Goal: Task Accomplishment & Management: Complete application form

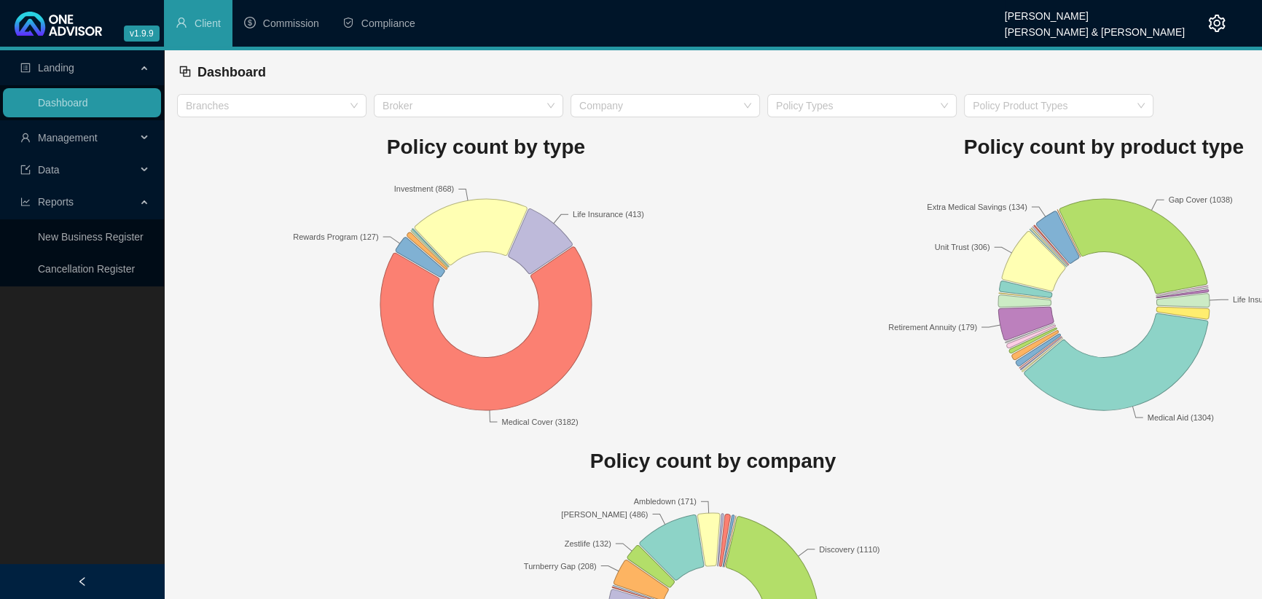
click at [73, 144] on span "Management" at bounding box center [78, 137] width 116 height 29
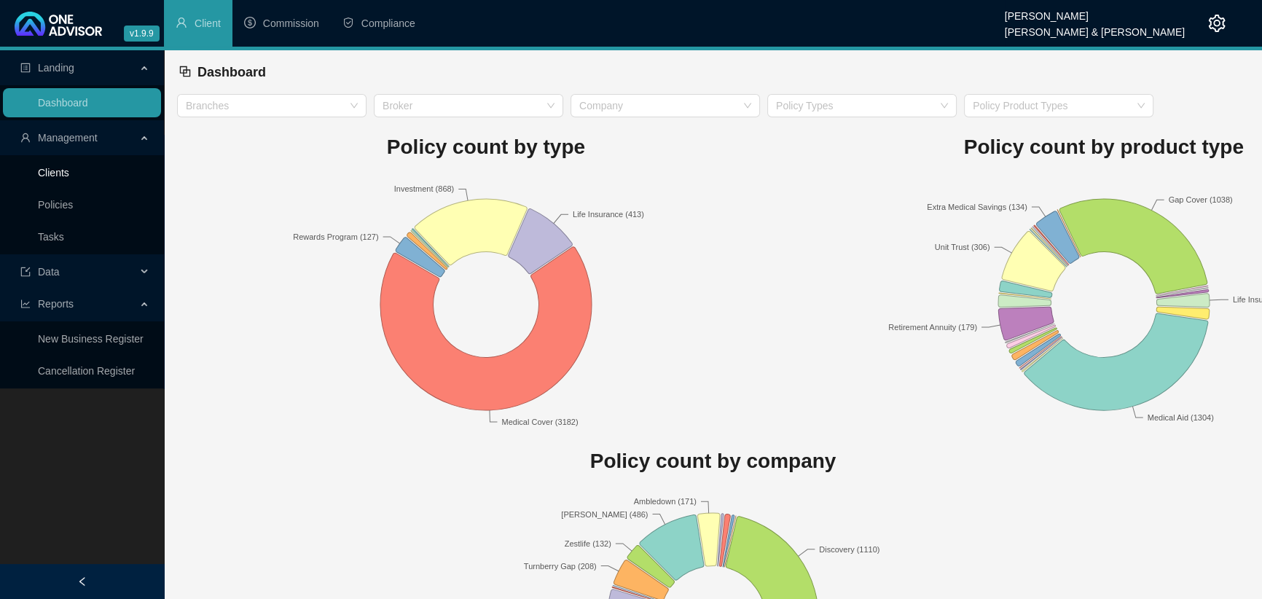
click at [55, 171] on link "Clients" at bounding box center [53, 173] width 31 height 12
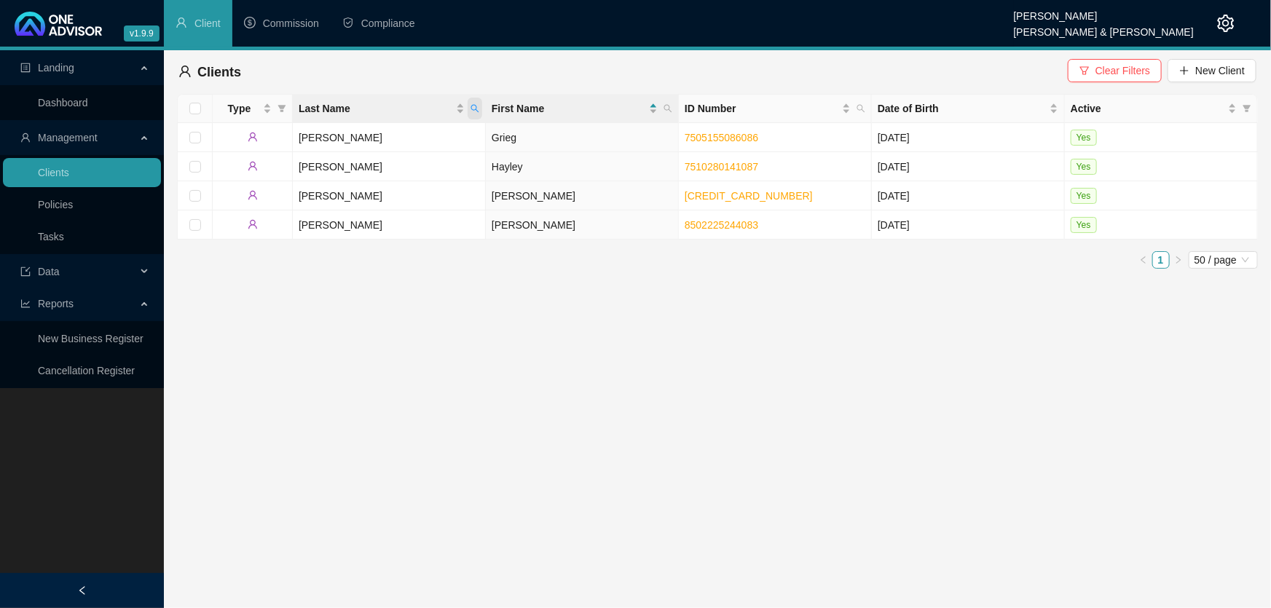
click at [474, 111] on icon "search" at bounding box center [475, 108] width 9 height 9
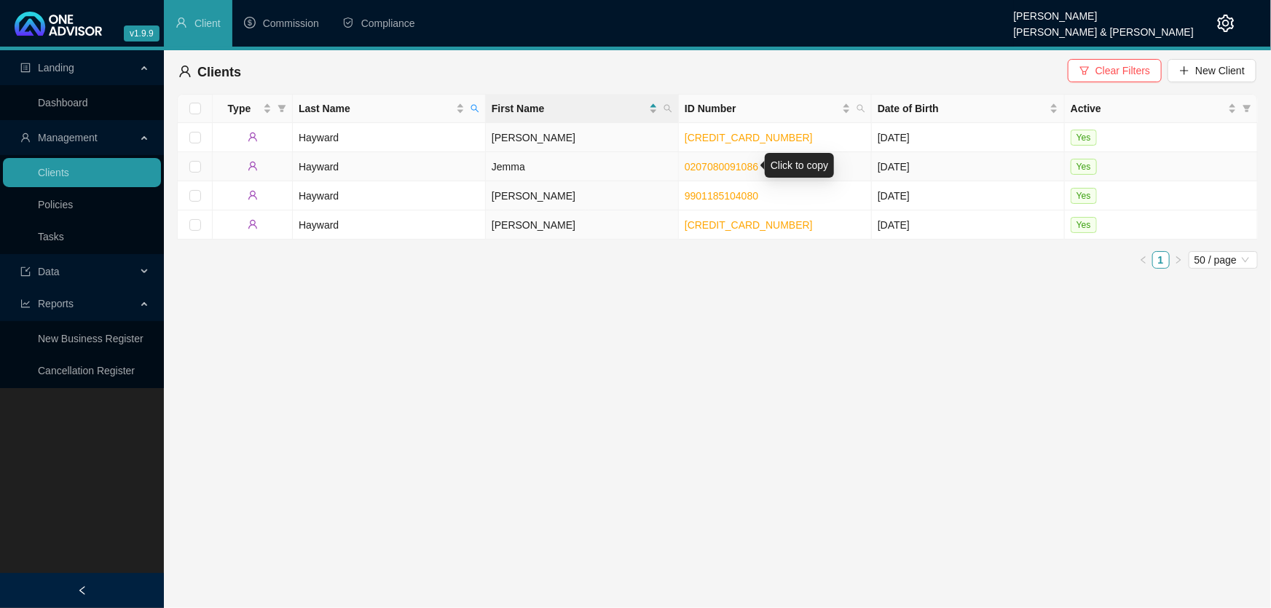
click at [708, 168] on link "0207080091086" at bounding box center [722, 167] width 74 height 12
click at [451, 537] on main "Landing Dashboard Management Clients Policies Tasks Data Reports New Business R…" at bounding box center [635, 329] width 1271 height 558
click at [476, 104] on icon "search" at bounding box center [475, 108] width 9 height 9
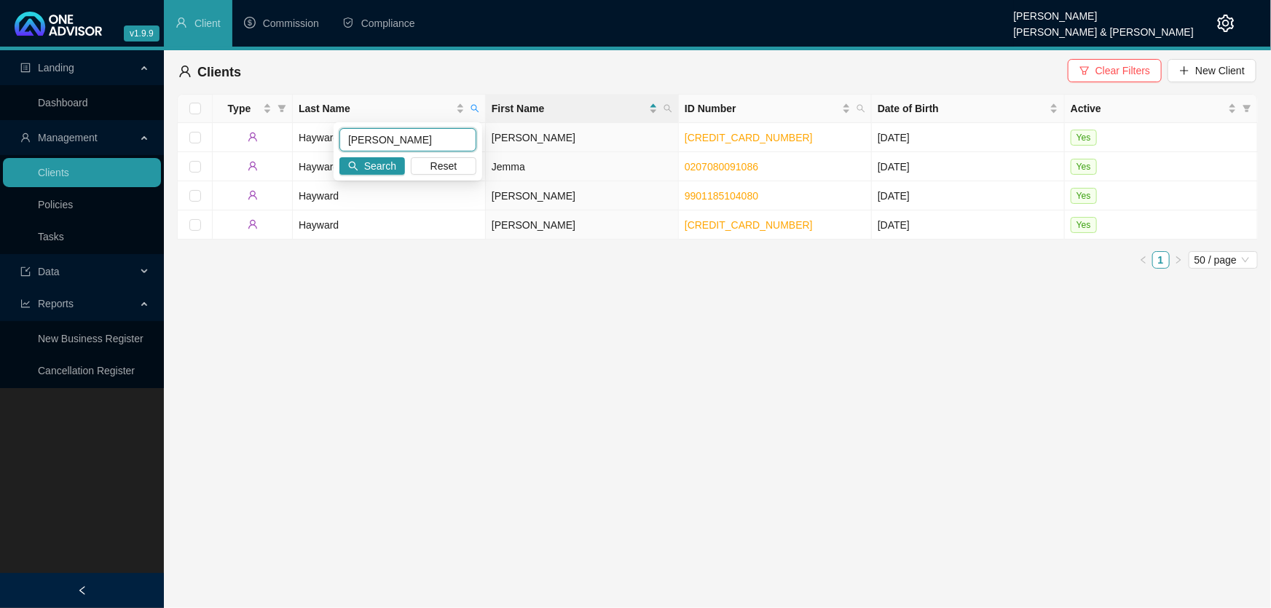
drag, startPoint x: 409, startPoint y: 144, endPoint x: 342, endPoint y: 131, distance: 68.2
click at [342, 131] on input "[PERSON_NAME]" at bounding box center [408, 139] width 137 height 23
type input "[PERSON_NAME]"
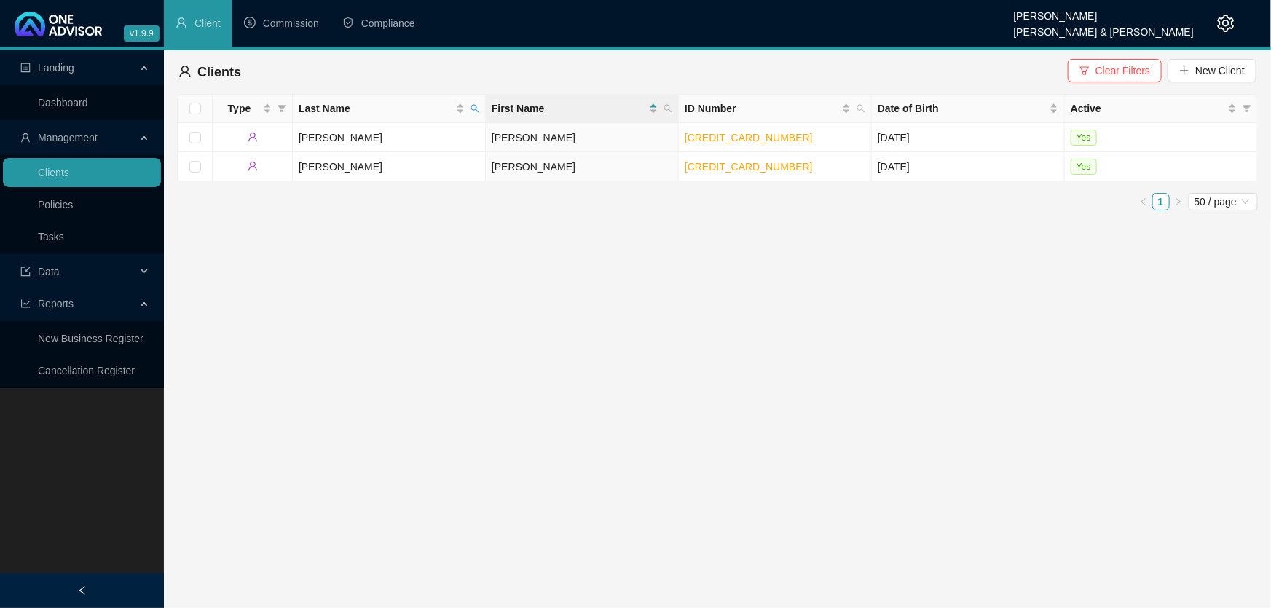
drag, startPoint x: 624, startPoint y: 350, endPoint x: 640, endPoint y: 305, distance: 48.2
click at [626, 348] on main "Landing Dashboard Management Clients Policies Tasks Data Reports New Business R…" at bounding box center [635, 329] width 1271 height 558
click at [720, 166] on link "[CREDIT_CARD_NUMBER]" at bounding box center [749, 167] width 128 height 12
click at [721, 138] on link "[CREDIT_CARD_NUMBER]" at bounding box center [749, 138] width 128 height 12
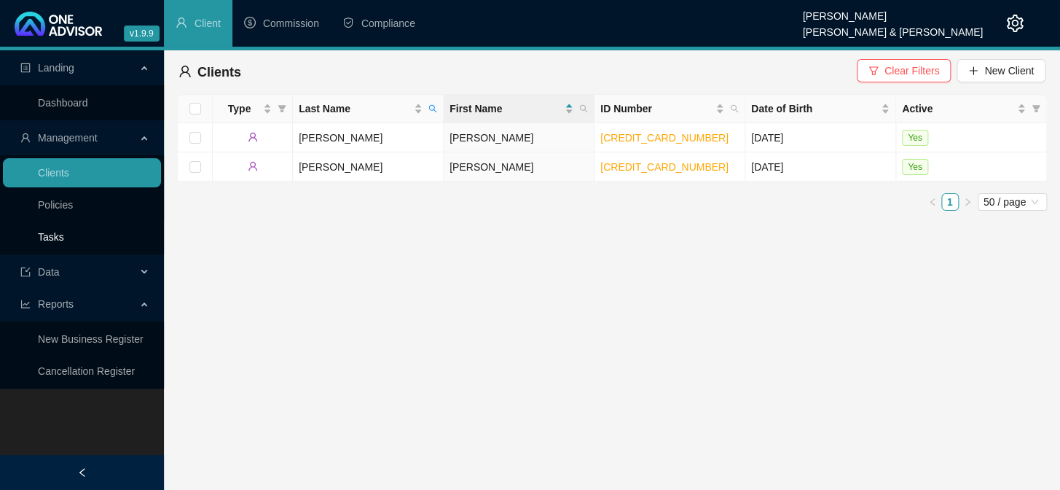
click at [42, 239] on link "Tasks" at bounding box center [51, 237] width 26 height 12
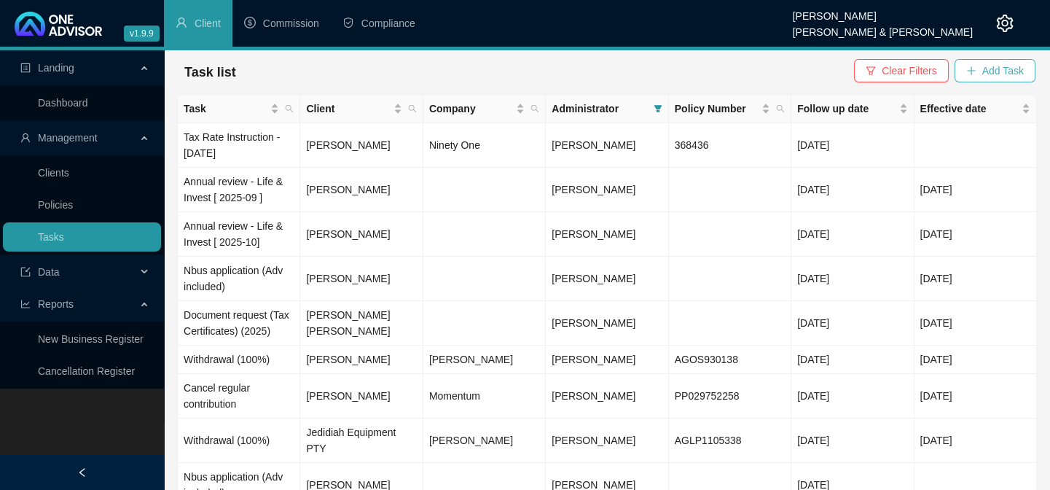
click at [991, 67] on span "Add Task" at bounding box center [1003, 71] width 42 height 16
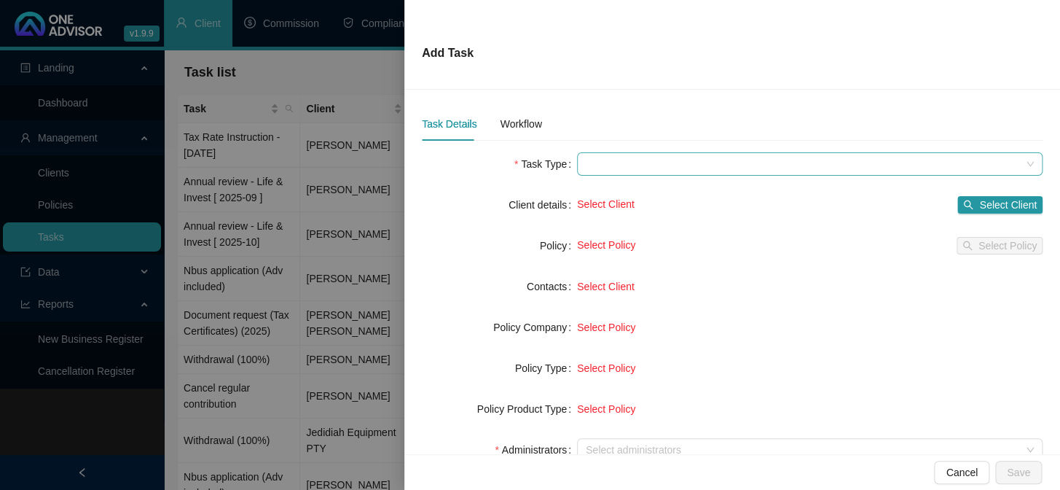
click at [605, 164] on span at bounding box center [810, 164] width 448 height 22
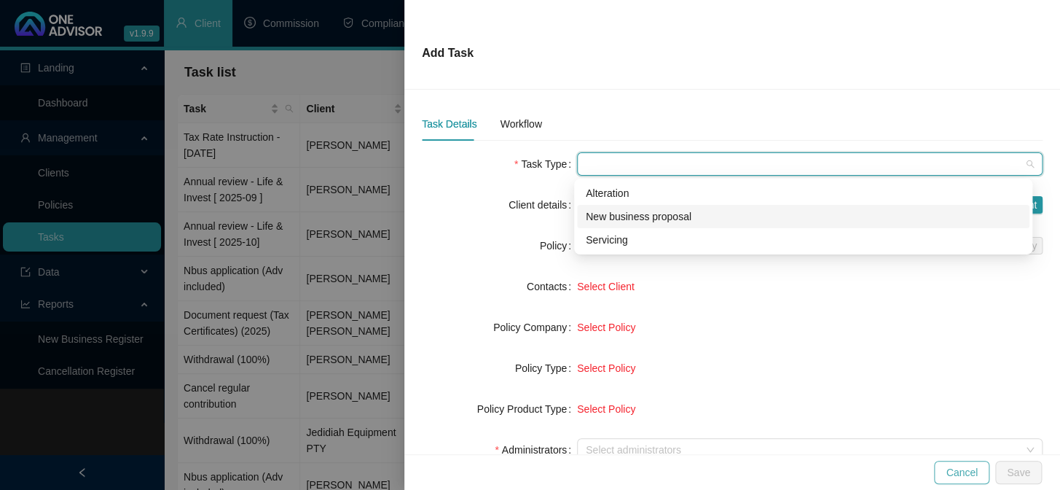
click at [959, 466] on span "Cancel" at bounding box center [962, 472] width 32 height 16
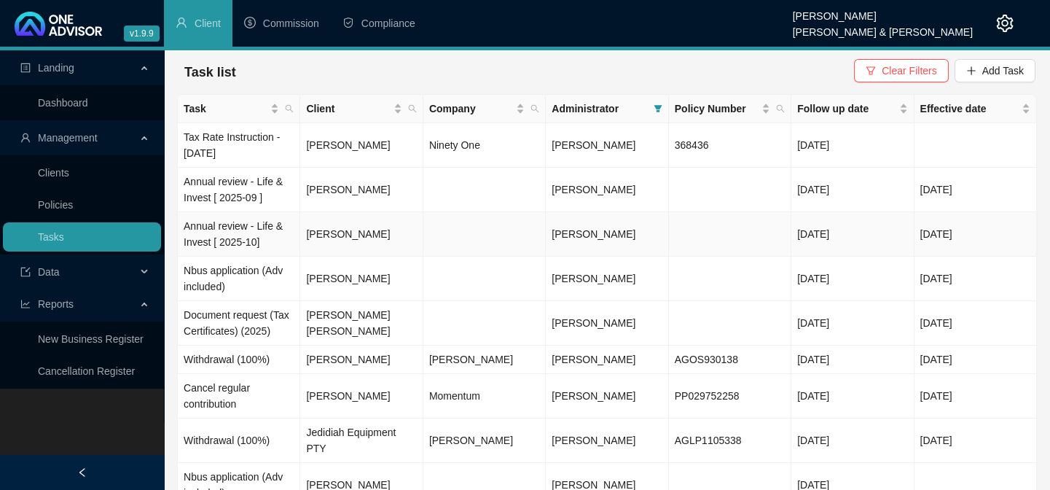
click at [231, 227] on td "Annual review - Life & Invest [ 2025-10]" at bounding box center [239, 234] width 122 height 44
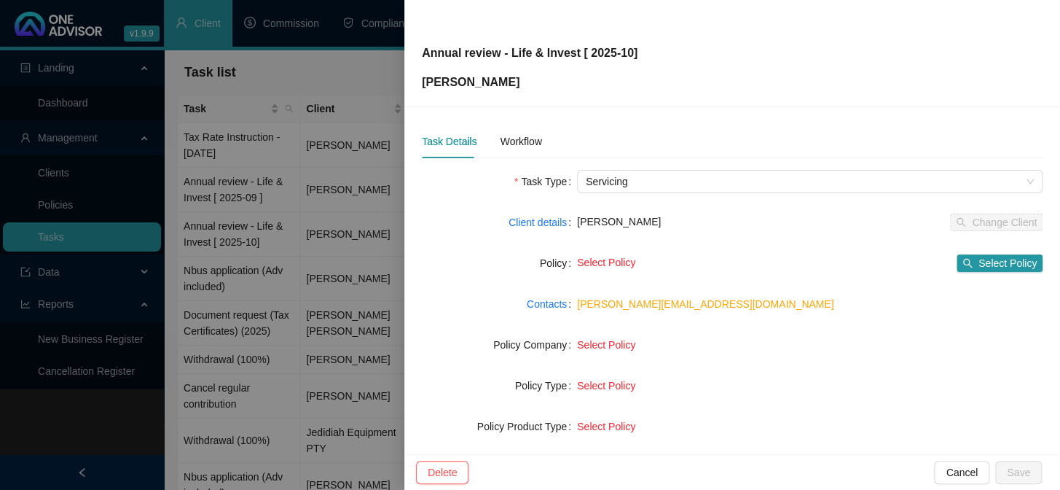
click at [208, 324] on div at bounding box center [530, 245] width 1060 height 490
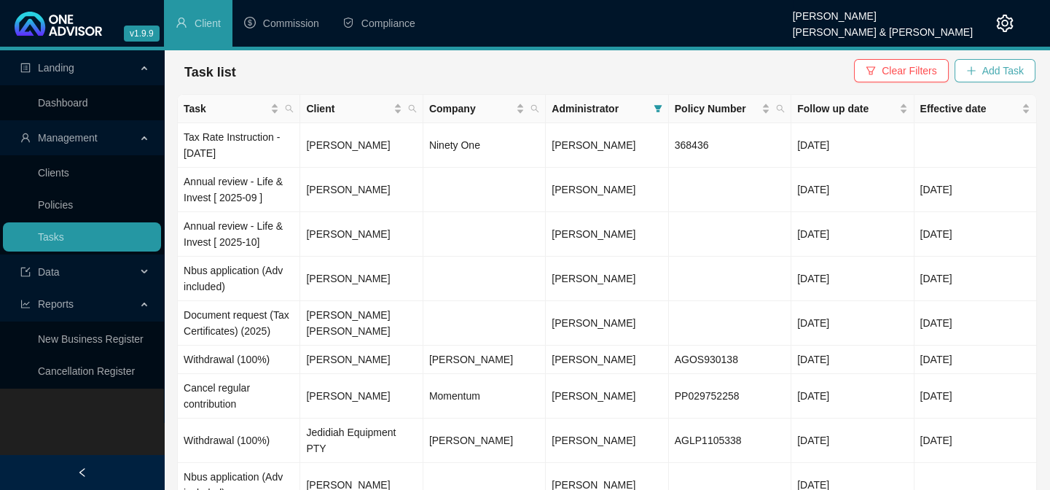
click at [997, 68] on span "Add Task" at bounding box center [1003, 71] width 42 height 16
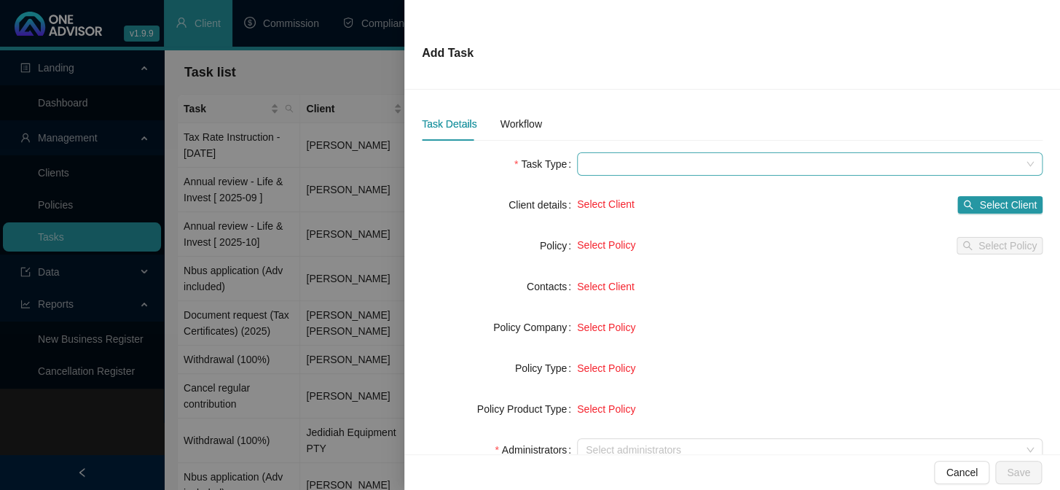
click at [605, 157] on span at bounding box center [810, 164] width 448 height 22
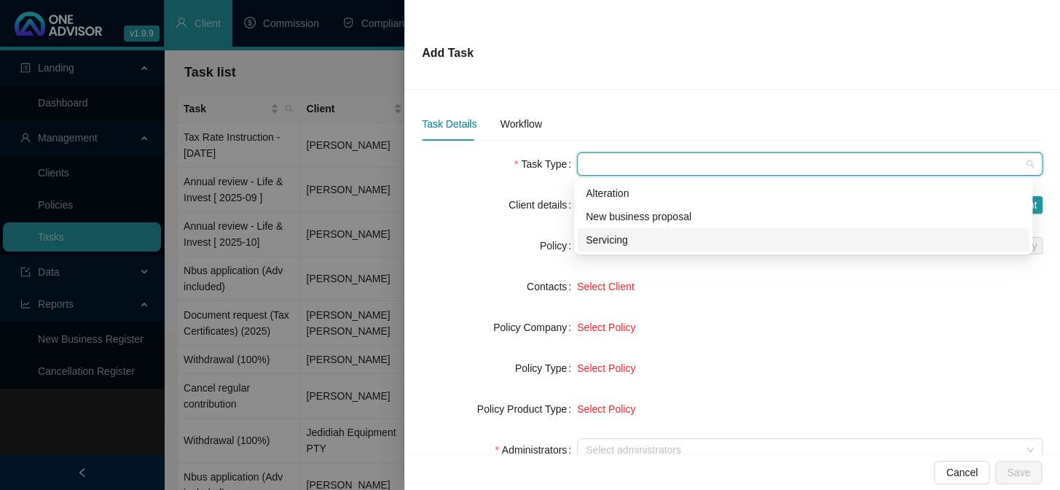
click at [606, 239] on div "Servicing" at bounding box center [803, 240] width 435 height 16
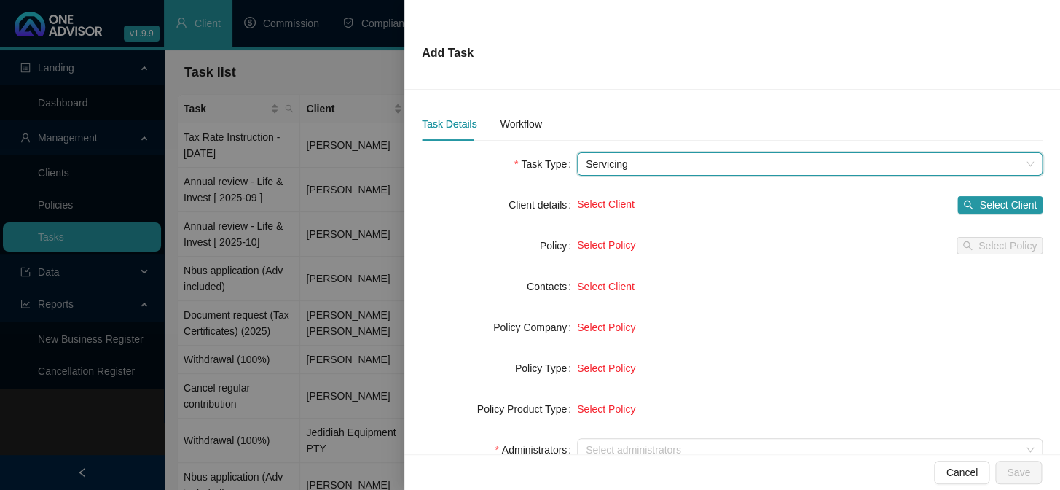
scroll to position [66, 0]
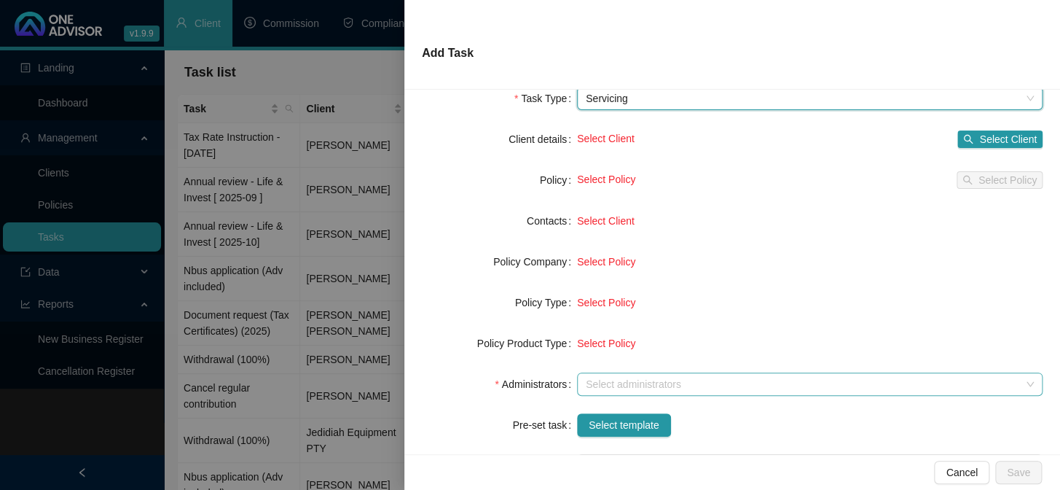
click at [605, 385] on div at bounding box center [802, 384] width 444 height 11
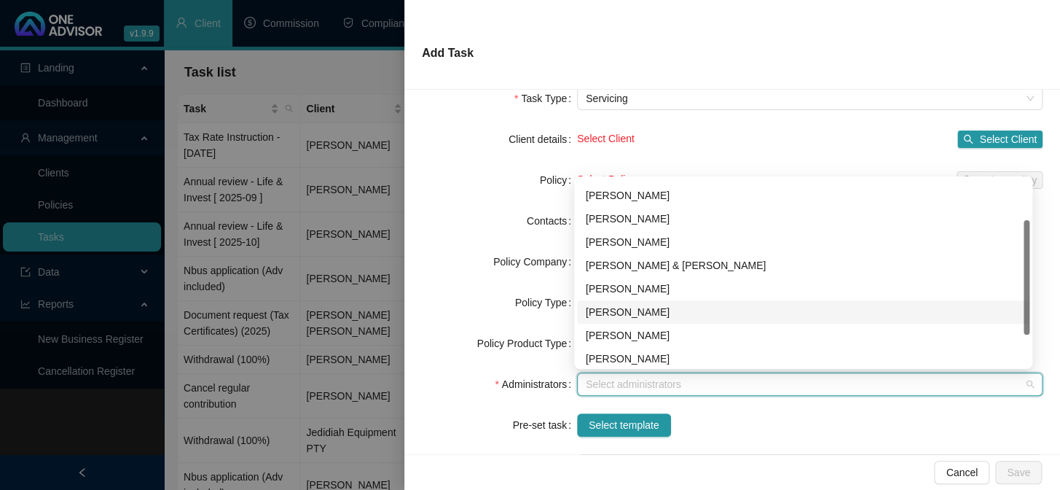
click at [612, 314] on div "[PERSON_NAME]" at bounding box center [803, 312] width 435 height 16
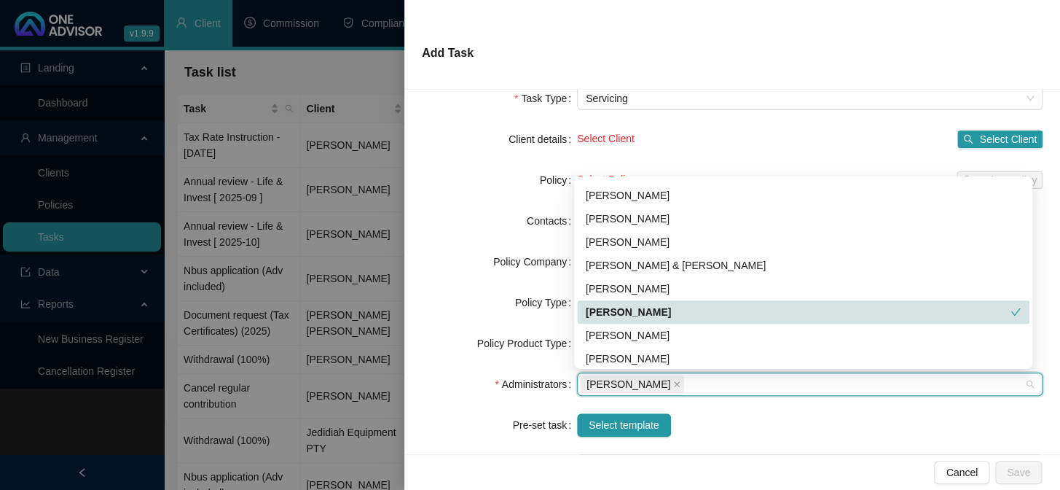
click at [615, 307] on div "[PERSON_NAME]" at bounding box center [798, 312] width 425 height 16
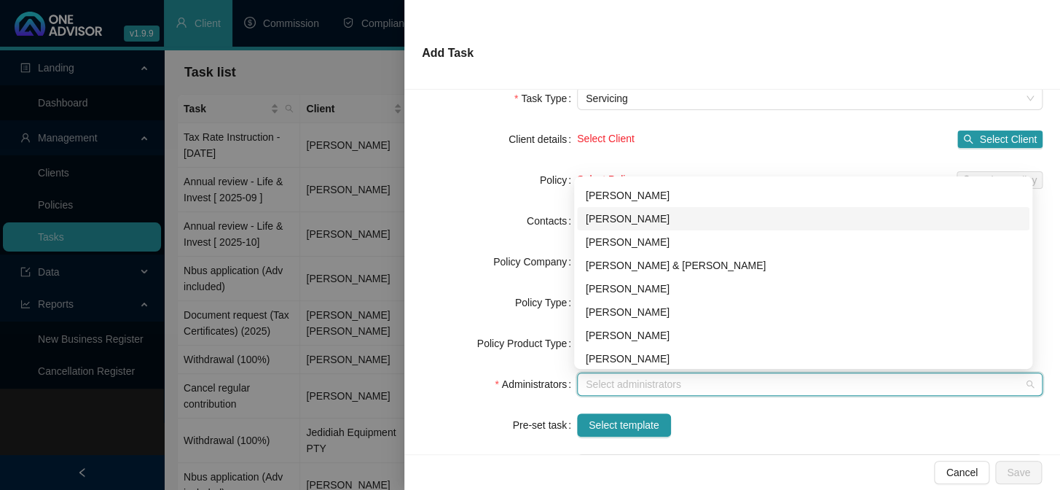
click at [629, 214] on div "[PERSON_NAME]" at bounding box center [803, 219] width 435 height 16
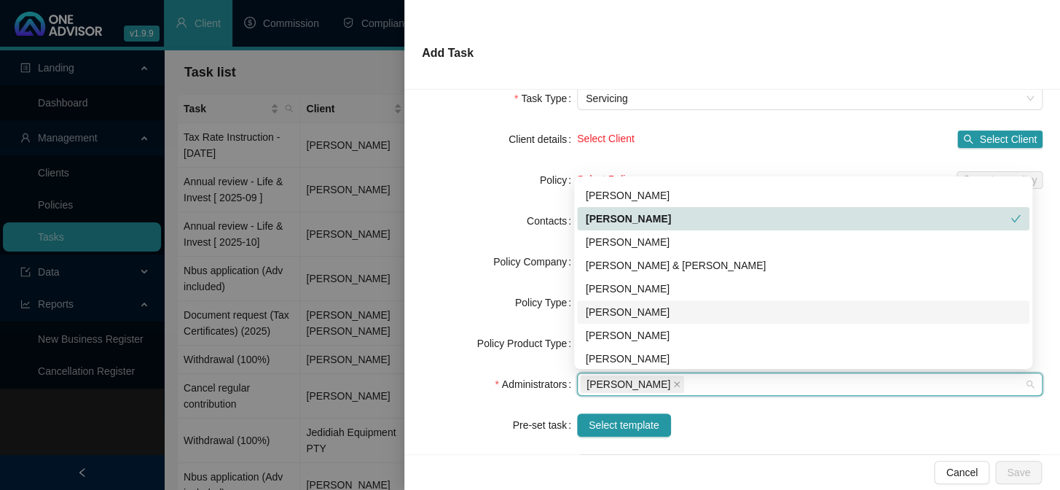
click at [637, 304] on div "[PERSON_NAME]" at bounding box center [803, 312] width 435 height 16
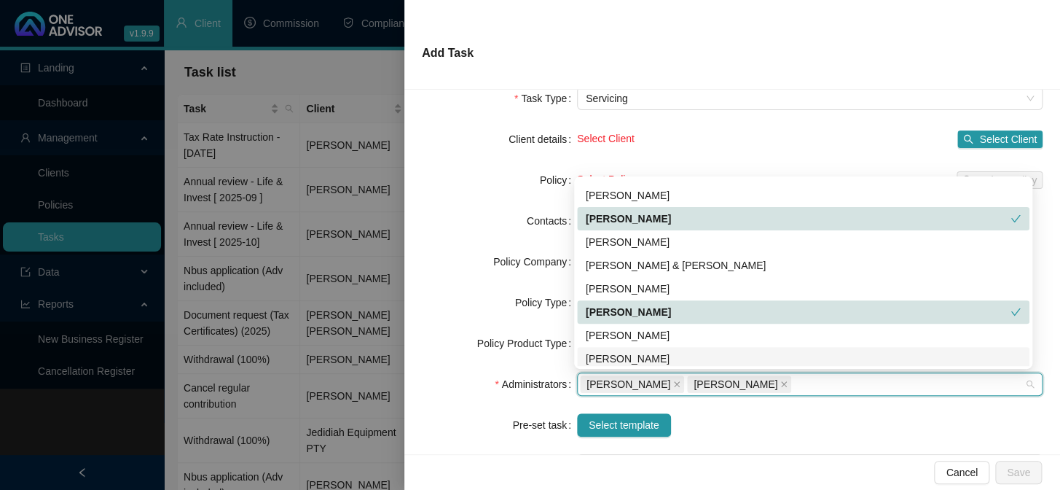
click at [812, 432] on div "Select template" at bounding box center [810, 424] width 466 height 23
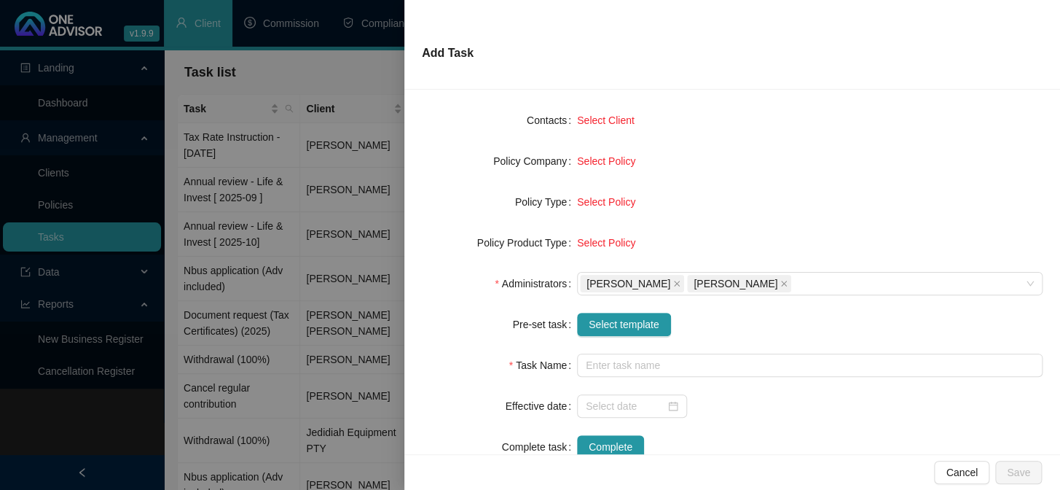
scroll to position [198, 0]
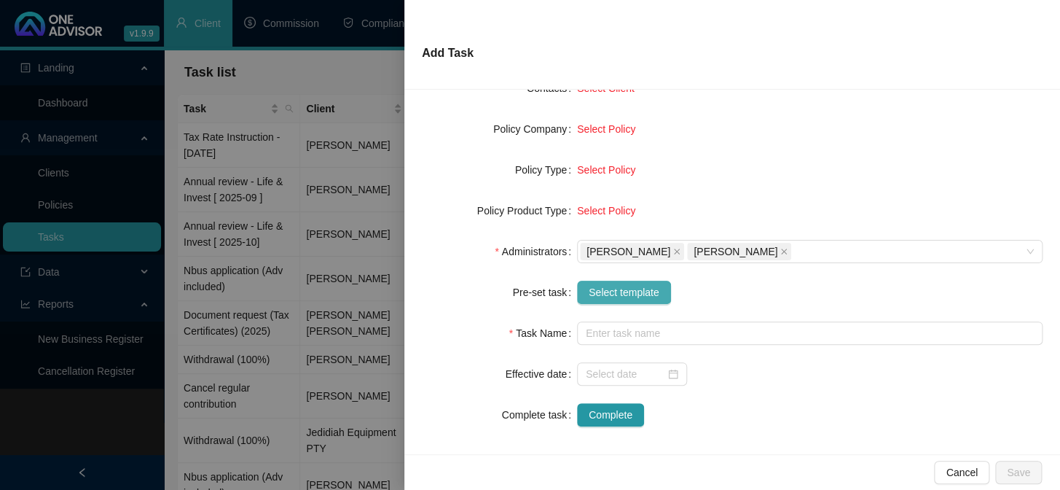
click at [611, 291] on span "Select template" at bounding box center [624, 292] width 71 height 16
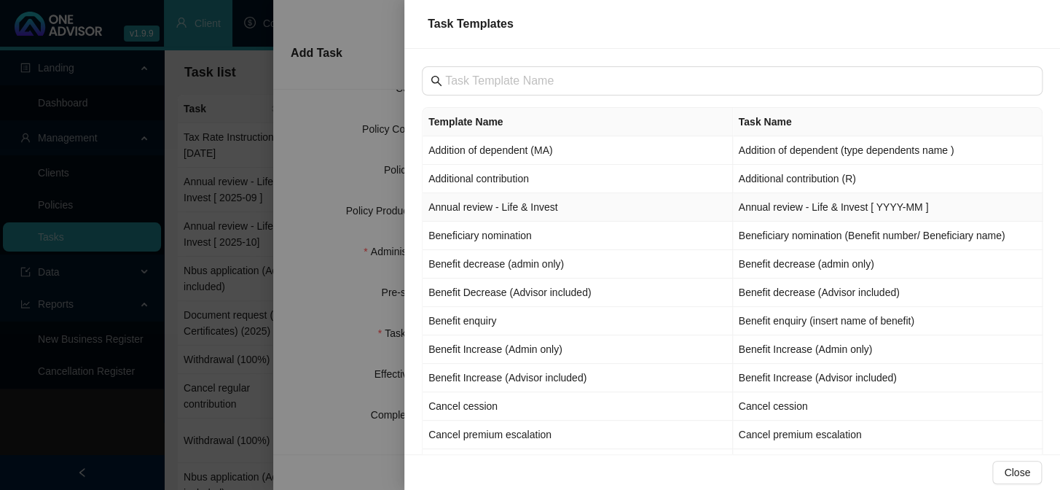
click at [481, 206] on td "Annual review - Life & Invest" at bounding box center [578, 207] width 310 height 28
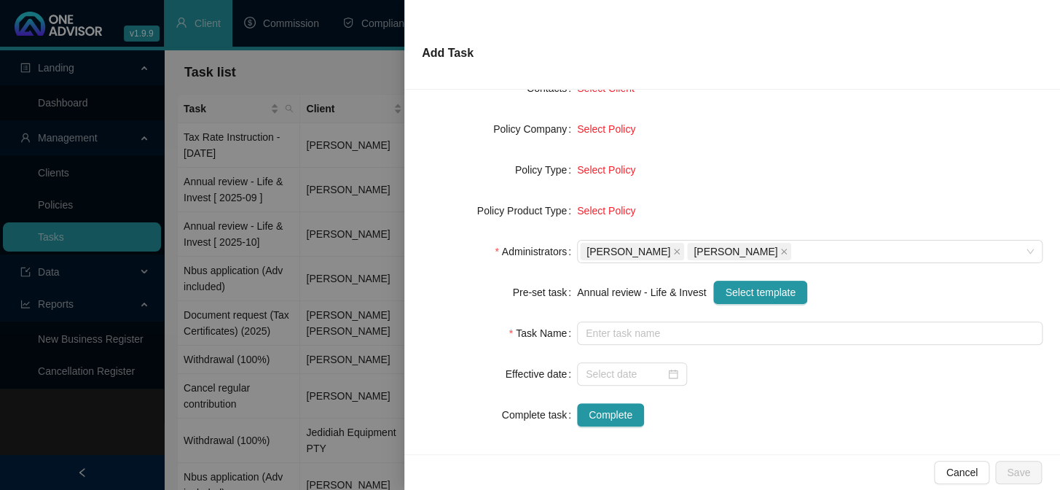
type input "Annual review - Life & Invest [ YYYY-MM ]"
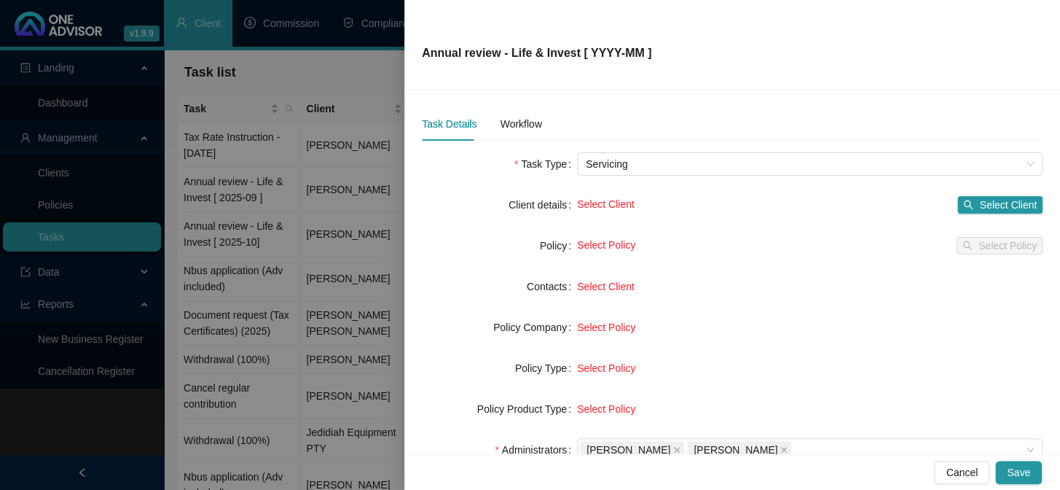
scroll to position [0, 0]
click at [968, 200] on button "Select Client" at bounding box center [999, 204] width 85 height 17
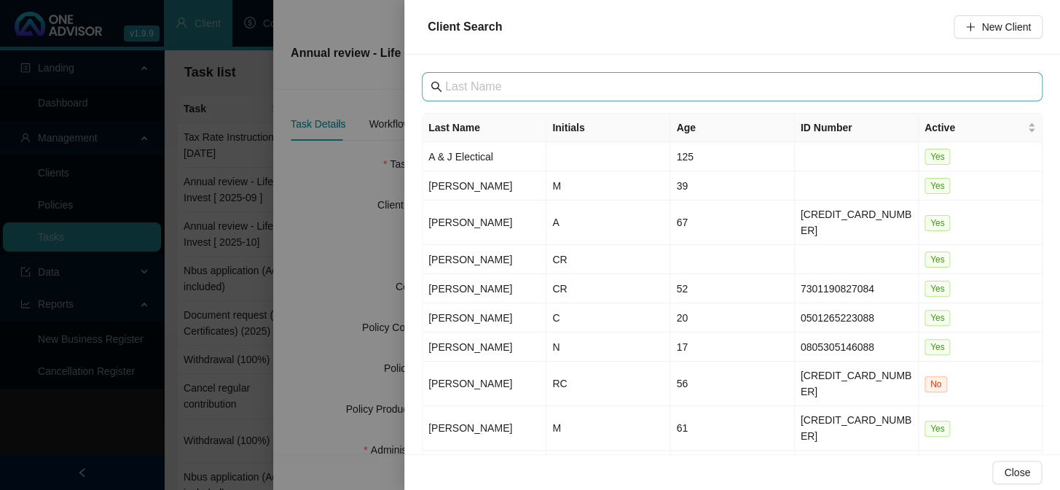
click at [484, 97] on span at bounding box center [732, 86] width 621 height 29
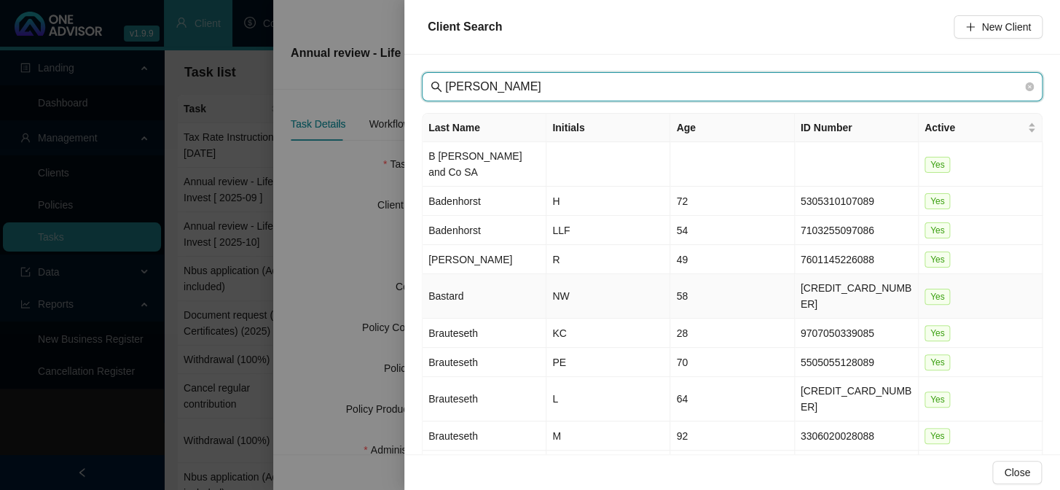
type input "[PERSON_NAME]"
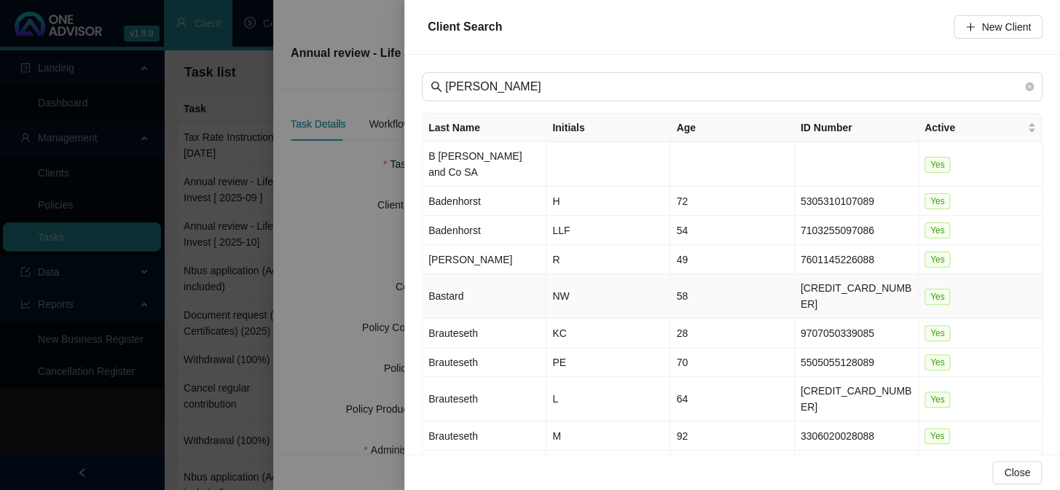
click at [456, 278] on td "Bastard" at bounding box center [485, 296] width 124 height 44
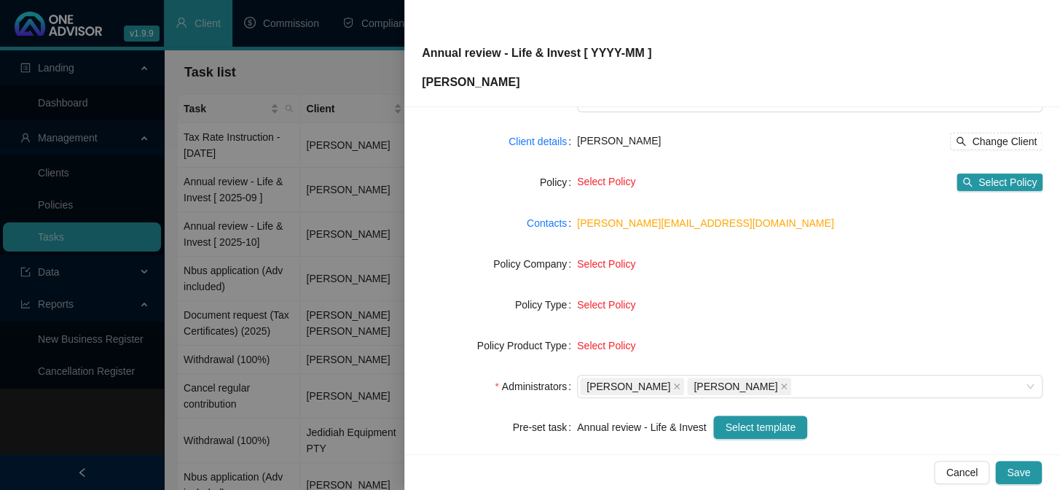
scroll to position [198, 0]
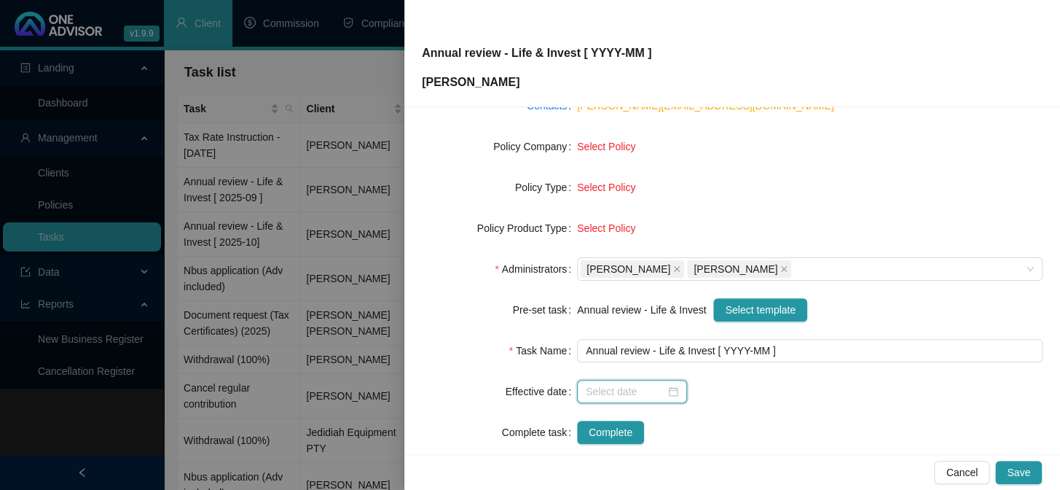
click at [616, 385] on input at bounding box center [625, 391] width 79 height 16
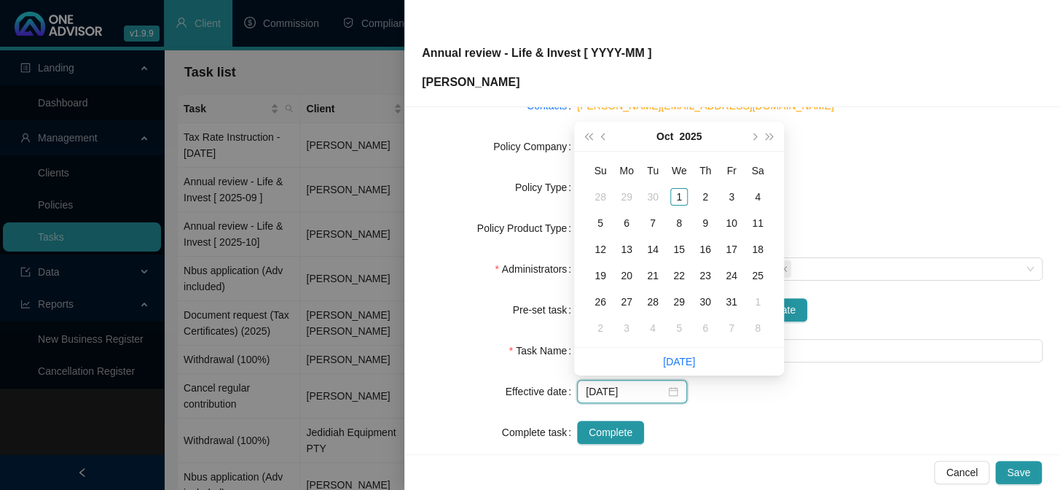
type input "[DATE]"
click at [682, 197] on div "1" at bounding box center [678, 196] width 17 height 17
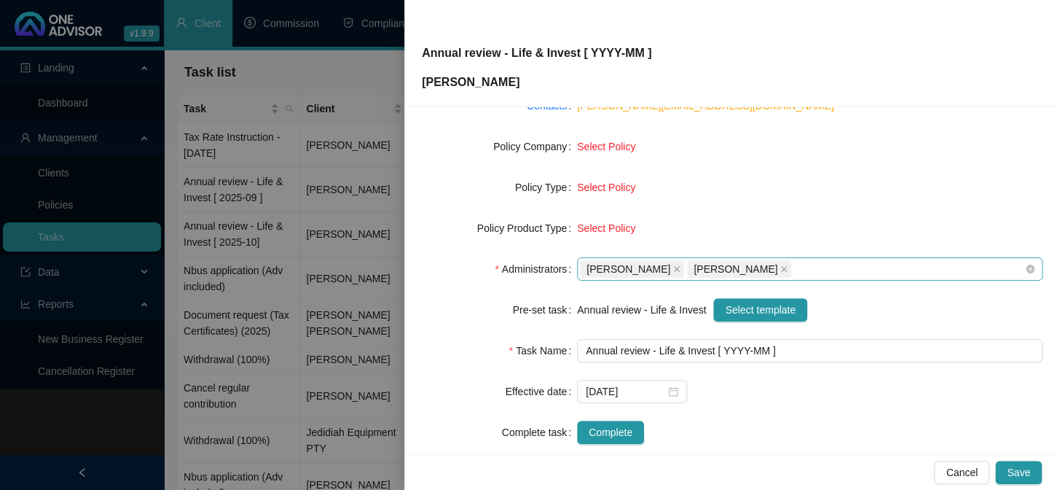
scroll to position [0, 0]
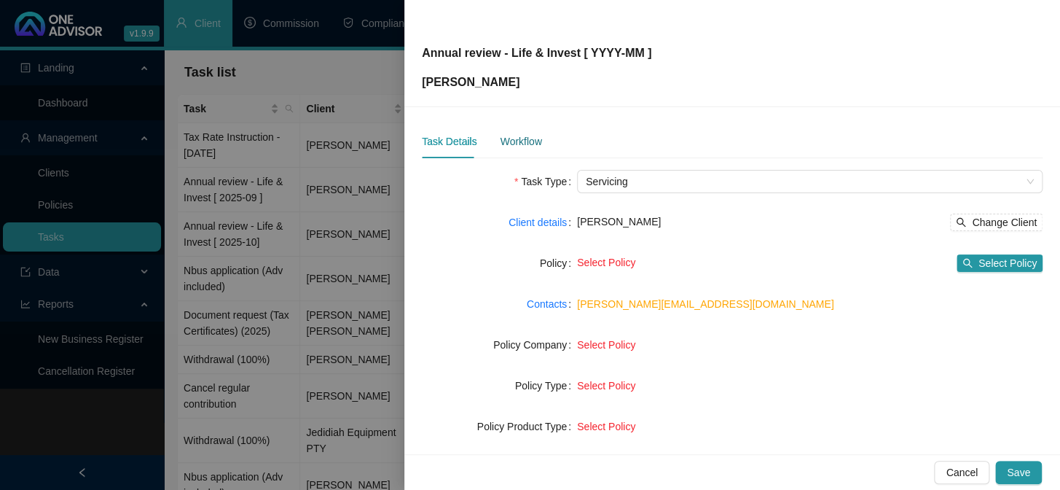
click at [529, 139] on div "Workflow" at bounding box center [521, 141] width 42 height 16
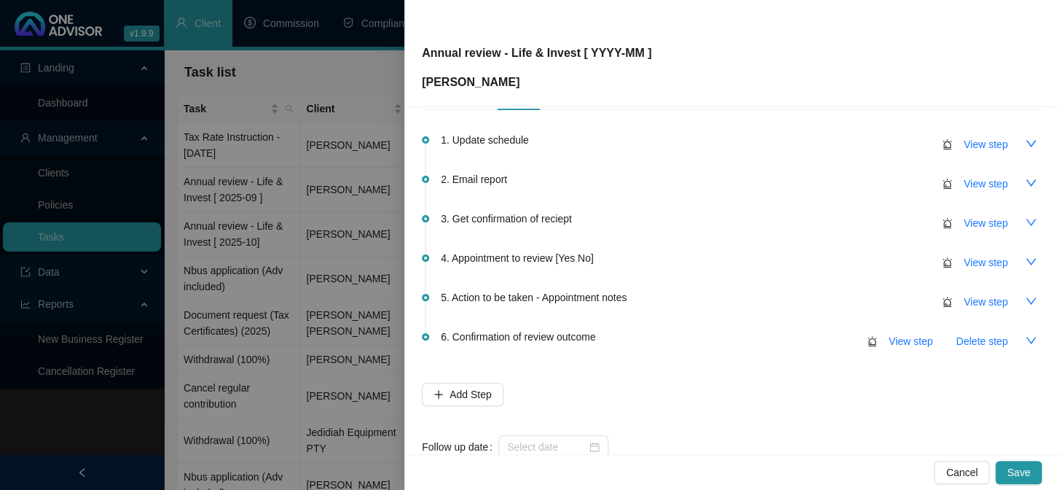
scroll to position [86, 0]
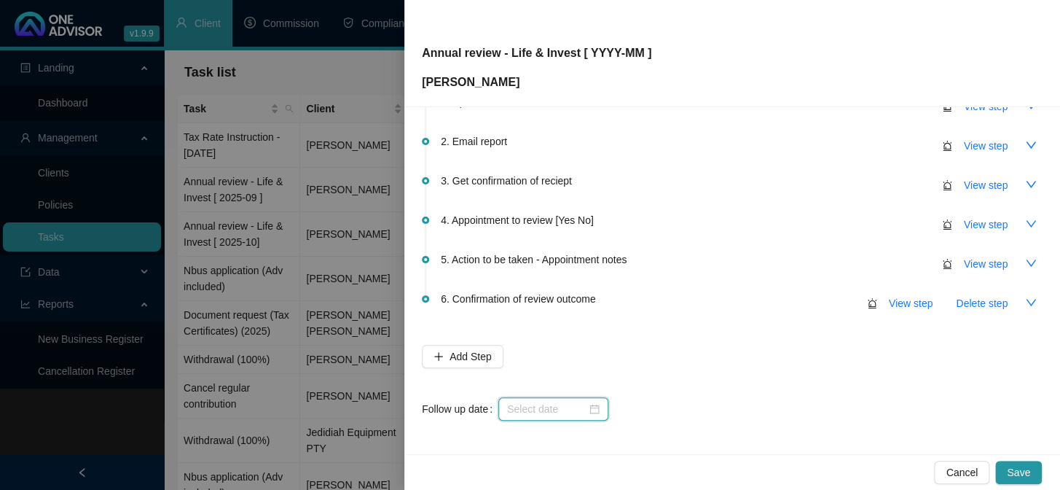
click at [553, 404] on input at bounding box center [546, 409] width 79 height 16
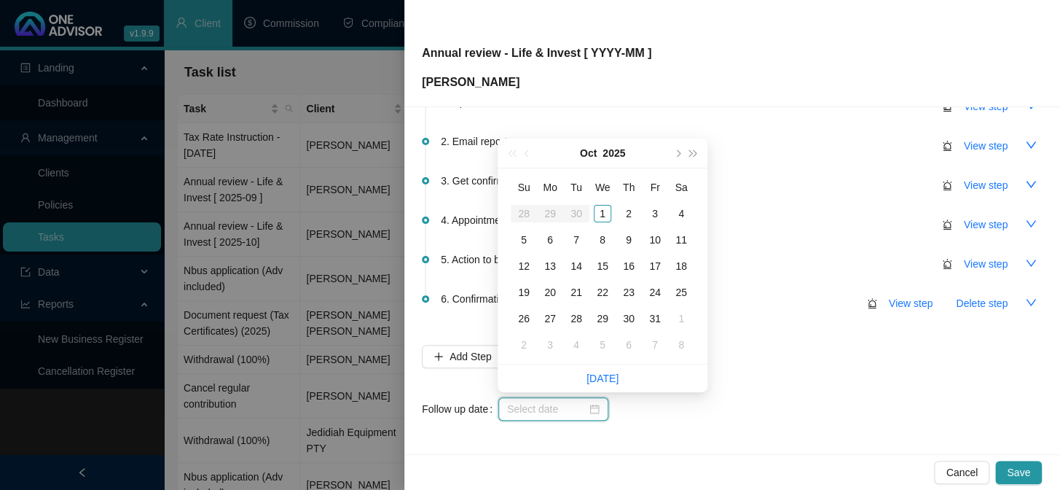
type input "[DATE]"
click at [655, 236] on div "10" at bounding box center [654, 239] width 17 height 17
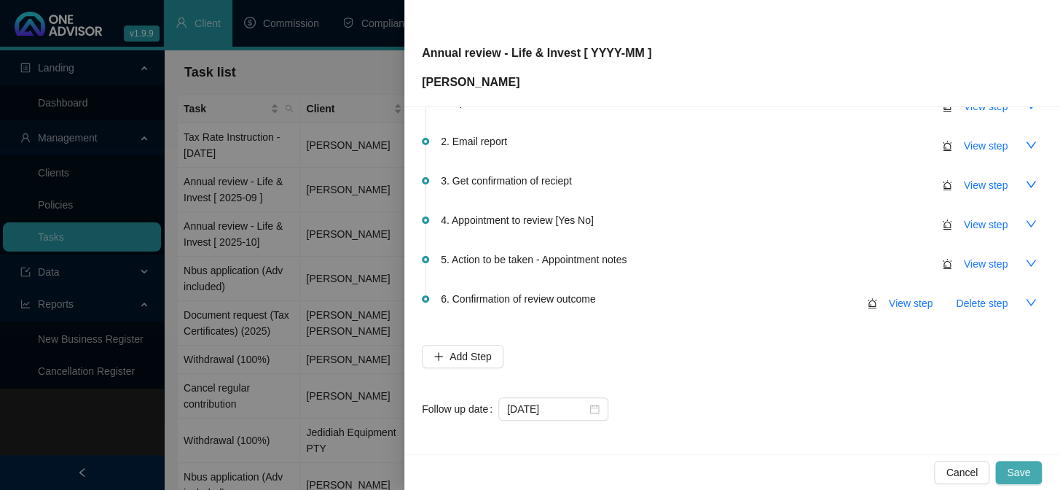
click at [1027, 474] on span "Save" at bounding box center [1018, 472] width 23 height 16
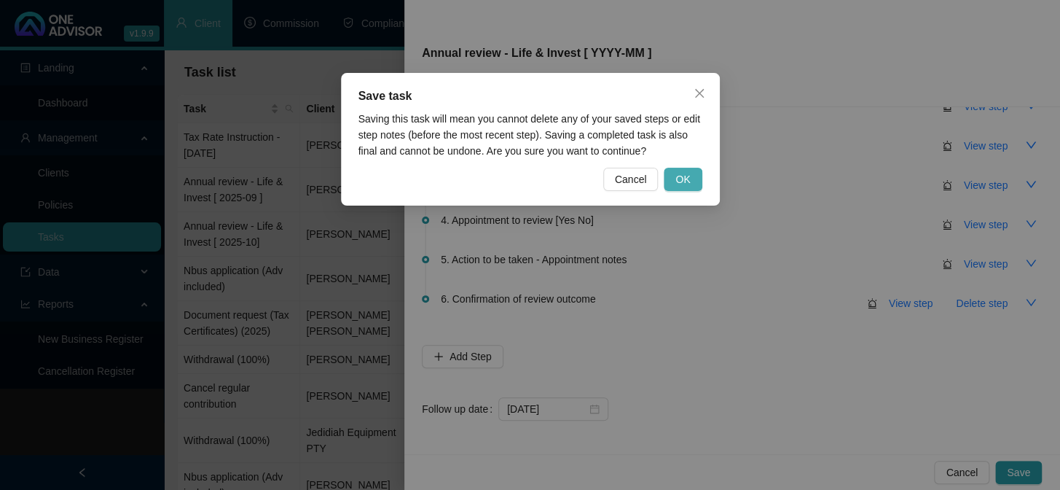
click at [685, 174] on span "OK" at bounding box center [682, 179] width 15 height 16
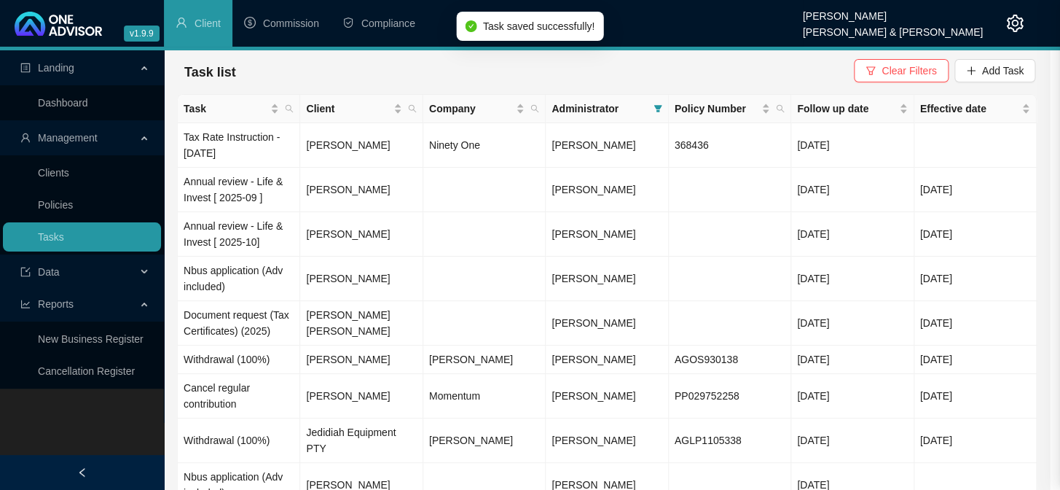
scroll to position [0, 0]
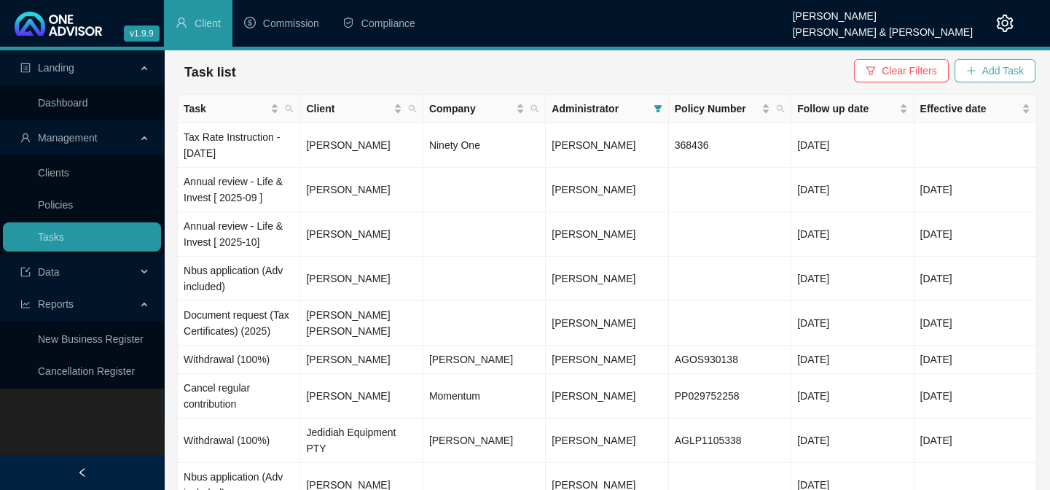
click at [1000, 69] on span "Add Task" at bounding box center [1003, 71] width 42 height 16
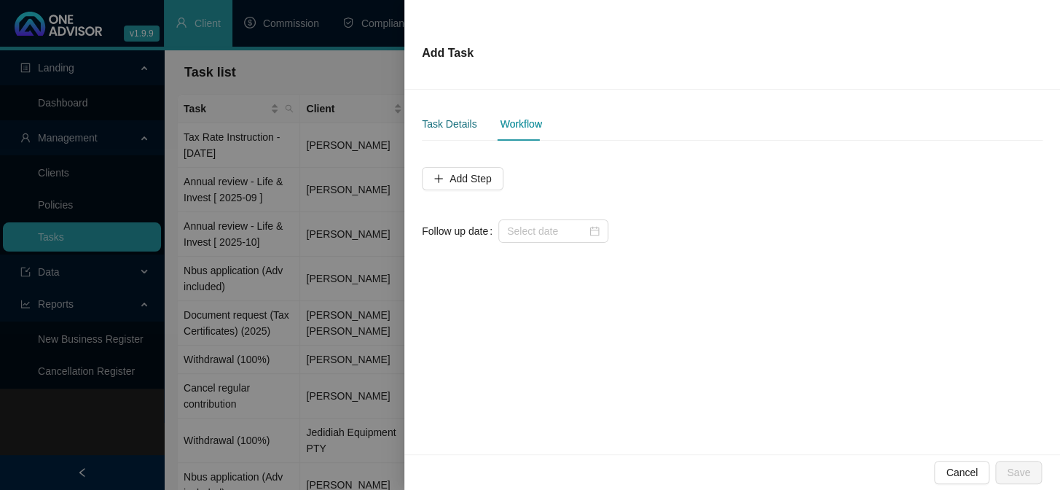
click at [433, 126] on div "Task Details" at bounding box center [449, 124] width 55 height 16
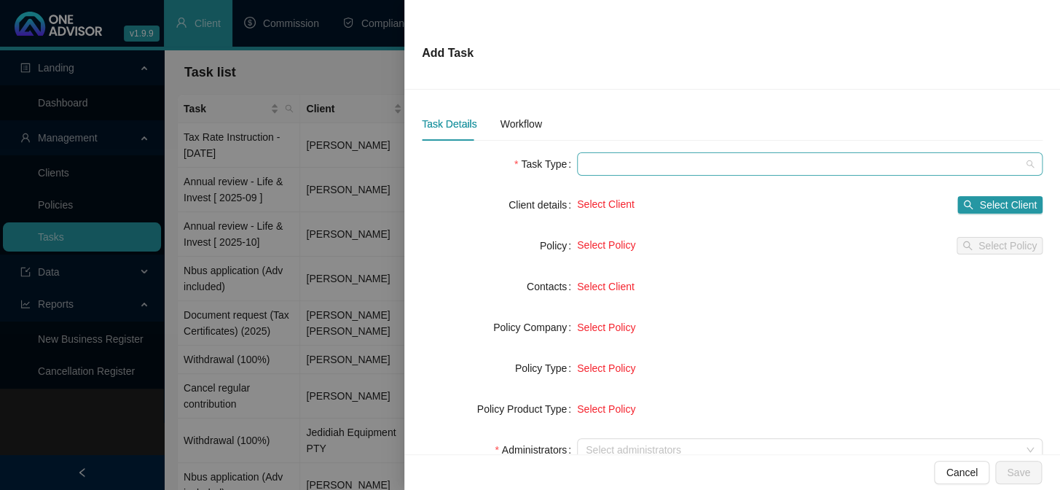
click at [597, 165] on span at bounding box center [810, 164] width 448 height 22
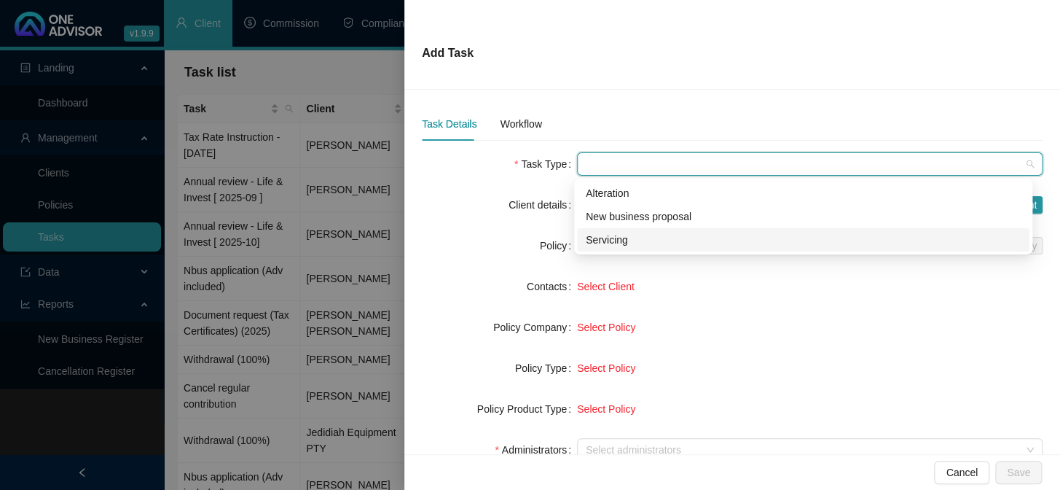
click at [601, 240] on div "Servicing" at bounding box center [803, 240] width 435 height 16
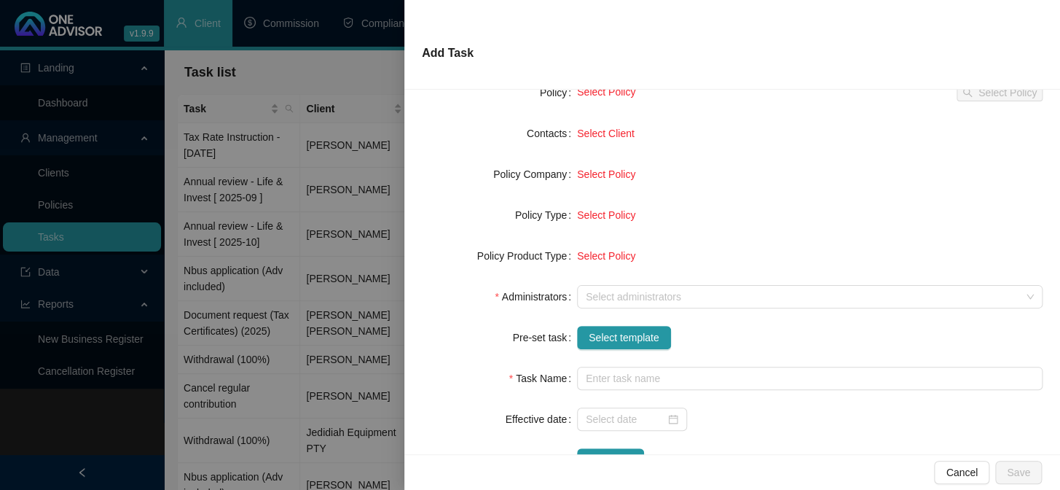
scroll to position [198, 0]
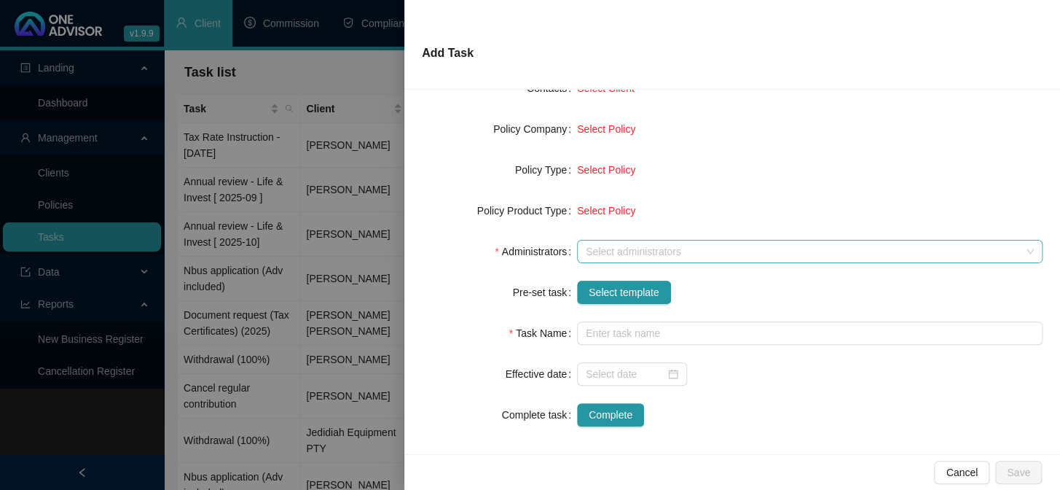
click at [600, 246] on div at bounding box center [802, 251] width 444 height 11
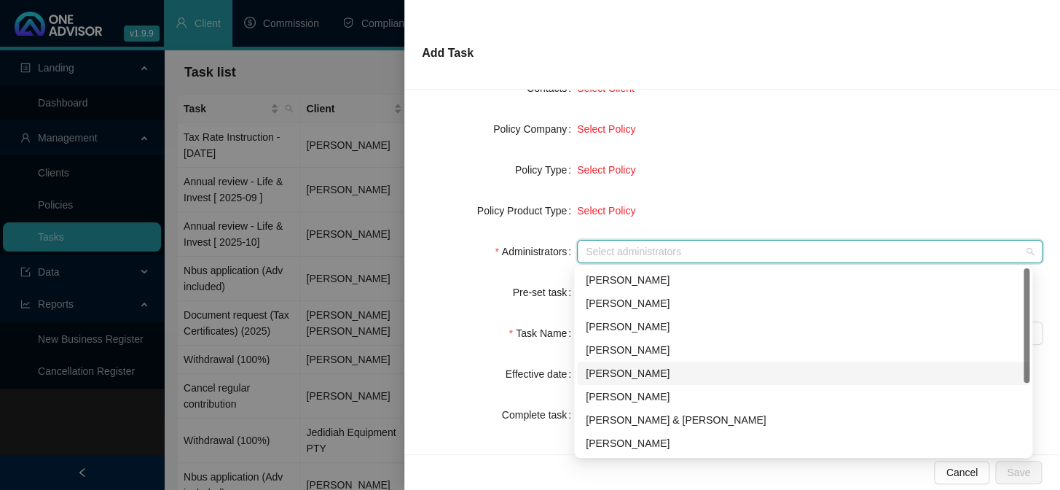
click at [612, 368] on div "[PERSON_NAME]" at bounding box center [803, 373] width 435 height 16
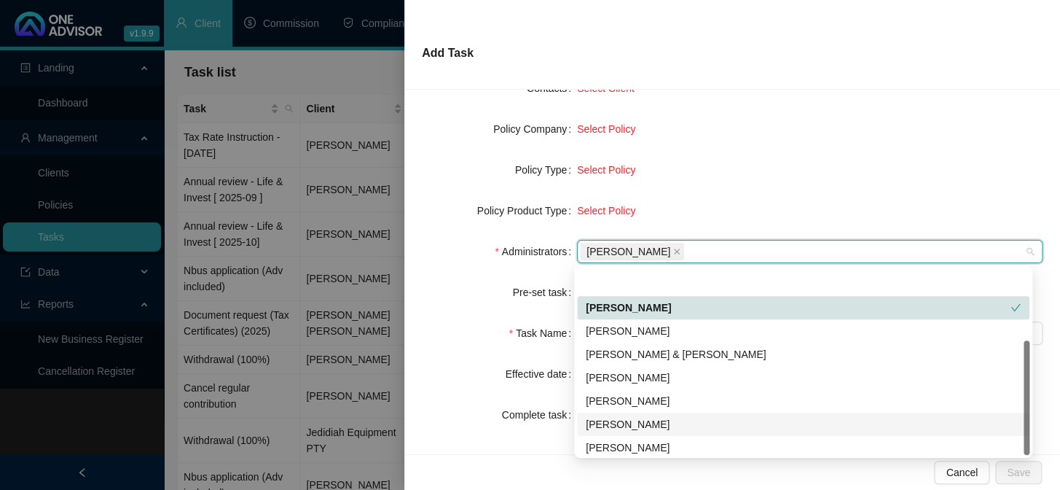
scroll to position [117, 0]
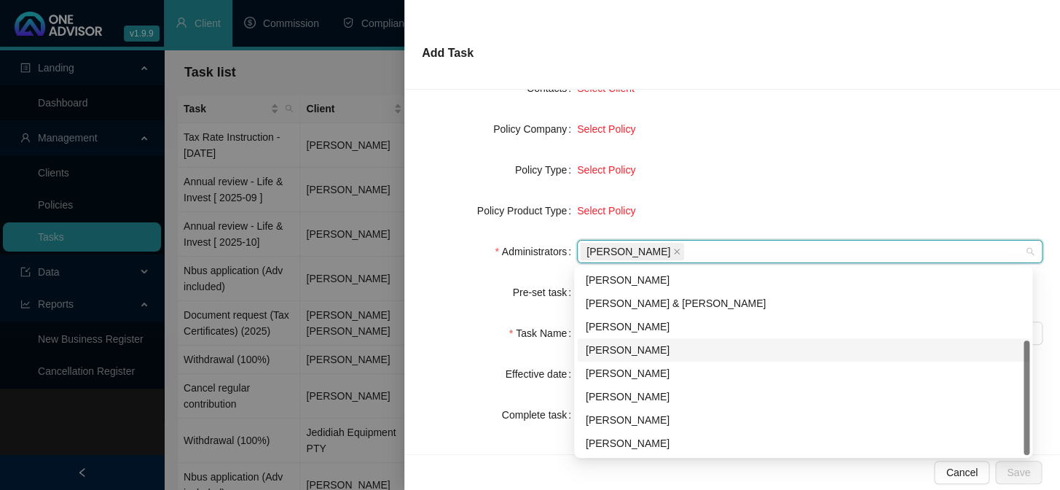
click at [618, 350] on div "[PERSON_NAME]" at bounding box center [803, 350] width 435 height 16
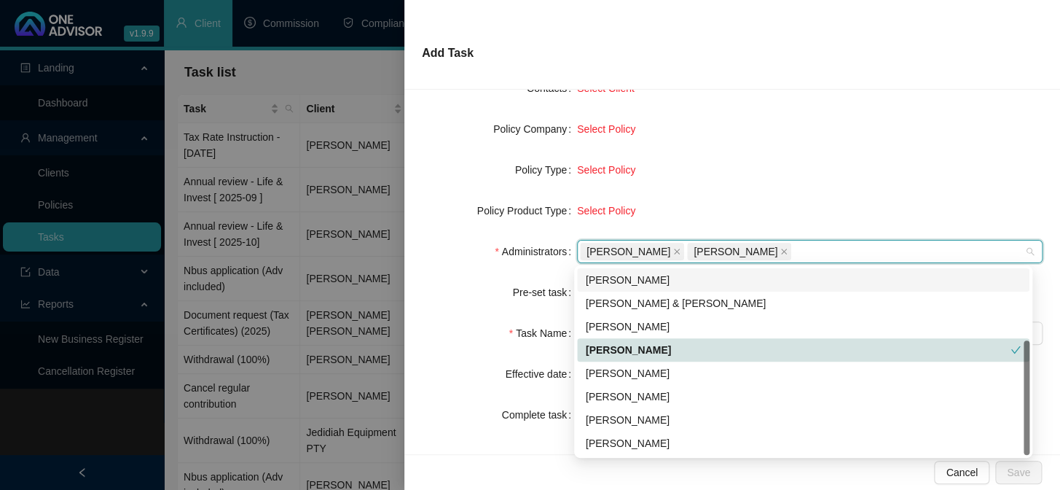
click at [792, 134] on div "Select Policy" at bounding box center [810, 129] width 466 height 16
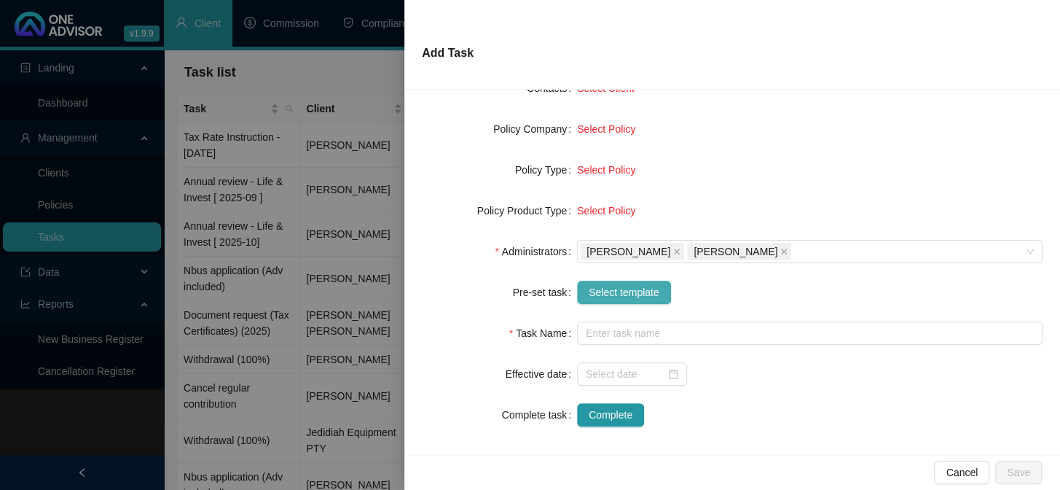
click at [619, 294] on span "Select template" at bounding box center [624, 292] width 71 height 16
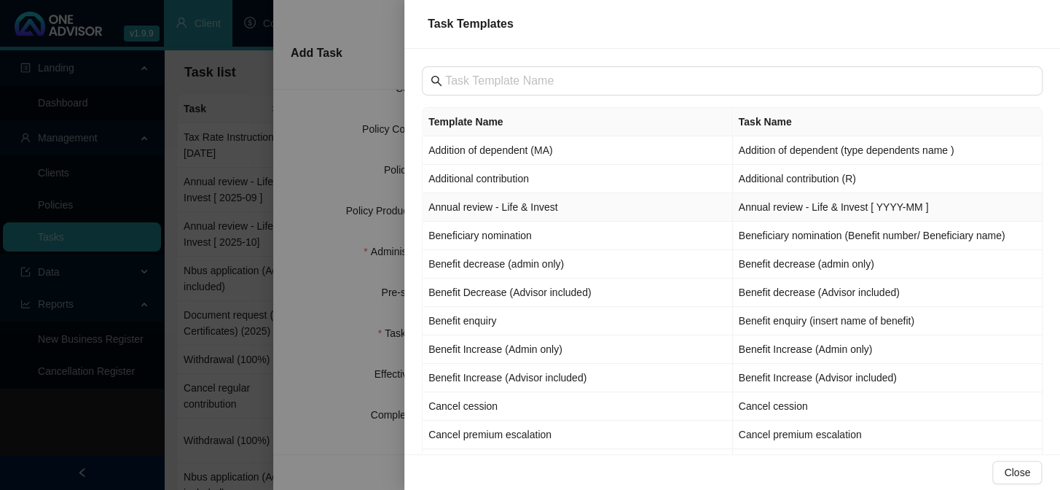
click at [460, 210] on td "Annual review - Life & Invest" at bounding box center [578, 207] width 310 height 28
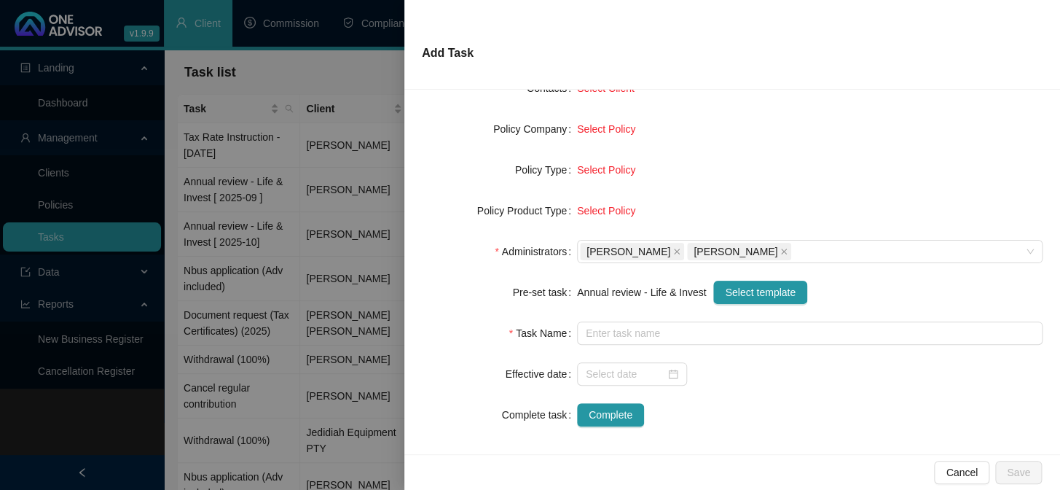
type input "Annual review - Life & Invest [ YYYY-MM ]"
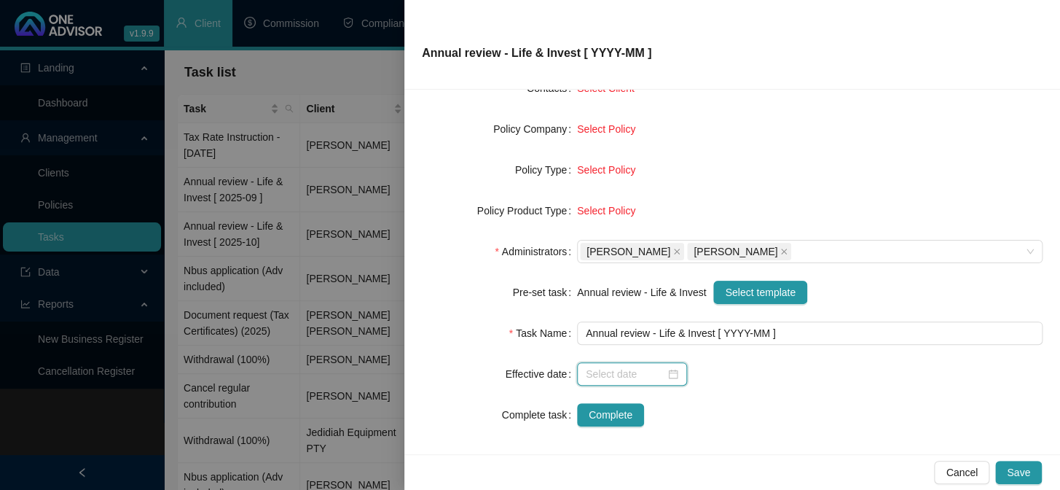
click at [606, 371] on input at bounding box center [625, 374] width 79 height 16
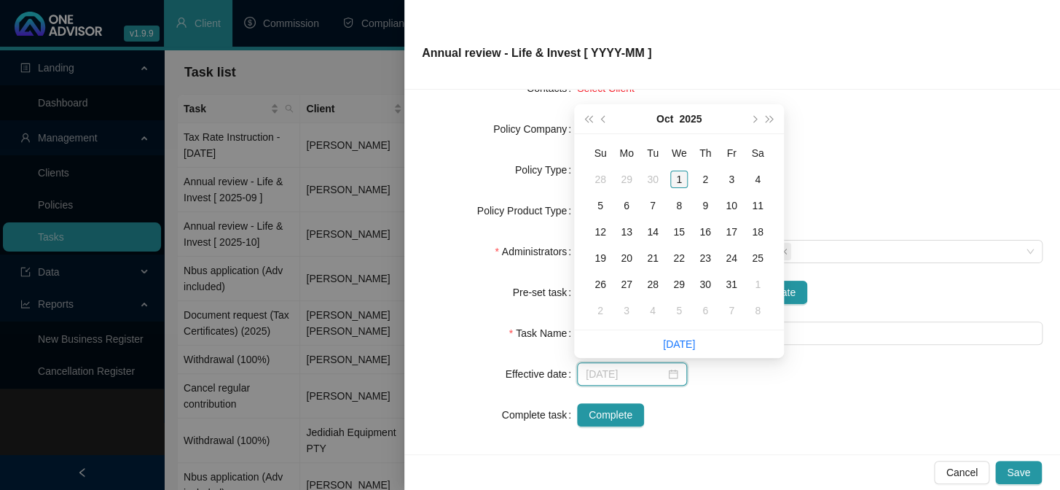
type input "[DATE]"
click at [682, 178] on div "1" at bounding box center [678, 178] width 17 height 17
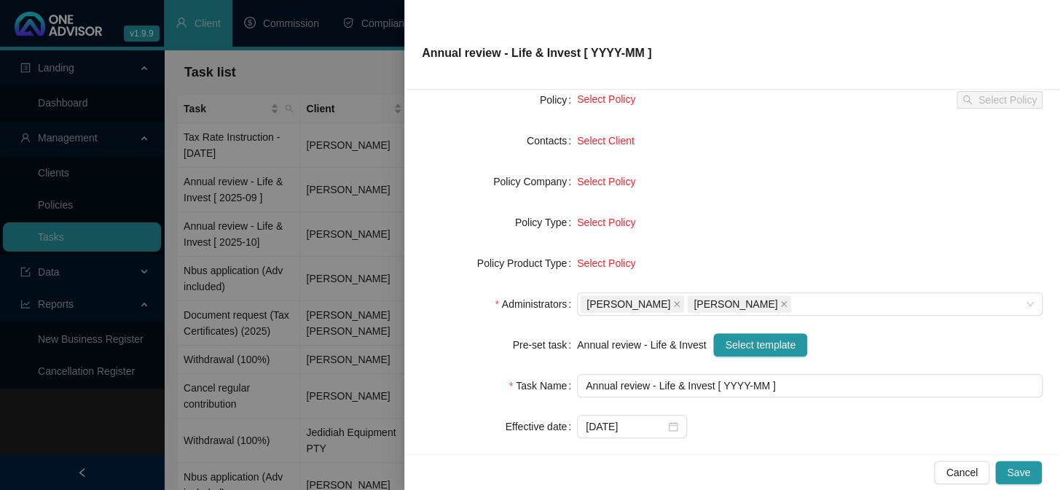
scroll to position [66, 0]
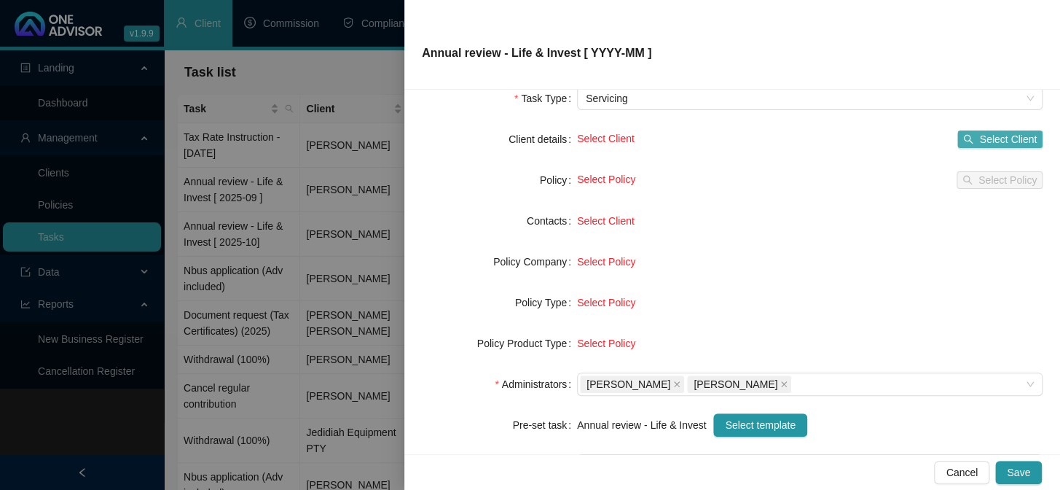
click at [982, 135] on span "Select Client" at bounding box center [1008, 139] width 58 height 16
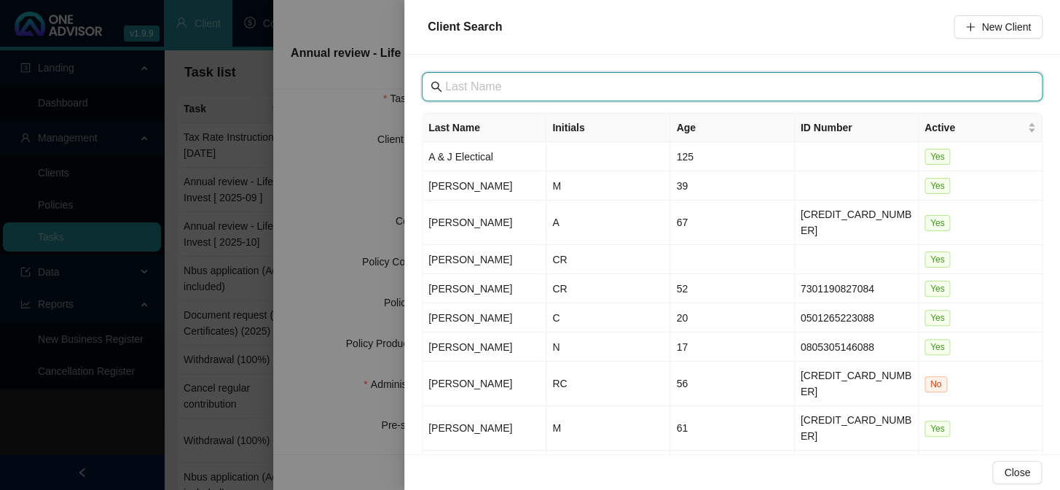
click at [500, 87] on input "text" at bounding box center [733, 86] width 577 height 17
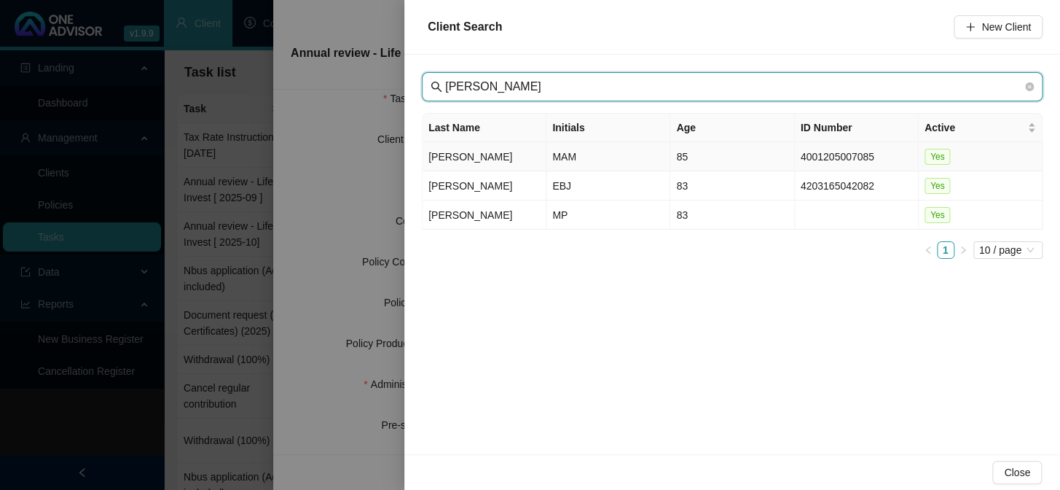
type input "[PERSON_NAME]"
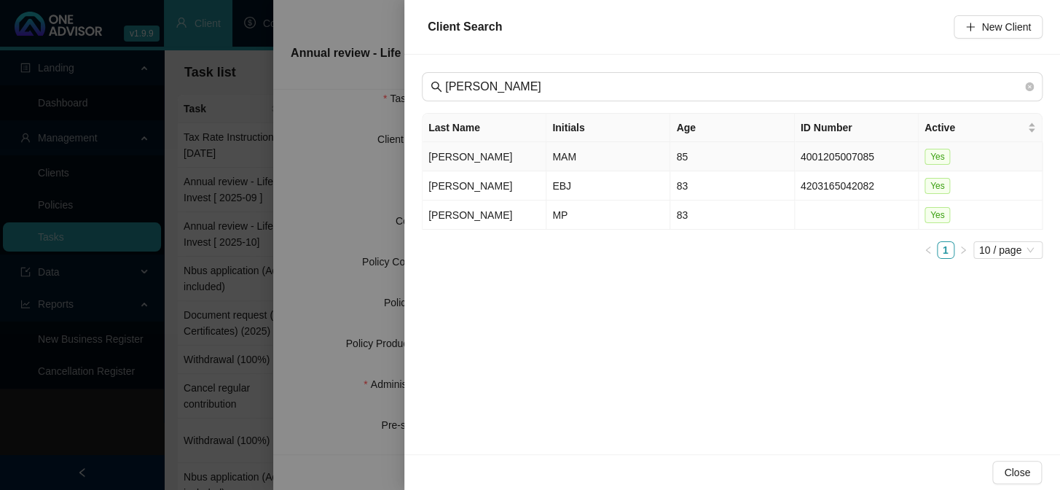
click at [444, 162] on td "[PERSON_NAME]" at bounding box center [485, 156] width 124 height 29
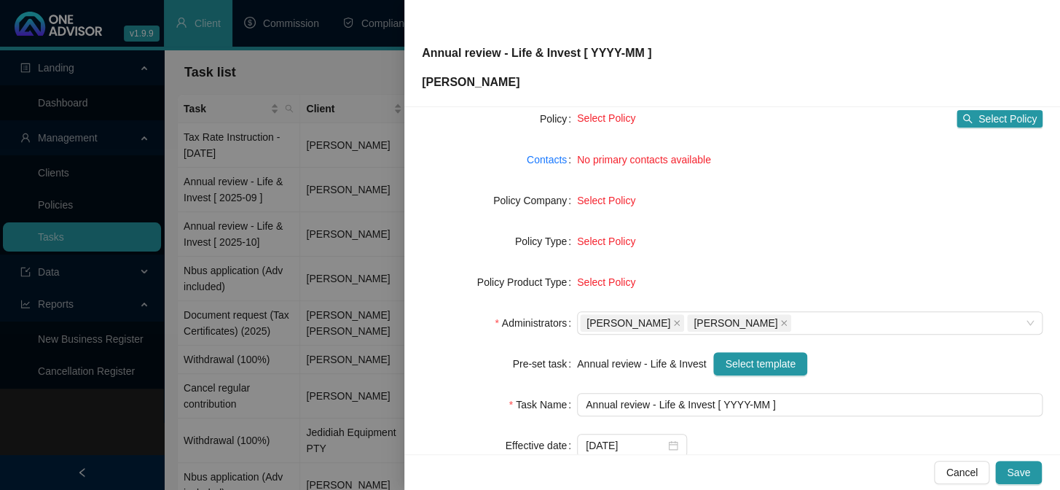
scroll to position [23, 0]
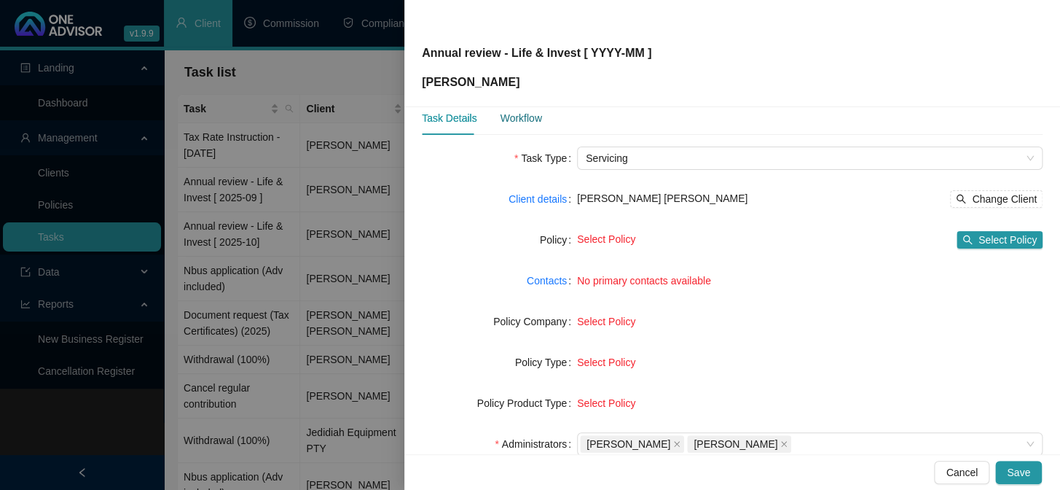
click at [500, 114] on div "Workflow" at bounding box center [521, 118] width 42 height 16
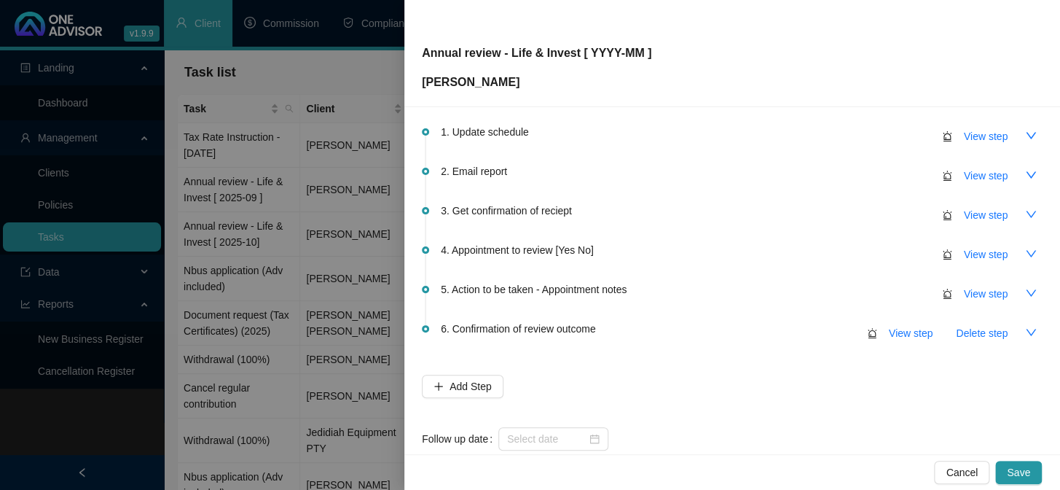
scroll to position [86, 0]
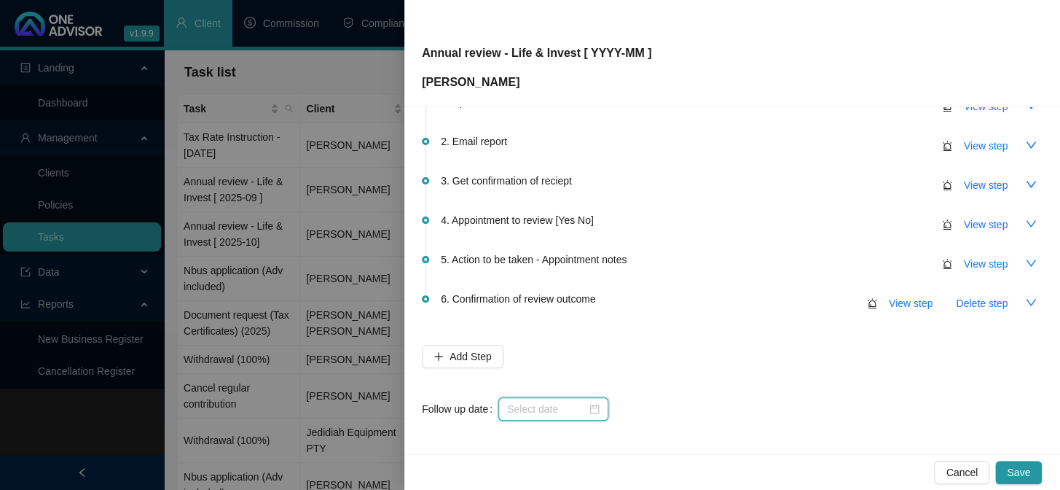
click at [538, 406] on input at bounding box center [546, 409] width 79 height 16
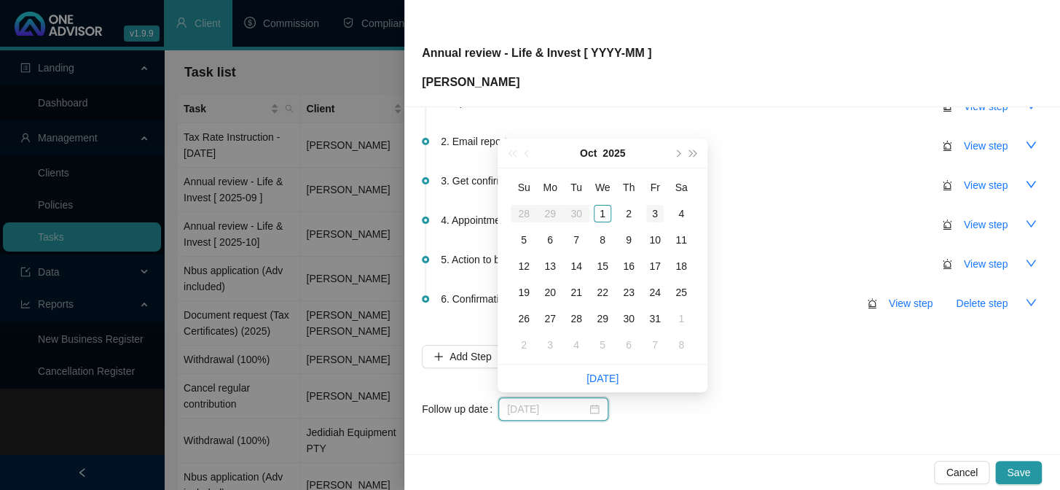
type input "[DATE]"
click at [654, 217] on div "3" at bounding box center [654, 213] width 17 height 17
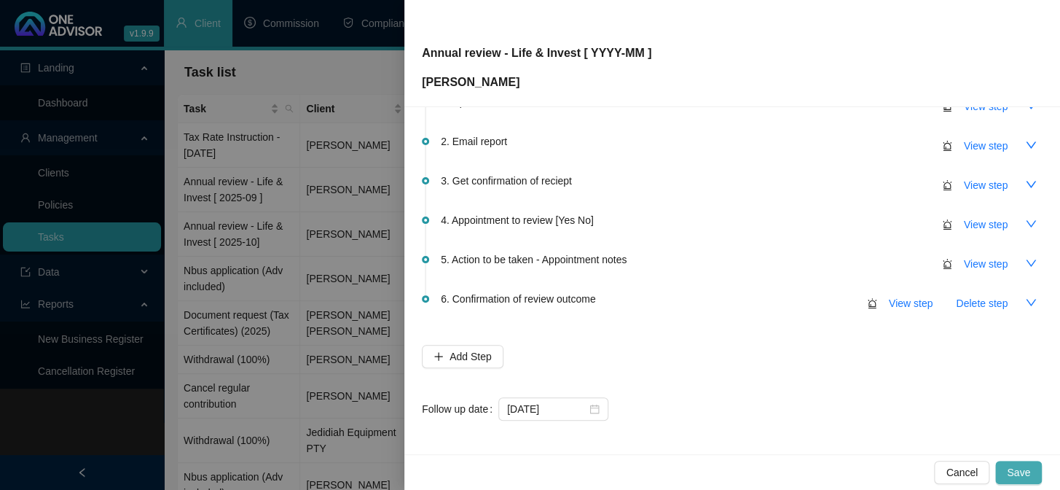
click at [1017, 468] on span "Save" at bounding box center [1018, 472] width 23 height 16
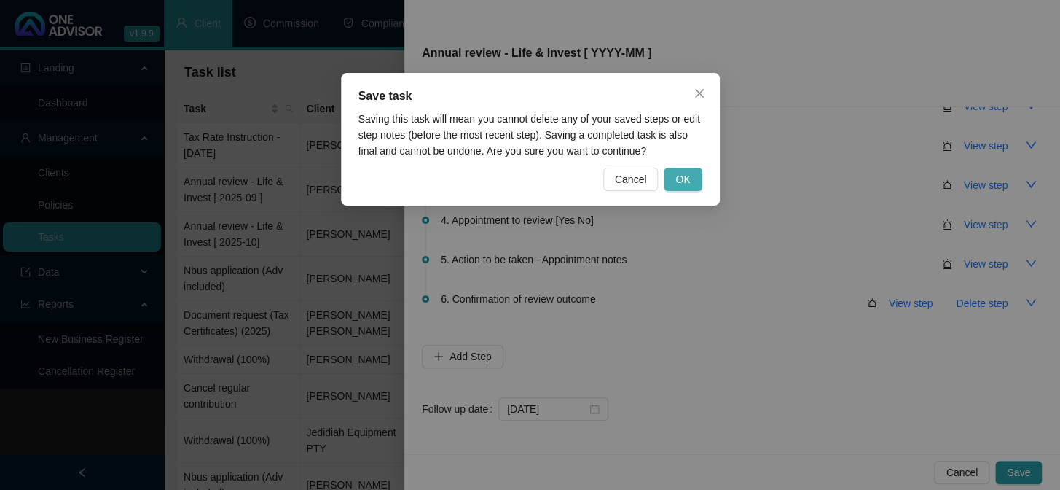
click at [668, 179] on button "OK" at bounding box center [683, 179] width 38 height 23
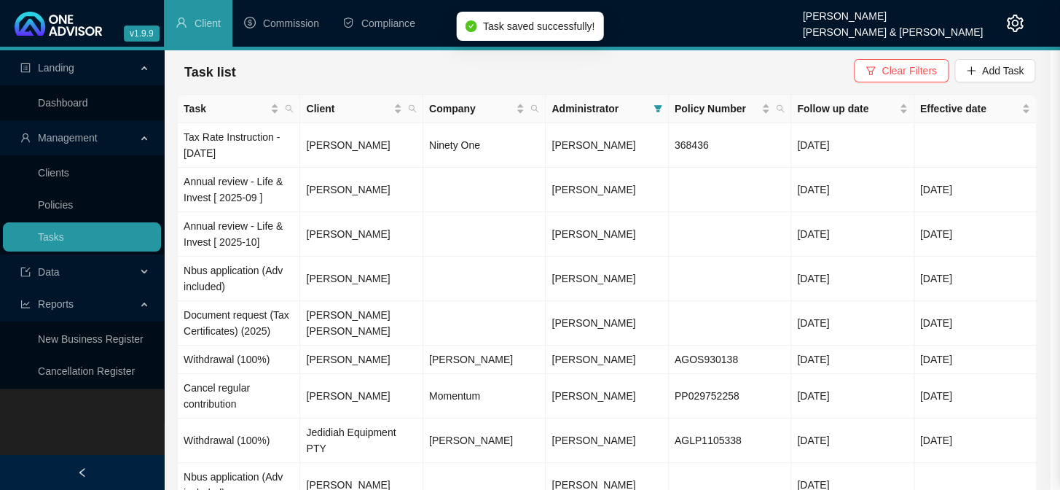
scroll to position [0, 0]
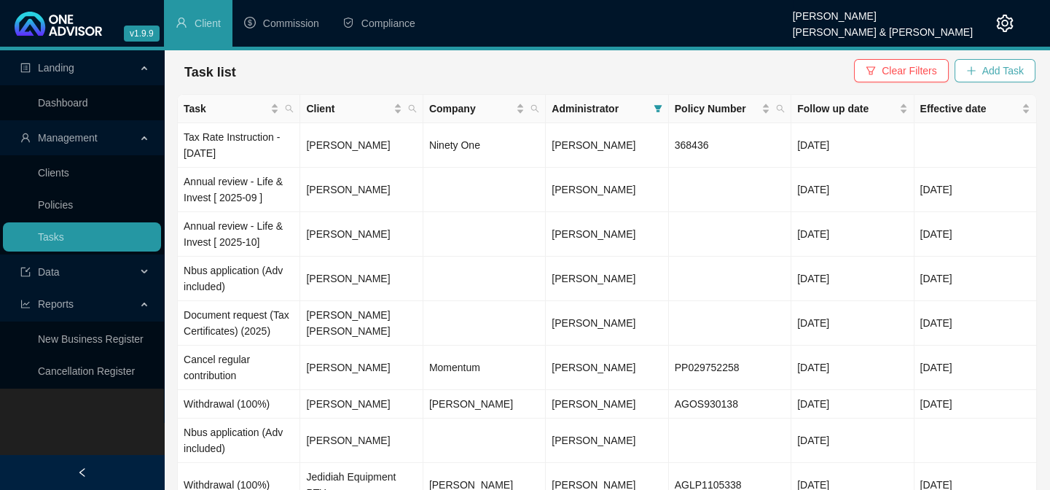
click at [994, 60] on button "Add Task" at bounding box center [994, 70] width 81 height 23
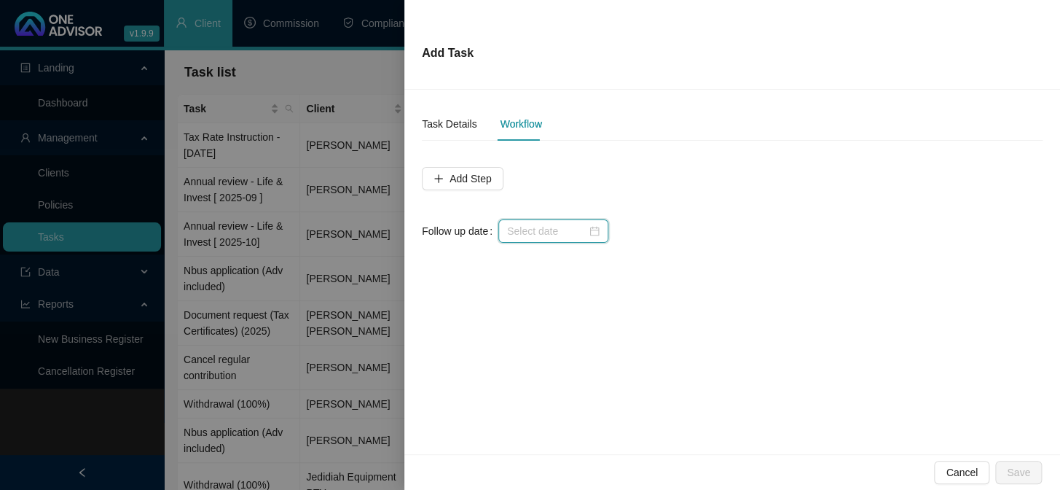
click at [557, 226] on input at bounding box center [546, 231] width 79 height 16
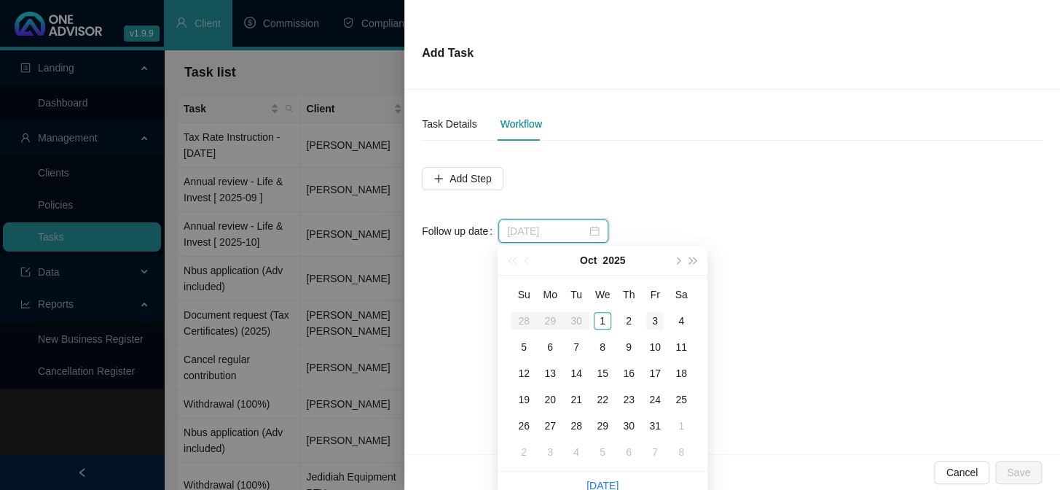
type input "[DATE]"
click at [654, 318] on div "3" at bounding box center [654, 320] width 17 height 17
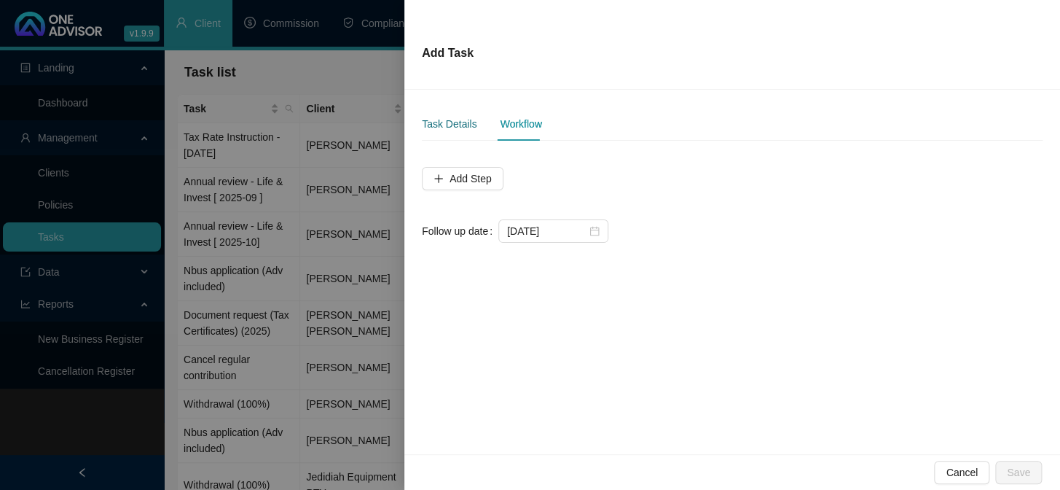
click at [460, 127] on div "Task Details" at bounding box center [449, 124] width 55 height 16
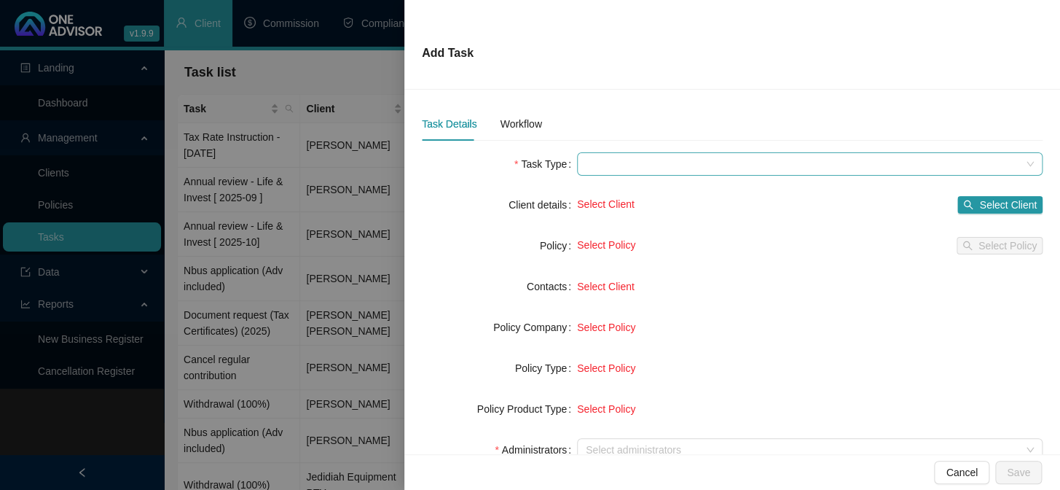
click at [654, 167] on span at bounding box center [810, 164] width 448 height 22
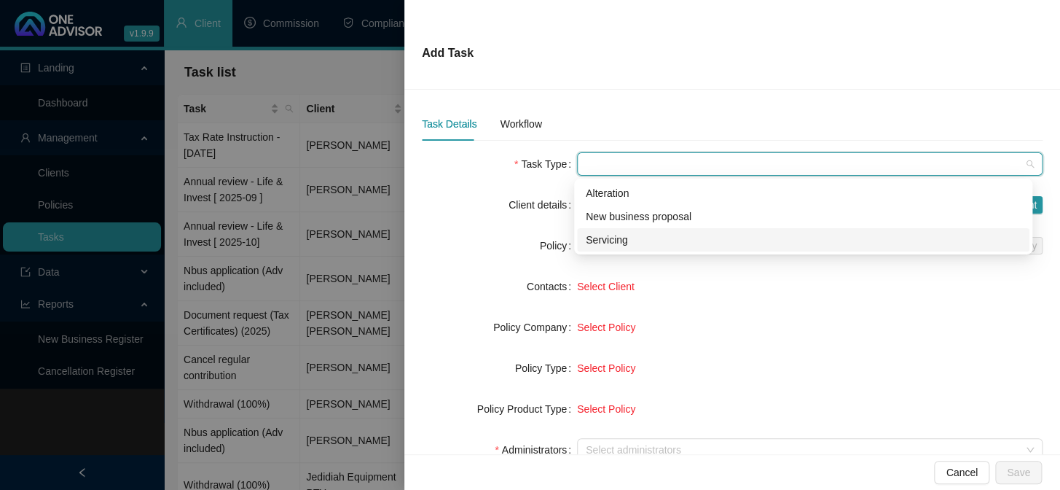
click at [599, 240] on div "Servicing" at bounding box center [803, 240] width 435 height 16
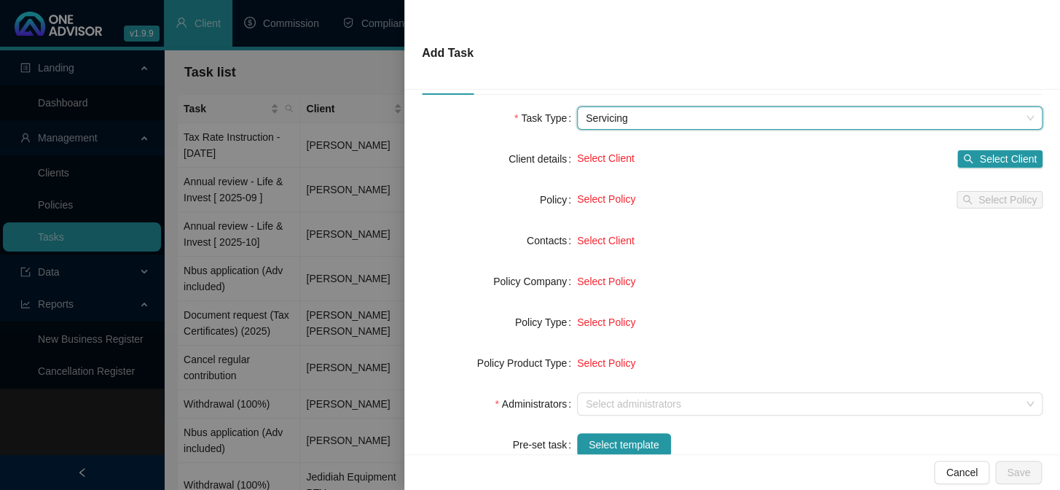
scroll to position [132, 0]
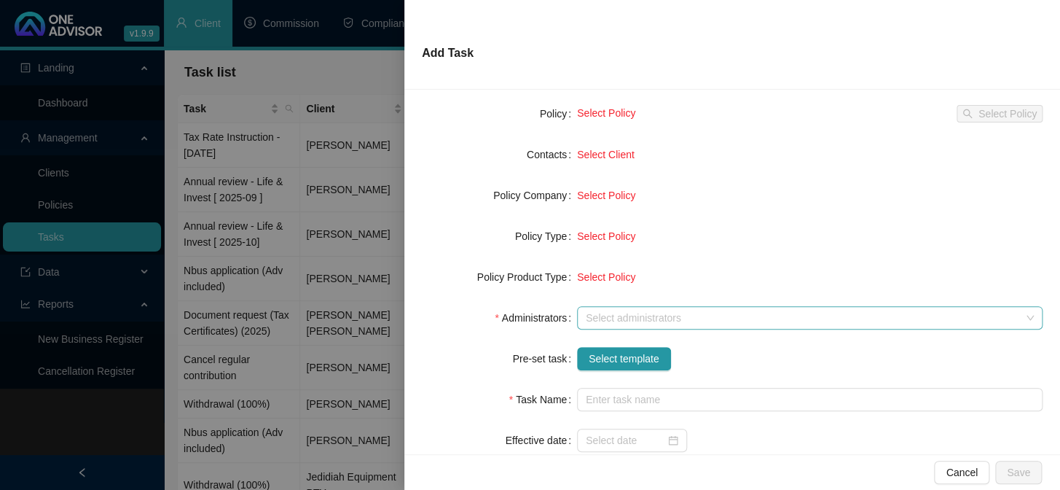
click at [606, 307] on div "Select administrators" at bounding box center [810, 317] width 466 height 23
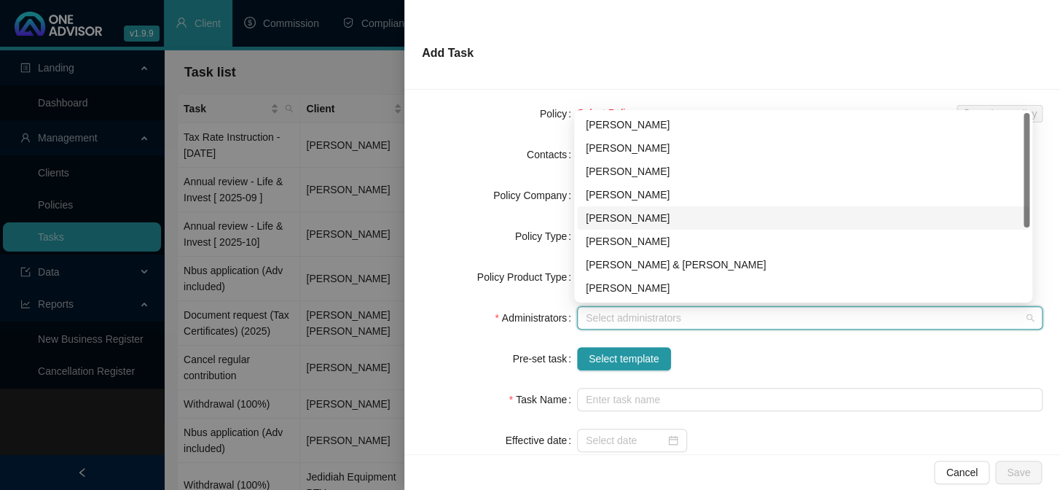
click at [608, 220] on div "[PERSON_NAME]" at bounding box center [803, 218] width 435 height 16
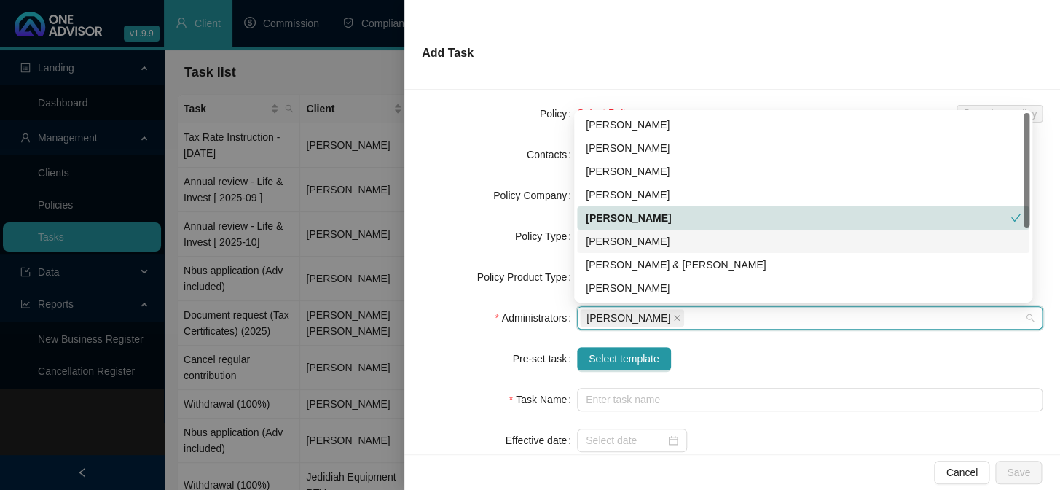
scroll to position [117, 0]
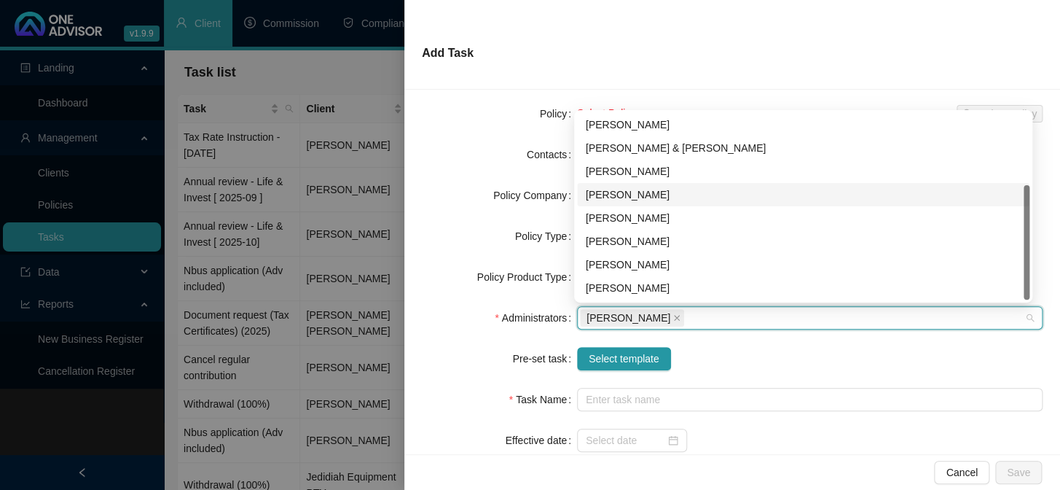
click at [632, 195] on div "[PERSON_NAME]" at bounding box center [803, 195] width 435 height 16
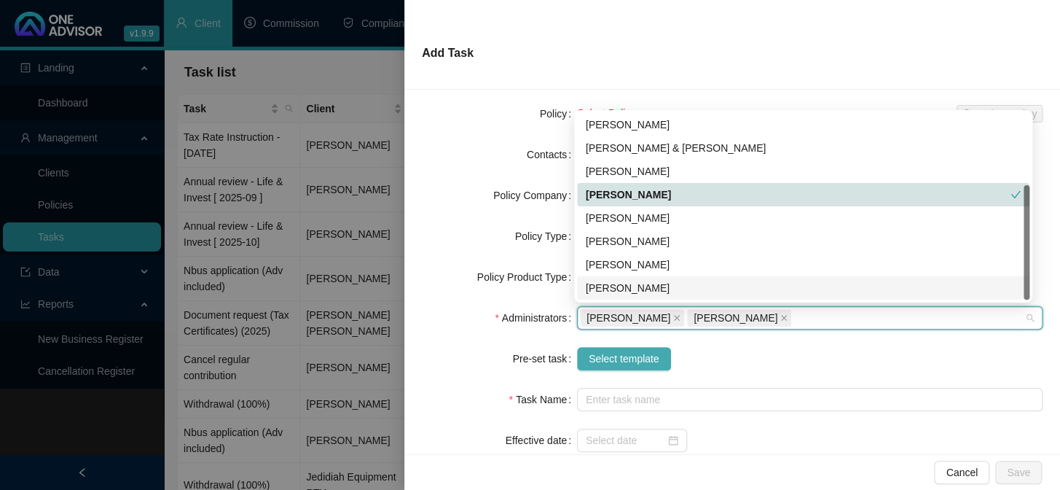
click at [616, 353] on span "Select template" at bounding box center [624, 358] width 71 height 16
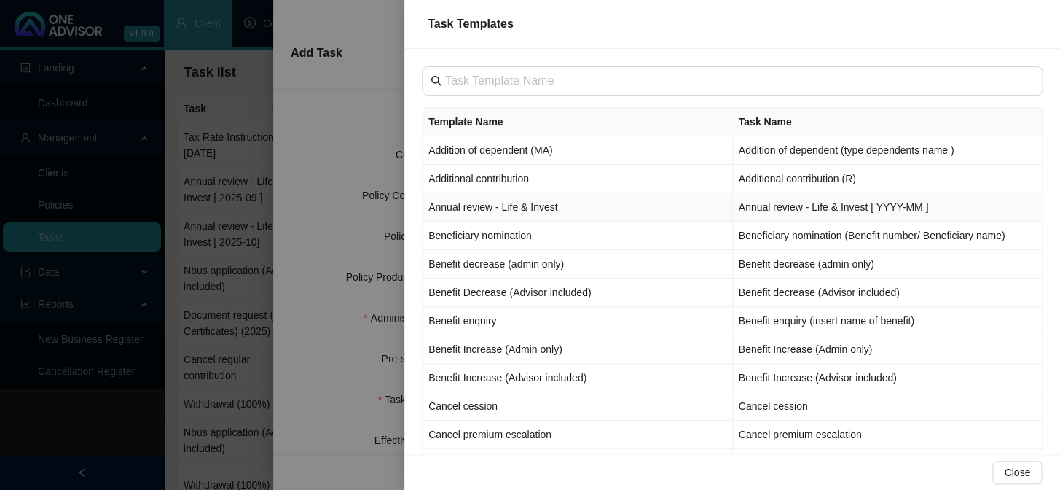
click at [468, 206] on td "Annual review - Life & Invest" at bounding box center [578, 207] width 310 height 28
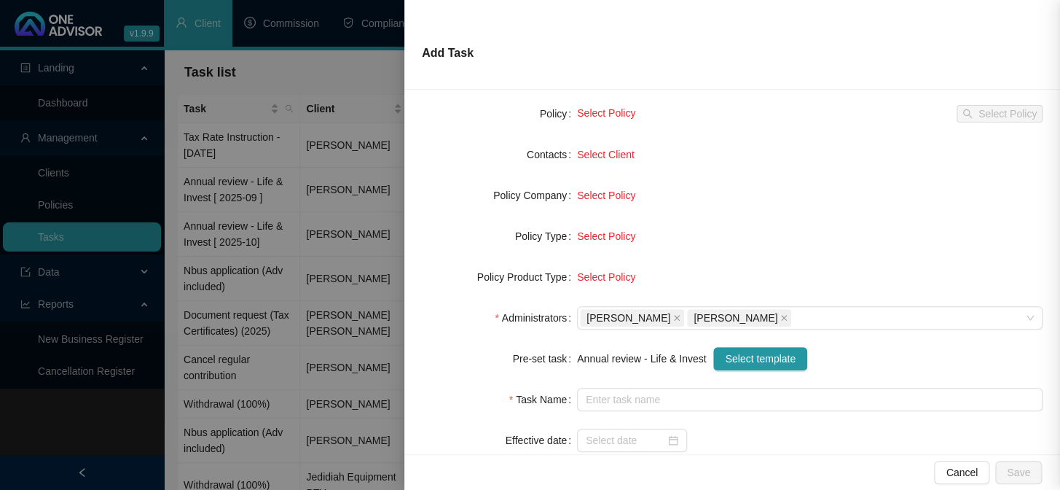
type input "Annual review - Life & Invest [ YYYY-MM ]"
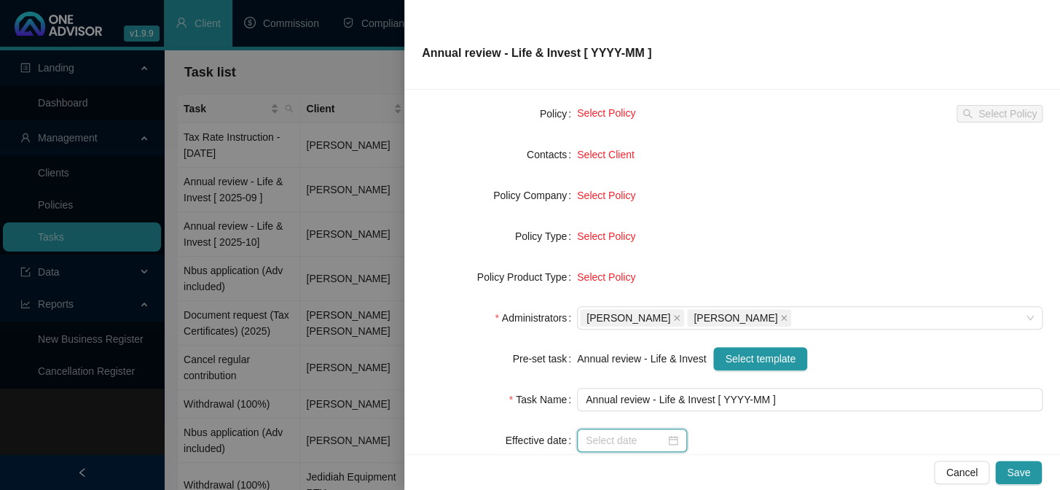
click at [591, 436] on input at bounding box center [625, 440] width 79 height 16
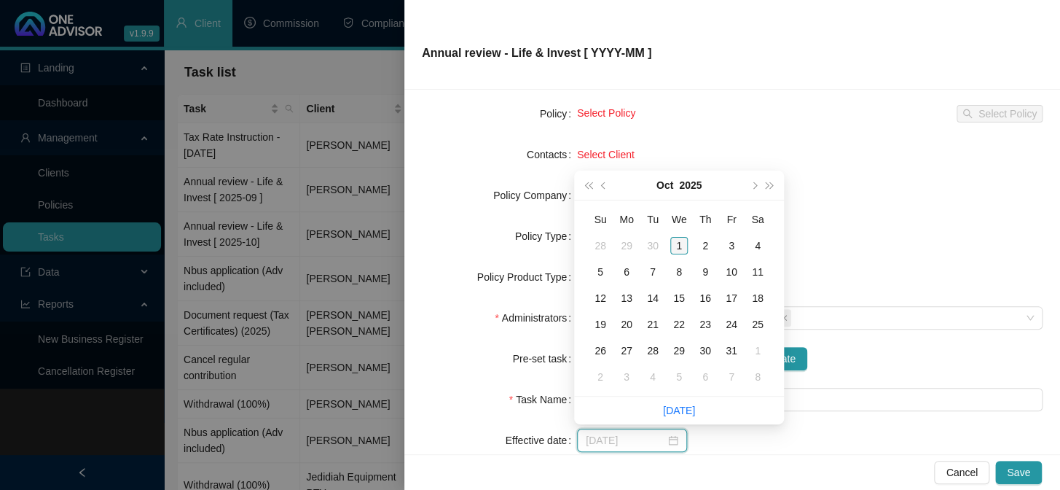
type input "[DATE]"
click at [677, 246] on div "1" at bounding box center [678, 245] width 17 height 17
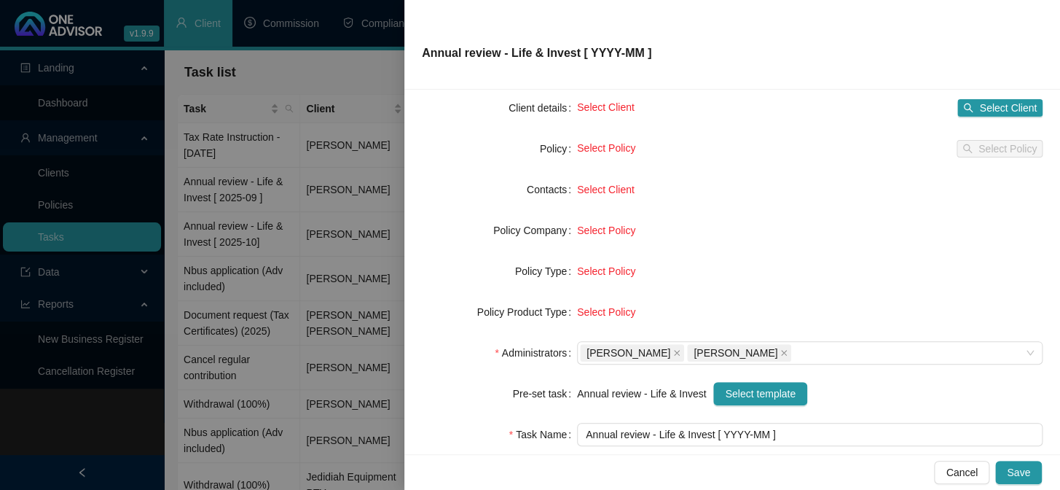
scroll to position [0, 0]
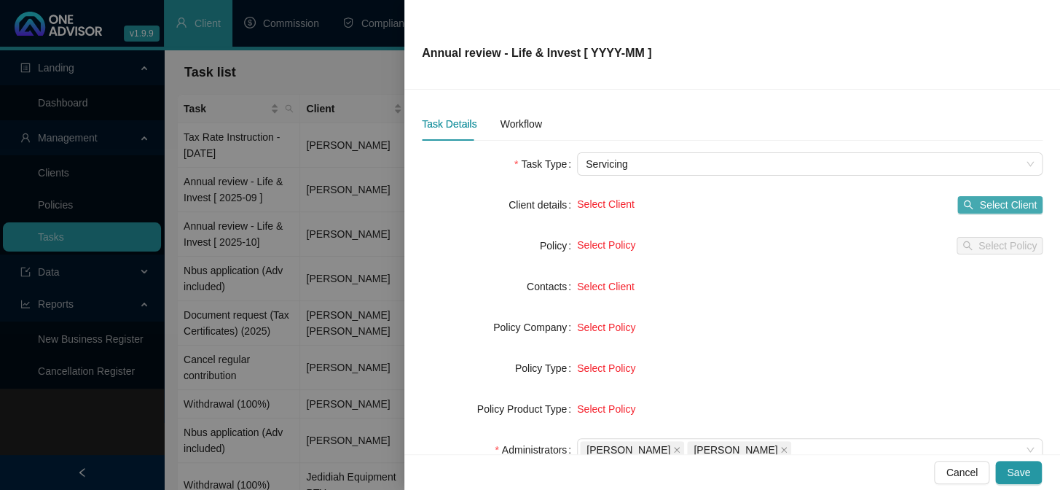
click at [979, 202] on span "Select Client" at bounding box center [1008, 205] width 58 height 16
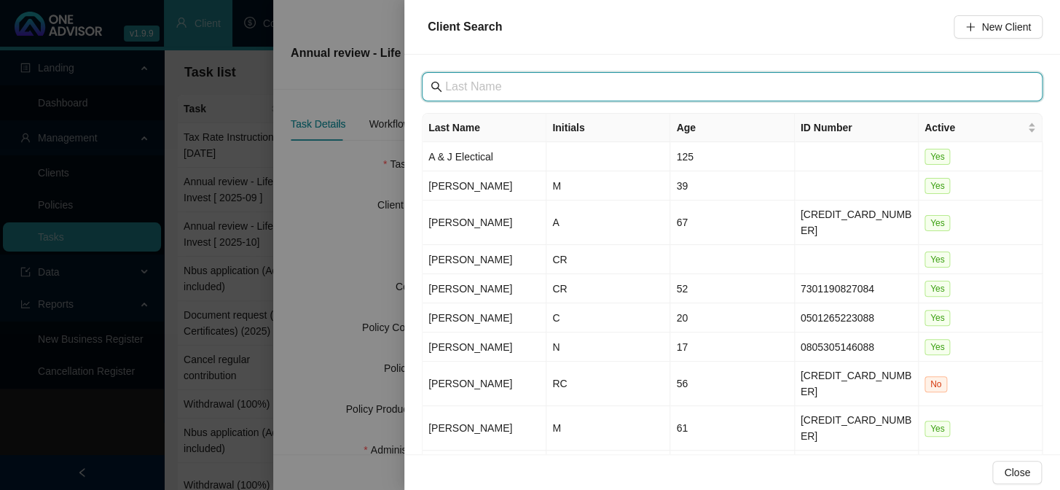
click at [539, 94] on input "text" at bounding box center [733, 86] width 577 height 17
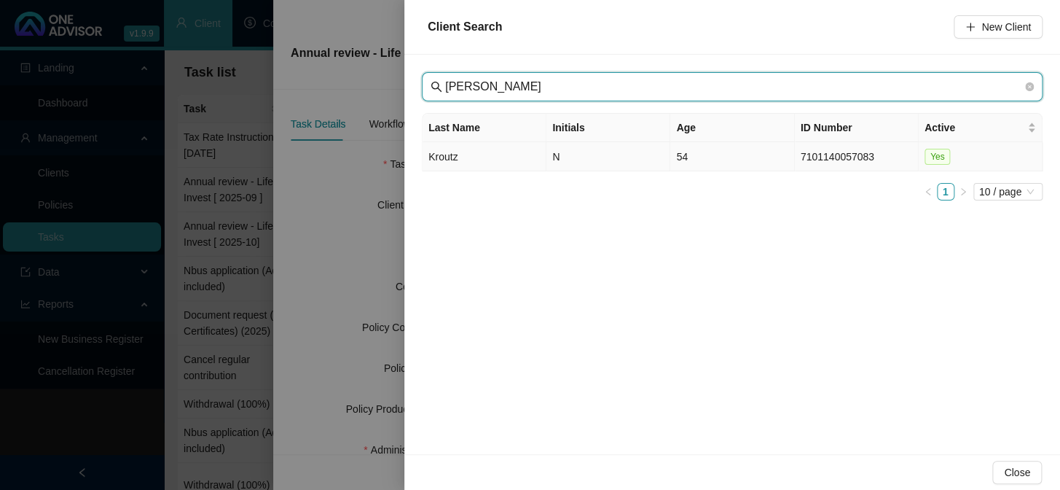
type input "[PERSON_NAME]"
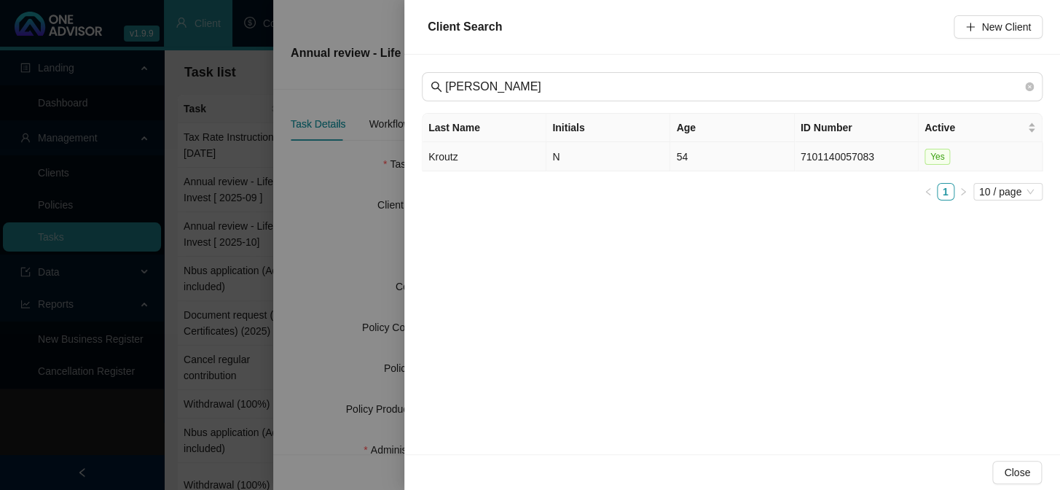
click at [462, 151] on td "Kroutz" at bounding box center [485, 156] width 124 height 29
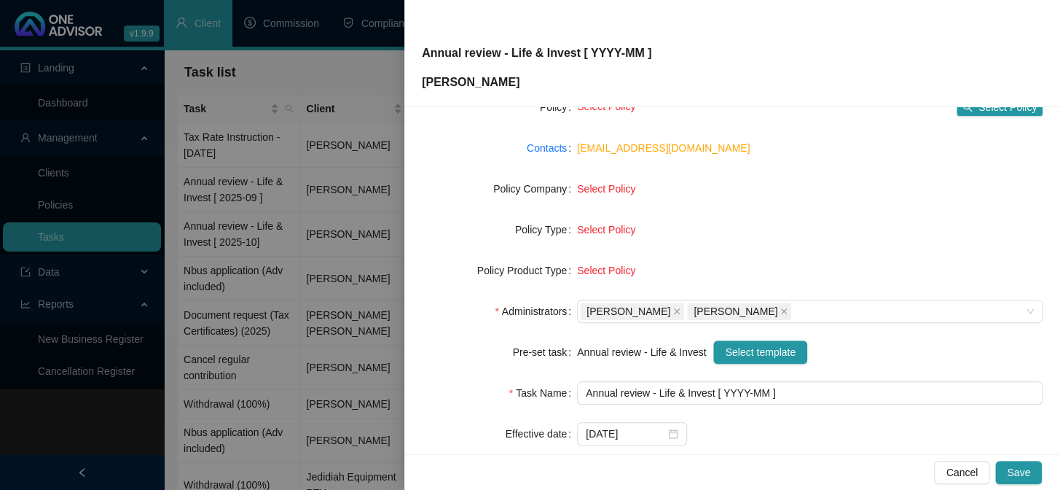
scroll to position [23, 0]
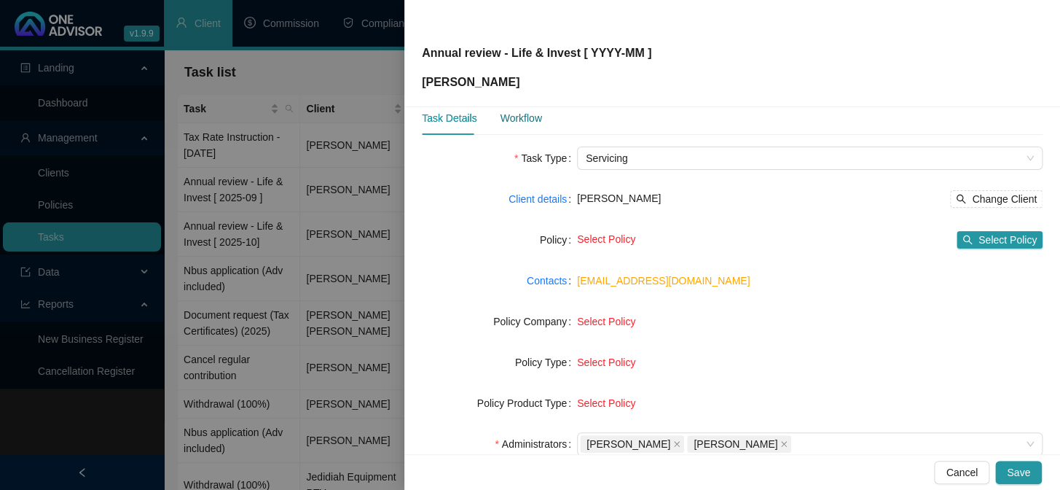
click at [519, 117] on div "Workflow" at bounding box center [521, 118] width 42 height 16
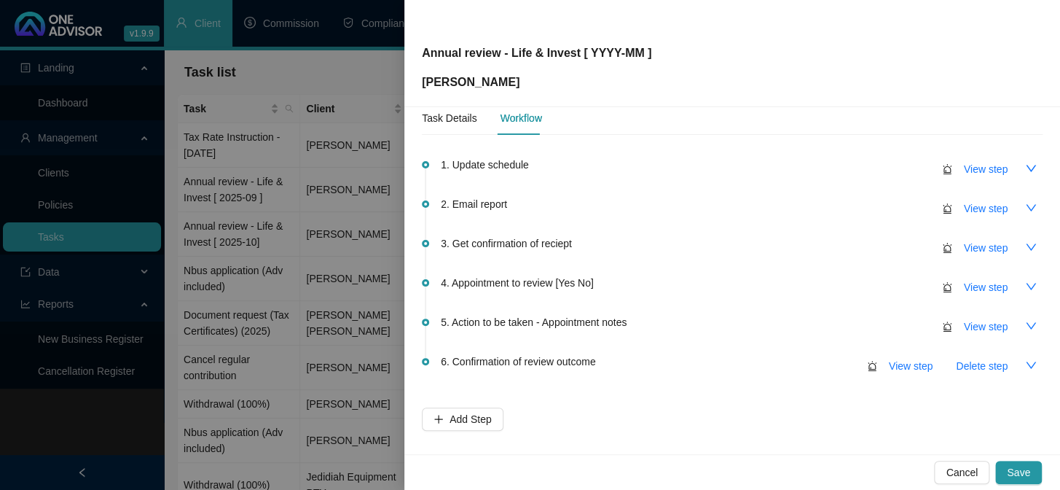
scroll to position [86, 0]
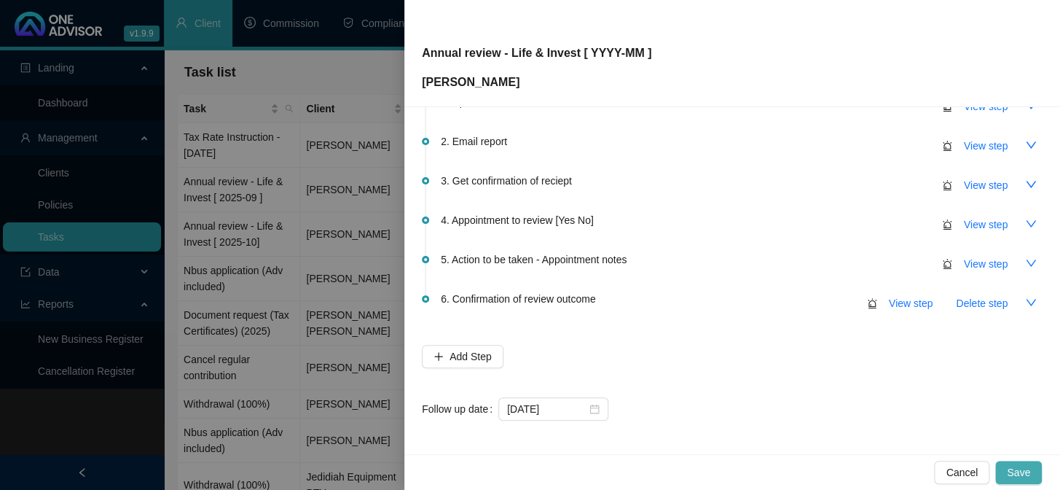
click at [1019, 462] on button "Save" at bounding box center [1018, 471] width 47 height 23
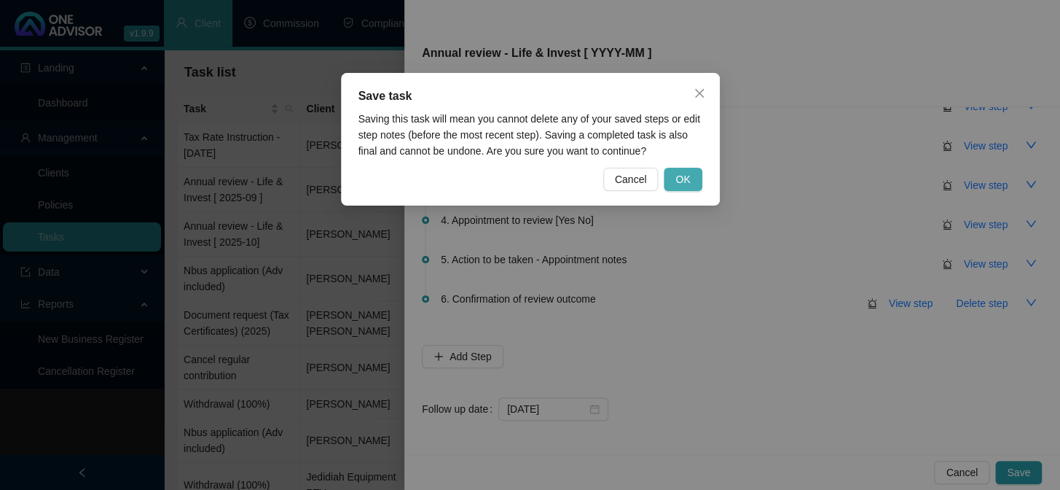
click at [684, 176] on span "OK" at bounding box center [682, 179] width 15 height 16
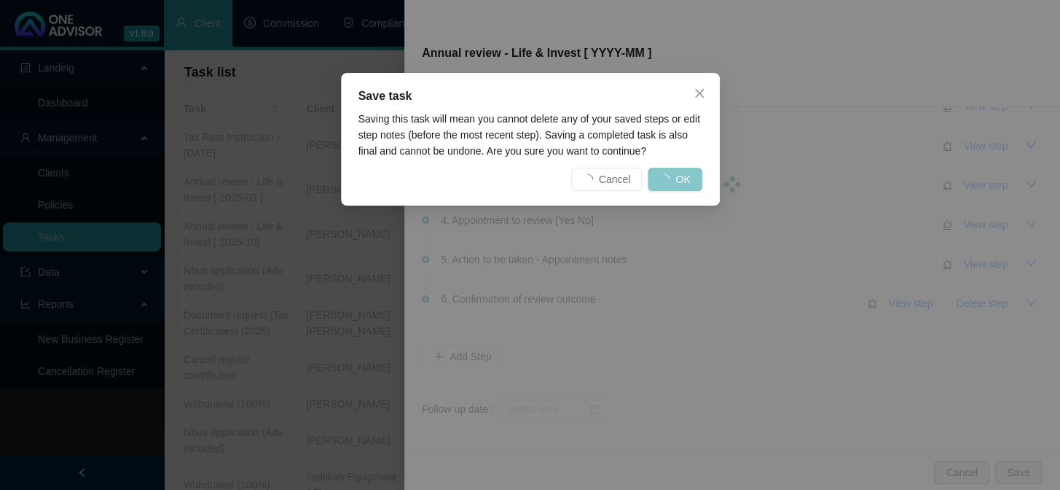
scroll to position [0, 0]
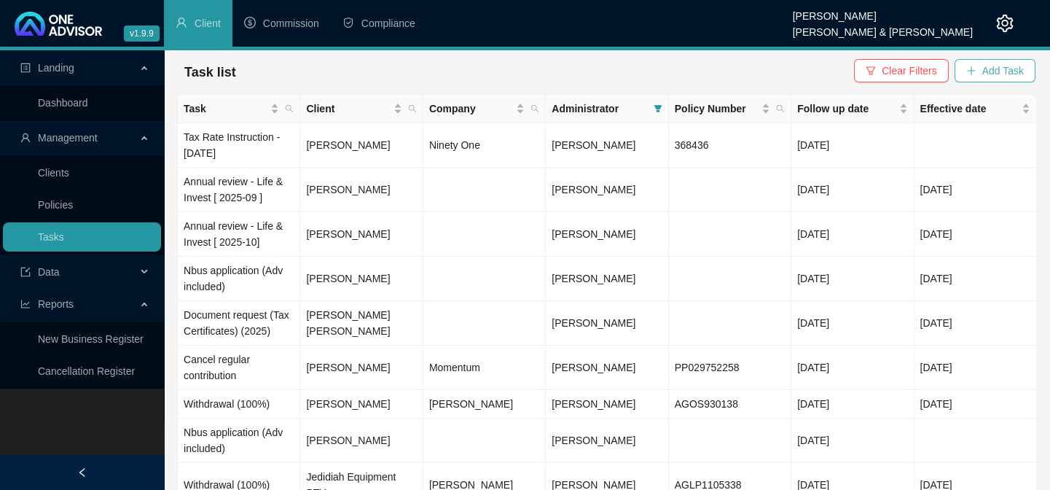
click at [985, 71] on span "Add Task" at bounding box center [1003, 71] width 42 height 16
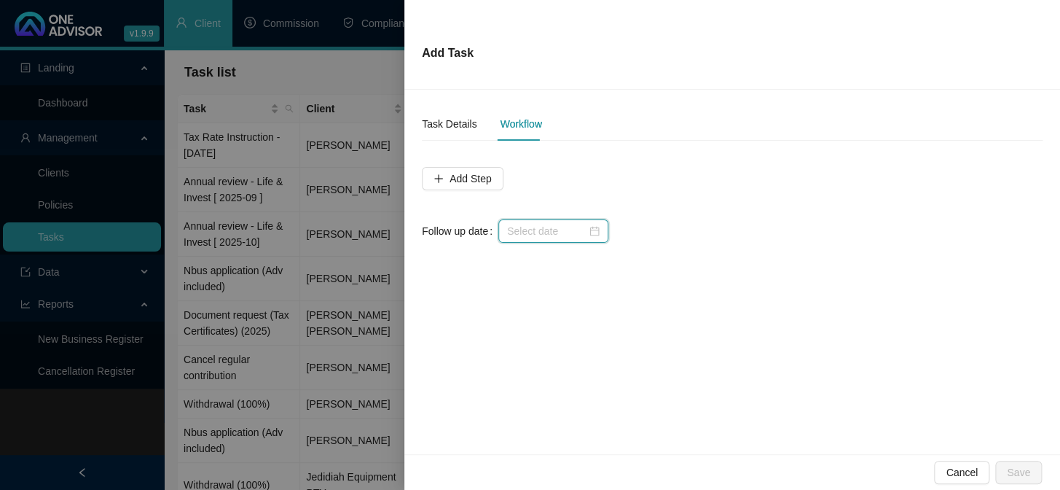
click at [517, 229] on input at bounding box center [546, 231] width 79 height 16
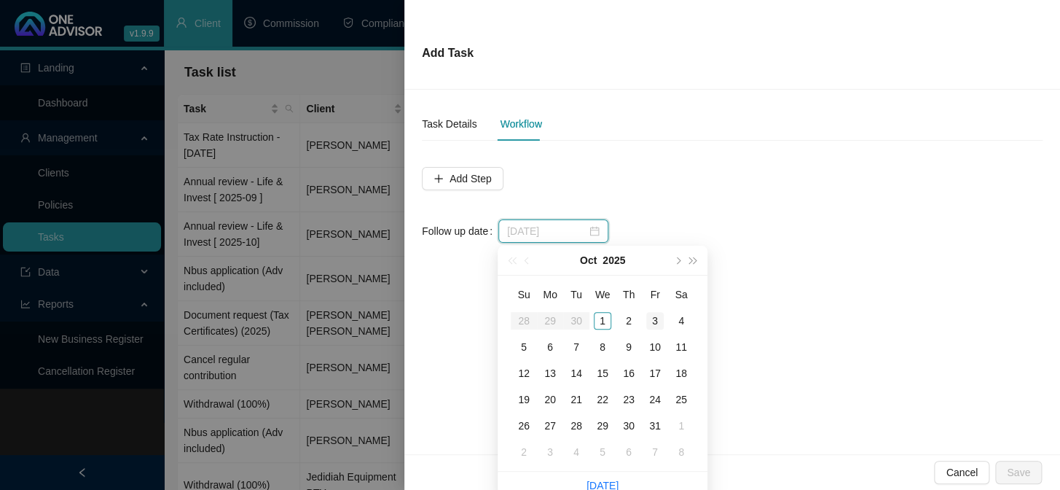
type input "[DATE]"
click at [659, 322] on div "3" at bounding box center [654, 320] width 17 height 17
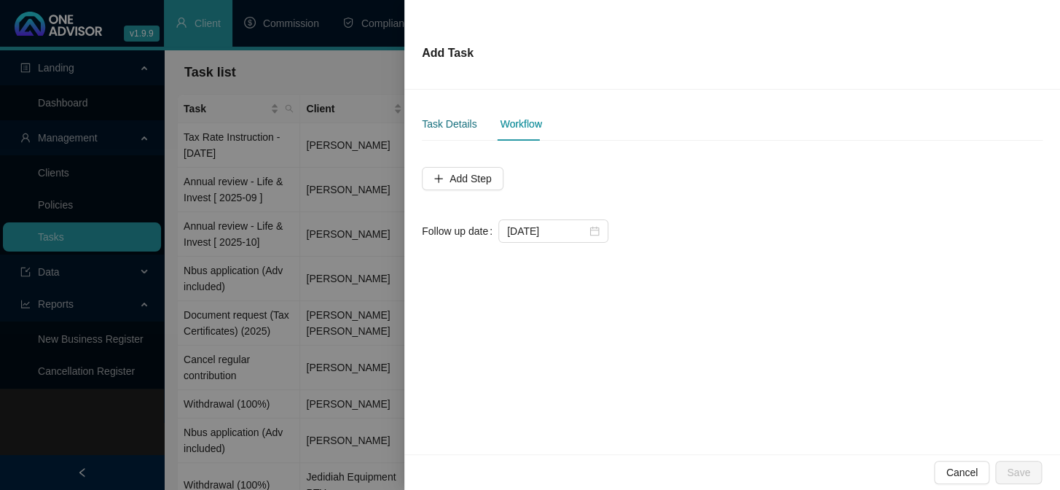
click at [454, 124] on div "Task Details" at bounding box center [449, 124] width 55 height 16
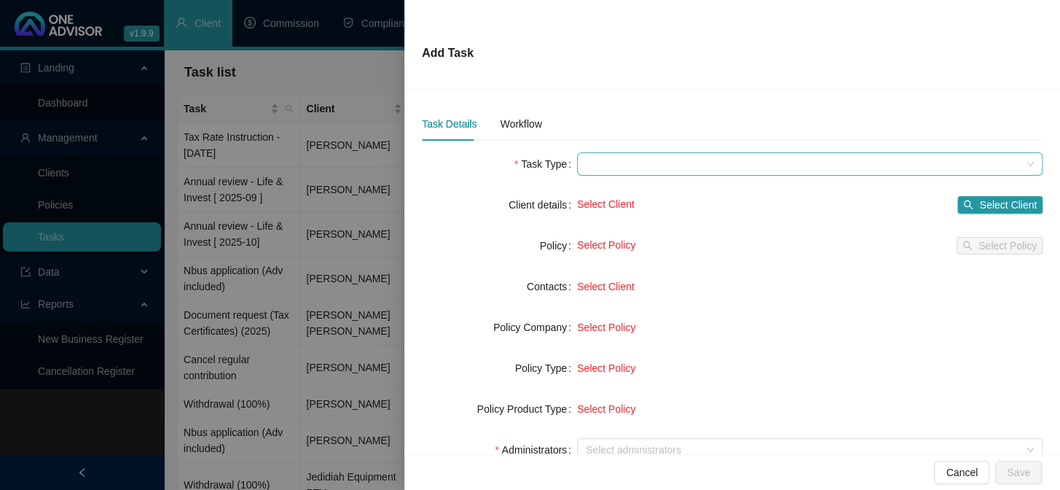
click at [589, 165] on span at bounding box center [810, 164] width 448 height 22
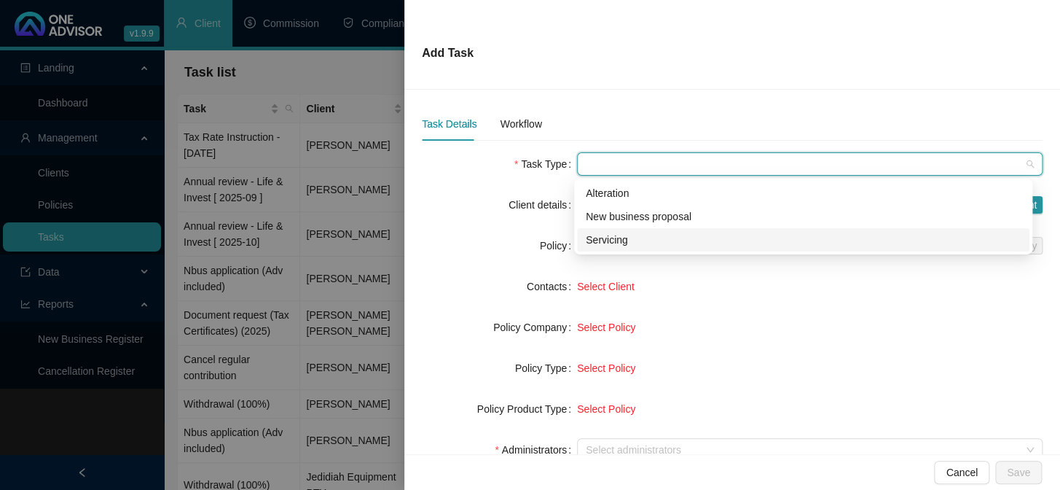
click at [601, 238] on div "Servicing" at bounding box center [803, 240] width 435 height 16
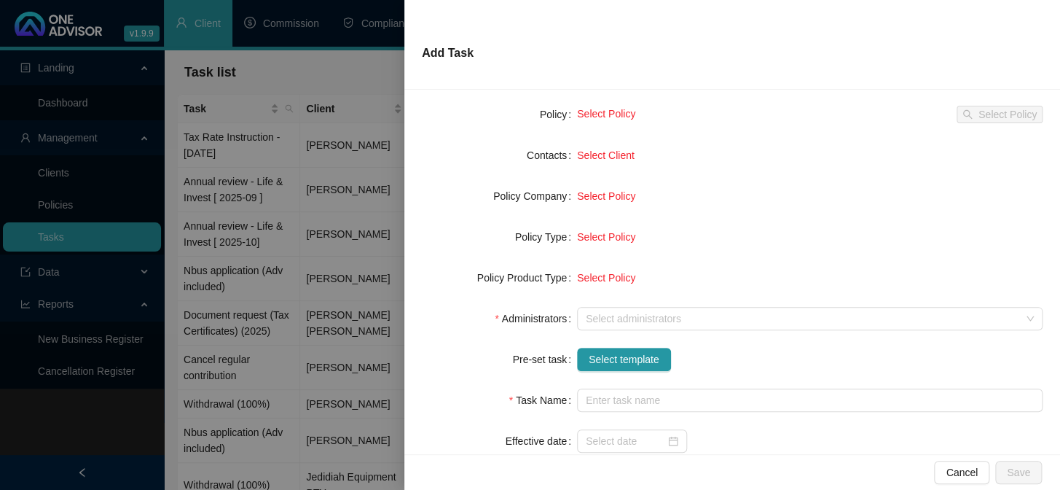
scroll to position [132, 0]
click at [597, 313] on div at bounding box center [802, 318] width 444 height 11
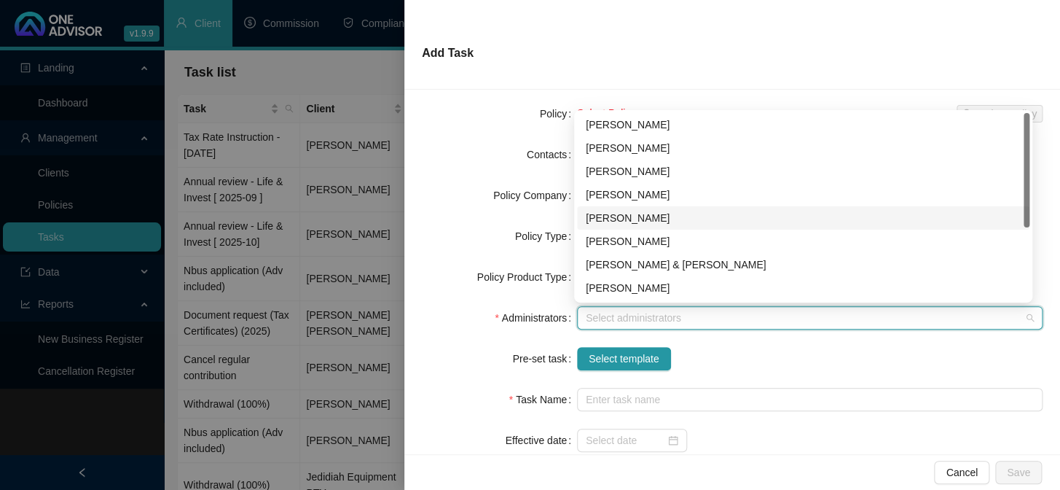
click at [610, 216] on div "[PERSON_NAME]" at bounding box center [803, 218] width 435 height 16
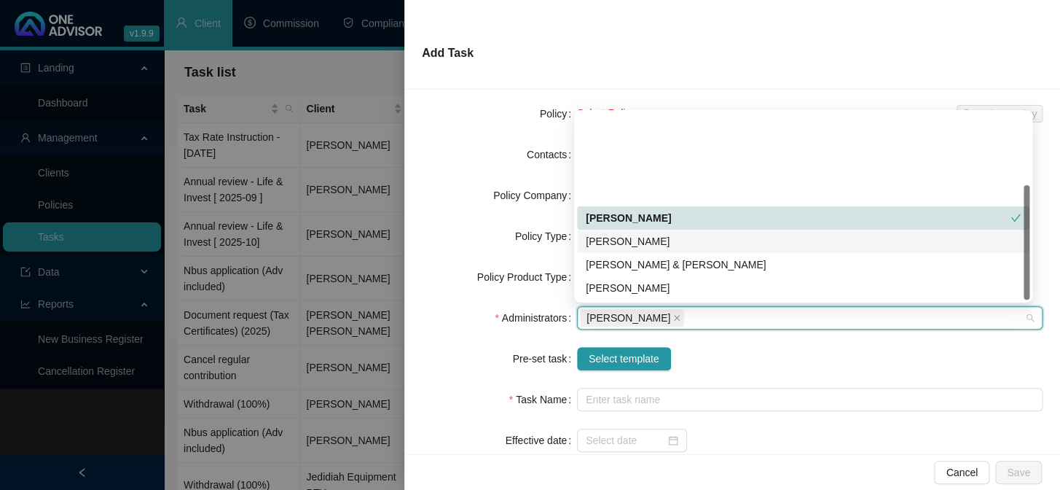
scroll to position [117, 0]
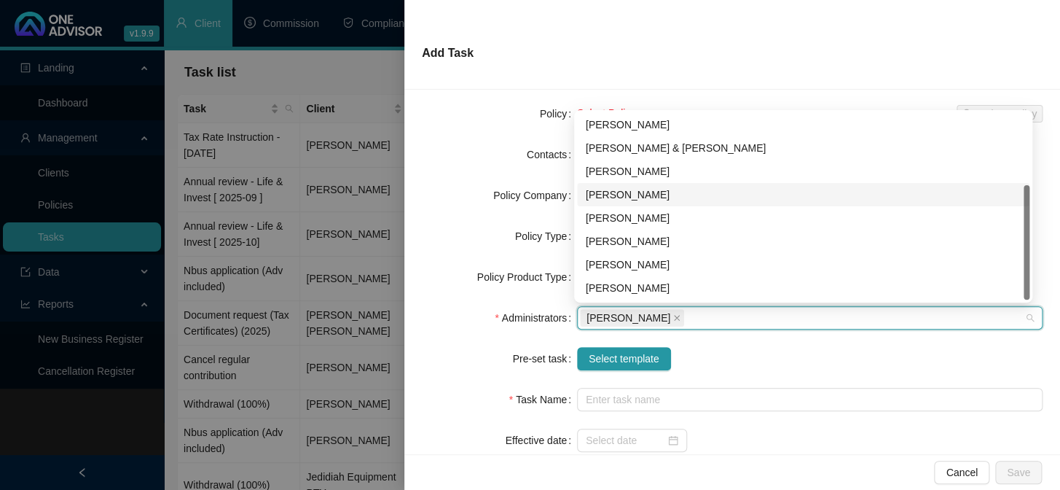
click at [637, 198] on div "[PERSON_NAME]" at bounding box center [803, 195] width 435 height 16
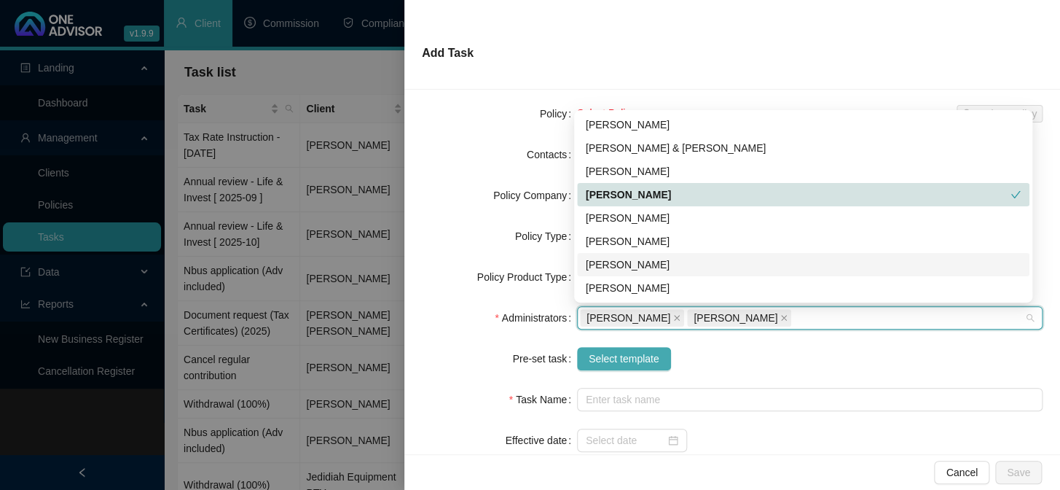
click at [627, 352] on span "Select template" at bounding box center [624, 358] width 71 height 16
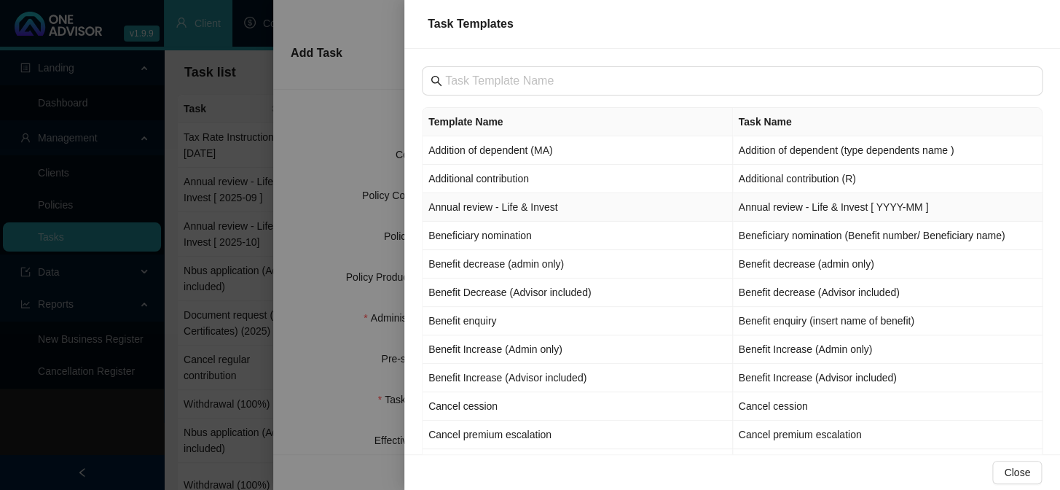
click at [493, 208] on td "Annual review - Life & Invest" at bounding box center [578, 207] width 310 height 28
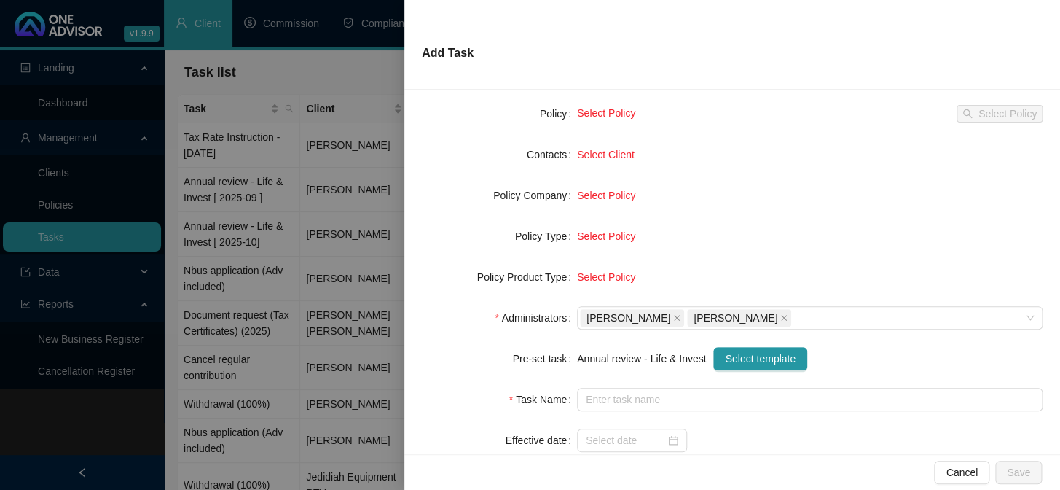
type input "Annual review - Life & Invest [ YYYY-MM ]"
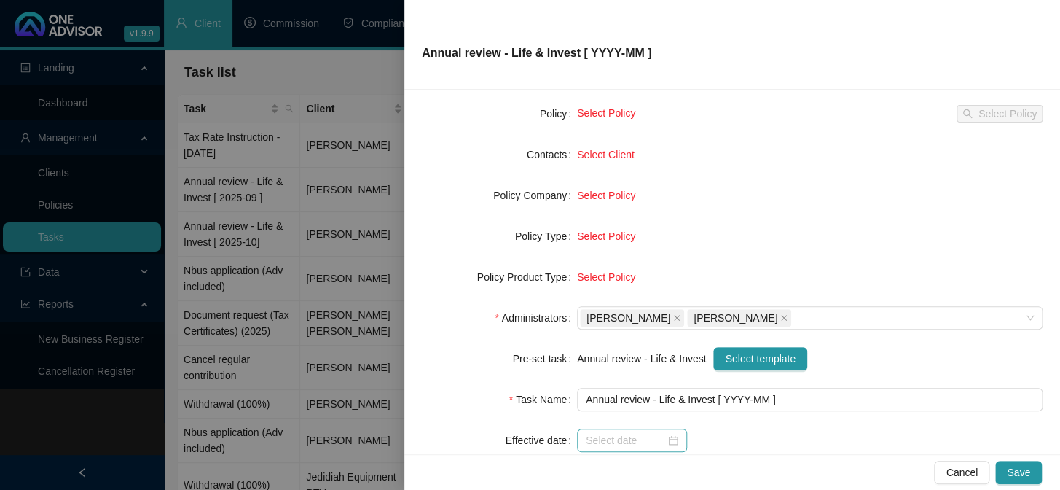
click at [601, 428] on div at bounding box center [632, 439] width 110 height 23
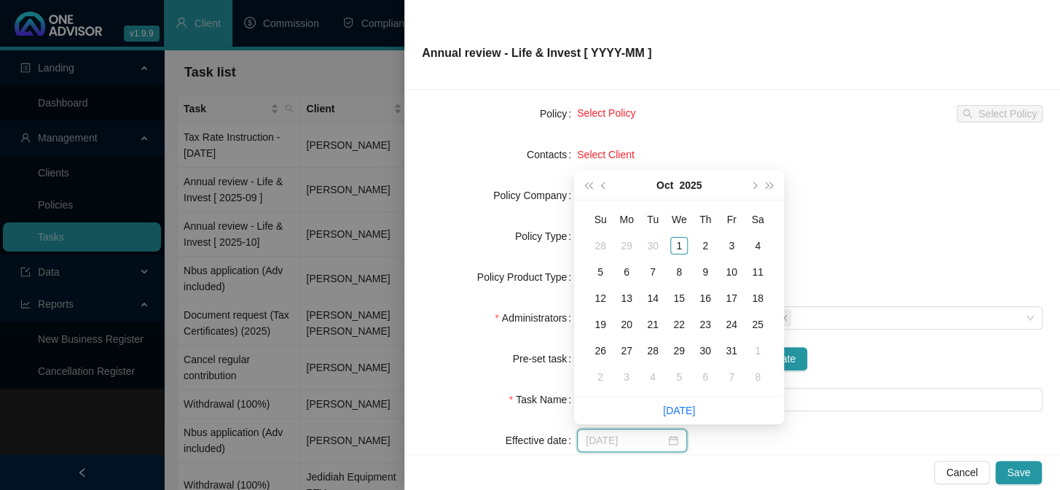
type input "[DATE]"
click at [675, 244] on div "1" at bounding box center [678, 245] width 17 height 17
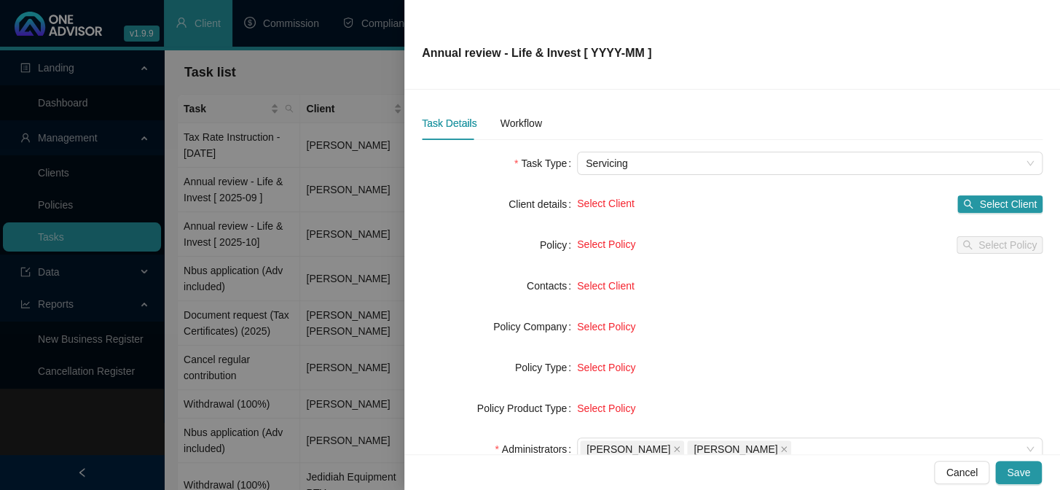
scroll to position [0, 0]
click at [967, 201] on button "Select Client" at bounding box center [999, 204] width 85 height 17
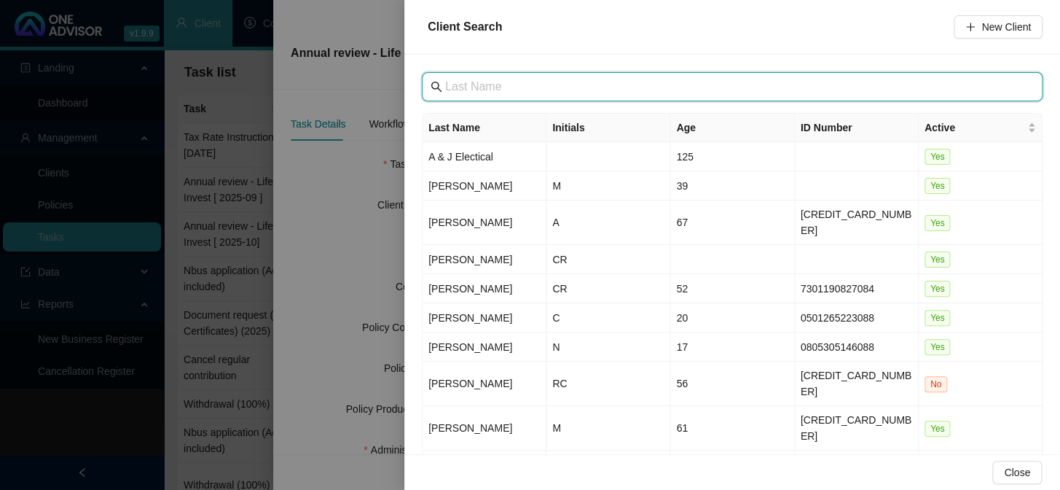
click at [479, 85] on input "text" at bounding box center [733, 86] width 577 height 17
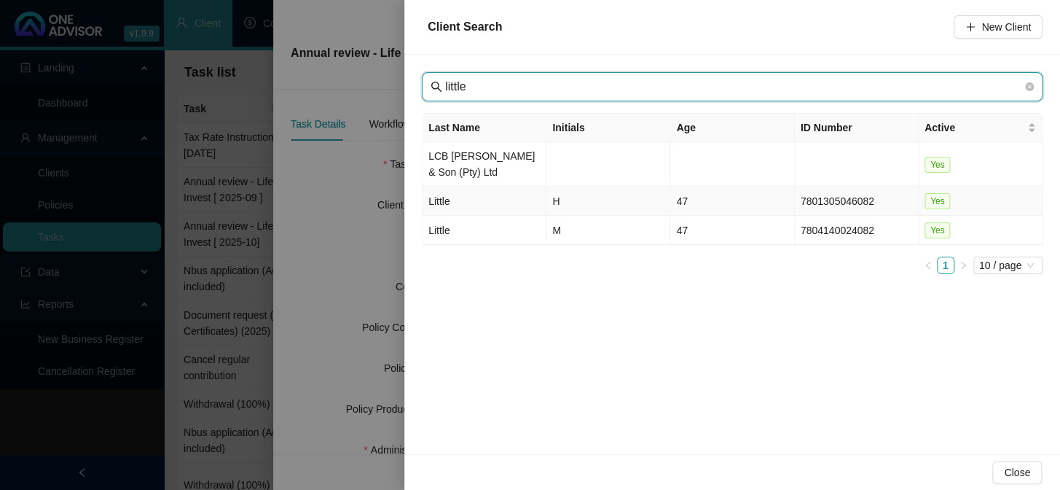
type input "little"
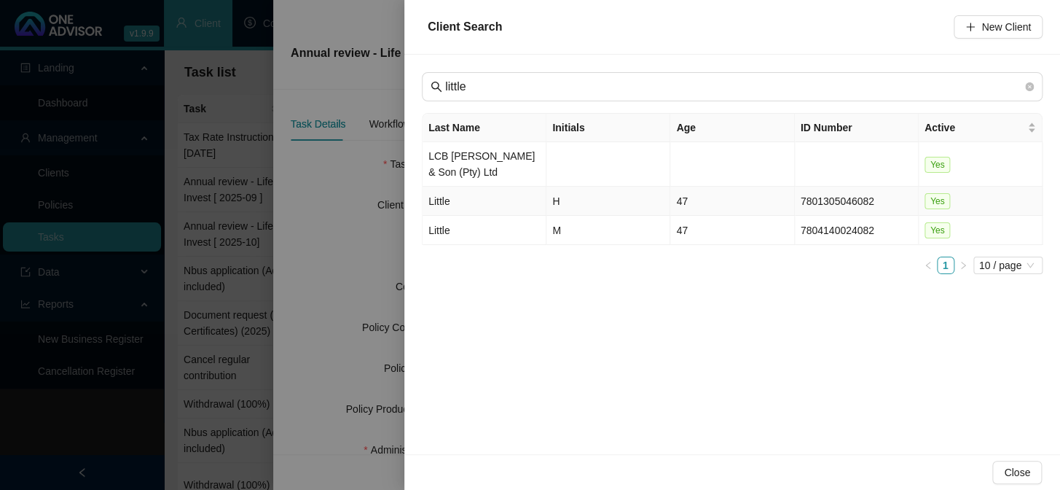
click at [439, 202] on td "Little" at bounding box center [485, 201] width 124 height 29
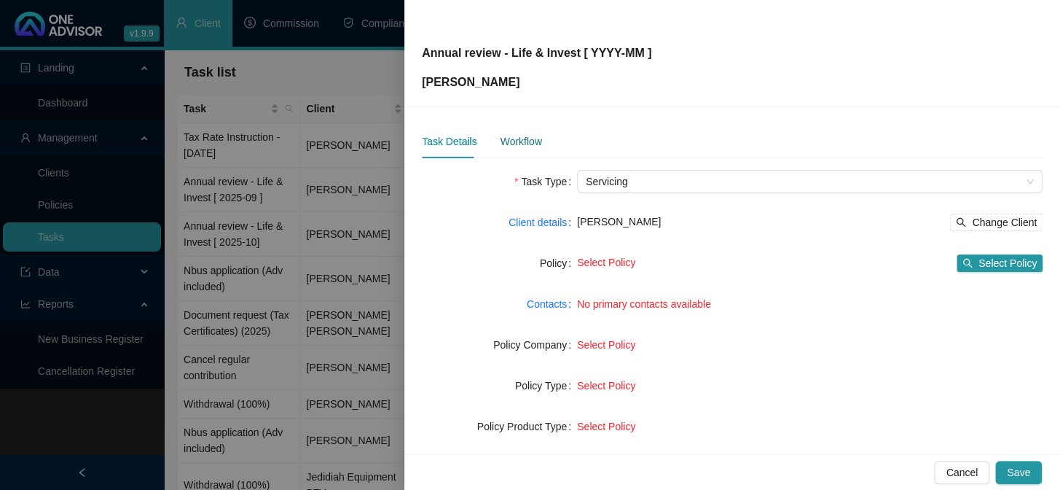
click at [506, 143] on div "Workflow" at bounding box center [521, 141] width 42 height 16
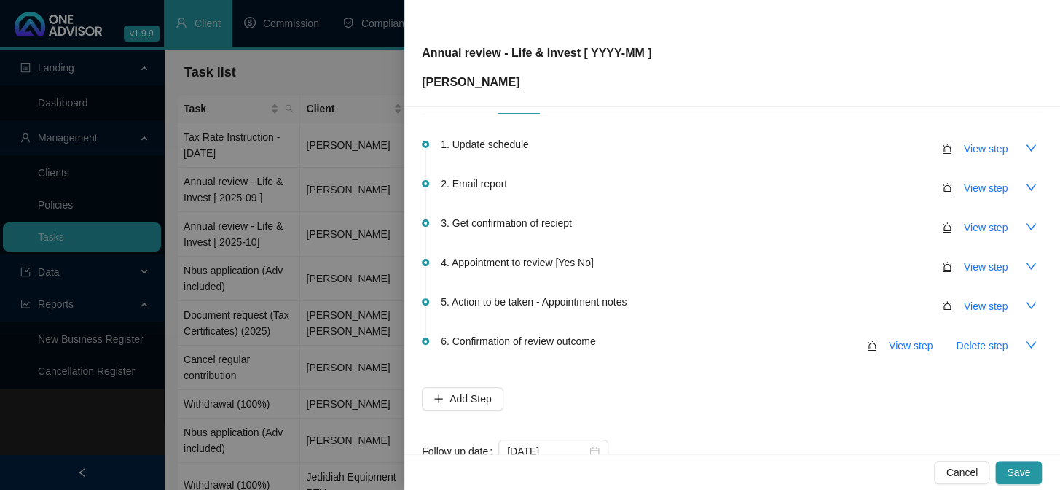
scroll to position [86, 0]
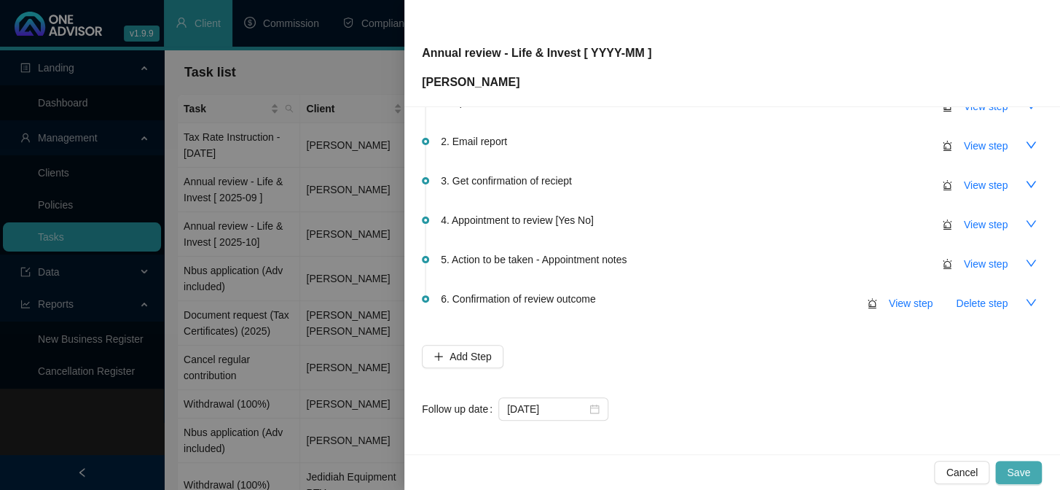
click at [1015, 474] on span "Save" at bounding box center [1018, 472] width 23 height 16
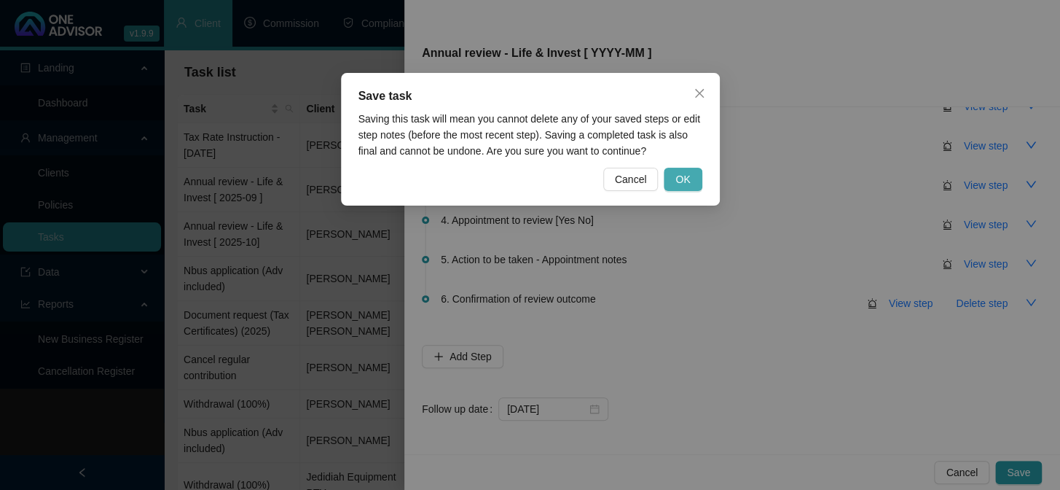
click at [678, 172] on span "OK" at bounding box center [682, 179] width 15 height 16
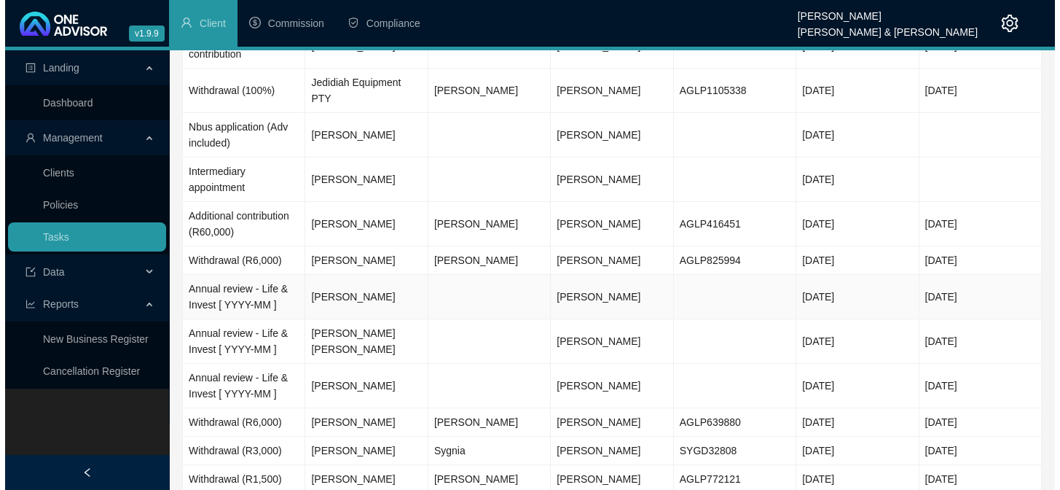
scroll to position [421, 0]
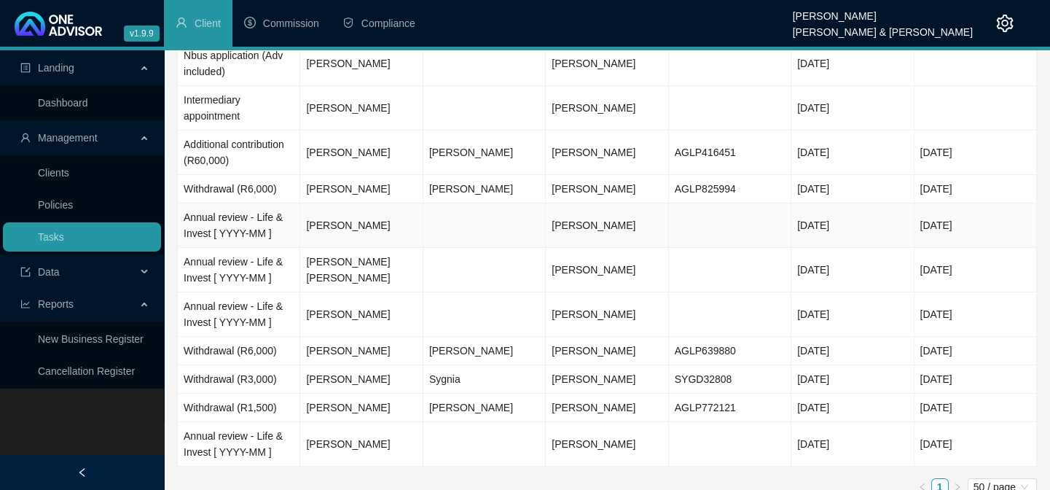
click at [232, 215] on td "Annual review - Life & Invest [ YYYY-MM ]" at bounding box center [239, 225] width 122 height 44
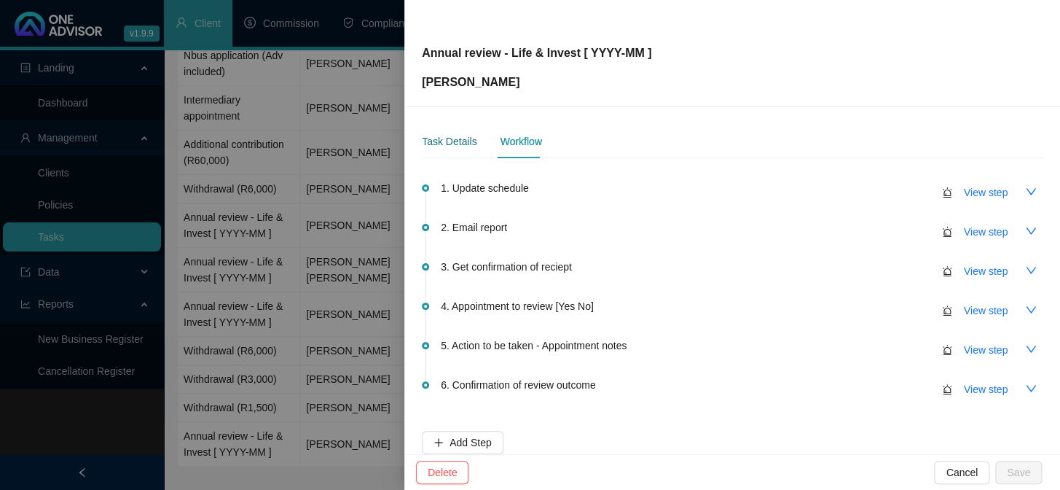
click at [450, 142] on div "Task Details" at bounding box center [449, 141] width 55 height 16
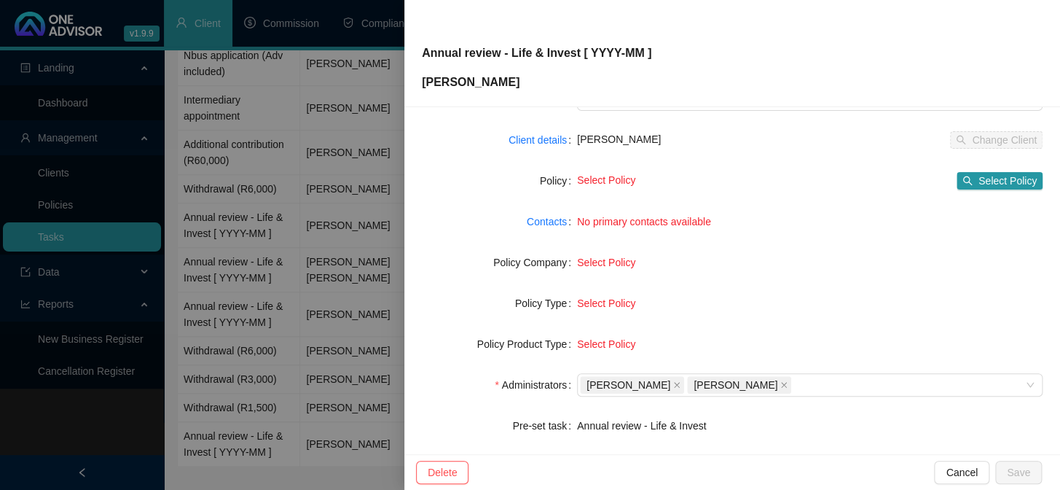
scroll to position [198, 0]
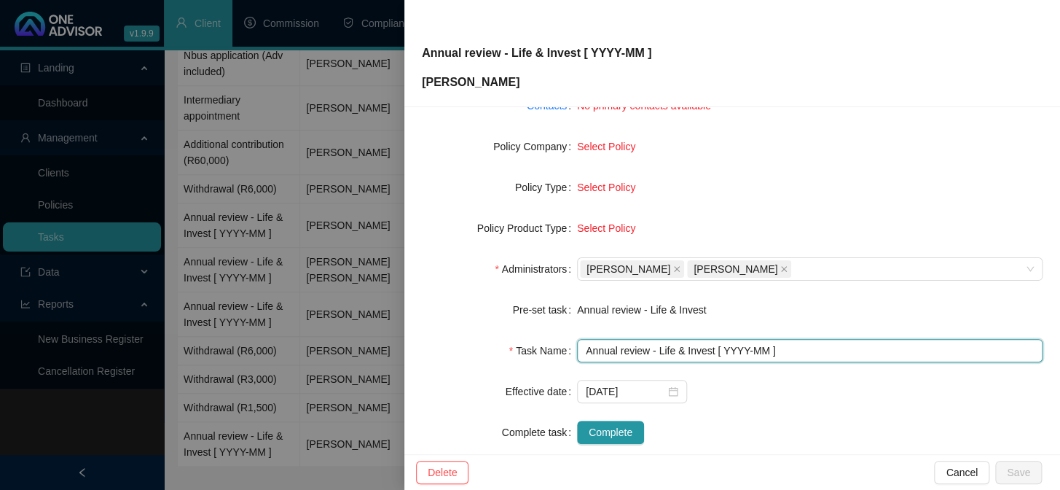
drag, startPoint x: 742, startPoint y: 349, endPoint x: 727, endPoint y: 361, distance: 19.1
click at [740, 350] on input "Annual review - Life & Invest [ YYYY-MM ]" at bounding box center [810, 350] width 466 height 23
type input "Annual review - Life & Invest [ 2025-10 ]"
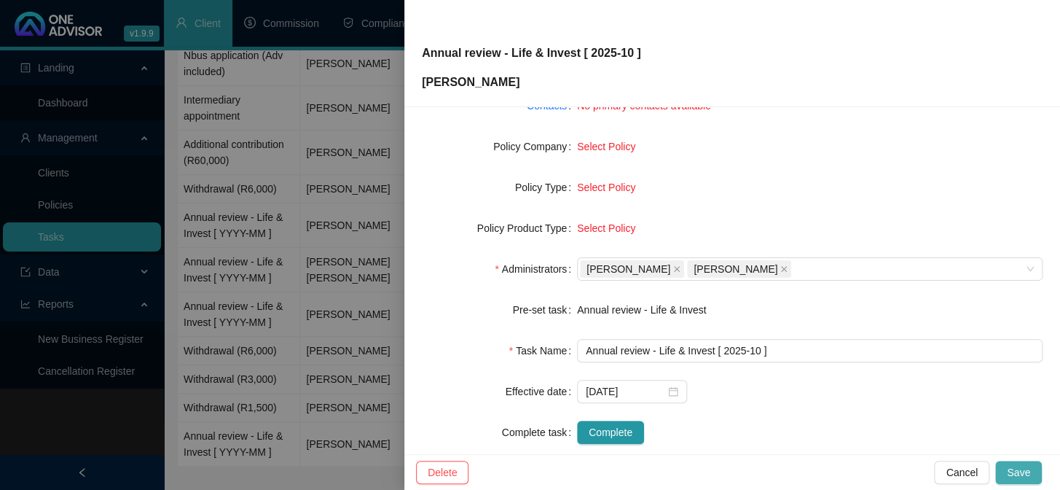
click at [1020, 476] on span "Save" at bounding box center [1018, 472] width 23 height 16
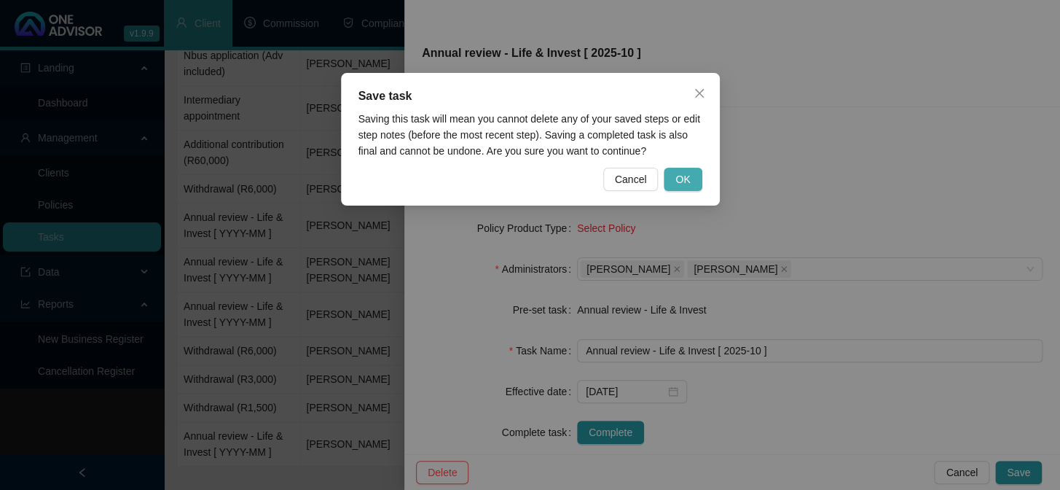
click at [688, 187] on span "OK" at bounding box center [682, 179] width 15 height 16
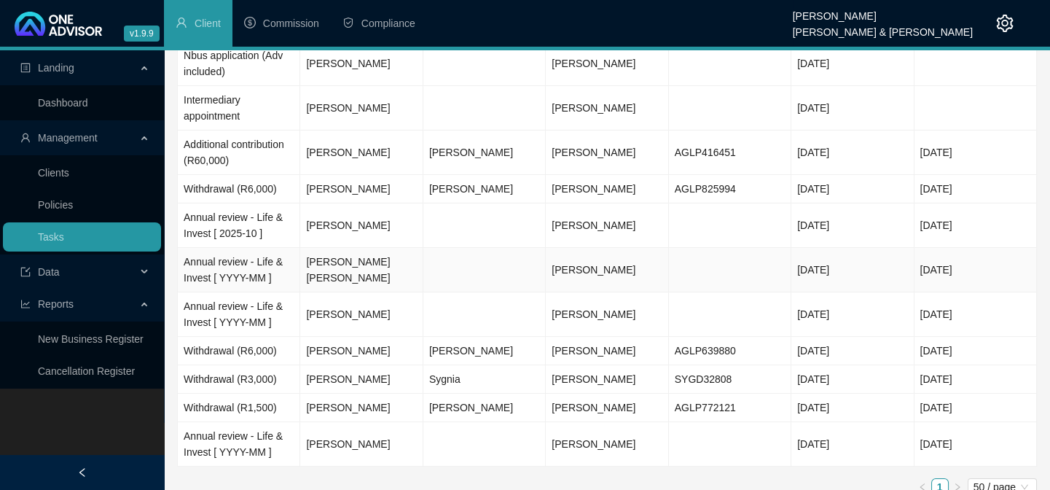
click at [235, 262] on td "Annual review - Life & Invest [ YYYY-MM ]" at bounding box center [239, 270] width 122 height 44
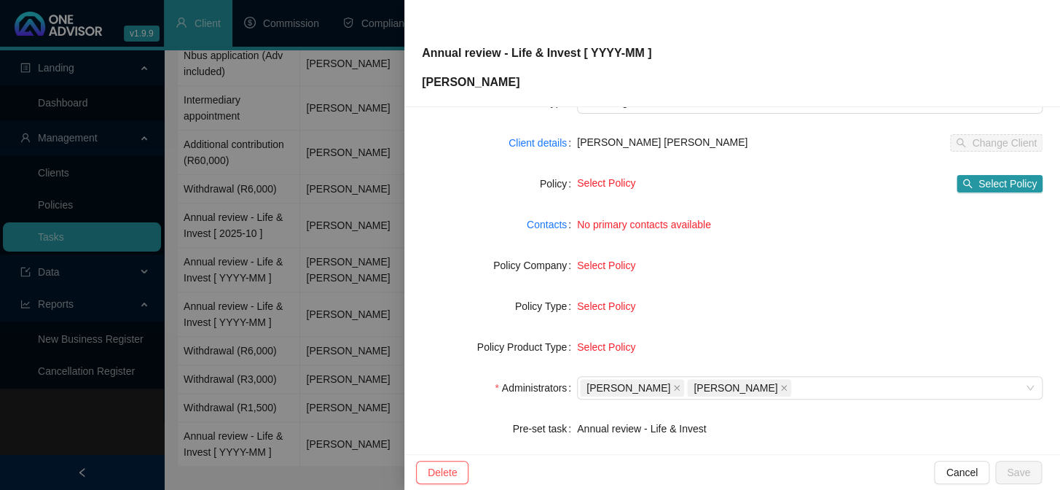
scroll to position [222, 0]
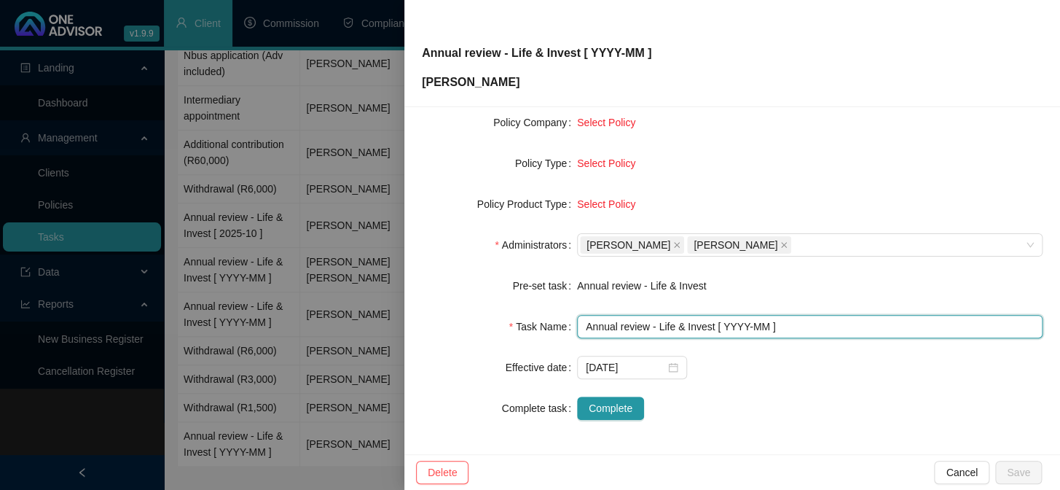
drag, startPoint x: 742, startPoint y: 321, endPoint x: 717, endPoint y: 385, distance: 68.7
click at [741, 323] on input "Annual review - Life & Invest [ YYYY-MM ]" at bounding box center [810, 326] width 466 height 23
type input "Annual review - Life & Invest [ 2025-10 ]"
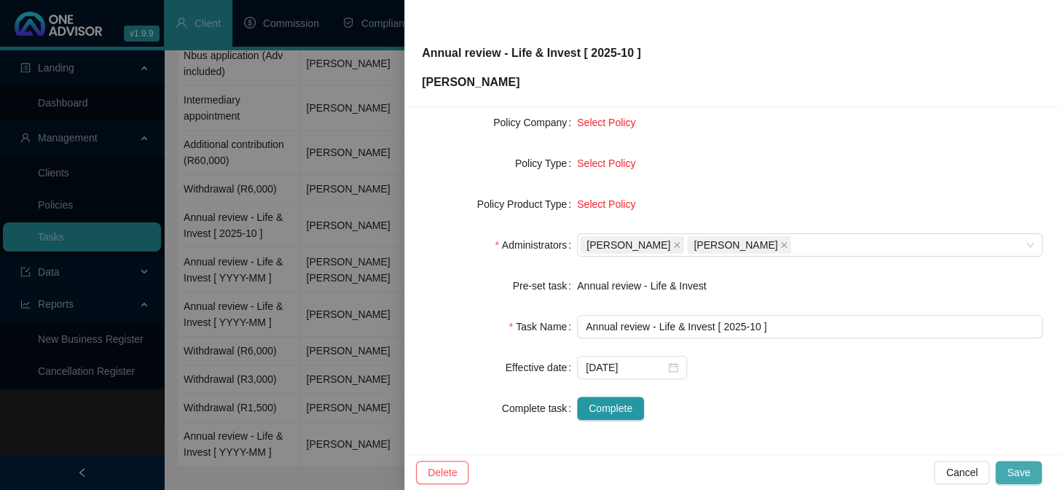
click at [1020, 469] on span "Save" at bounding box center [1018, 472] width 23 height 16
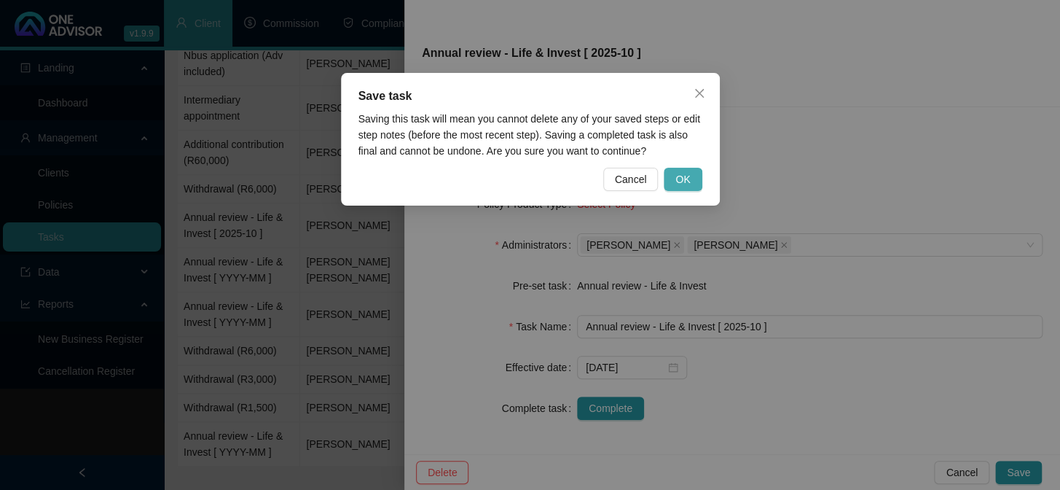
click at [687, 179] on span "OK" at bounding box center [682, 179] width 15 height 16
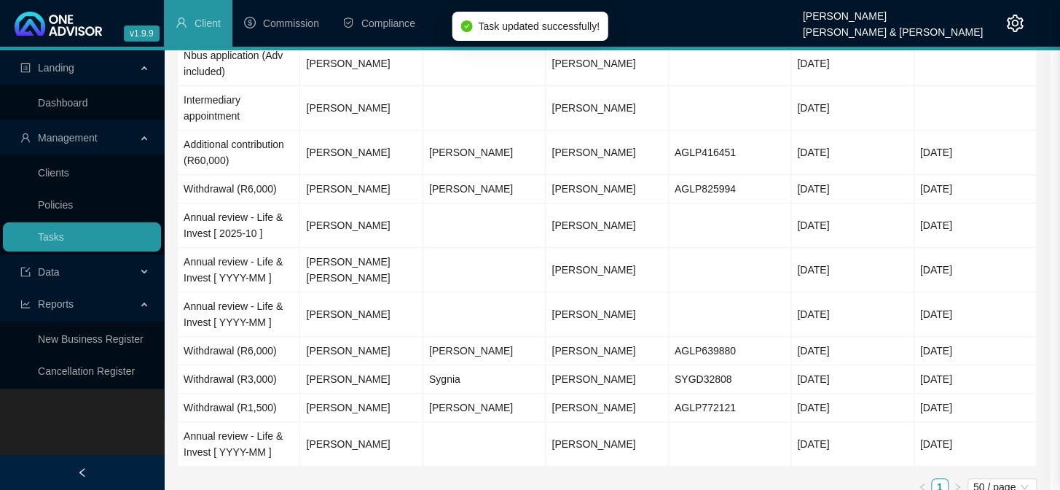
scroll to position [205, 0]
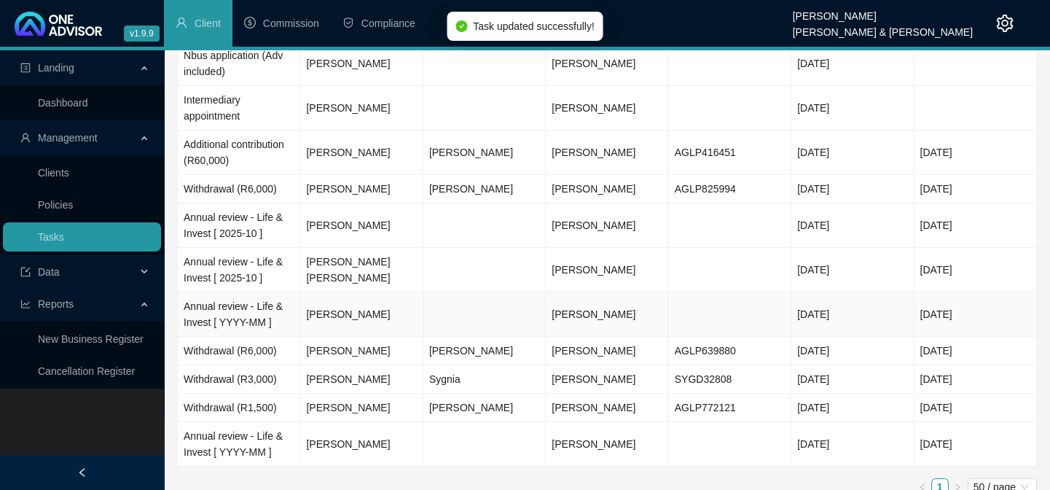
click at [215, 304] on td "Annual review - Life & Invest [ YYYY-MM ]" at bounding box center [239, 314] width 122 height 44
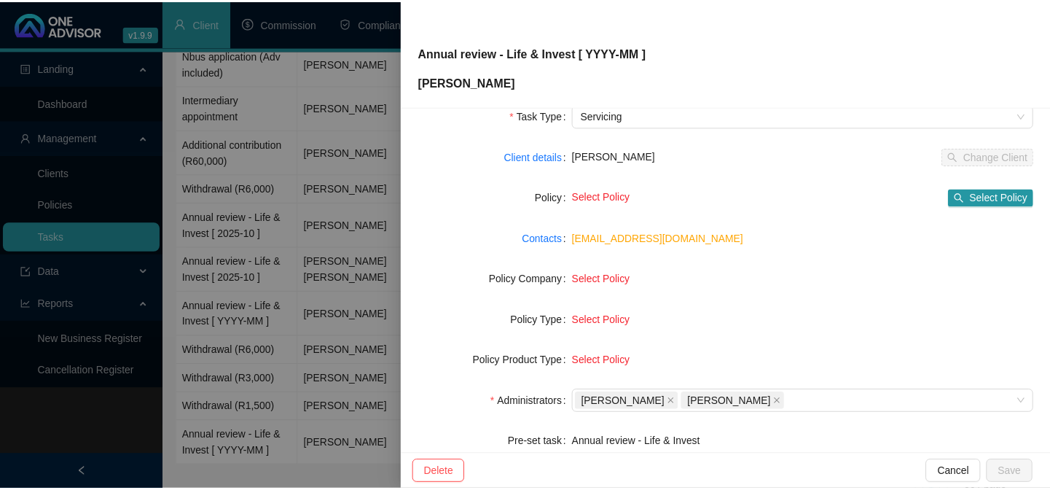
scroll to position [198, 0]
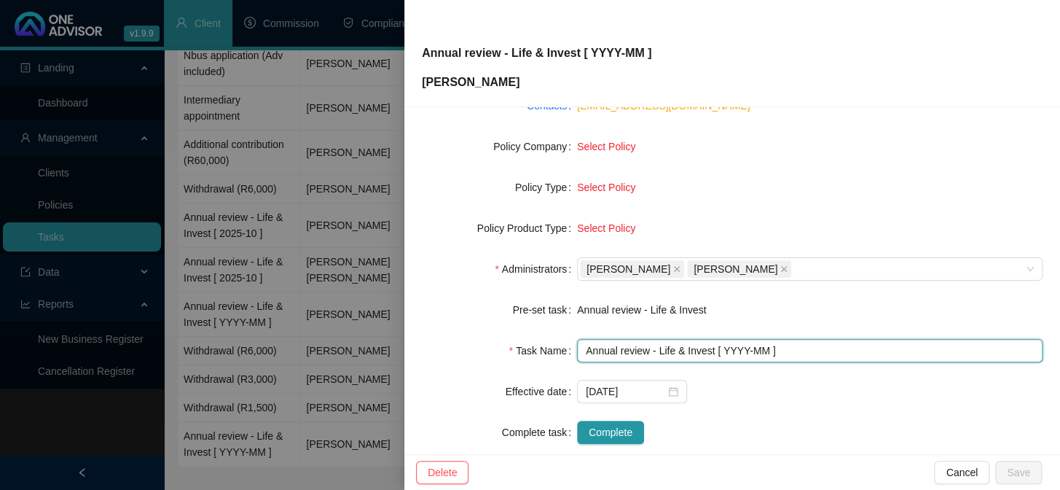
click at [742, 350] on input "Annual review - Life & Invest [ YYYY-MM ]" at bounding box center [810, 350] width 466 height 23
type input "Annual review - Life & Invest [ 2025-10 ]"
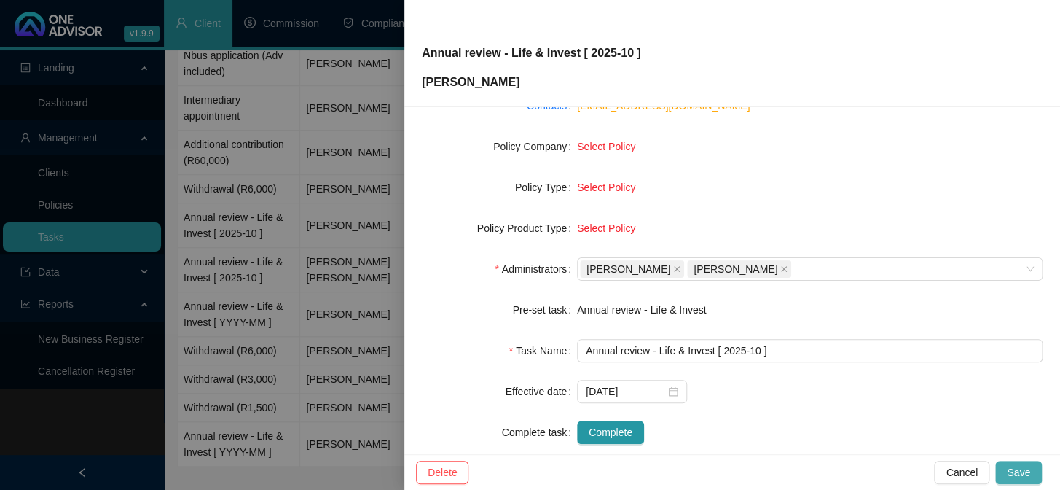
click at [1030, 481] on button "Save" at bounding box center [1018, 471] width 47 height 23
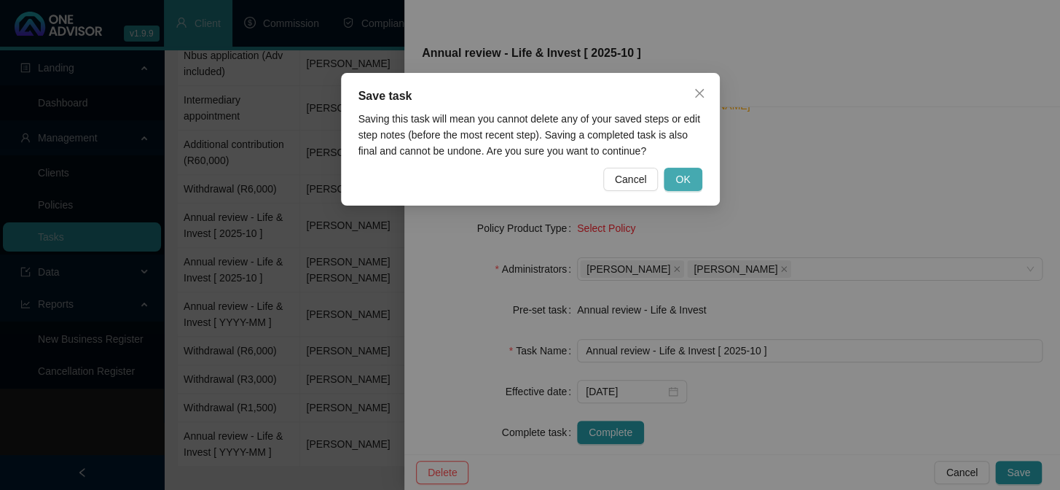
click at [684, 178] on span "OK" at bounding box center [682, 179] width 15 height 16
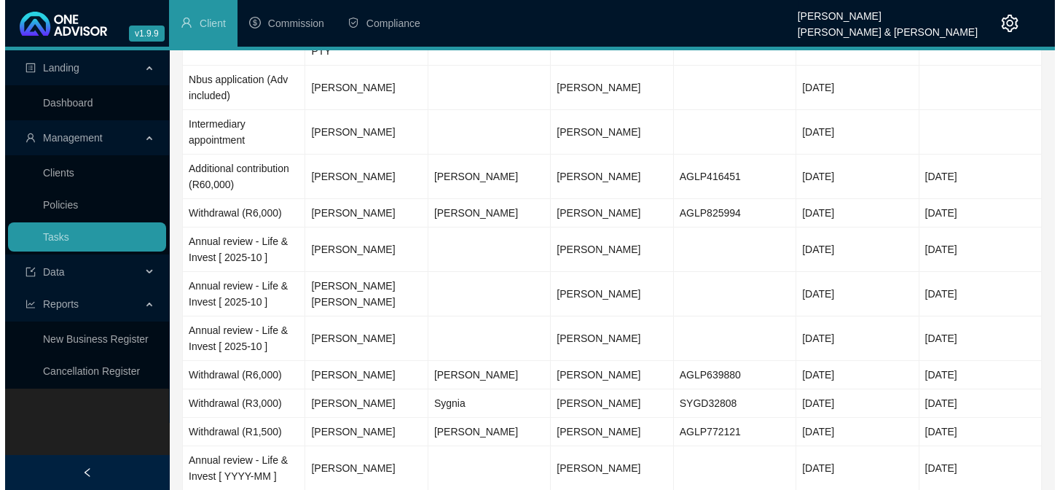
scroll to position [421, 0]
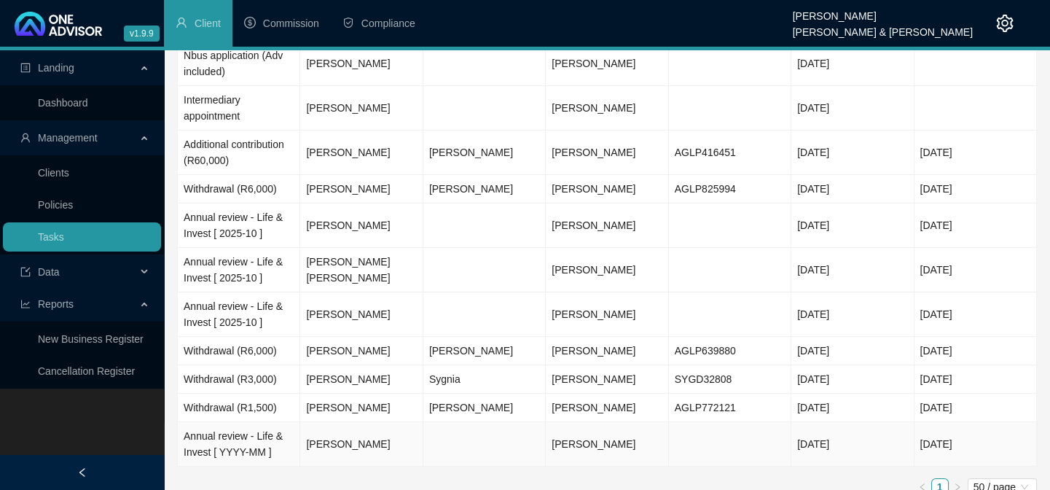
click at [231, 426] on td "Annual review - Life & Invest [ YYYY-MM ]" at bounding box center [239, 444] width 122 height 44
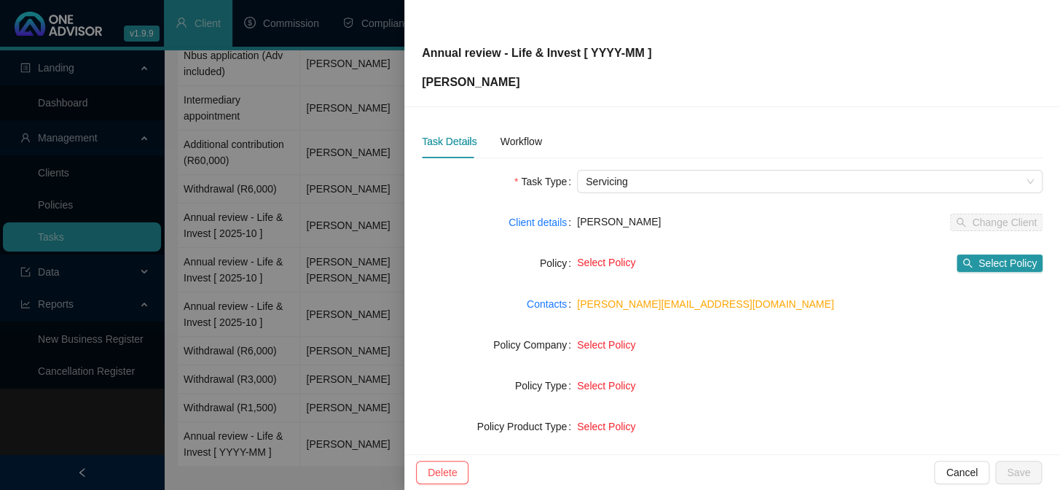
scroll to position [222, 0]
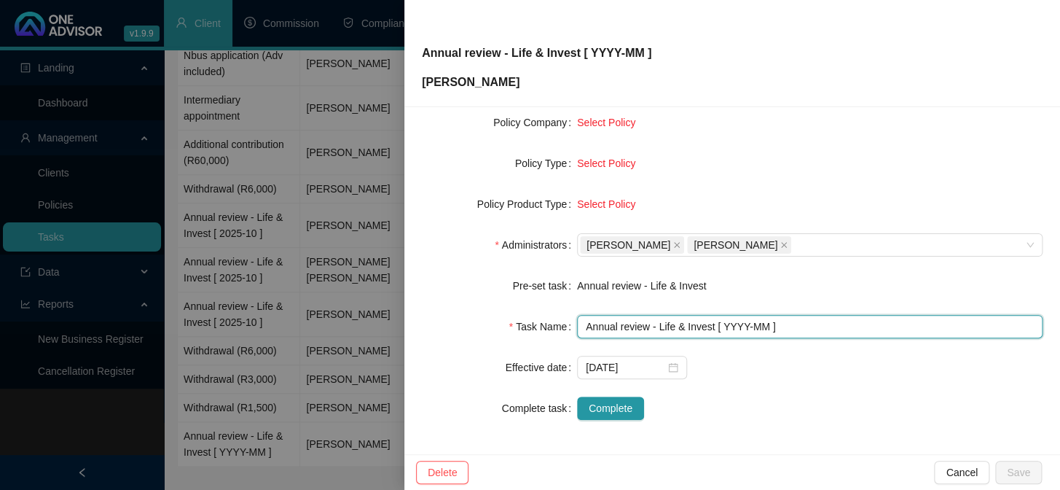
drag, startPoint x: 742, startPoint y: 325, endPoint x: 734, endPoint y: 343, distance: 19.9
click at [739, 328] on input "Annual review - Life & Invest [ YYYY-MM ]" at bounding box center [810, 326] width 466 height 23
type input "Annual review - Life & Invest [ 2025-10 ]"
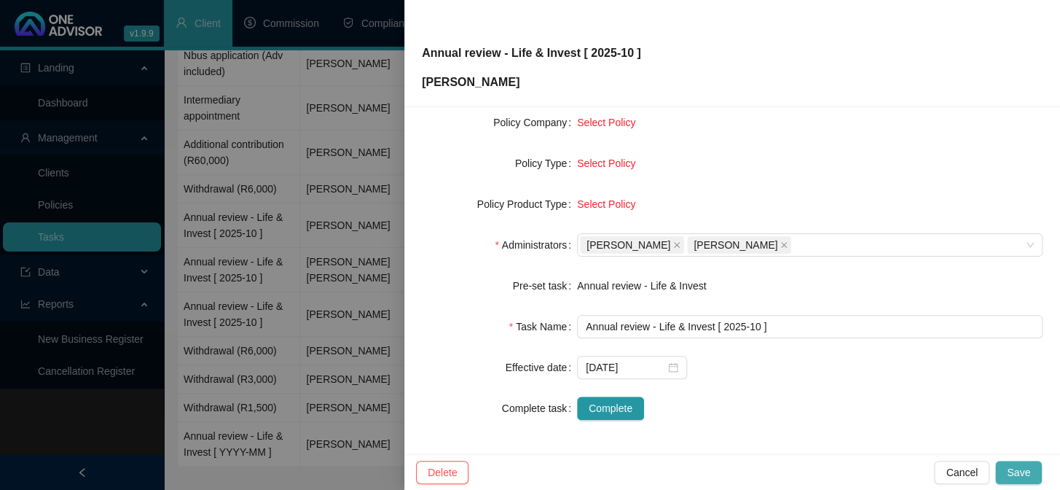
click at [1022, 471] on span "Save" at bounding box center [1018, 472] width 23 height 16
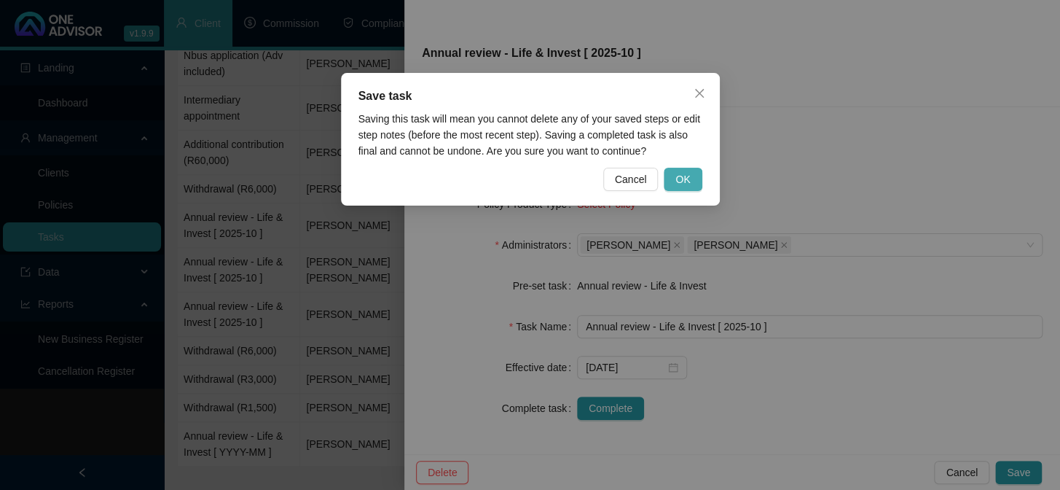
click at [686, 174] on span "OK" at bounding box center [682, 179] width 15 height 16
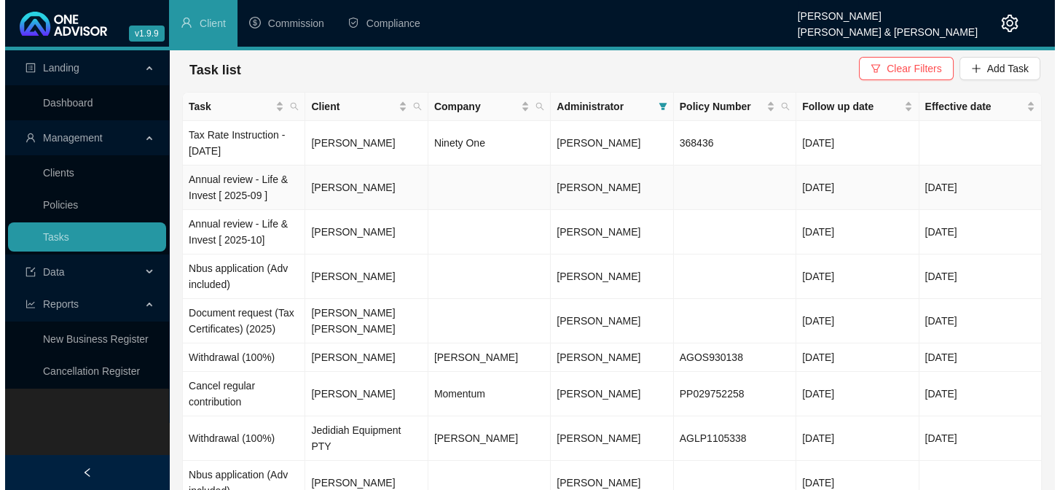
scroll to position [0, 0]
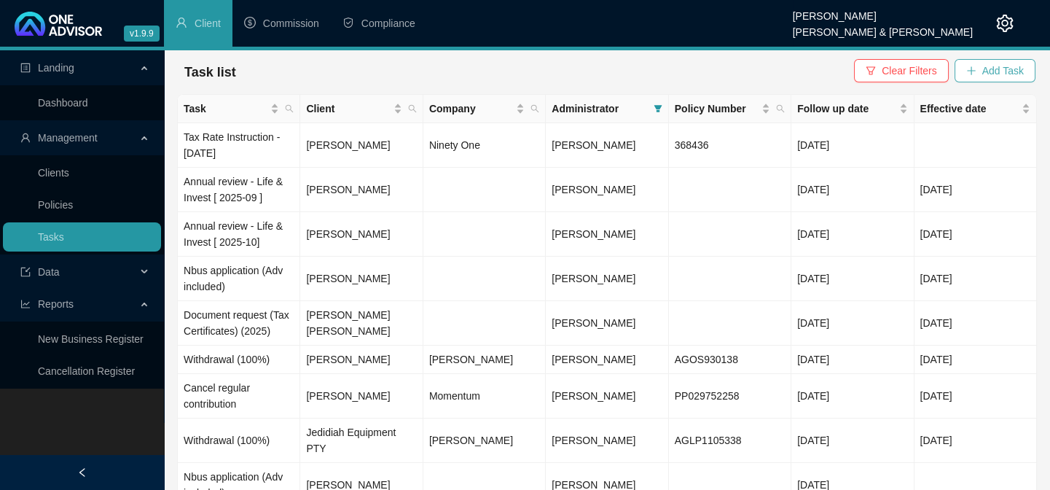
click at [1008, 68] on span "Add Task" at bounding box center [1003, 71] width 42 height 16
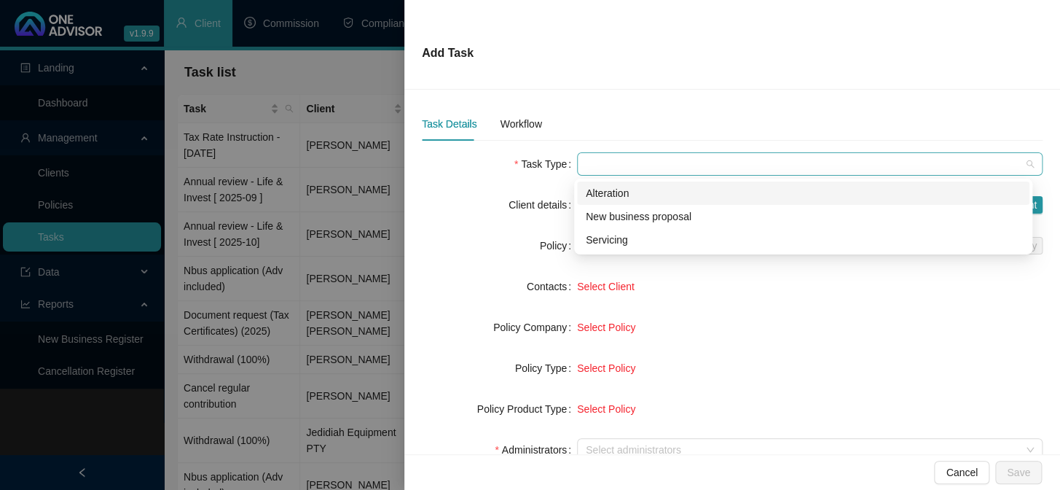
click at [605, 168] on span at bounding box center [810, 164] width 448 height 22
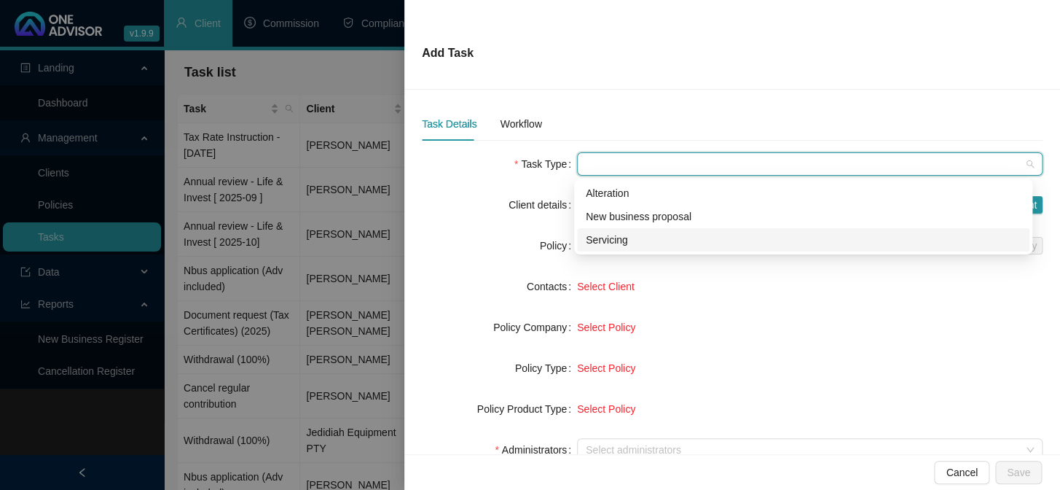
click at [610, 244] on div "Servicing" at bounding box center [803, 240] width 435 height 16
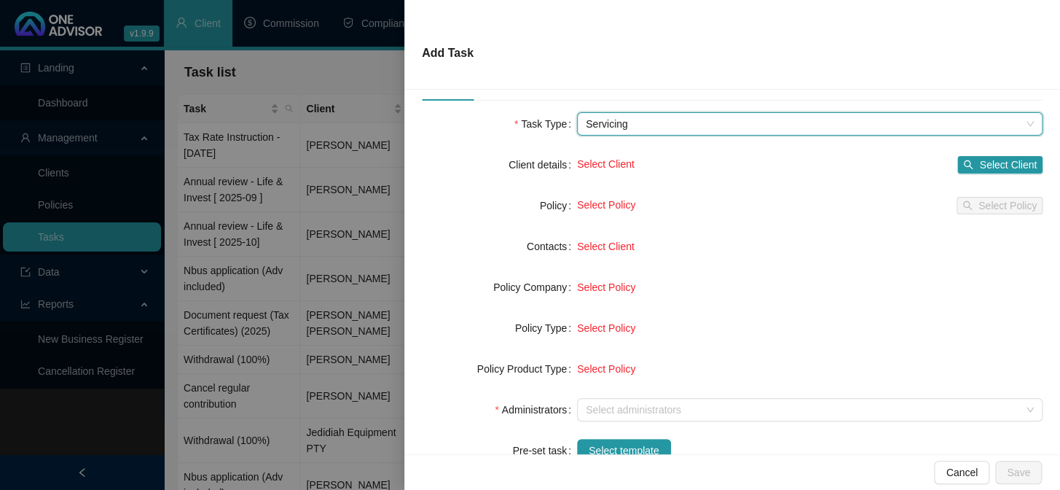
scroll to position [198, 0]
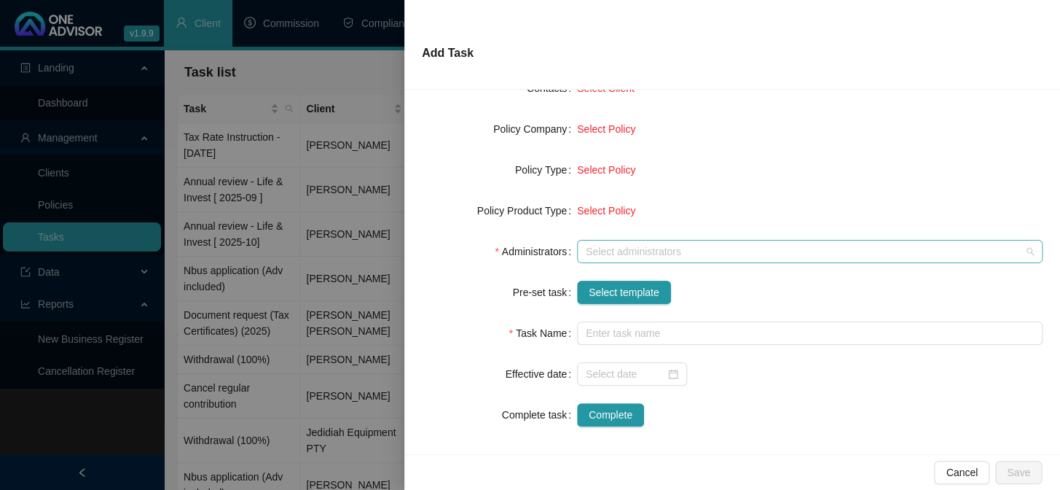
click at [590, 241] on div "Select administrators" at bounding box center [810, 251] width 466 height 23
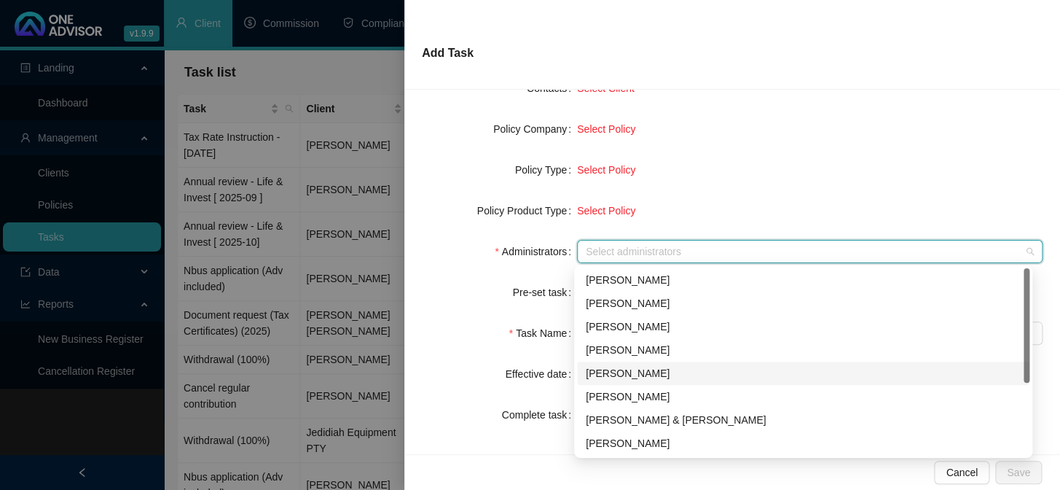
click at [615, 374] on div "[PERSON_NAME]" at bounding box center [803, 373] width 435 height 16
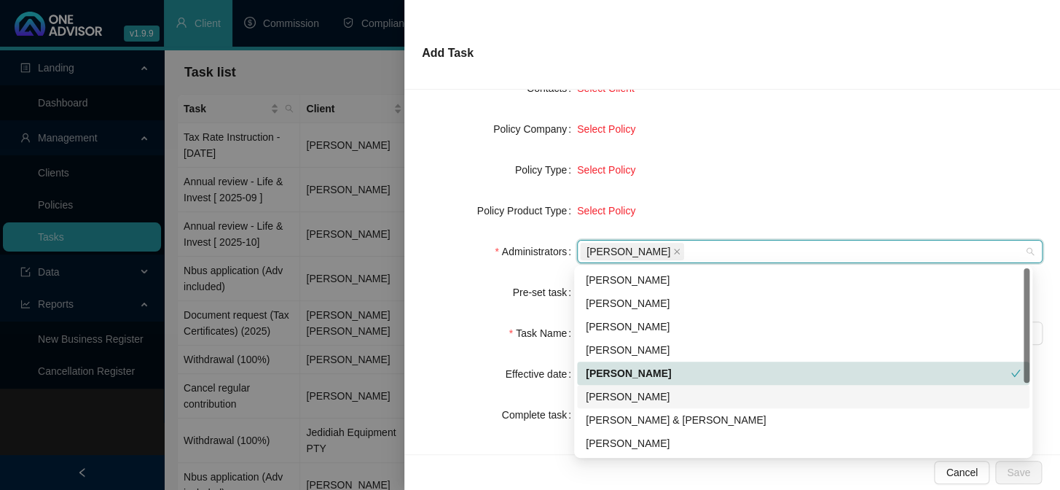
scroll to position [117, 0]
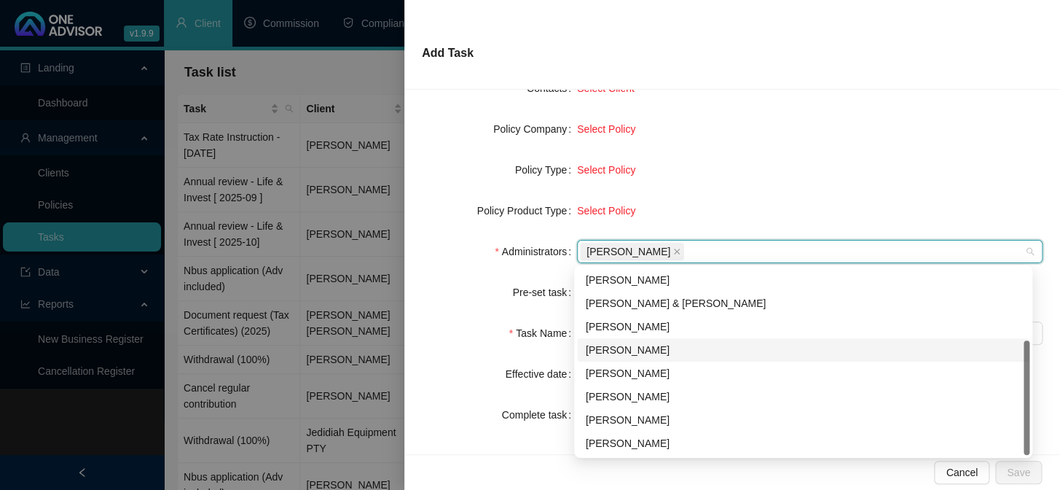
click at [642, 345] on div "[PERSON_NAME]" at bounding box center [803, 350] width 435 height 16
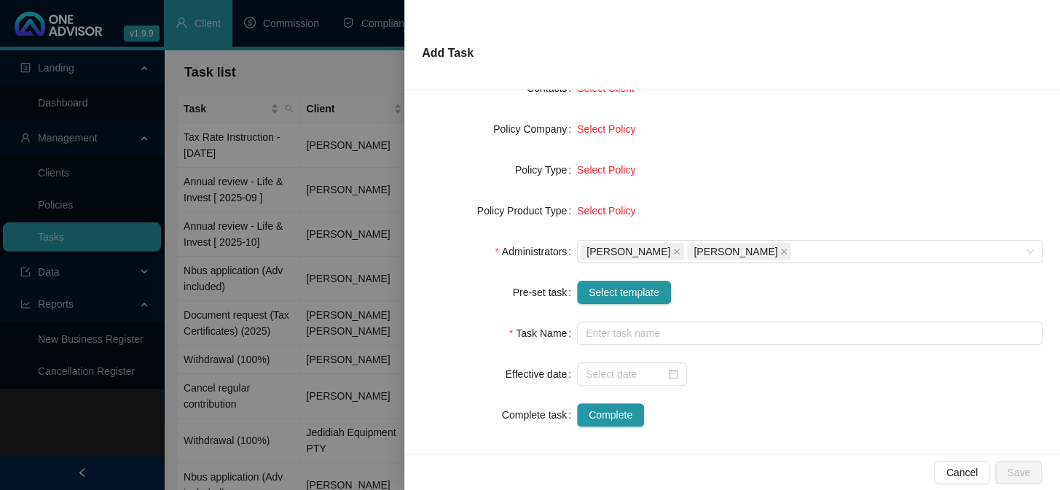
click at [785, 132] on div "Select Policy" at bounding box center [810, 129] width 466 height 16
click at [616, 289] on span "Select template" at bounding box center [624, 292] width 71 height 16
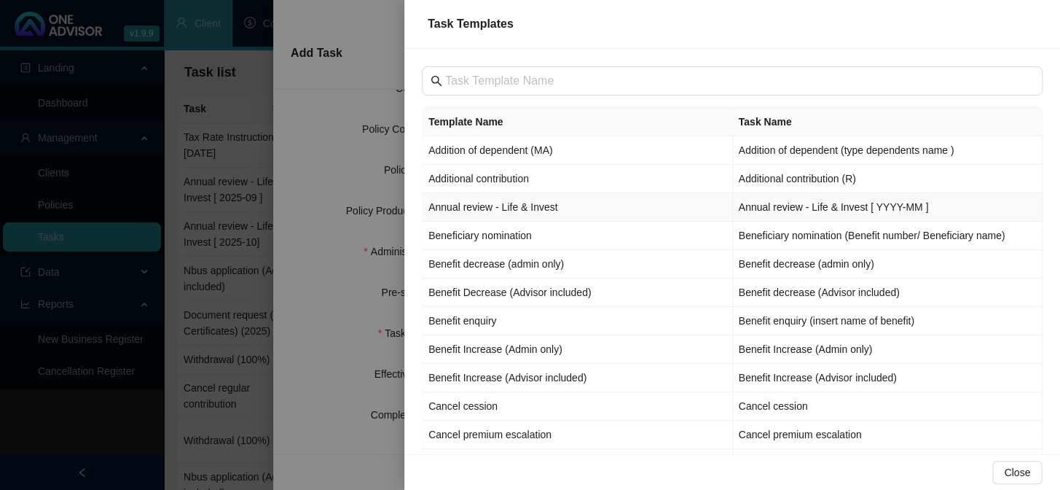
click at [461, 207] on td "Annual review - Life & Invest" at bounding box center [578, 207] width 310 height 28
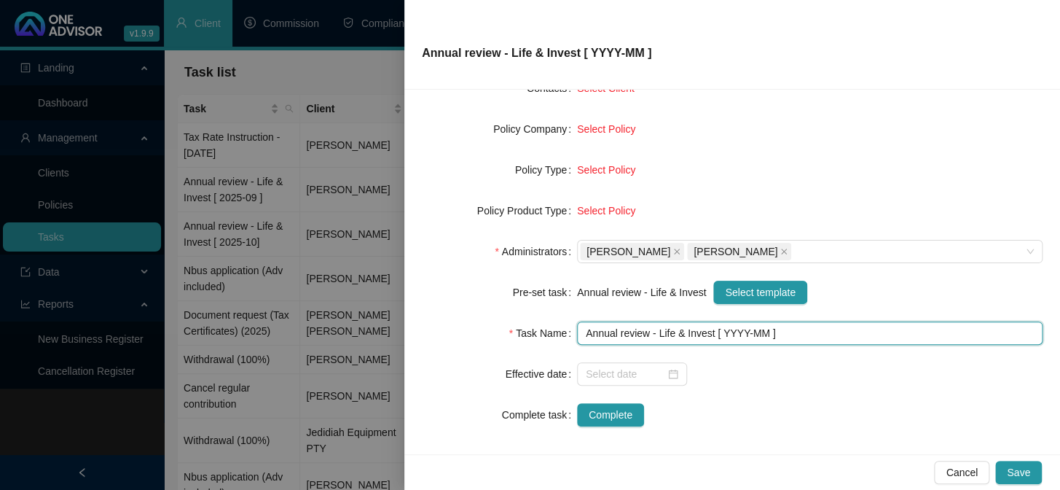
click at [742, 331] on input "Annual review - Life & Invest [ YYYY-MM ]" at bounding box center [810, 332] width 466 height 23
type input "Annual review - Life & Invest [ 2025-10 ]"
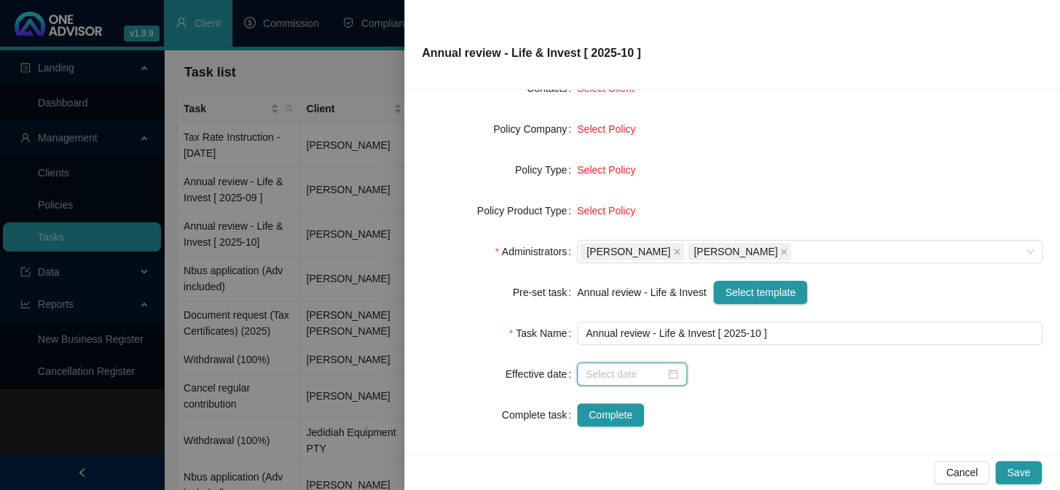
click at [642, 380] on input at bounding box center [625, 374] width 79 height 16
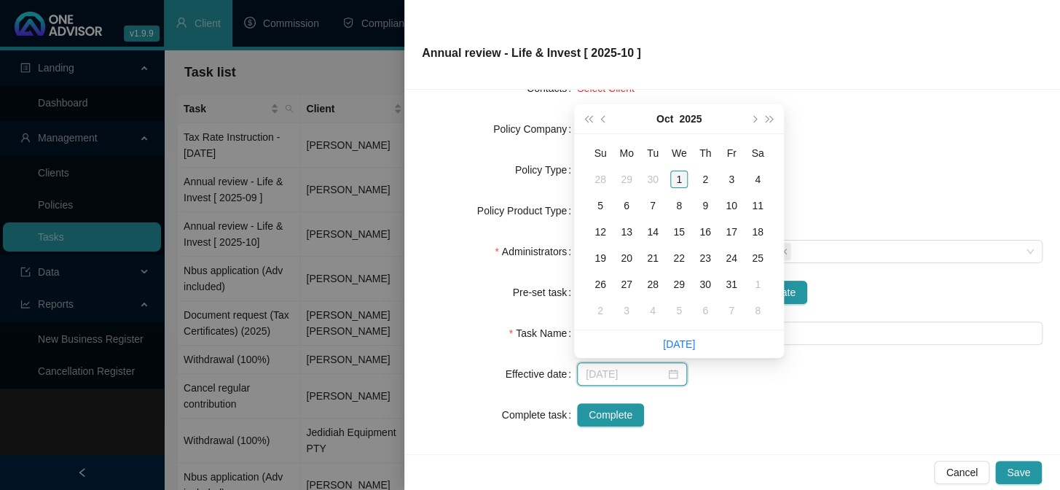
type input "[DATE]"
click at [680, 183] on div "1" at bounding box center [678, 178] width 17 height 17
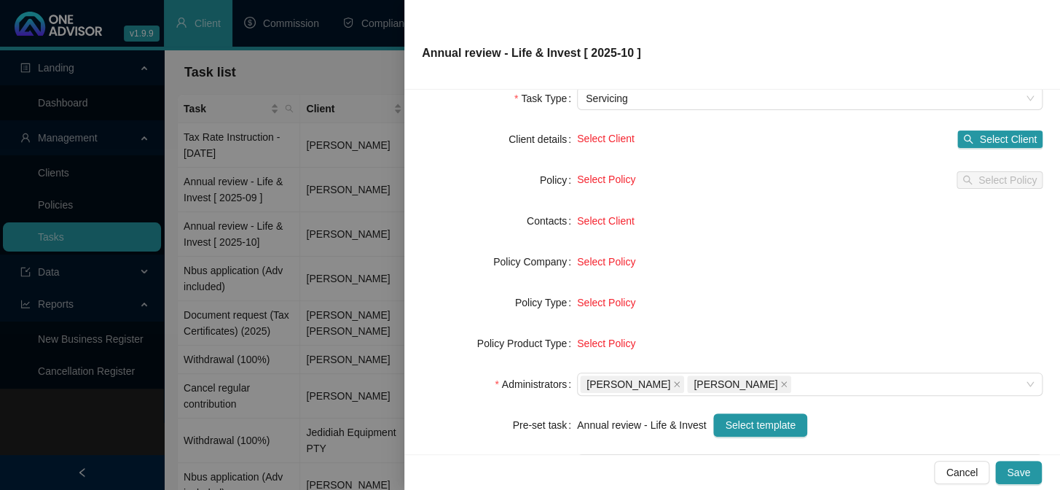
scroll to position [0, 0]
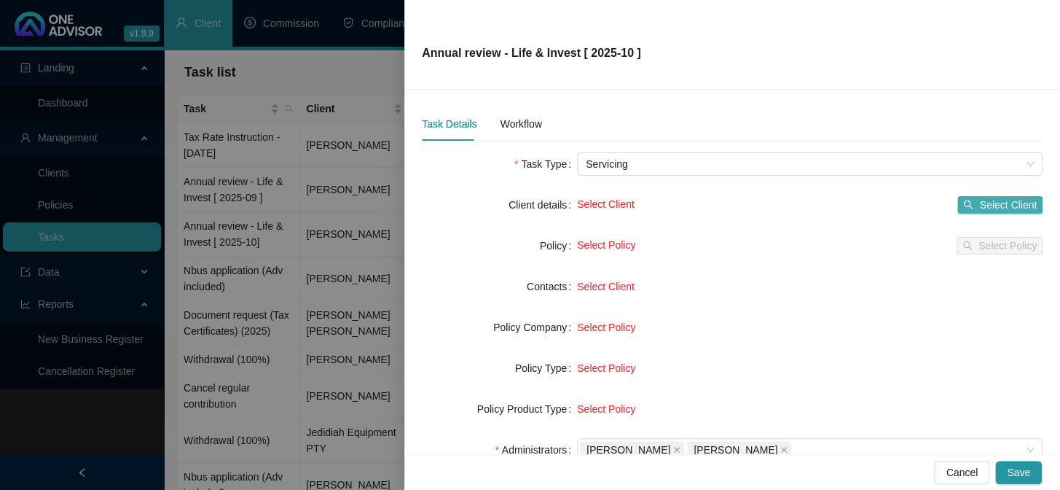
click at [1013, 206] on span "Select Client" at bounding box center [1008, 205] width 58 height 16
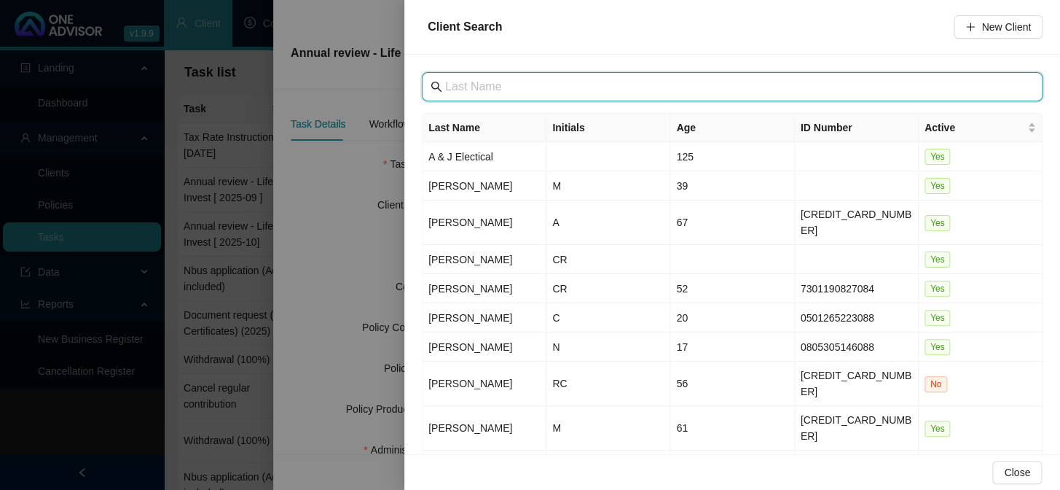
click at [476, 87] on input "text" at bounding box center [733, 86] width 577 height 17
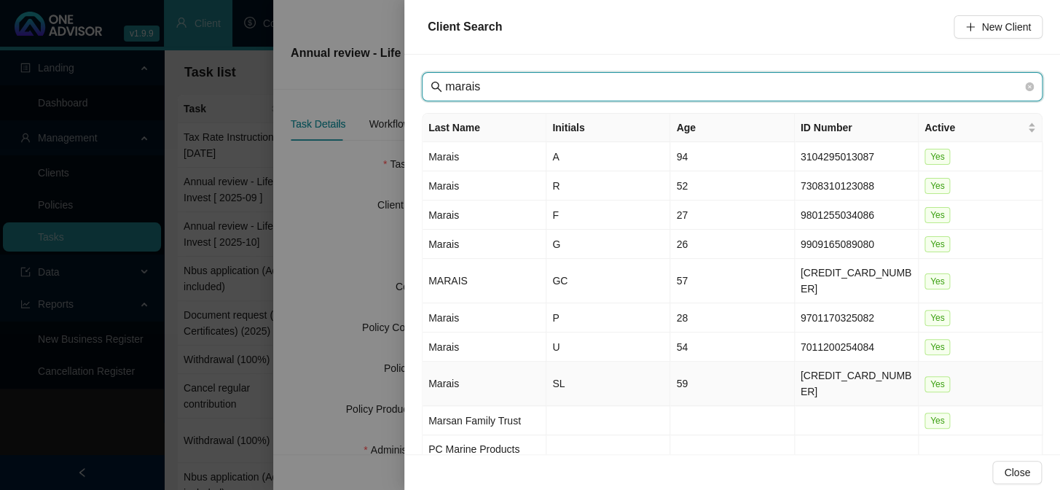
type input "marais"
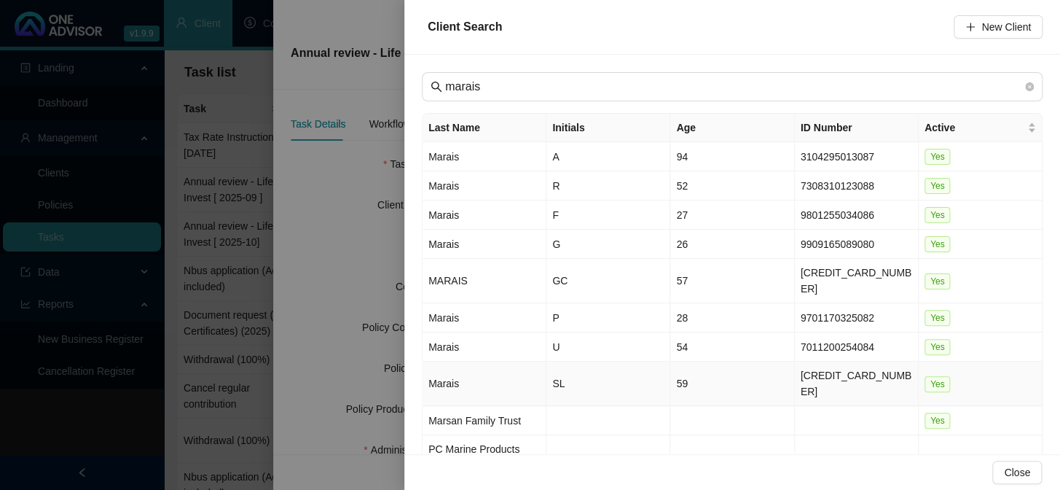
click at [445, 361] on td "Marais" at bounding box center [485, 383] width 124 height 44
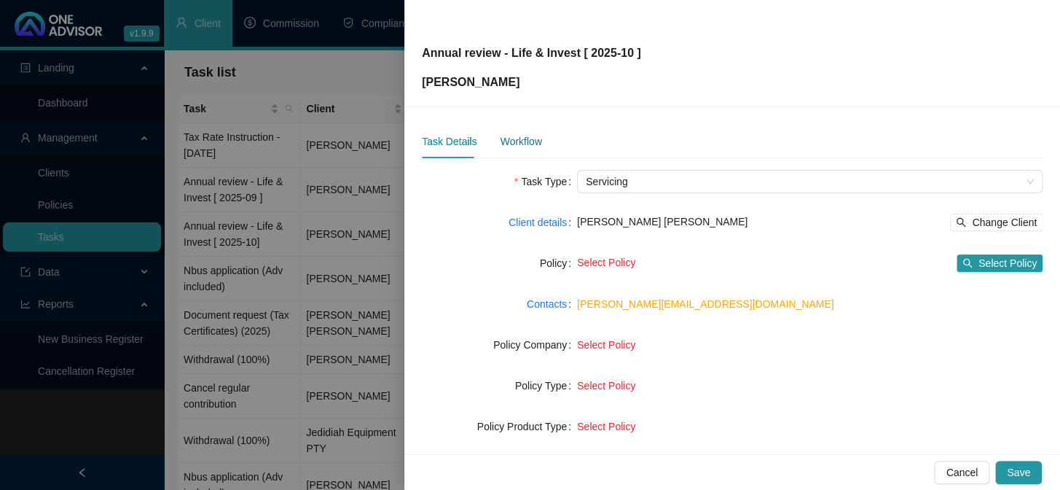
click at [505, 140] on div "Workflow" at bounding box center [521, 141] width 42 height 16
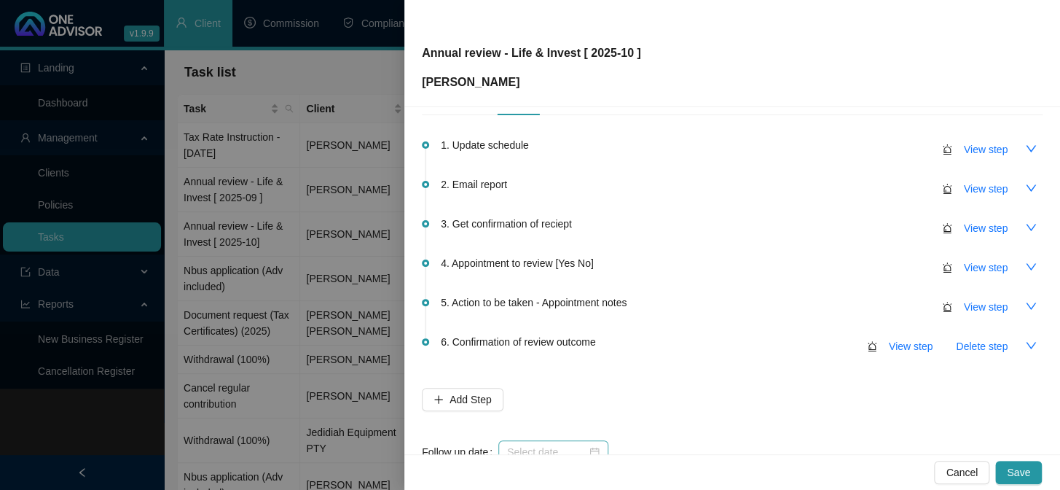
scroll to position [86, 0]
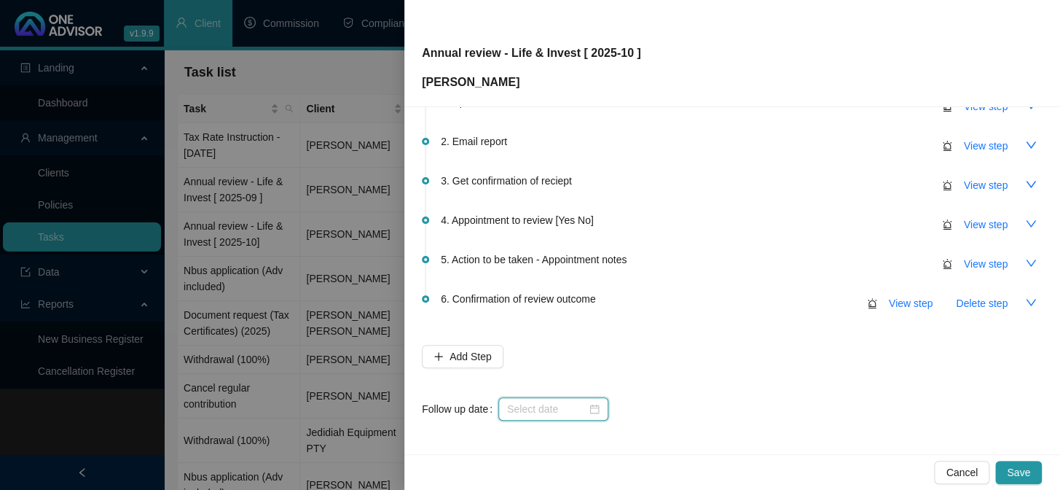
click at [532, 404] on input at bounding box center [546, 409] width 79 height 16
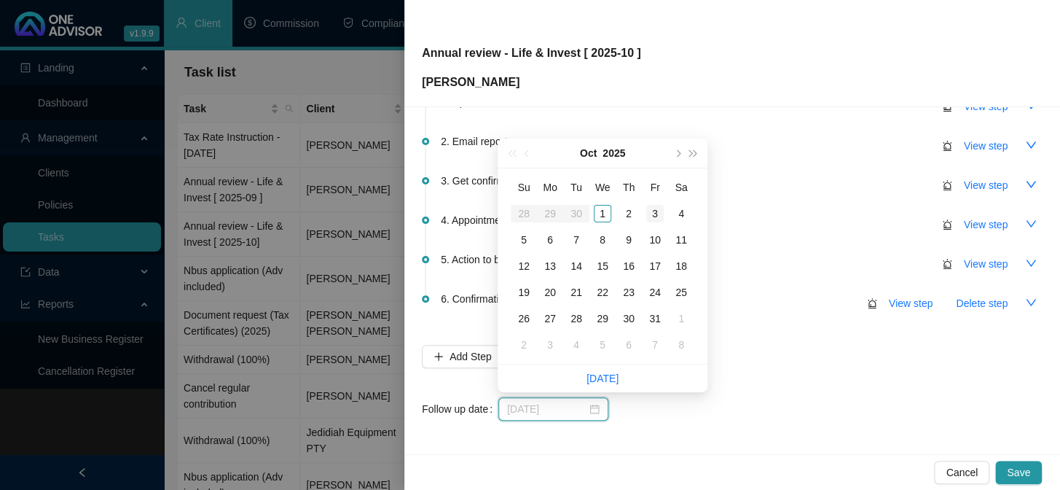
type input "[DATE]"
click at [655, 214] on div "3" at bounding box center [654, 213] width 17 height 17
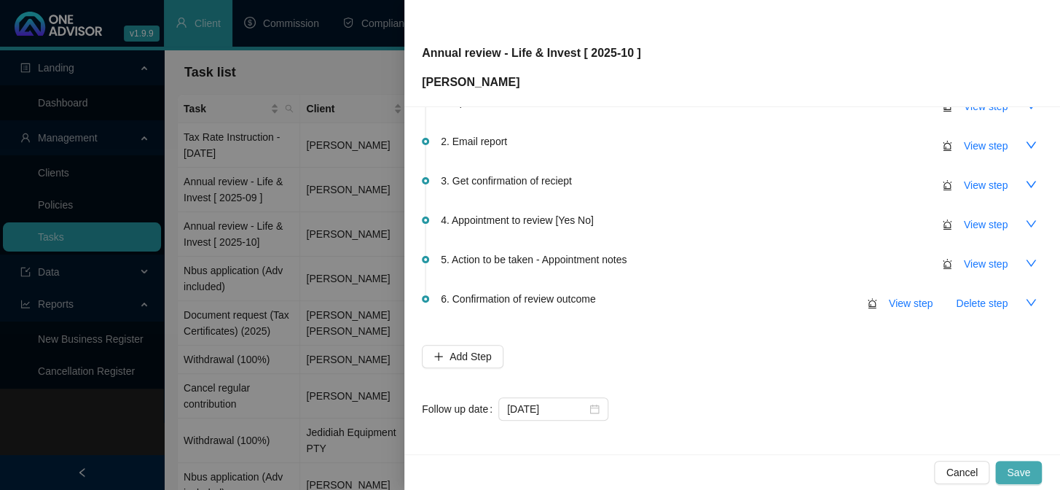
click at [1027, 474] on span "Save" at bounding box center [1018, 472] width 23 height 16
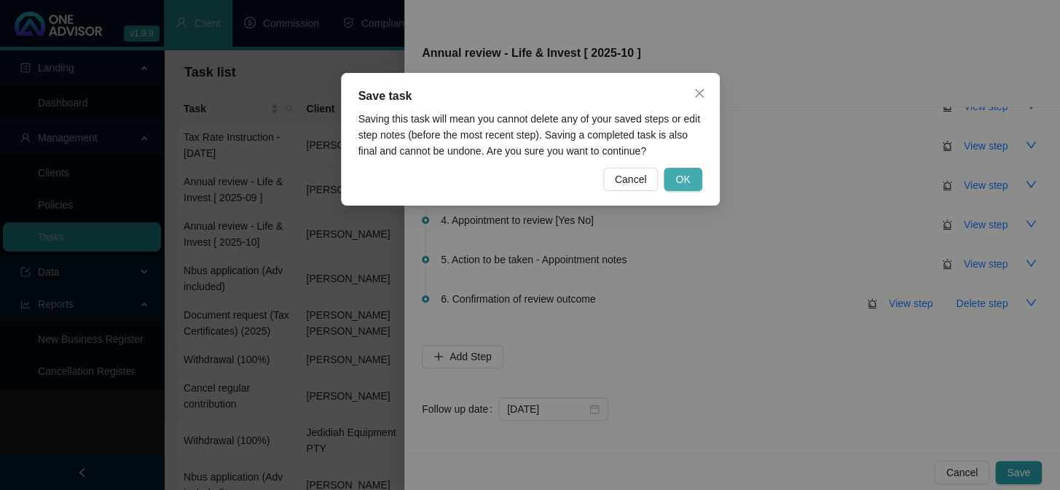
click at [691, 176] on button "OK" at bounding box center [683, 179] width 38 height 23
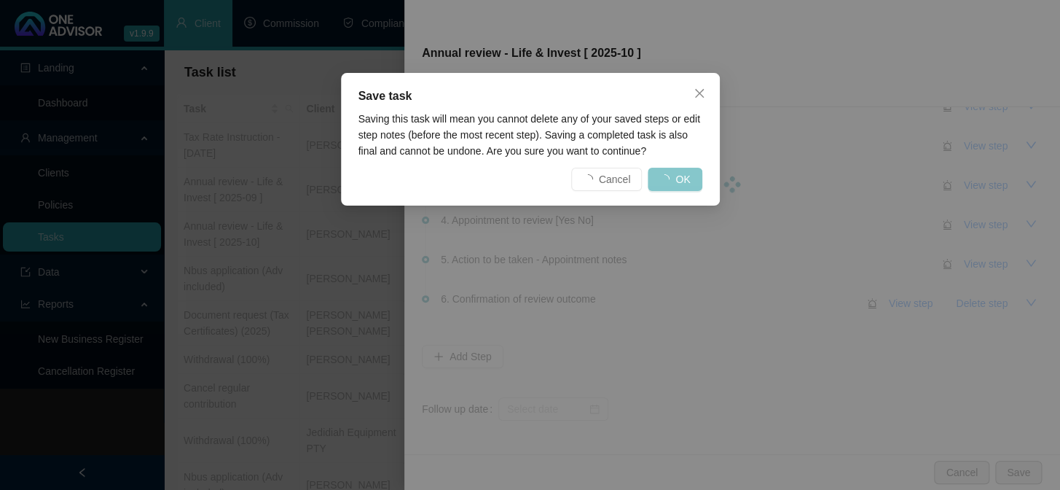
scroll to position [0, 0]
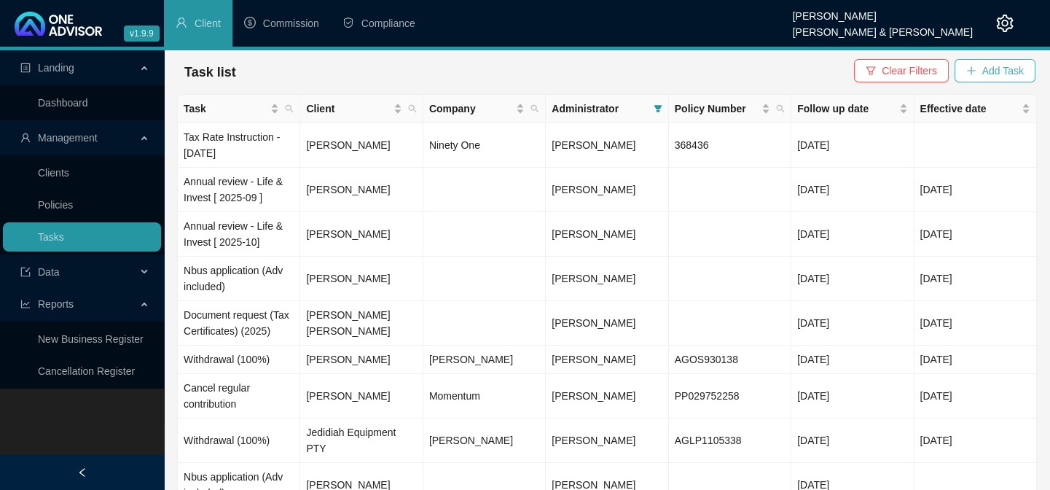
click at [989, 63] on span "Add Task" at bounding box center [1003, 71] width 42 height 16
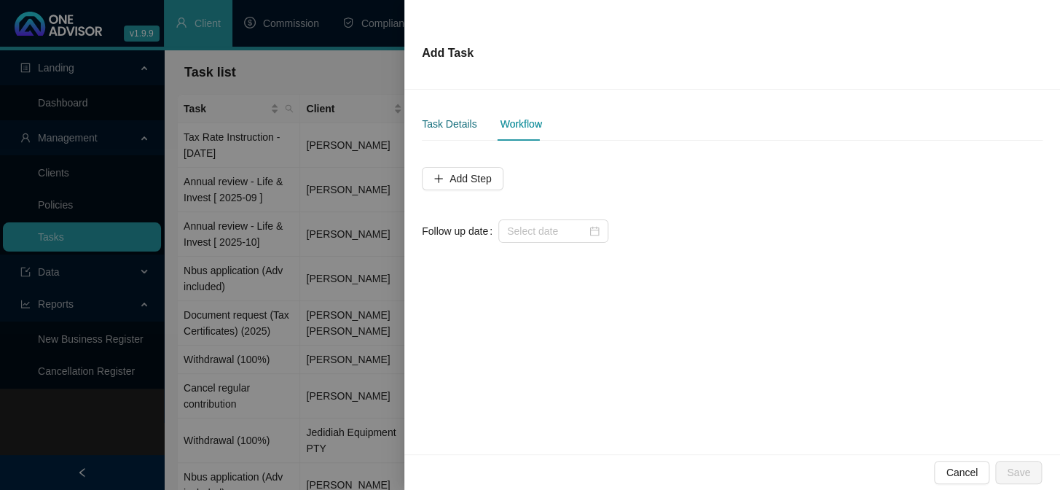
click at [442, 131] on div "Task Details" at bounding box center [449, 124] width 55 height 16
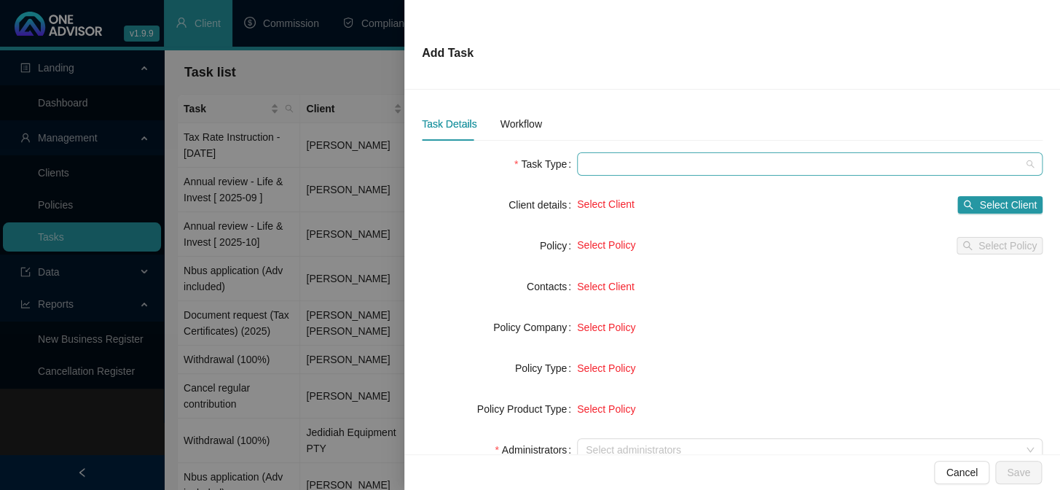
click at [627, 167] on span at bounding box center [810, 164] width 448 height 22
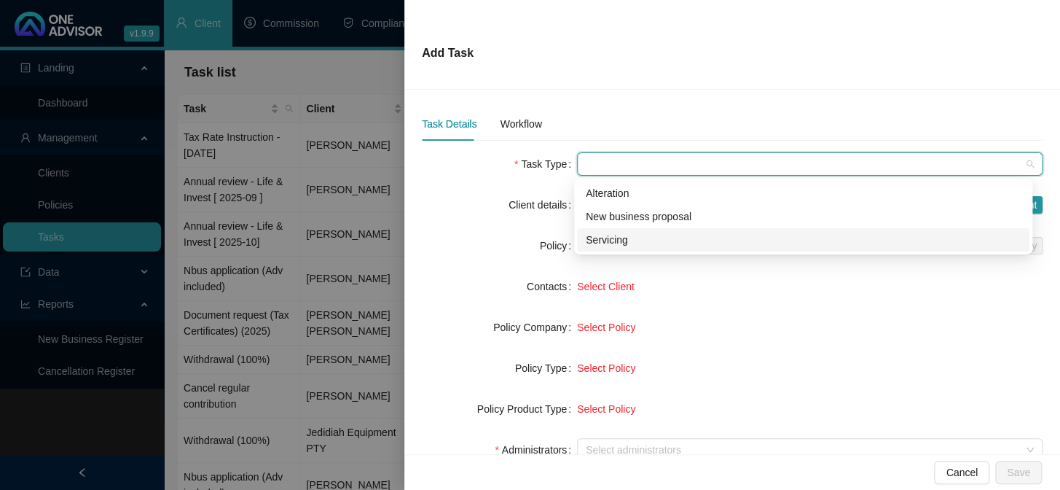
click at [614, 240] on div "Servicing" at bounding box center [803, 240] width 435 height 16
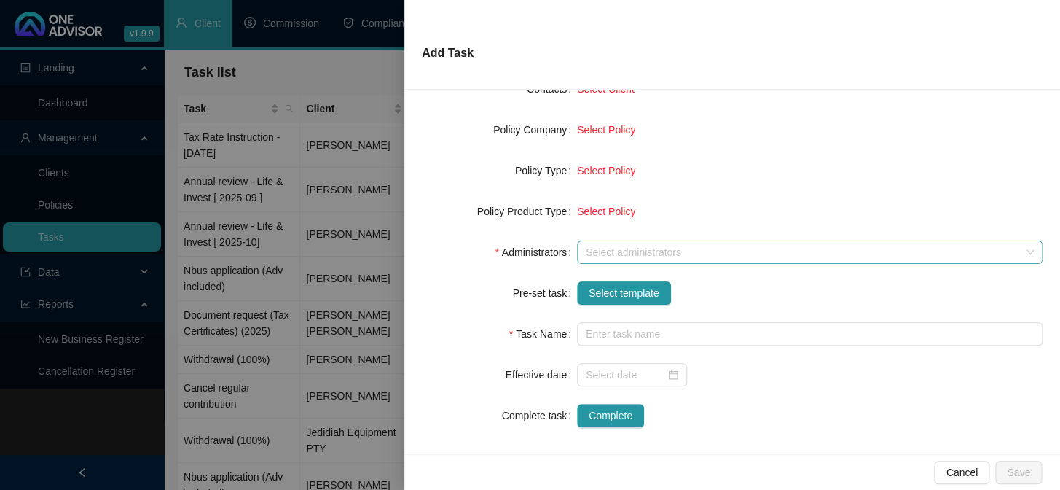
scroll to position [205, 0]
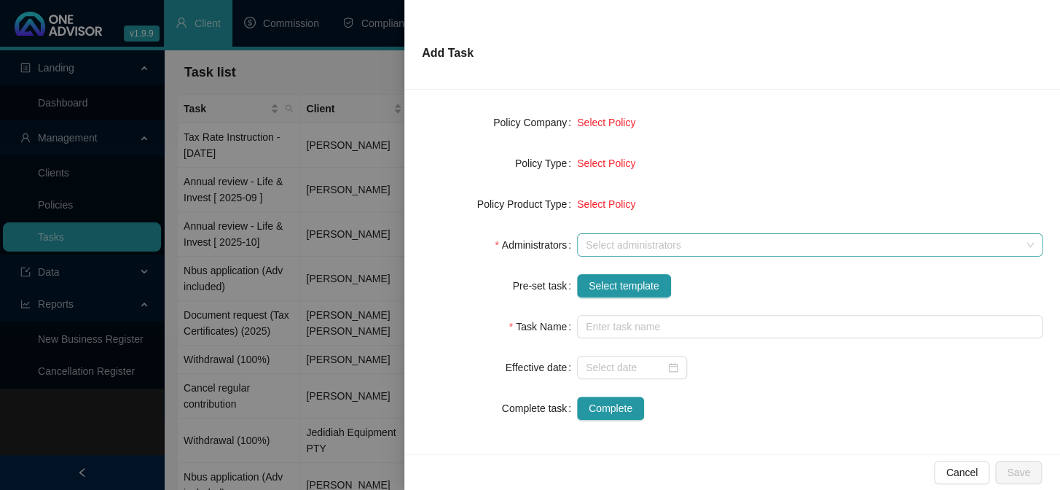
click at [611, 243] on div at bounding box center [802, 245] width 444 height 11
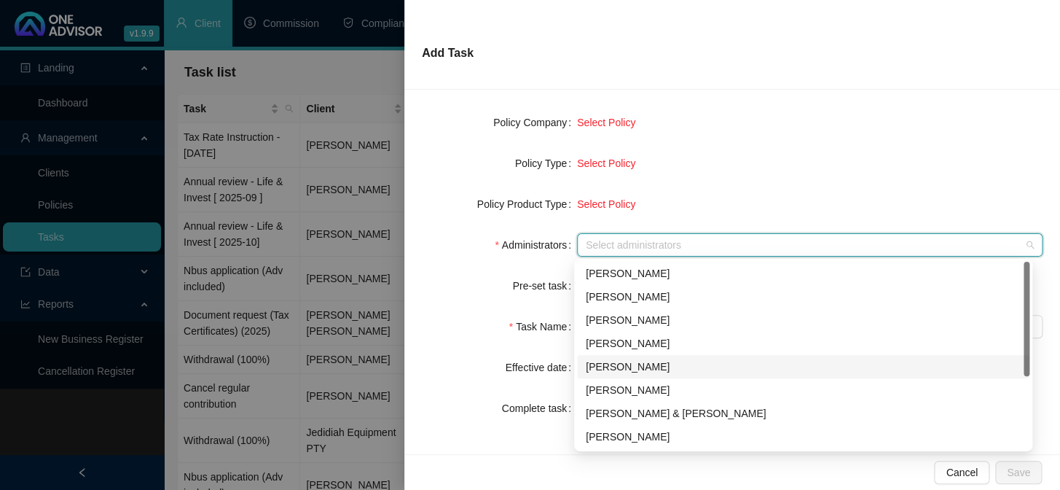
click at [618, 361] on div "[PERSON_NAME]" at bounding box center [803, 366] width 435 height 16
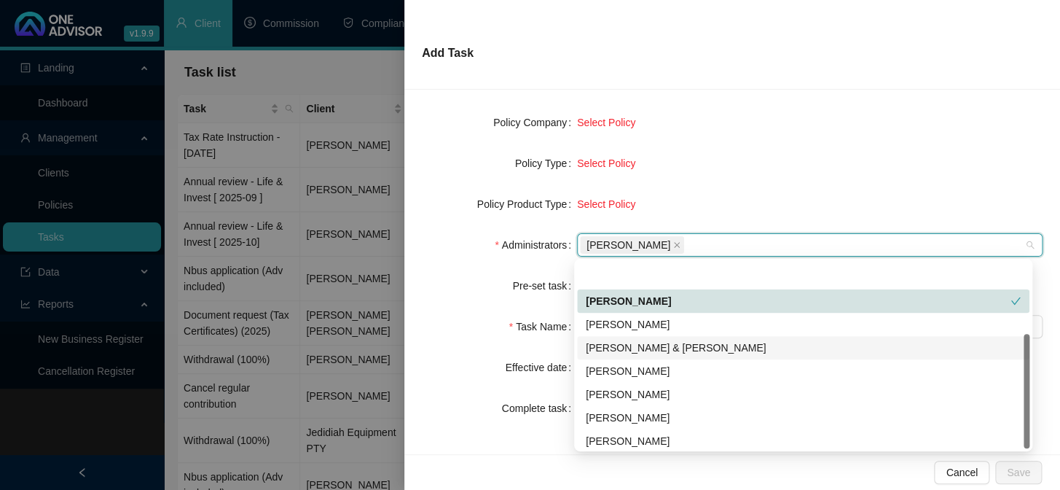
scroll to position [117, 0]
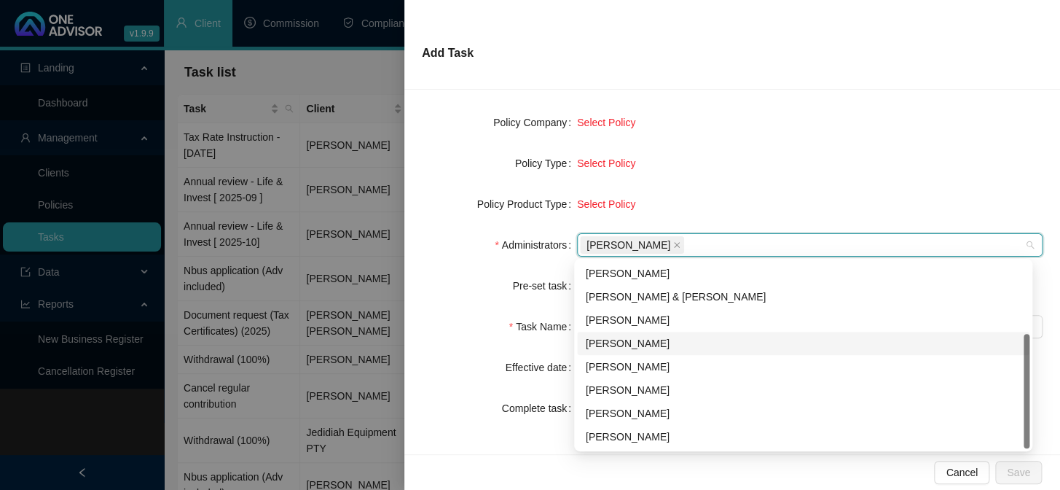
click at [642, 348] on div "[PERSON_NAME]" at bounding box center [803, 343] width 435 height 16
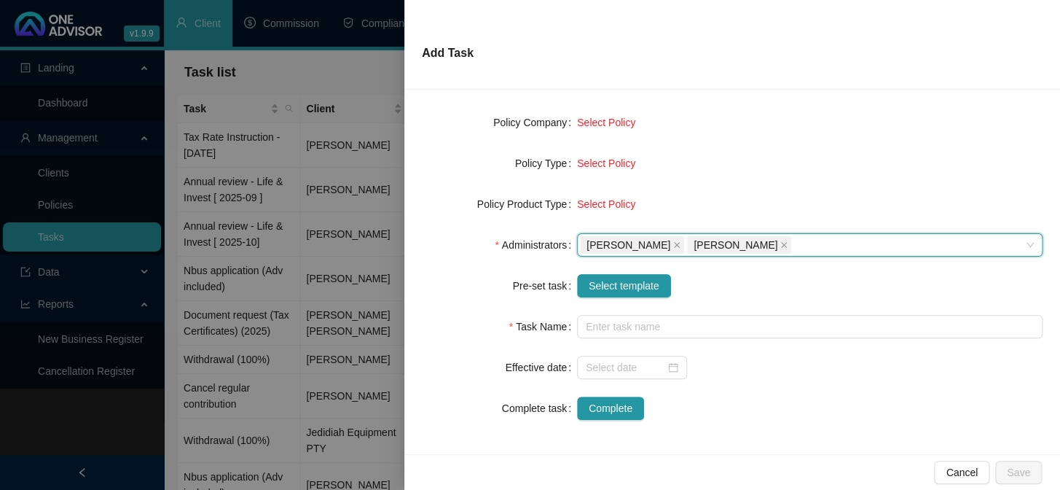
drag, startPoint x: 467, startPoint y: 400, endPoint x: 498, endPoint y: 360, distance: 50.4
click at [466, 399] on div "Complete task" at bounding box center [499, 407] width 155 height 23
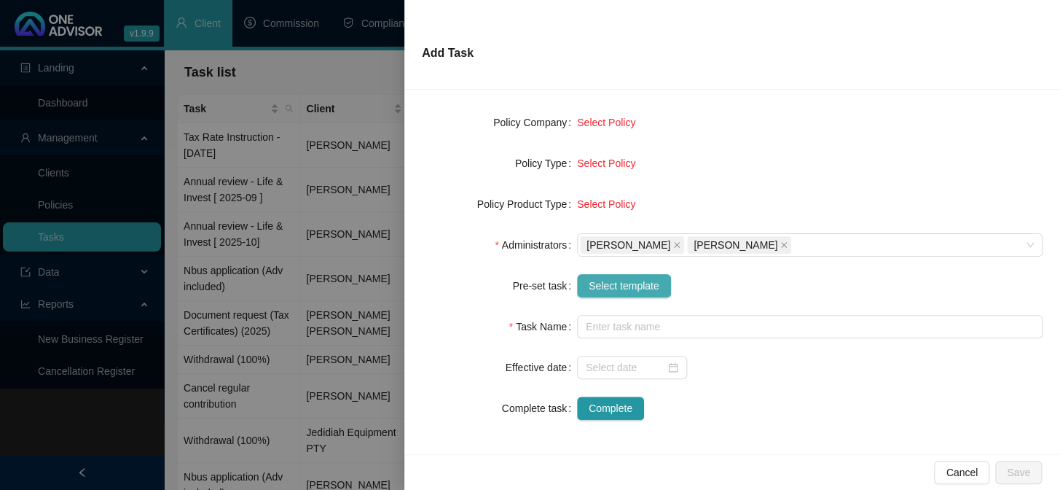
click at [612, 283] on span "Select template" at bounding box center [624, 286] width 71 height 16
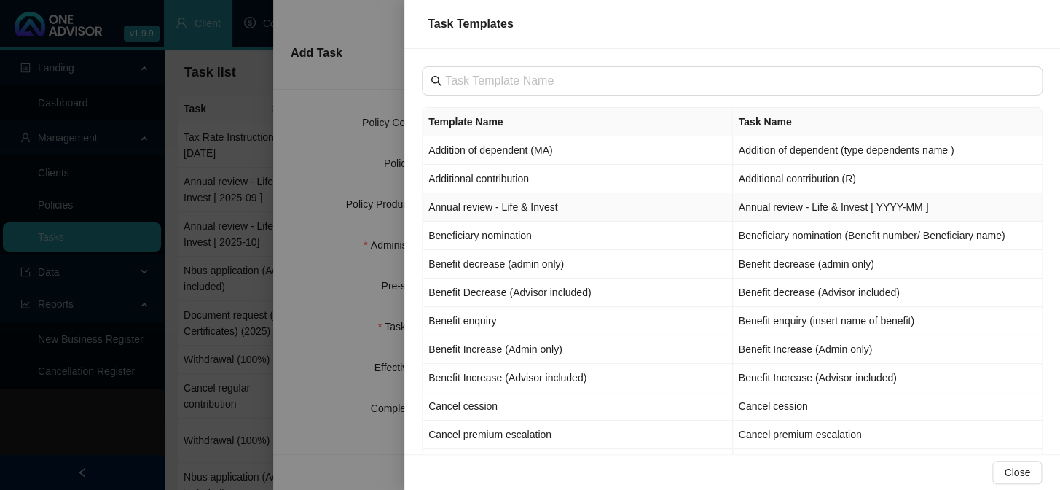
click at [466, 208] on td "Annual review - Life & Invest" at bounding box center [578, 207] width 310 height 28
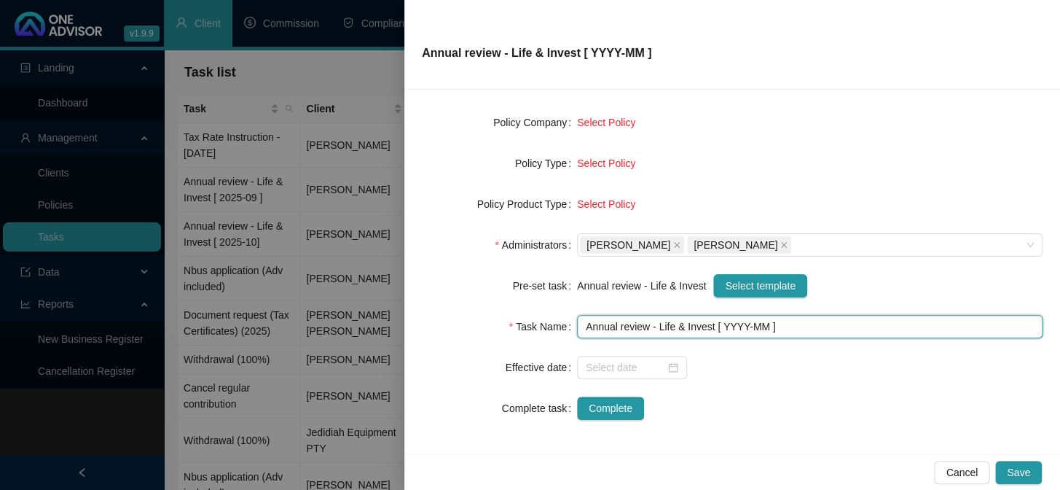
drag, startPoint x: 739, startPoint y: 326, endPoint x: 745, endPoint y: 353, distance: 28.3
click at [742, 333] on input "Annual review - Life & Invest [ YYYY-MM ]" at bounding box center [810, 326] width 466 height 23
type input "Annual review - Life & Invest [ 2025-10 ]"
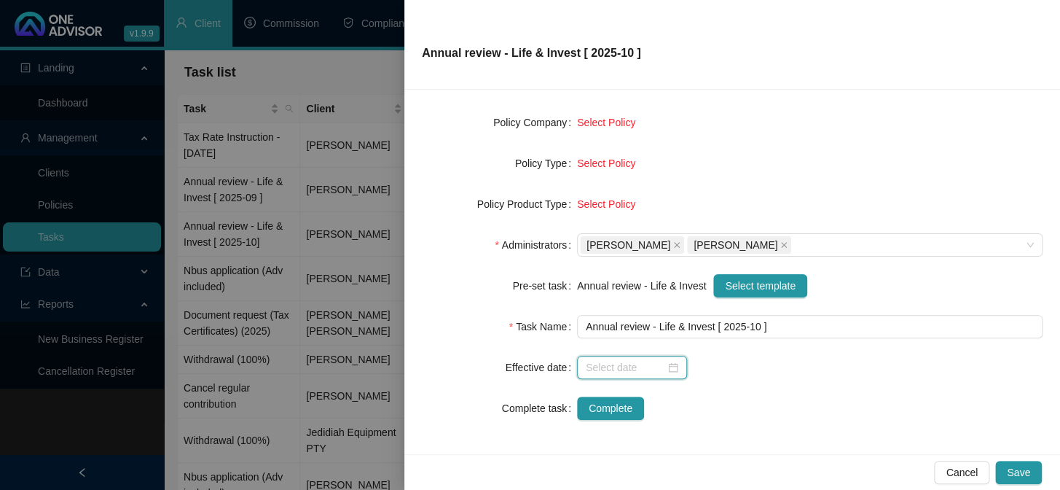
click at [627, 369] on input at bounding box center [625, 367] width 79 height 16
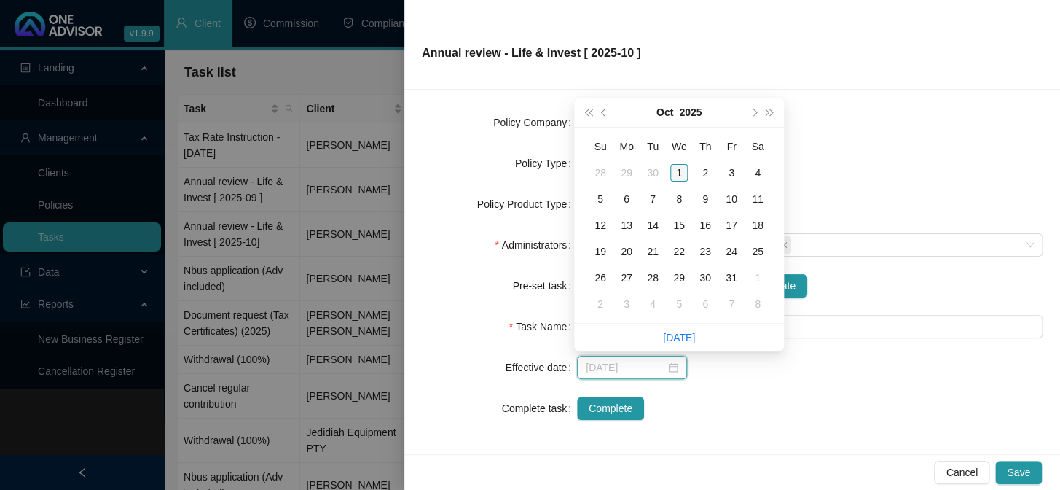
type input "[DATE]"
click at [680, 176] on div "1" at bounding box center [678, 172] width 17 height 17
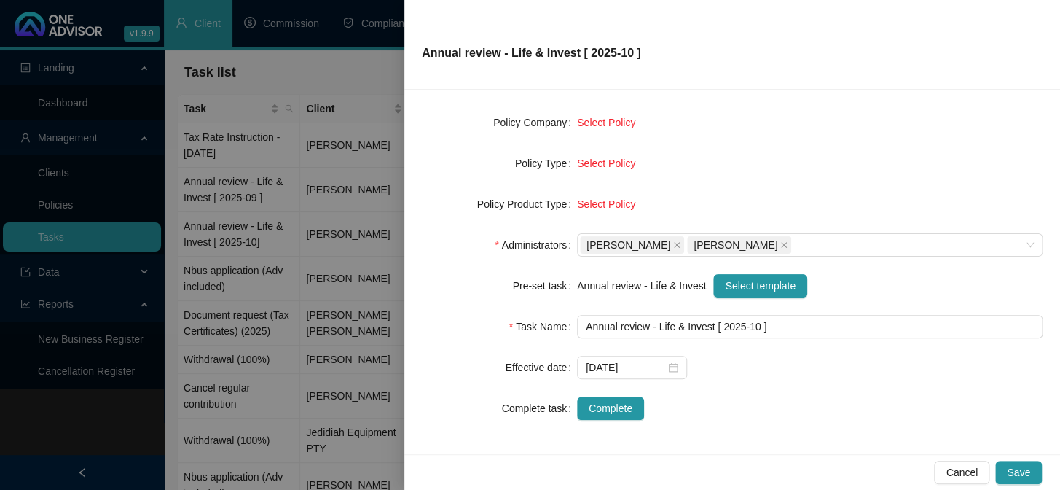
scroll to position [0, 0]
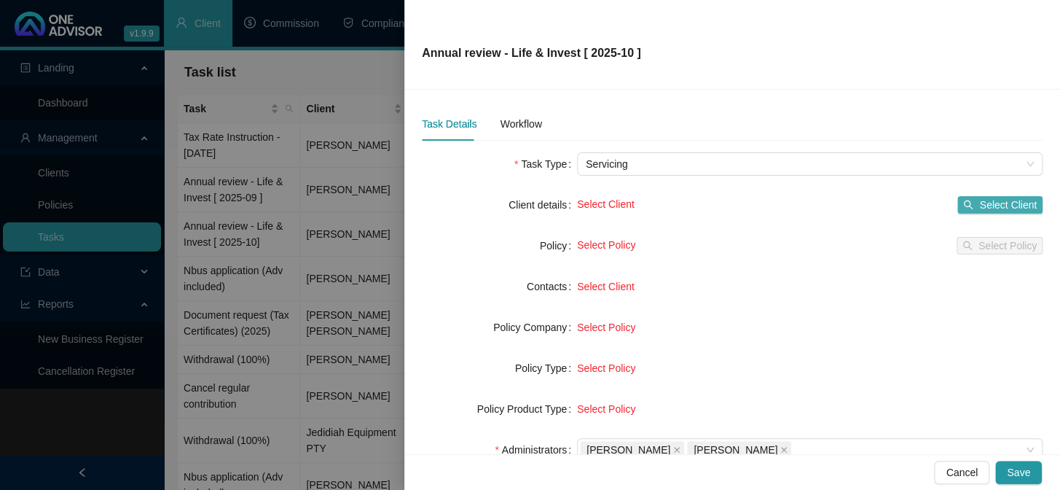
click at [982, 203] on span "Select Client" at bounding box center [1008, 205] width 58 height 16
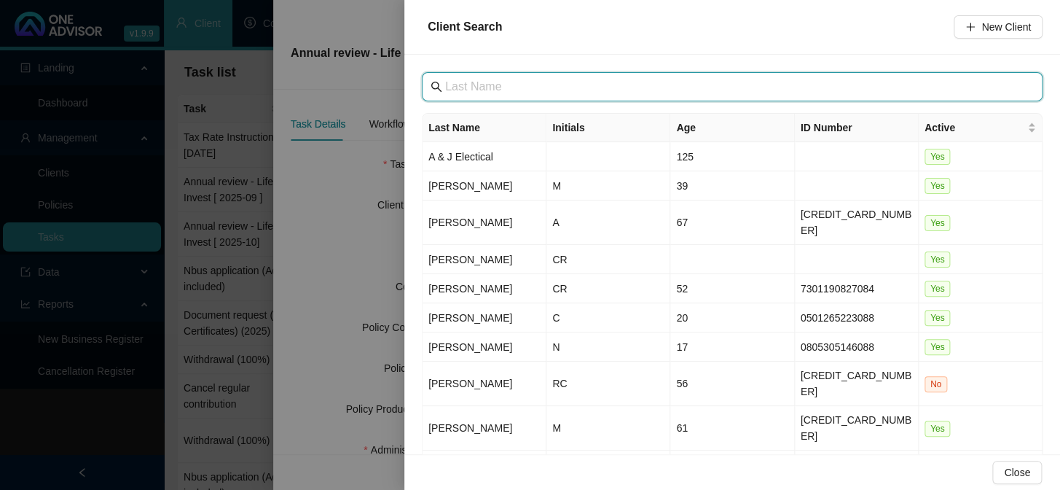
click at [487, 87] on input "text" at bounding box center [733, 86] width 577 height 17
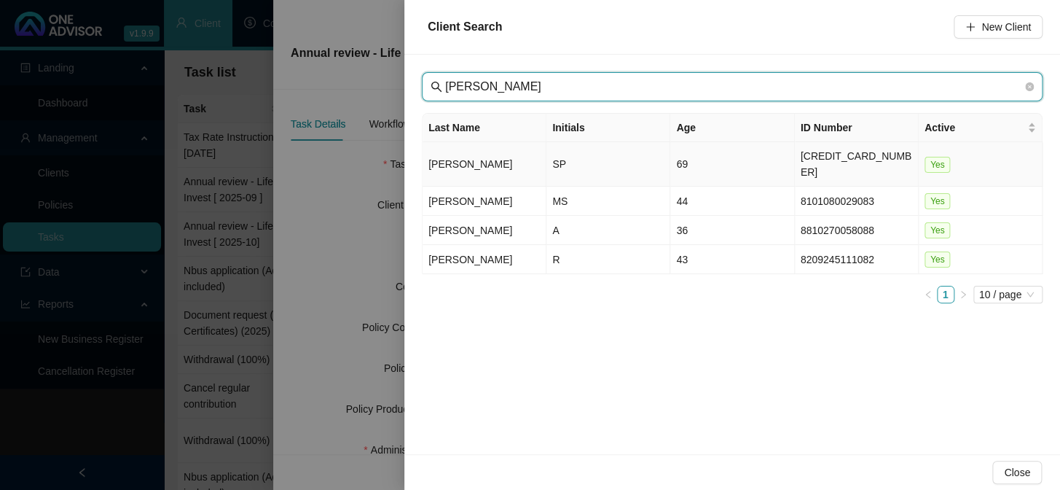
type input "[PERSON_NAME]"
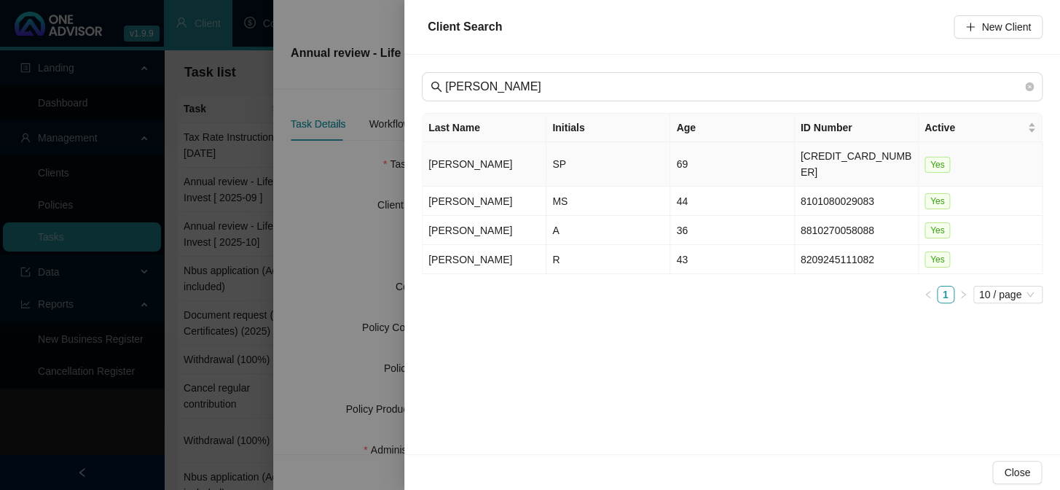
click at [452, 160] on td "[PERSON_NAME]" at bounding box center [485, 164] width 124 height 44
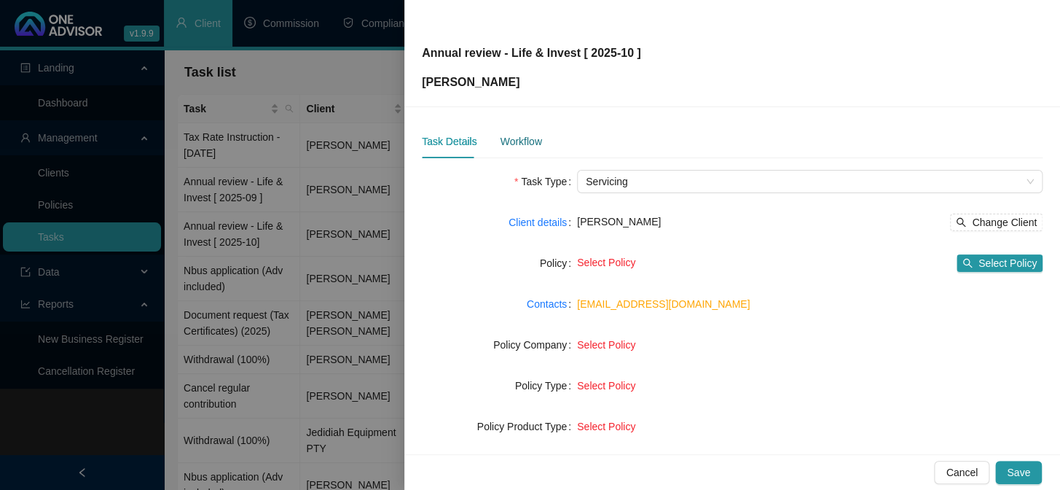
click at [513, 137] on div "Workflow" at bounding box center [521, 141] width 42 height 16
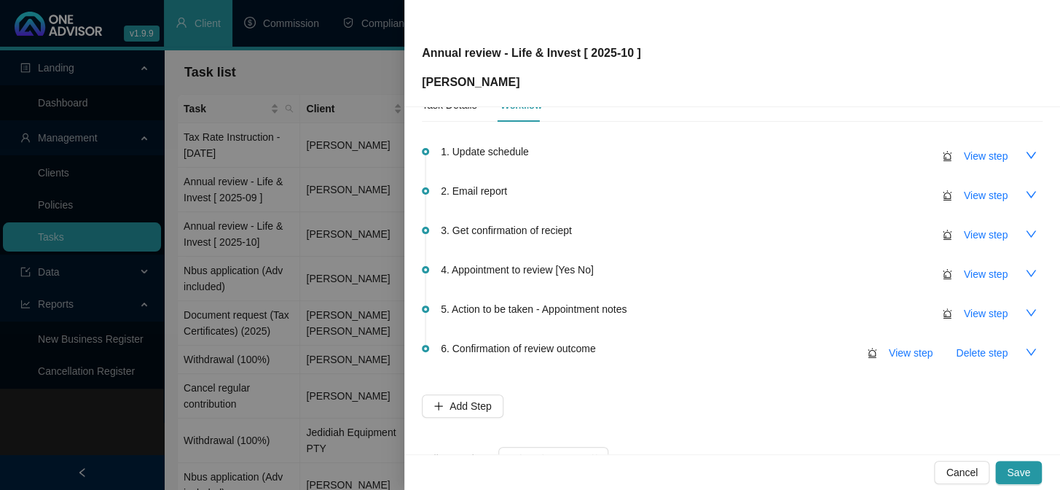
scroll to position [86, 0]
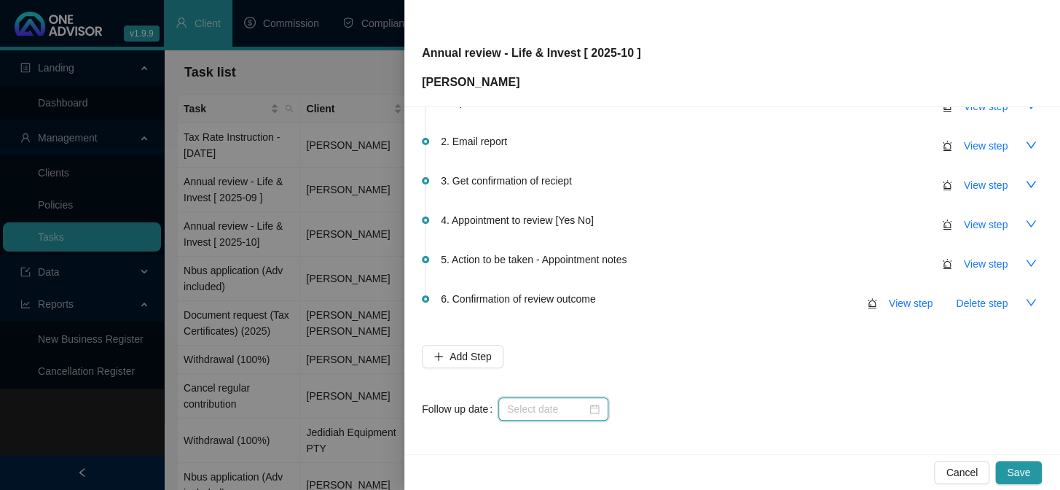
click at [551, 406] on input at bounding box center [546, 409] width 79 height 16
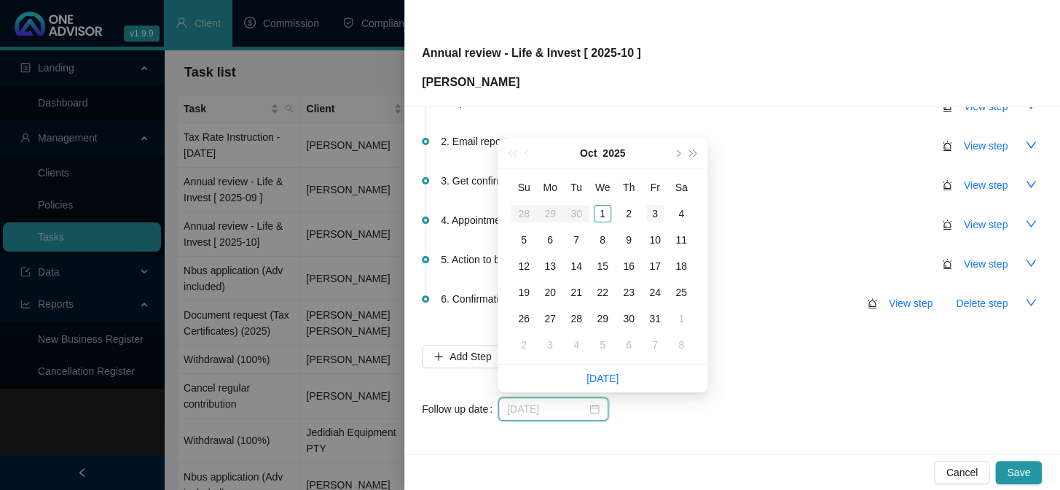
type input "[DATE]"
click at [650, 211] on div "3" at bounding box center [654, 213] width 17 height 17
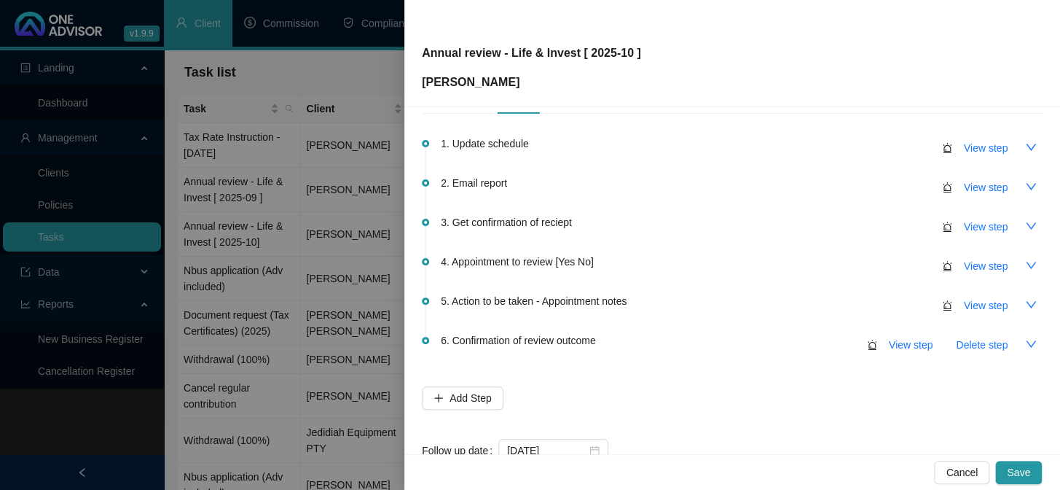
scroll to position [0, 0]
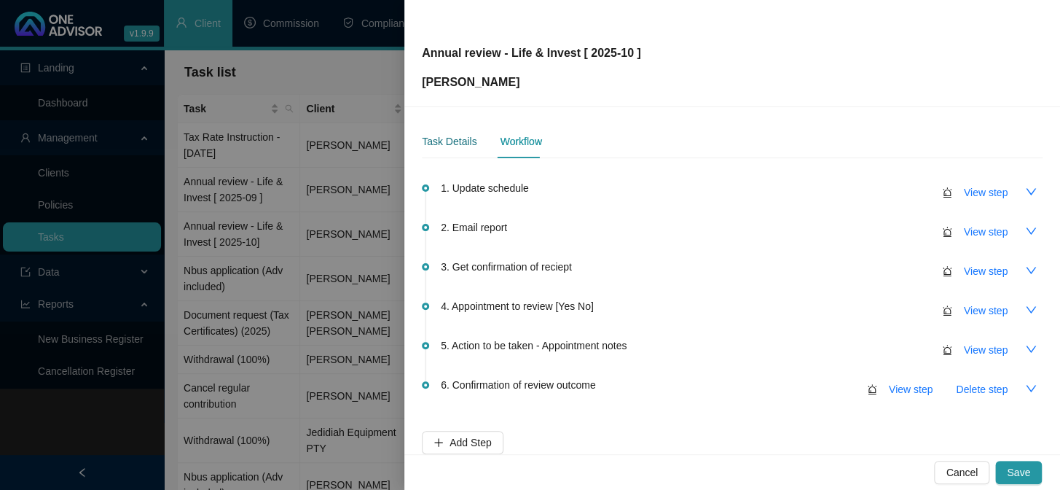
click at [446, 140] on div "Task Details" at bounding box center [449, 141] width 55 height 16
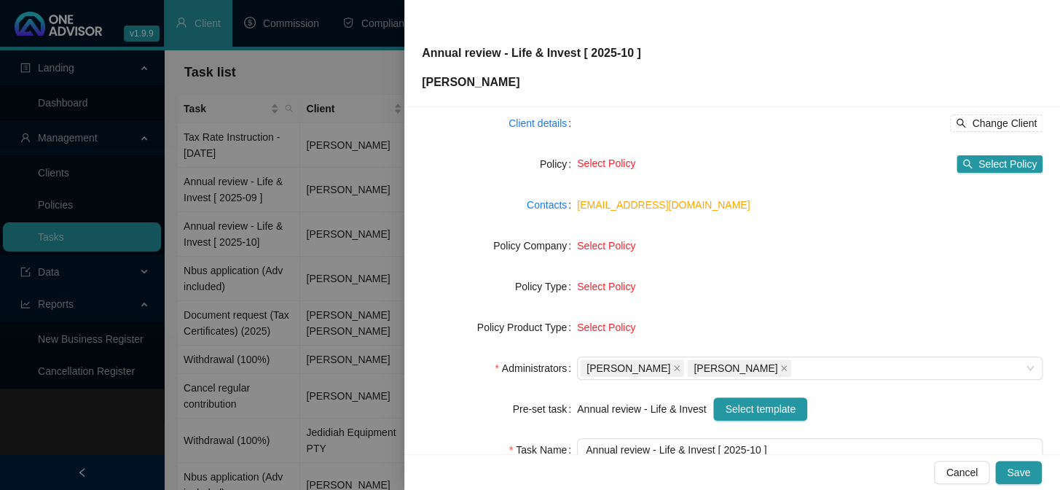
scroll to position [222, 0]
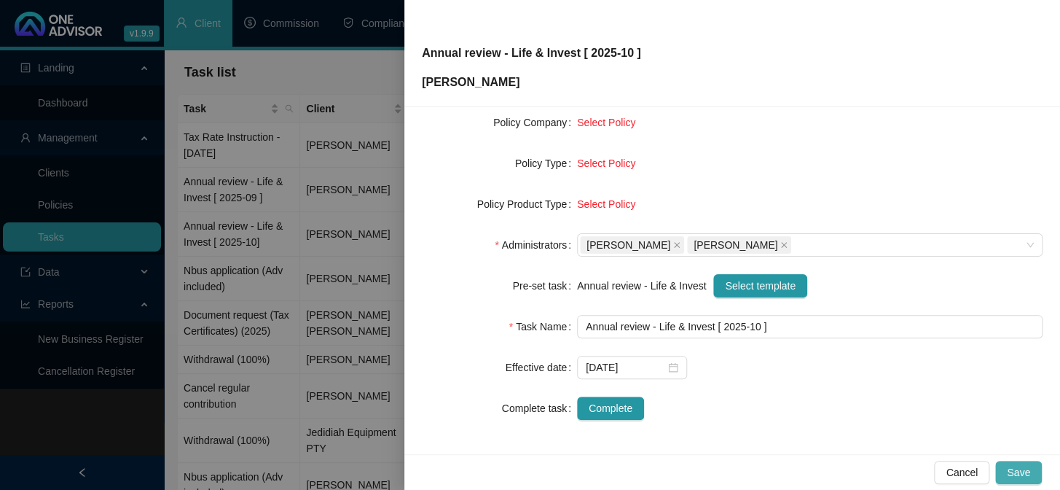
click at [1018, 462] on button "Save" at bounding box center [1018, 471] width 47 height 23
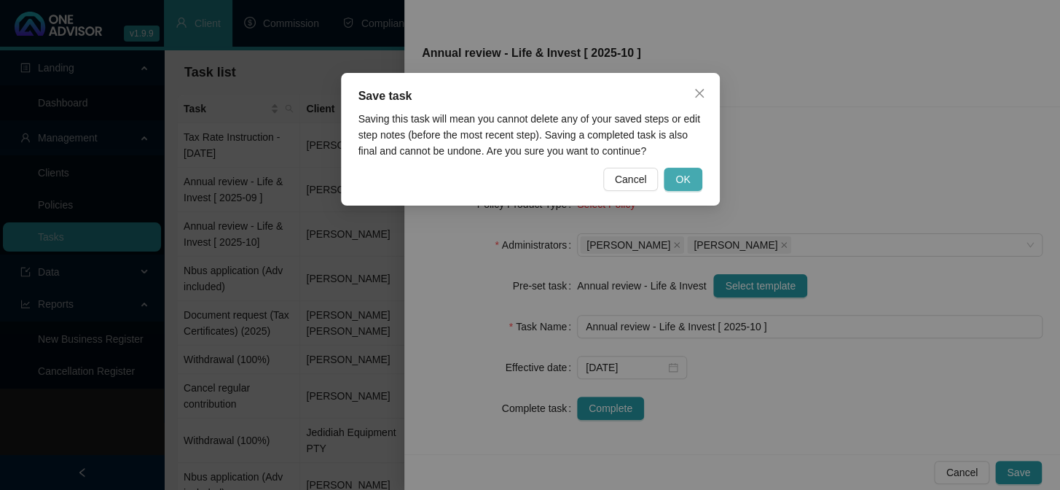
click at [691, 181] on button "OK" at bounding box center [683, 179] width 38 height 23
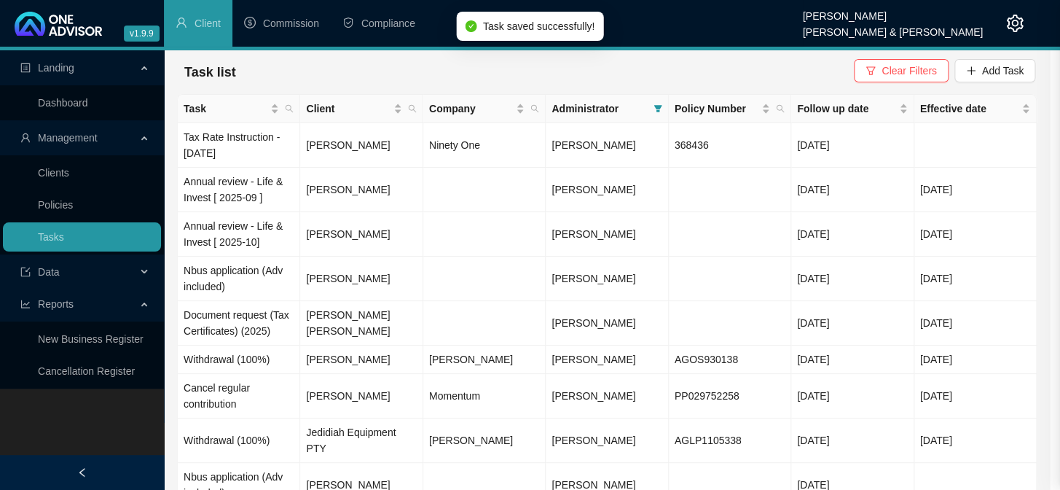
scroll to position [205, 0]
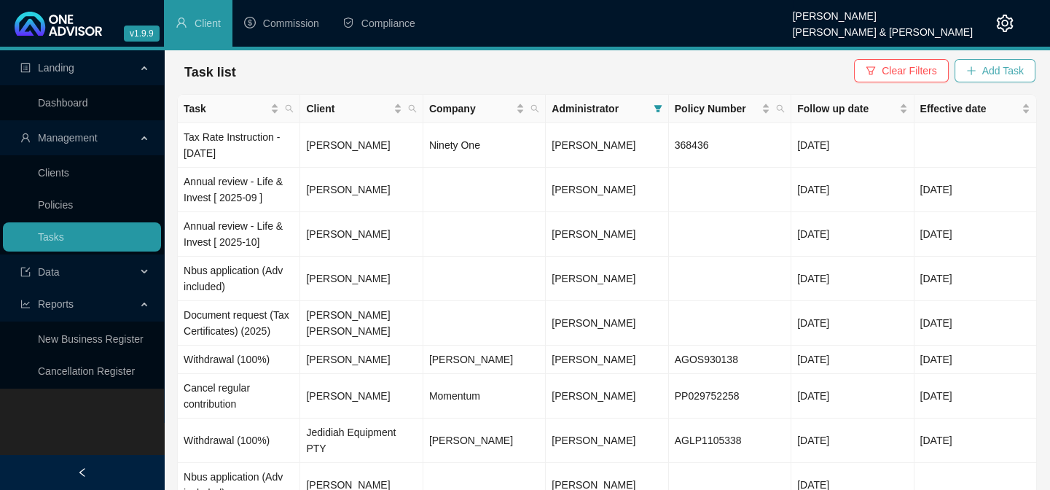
click at [999, 73] on span "Add Task" at bounding box center [1003, 71] width 42 height 16
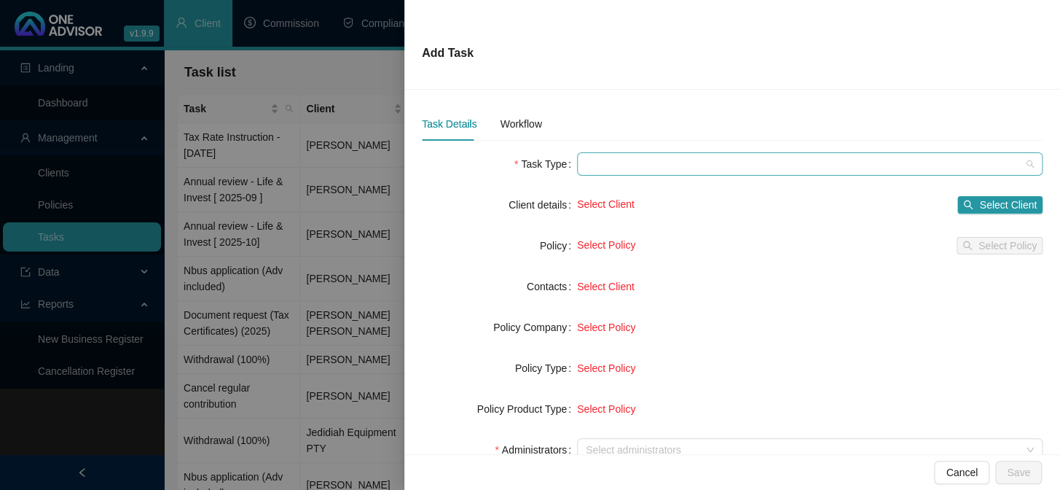
click at [615, 161] on span at bounding box center [810, 164] width 448 height 22
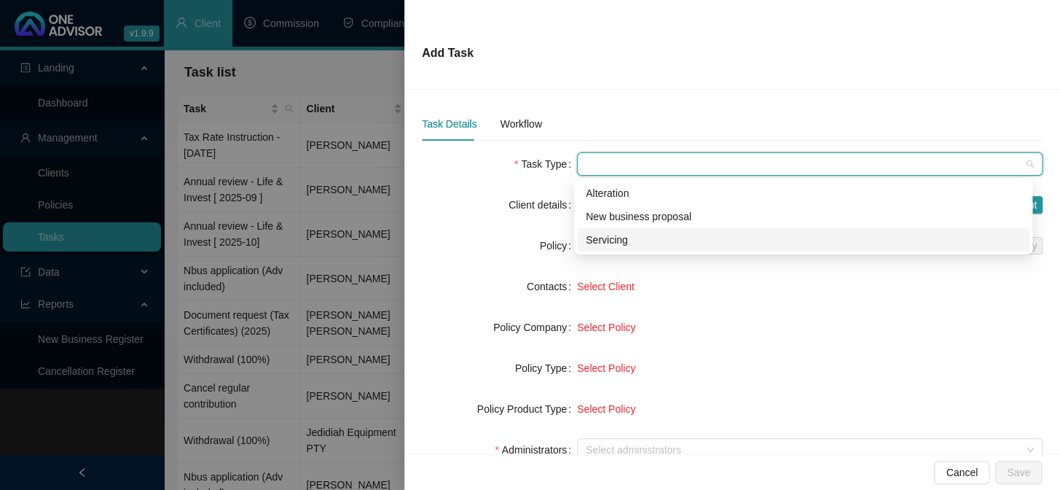
click at [612, 241] on div "Servicing" at bounding box center [803, 240] width 435 height 16
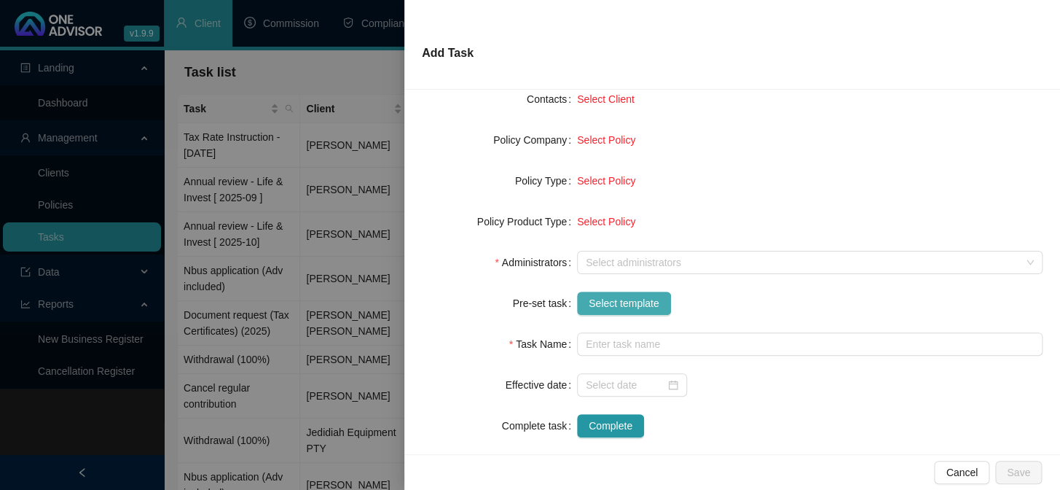
scroll to position [198, 0]
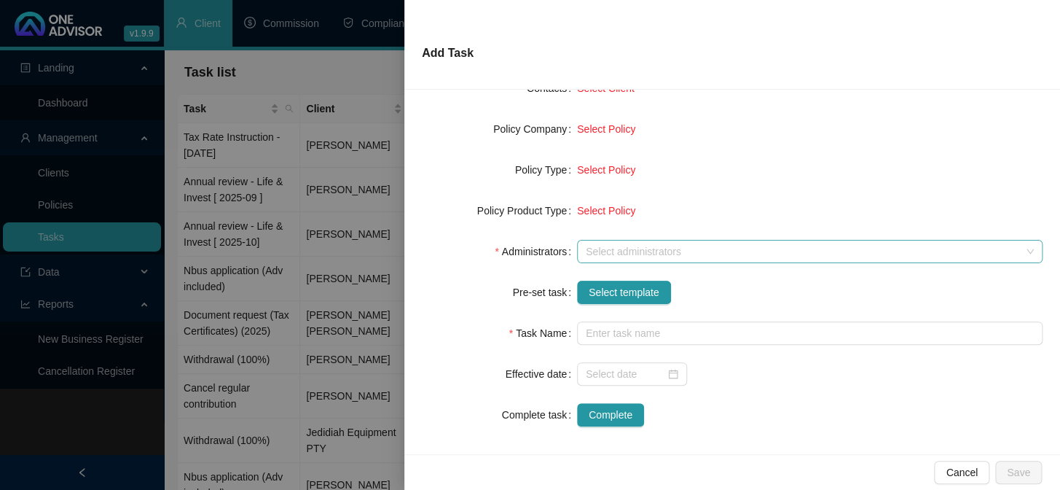
click at [607, 241] on div "Select administrators" at bounding box center [810, 251] width 466 height 23
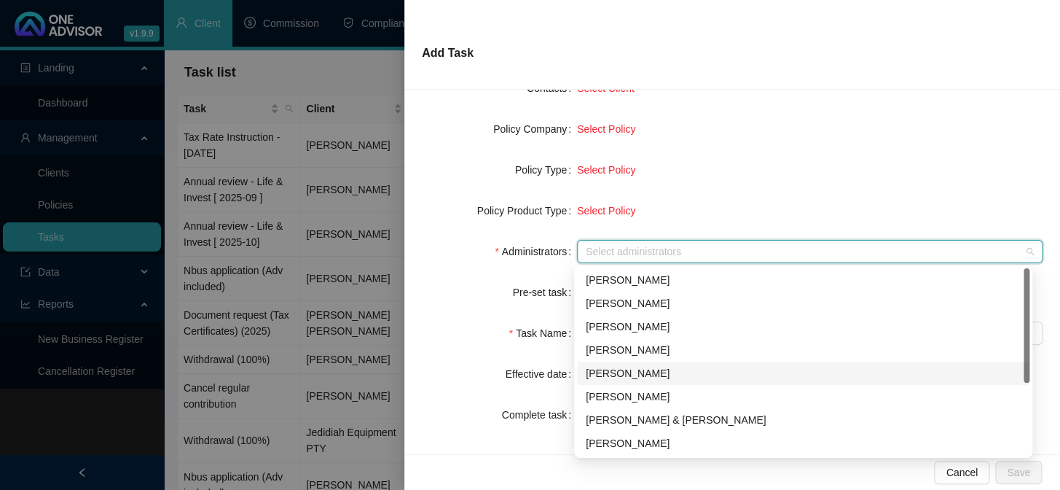
click at [608, 369] on div "[PERSON_NAME]" at bounding box center [803, 373] width 435 height 16
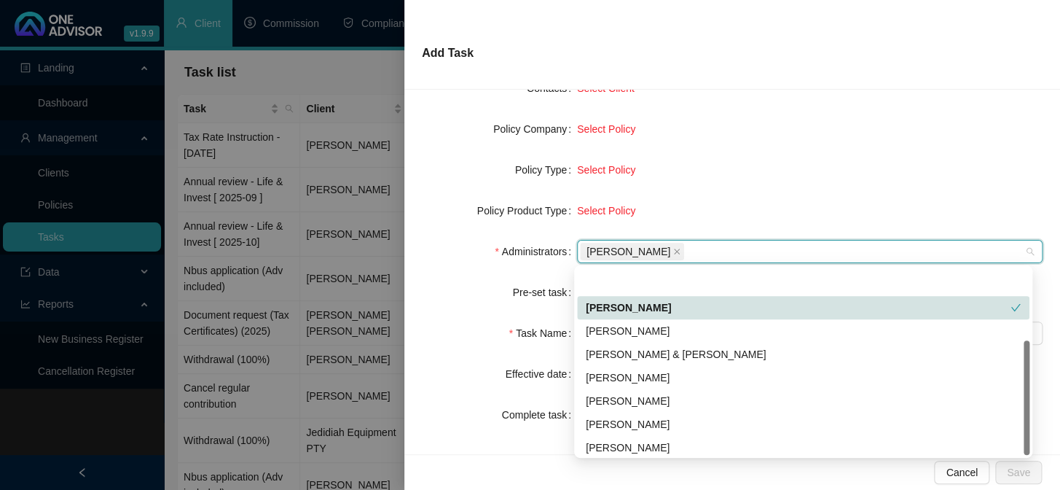
scroll to position [117, 0]
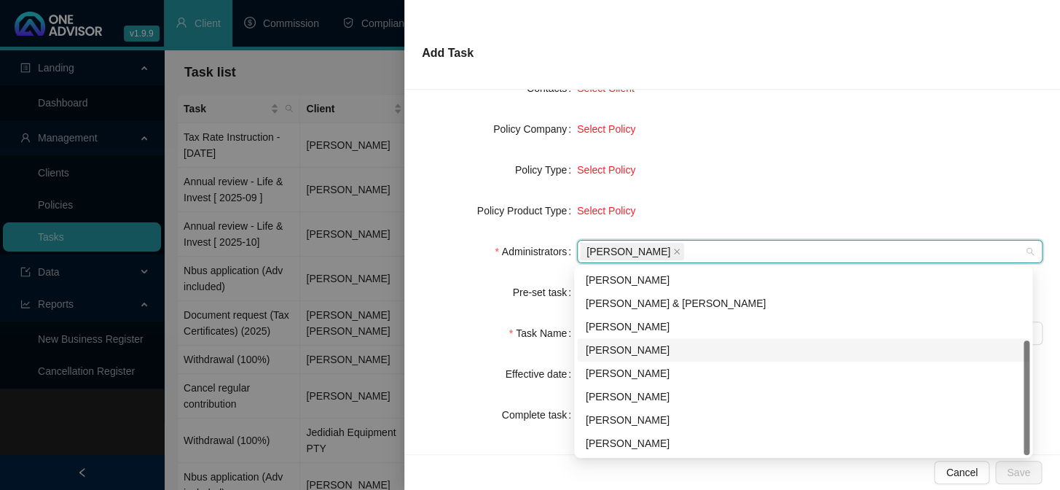
click at [619, 352] on div "[PERSON_NAME]" at bounding box center [803, 350] width 435 height 16
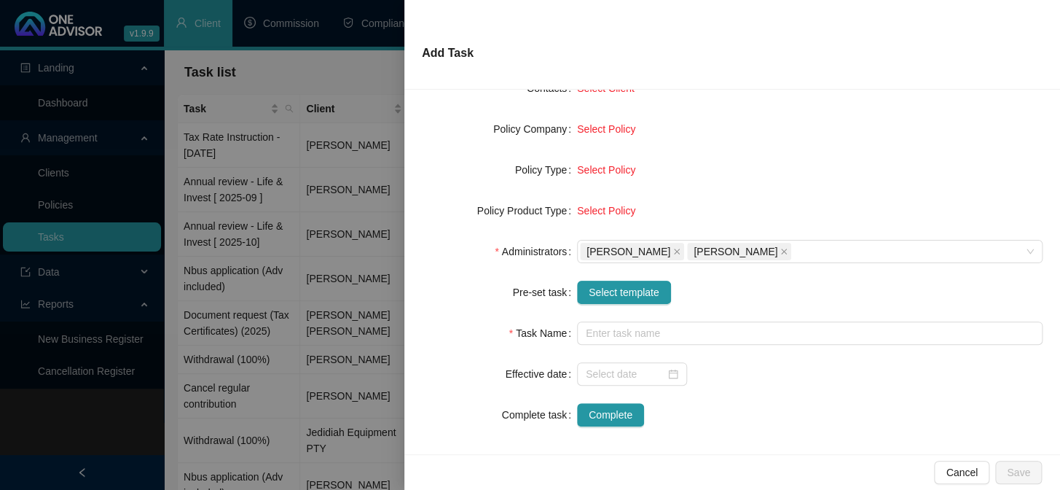
click at [688, 149] on form "Task Type Servicing Client details Select Client Select Client Policy Select Po…" at bounding box center [732, 190] width 621 height 472
click at [613, 291] on span "Select template" at bounding box center [624, 292] width 71 height 16
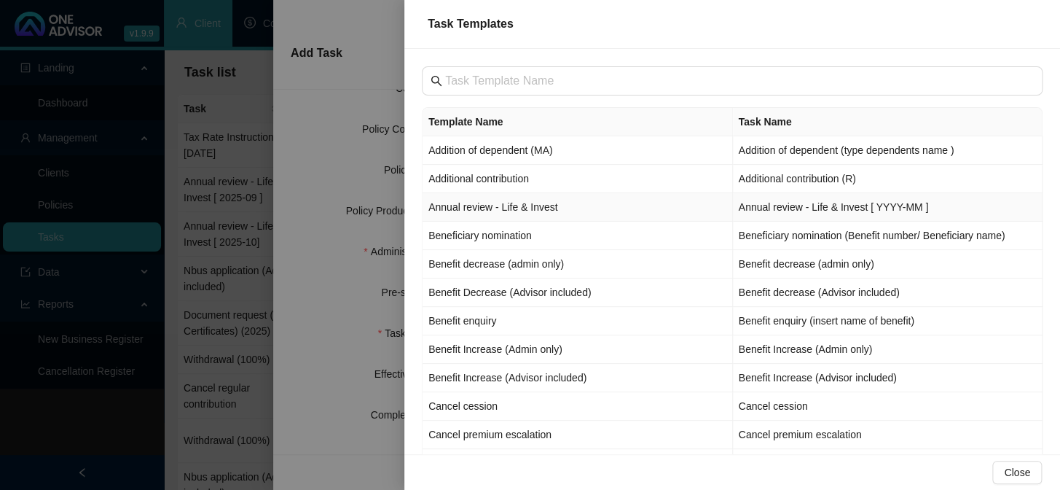
click at [463, 209] on td "Annual review - Life & Invest" at bounding box center [578, 207] width 310 height 28
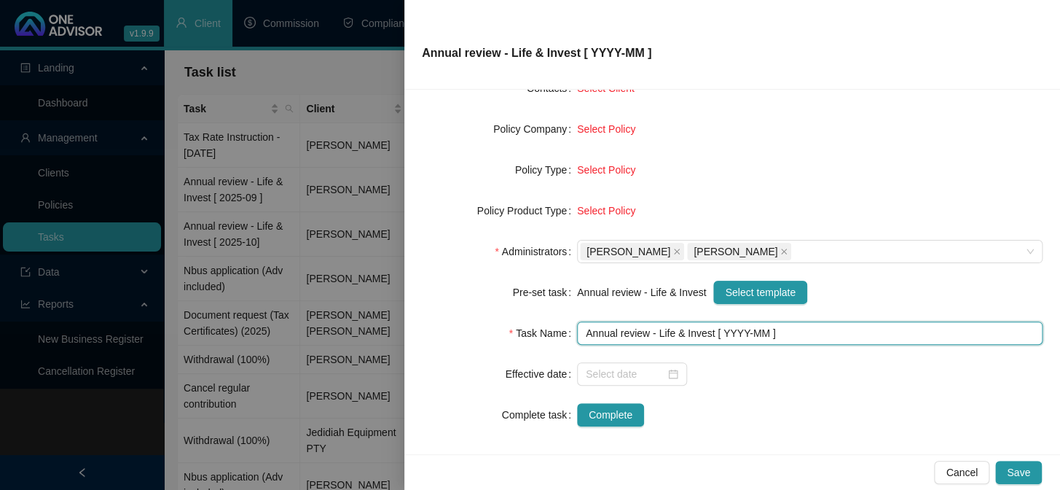
drag, startPoint x: 742, startPoint y: 329, endPoint x: 727, endPoint y: 374, distance: 47.5
click at [742, 333] on input "Annual review - Life & Invest [ YYYY-MM ]" at bounding box center [810, 332] width 466 height 23
type input "Annual review - Life & Invest [ 2025-10 ]"
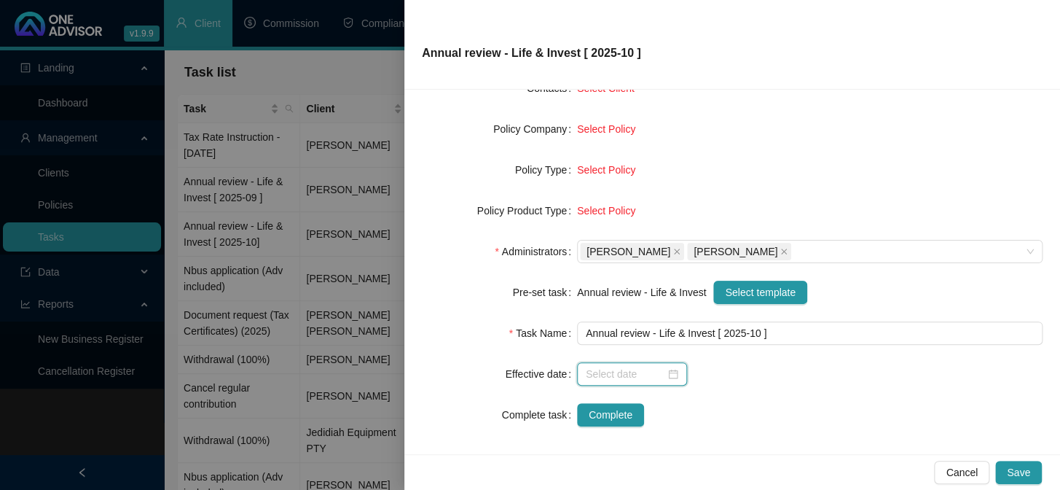
click at [626, 375] on input at bounding box center [625, 374] width 79 height 16
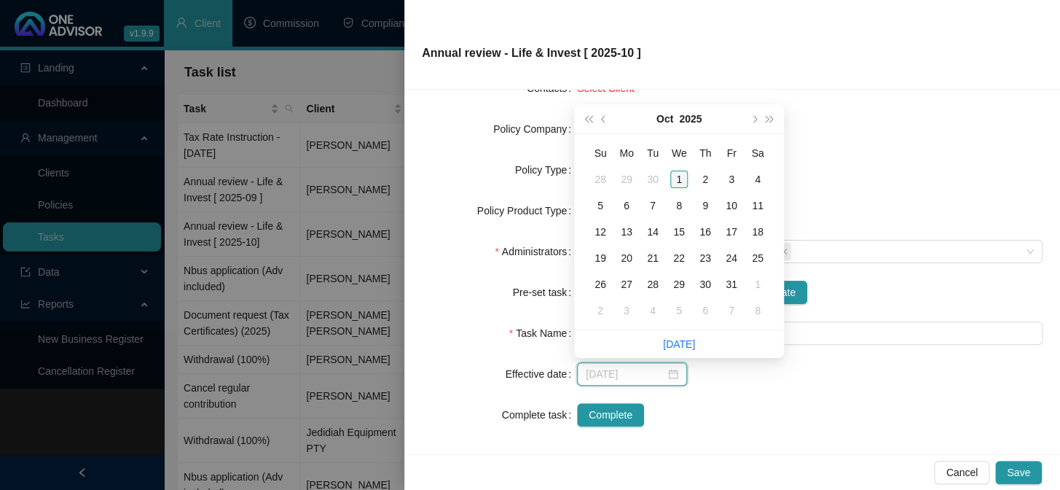
type input "[DATE]"
click at [676, 181] on div "1" at bounding box center [678, 178] width 17 height 17
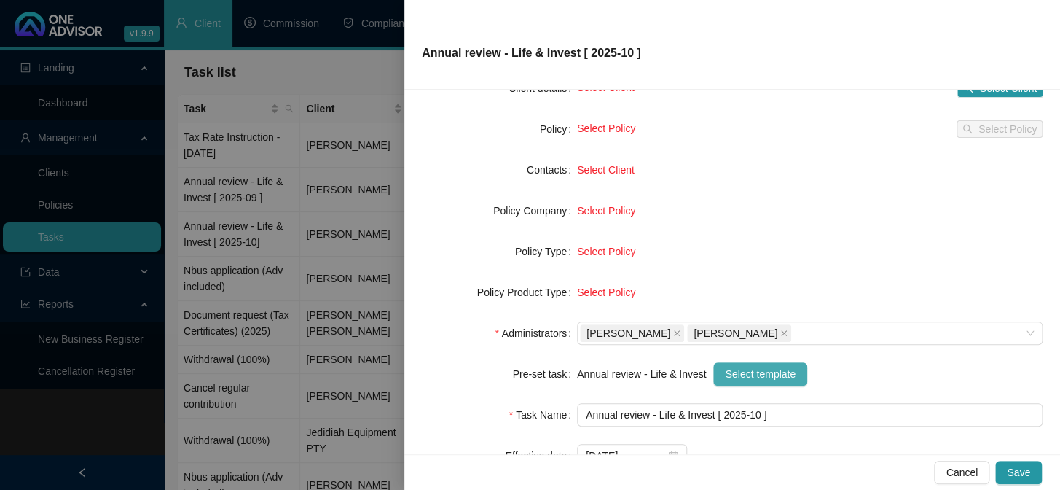
scroll to position [0, 0]
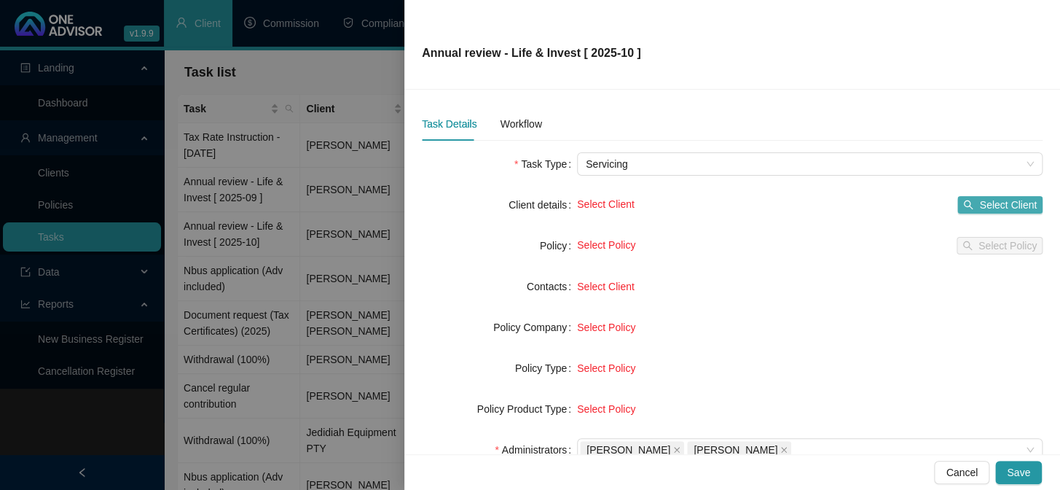
click at [998, 205] on span "Select Client" at bounding box center [1008, 205] width 58 height 16
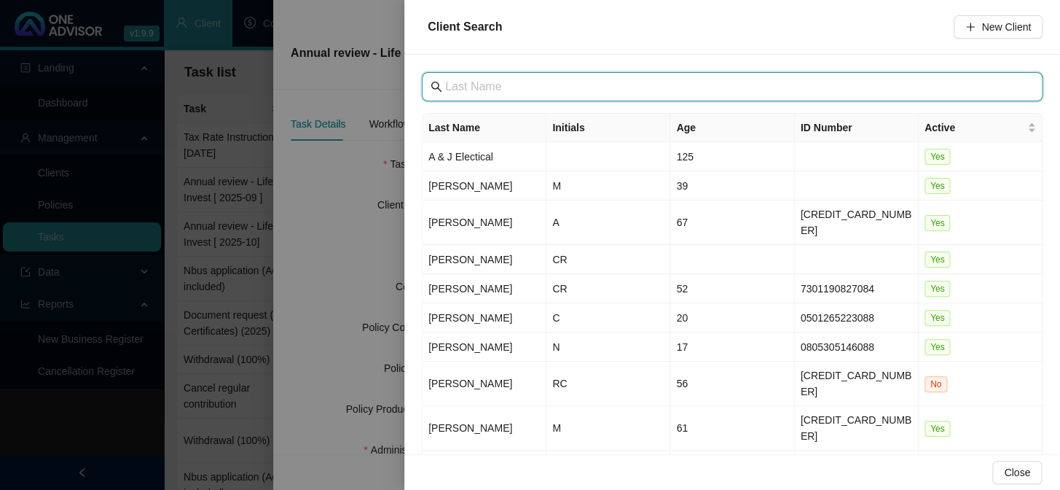
click at [512, 80] on input "text" at bounding box center [733, 86] width 577 height 17
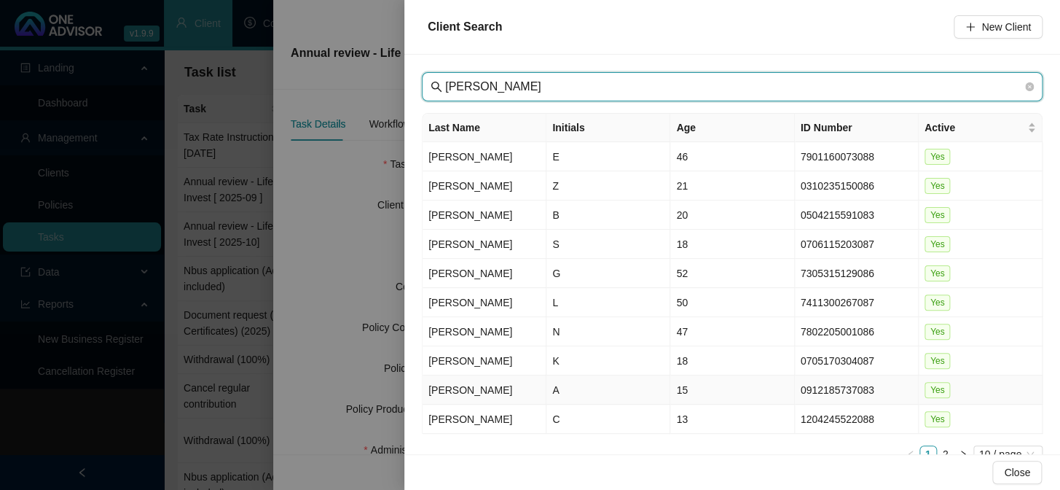
scroll to position [34, 0]
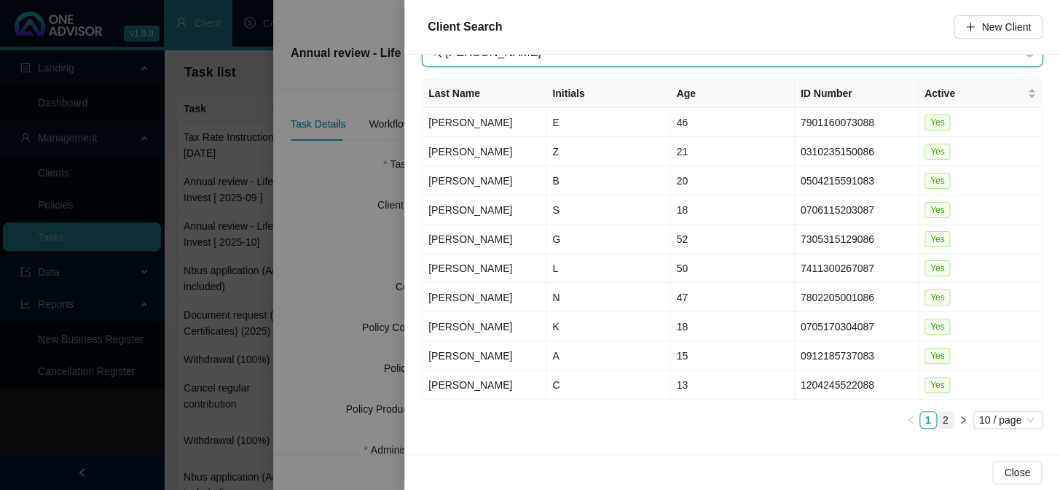
type input "[PERSON_NAME]"
click at [938, 412] on link "2" at bounding box center [946, 420] width 16 height 16
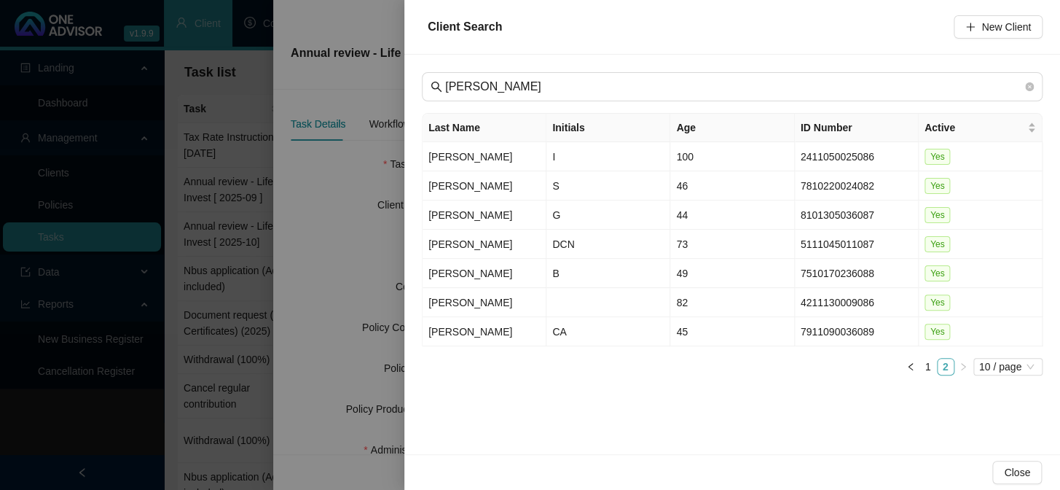
scroll to position [0, 0]
click at [455, 213] on td "[PERSON_NAME]" at bounding box center [485, 214] width 124 height 29
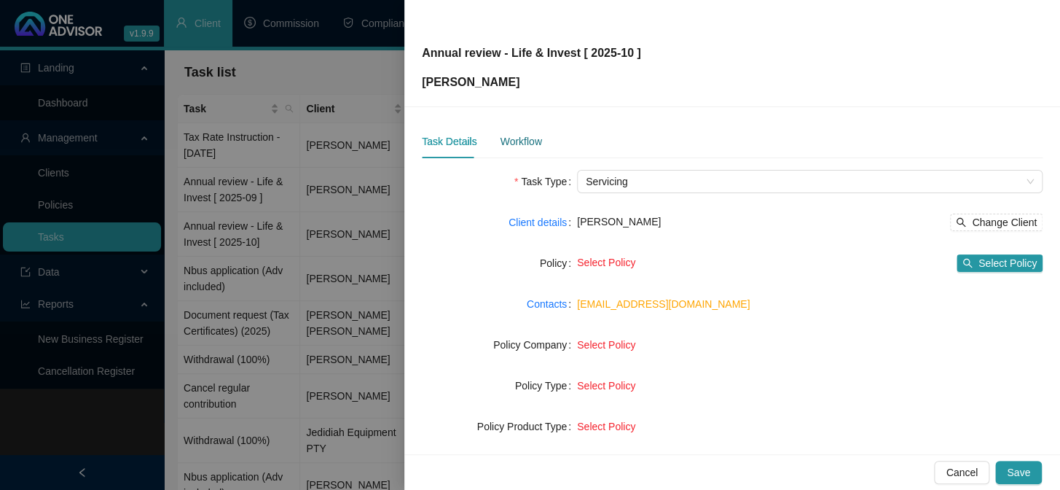
click at [515, 145] on div "Workflow" at bounding box center [521, 141] width 42 height 16
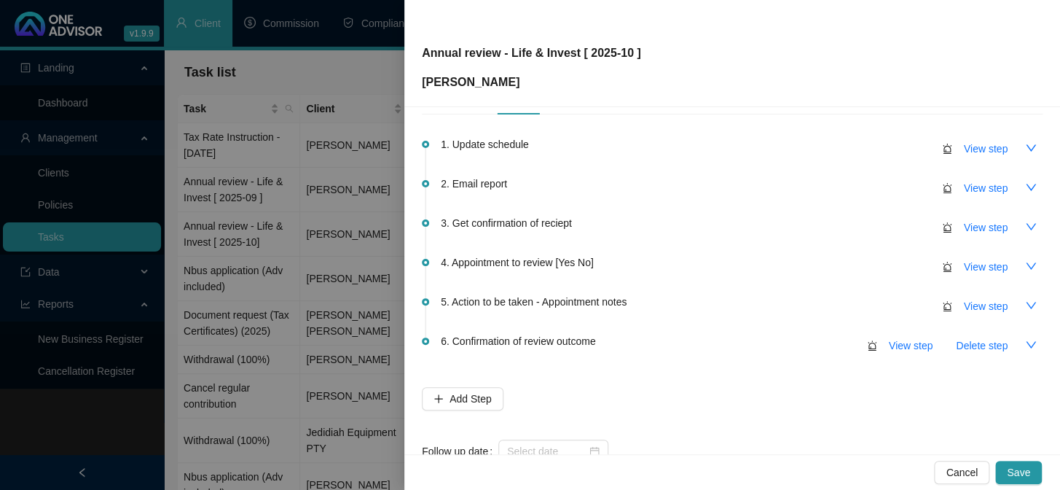
scroll to position [86, 0]
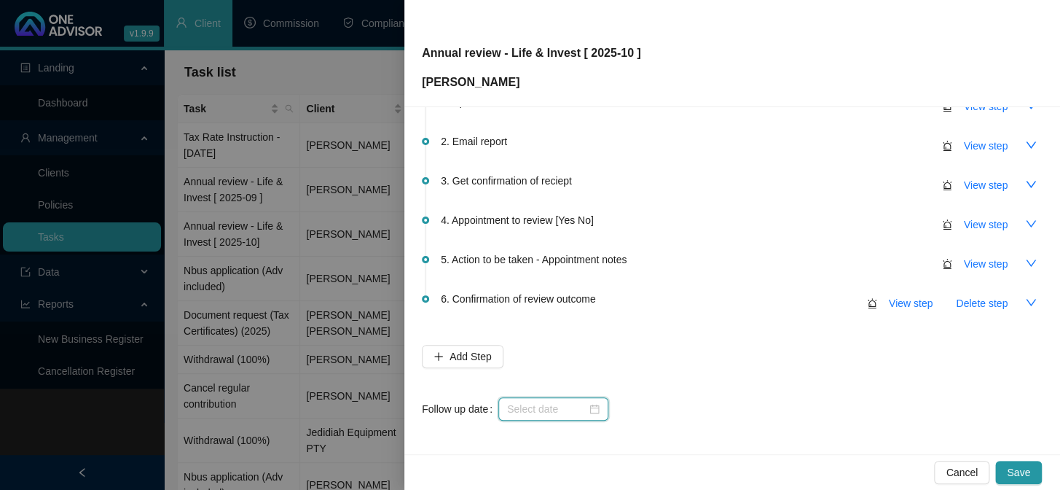
click at [529, 415] on input at bounding box center [546, 409] width 79 height 16
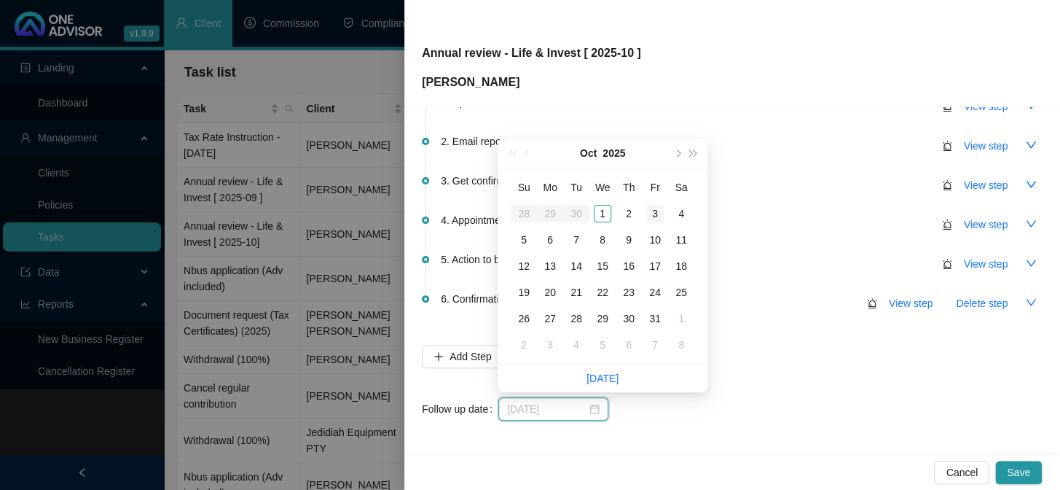
type input "[DATE]"
click at [652, 211] on div "3" at bounding box center [654, 213] width 17 height 17
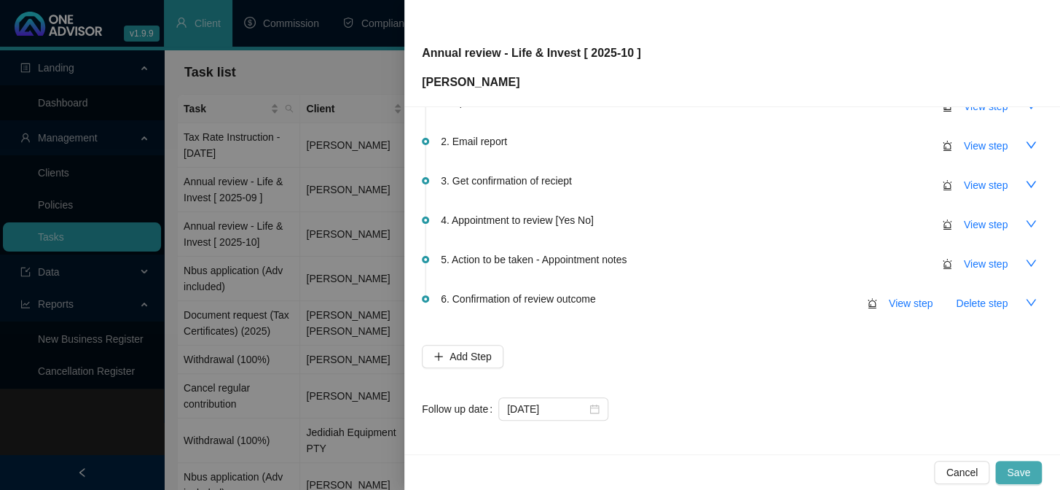
click at [1016, 474] on span "Save" at bounding box center [1018, 472] width 23 height 16
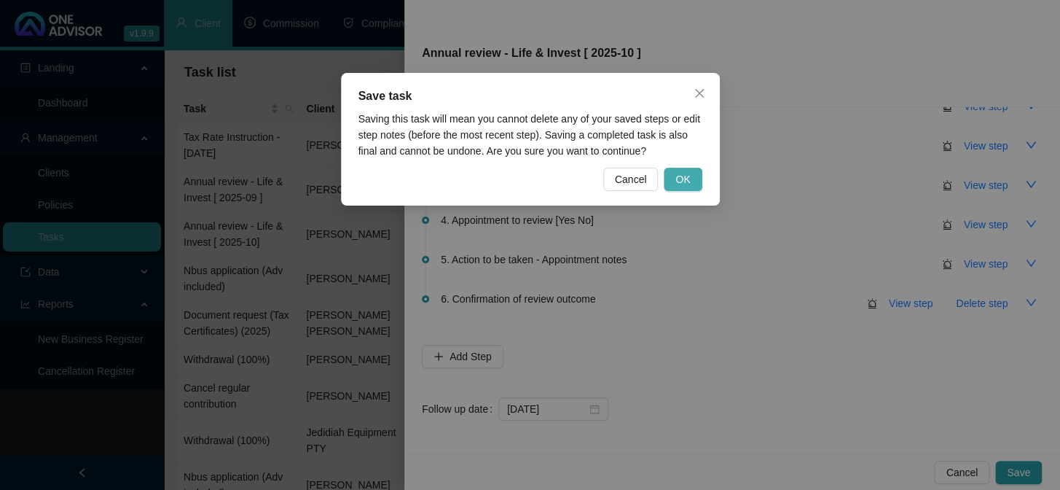
click at [684, 169] on button "OK" at bounding box center [683, 179] width 38 height 23
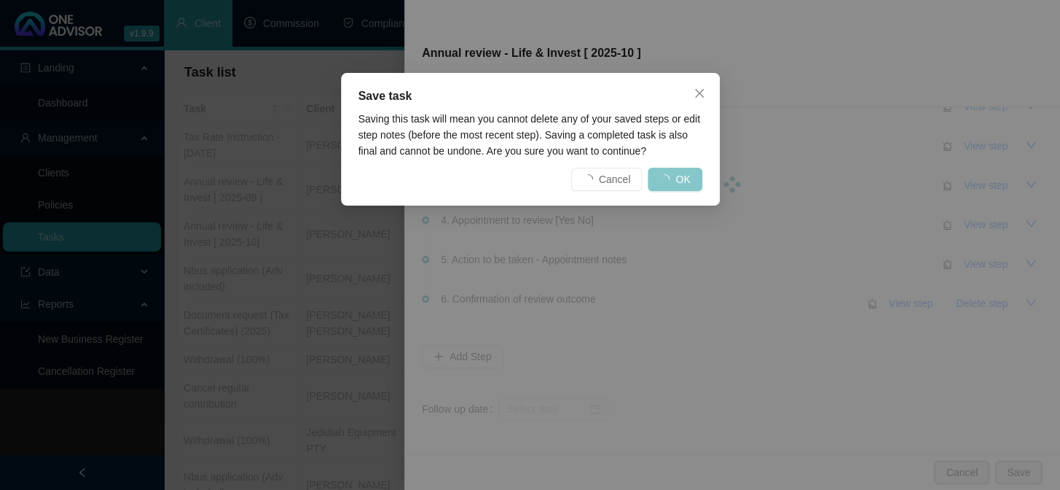
scroll to position [0, 0]
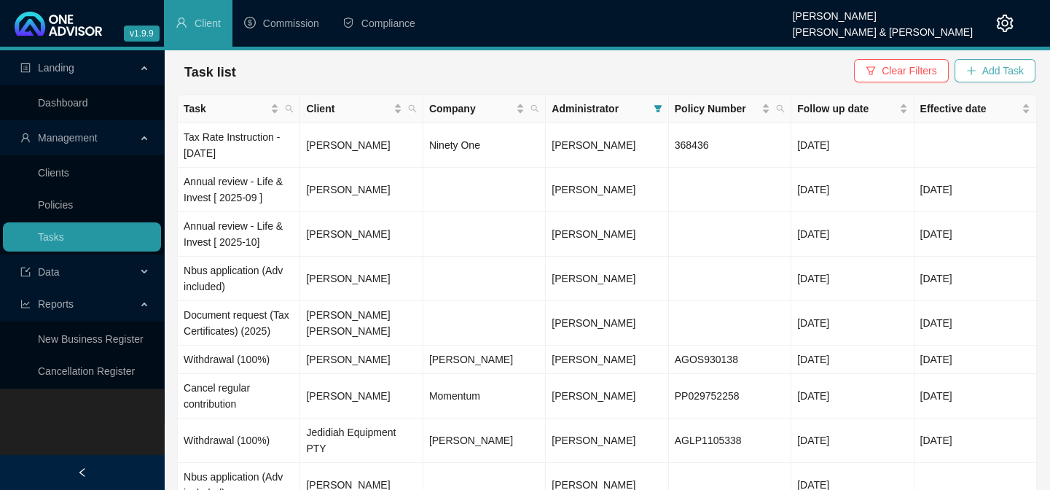
click at [1020, 75] on span "Add Task" at bounding box center [1003, 71] width 42 height 16
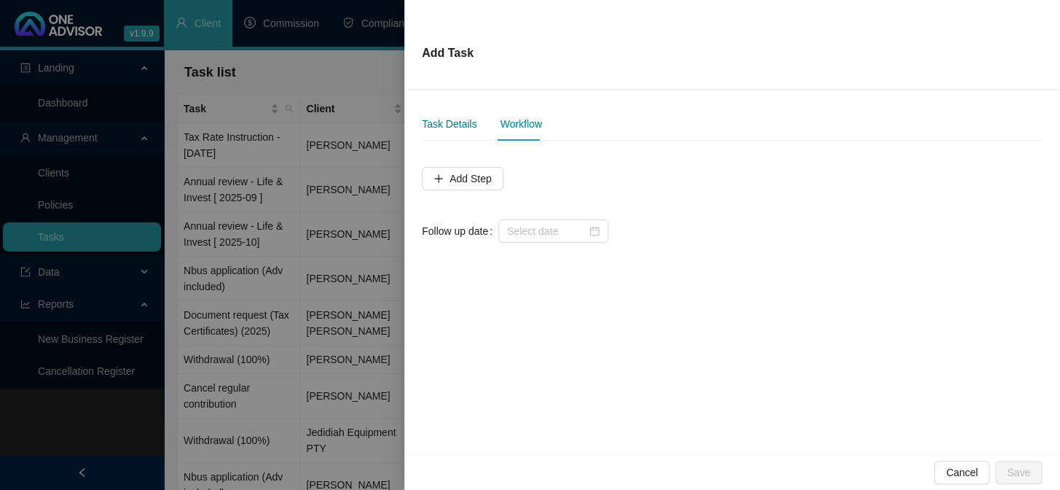
click at [443, 131] on div "Task Details" at bounding box center [449, 124] width 55 height 16
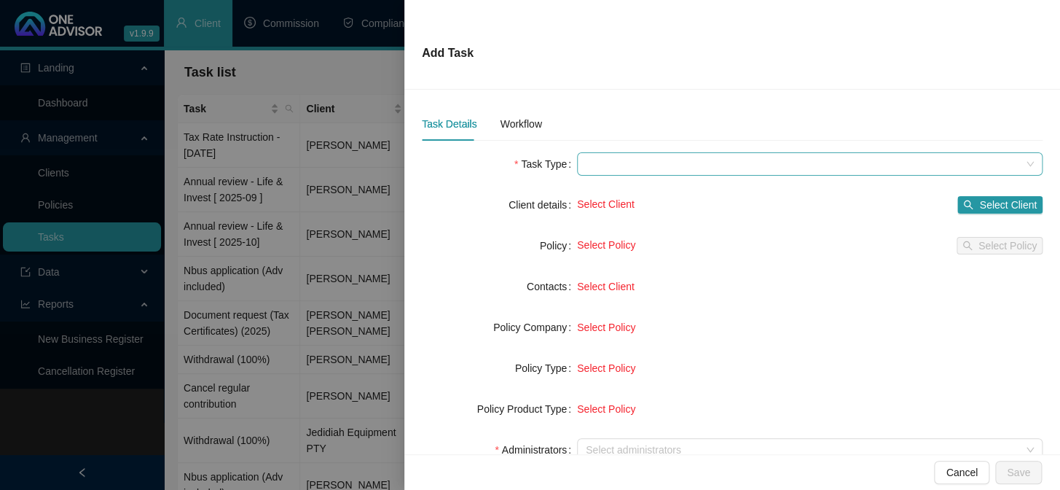
click at [627, 163] on span at bounding box center [810, 164] width 448 height 22
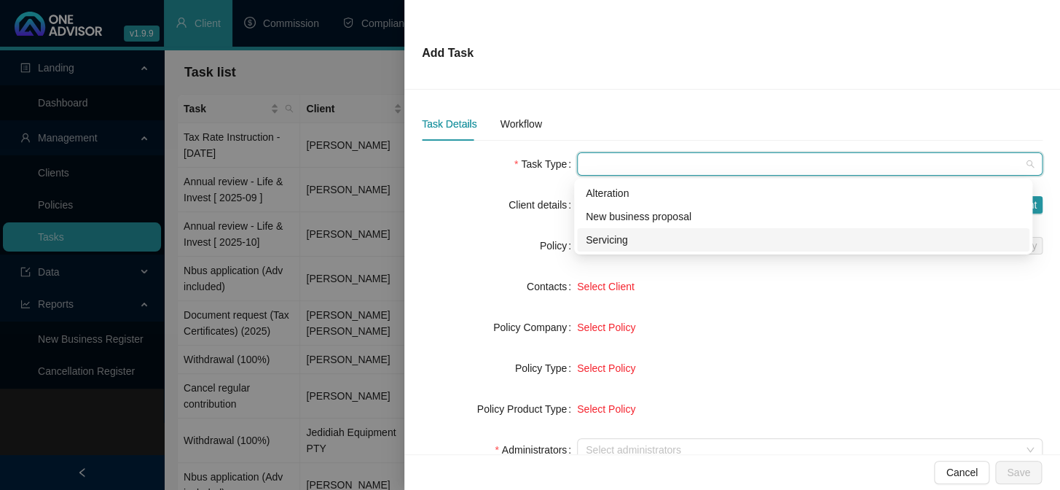
click at [609, 236] on div "Servicing" at bounding box center [803, 240] width 435 height 16
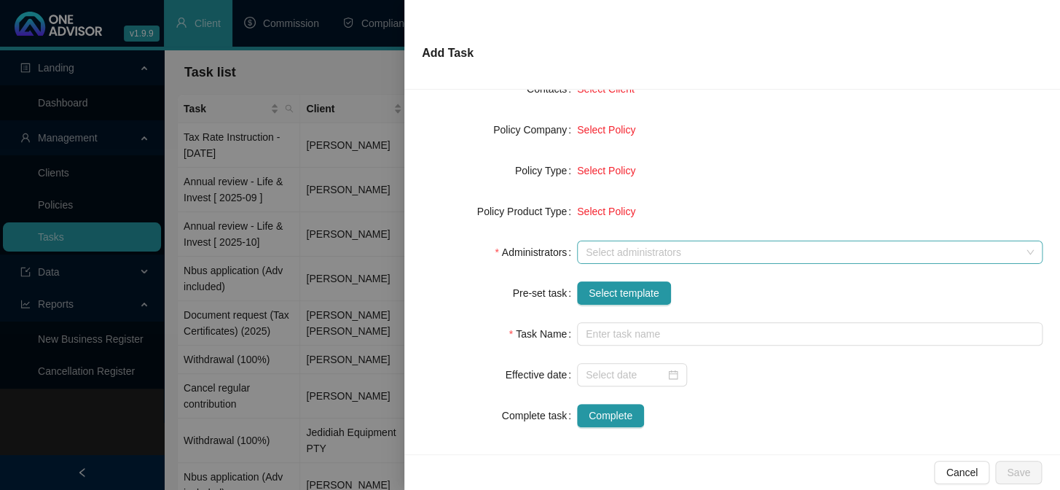
scroll to position [198, 0]
click at [607, 249] on div at bounding box center [802, 251] width 444 height 11
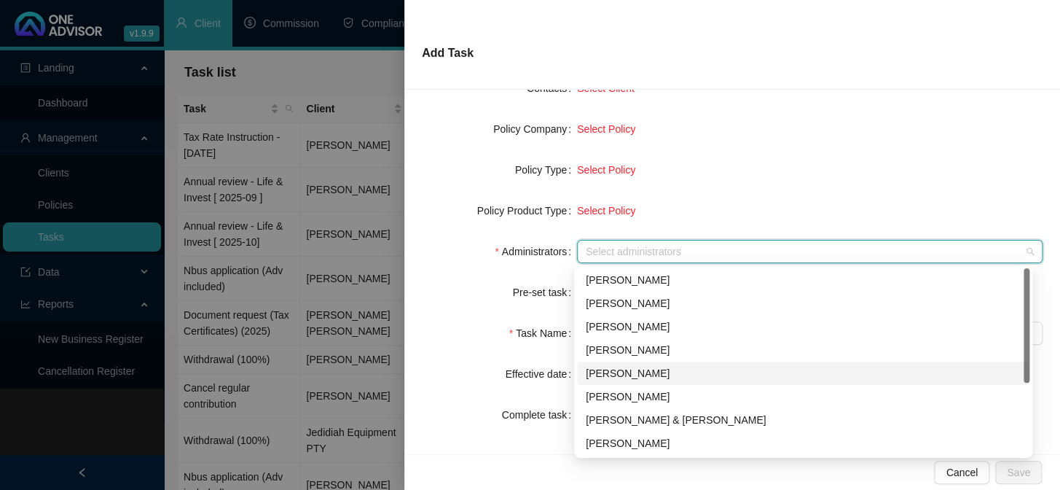
click at [617, 372] on div "[PERSON_NAME]" at bounding box center [803, 373] width 435 height 16
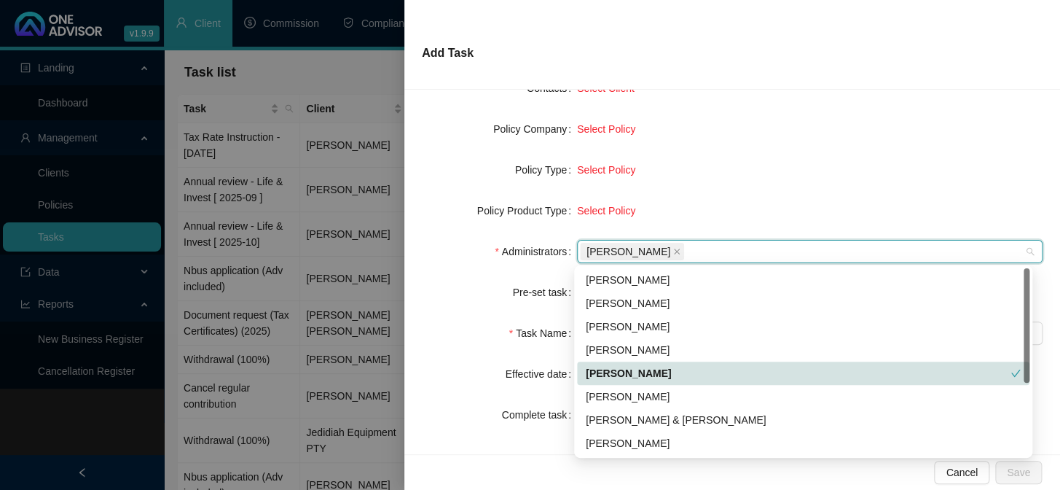
scroll to position [117, 0]
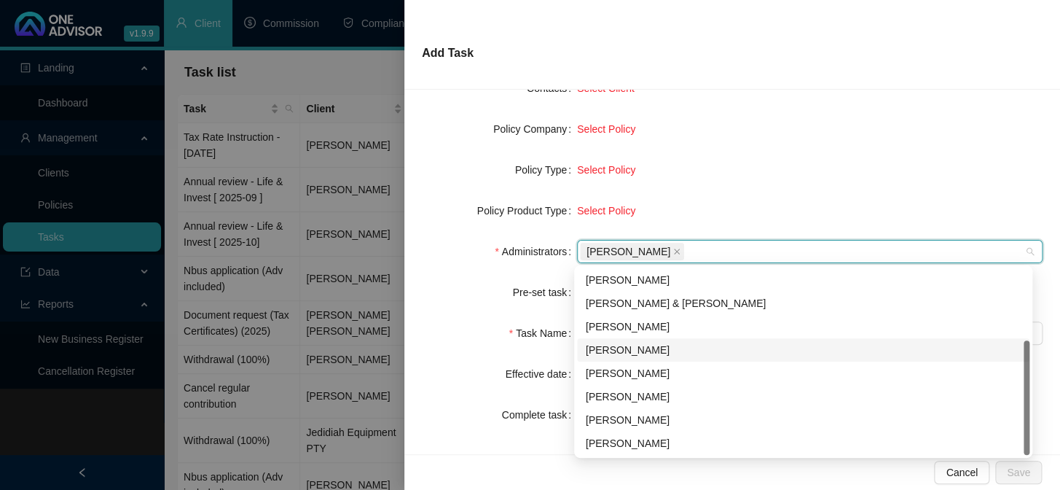
click at [630, 348] on div "[PERSON_NAME]" at bounding box center [803, 350] width 435 height 16
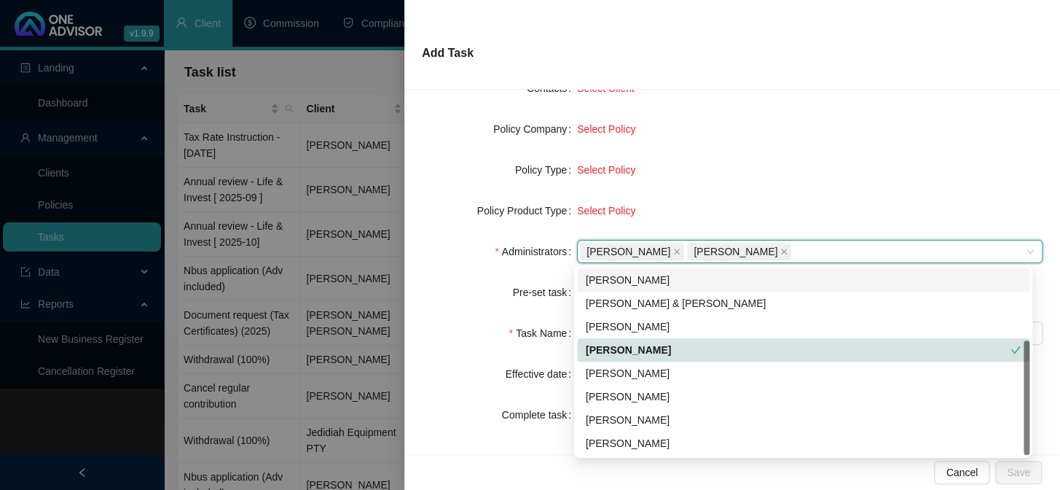
click at [735, 160] on div "Select Policy" at bounding box center [810, 169] width 466 height 23
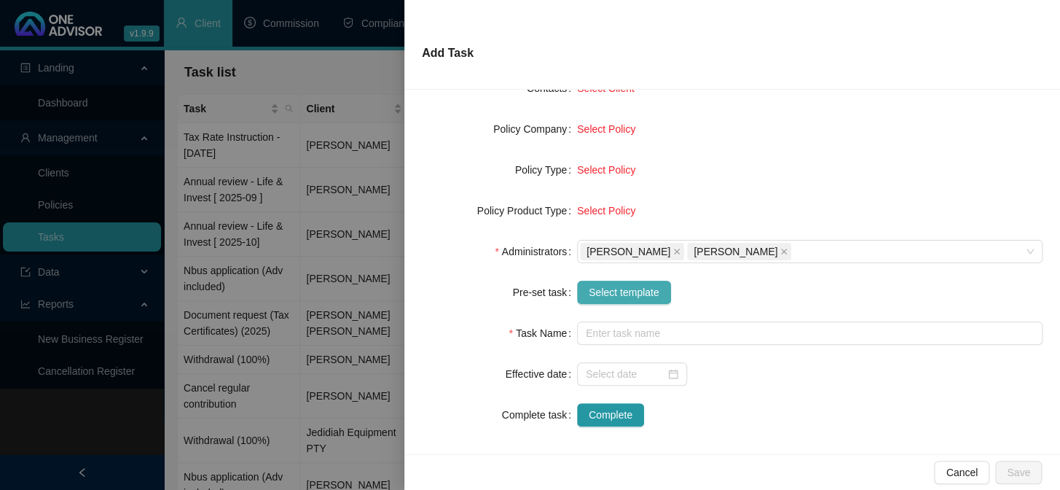
click at [621, 297] on span "Select template" at bounding box center [624, 292] width 71 height 16
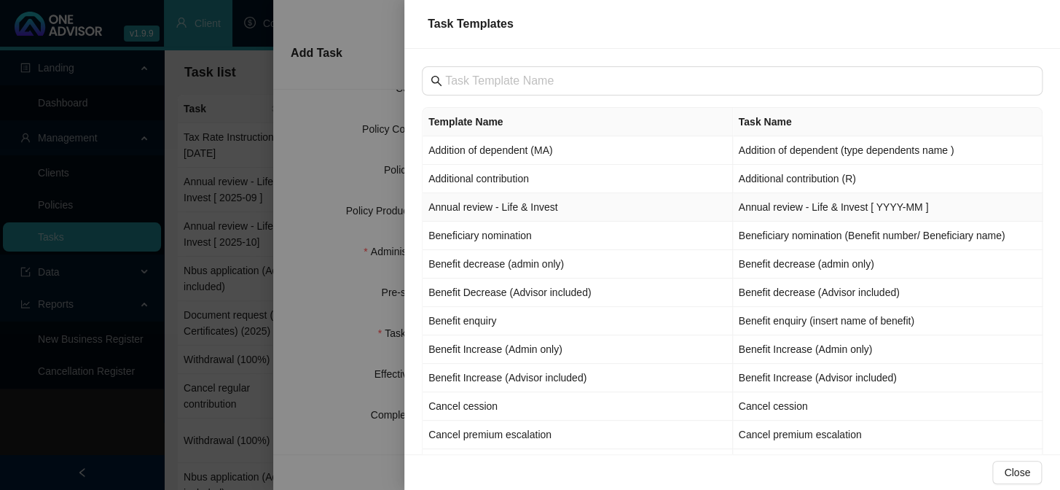
click at [461, 205] on td "Annual review - Life & Invest" at bounding box center [578, 207] width 310 height 28
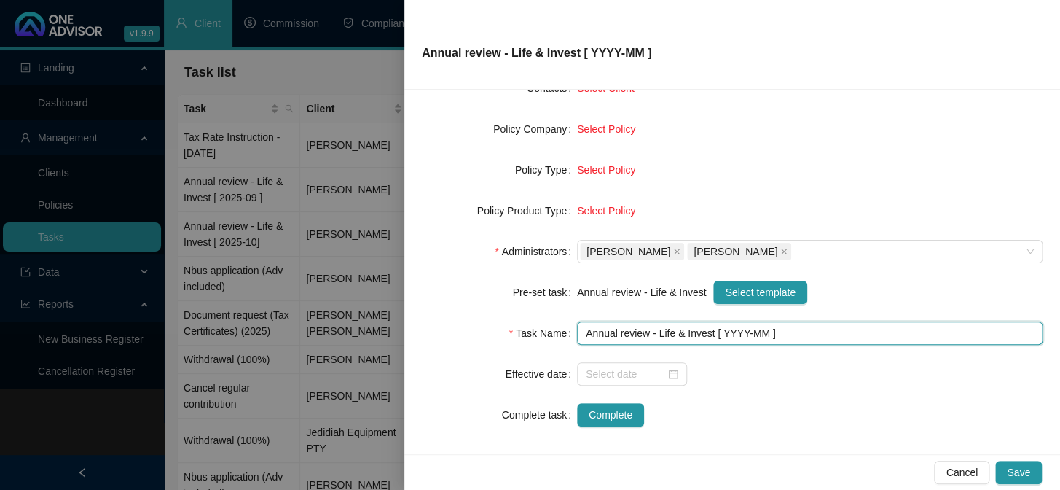
drag, startPoint x: 742, startPoint y: 332, endPoint x: 735, endPoint y: 359, distance: 27.7
click at [739, 334] on input "Annual review - Life & Invest [ YYYY-MM ]" at bounding box center [810, 332] width 466 height 23
type input "Annual review - Life & Invest [ 2025-10 ]"
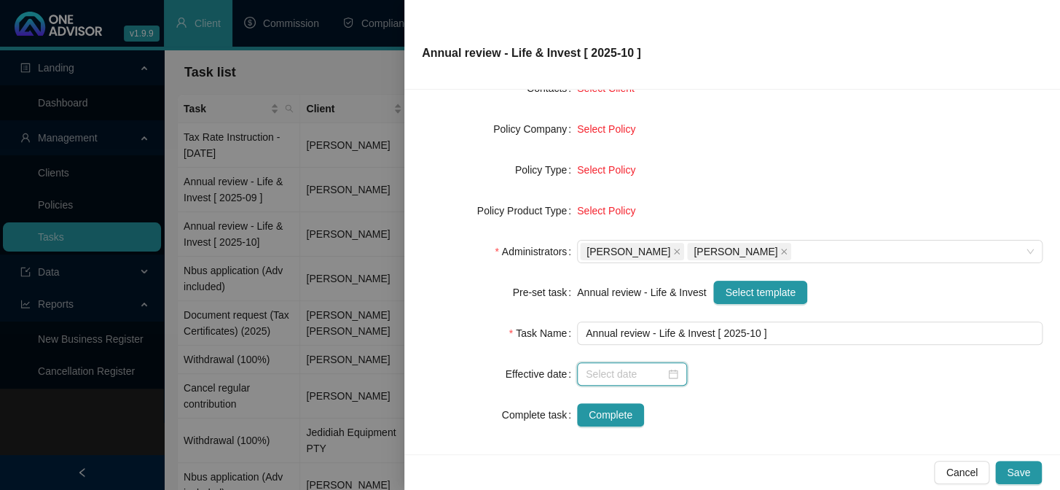
click at [619, 375] on input at bounding box center [625, 374] width 79 height 16
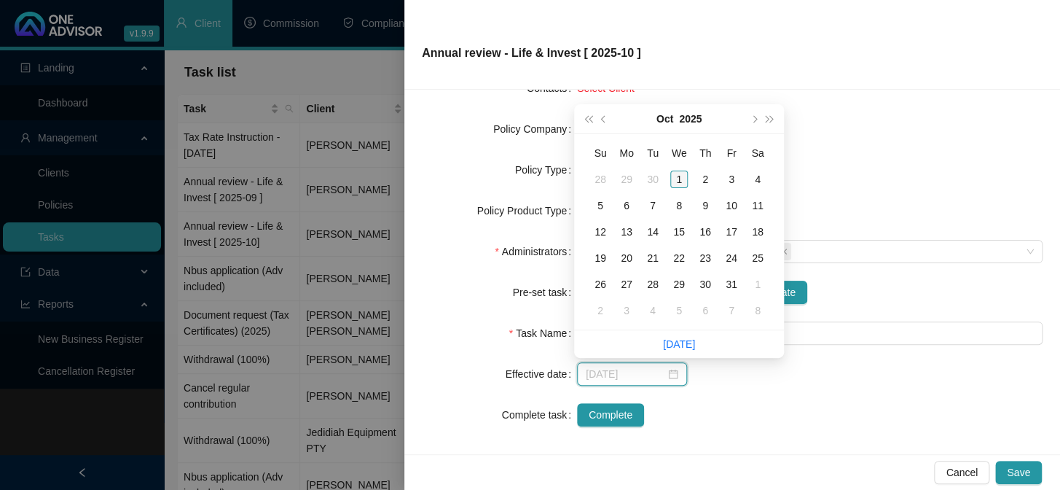
type input "[DATE]"
click at [676, 181] on div "1" at bounding box center [678, 178] width 17 height 17
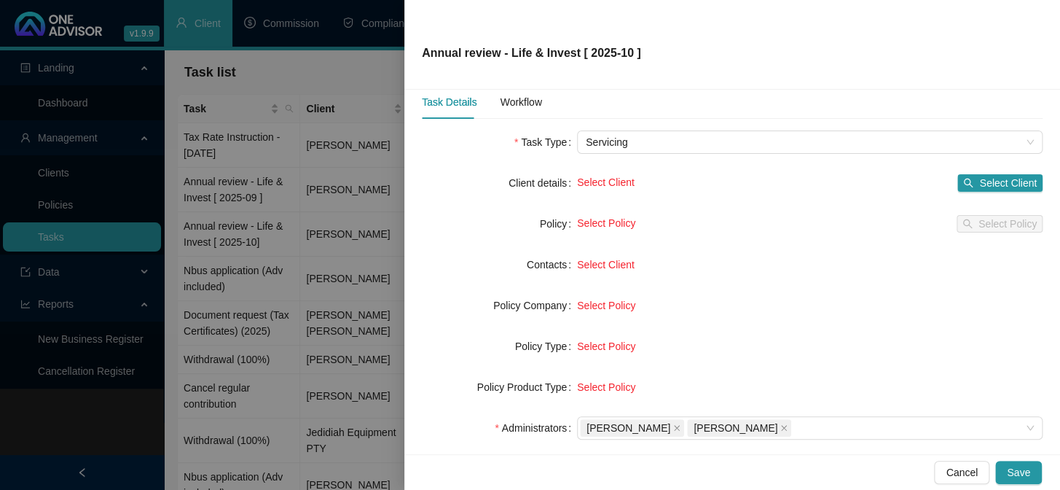
scroll to position [0, 0]
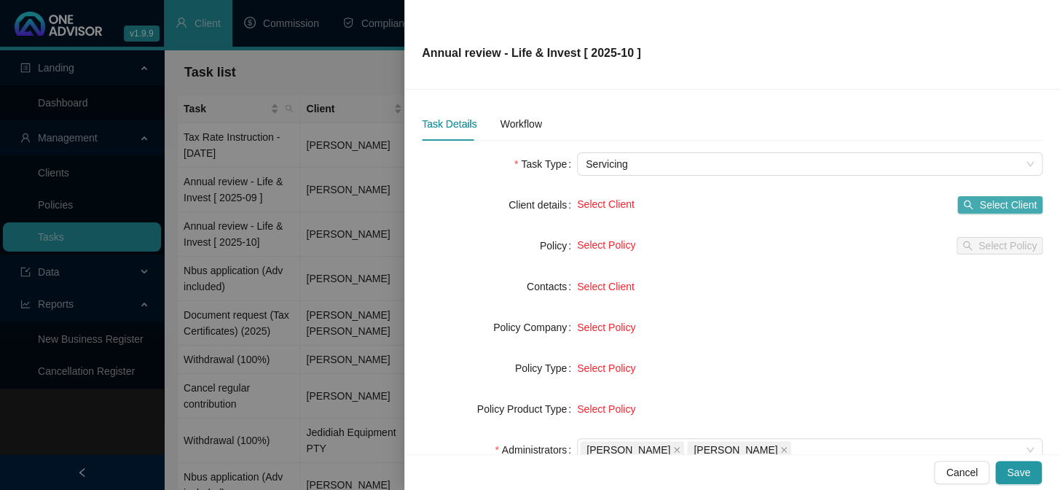
click at [990, 203] on span "Select Client" at bounding box center [1008, 205] width 58 height 16
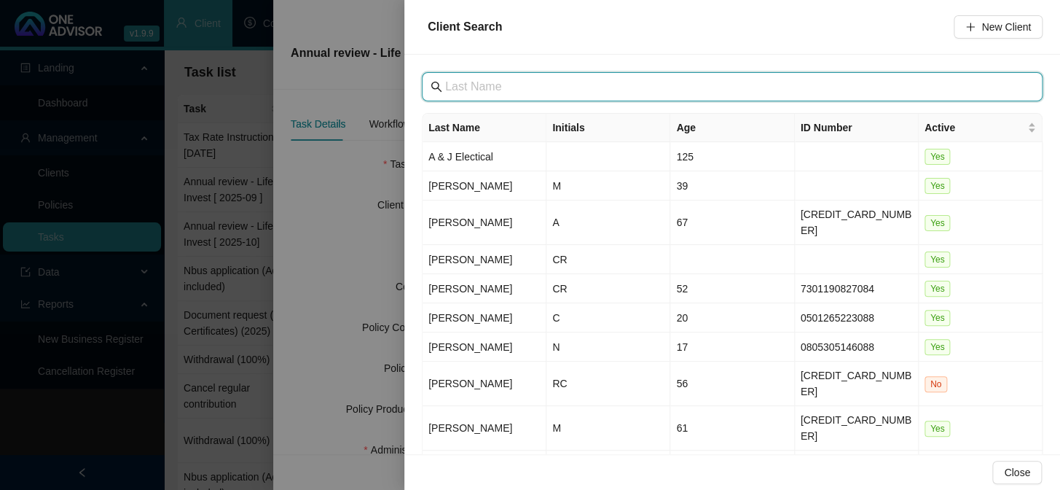
click at [539, 93] on input "text" at bounding box center [733, 86] width 577 height 17
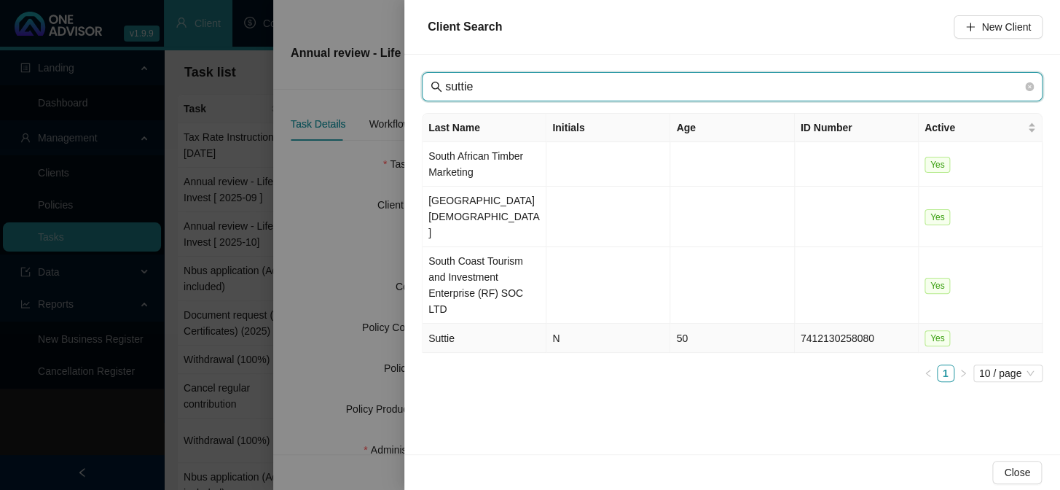
type input "suttie"
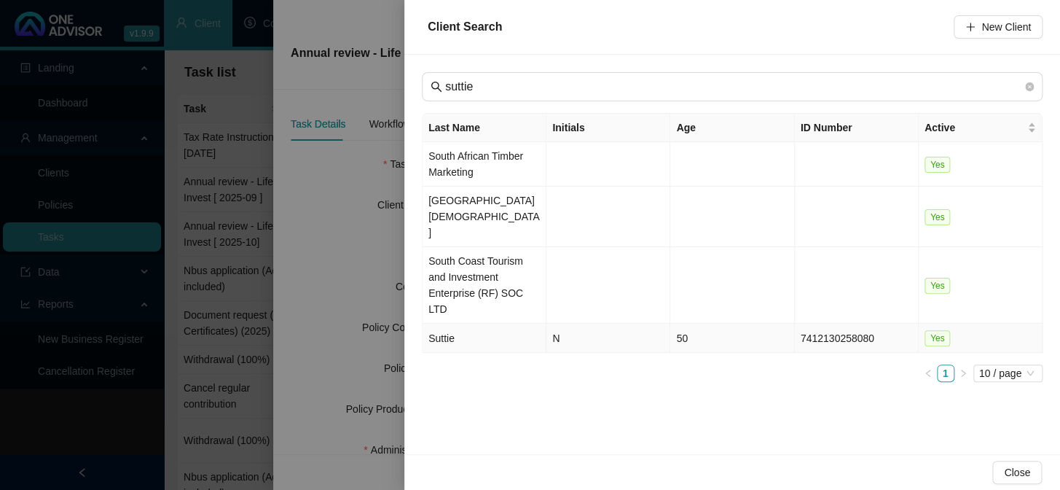
click at [450, 323] on td "Suttie" at bounding box center [485, 337] width 124 height 29
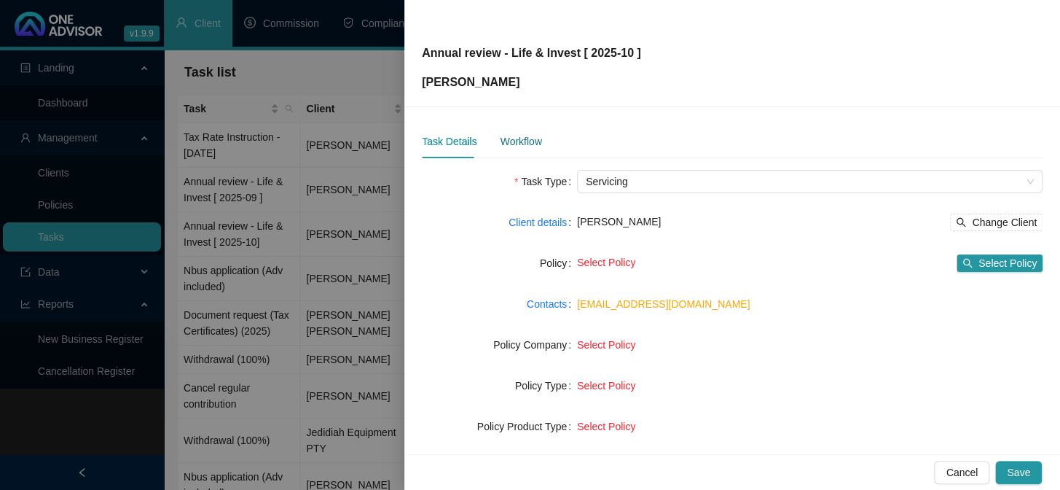
drag, startPoint x: 511, startPoint y: 135, endPoint x: 521, endPoint y: 165, distance: 31.3
click at [511, 136] on div "Workflow" at bounding box center [521, 141] width 42 height 16
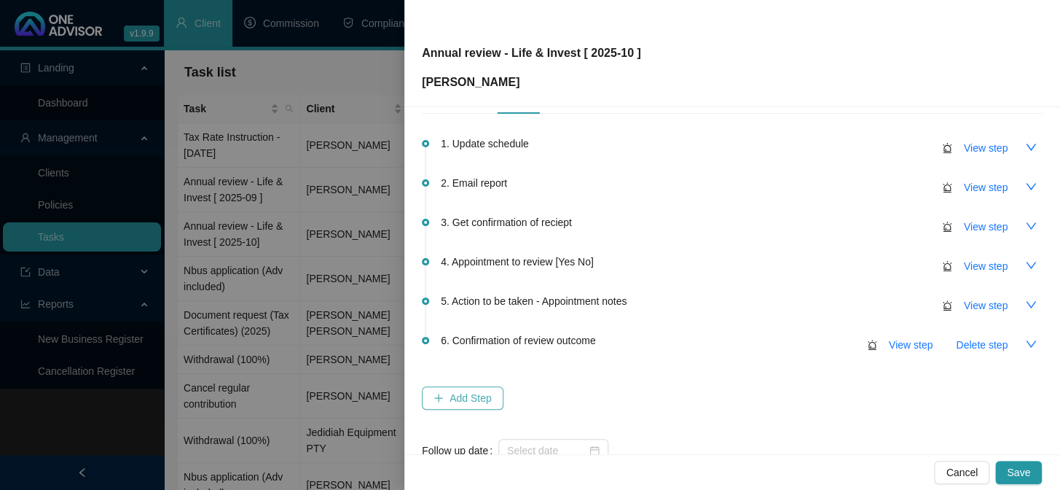
scroll to position [86, 0]
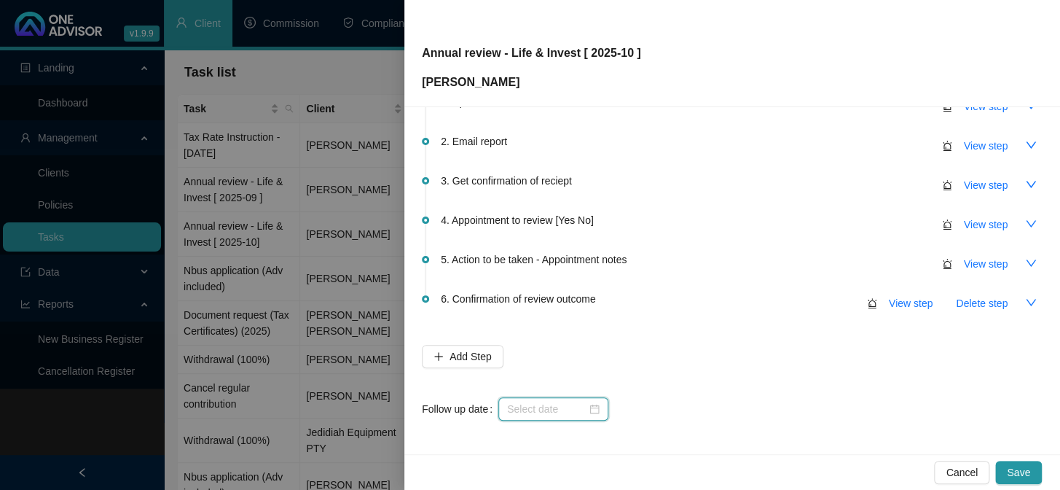
click at [514, 403] on input at bounding box center [546, 409] width 79 height 16
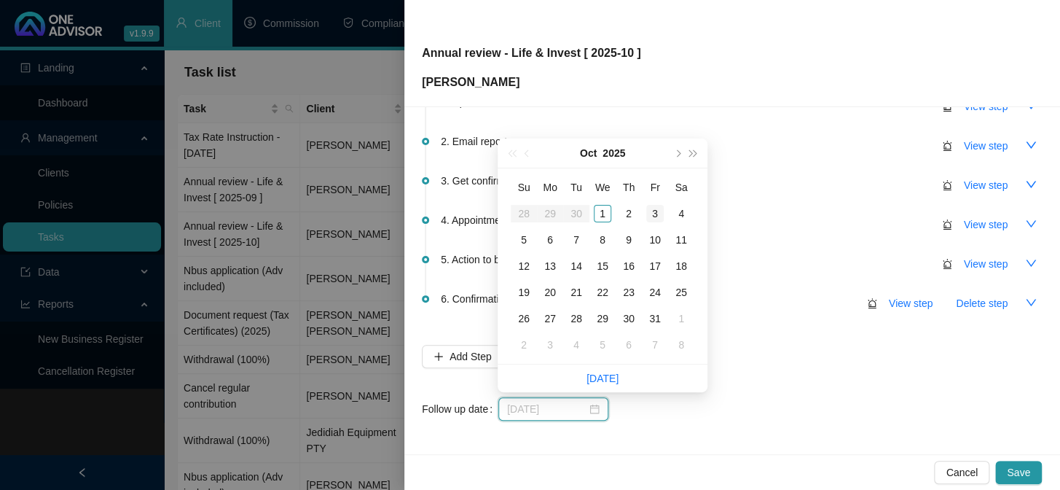
type input "[DATE]"
click at [656, 209] on div "3" at bounding box center [654, 213] width 17 height 17
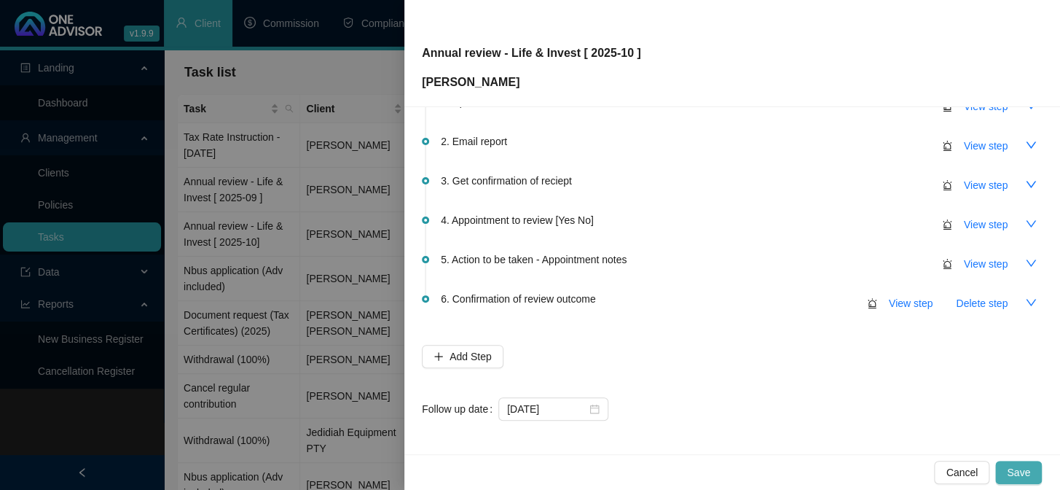
click at [1037, 469] on button "Save" at bounding box center [1018, 471] width 47 height 23
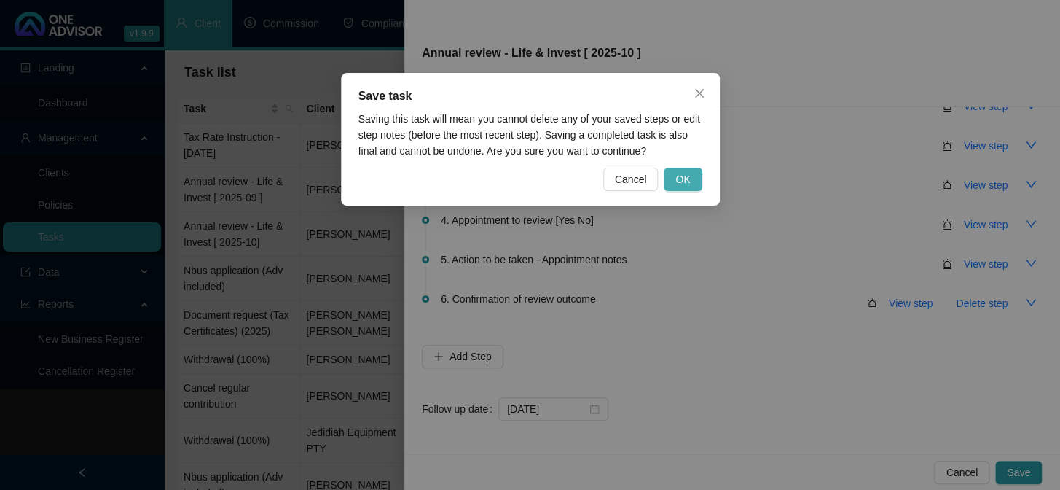
click at [679, 178] on span "OK" at bounding box center [682, 179] width 15 height 16
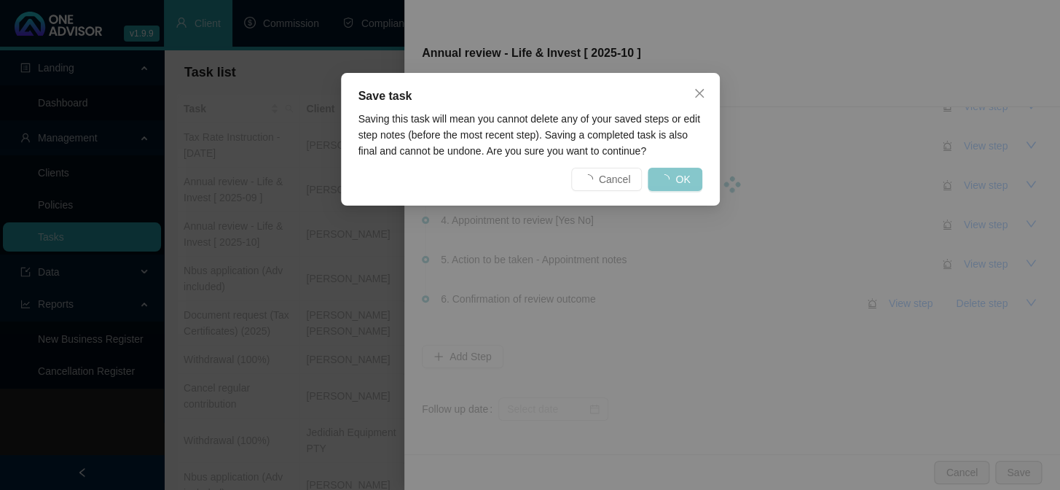
scroll to position [0, 0]
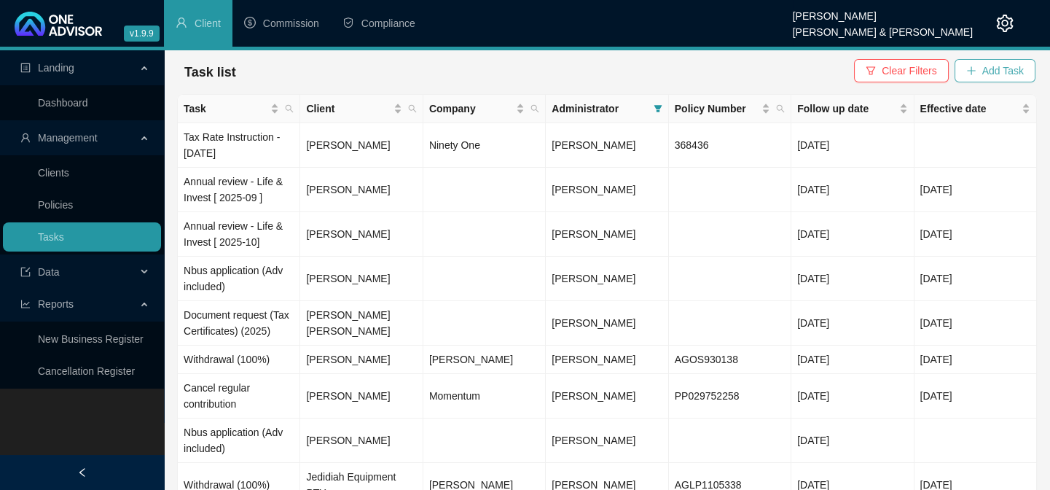
click at [990, 69] on span "Add Task" at bounding box center [1003, 71] width 42 height 16
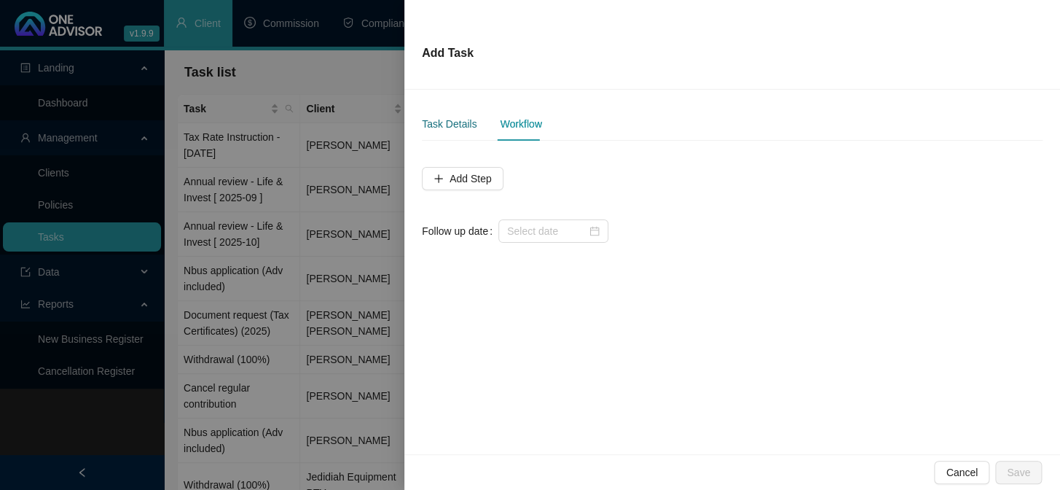
click at [451, 126] on div "Task Details" at bounding box center [449, 124] width 55 height 16
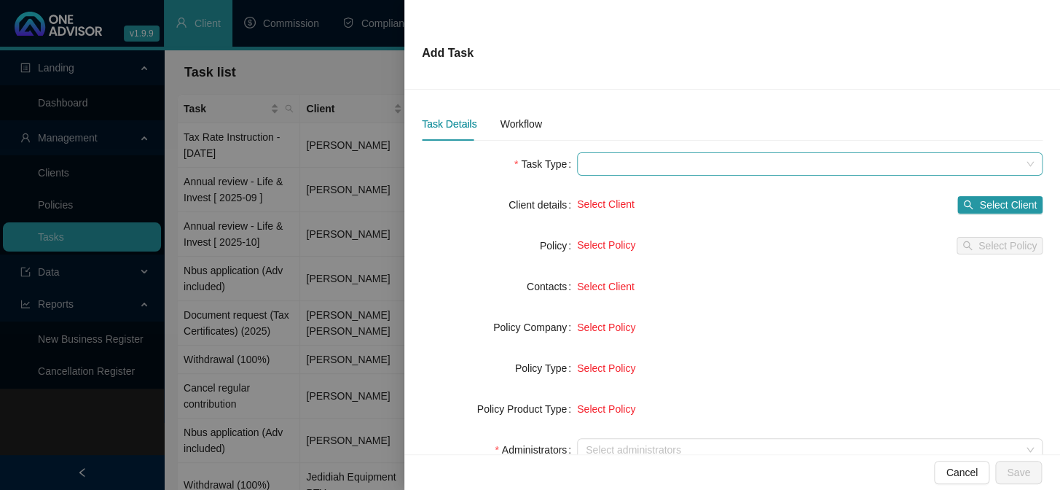
click at [612, 160] on span at bounding box center [810, 164] width 448 height 22
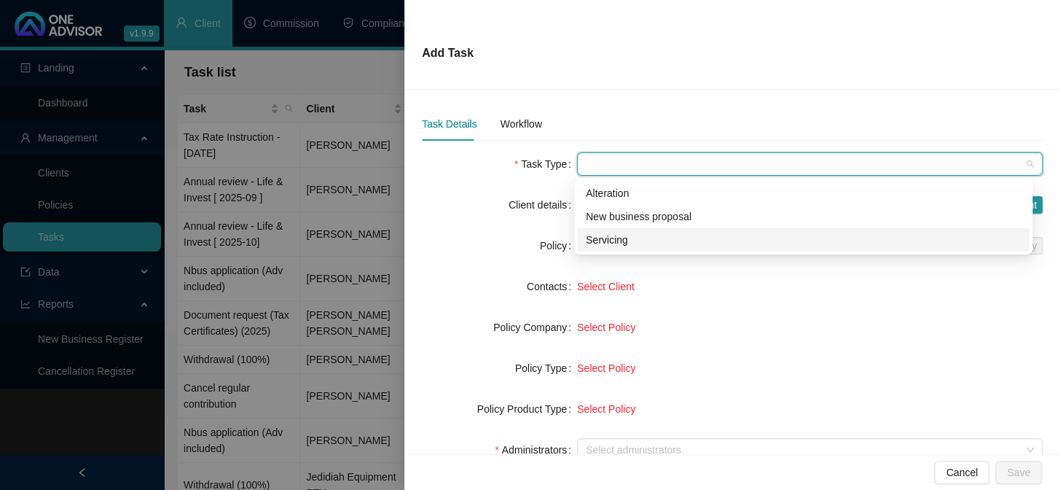
click at [600, 238] on div "Servicing" at bounding box center [803, 240] width 435 height 16
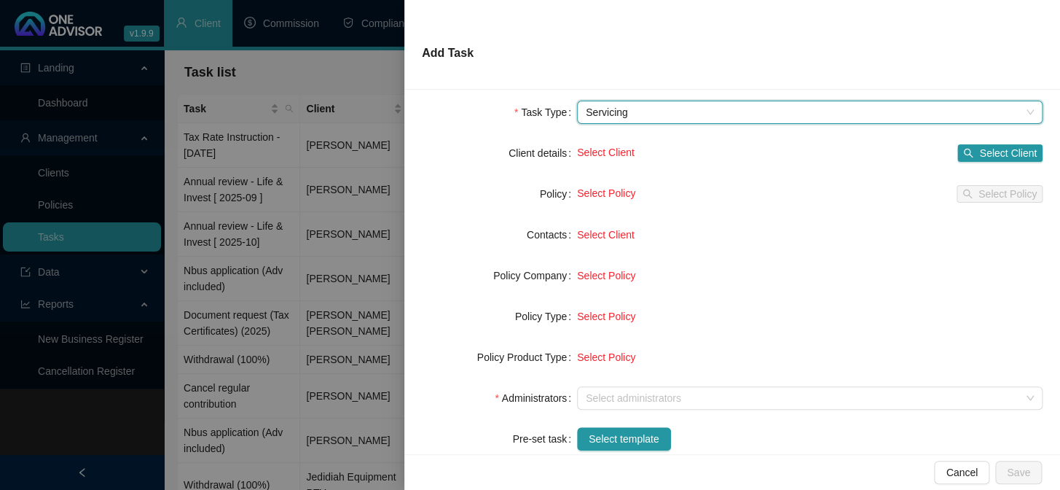
scroll to position [132, 0]
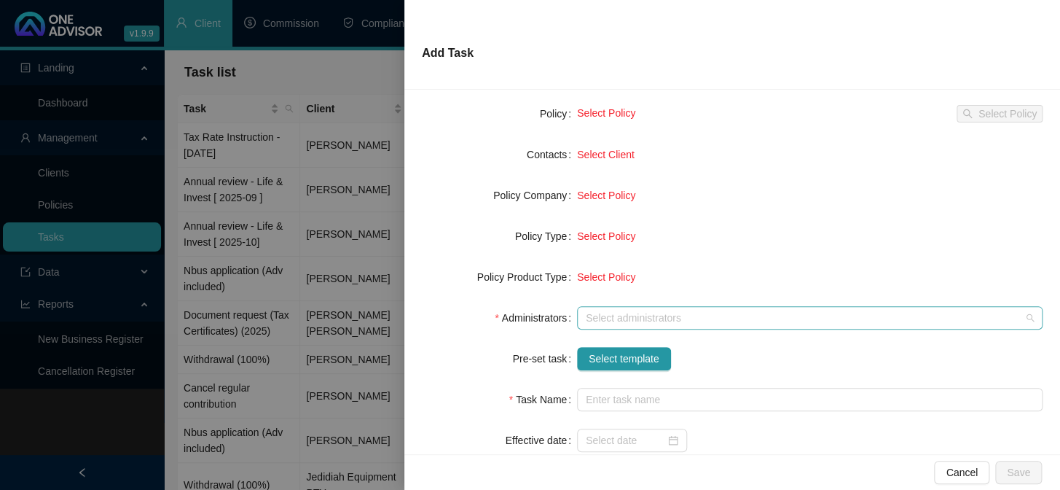
click at [592, 307] on div "Select administrators" at bounding box center [810, 317] width 466 height 23
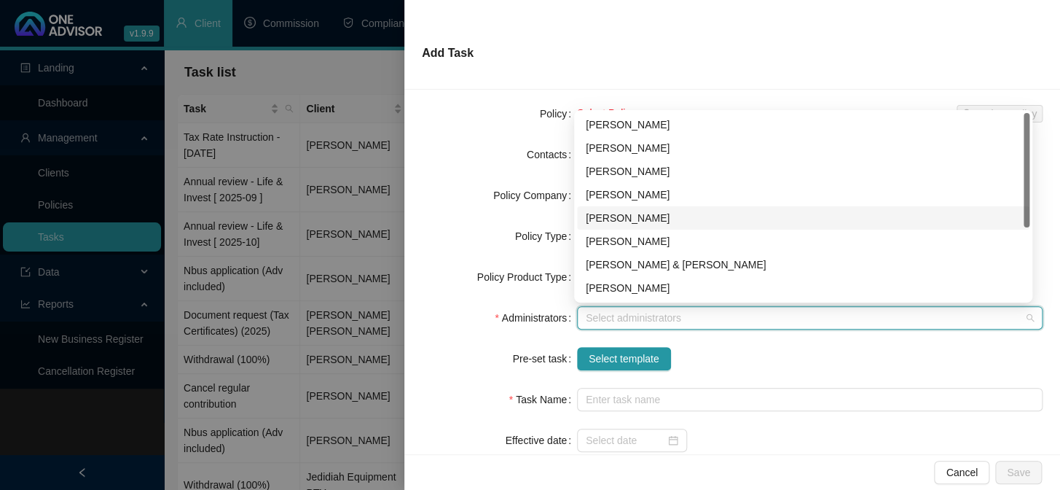
click at [611, 213] on div "[PERSON_NAME]" at bounding box center [803, 218] width 435 height 16
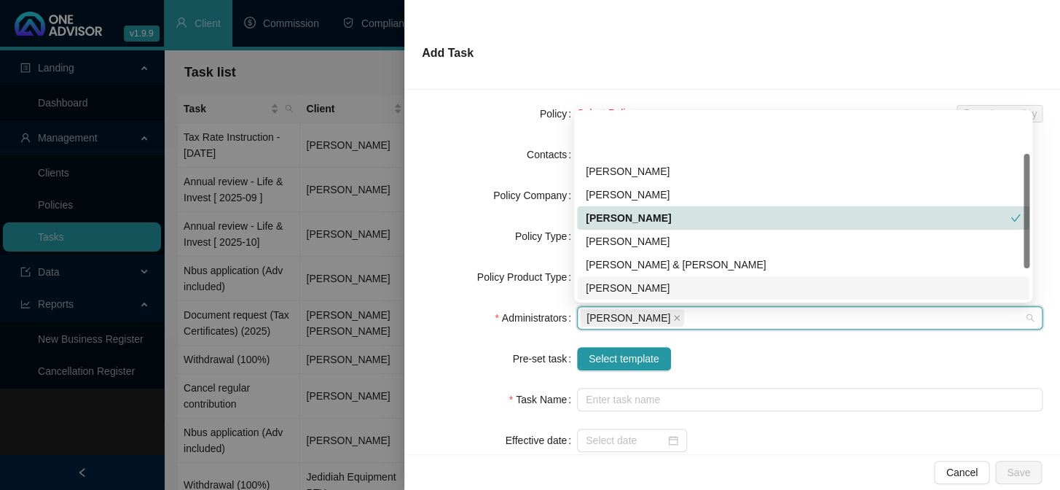
scroll to position [66, 0]
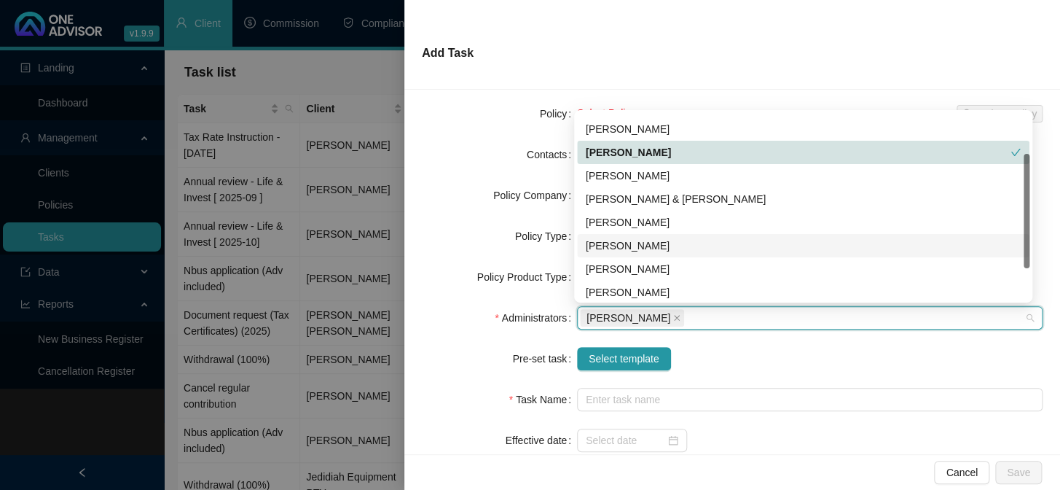
click at [610, 243] on div "[PERSON_NAME]" at bounding box center [803, 246] width 435 height 16
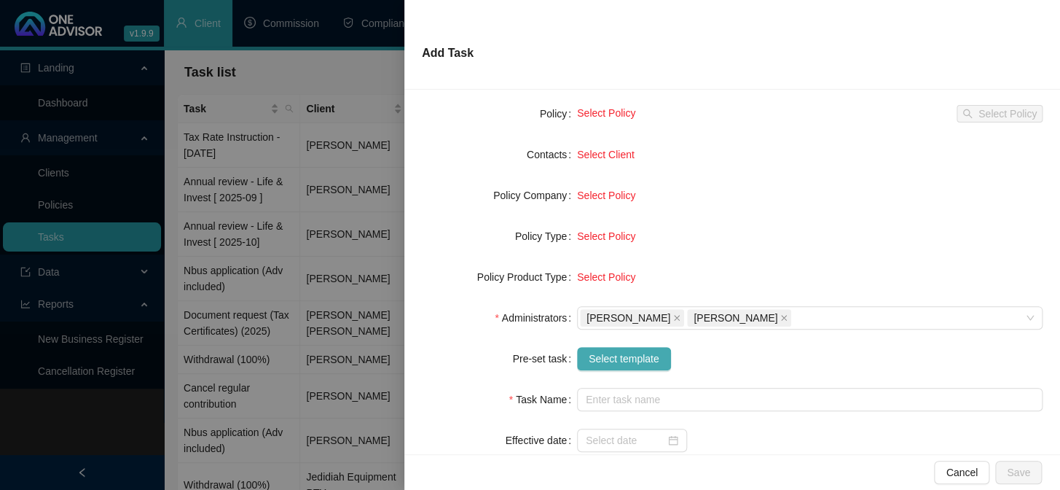
click at [632, 363] on span "Select template" at bounding box center [624, 358] width 71 height 16
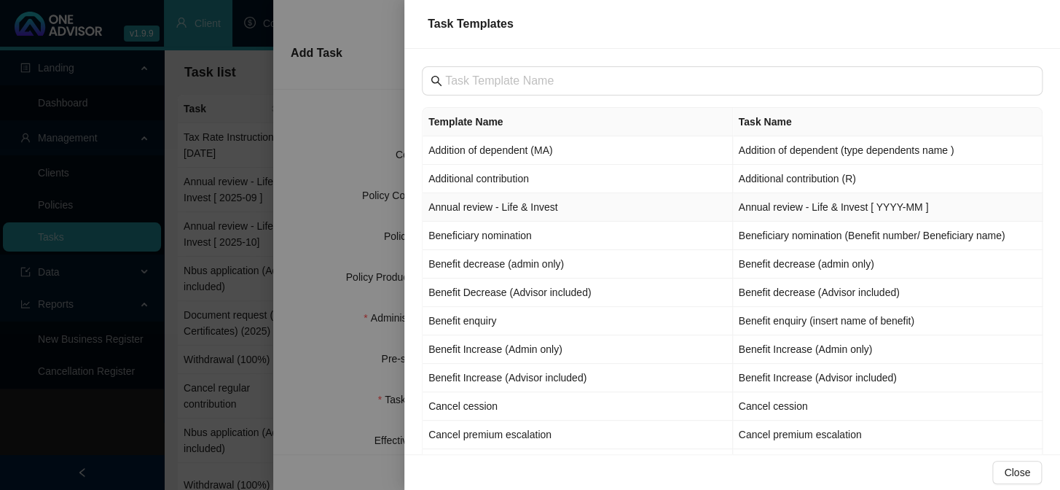
click at [468, 211] on td "Annual review - Life & Invest" at bounding box center [578, 207] width 310 height 28
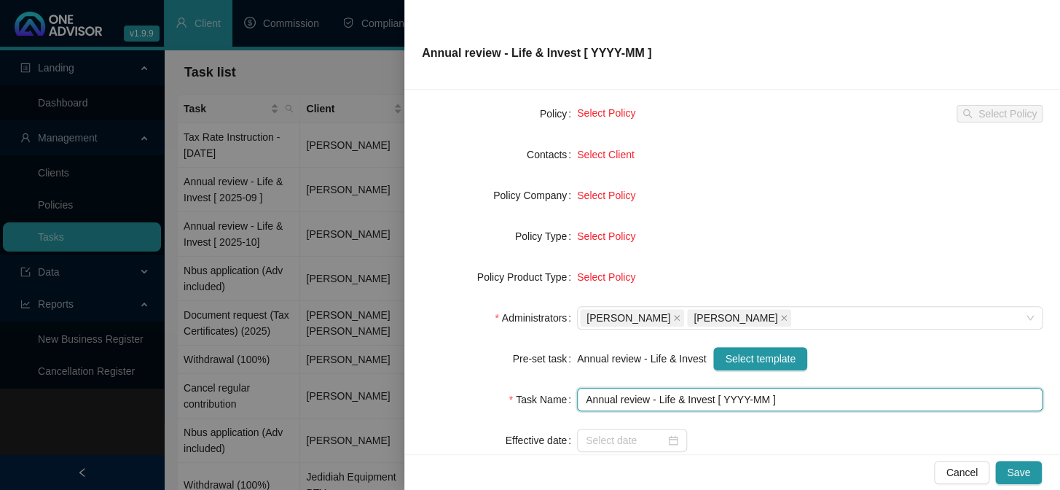
drag, startPoint x: 740, startPoint y: 396, endPoint x: 733, endPoint y: 416, distance: 21.0
click at [739, 399] on input "Annual review - Life & Invest [ YYYY-MM ]" at bounding box center [810, 399] width 466 height 23
click at [599, 430] on div at bounding box center [632, 439] width 110 height 23
type input "Annual review - Life & Invest [ 2025-10 ]"
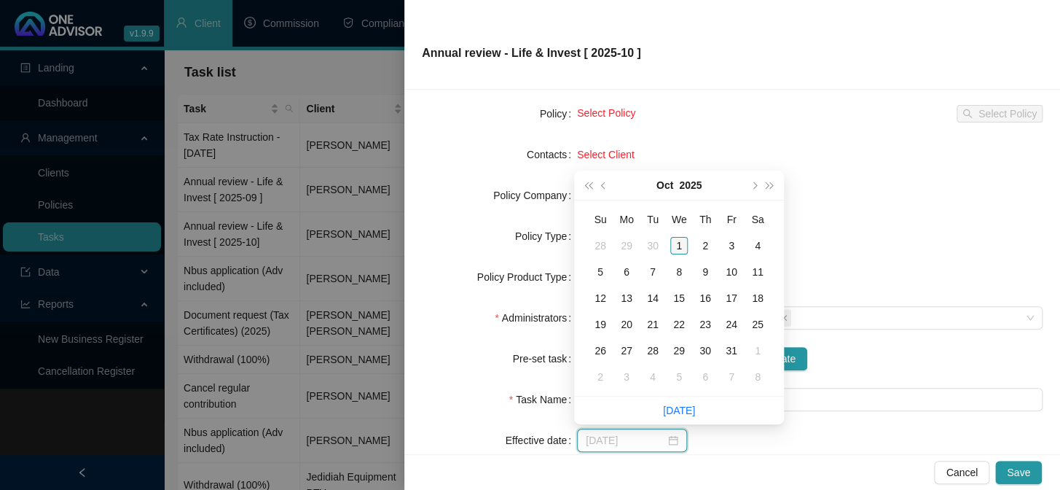
type input "[DATE]"
click at [685, 245] on div "1" at bounding box center [678, 245] width 17 height 17
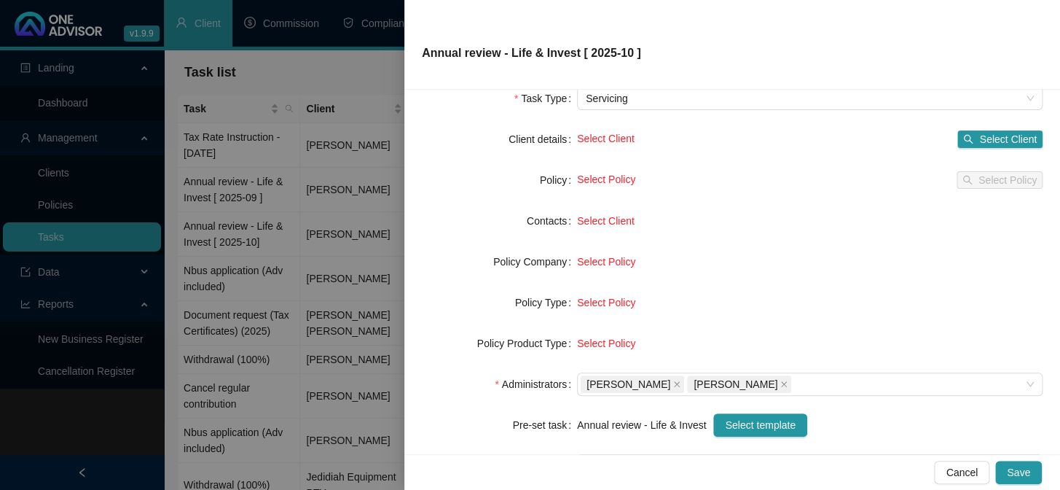
scroll to position [0, 0]
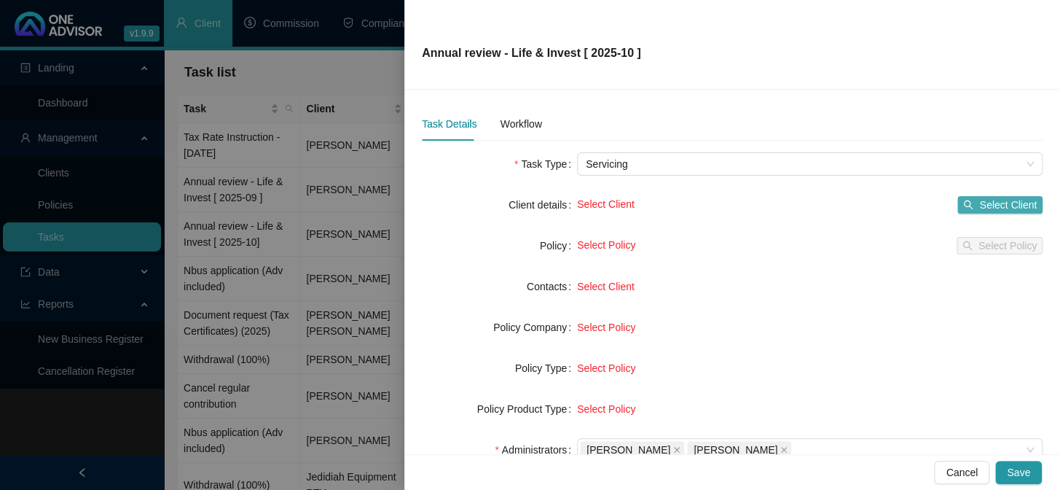
click at [982, 211] on span "Select Client" at bounding box center [1008, 205] width 58 height 16
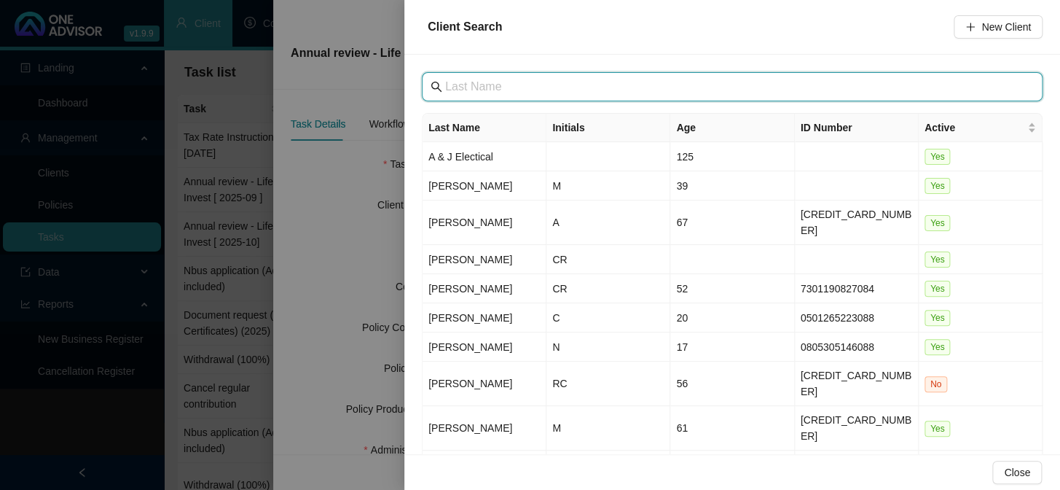
click at [568, 92] on input "text" at bounding box center [733, 86] width 577 height 17
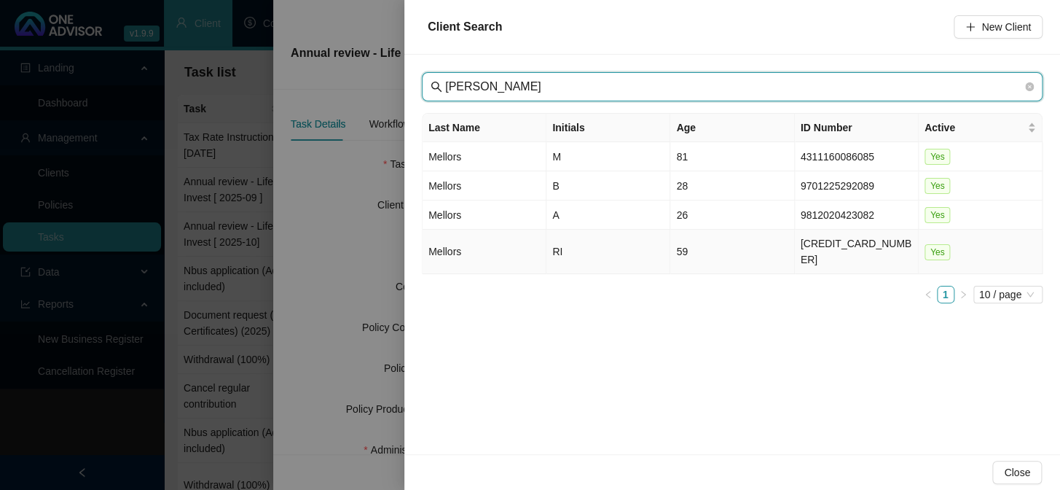
type input "[PERSON_NAME]"
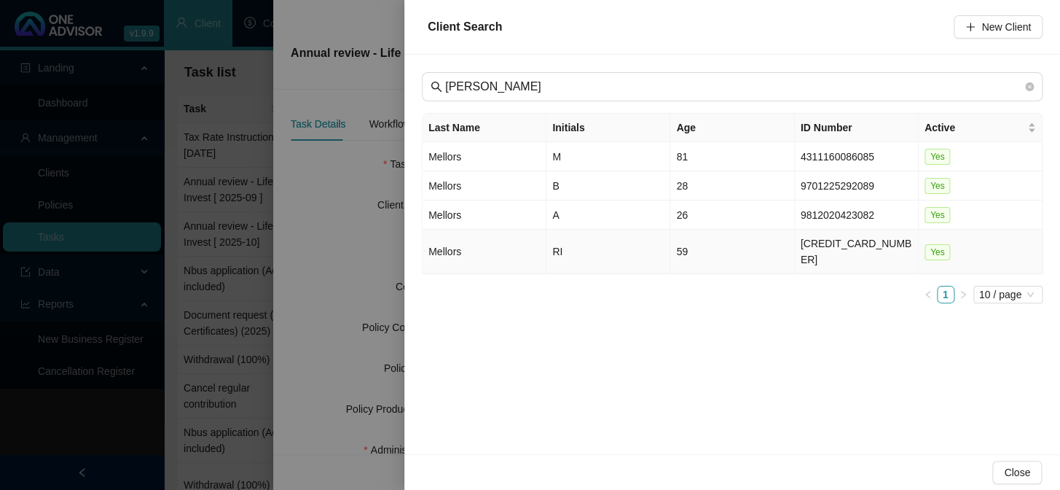
click at [444, 248] on td "Mellors" at bounding box center [485, 251] width 124 height 44
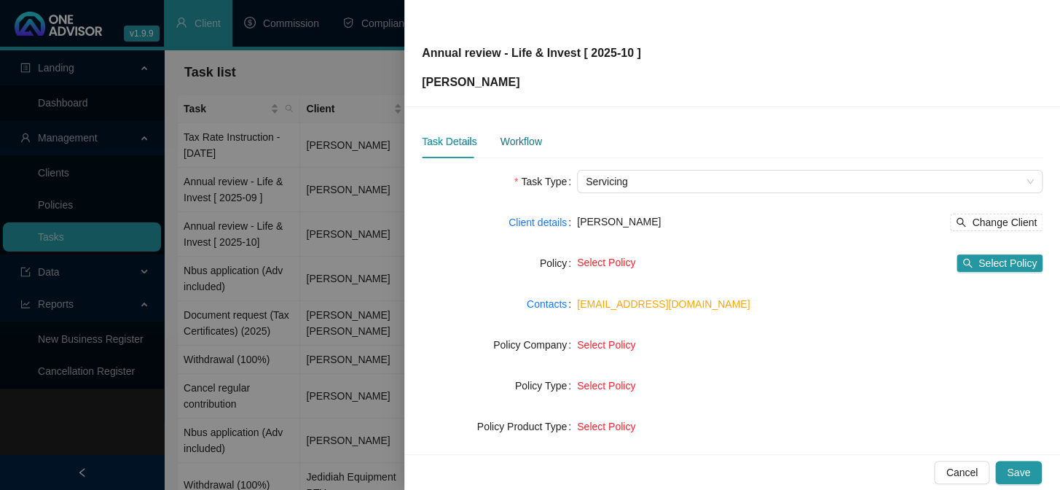
click at [523, 146] on div "Workflow" at bounding box center [521, 141] width 42 height 16
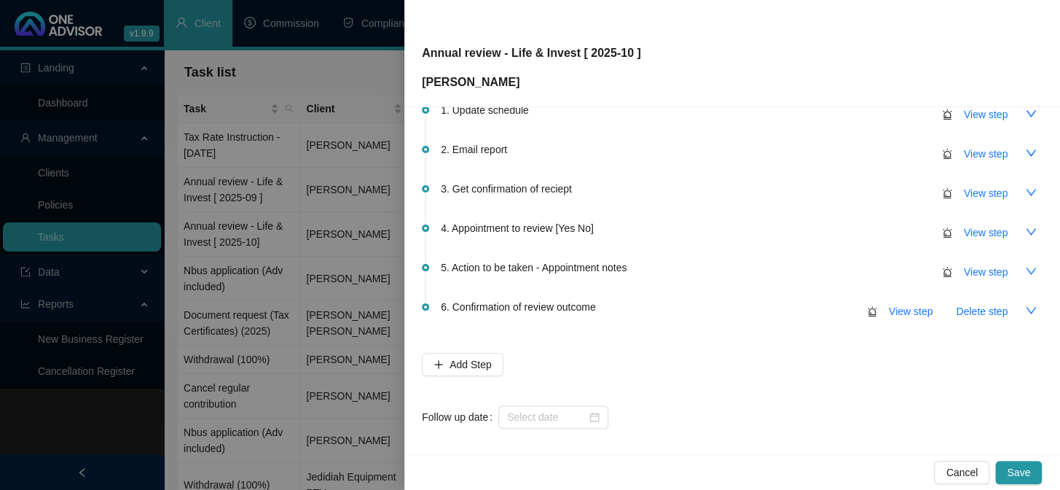
scroll to position [86, 0]
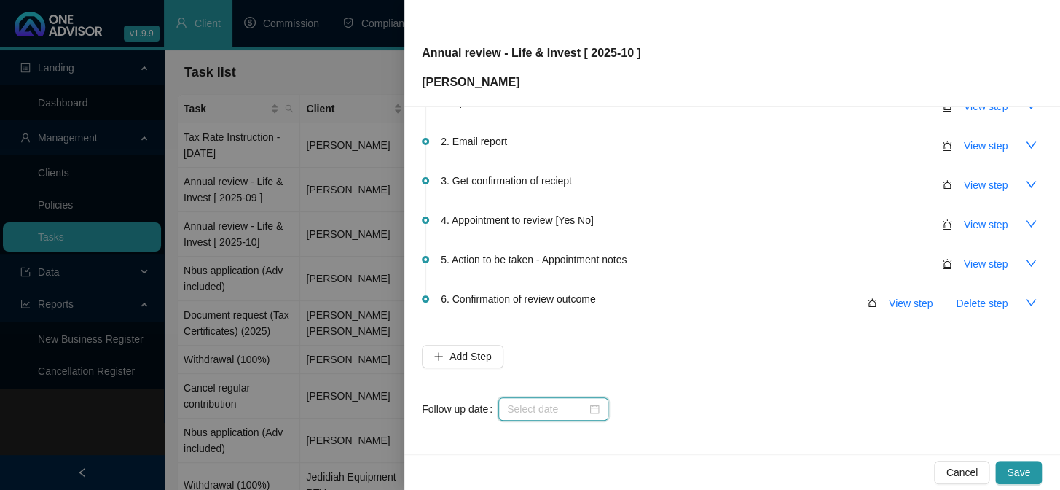
click at [515, 413] on input at bounding box center [546, 409] width 79 height 16
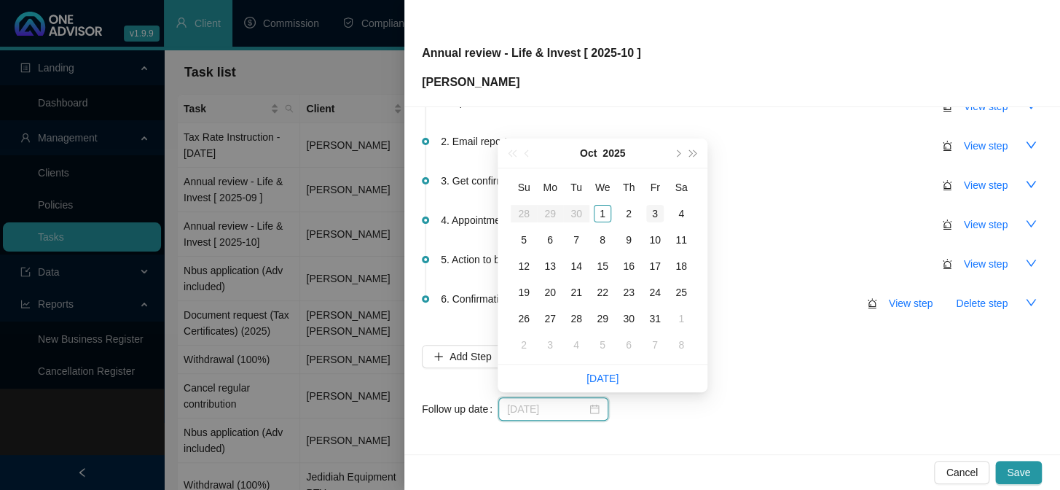
type input "[DATE]"
click at [652, 212] on div "3" at bounding box center [654, 213] width 17 height 17
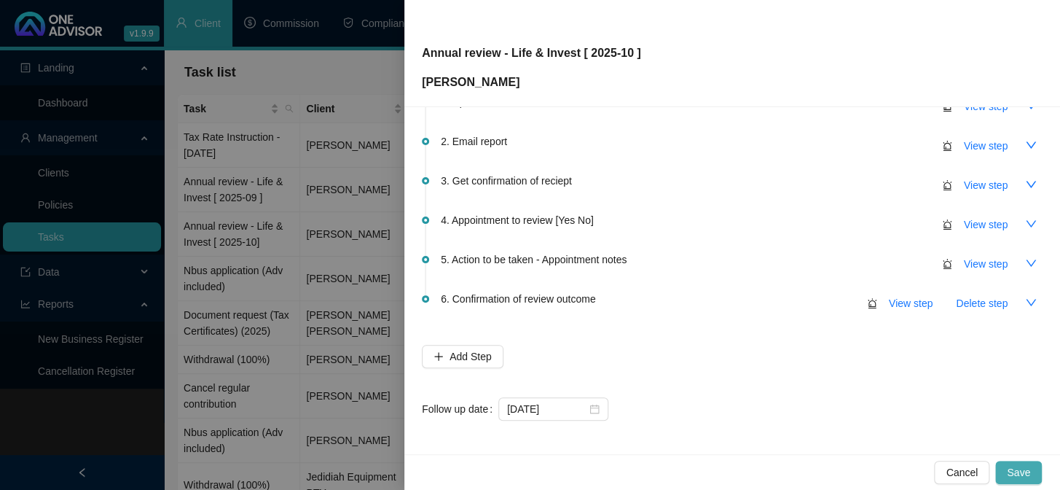
click at [1013, 466] on span "Save" at bounding box center [1018, 472] width 23 height 16
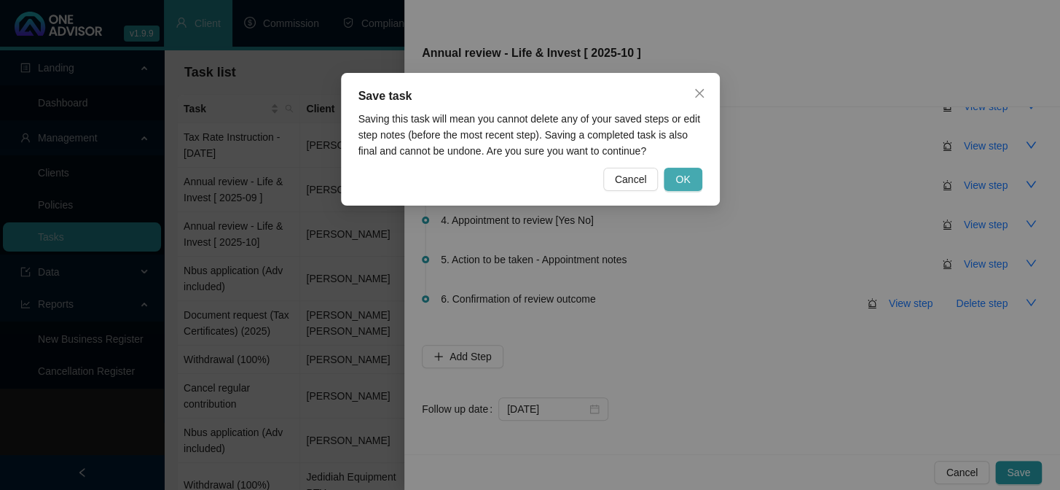
click at [675, 175] on button "OK" at bounding box center [683, 179] width 38 height 23
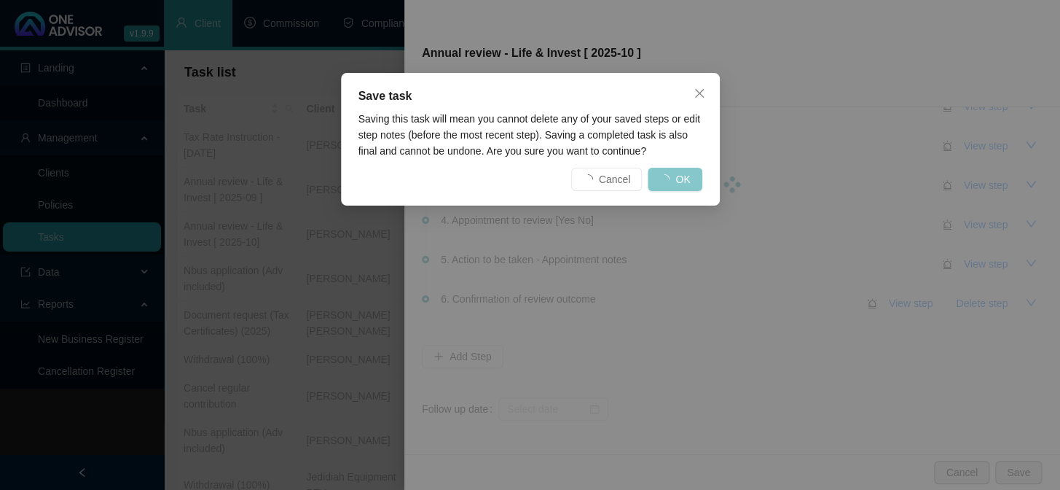
scroll to position [0, 0]
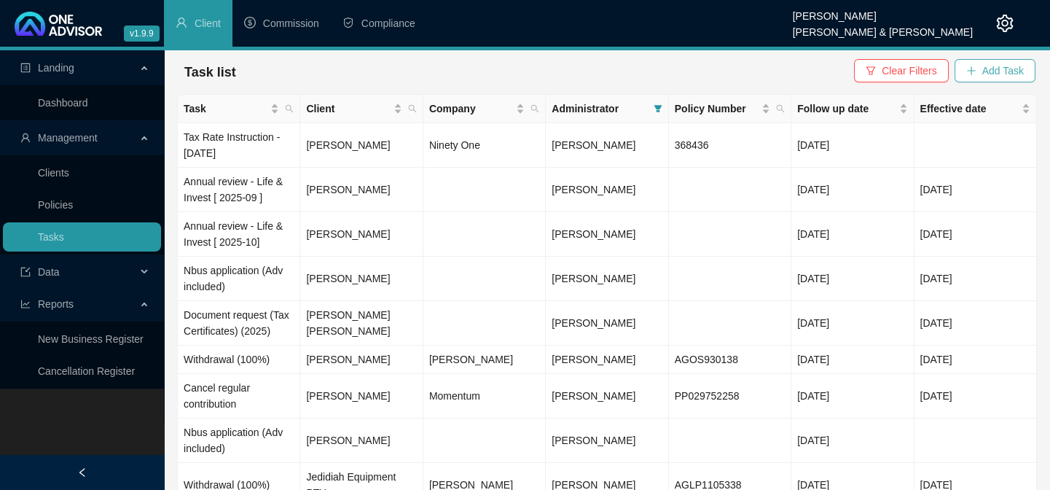
click at [1009, 68] on span "Add Task" at bounding box center [1003, 71] width 42 height 16
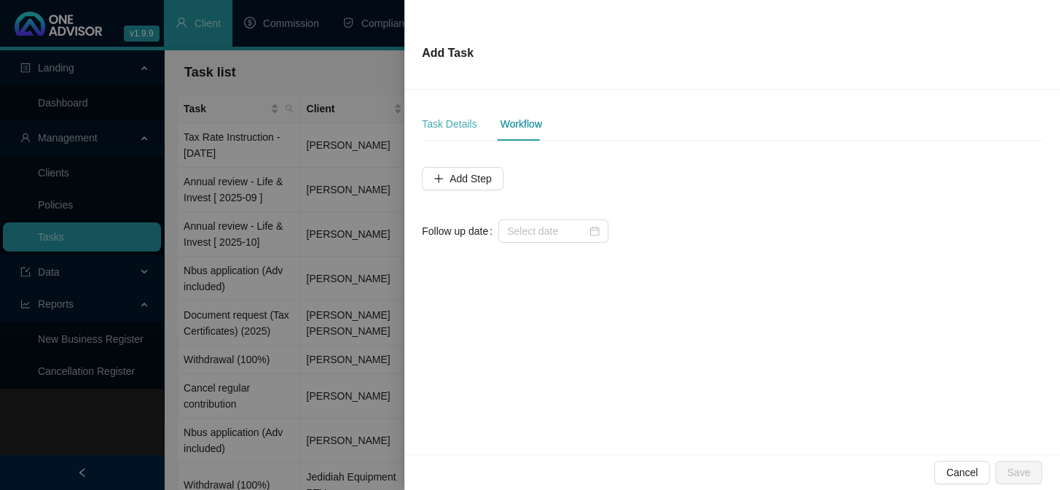
click at [451, 134] on div "Task Details" at bounding box center [449, 124] width 55 height 34
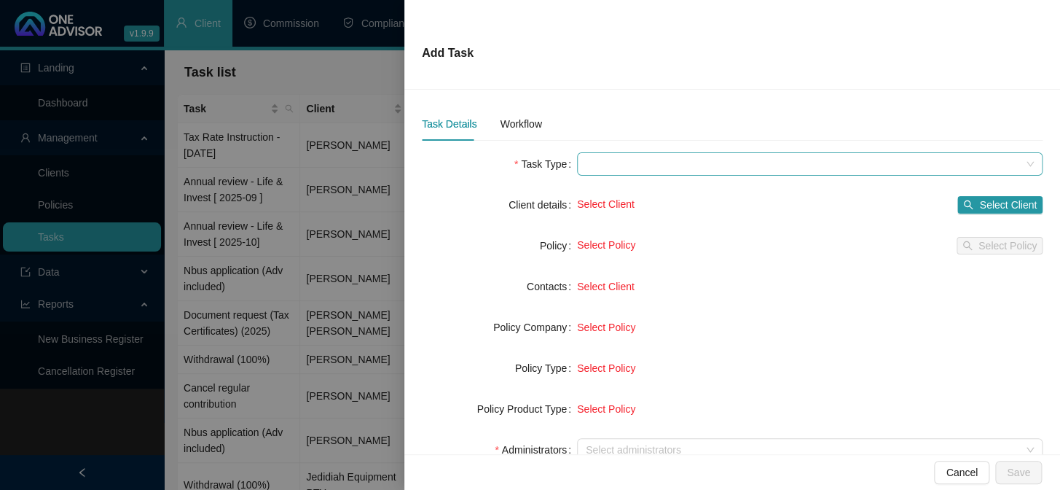
click at [605, 170] on span at bounding box center [810, 164] width 448 height 22
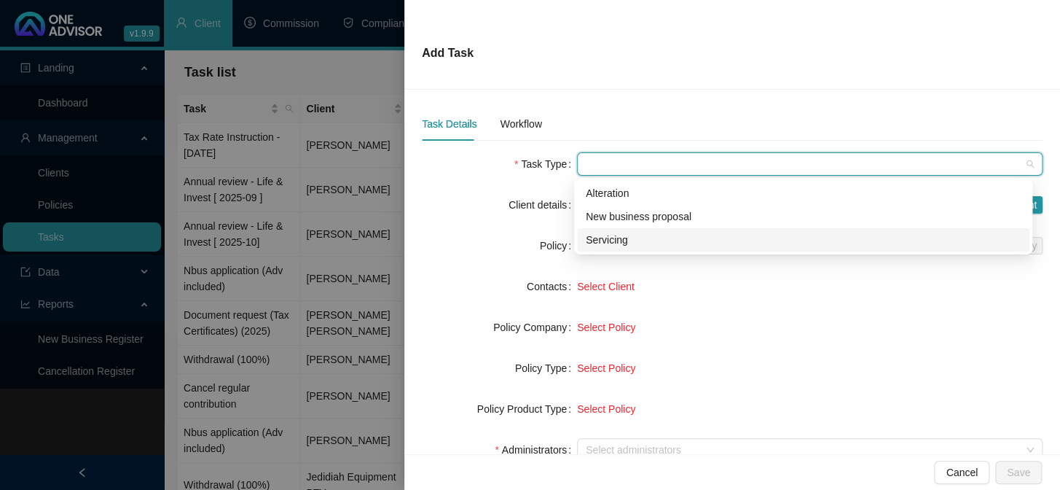
click at [592, 240] on div "Servicing" at bounding box center [803, 240] width 435 height 16
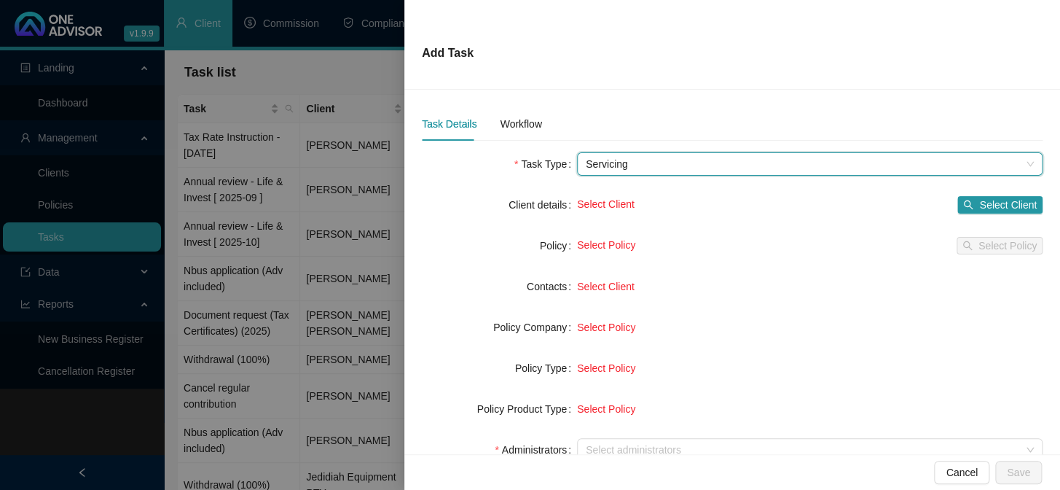
scroll to position [66, 0]
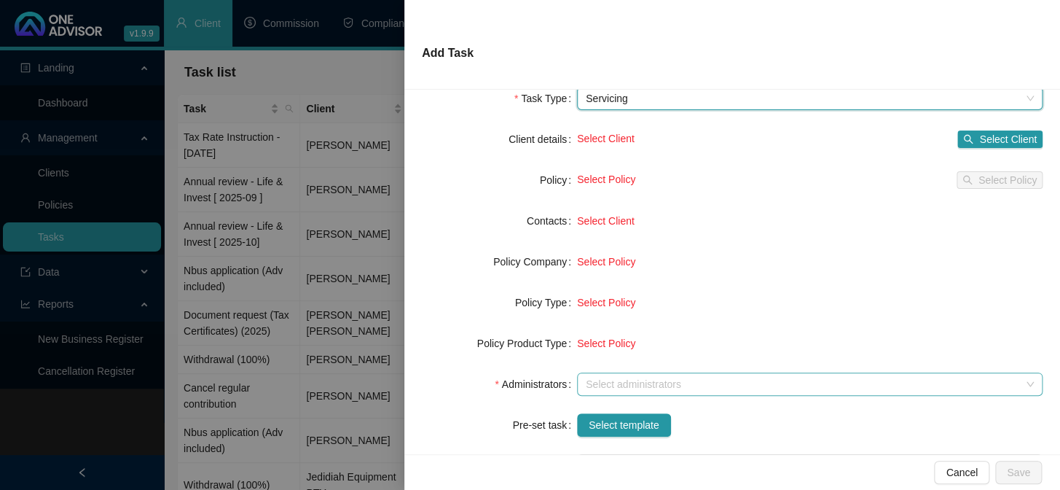
click at [586, 382] on input "search" at bounding box center [587, 384] width 3 height 11
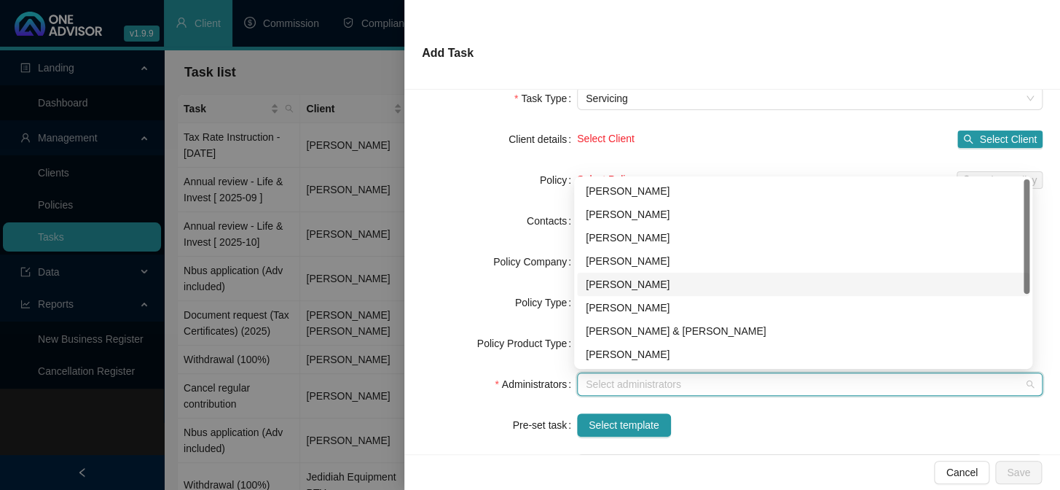
click at [617, 284] on div "[PERSON_NAME]" at bounding box center [803, 284] width 435 height 16
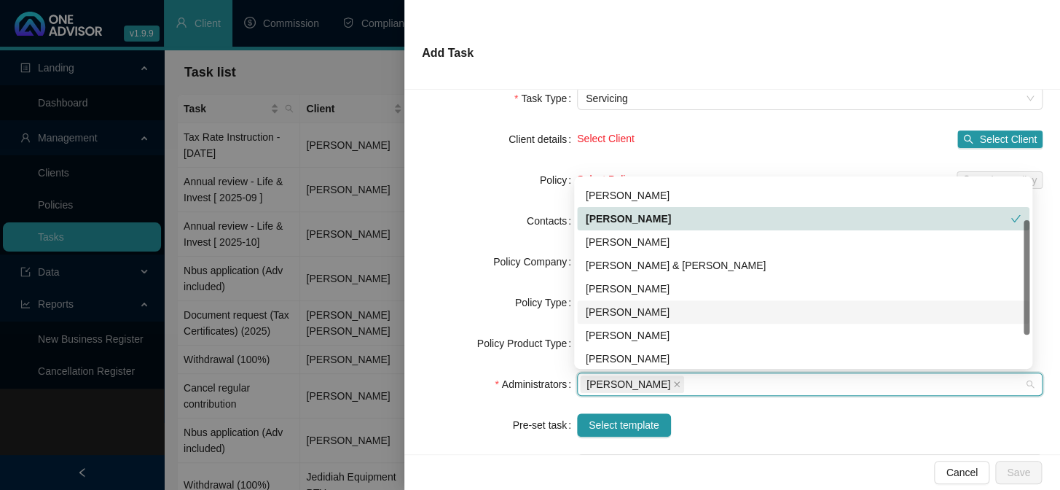
click at [612, 305] on div "[PERSON_NAME]" at bounding box center [803, 312] width 435 height 16
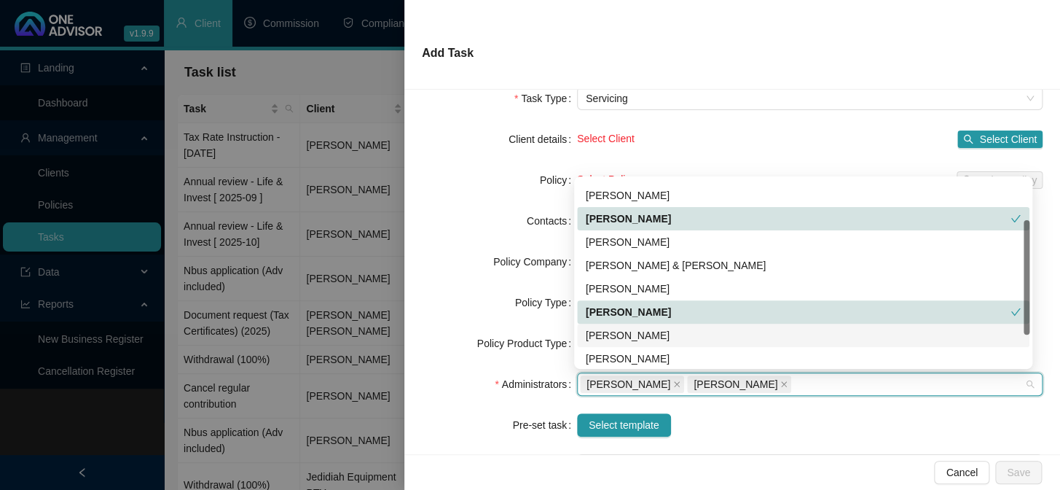
click at [518, 318] on form "Task Type Servicing Client details Select Client Select Client Policy Select Po…" at bounding box center [732, 323] width 621 height 472
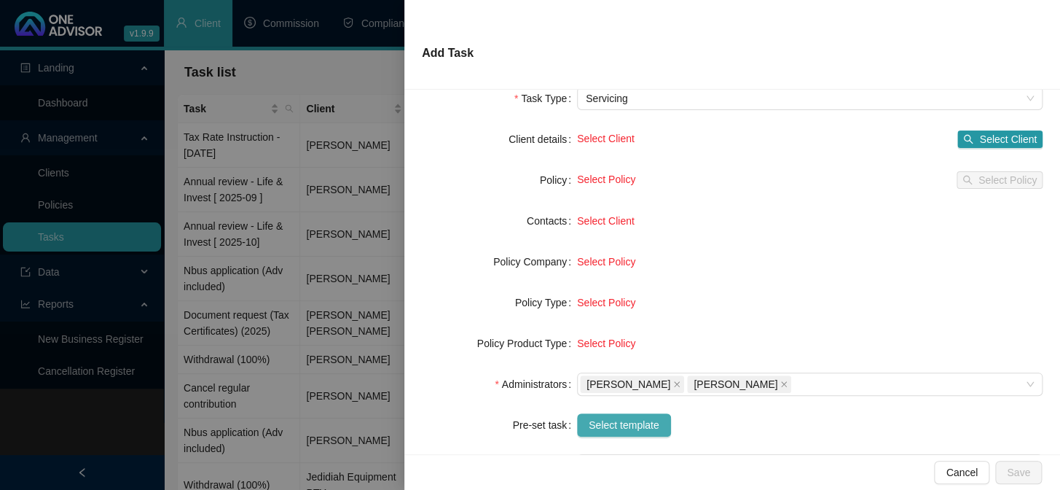
click at [621, 417] on span "Select template" at bounding box center [624, 425] width 71 height 16
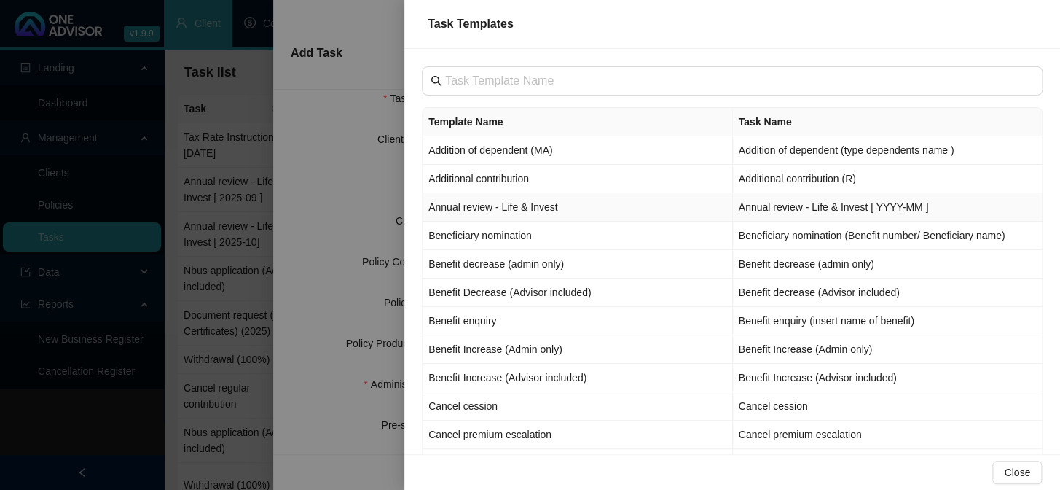
click at [465, 216] on td "Annual review - Life & Invest" at bounding box center [578, 207] width 310 height 28
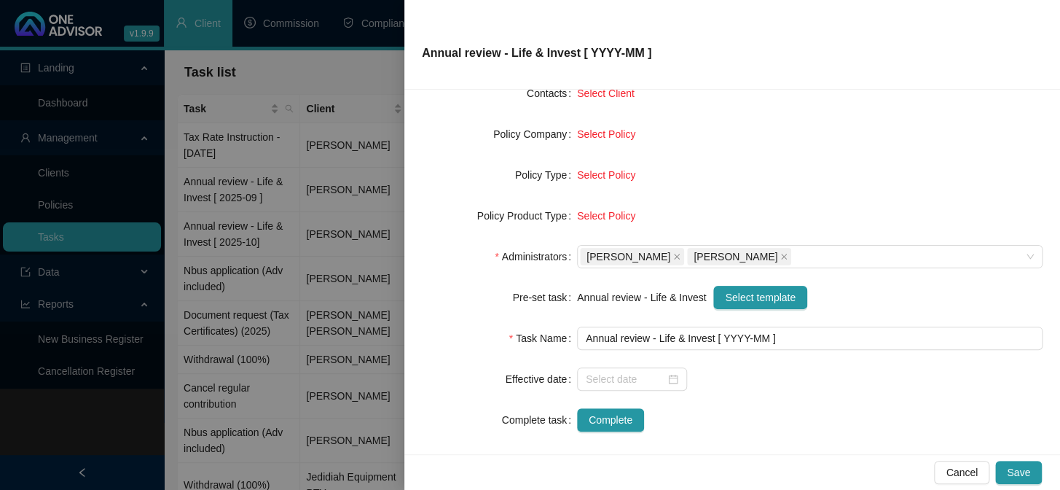
scroll to position [198, 0]
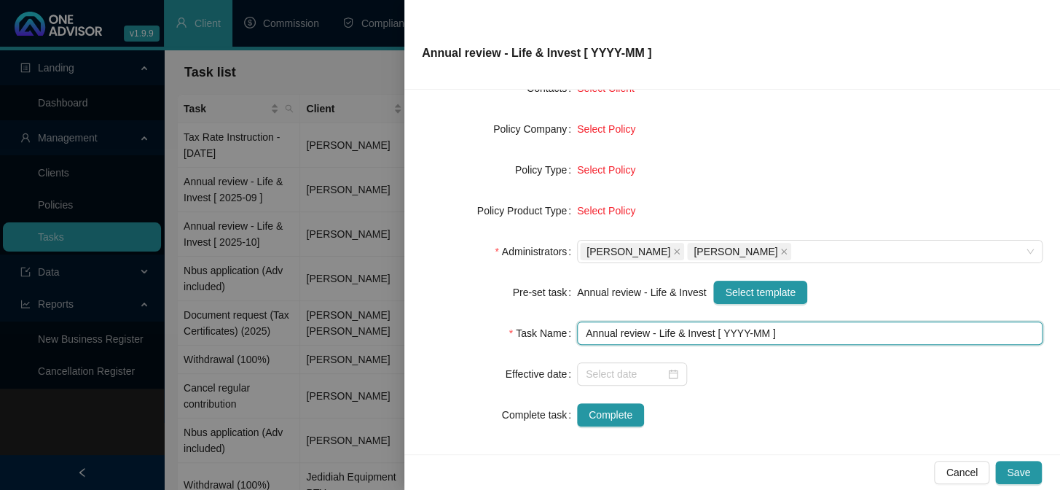
drag, startPoint x: 742, startPoint y: 330, endPoint x: 729, endPoint y: 350, distance: 23.6
click at [739, 334] on input "Annual review - Life & Invest [ YYYY-MM ]" at bounding box center [810, 332] width 466 height 23
type input "Annual review - Life & Invest [ 2025-10 ]"
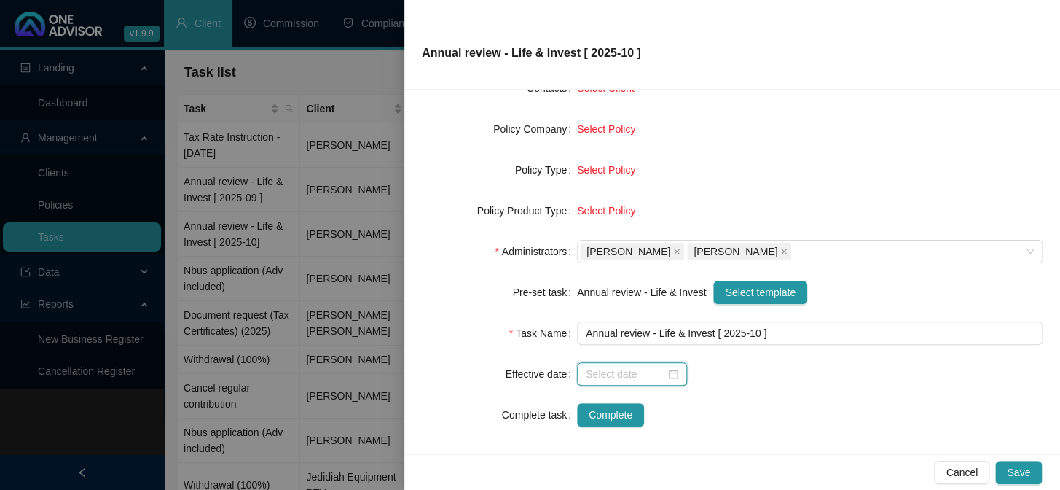
click at [595, 370] on input at bounding box center [625, 374] width 79 height 16
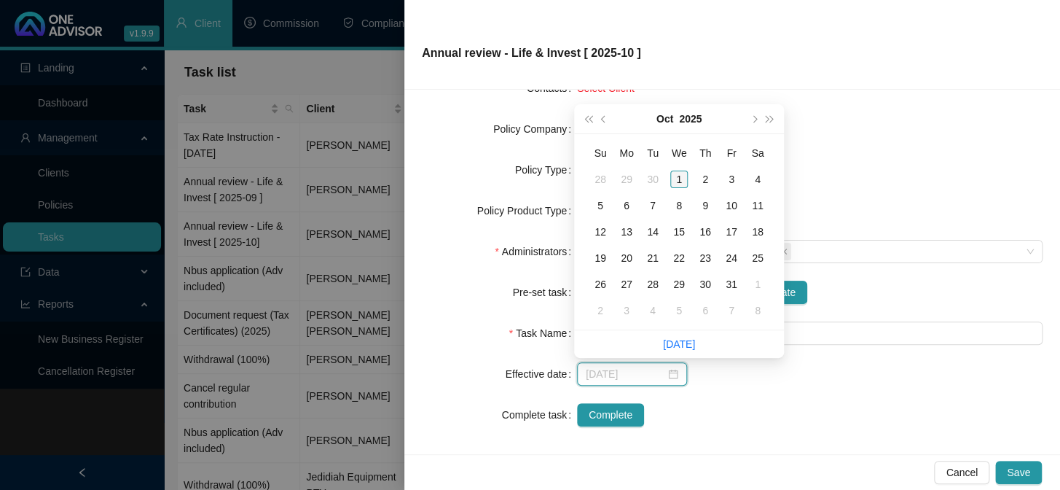
type input "[DATE]"
click at [684, 180] on div "1" at bounding box center [678, 178] width 17 height 17
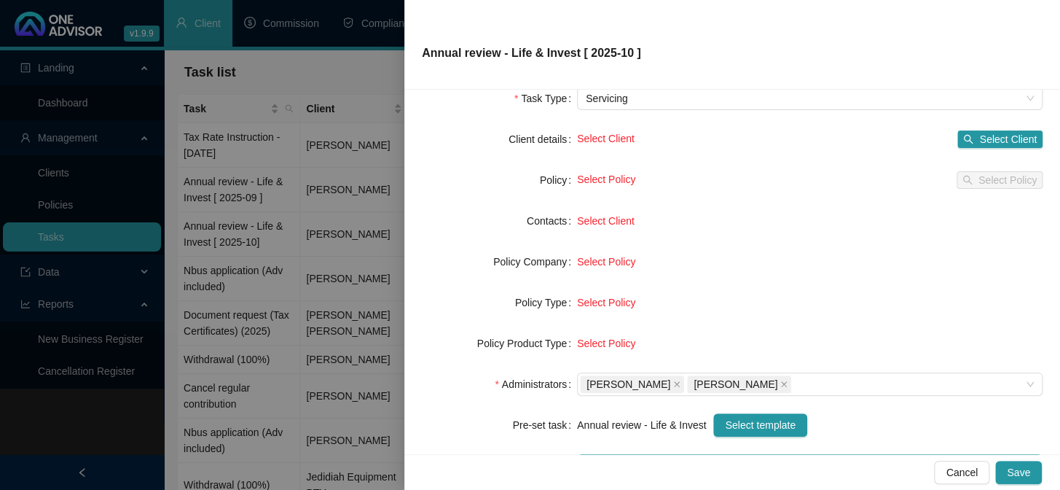
scroll to position [0, 0]
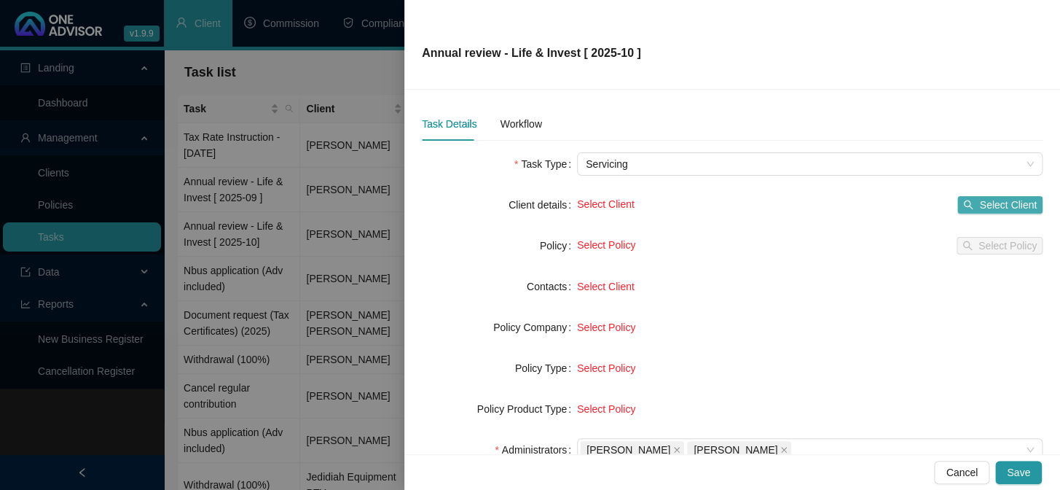
click at [988, 207] on span "Select Client" at bounding box center [1008, 205] width 58 height 16
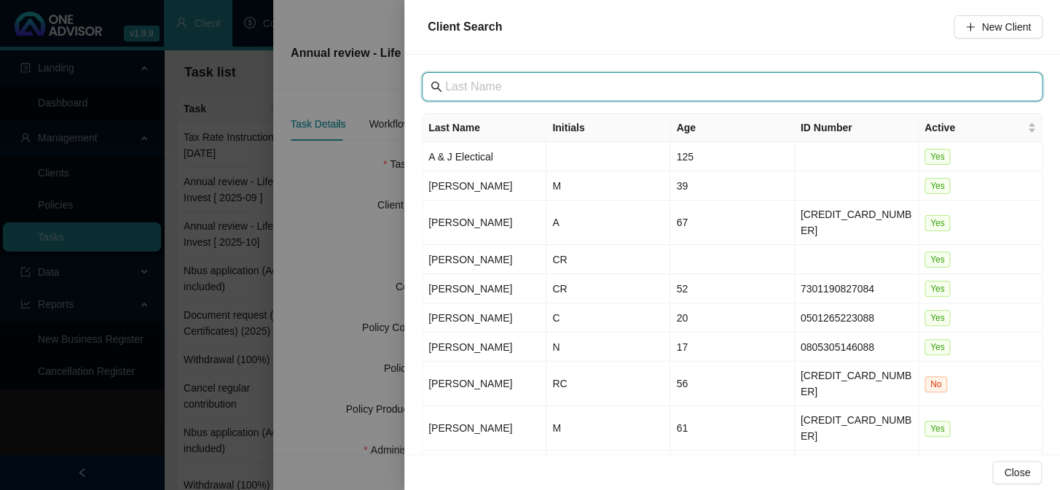
click at [466, 87] on input "text" at bounding box center [733, 86] width 577 height 17
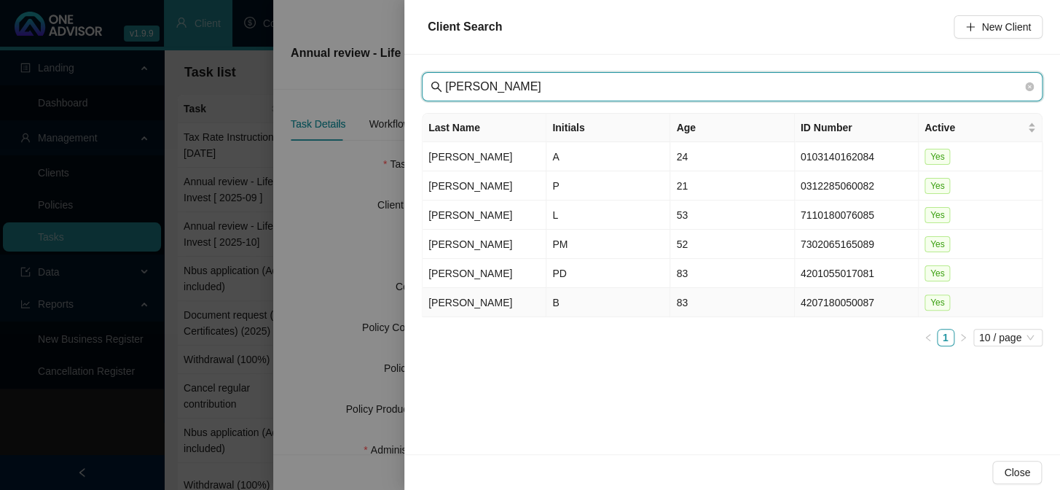
type input "[PERSON_NAME]"
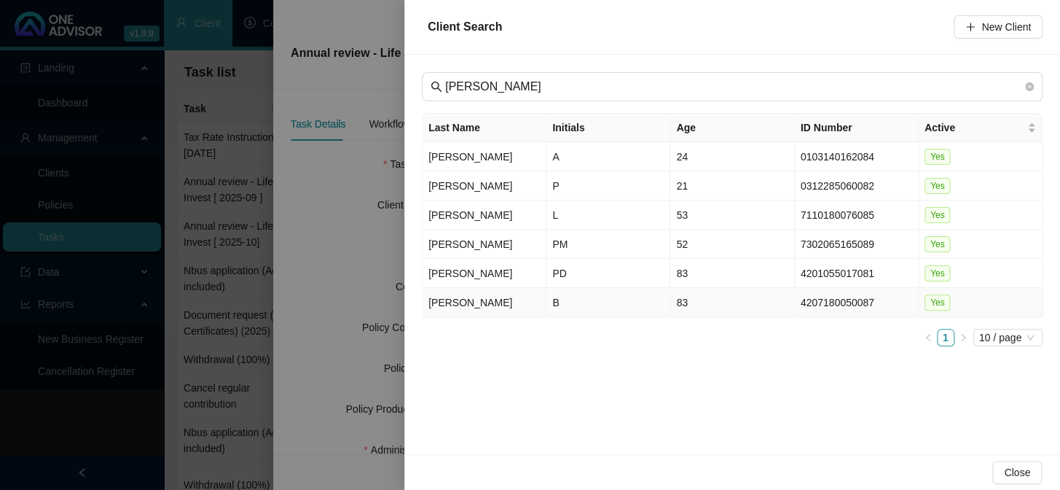
click at [427, 300] on td "[PERSON_NAME]" at bounding box center [485, 302] width 124 height 29
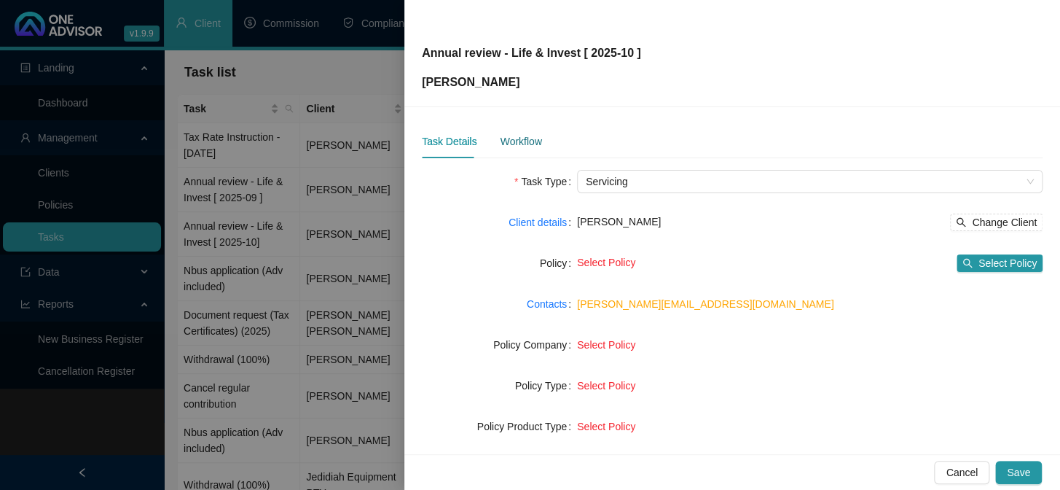
click at [520, 143] on div "Workflow" at bounding box center [521, 141] width 42 height 16
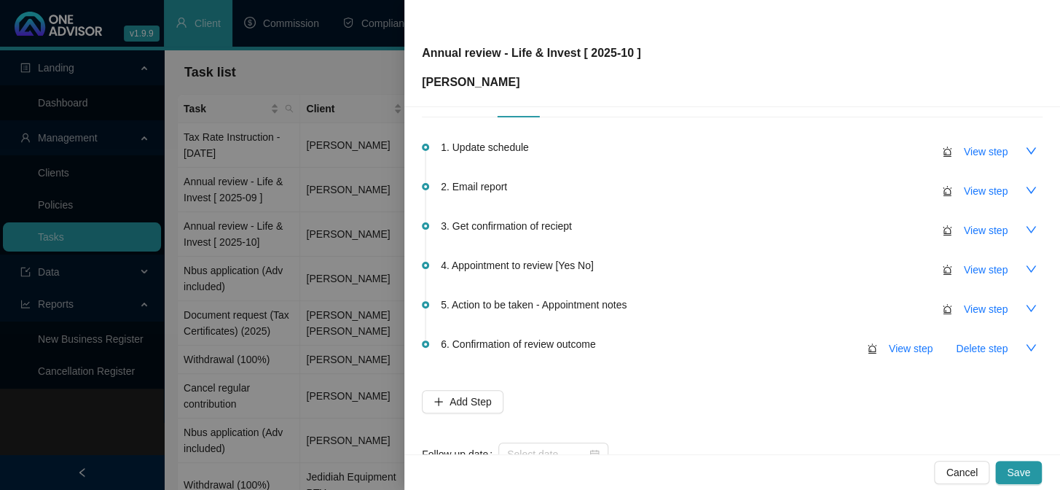
scroll to position [86, 0]
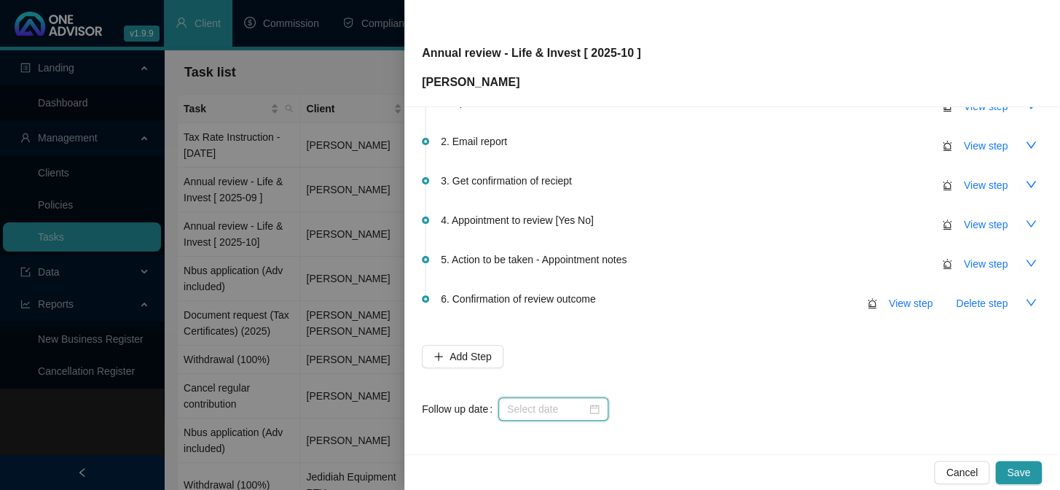
click at [523, 408] on input at bounding box center [546, 409] width 79 height 16
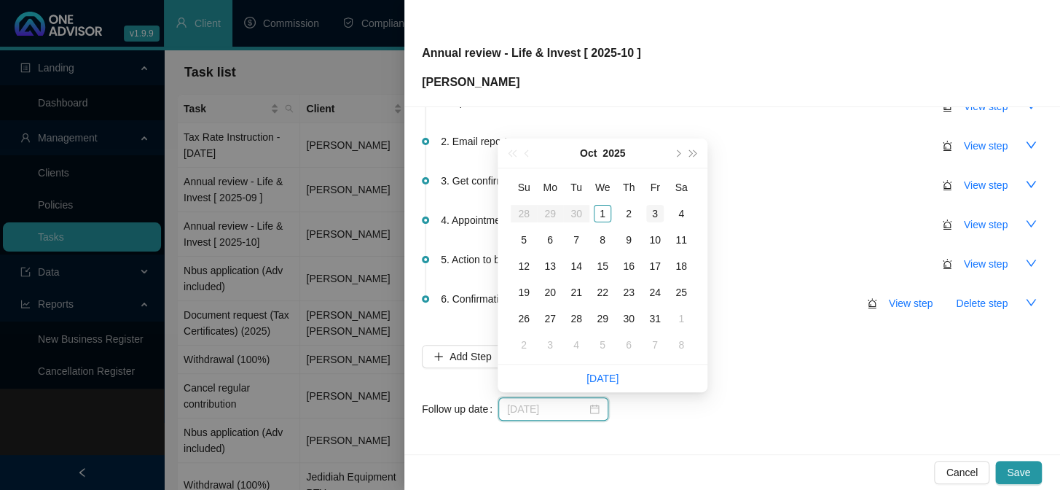
type input "[DATE]"
click at [655, 214] on div "3" at bounding box center [654, 213] width 17 height 17
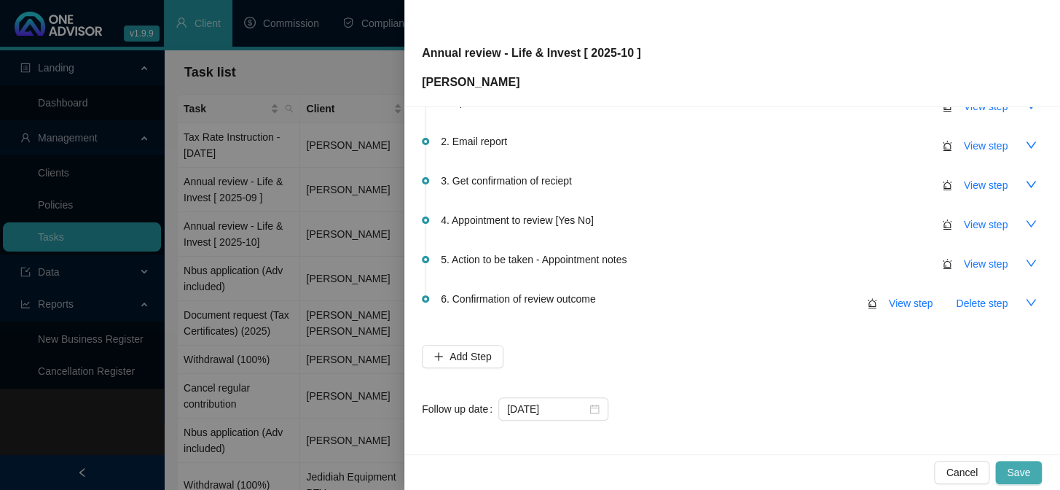
click at [1018, 471] on span "Save" at bounding box center [1018, 472] width 23 height 16
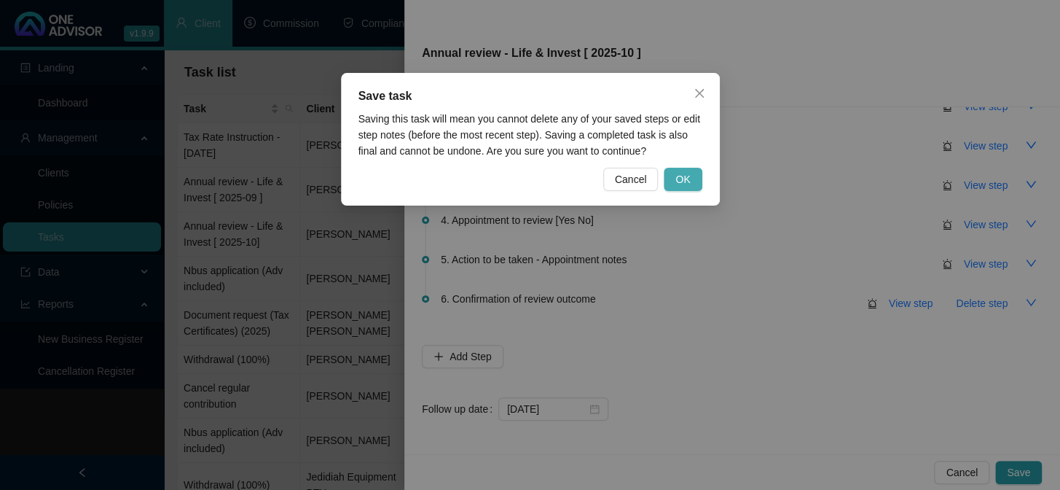
click at [691, 174] on button "OK" at bounding box center [683, 179] width 38 height 23
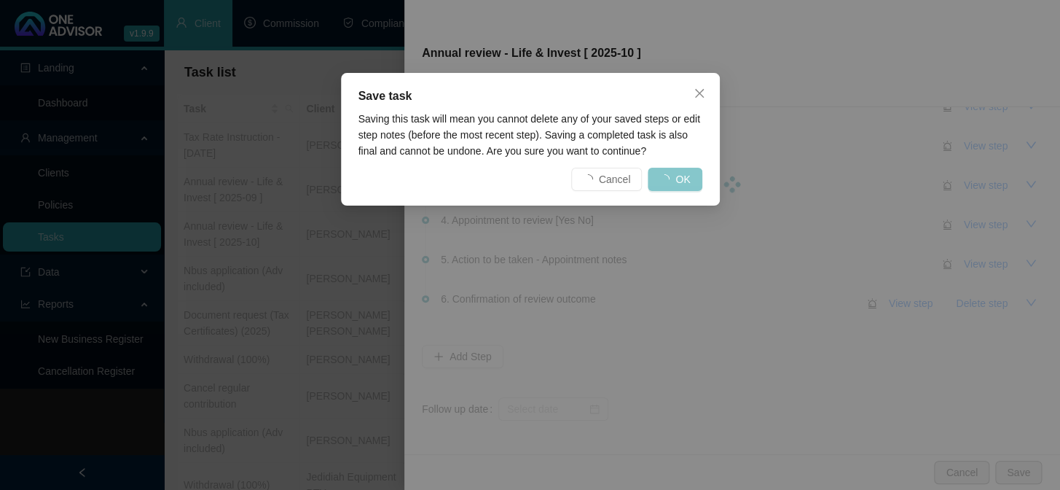
scroll to position [0, 0]
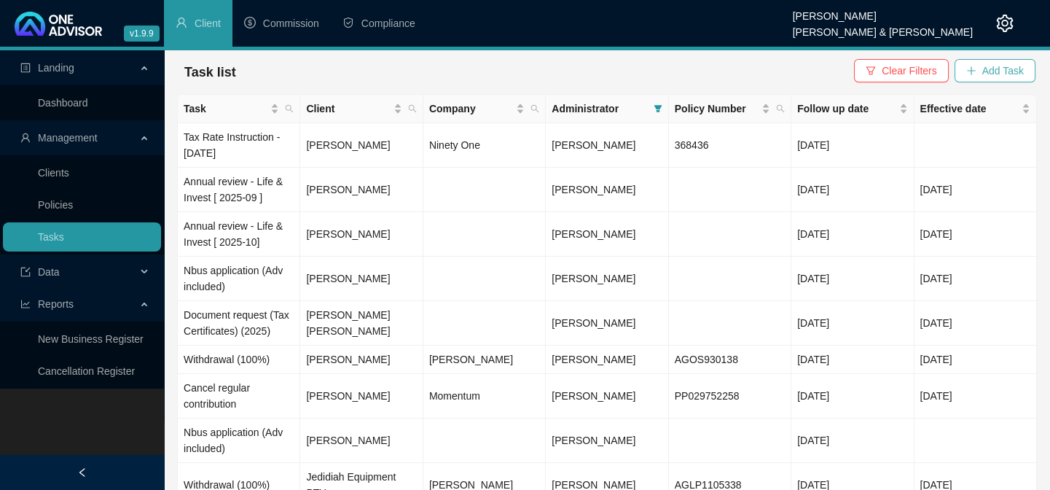
click at [981, 73] on button "Add Task" at bounding box center [994, 70] width 81 height 23
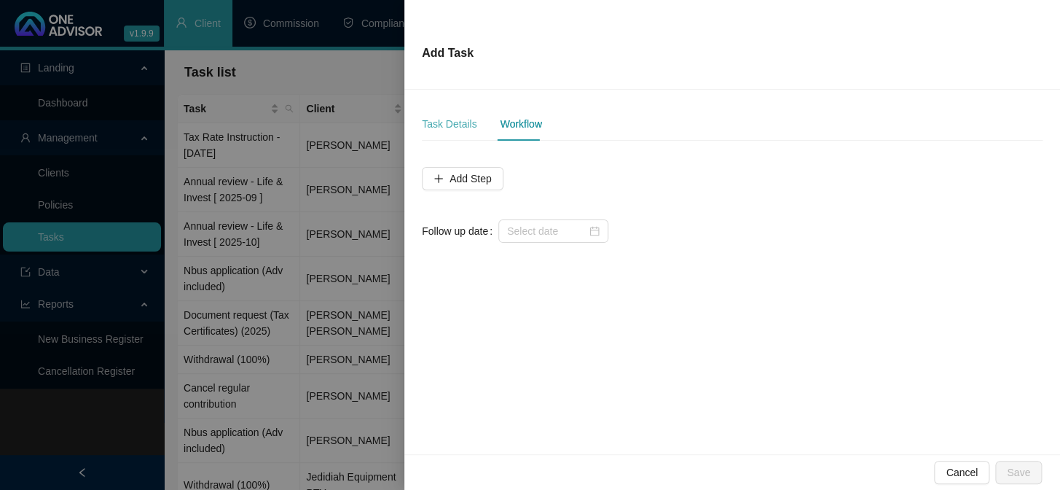
click at [439, 109] on div "Task Details" at bounding box center [449, 124] width 55 height 34
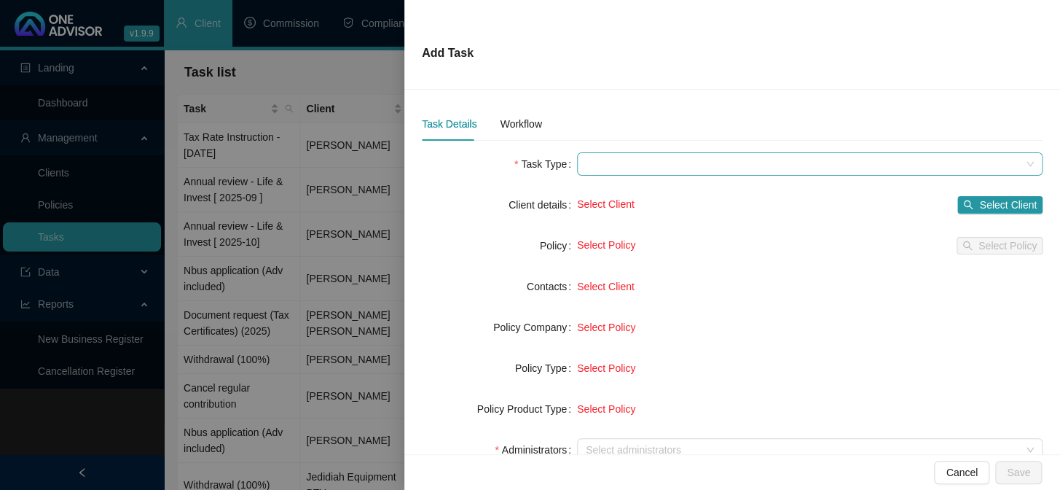
click at [620, 172] on span at bounding box center [810, 164] width 448 height 22
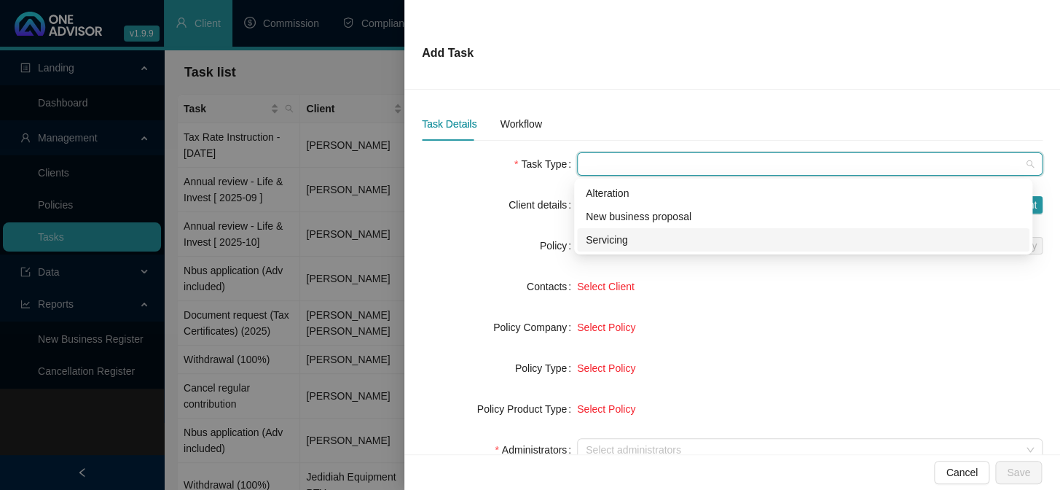
click at [602, 238] on div "Servicing" at bounding box center [803, 240] width 435 height 16
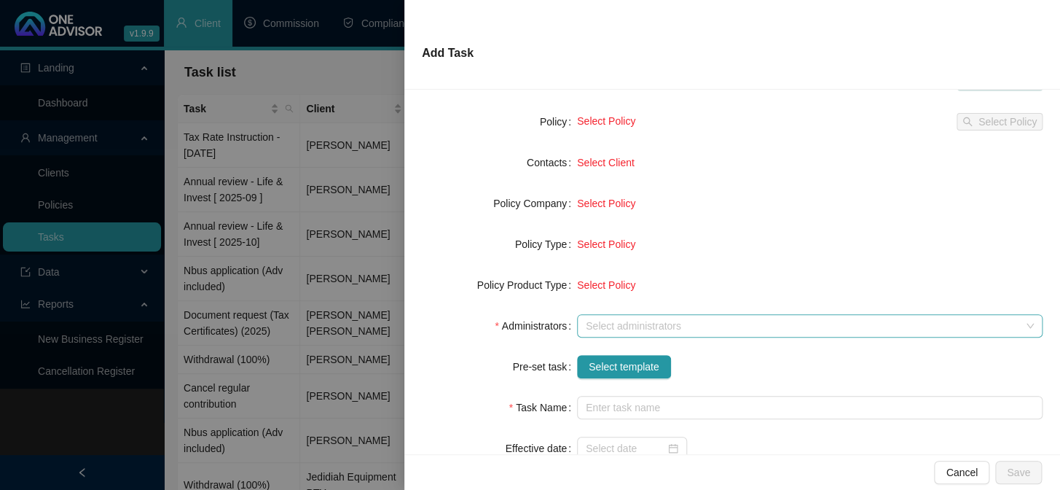
scroll to position [132, 0]
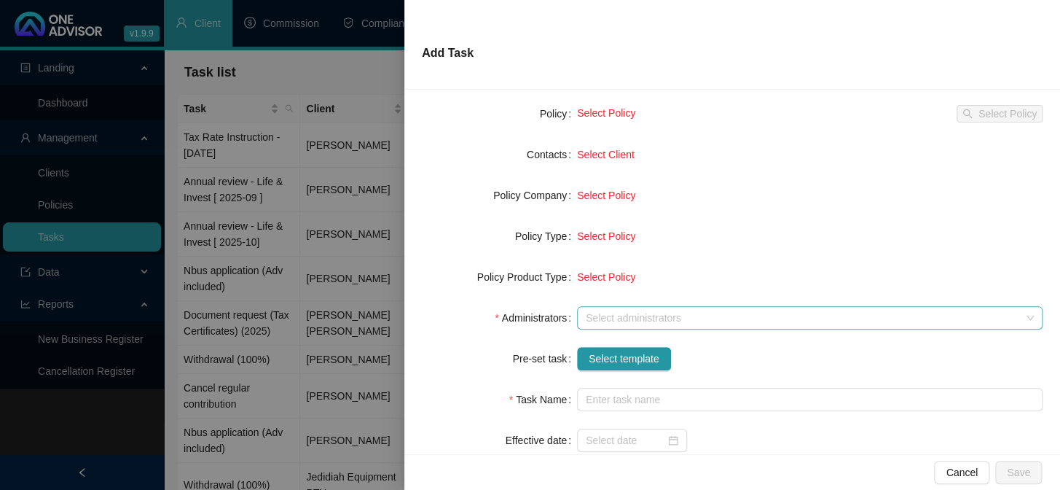
click at [605, 321] on div at bounding box center [802, 318] width 444 height 11
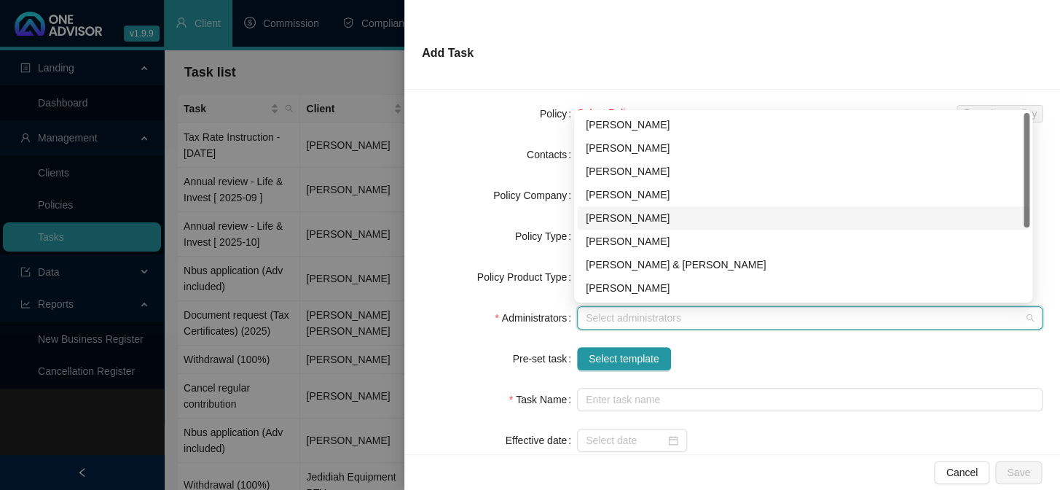
click at [610, 217] on div "[PERSON_NAME]" at bounding box center [803, 218] width 435 height 16
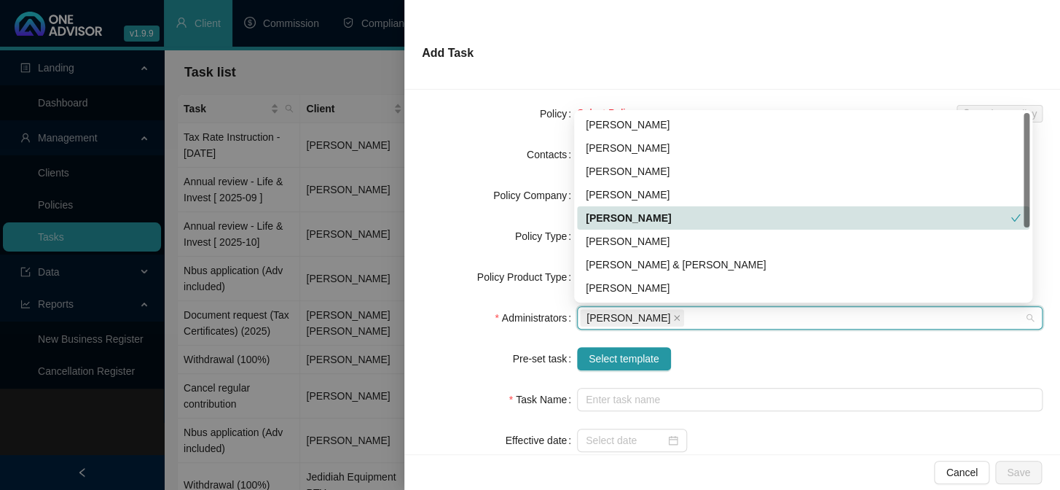
scroll to position [66, 0]
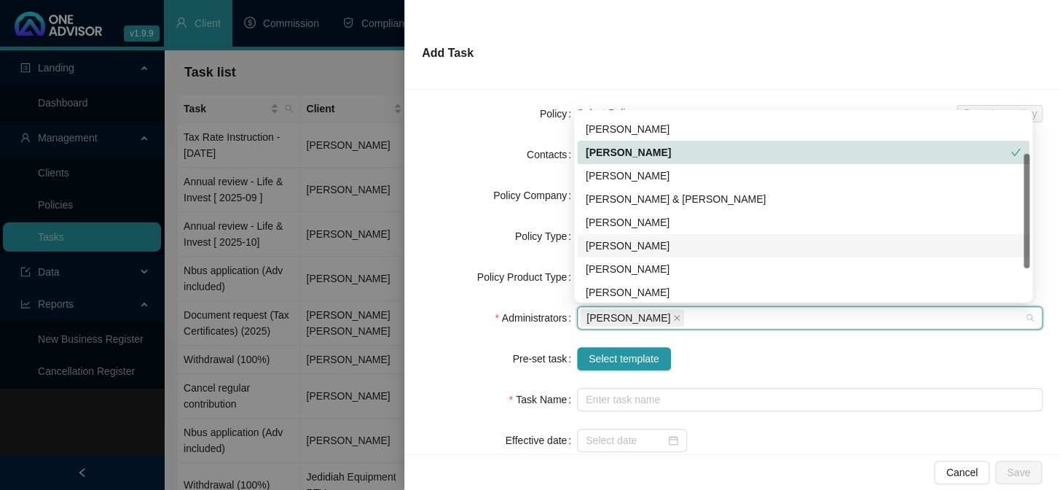
click at [605, 243] on div "[PERSON_NAME]" at bounding box center [803, 246] width 435 height 16
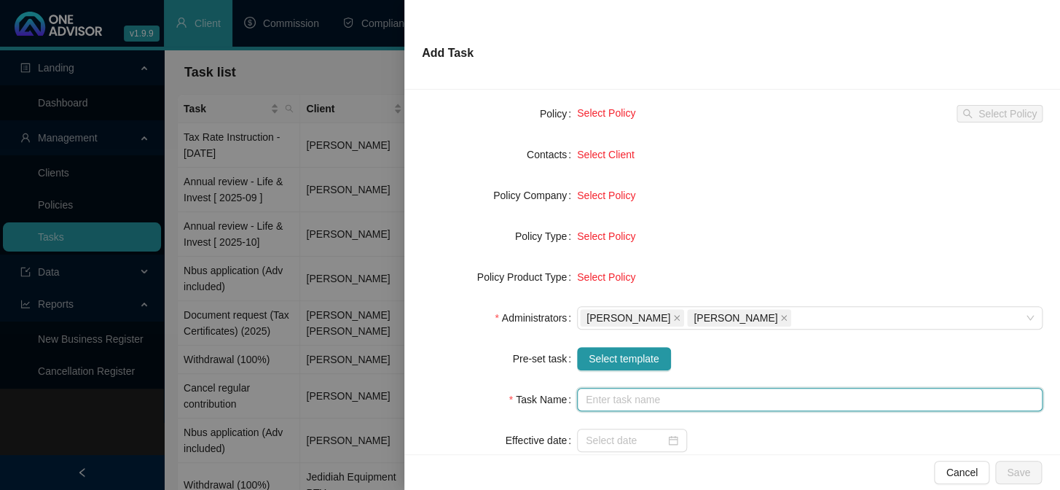
click at [605, 401] on input "text" at bounding box center [810, 399] width 466 height 23
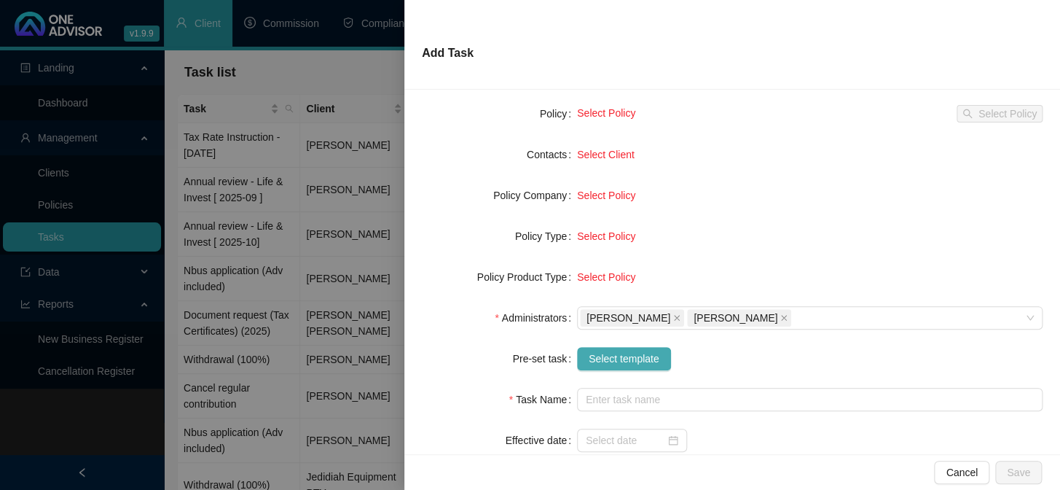
click at [618, 353] on span "Select template" at bounding box center [624, 358] width 71 height 16
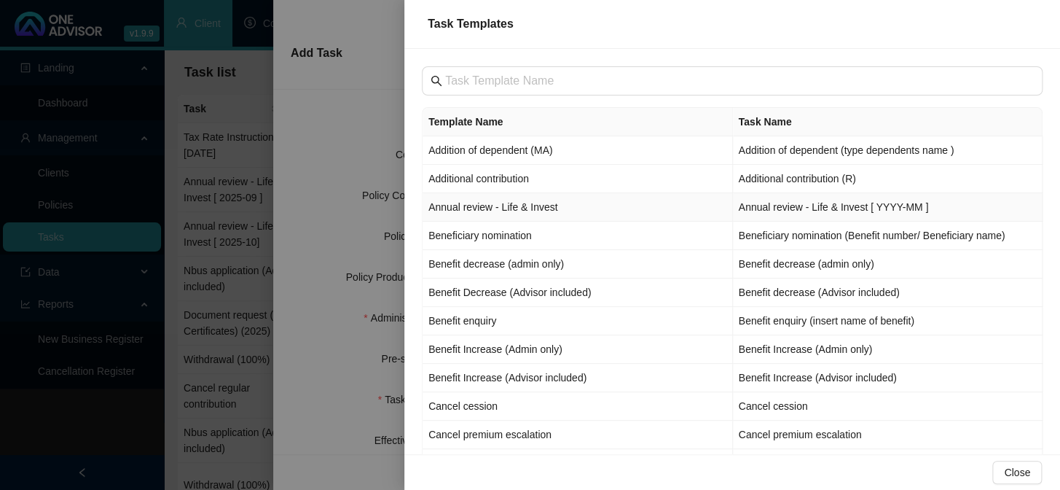
click at [463, 213] on td "Annual review - Life & Invest" at bounding box center [578, 207] width 310 height 28
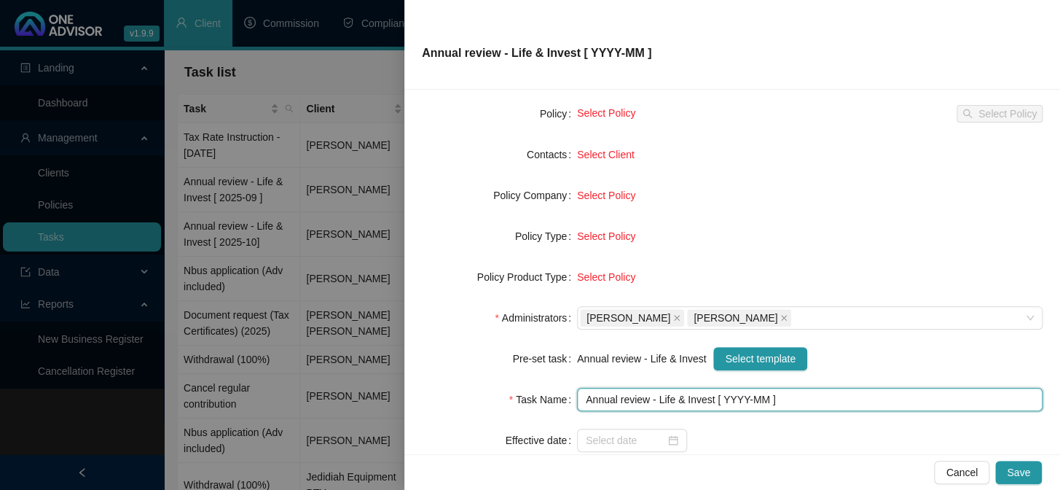
click at [740, 397] on input "Annual review - Life & Invest [ YYYY-MM ]" at bounding box center [810, 399] width 466 height 23
type input "Annual review - Life & Invest [ 2025-10 ]"
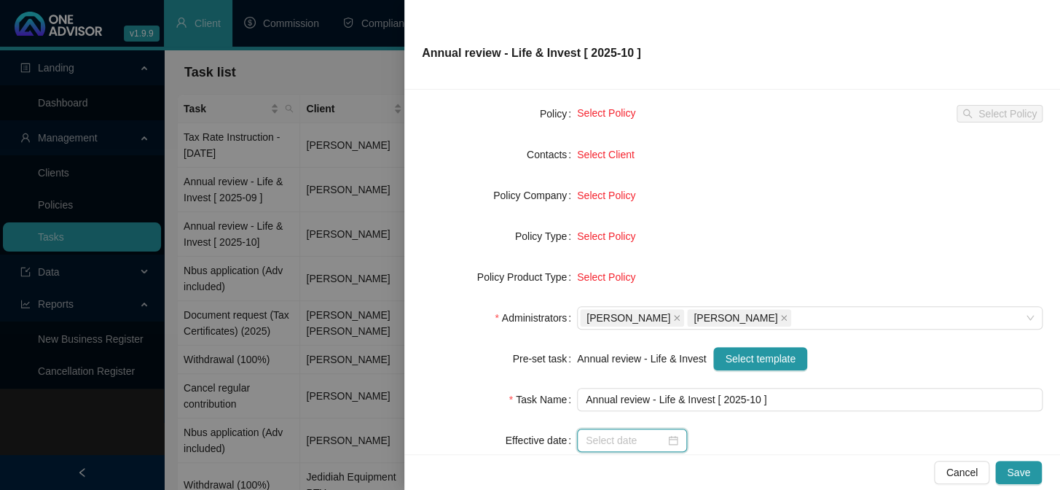
click at [610, 439] on input at bounding box center [625, 440] width 79 height 16
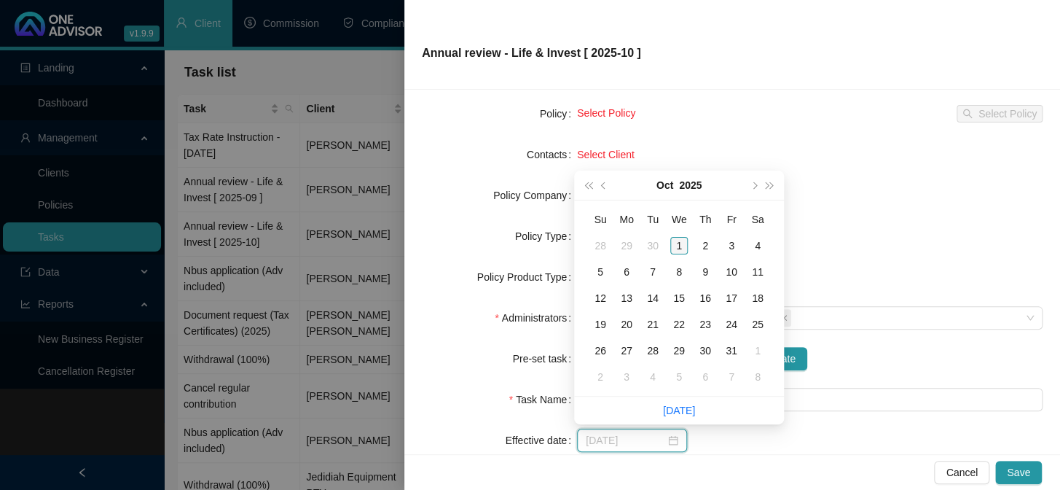
type input "[DATE]"
click at [686, 247] on div "1" at bounding box center [678, 245] width 17 height 17
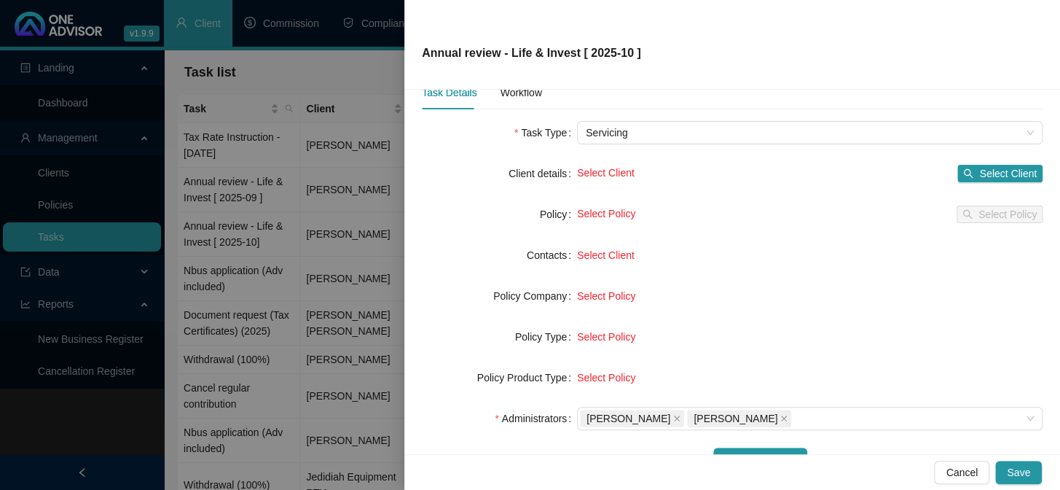
scroll to position [0, 0]
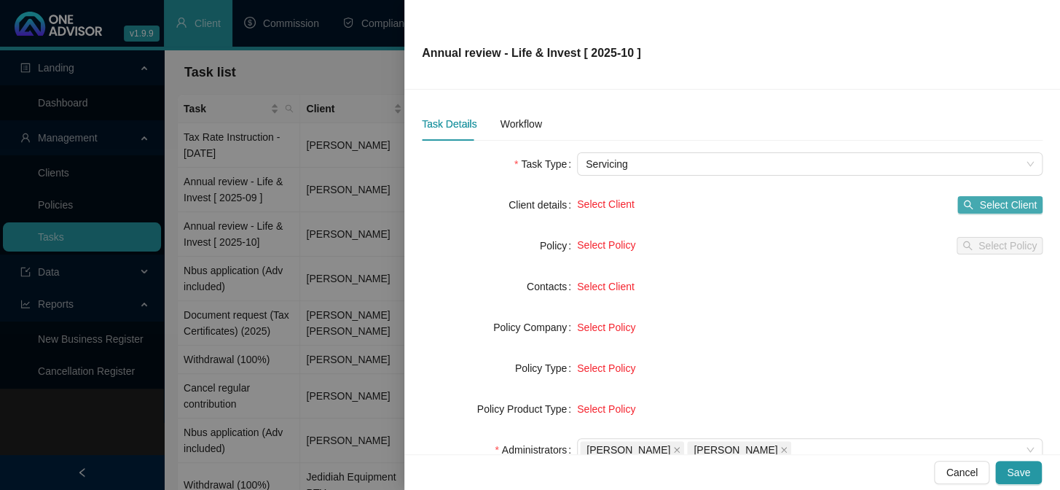
click at [1015, 208] on span "Select Client" at bounding box center [1008, 205] width 58 height 16
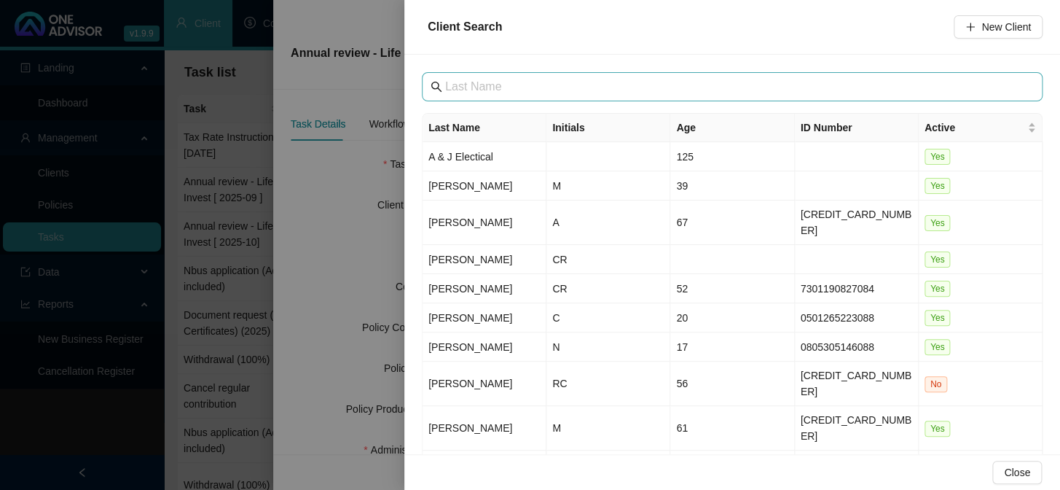
click at [495, 95] on span at bounding box center [732, 86] width 621 height 29
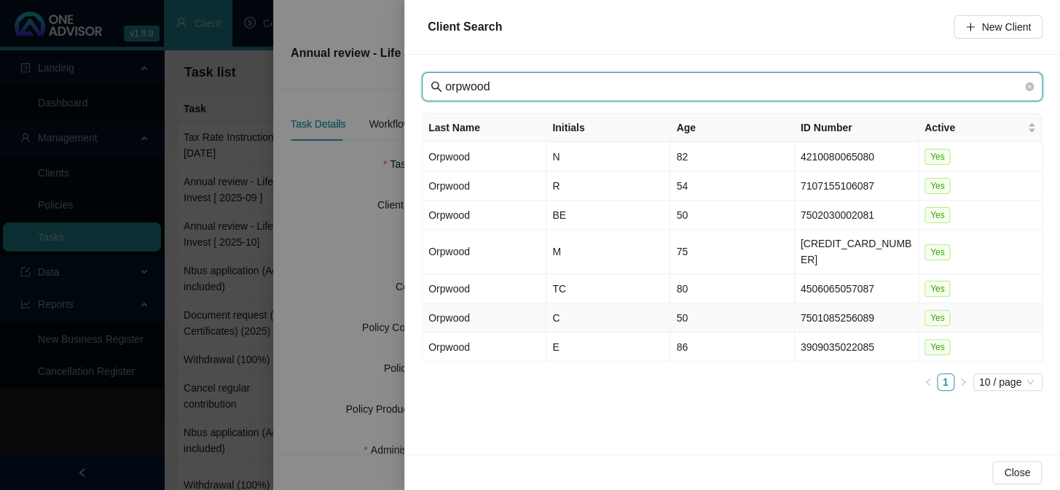
type input "orpwood"
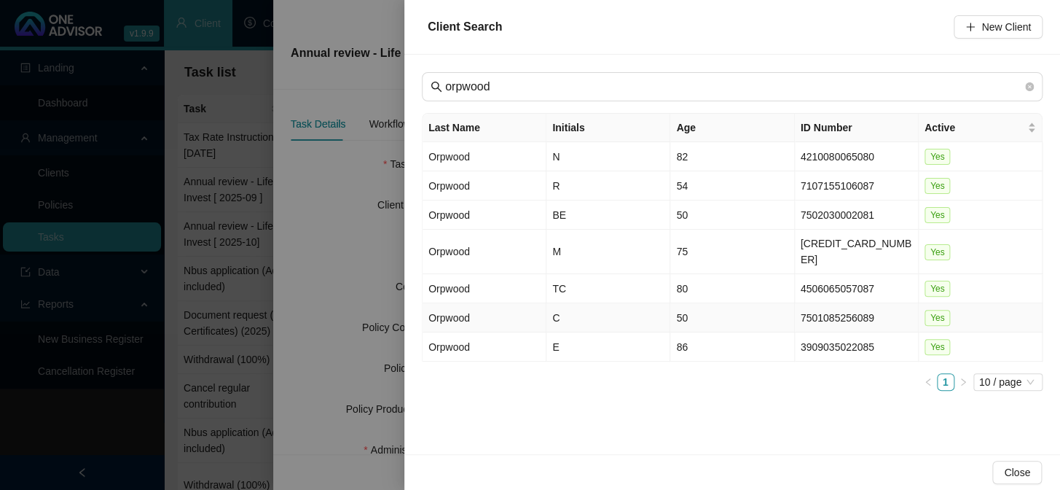
click at [459, 303] on td "Orpwood" at bounding box center [485, 317] width 124 height 29
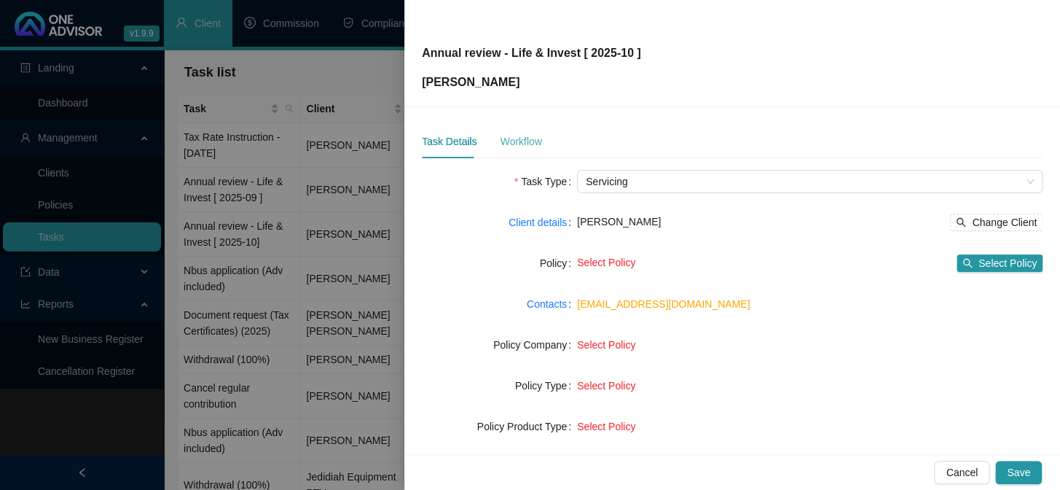
drag, startPoint x: 495, startPoint y: 134, endPoint x: 511, endPoint y: 144, distance: 19.0
click at [496, 135] on div "Task Details Workflow" at bounding box center [482, 142] width 120 height 34
click at [522, 143] on div "Workflow" at bounding box center [521, 141] width 42 height 16
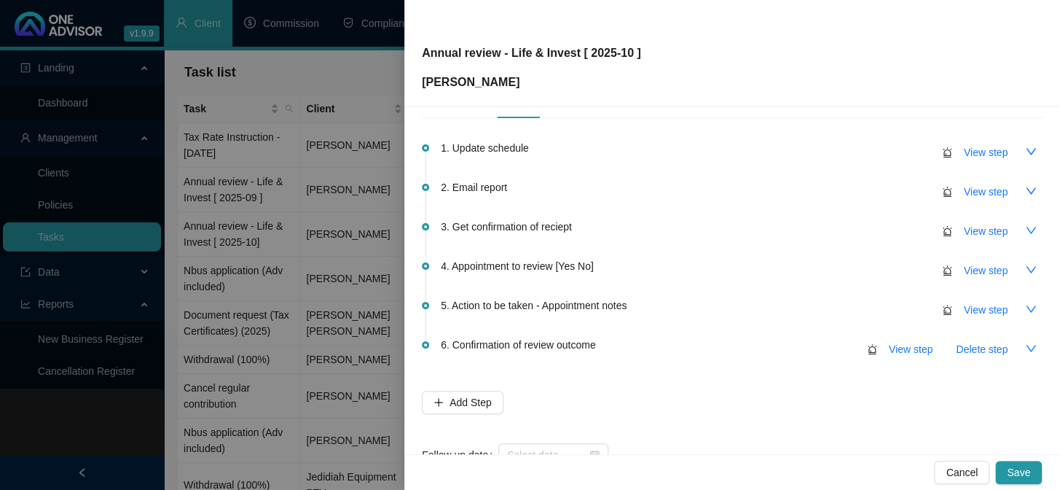
scroll to position [86, 0]
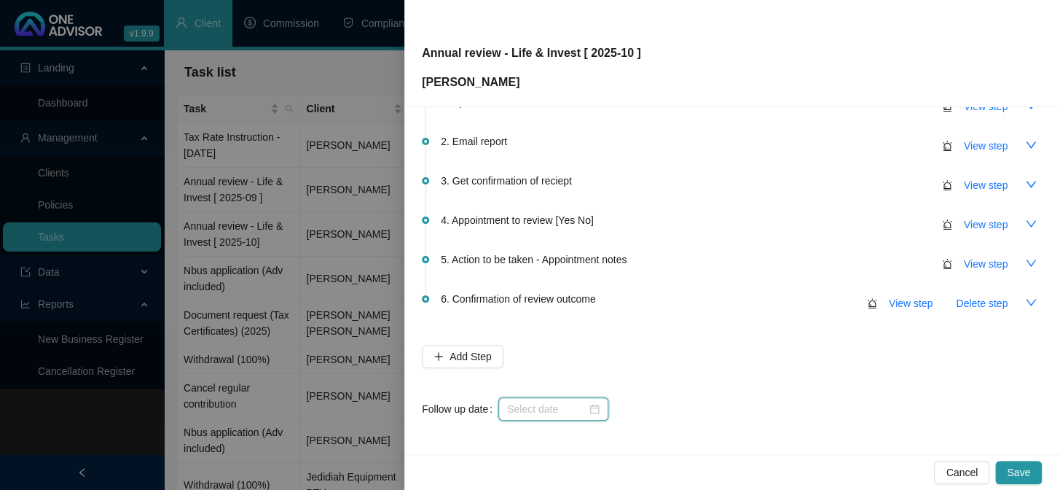
click at [535, 409] on input at bounding box center [546, 409] width 79 height 16
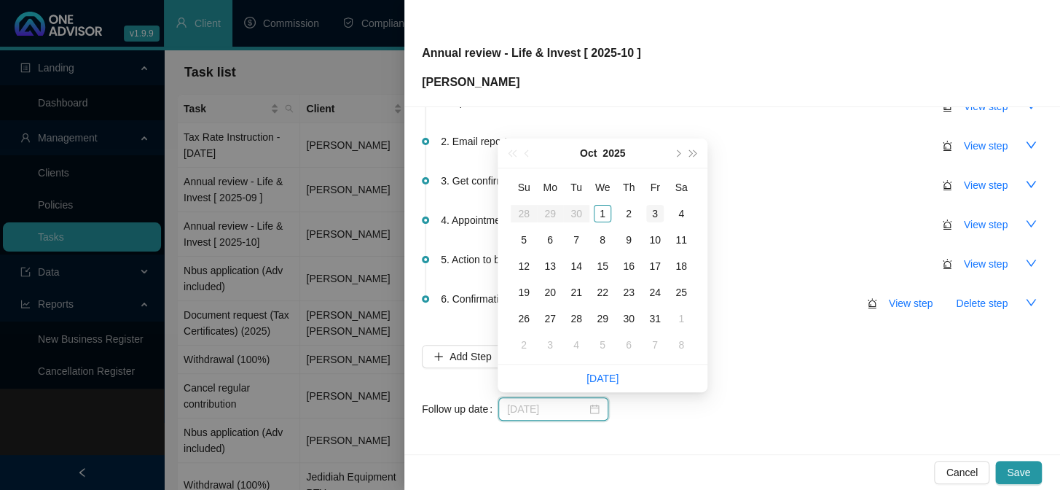
type input "[DATE]"
click at [656, 208] on div "3" at bounding box center [654, 213] width 17 height 17
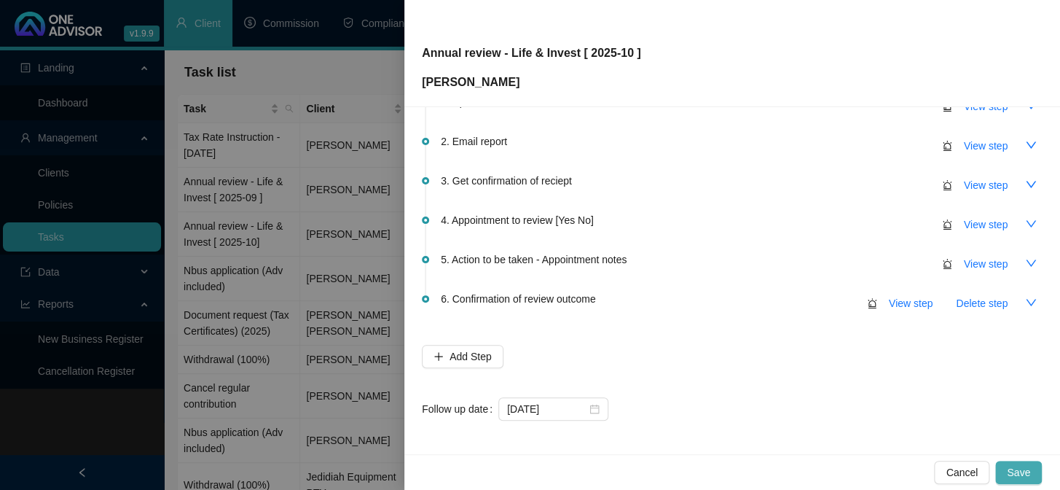
click at [1020, 475] on span "Save" at bounding box center [1018, 472] width 23 height 16
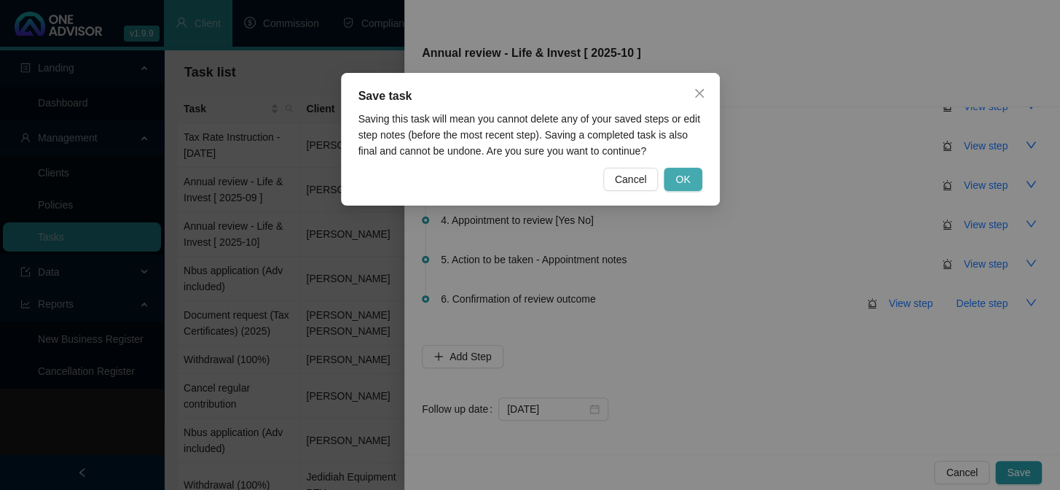
click at [679, 177] on span "OK" at bounding box center [682, 179] width 15 height 16
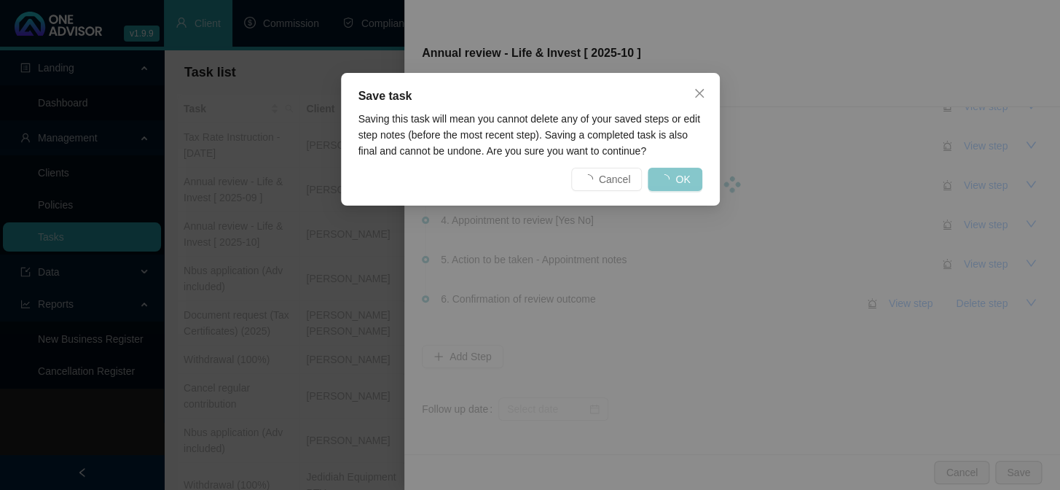
scroll to position [0, 0]
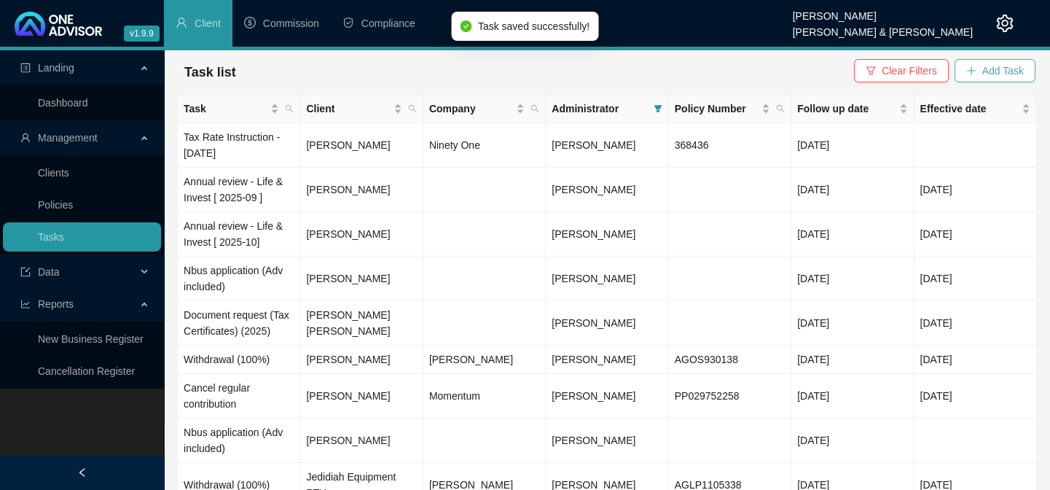
click at [997, 63] on span "Add Task" at bounding box center [1003, 71] width 42 height 16
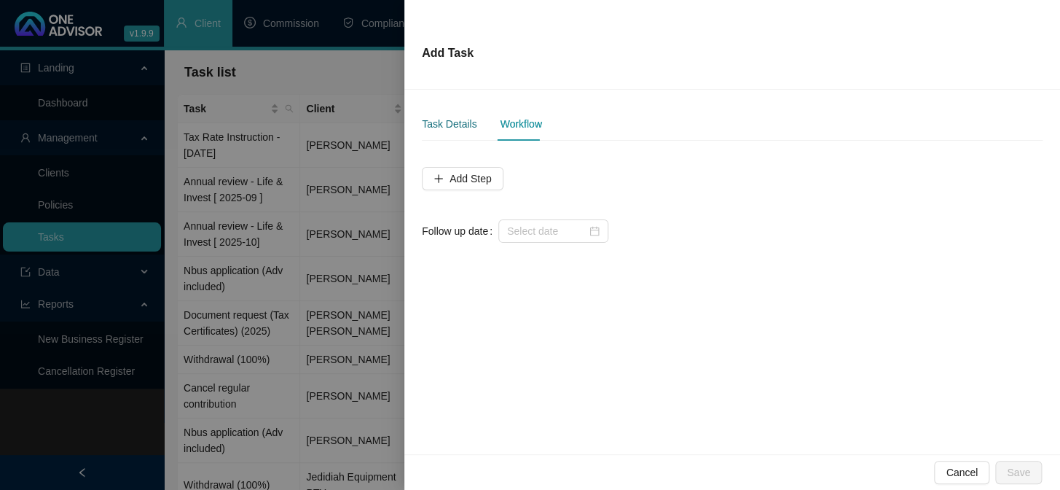
click at [466, 127] on div "Task Details" at bounding box center [449, 124] width 55 height 16
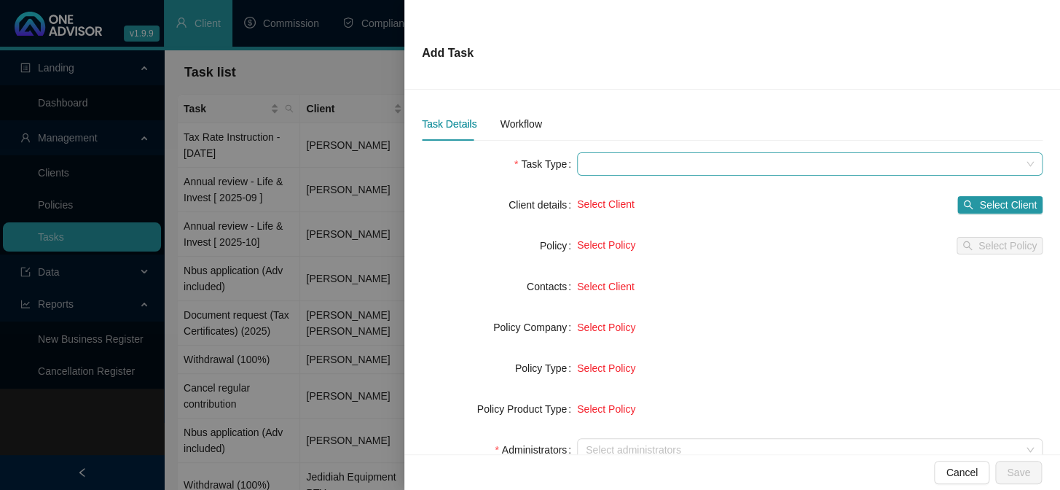
click at [619, 170] on span at bounding box center [810, 164] width 448 height 22
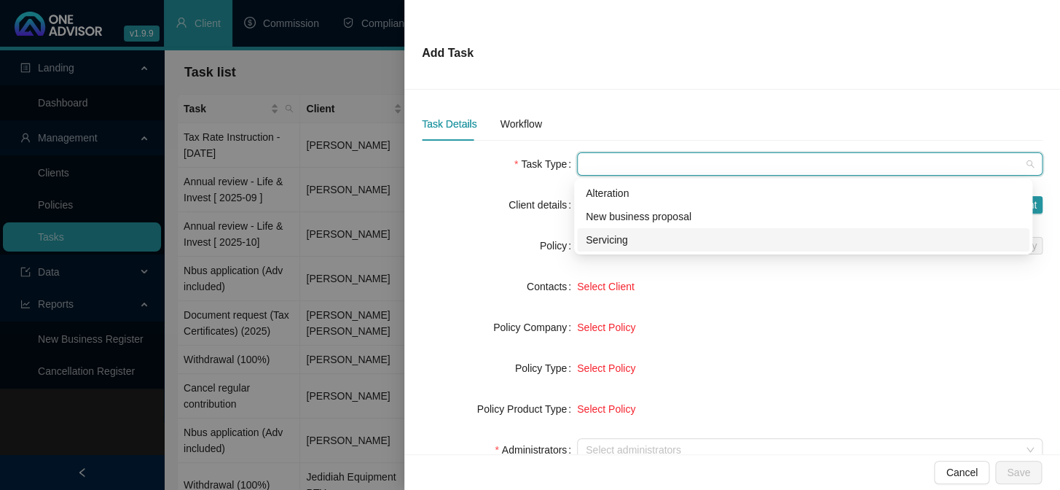
click at [618, 241] on div "Servicing" at bounding box center [803, 240] width 435 height 16
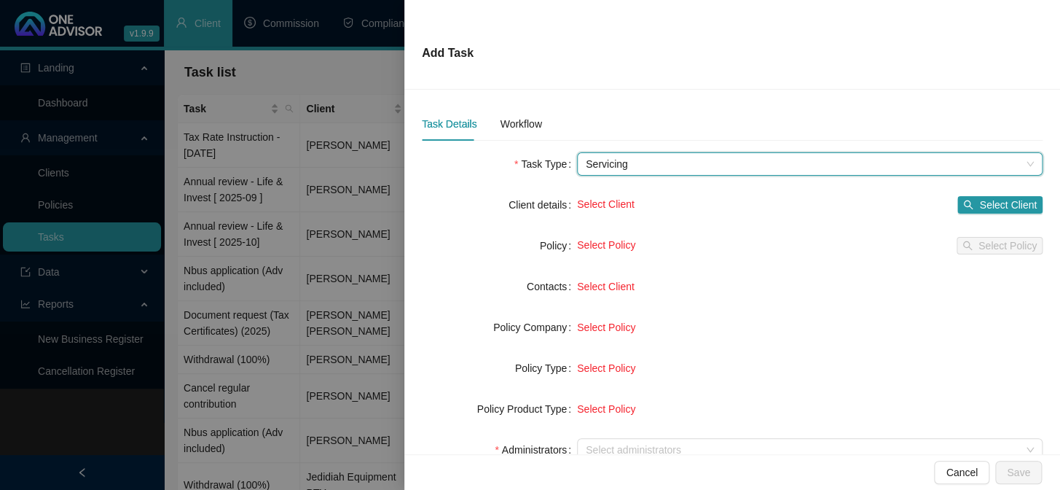
scroll to position [66, 0]
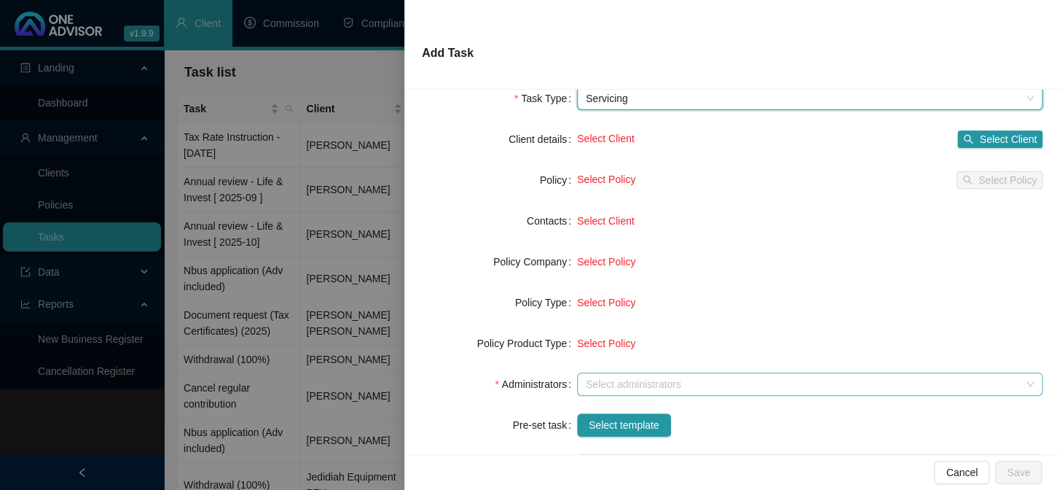
click at [581, 389] on div at bounding box center [584, 384] width 9 height 11
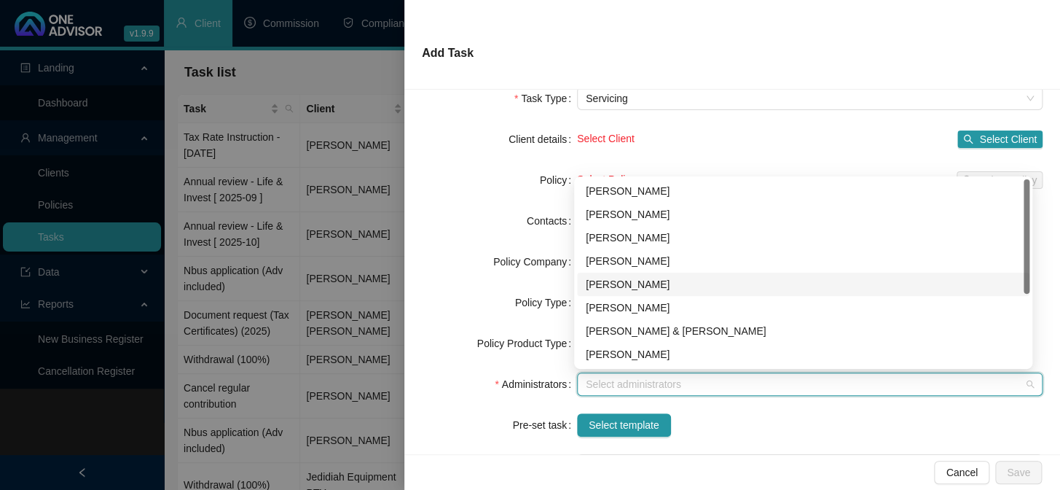
click at [628, 283] on div "[PERSON_NAME]" at bounding box center [803, 284] width 435 height 16
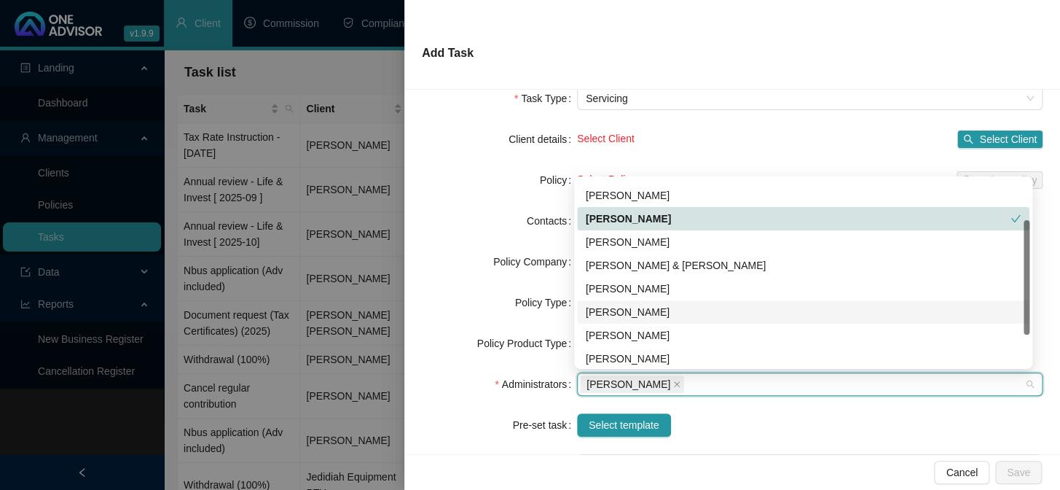
click at [626, 311] on div "[PERSON_NAME]" at bounding box center [803, 312] width 435 height 16
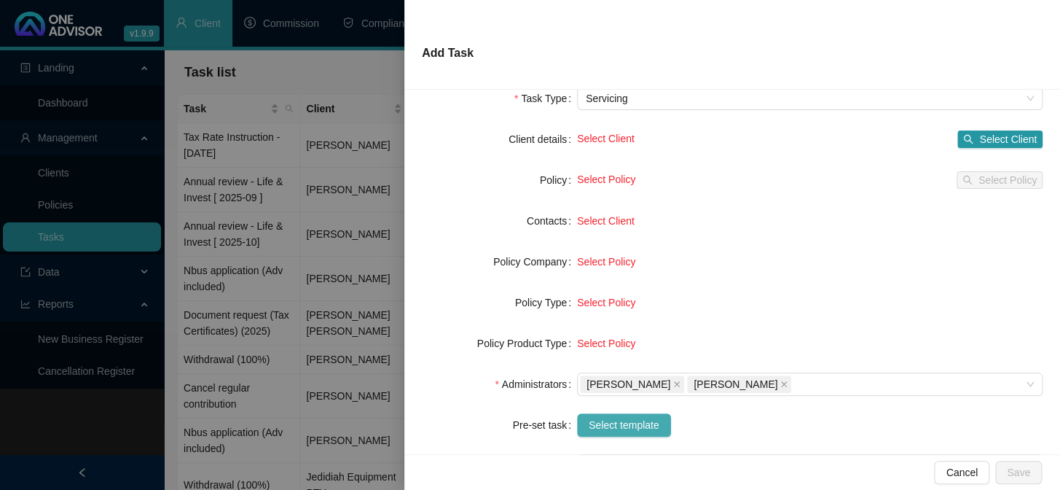
click at [610, 424] on span "Select template" at bounding box center [624, 425] width 71 height 16
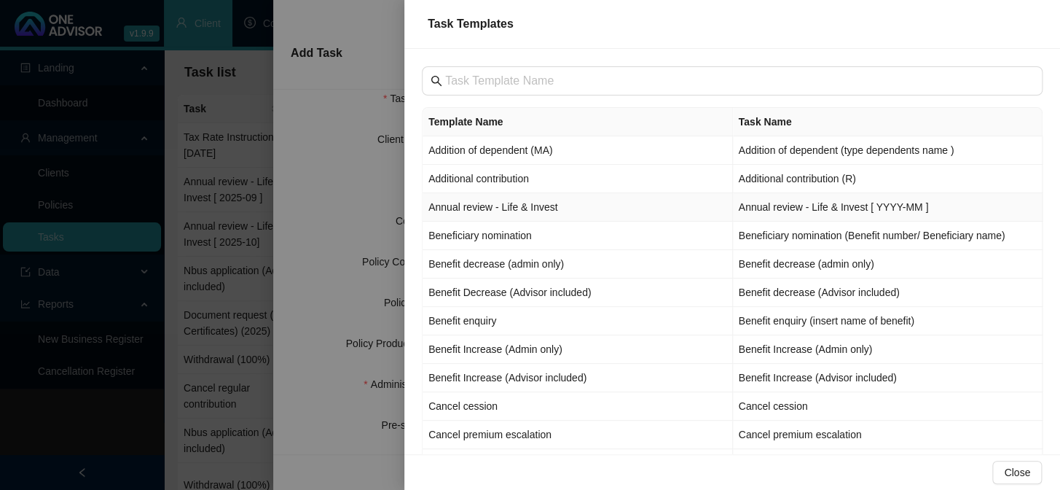
click at [471, 205] on td "Annual review - Life & Invest" at bounding box center [578, 207] width 310 height 28
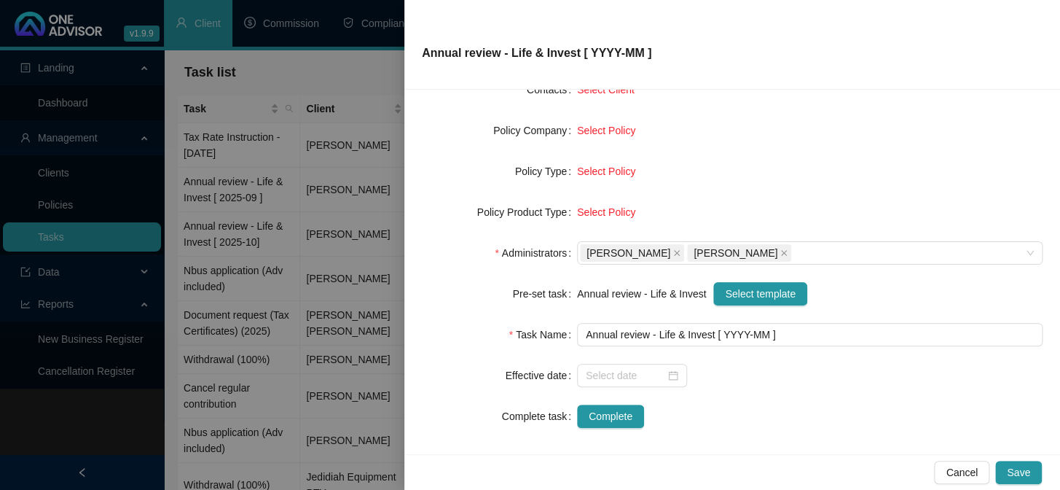
scroll to position [198, 0]
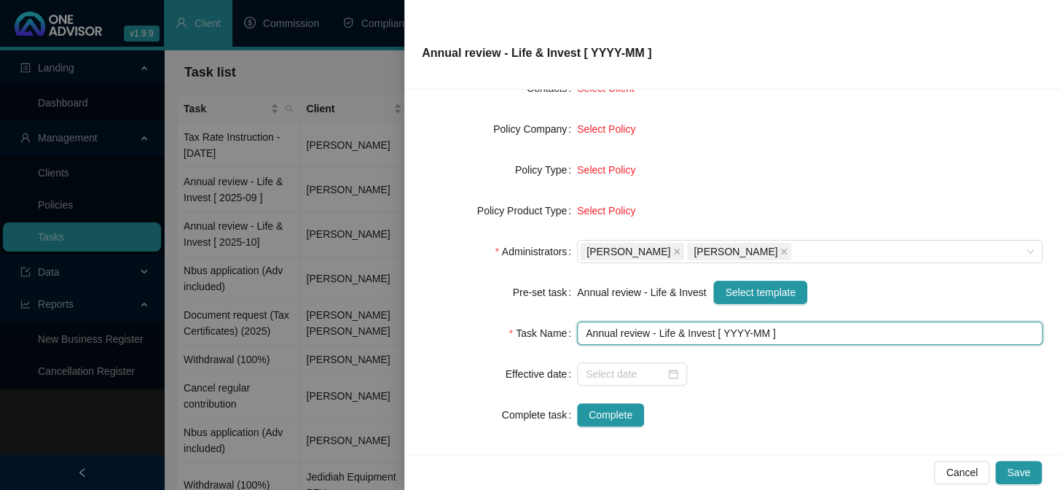
drag, startPoint x: 742, startPoint y: 332, endPoint x: 735, endPoint y: 346, distance: 15.3
click at [742, 334] on input "Annual review - Life & Invest [ YYYY-MM ]" at bounding box center [810, 332] width 466 height 23
type input "Annual review - Life & Invest [ 2025-10 ]"
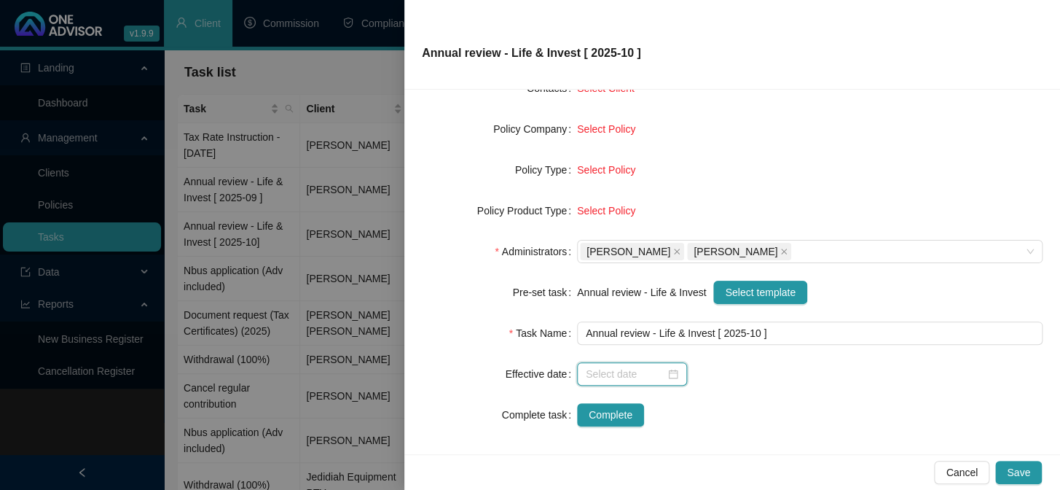
click at [637, 379] on input at bounding box center [625, 374] width 79 height 16
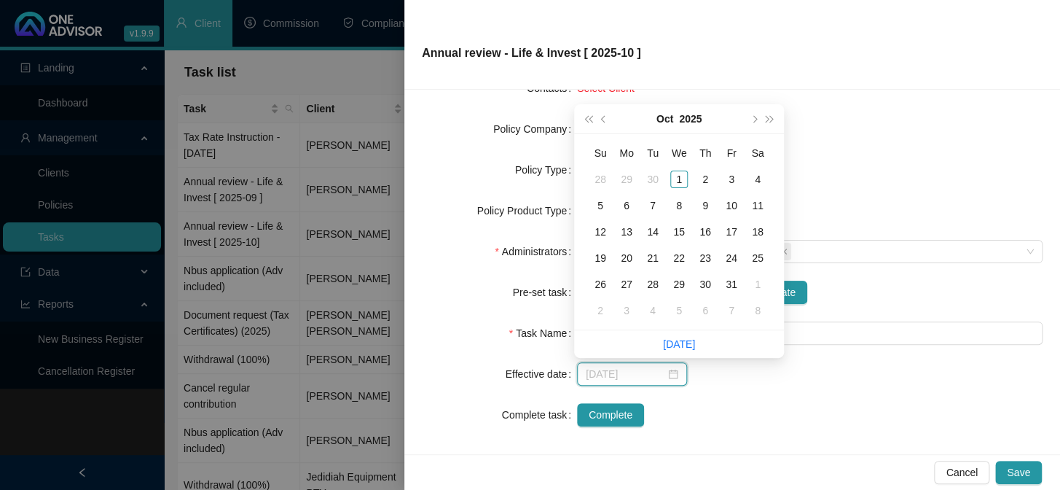
type input "[DATE]"
click at [677, 179] on div "1" at bounding box center [678, 178] width 17 height 17
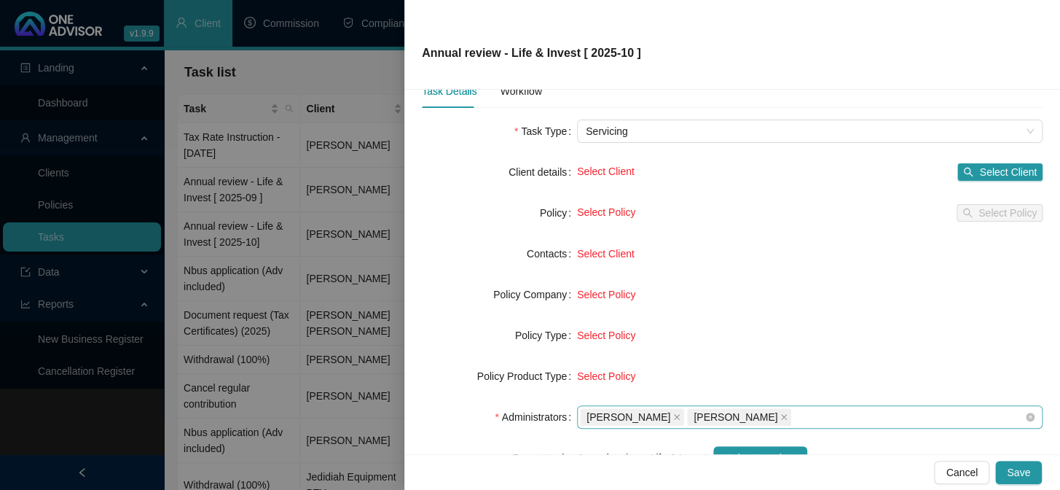
scroll to position [0, 0]
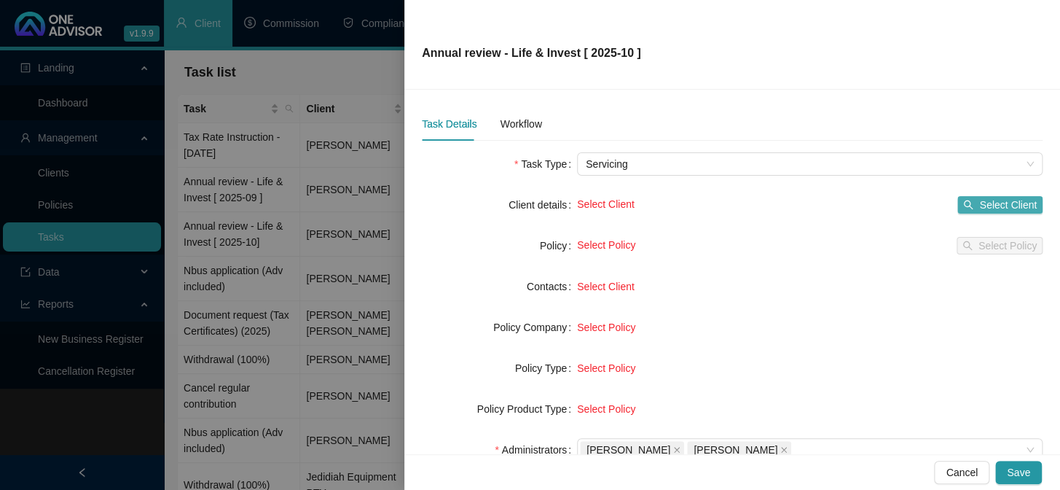
click at [979, 205] on span "Select Client" at bounding box center [1008, 205] width 58 height 16
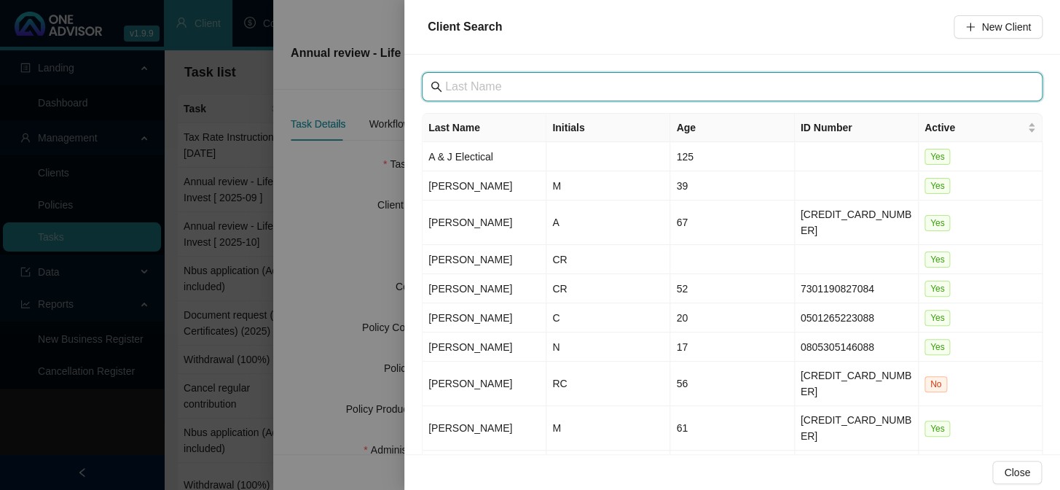
drag, startPoint x: 506, startPoint y: 89, endPoint x: 535, endPoint y: 75, distance: 32.3
click at [506, 88] on input "text" at bounding box center [733, 86] width 577 height 17
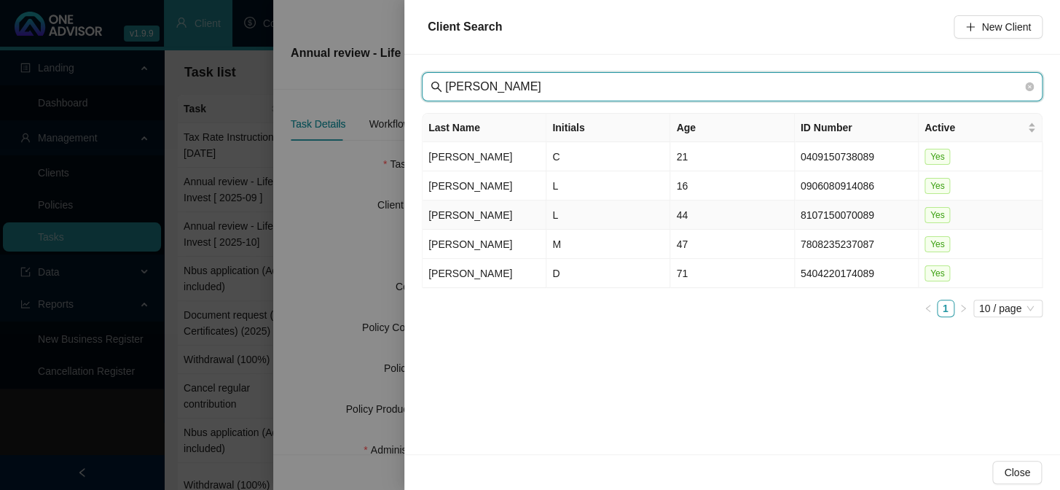
type input "[PERSON_NAME]"
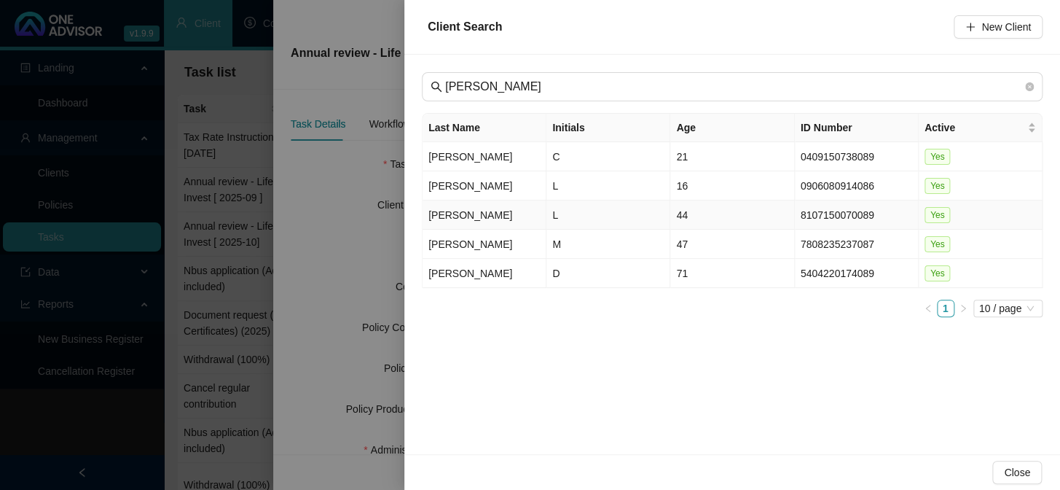
click at [444, 215] on td "[PERSON_NAME]" at bounding box center [485, 214] width 124 height 29
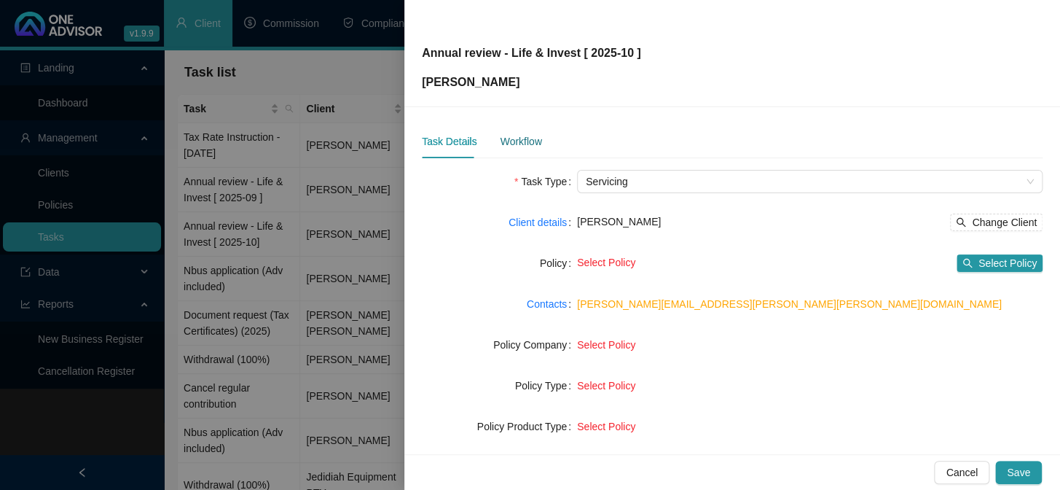
drag, startPoint x: 526, startPoint y: 141, endPoint x: 553, endPoint y: 160, distance: 33.4
click at [527, 141] on div "Workflow" at bounding box center [521, 141] width 42 height 16
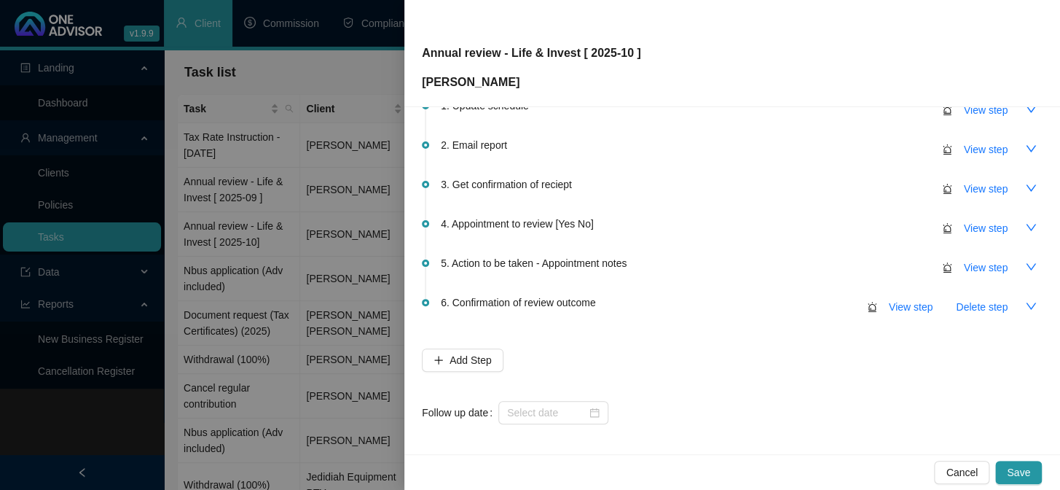
scroll to position [86, 0]
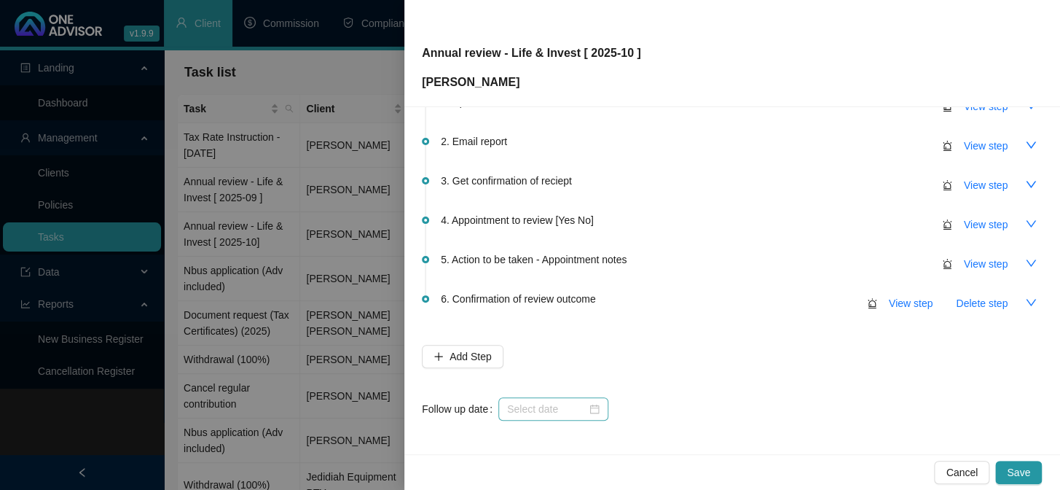
click at [502, 400] on div at bounding box center [553, 408] width 110 height 23
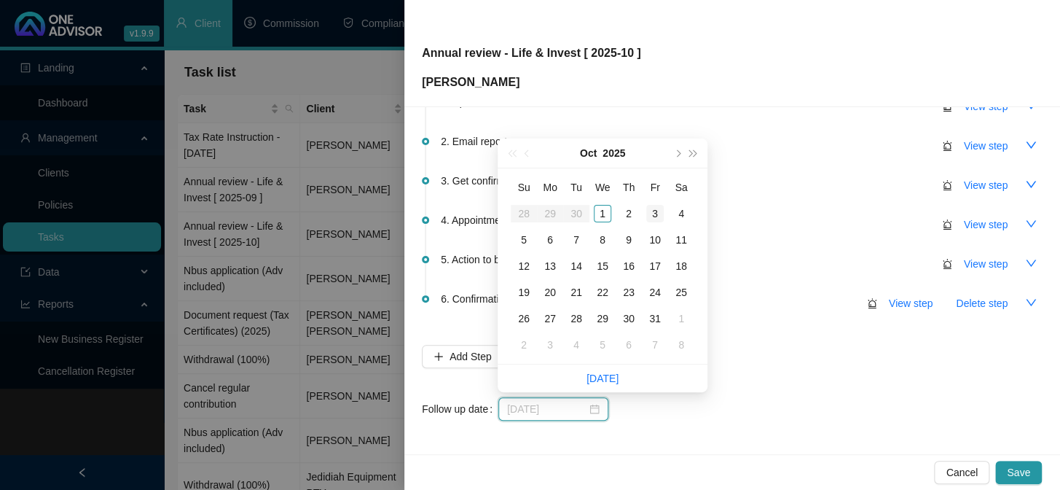
type input "[DATE]"
click at [660, 211] on div "3" at bounding box center [654, 213] width 17 height 17
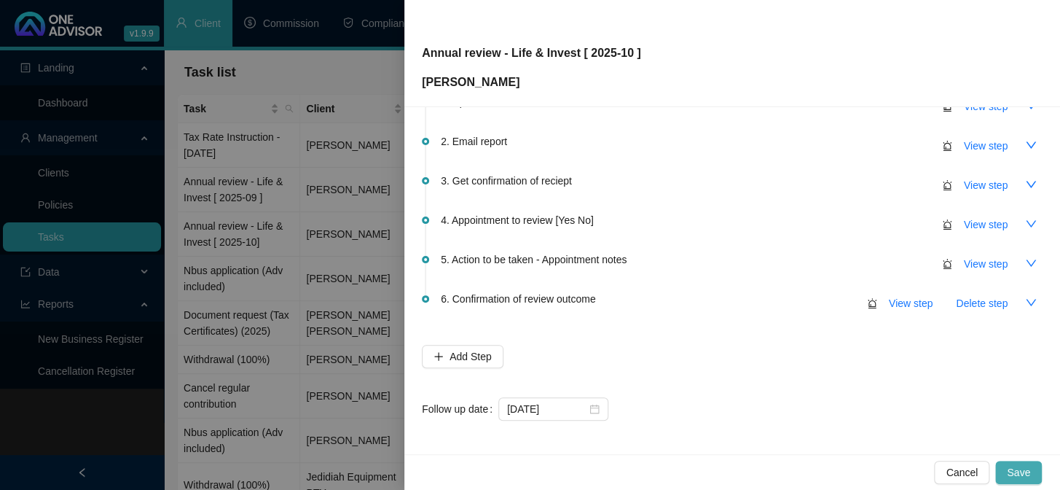
click at [1013, 466] on span "Save" at bounding box center [1018, 472] width 23 height 16
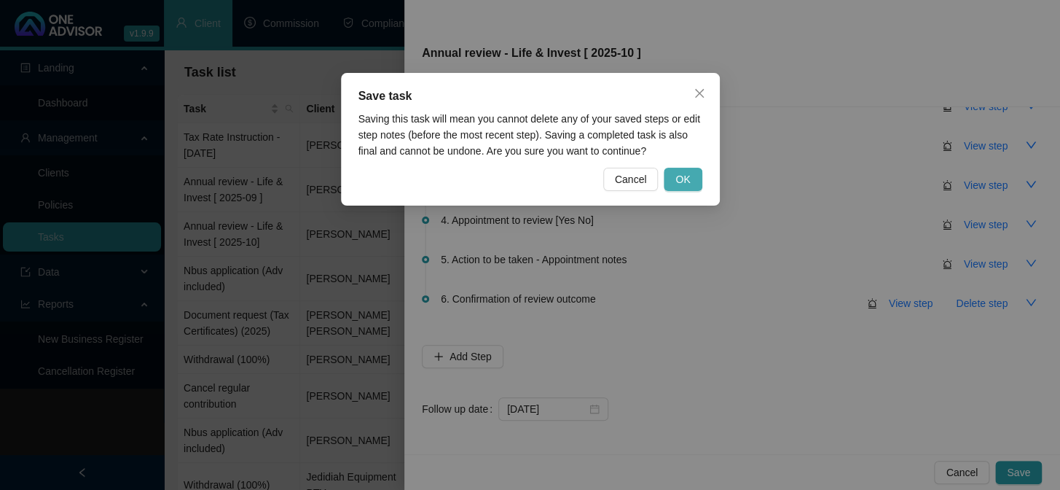
click at [697, 172] on button "OK" at bounding box center [683, 179] width 38 height 23
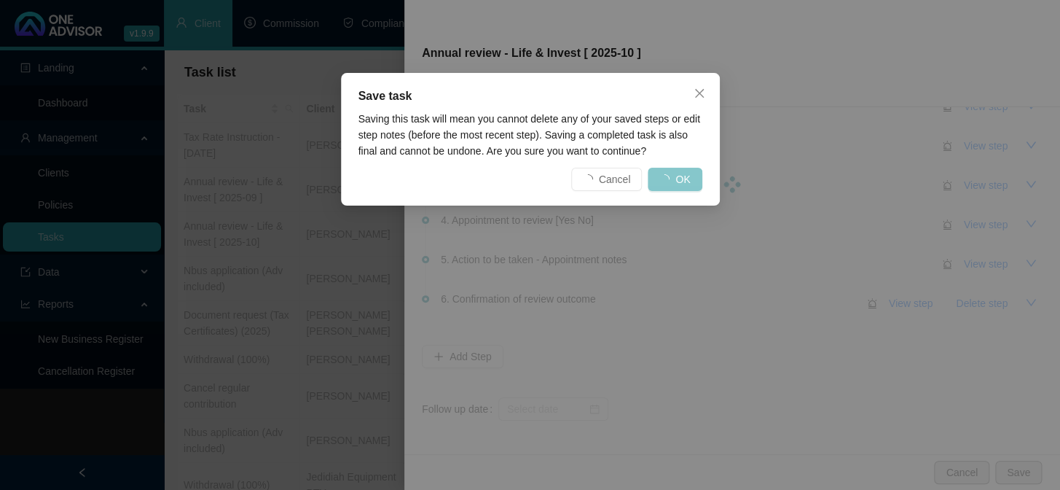
scroll to position [0, 0]
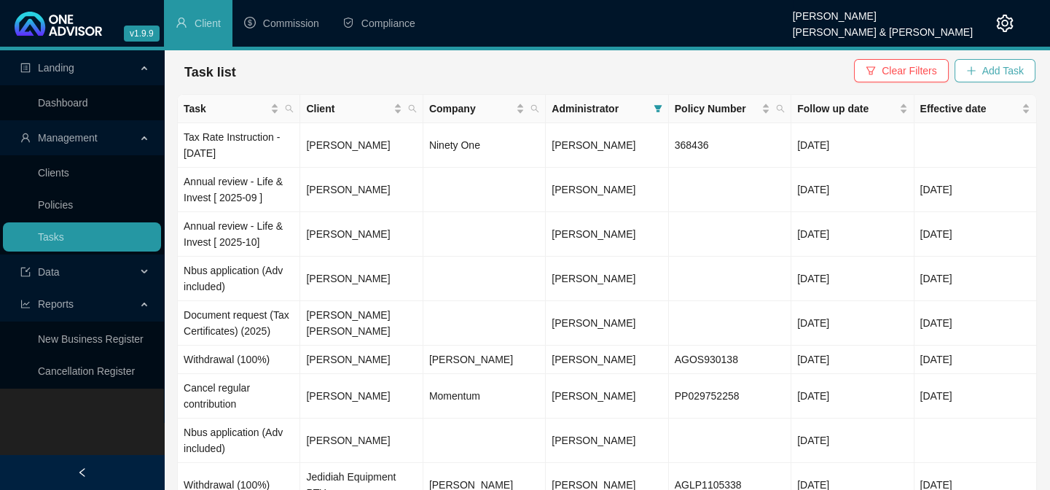
click at [987, 72] on span "Add Task" at bounding box center [1003, 71] width 42 height 16
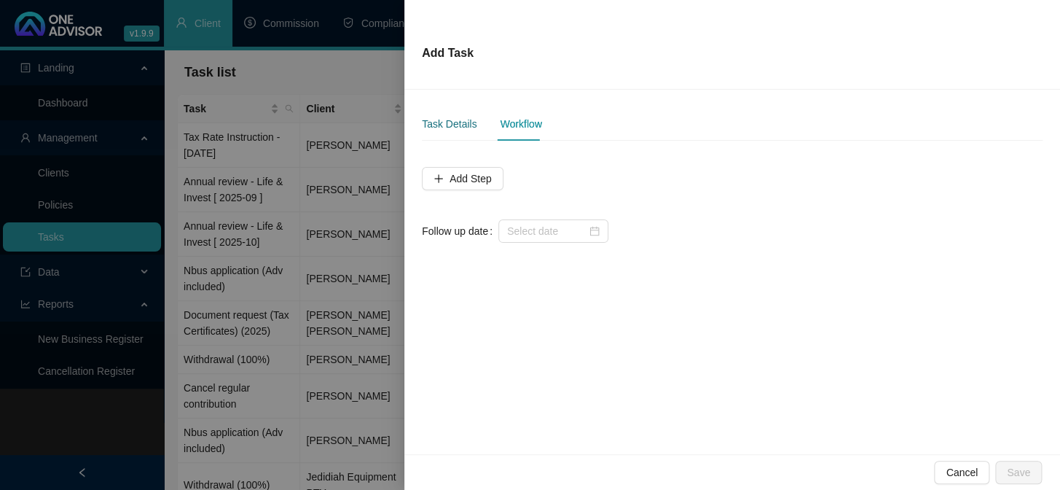
click at [450, 122] on div "Task Details" at bounding box center [449, 124] width 55 height 16
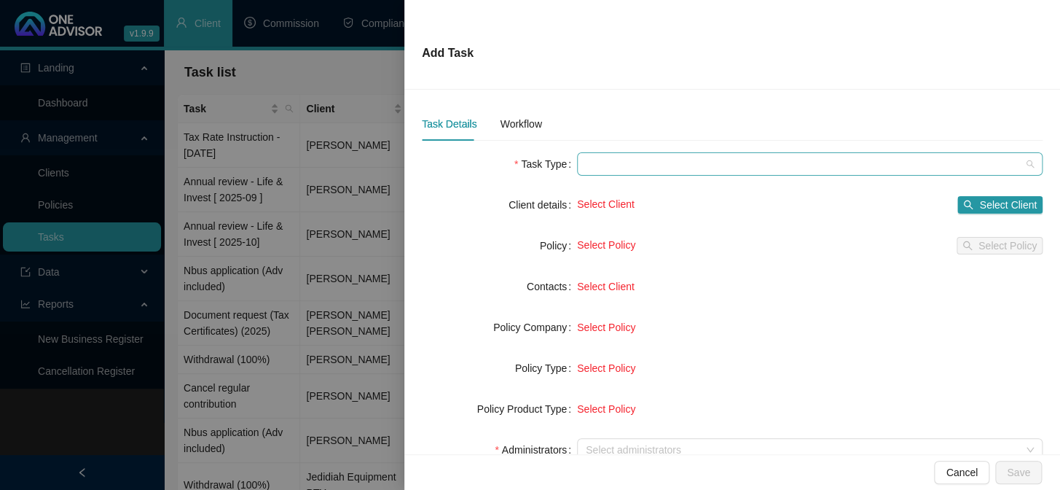
click at [616, 170] on span at bounding box center [810, 164] width 448 height 22
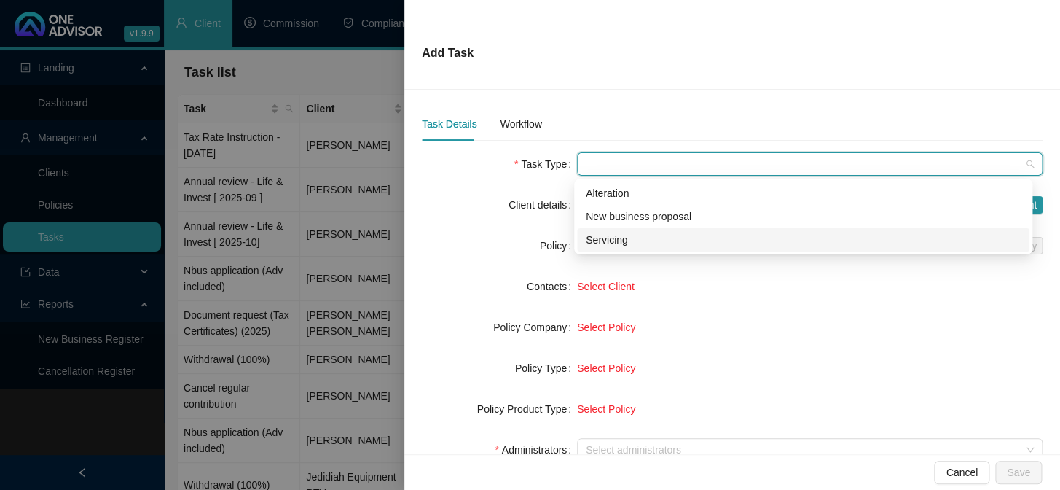
click at [595, 243] on div "Servicing" at bounding box center [803, 240] width 435 height 16
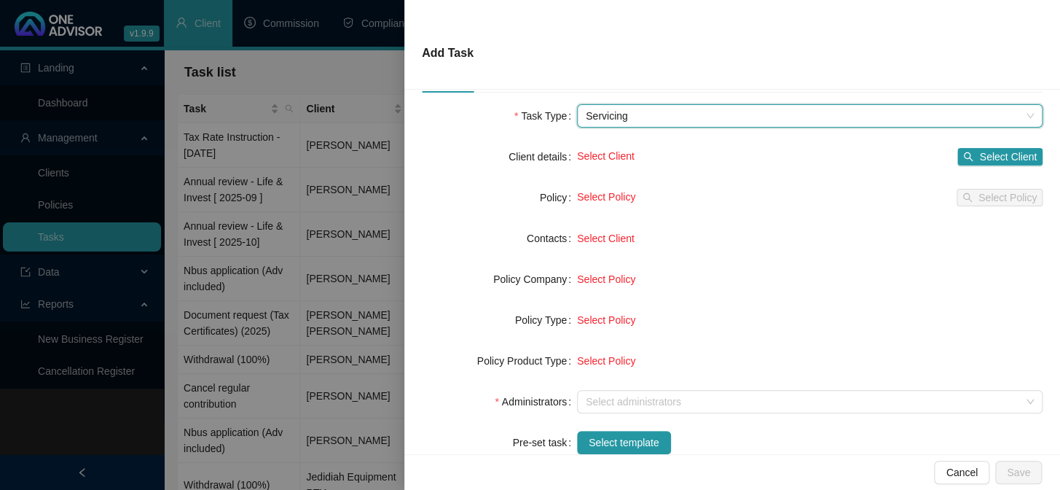
scroll to position [132, 0]
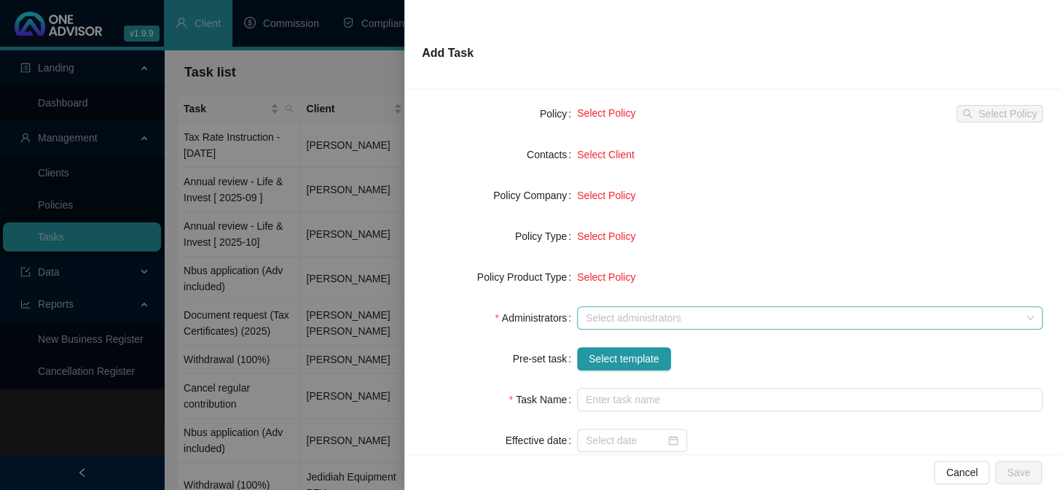
click at [603, 313] on div at bounding box center [802, 318] width 444 height 11
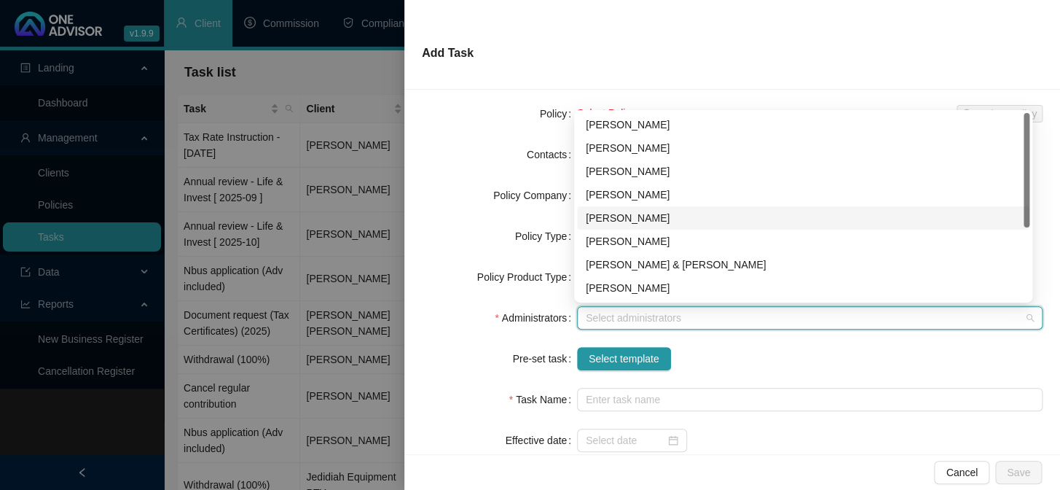
click at [611, 217] on div "[PERSON_NAME]" at bounding box center [803, 218] width 435 height 16
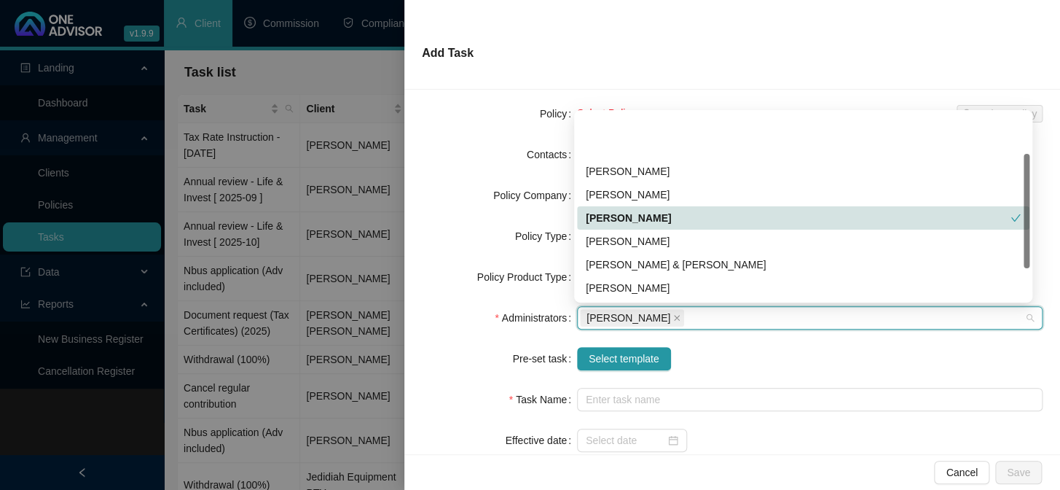
scroll to position [117, 0]
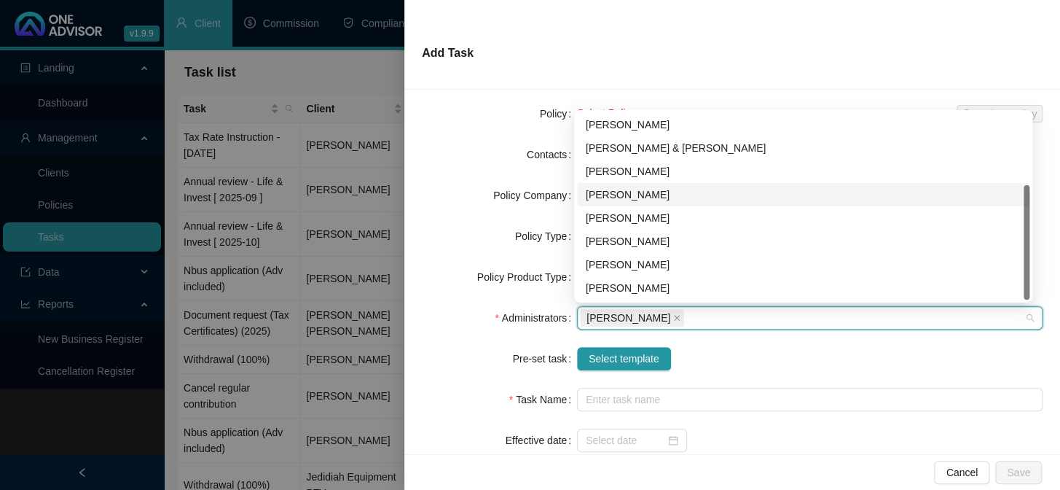
click at [628, 196] on div "[PERSON_NAME]" at bounding box center [803, 195] width 435 height 16
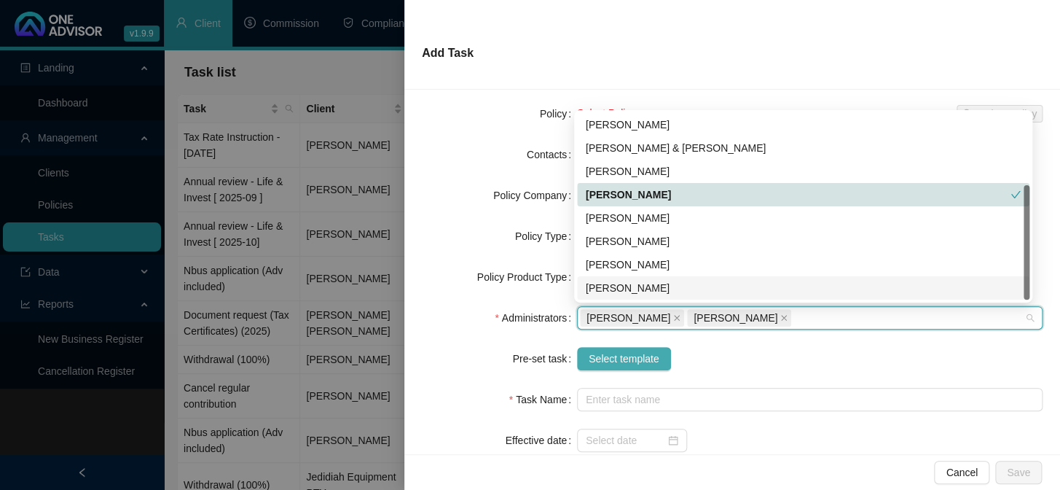
click at [607, 350] on span "Select template" at bounding box center [624, 358] width 71 height 16
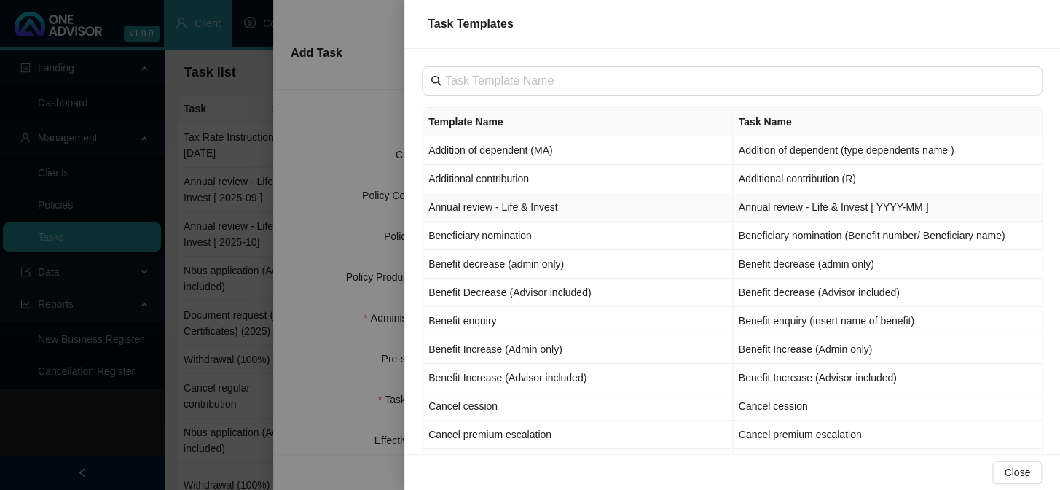
click at [471, 205] on td "Annual review - Life & Invest" at bounding box center [578, 207] width 310 height 28
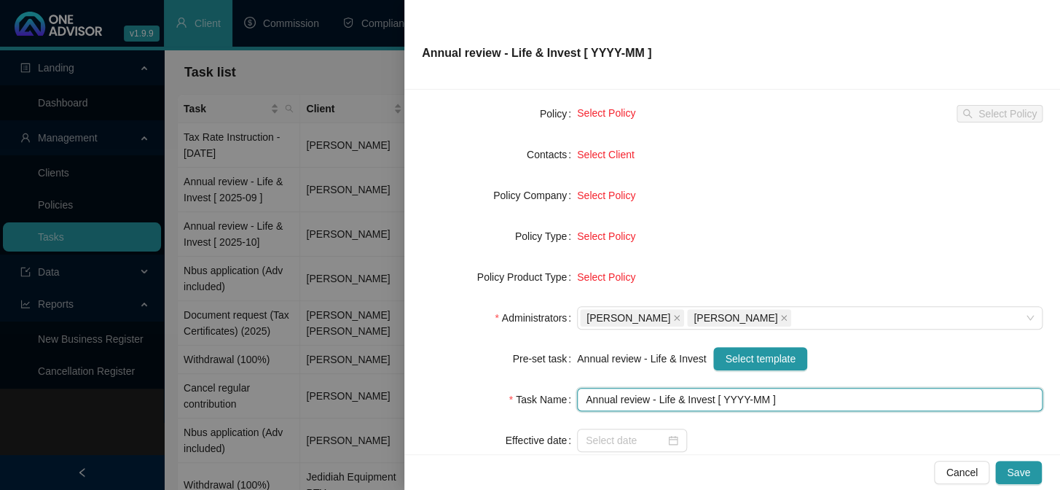
drag, startPoint x: 743, startPoint y: 398, endPoint x: 738, endPoint y: 407, distance: 10.1
click at [739, 405] on input "Annual review - Life & Invest [ YYYY-MM ]" at bounding box center [810, 399] width 466 height 23
type input "Annual review - Life & Invest [ 2025-10 ]"
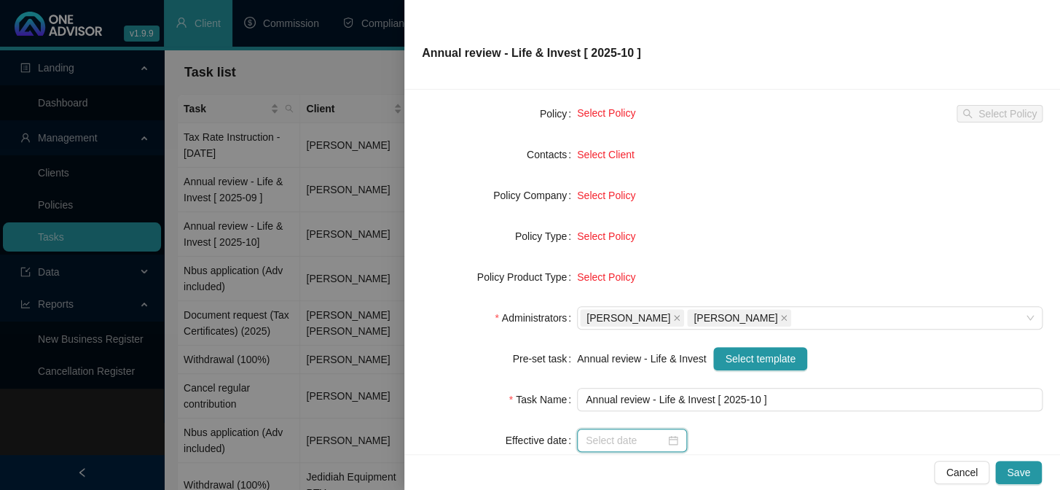
click at [620, 439] on input at bounding box center [625, 440] width 79 height 16
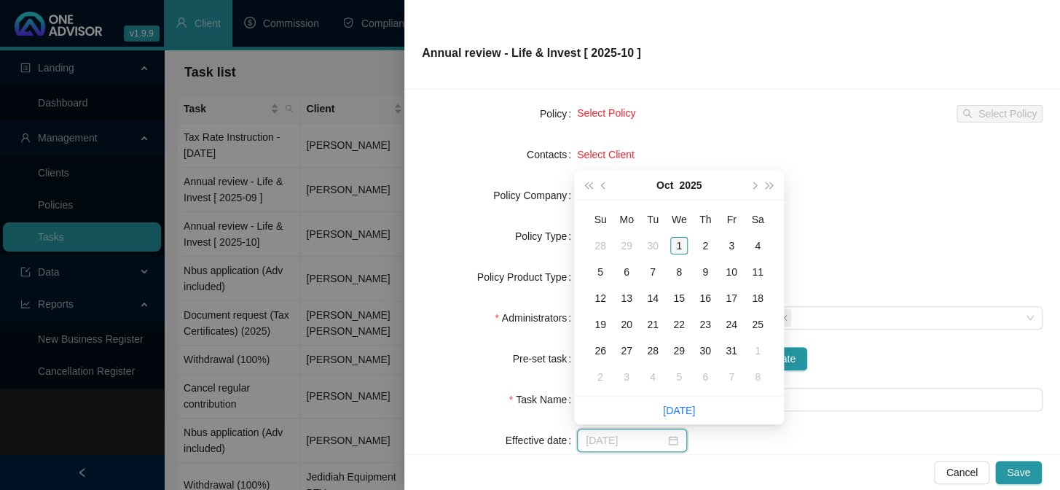
type input "[DATE]"
click at [679, 247] on div "1" at bounding box center [678, 245] width 17 height 17
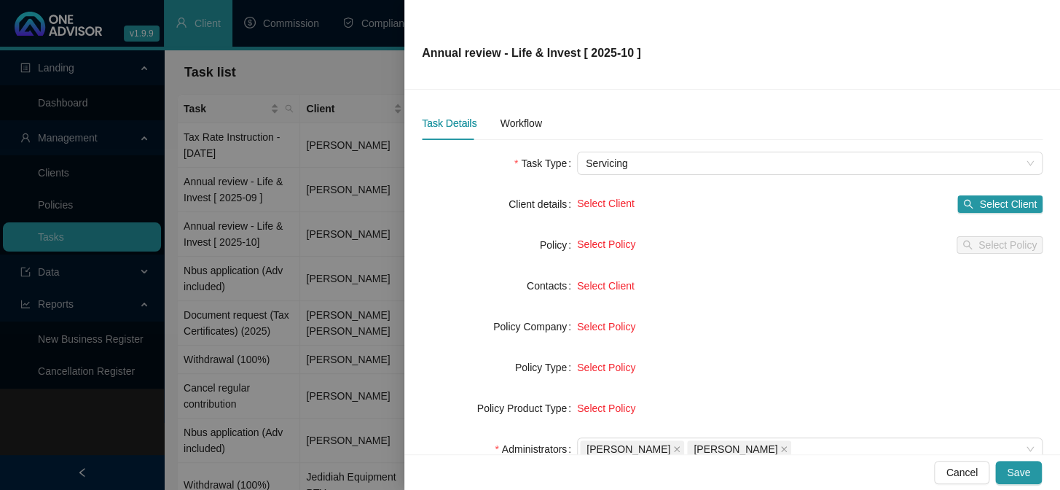
scroll to position [0, 0]
click at [1005, 206] on span "Select Client" at bounding box center [1008, 205] width 58 height 16
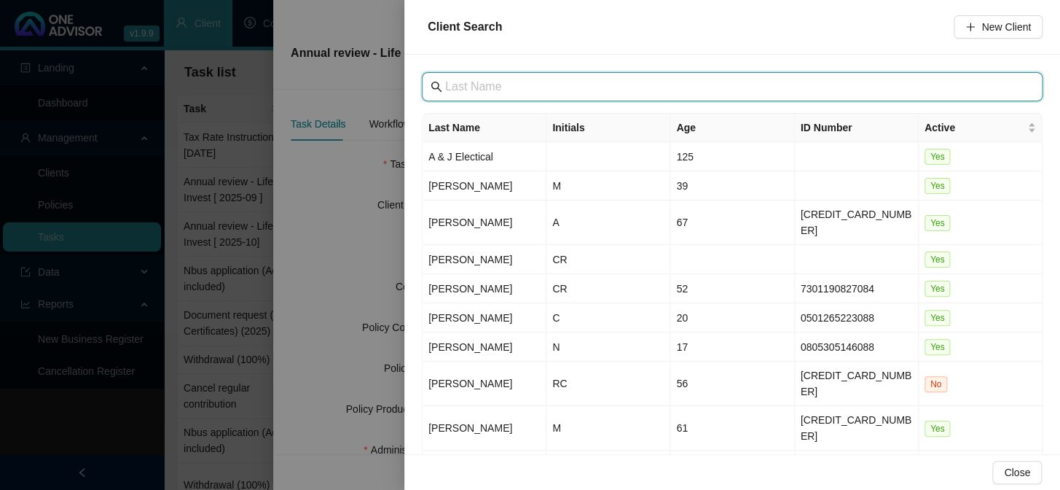
click at [514, 88] on input "text" at bounding box center [733, 86] width 577 height 17
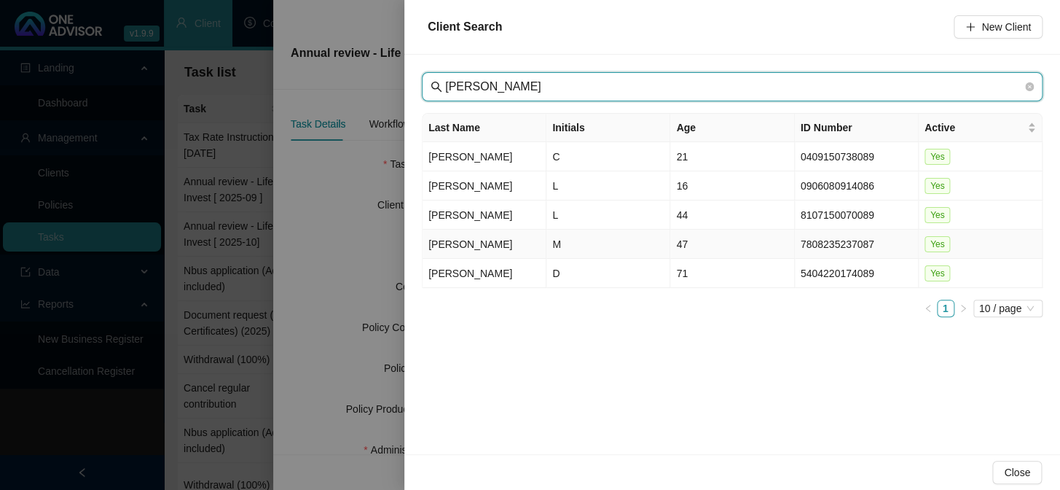
type input "[PERSON_NAME]"
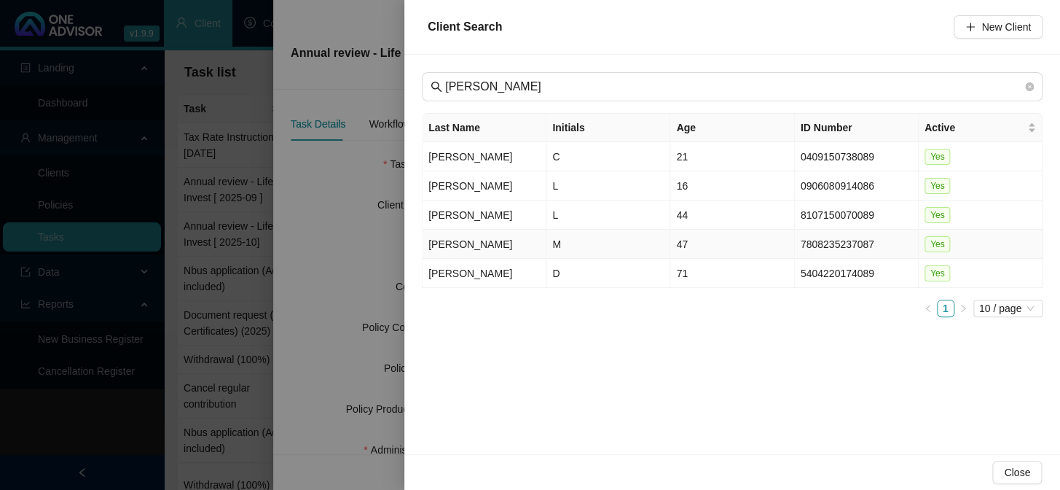
click at [443, 244] on td "[PERSON_NAME]" at bounding box center [485, 243] width 124 height 29
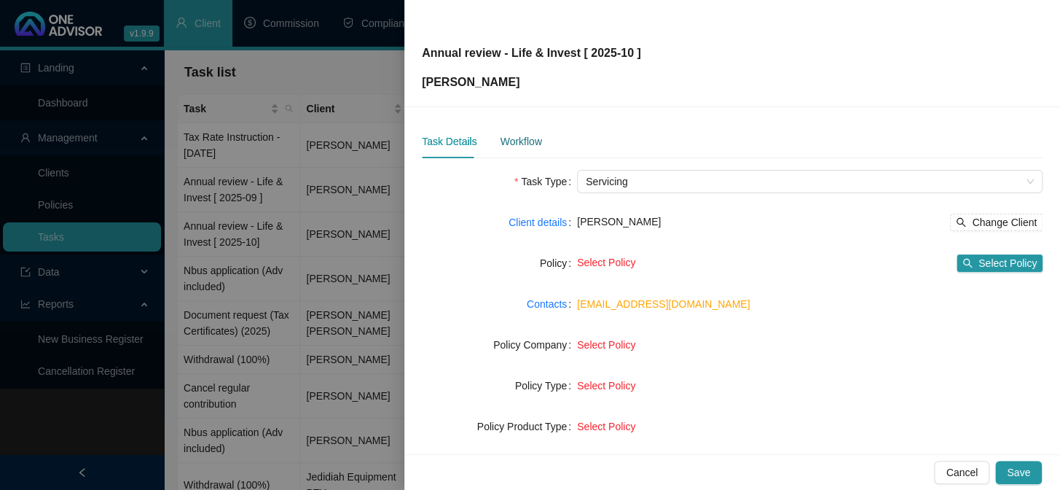
click at [514, 140] on div "Workflow" at bounding box center [521, 141] width 42 height 16
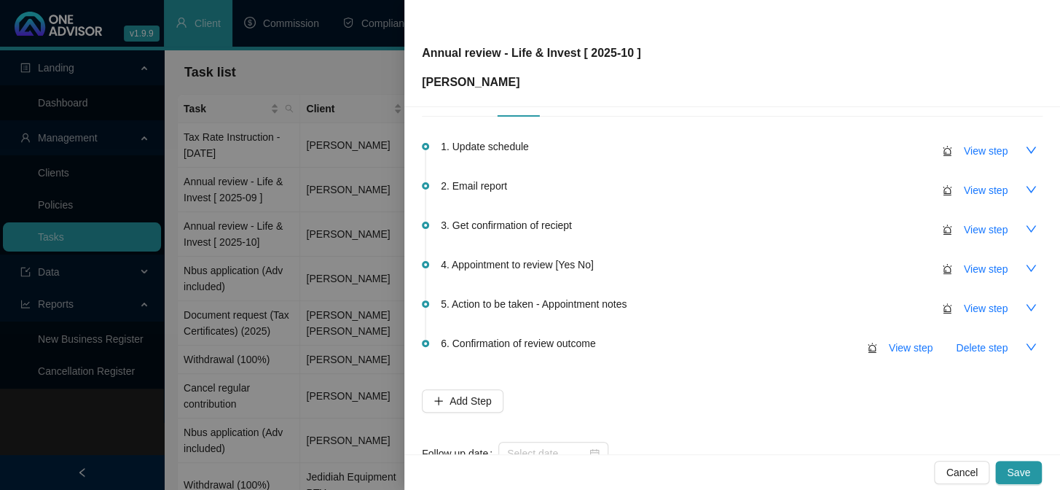
scroll to position [86, 0]
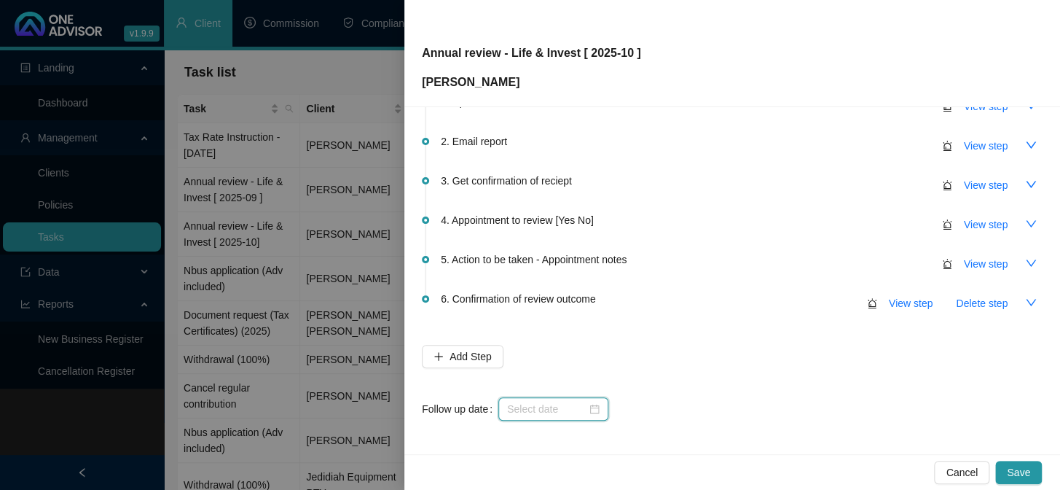
click at [527, 412] on input at bounding box center [546, 409] width 79 height 16
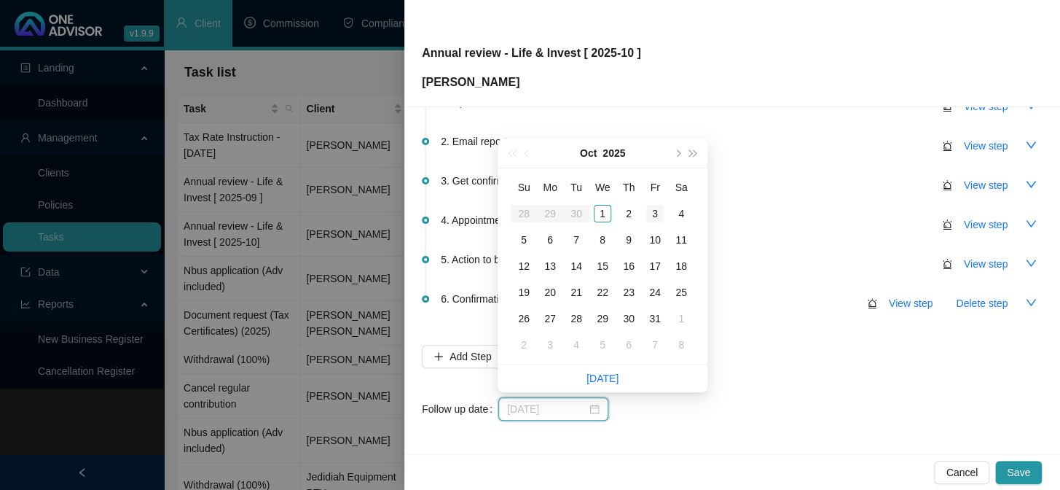
type input "[DATE]"
click at [654, 209] on div "3" at bounding box center [654, 213] width 17 height 17
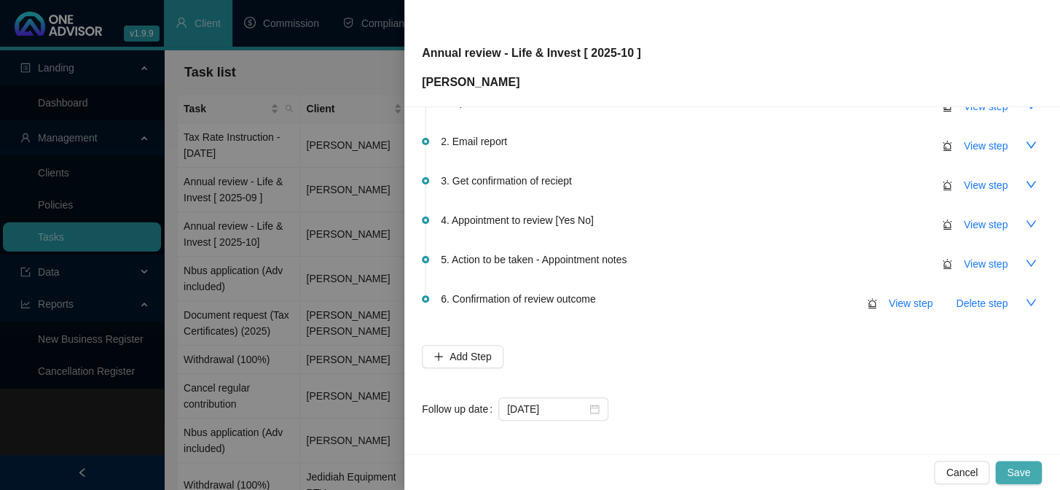
click at [1014, 466] on span "Save" at bounding box center [1018, 472] width 23 height 16
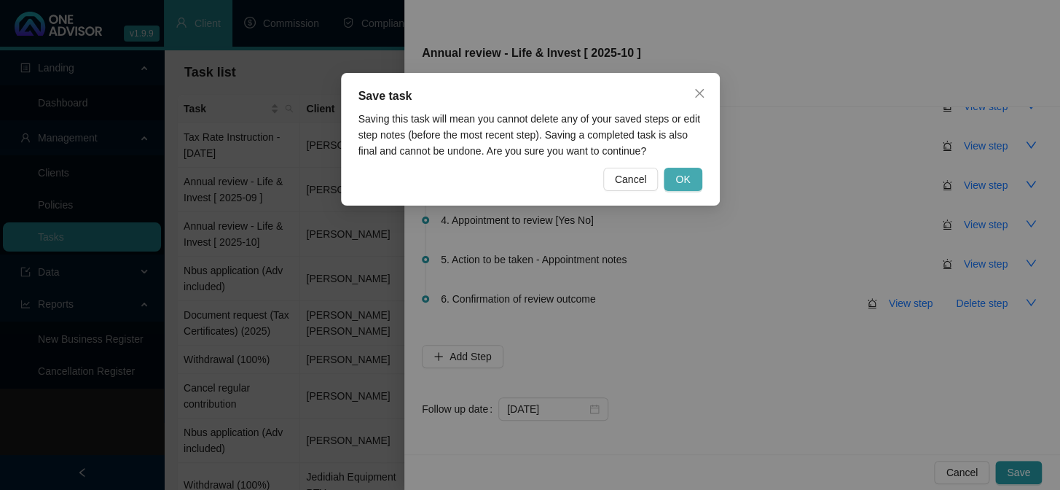
click at [687, 171] on span "OK" at bounding box center [682, 179] width 15 height 16
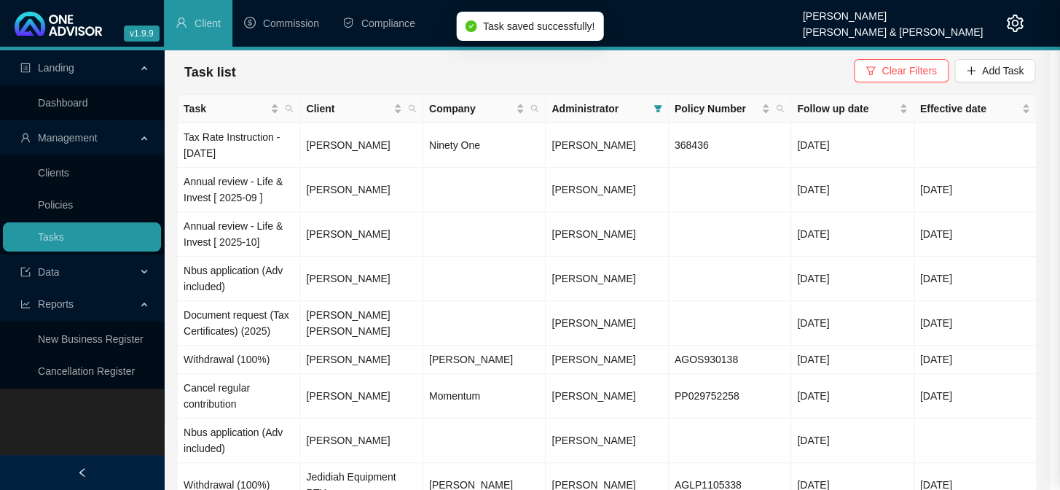
scroll to position [0, 0]
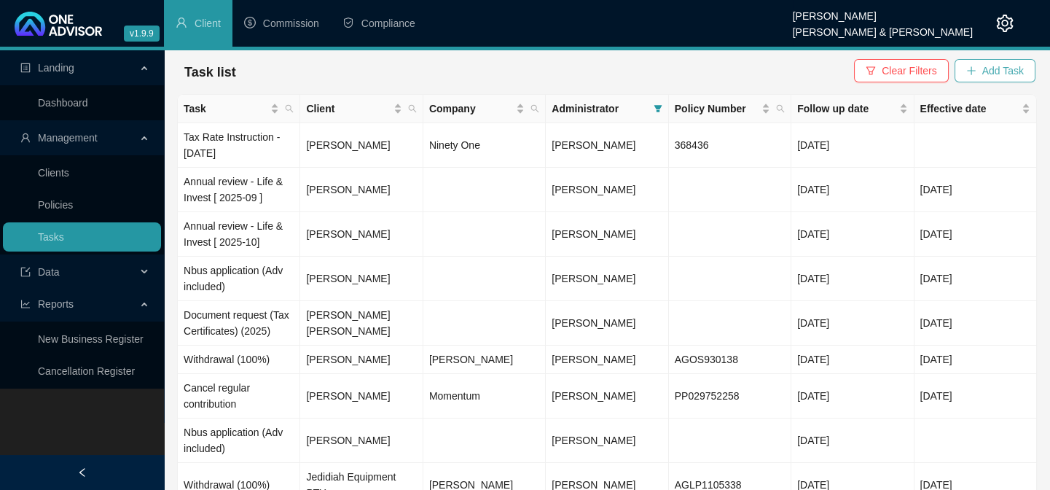
click at [1006, 69] on span "Add Task" at bounding box center [1003, 71] width 42 height 16
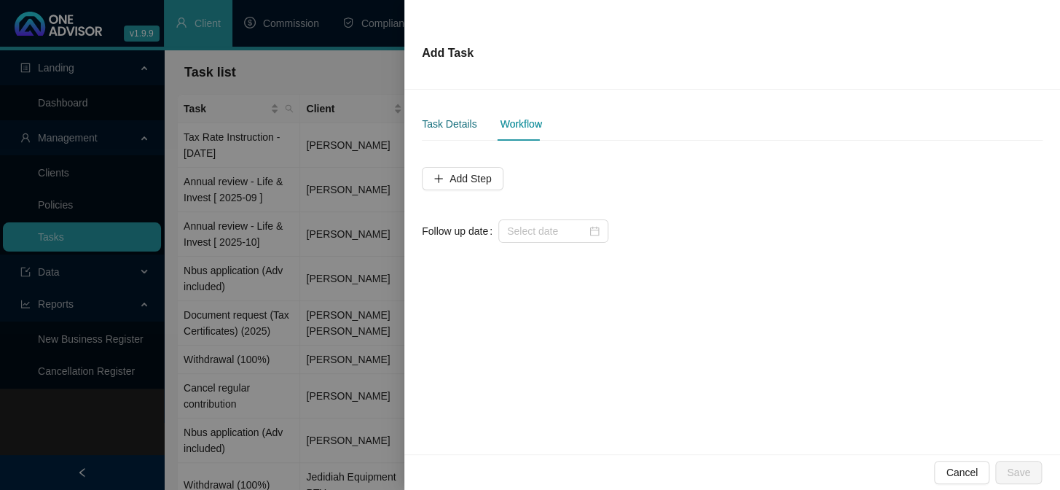
click at [450, 124] on div "Task Details" at bounding box center [449, 124] width 55 height 16
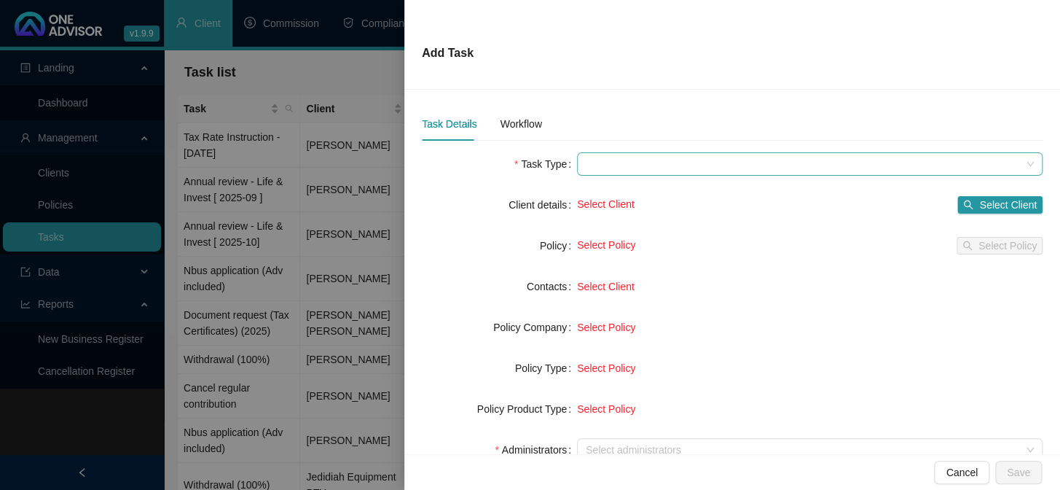
click at [661, 168] on span at bounding box center [810, 164] width 448 height 22
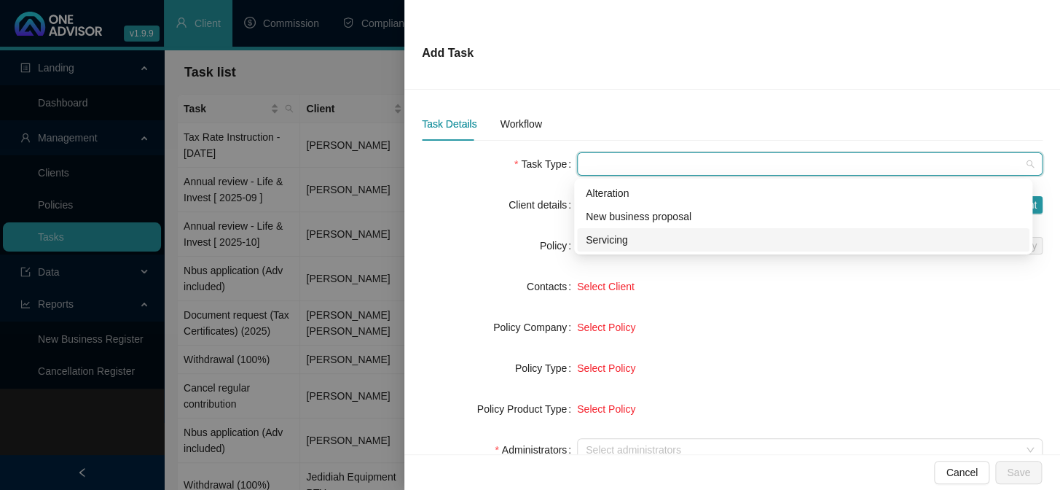
click at [623, 234] on div "Servicing" at bounding box center [803, 240] width 435 height 16
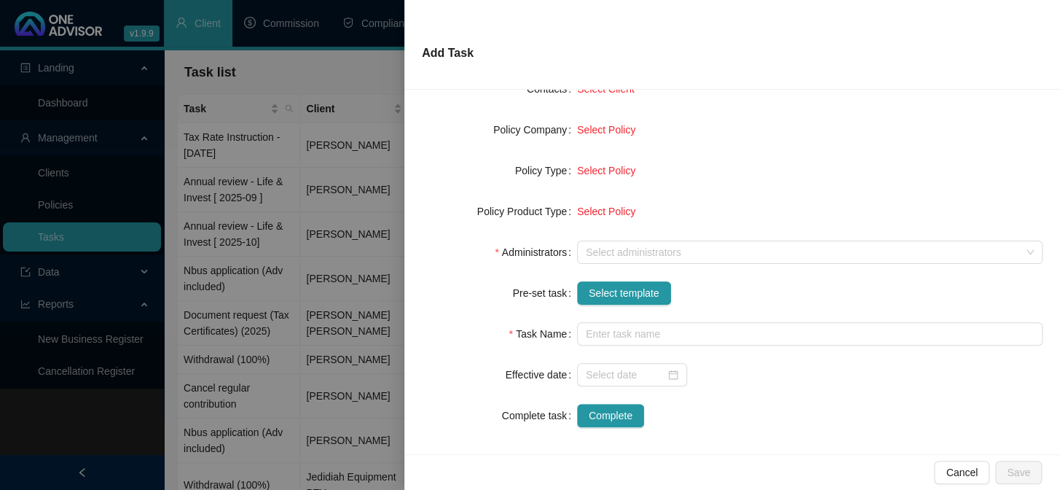
scroll to position [198, 0]
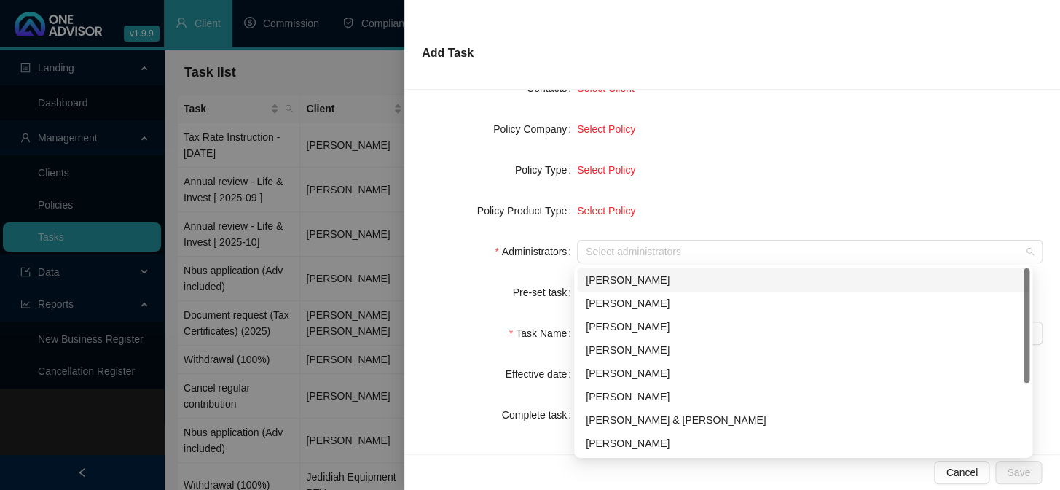
click at [622, 246] on div at bounding box center [802, 251] width 444 height 11
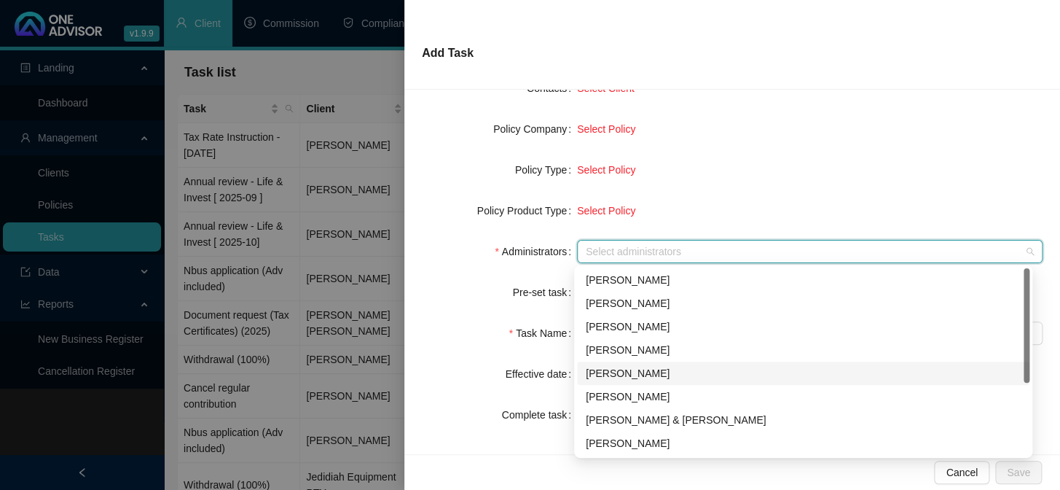
click at [616, 374] on div "[PERSON_NAME]" at bounding box center [803, 373] width 435 height 16
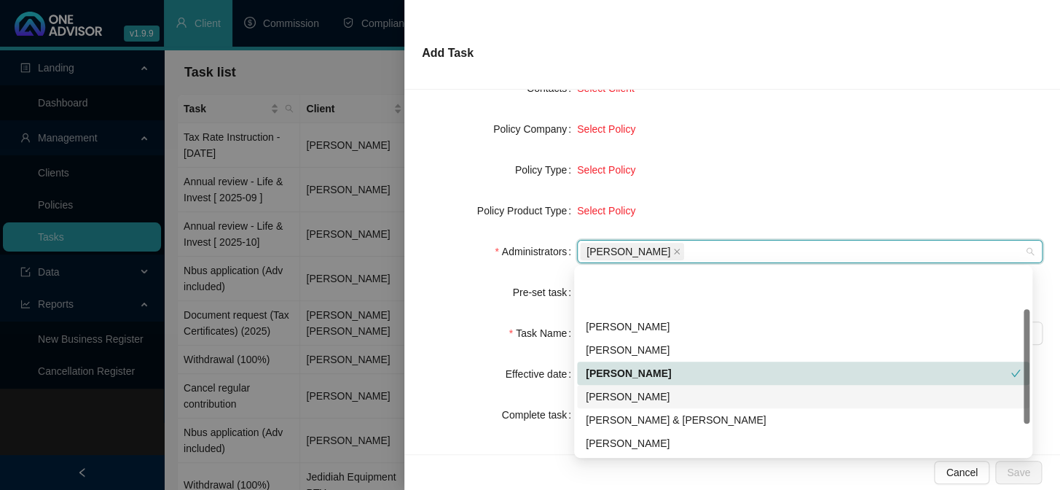
scroll to position [117, 0]
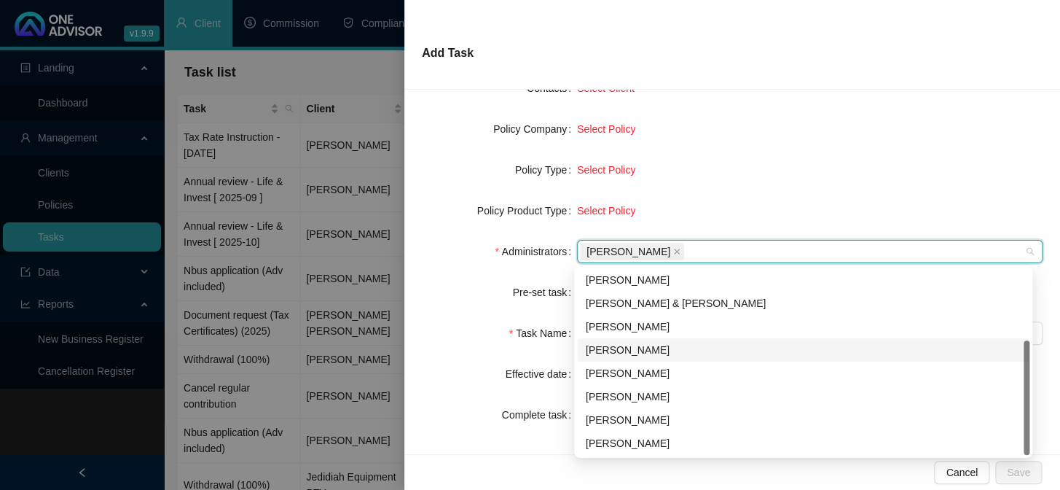
click at [608, 348] on div "[PERSON_NAME]" at bounding box center [803, 350] width 435 height 16
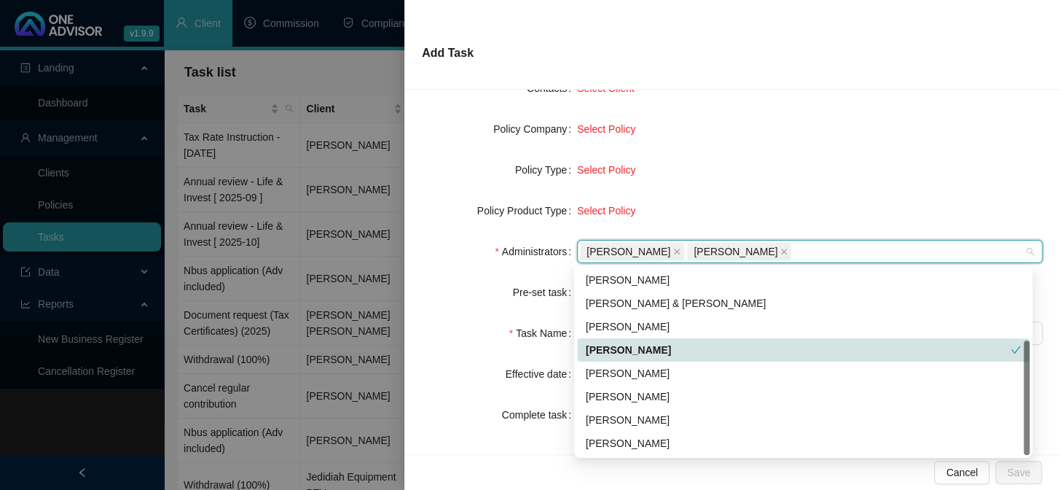
click at [487, 329] on div "Task Name" at bounding box center [499, 332] width 155 height 23
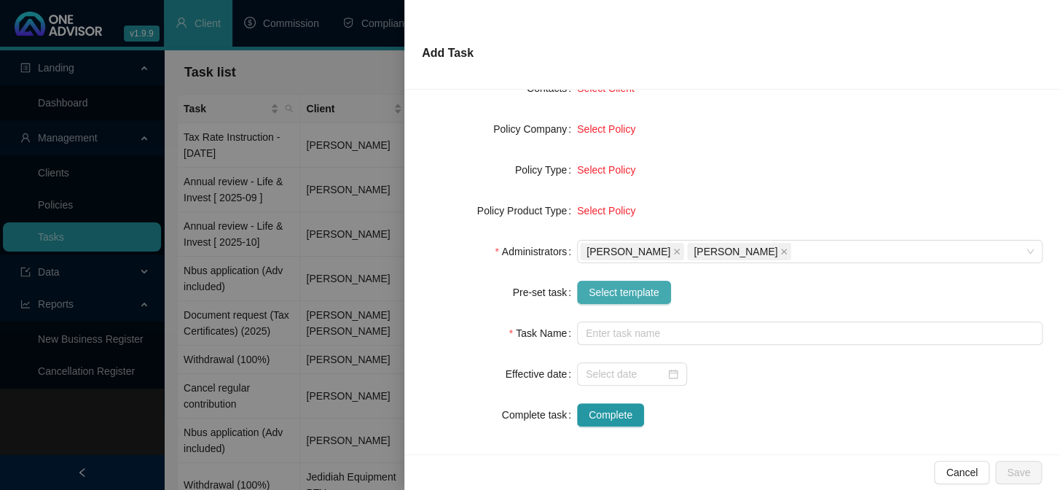
click at [619, 289] on span "Select template" at bounding box center [624, 292] width 71 height 16
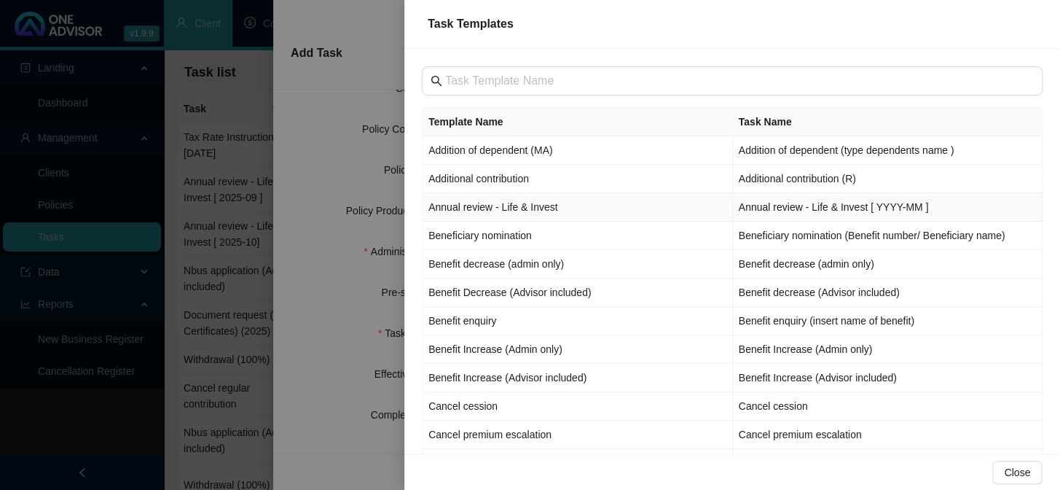
click at [464, 207] on td "Annual review - Life & Invest" at bounding box center [578, 207] width 310 height 28
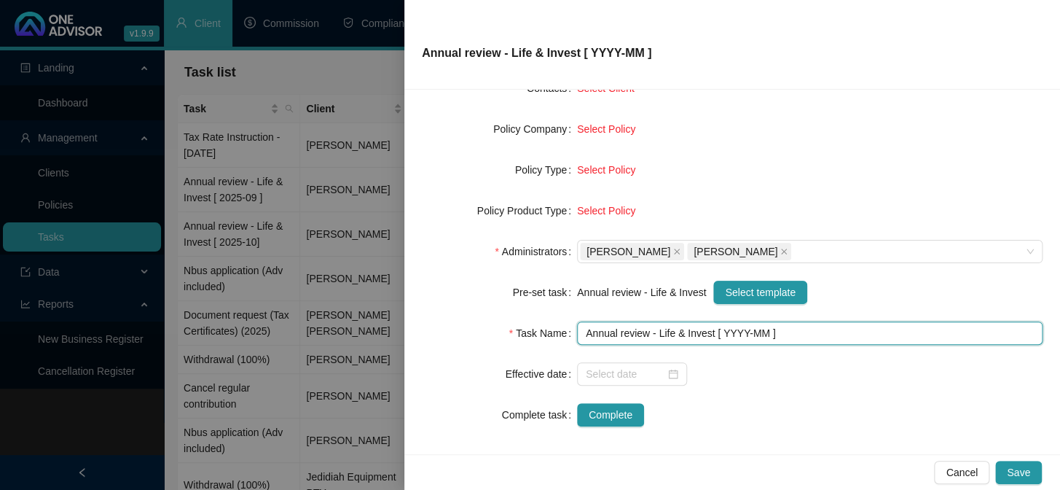
drag, startPoint x: 739, startPoint y: 331, endPoint x: 737, endPoint y: 340, distance: 9.7
click at [739, 334] on input "Annual review - Life & Invest [ YYYY-MM ]" at bounding box center [810, 332] width 466 height 23
type input "Annual review - Life & Invest [ 2025-10 ]"
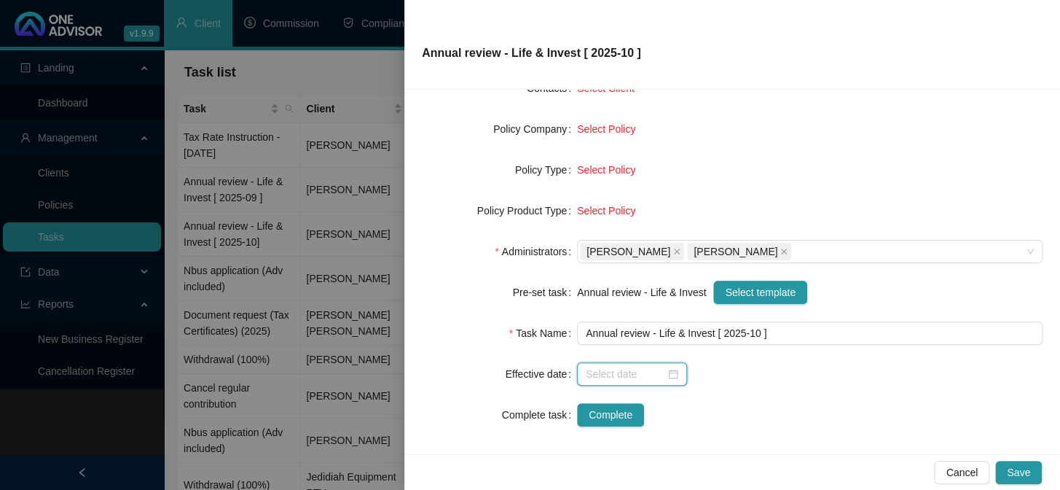
click at [640, 374] on input at bounding box center [625, 374] width 79 height 16
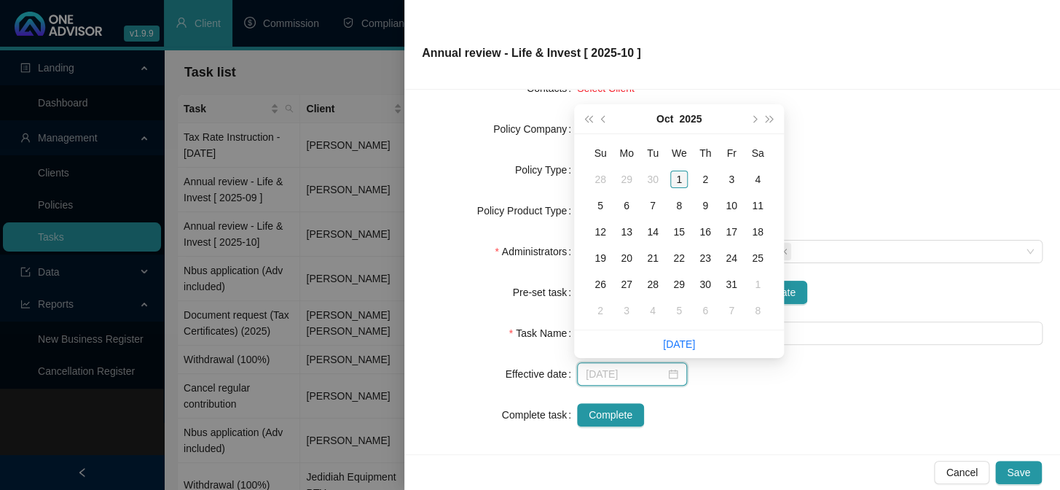
type input "[DATE]"
click at [672, 172] on div "1" at bounding box center [678, 178] width 17 height 17
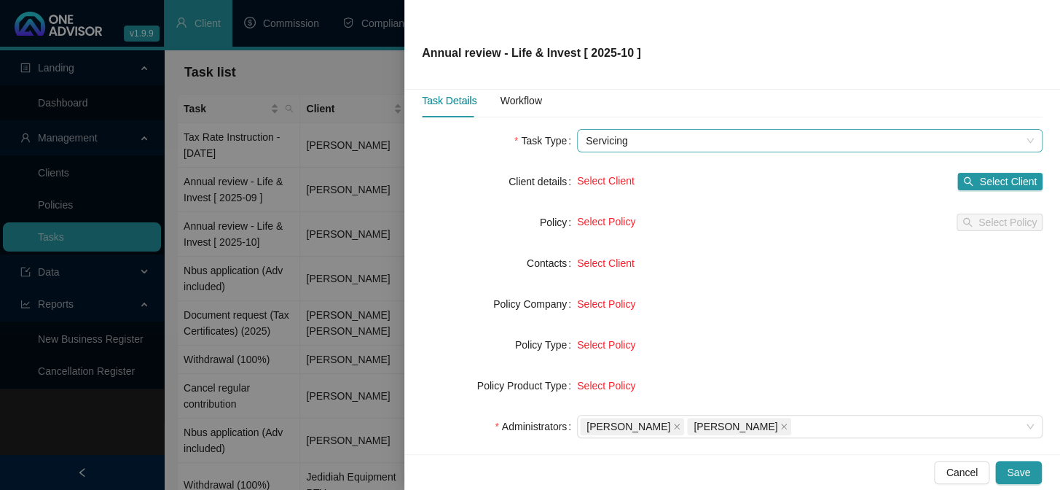
scroll to position [0, 0]
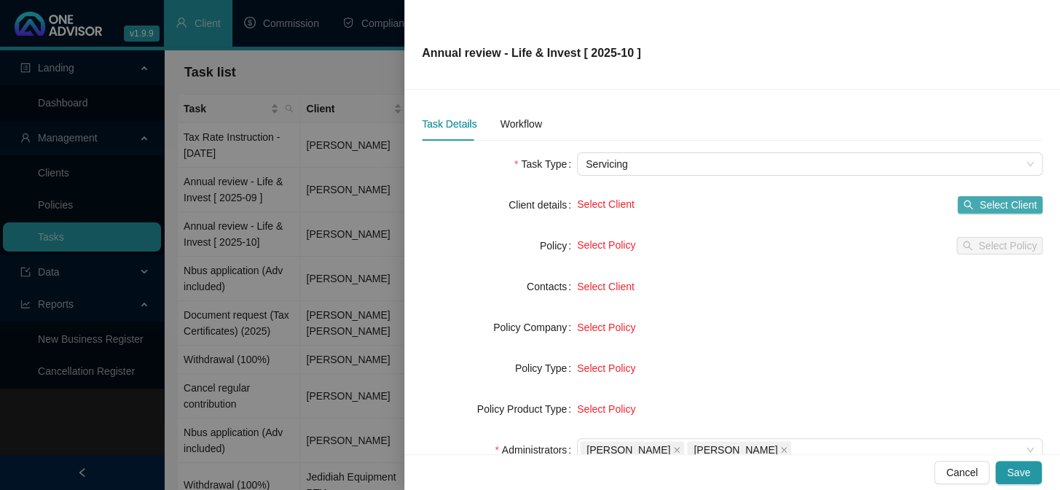
click at [986, 205] on span "Select Client" at bounding box center [1008, 205] width 58 height 16
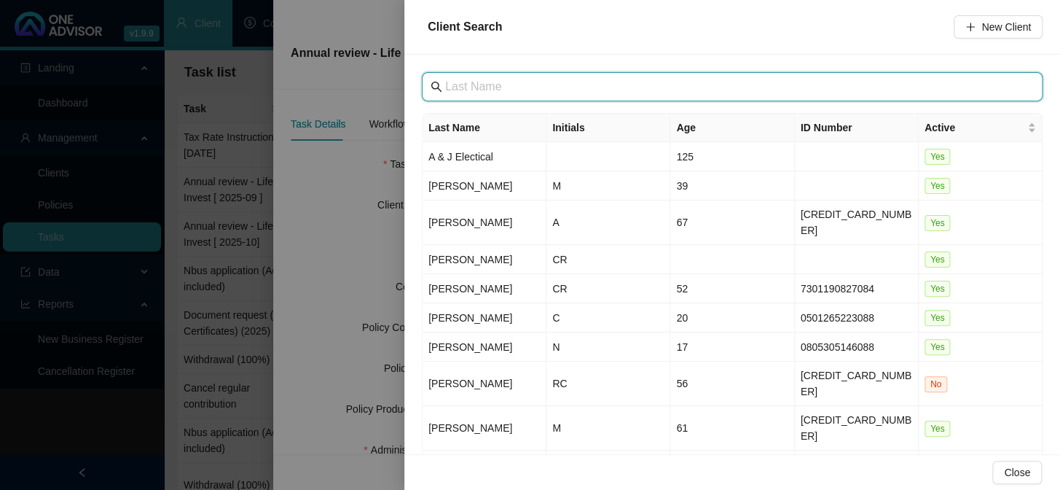
click at [481, 87] on input "text" at bounding box center [733, 86] width 577 height 17
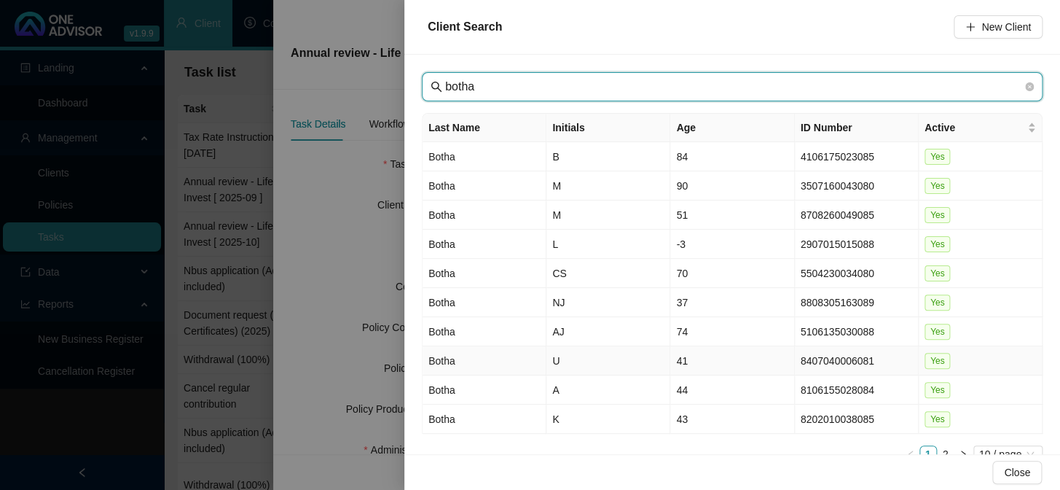
type input "botha"
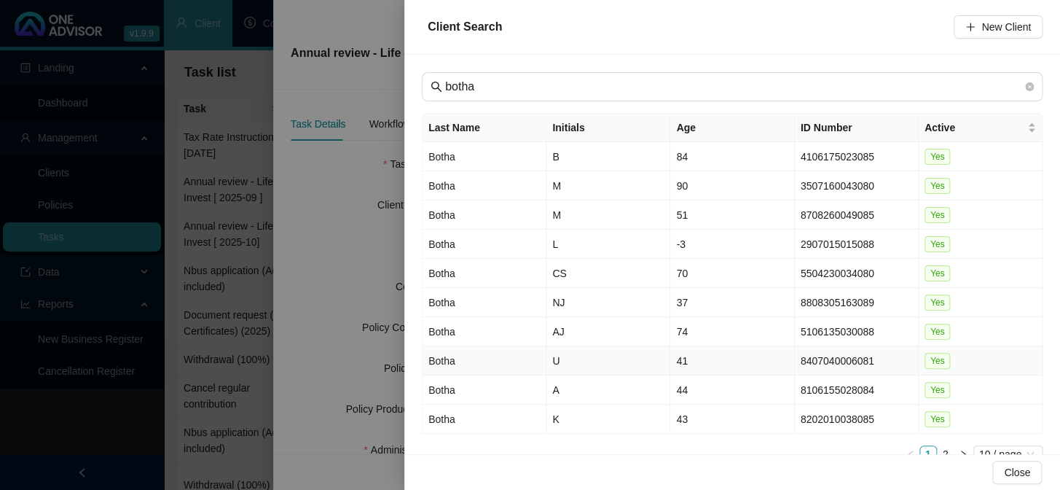
click at [439, 365] on td "Botha" at bounding box center [485, 360] width 124 height 29
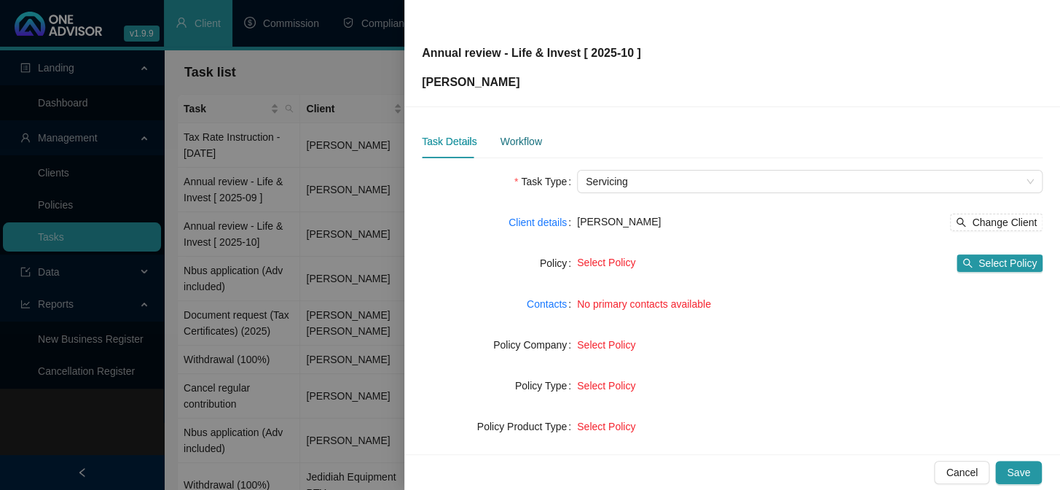
click at [522, 141] on div "Workflow" at bounding box center [521, 141] width 42 height 16
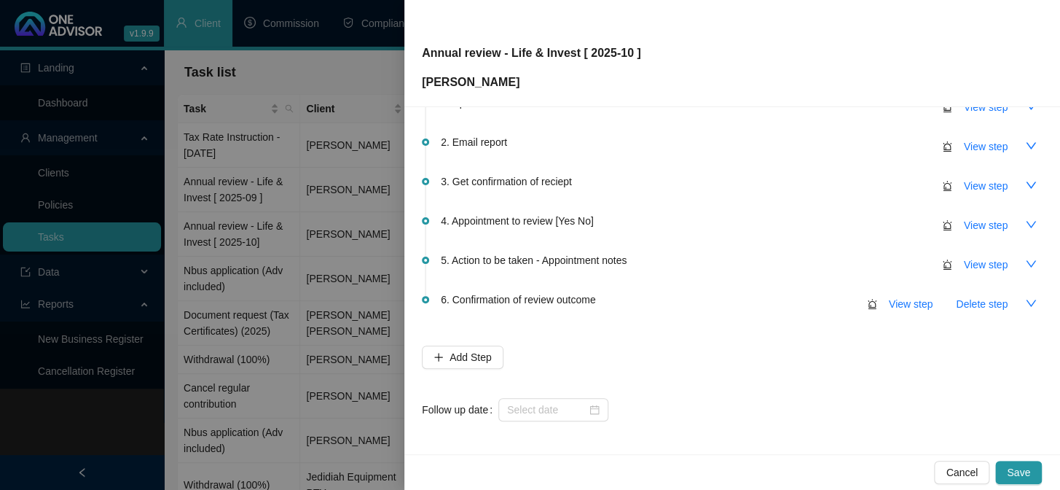
scroll to position [86, 0]
click at [541, 416] on div at bounding box center [553, 408] width 110 height 23
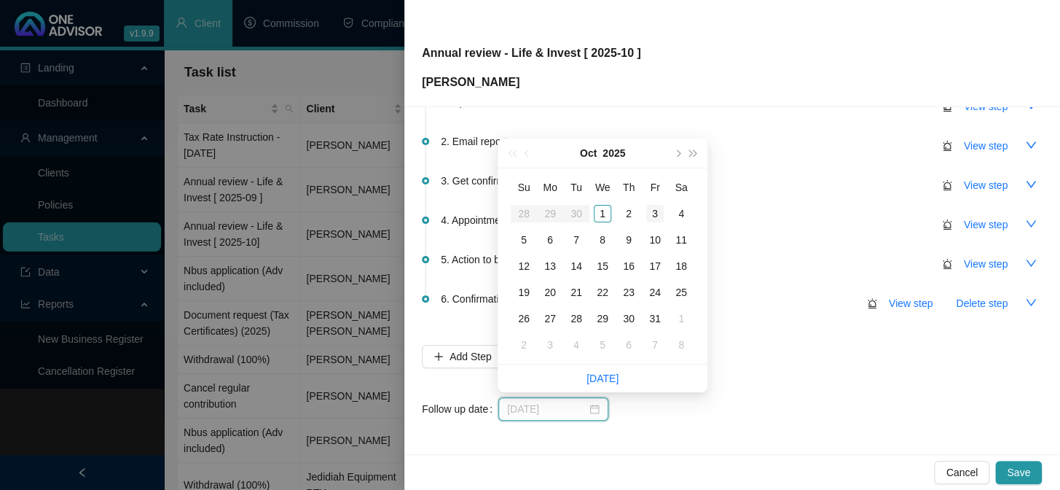
type input "[DATE]"
click at [655, 209] on div "3" at bounding box center [654, 213] width 17 height 17
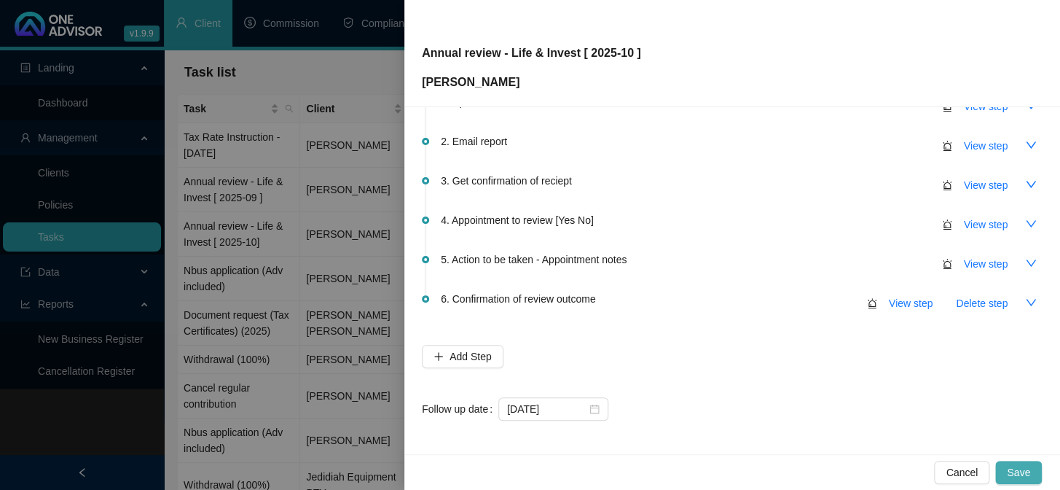
click at [1013, 470] on span "Save" at bounding box center [1018, 472] width 23 height 16
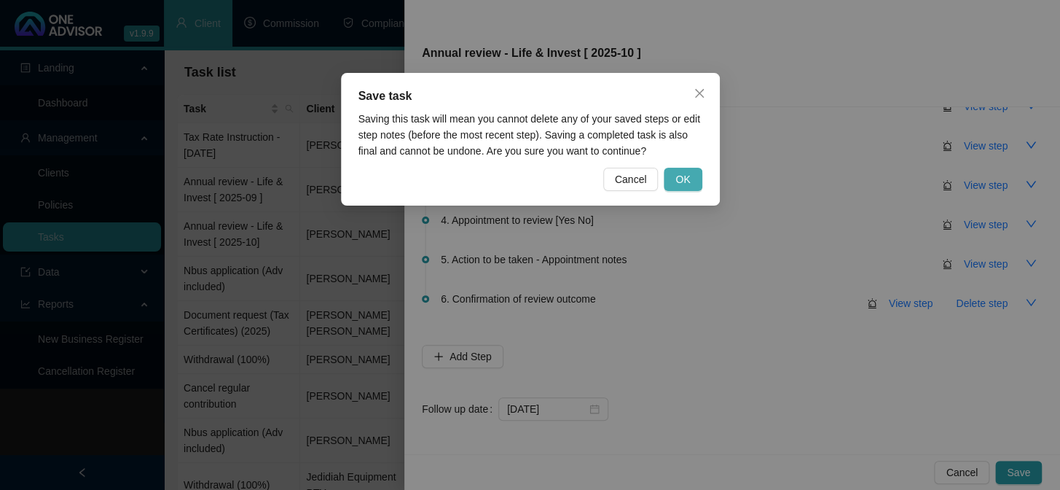
click at [677, 180] on span "OK" at bounding box center [682, 179] width 15 height 16
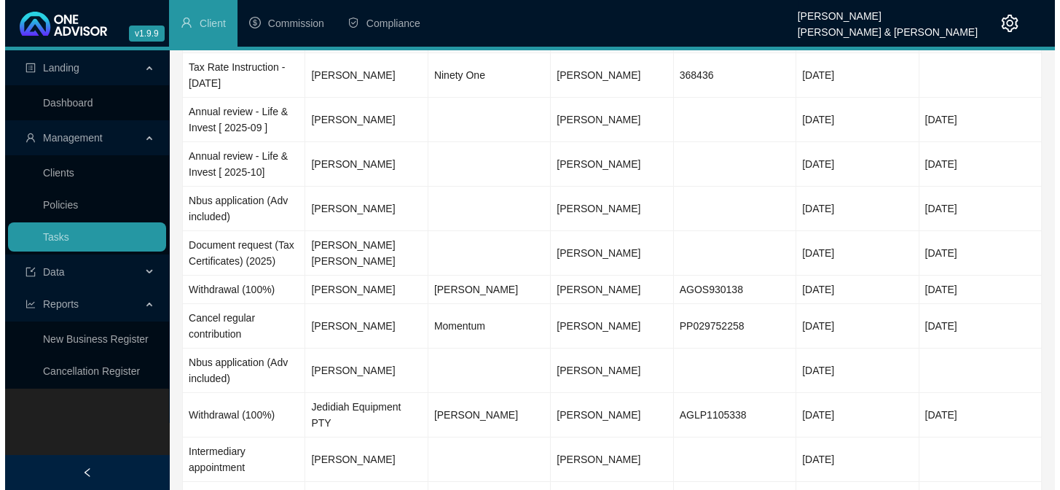
scroll to position [0, 0]
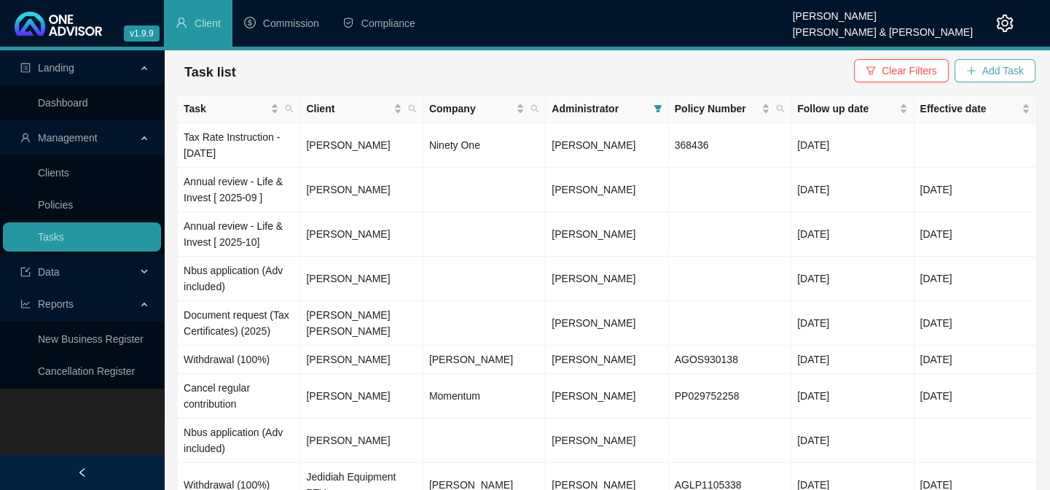
click at [998, 72] on span "Add Task" at bounding box center [1003, 71] width 42 height 16
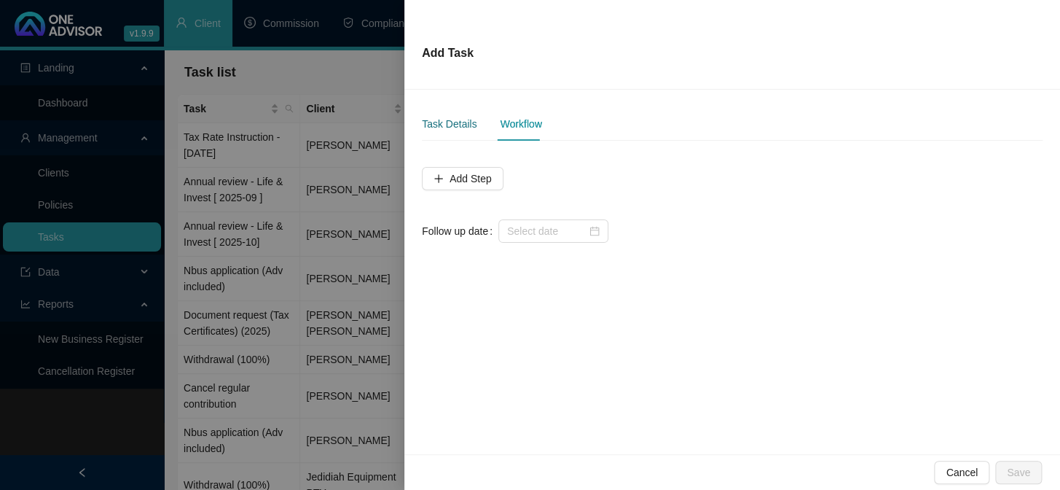
click at [449, 120] on div "Task Details" at bounding box center [449, 124] width 55 height 16
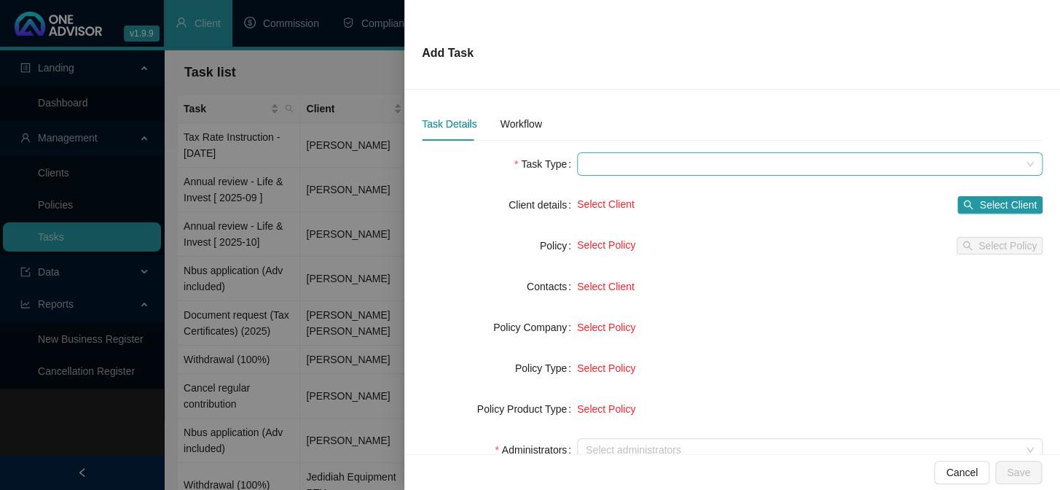
click at [586, 167] on span at bounding box center [810, 164] width 448 height 22
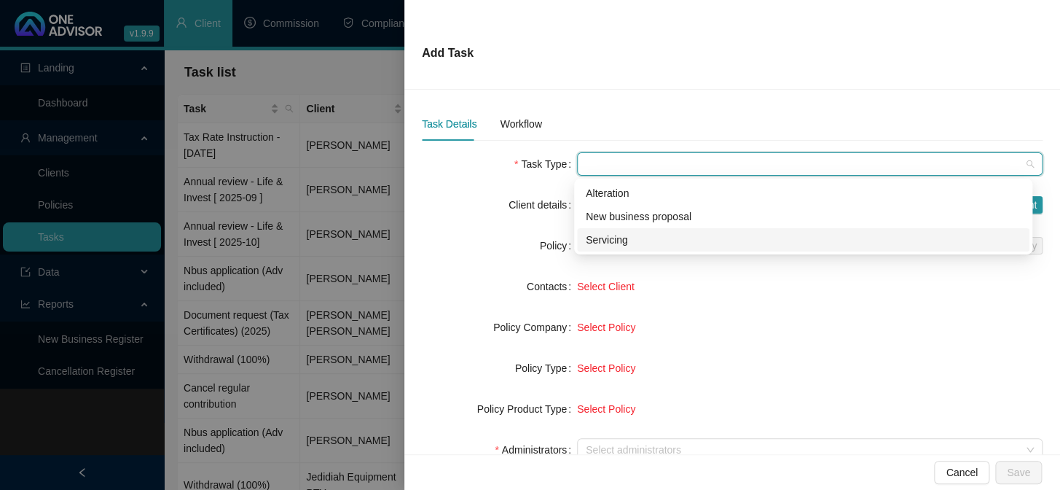
click at [605, 235] on div "Servicing" at bounding box center [803, 240] width 435 height 16
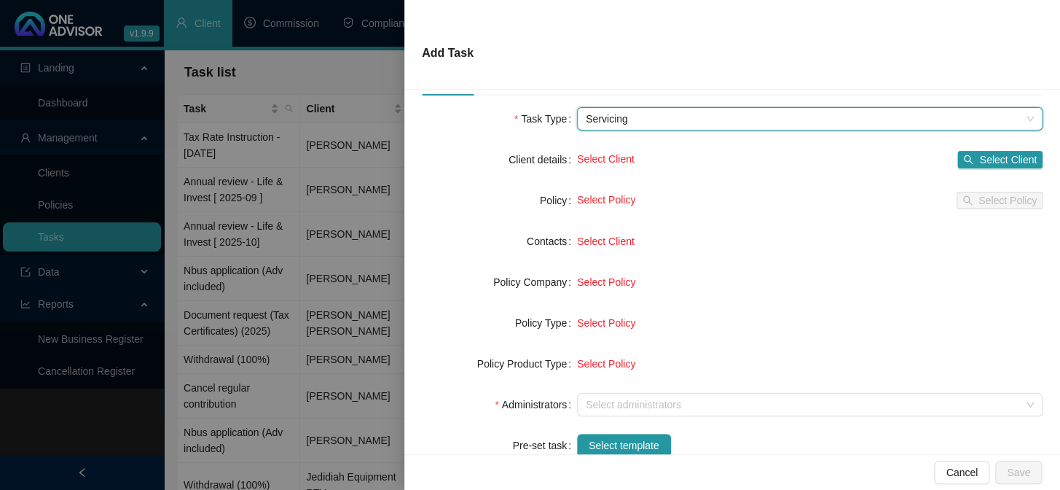
scroll to position [66, 0]
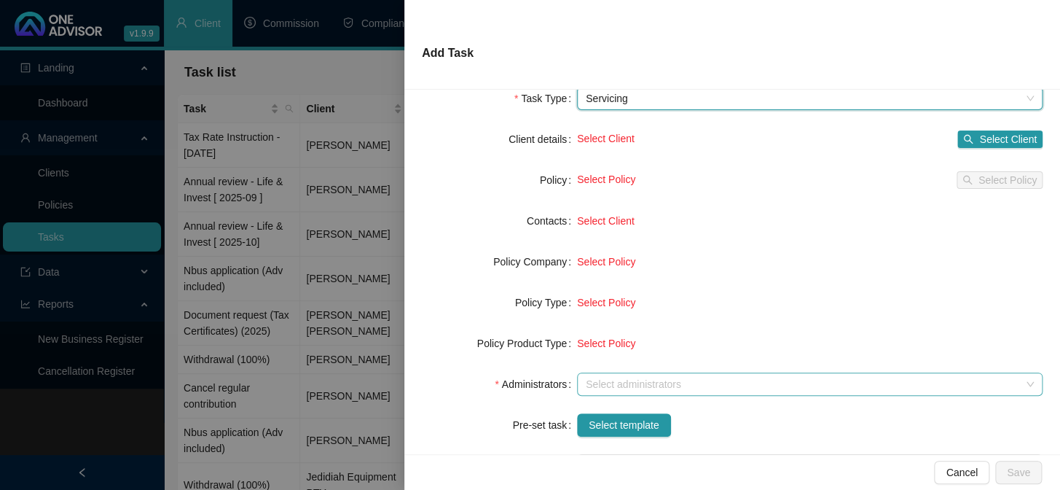
click at [588, 387] on div at bounding box center [802, 384] width 444 height 11
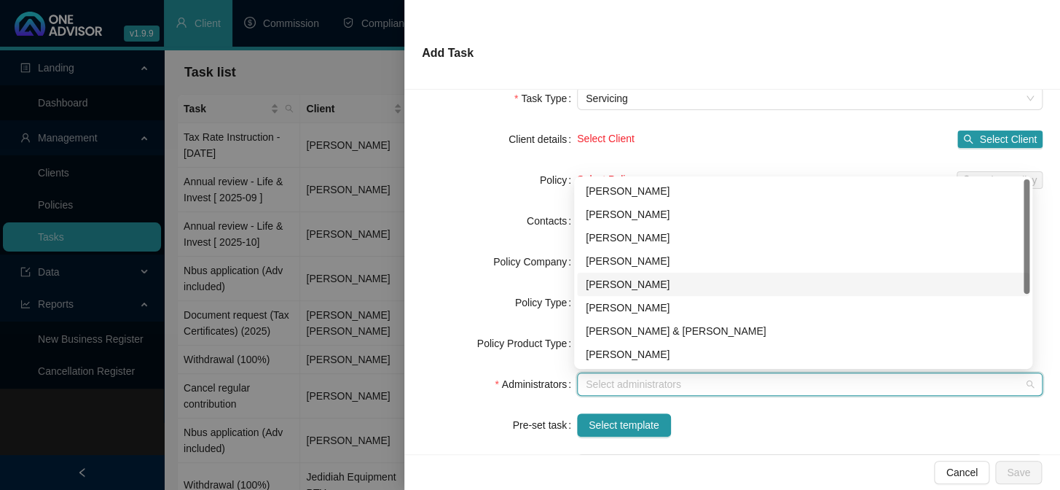
click at [597, 287] on div "[PERSON_NAME]" at bounding box center [803, 284] width 435 height 16
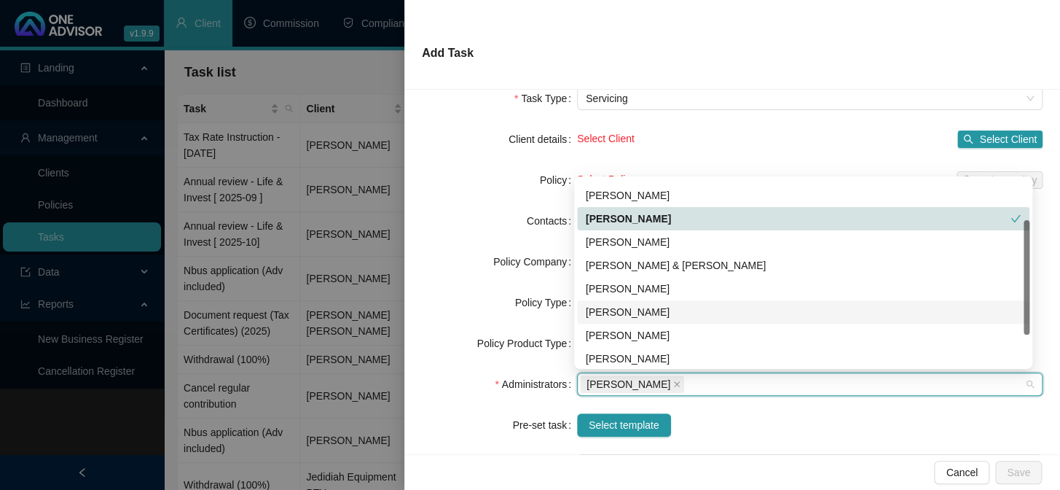
click at [614, 308] on div "[PERSON_NAME]" at bounding box center [803, 312] width 435 height 16
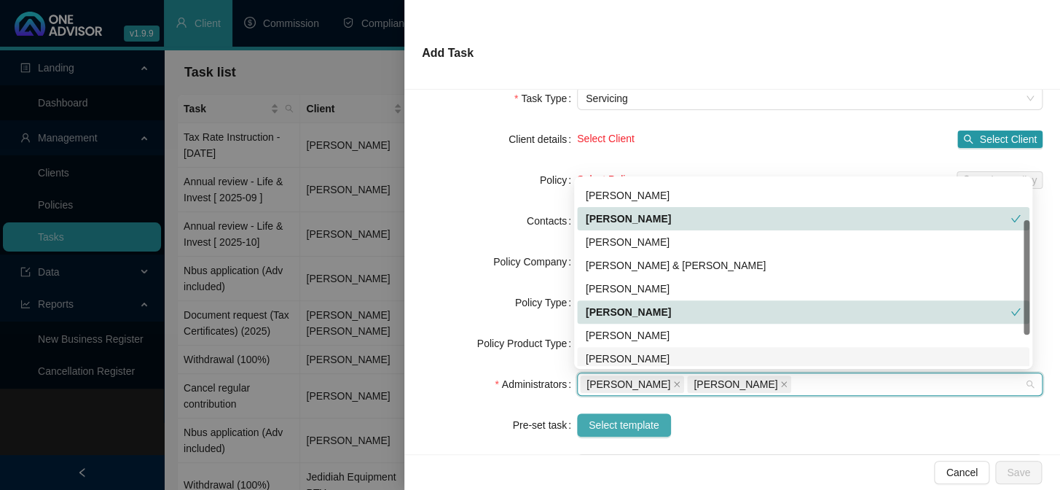
click at [611, 423] on span "Select template" at bounding box center [624, 425] width 71 height 16
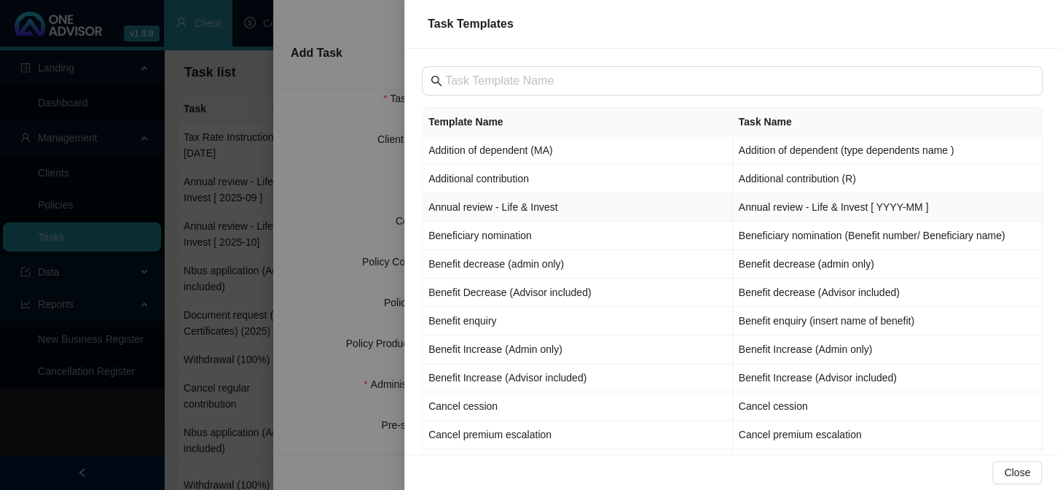
click at [467, 203] on td "Annual review - Life & Invest" at bounding box center [578, 207] width 310 height 28
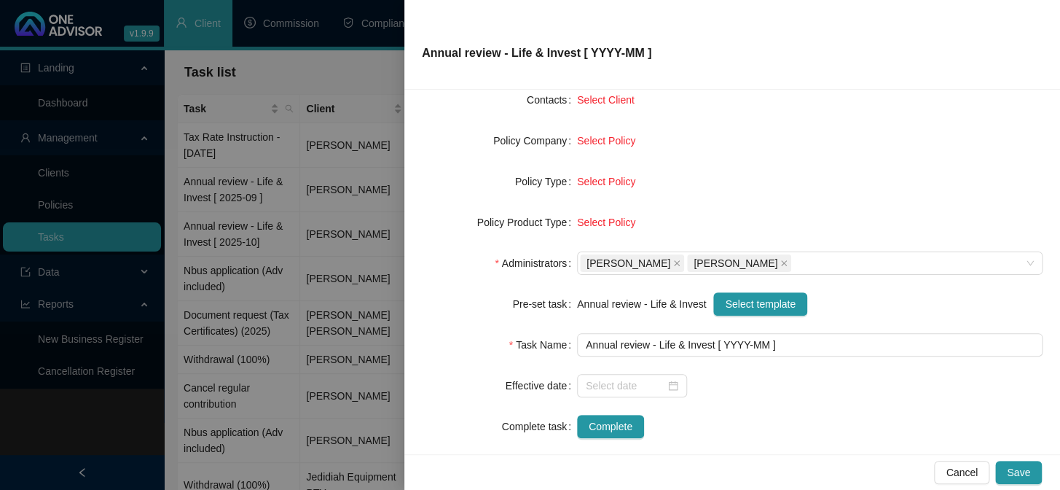
scroll to position [198, 0]
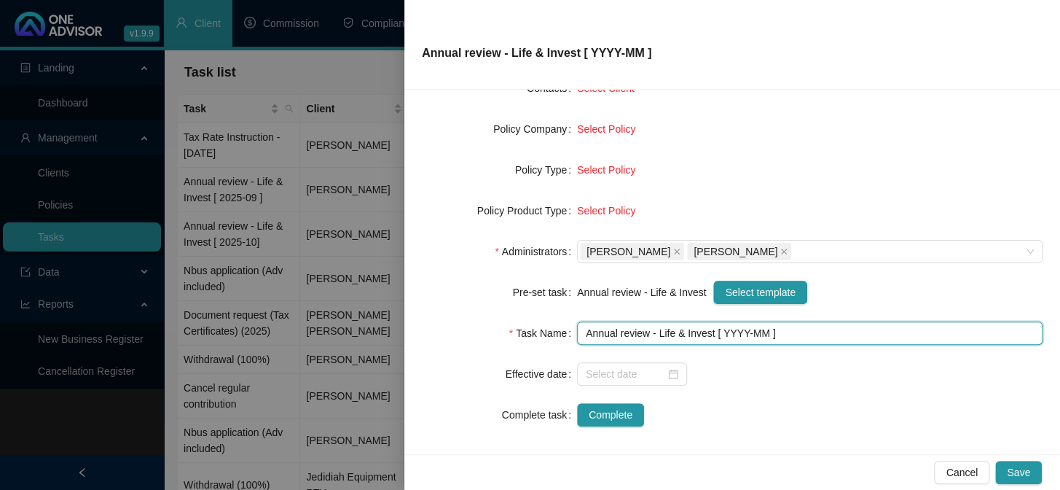
drag, startPoint x: 743, startPoint y: 331, endPoint x: 737, endPoint y: 356, distance: 26.2
click at [743, 333] on input "Annual review - Life & Invest [ YYYY-MM ]" at bounding box center [810, 332] width 466 height 23
type input "Annual review - Life & Invest [ 2025-10 ]"
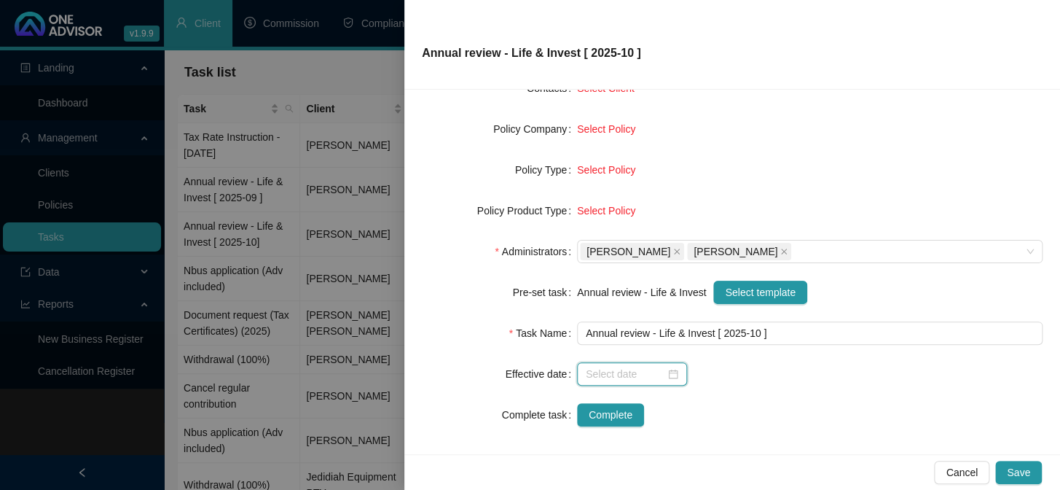
click at [631, 379] on input at bounding box center [625, 374] width 79 height 16
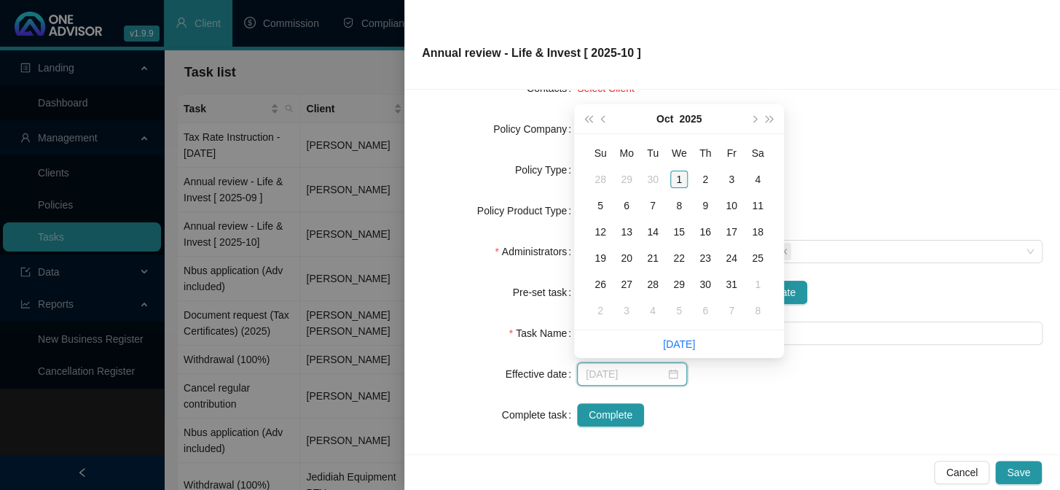
type input "[DATE]"
click at [677, 178] on div "1" at bounding box center [678, 178] width 17 height 17
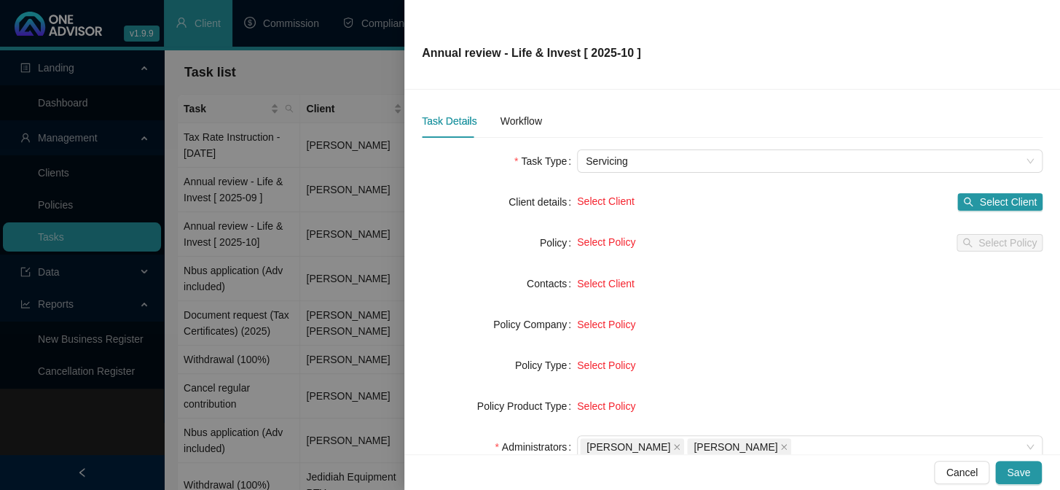
scroll to position [0, 0]
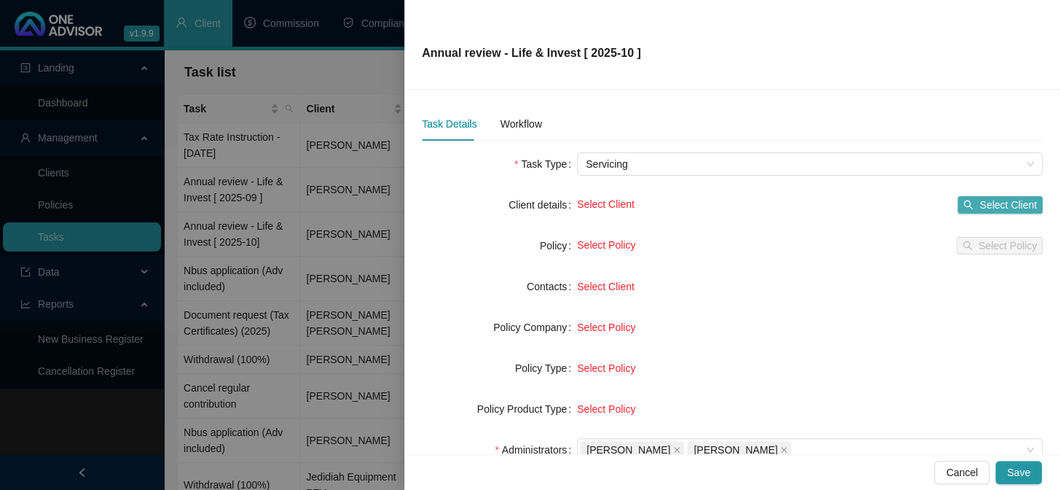
click at [1004, 210] on span "Select Client" at bounding box center [1008, 205] width 58 height 16
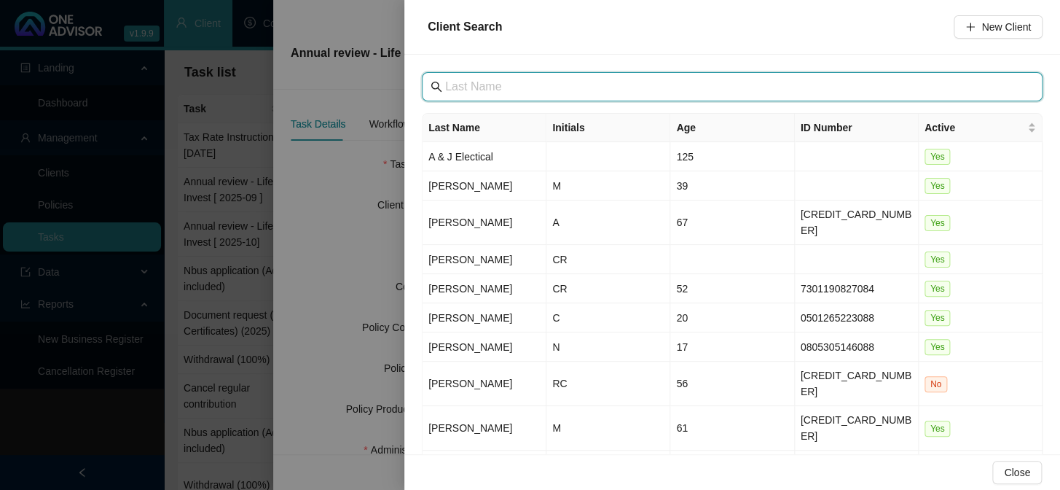
click at [482, 83] on input "text" at bounding box center [733, 86] width 577 height 17
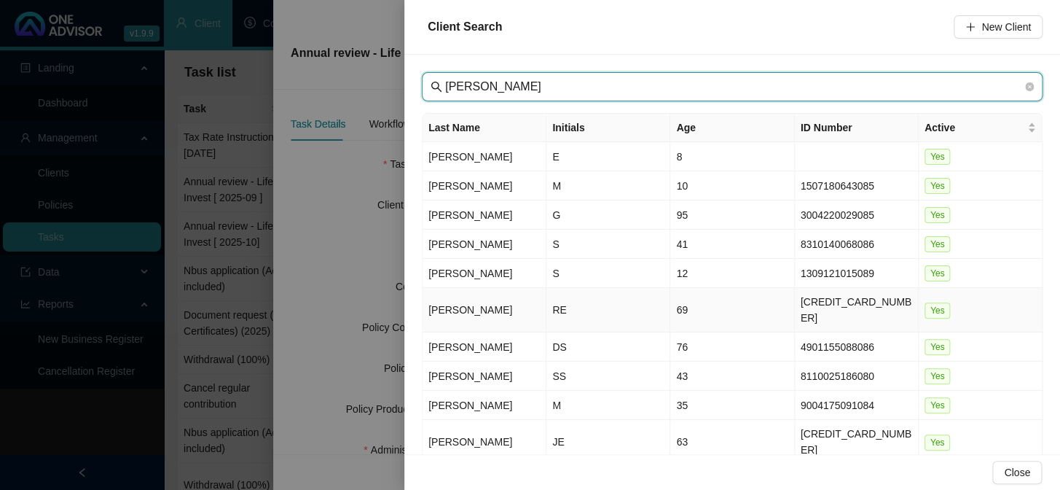
type input "[PERSON_NAME]"
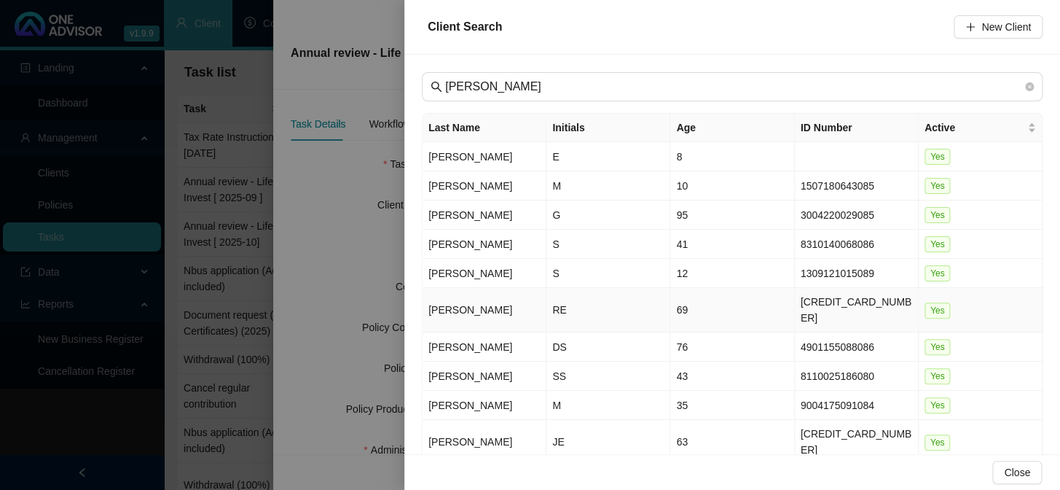
click at [436, 304] on td "[PERSON_NAME]" at bounding box center [485, 310] width 124 height 44
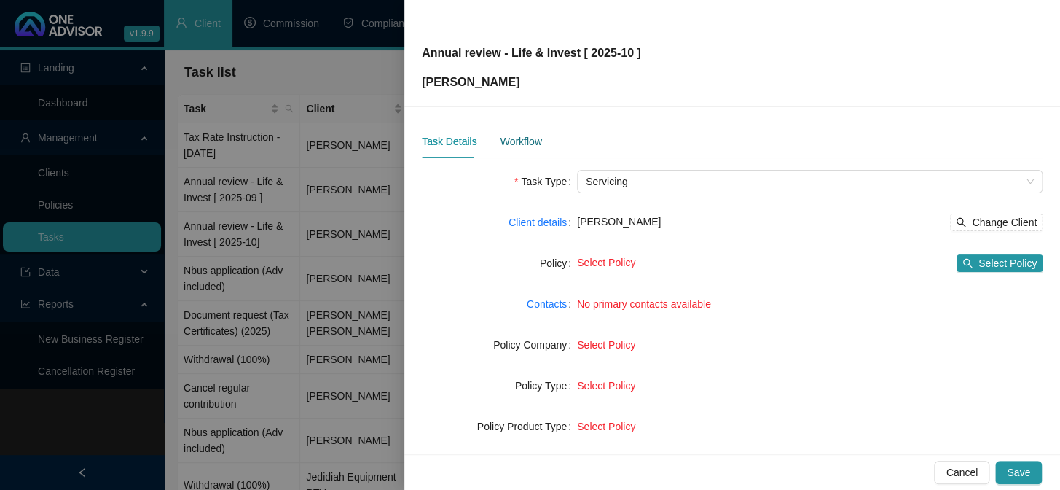
click at [502, 141] on div "Workflow" at bounding box center [521, 141] width 42 height 16
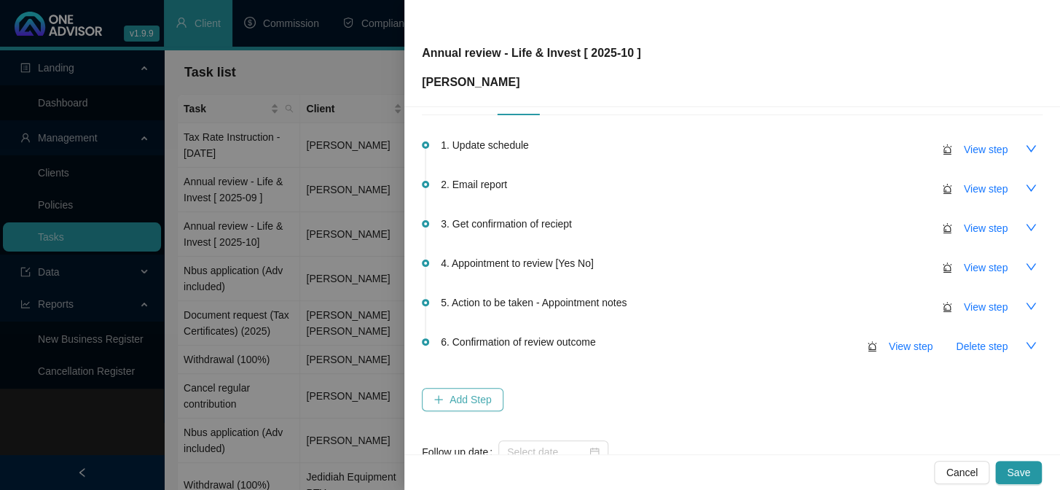
scroll to position [86, 0]
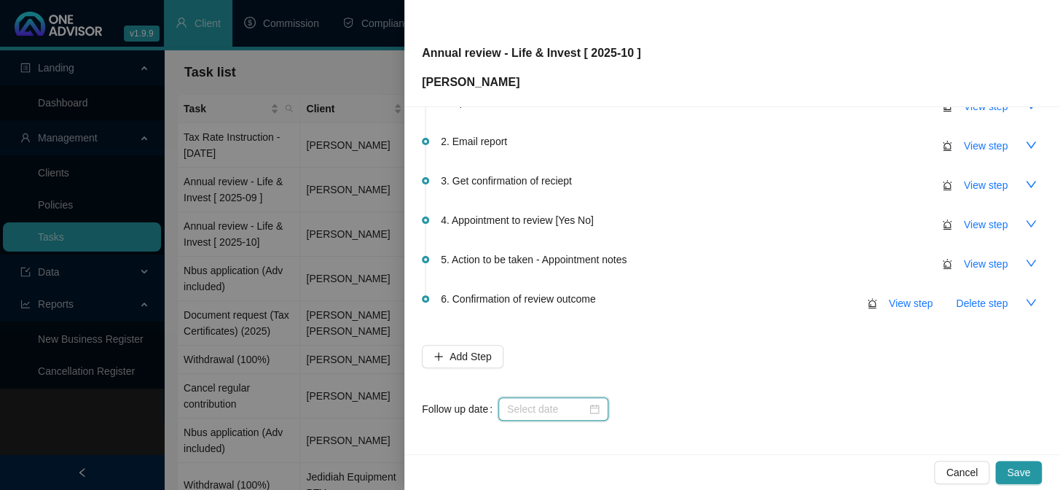
click at [516, 407] on input at bounding box center [546, 409] width 79 height 16
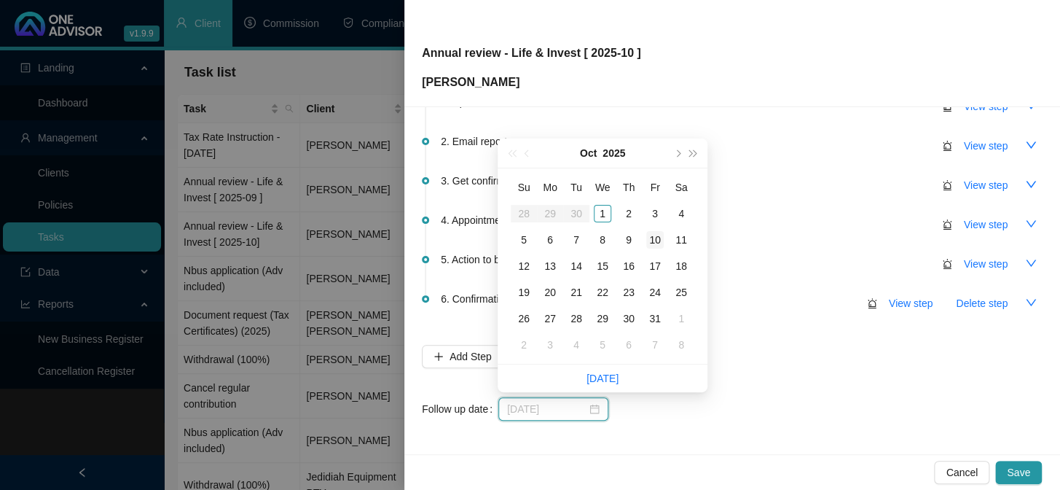
type input "[DATE]"
click at [656, 235] on div "10" at bounding box center [654, 239] width 17 height 17
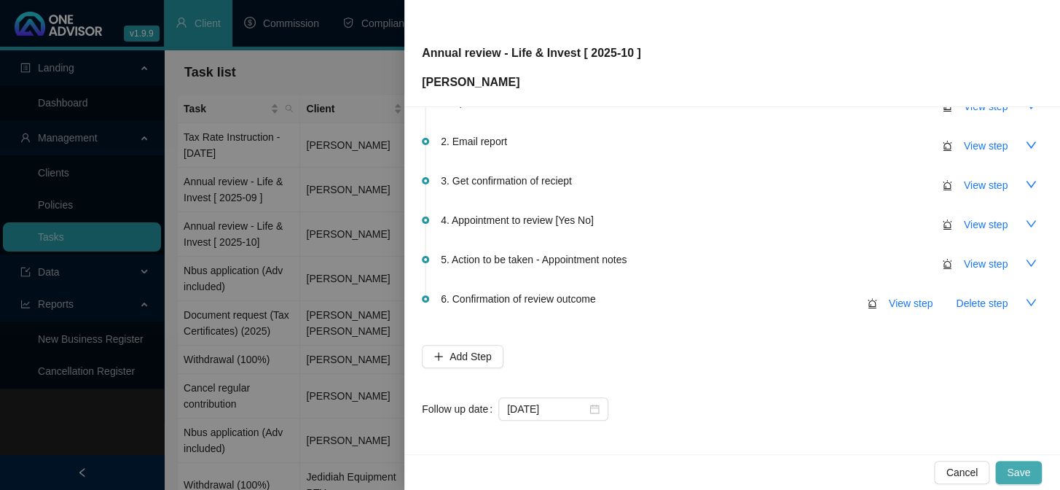
click at [1013, 474] on span "Save" at bounding box center [1018, 472] width 23 height 16
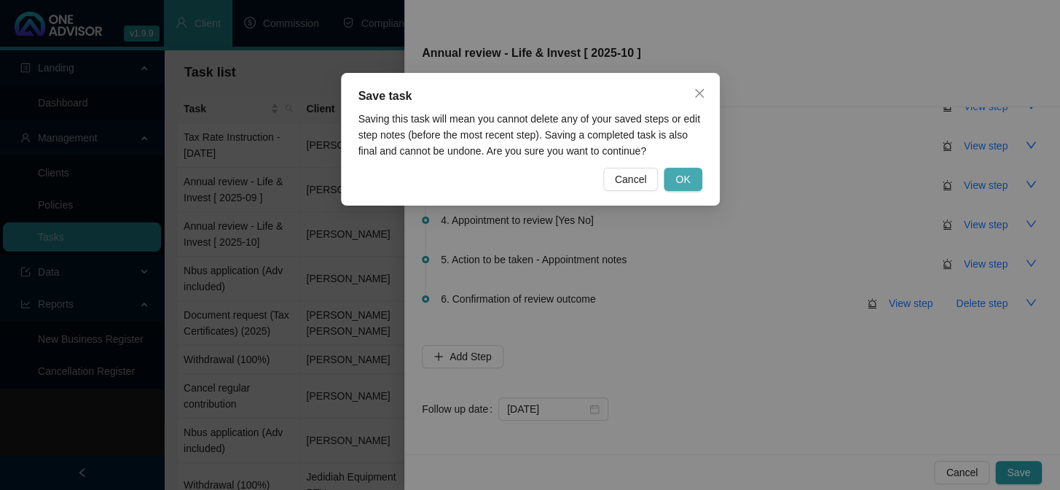
click at [672, 176] on button "OK" at bounding box center [683, 179] width 38 height 23
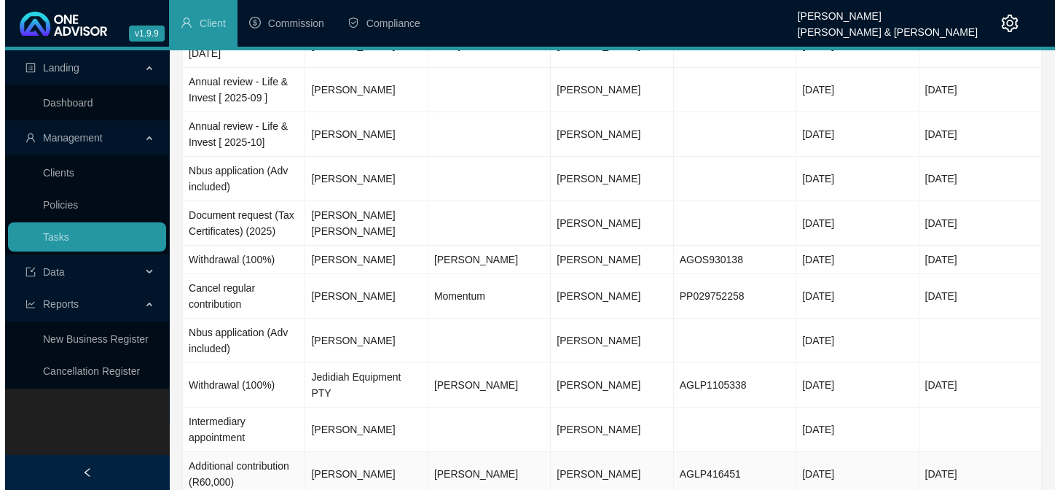
scroll to position [0, 0]
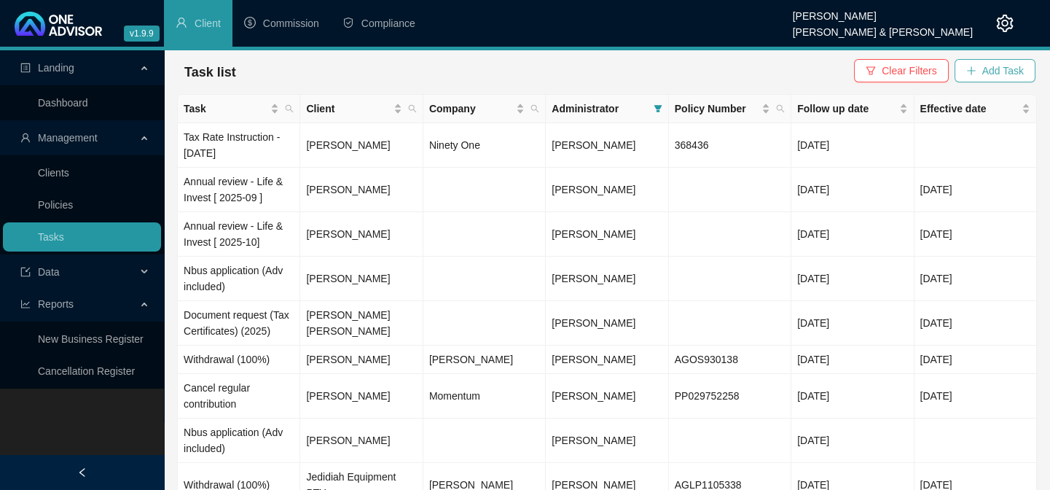
click at [1000, 61] on button "Add Task" at bounding box center [994, 70] width 81 height 23
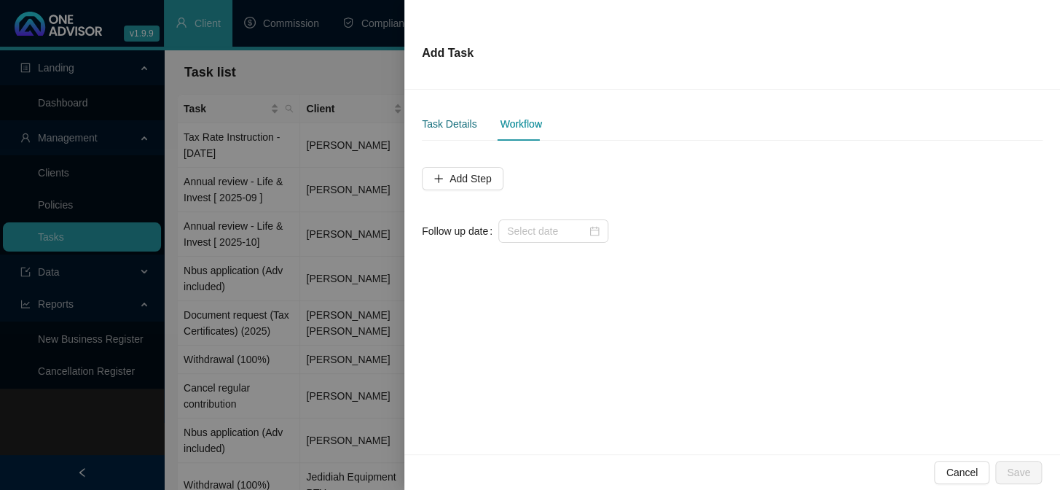
click at [441, 116] on div "Task Details" at bounding box center [449, 124] width 55 height 16
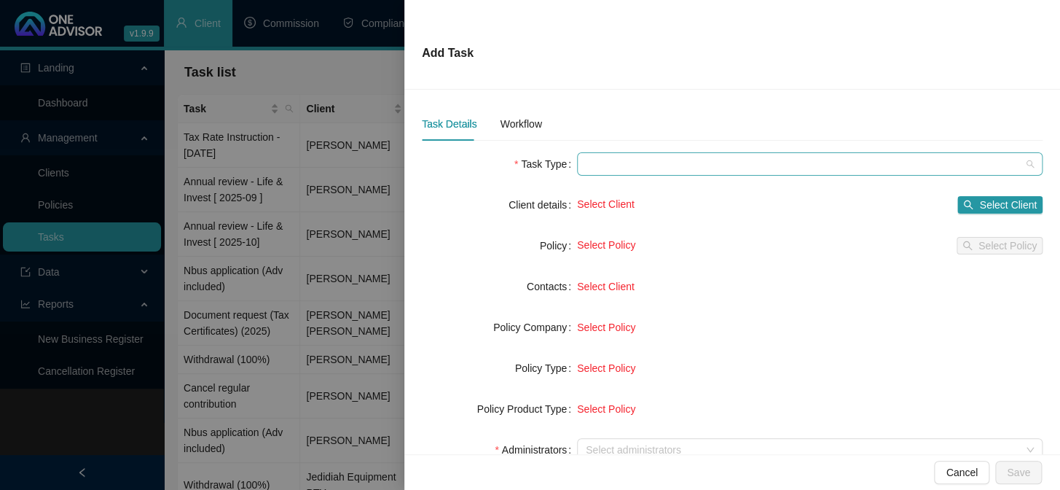
click at [586, 153] on span at bounding box center [810, 164] width 448 height 22
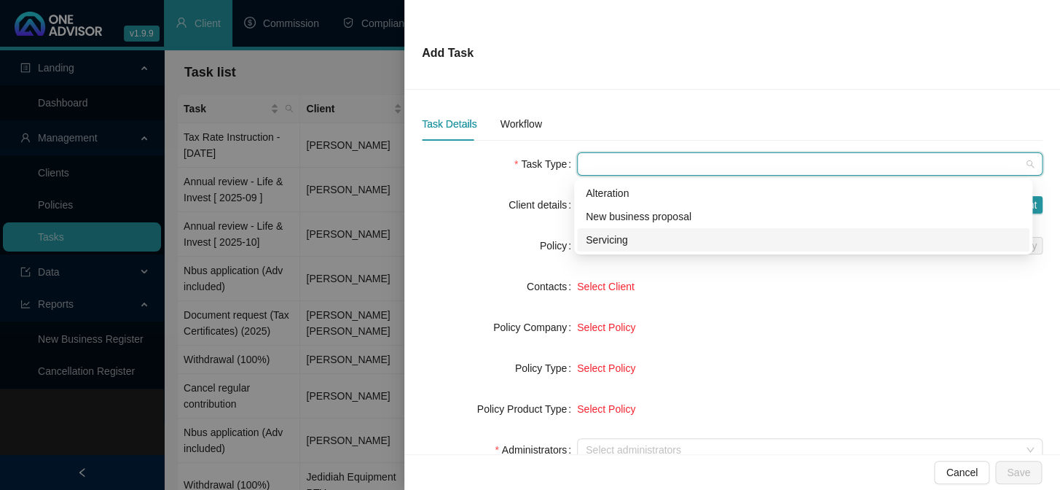
click at [604, 232] on div "Servicing" at bounding box center [803, 240] width 435 height 16
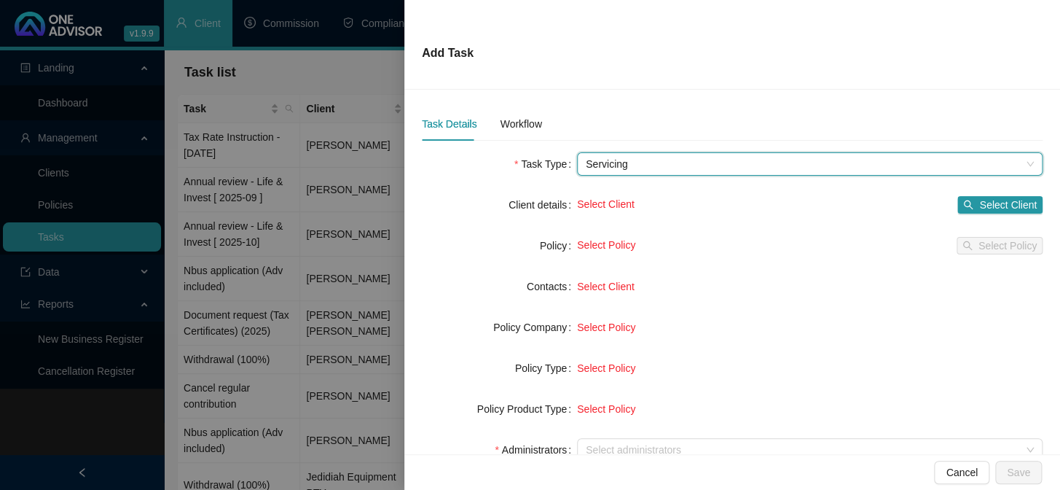
scroll to position [132, 0]
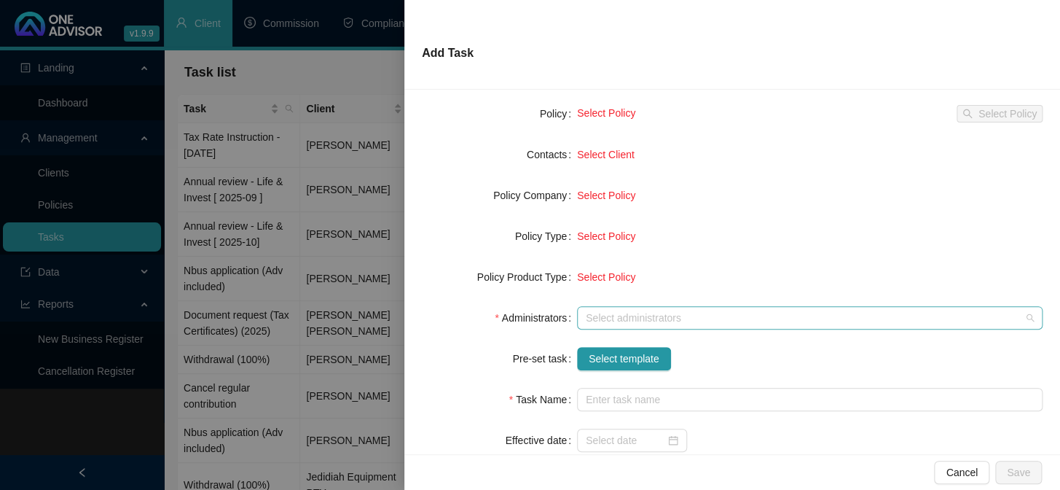
click at [599, 314] on div at bounding box center [802, 318] width 444 height 11
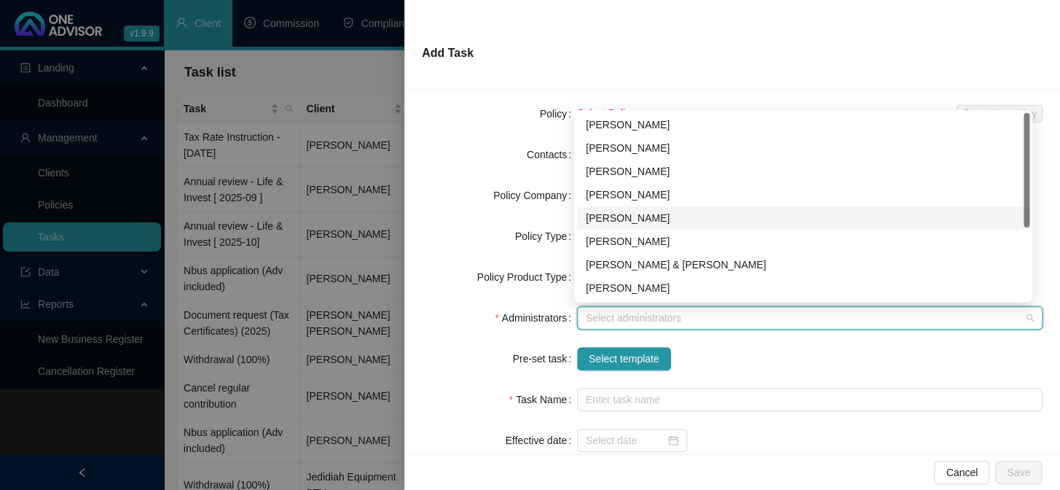
click at [619, 214] on div "[PERSON_NAME]" at bounding box center [803, 218] width 435 height 16
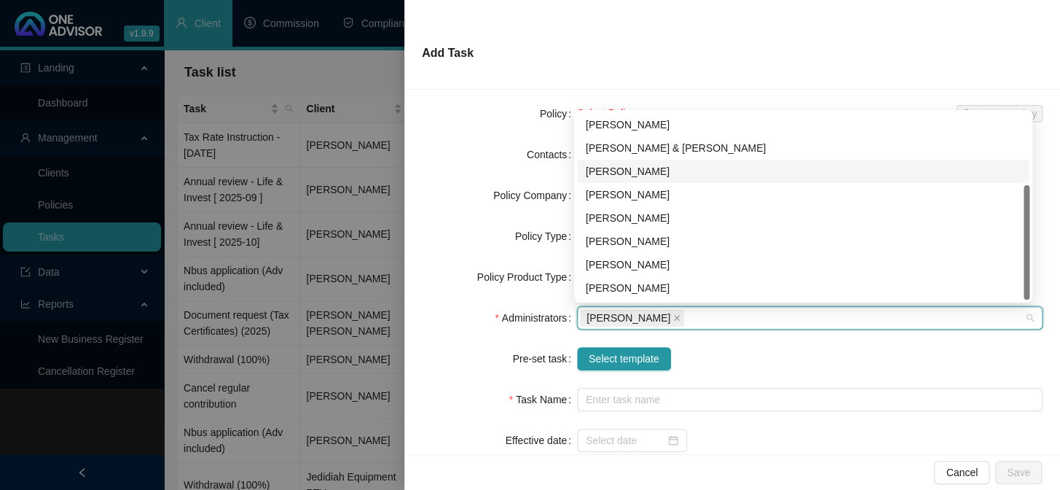
scroll to position [117, 0]
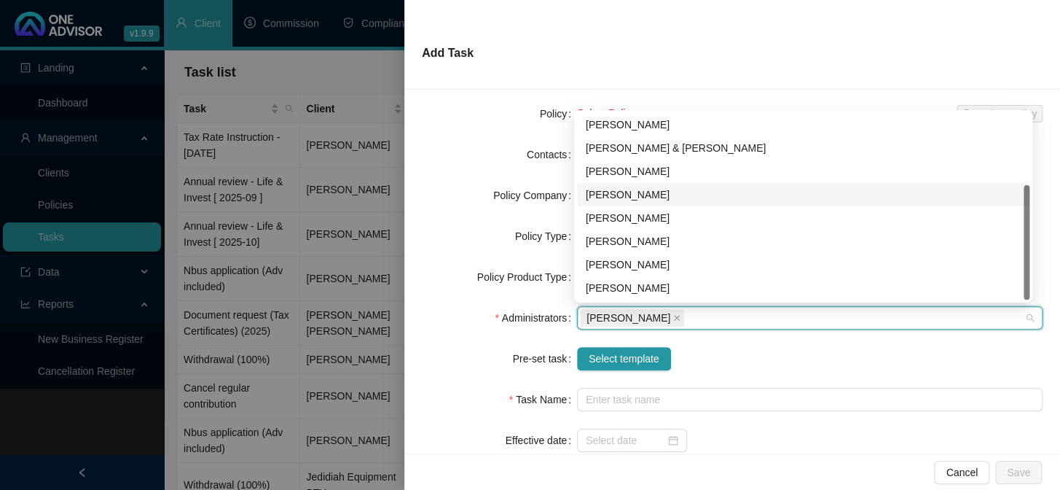
click at [632, 200] on div "[PERSON_NAME]" at bounding box center [803, 195] width 435 height 16
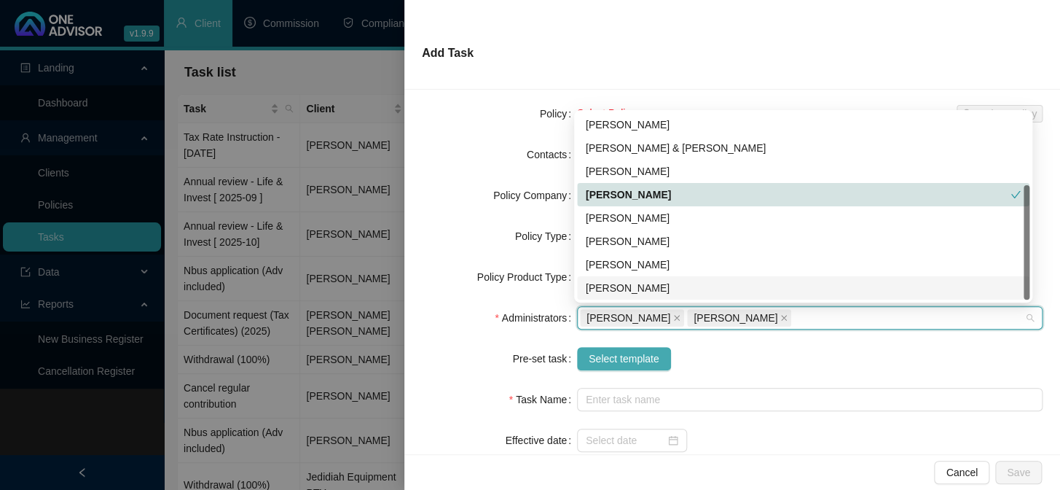
click at [633, 354] on span "Select template" at bounding box center [624, 358] width 71 height 16
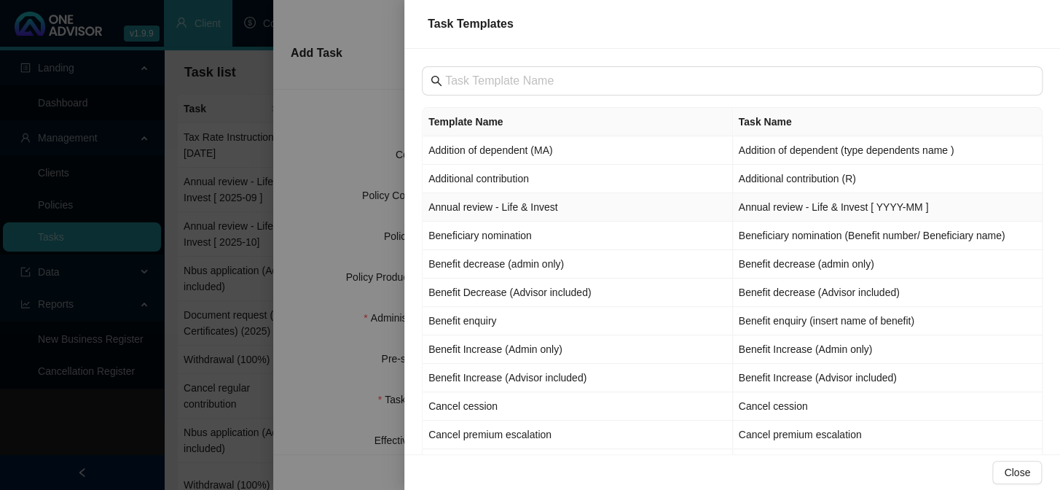
click at [466, 205] on td "Annual review - Life & Invest" at bounding box center [578, 207] width 310 height 28
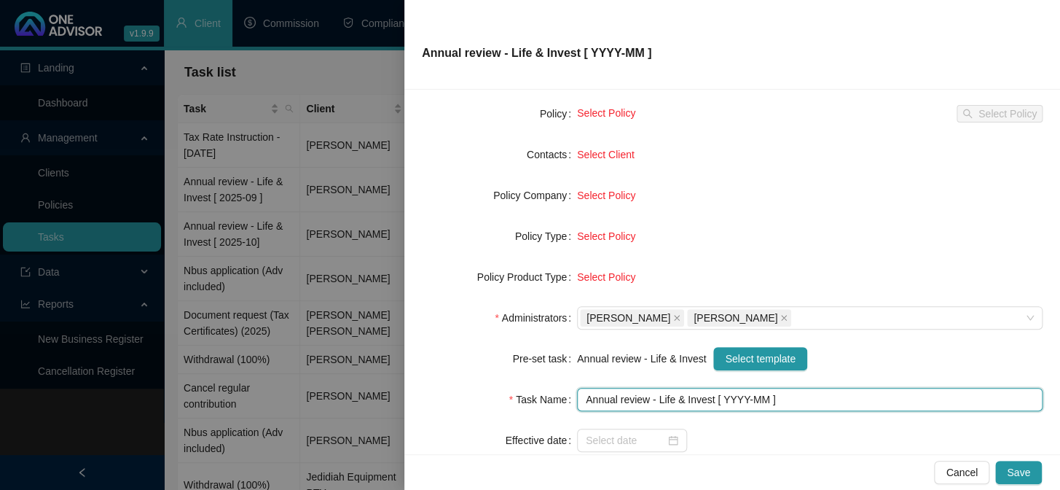
click at [742, 401] on input "Annual review - Life & Invest [ YYYY-MM ]" at bounding box center [810, 399] width 466 height 23
type input "Annual review - Life & Invest [ 2025-10 ]"
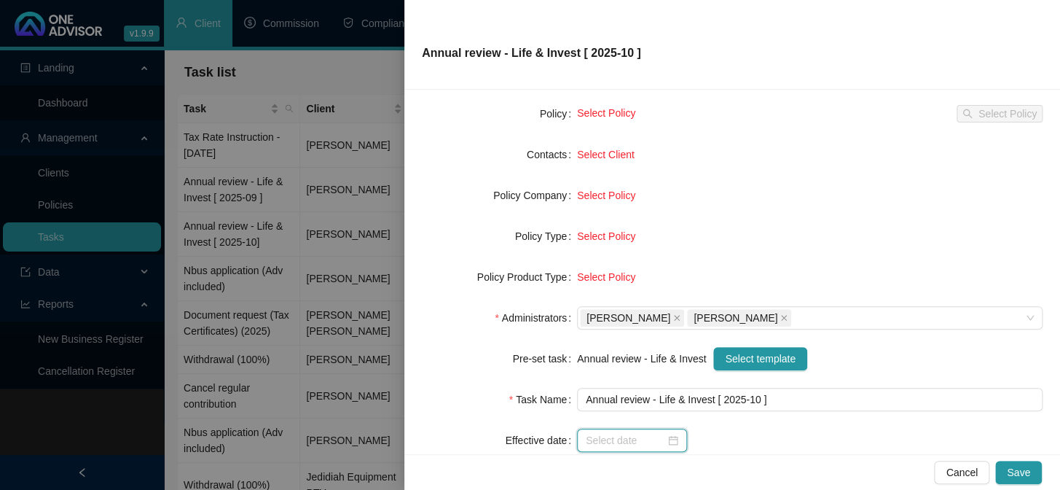
click at [597, 445] on input at bounding box center [625, 440] width 79 height 16
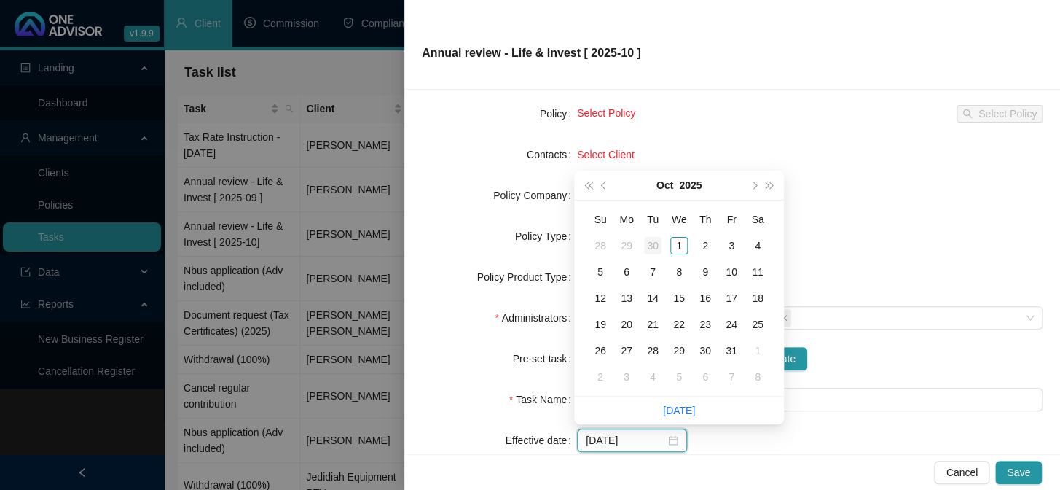
type input "[DATE]"
click at [680, 248] on div "1" at bounding box center [678, 245] width 17 height 17
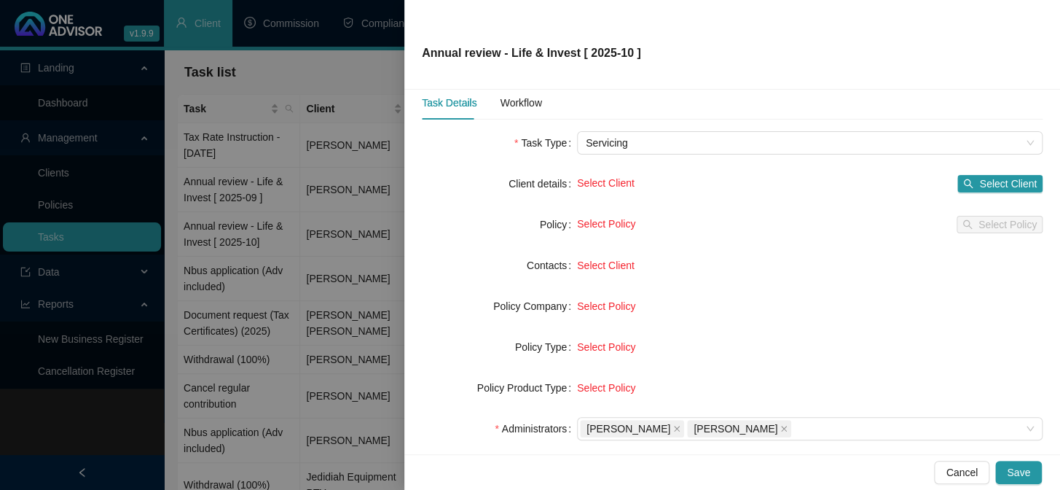
scroll to position [0, 0]
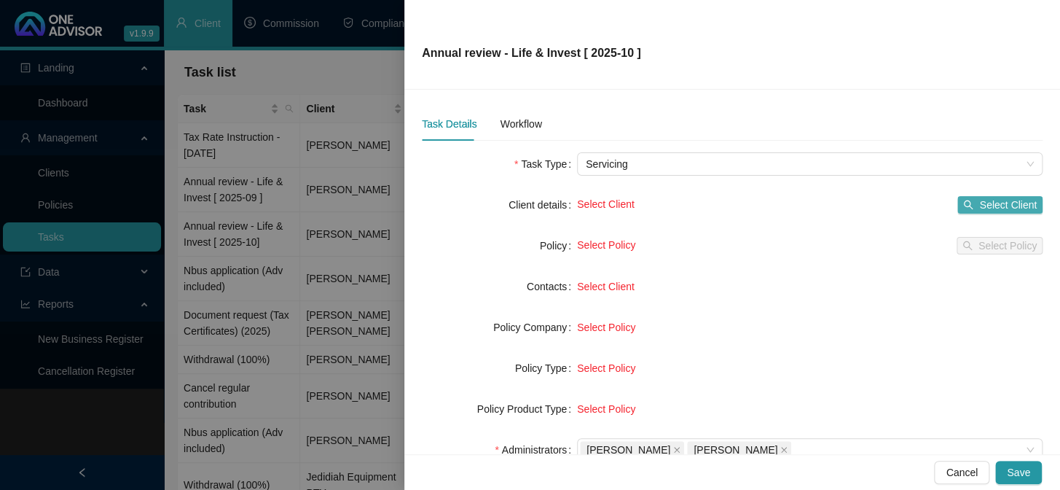
click at [1007, 204] on span "Select Client" at bounding box center [1008, 205] width 58 height 16
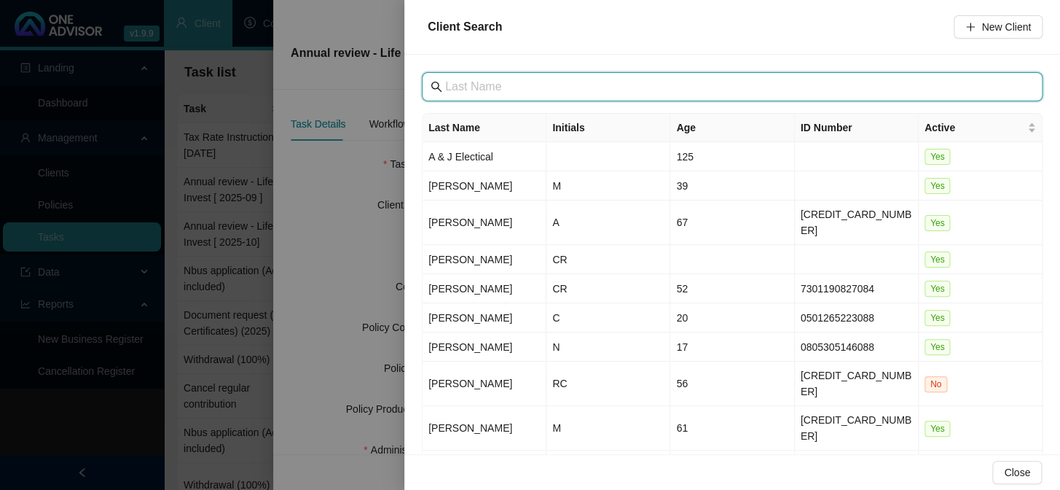
drag, startPoint x: 492, startPoint y: 92, endPoint x: 501, endPoint y: 87, distance: 10.4
click at [493, 92] on input "text" at bounding box center [733, 86] width 577 height 17
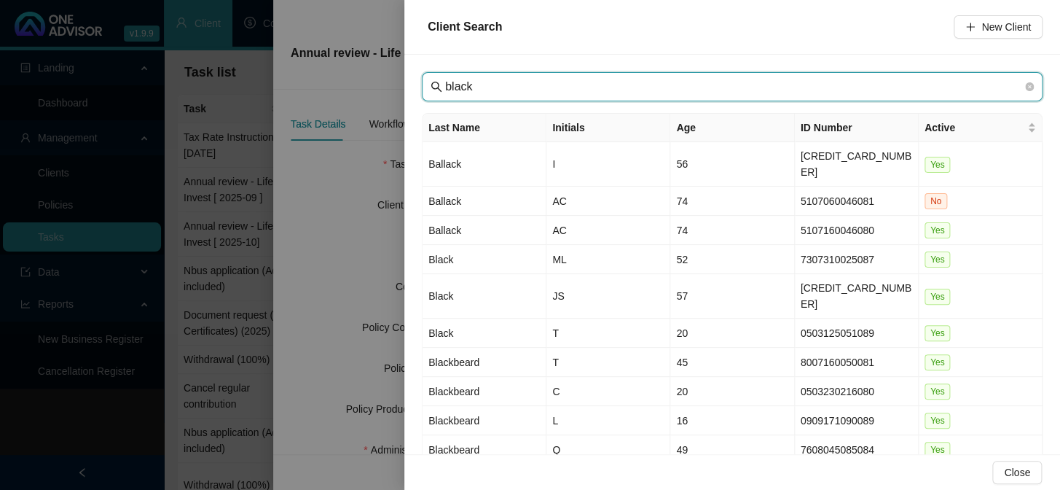
scroll to position [34, 0]
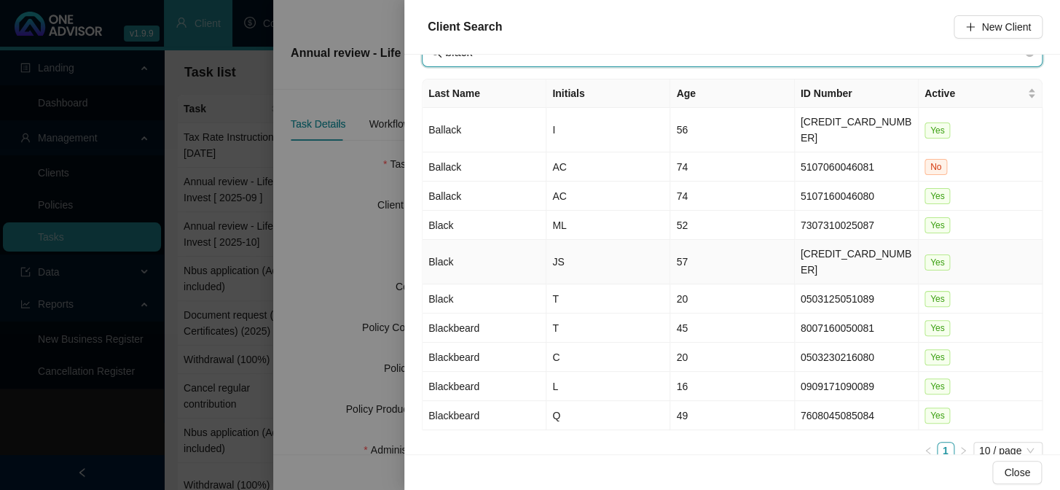
type input "black"
click at [447, 240] on td "Black" at bounding box center [485, 262] width 124 height 44
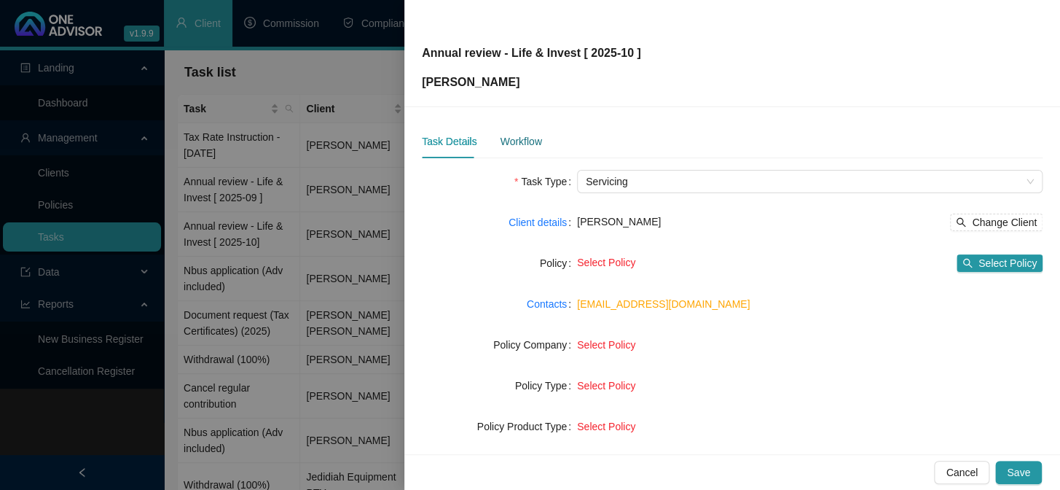
click at [506, 141] on div "Workflow" at bounding box center [521, 141] width 42 height 16
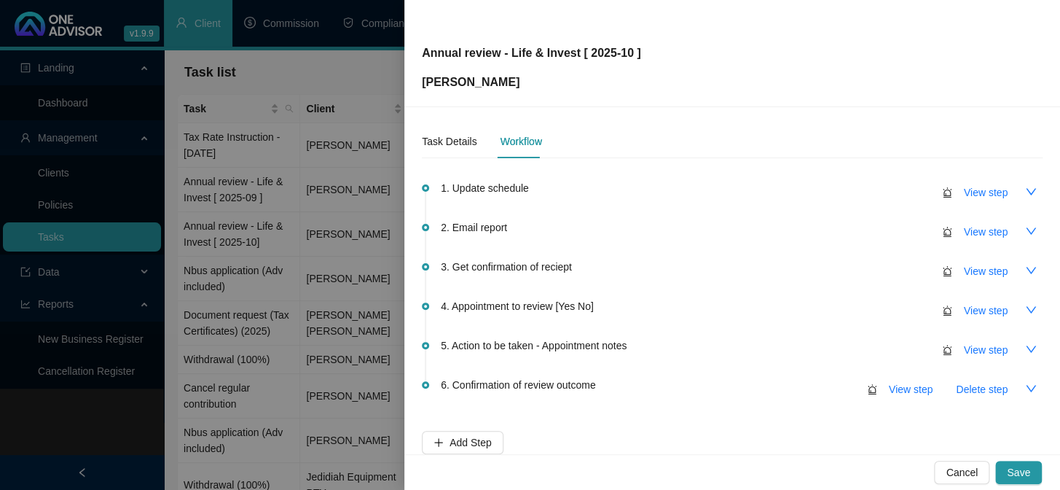
scroll to position [86, 0]
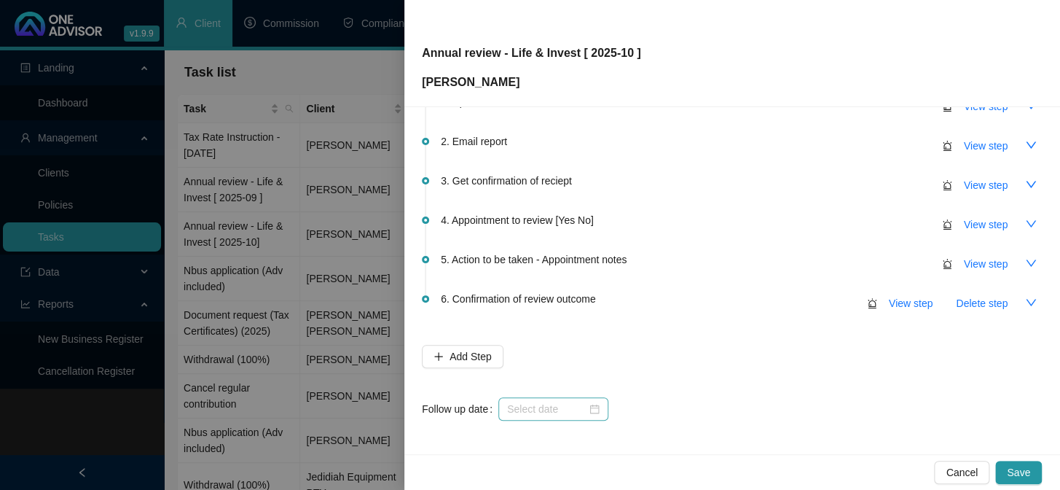
click at [538, 415] on div at bounding box center [553, 408] width 110 height 23
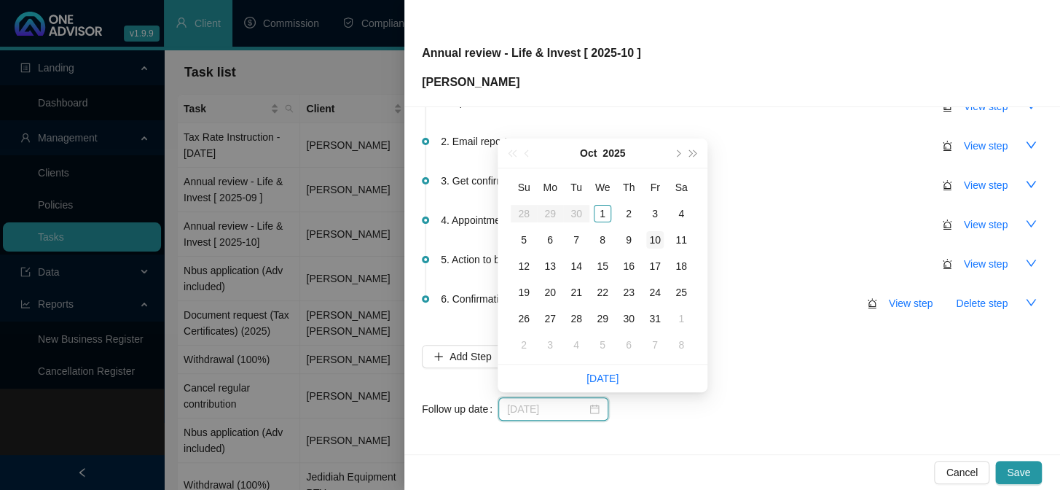
type input "[DATE]"
click at [658, 238] on div "10" at bounding box center [654, 239] width 17 height 17
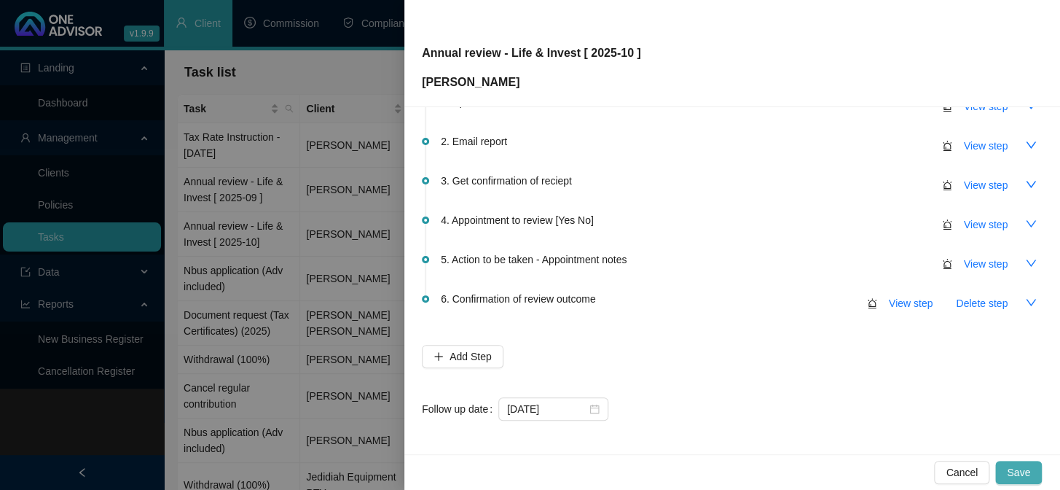
click at [1014, 467] on span "Save" at bounding box center [1018, 472] width 23 height 16
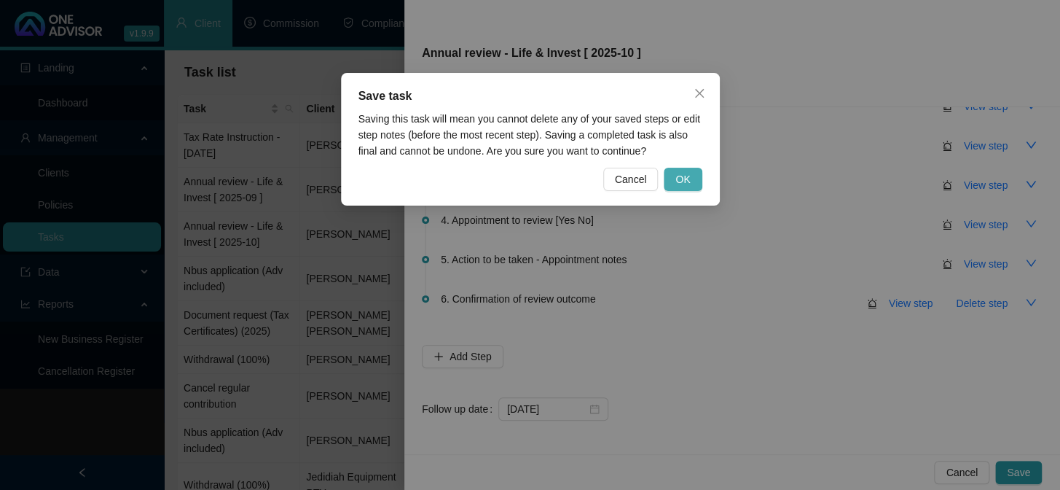
click at [688, 183] on span "OK" at bounding box center [682, 179] width 15 height 16
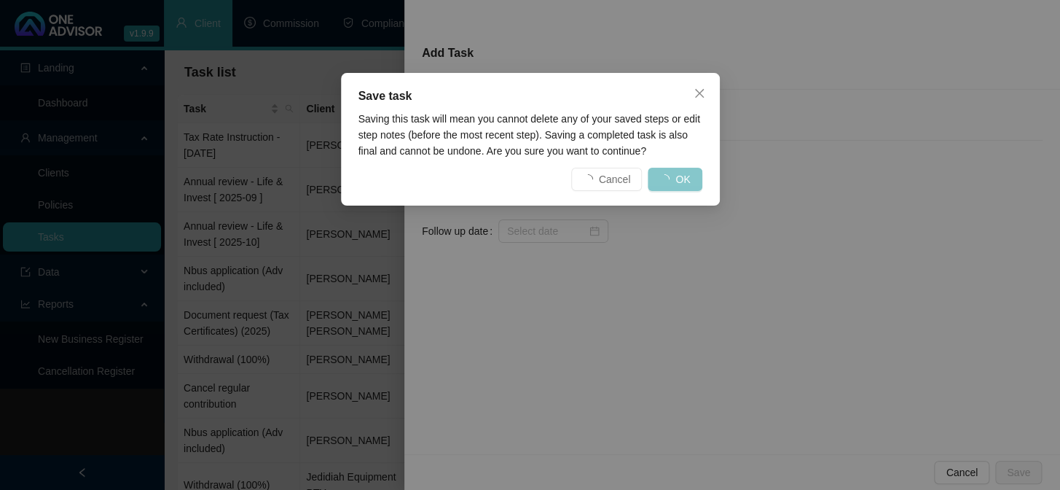
scroll to position [0, 0]
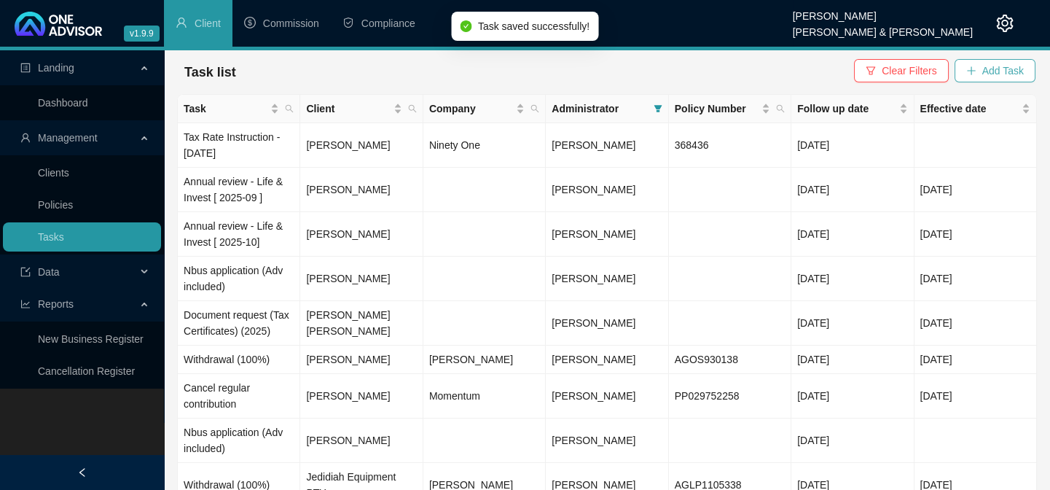
click at [994, 64] on span "Add Task" at bounding box center [1003, 71] width 42 height 16
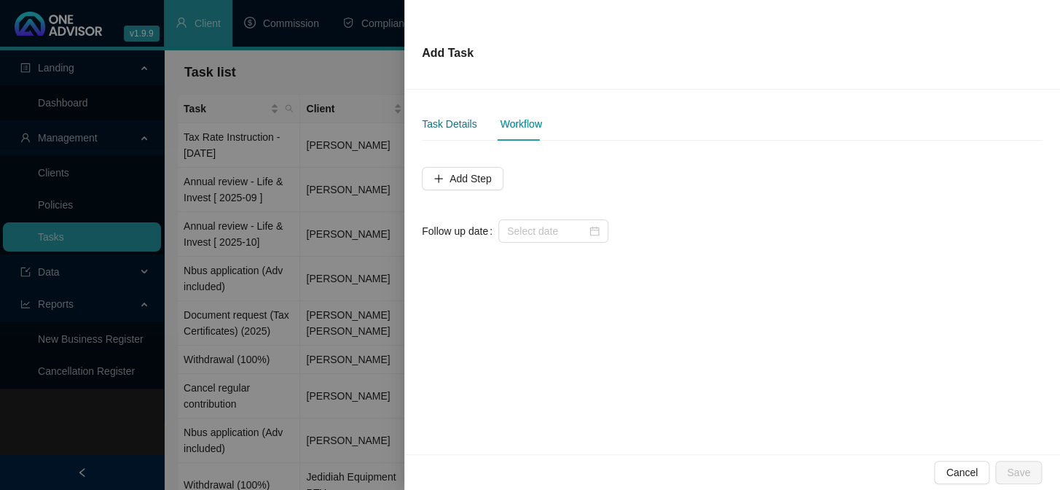
click at [445, 119] on div "Task Details" at bounding box center [449, 124] width 55 height 16
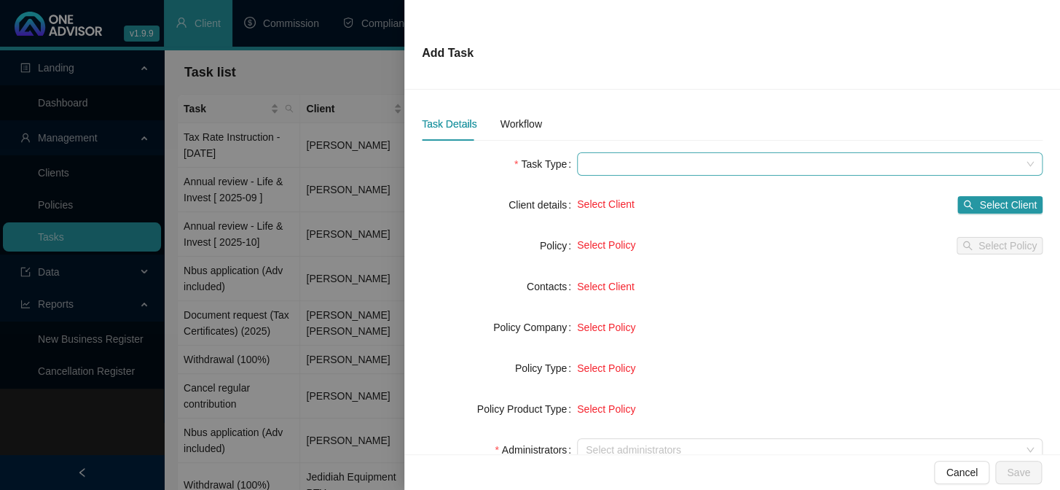
click at [605, 164] on span at bounding box center [810, 164] width 448 height 22
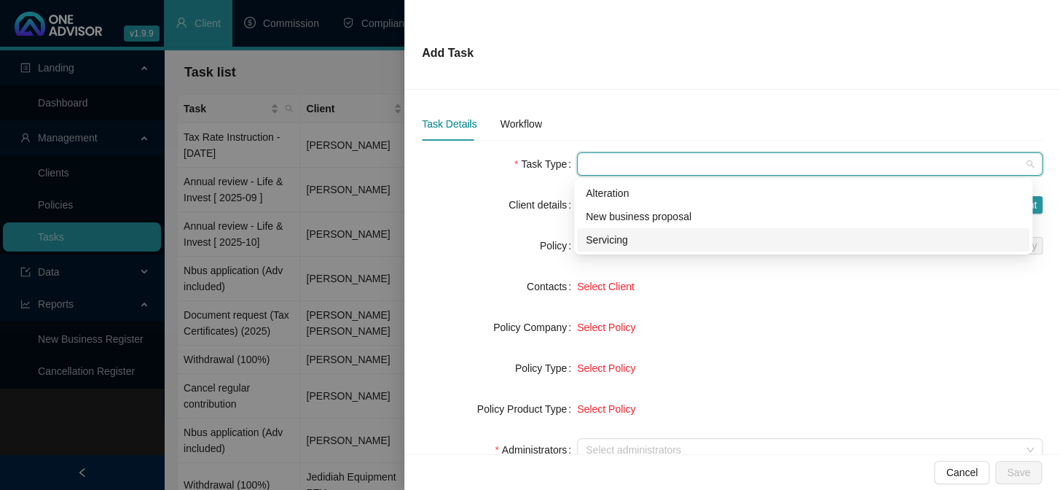
click at [605, 232] on div "Servicing" at bounding box center [803, 240] width 435 height 16
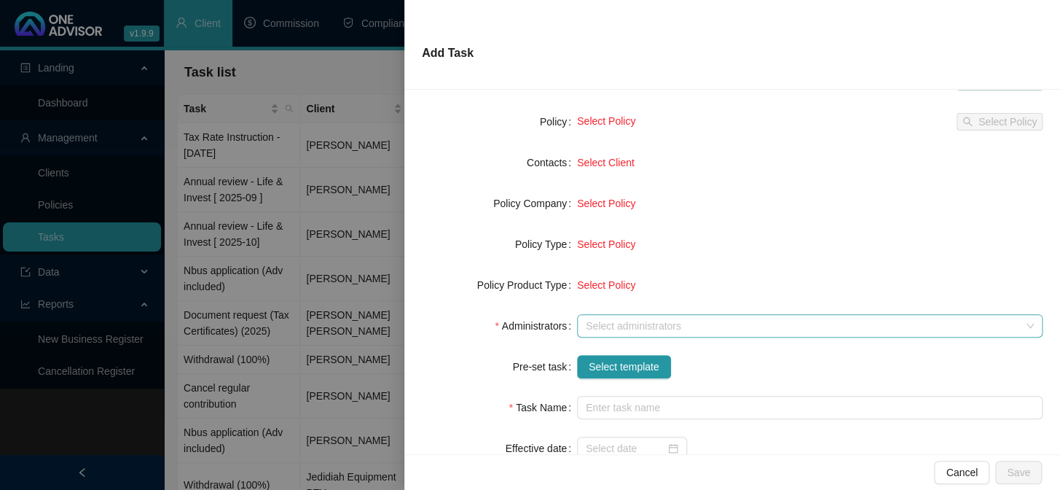
scroll to position [132, 0]
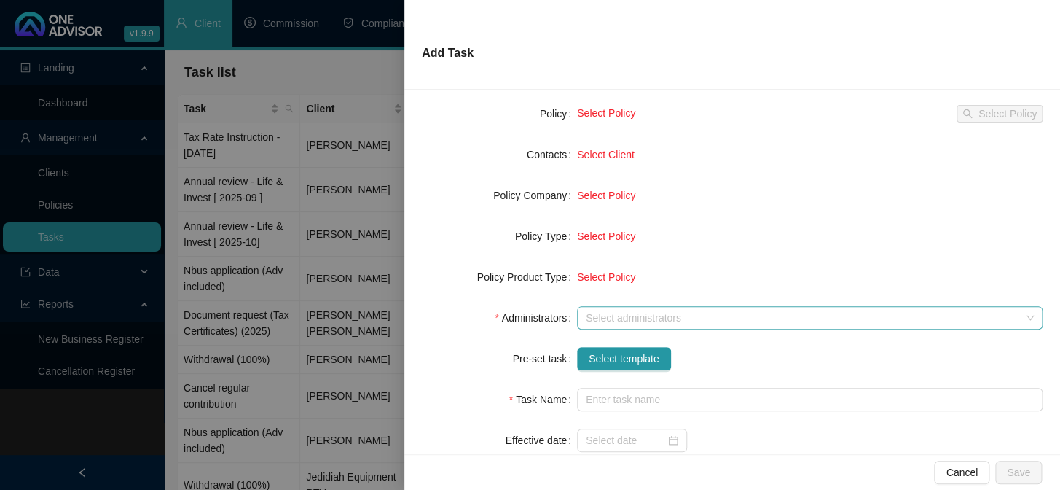
click at [606, 320] on div at bounding box center [802, 318] width 444 height 11
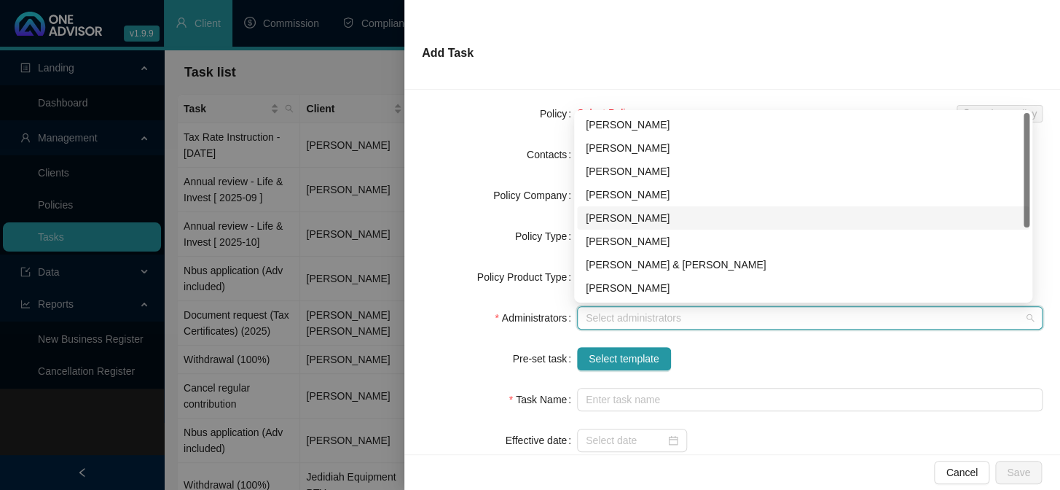
click at [621, 214] on div "[PERSON_NAME]" at bounding box center [803, 218] width 435 height 16
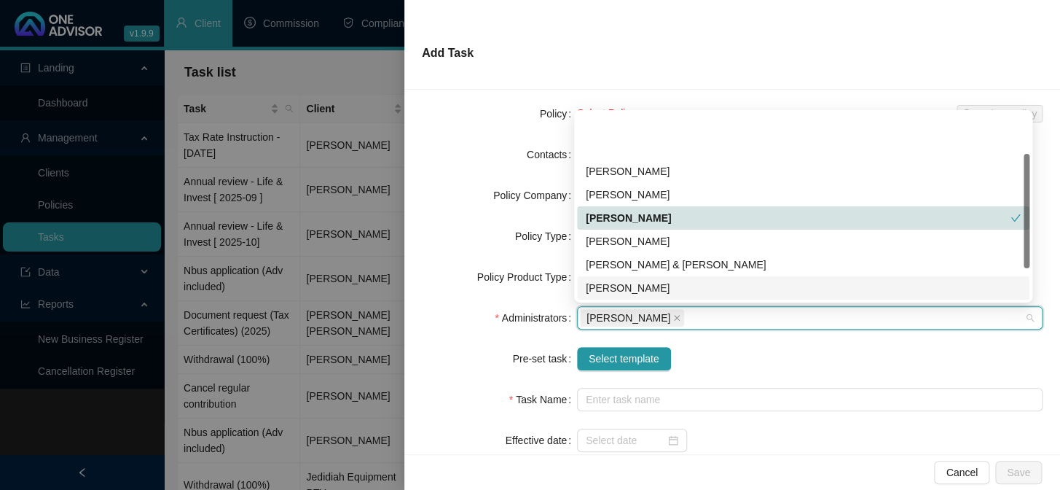
scroll to position [66, 0]
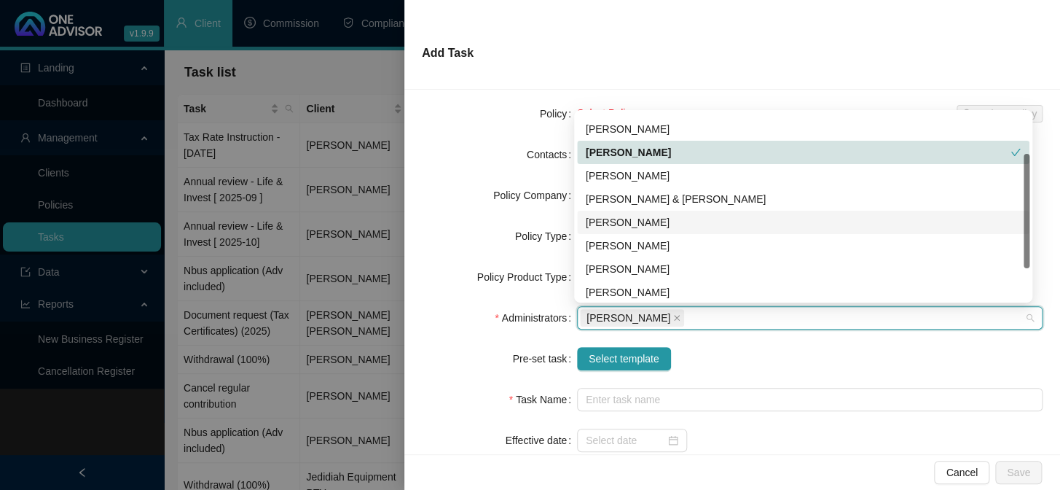
click at [621, 219] on div "[PERSON_NAME]" at bounding box center [803, 222] width 435 height 16
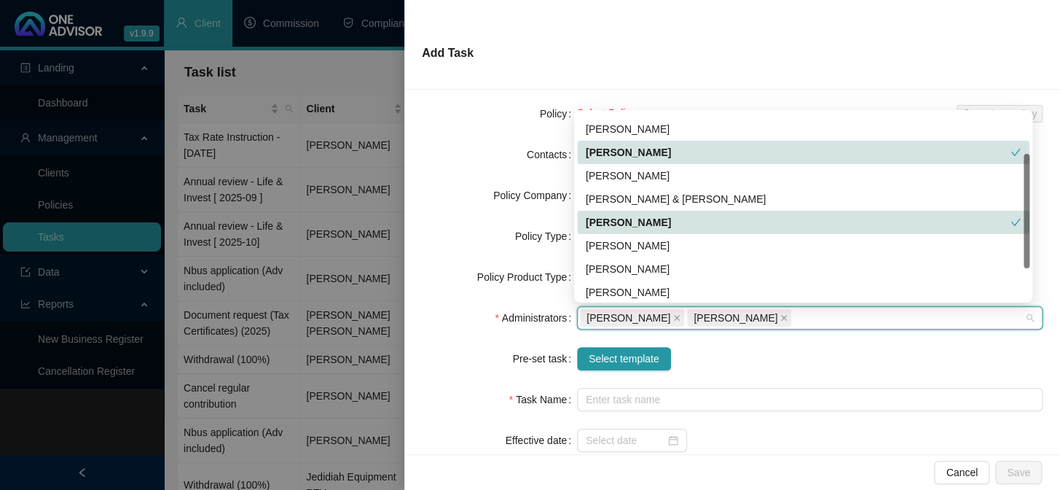
click at [621, 219] on div "[PERSON_NAME]" at bounding box center [798, 222] width 425 height 16
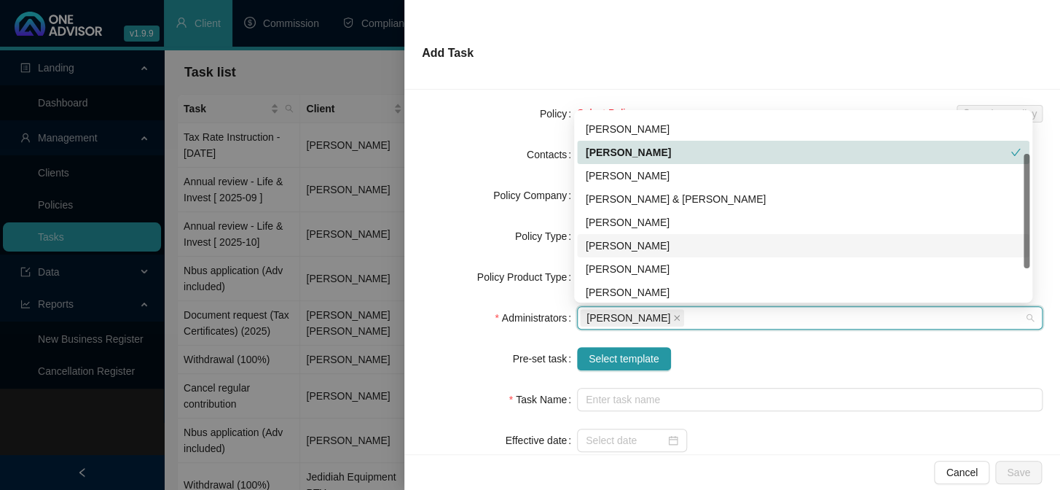
click at [624, 248] on div "[PERSON_NAME]" at bounding box center [803, 246] width 435 height 16
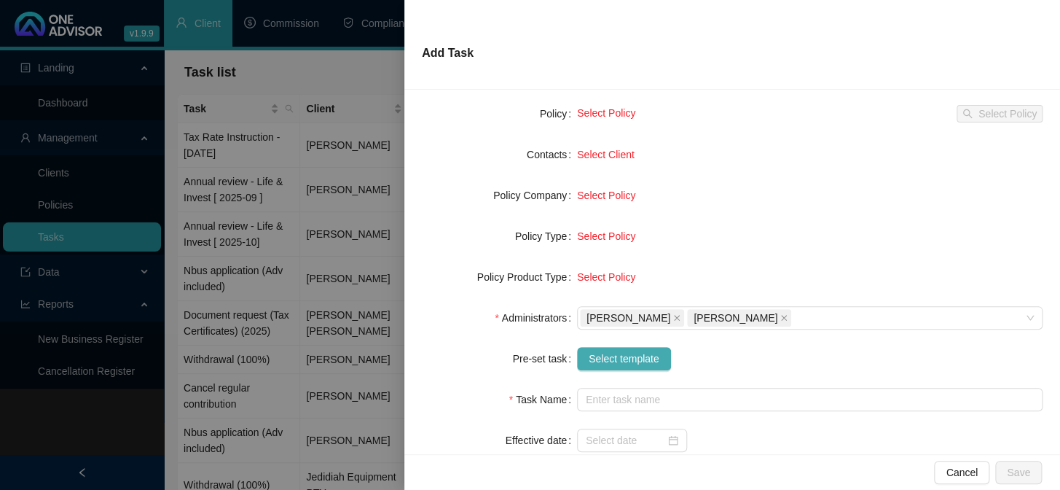
click at [632, 356] on span "Select template" at bounding box center [624, 358] width 71 height 16
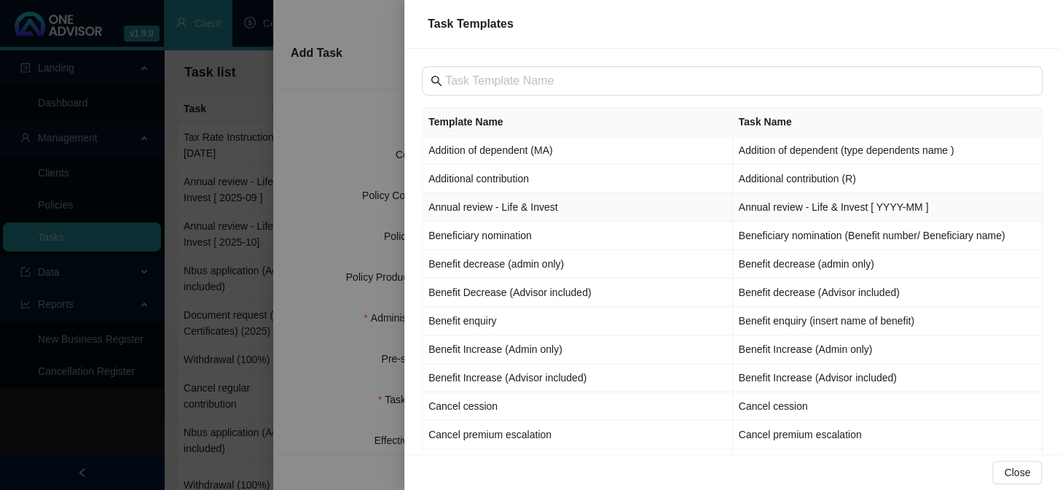
click at [466, 209] on td "Annual review - Life & Invest" at bounding box center [578, 207] width 310 height 28
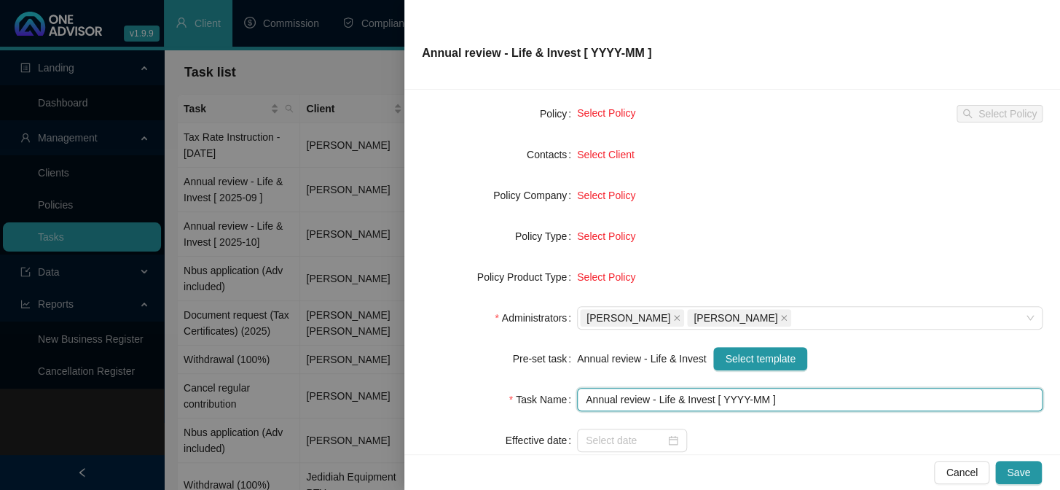
drag, startPoint x: 742, startPoint y: 393, endPoint x: 735, endPoint y: 415, distance: 23.0
click at [740, 397] on input "Annual review - Life & Invest [ YYYY-MM ]" at bounding box center [810, 399] width 466 height 23
type input "Annual review - Life & Invest [ 2025-10 ]"
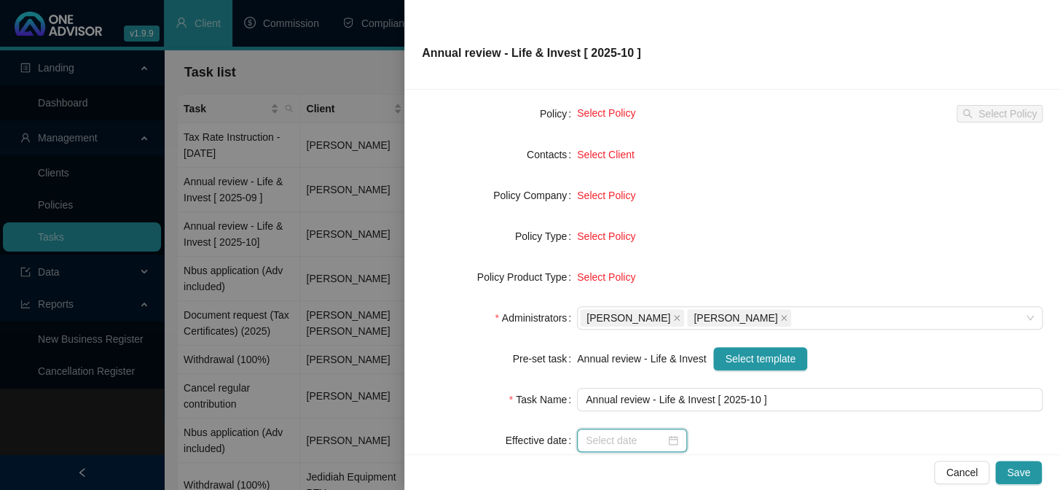
click at [603, 432] on input at bounding box center [625, 440] width 79 height 16
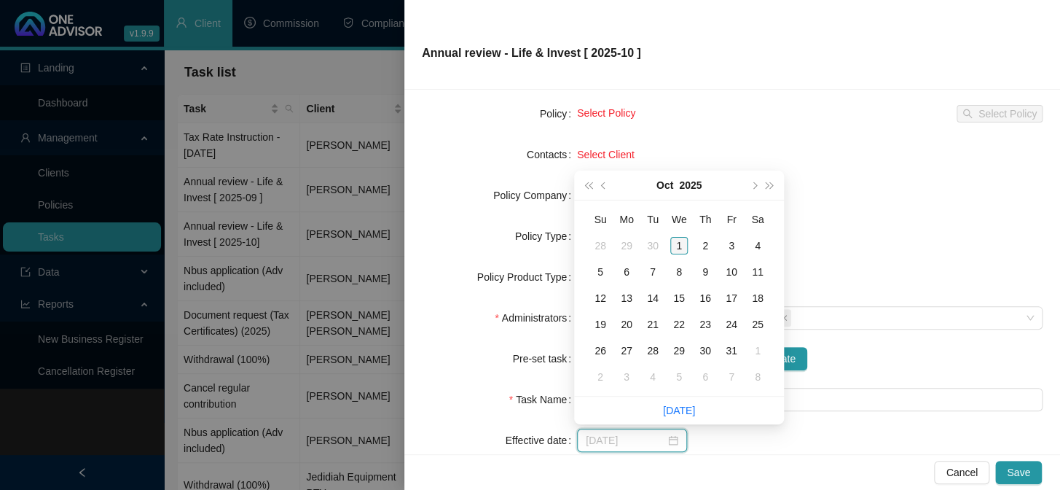
type input "[DATE]"
click at [684, 242] on div "1" at bounding box center [678, 245] width 17 height 17
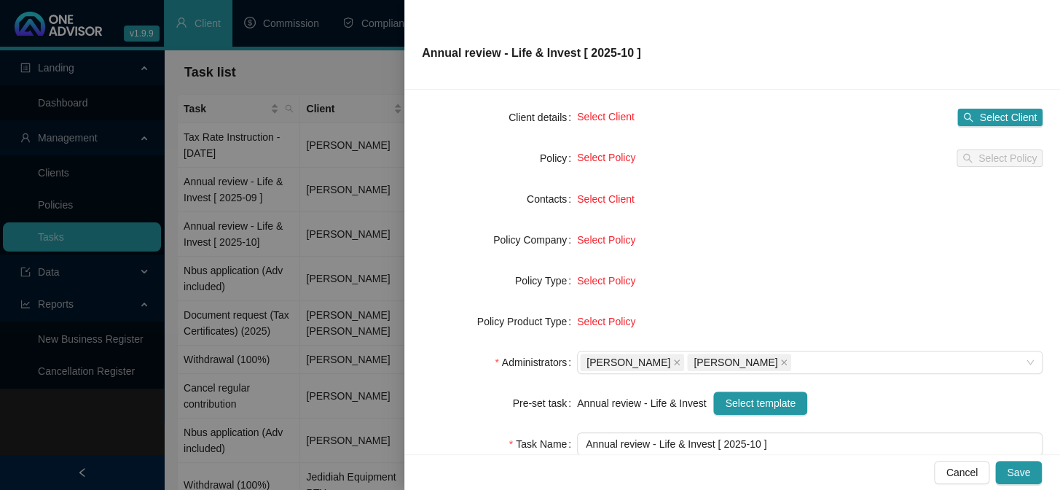
scroll to position [0, 0]
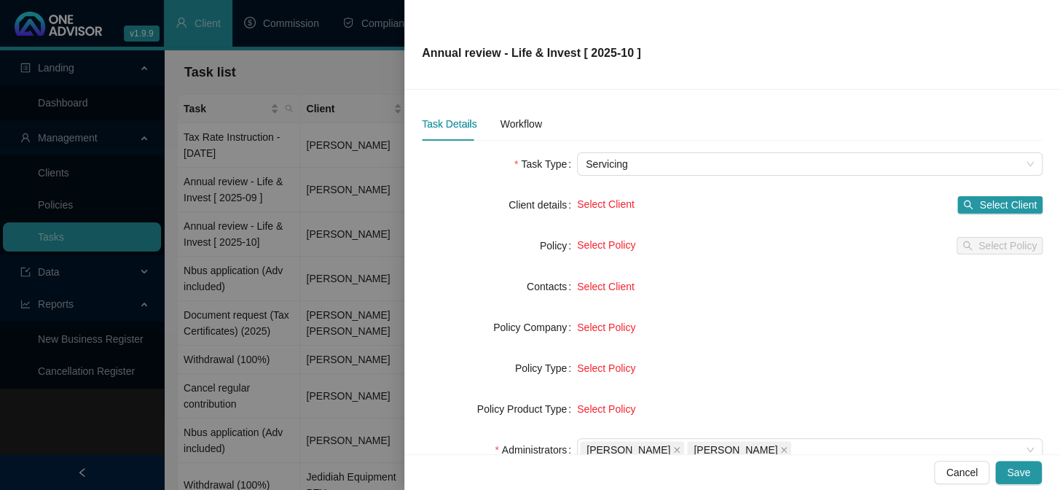
click at [986, 195] on div "Select Client Select Client" at bounding box center [810, 204] width 466 height 23
click at [990, 208] on span "Select Client" at bounding box center [1008, 205] width 58 height 16
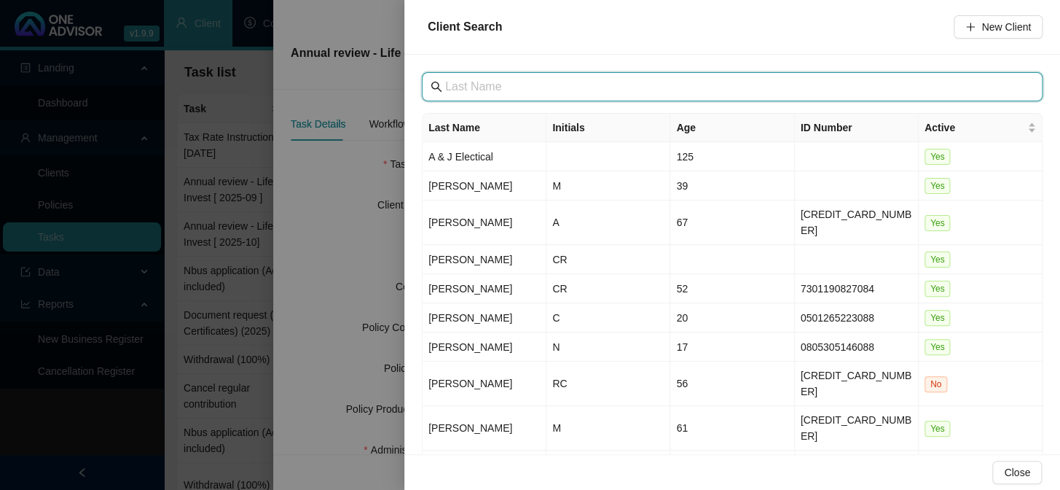
click at [495, 79] on input "text" at bounding box center [733, 86] width 577 height 17
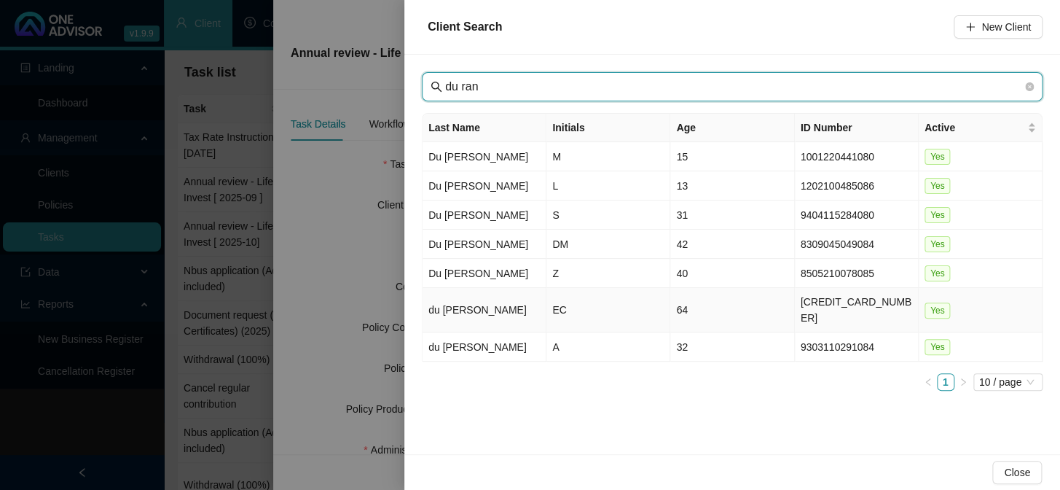
type input "du ran"
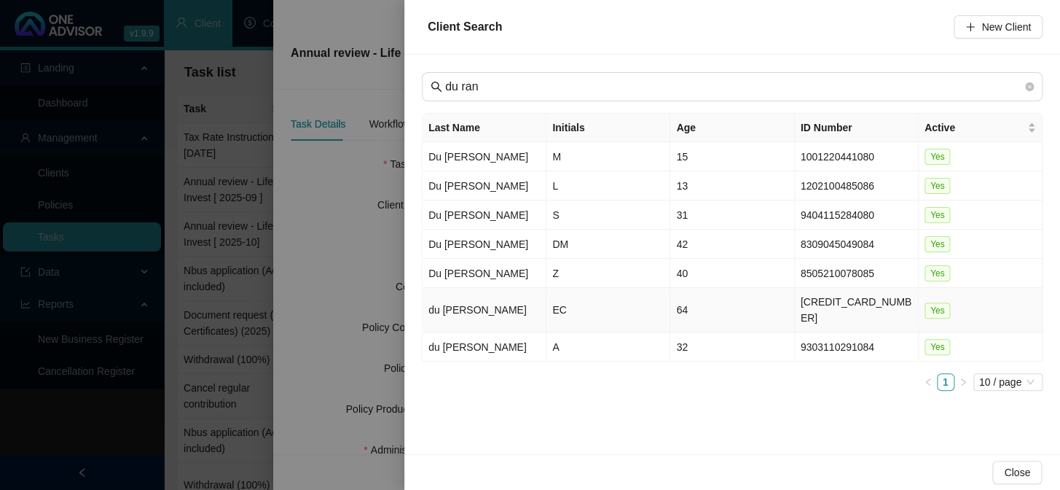
click at [447, 300] on td "du [PERSON_NAME]" at bounding box center [485, 310] width 124 height 44
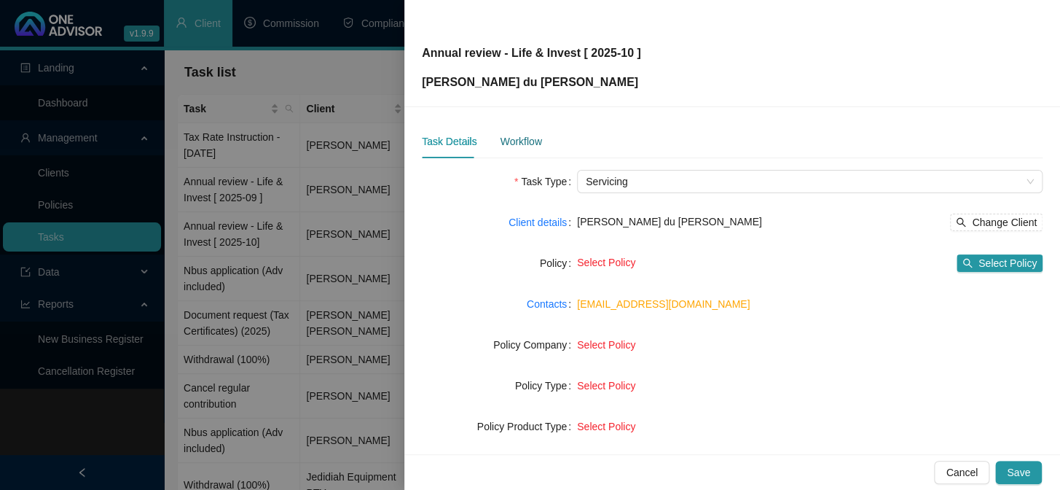
click at [517, 141] on div "Workflow" at bounding box center [521, 141] width 42 height 16
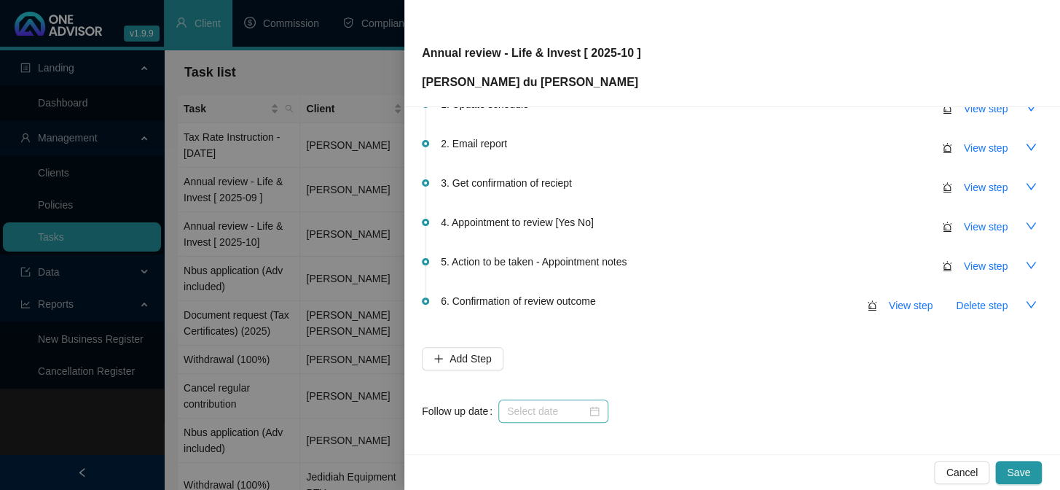
scroll to position [86, 0]
click at [522, 404] on input at bounding box center [546, 409] width 79 height 16
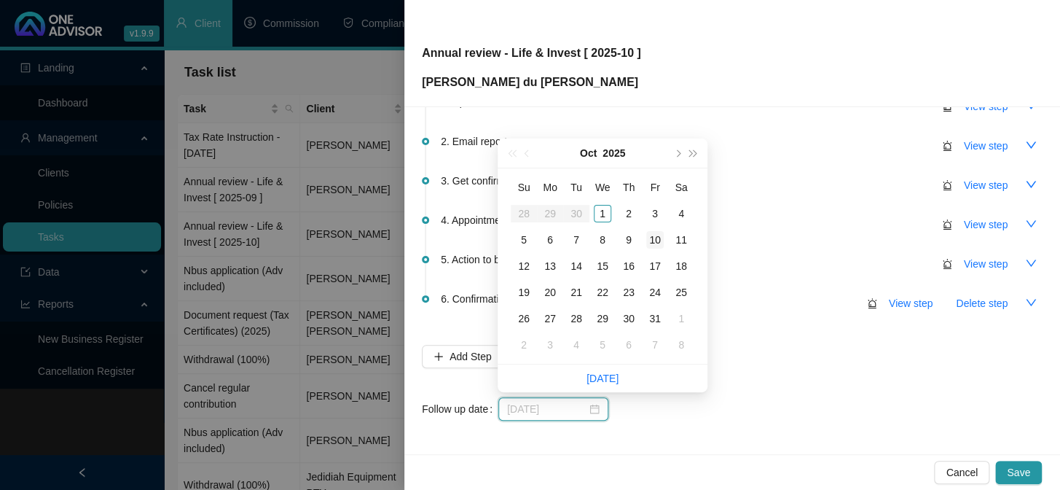
type input "[DATE]"
click at [660, 234] on div "10" at bounding box center [654, 239] width 17 height 17
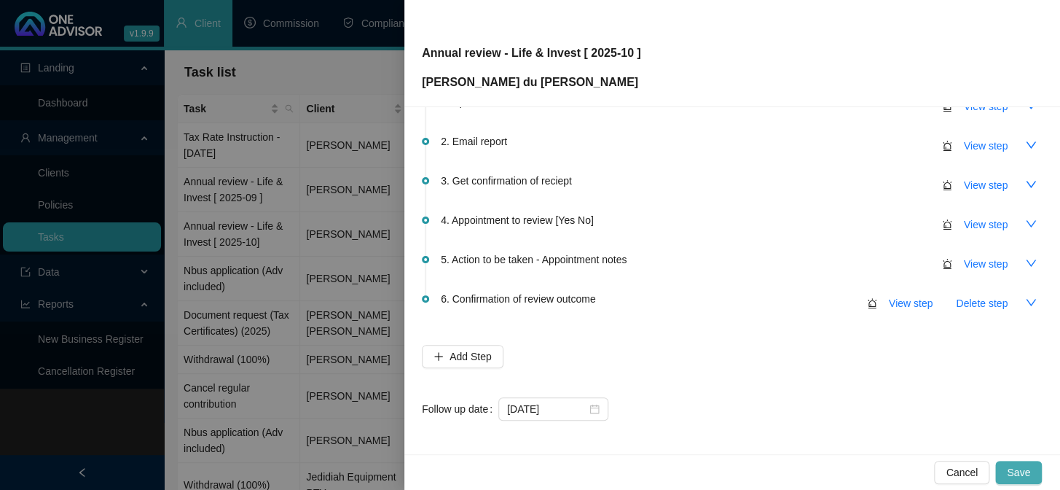
click at [1012, 466] on span "Save" at bounding box center [1018, 472] width 23 height 16
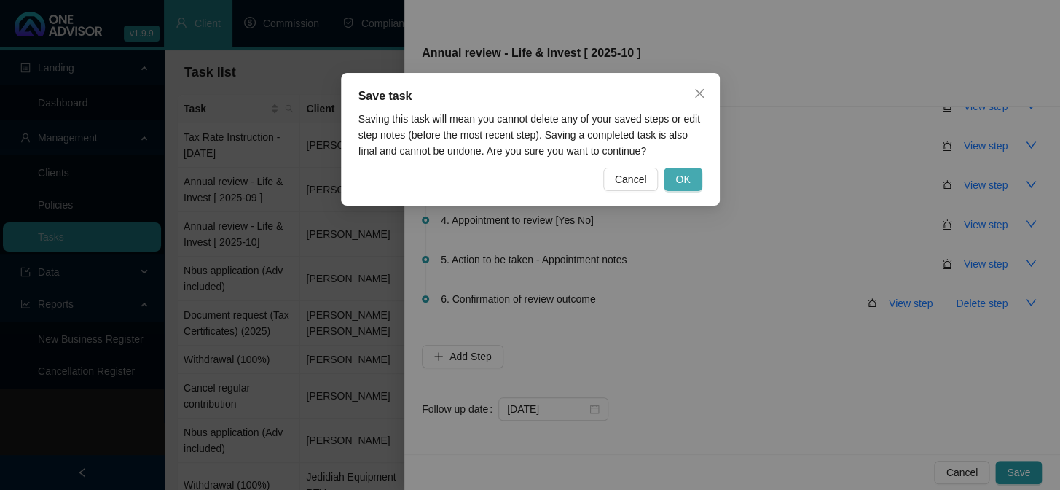
click at [677, 176] on span "OK" at bounding box center [682, 179] width 15 height 16
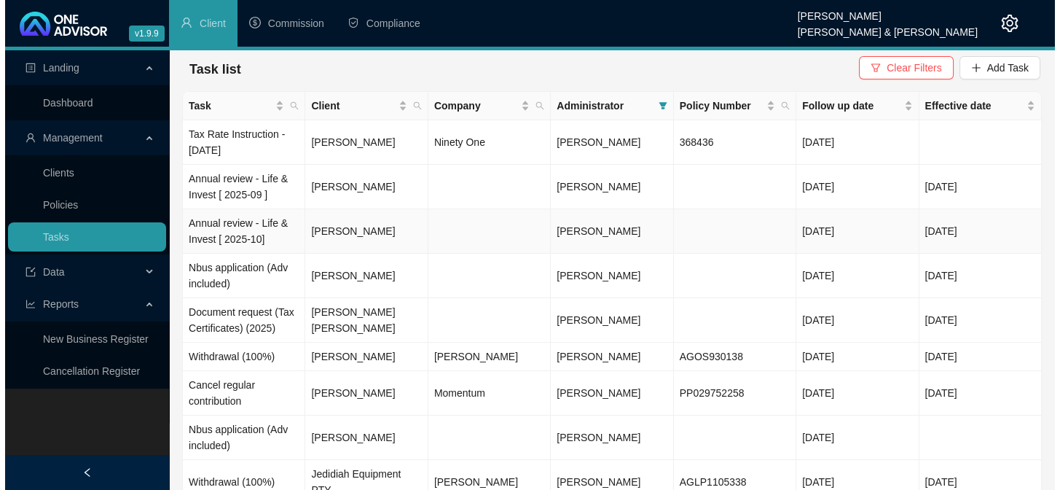
scroll to position [0, 0]
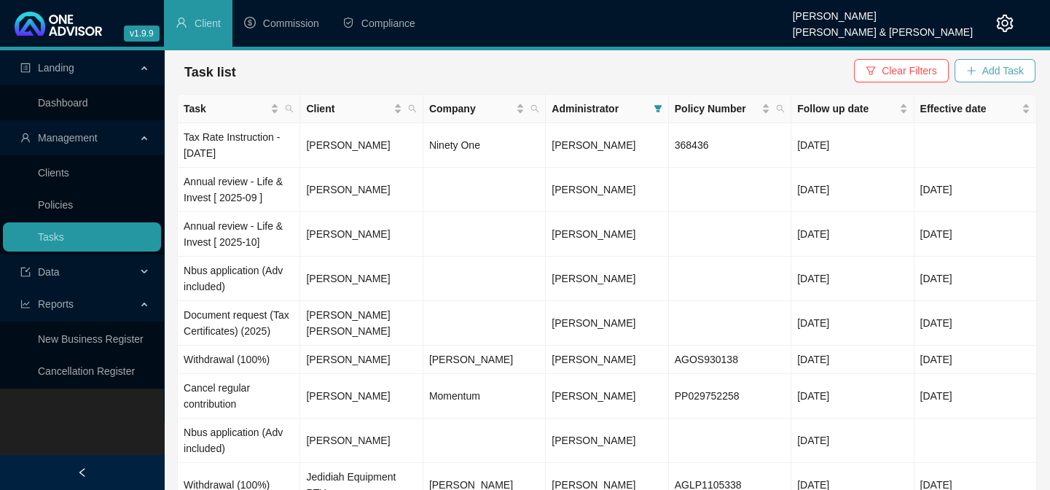
click at [984, 66] on span "Add Task" at bounding box center [1003, 71] width 42 height 16
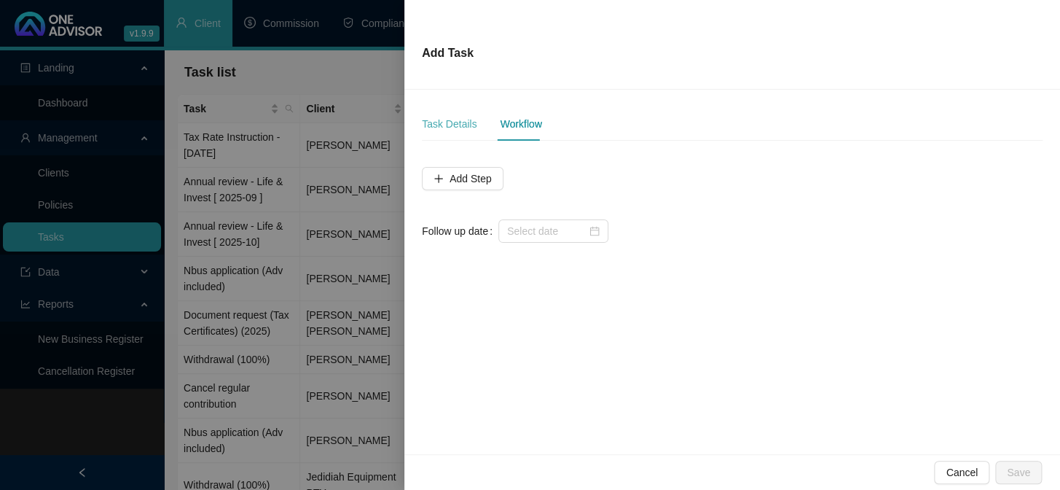
click at [447, 114] on div "Task Details" at bounding box center [449, 124] width 55 height 34
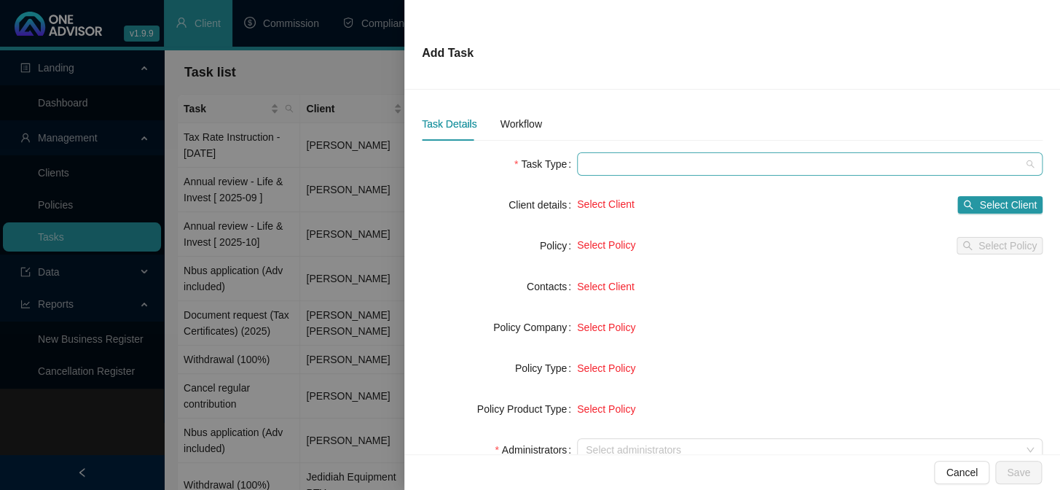
click at [596, 162] on span at bounding box center [810, 164] width 448 height 22
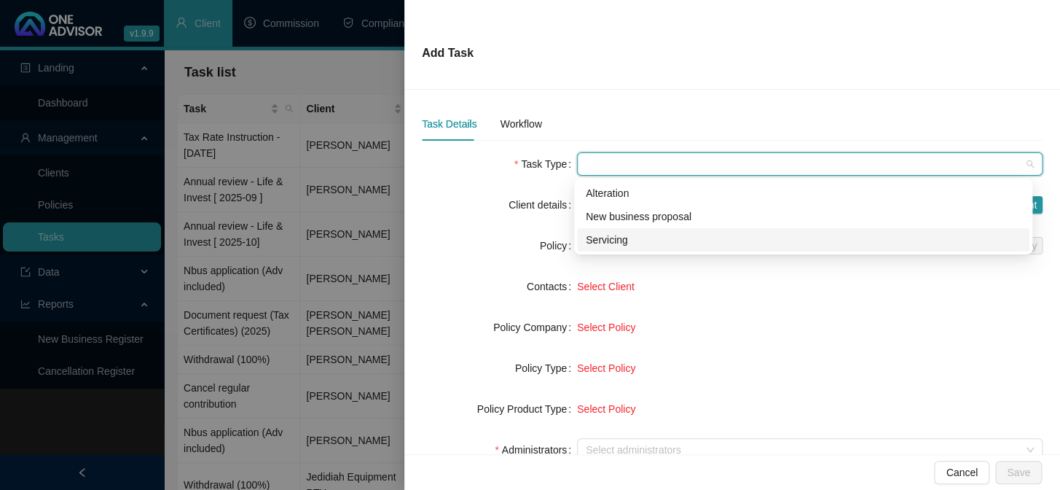
click at [633, 240] on div "Servicing" at bounding box center [803, 240] width 435 height 16
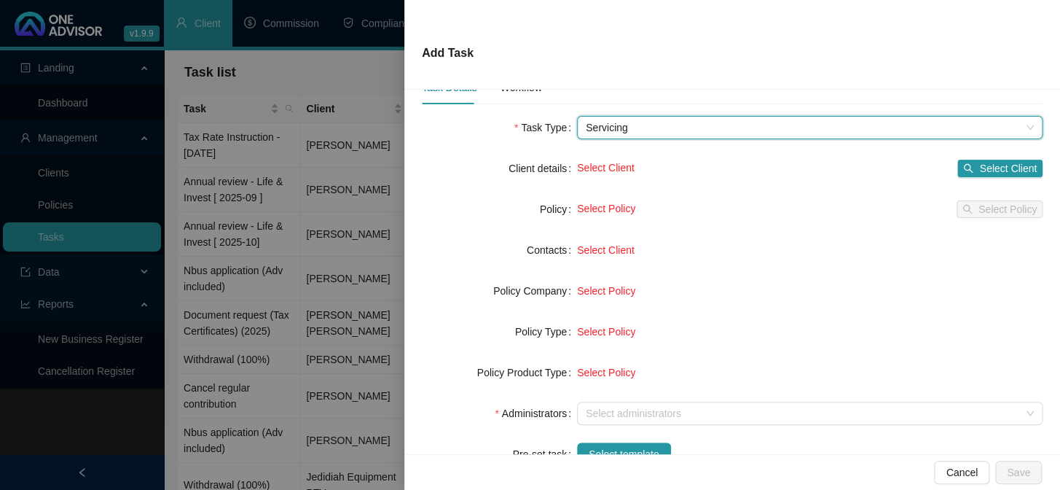
scroll to position [132, 0]
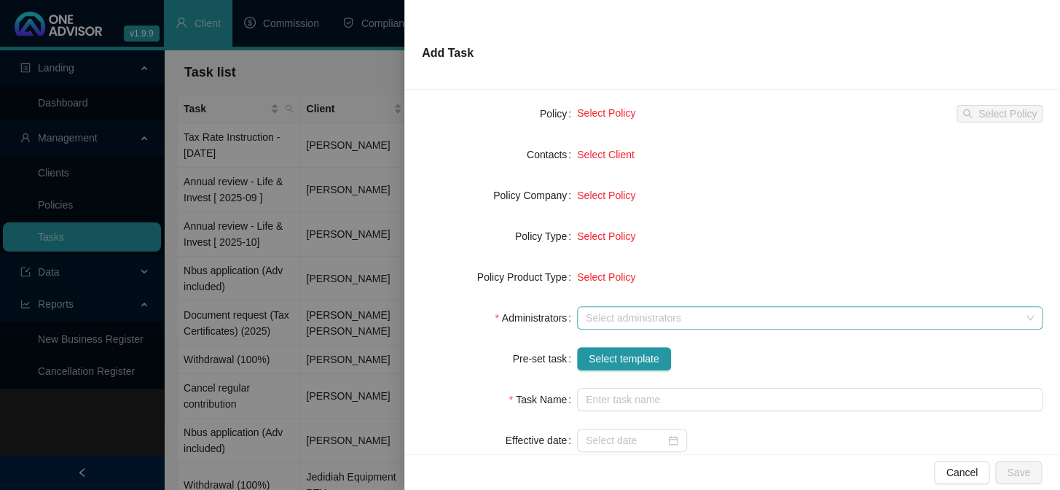
click at [610, 319] on div at bounding box center [802, 318] width 444 height 11
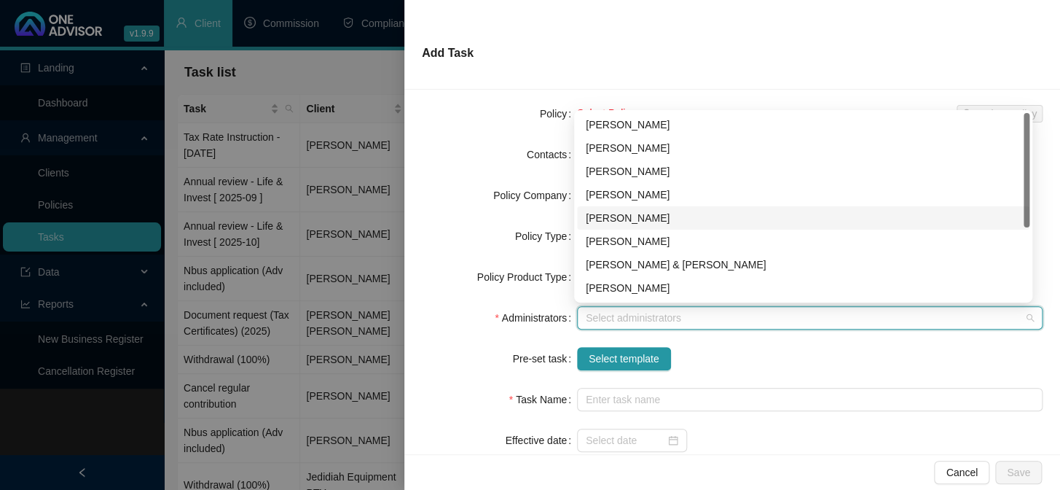
click at [640, 216] on div "[PERSON_NAME]" at bounding box center [803, 218] width 435 height 16
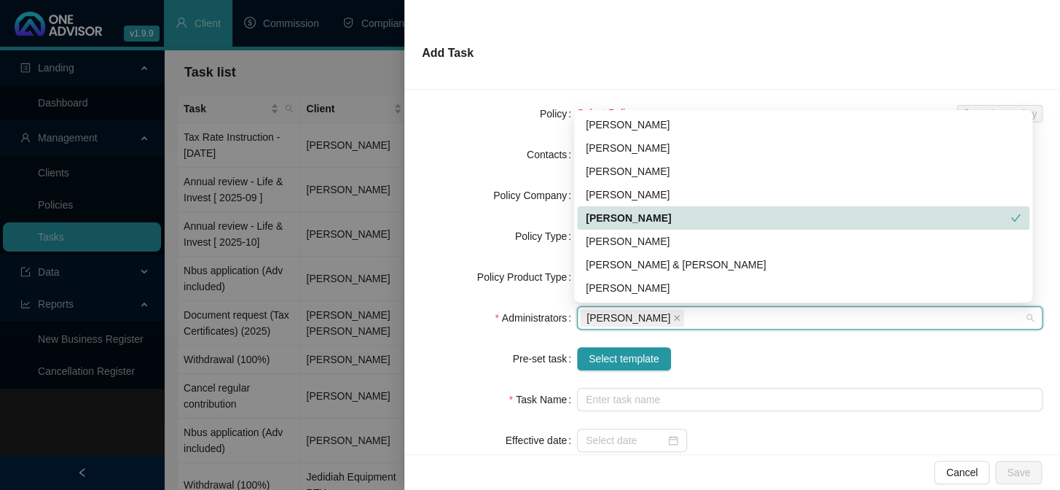
scroll to position [66, 0]
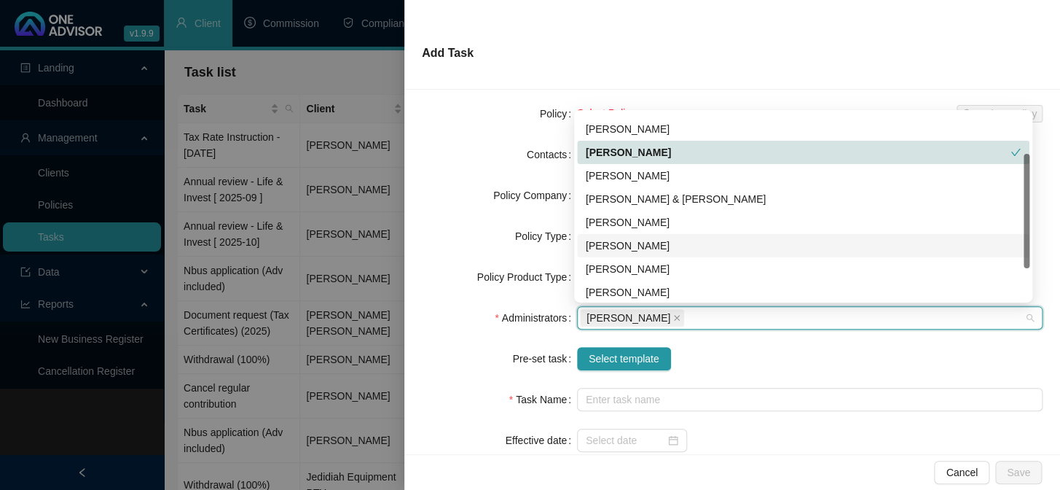
click at [627, 245] on div "[PERSON_NAME]" at bounding box center [803, 246] width 435 height 16
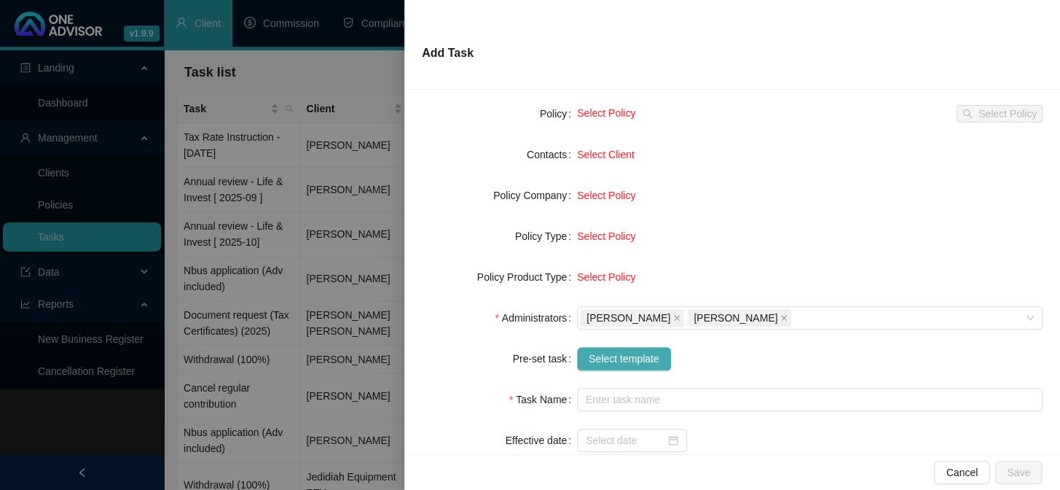
click at [619, 364] on span "Select template" at bounding box center [624, 358] width 71 height 16
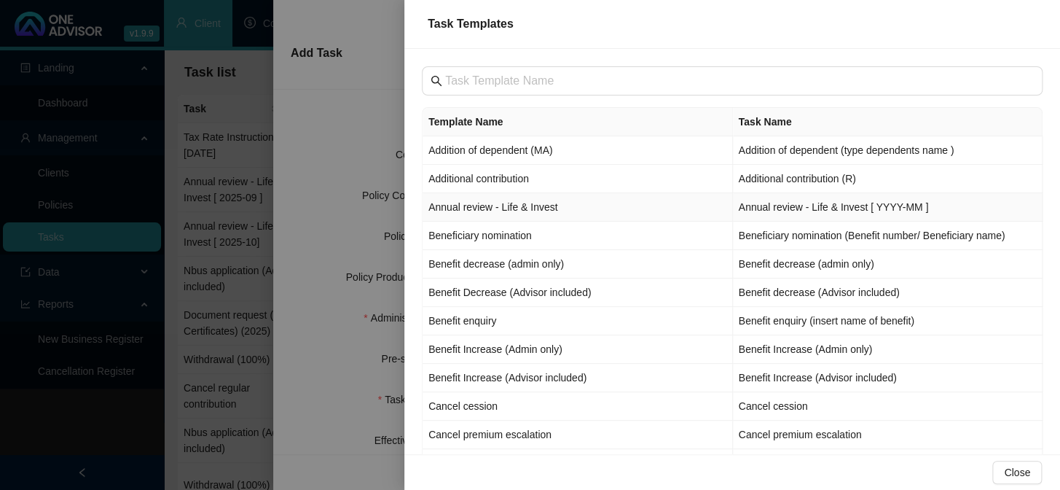
click at [456, 208] on td "Annual review - Life & Invest" at bounding box center [578, 207] width 310 height 28
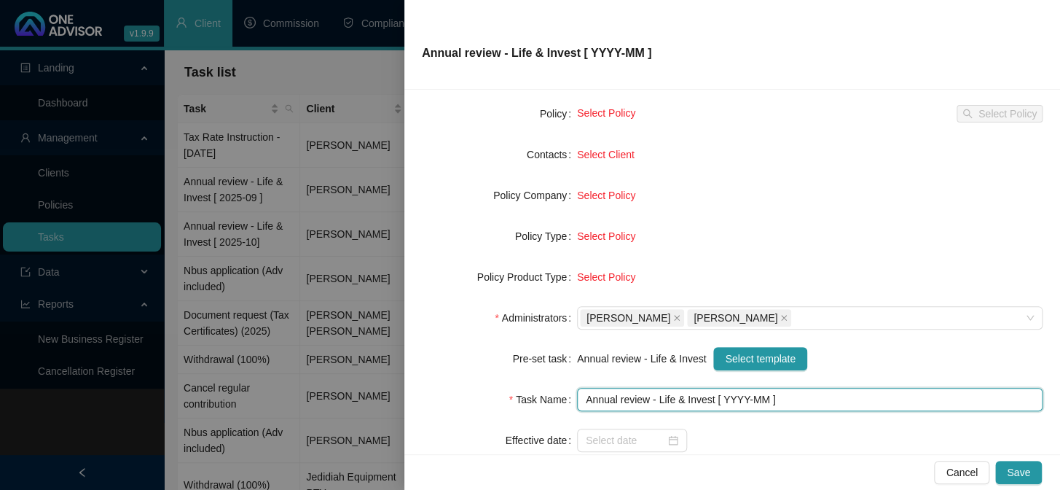
click at [742, 401] on input "Annual review - Life & Invest [ YYYY-MM ]" at bounding box center [810, 399] width 466 height 23
type input "Annual review - Life & Invest [ 2025-10 ]"
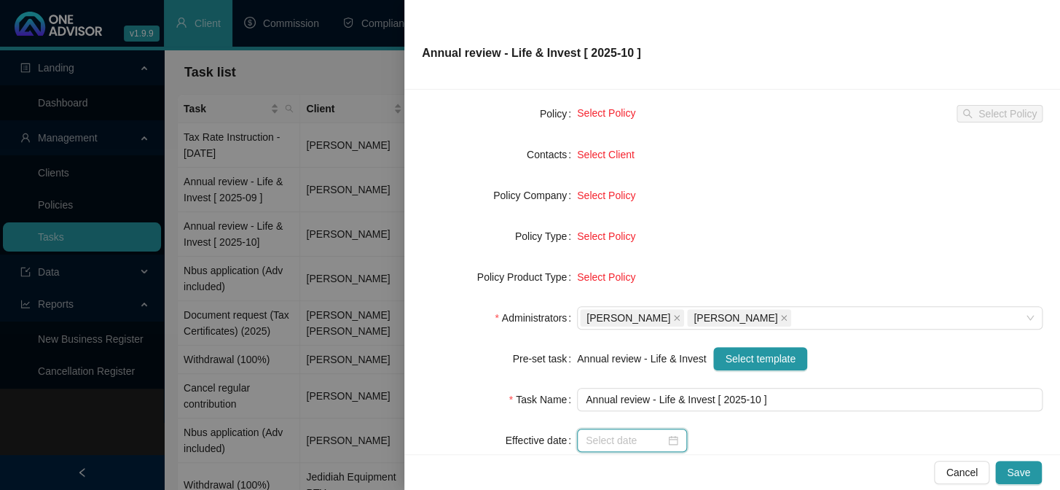
click at [629, 437] on input at bounding box center [625, 440] width 79 height 16
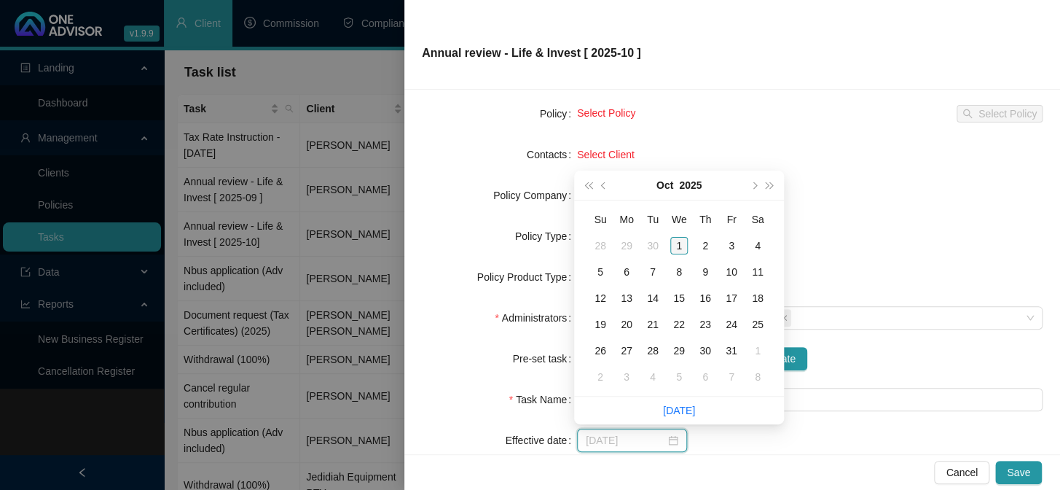
type input "[DATE]"
click at [683, 238] on div "1" at bounding box center [678, 245] width 17 height 17
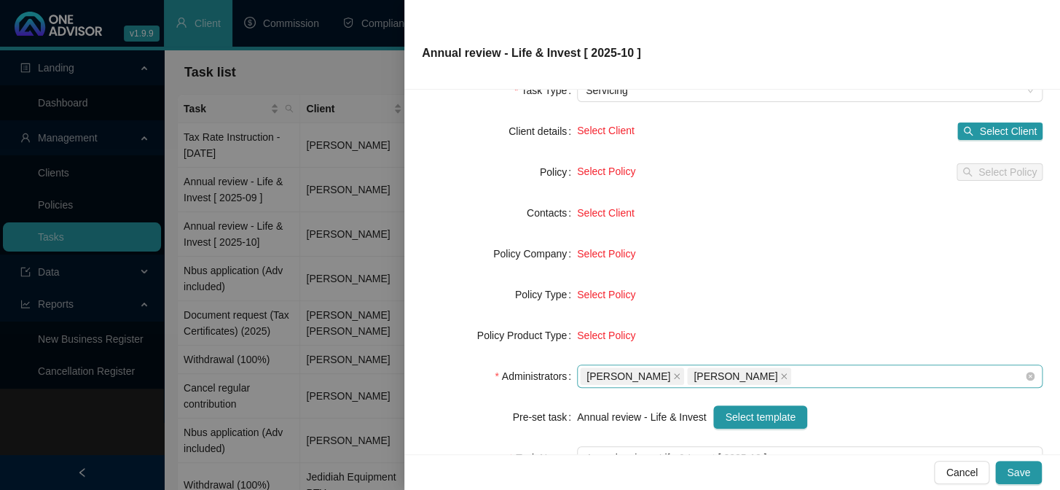
scroll to position [0, 0]
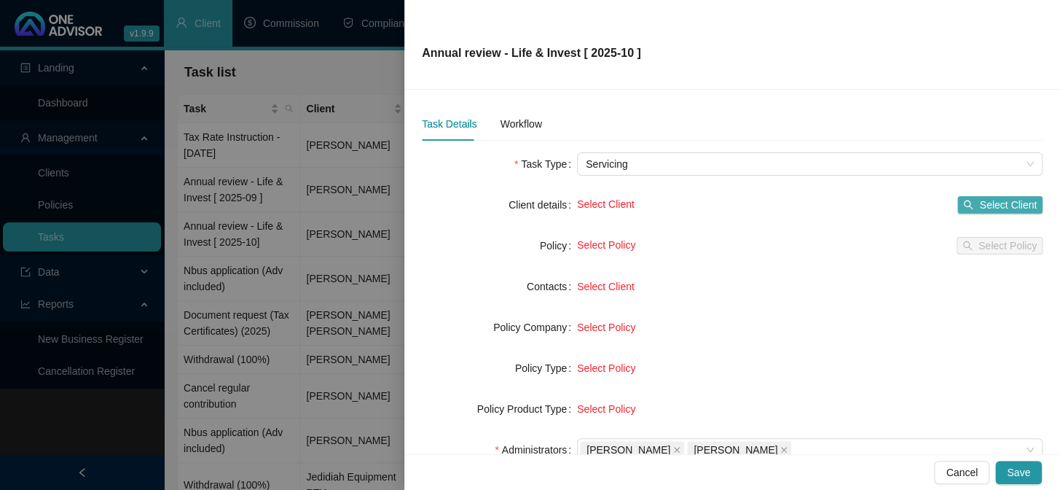
click at [979, 198] on span "Select Client" at bounding box center [1008, 205] width 58 height 16
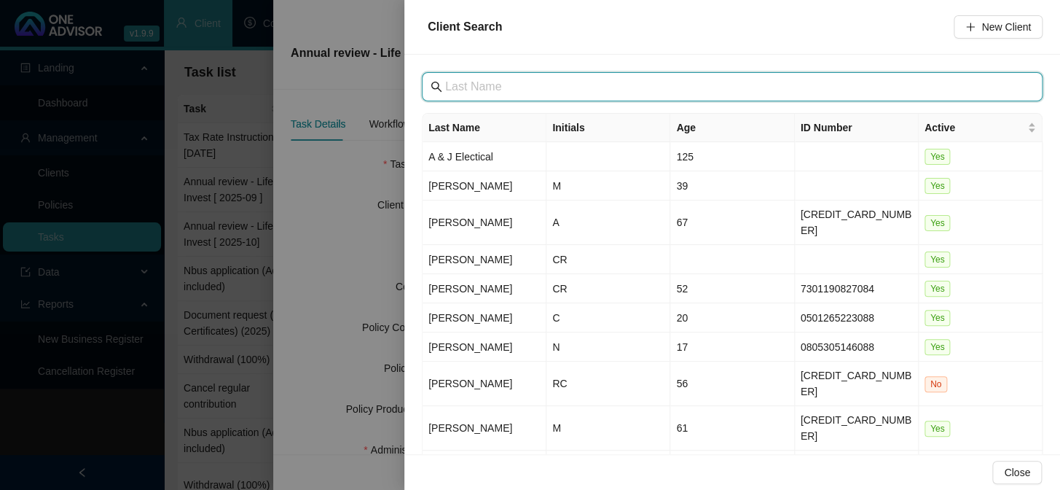
click at [476, 89] on input "text" at bounding box center [733, 86] width 577 height 17
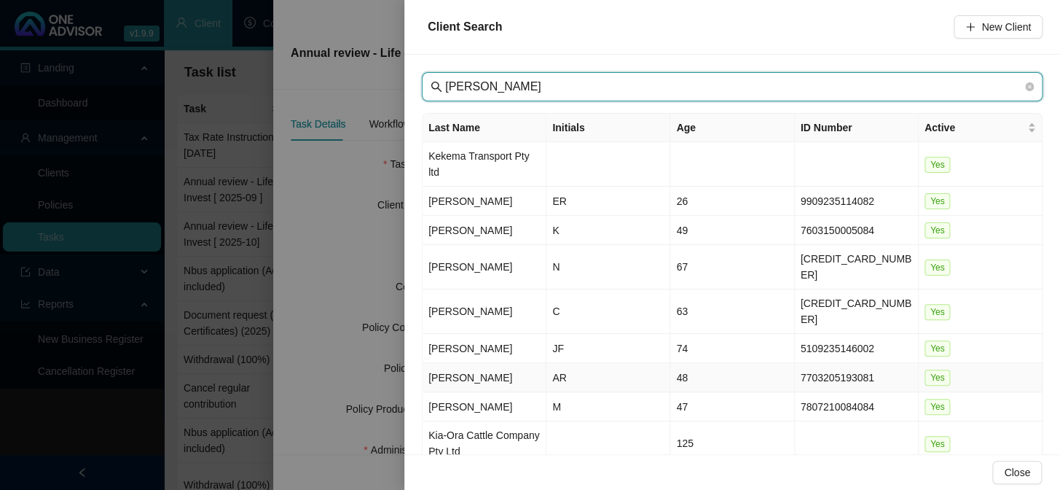
type input "[PERSON_NAME]"
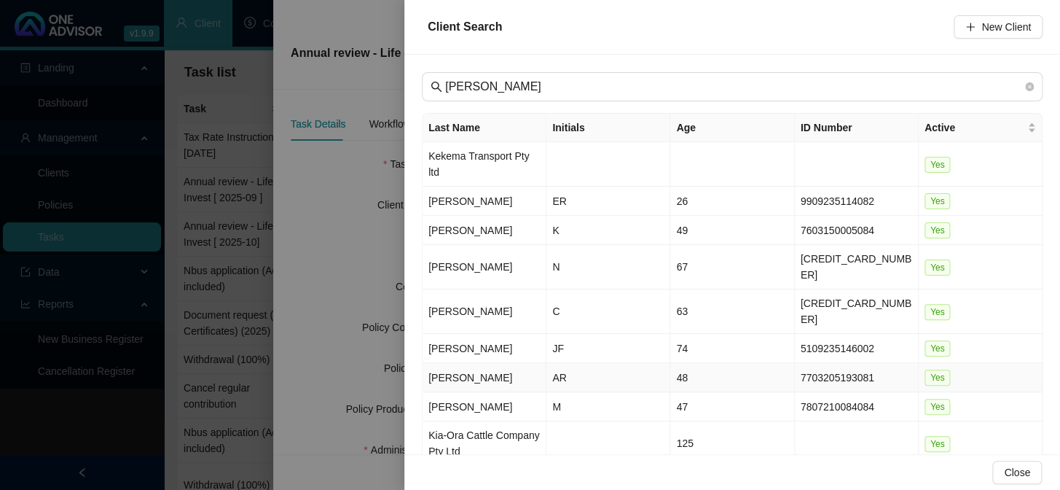
click at [435, 363] on td "[PERSON_NAME]" at bounding box center [485, 377] width 124 height 29
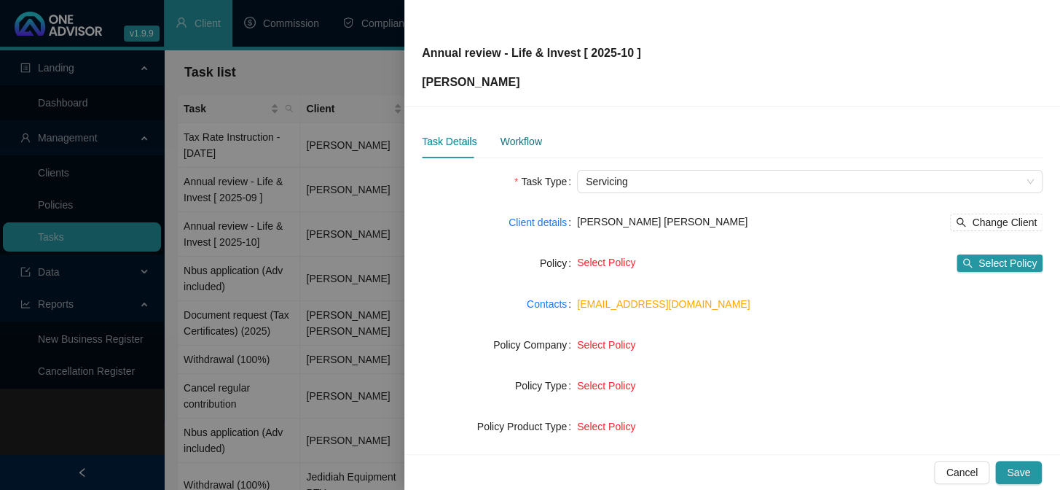
click at [535, 141] on div "Workflow" at bounding box center [521, 141] width 42 height 16
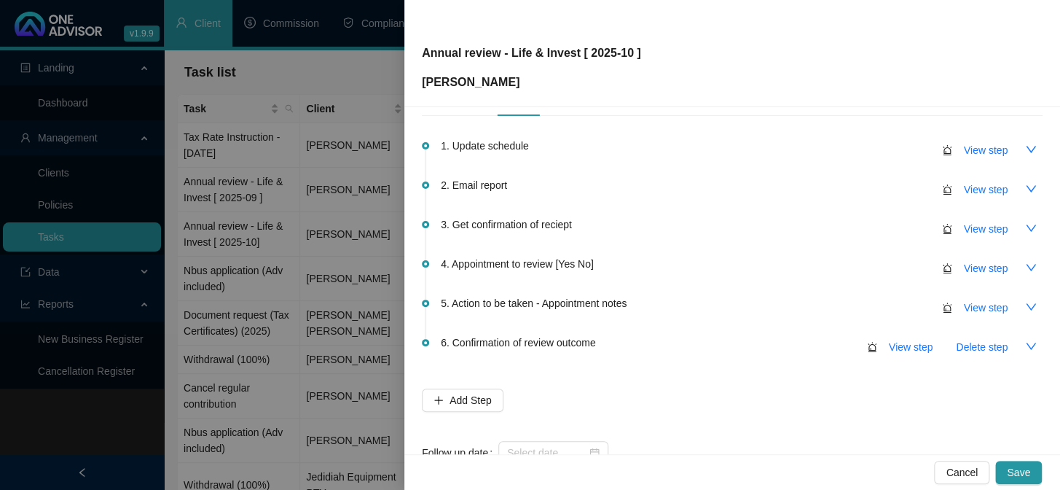
scroll to position [86, 0]
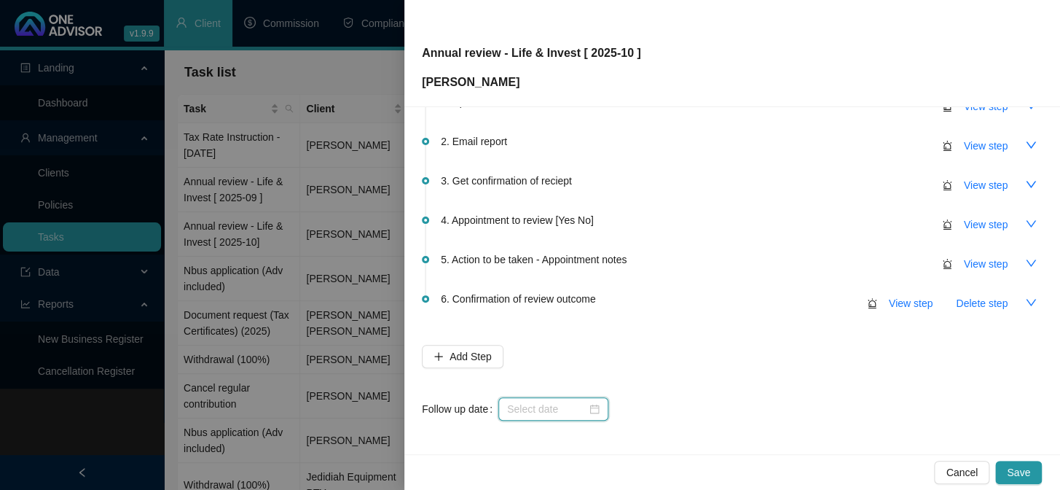
click at [525, 405] on input at bounding box center [546, 409] width 79 height 16
type input "[DATE]"
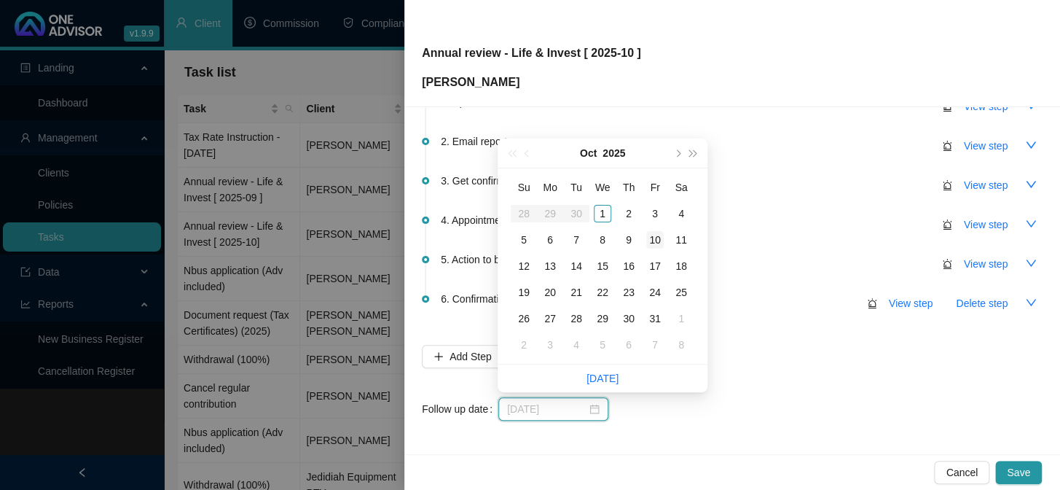
type input "[DATE]"
click at [656, 235] on div "10" at bounding box center [654, 239] width 17 height 17
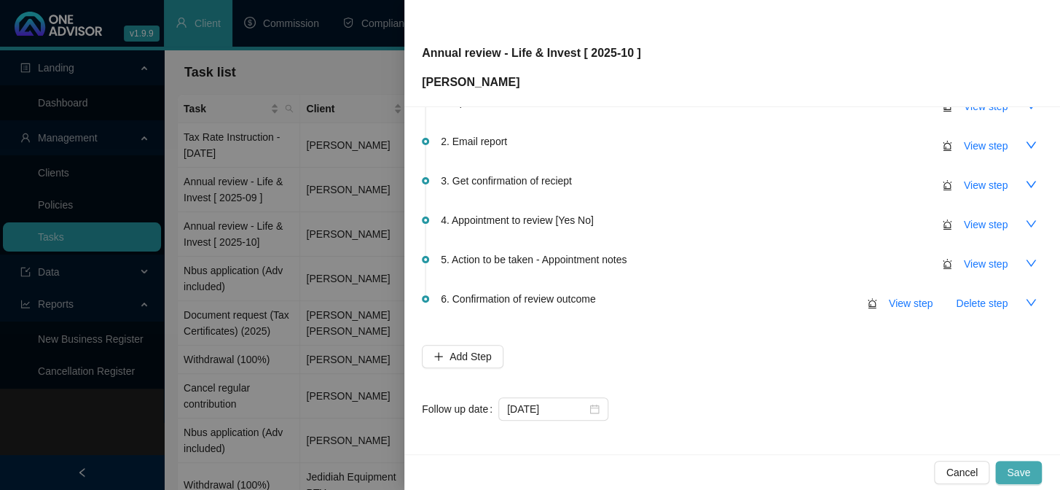
click at [1022, 471] on span "Save" at bounding box center [1018, 472] width 23 height 16
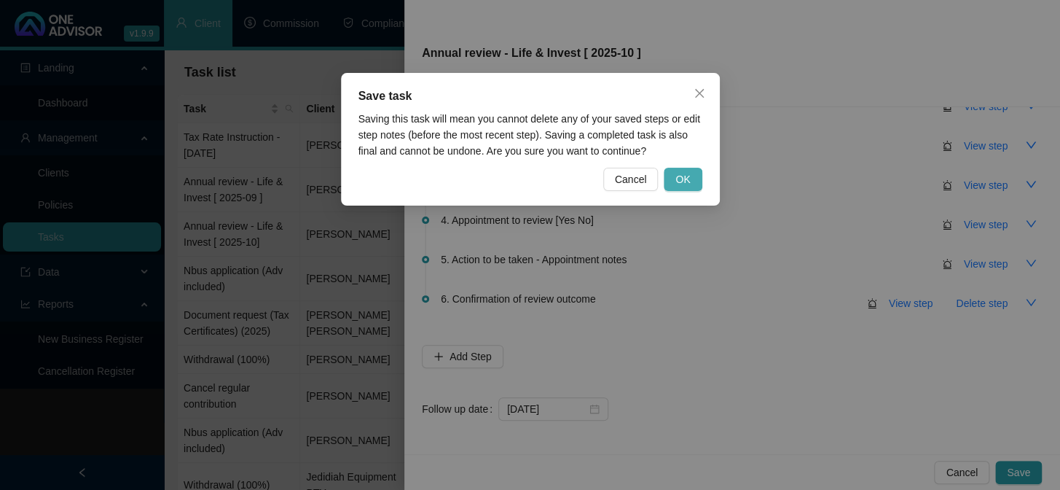
click at [686, 178] on span "OK" at bounding box center [682, 179] width 15 height 16
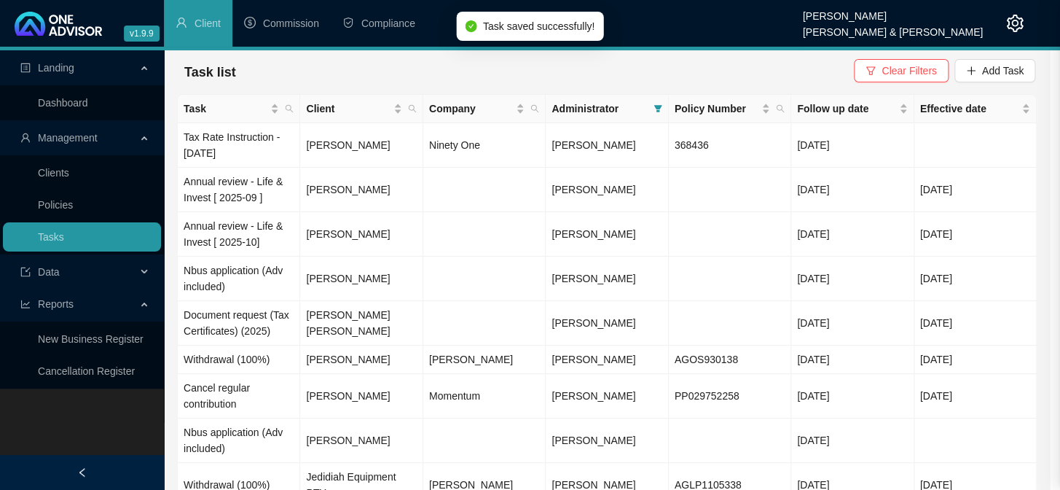
scroll to position [0, 0]
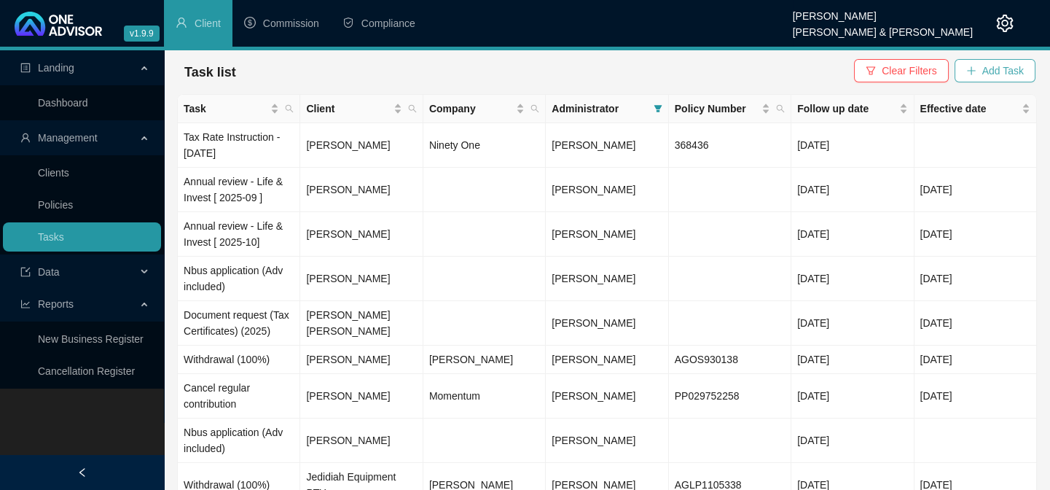
click at [1003, 73] on span "Add Task" at bounding box center [1003, 71] width 42 height 16
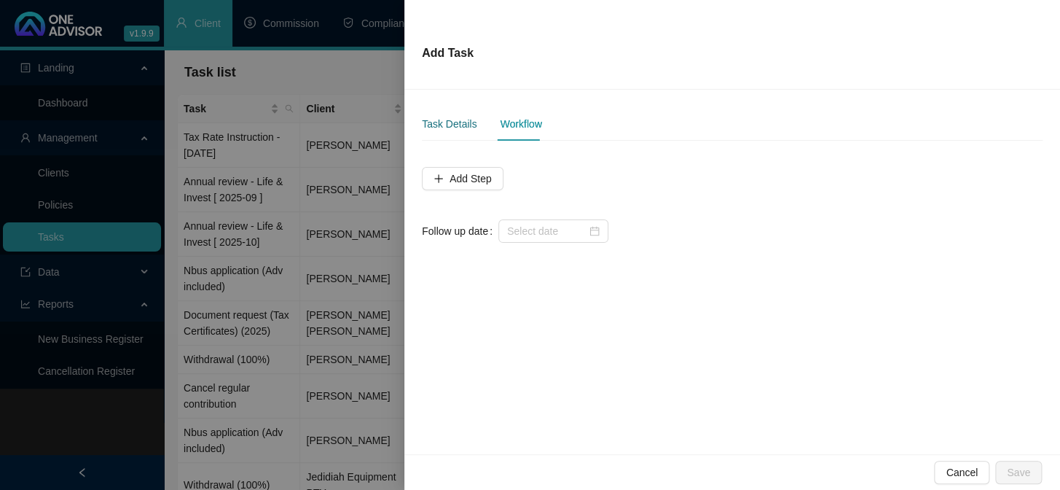
click at [459, 125] on div "Task Details" at bounding box center [449, 124] width 55 height 16
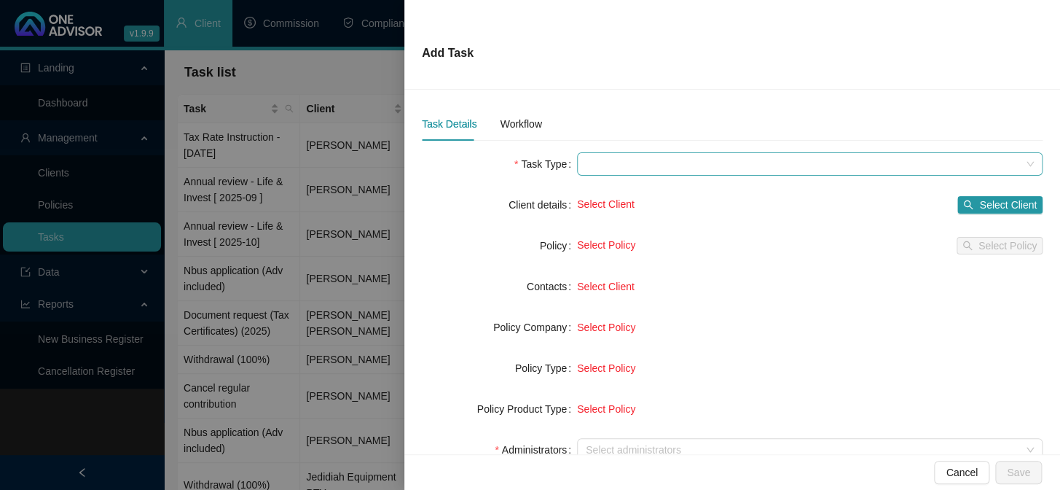
click at [597, 167] on span at bounding box center [810, 164] width 448 height 22
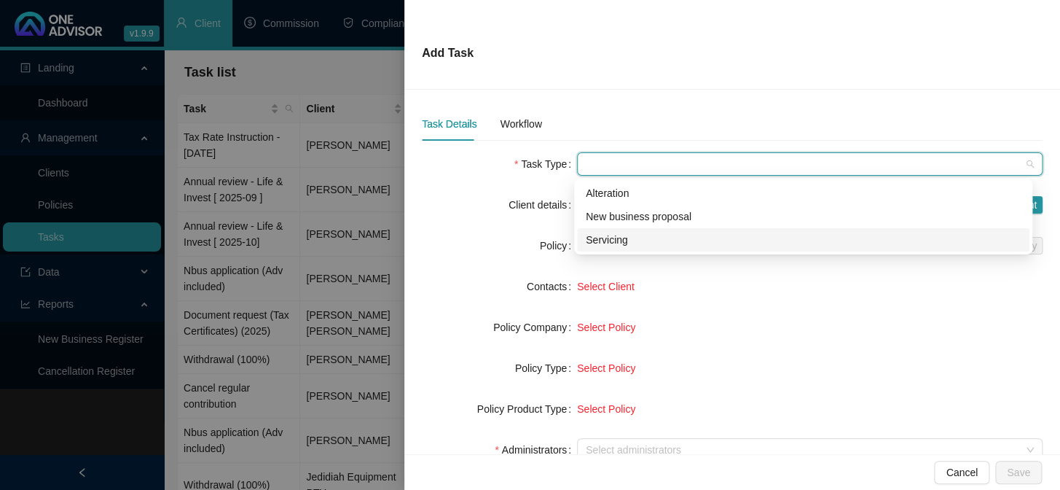
click at [605, 234] on div "Servicing" at bounding box center [803, 240] width 435 height 16
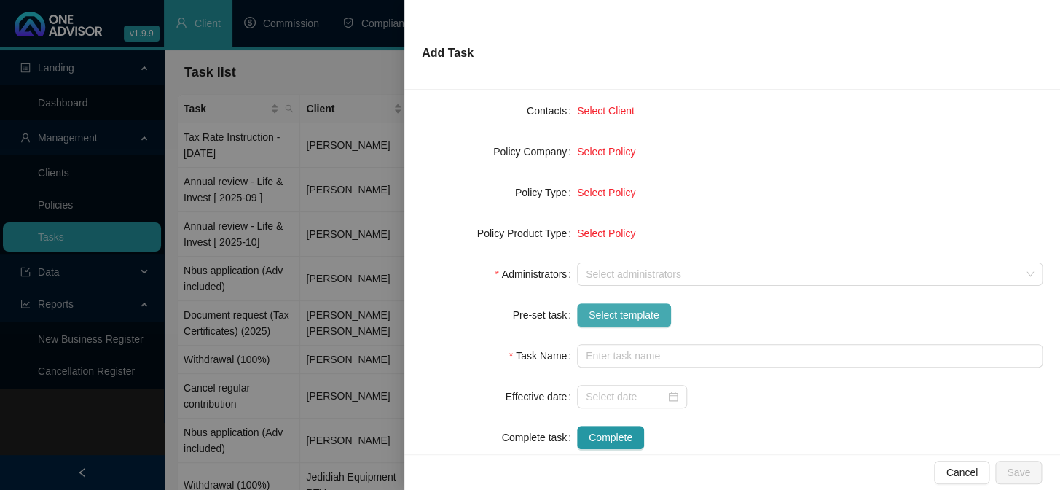
scroll to position [198, 0]
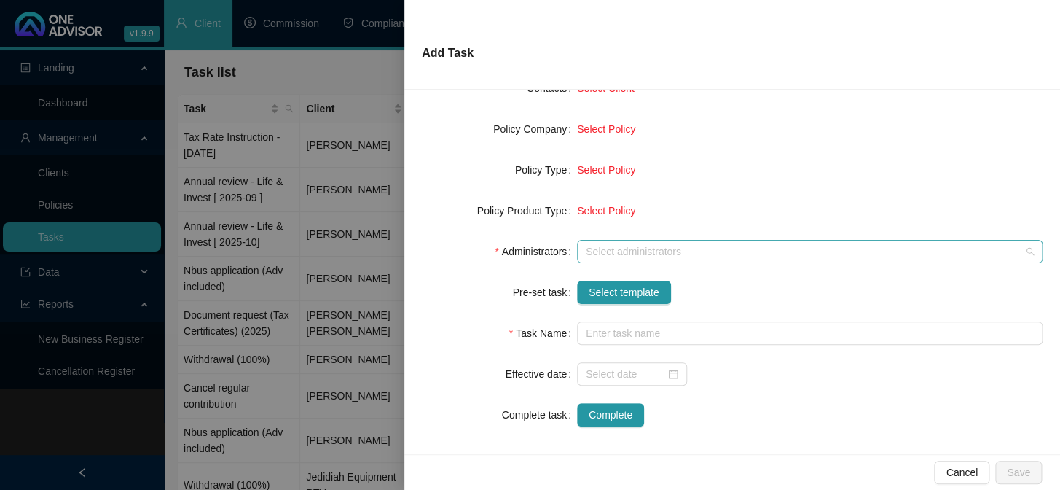
click at [607, 246] on div at bounding box center [802, 251] width 444 height 11
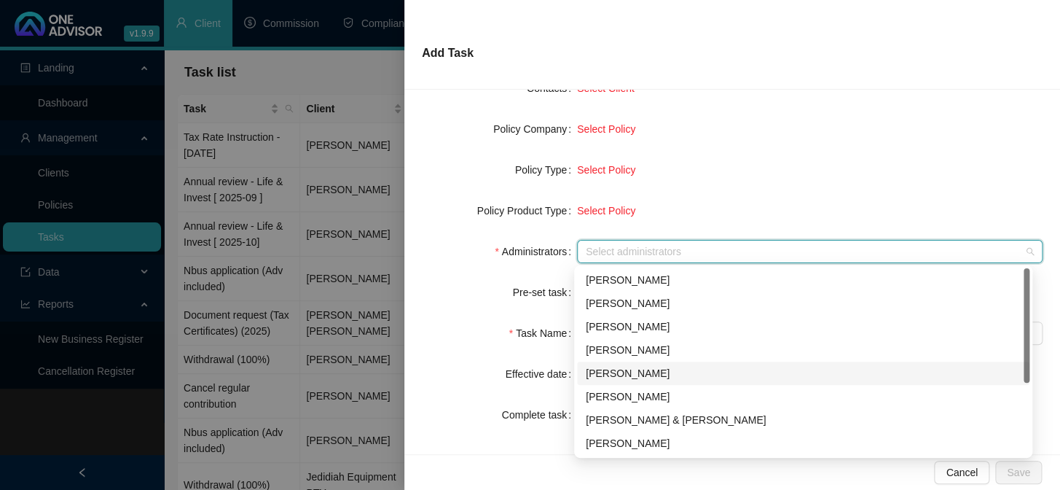
click at [611, 373] on div "[PERSON_NAME]" at bounding box center [803, 373] width 435 height 16
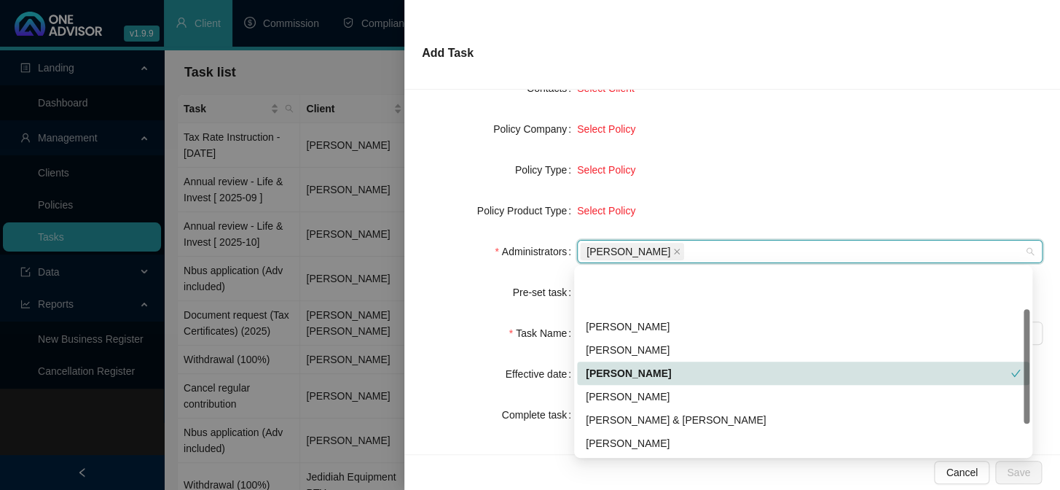
scroll to position [66, 0]
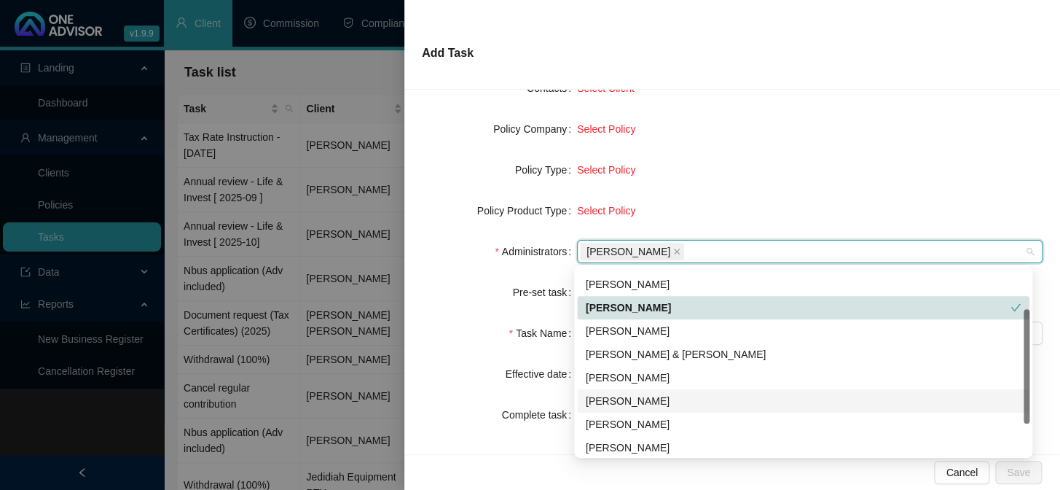
click at [613, 395] on div "[PERSON_NAME]" at bounding box center [803, 401] width 435 height 16
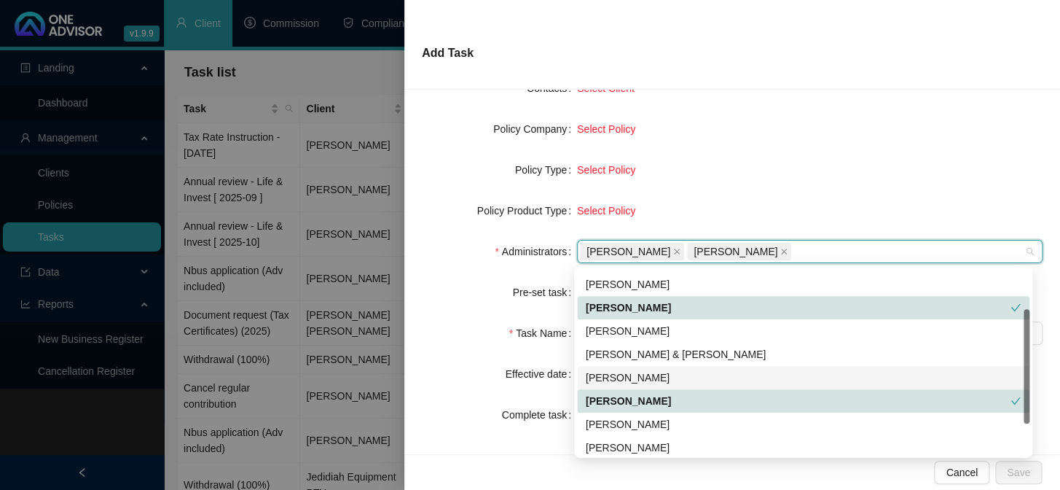
click at [465, 310] on form "Task Type Servicing Client details Select Client Select Client Policy Select Po…" at bounding box center [732, 190] width 621 height 472
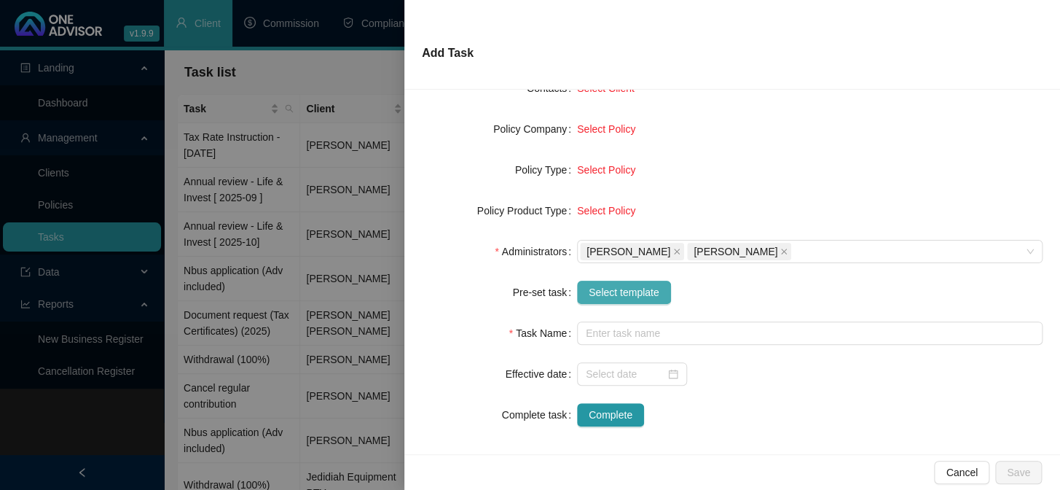
click at [632, 297] on span "Select template" at bounding box center [624, 292] width 71 height 16
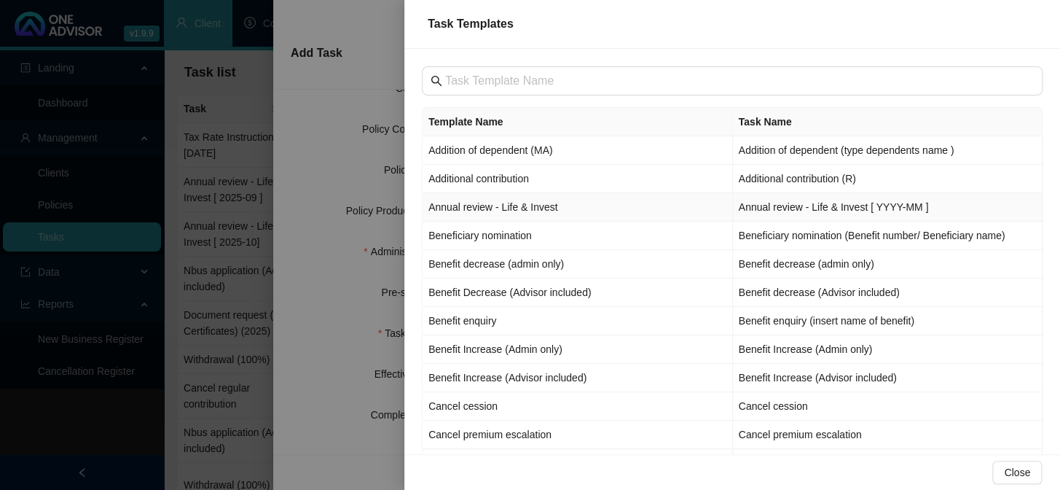
click at [476, 210] on td "Annual review - Life & Invest" at bounding box center [578, 207] width 310 height 28
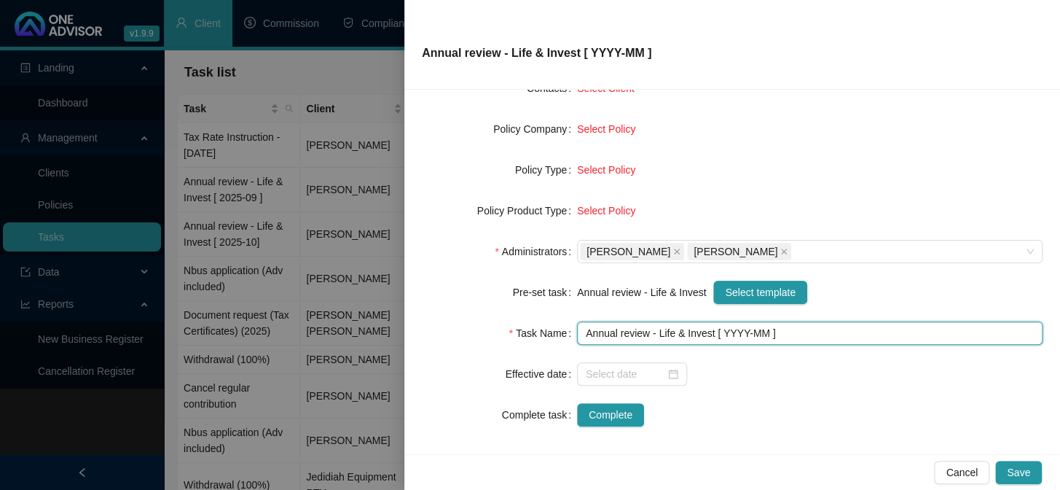
drag, startPoint x: 739, startPoint y: 331, endPoint x: 729, endPoint y: 353, distance: 24.4
click at [739, 337] on input "Annual review - Life & Invest [ YYYY-MM ]" at bounding box center [810, 332] width 466 height 23
type input "Annual review - Life & Invest [ 2025-10 ]"
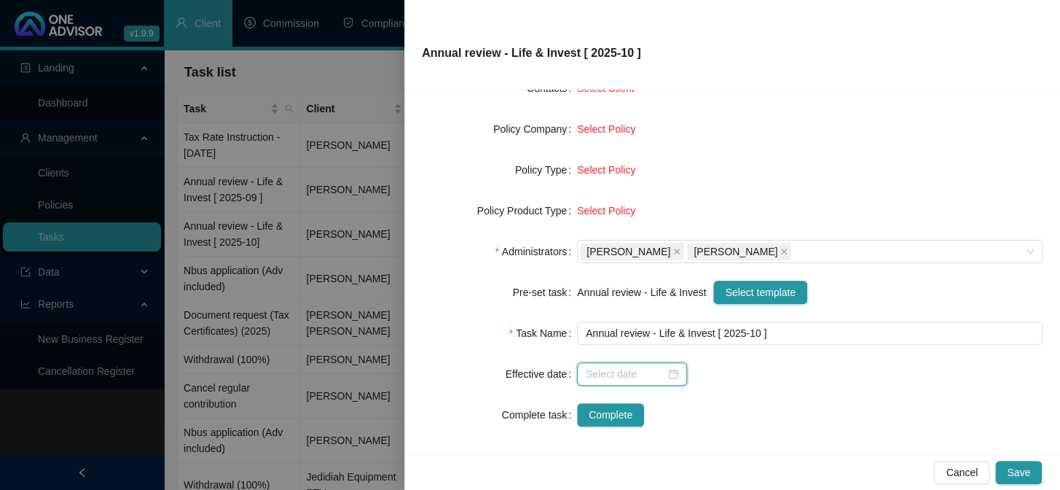
click at [637, 371] on input at bounding box center [625, 374] width 79 height 16
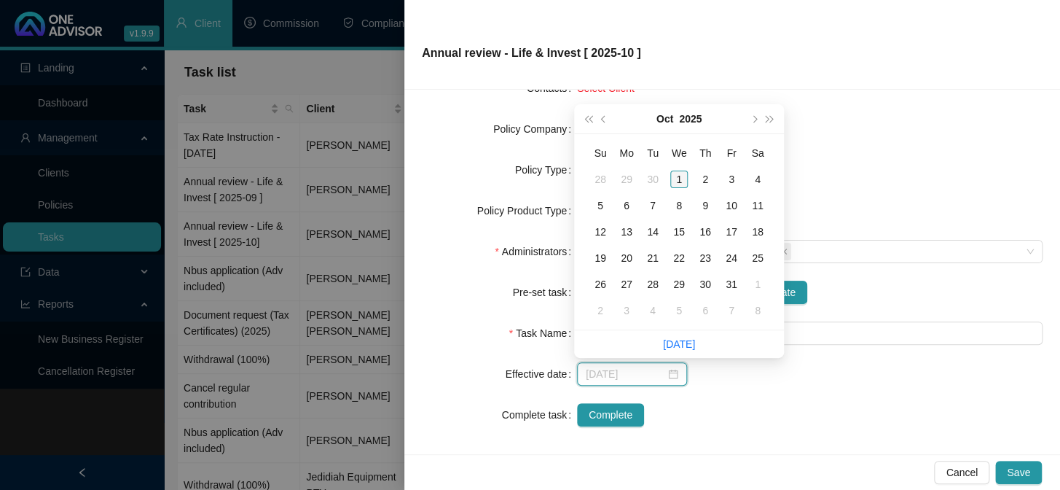
type input "[DATE]"
click at [680, 181] on div "1" at bounding box center [678, 178] width 17 height 17
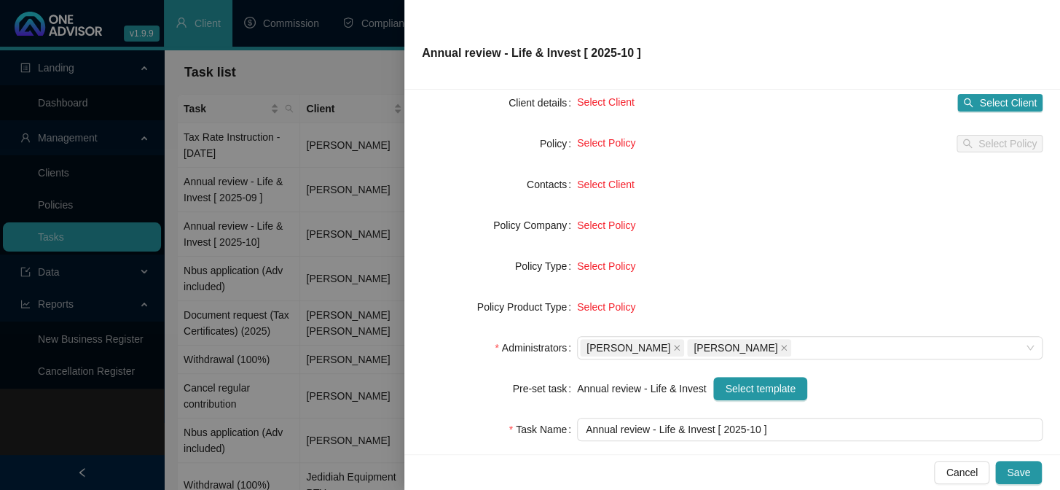
scroll to position [0, 0]
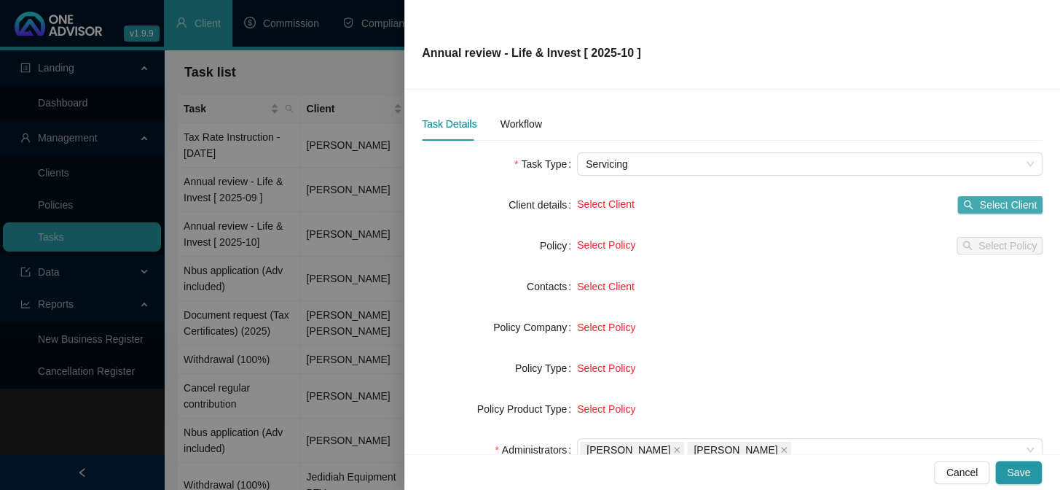
click at [979, 208] on span "Select Client" at bounding box center [1008, 205] width 58 height 16
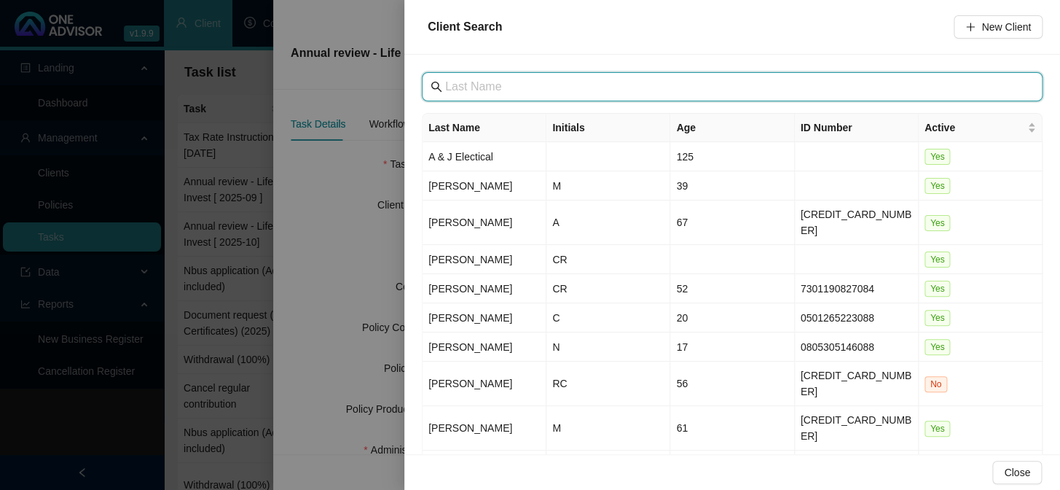
click at [476, 91] on input "text" at bounding box center [733, 86] width 577 height 17
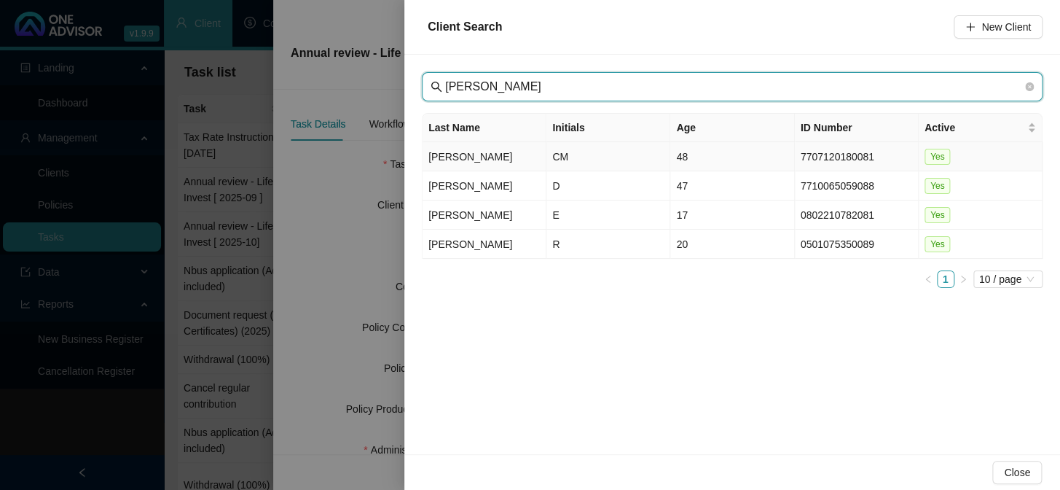
type input "[PERSON_NAME]"
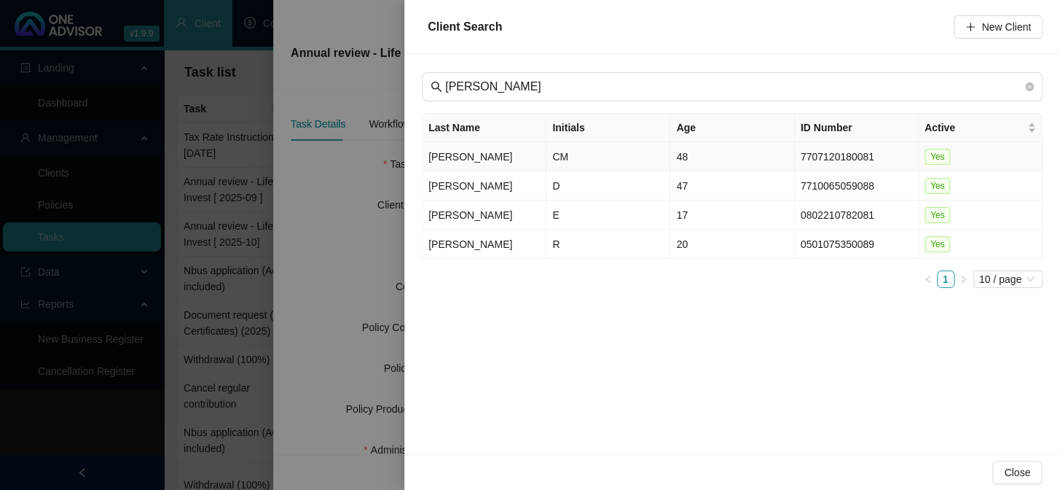
click at [445, 149] on td "[PERSON_NAME]" at bounding box center [485, 156] width 124 height 29
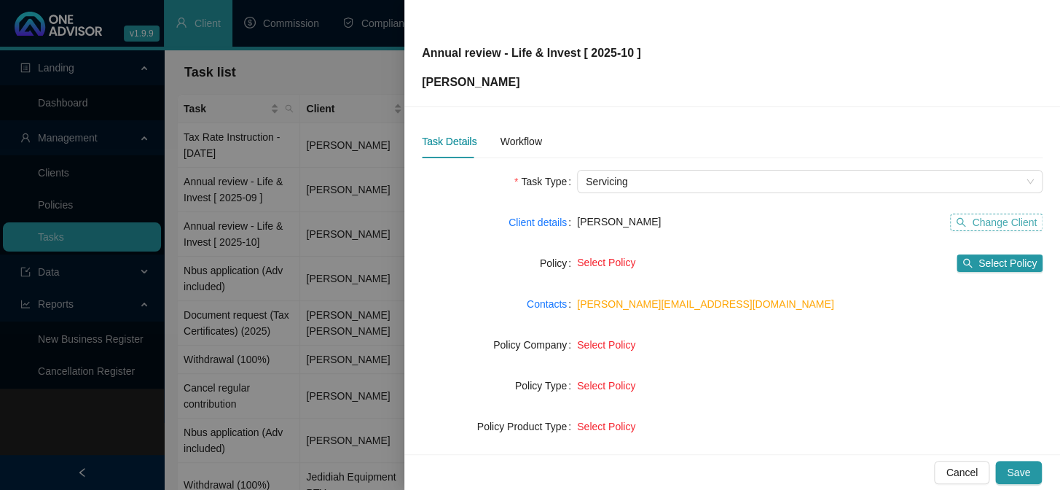
click at [992, 219] on span "Change Client" at bounding box center [1004, 222] width 65 height 16
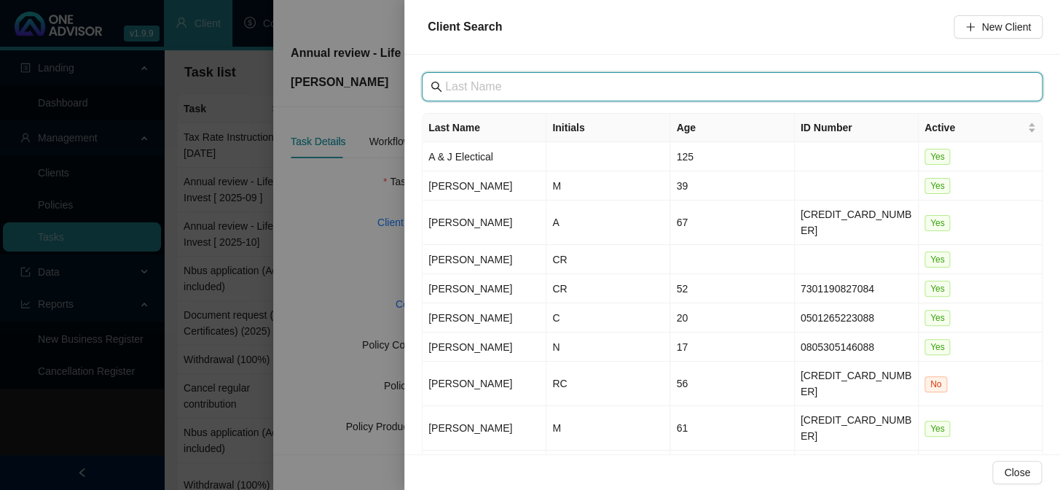
click at [477, 81] on input "text" at bounding box center [733, 86] width 577 height 17
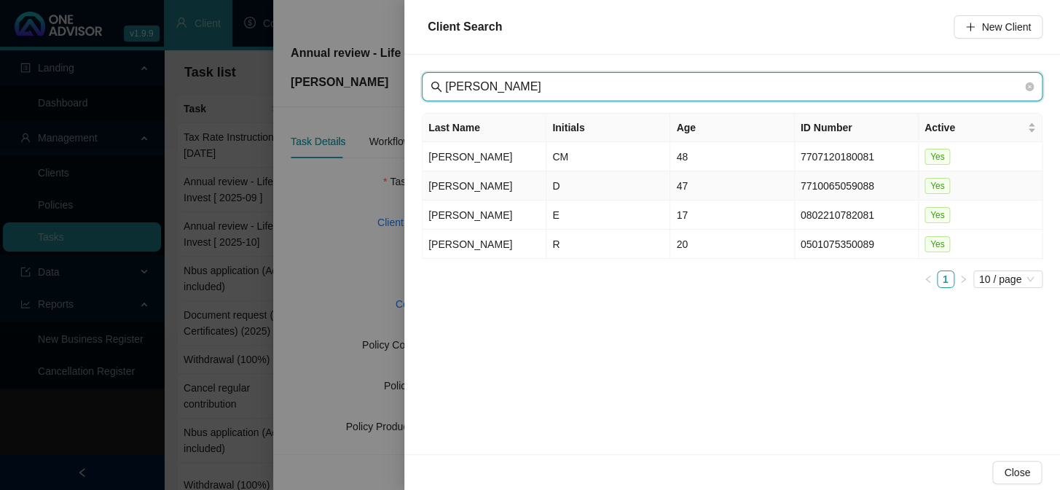
type input "[PERSON_NAME]"
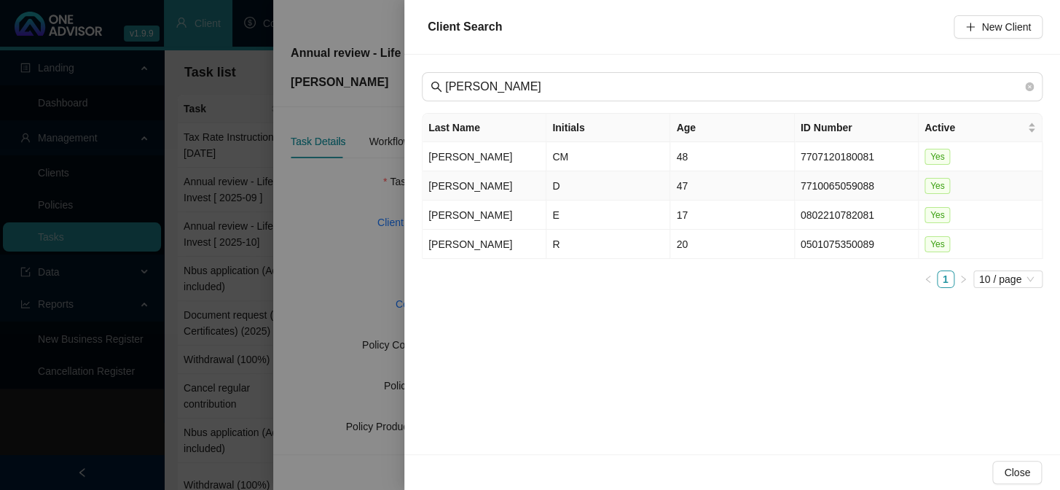
click at [461, 188] on td "[PERSON_NAME]" at bounding box center [485, 185] width 124 height 29
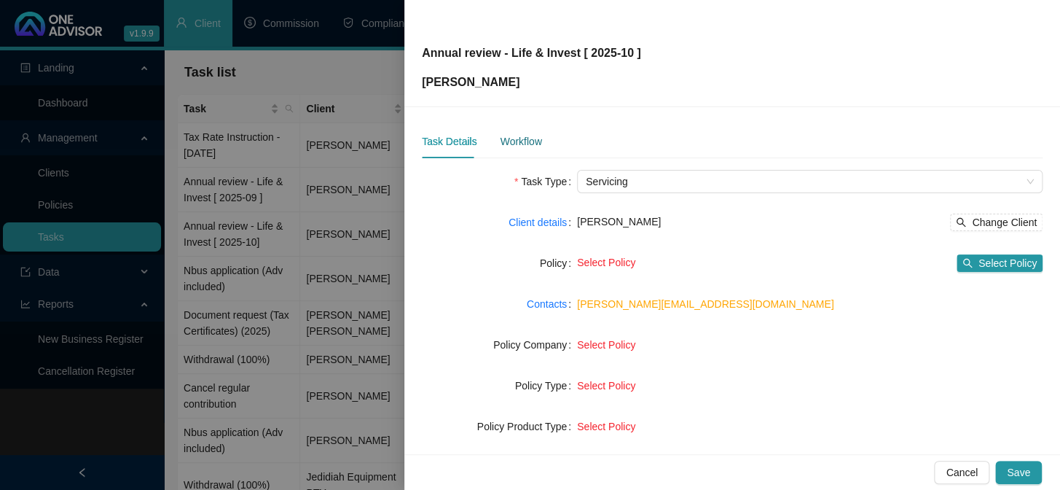
click at [518, 138] on div "Workflow" at bounding box center [521, 141] width 42 height 16
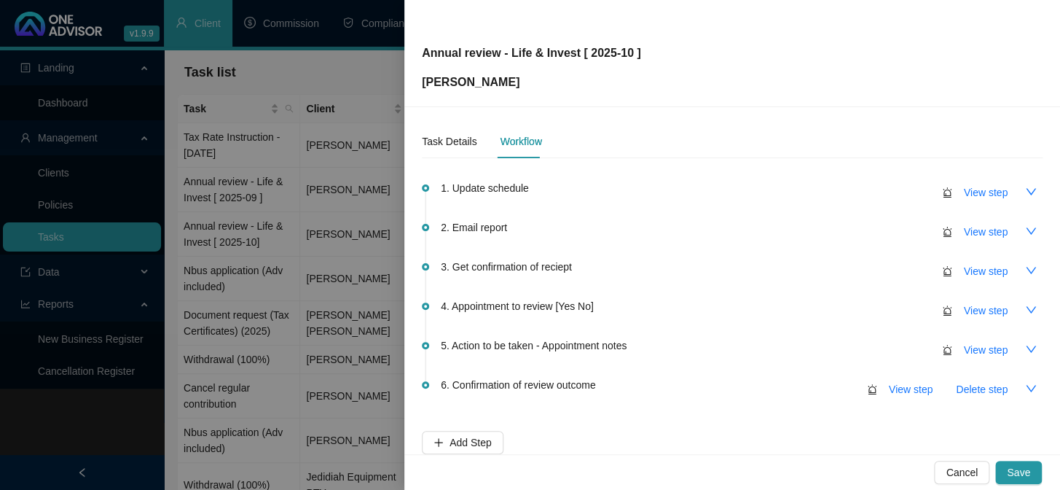
scroll to position [86, 0]
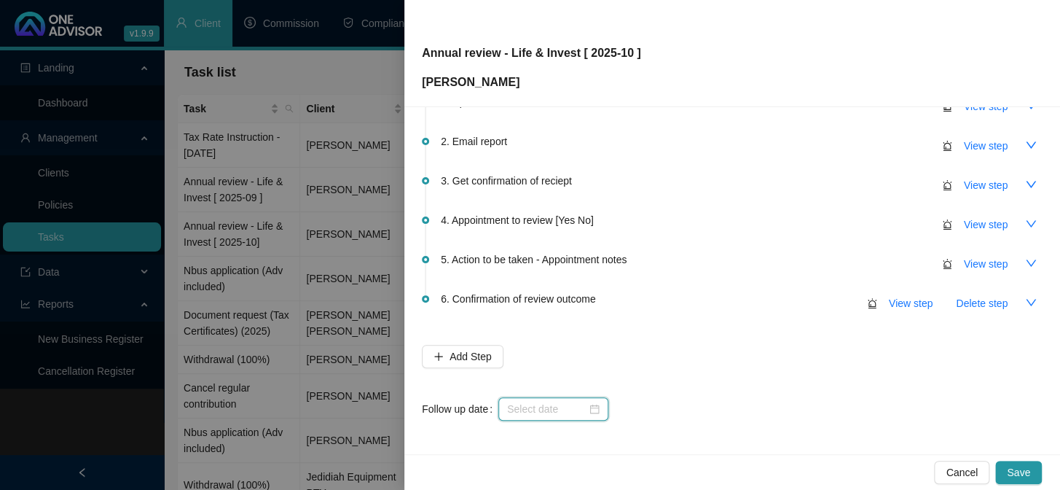
click at [514, 410] on input at bounding box center [546, 409] width 79 height 16
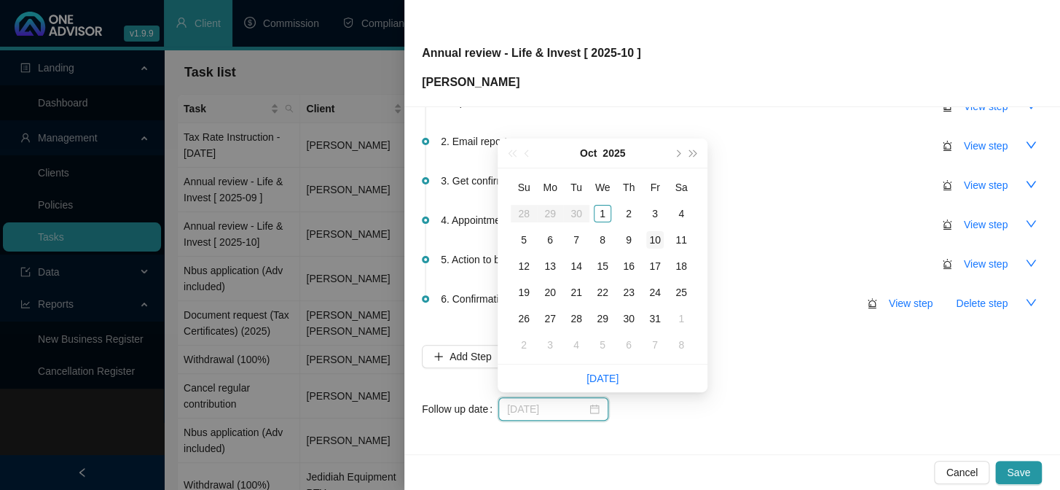
type input "[DATE]"
click at [657, 238] on div "10" at bounding box center [654, 239] width 17 height 17
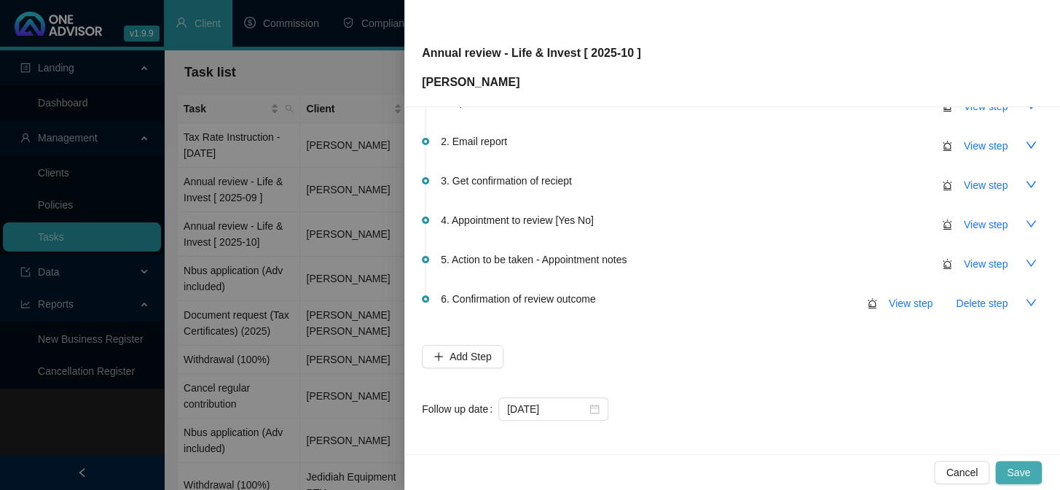
click at [1024, 463] on button "Save" at bounding box center [1018, 471] width 47 height 23
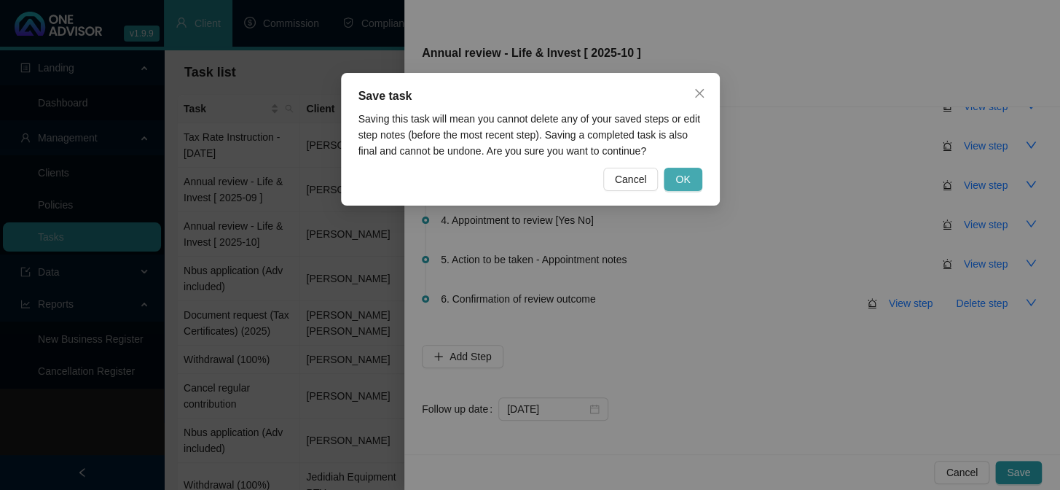
click at [681, 179] on span "OK" at bounding box center [682, 179] width 15 height 16
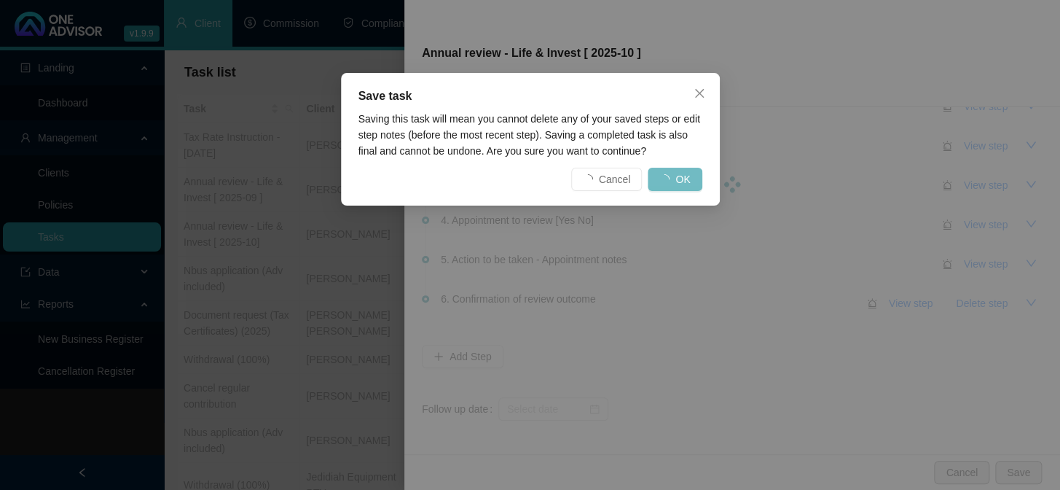
scroll to position [0, 0]
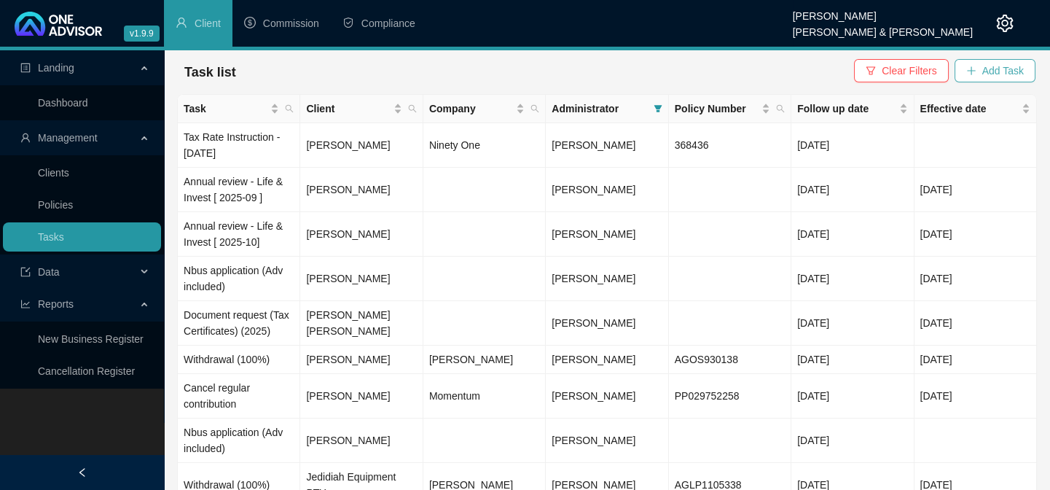
click at [993, 73] on span "Add Task" at bounding box center [1003, 71] width 42 height 16
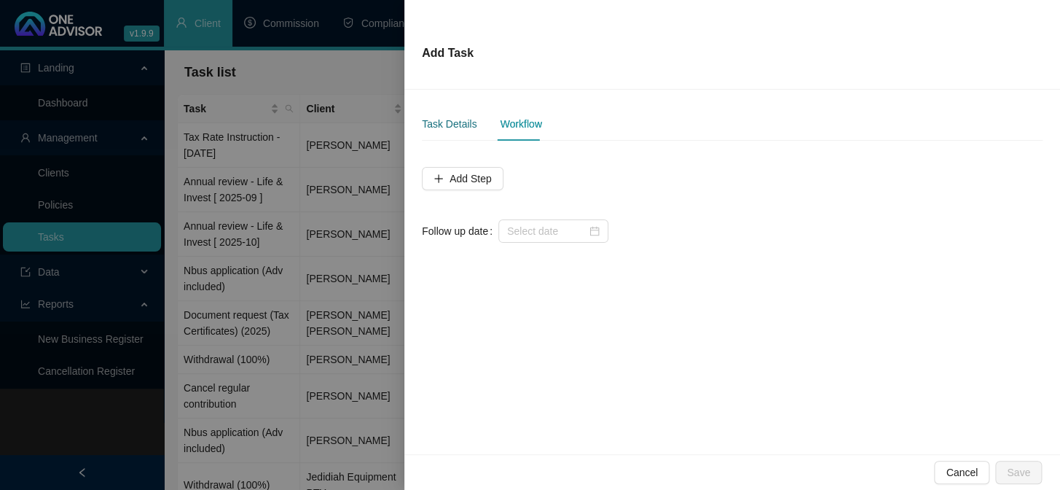
click at [452, 128] on div "Task Details" at bounding box center [449, 124] width 55 height 16
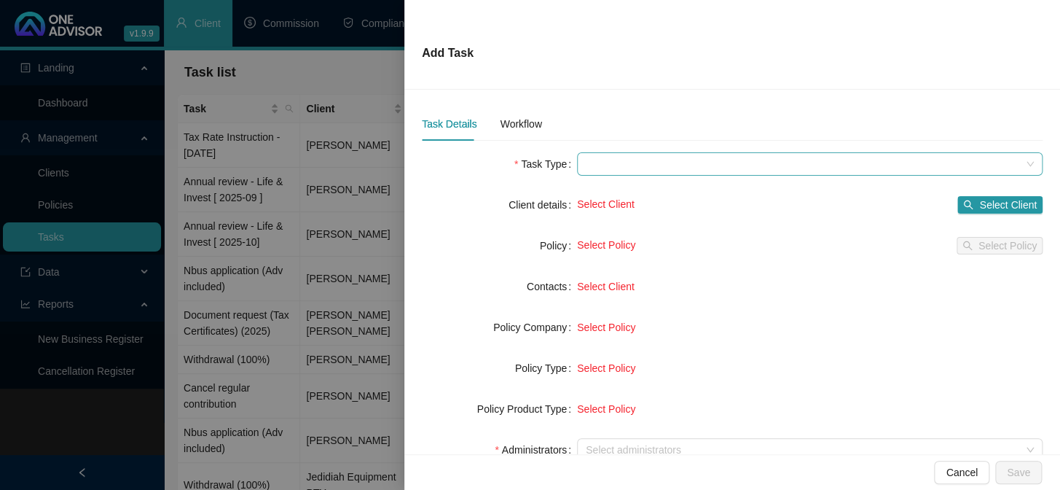
click at [586, 157] on span at bounding box center [810, 164] width 448 height 22
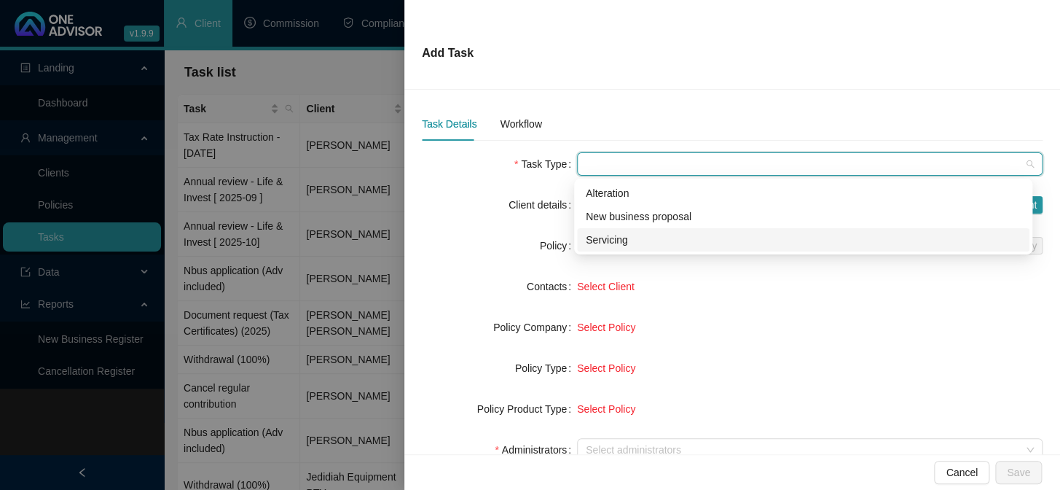
click at [605, 236] on div "Servicing" at bounding box center [803, 240] width 435 height 16
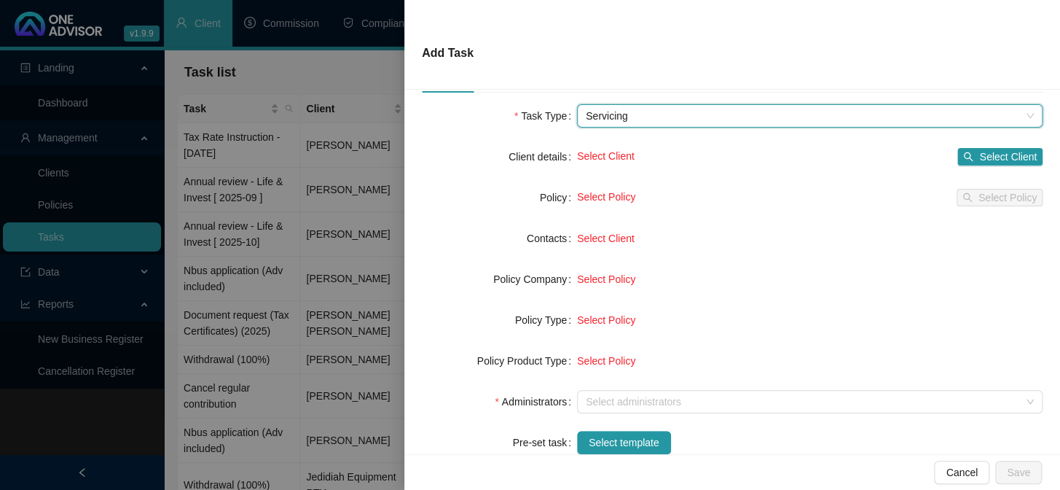
scroll to position [132, 0]
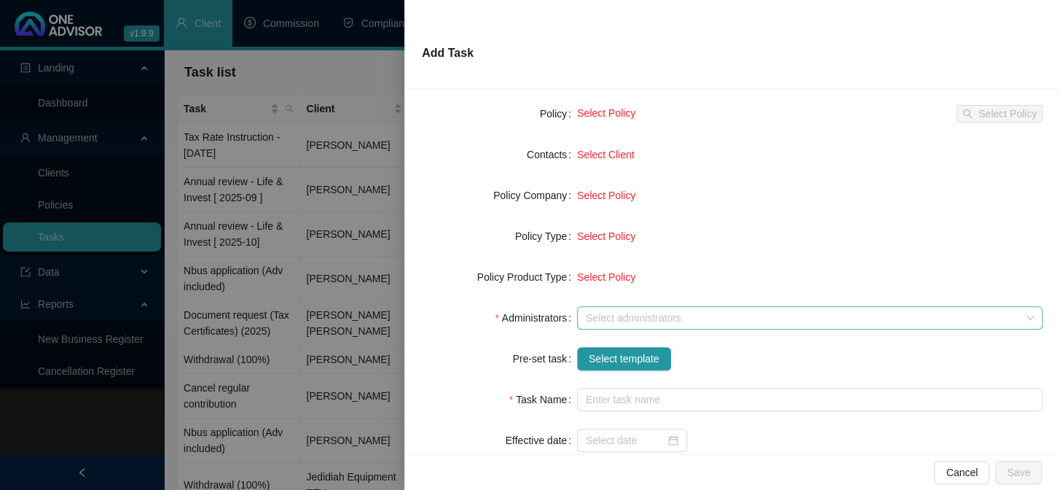
click at [608, 320] on div at bounding box center [802, 318] width 444 height 11
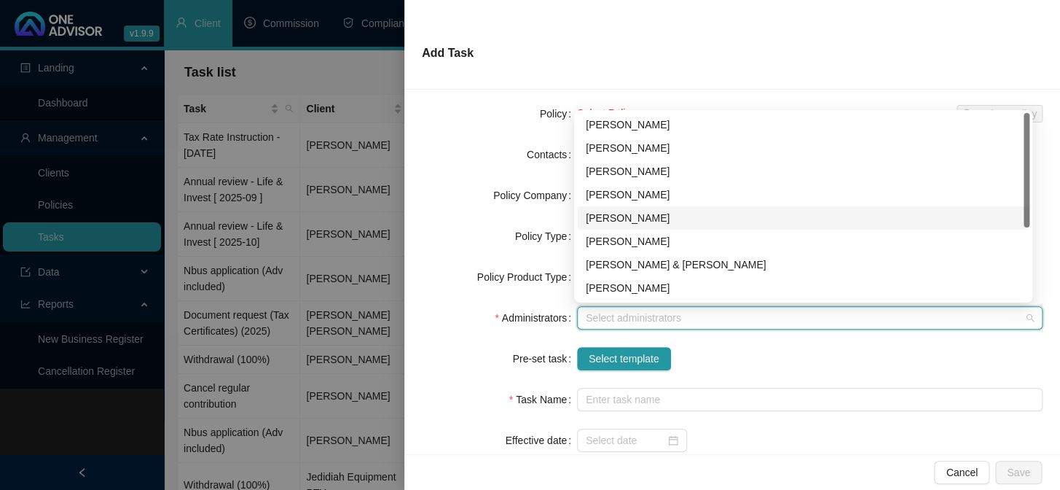
click at [605, 219] on div "[PERSON_NAME]" at bounding box center [803, 218] width 435 height 16
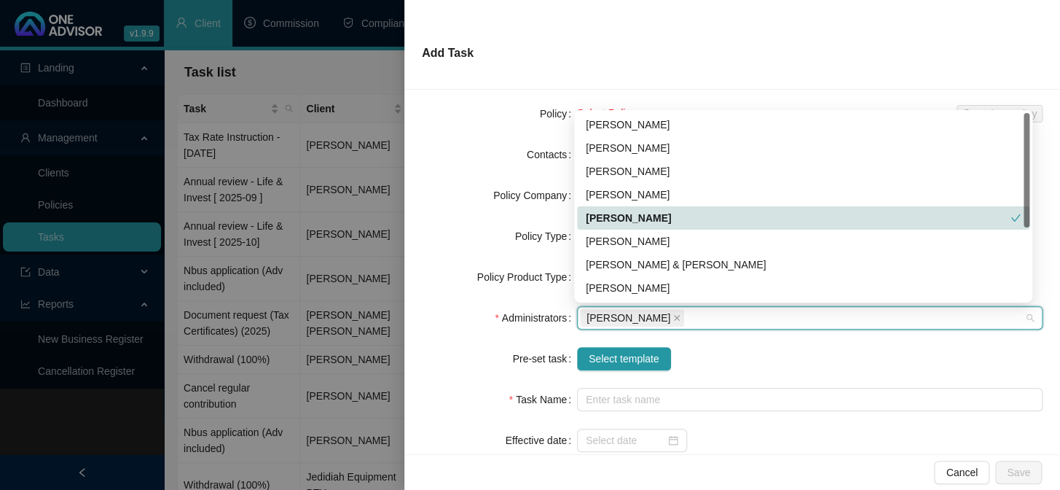
scroll to position [66, 0]
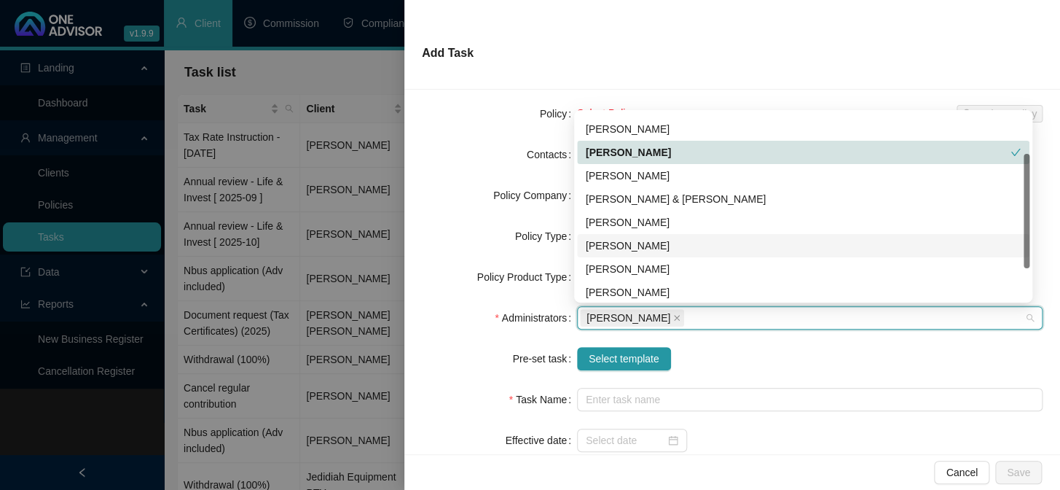
click at [606, 246] on div "[PERSON_NAME]" at bounding box center [803, 246] width 435 height 16
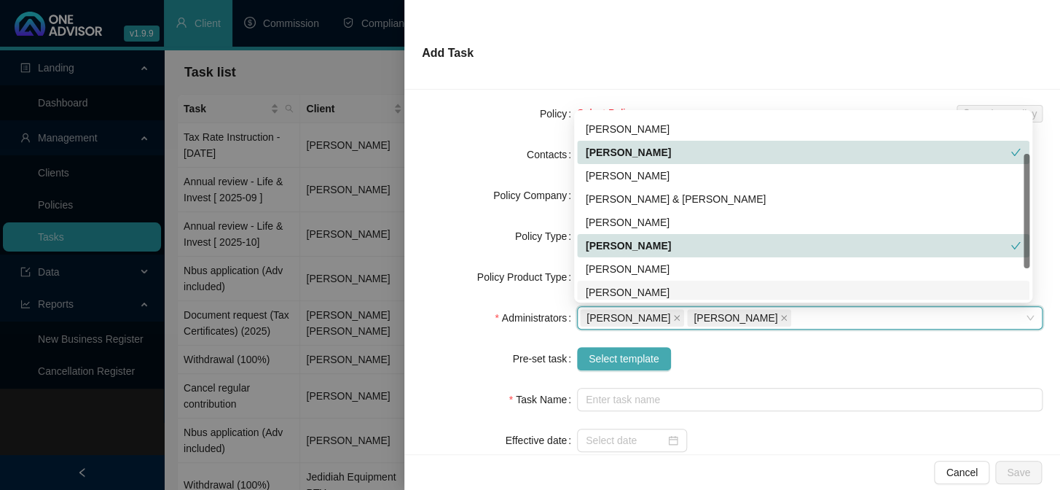
click at [613, 358] on span "Select template" at bounding box center [624, 358] width 71 height 16
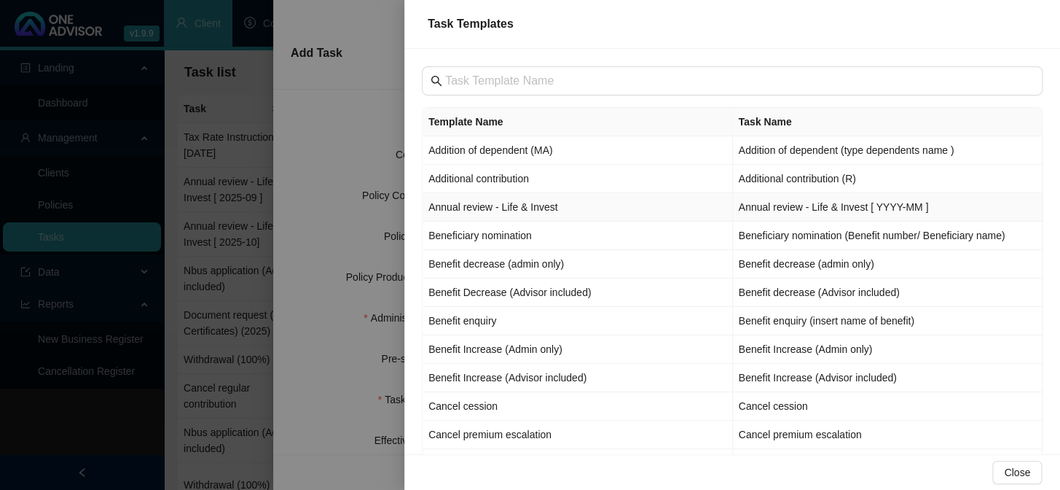
click at [487, 205] on td "Annual review - Life & Invest" at bounding box center [578, 207] width 310 height 28
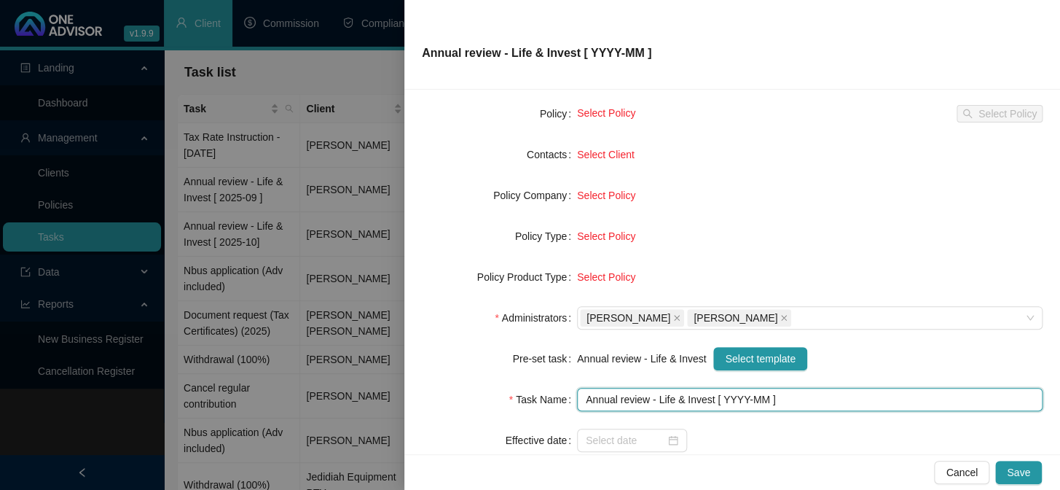
click at [742, 397] on input "Annual review - Life & Invest [ YYYY-MM ]" at bounding box center [810, 399] width 466 height 23
type input "Annual review - Life & Invest [ 2025-10 ]"
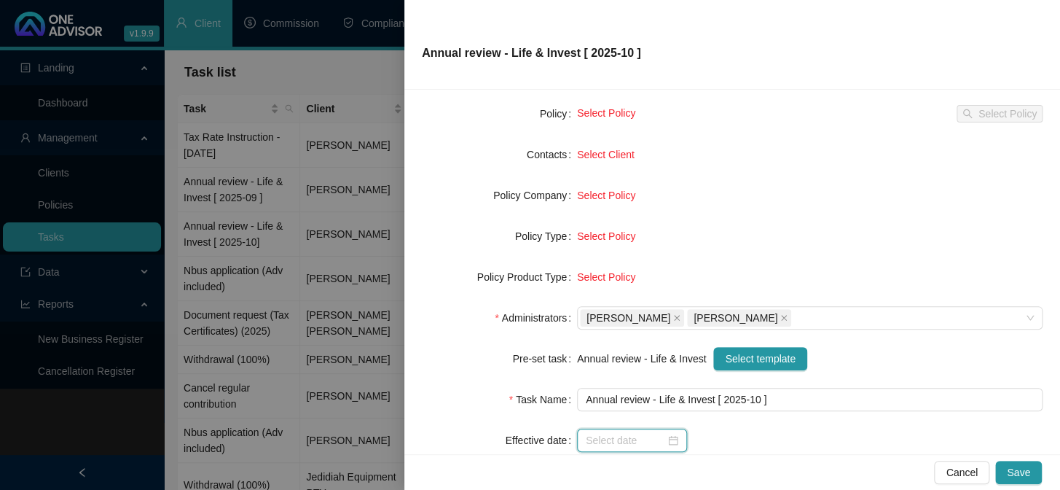
click at [626, 439] on input at bounding box center [625, 440] width 79 height 16
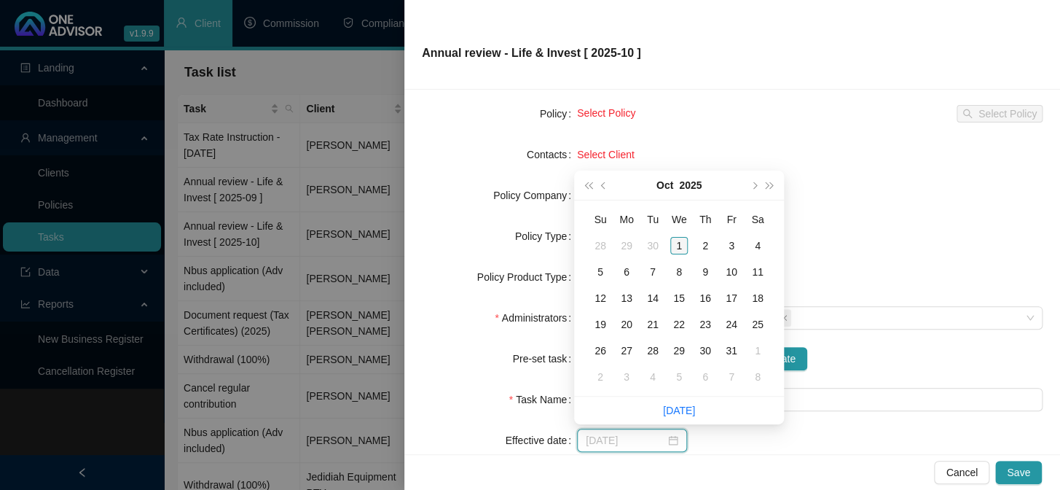
type input "[DATE]"
click at [678, 243] on div "1" at bounding box center [678, 245] width 17 height 17
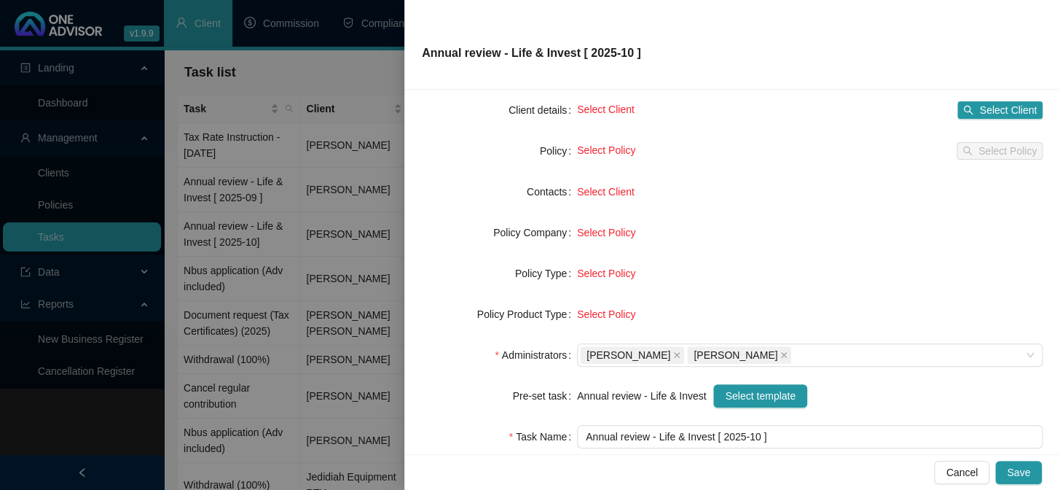
scroll to position [0, 0]
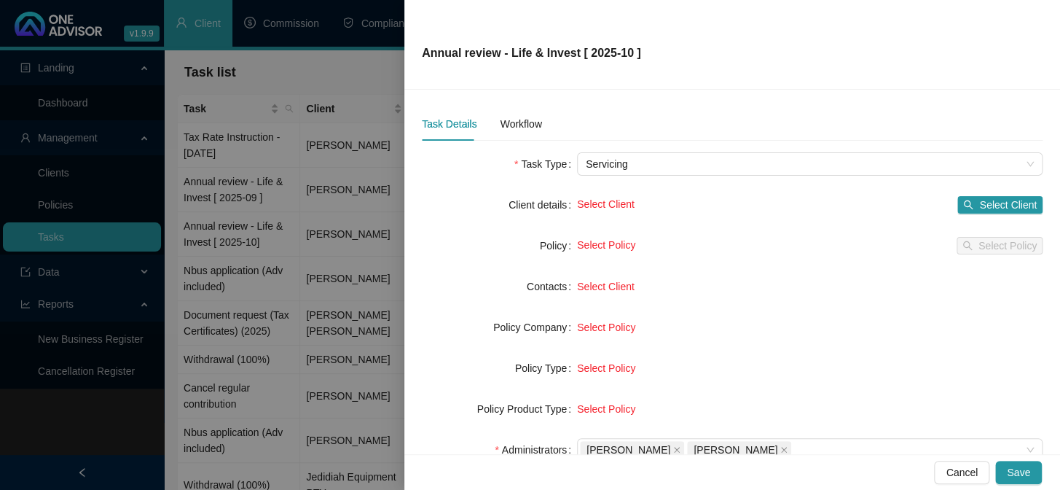
click at [1004, 192] on form "Task Type Servicing Client details Select Client Select Client Policy Select Po…" at bounding box center [732, 388] width 621 height 472
click at [1003, 203] on span "Select Client" at bounding box center [1008, 205] width 58 height 16
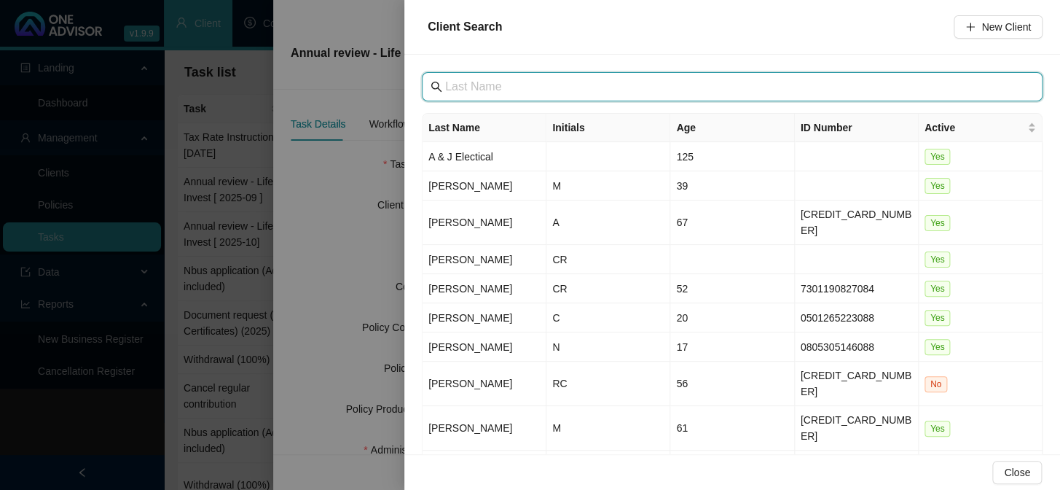
click at [510, 87] on input "text" at bounding box center [733, 86] width 577 height 17
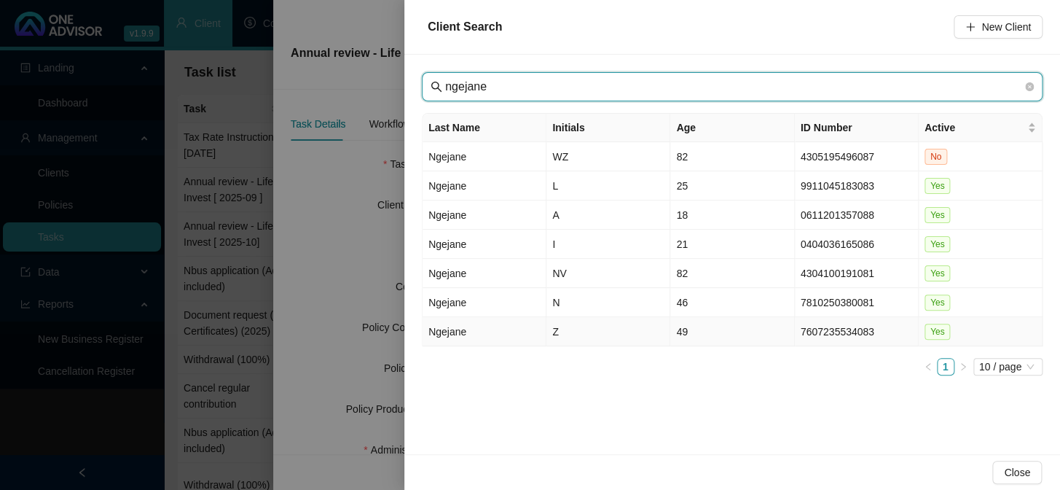
type input "ngejane"
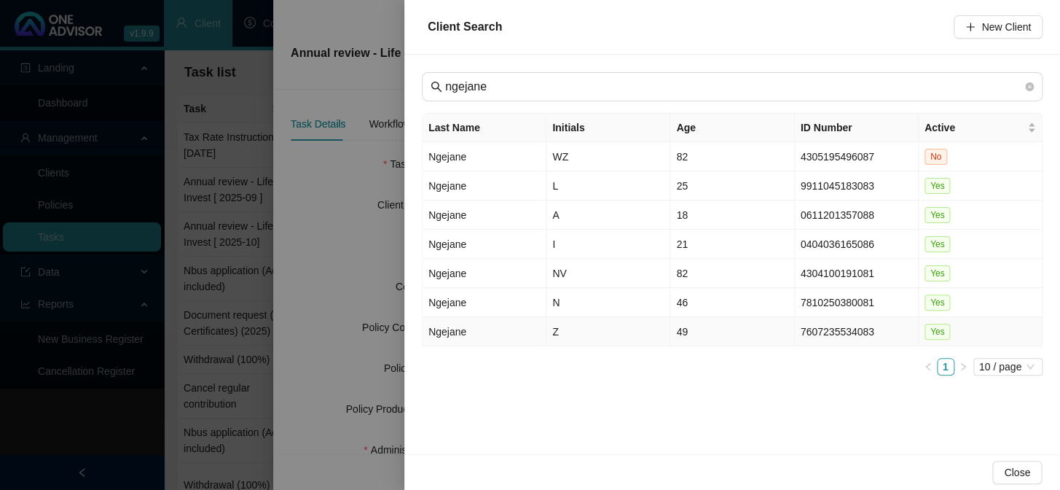
click at [447, 331] on td "Ngejane" at bounding box center [485, 331] width 124 height 29
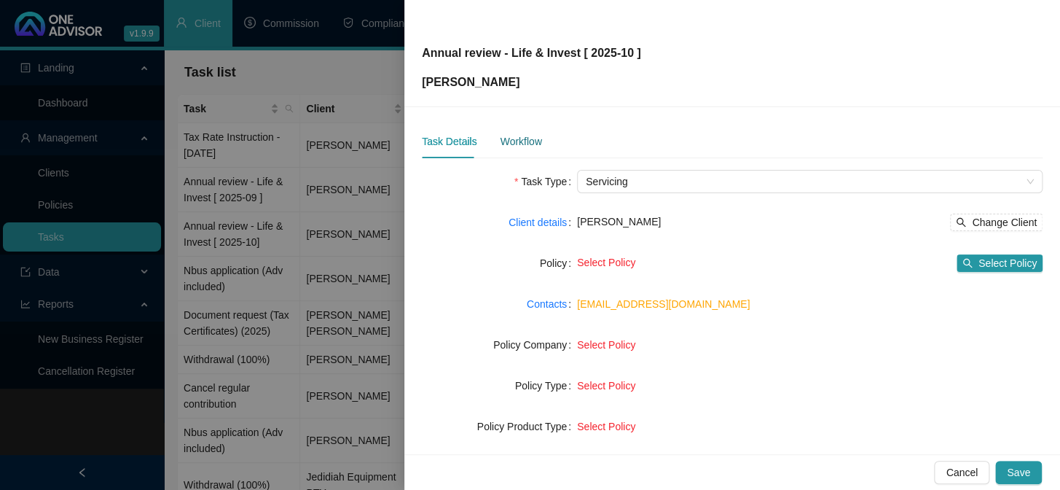
click at [527, 141] on div "Workflow" at bounding box center [521, 141] width 42 height 16
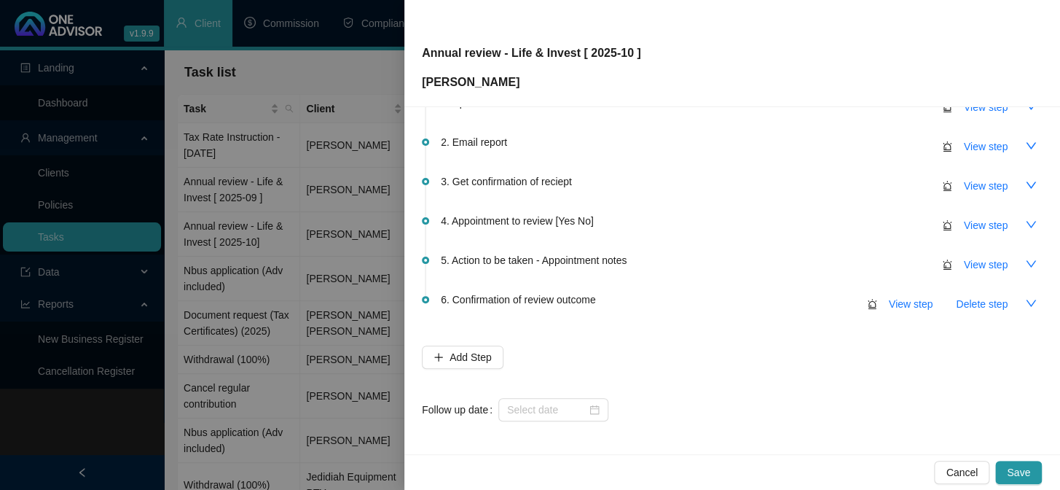
scroll to position [86, 0]
click at [540, 407] on input at bounding box center [546, 409] width 79 height 16
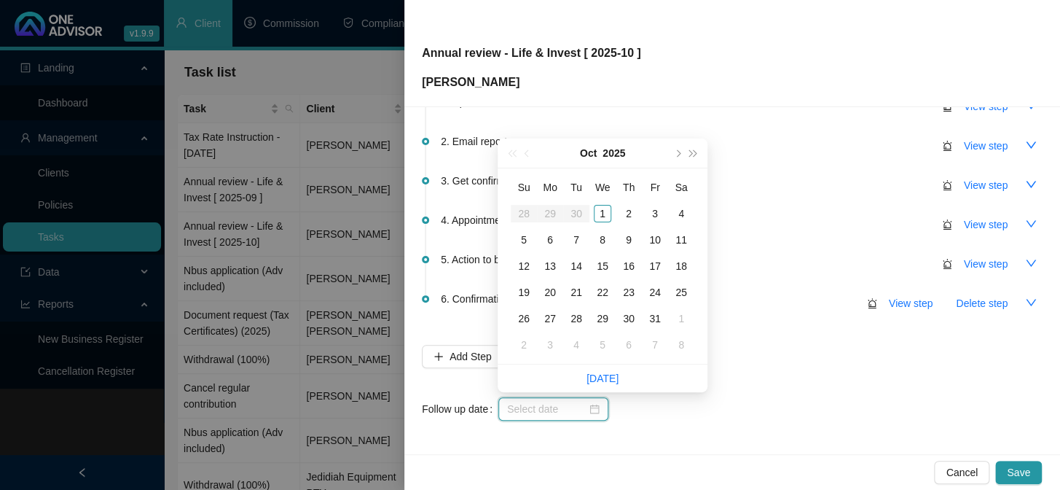
type input "[DATE]"
click at [653, 241] on div "10" at bounding box center [654, 239] width 17 height 17
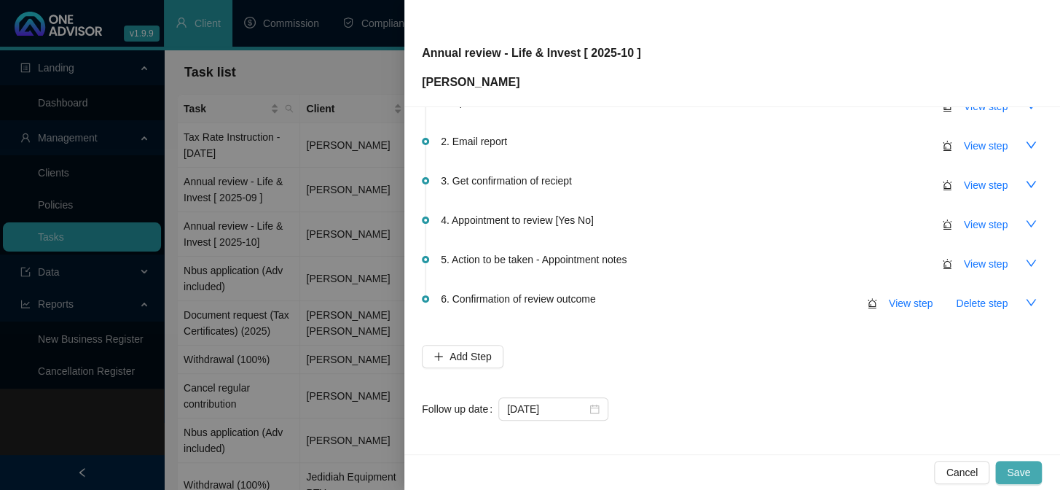
click at [1016, 468] on span "Save" at bounding box center [1018, 472] width 23 height 16
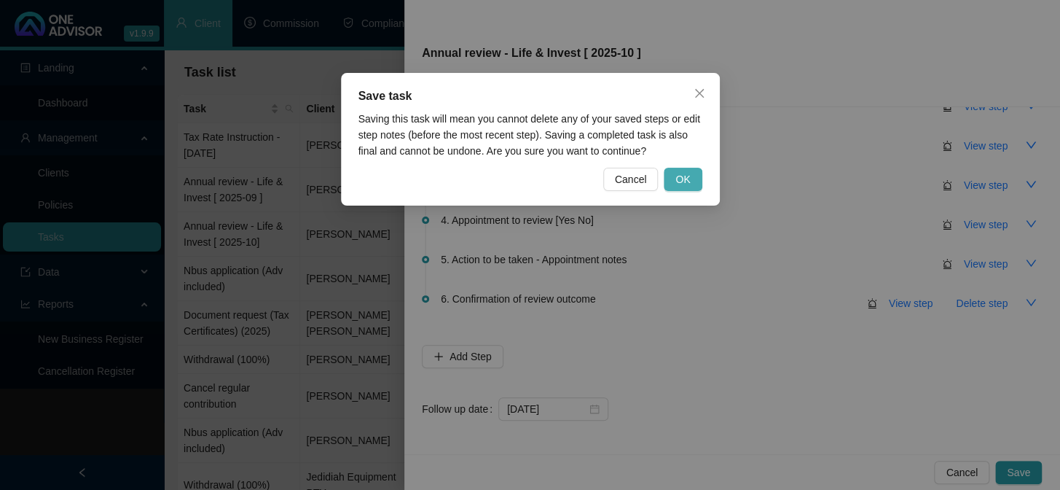
click at [683, 176] on span "OK" at bounding box center [682, 179] width 15 height 16
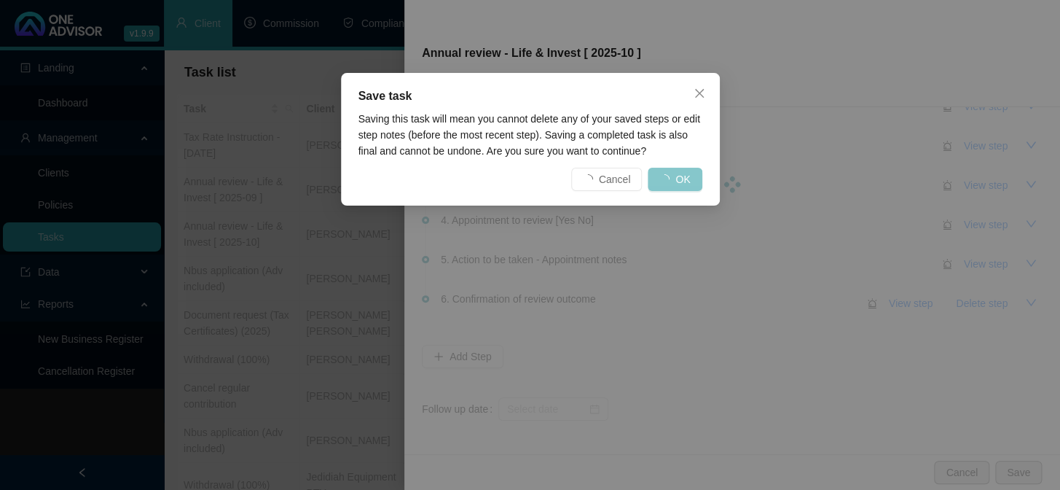
scroll to position [0, 0]
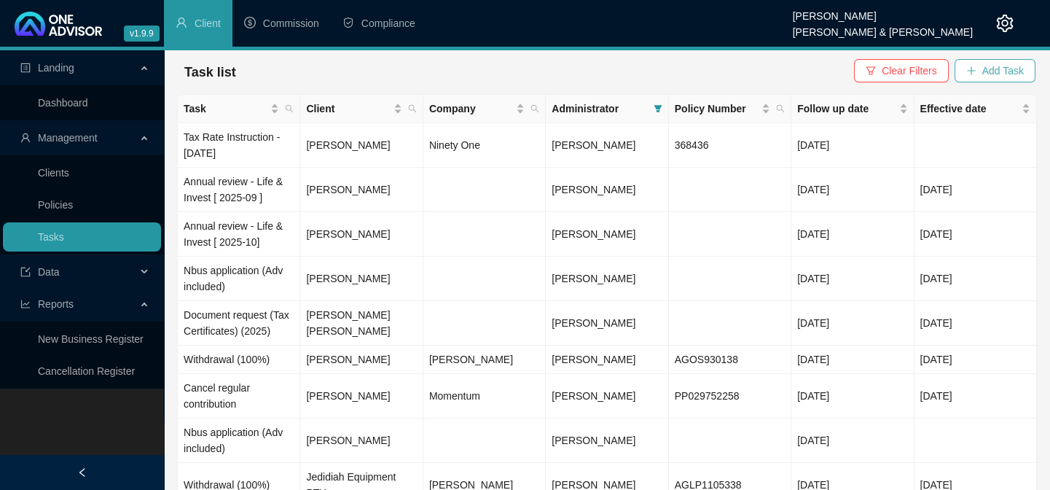
click at [994, 78] on span "Add Task" at bounding box center [1003, 71] width 42 height 16
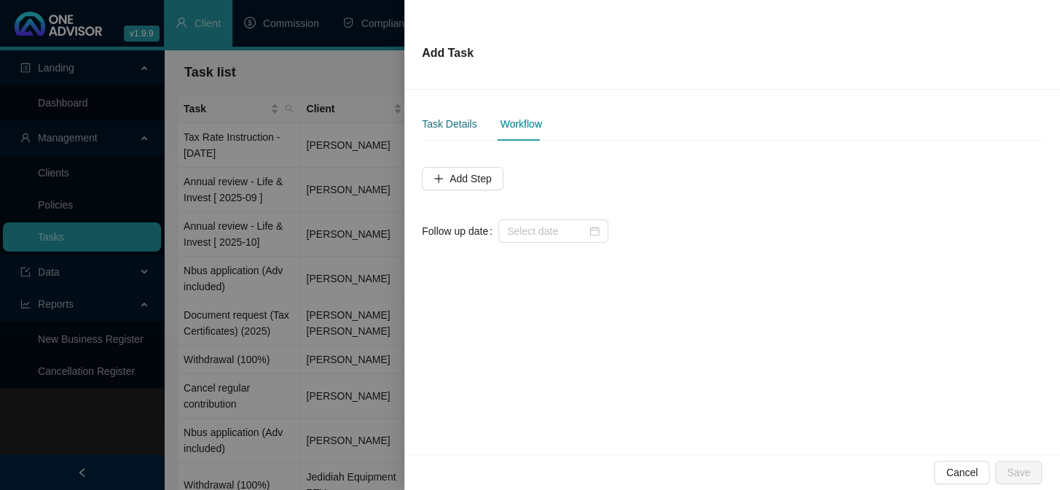
click at [450, 127] on div "Task Details" at bounding box center [449, 124] width 55 height 16
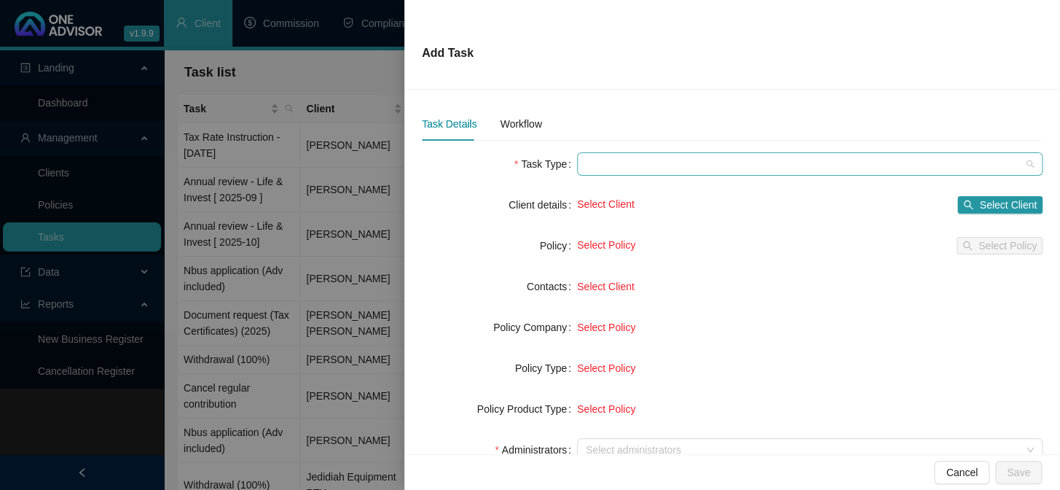
click at [590, 170] on span at bounding box center [810, 164] width 448 height 22
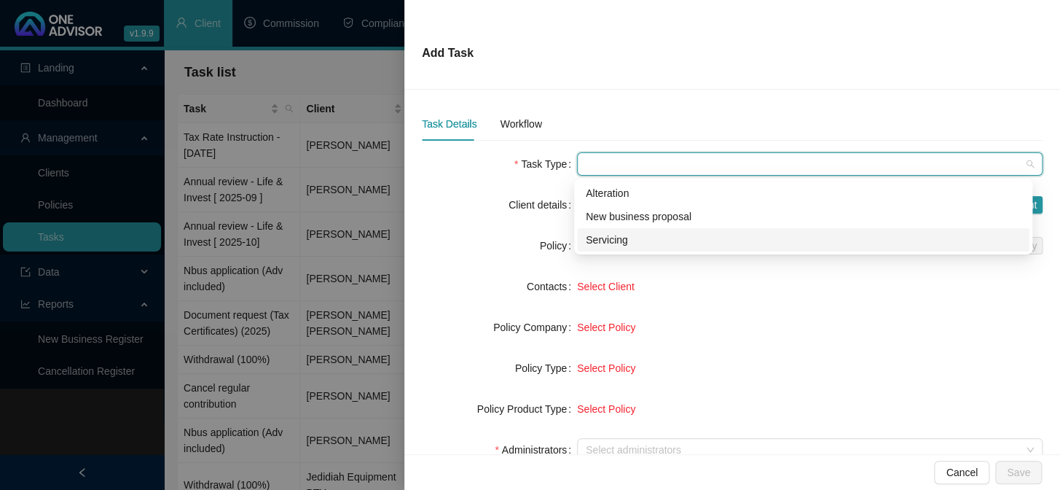
click at [604, 240] on div "Servicing" at bounding box center [803, 240] width 435 height 16
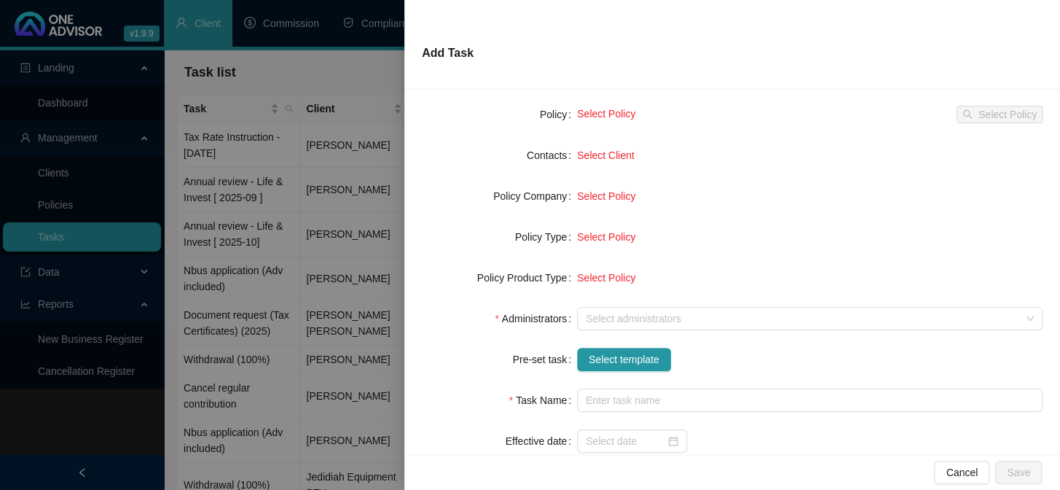
scroll to position [132, 0]
click at [597, 313] on div at bounding box center [802, 318] width 444 height 11
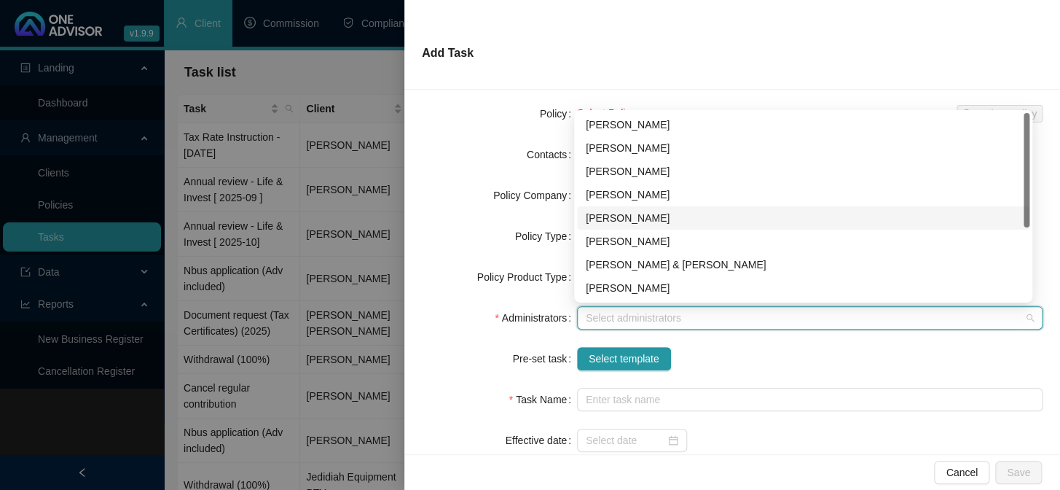
click at [609, 219] on div "[PERSON_NAME]" at bounding box center [803, 218] width 435 height 16
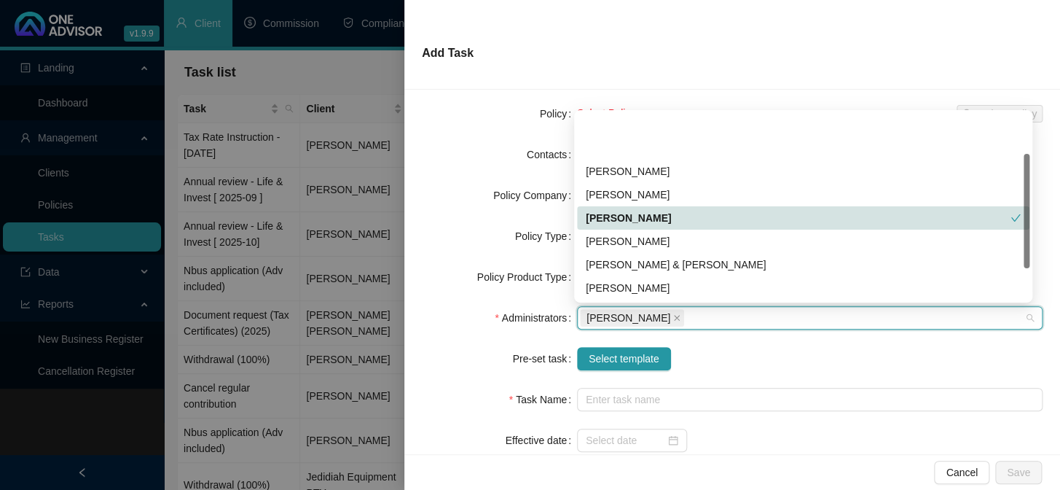
scroll to position [66, 0]
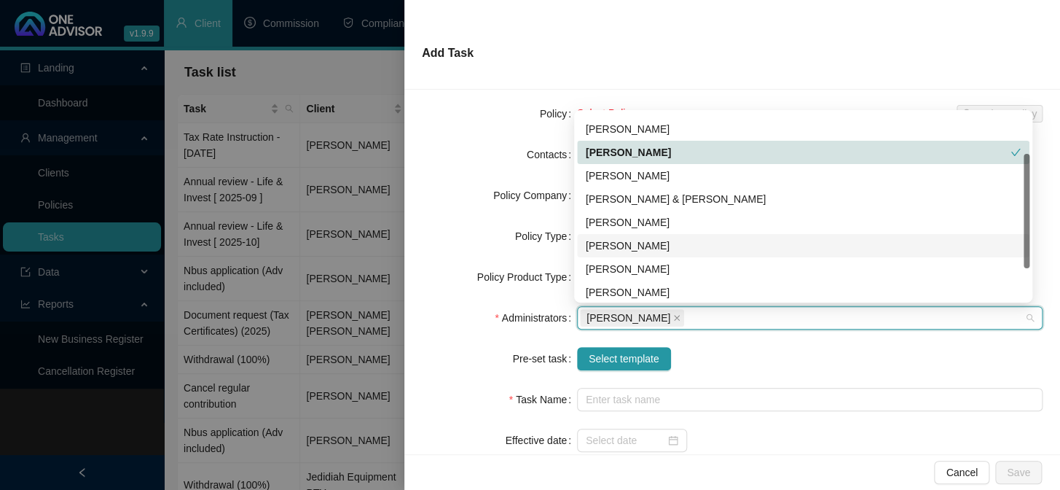
click at [616, 240] on div "[PERSON_NAME]" at bounding box center [803, 246] width 435 height 16
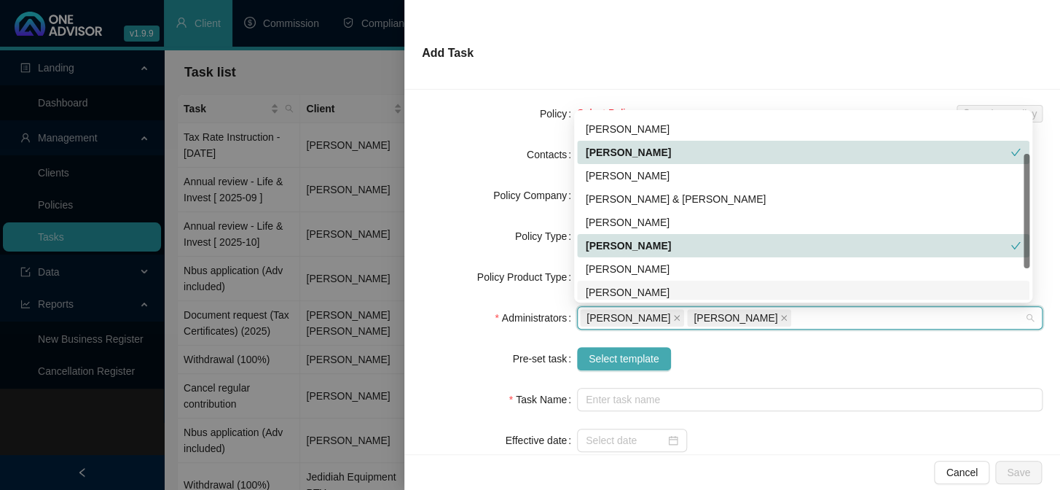
click at [615, 368] on button "Select template" at bounding box center [624, 358] width 94 height 23
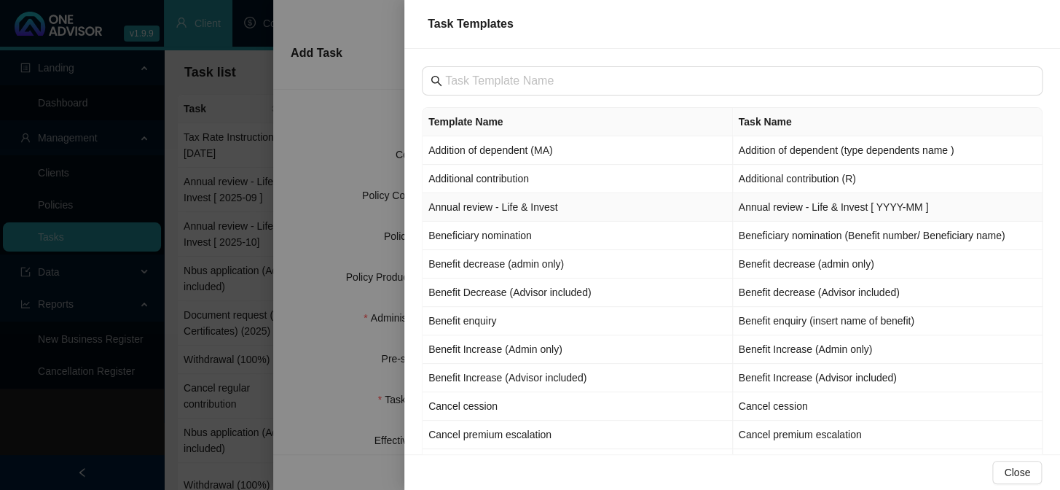
click at [477, 205] on td "Annual review - Life & Invest" at bounding box center [578, 207] width 310 height 28
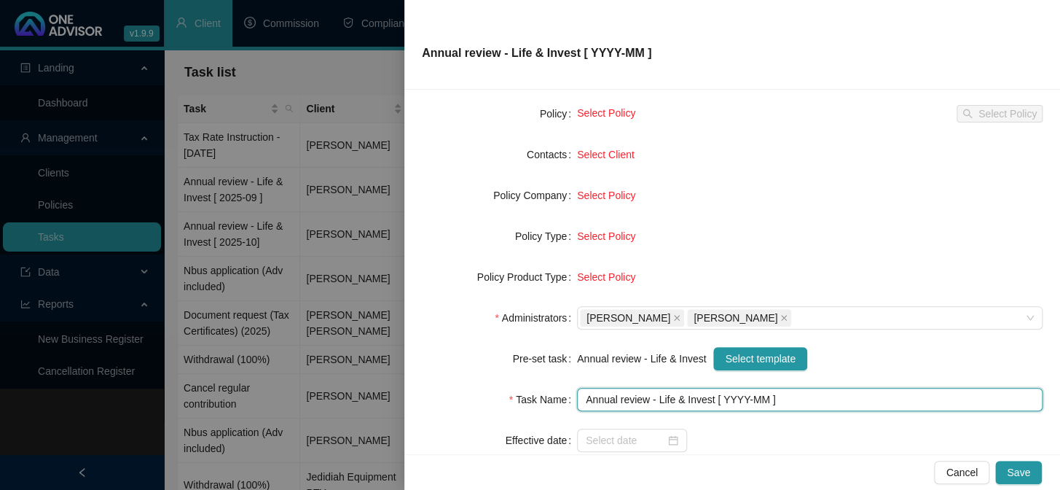
drag, startPoint x: 742, startPoint y: 400, endPoint x: 741, endPoint y: 425, distance: 24.8
click at [741, 400] on input "Annual review - Life & Invest [ YYYY-MM ]" at bounding box center [810, 399] width 466 height 23
type input "Annual review - Life & Invest [ 2025-10 ]"
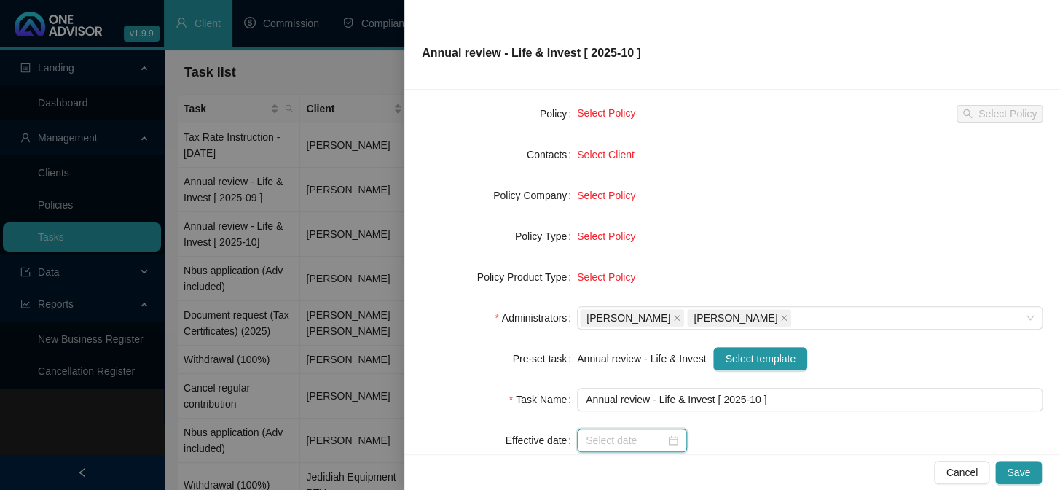
click at [624, 444] on input at bounding box center [625, 440] width 79 height 16
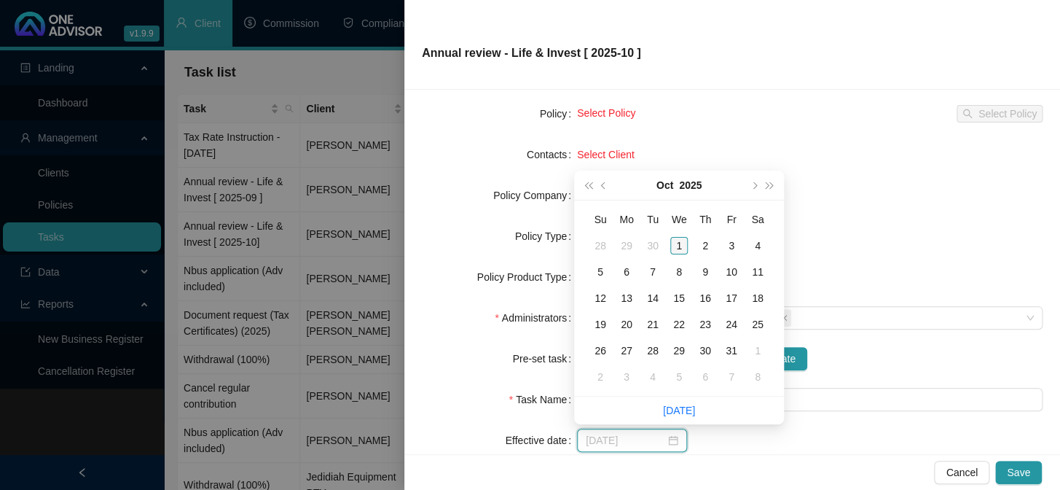
type input "[DATE]"
click at [683, 242] on div "1" at bounding box center [678, 245] width 17 height 17
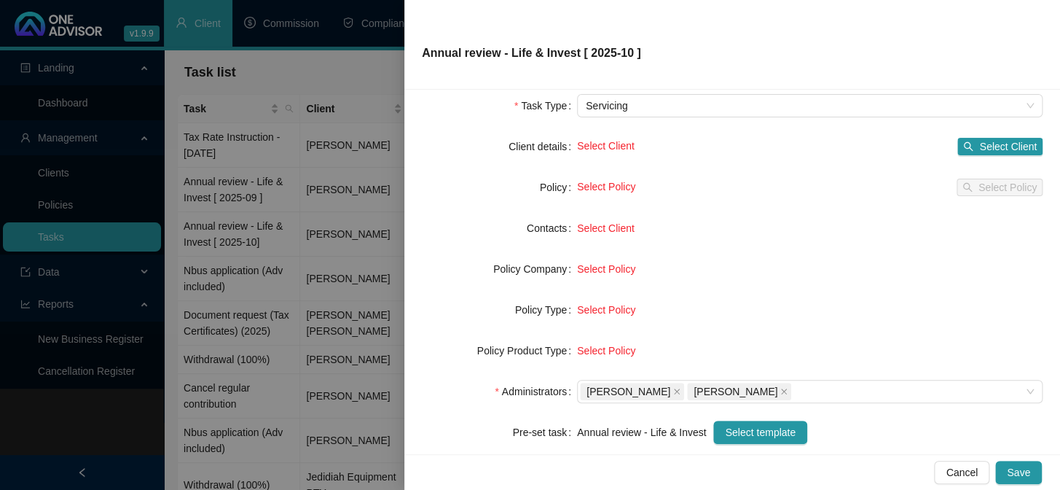
scroll to position [0, 0]
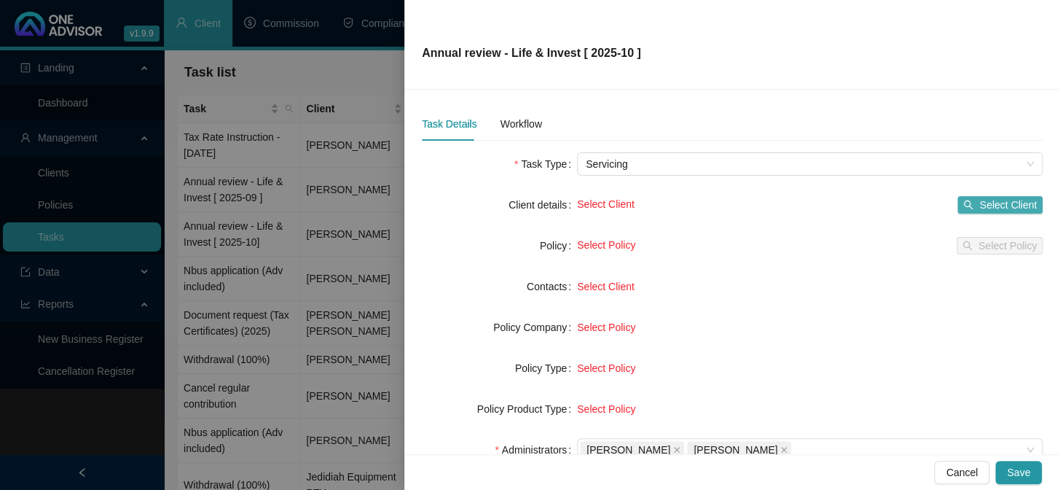
click at [966, 199] on button "Select Client" at bounding box center [999, 204] width 85 height 17
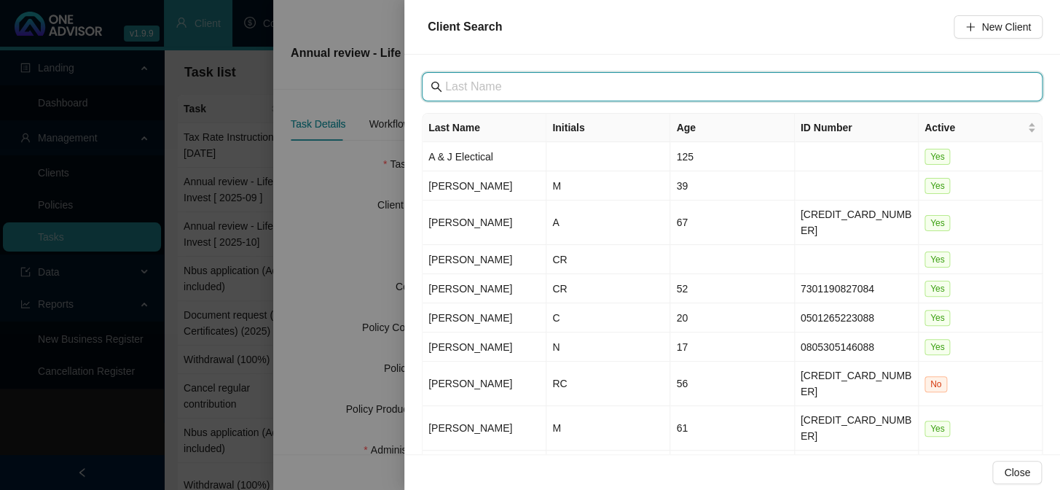
click at [572, 93] on input "text" at bounding box center [733, 86] width 577 height 17
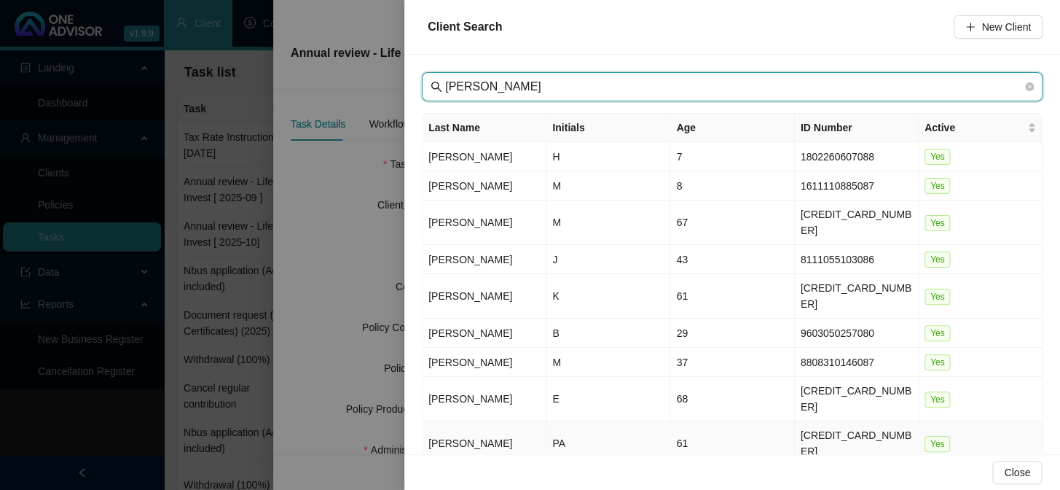
type input "[PERSON_NAME]"
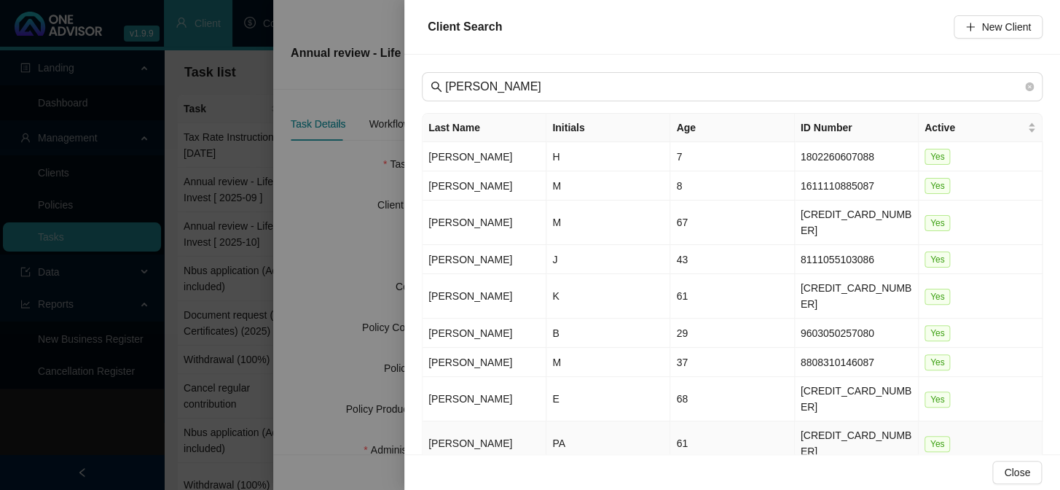
click at [437, 421] on td "[PERSON_NAME]" at bounding box center [485, 443] width 124 height 44
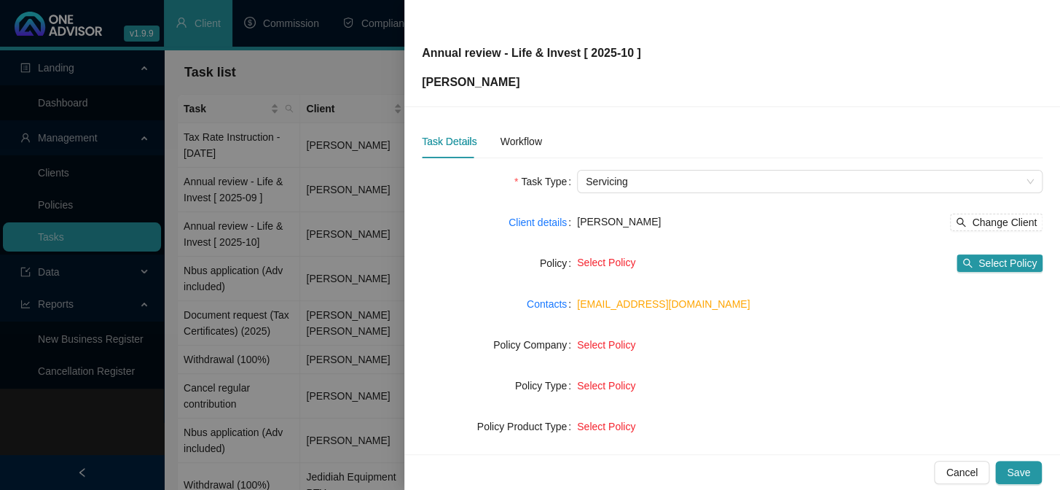
click at [495, 138] on div "Task Details Workflow" at bounding box center [482, 142] width 120 height 34
click at [503, 149] on div "Workflow" at bounding box center [521, 141] width 42 height 16
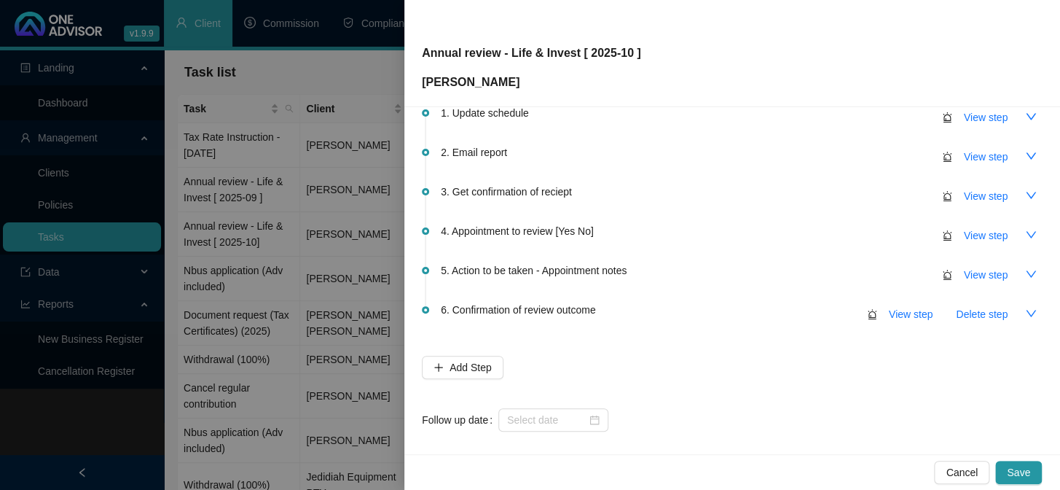
scroll to position [86, 0]
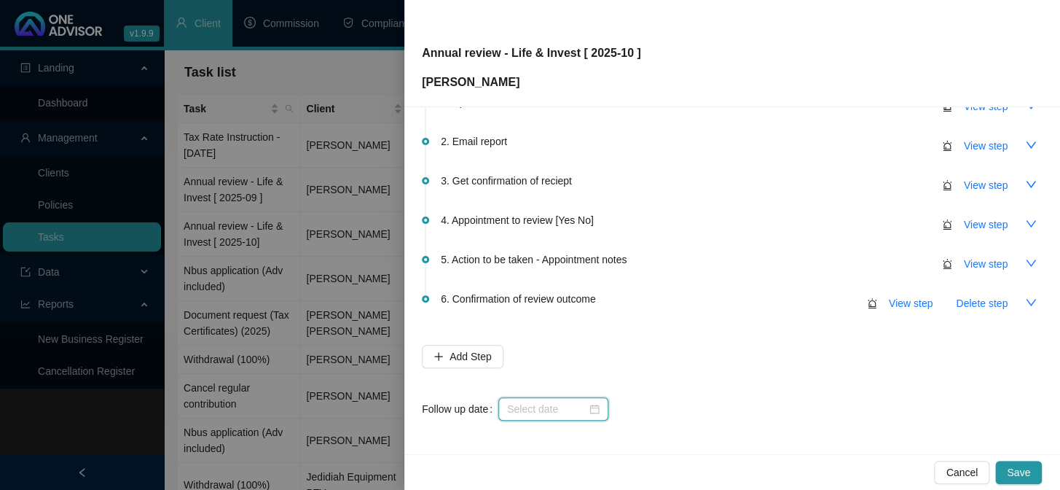
click at [532, 413] on input at bounding box center [546, 409] width 79 height 16
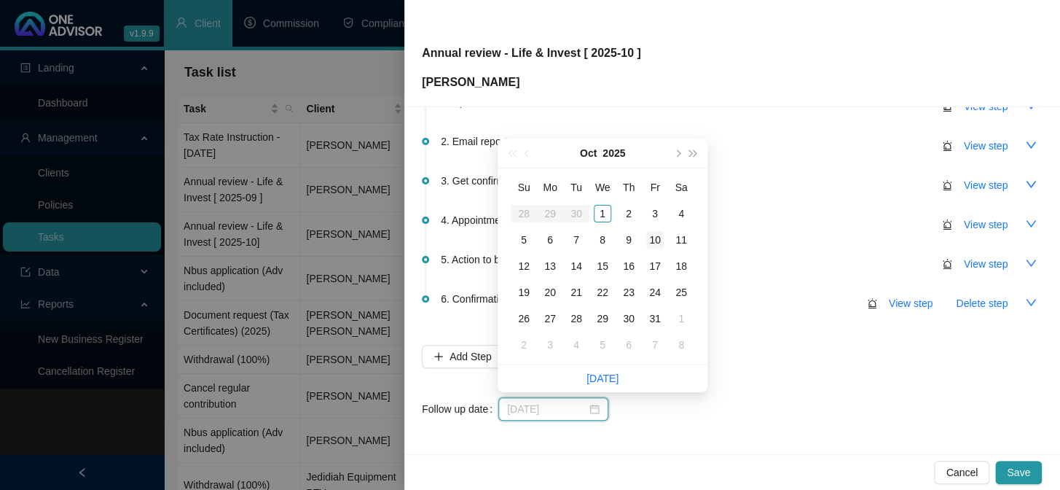
type input "[DATE]"
click at [655, 238] on div "10" at bounding box center [654, 239] width 17 height 17
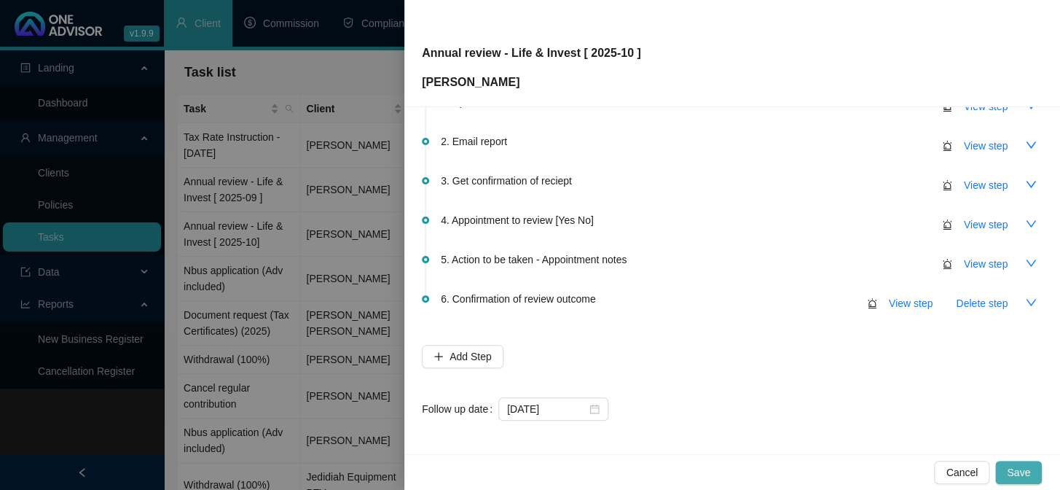
click at [1008, 474] on button "Save" at bounding box center [1018, 471] width 47 height 23
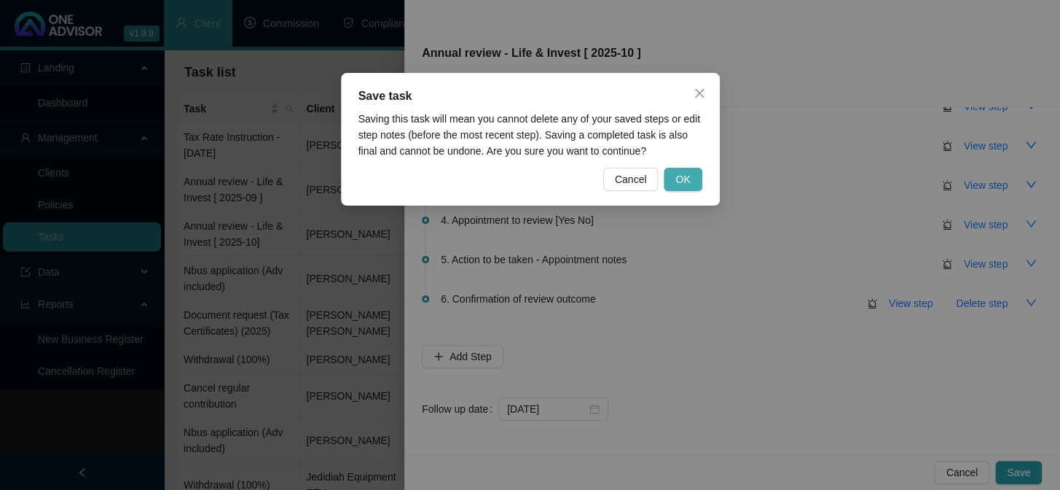
click at [686, 174] on span "OK" at bounding box center [682, 179] width 15 height 16
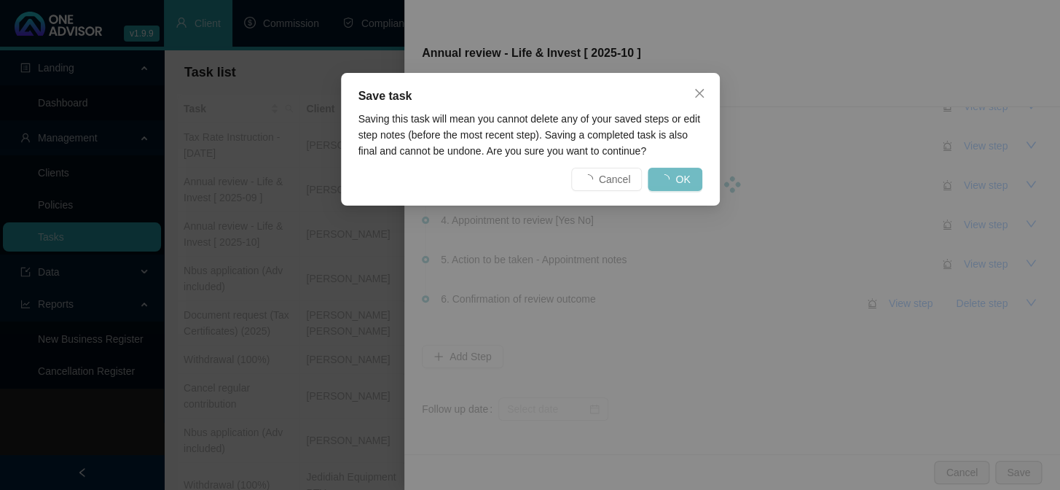
scroll to position [0, 0]
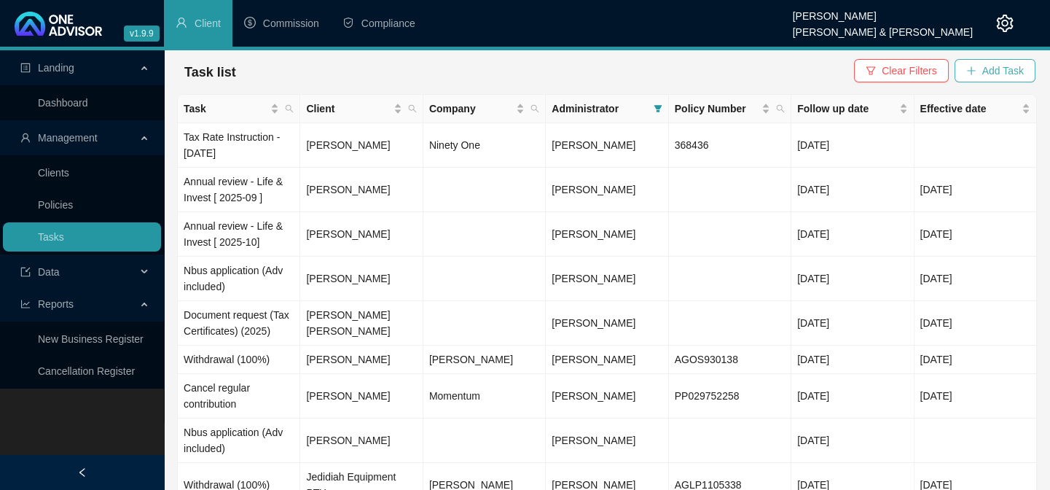
click at [1016, 65] on span "Add Task" at bounding box center [1003, 71] width 42 height 16
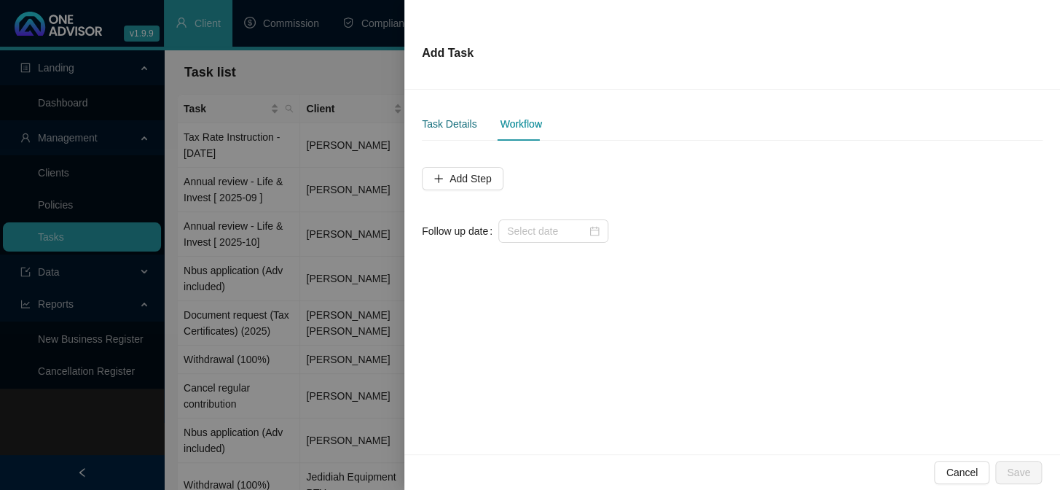
click at [442, 130] on div "Task Details" at bounding box center [449, 124] width 55 height 16
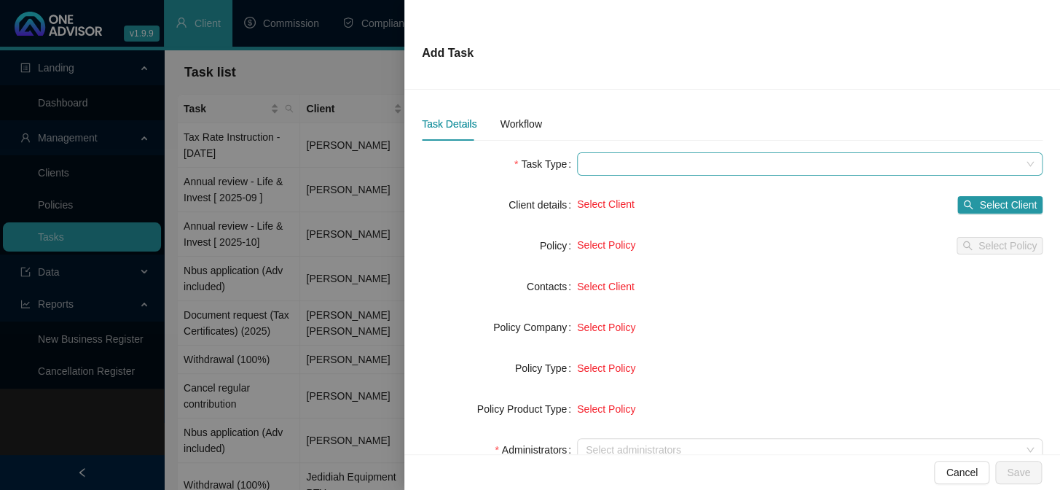
click at [619, 173] on span at bounding box center [810, 164] width 448 height 22
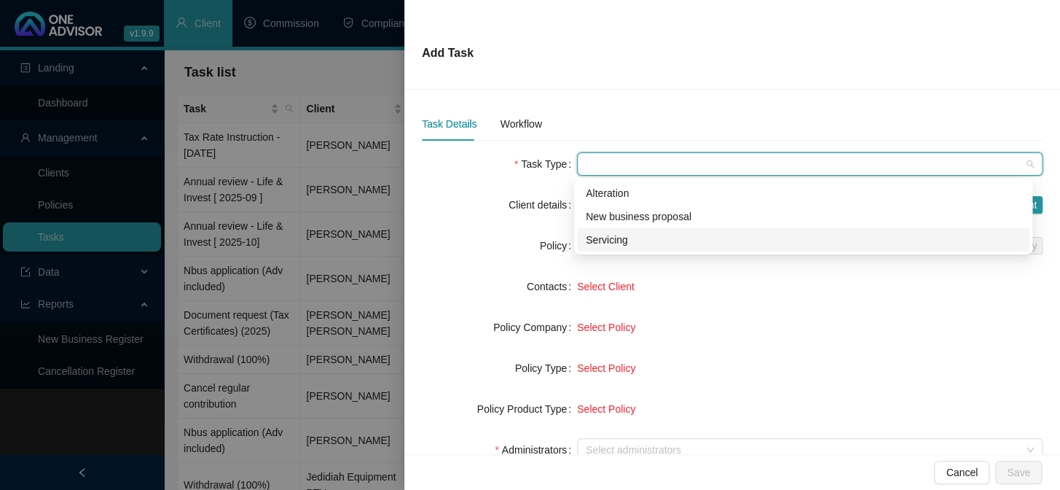
click at [612, 235] on div "Servicing" at bounding box center [803, 240] width 435 height 16
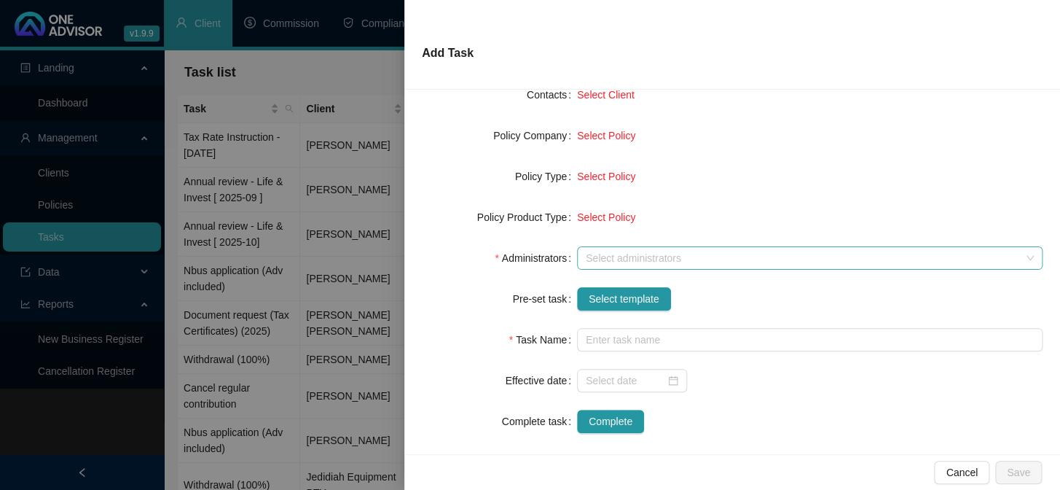
scroll to position [198, 0]
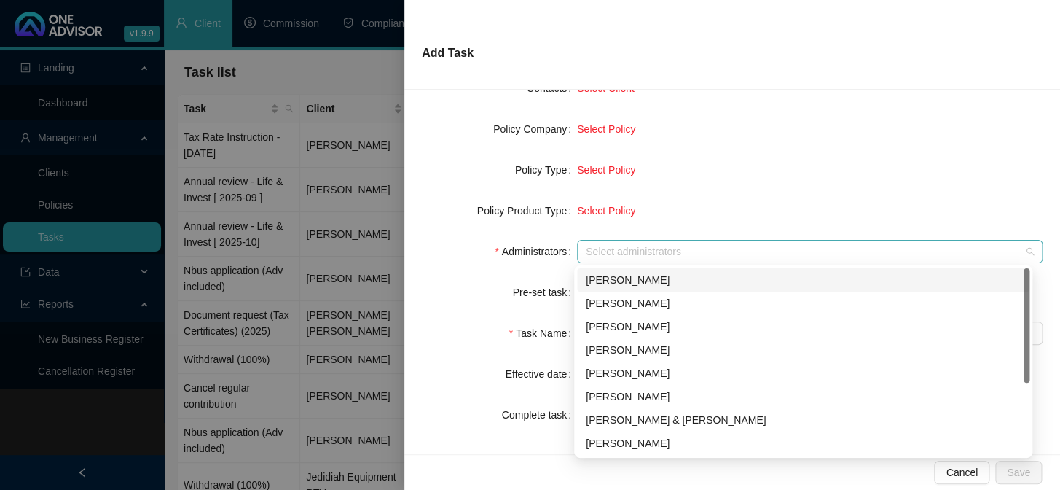
click at [613, 251] on div at bounding box center [802, 251] width 444 height 11
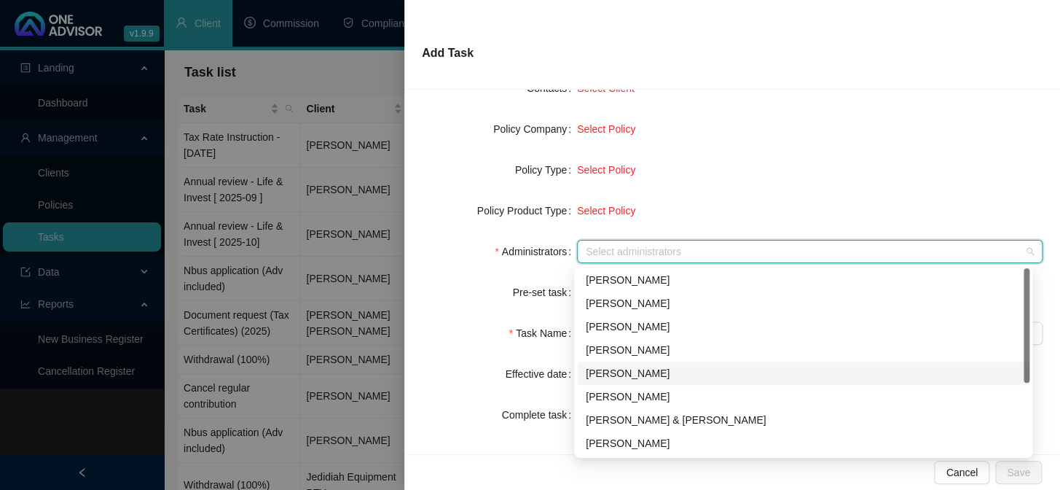
click at [608, 375] on div "[PERSON_NAME]" at bounding box center [803, 373] width 435 height 16
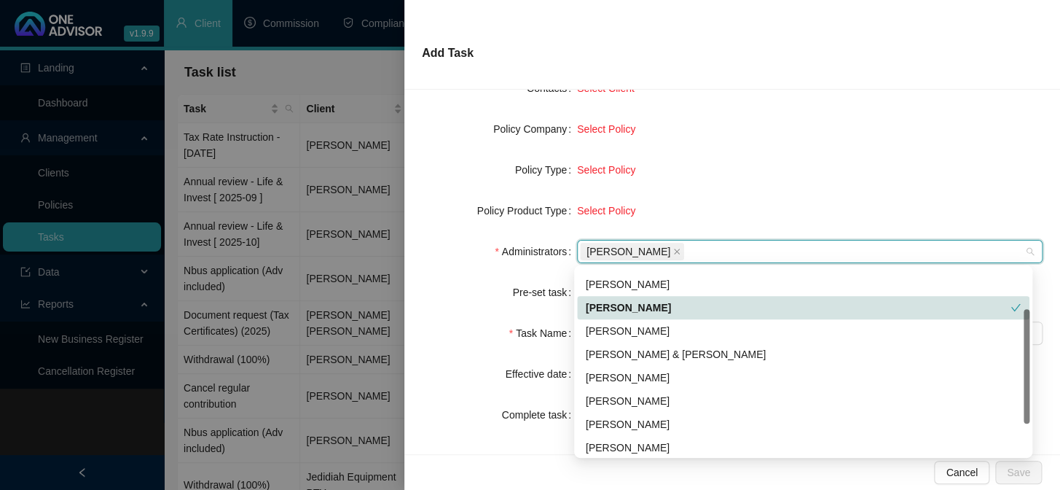
scroll to position [117, 0]
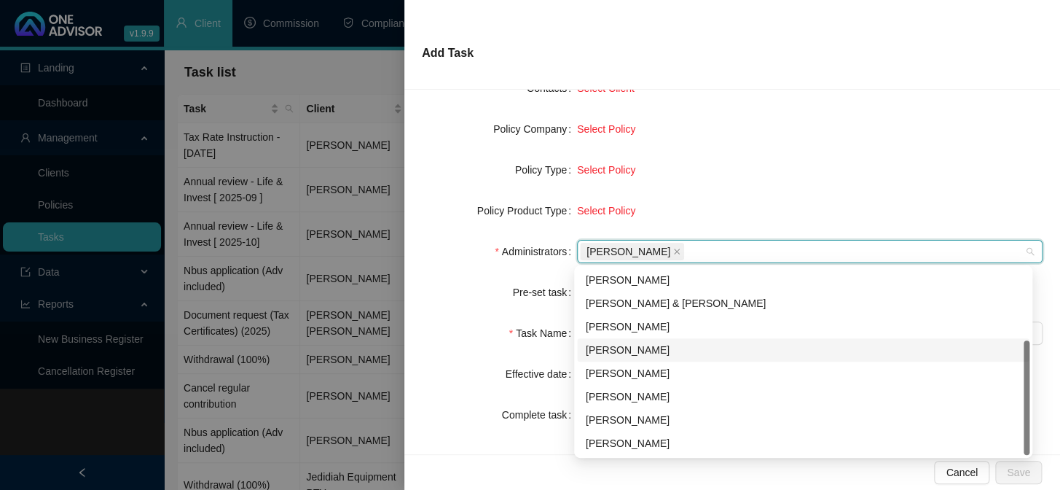
click at [616, 349] on div "[PERSON_NAME]" at bounding box center [803, 350] width 435 height 16
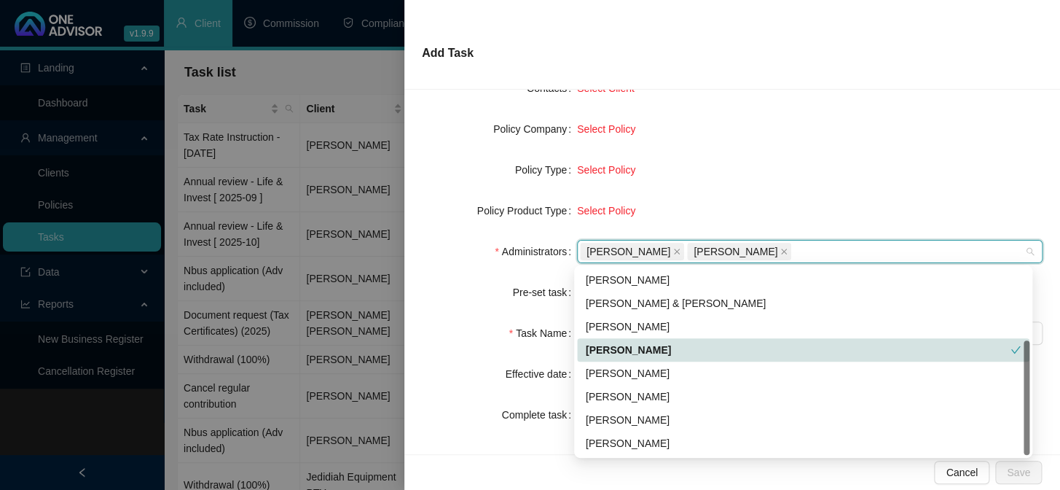
click at [420, 333] on div "Task Details Workflow Task Type Servicing Client details Select Client Select C…" at bounding box center [732, 272] width 656 height 364
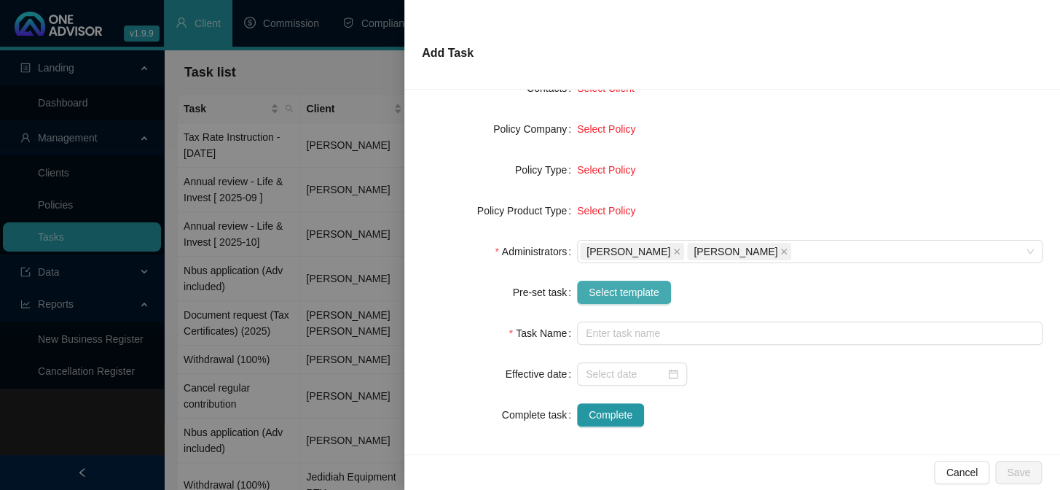
click at [616, 297] on span "Select template" at bounding box center [624, 292] width 71 height 16
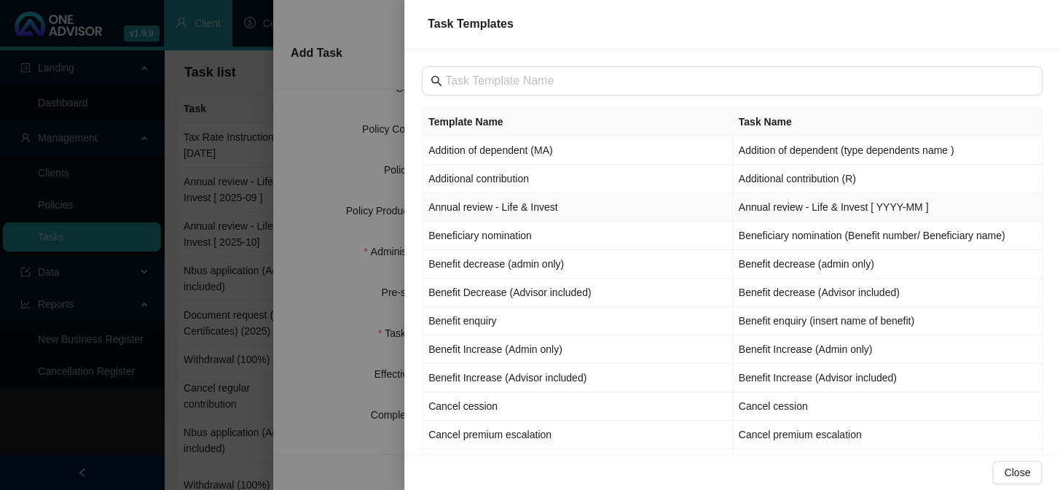
drag, startPoint x: 455, startPoint y: 211, endPoint x: 500, endPoint y: 238, distance: 52.4
click at [455, 211] on td "Annual review - Life & Invest" at bounding box center [578, 207] width 310 height 28
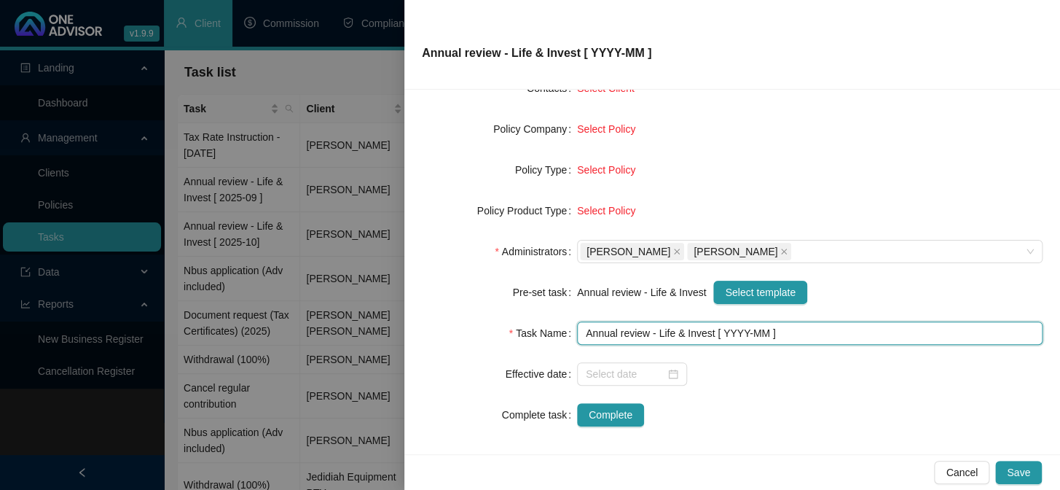
click at [739, 339] on input "Annual review - Life & Invest [ YYYY-MM ]" at bounding box center [810, 332] width 466 height 23
type input "Annual review - Life & Invest [ 2025-10 ]"
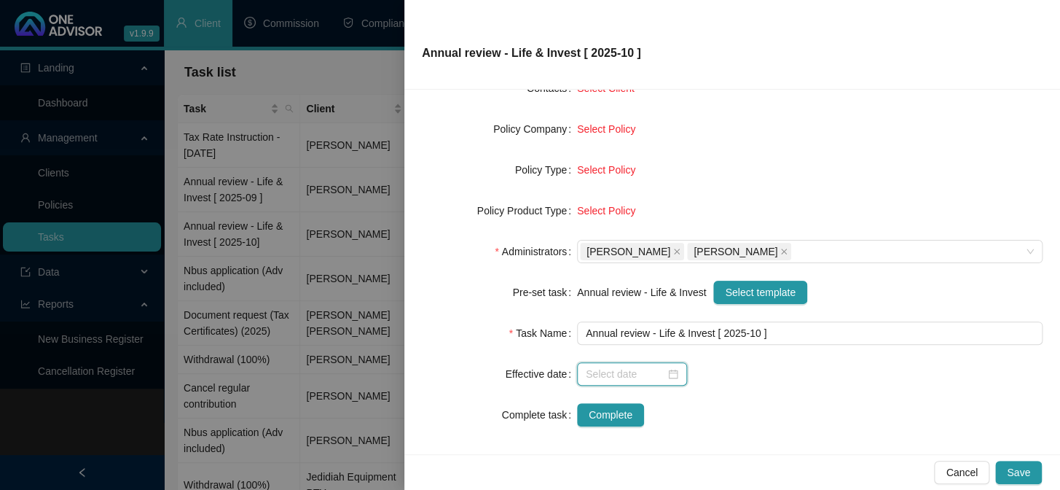
click at [620, 366] on input at bounding box center [625, 374] width 79 height 16
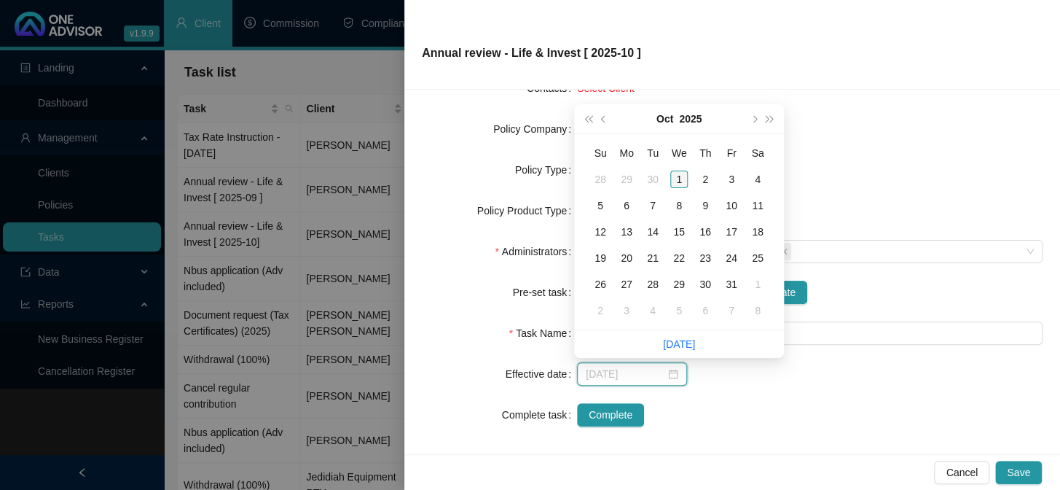
type input "[DATE]"
click at [680, 184] on div "1" at bounding box center [678, 178] width 17 height 17
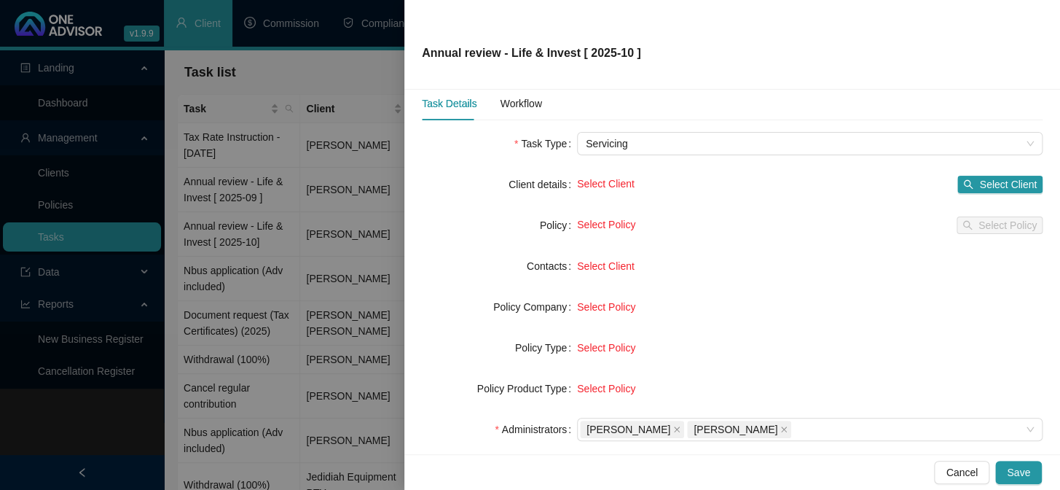
scroll to position [0, 0]
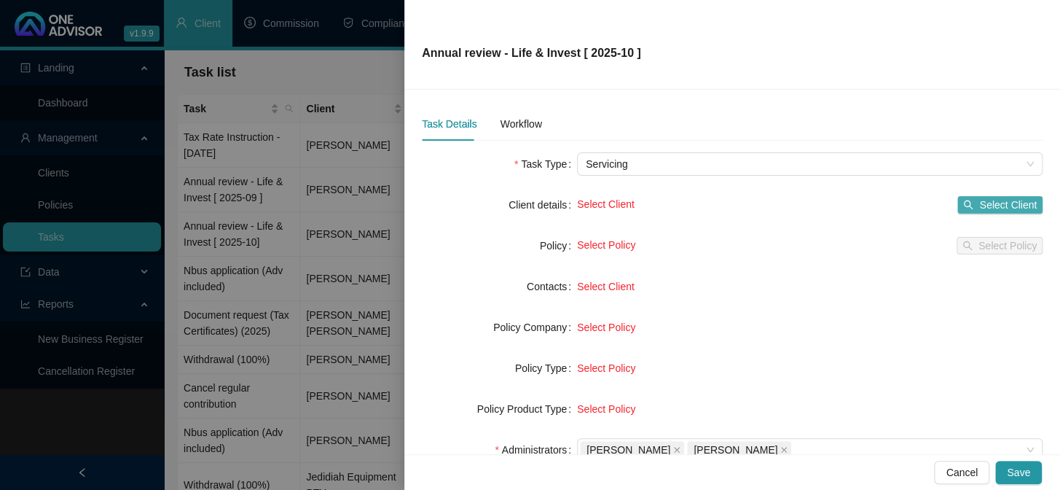
click at [1003, 204] on span "Select Client" at bounding box center [1008, 205] width 58 height 16
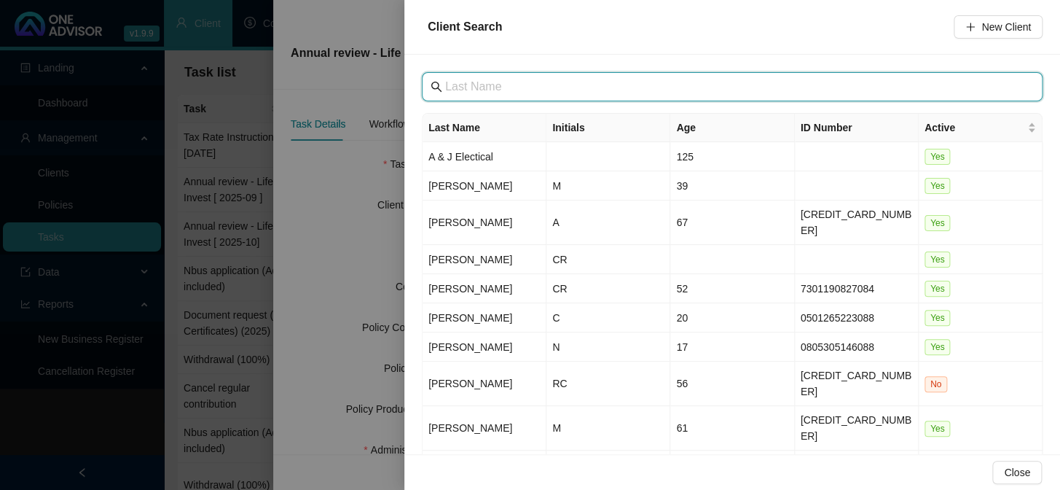
click at [549, 90] on input "text" at bounding box center [733, 86] width 577 height 17
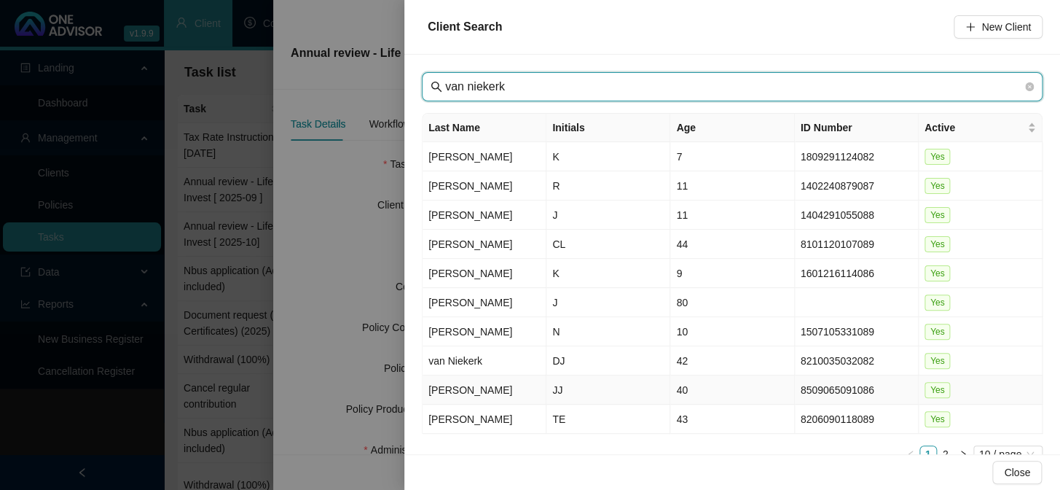
type input "van niekerk"
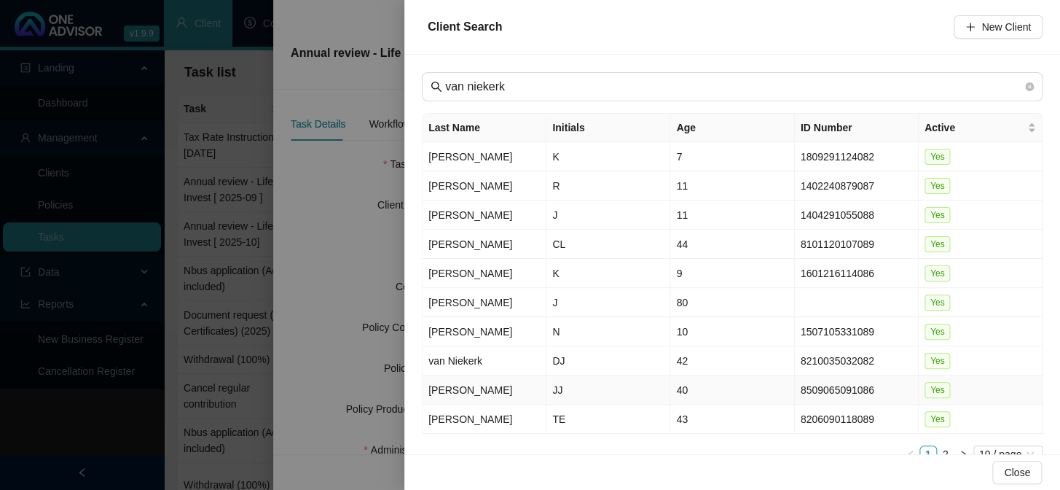
click at [451, 385] on td "[PERSON_NAME]" at bounding box center [485, 389] width 124 height 29
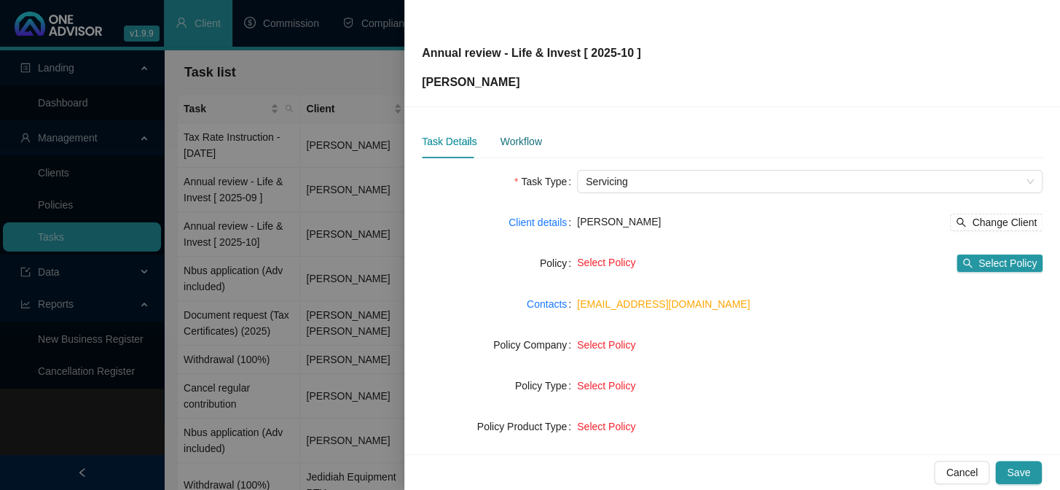
click at [523, 143] on div "Workflow" at bounding box center [521, 141] width 42 height 16
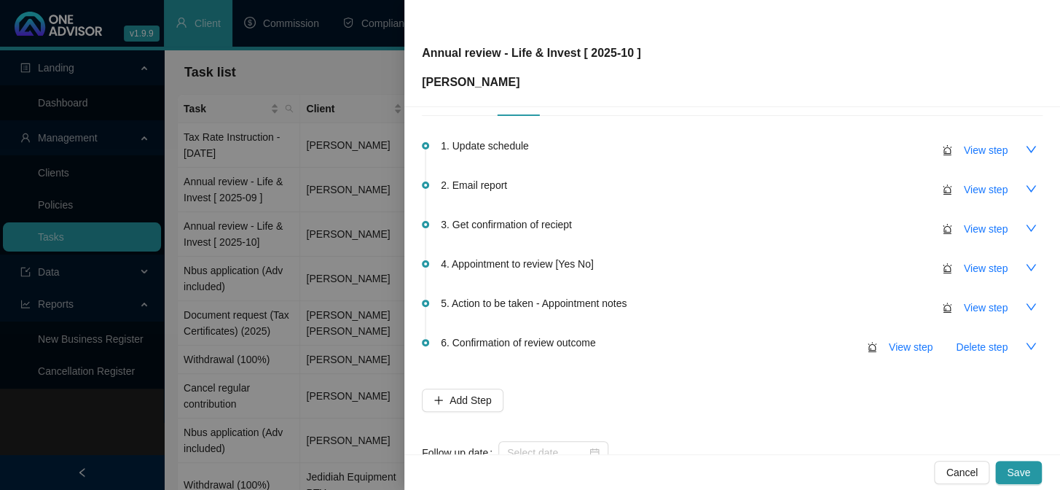
scroll to position [86, 0]
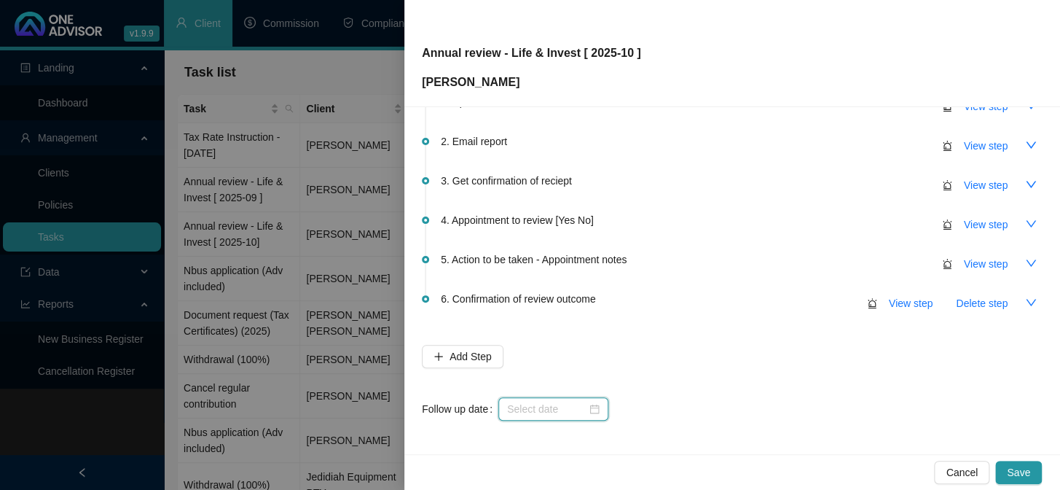
click at [532, 401] on input at bounding box center [546, 409] width 79 height 16
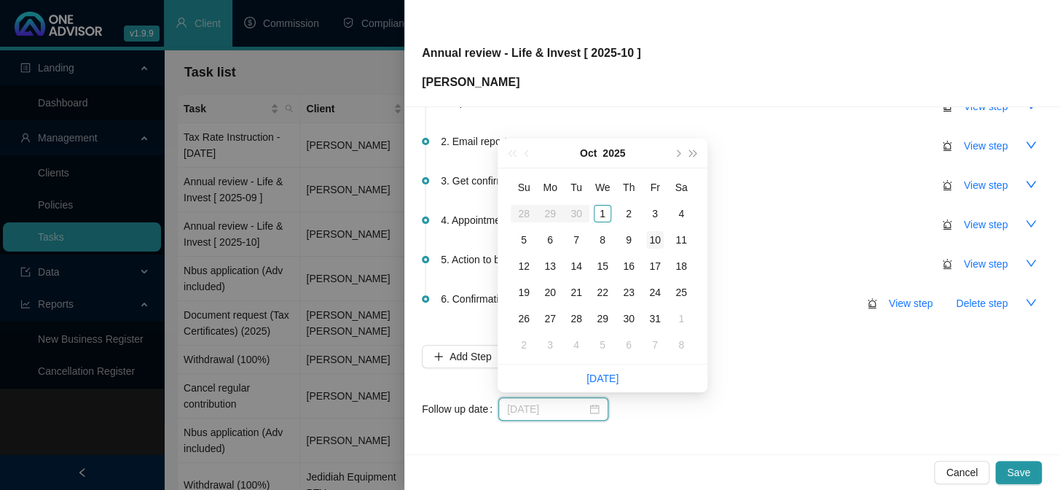
type input "[DATE]"
click at [653, 240] on div "10" at bounding box center [654, 239] width 17 height 17
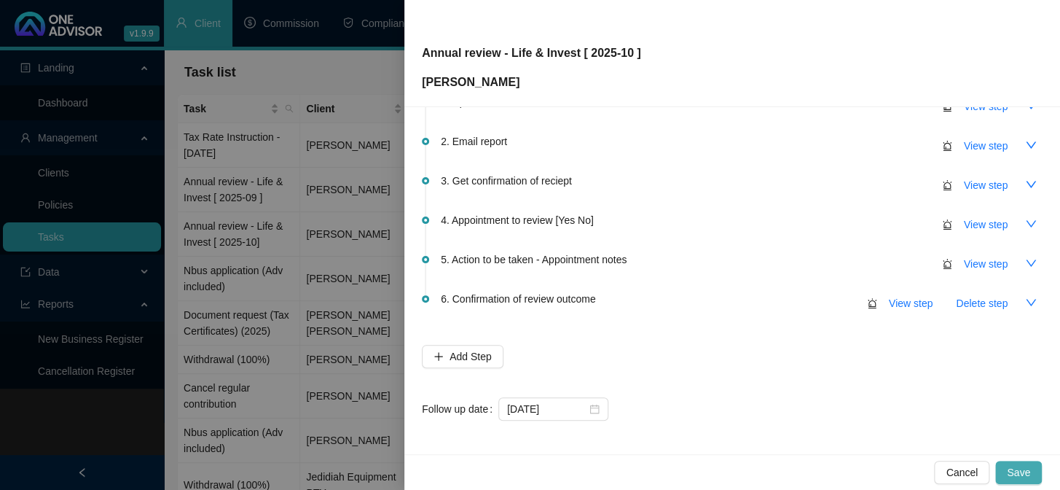
click at [1016, 469] on span "Save" at bounding box center [1018, 472] width 23 height 16
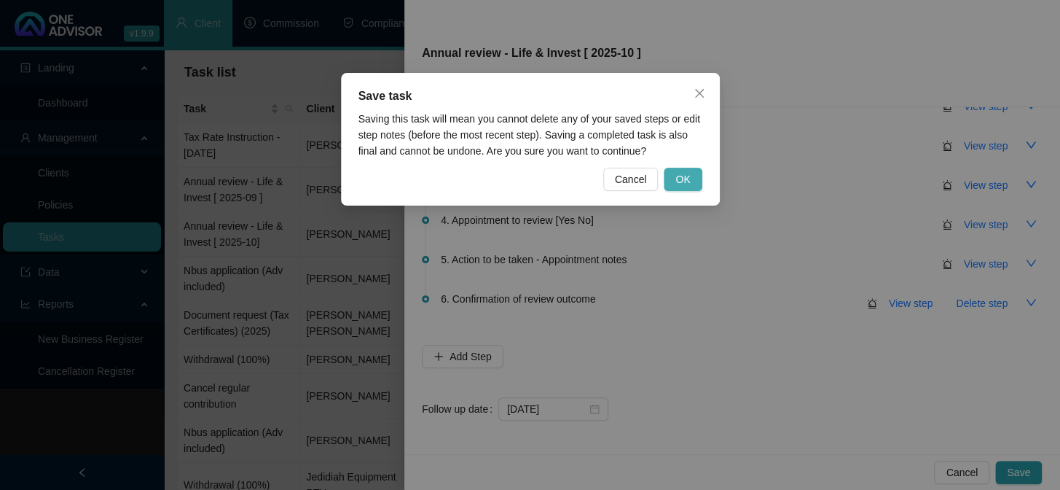
click at [675, 183] on button "OK" at bounding box center [683, 179] width 38 height 23
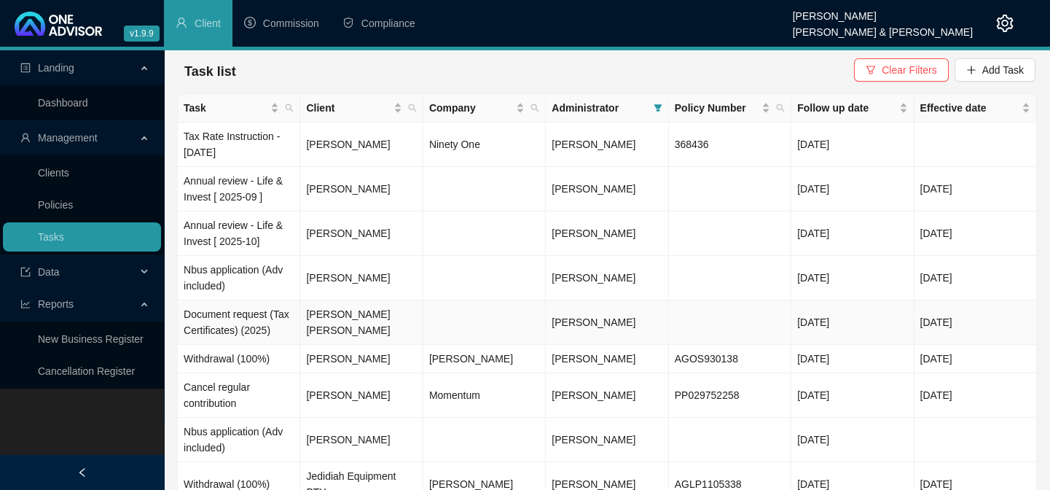
scroll to position [0, 0]
click at [410, 103] on span "Client" at bounding box center [412, 109] width 15 height 22
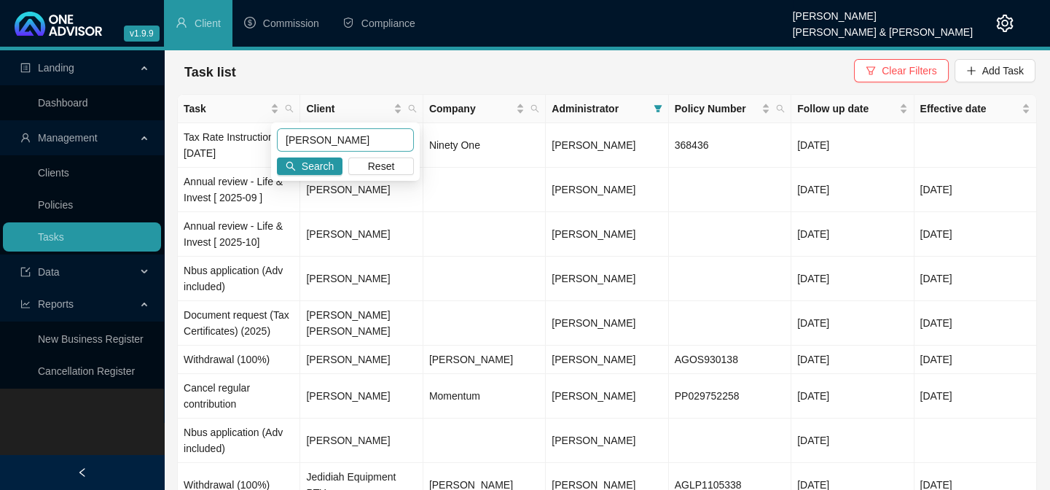
type input "[PERSON_NAME]"
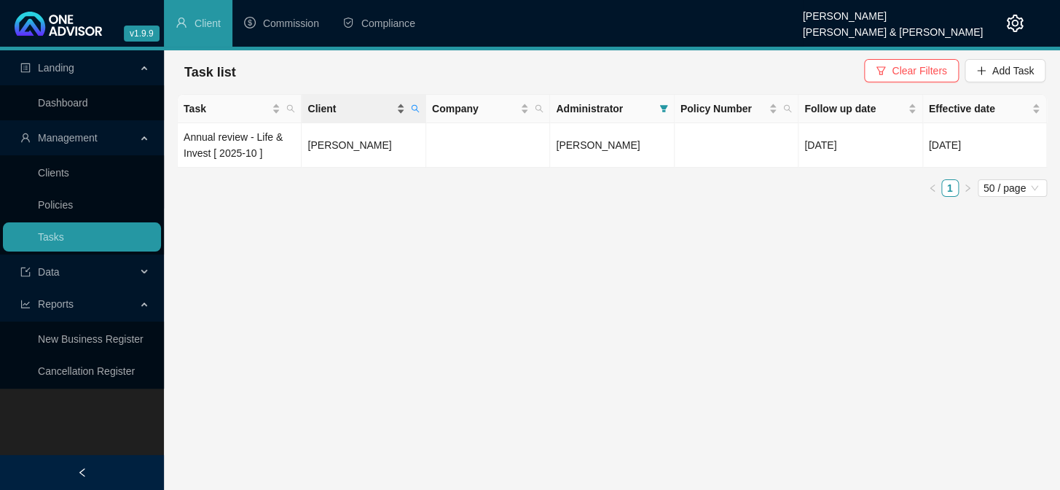
click at [401, 109] on div "Client" at bounding box center [355, 109] width 97 height 16
click at [925, 66] on span "Clear Filters" at bounding box center [919, 71] width 55 height 16
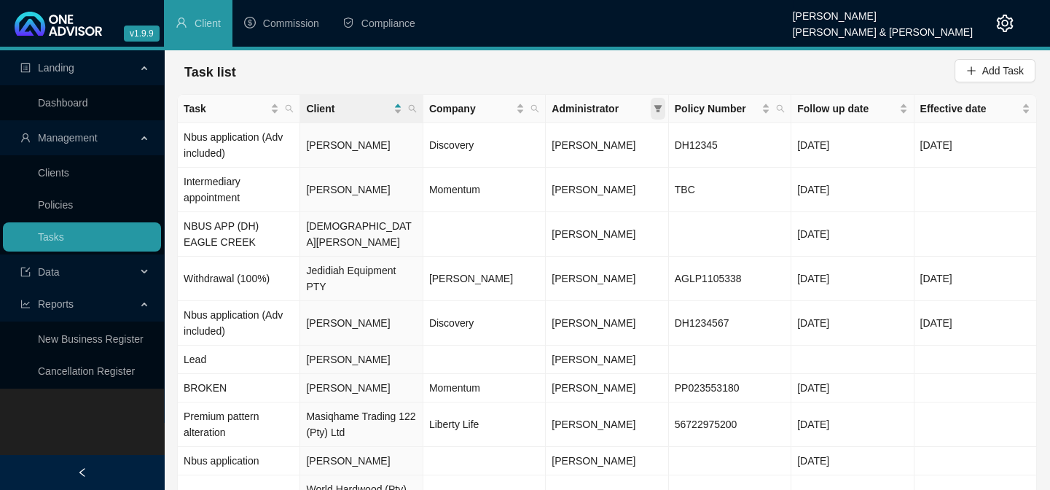
click at [654, 111] on icon "filter" at bounding box center [658, 108] width 9 height 9
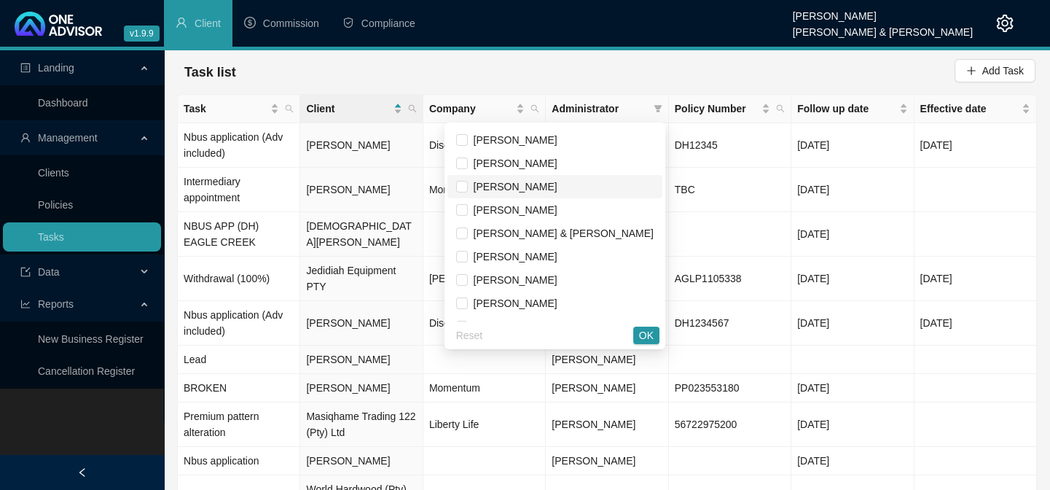
scroll to position [66, 0]
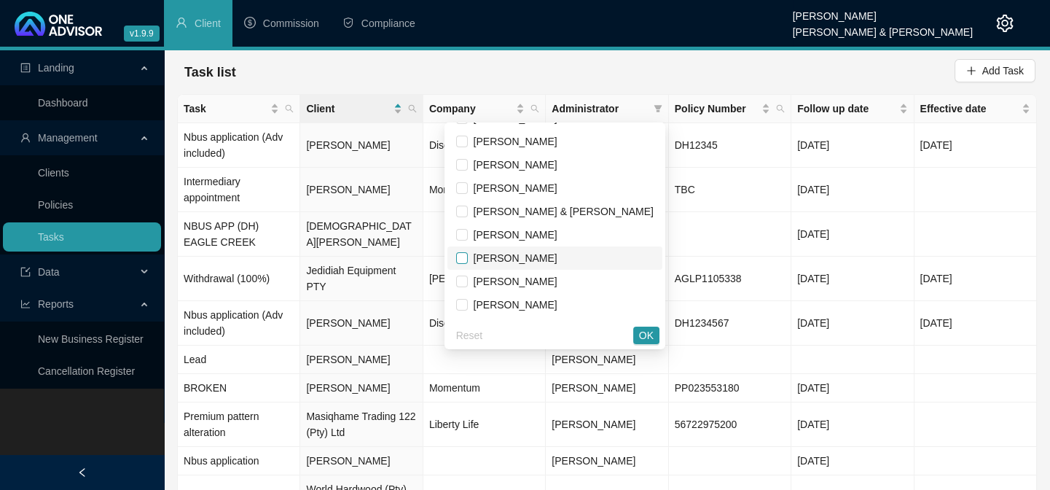
click at [468, 255] on input "checkbox" at bounding box center [462, 258] width 12 height 12
checkbox input "true"
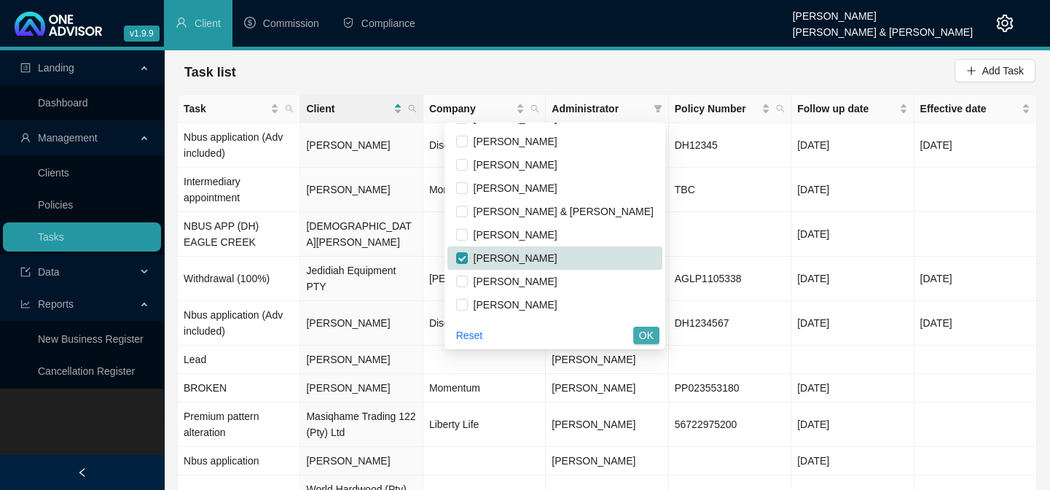
click at [650, 336] on span "OK" at bounding box center [646, 335] width 15 height 16
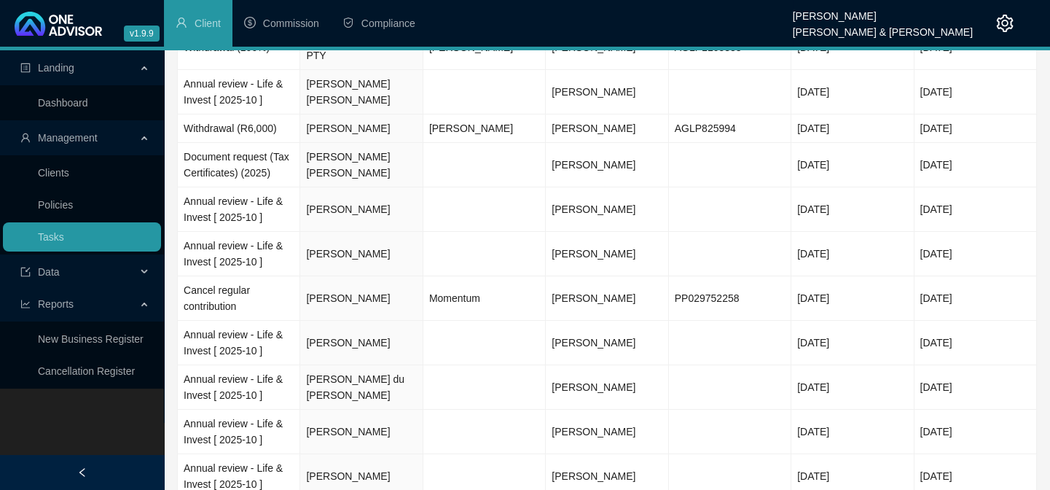
scroll to position [0, 0]
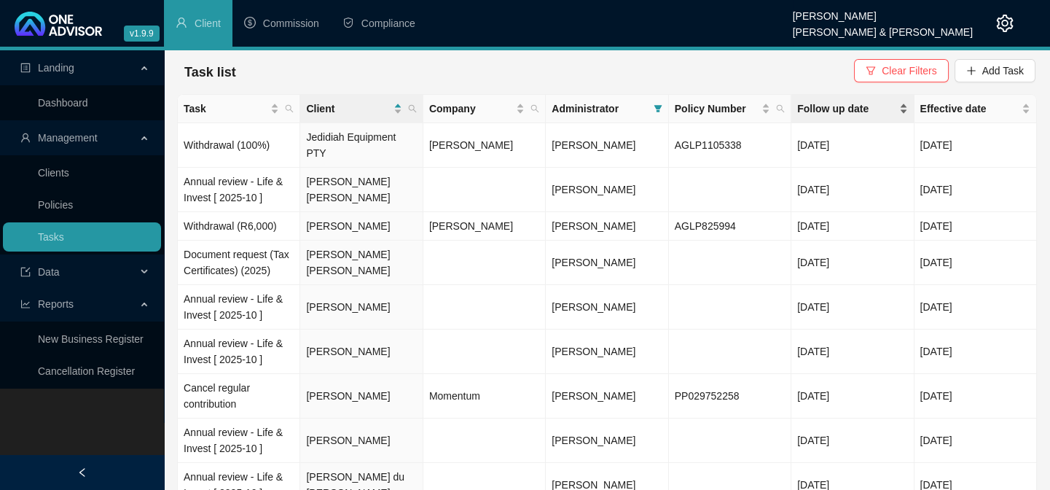
click at [831, 111] on span "Follow up date" at bounding box center [846, 109] width 98 height 16
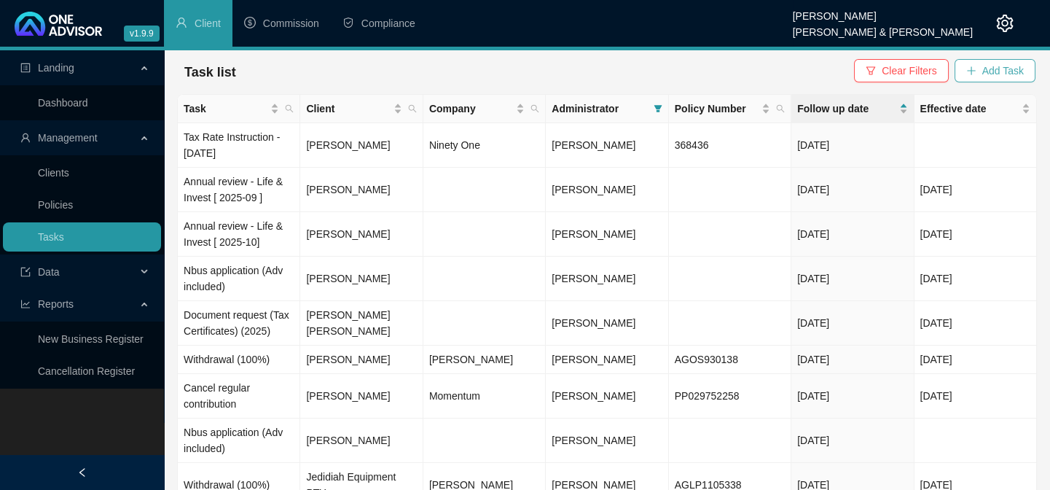
click at [1005, 63] on span "Add Task" at bounding box center [1003, 71] width 42 height 16
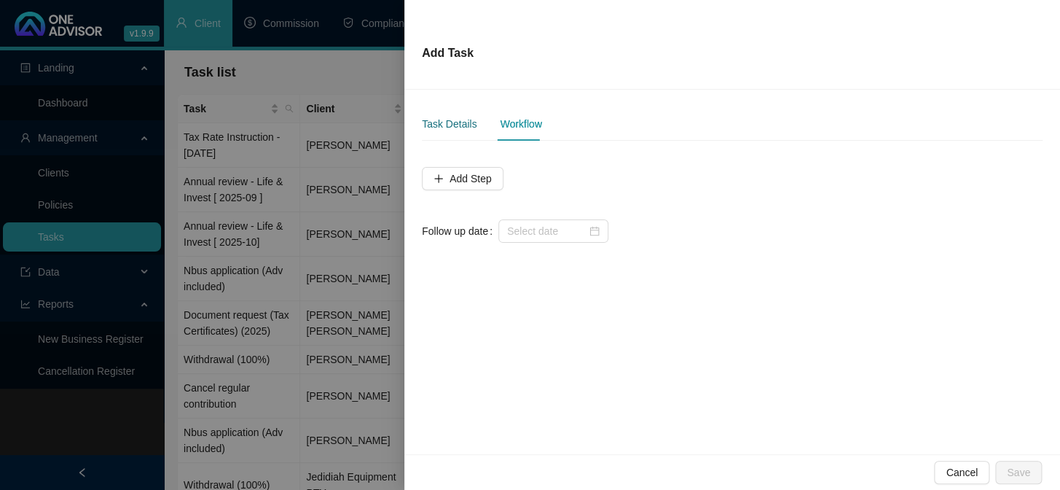
click at [460, 123] on div "Task Details" at bounding box center [449, 124] width 55 height 16
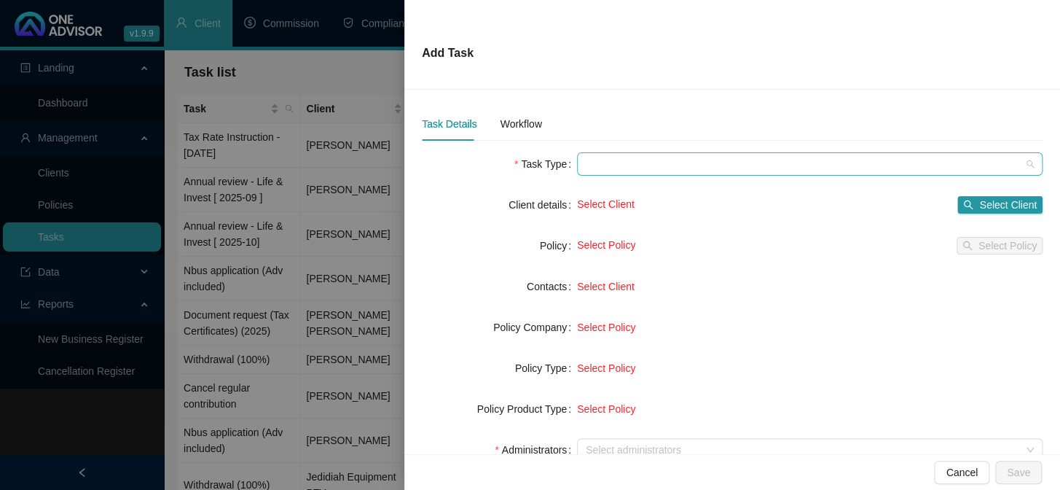
click at [603, 167] on span at bounding box center [810, 164] width 448 height 22
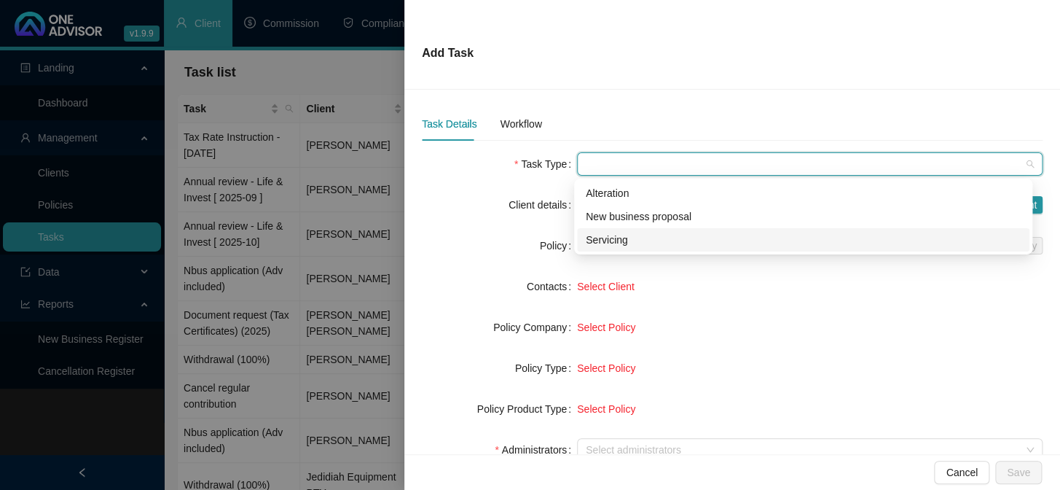
click at [618, 235] on div "Servicing" at bounding box center [803, 240] width 435 height 16
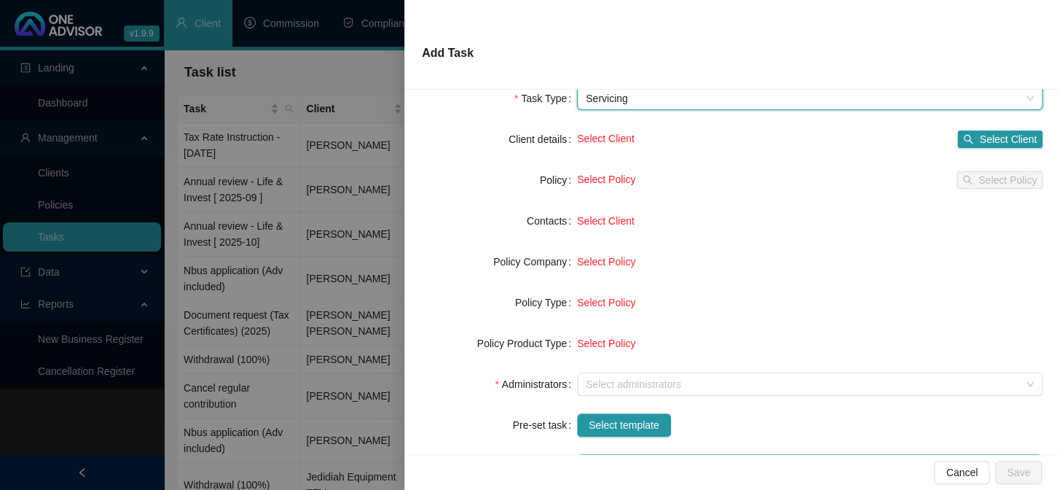
scroll to position [198, 0]
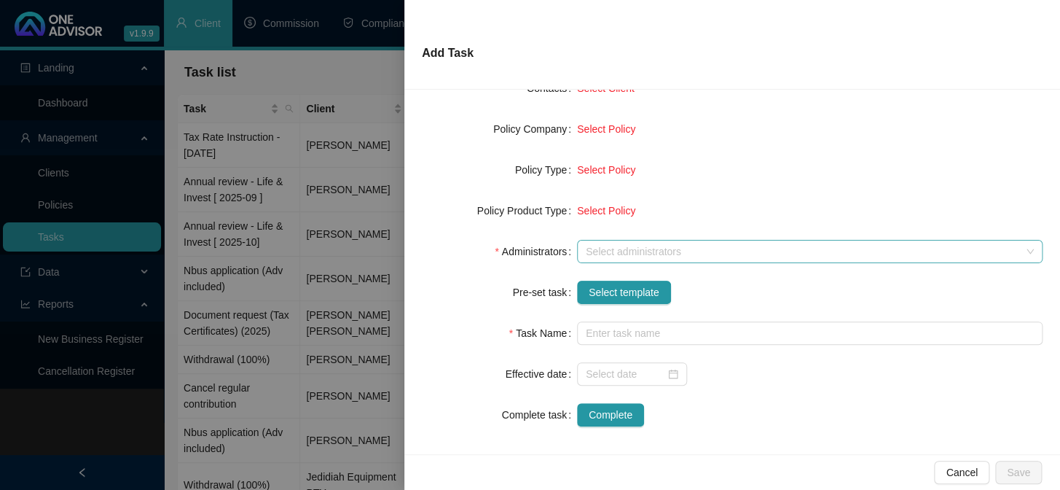
click at [614, 249] on div at bounding box center [802, 251] width 444 height 11
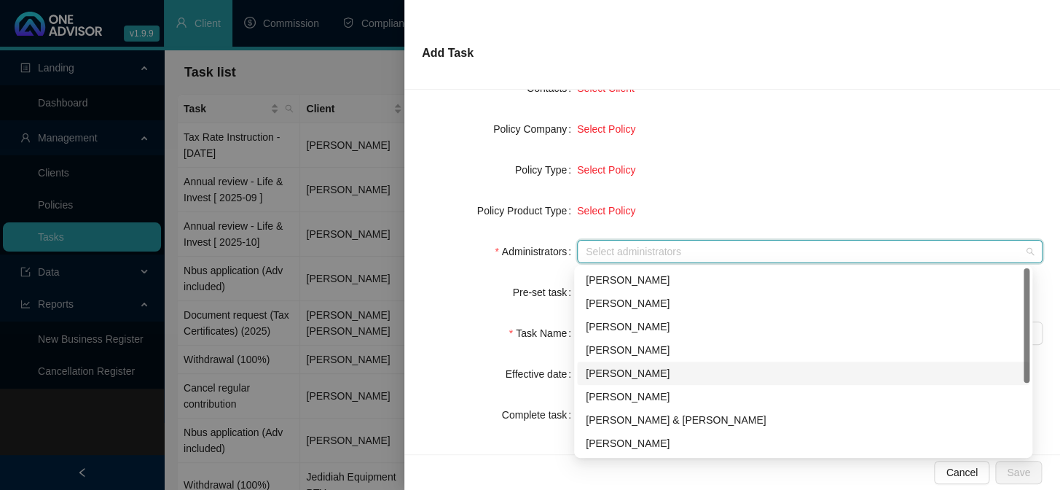
click at [606, 376] on div "[PERSON_NAME]" at bounding box center [803, 373] width 435 height 16
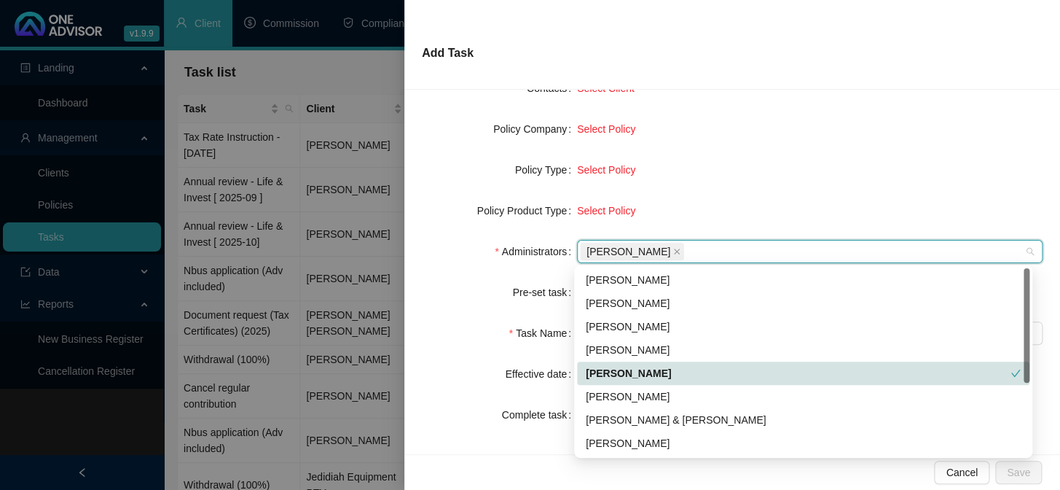
scroll to position [66, 0]
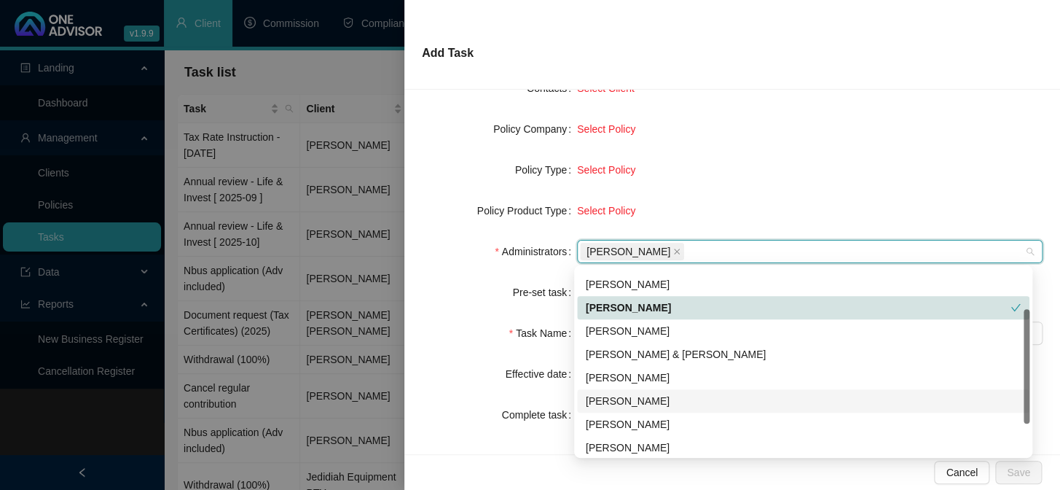
click at [605, 398] on div "[PERSON_NAME]" at bounding box center [803, 401] width 435 height 16
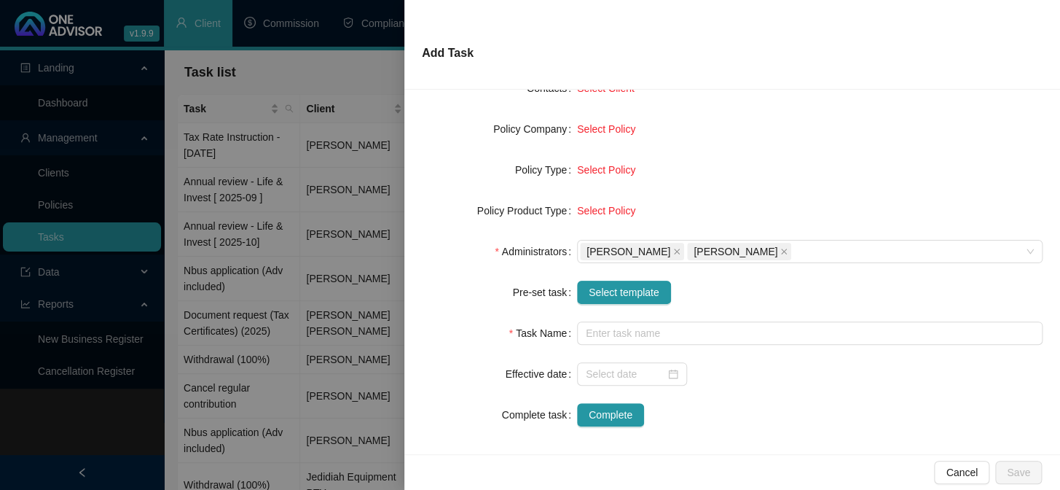
click at [722, 173] on div "Select Policy" at bounding box center [810, 170] width 466 height 16
click at [616, 281] on button "Select template" at bounding box center [624, 291] width 94 height 23
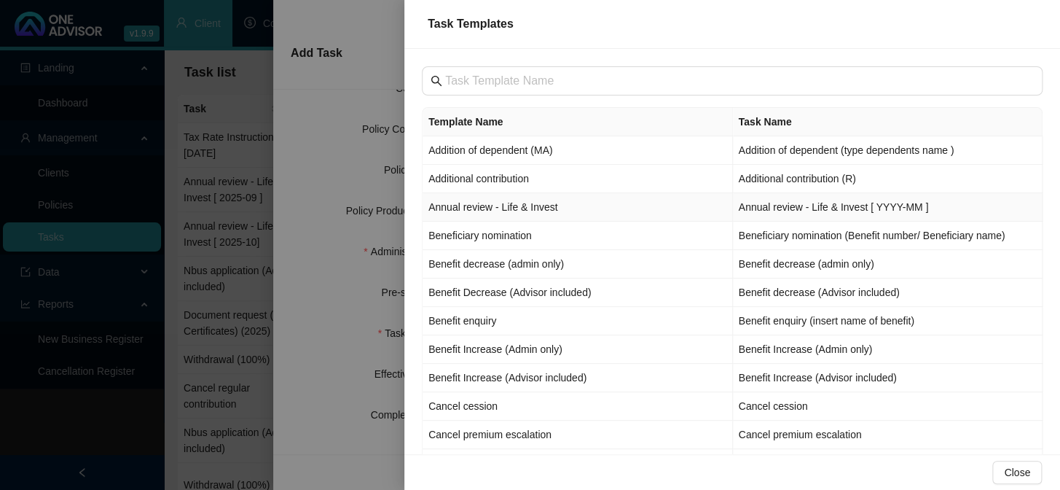
click at [473, 209] on td "Annual review - Life & Invest" at bounding box center [578, 207] width 310 height 28
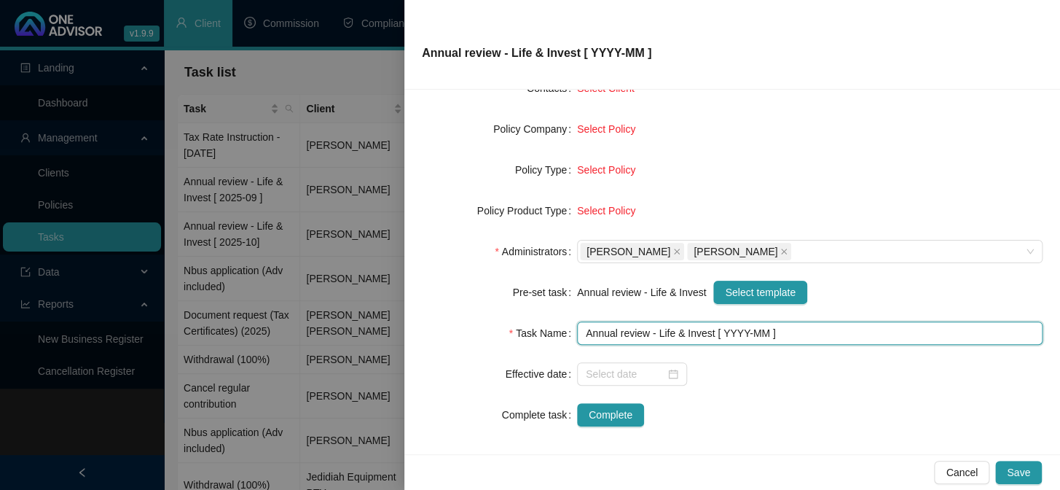
click at [742, 329] on input "Annual review - Life & Invest [ YYYY-MM ]" at bounding box center [810, 332] width 466 height 23
type input "Annual review - Life & Invest [ 2025-10 ]"
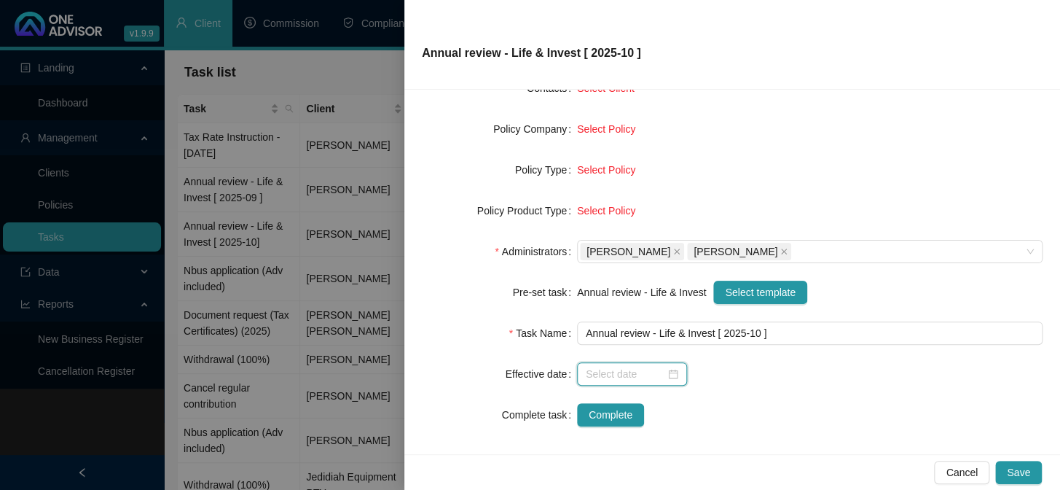
click at [629, 371] on input at bounding box center [625, 374] width 79 height 16
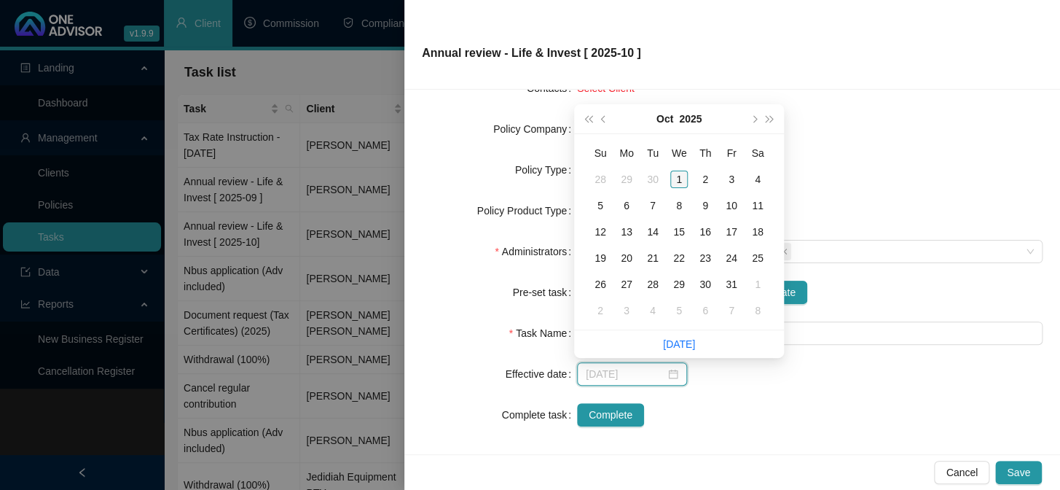
type input "[DATE]"
click at [684, 174] on div "1" at bounding box center [678, 178] width 17 height 17
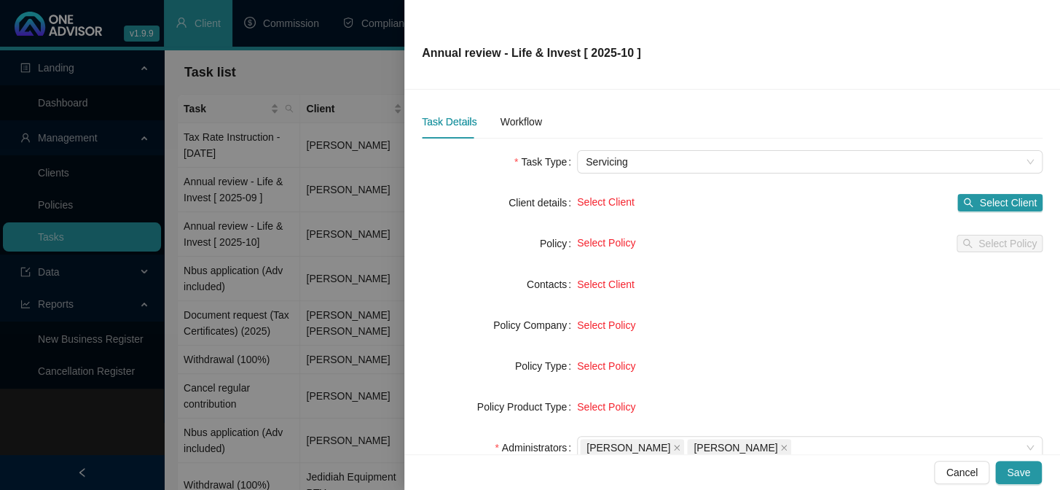
scroll to position [0, 0]
click at [994, 208] on span "Select Client" at bounding box center [1008, 205] width 58 height 16
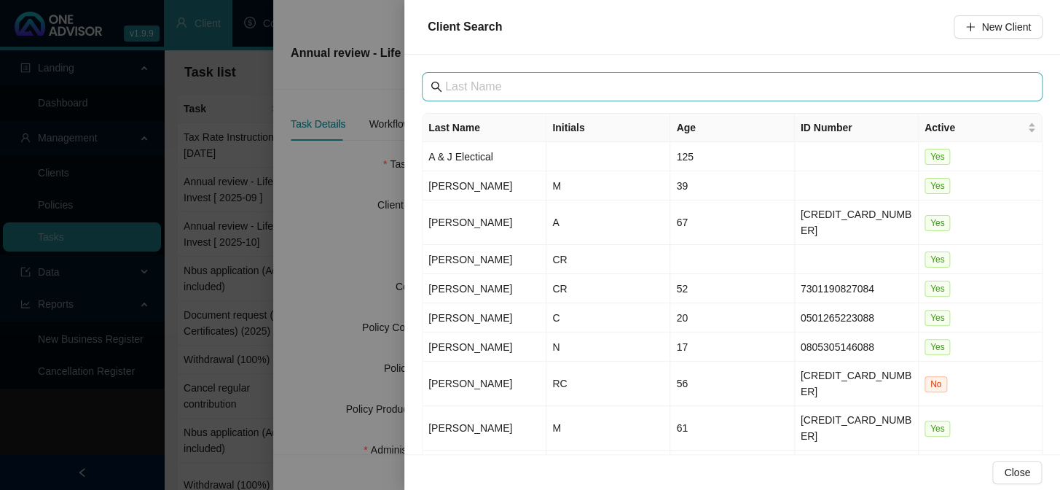
click at [505, 74] on span at bounding box center [732, 86] width 621 height 29
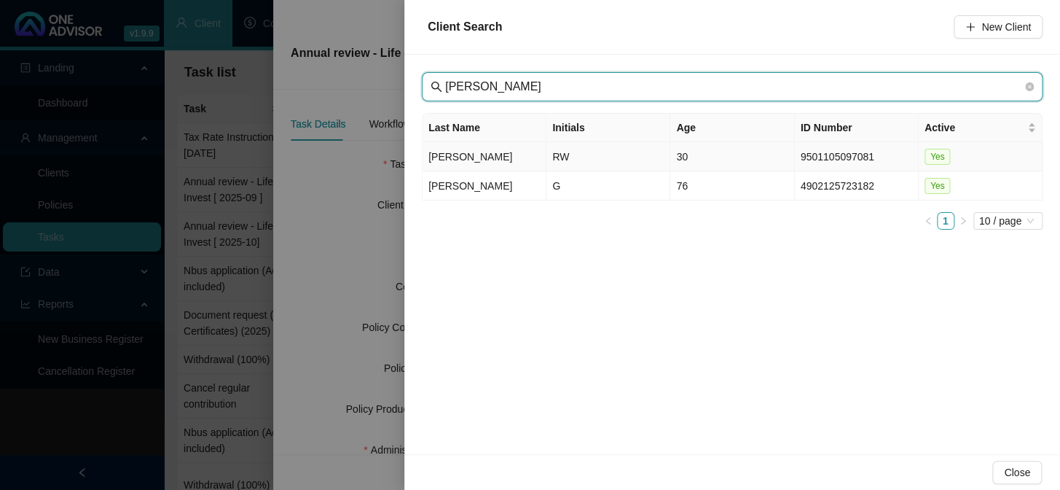
type input "[PERSON_NAME]"
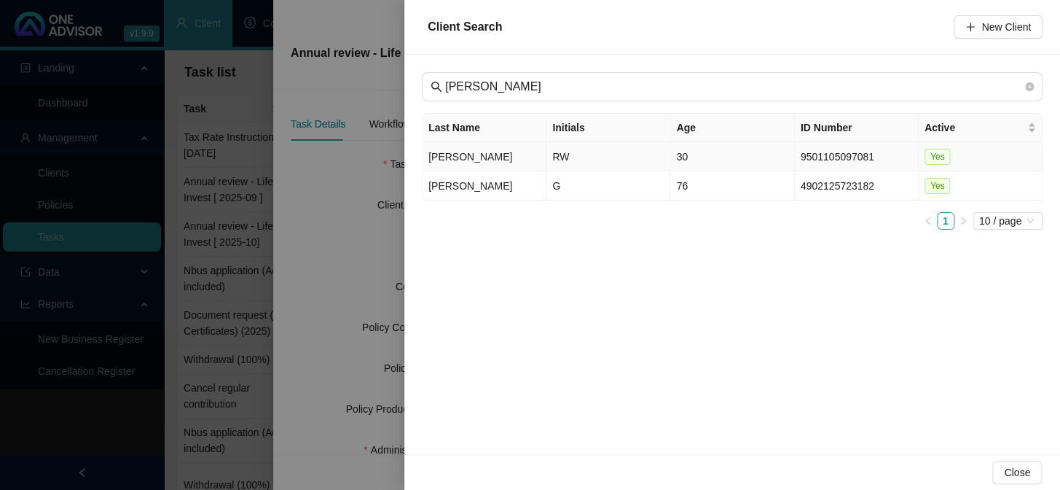
click at [439, 157] on td "[PERSON_NAME]" at bounding box center [485, 156] width 124 height 29
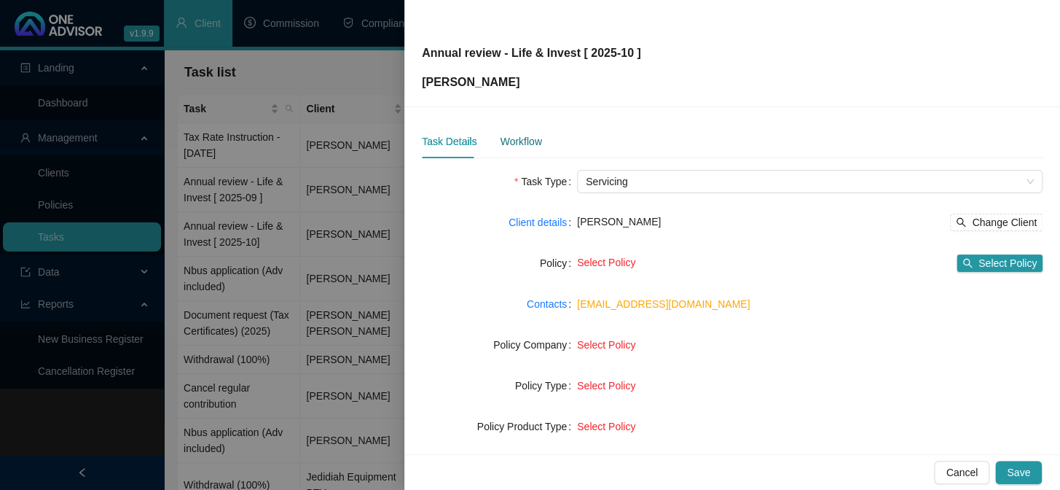
click at [517, 142] on div "Workflow" at bounding box center [521, 141] width 42 height 16
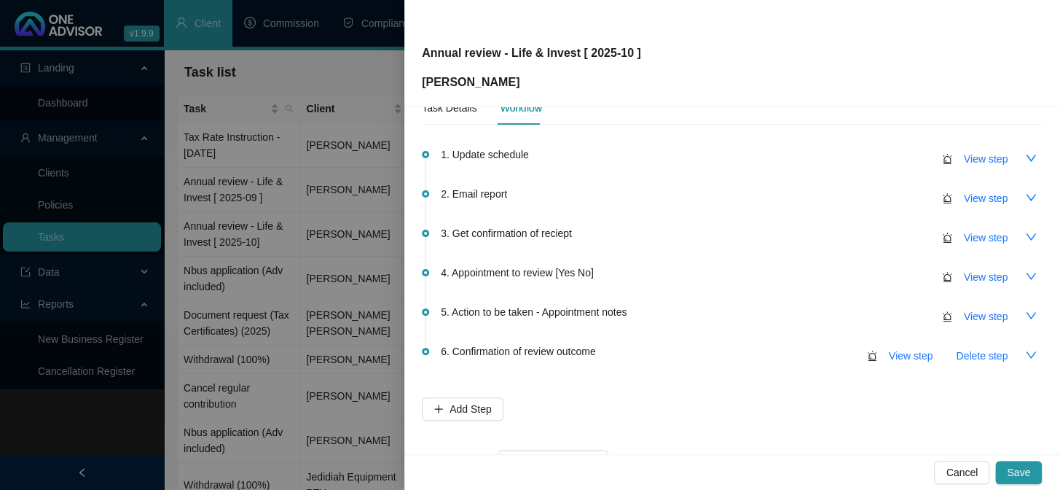
scroll to position [86, 0]
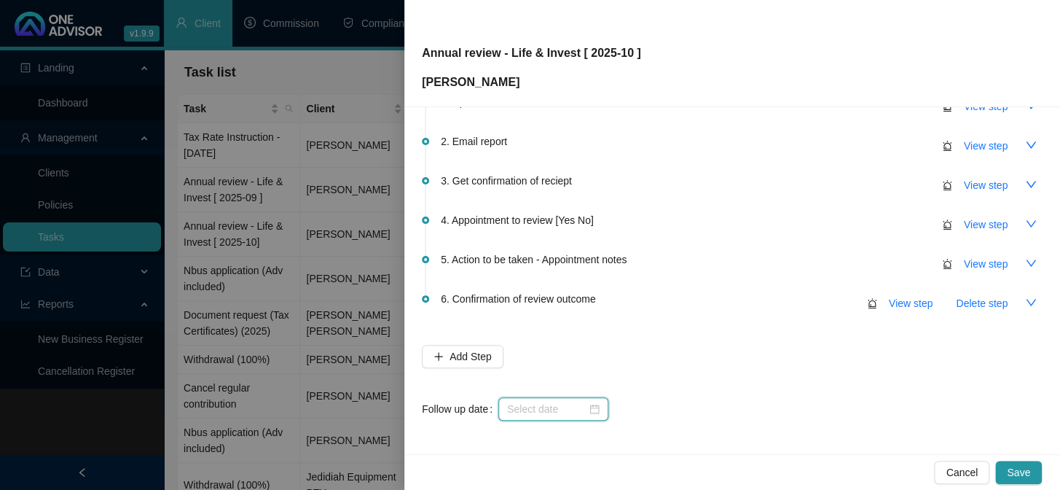
click at [538, 402] on input at bounding box center [546, 409] width 79 height 16
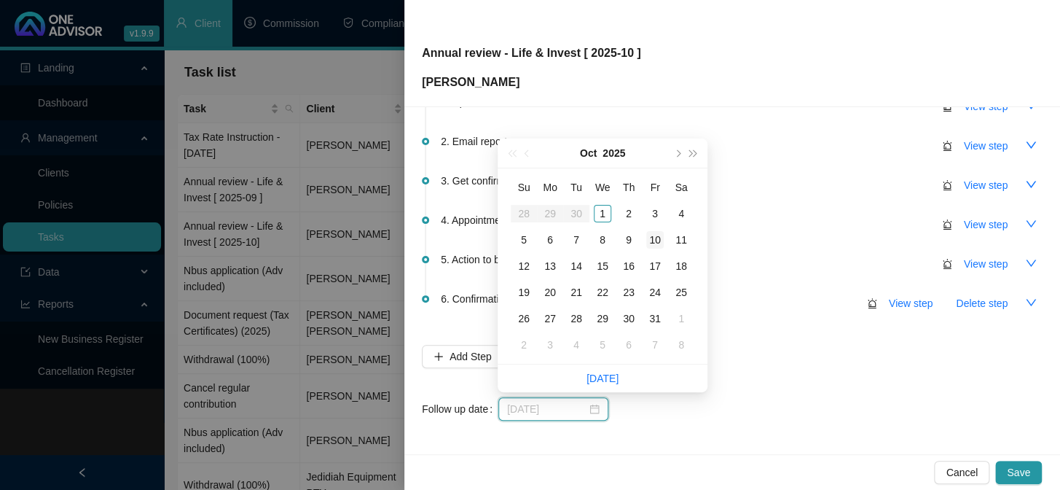
type input "[DATE]"
click at [659, 238] on div "10" at bounding box center [654, 239] width 17 height 17
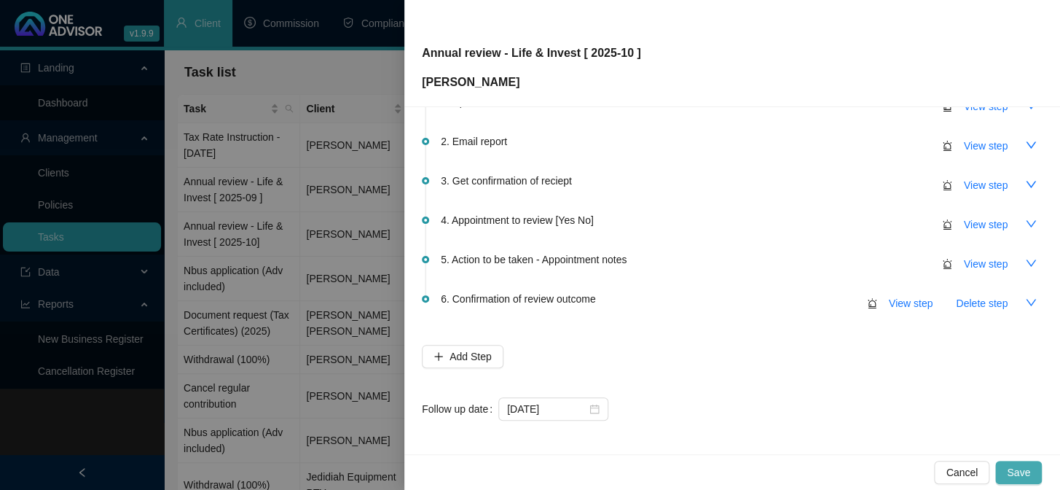
click at [1024, 475] on span "Save" at bounding box center [1018, 472] width 23 height 16
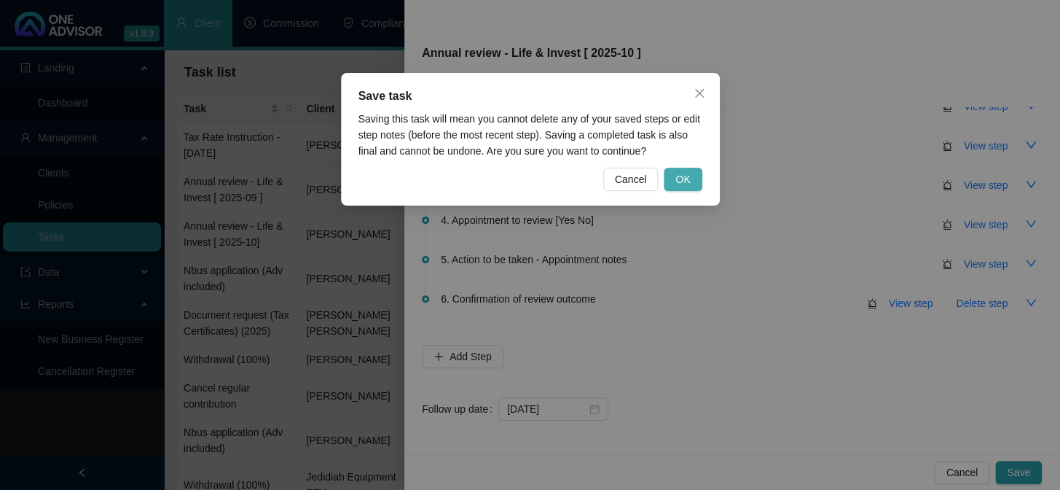
click at [686, 182] on span "OK" at bounding box center [682, 179] width 15 height 16
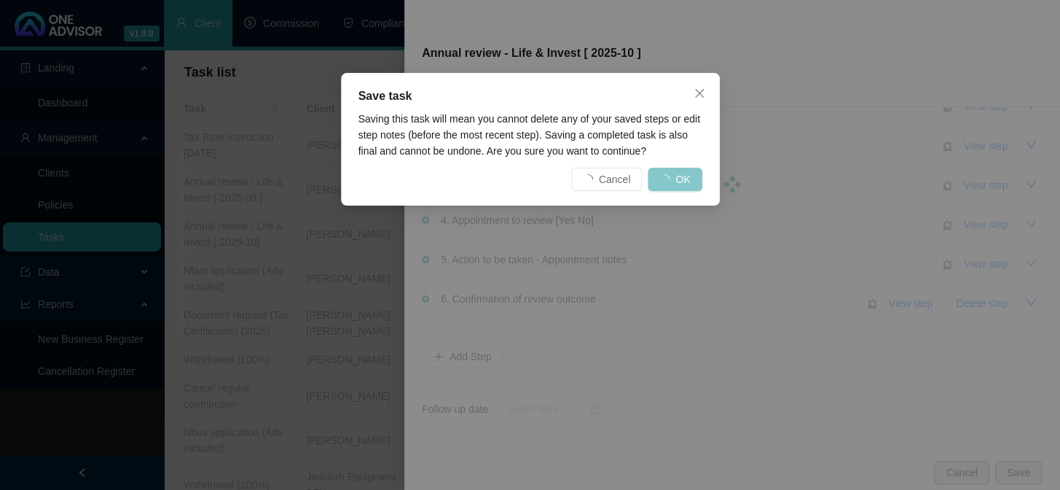
scroll to position [0, 0]
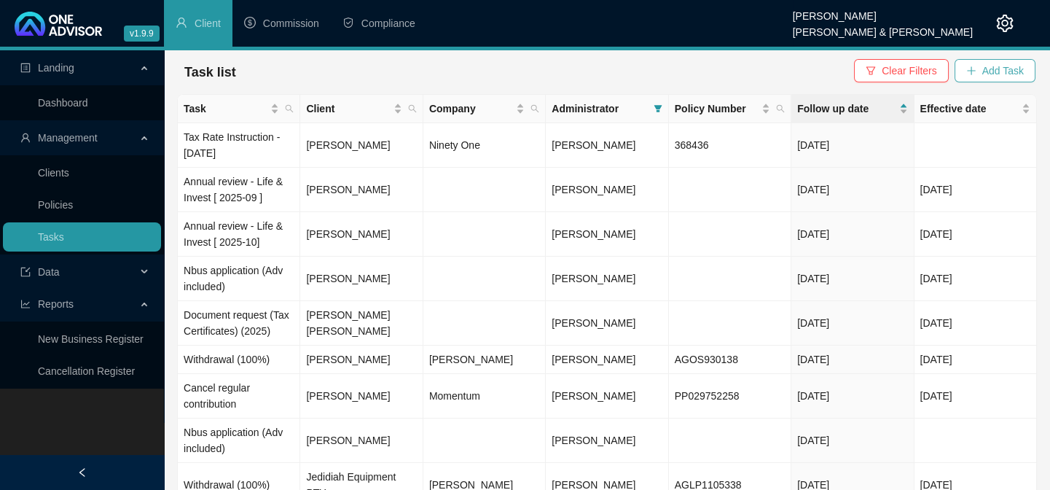
click at [1011, 73] on span "Add Task" at bounding box center [1003, 71] width 42 height 16
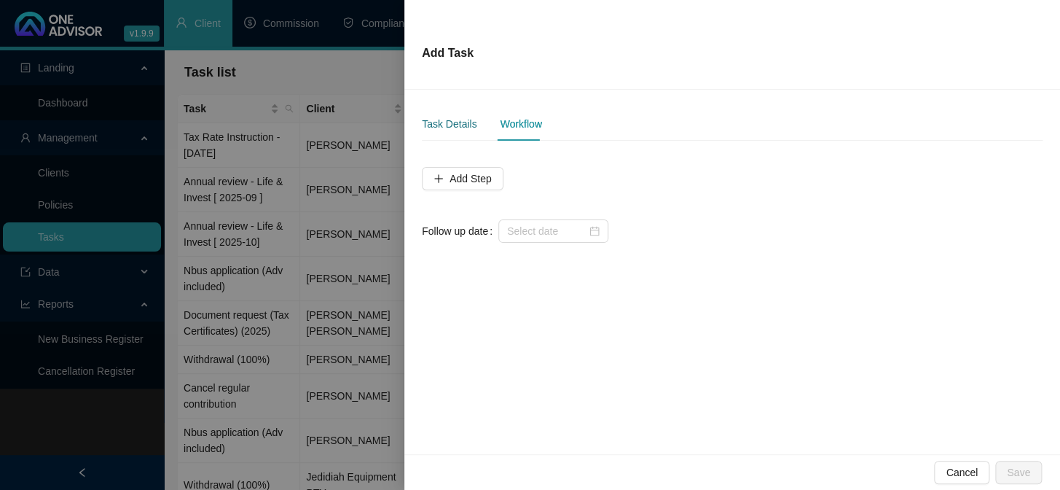
click at [459, 130] on div "Task Details" at bounding box center [449, 124] width 55 height 16
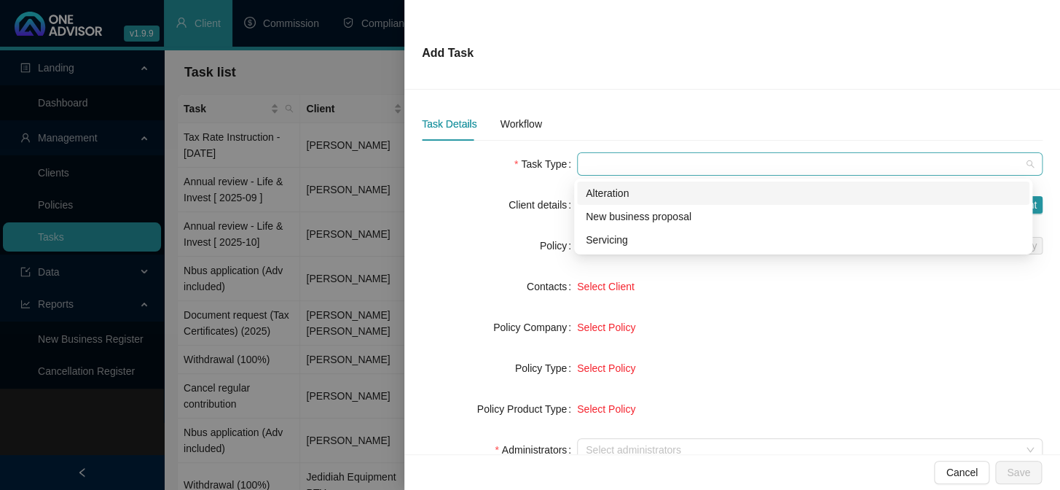
click at [618, 170] on span at bounding box center [810, 164] width 448 height 22
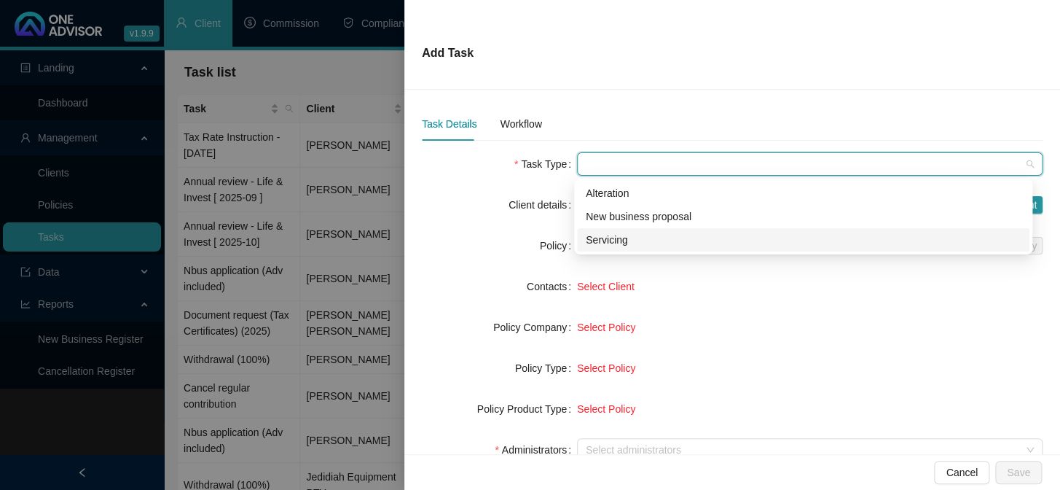
click at [609, 239] on div "Servicing" at bounding box center [803, 240] width 435 height 16
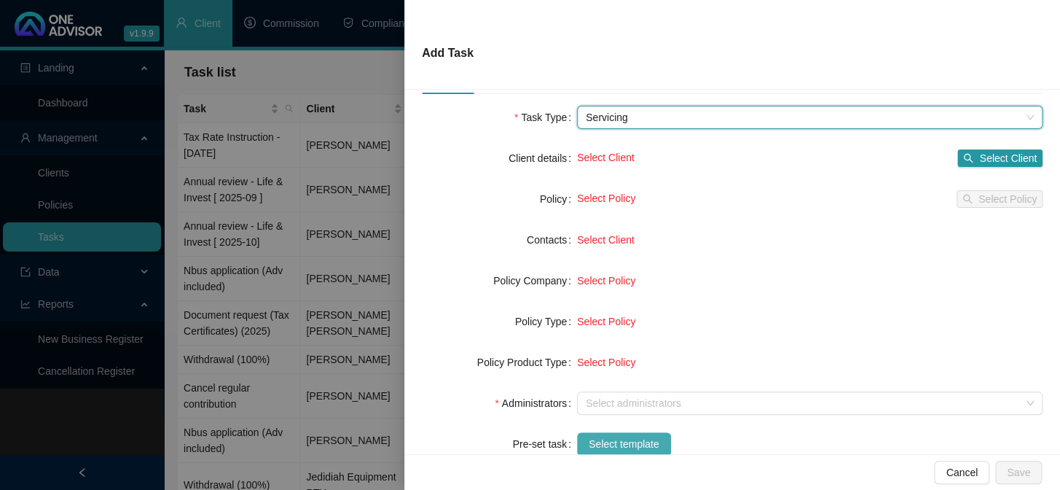
scroll to position [132, 0]
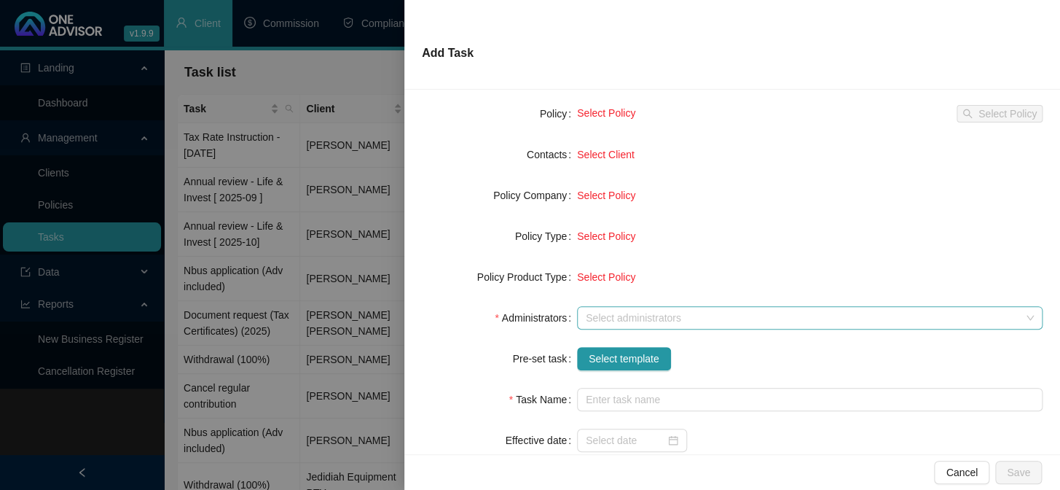
click at [603, 313] on div at bounding box center [802, 318] width 444 height 11
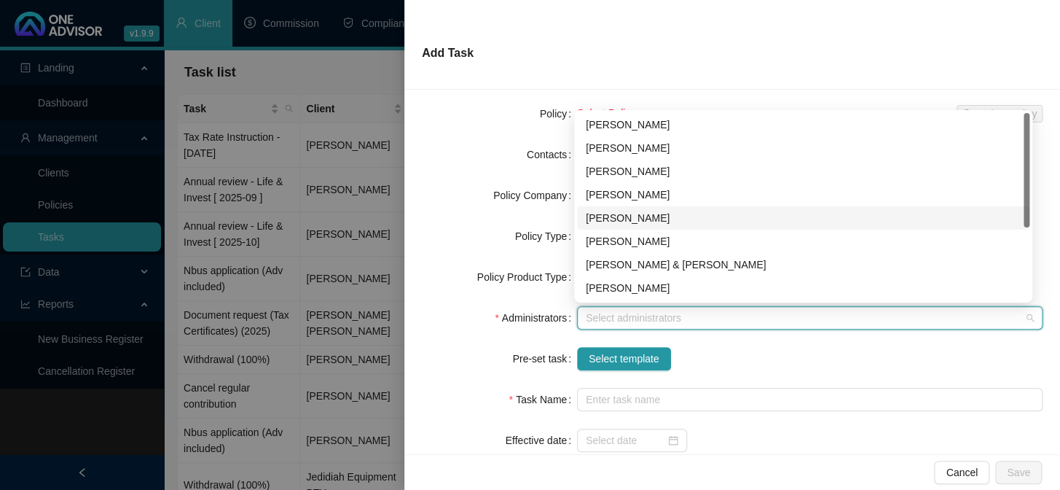
click at [619, 210] on div "[PERSON_NAME]" at bounding box center [803, 218] width 435 height 16
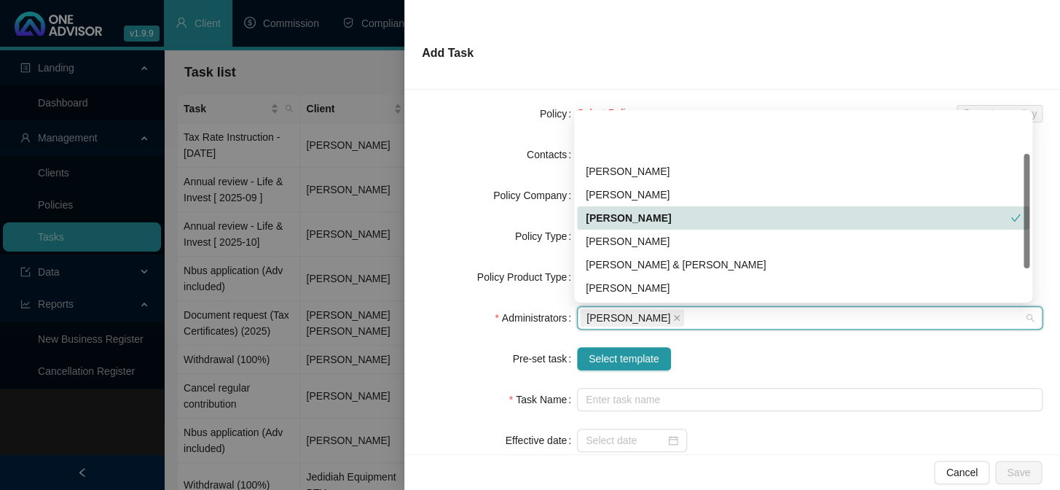
scroll to position [66, 0]
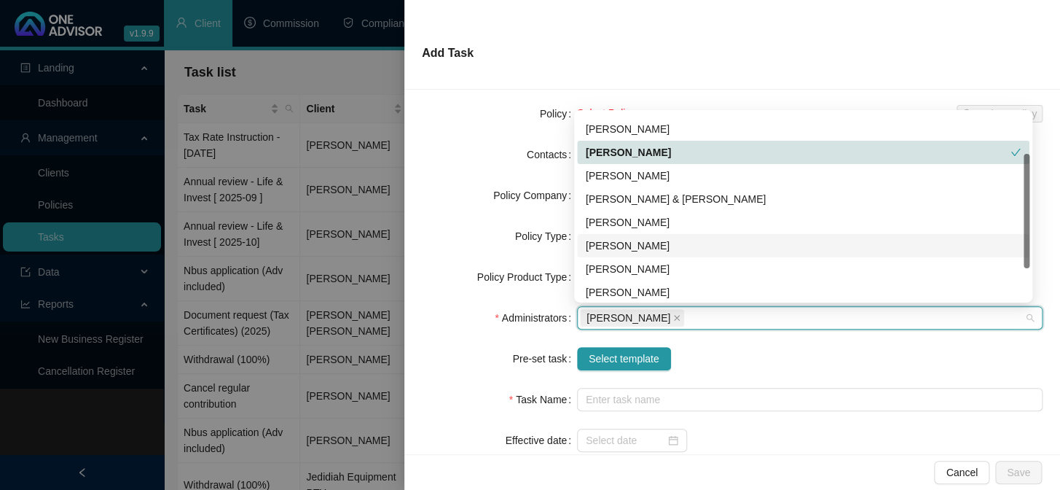
click at [609, 243] on div "[PERSON_NAME]" at bounding box center [803, 246] width 435 height 16
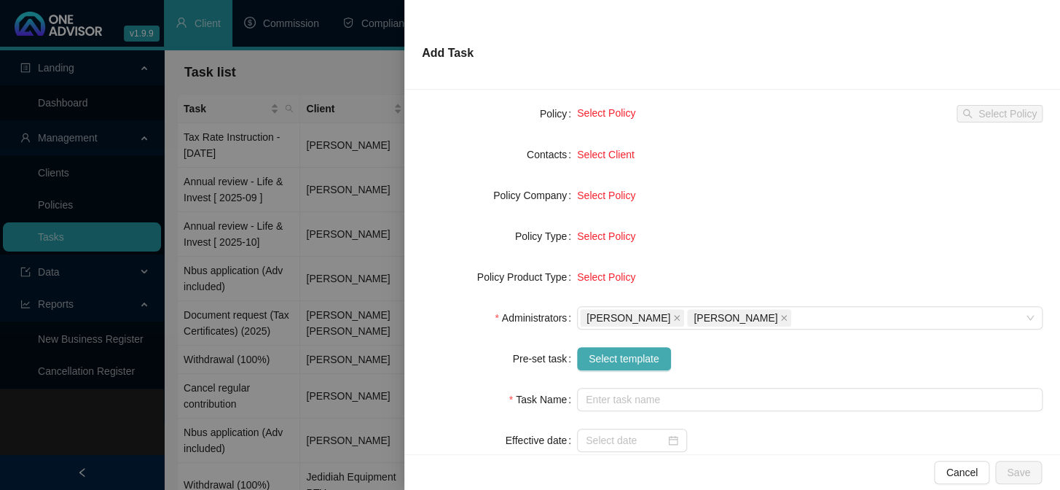
click at [593, 356] on span "Select template" at bounding box center [624, 358] width 71 height 16
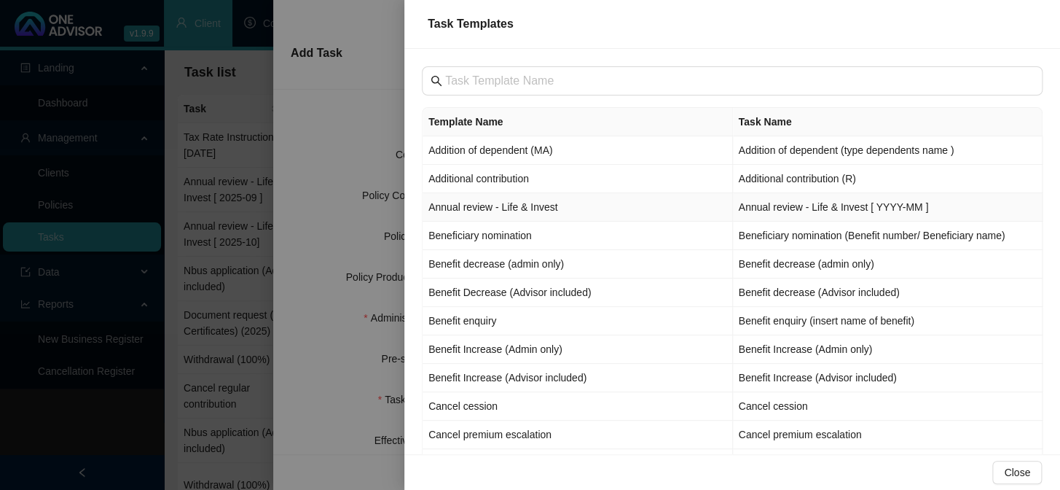
click at [473, 209] on td "Annual review - Life & Invest" at bounding box center [578, 207] width 310 height 28
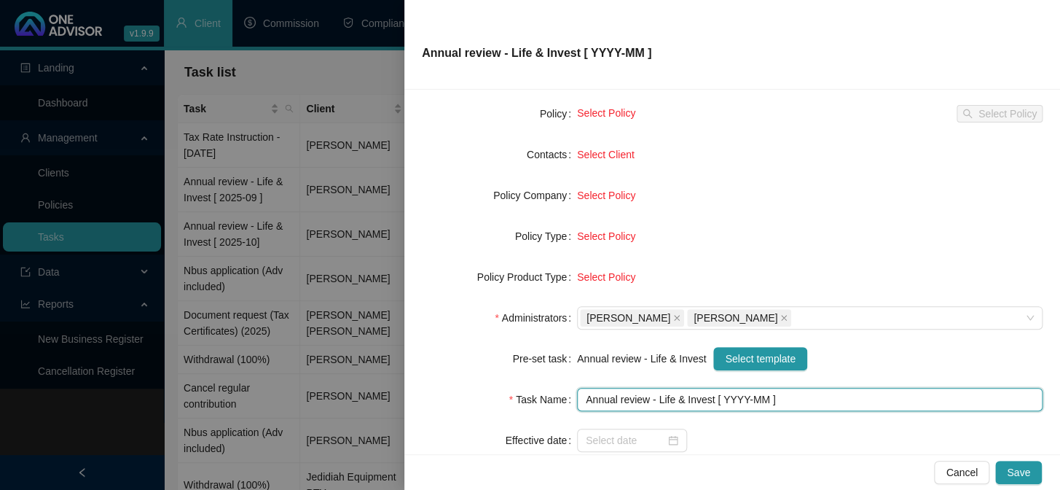
drag, startPoint x: 742, startPoint y: 394, endPoint x: 742, endPoint y: 407, distance: 12.4
click at [742, 396] on input "Annual review - Life & Invest [ YYYY-MM ]" at bounding box center [810, 399] width 466 height 23
type input "Annual review - Life & Invest [ 2025-10 ]"
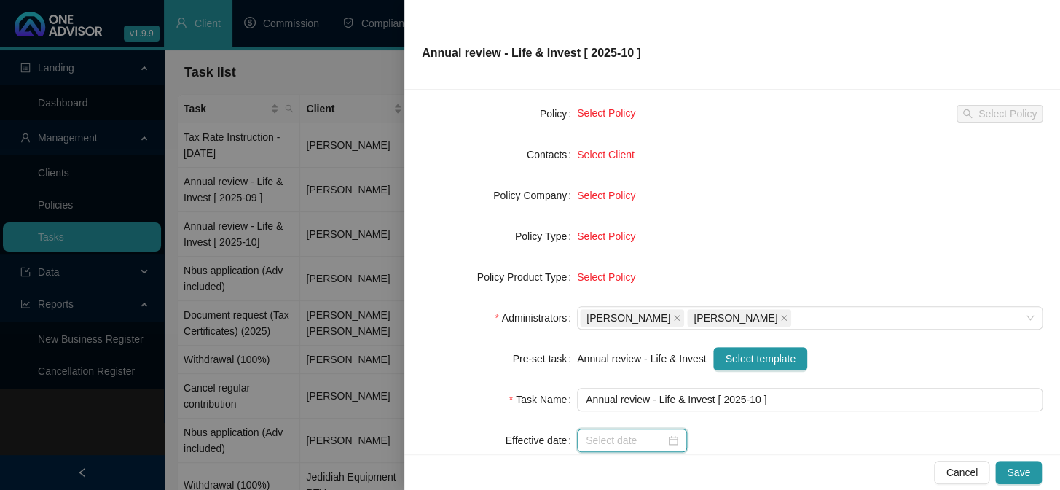
click at [618, 432] on input at bounding box center [625, 440] width 79 height 16
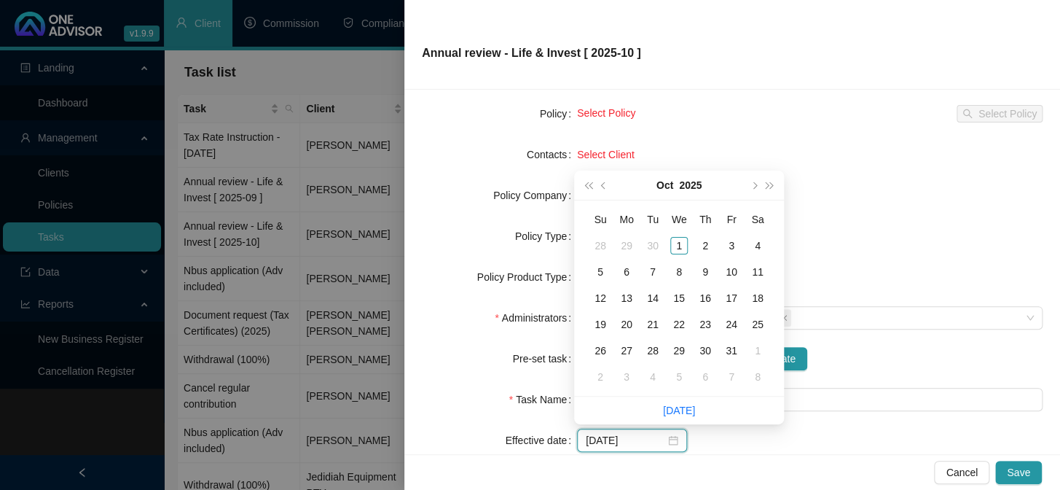
type input "[DATE]"
click at [674, 242] on div "1" at bounding box center [678, 245] width 17 height 17
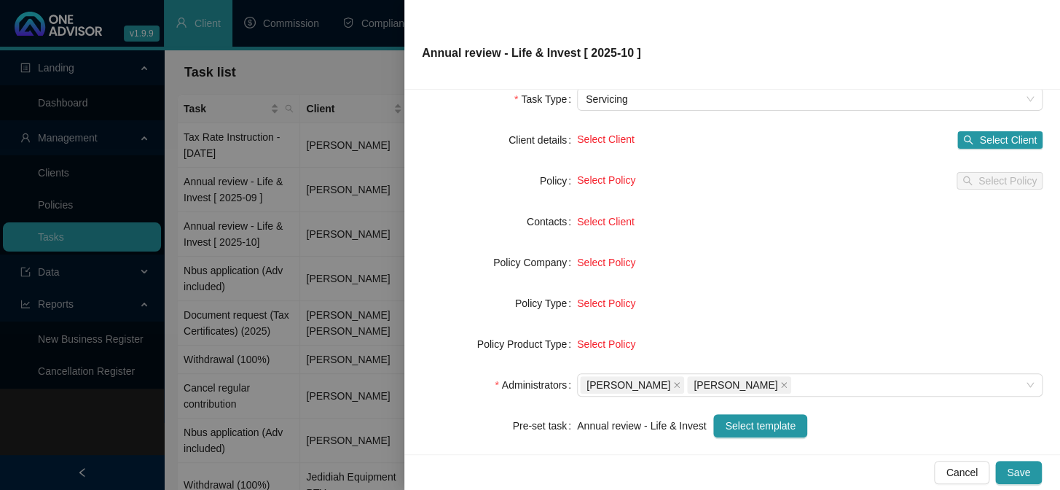
scroll to position [0, 0]
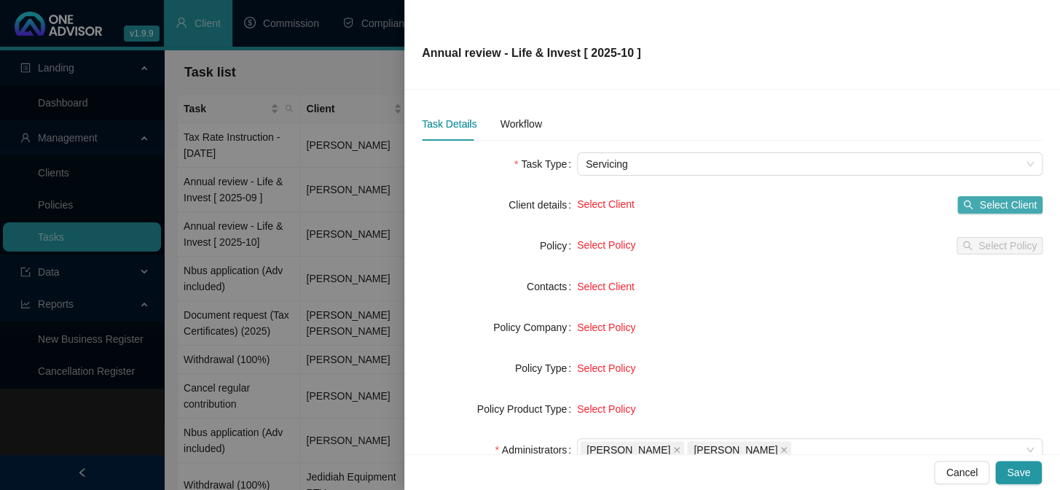
click at [980, 202] on span "Select Client" at bounding box center [1008, 205] width 58 height 16
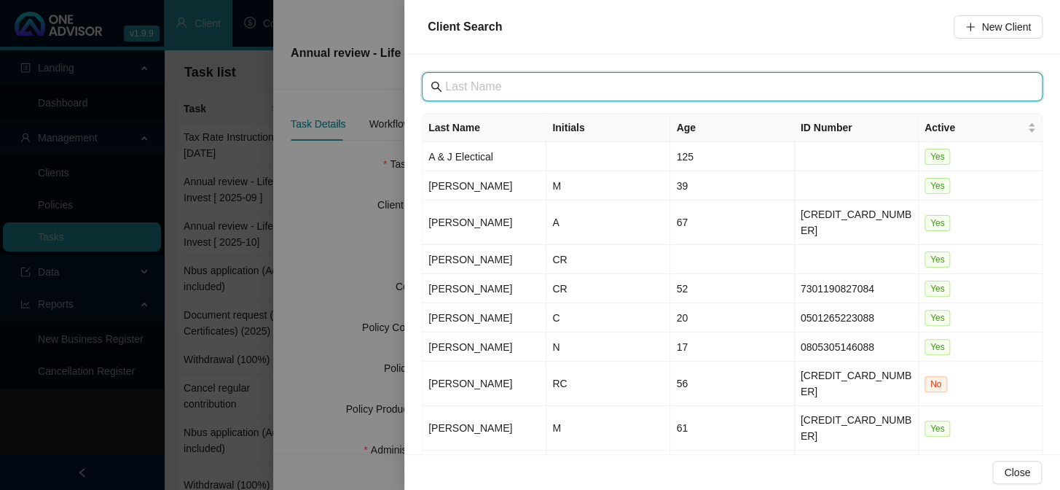
click at [472, 90] on input "text" at bounding box center [733, 86] width 577 height 17
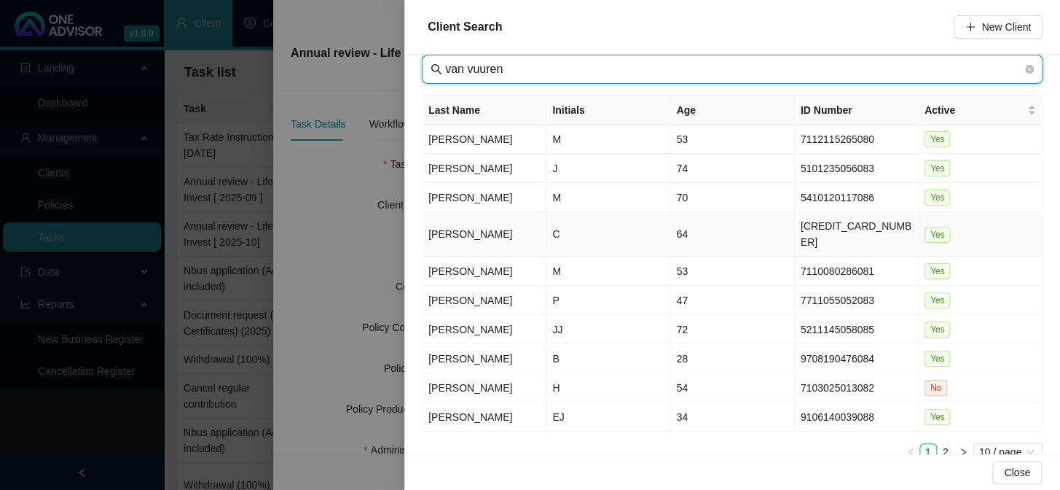
scroll to position [34, 0]
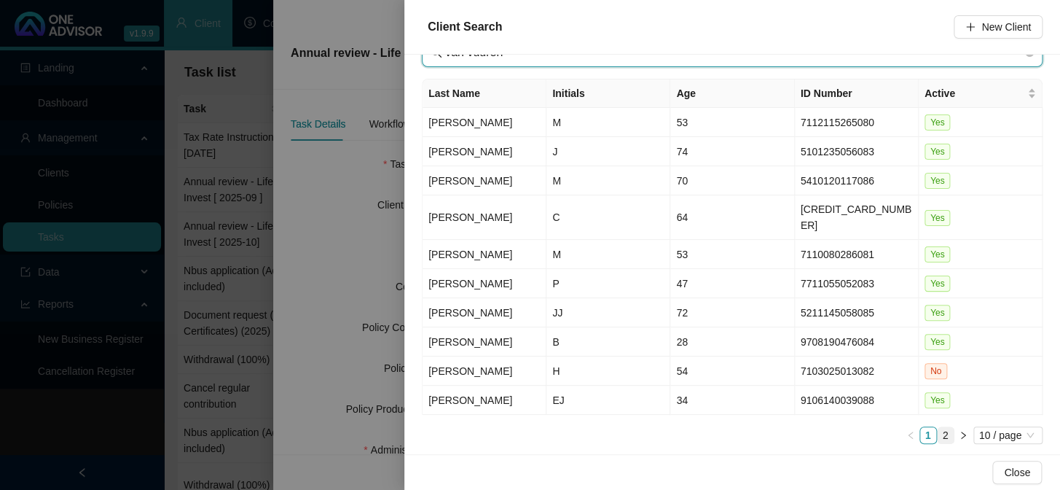
type input "van vuuren"
click at [938, 427] on link "2" at bounding box center [946, 435] width 16 height 16
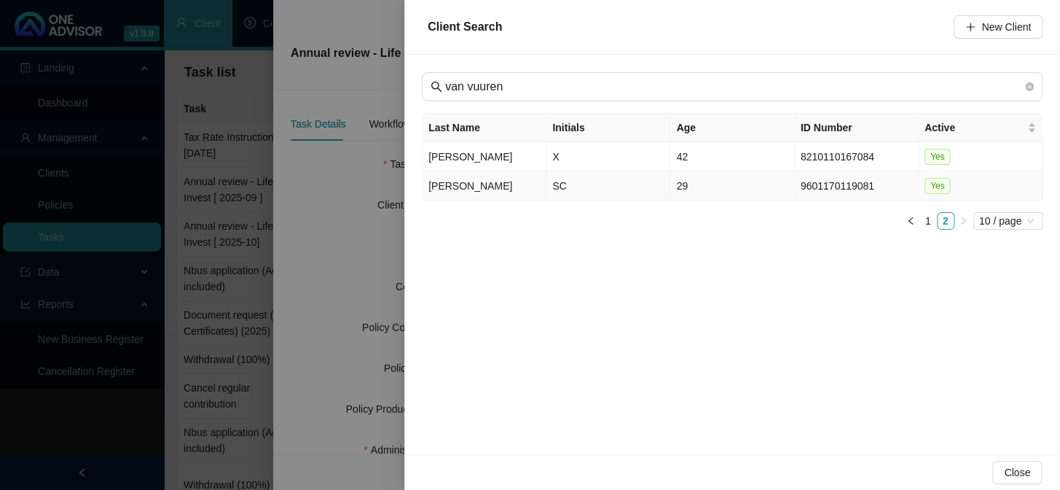
click at [463, 187] on td "[PERSON_NAME]" at bounding box center [485, 185] width 124 height 29
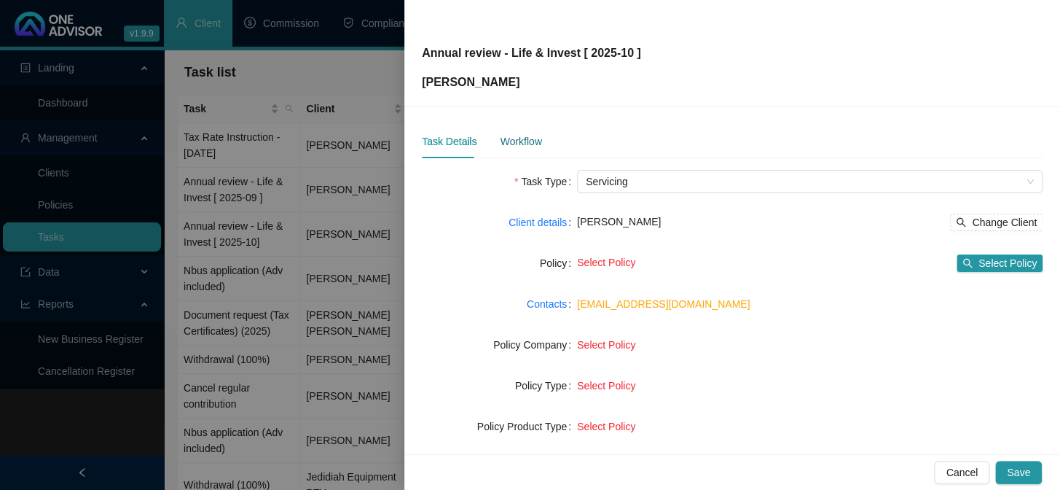
click at [516, 142] on div "Workflow" at bounding box center [521, 141] width 42 height 16
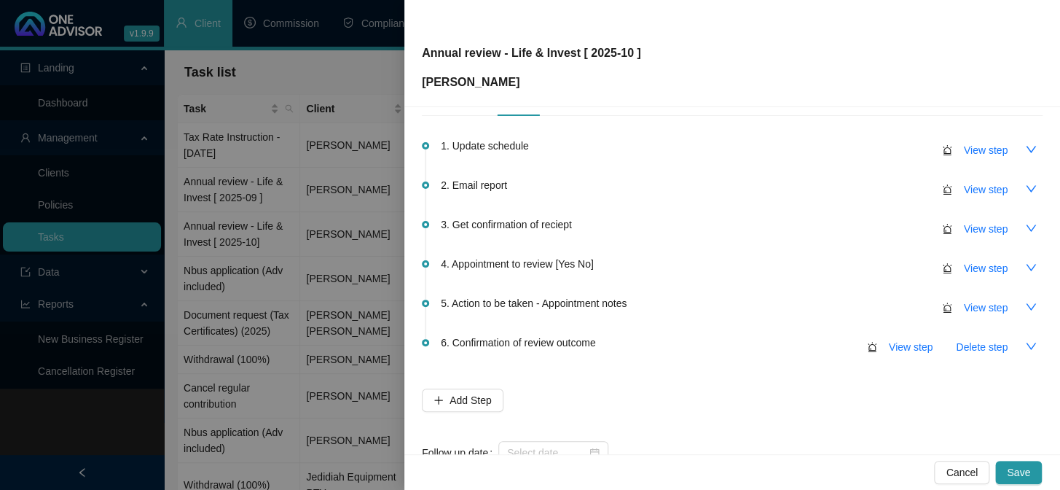
scroll to position [86, 0]
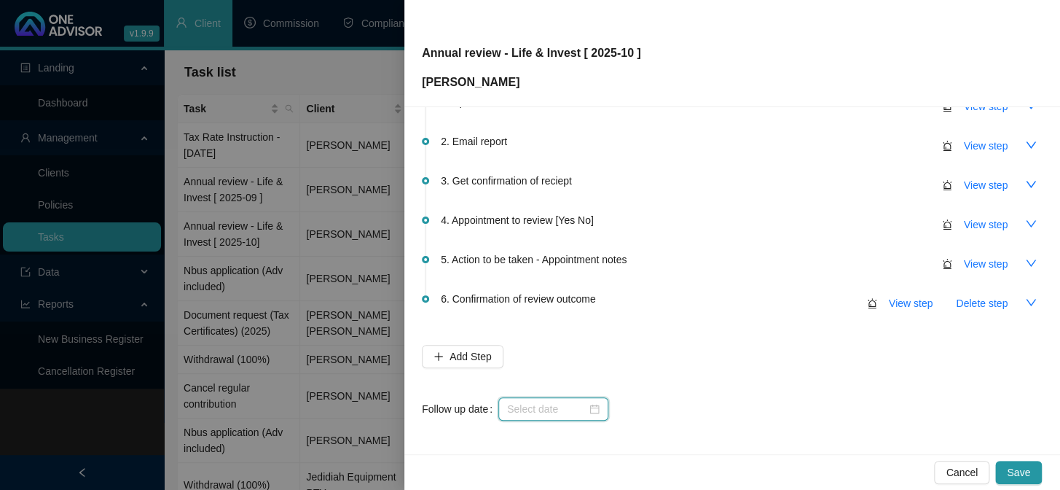
click at [538, 413] on input at bounding box center [546, 409] width 79 height 16
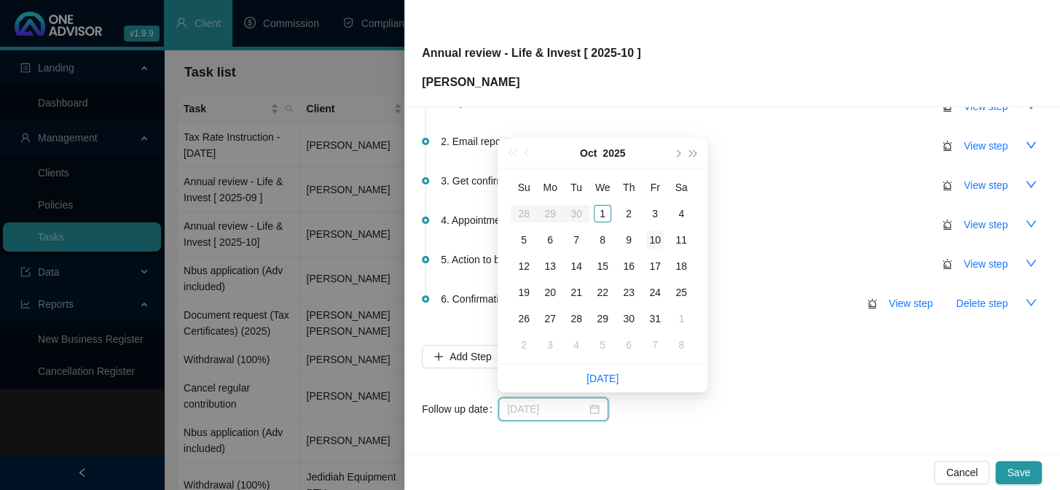
type input "[DATE]"
click at [664, 240] on td "10" at bounding box center [655, 240] width 26 height 26
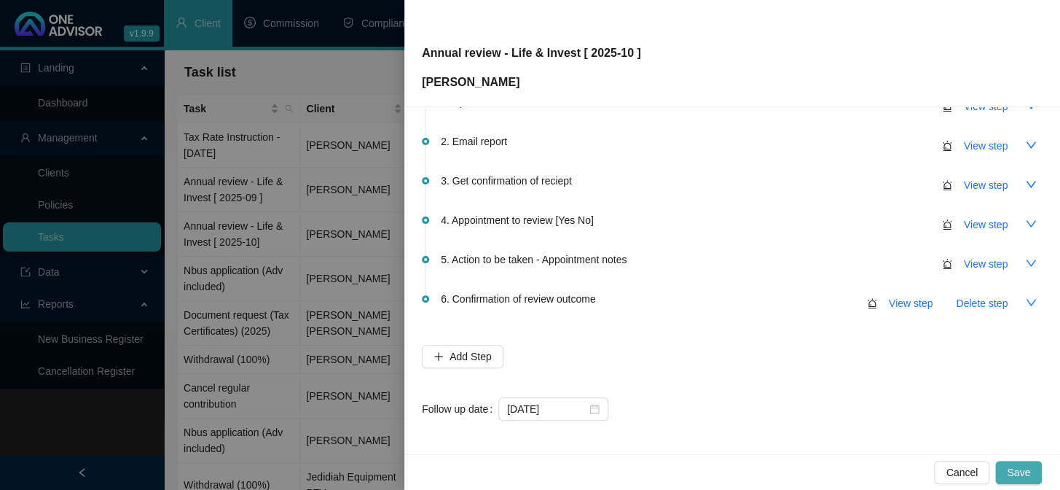
click at [1016, 466] on span "Save" at bounding box center [1018, 472] width 23 height 16
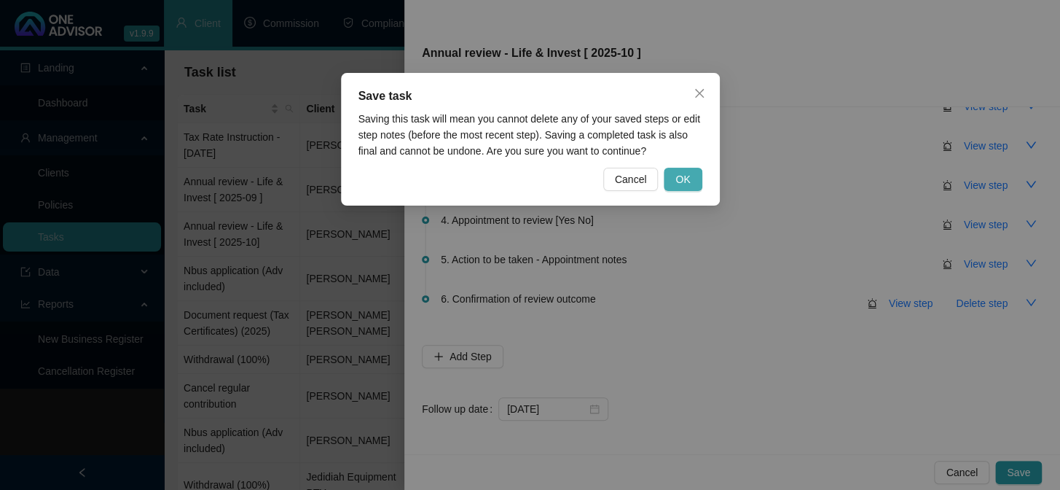
click at [680, 182] on span "OK" at bounding box center [682, 179] width 15 height 16
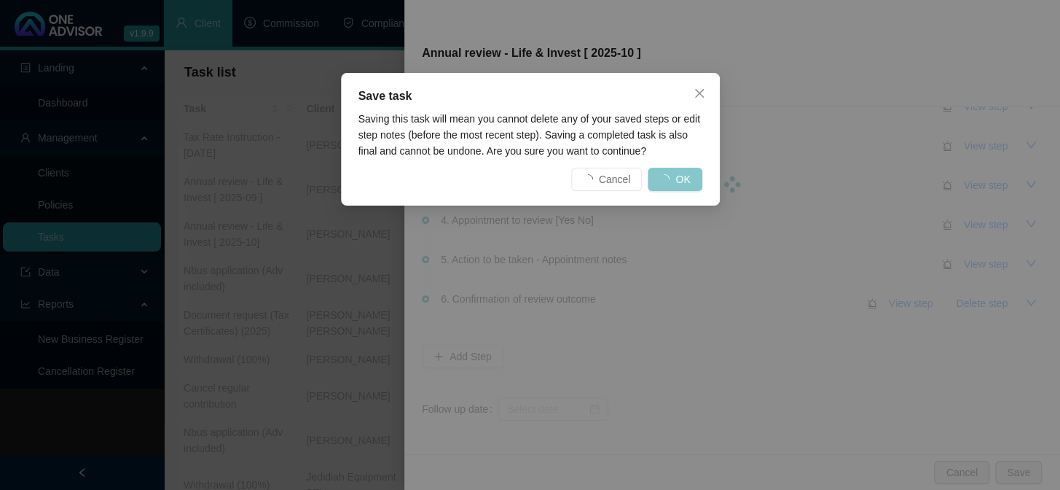
scroll to position [0, 0]
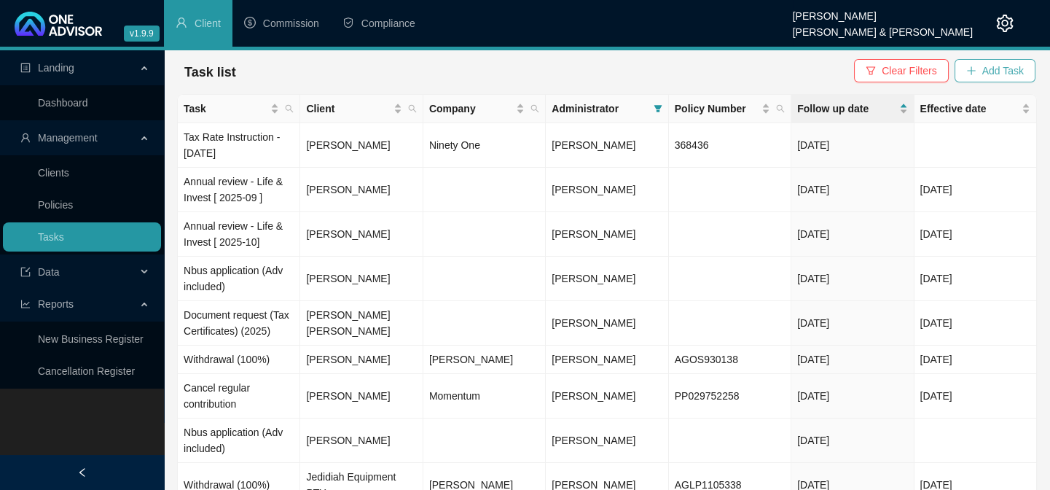
click at [1010, 71] on span "Add Task" at bounding box center [1003, 71] width 42 height 16
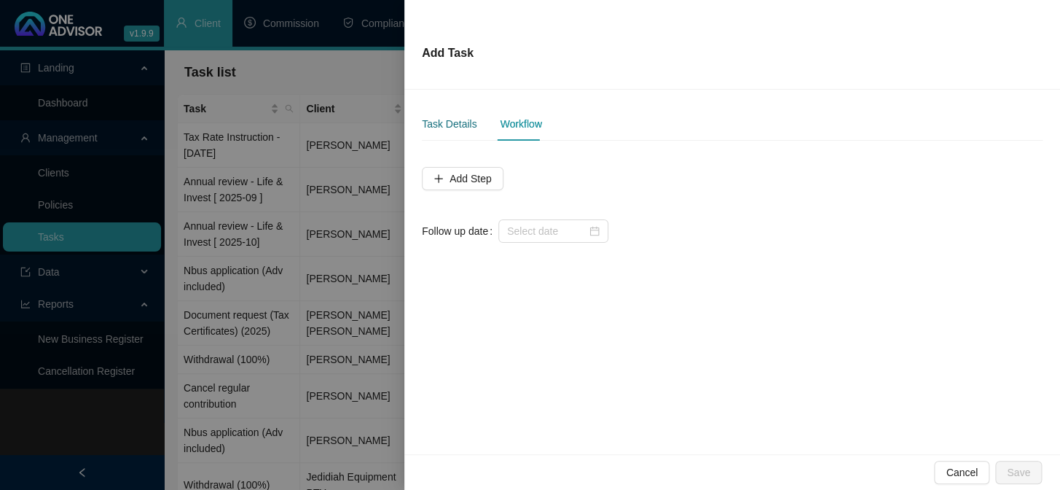
click at [441, 124] on div "Task Details" at bounding box center [449, 124] width 55 height 16
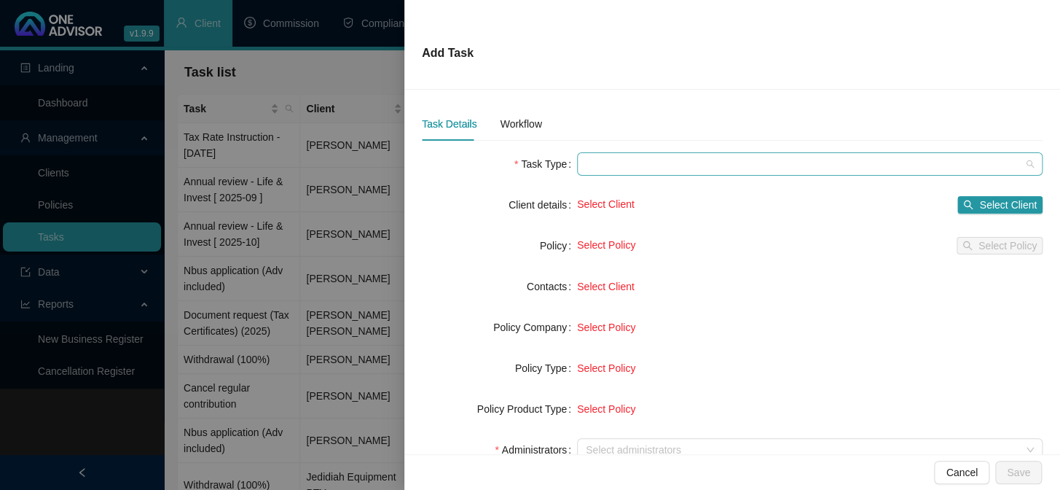
click at [599, 160] on span at bounding box center [810, 164] width 448 height 22
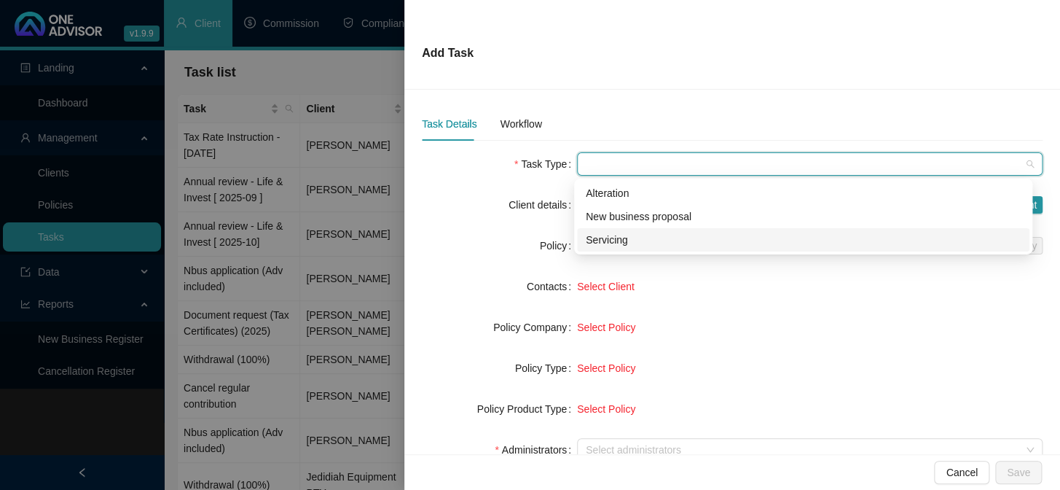
click at [605, 240] on div "Servicing" at bounding box center [803, 240] width 435 height 16
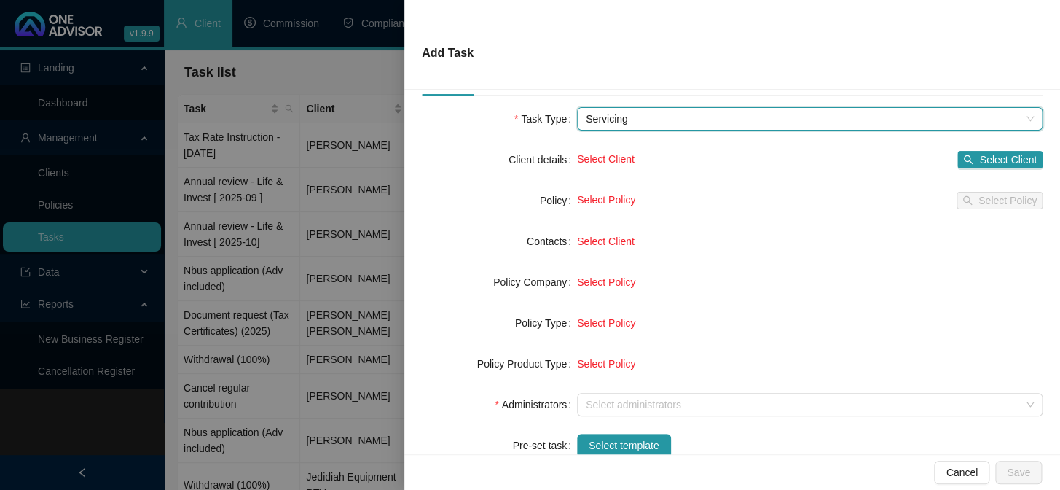
scroll to position [66, 0]
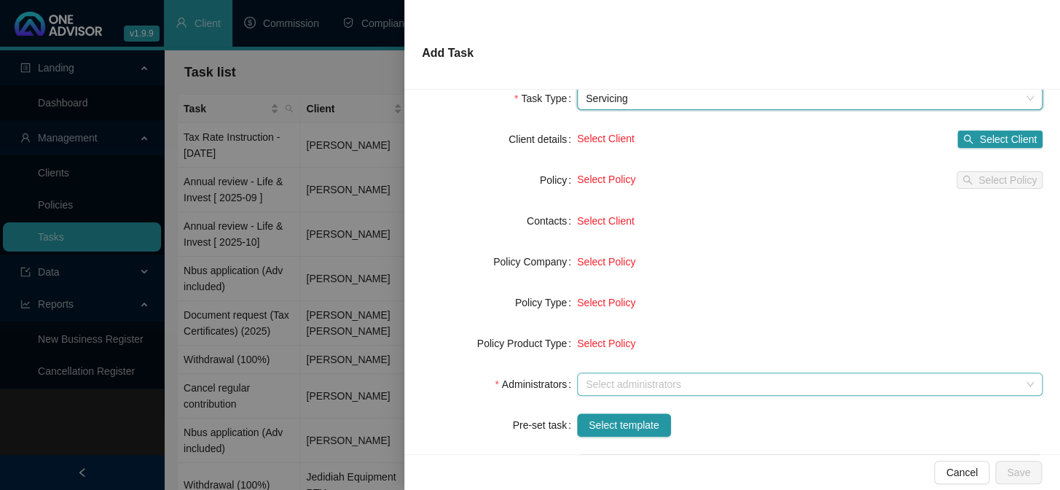
click at [601, 382] on div at bounding box center [802, 384] width 444 height 11
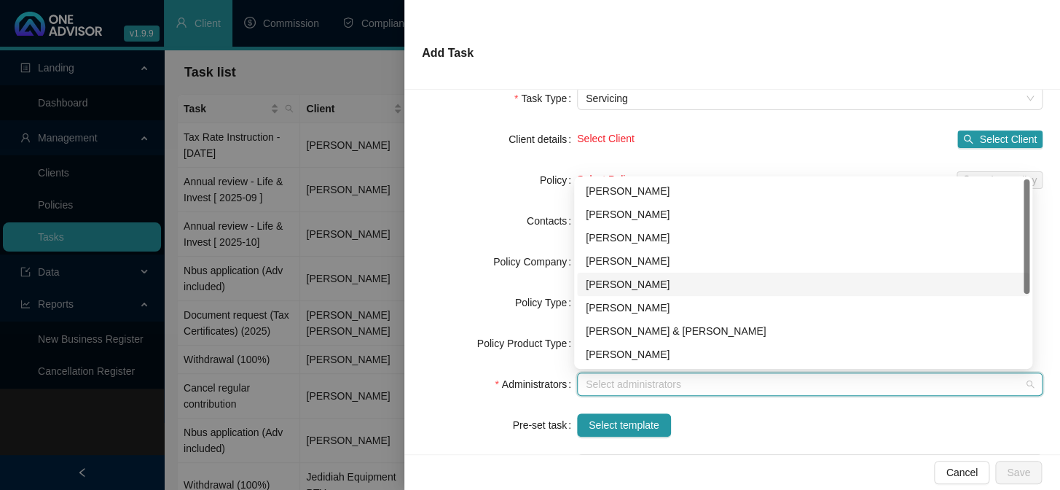
click at [612, 287] on div "[PERSON_NAME]" at bounding box center [803, 284] width 435 height 16
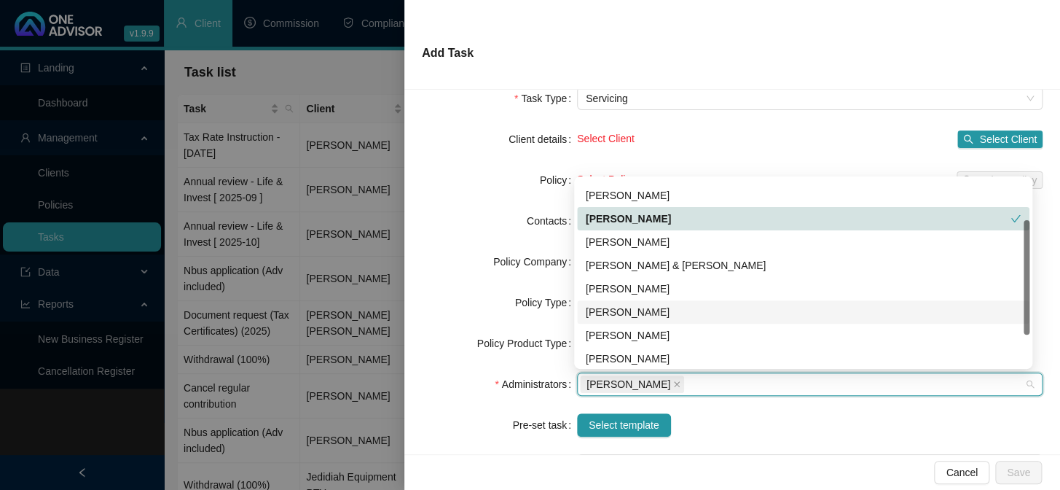
click at [616, 307] on div "[PERSON_NAME]" at bounding box center [803, 312] width 435 height 16
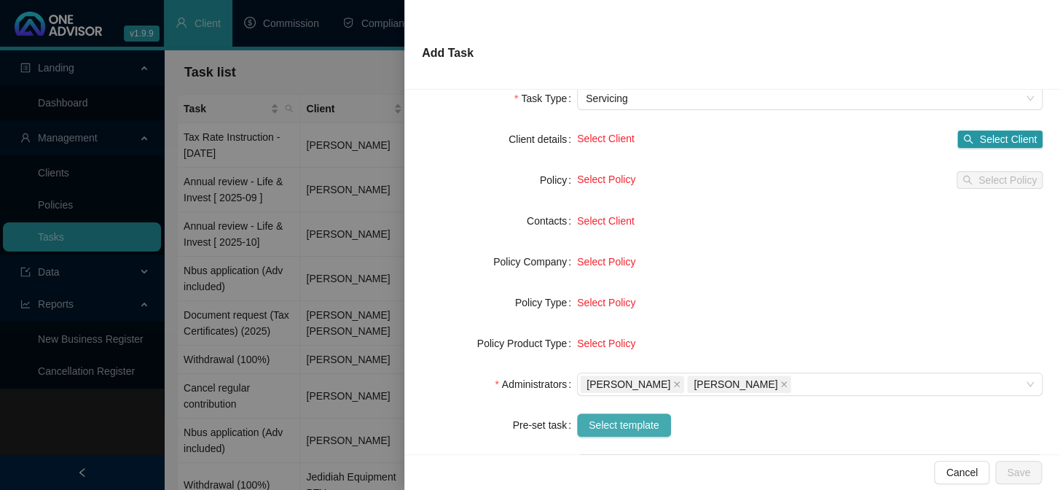
click at [619, 423] on span "Select template" at bounding box center [624, 425] width 71 height 16
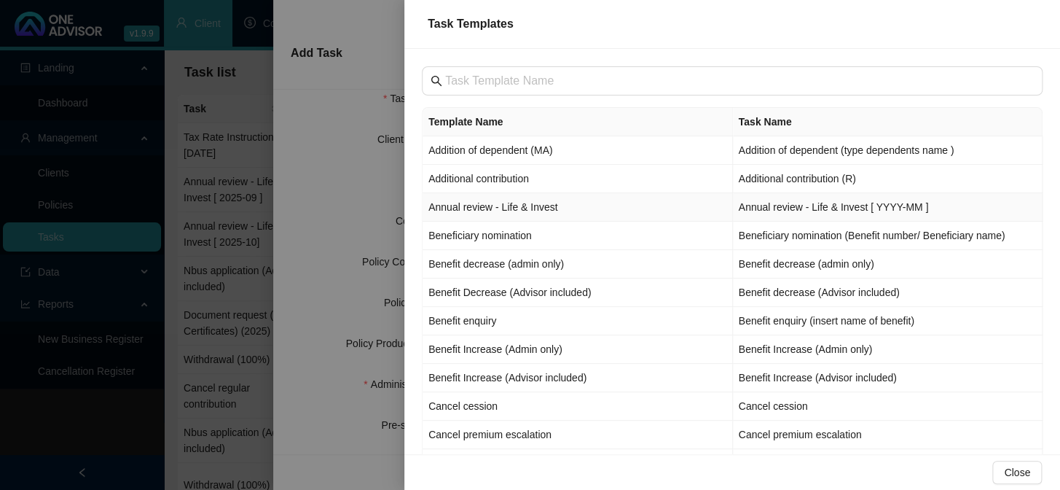
click at [466, 206] on td "Annual review - Life & Invest" at bounding box center [578, 207] width 310 height 28
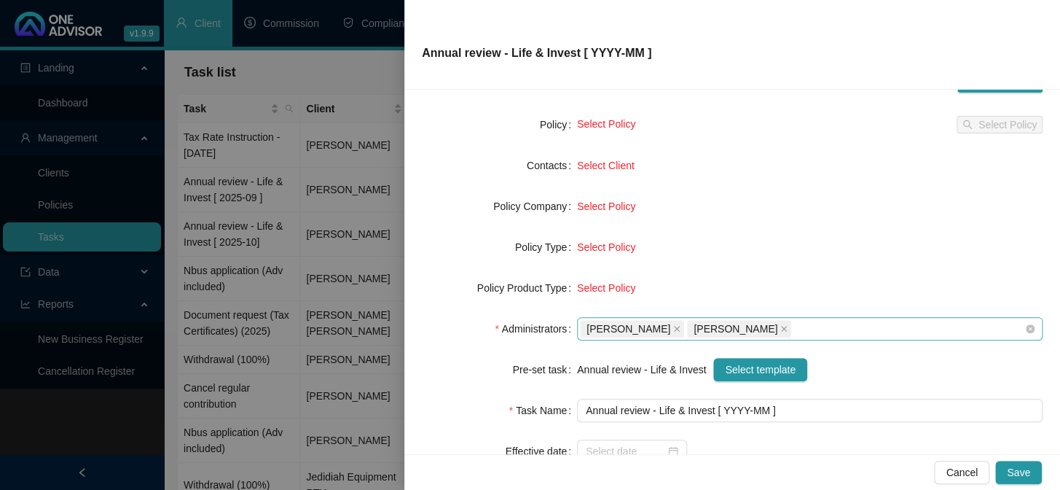
scroll to position [205, 0]
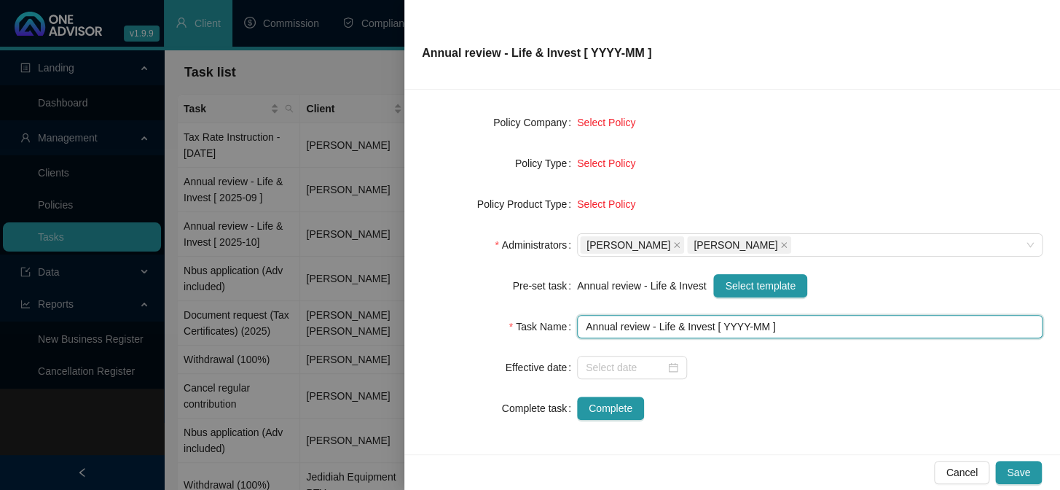
drag, startPoint x: 742, startPoint y: 326, endPoint x: 735, endPoint y: 356, distance: 30.7
click at [740, 332] on input "Annual review - Life & Invest [ YYYY-MM ]" at bounding box center [810, 326] width 466 height 23
type input "Annual review - Life & Invest [ 2025-10 ]"
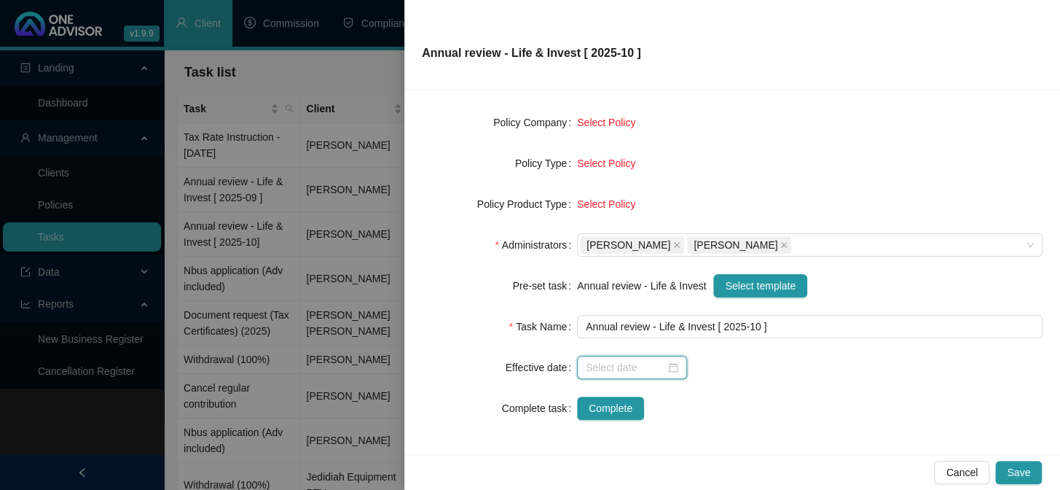
click at [644, 368] on input at bounding box center [625, 367] width 79 height 16
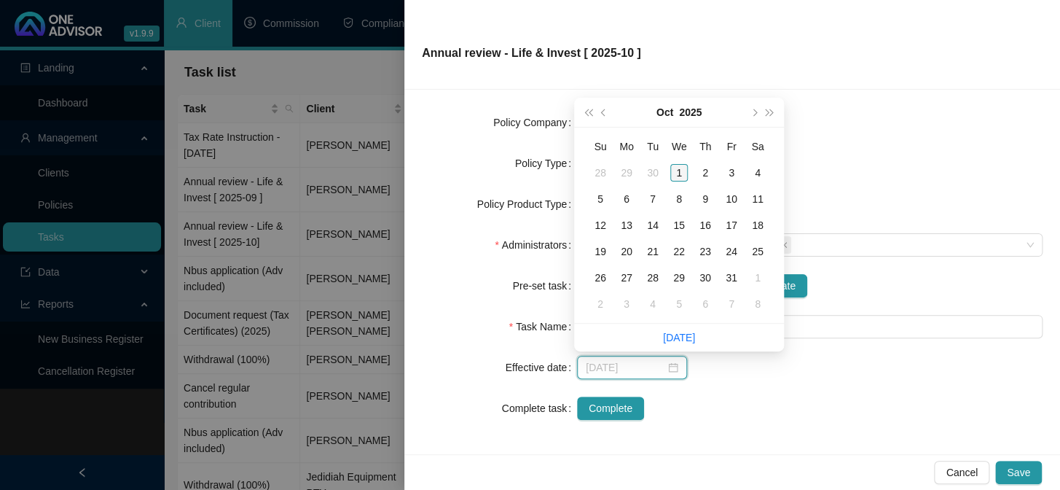
type input "[DATE]"
click at [680, 171] on div "1" at bounding box center [678, 172] width 17 height 17
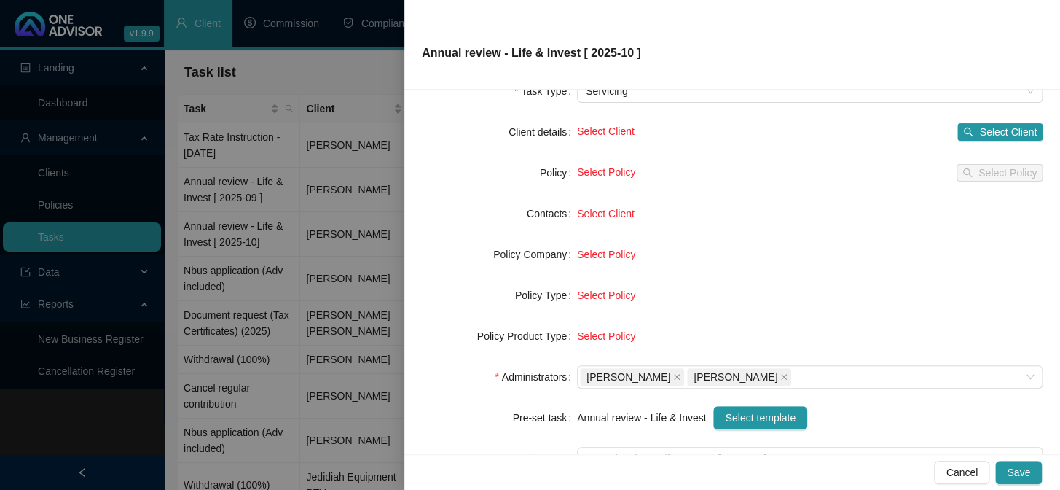
scroll to position [0, 0]
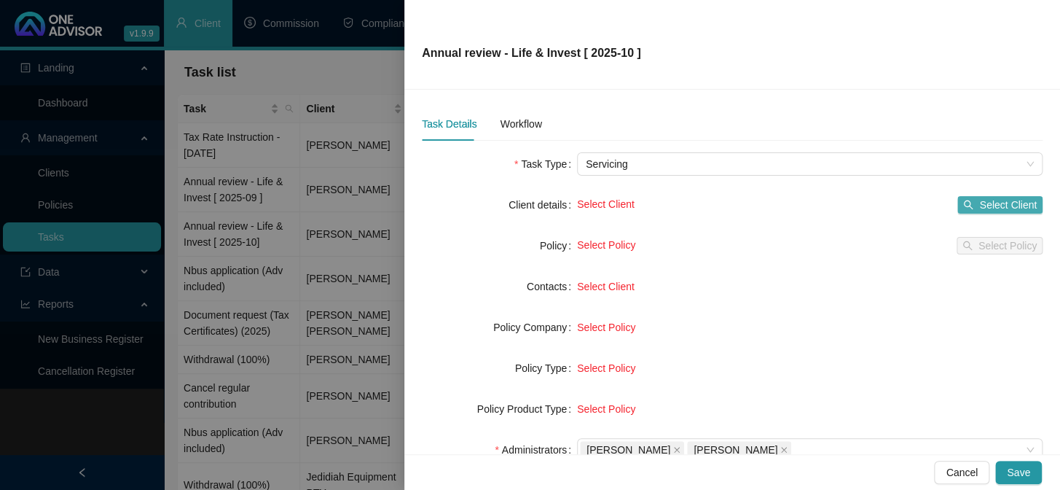
click at [999, 199] on span "Select Client" at bounding box center [1008, 205] width 58 height 16
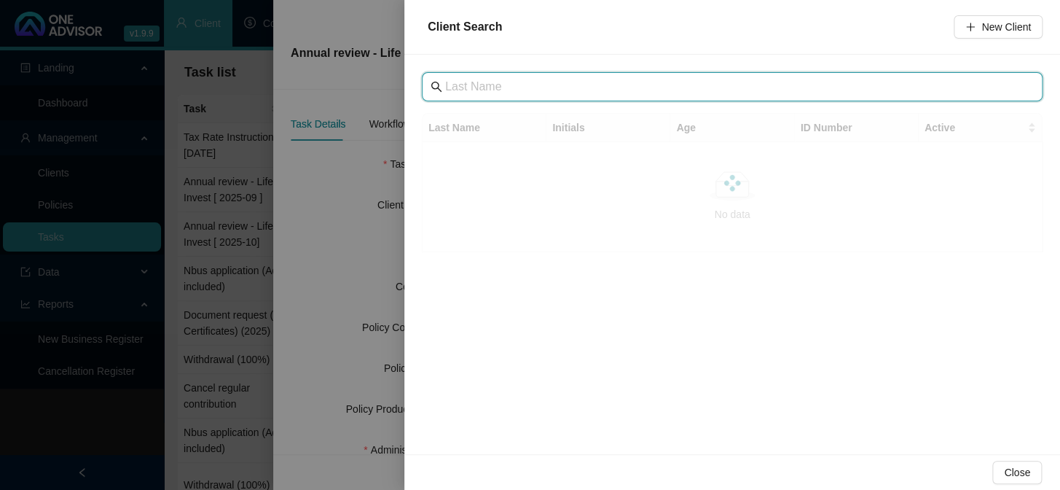
click at [522, 86] on input "text" at bounding box center [733, 86] width 577 height 17
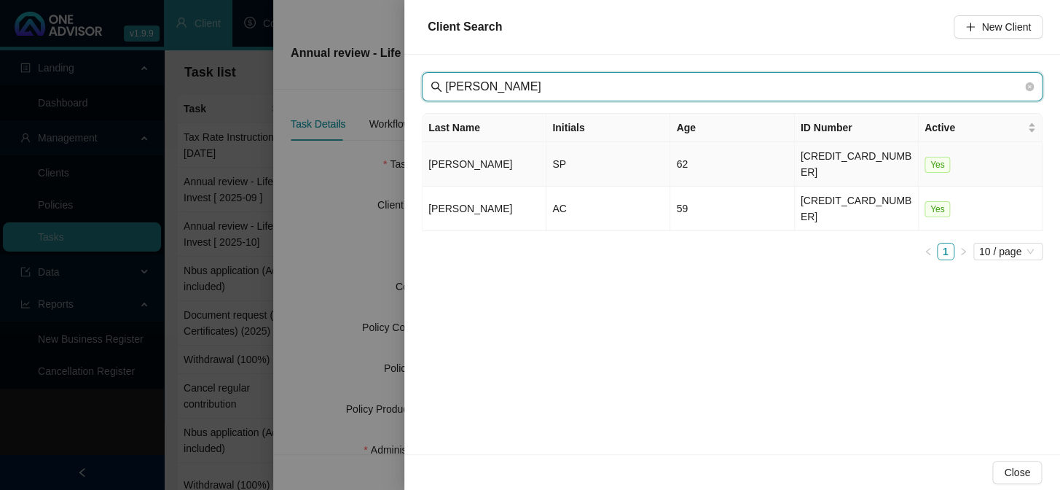
type input "[PERSON_NAME]"
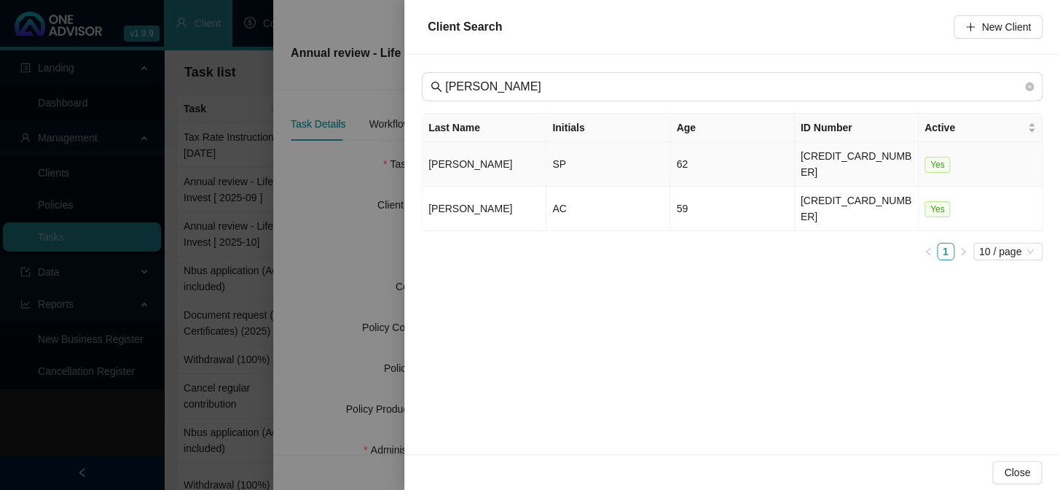
click at [442, 154] on td "[PERSON_NAME]" at bounding box center [485, 164] width 124 height 44
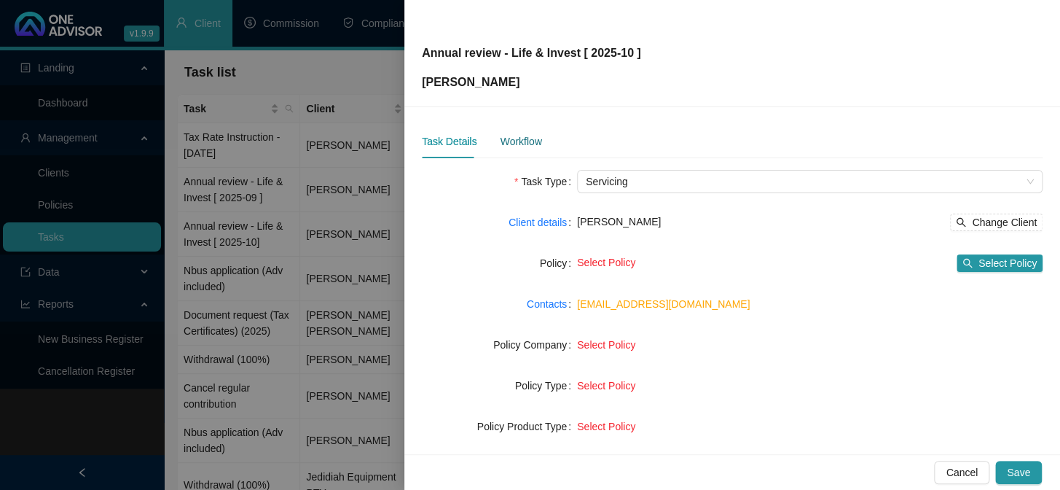
click at [514, 141] on div "Workflow" at bounding box center [521, 141] width 42 height 16
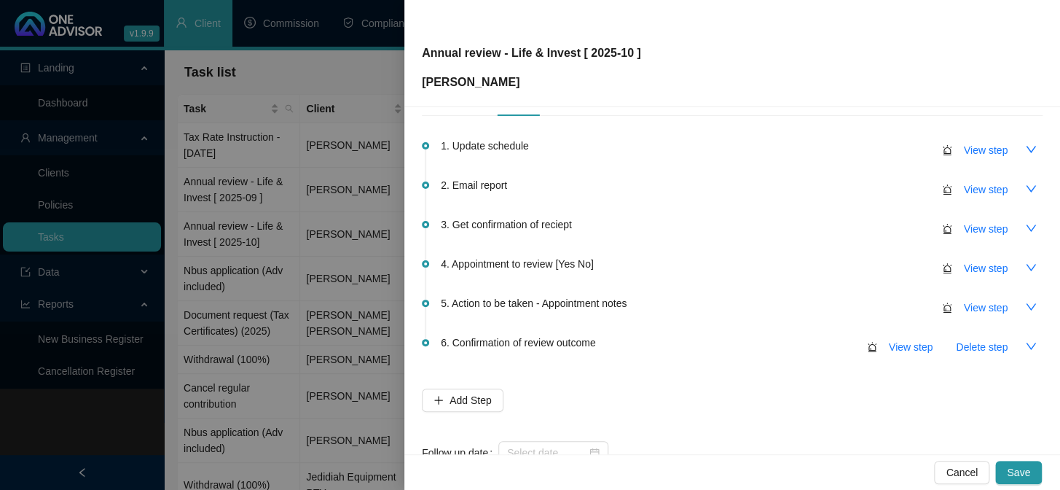
scroll to position [86, 0]
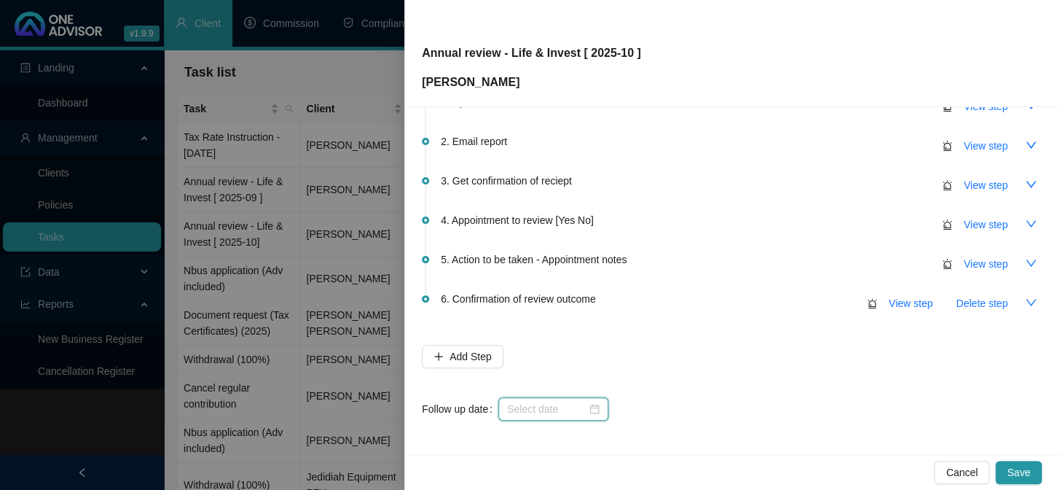
click at [547, 407] on input at bounding box center [546, 409] width 79 height 16
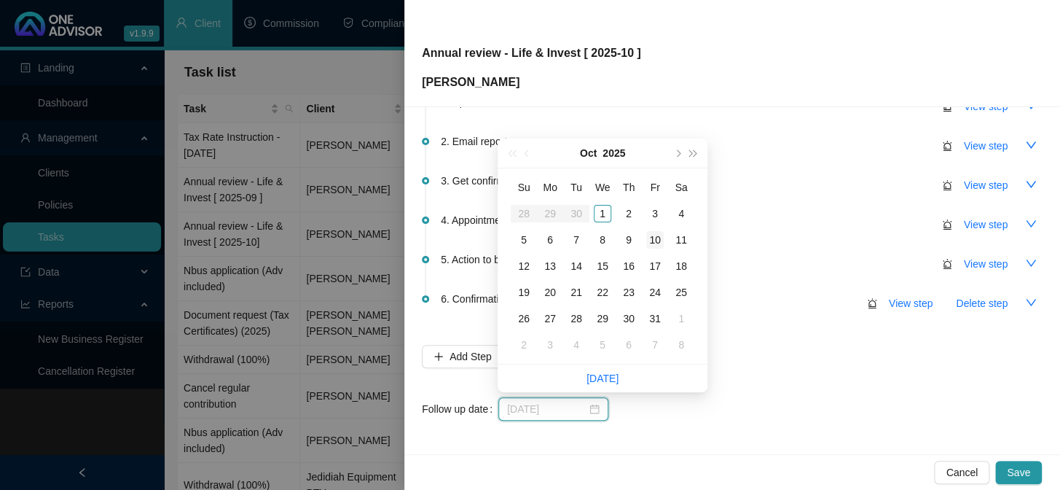
type input "[DATE]"
click at [656, 243] on div "10" at bounding box center [654, 239] width 17 height 17
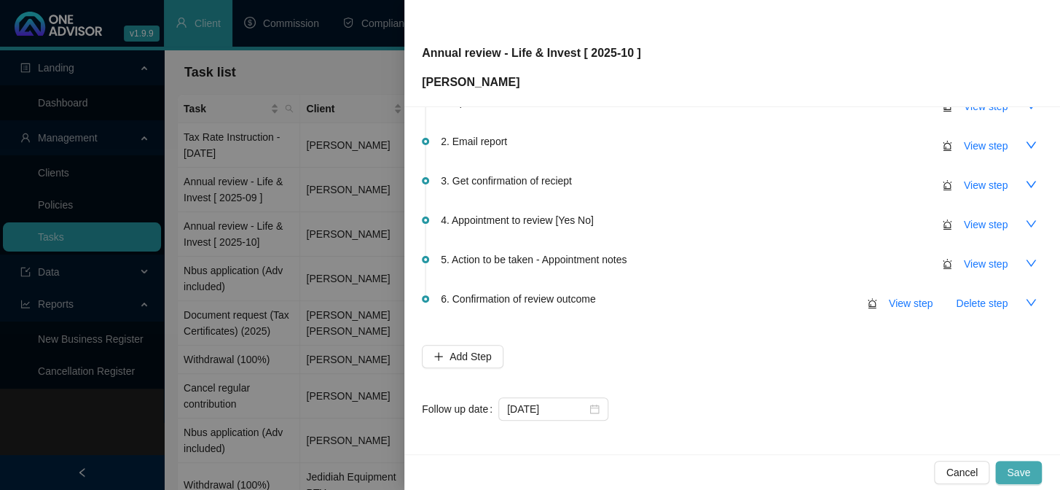
click at [1021, 468] on span "Save" at bounding box center [1018, 472] width 23 height 16
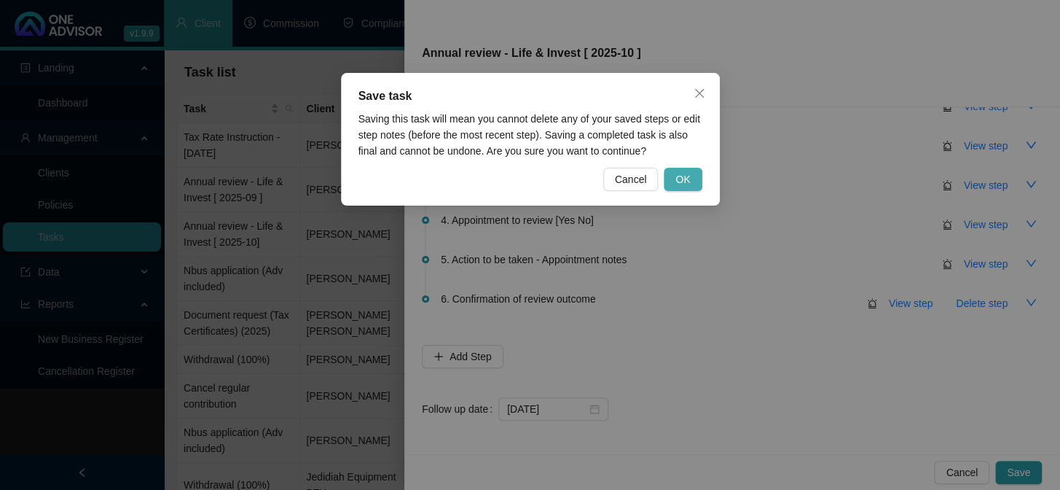
click at [686, 183] on span "OK" at bounding box center [682, 179] width 15 height 16
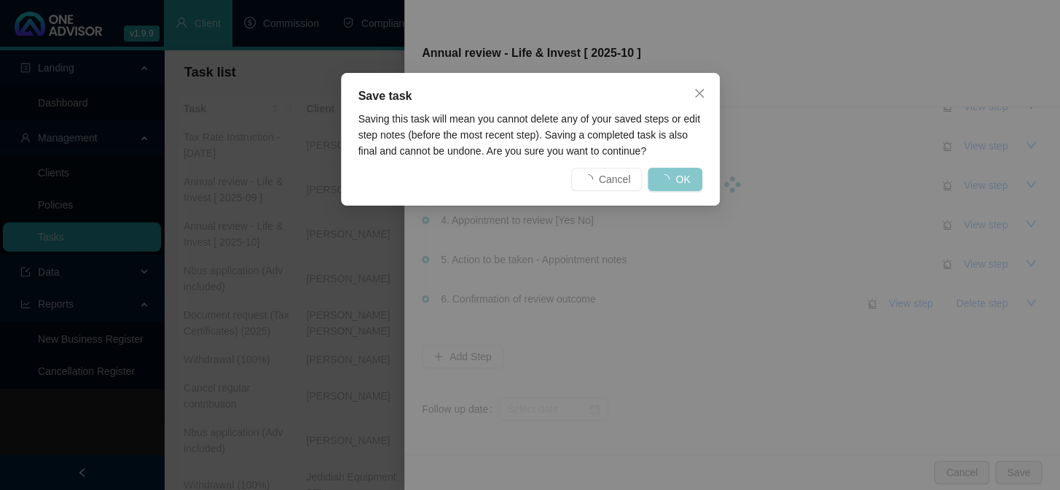
scroll to position [0, 0]
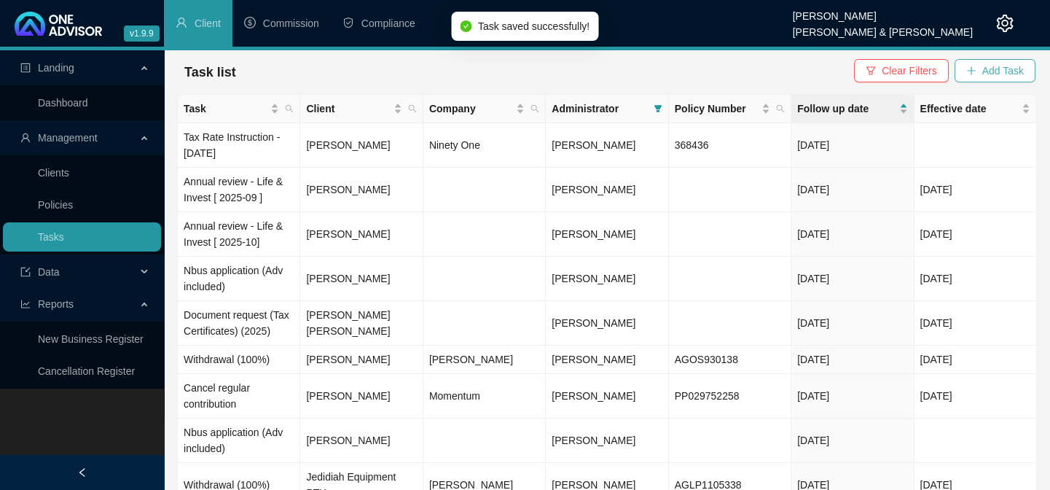
click at [1002, 74] on span "Add Task" at bounding box center [1003, 71] width 42 height 16
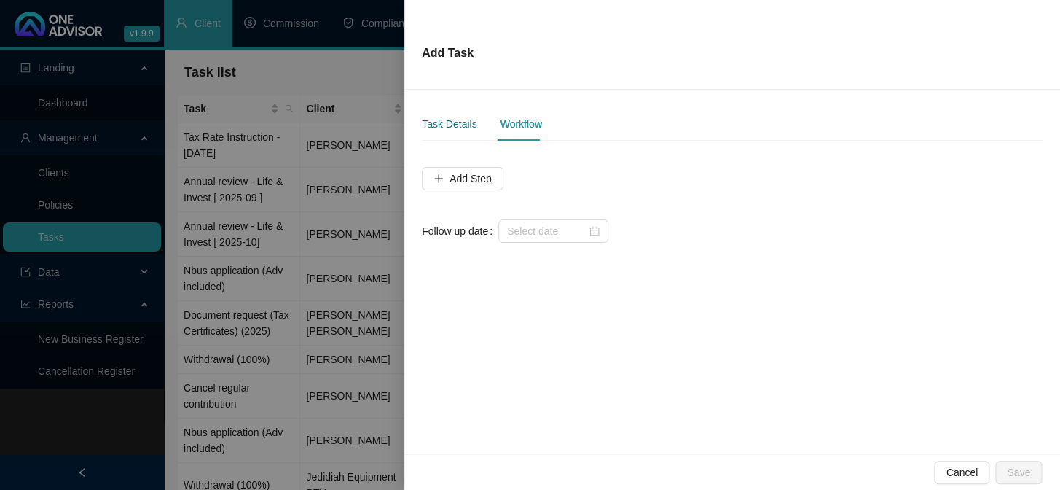
click at [452, 122] on div "Task Details" at bounding box center [449, 124] width 55 height 16
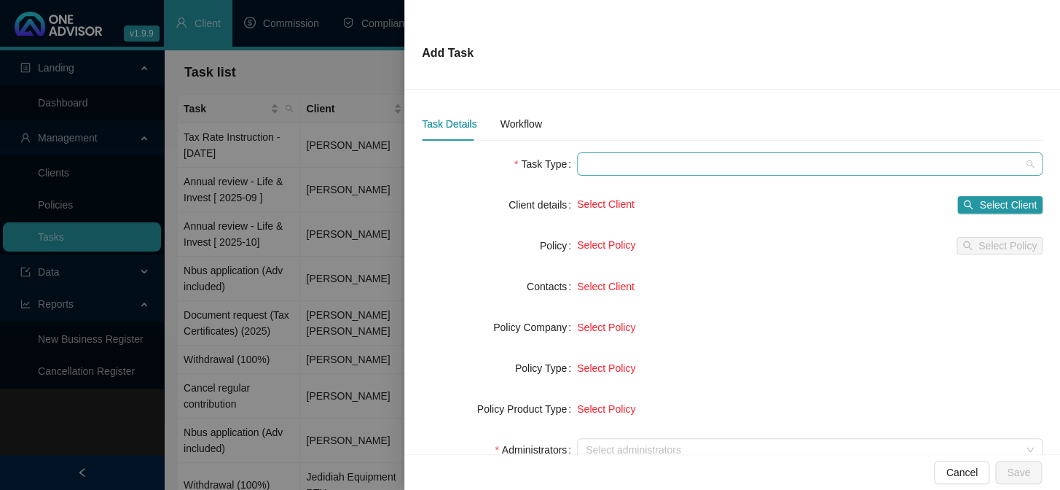
click at [596, 166] on span at bounding box center [810, 164] width 448 height 22
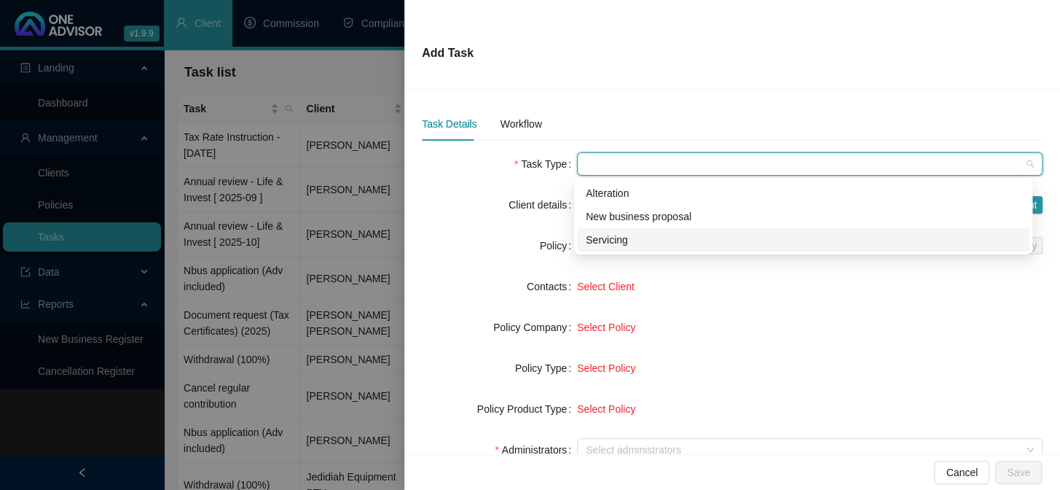
click at [599, 243] on div "Servicing" at bounding box center [803, 240] width 435 height 16
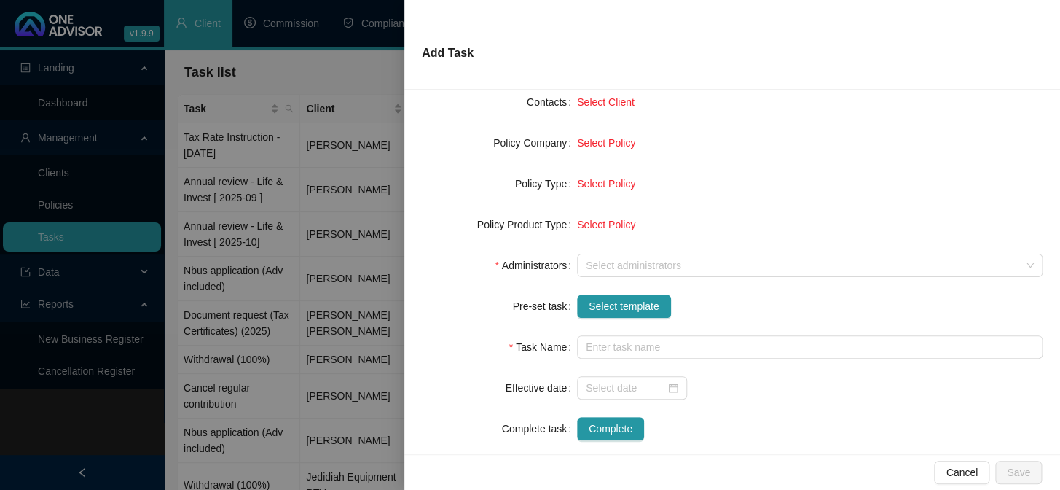
scroll to position [198, 0]
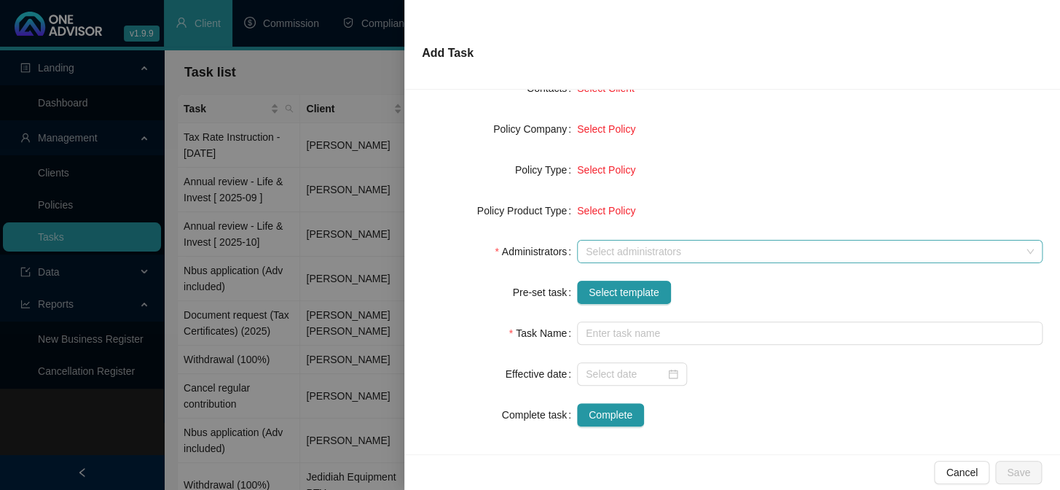
click at [601, 247] on div at bounding box center [802, 251] width 444 height 11
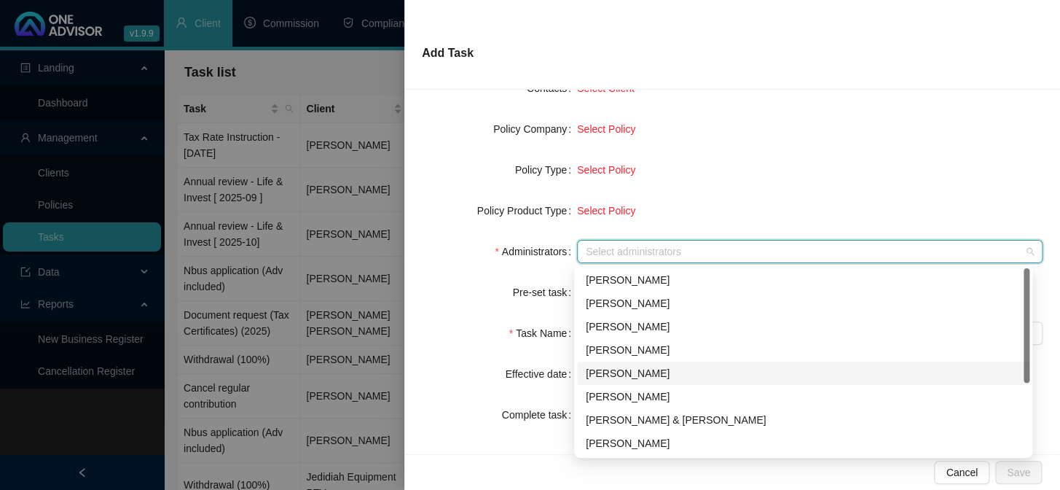
click at [615, 374] on div "[PERSON_NAME]" at bounding box center [803, 373] width 435 height 16
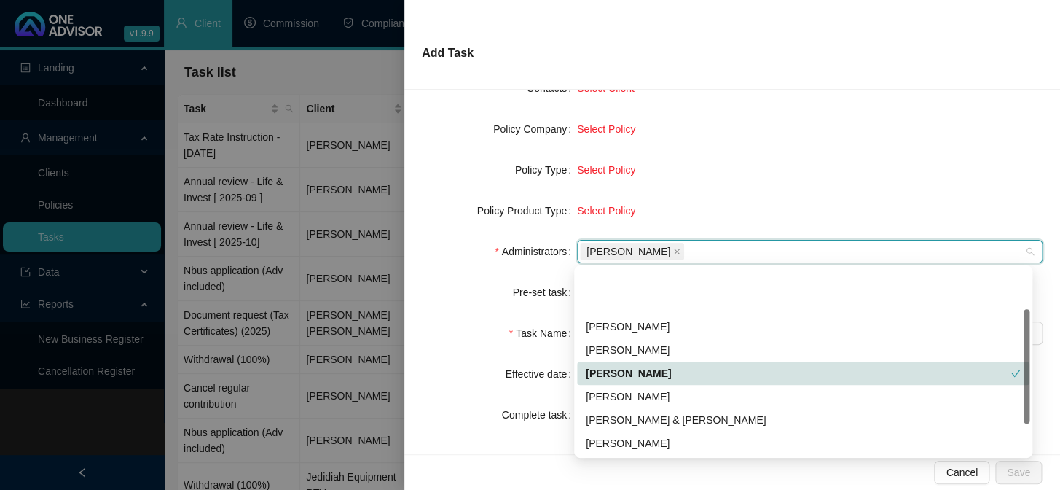
scroll to position [66, 0]
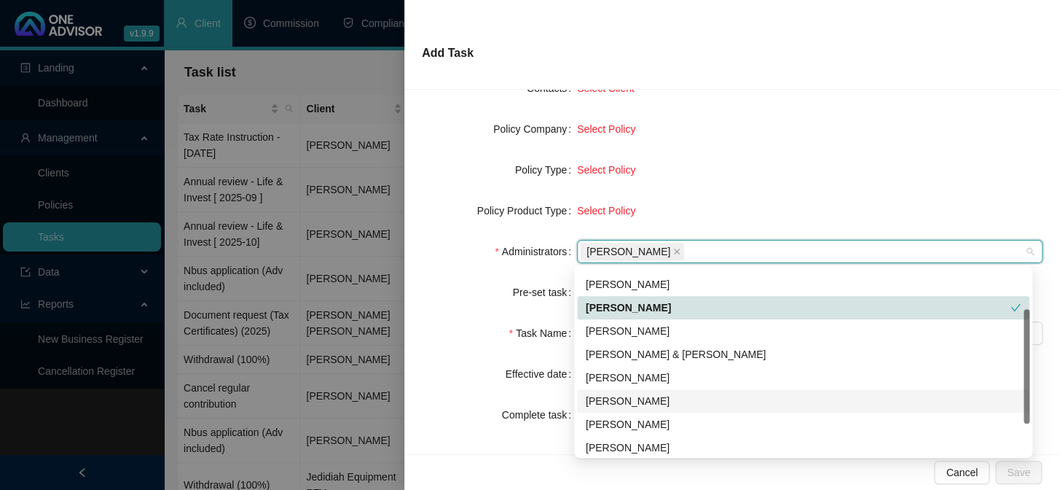
click at [615, 401] on div "[PERSON_NAME]" at bounding box center [803, 401] width 435 height 16
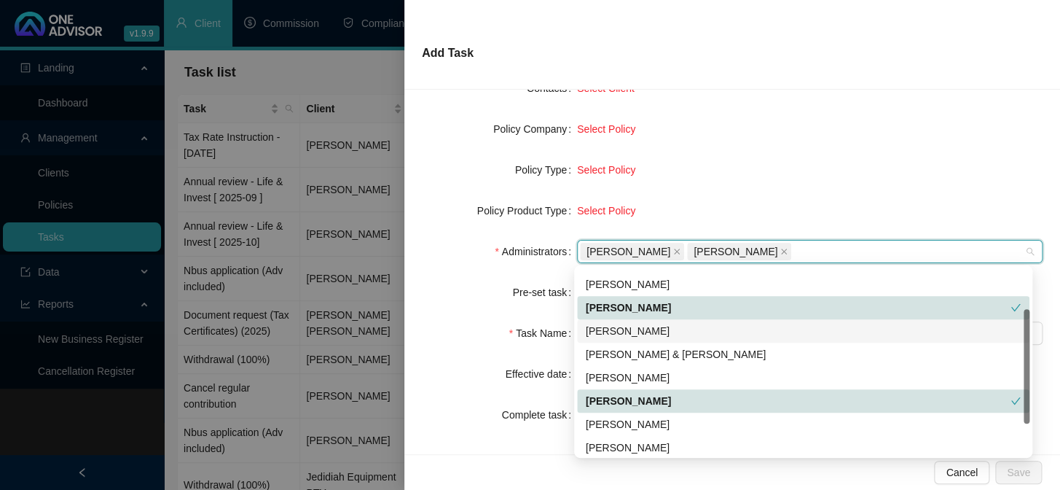
drag, startPoint x: 420, startPoint y: 334, endPoint x: 568, endPoint y: 334, distance: 147.9
click at [423, 334] on div "Task Details Workflow Task Type Servicing Client details Select Client Select C…" at bounding box center [732, 272] width 656 height 364
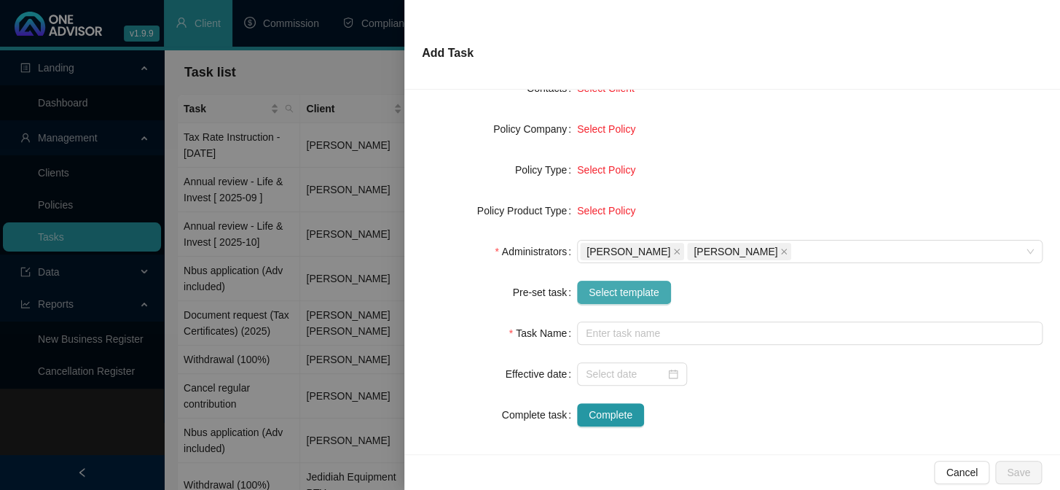
click at [603, 297] on span "Select template" at bounding box center [624, 292] width 71 height 16
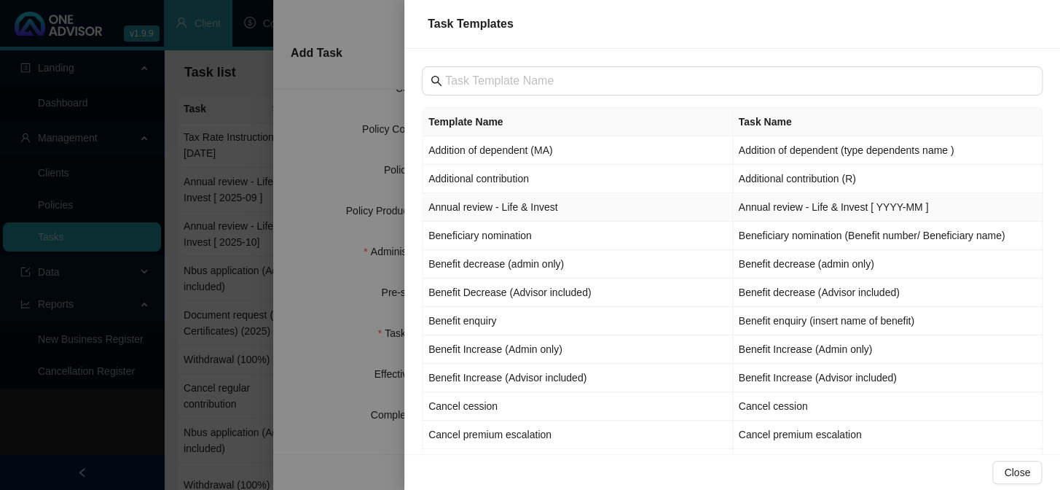
click at [471, 205] on td "Annual review - Life & Invest" at bounding box center [578, 207] width 310 height 28
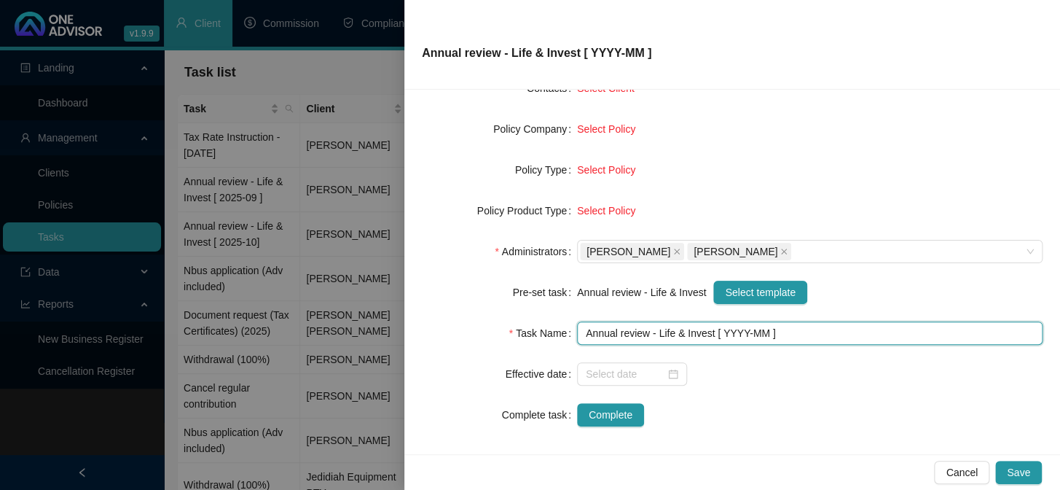
drag, startPoint x: 739, startPoint y: 327, endPoint x: 769, endPoint y: 381, distance: 62.0
click at [739, 328] on input "Annual review - Life & Invest [ YYYY-MM ]" at bounding box center [810, 332] width 466 height 23
type input "Annual review - Life & Invest [ 2025-10 ]"
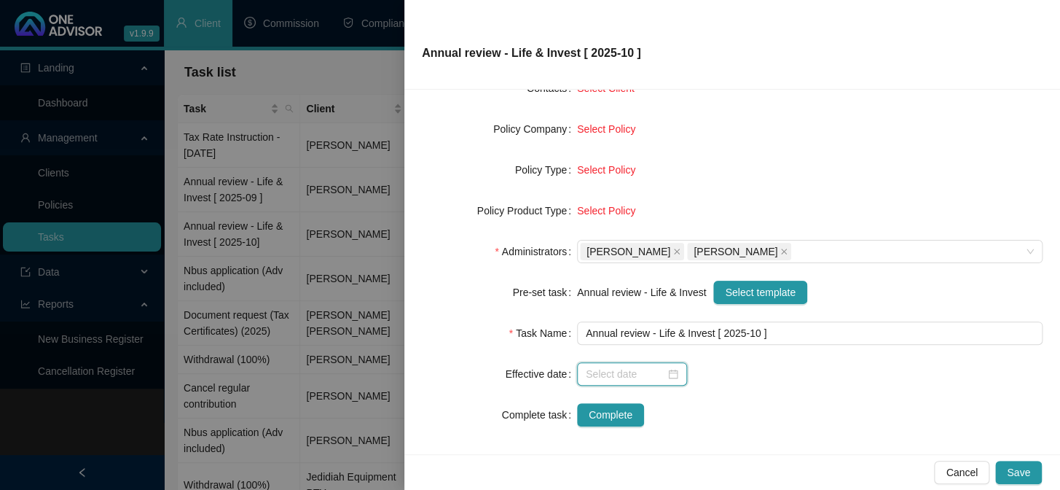
click at [616, 373] on input at bounding box center [625, 374] width 79 height 16
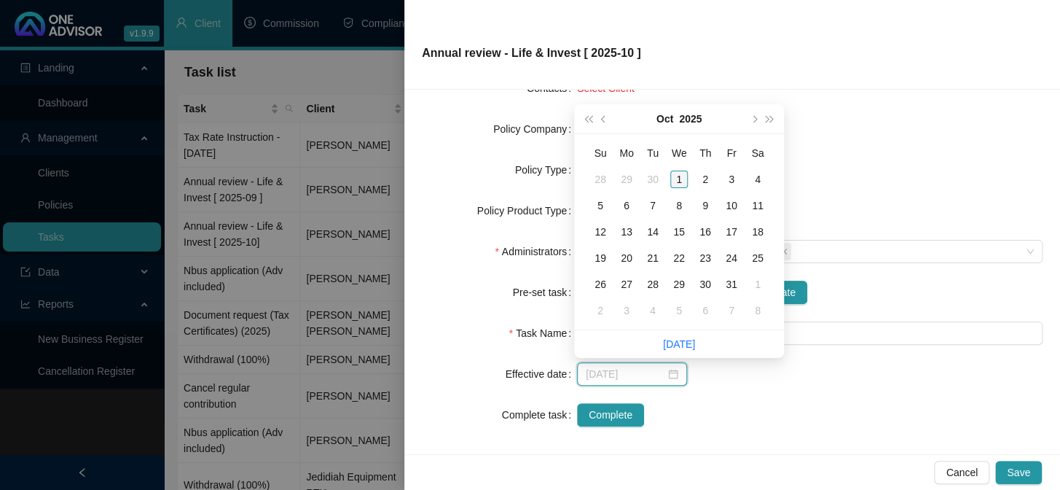
type input "[DATE]"
click at [676, 178] on div "1" at bounding box center [678, 178] width 17 height 17
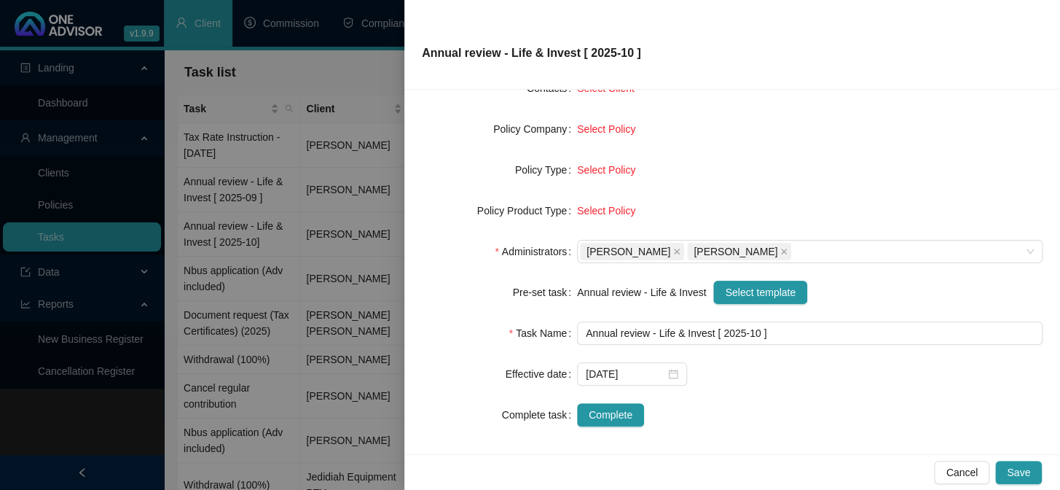
scroll to position [0, 0]
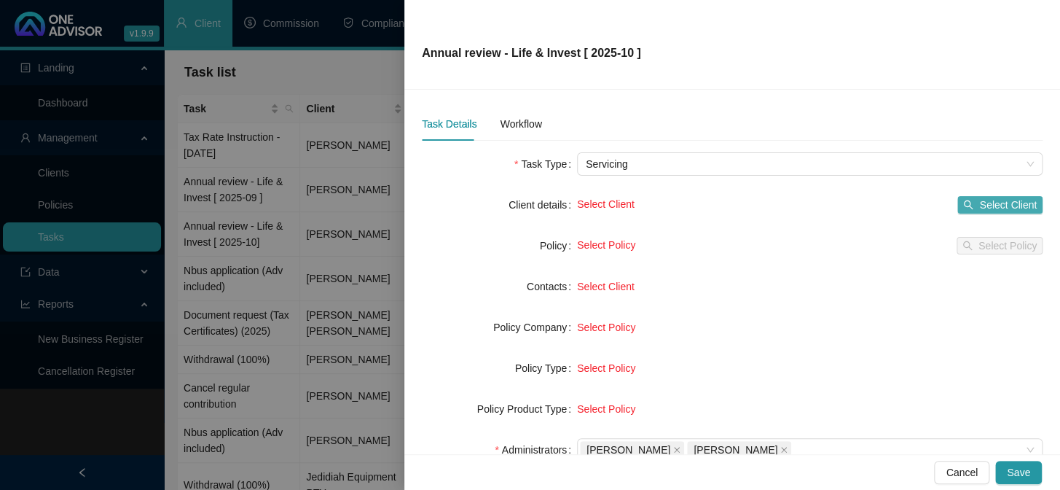
click at [994, 206] on span "Select Client" at bounding box center [1008, 205] width 58 height 16
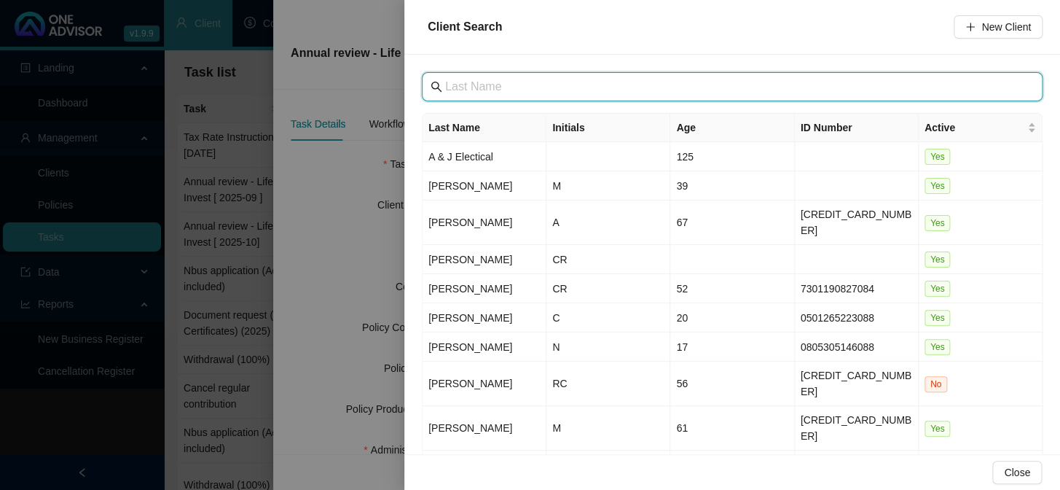
click at [558, 79] on input "text" at bounding box center [733, 86] width 577 height 17
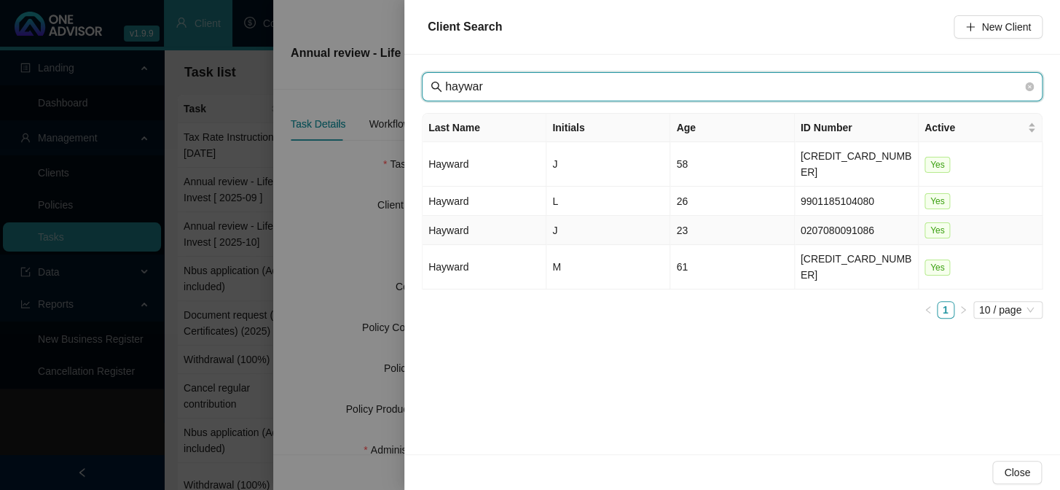
type input "haywar"
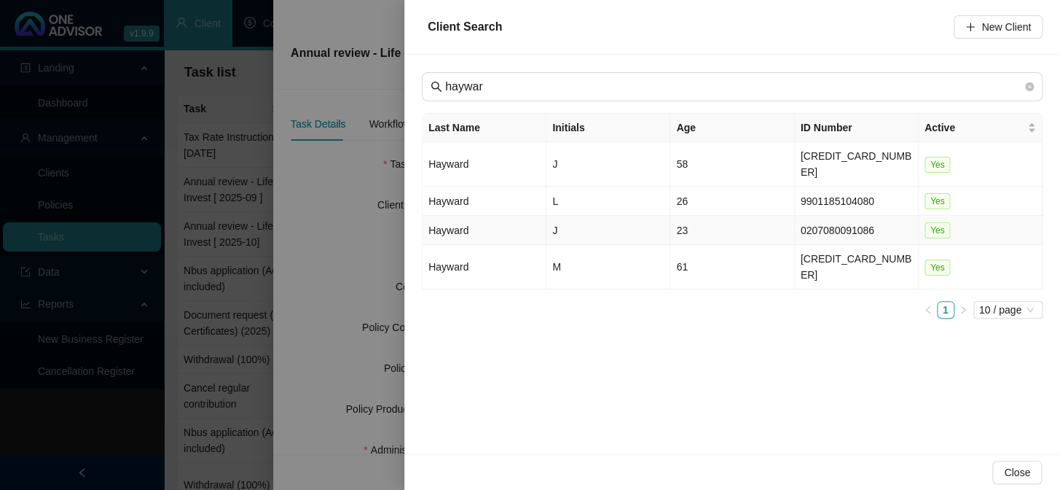
click at [458, 216] on td "Hayward" at bounding box center [485, 230] width 124 height 29
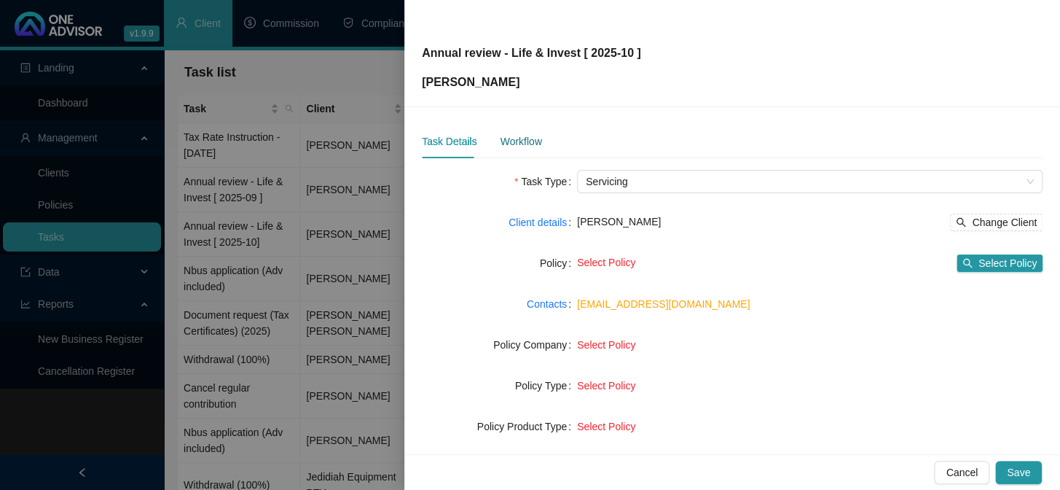
click at [522, 147] on div "Workflow" at bounding box center [521, 141] width 42 height 16
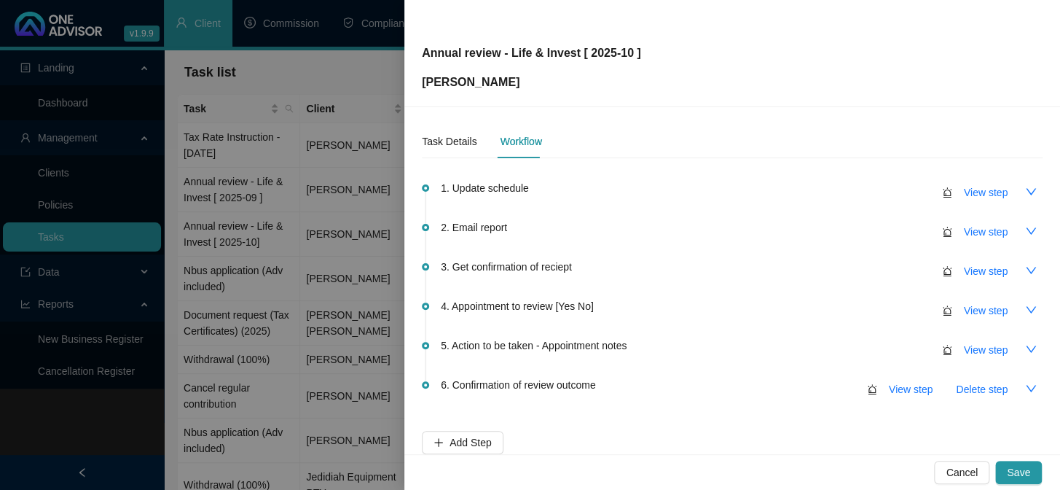
scroll to position [86, 0]
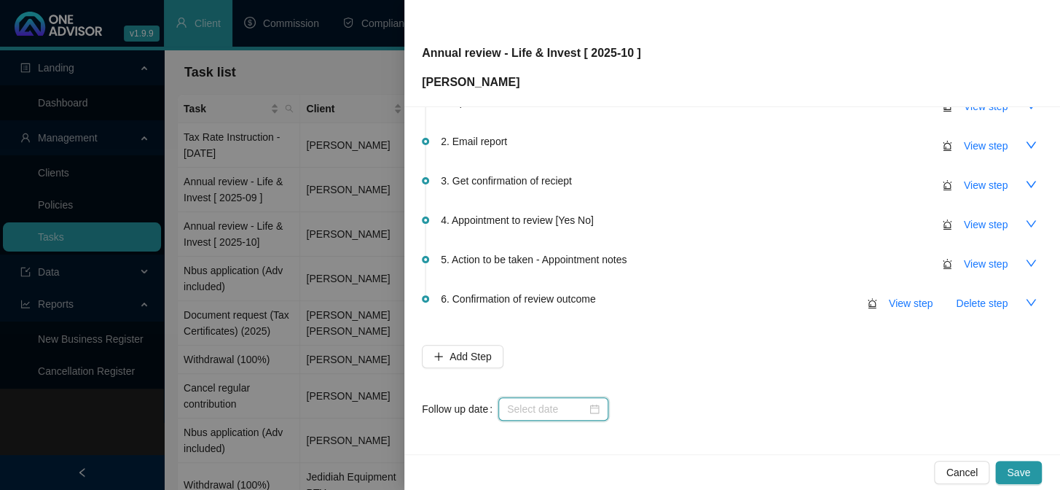
click at [530, 409] on input at bounding box center [546, 409] width 79 height 16
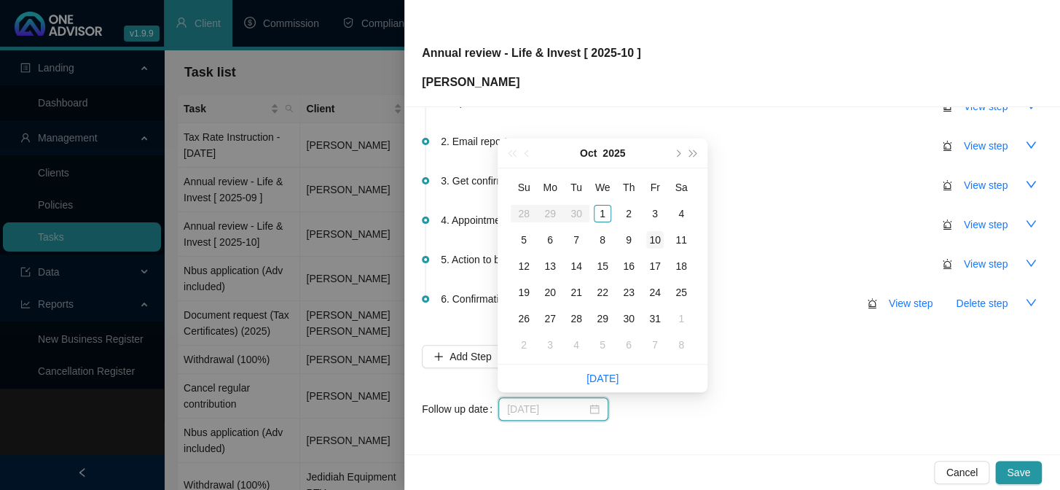
type input "[DATE]"
click at [658, 240] on div "10" at bounding box center [654, 239] width 17 height 17
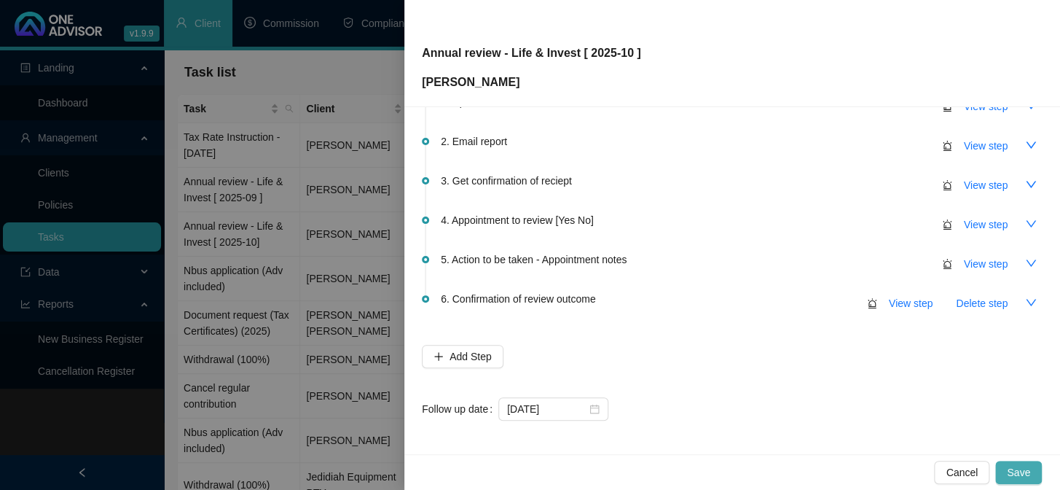
click at [1027, 467] on span "Save" at bounding box center [1018, 472] width 23 height 16
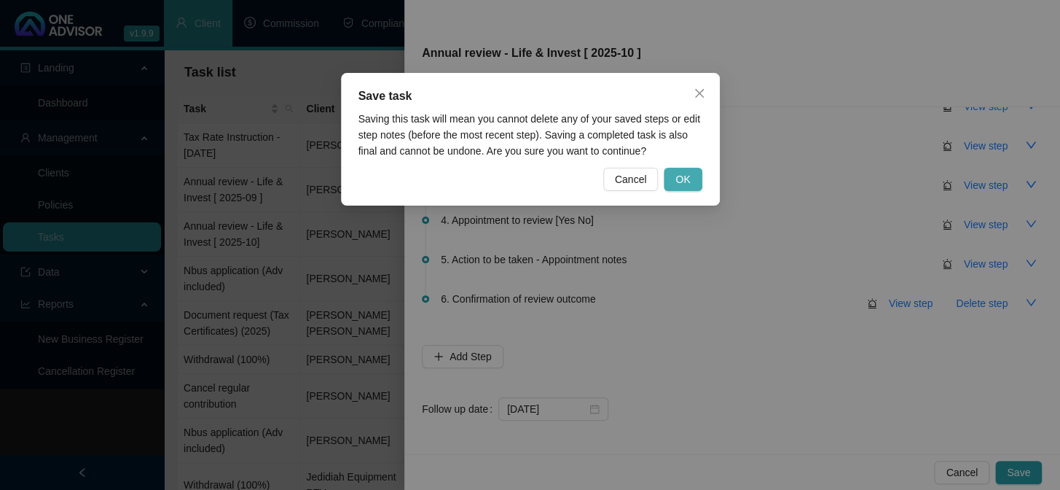
click at [673, 178] on button "OK" at bounding box center [683, 179] width 38 height 23
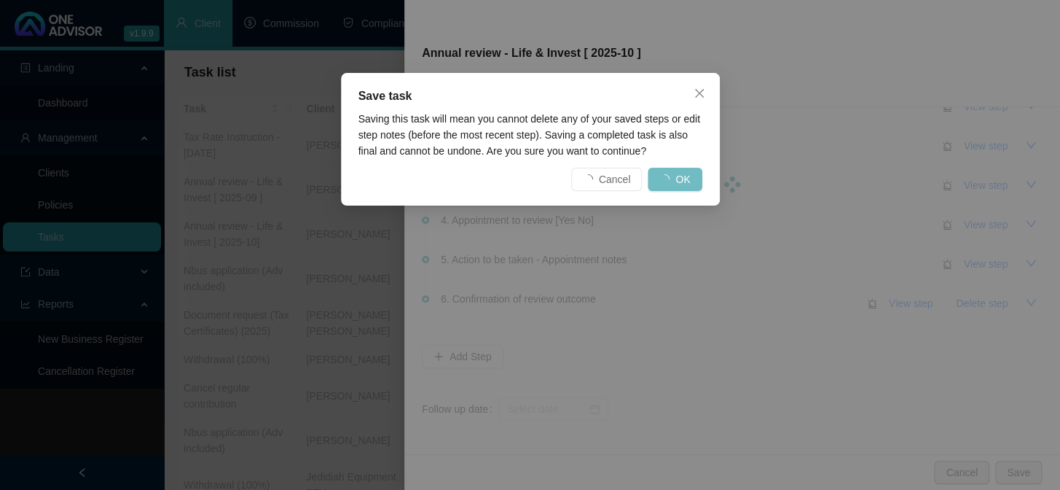
scroll to position [0, 0]
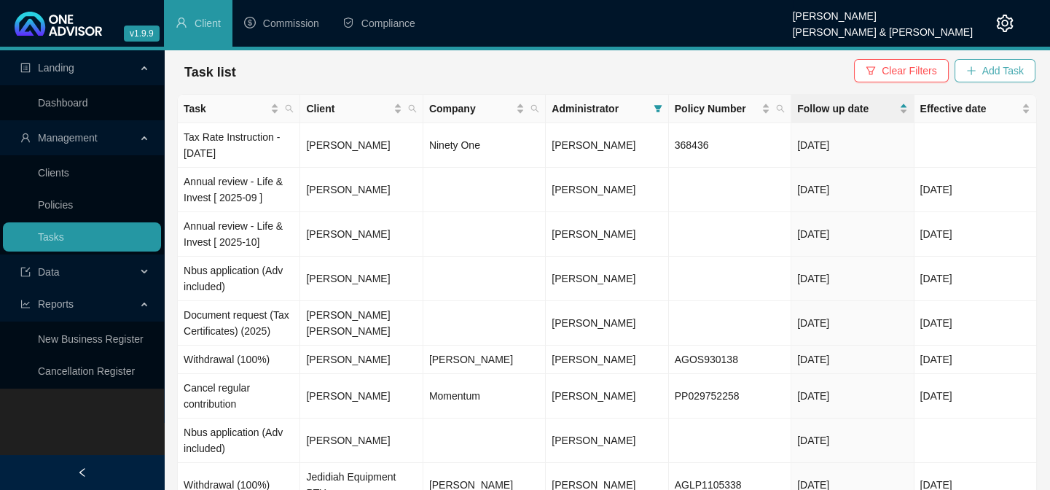
click at [1013, 60] on button "Add Task" at bounding box center [994, 70] width 81 height 23
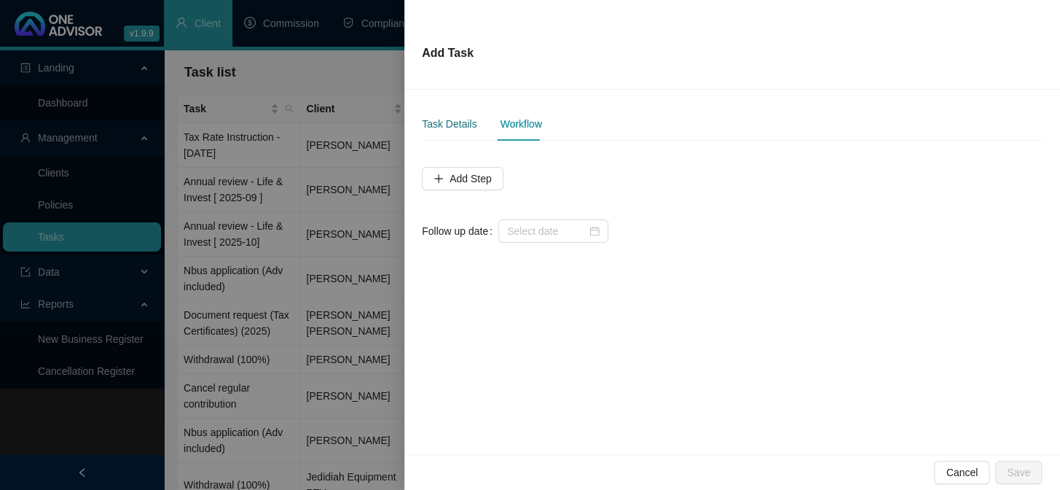
click at [436, 131] on div "Task Details" at bounding box center [449, 124] width 55 height 16
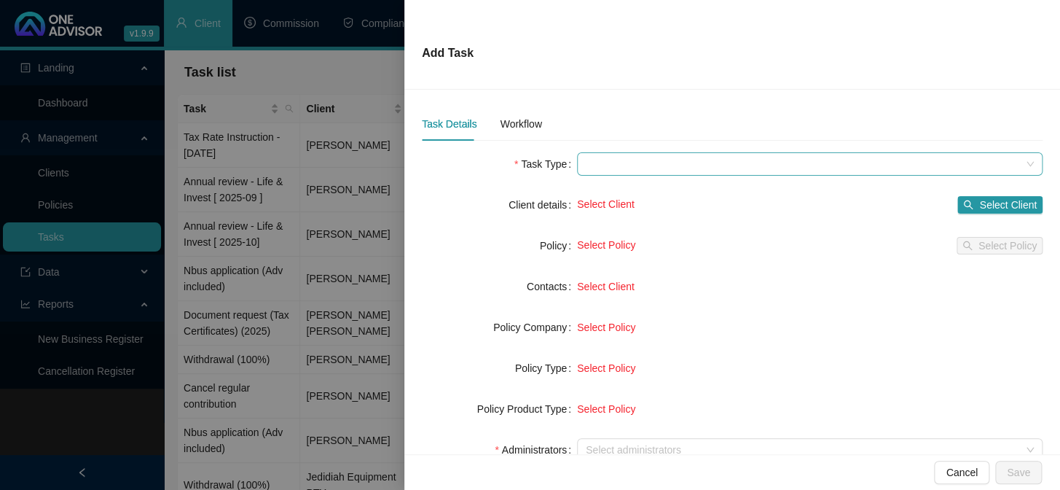
click at [602, 167] on span at bounding box center [810, 164] width 448 height 22
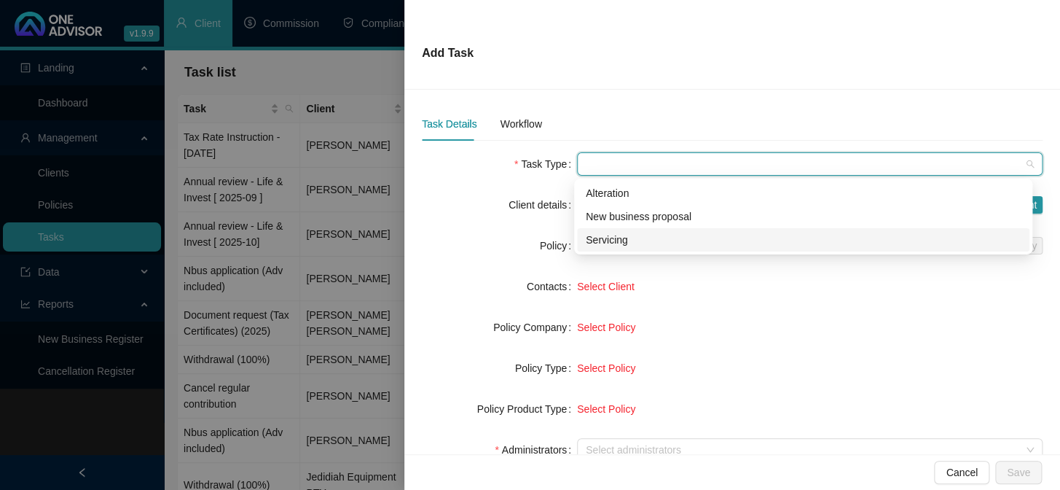
click at [613, 235] on div "Servicing" at bounding box center [803, 240] width 435 height 16
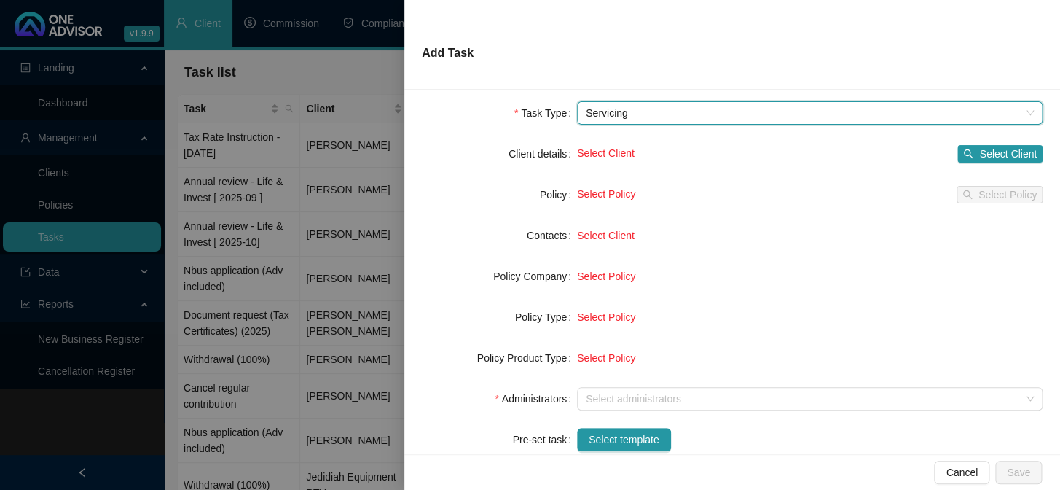
scroll to position [132, 0]
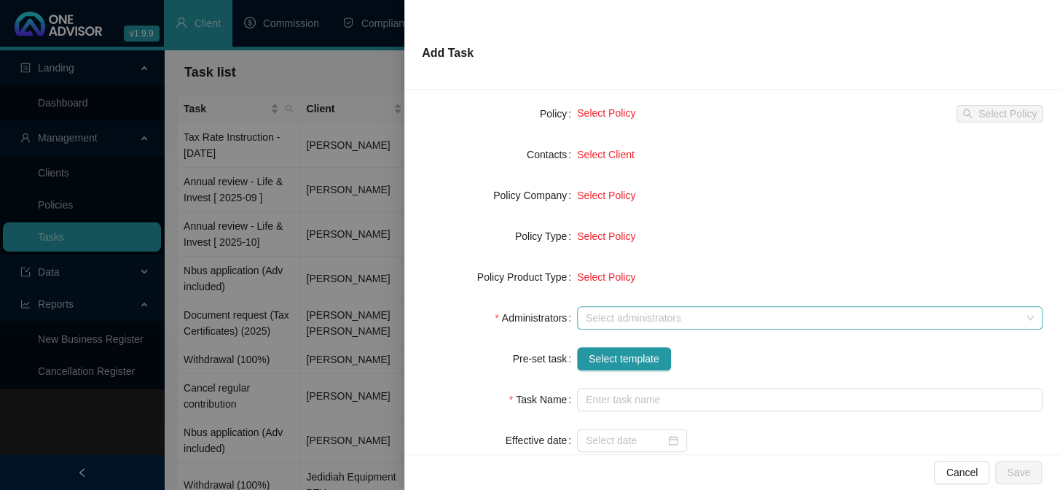
click at [600, 313] on div at bounding box center [802, 318] width 444 height 11
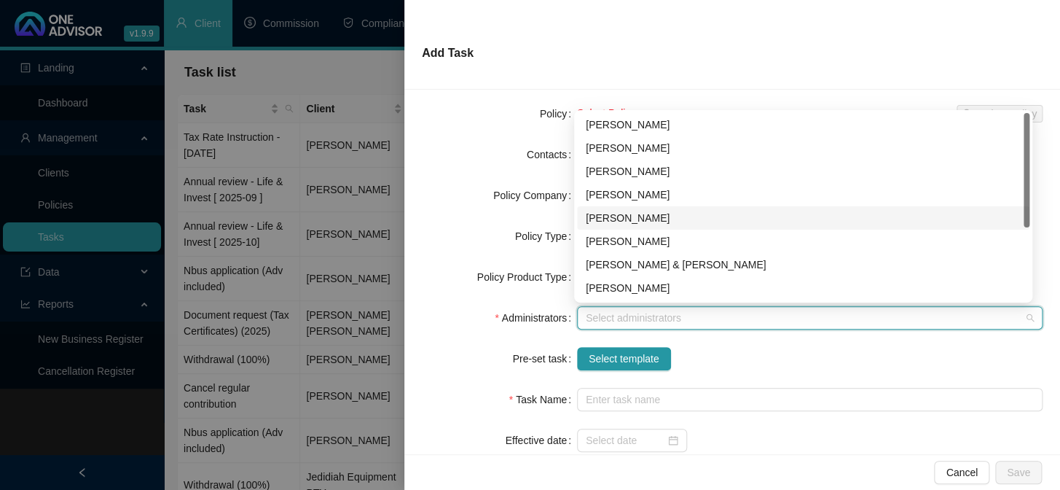
click at [612, 213] on div "[PERSON_NAME]" at bounding box center [803, 218] width 435 height 16
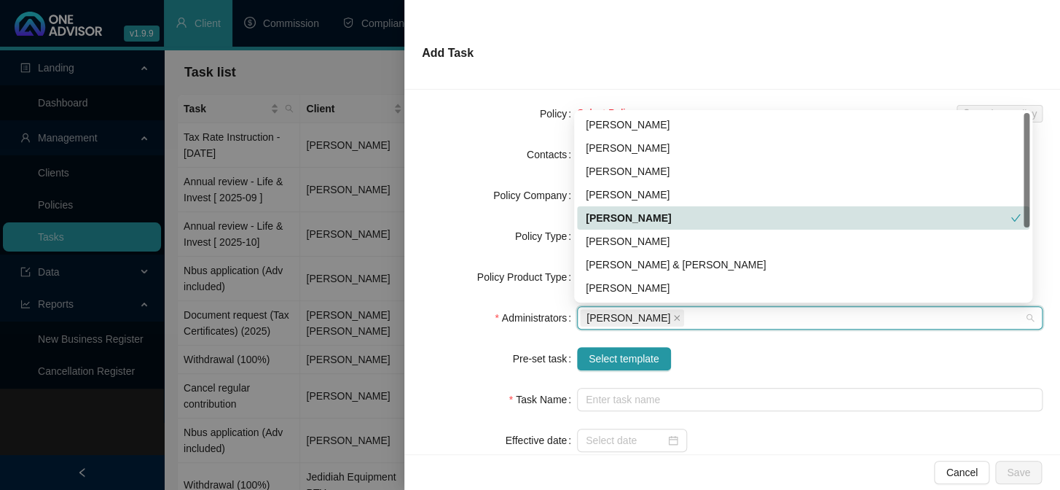
scroll to position [66, 0]
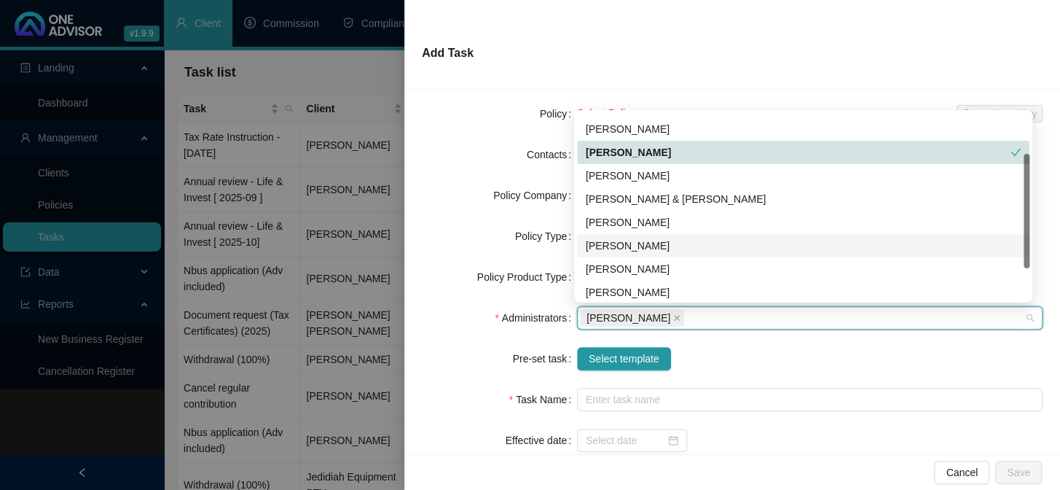
click at [607, 247] on div "[PERSON_NAME]" at bounding box center [803, 246] width 435 height 16
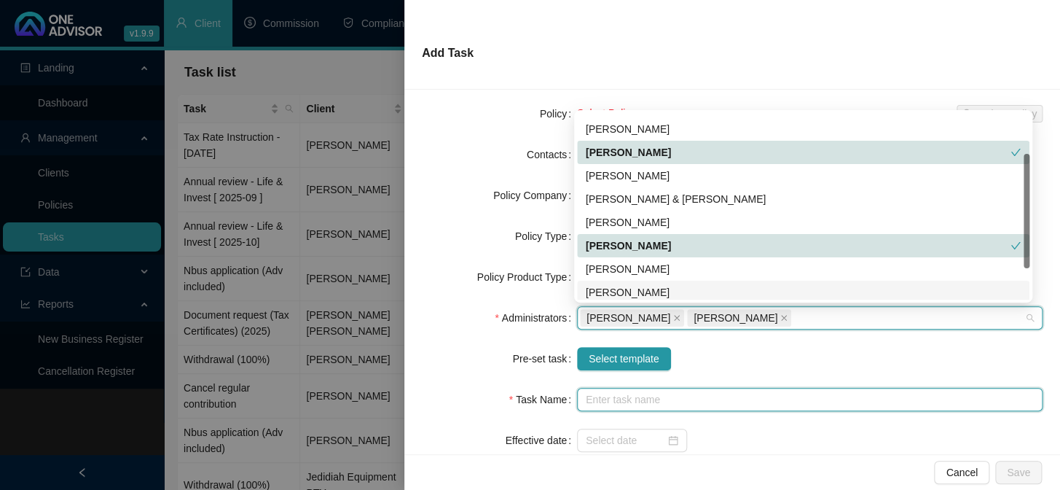
click at [594, 398] on input "text" at bounding box center [810, 399] width 466 height 23
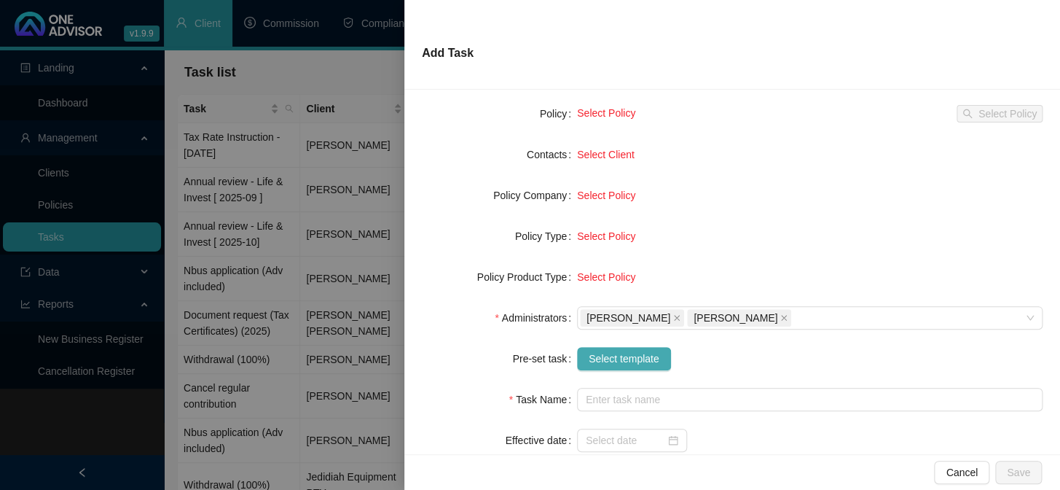
click at [610, 356] on span "Select template" at bounding box center [624, 358] width 71 height 16
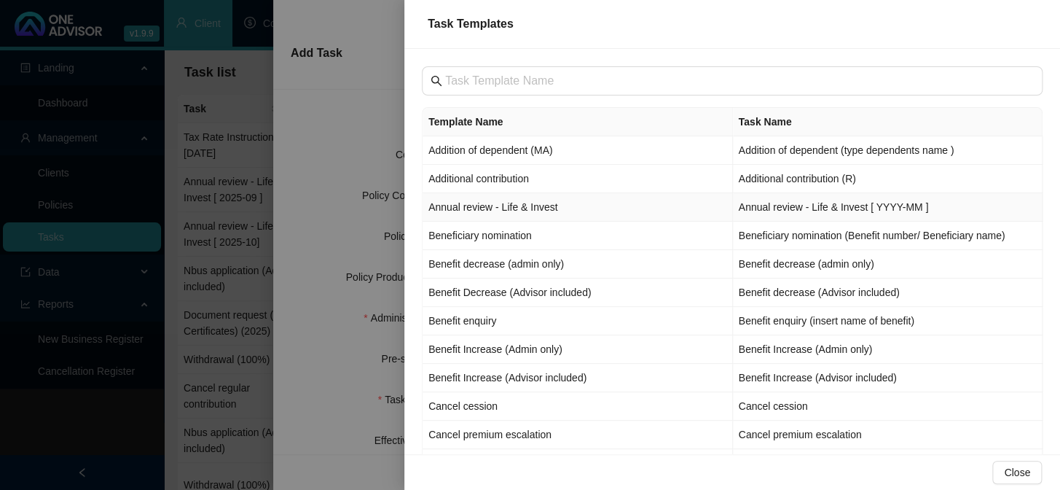
click at [456, 211] on td "Annual review - Life & Invest" at bounding box center [578, 207] width 310 height 28
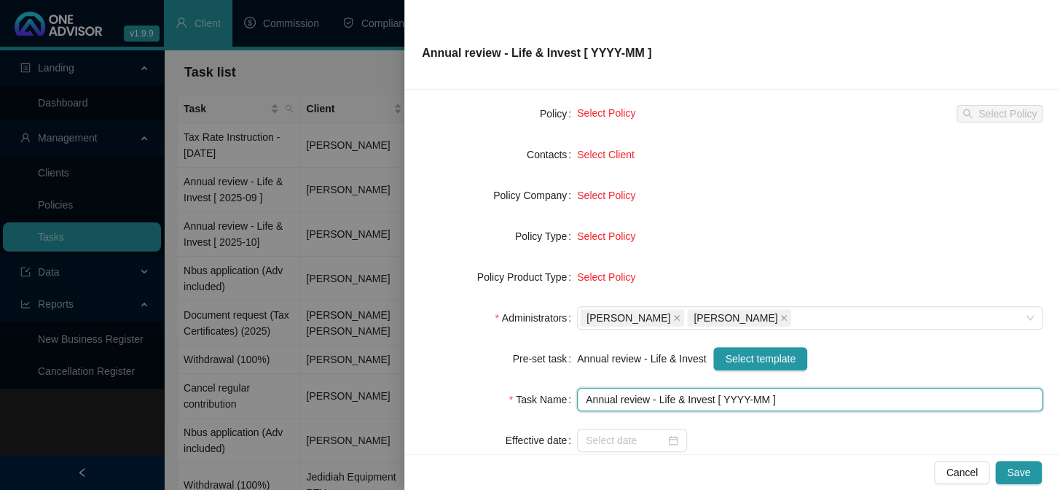
drag, startPoint x: 739, startPoint y: 396, endPoint x: 739, endPoint y: 420, distance: 24.1
click at [740, 398] on input "Annual review - Life & Invest [ YYYY-MM ]" at bounding box center [810, 399] width 466 height 23
type input "Annual review - Life & Invest [ 2025-10 ]"
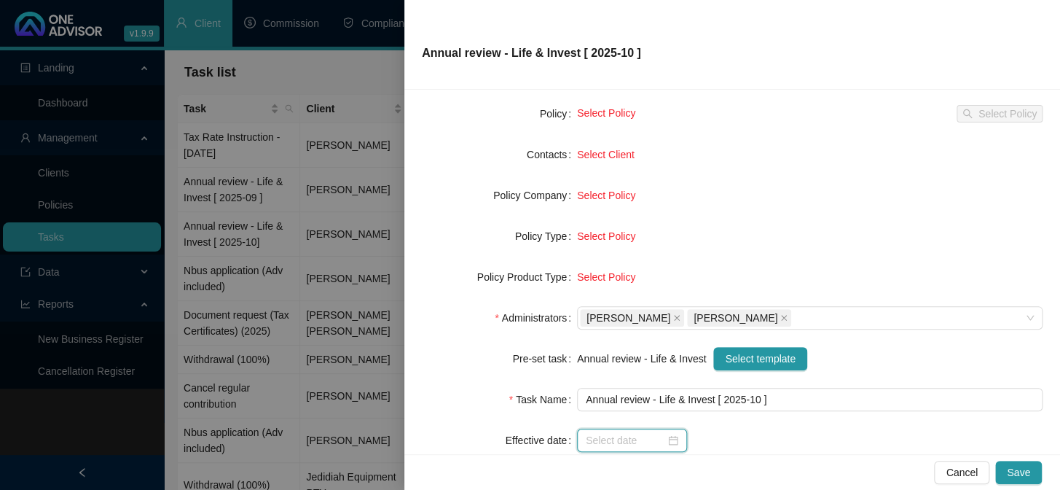
click at [643, 436] on input at bounding box center [625, 440] width 79 height 16
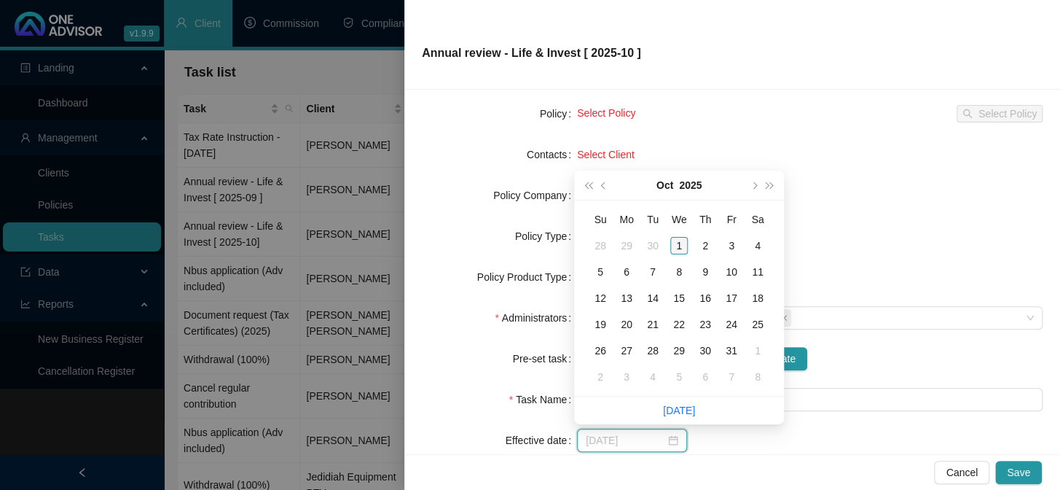
type input "[DATE]"
click at [677, 243] on div "1" at bounding box center [678, 245] width 17 height 17
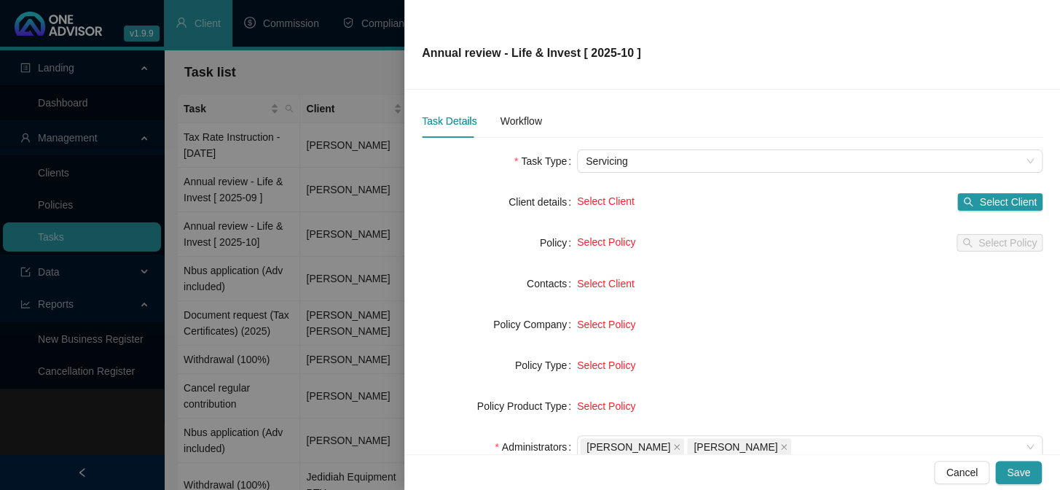
scroll to position [0, 0]
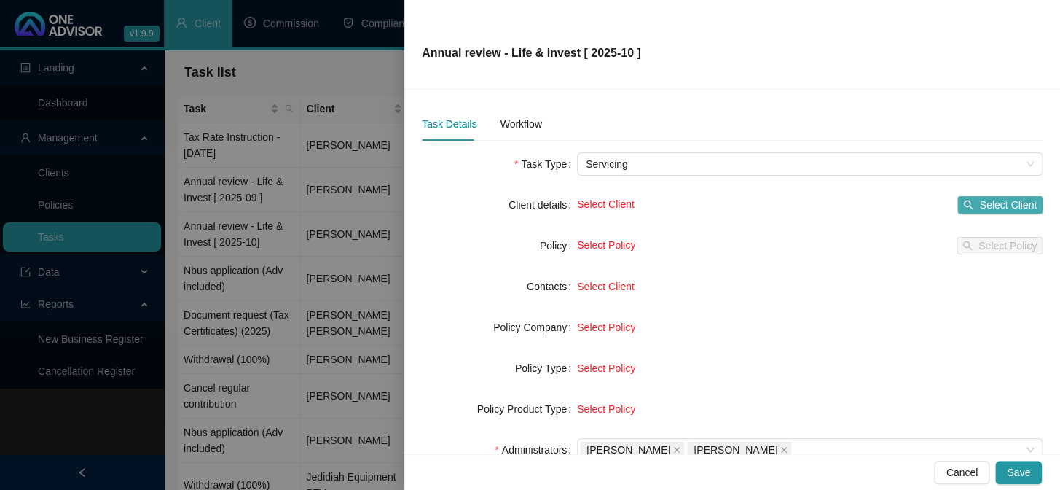
click at [963, 203] on icon "search" at bounding box center [968, 205] width 10 height 10
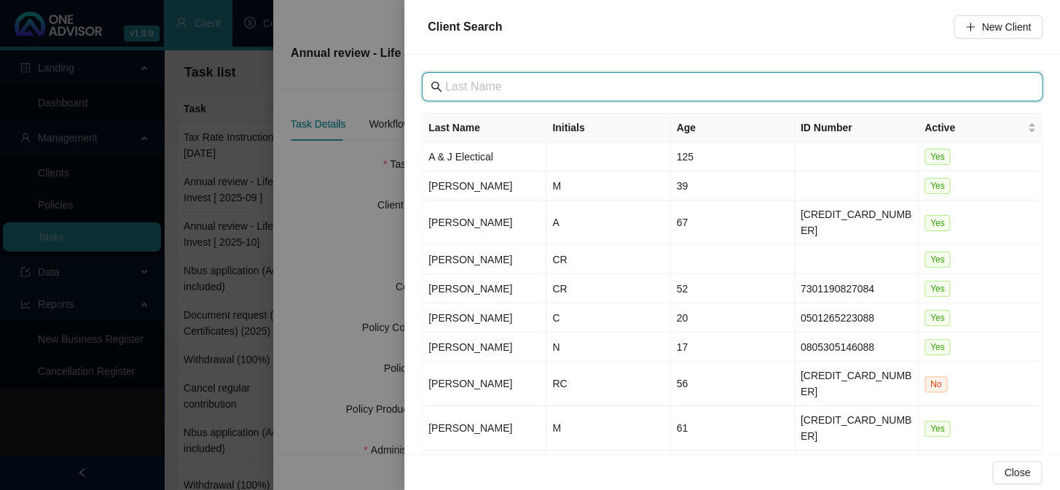
click at [545, 91] on input "text" at bounding box center [733, 86] width 577 height 17
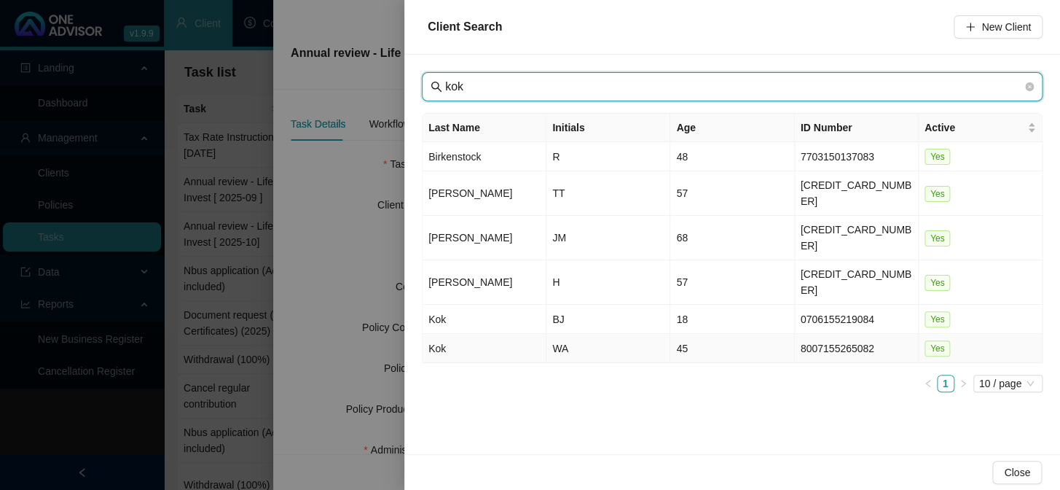
type input "kok"
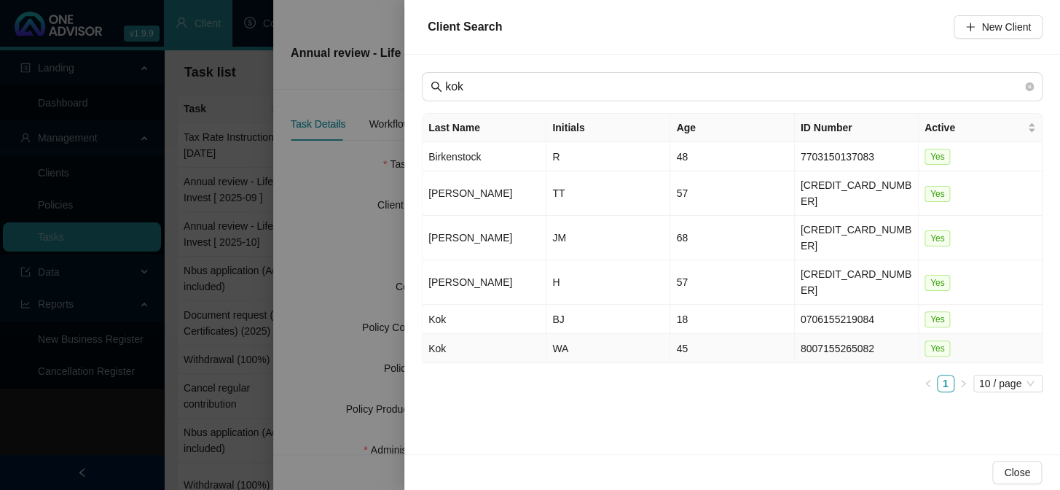
click at [436, 334] on td "Kok" at bounding box center [485, 348] width 124 height 29
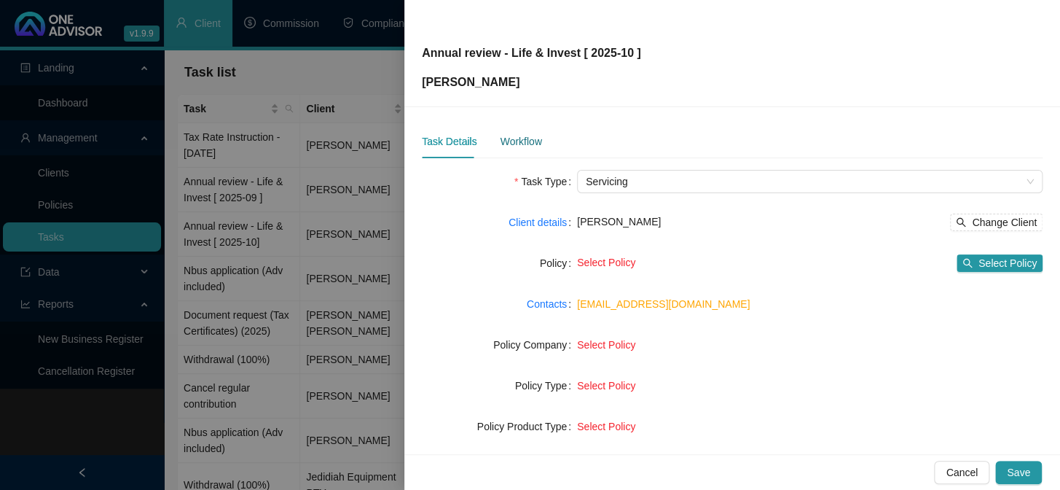
click at [510, 141] on div "Workflow" at bounding box center [521, 141] width 42 height 16
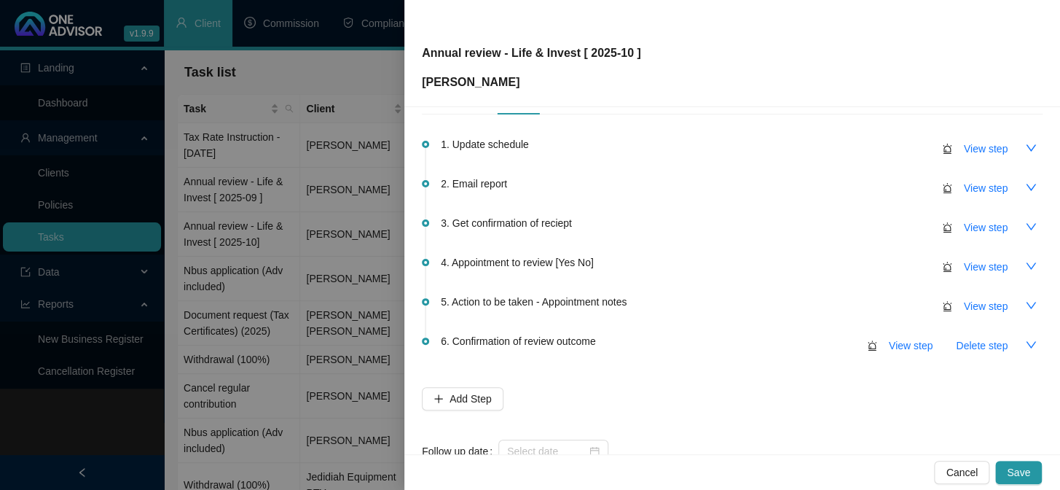
scroll to position [86, 0]
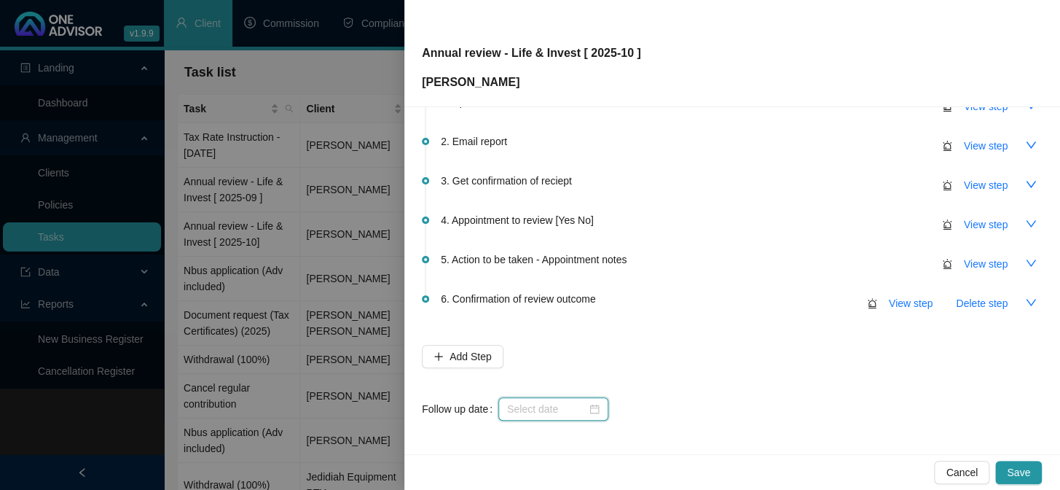
click at [553, 409] on input at bounding box center [546, 409] width 79 height 16
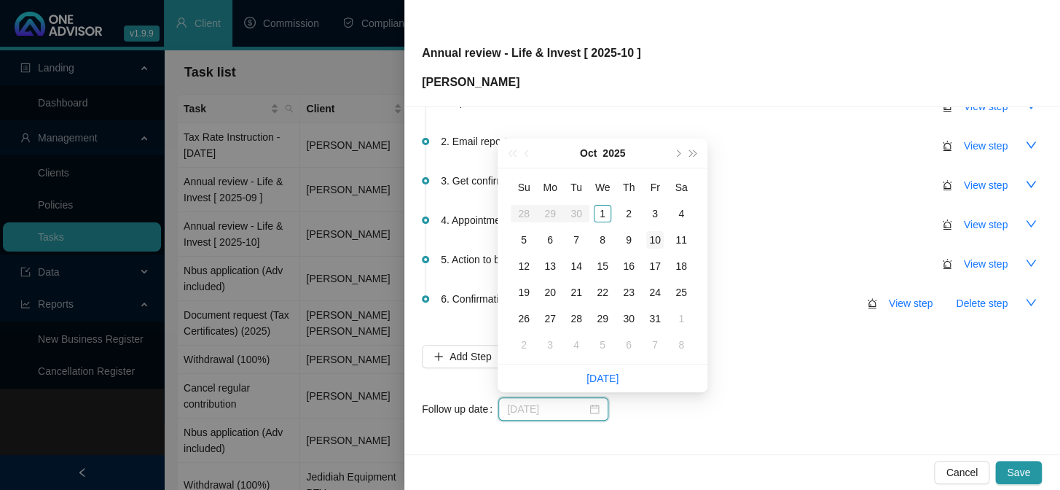
type input "[DATE]"
click at [661, 236] on div "10" at bounding box center [654, 239] width 17 height 17
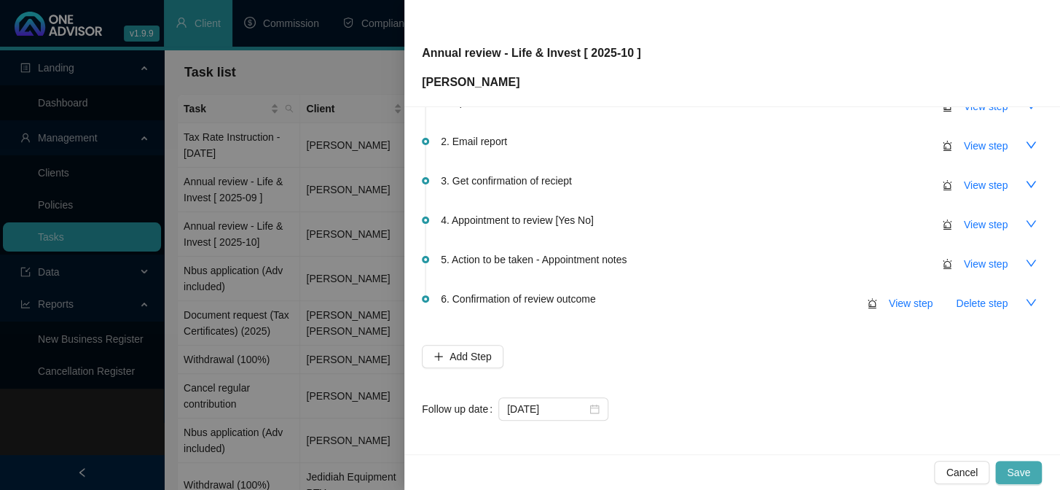
click at [1024, 468] on span "Save" at bounding box center [1018, 472] width 23 height 16
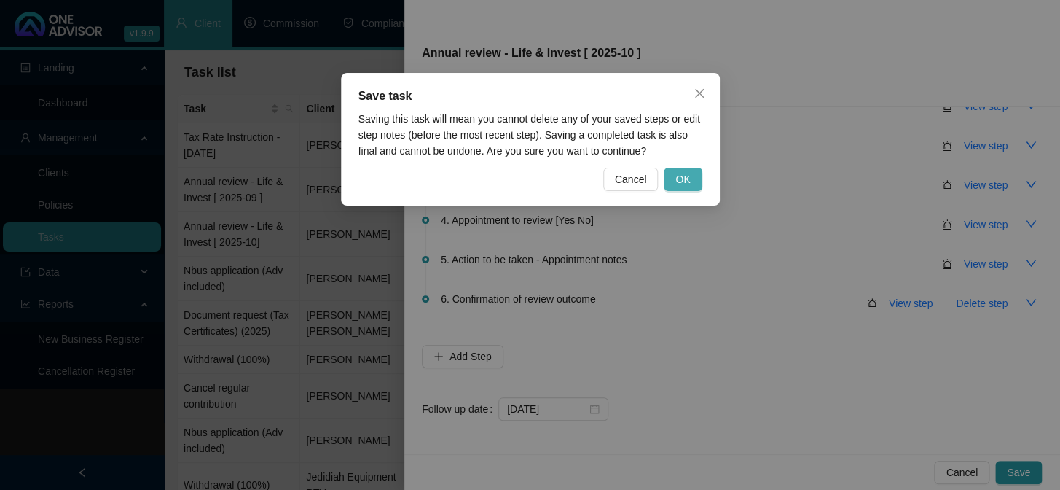
click at [680, 181] on span "OK" at bounding box center [682, 179] width 15 height 16
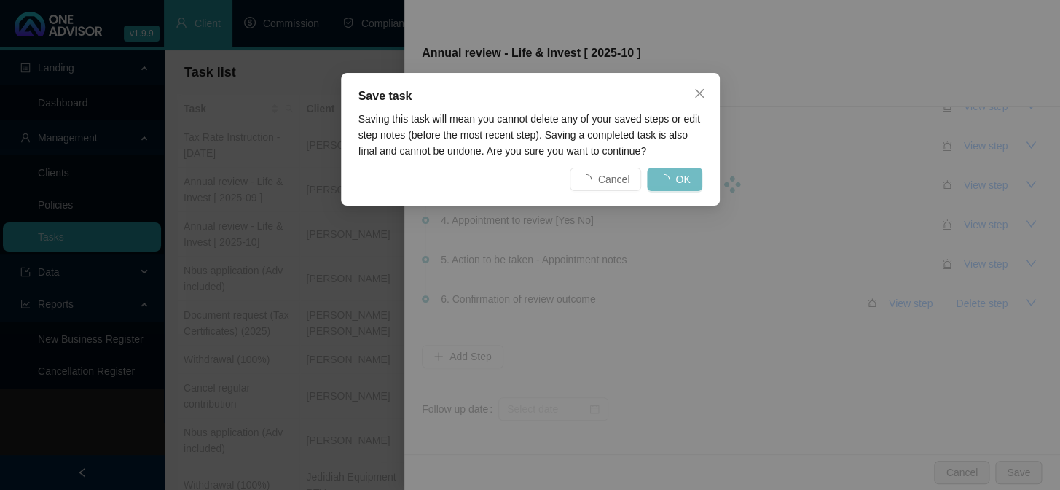
scroll to position [0, 0]
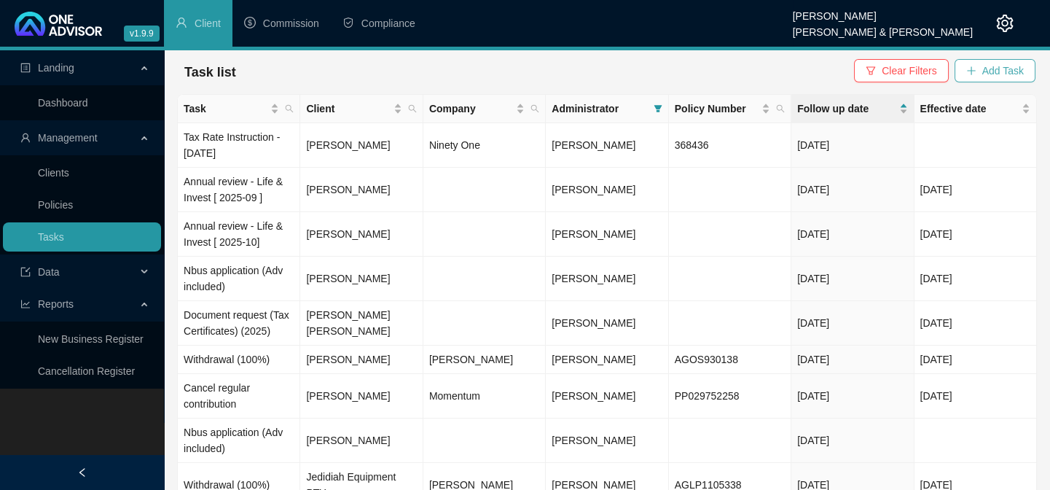
click at [997, 71] on span "Add Task" at bounding box center [1003, 71] width 42 height 16
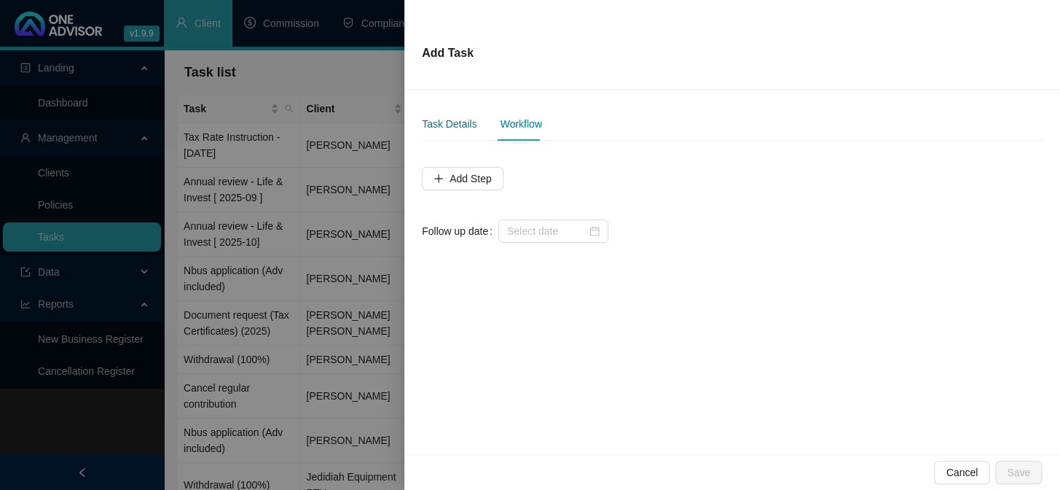
click at [455, 119] on div "Task Details" at bounding box center [449, 124] width 55 height 16
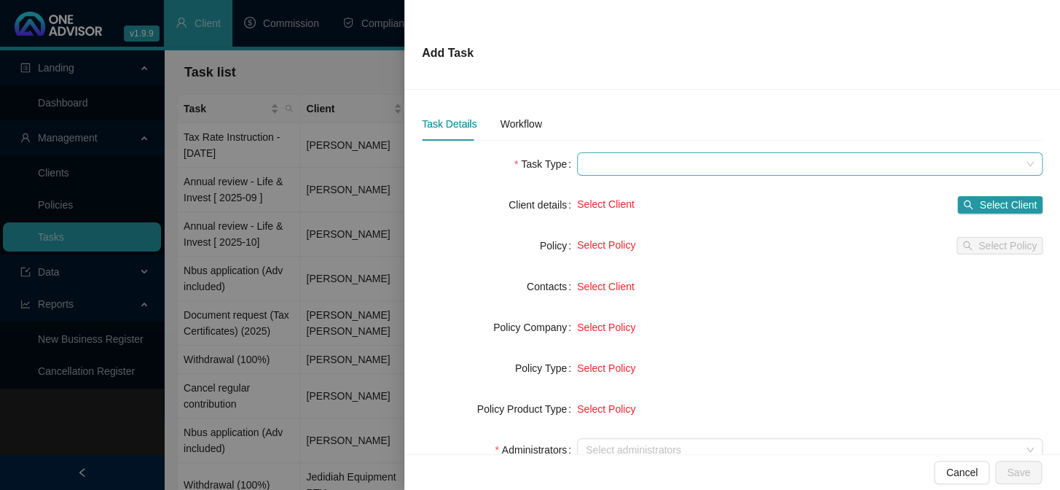
click at [619, 167] on span at bounding box center [810, 164] width 448 height 22
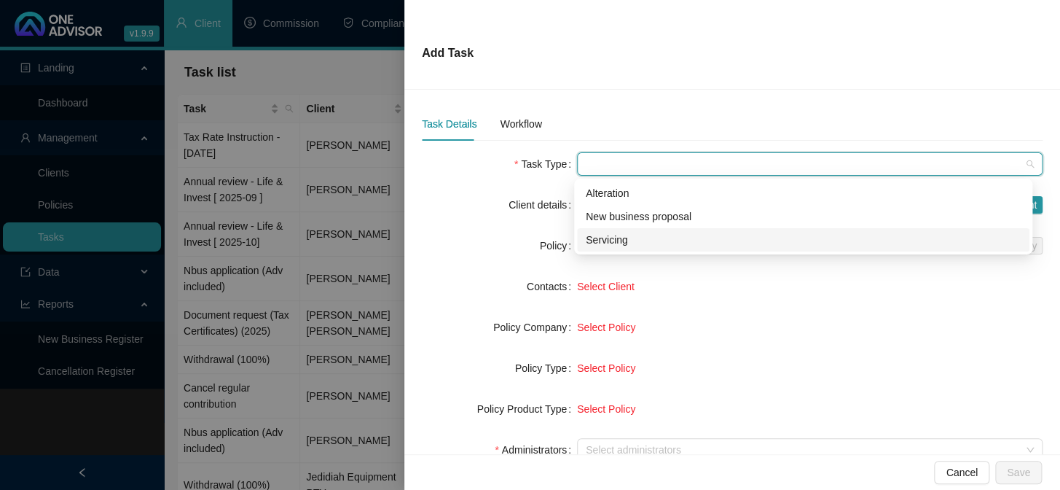
click at [597, 240] on div "Servicing" at bounding box center [803, 240] width 435 height 16
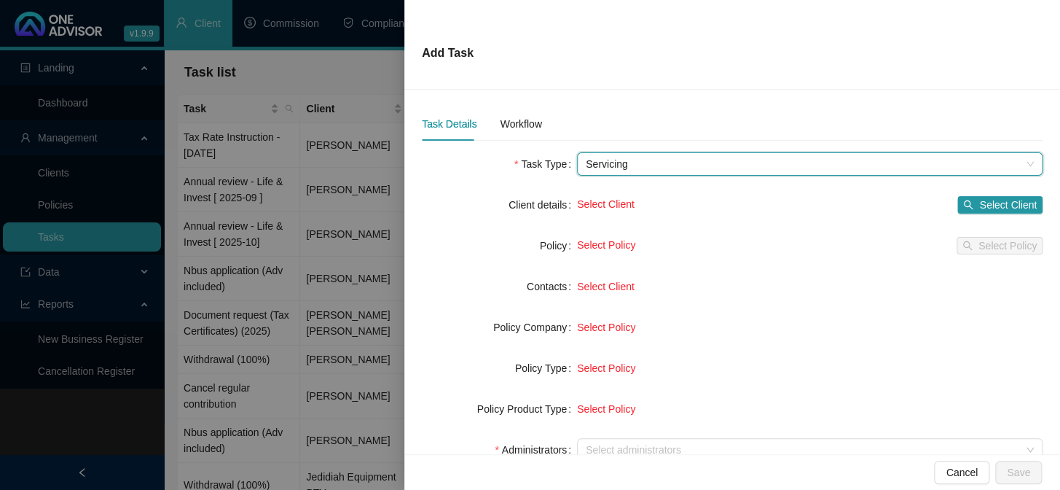
scroll to position [132, 0]
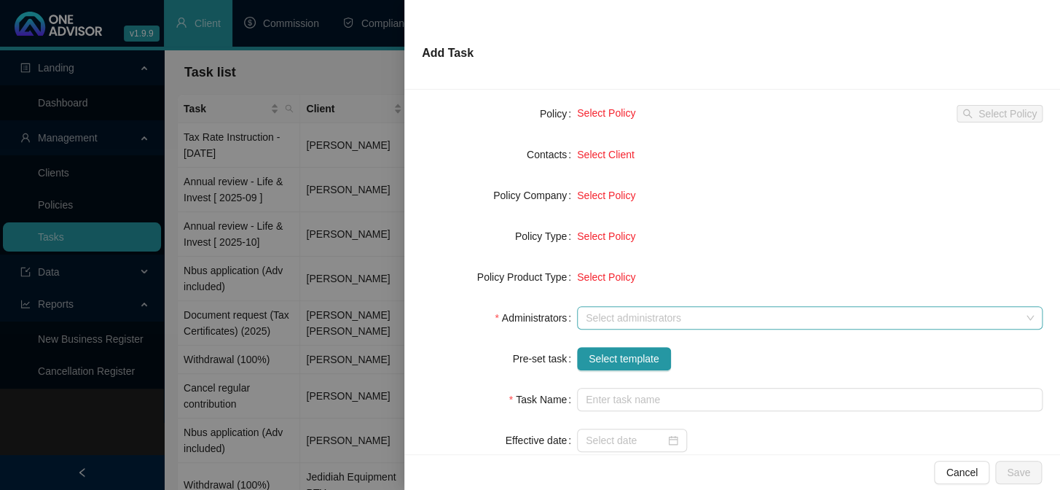
click at [598, 323] on div "Select administrators" at bounding box center [810, 317] width 466 height 23
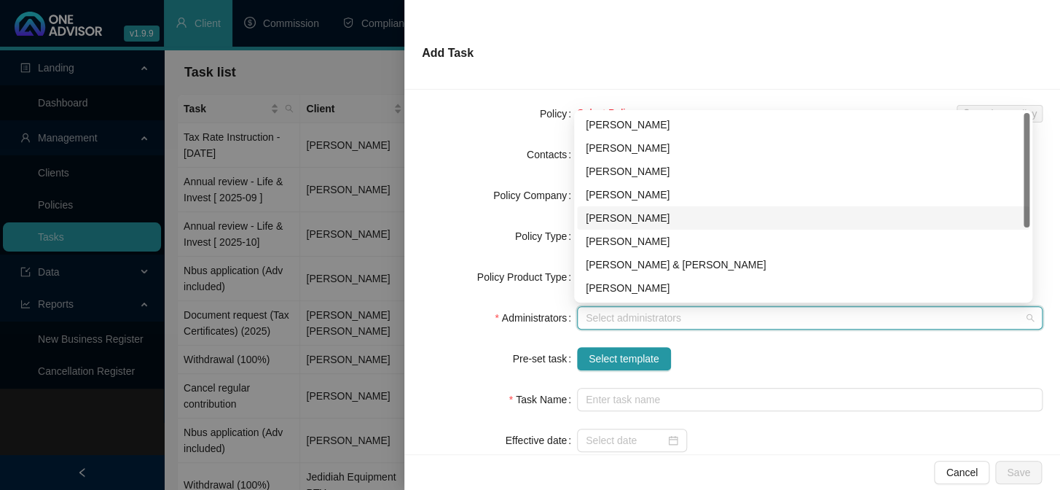
click at [617, 223] on div "[PERSON_NAME]" at bounding box center [803, 218] width 435 height 16
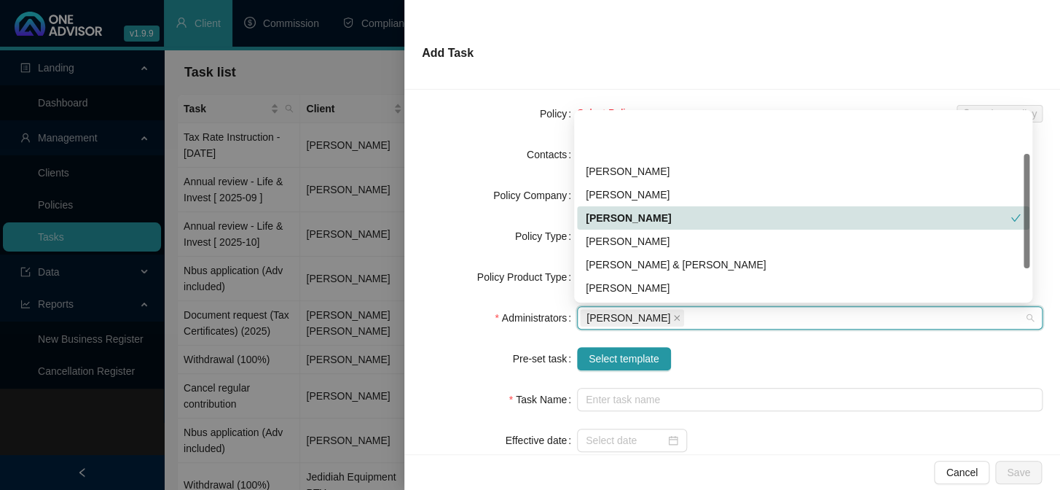
scroll to position [66, 0]
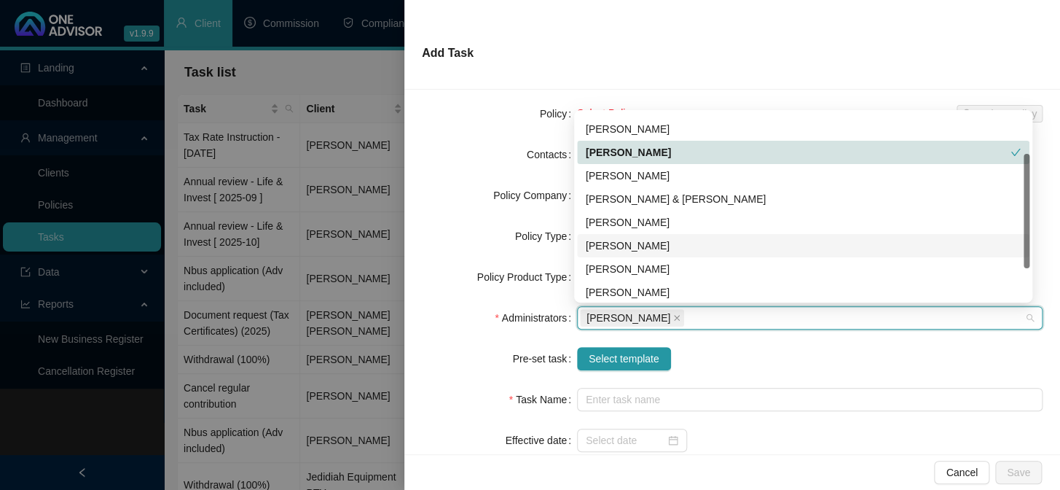
click at [608, 241] on div "[PERSON_NAME]" at bounding box center [803, 246] width 435 height 16
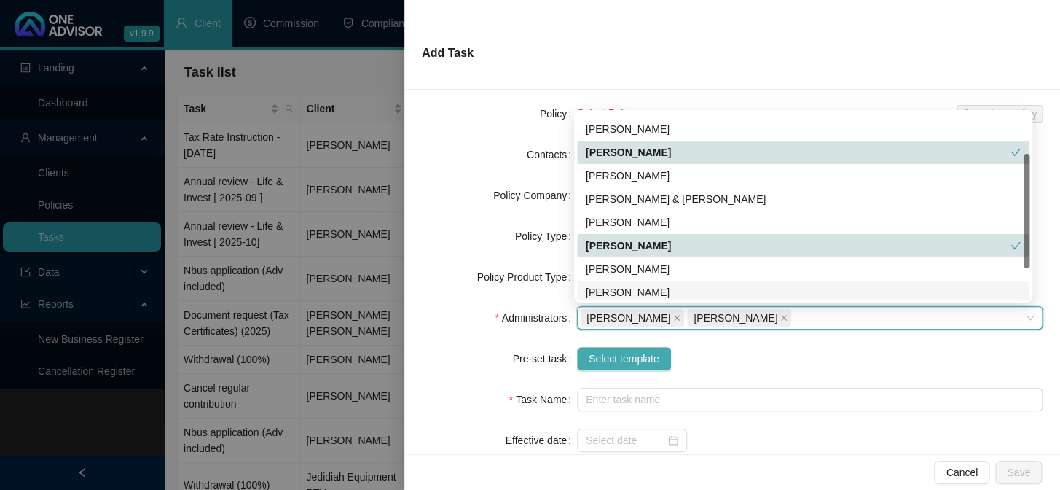
click at [613, 351] on span "Select template" at bounding box center [624, 358] width 71 height 16
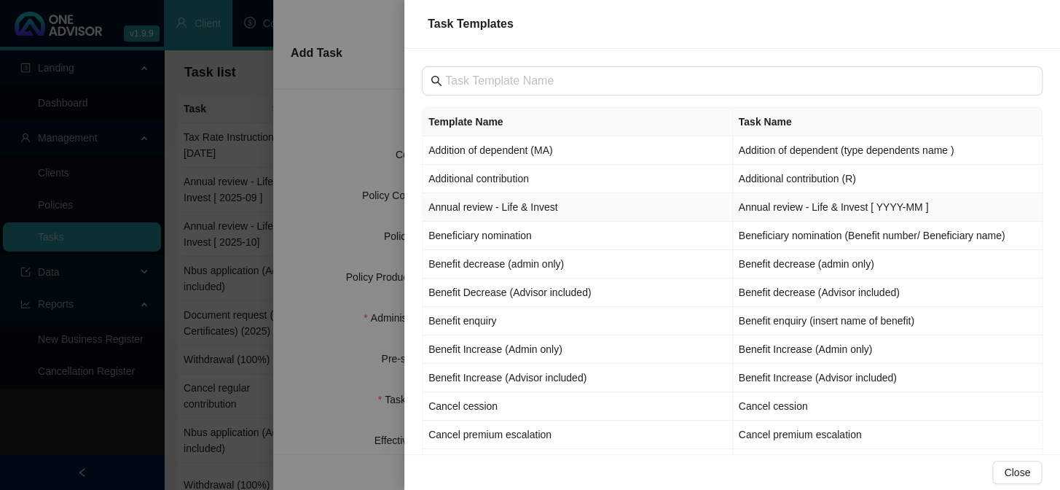
click at [459, 211] on td "Annual review - Life & Invest" at bounding box center [578, 207] width 310 height 28
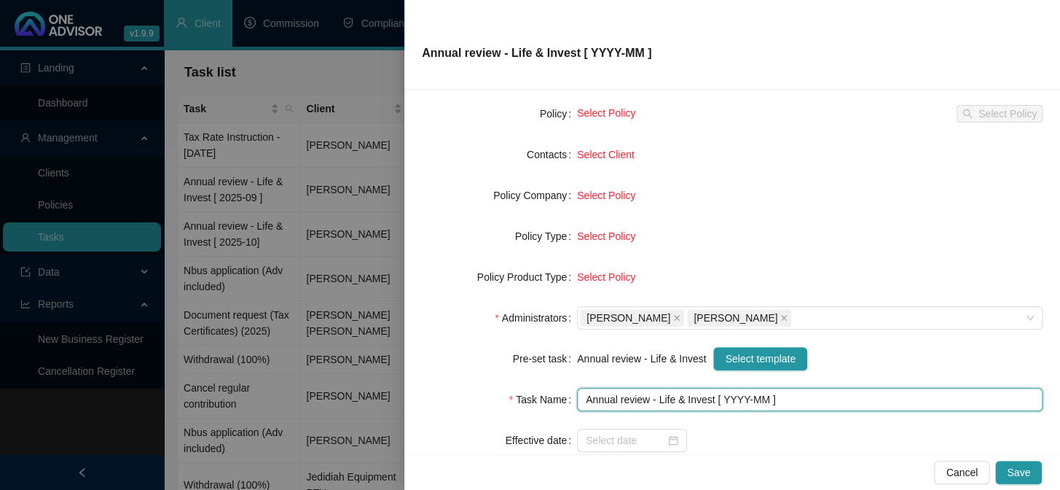
drag, startPoint x: 741, startPoint y: 398, endPoint x: 739, endPoint y: 420, distance: 22.7
click at [739, 400] on input "Annual review - Life & Invest [ YYYY-MM ]" at bounding box center [810, 399] width 466 height 23
type input "Annual review - Life & Invest [ 2025-10 ]"
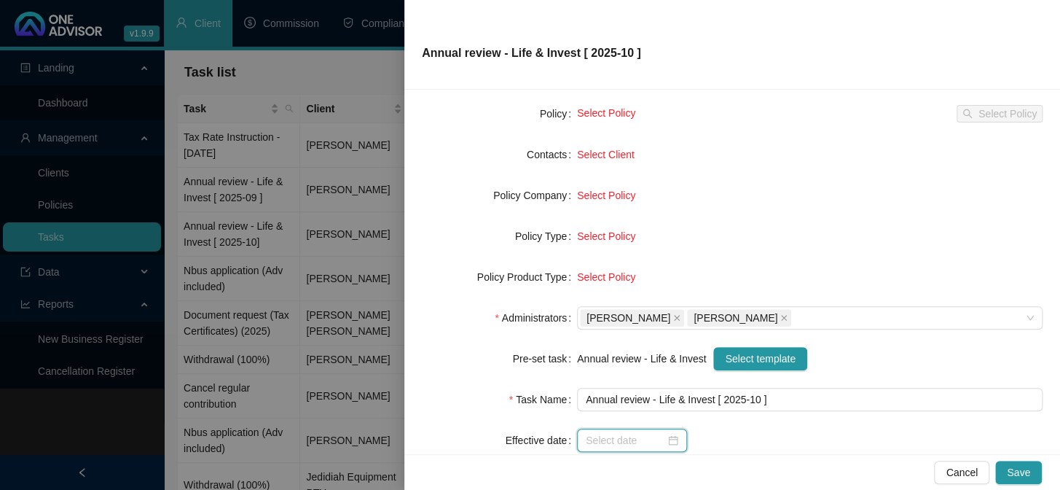
click at [645, 434] on input at bounding box center [625, 440] width 79 height 16
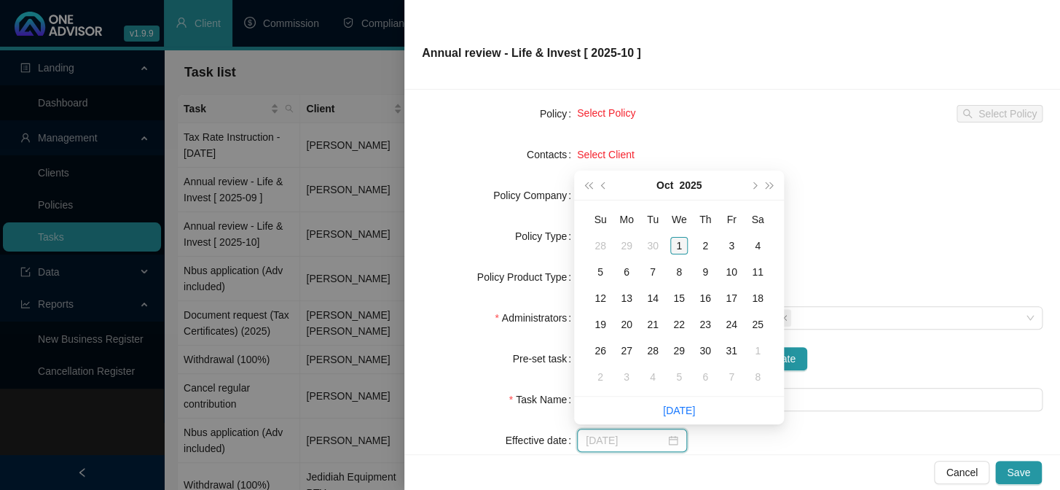
type input "[DATE]"
click at [680, 248] on div "1" at bounding box center [678, 245] width 17 height 17
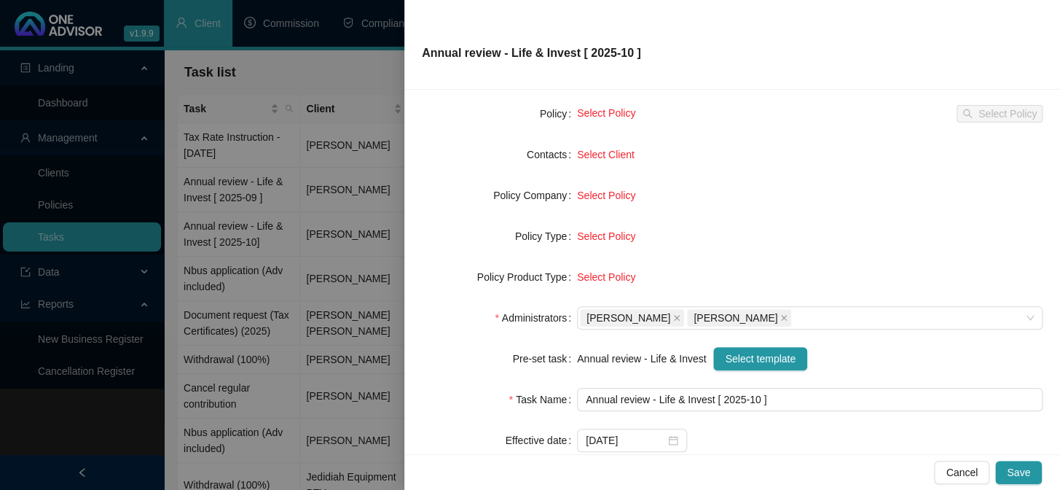
scroll to position [0, 0]
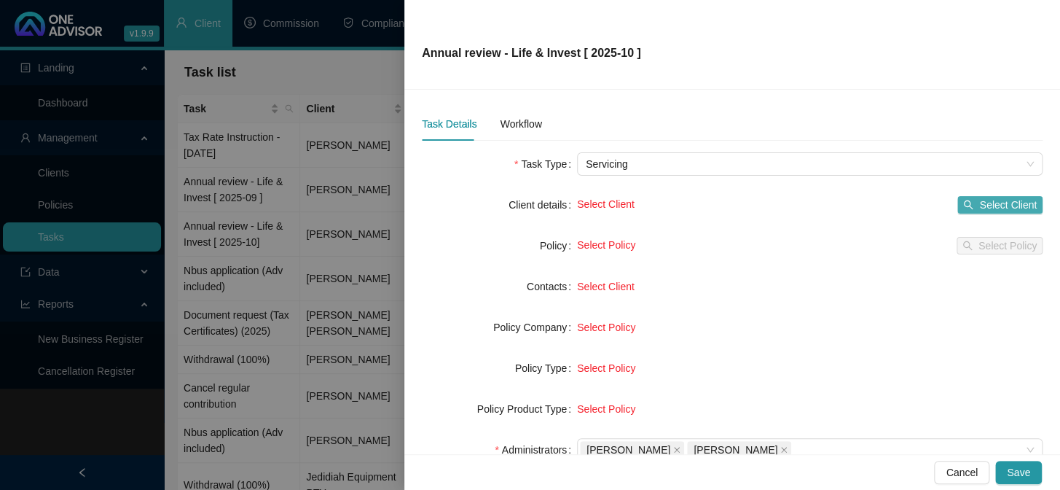
click at [986, 205] on span "Select Client" at bounding box center [1008, 205] width 58 height 16
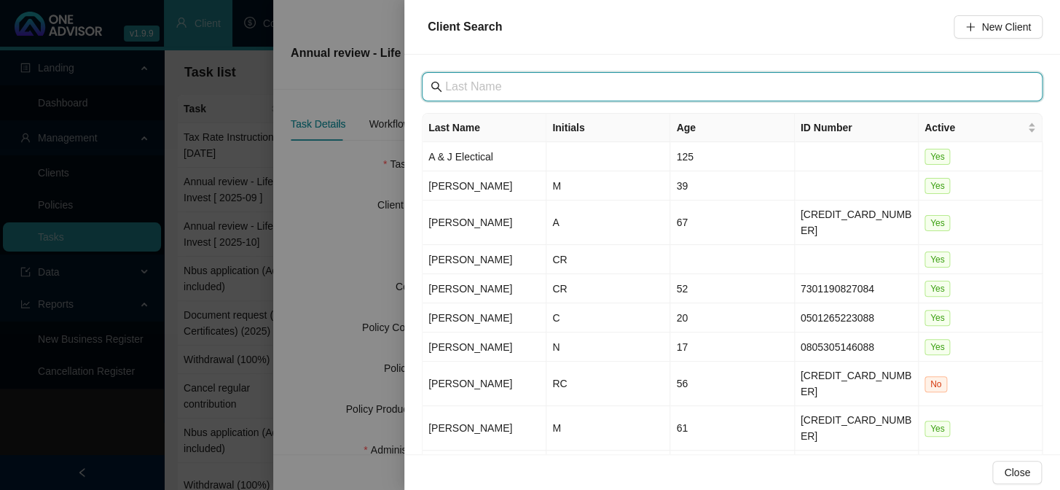
click at [518, 80] on input "text" at bounding box center [733, 86] width 577 height 17
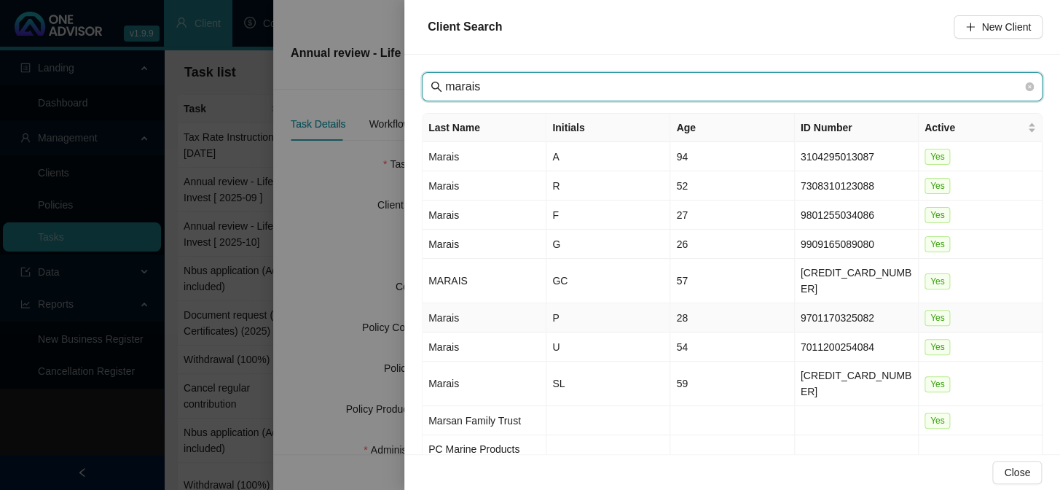
type input "marais"
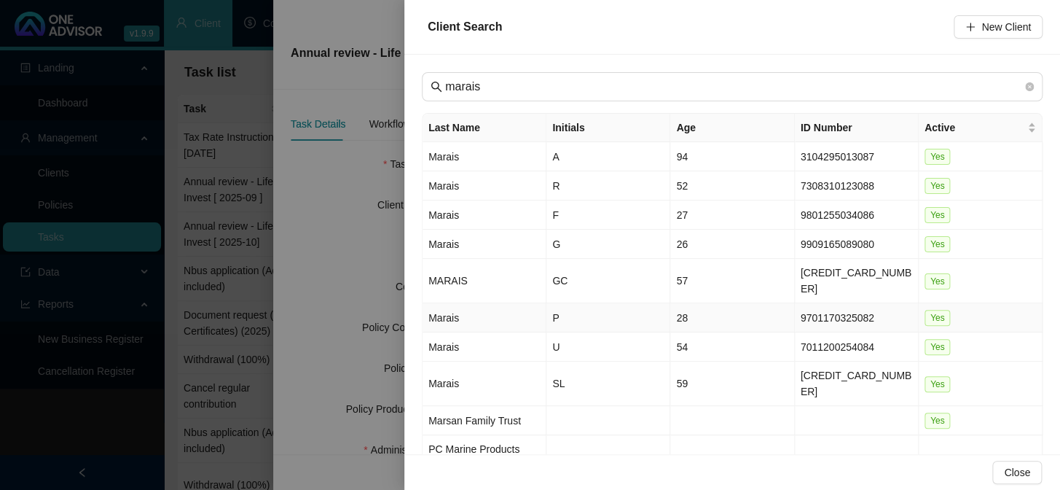
click at [447, 303] on td "Marais" at bounding box center [485, 317] width 124 height 29
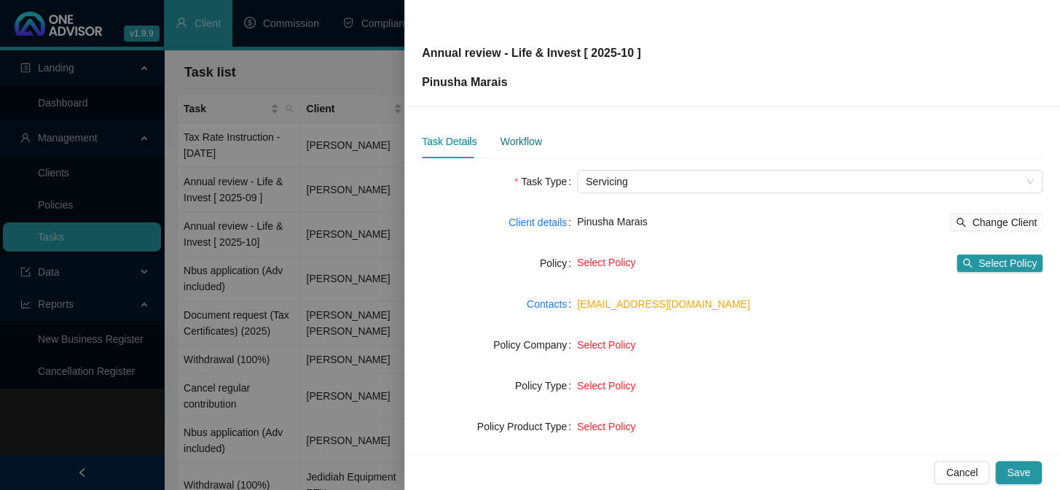
click at [517, 141] on div "Workflow" at bounding box center [521, 141] width 42 height 16
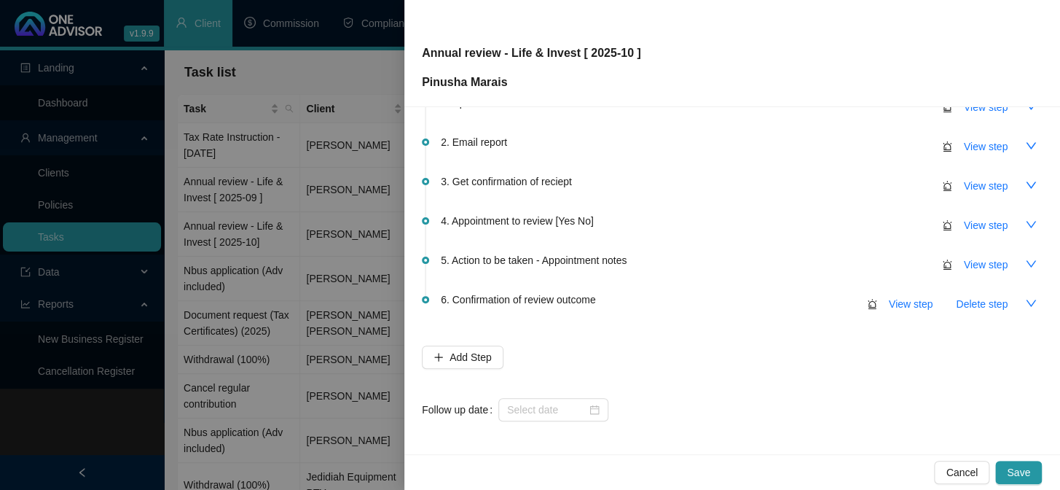
scroll to position [86, 0]
click at [549, 402] on input at bounding box center [546, 409] width 79 height 16
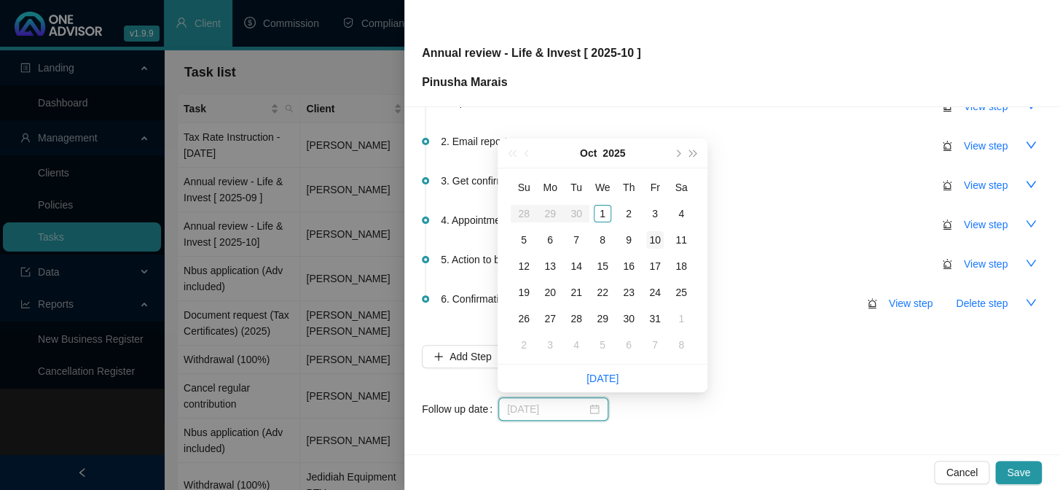
type input "[DATE]"
click at [656, 235] on div "10" at bounding box center [654, 239] width 17 height 17
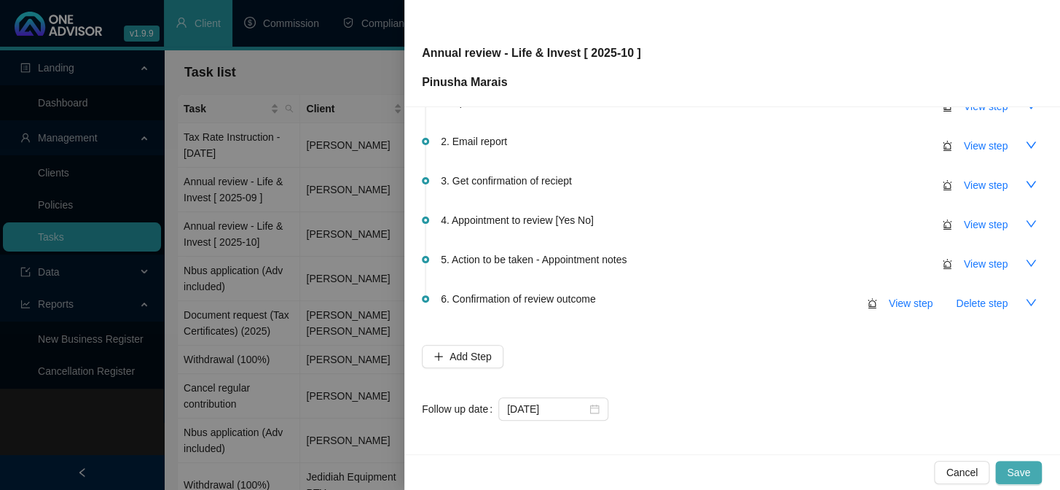
click at [1027, 472] on span "Save" at bounding box center [1018, 472] width 23 height 16
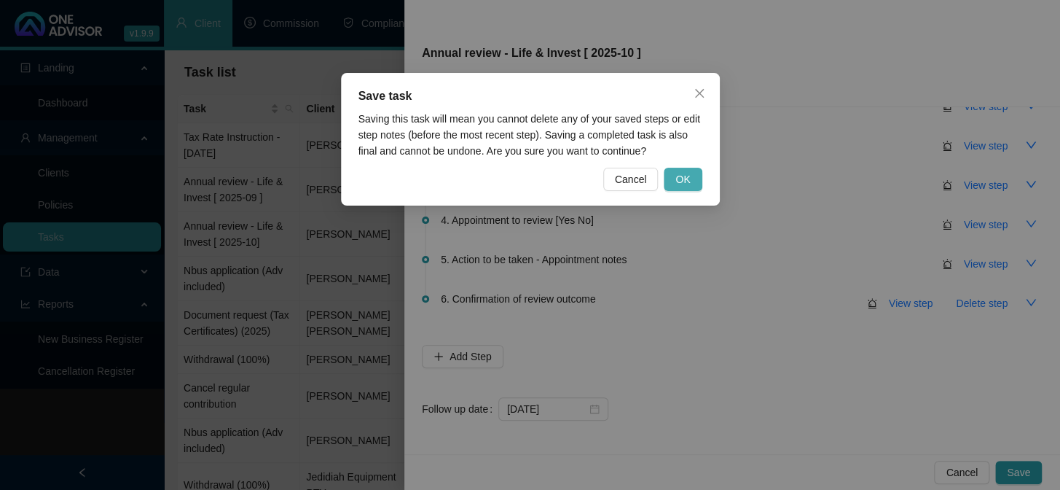
click at [691, 173] on button "OK" at bounding box center [683, 179] width 38 height 23
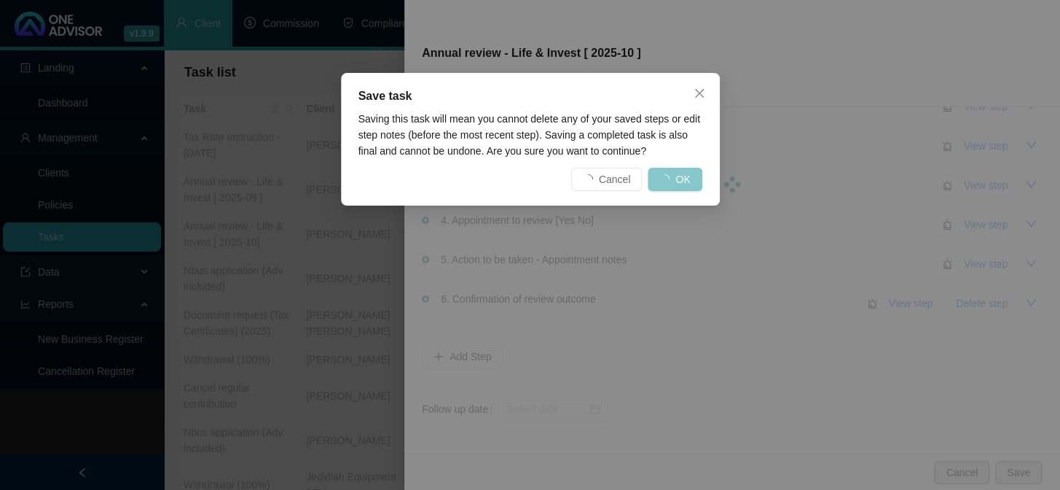
scroll to position [0, 0]
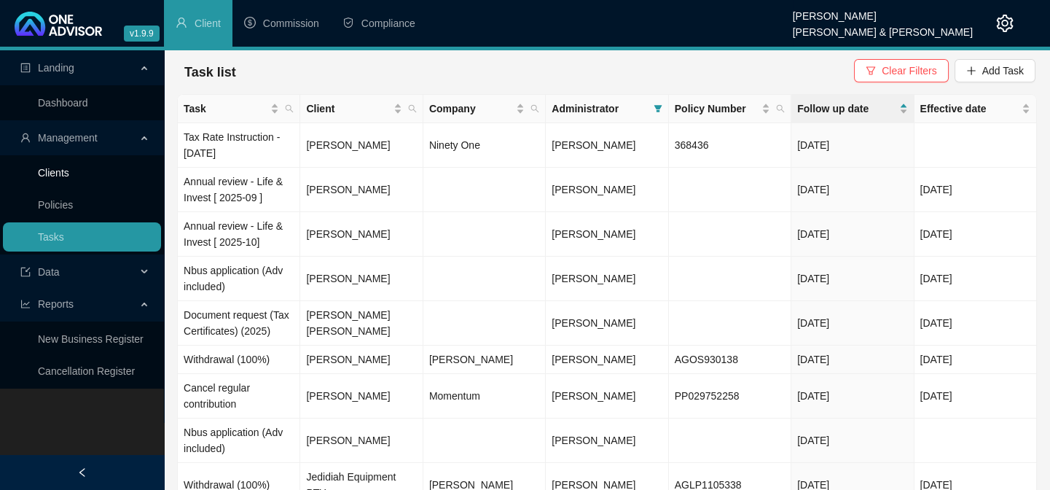
click at [69, 168] on link "Clients" at bounding box center [53, 173] width 31 height 12
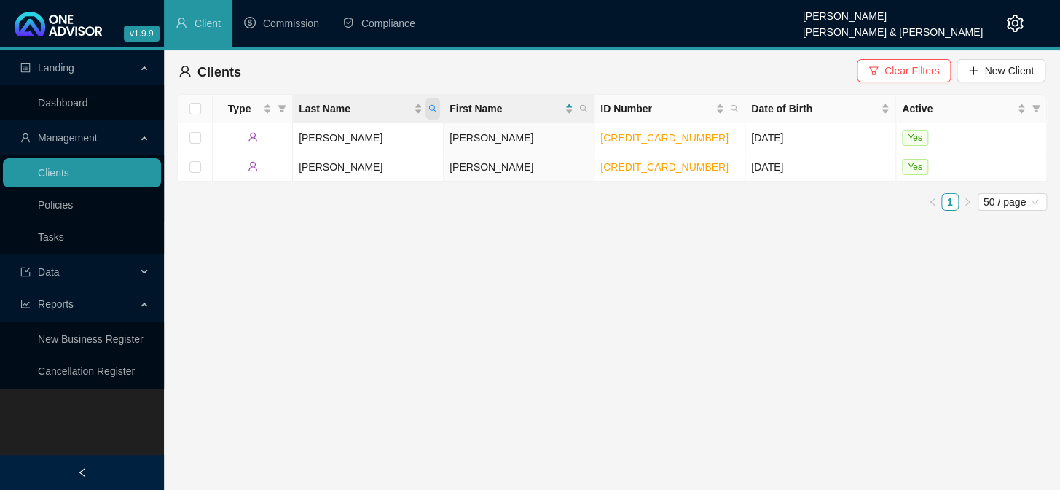
click at [438, 106] on span "Last Name" at bounding box center [432, 109] width 15 height 22
type input "brown"
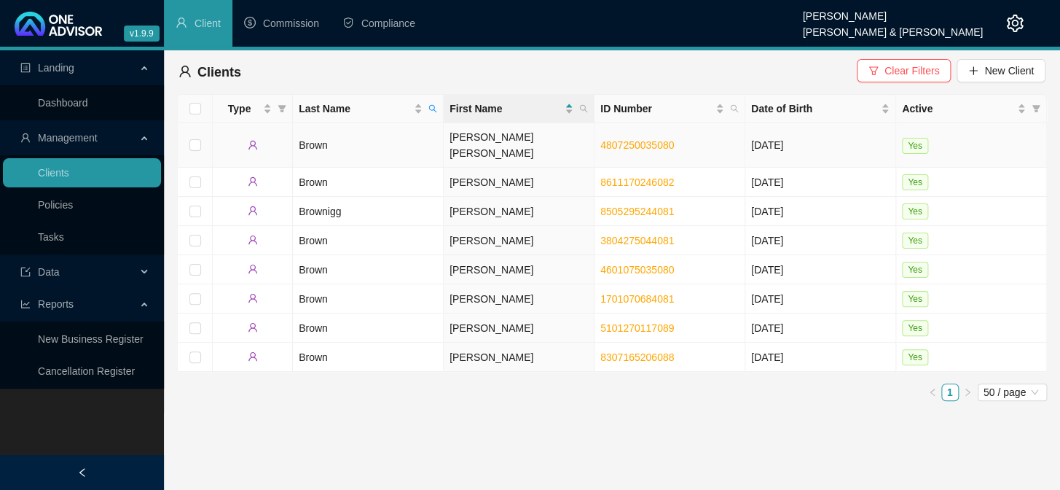
click at [483, 144] on td "[PERSON_NAME] [PERSON_NAME]" at bounding box center [519, 145] width 151 height 44
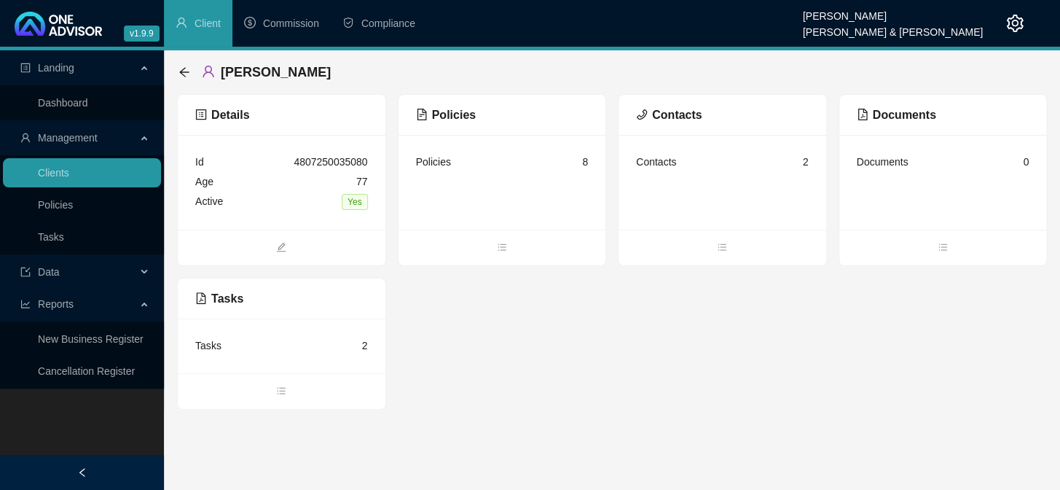
click at [262, 346] on div "Tasks 2" at bounding box center [281, 346] width 173 height 20
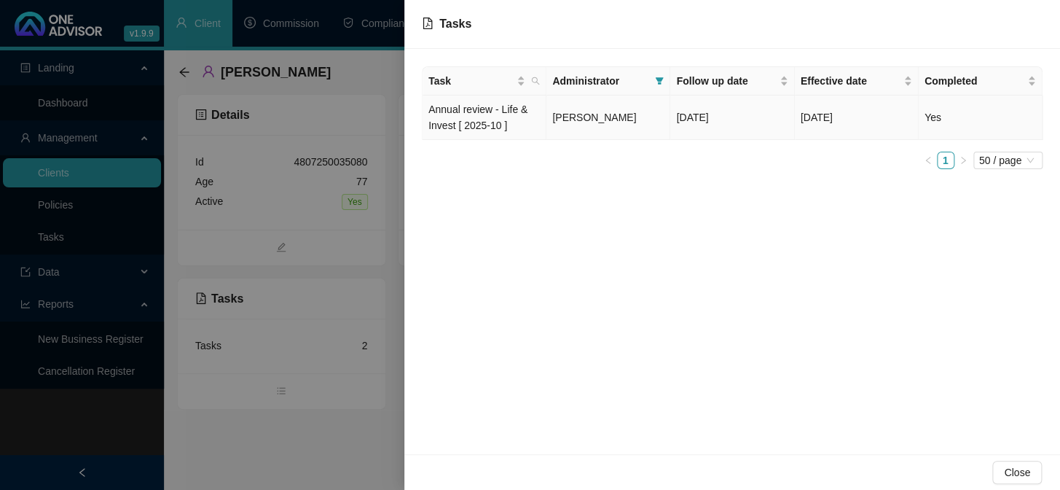
click at [494, 117] on td "Annual review - Life & Invest [ 2025-10 ]" at bounding box center [485, 117] width 124 height 44
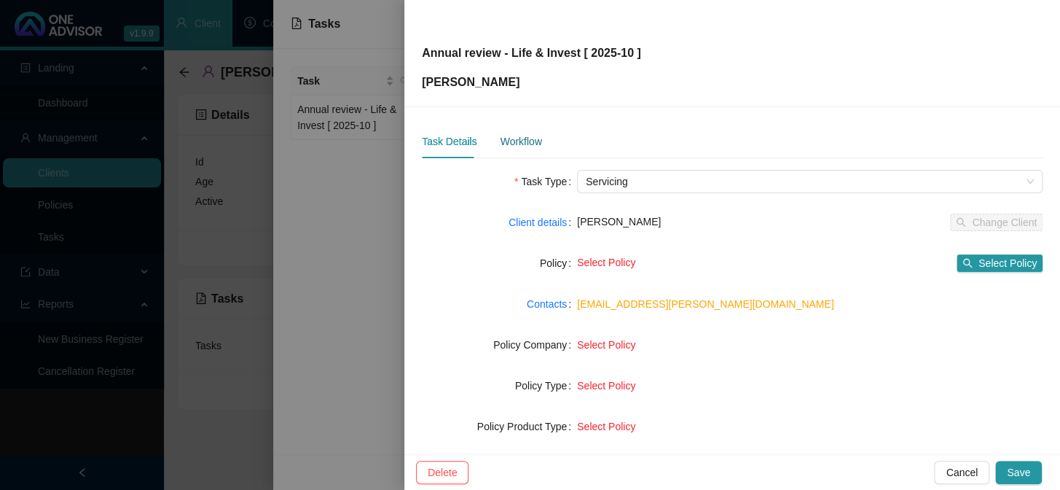
click at [517, 138] on div "Workflow" at bounding box center [521, 141] width 42 height 16
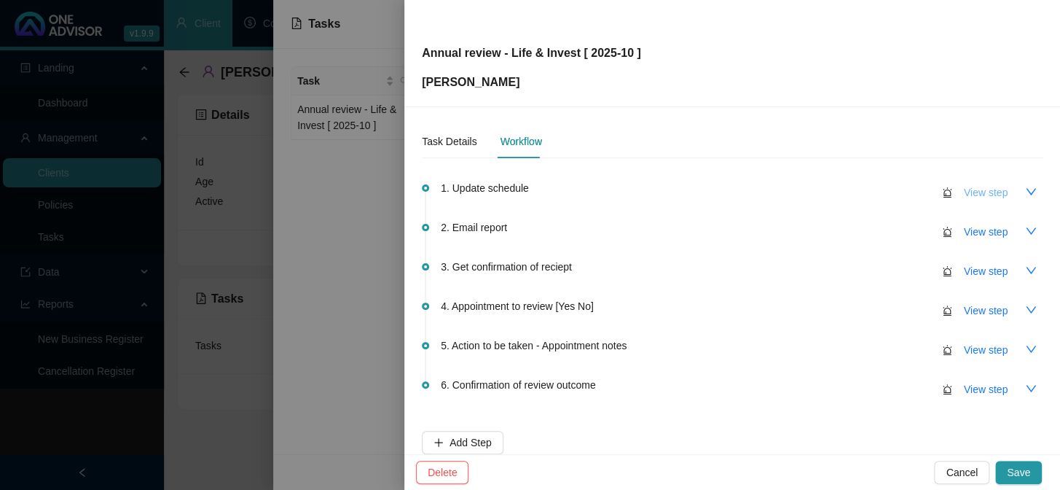
click at [970, 189] on span "View step" at bounding box center [986, 192] width 44 height 16
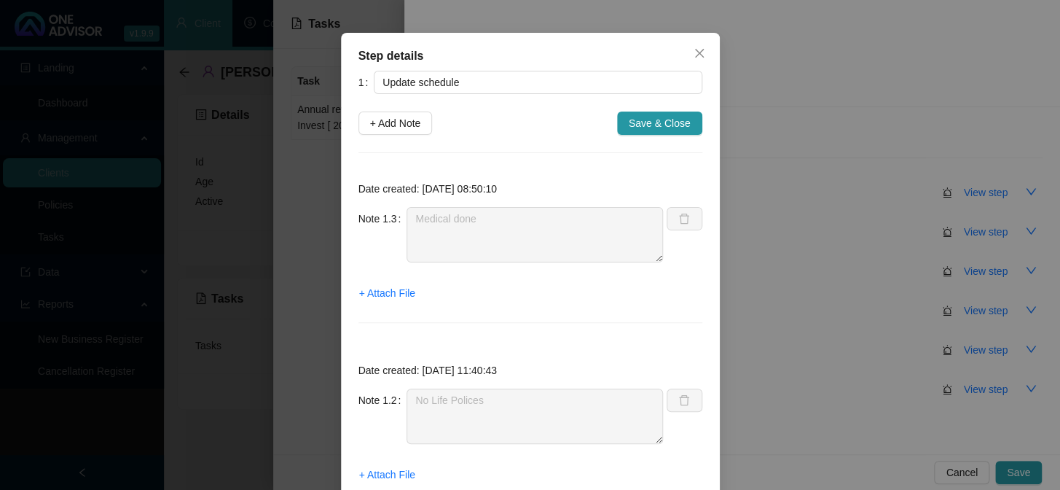
scroll to position [31, 0]
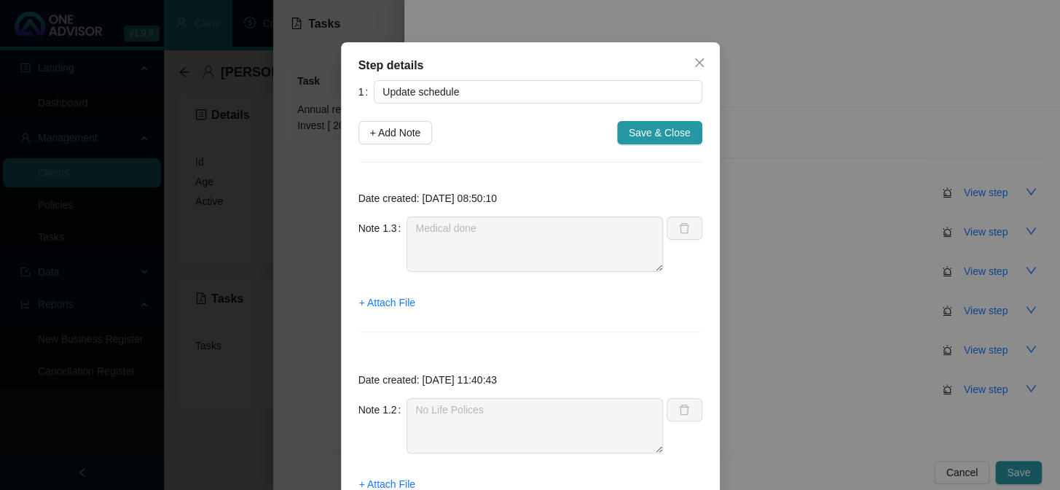
click at [803, 74] on div "Step details 1 Update schedule + Add Note Save & Close Date created: [DATE] 08:…" at bounding box center [530, 245] width 1060 height 490
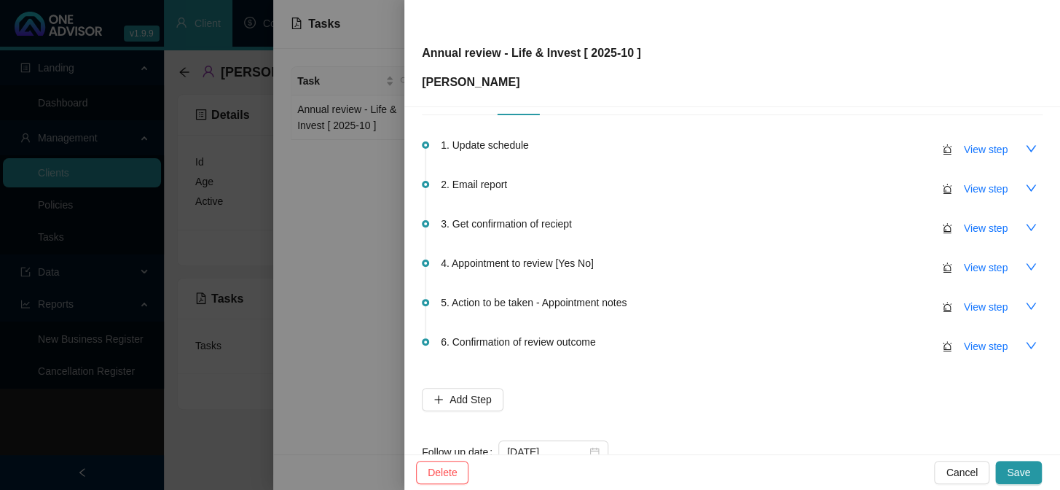
scroll to position [86, 0]
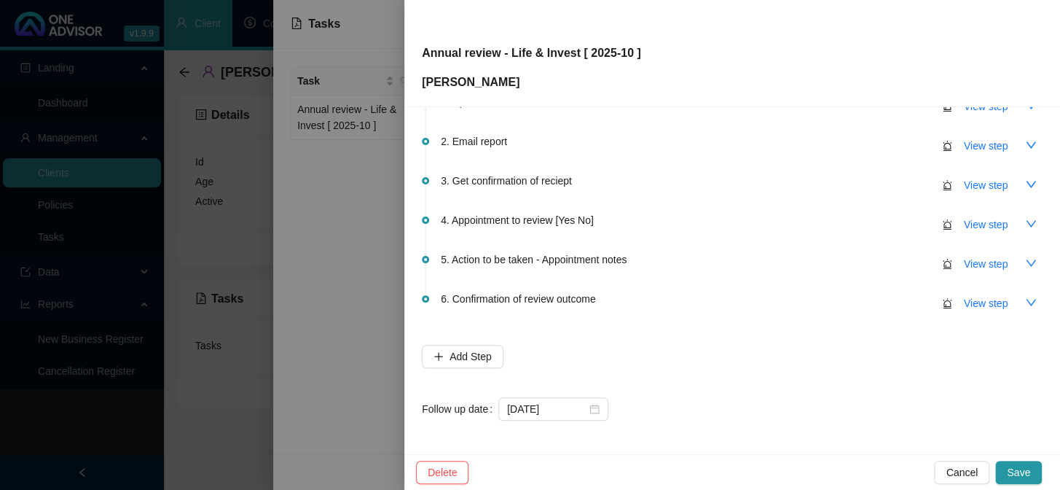
click at [356, 428] on div at bounding box center [530, 245] width 1060 height 490
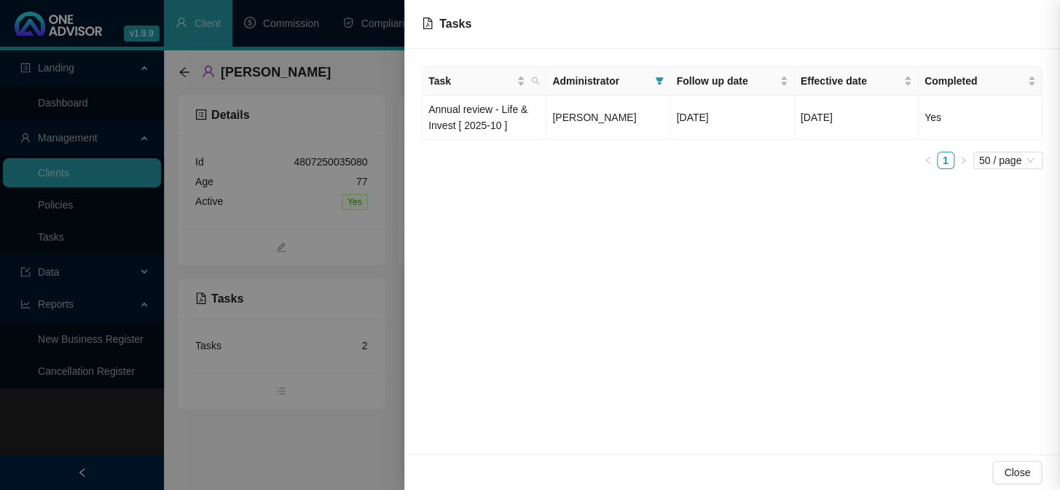
scroll to position [0, 0]
click at [47, 236] on div at bounding box center [530, 245] width 1060 height 490
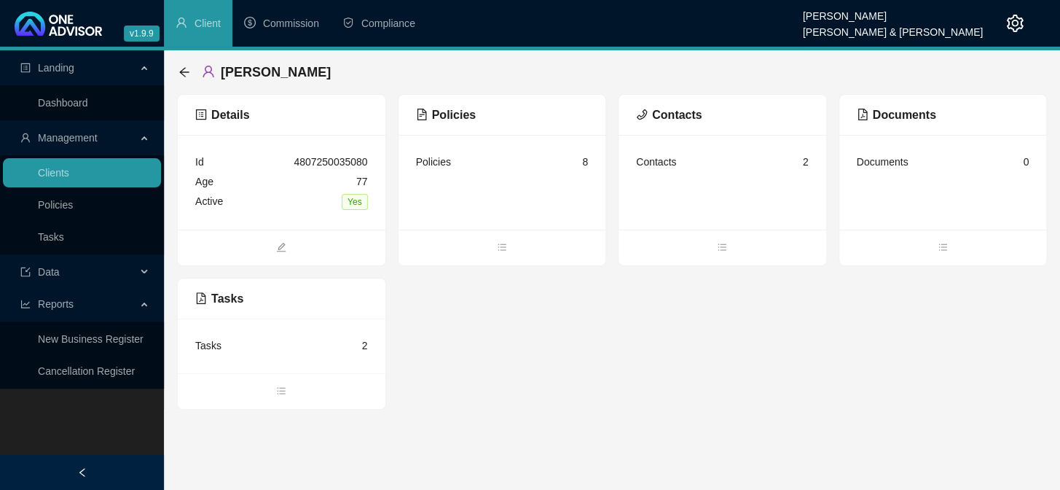
click at [47, 236] on link "Tasks" at bounding box center [51, 237] width 26 height 12
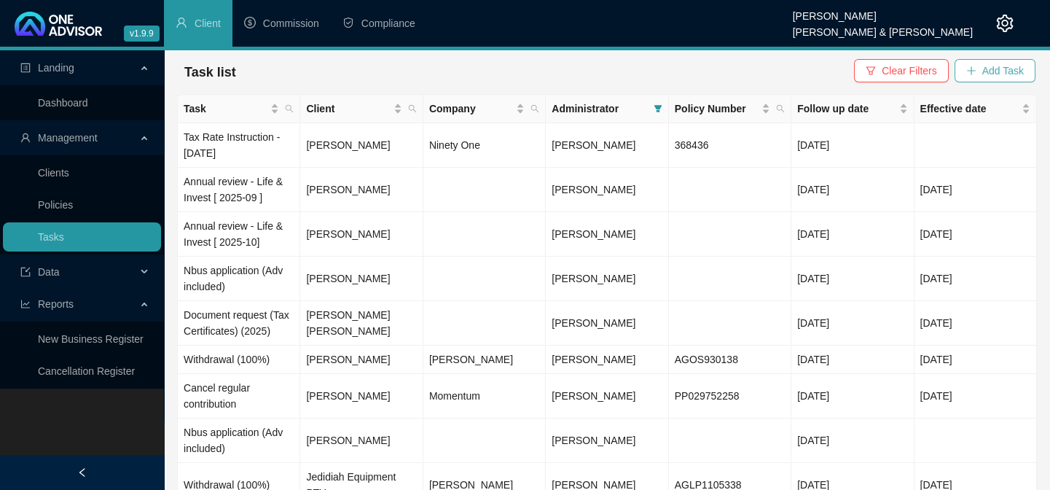
click at [990, 69] on span "Add Task" at bounding box center [1003, 71] width 42 height 16
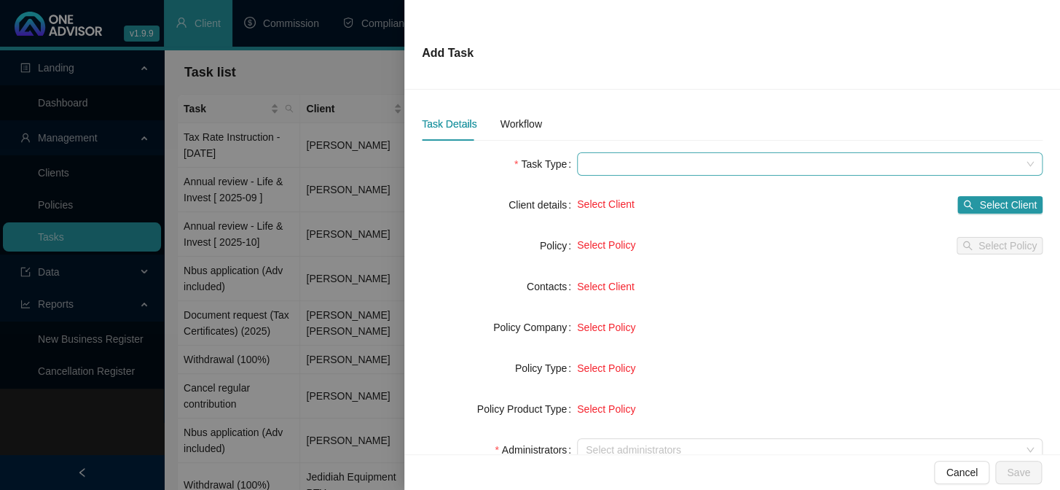
click at [620, 161] on span at bounding box center [810, 164] width 448 height 22
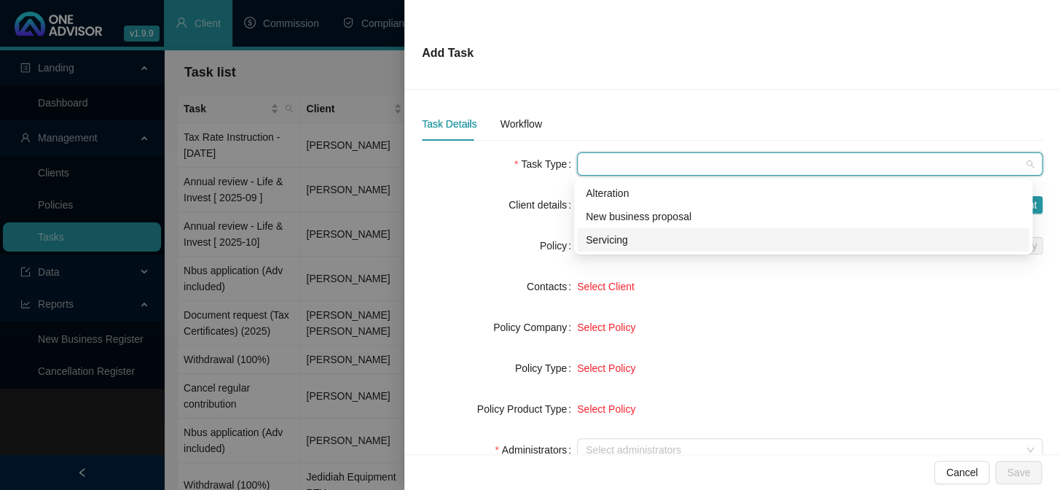
click at [611, 240] on div "Servicing" at bounding box center [803, 240] width 435 height 16
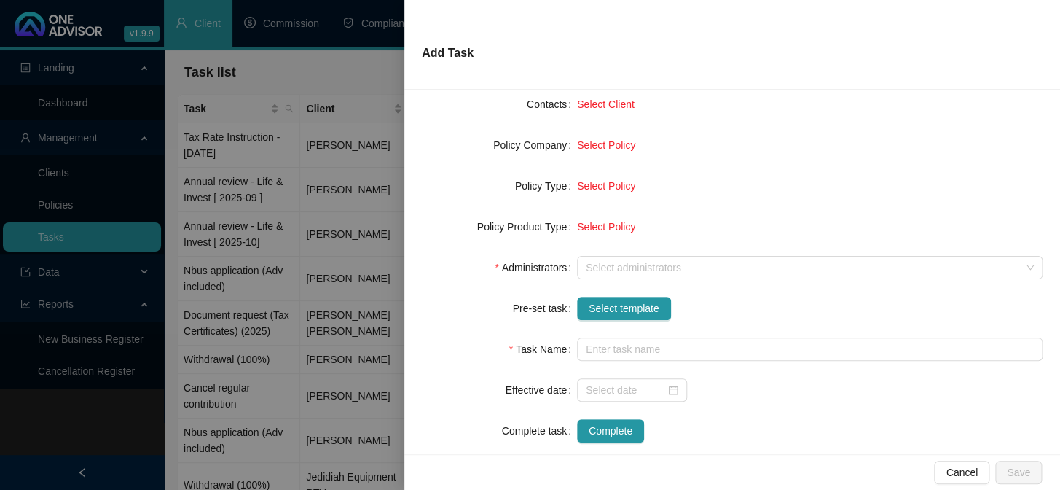
scroll to position [198, 0]
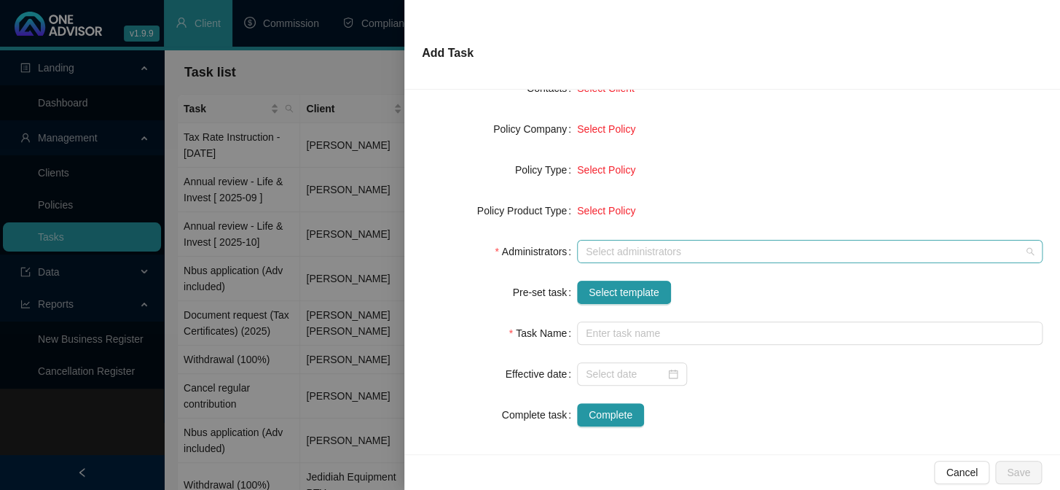
click at [603, 258] on div "Select administrators" at bounding box center [810, 251] width 466 height 23
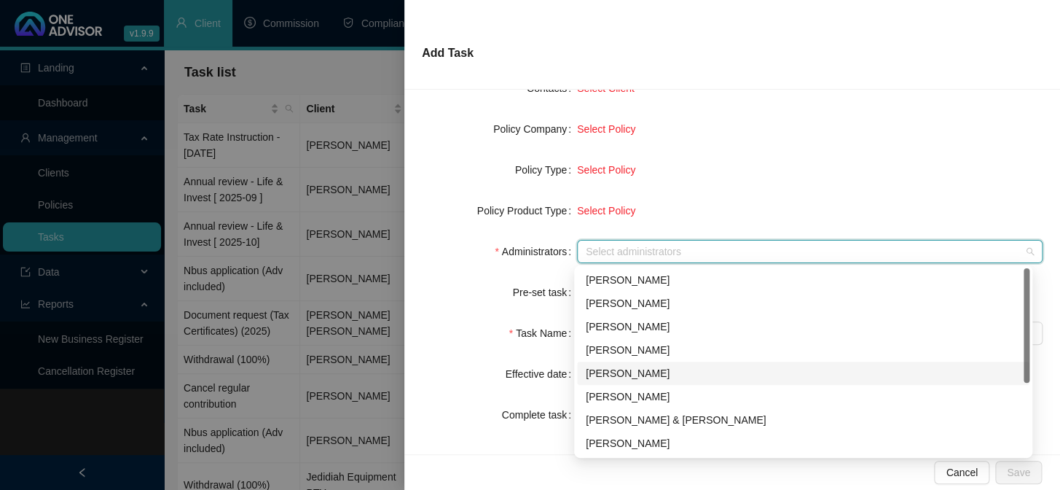
click at [604, 366] on div "[PERSON_NAME]" at bounding box center [803, 373] width 435 height 16
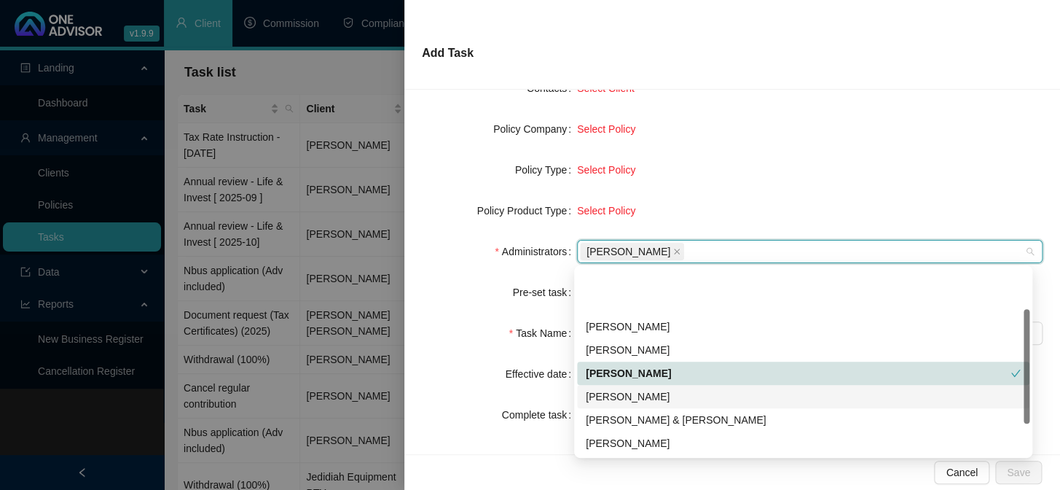
scroll to position [66, 0]
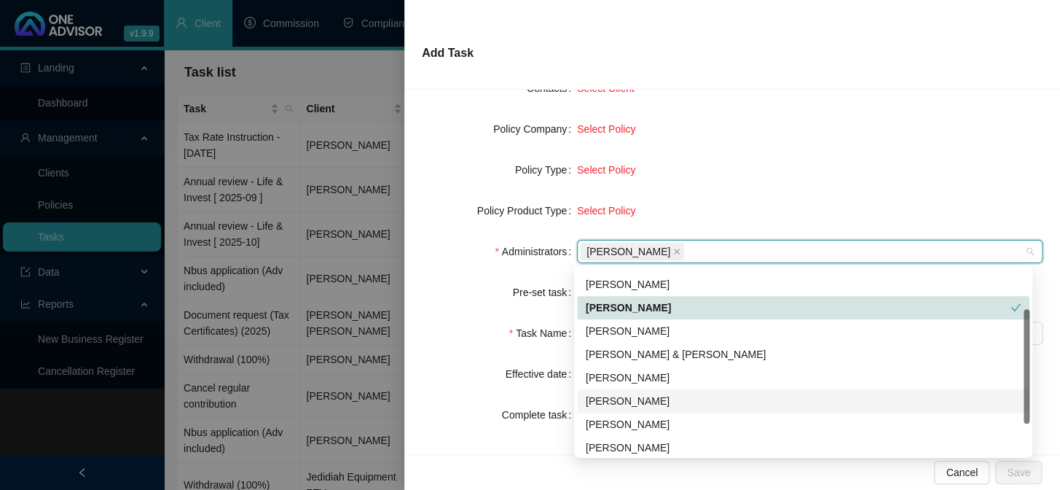
click at [610, 396] on div "[PERSON_NAME]" at bounding box center [803, 401] width 435 height 16
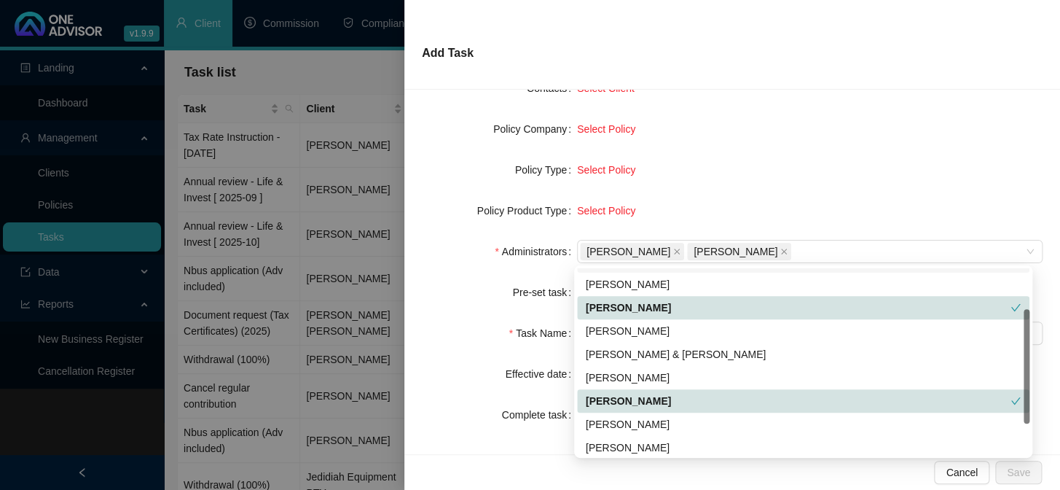
click at [713, 174] on div "Select Policy" at bounding box center [810, 170] width 466 height 16
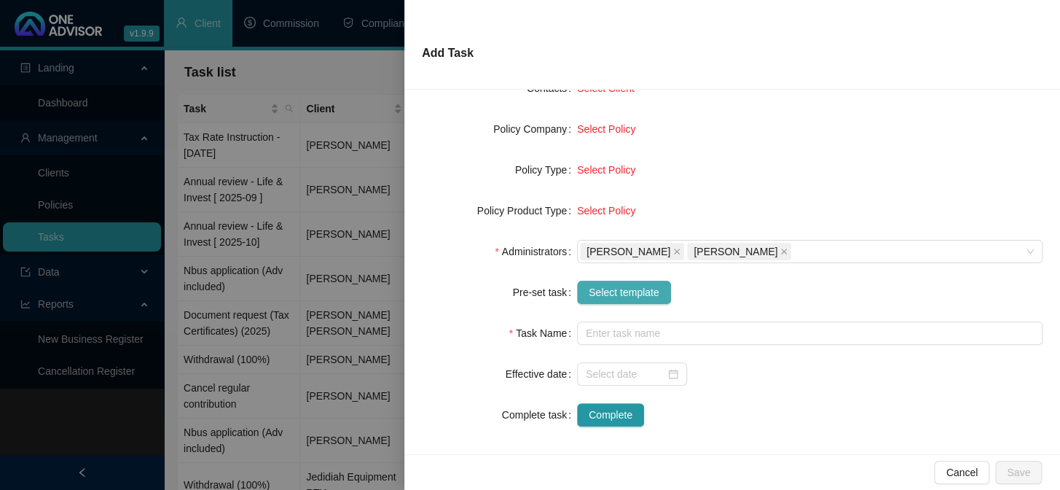
click at [610, 292] on span "Select template" at bounding box center [624, 292] width 71 height 16
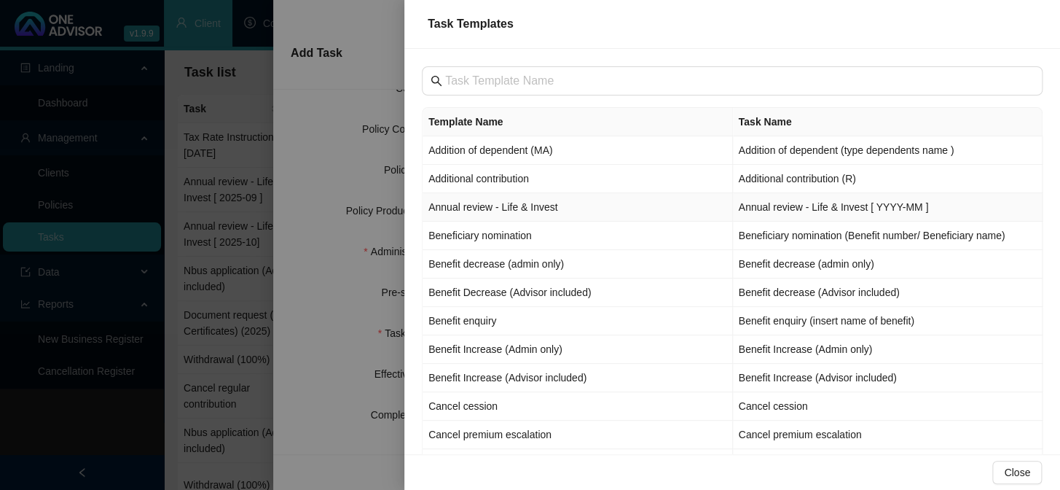
click at [484, 209] on td "Annual review - Life & Invest" at bounding box center [578, 207] width 310 height 28
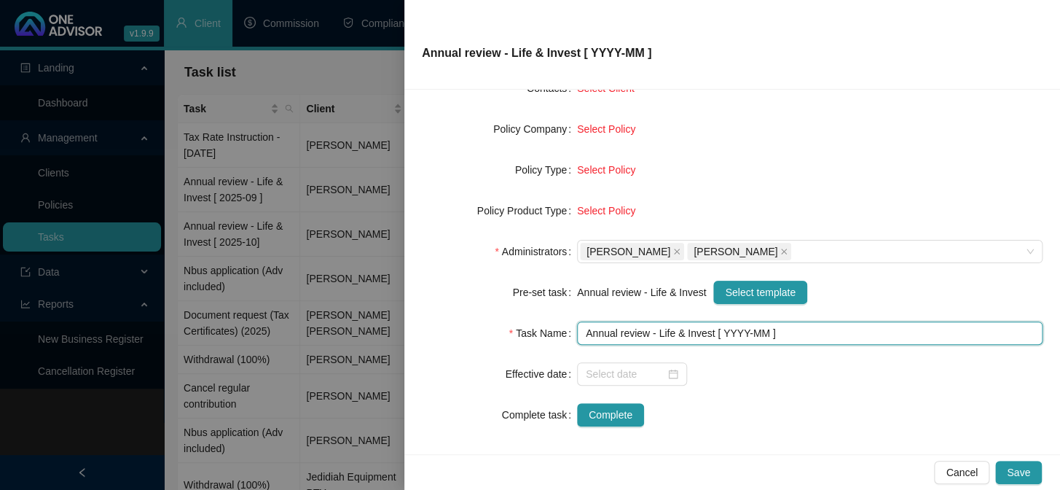
click at [739, 331] on input "Annual review - Life & Invest [ YYYY-MM ]" at bounding box center [810, 332] width 466 height 23
type input "Annual review - Life & Invest [ 2025-MM//09 ]"
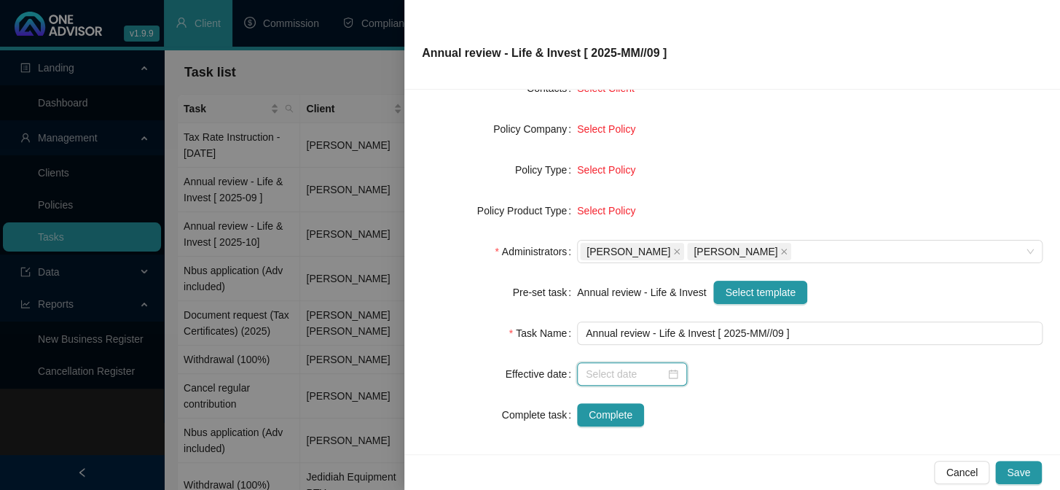
click at [621, 371] on input at bounding box center [625, 374] width 79 height 16
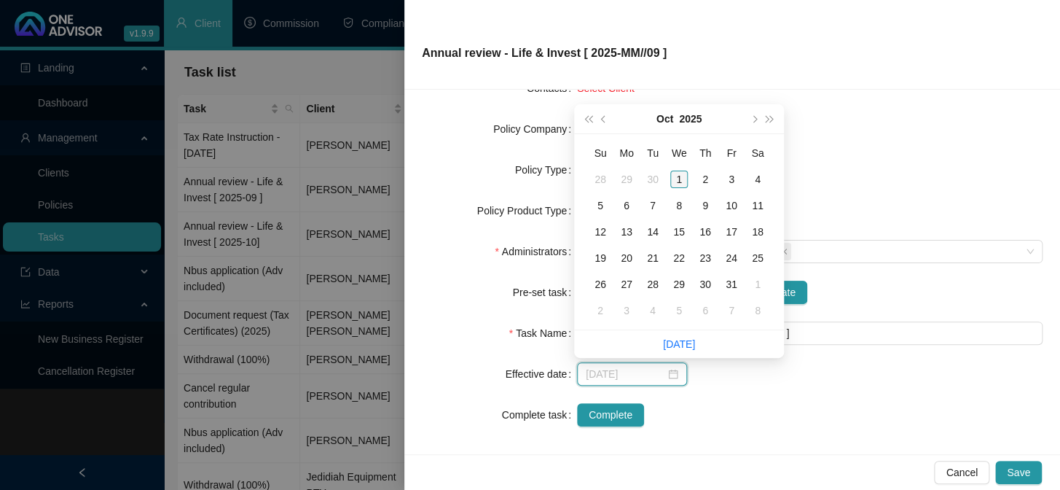
type input "[DATE]"
click at [682, 175] on div "1" at bounding box center [678, 178] width 17 height 17
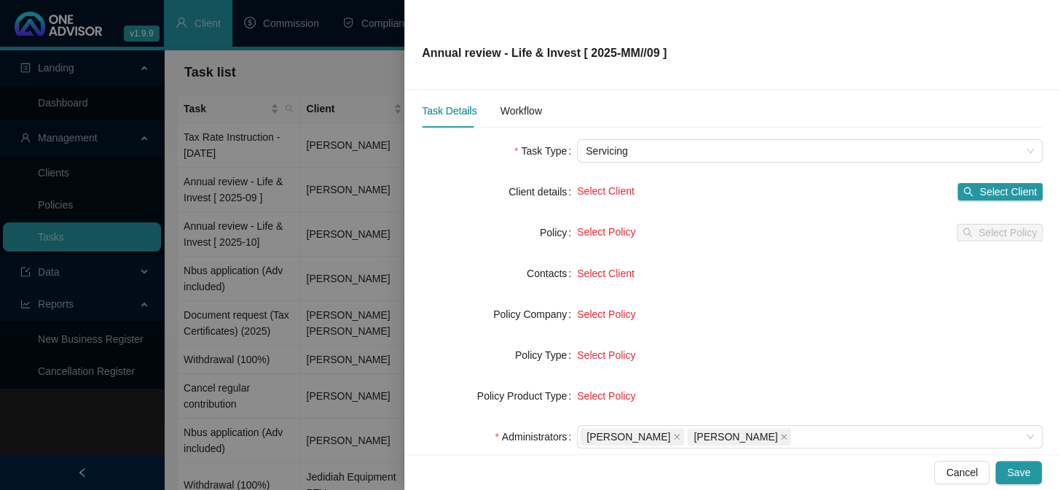
scroll to position [0, 0]
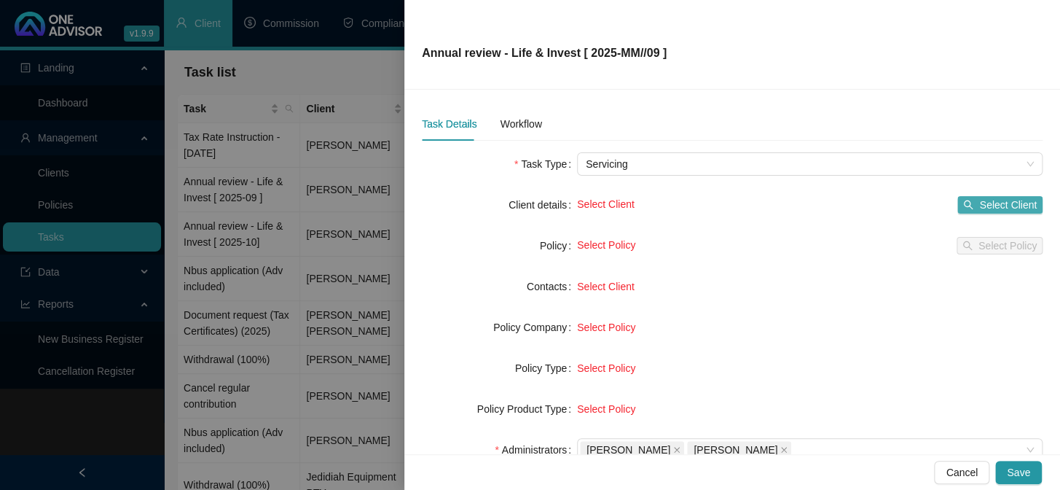
click at [981, 202] on span "Select Client" at bounding box center [1008, 205] width 58 height 16
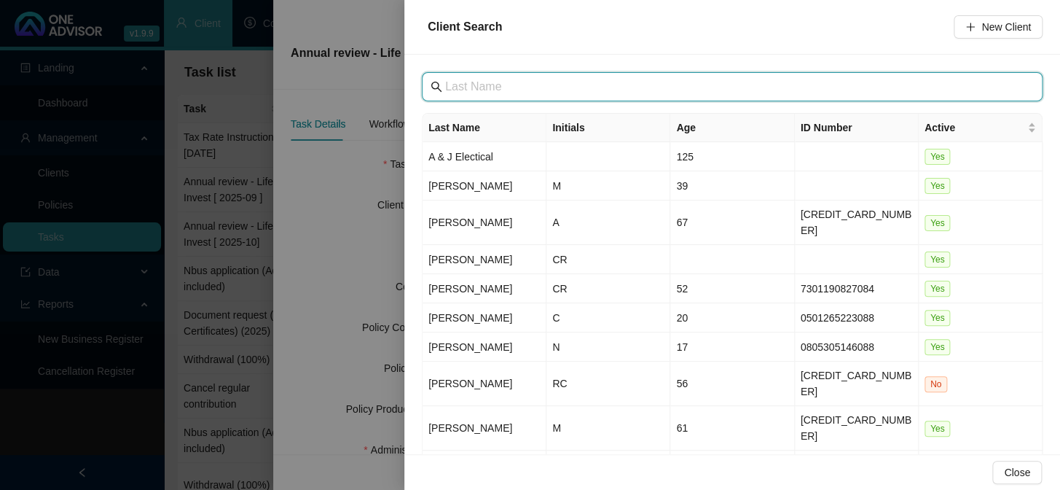
click at [554, 91] on input "text" at bounding box center [733, 86] width 577 height 17
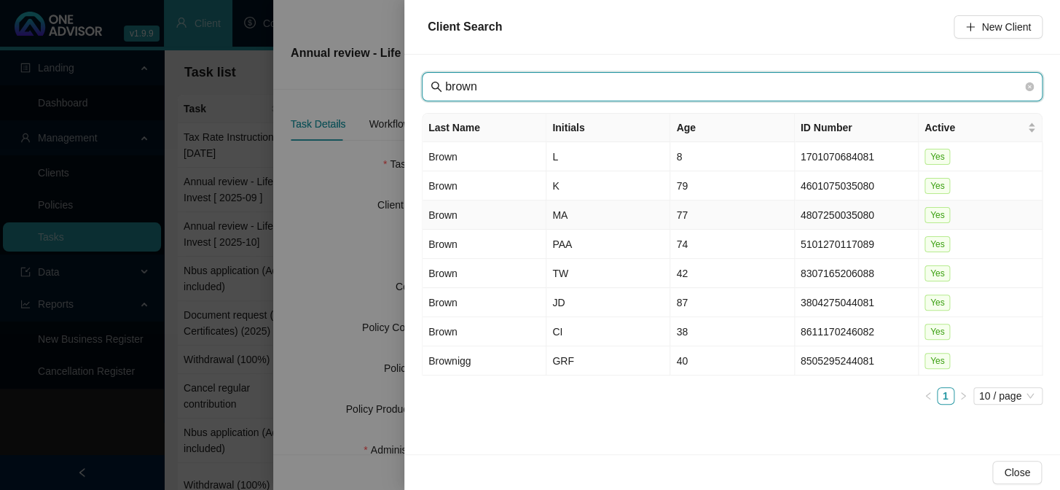
type input "brown"
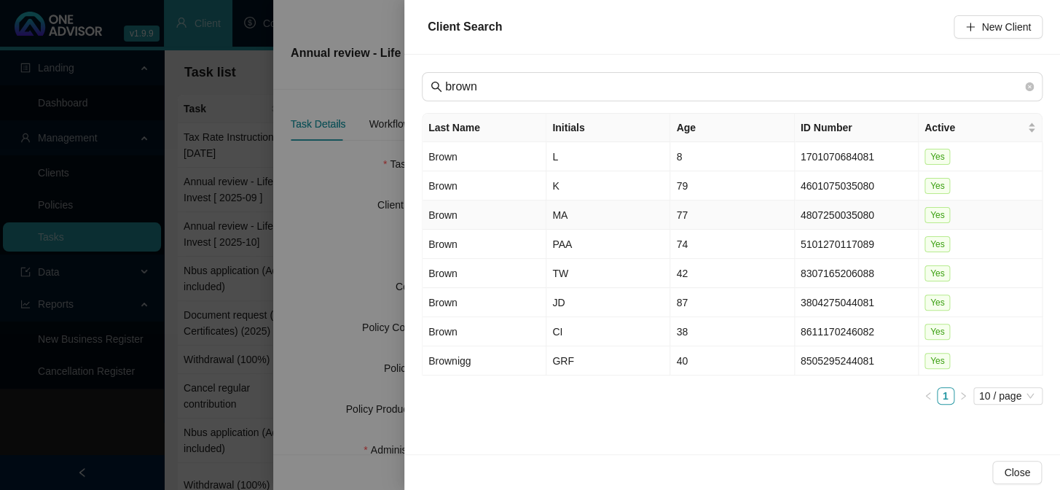
click at [431, 211] on td "Brown" at bounding box center [485, 214] width 124 height 29
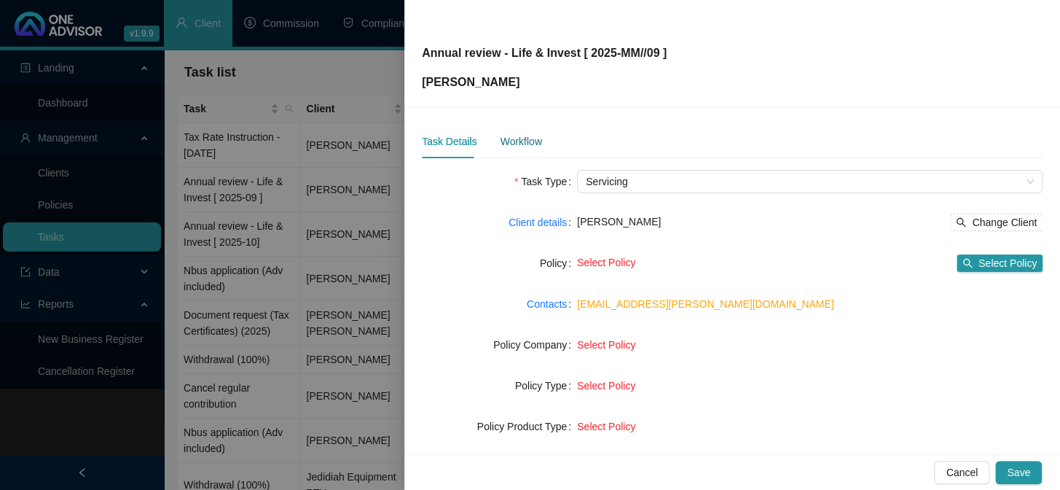
click at [517, 140] on div "Workflow" at bounding box center [521, 141] width 42 height 16
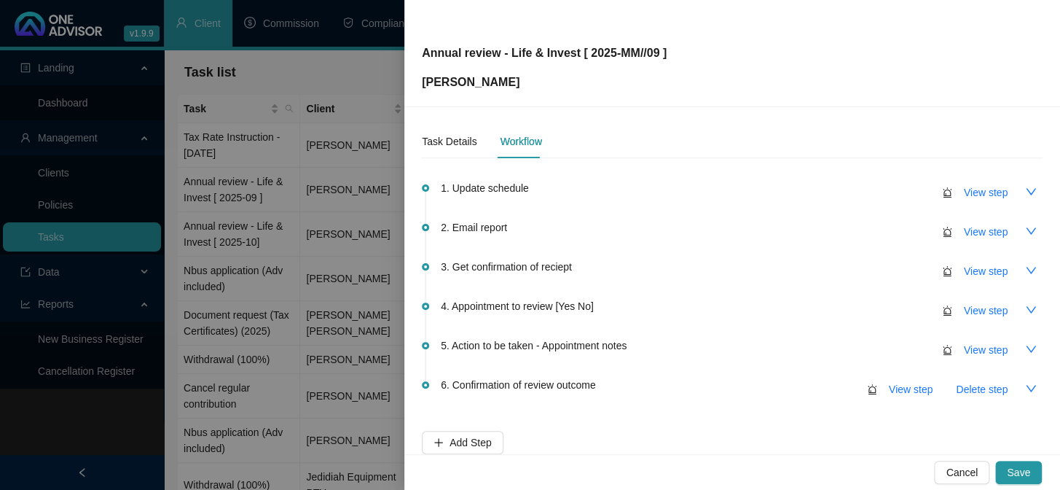
scroll to position [86, 0]
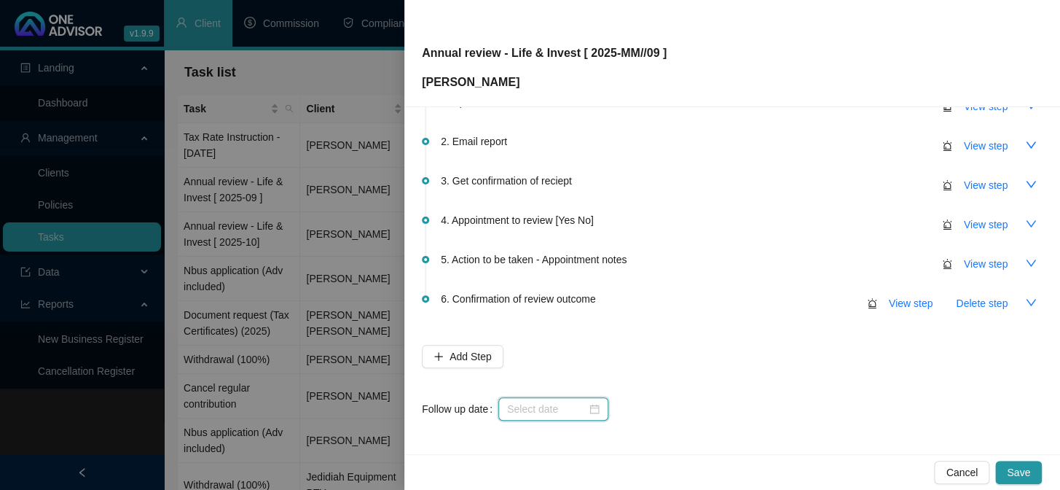
click at [523, 403] on input at bounding box center [546, 409] width 79 height 16
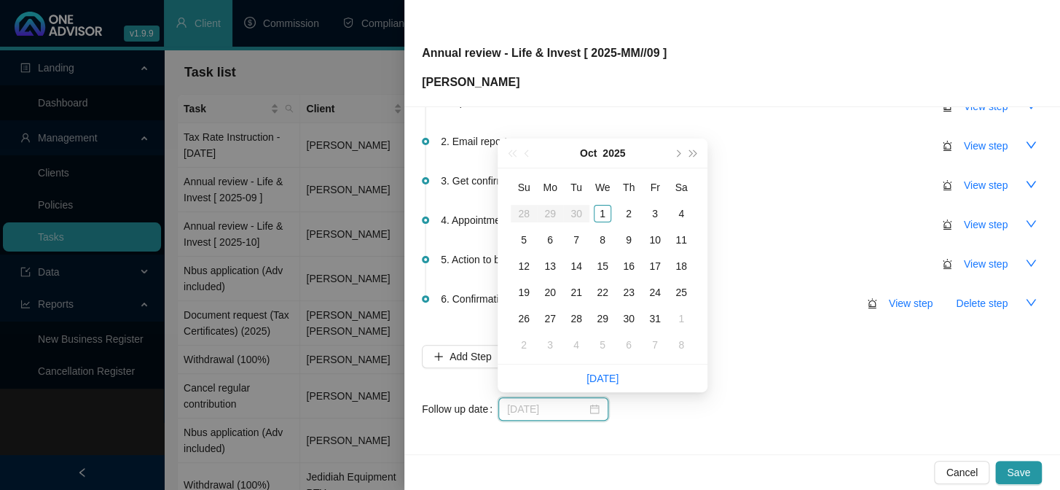
type input "[DATE]"
click at [601, 212] on div "1" at bounding box center [602, 213] width 17 height 17
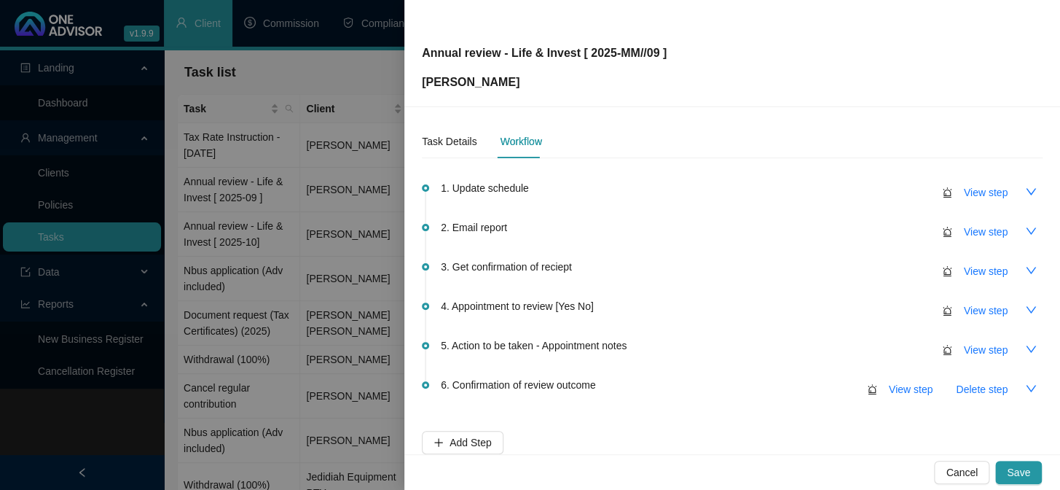
scroll to position [0, 0]
click at [974, 195] on span "View step" at bounding box center [986, 192] width 44 height 16
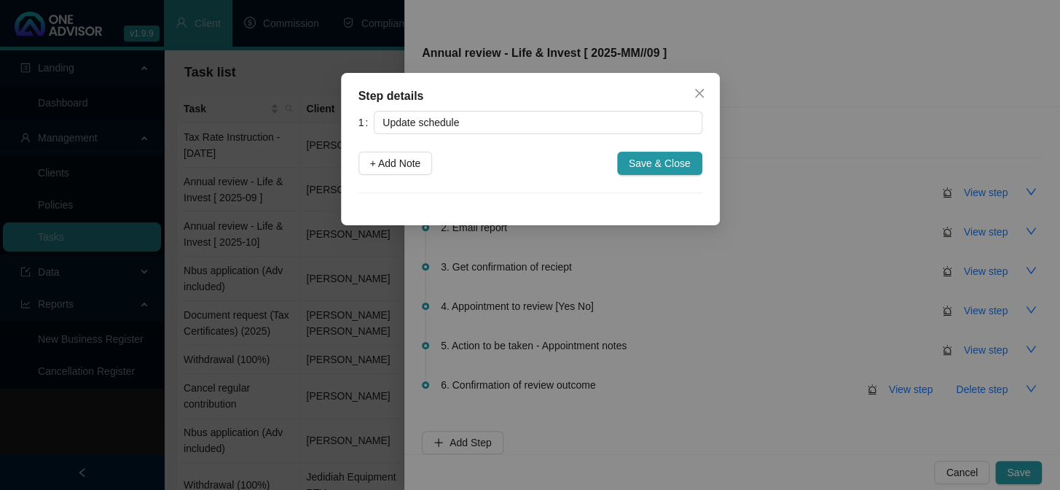
click at [352, 160] on div "Step details 1 Update schedule + Add Note Save & Close Cancel OK" at bounding box center [530, 149] width 379 height 152
click at [386, 159] on span "+ Add Note" at bounding box center [395, 163] width 51 height 16
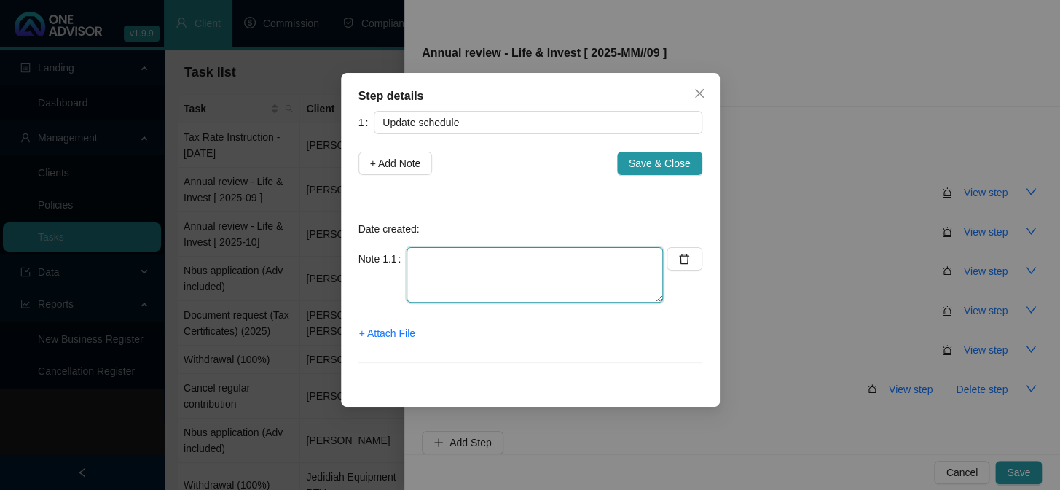
click at [433, 281] on textarea at bounding box center [535, 274] width 256 height 55
type textarea "Invest Done Medical Aid Done"
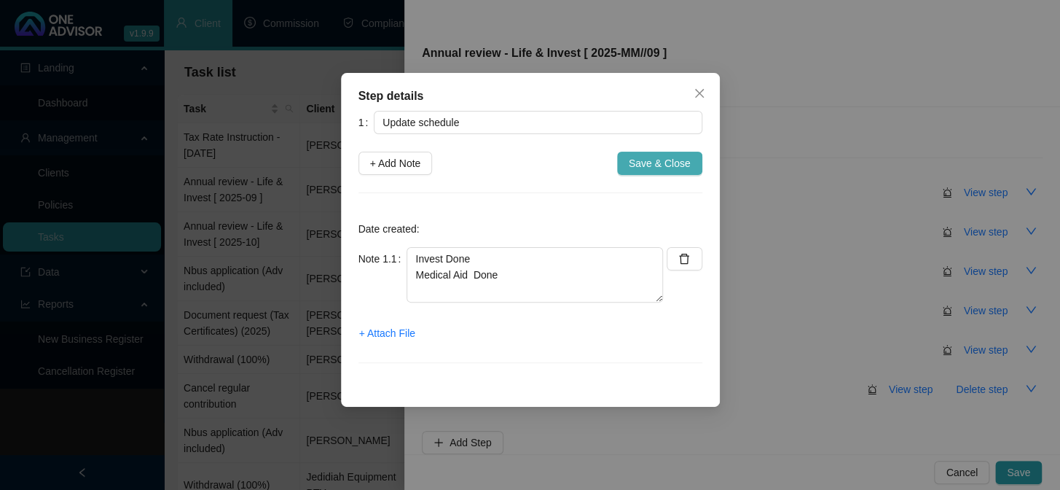
click at [650, 165] on span "Save & Close" at bounding box center [660, 163] width 62 height 16
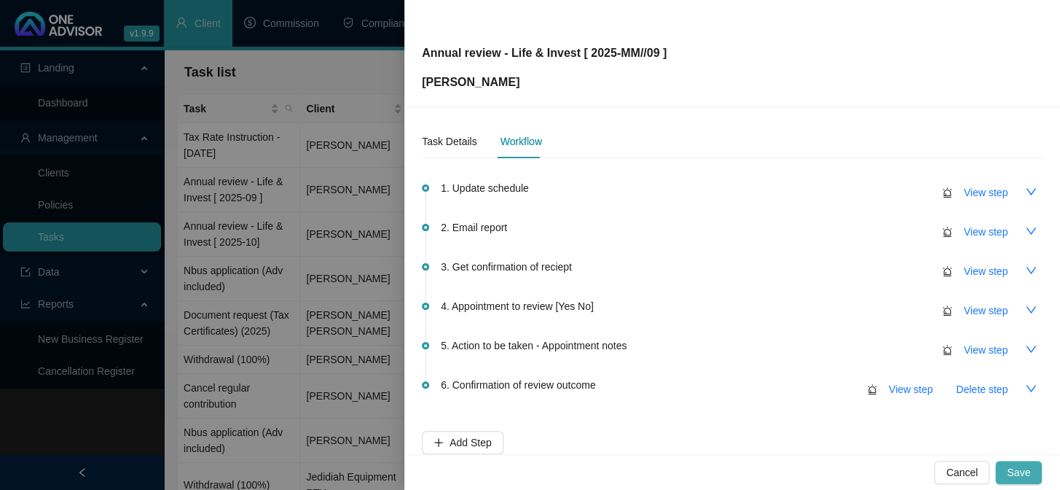
click at [1022, 472] on span "Save" at bounding box center [1018, 472] width 23 height 16
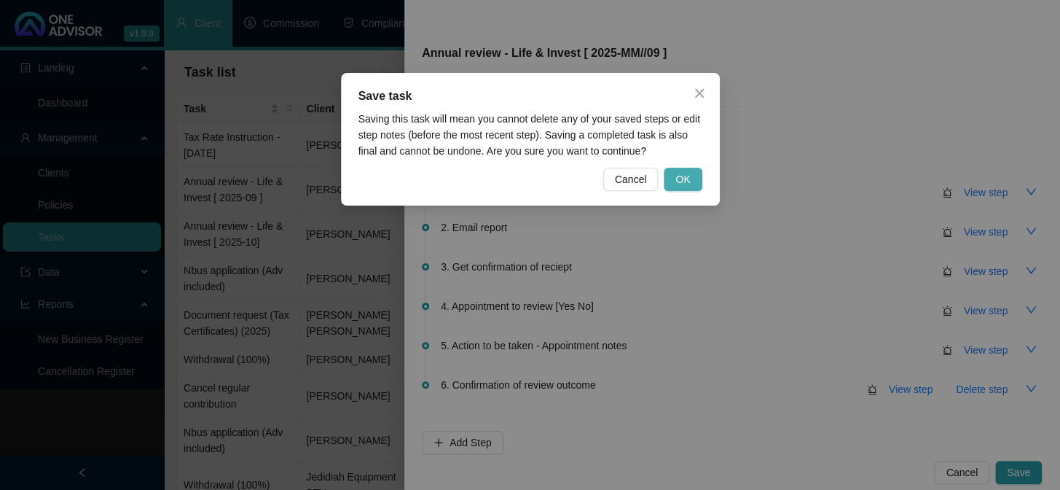
click at [687, 173] on span "OK" at bounding box center [682, 179] width 15 height 16
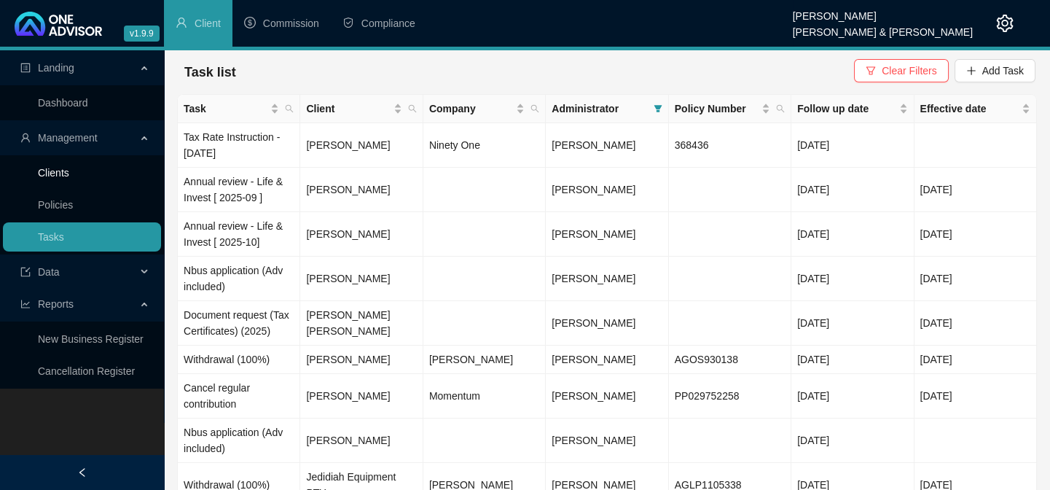
click at [65, 170] on link "Clients" at bounding box center [53, 173] width 31 height 12
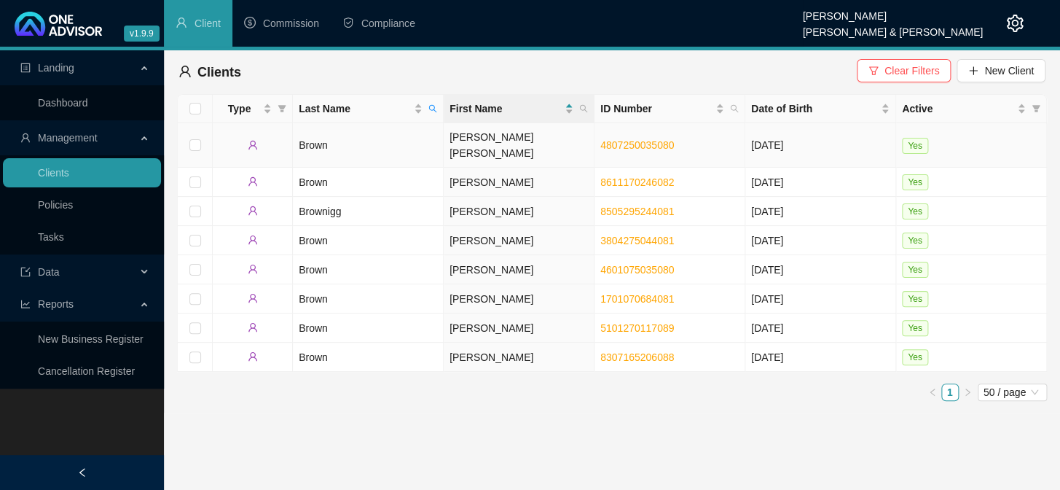
click at [313, 141] on td "Brown" at bounding box center [368, 145] width 151 height 44
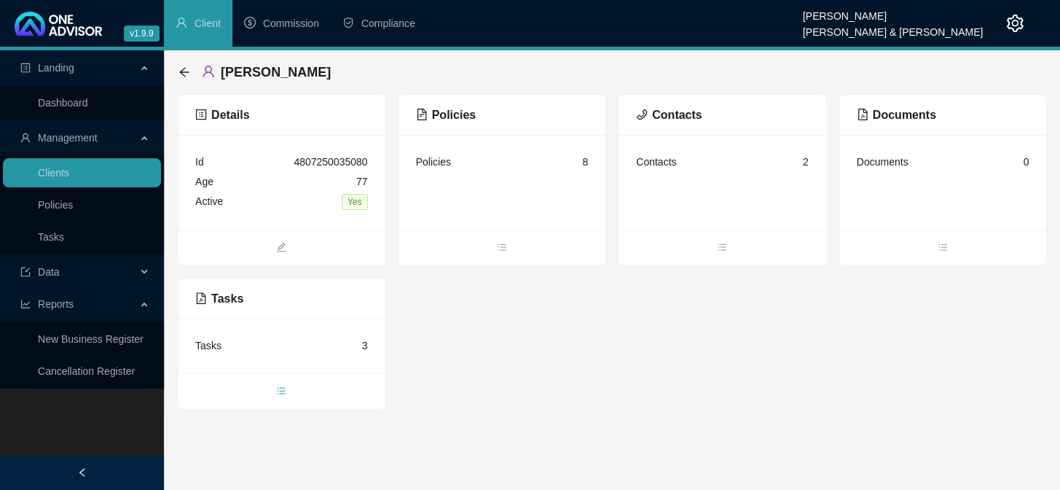
click at [284, 388] on icon "bars" at bounding box center [281, 390] width 10 height 10
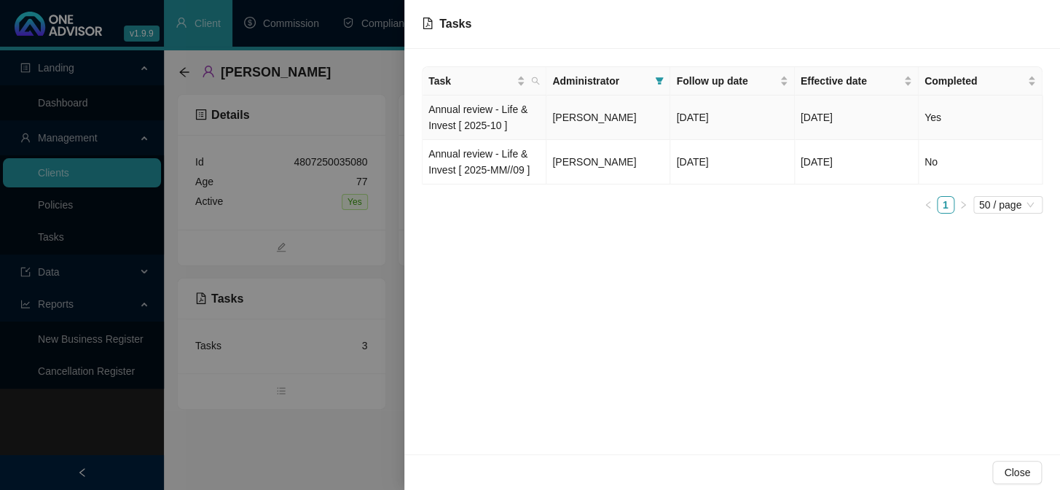
click at [481, 117] on td "Annual review - Life & Invest [ 2025-10 ]" at bounding box center [485, 117] width 124 height 44
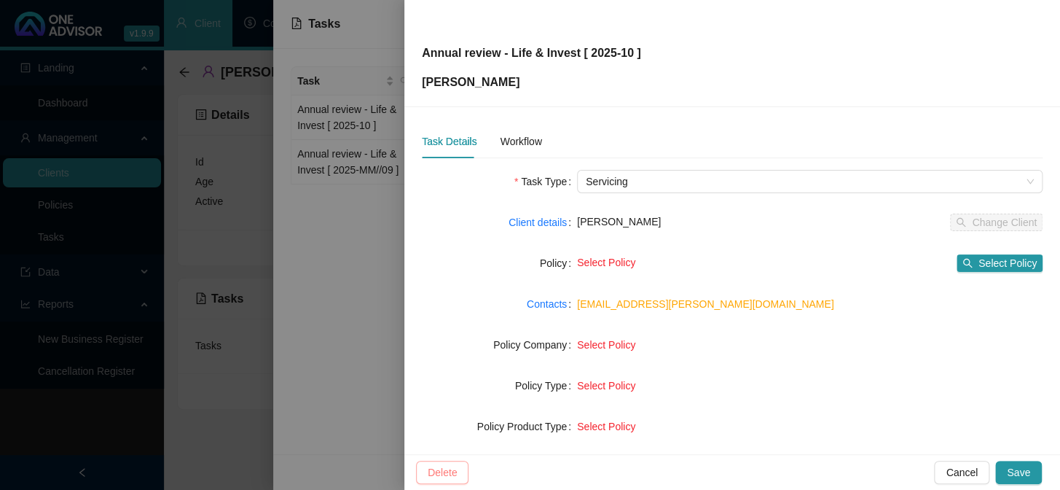
click at [443, 468] on span "Delete" at bounding box center [442, 472] width 29 height 16
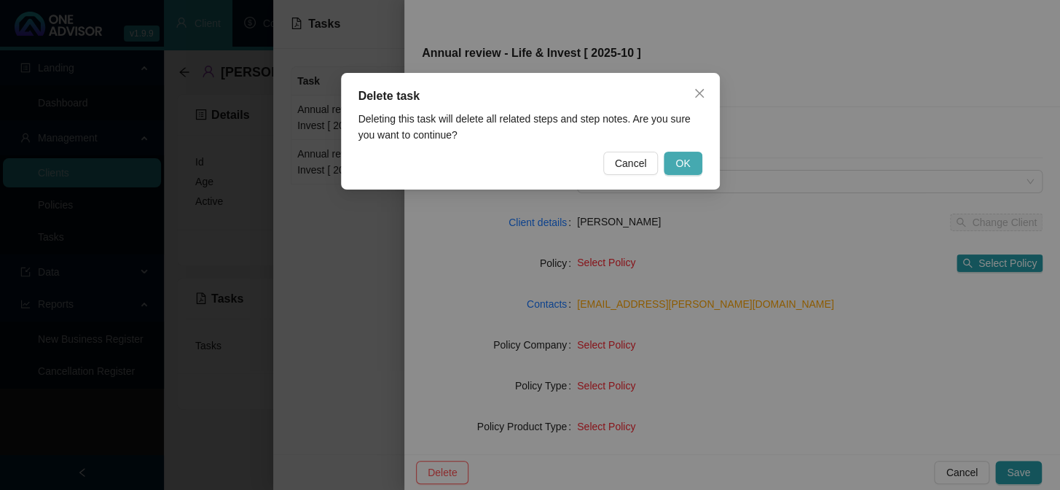
click at [675, 159] on button "OK" at bounding box center [683, 163] width 38 height 23
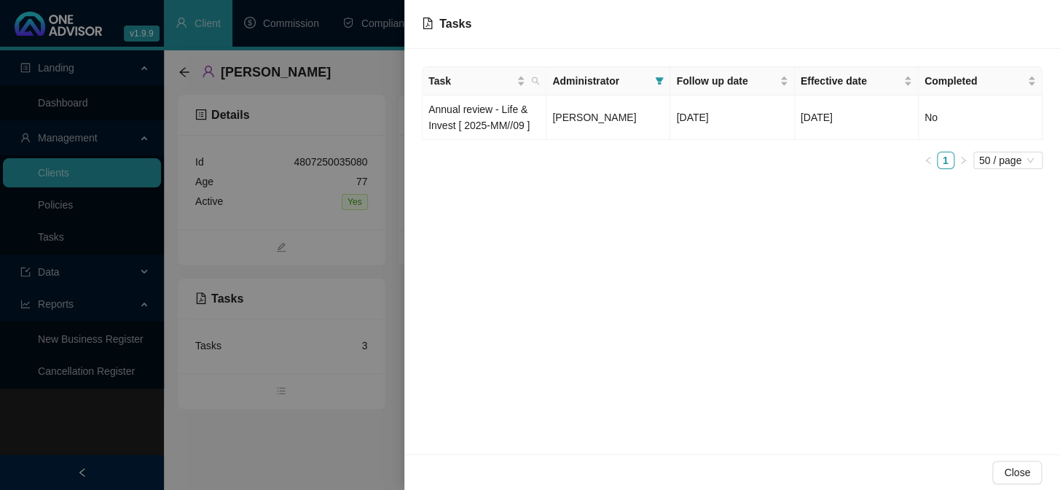
click at [359, 447] on div at bounding box center [530, 245] width 1060 height 490
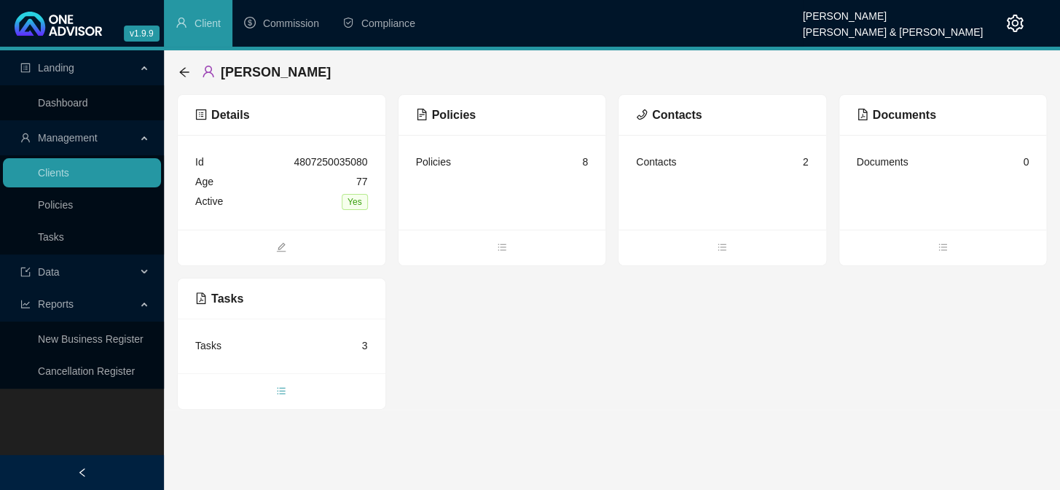
click at [287, 393] on span "bars" at bounding box center [282, 392] width 208 height 16
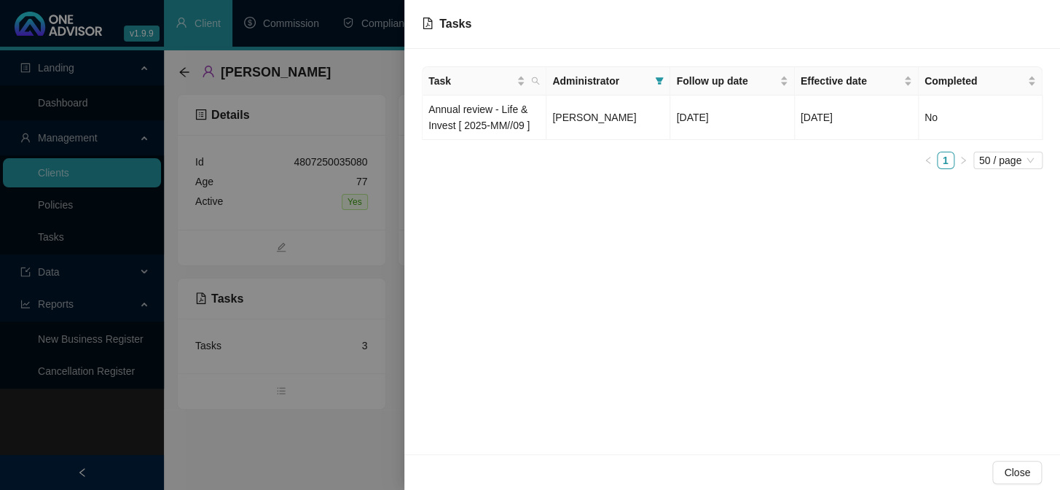
click at [276, 388] on div at bounding box center [530, 245] width 1060 height 490
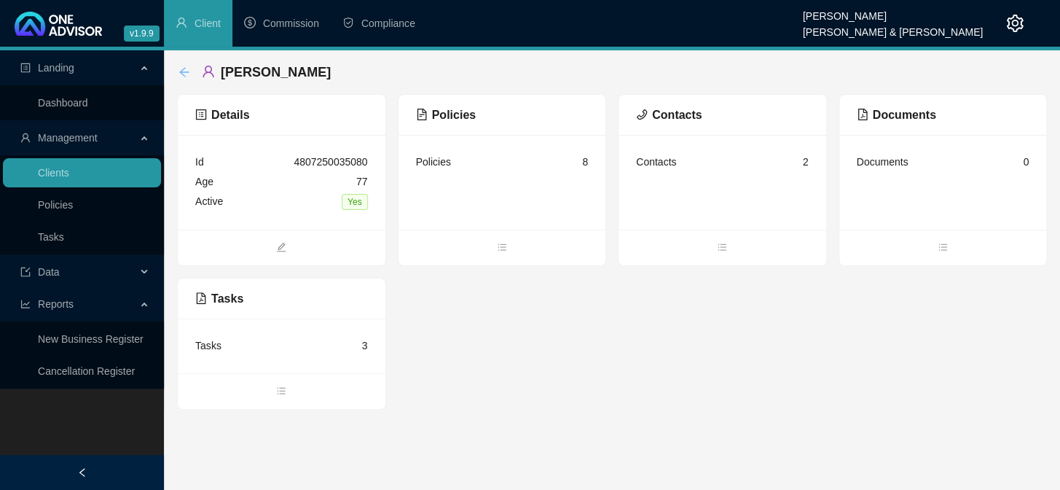
click at [189, 70] on icon "arrow-left" at bounding box center [184, 72] width 12 height 12
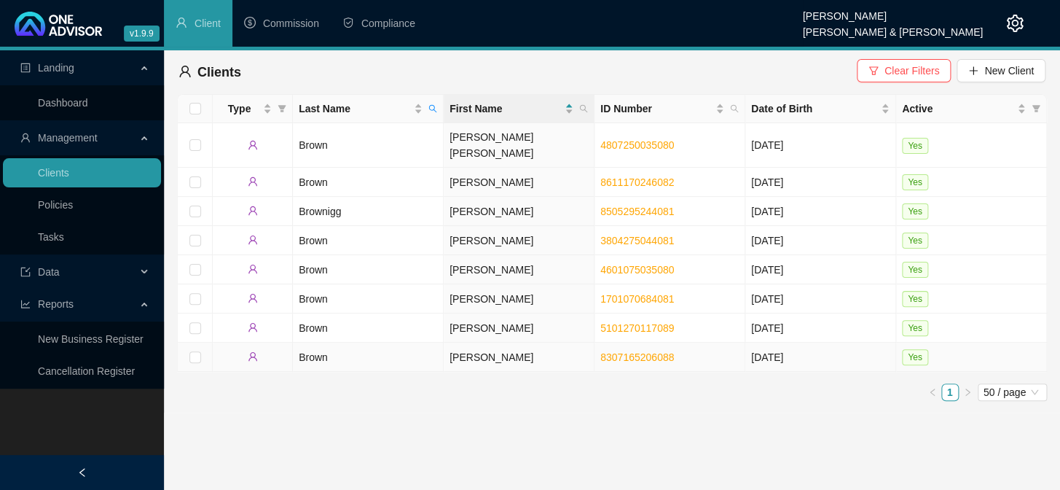
click at [321, 342] on td "Brown" at bounding box center [368, 356] width 151 height 29
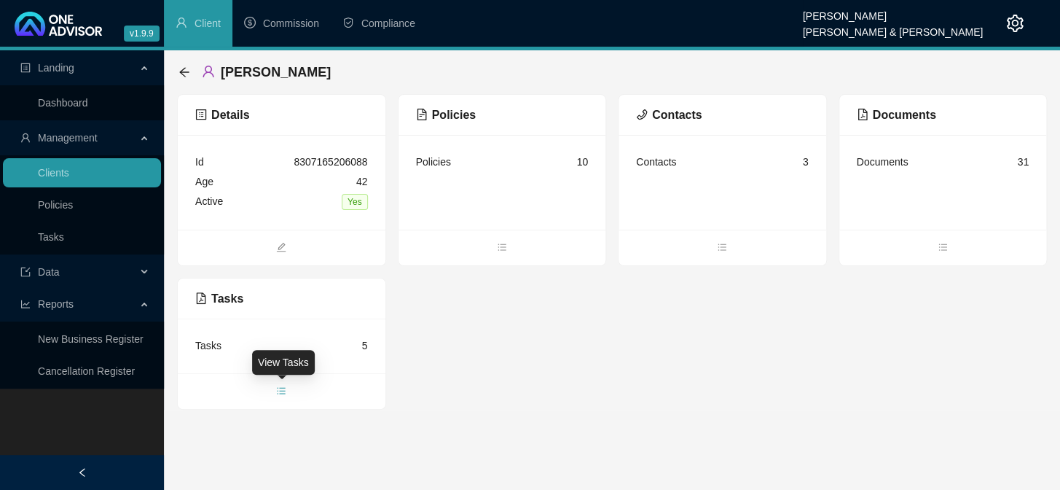
click at [281, 387] on icon "bars" at bounding box center [282, 390] width 8 height 7
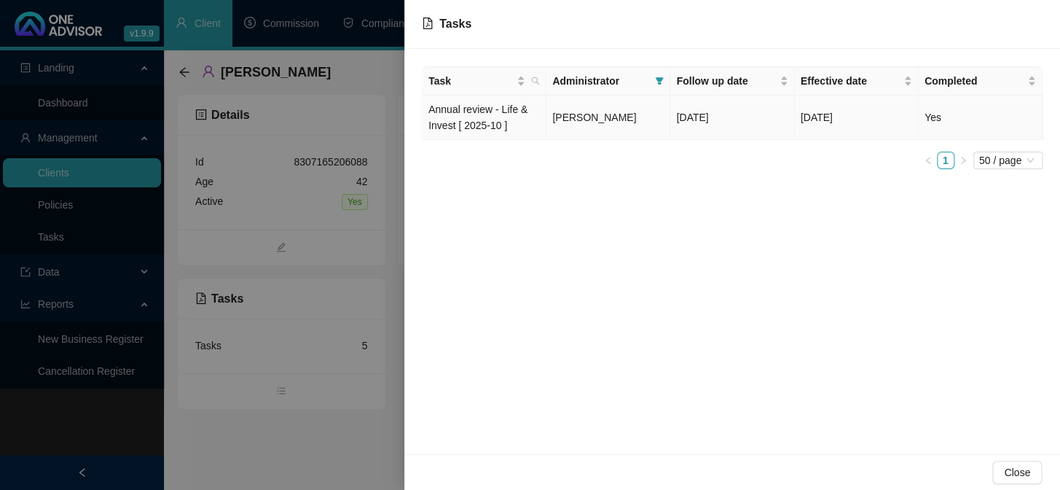
click at [491, 117] on td "Annual review - Life & Invest [ 2025-10 ]" at bounding box center [485, 117] width 124 height 44
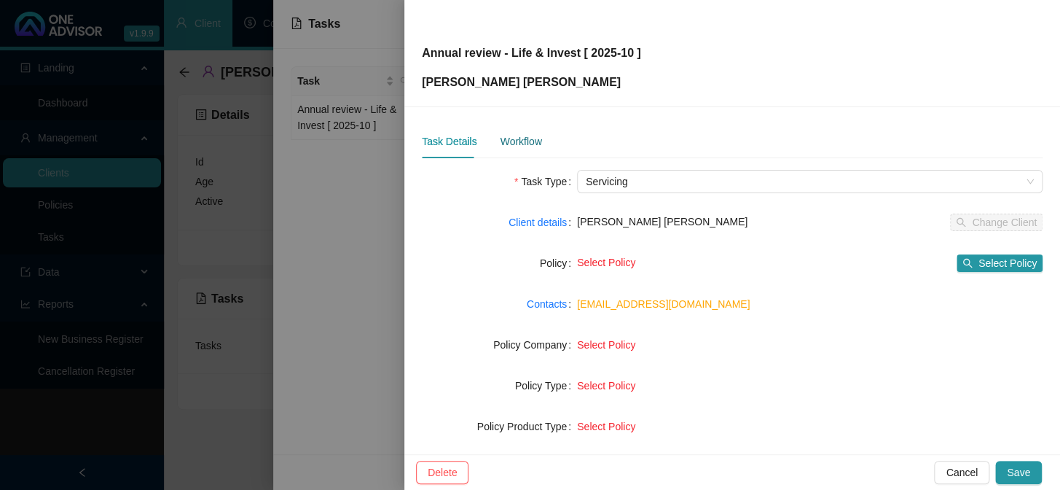
click at [520, 143] on div "Workflow" at bounding box center [521, 141] width 42 height 16
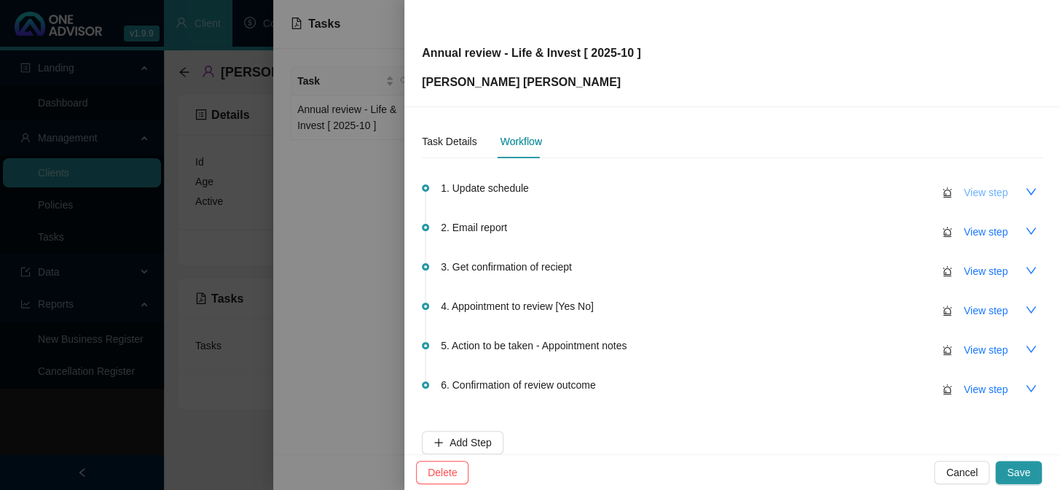
click at [953, 196] on button "View step" at bounding box center [985, 192] width 67 height 23
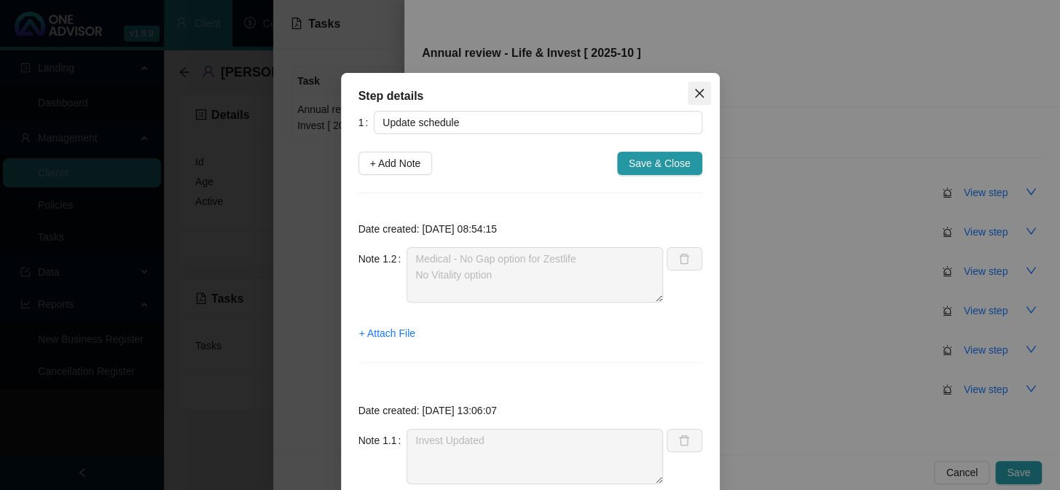
click at [694, 87] on icon "close" at bounding box center [700, 93] width 12 height 12
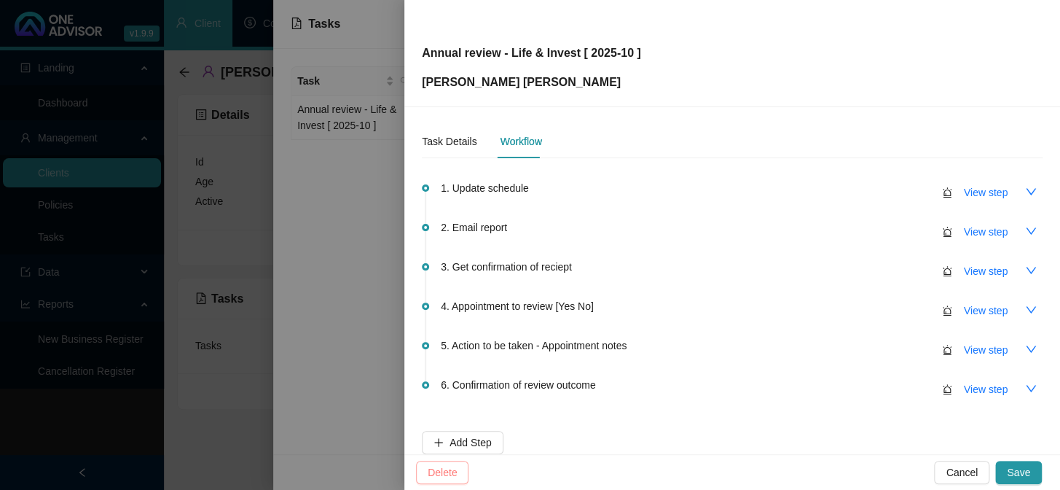
click at [433, 474] on span "Delete" at bounding box center [442, 472] width 29 height 16
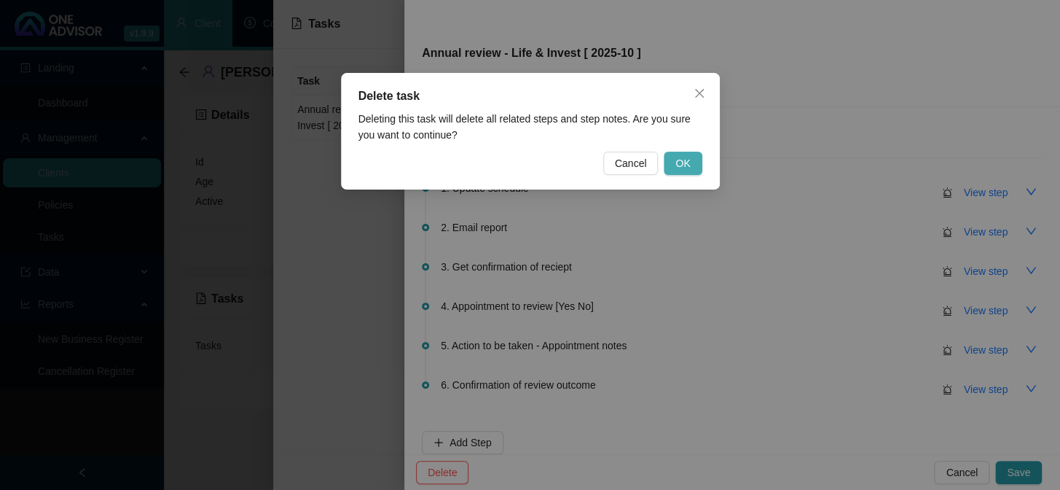
click at [681, 168] on span "OK" at bounding box center [682, 163] width 15 height 16
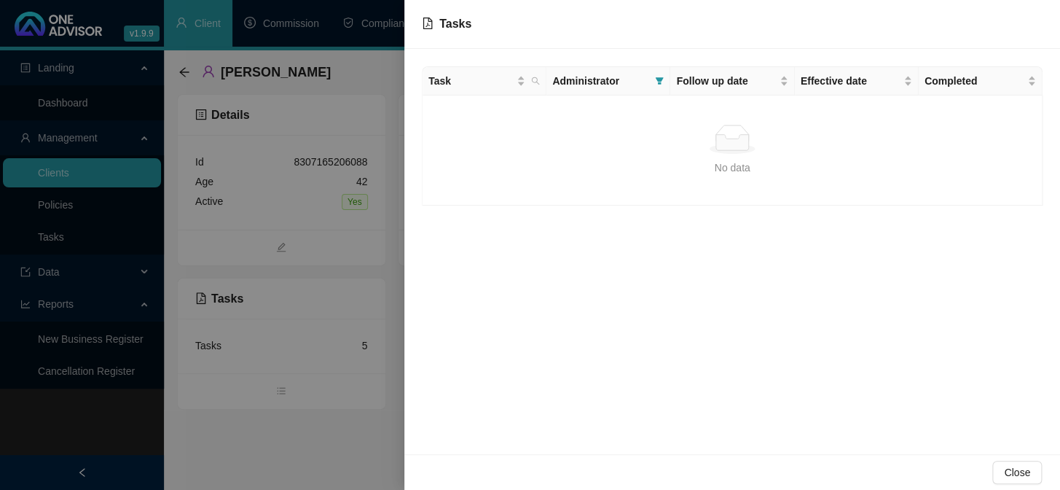
click at [52, 234] on div at bounding box center [530, 245] width 1060 height 490
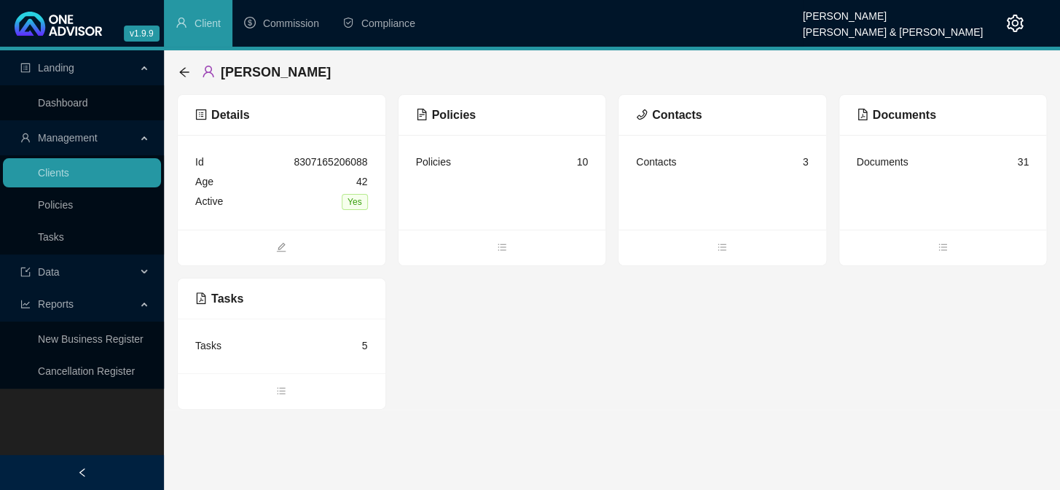
click at [52, 234] on link "Tasks" at bounding box center [51, 237] width 26 height 12
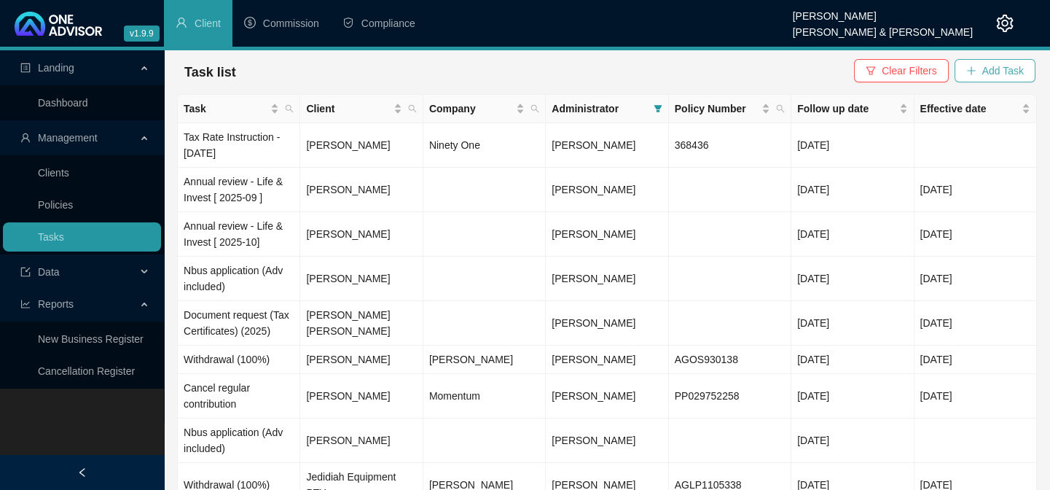
click at [995, 68] on span "Add Task" at bounding box center [1003, 71] width 42 height 16
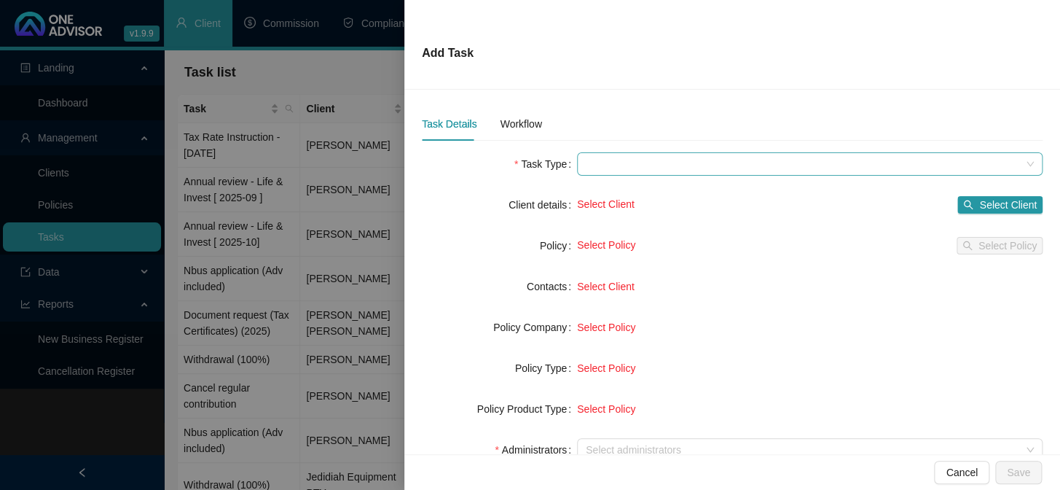
click at [598, 164] on span at bounding box center [810, 164] width 448 height 22
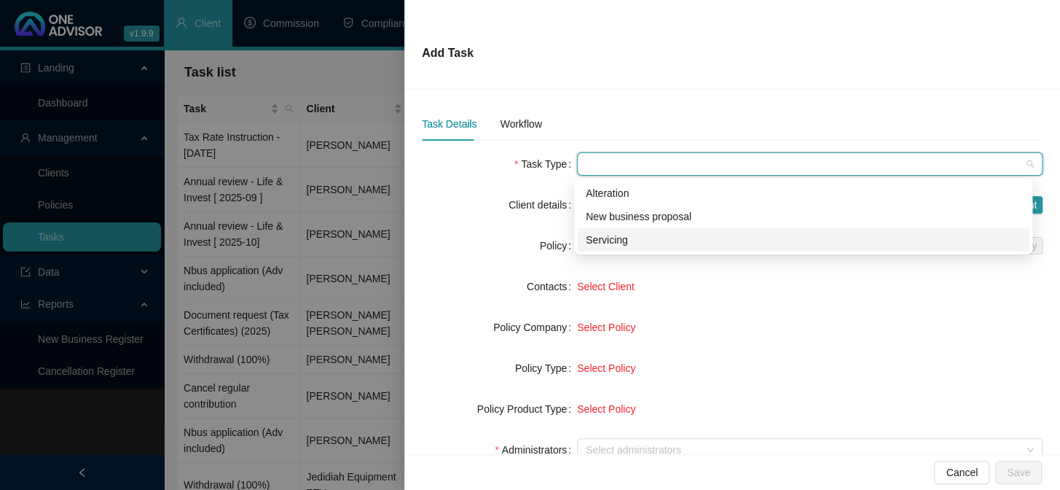
click at [604, 246] on div "Servicing" at bounding box center [803, 240] width 435 height 16
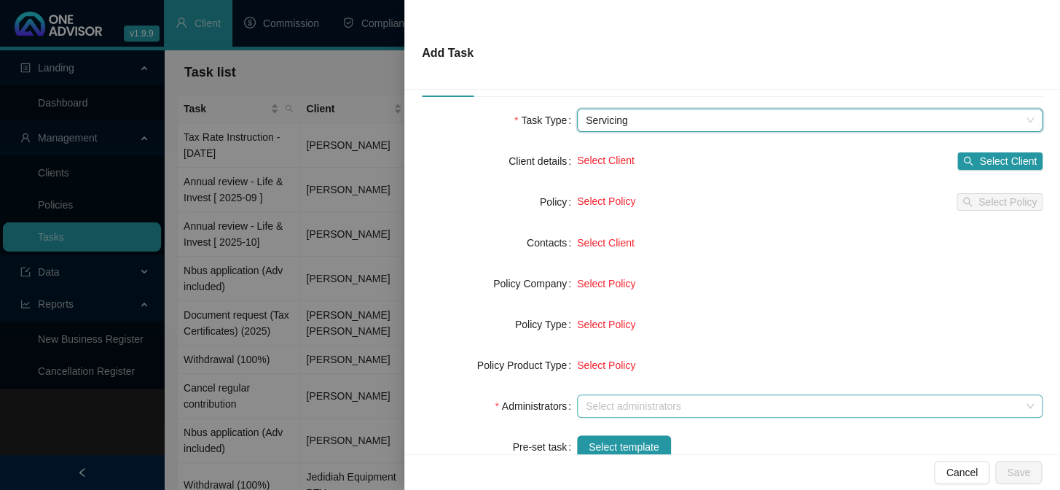
scroll to position [66, 0]
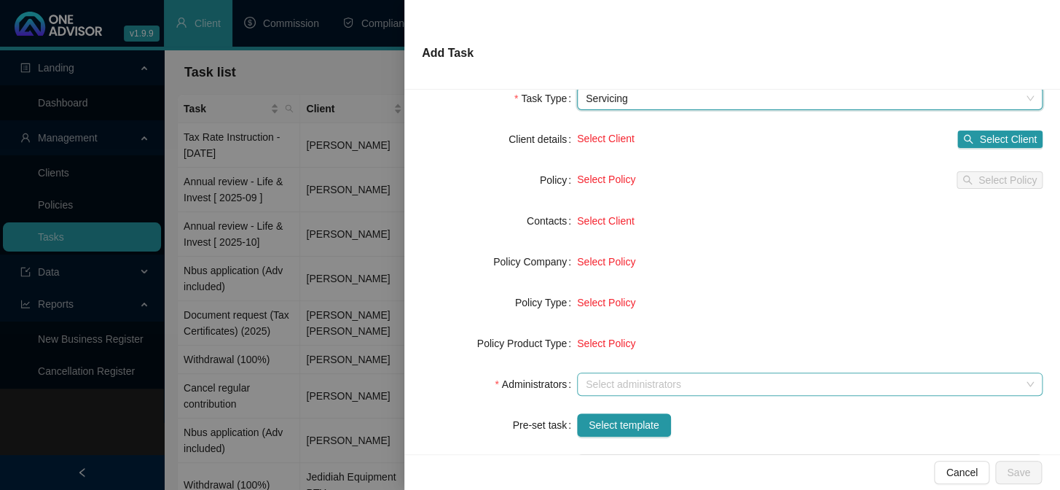
click at [600, 385] on div at bounding box center [802, 384] width 444 height 11
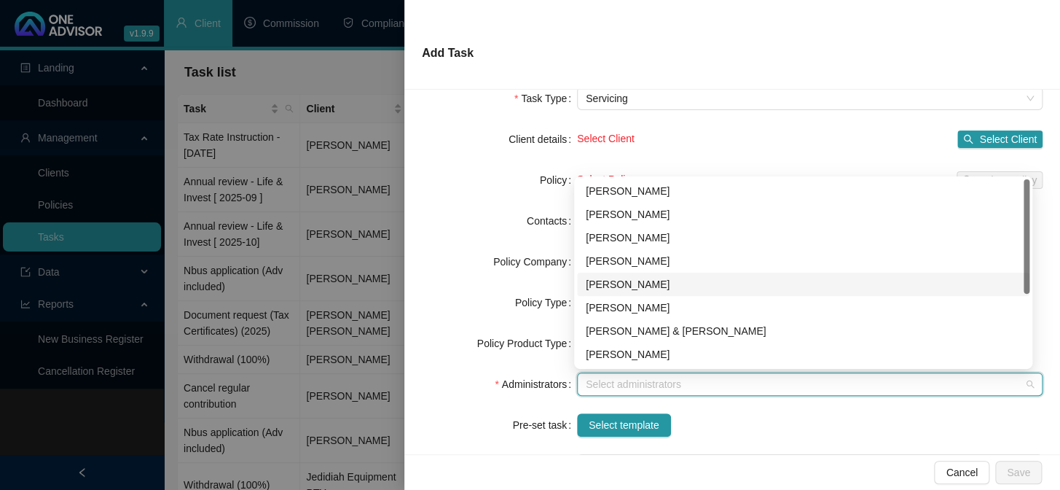
click at [619, 288] on div "[PERSON_NAME]" at bounding box center [803, 284] width 435 height 16
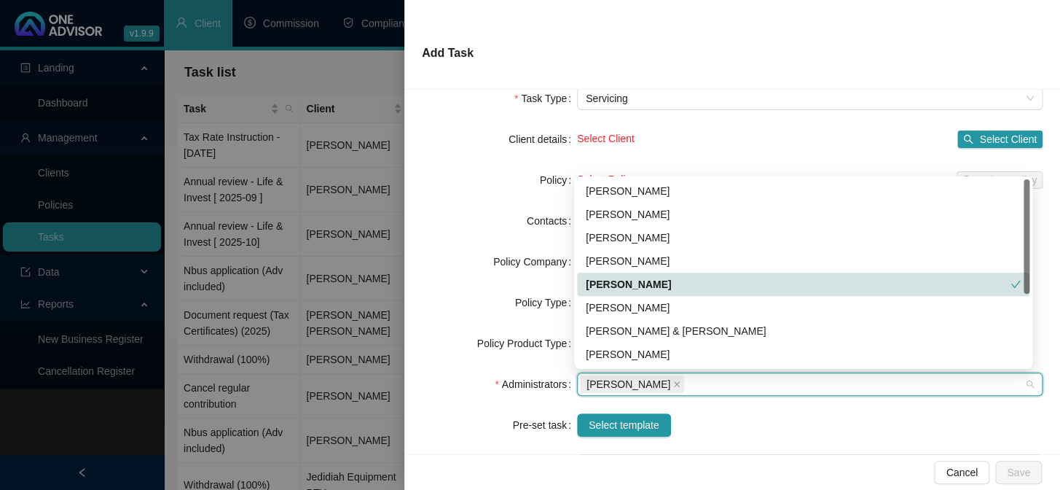
scroll to position [117, 0]
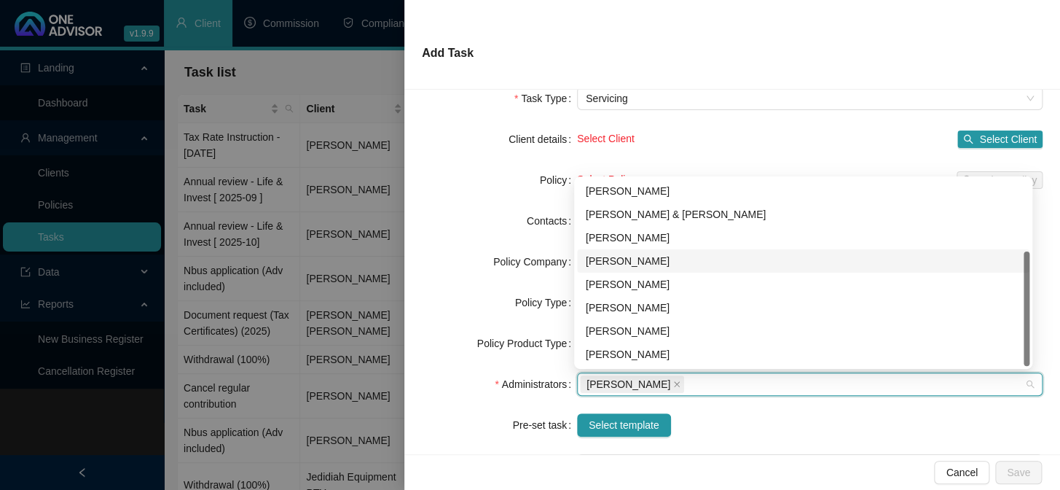
click at [627, 261] on div "[PERSON_NAME]" at bounding box center [803, 261] width 435 height 16
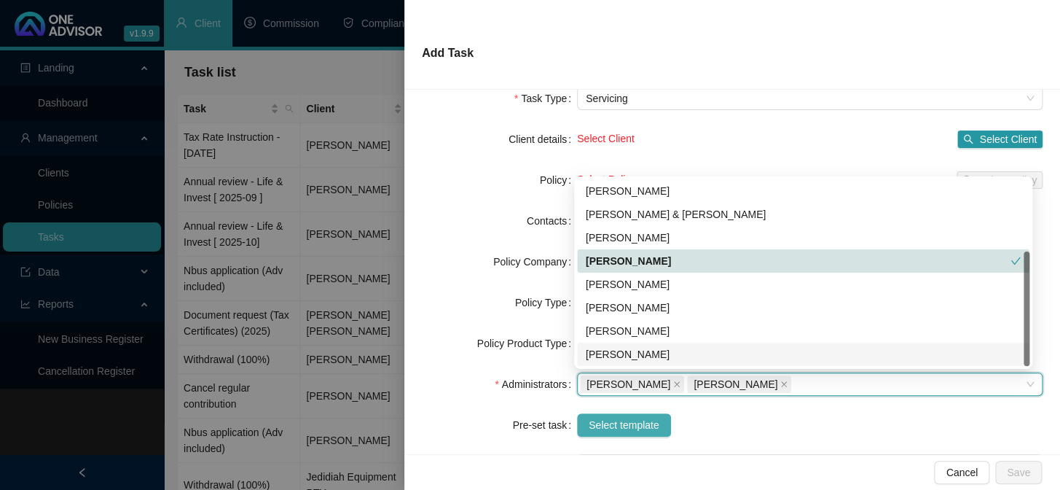
click at [637, 425] on span "Select template" at bounding box center [624, 425] width 71 height 16
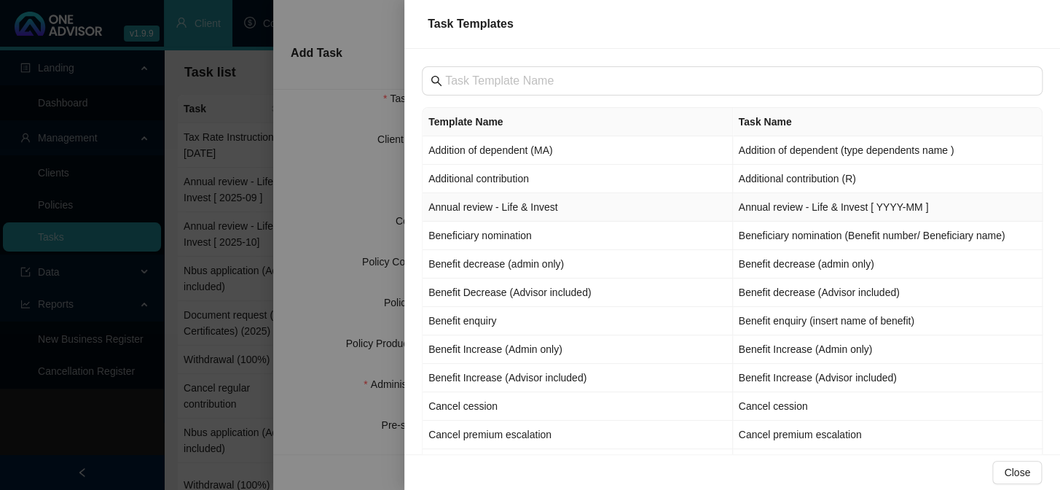
click at [477, 203] on td "Annual review - Life & Invest" at bounding box center [578, 207] width 310 height 28
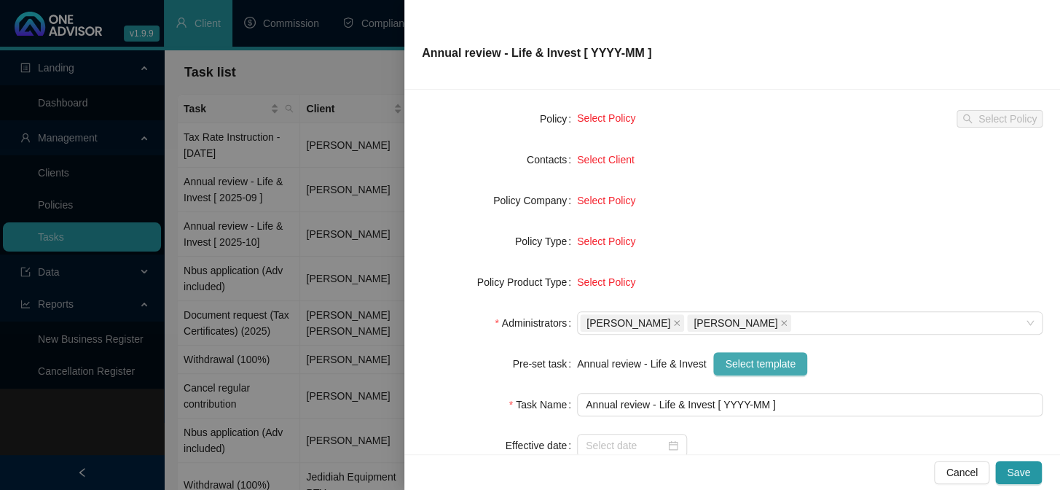
scroll to position [198, 0]
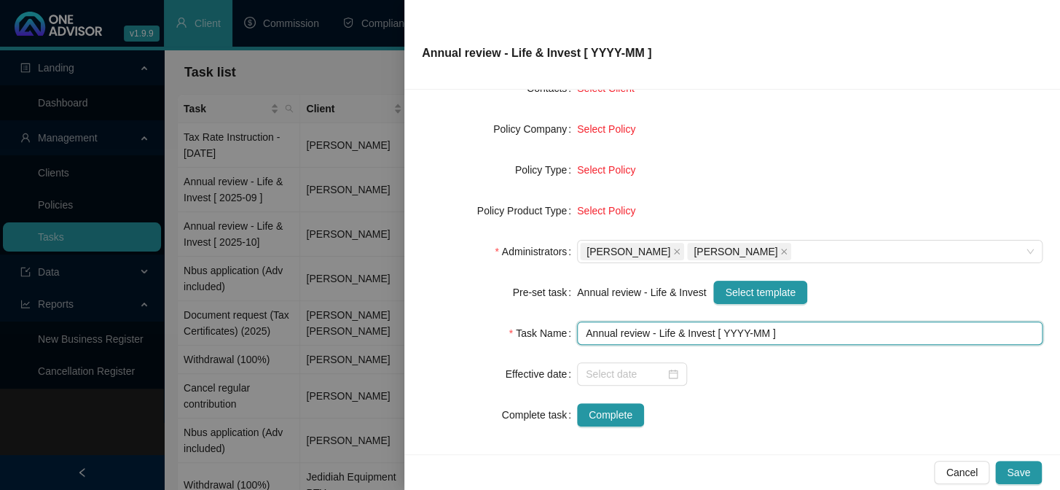
drag, startPoint x: 740, startPoint y: 331, endPoint x: 739, endPoint y: 342, distance: 11.7
click at [740, 333] on input "Annual review - Life & Invest [ YYYY-MM ]" at bounding box center [810, 332] width 466 height 23
type input "Annual review - Life & Invest [ 2025-09 ]"
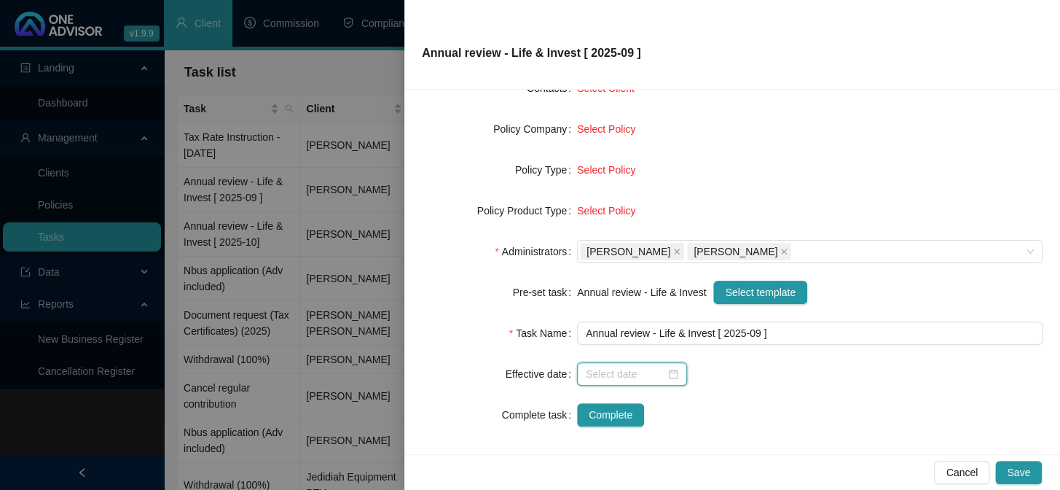
click at [626, 371] on input at bounding box center [625, 374] width 79 height 16
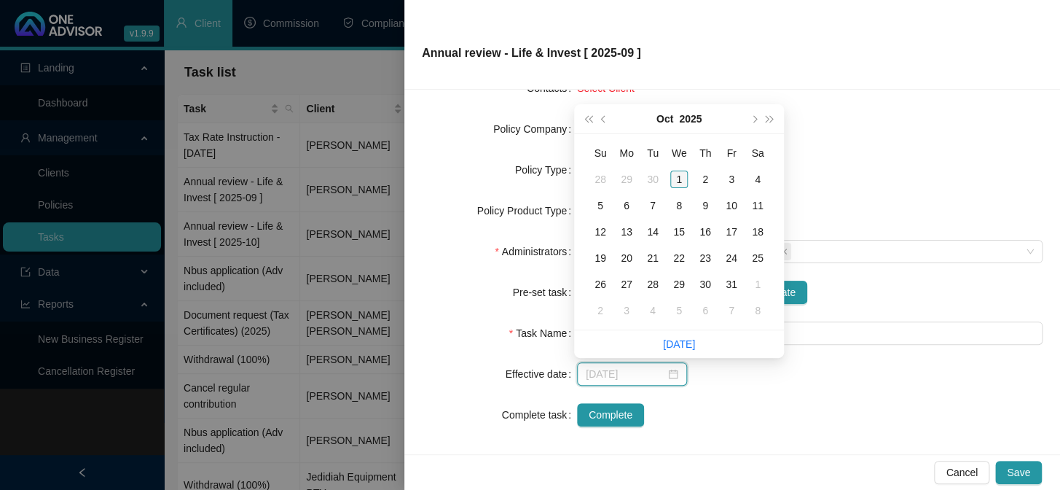
type input "[DATE]"
click at [679, 183] on div "1" at bounding box center [678, 178] width 17 height 17
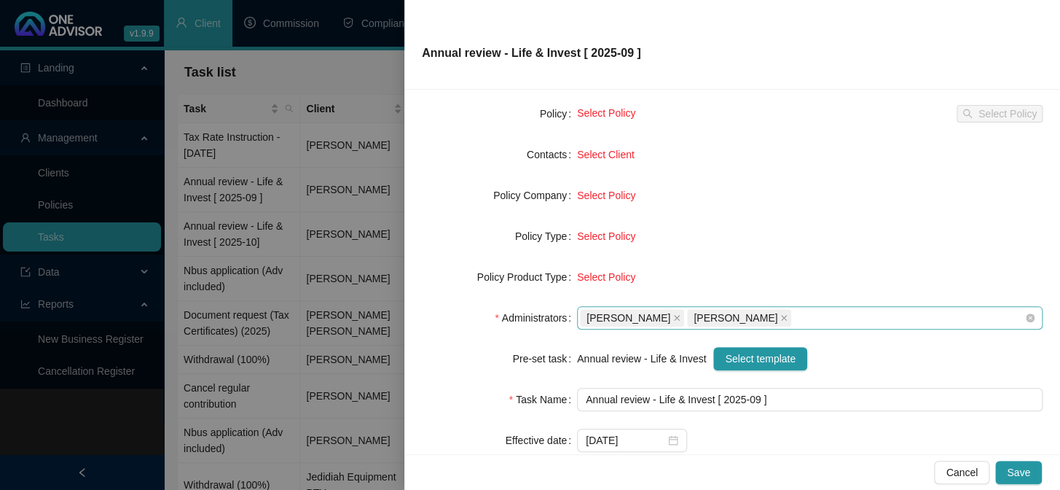
scroll to position [0, 0]
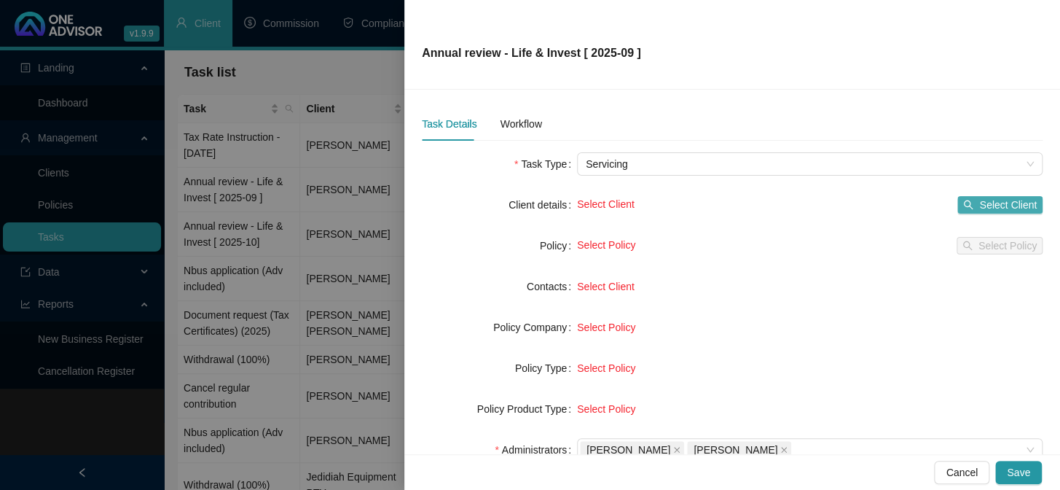
click at [998, 205] on span "Select Client" at bounding box center [1008, 205] width 58 height 16
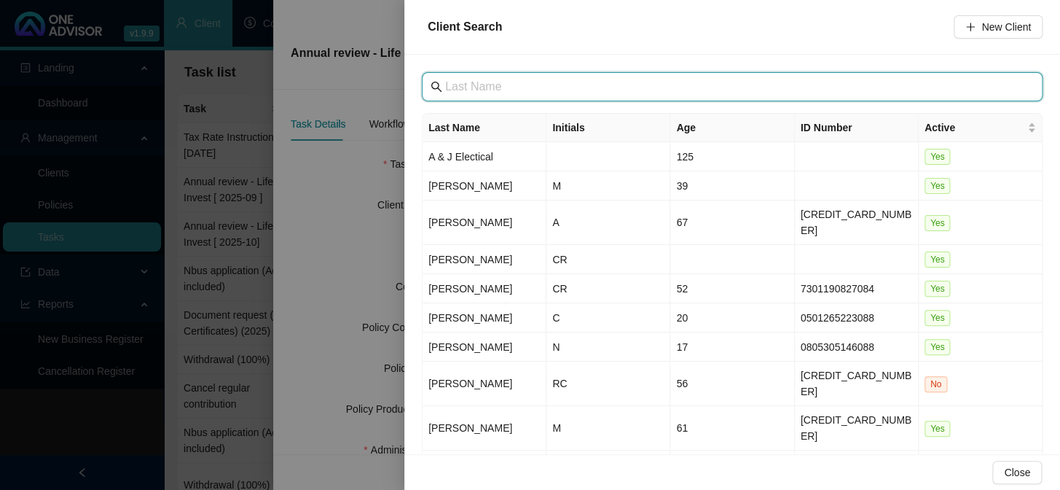
click at [471, 82] on input "text" at bounding box center [733, 86] width 577 height 17
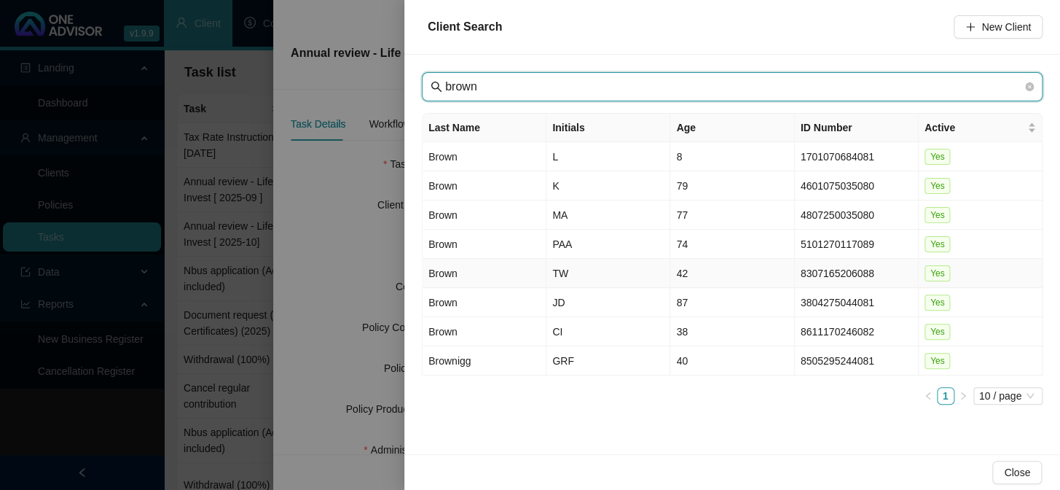
type input "brown"
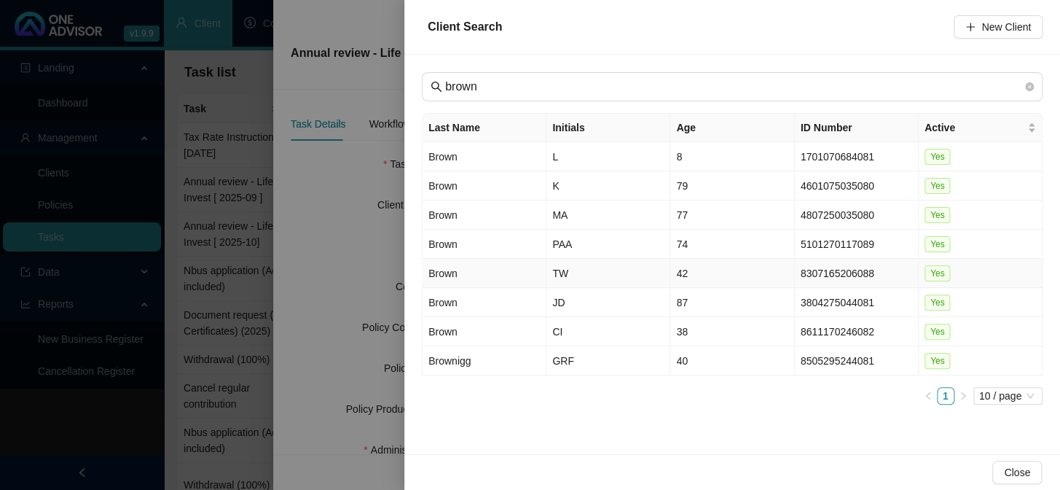
click at [446, 273] on td "Brown" at bounding box center [485, 273] width 124 height 29
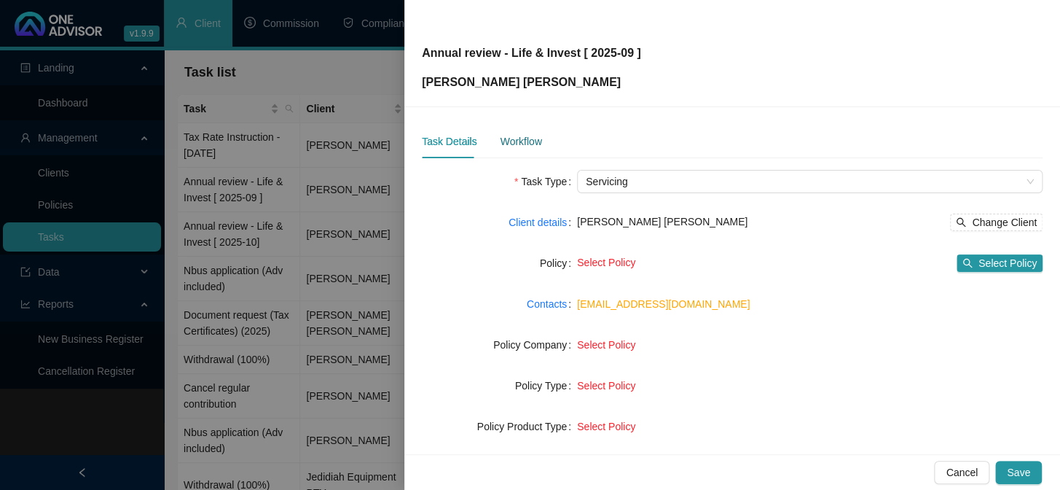
click at [506, 138] on div "Workflow" at bounding box center [521, 141] width 42 height 16
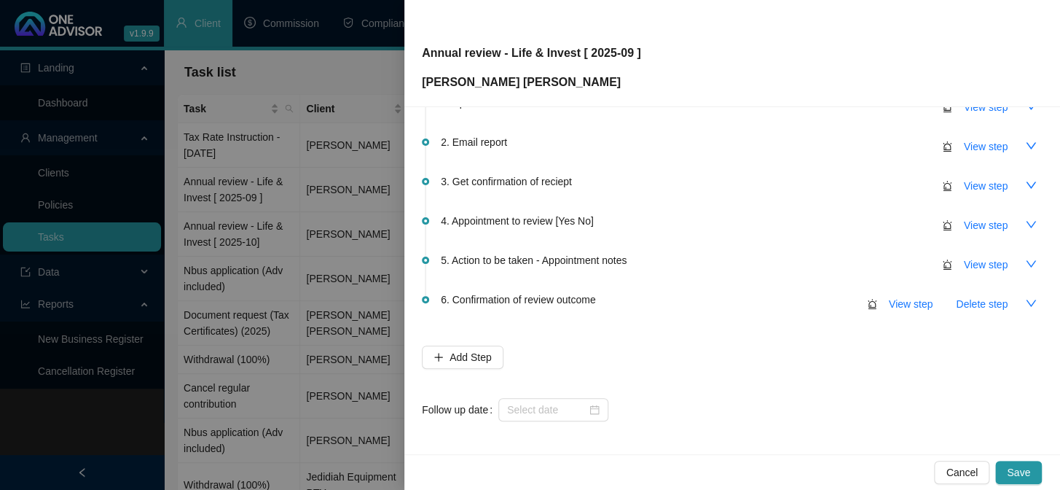
scroll to position [86, 0]
click at [525, 408] on input at bounding box center [546, 409] width 79 height 16
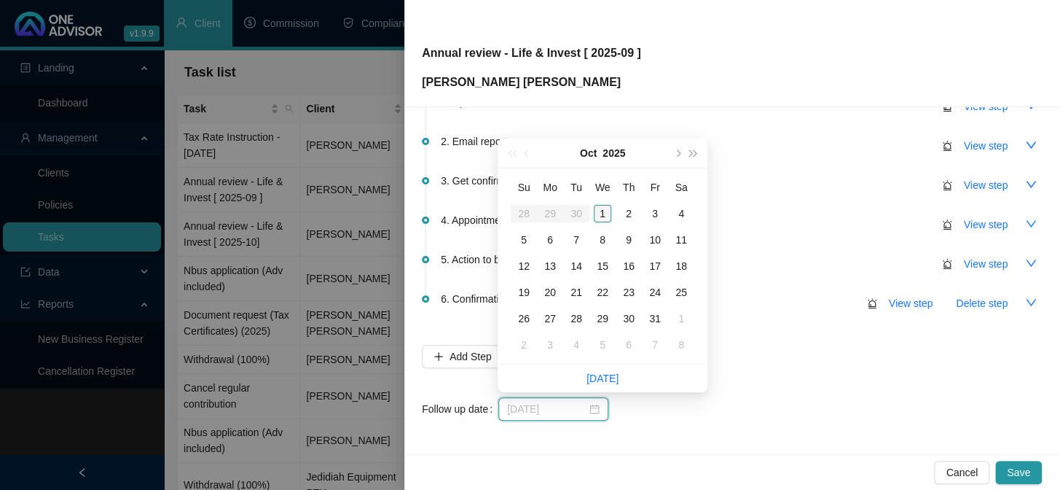
type input "[DATE]"
drag, startPoint x: 603, startPoint y: 212, endPoint x: 603, endPoint y: 203, distance: 8.8
click at [603, 211] on div "1" at bounding box center [602, 213] width 17 height 17
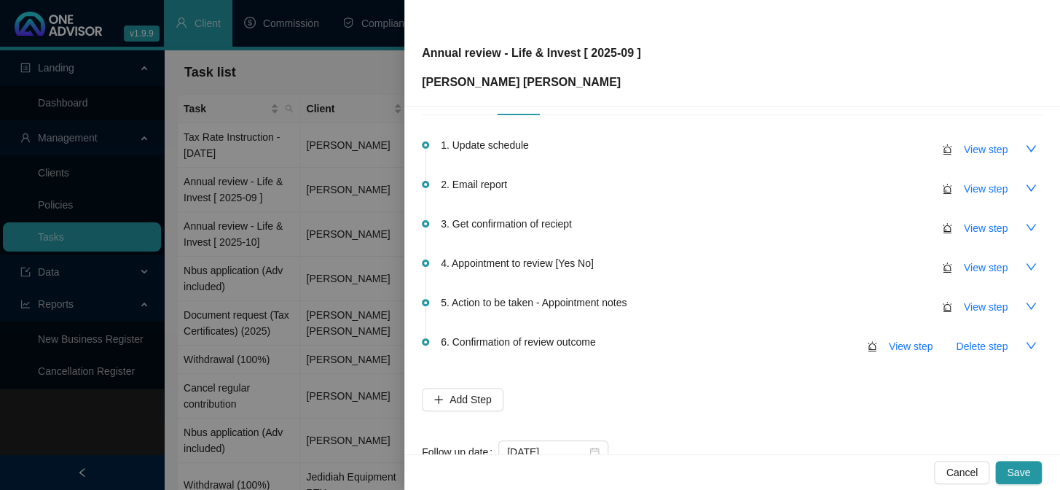
scroll to position [0, 0]
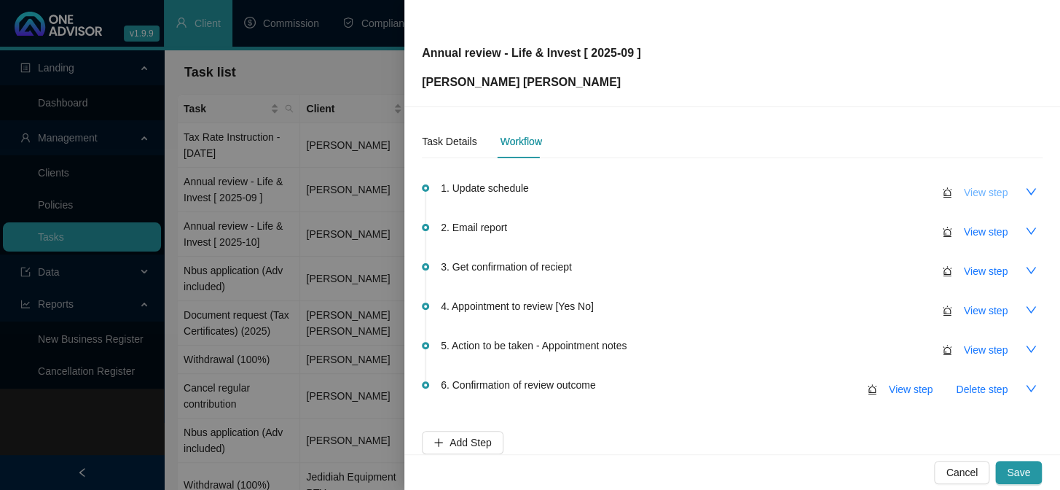
click at [964, 189] on span "View step" at bounding box center [986, 192] width 44 height 16
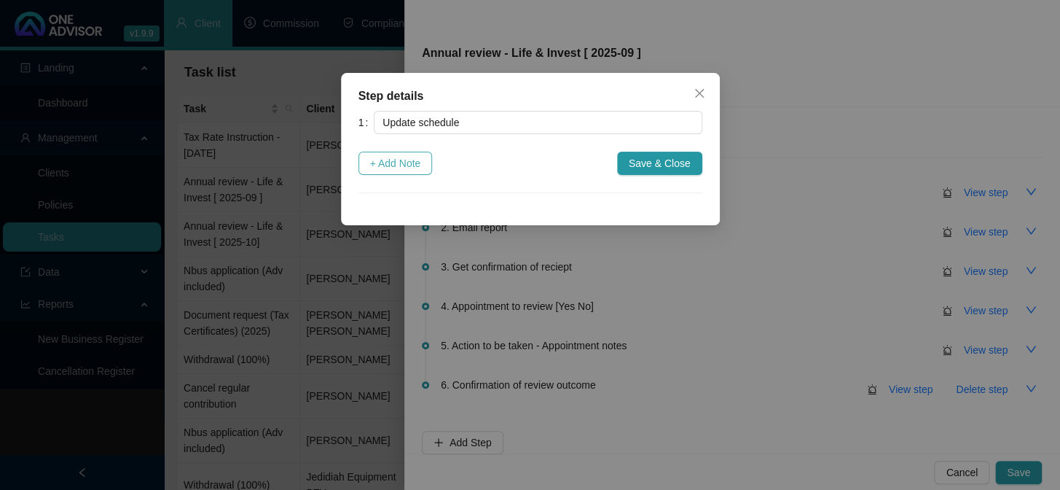
click at [379, 155] on span "+ Add Note" at bounding box center [395, 163] width 51 height 16
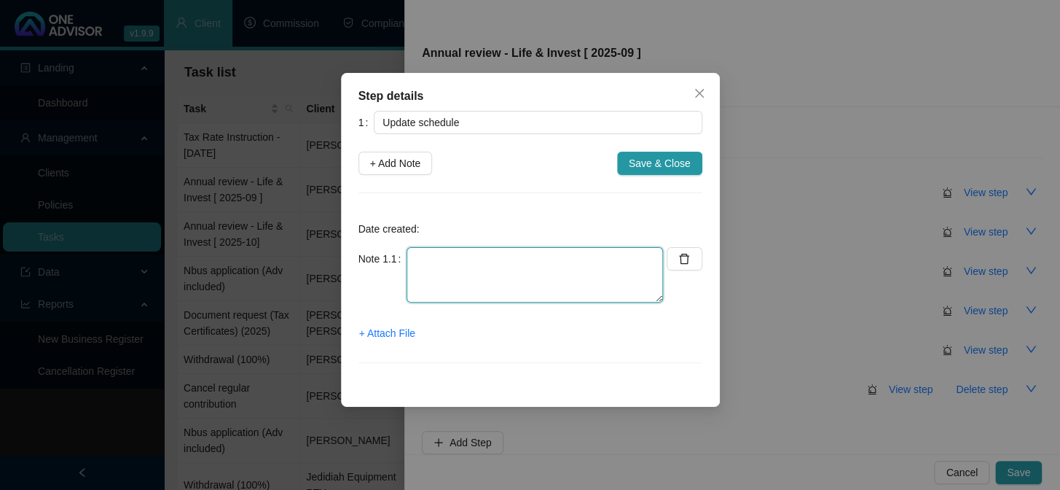
click at [432, 267] on textarea at bounding box center [535, 274] width 256 height 55
type textarea "Invest Done"
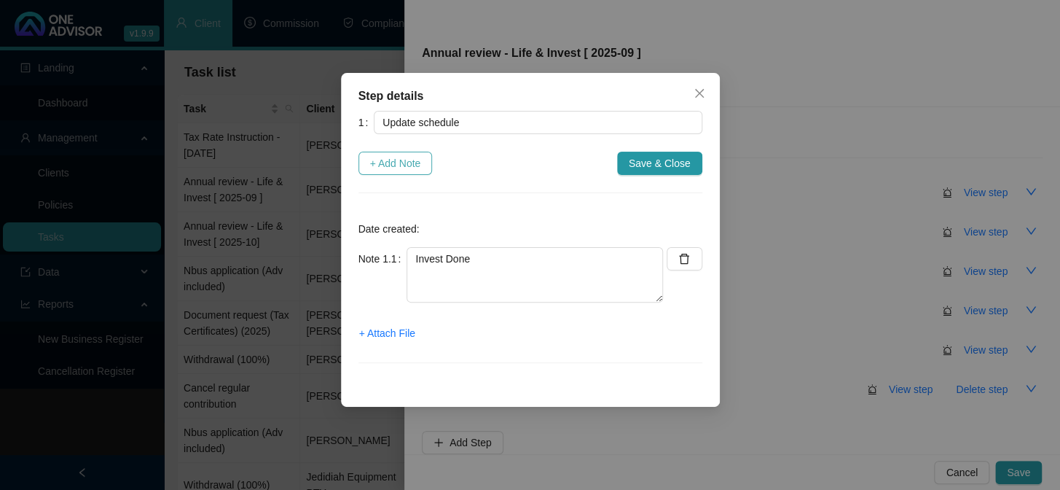
click at [401, 160] on span "+ Add Note" at bounding box center [395, 163] width 51 height 16
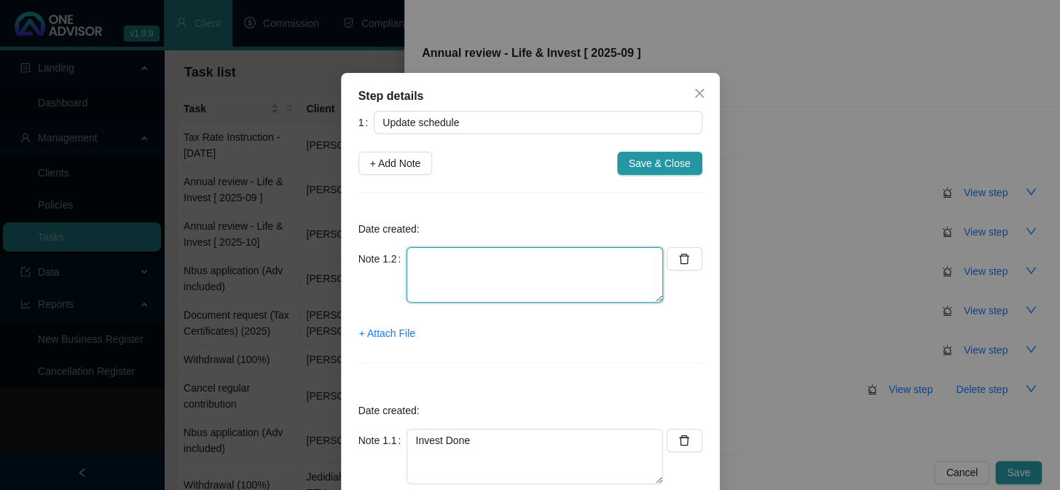
click at [491, 275] on textarea at bounding box center [535, 274] width 256 height 55
type textarea "Medical Aid: No option for Zestlife No Vitality"
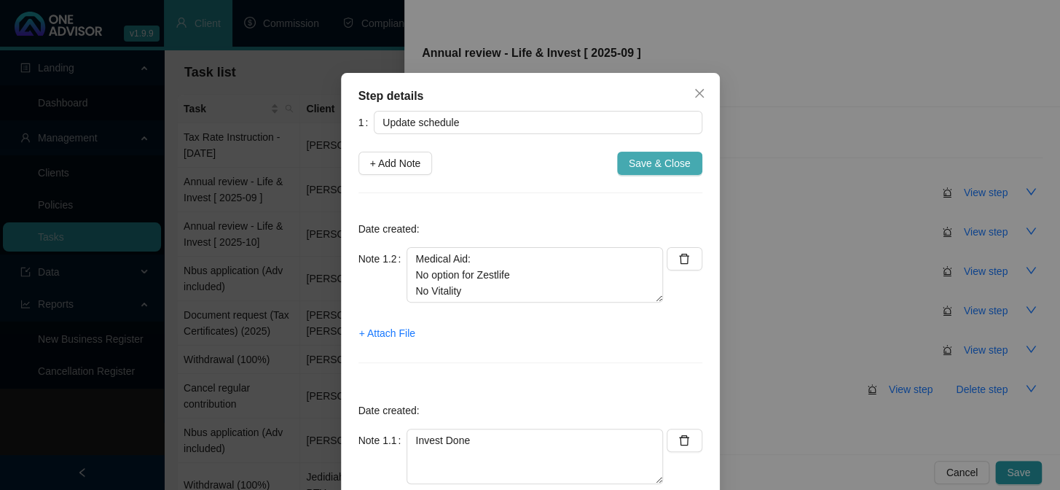
click at [657, 162] on span "Save & Close" at bounding box center [660, 163] width 62 height 16
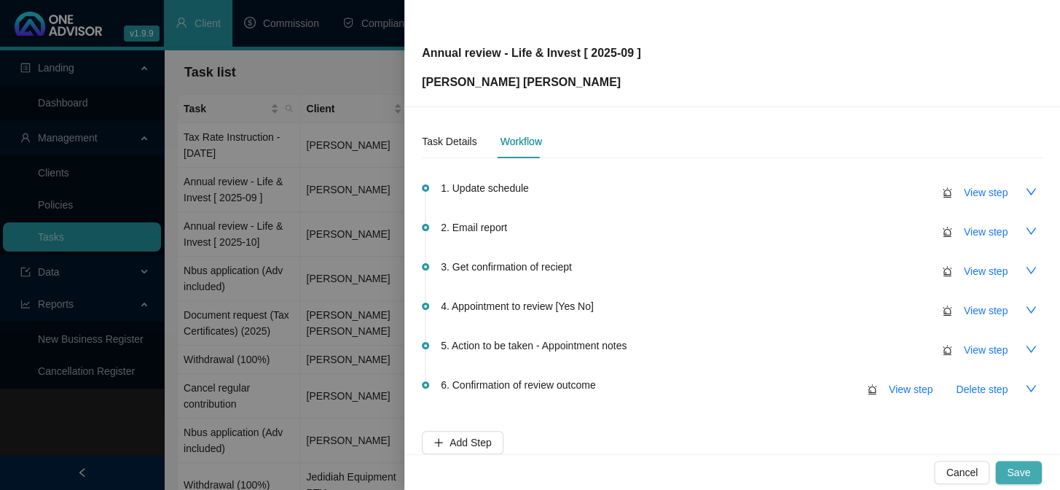
click at [1025, 468] on span "Save" at bounding box center [1018, 472] width 23 height 16
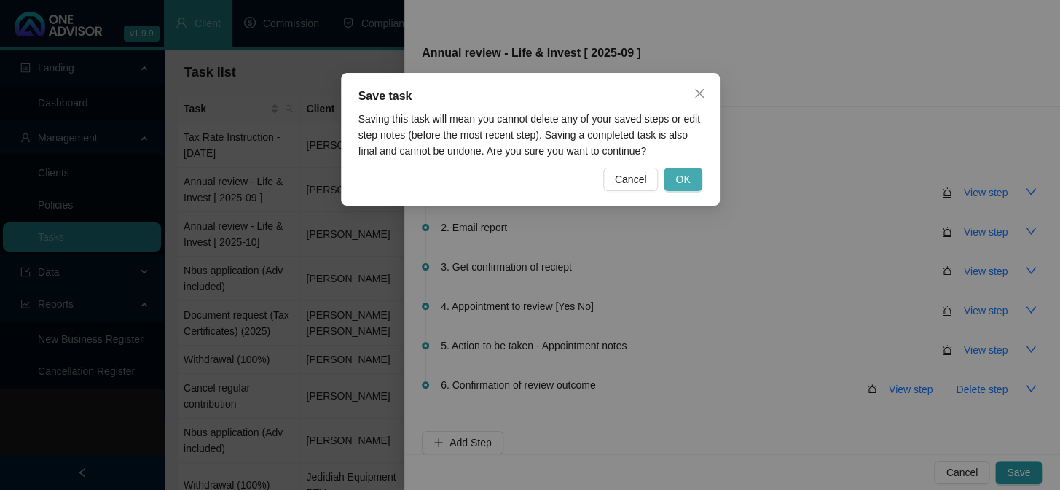
click at [684, 173] on span "OK" at bounding box center [682, 179] width 15 height 16
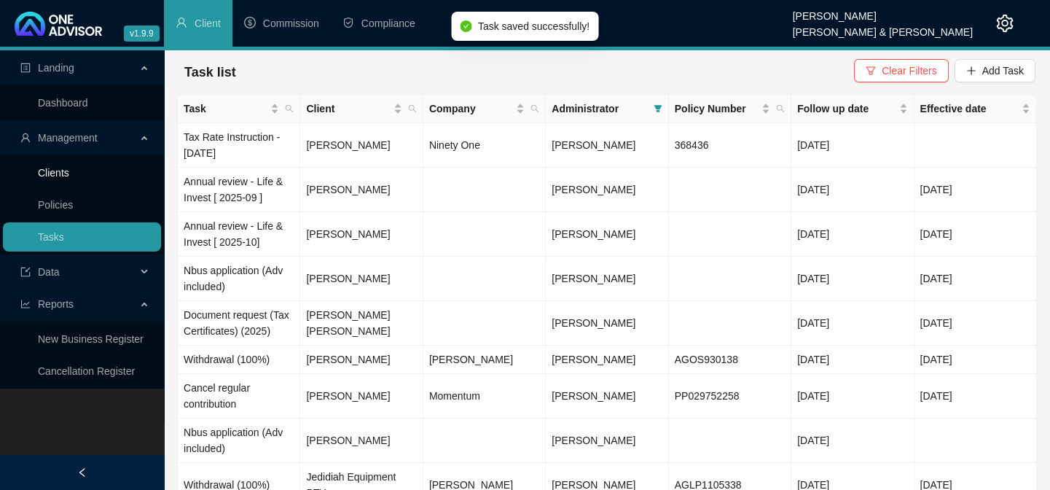
click at [58, 176] on link "Clients" at bounding box center [53, 173] width 31 height 12
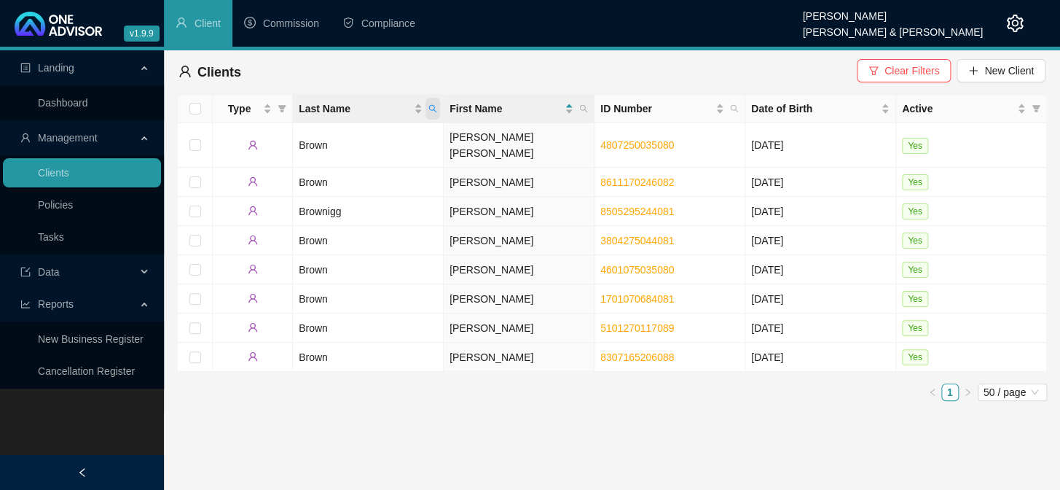
click at [430, 109] on icon "search" at bounding box center [432, 108] width 9 height 9
type input "[PERSON_NAME]"
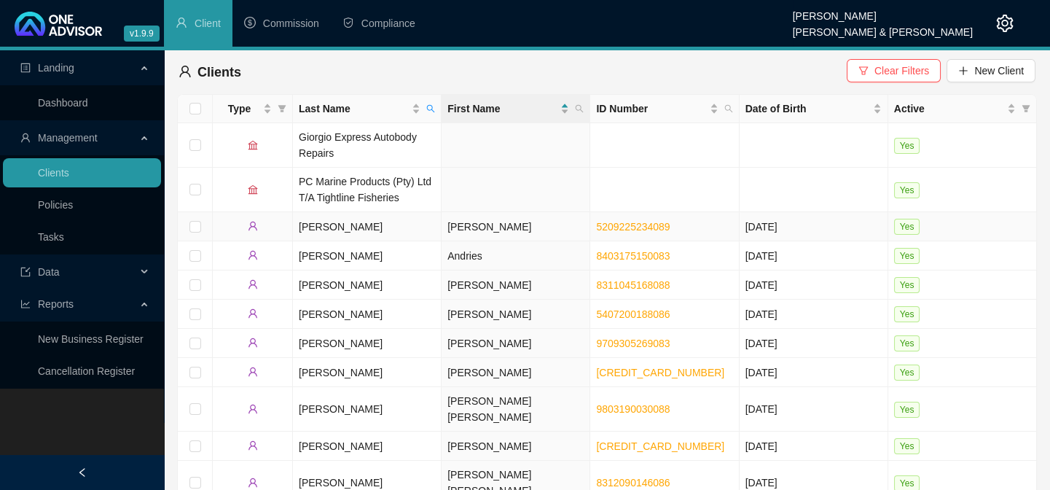
click at [323, 225] on td "[PERSON_NAME]" at bounding box center [367, 226] width 149 height 29
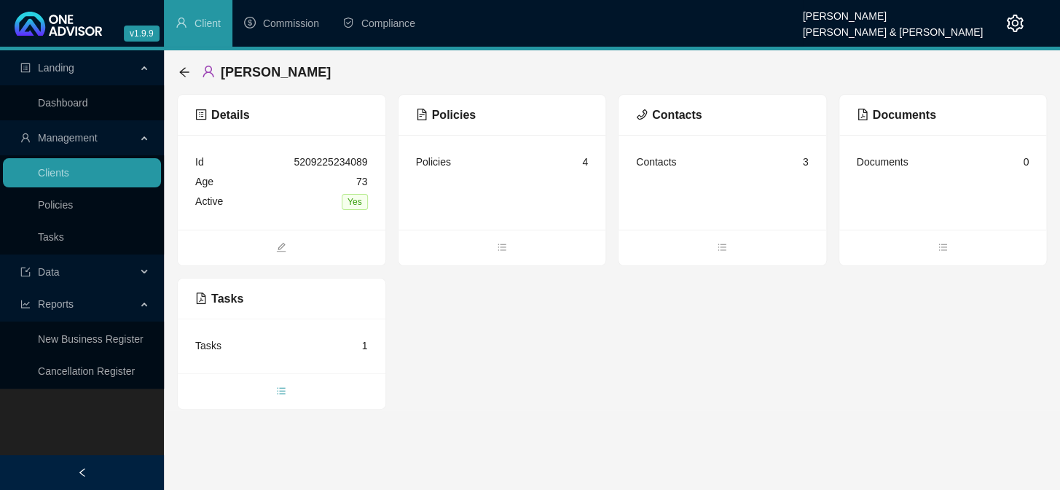
click at [280, 394] on icon "bars" at bounding box center [281, 390] width 10 height 10
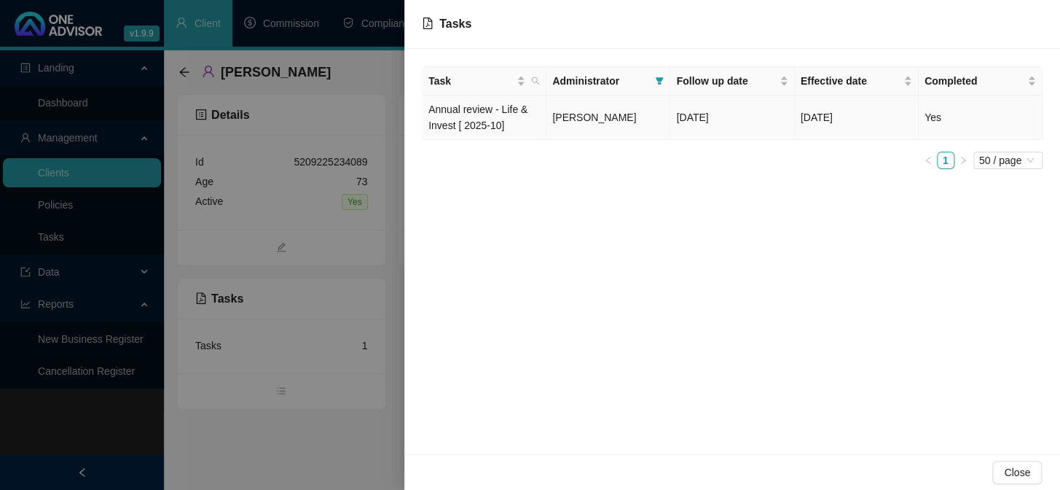
click at [479, 103] on td "Annual review - Life & Invest [ 2025-10]" at bounding box center [485, 117] width 124 height 44
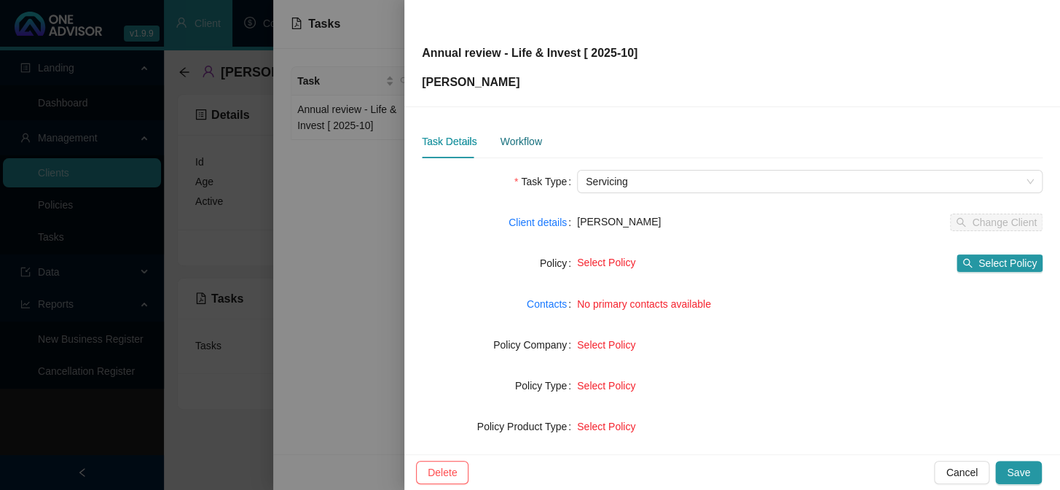
click at [522, 145] on div "Workflow" at bounding box center [521, 141] width 42 height 16
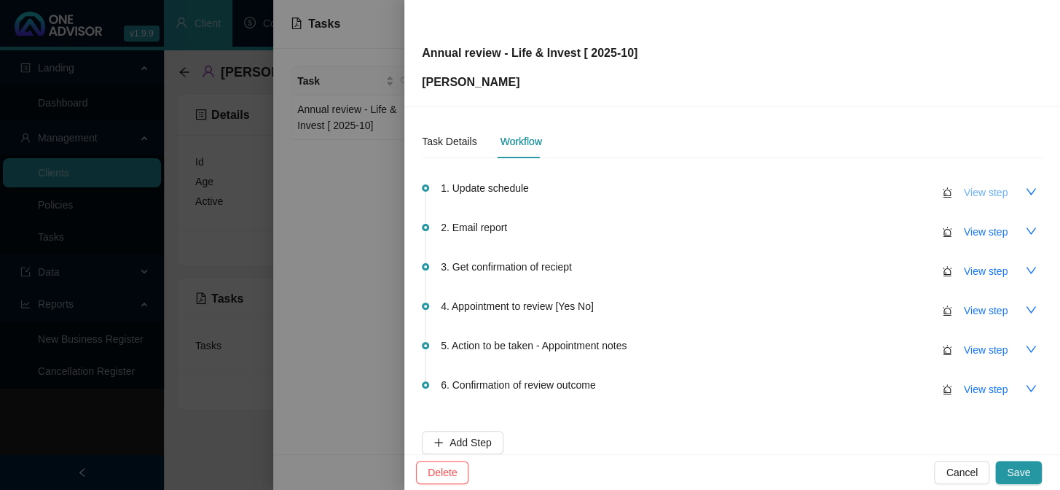
click at [964, 197] on span "View step" at bounding box center [986, 192] width 44 height 16
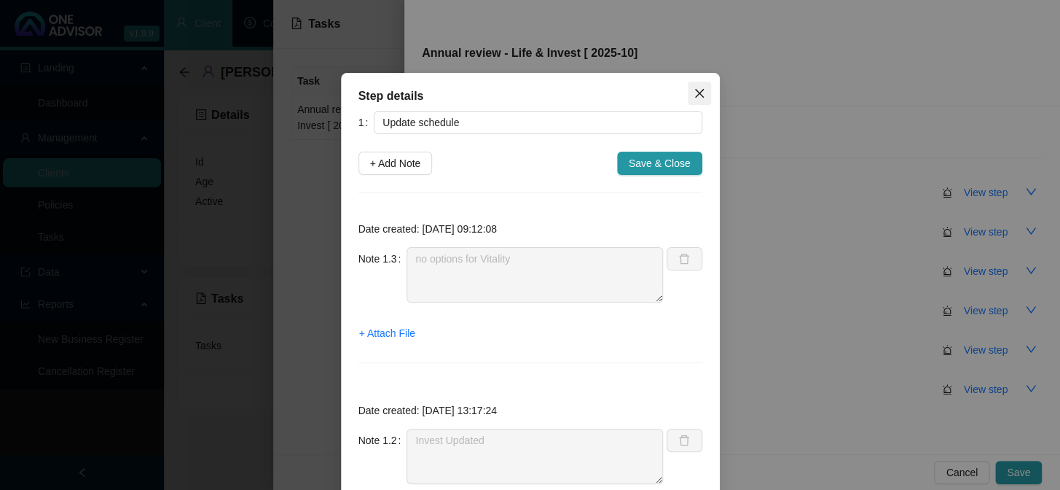
click at [694, 95] on icon "close" at bounding box center [700, 93] width 12 height 12
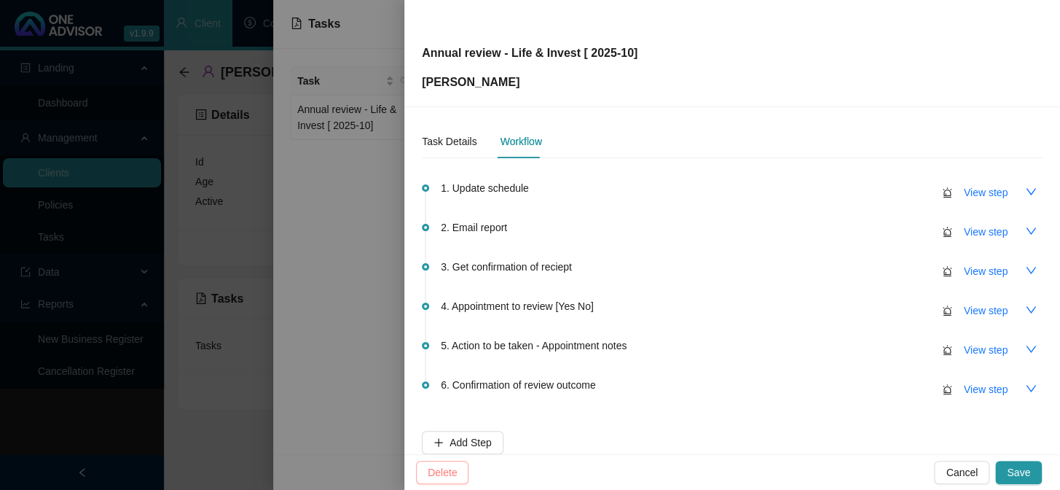
click at [455, 472] on span "Delete" at bounding box center [442, 472] width 29 height 16
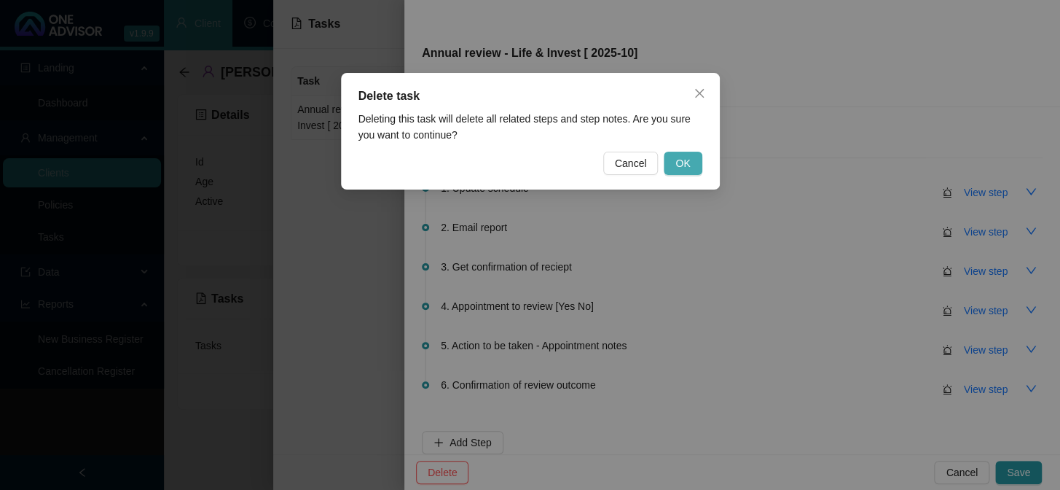
click at [683, 155] on span "OK" at bounding box center [682, 163] width 15 height 16
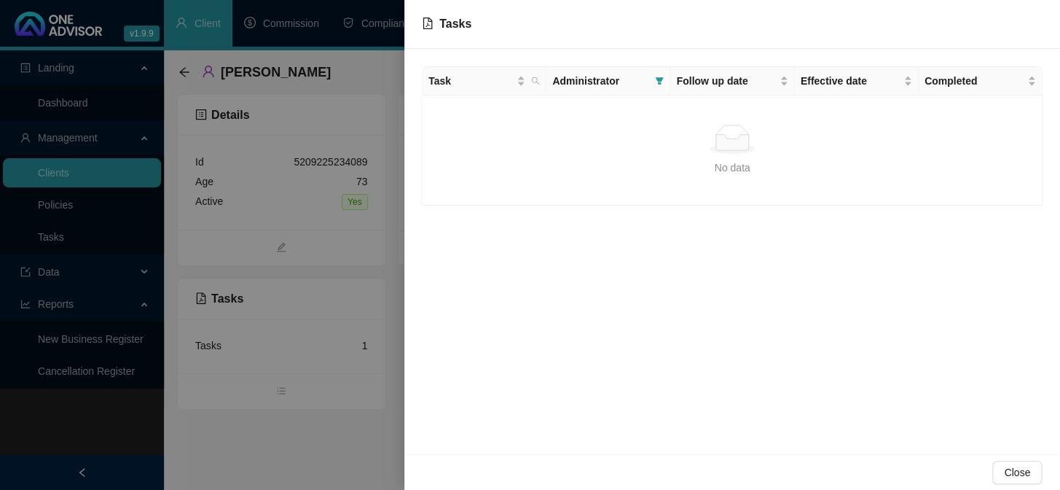
click at [284, 438] on div at bounding box center [530, 245] width 1060 height 490
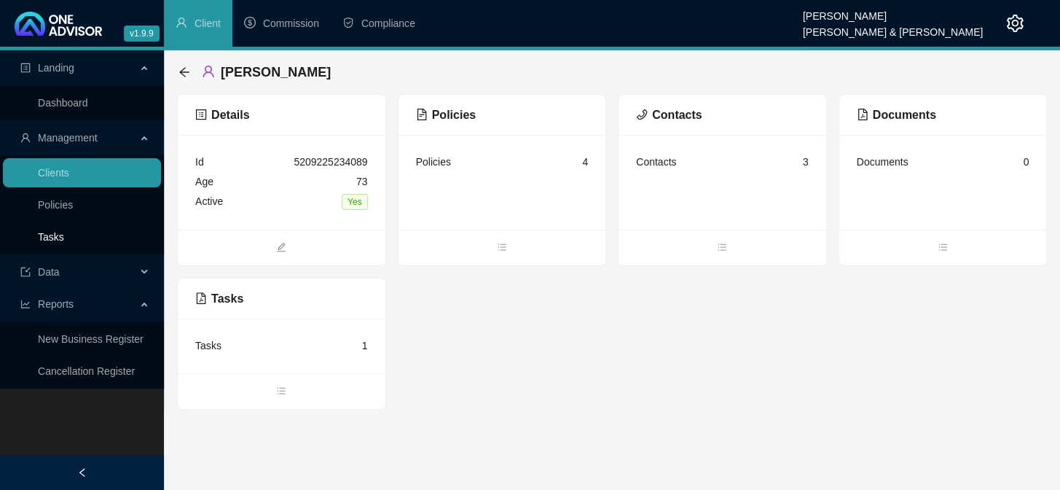
click at [49, 234] on link "Tasks" at bounding box center [51, 237] width 26 height 12
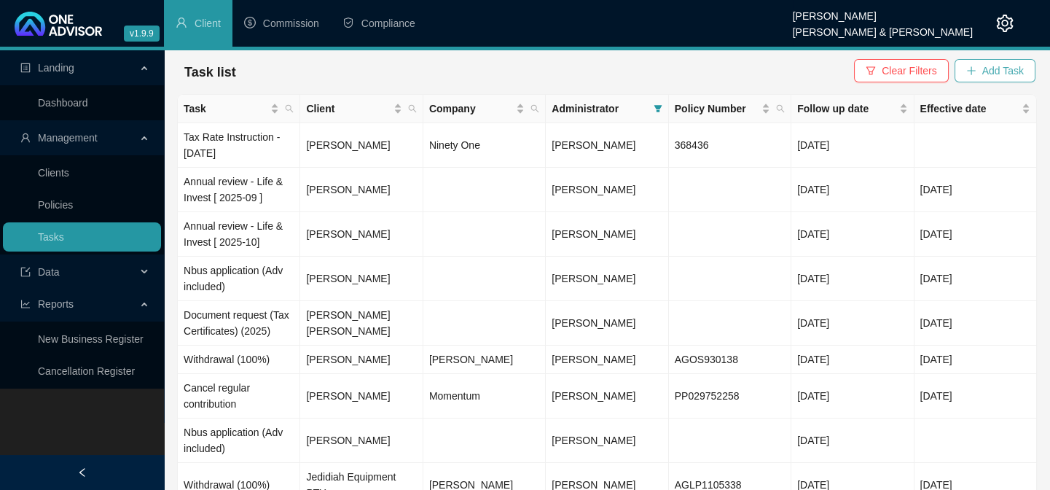
click at [1010, 66] on span "Add Task" at bounding box center [1003, 71] width 42 height 16
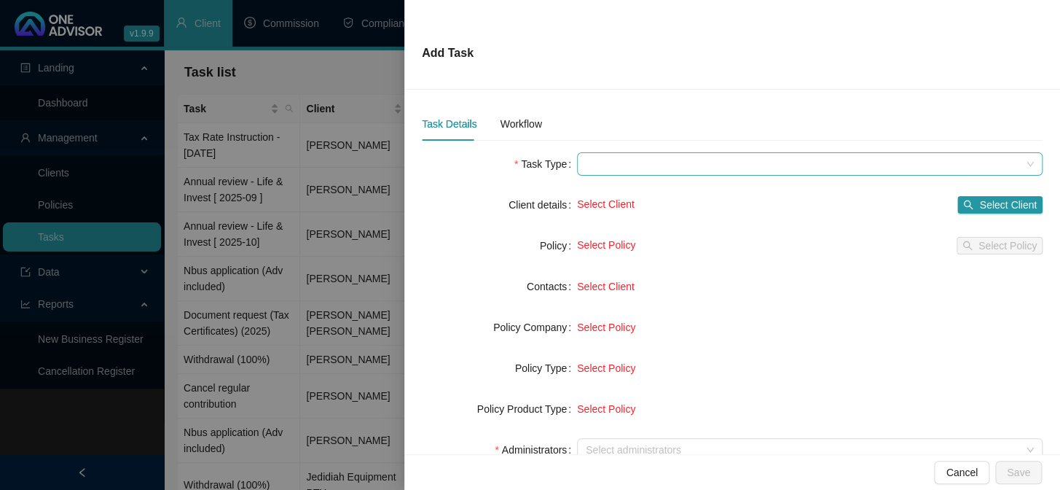
click at [620, 162] on span at bounding box center [810, 164] width 448 height 22
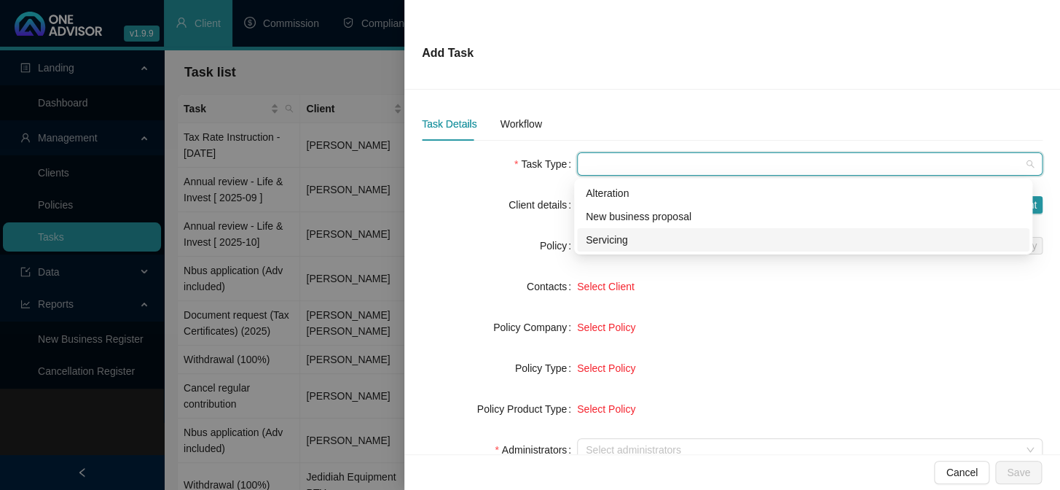
click at [629, 240] on div "Servicing" at bounding box center [803, 240] width 435 height 16
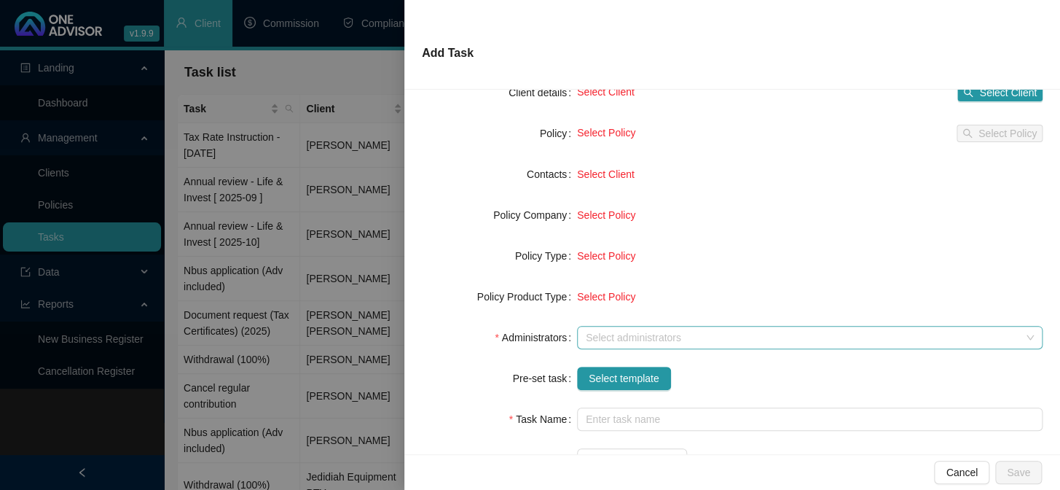
scroll to position [132, 0]
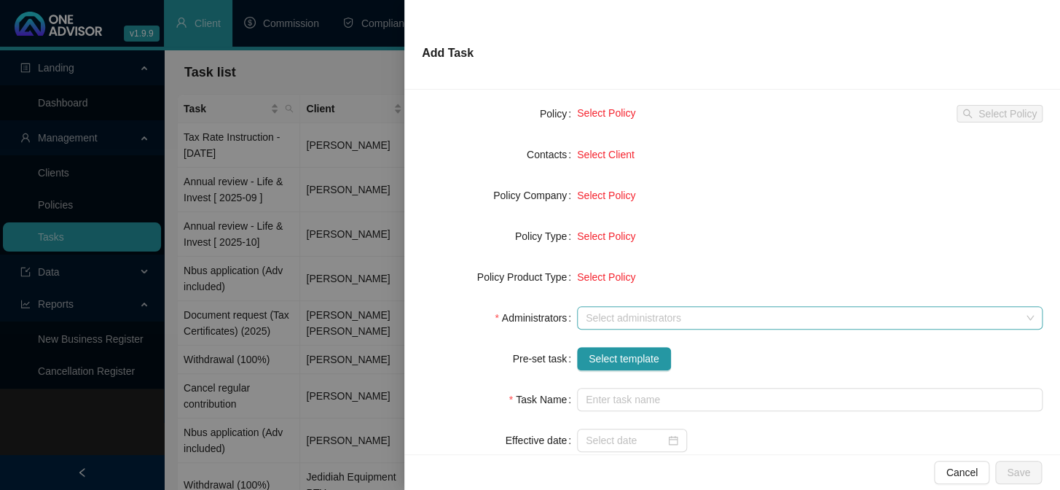
click at [627, 313] on div at bounding box center [802, 318] width 444 height 11
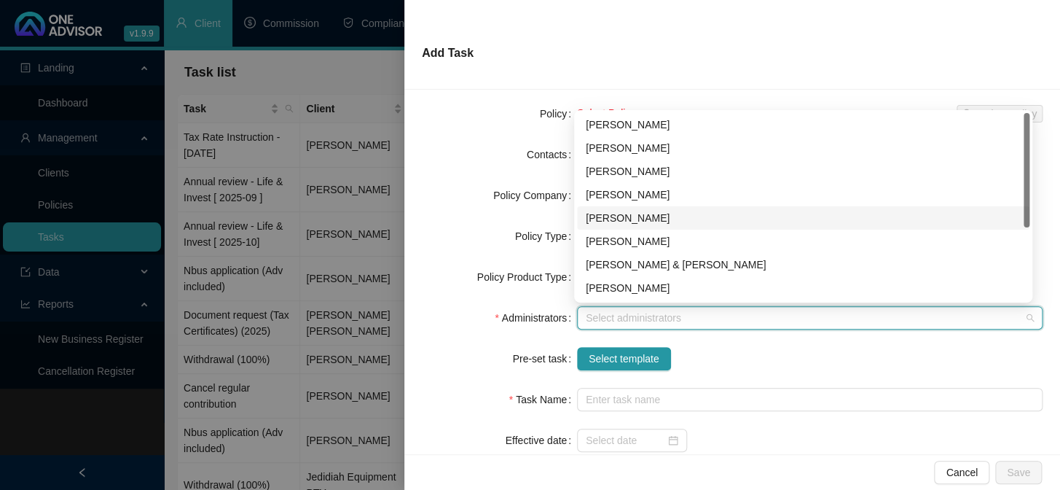
click at [626, 217] on div "[PERSON_NAME]" at bounding box center [803, 218] width 435 height 16
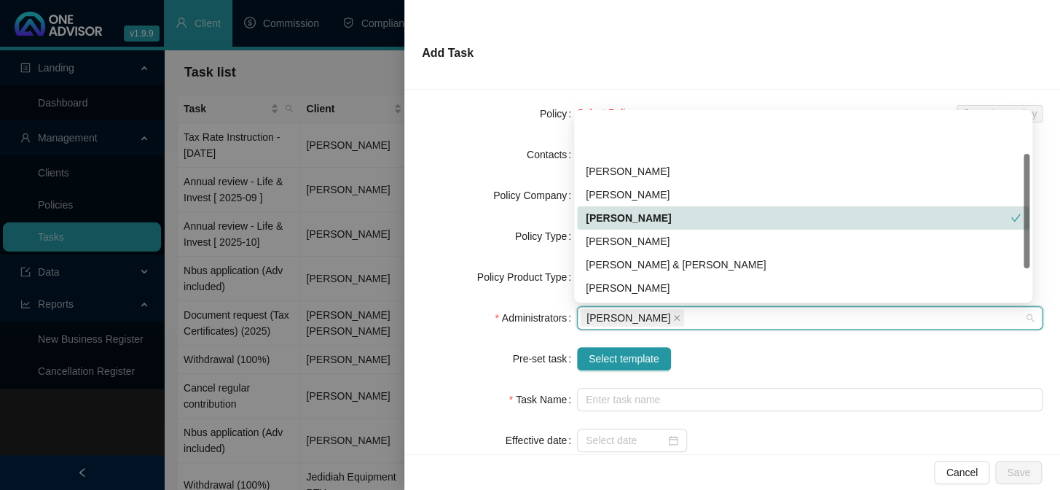
scroll to position [66, 0]
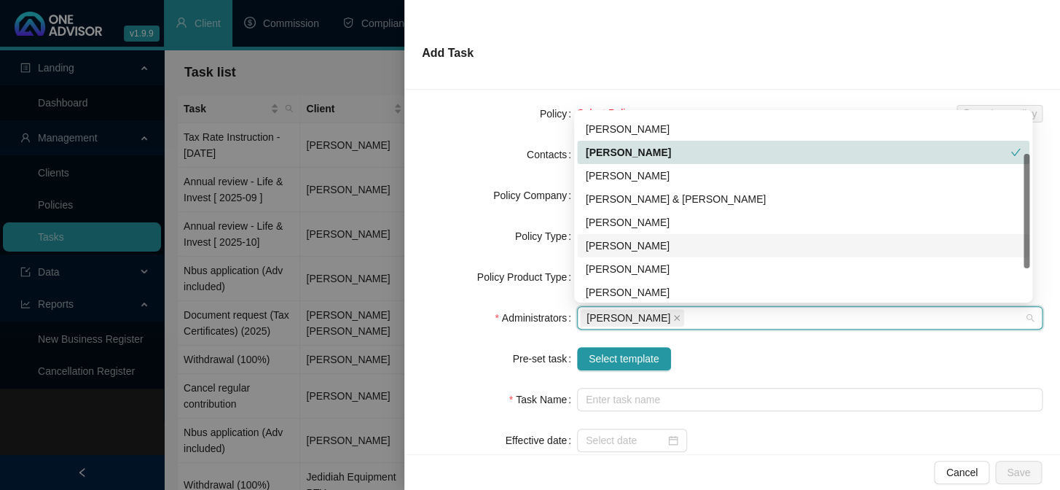
click at [614, 246] on div "[PERSON_NAME]" at bounding box center [803, 246] width 435 height 16
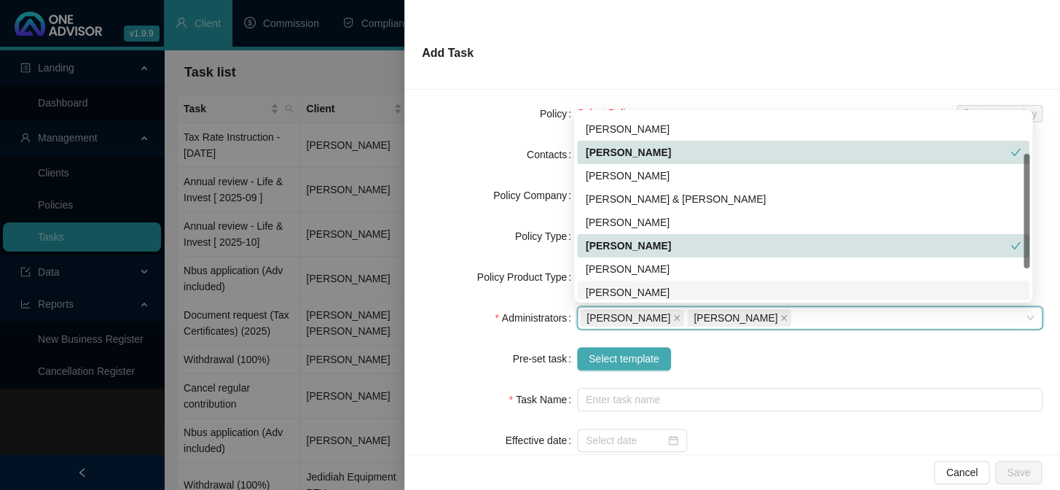
click at [606, 354] on span "Select template" at bounding box center [624, 358] width 71 height 16
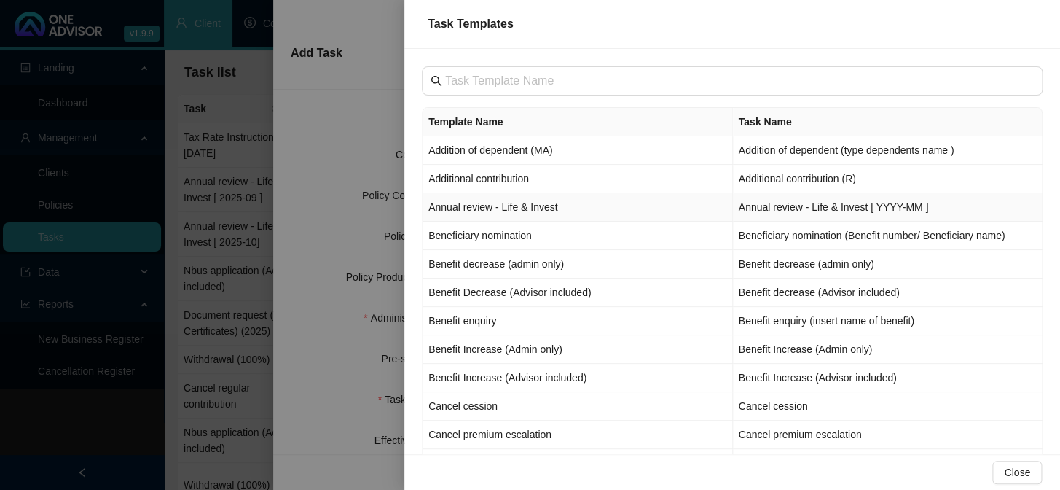
click at [471, 211] on td "Annual review - Life & Invest" at bounding box center [578, 207] width 310 height 28
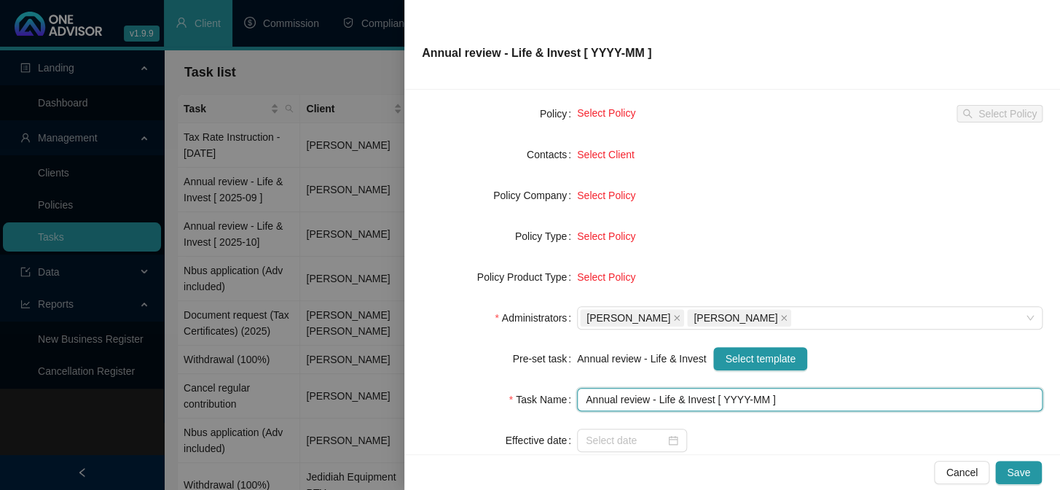
drag, startPoint x: 741, startPoint y: 399, endPoint x: 734, endPoint y: 400, distance: 7.4
click at [739, 399] on input "Annual review - Life & Invest [ YYYY-MM ]" at bounding box center [810, 399] width 466 height 23
type input "Annual review - Life & Invest [ 2025-09 ]"
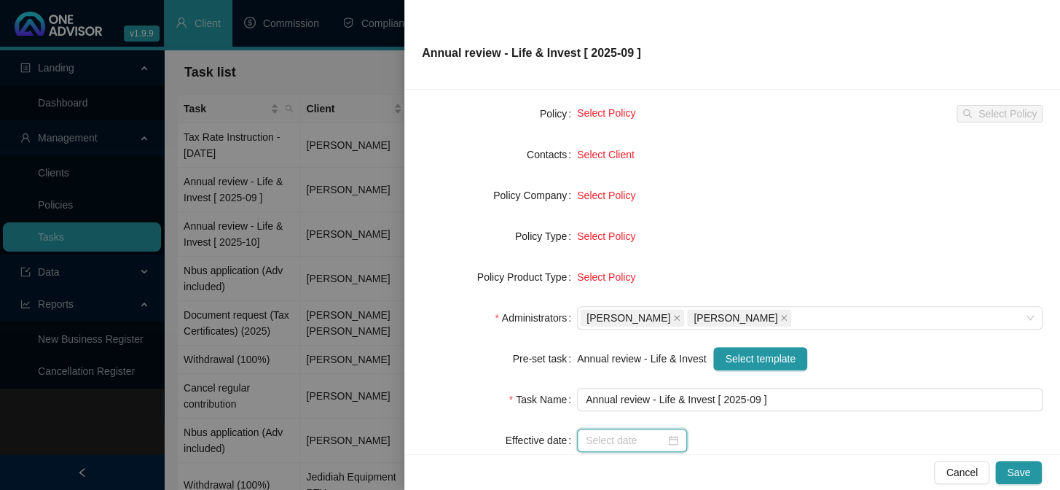
click at [632, 433] on input at bounding box center [625, 440] width 79 height 16
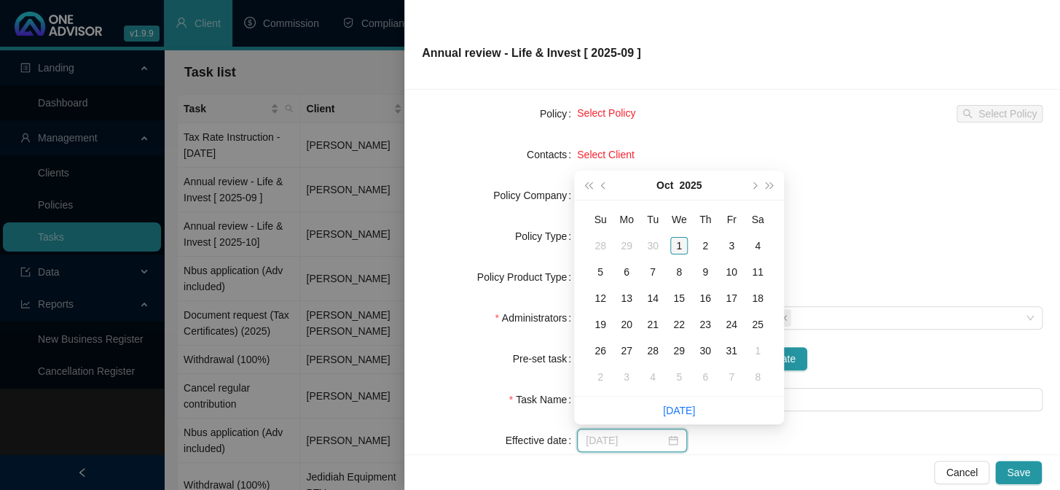
type input "[DATE]"
click at [686, 249] on div "1" at bounding box center [678, 245] width 17 height 17
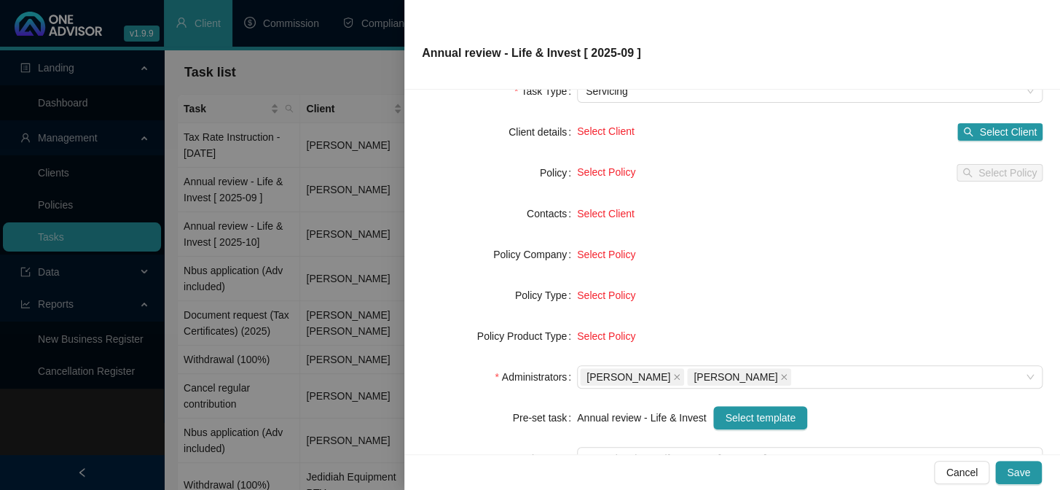
scroll to position [0, 0]
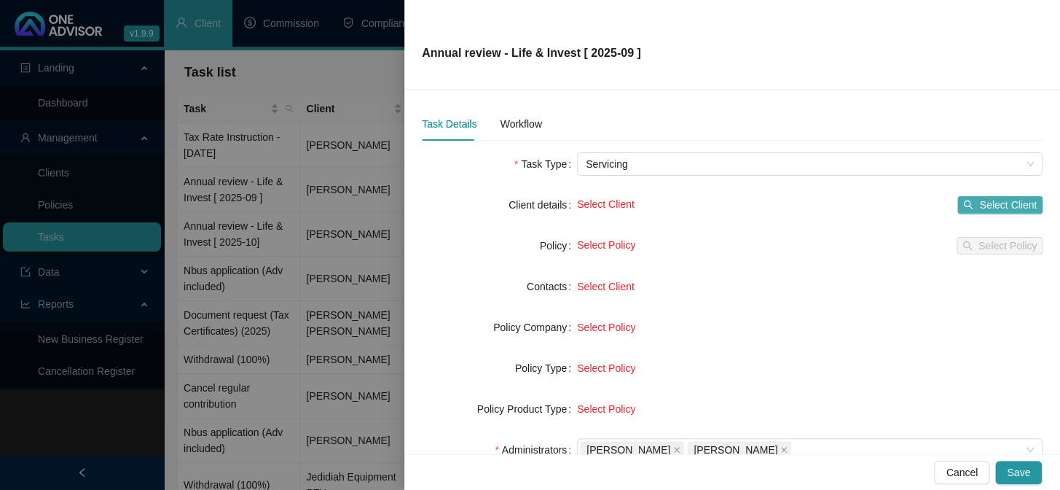
click at [979, 203] on span "Select Client" at bounding box center [1008, 205] width 58 height 16
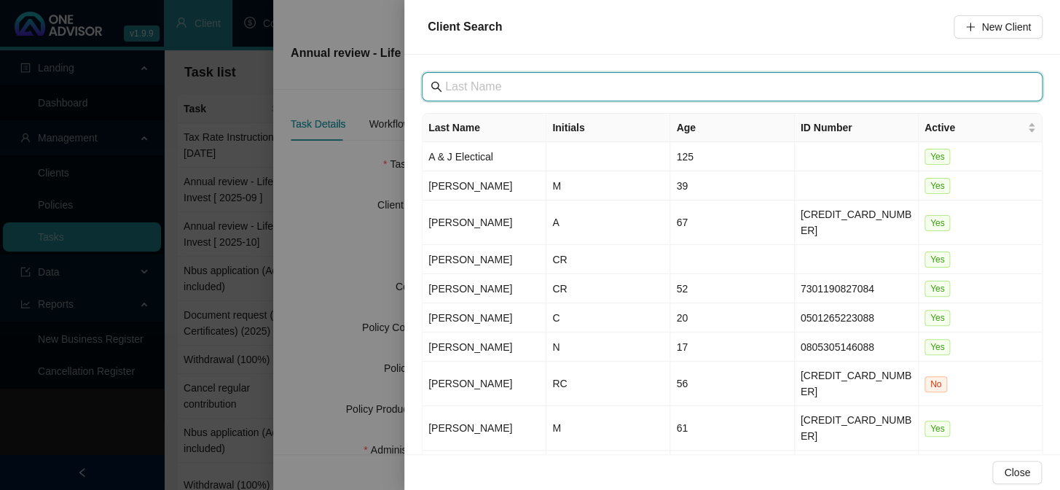
click at [473, 85] on input "text" at bounding box center [733, 86] width 577 height 17
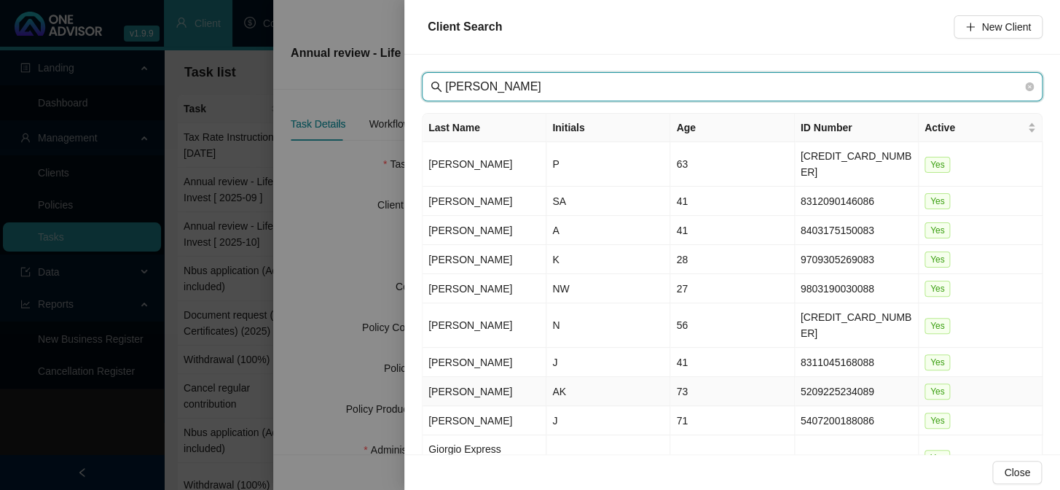
type input "[PERSON_NAME]"
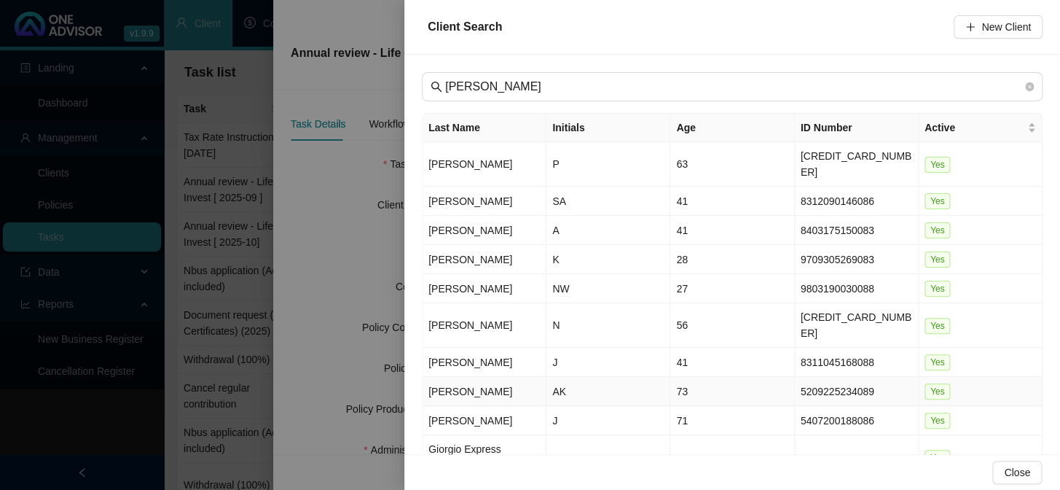
click at [445, 377] on td "[PERSON_NAME]" at bounding box center [485, 391] width 124 height 29
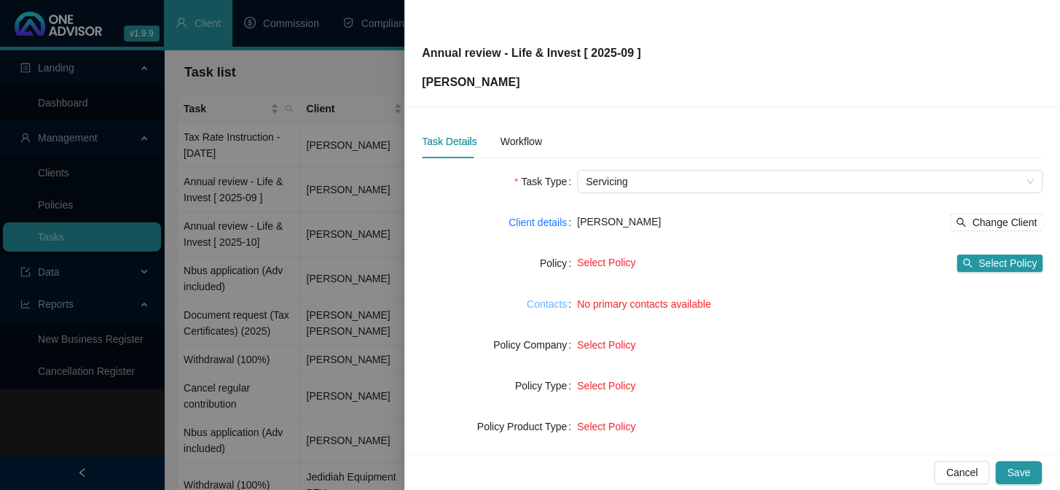
click at [551, 303] on link "Contacts" at bounding box center [547, 304] width 40 height 16
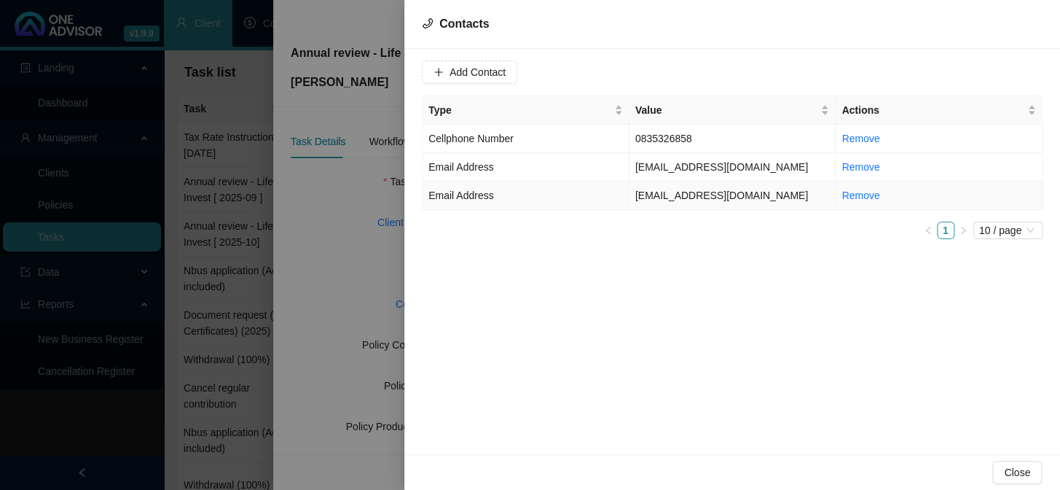
click at [487, 193] on span "Email Address" at bounding box center [460, 195] width 65 height 12
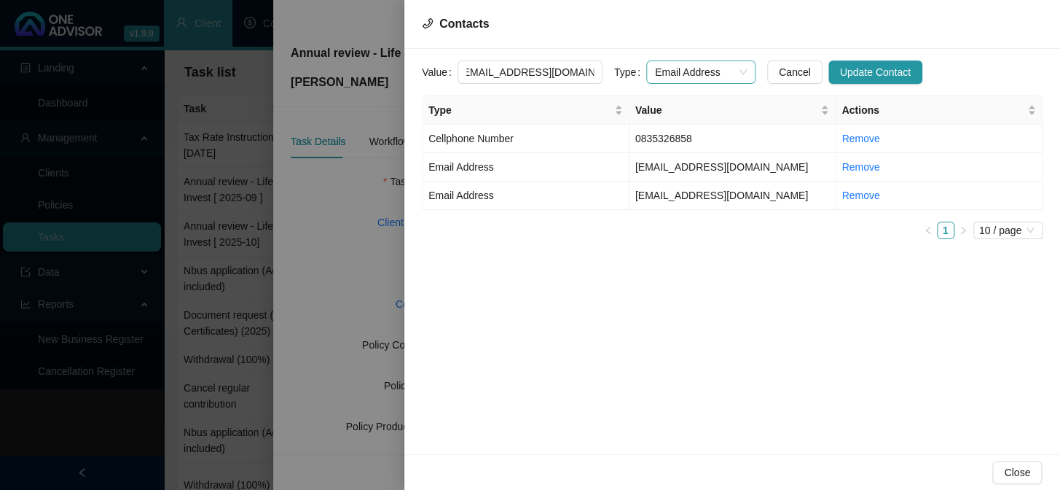
click at [722, 68] on span "Email Address" at bounding box center [701, 72] width 92 height 22
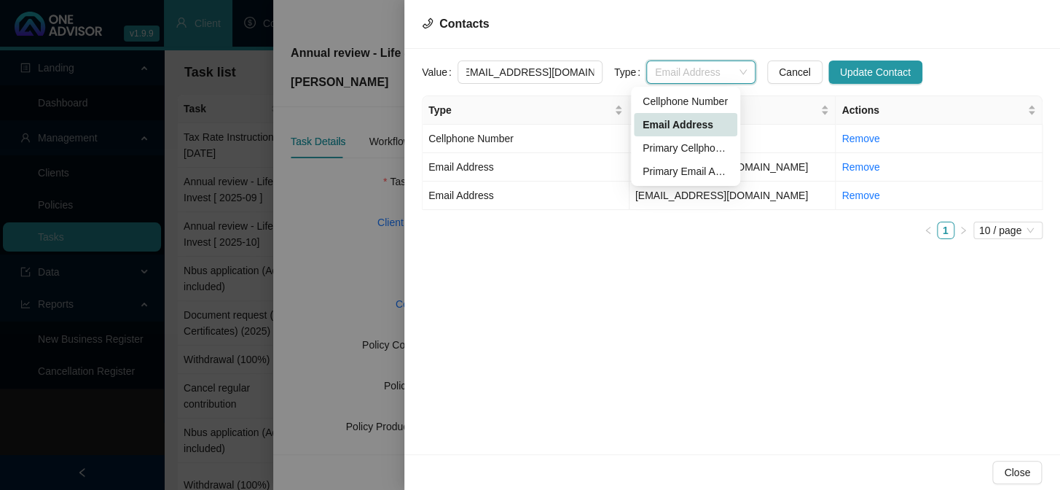
scroll to position [0, 0]
click at [654, 169] on div "Primary Email Address" at bounding box center [686, 171] width 86 height 16
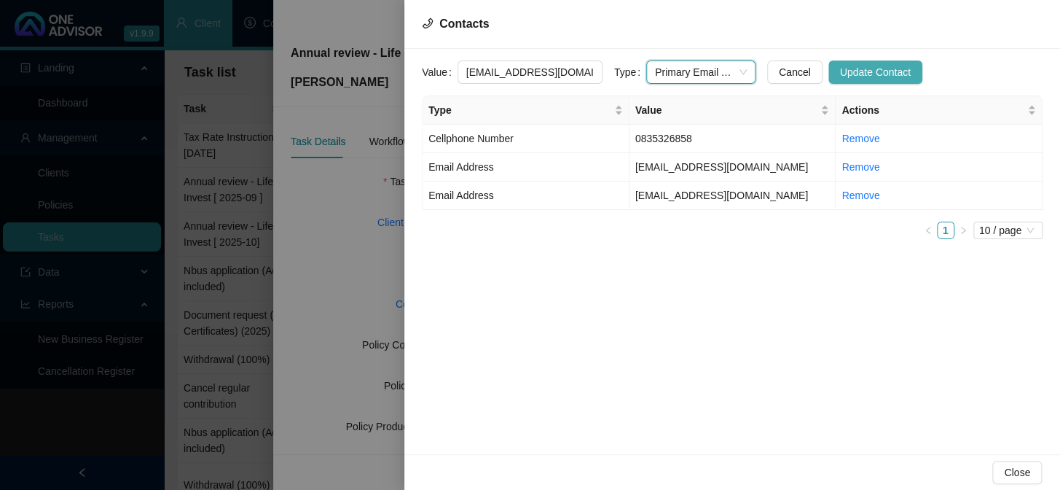
click at [840, 71] on span "Update Contact" at bounding box center [875, 72] width 71 height 16
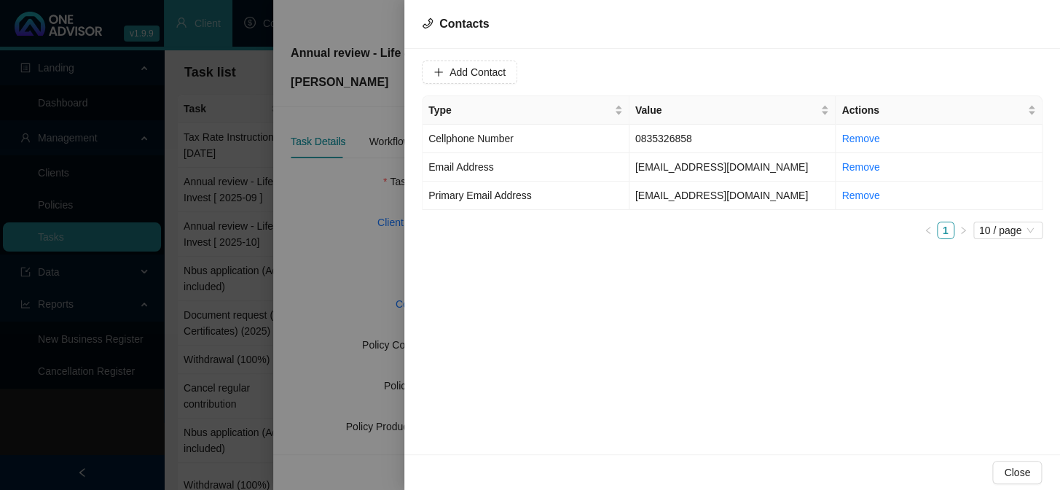
click at [297, 278] on div at bounding box center [530, 245] width 1060 height 490
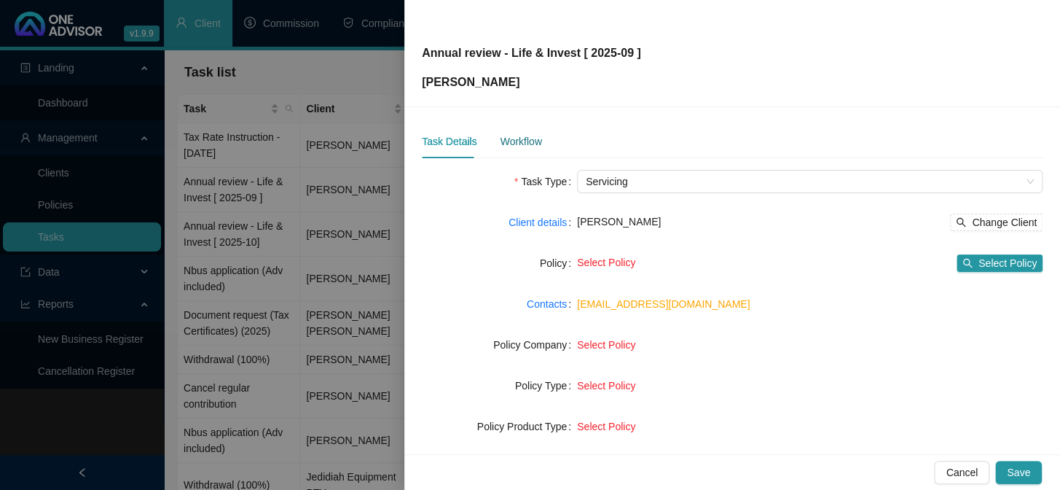
click at [515, 141] on div "Workflow" at bounding box center [521, 141] width 42 height 16
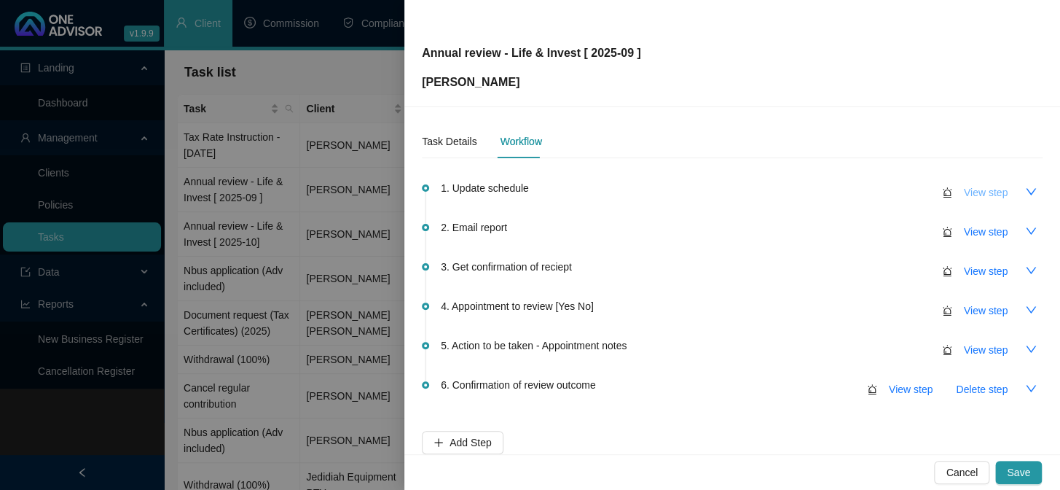
click at [972, 189] on span "View step" at bounding box center [986, 192] width 44 height 16
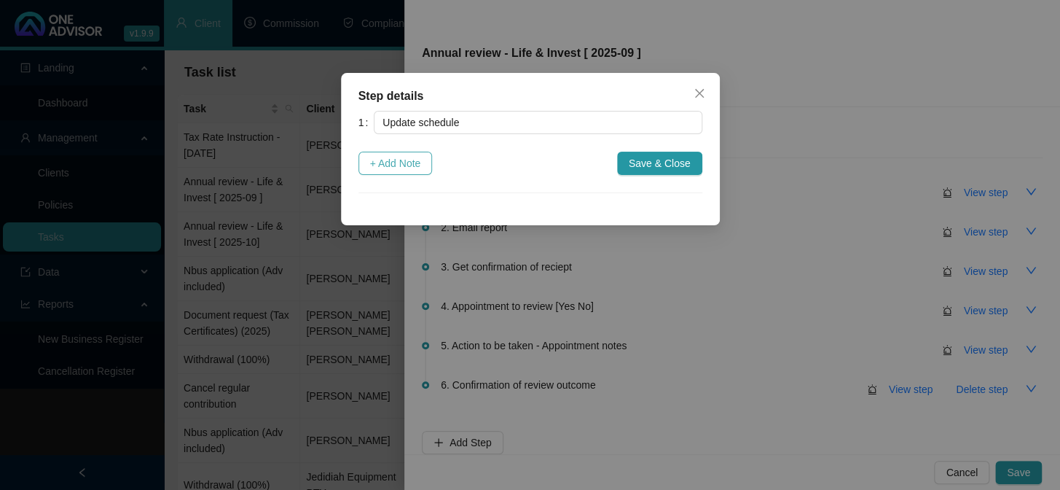
click at [410, 164] on span "+ Add Note" at bounding box center [395, 163] width 51 height 16
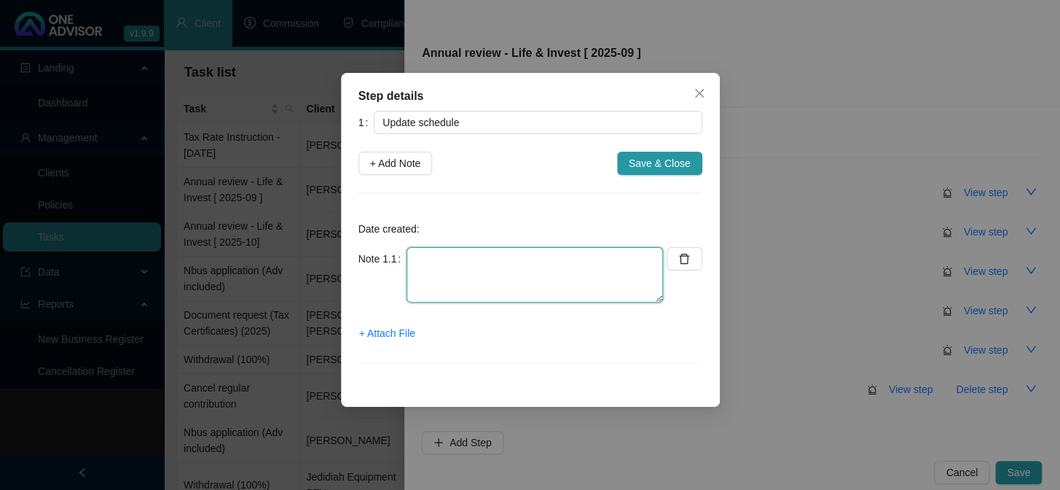
click at [457, 267] on textarea at bounding box center [535, 274] width 256 height 55
type textarea "Invest Done"
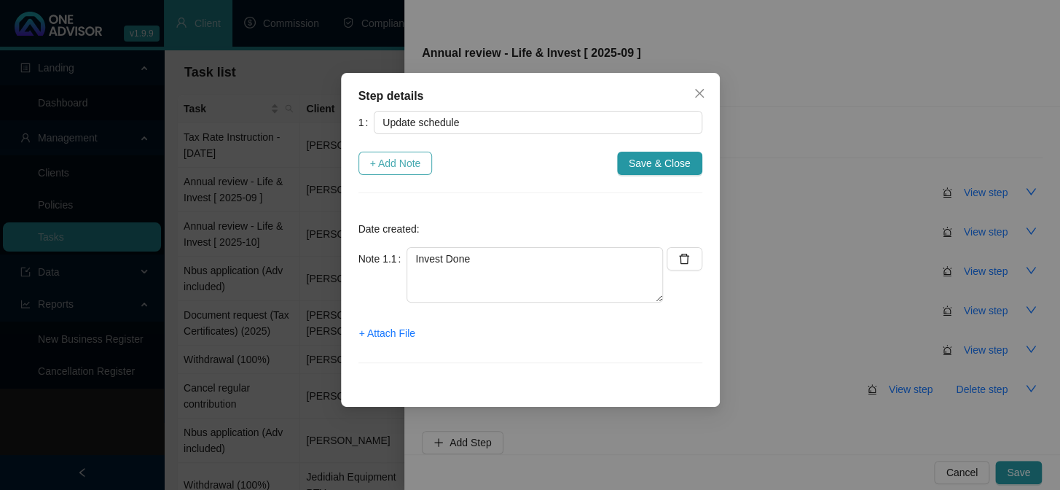
click at [412, 167] on span "+ Add Note" at bounding box center [395, 163] width 51 height 16
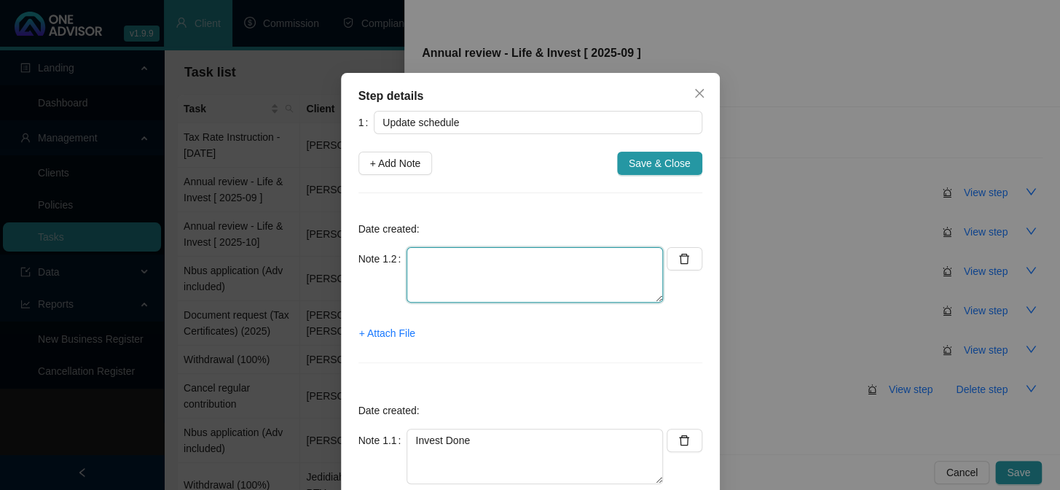
click at [498, 274] on textarea at bounding box center [535, 274] width 256 height 55
type textarea "N"
type textarea "Medical Aid No Vitality option"
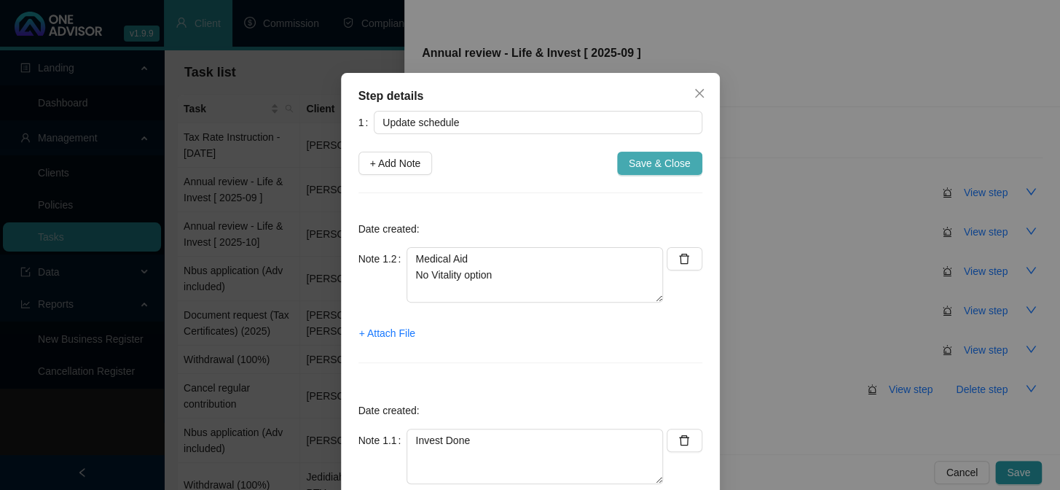
click at [640, 167] on span "Save & Close" at bounding box center [660, 163] width 62 height 16
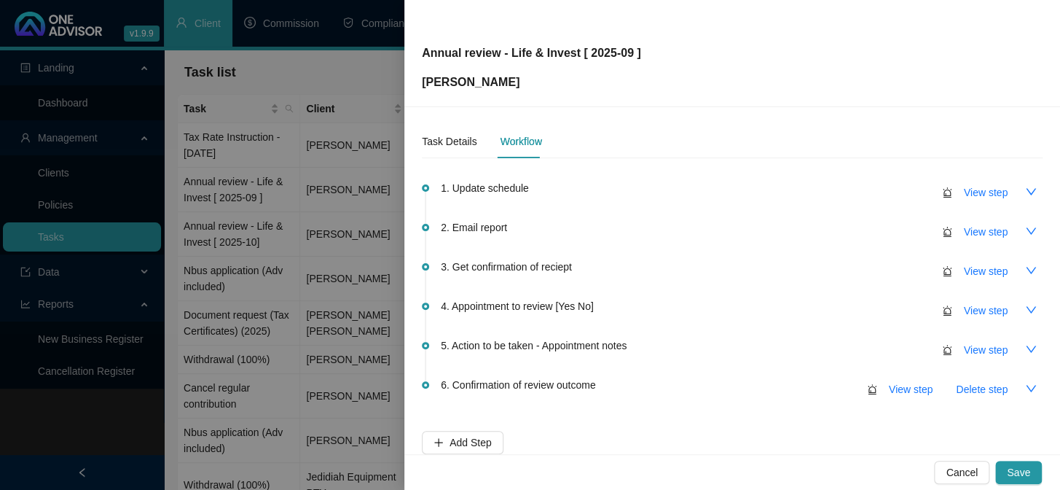
scroll to position [86, 0]
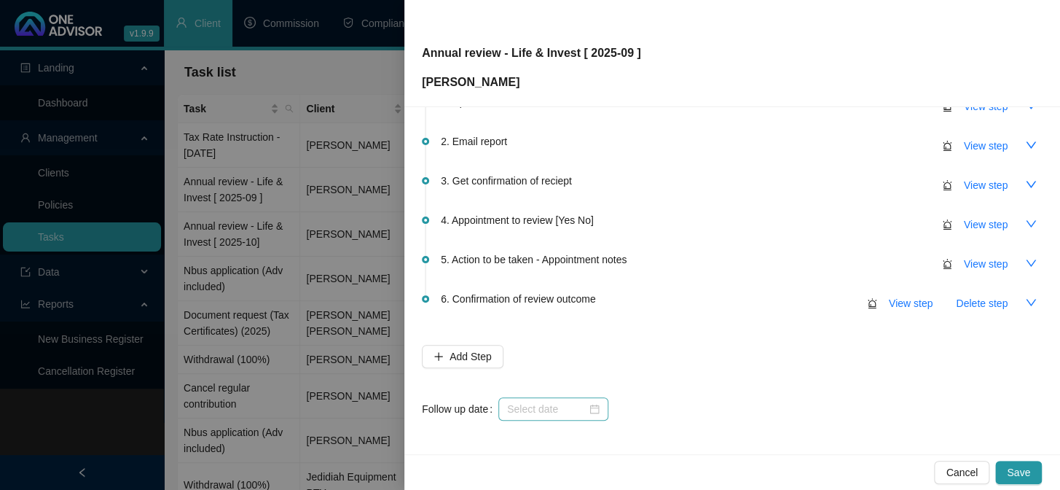
click at [504, 415] on div at bounding box center [553, 408] width 110 height 23
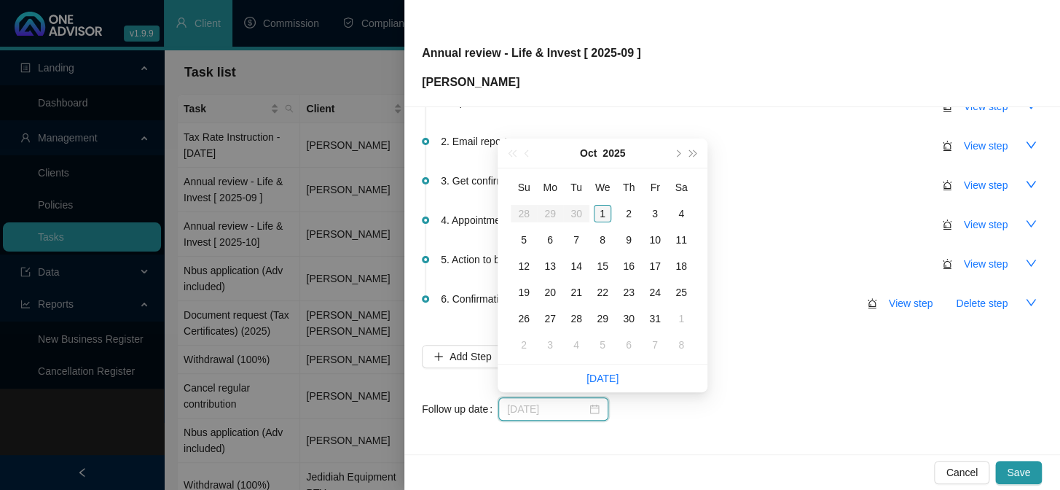
type input "[DATE]"
click at [609, 213] on div "1" at bounding box center [602, 213] width 17 height 17
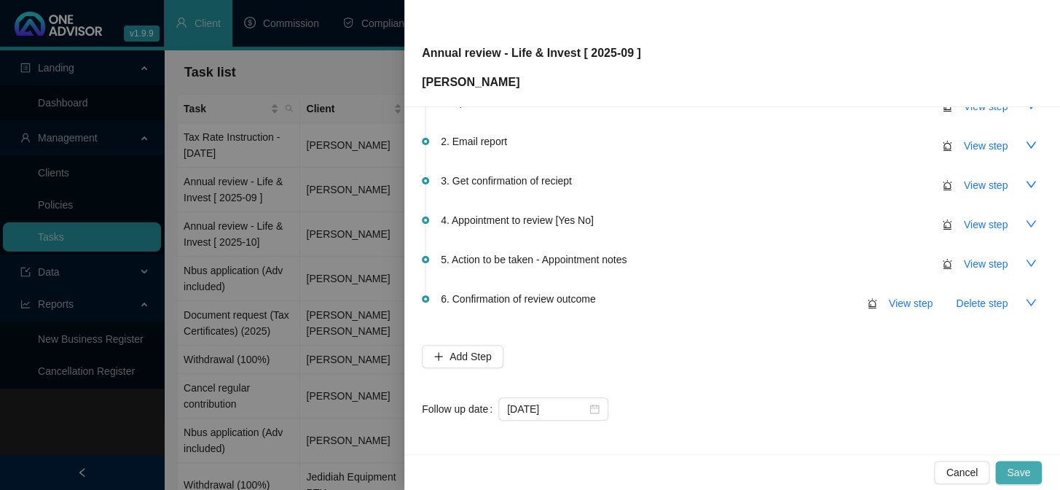
click at [1034, 472] on button "Save" at bounding box center [1018, 471] width 47 height 23
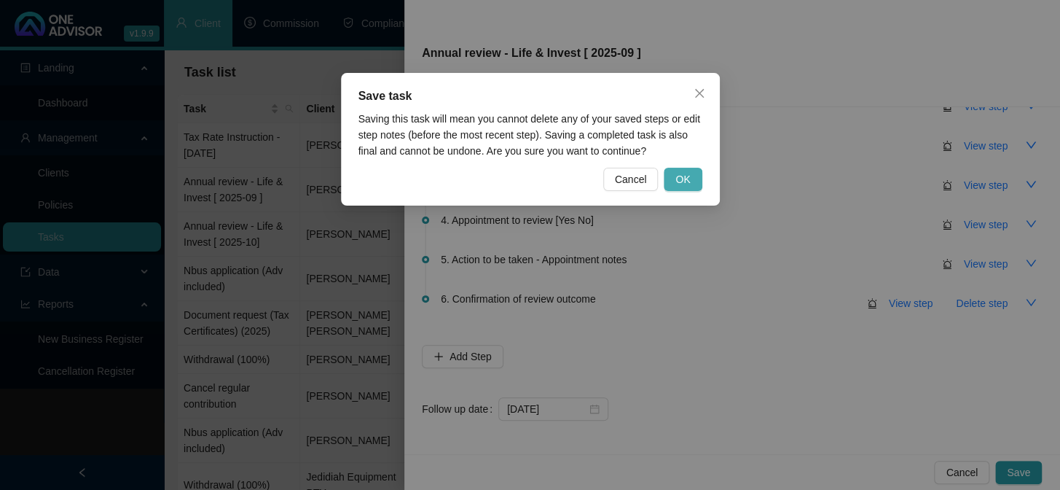
click at [683, 171] on span "OK" at bounding box center [682, 179] width 15 height 16
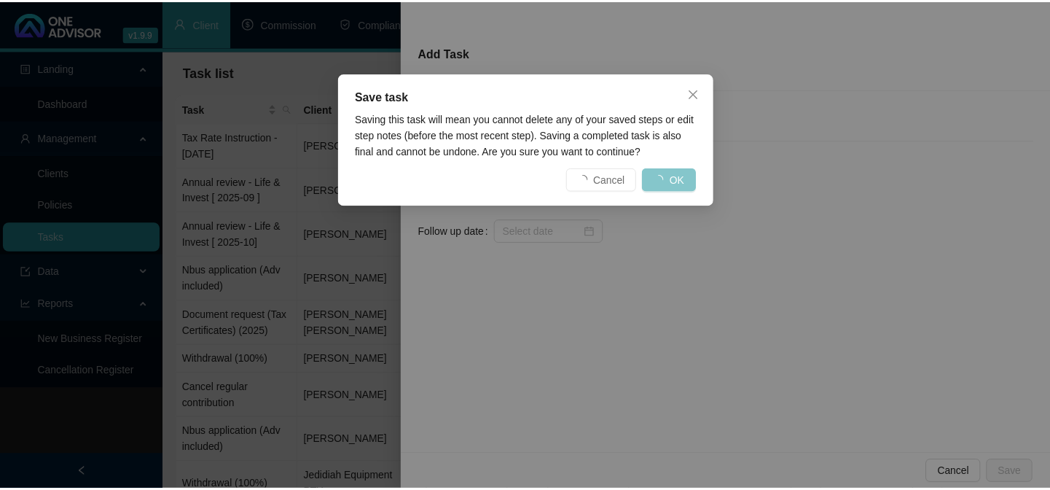
scroll to position [0, 0]
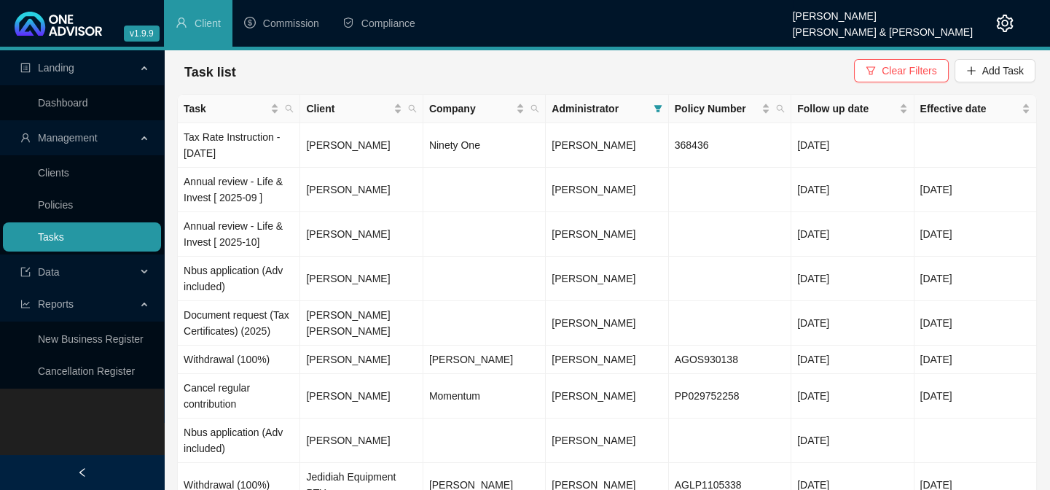
click at [63, 238] on link "Tasks" at bounding box center [51, 237] width 26 height 12
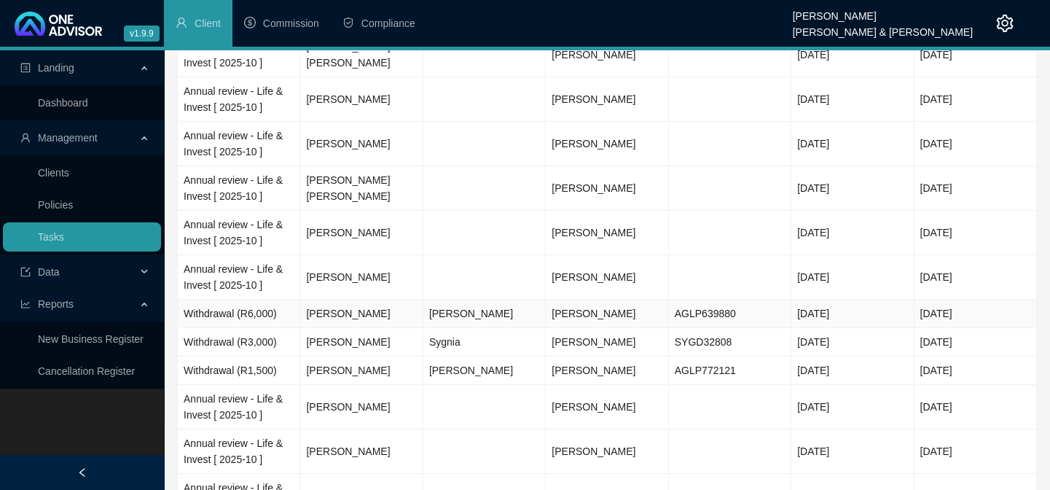
scroll to position [1059, 0]
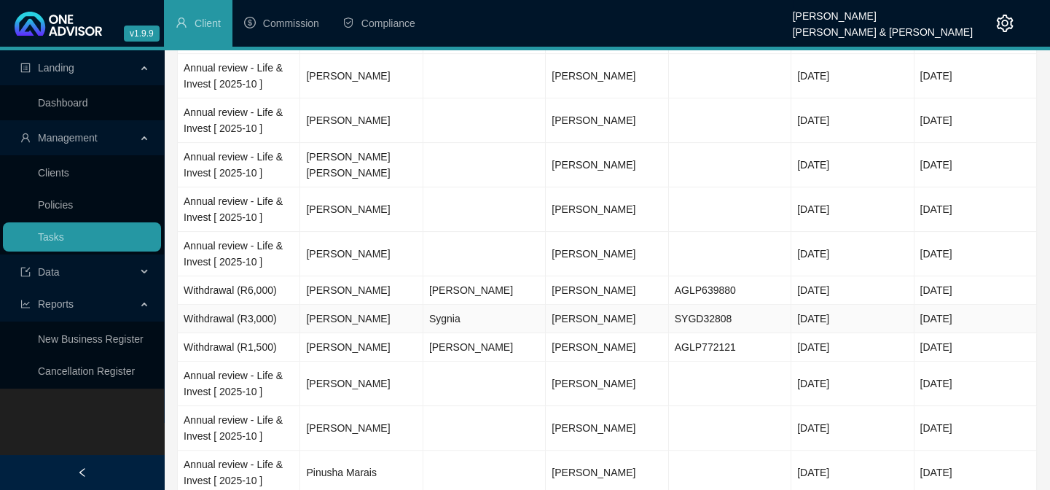
click at [386, 305] on td "[PERSON_NAME]" at bounding box center [361, 319] width 122 height 28
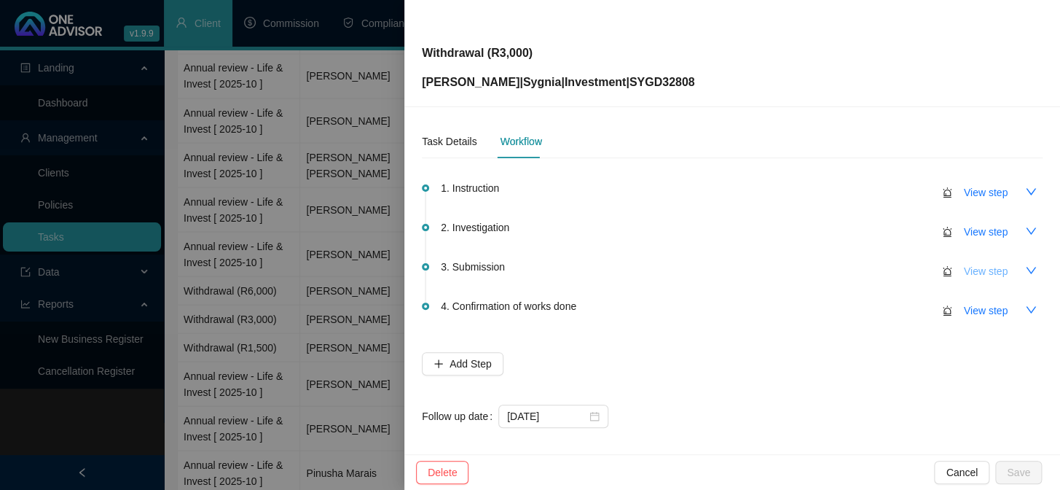
click at [965, 270] on span "View step" at bounding box center [986, 271] width 44 height 16
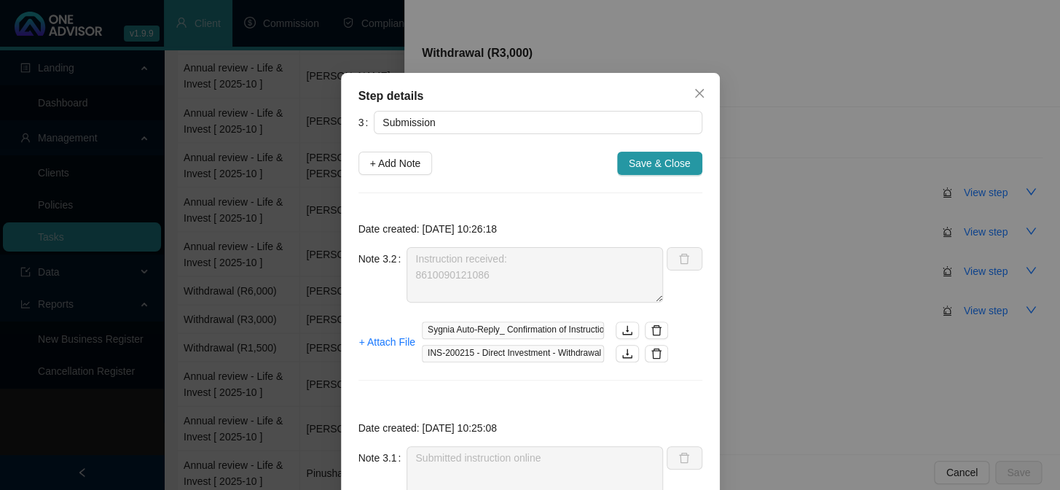
click at [987, 310] on div "Step details 3 Submission + Add Note Save & Close Date created: [DATE] 10:26:18…" at bounding box center [530, 245] width 1060 height 490
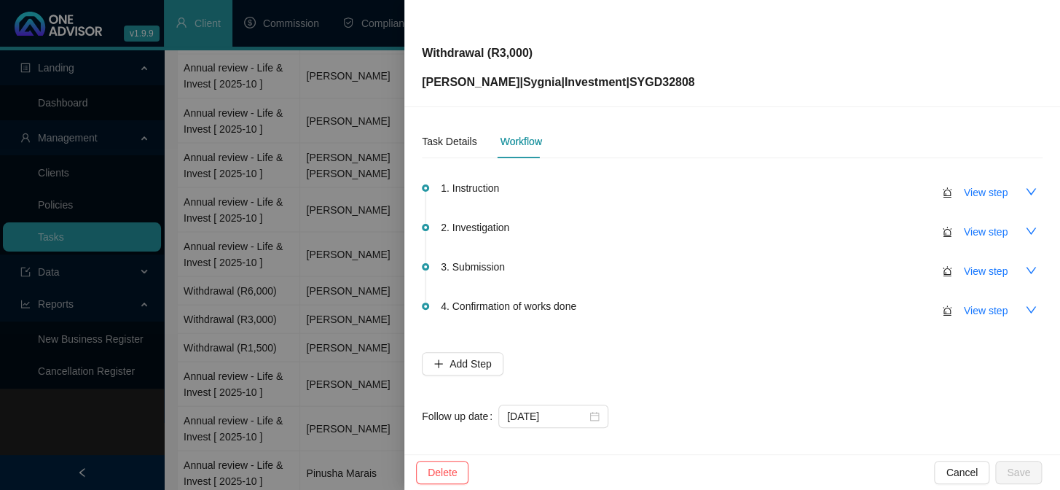
click at [987, 310] on span "View step" at bounding box center [986, 310] width 44 height 16
type input "Confirmation of works done"
type textarea "Confirmation emailed to client"
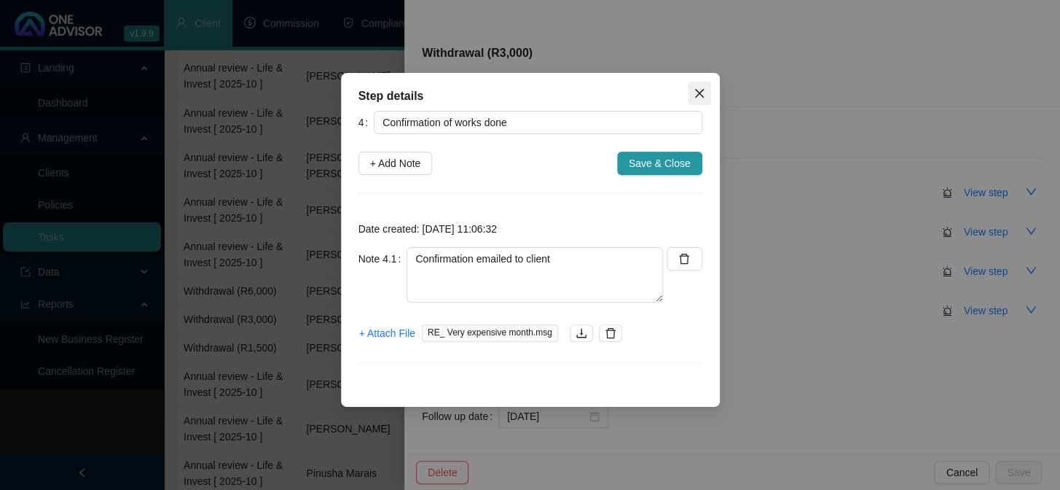
click at [700, 101] on button "Close" at bounding box center [699, 93] width 23 height 23
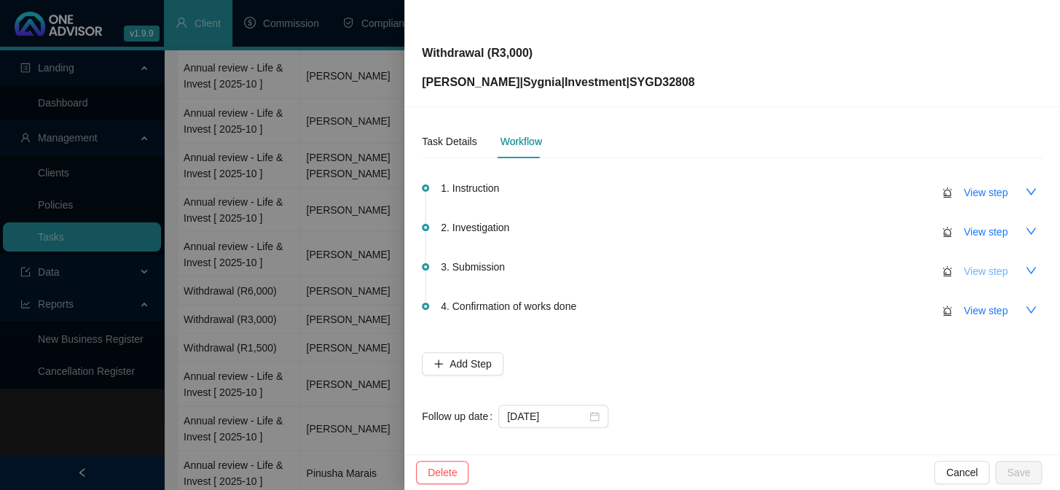
click at [969, 264] on span "View step" at bounding box center [986, 271] width 44 height 16
type input "Submission"
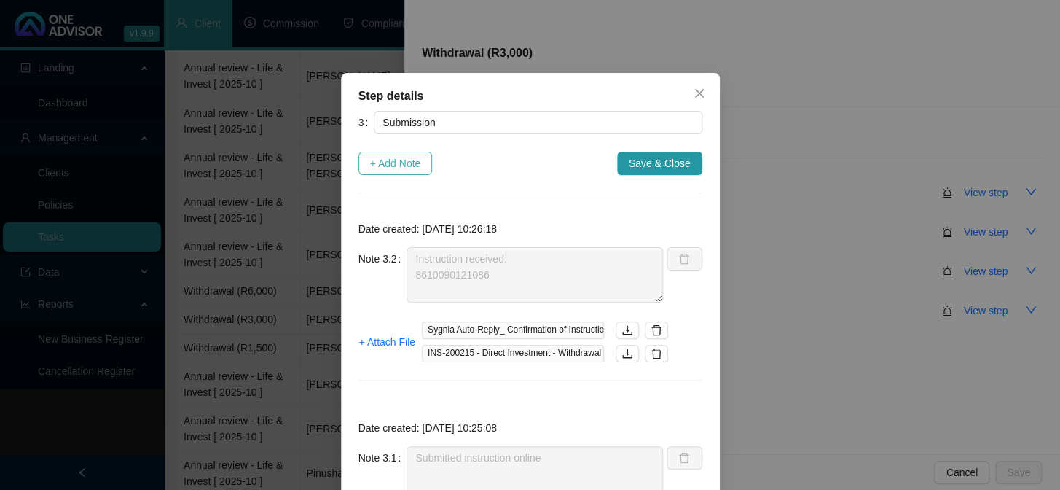
click at [424, 162] on button "+ Add Note" at bounding box center [395, 163] width 74 height 23
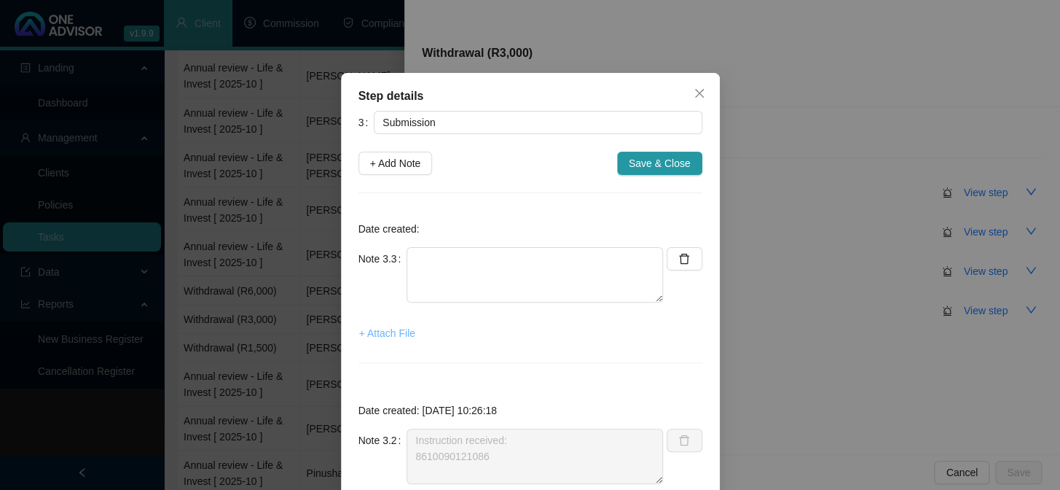
click at [388, 337] on span "+ Attach File" at bounding box center [387, 333] width 56 height 16
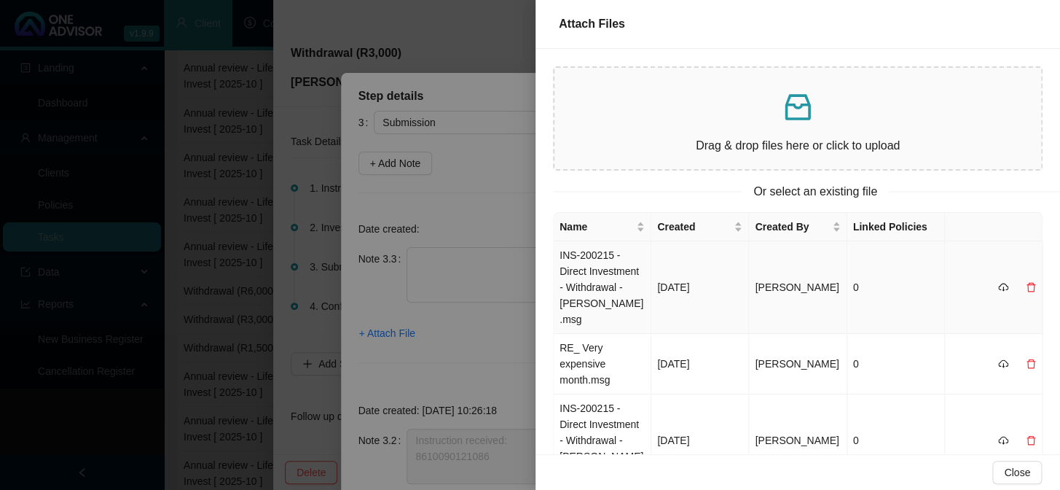
click at [604, 273] on td "INS-200215 - Direct Investment - Withdrawal - [PERSON_NAME].msg" at bounding box center [603, 287] width 98 height 93
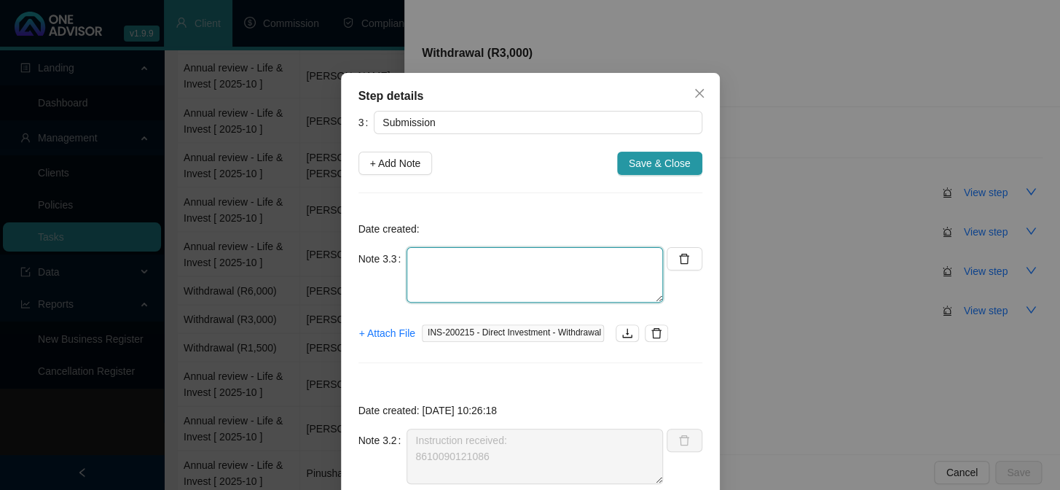
click at [473, 281] on textarea at bounding box center [535, 274] width 256 height 55
paste textarea "We have processed your Withdrawal instruction for account, SYGD32808"
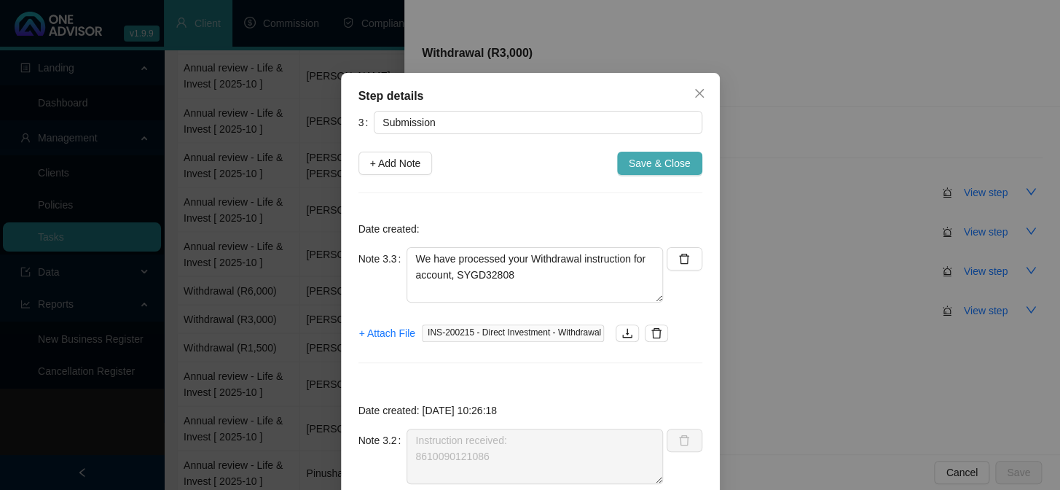
click at [656, 165] on span "Save & Close" at bounding box center [660, 163] width 62 height 16
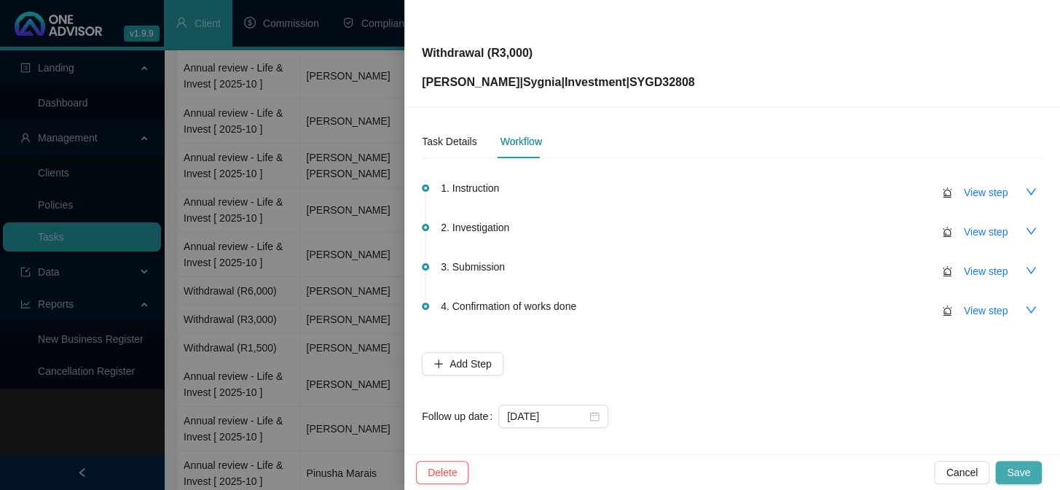
click at [1022, 471] on span "Save" at bounding box center [1018, 472] width 23 height 16
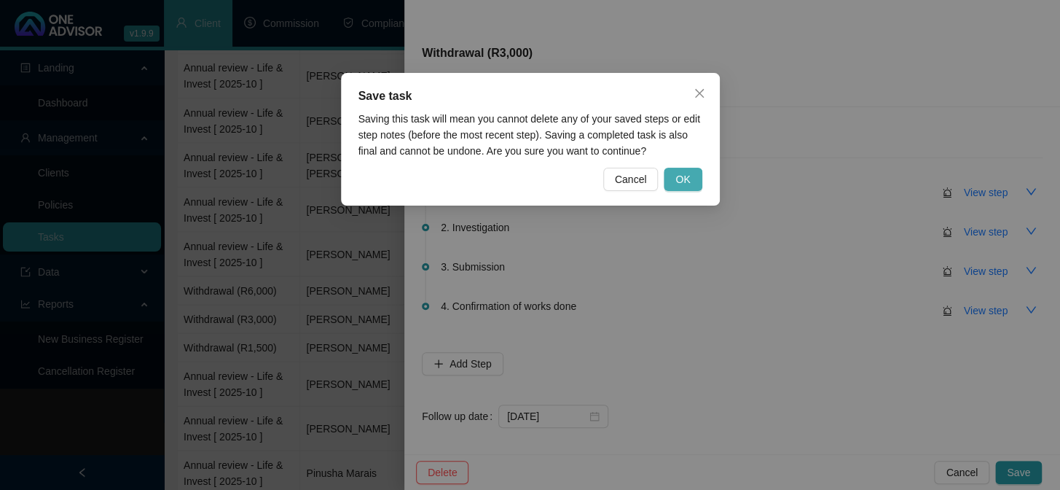
click at [687, 177] on span "OK" at bounding box center [682, 179] width 15 height 16
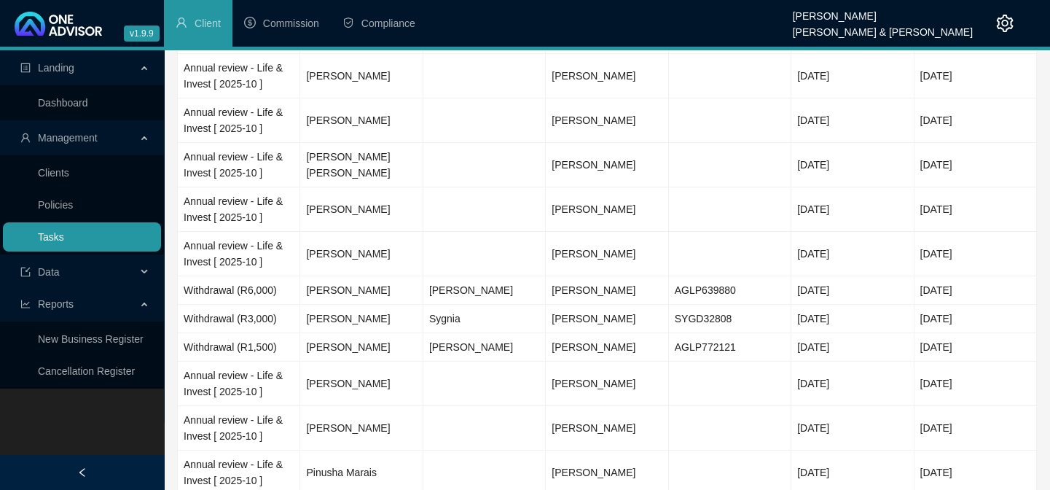
click at [47, 237] on link "Tasks" at bounding box center [51, 237] width 26 height 12
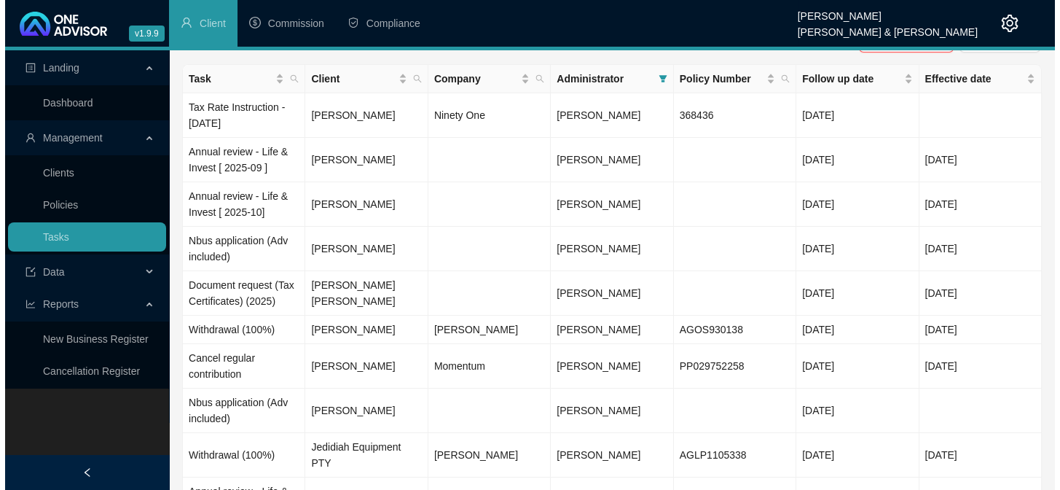
scroll to position [29, 0]
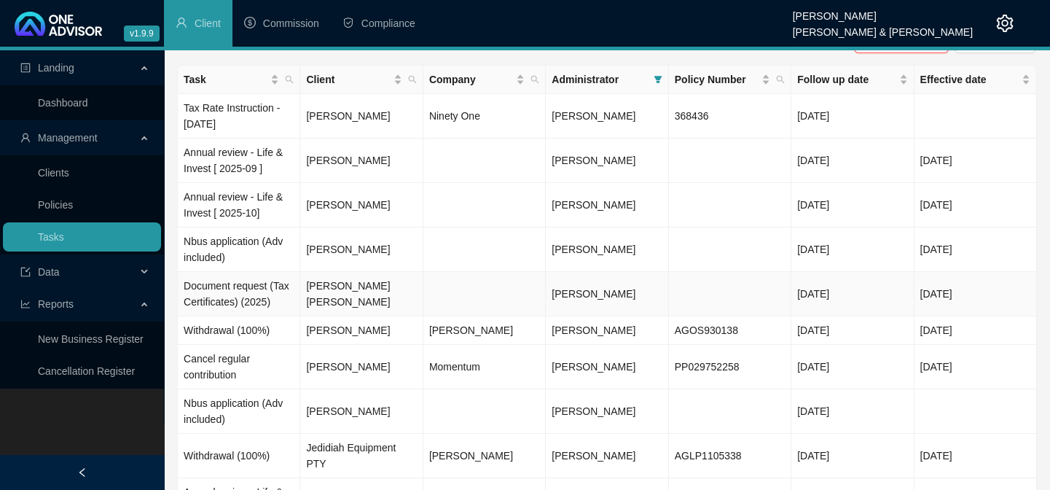
click at [368, 284] on td "[PERSON_NAME] [PERSON_NAME]" at bounding box center [361, 294] width 122 height 44
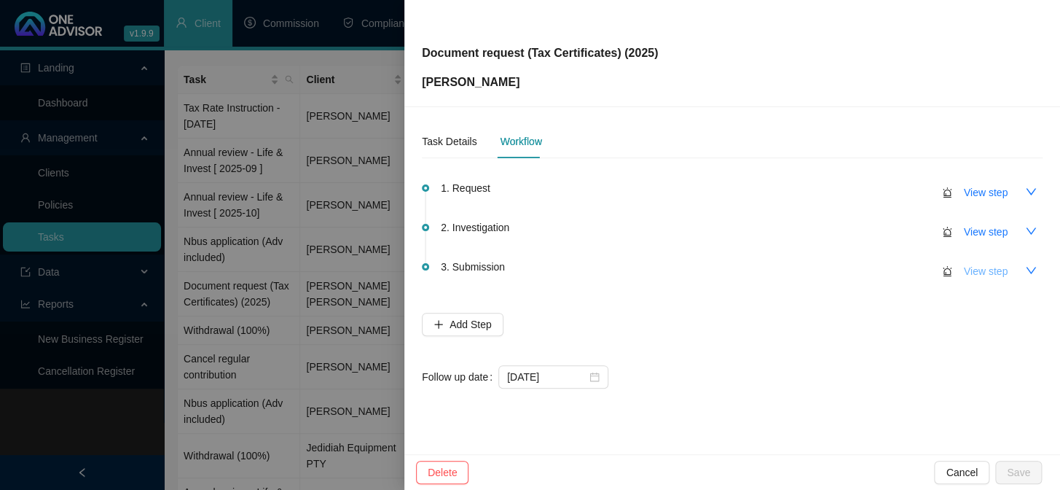
click at [971, 271] on span "View step" at bounding box center [986, 271] width 44 height 16
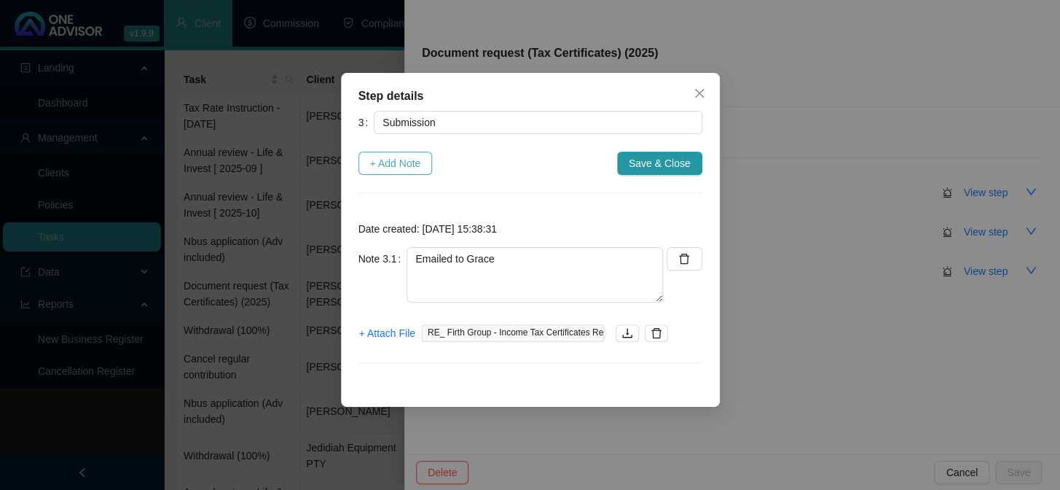
click at [399, 162] on span "+ Add Note" at bounding box center [395, 163] width 51 height 16
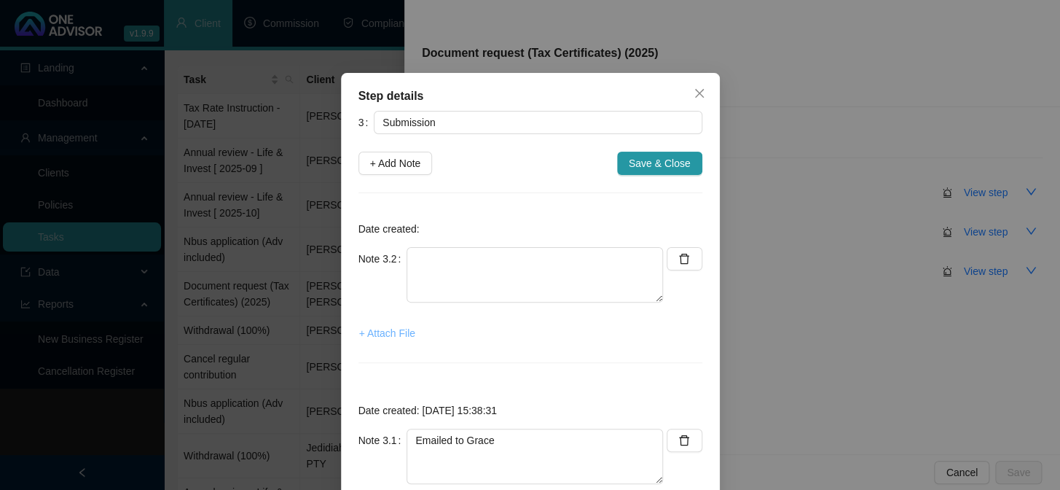
click at [364, 331] on span "+ Attach File" at bounding box center [387, 333] width 56 height 16
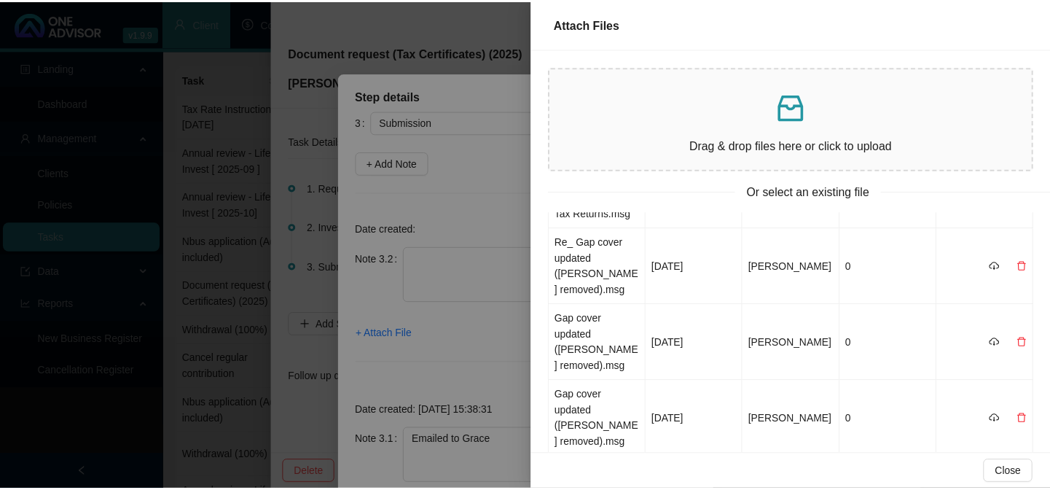
scroll to position [0, 0]
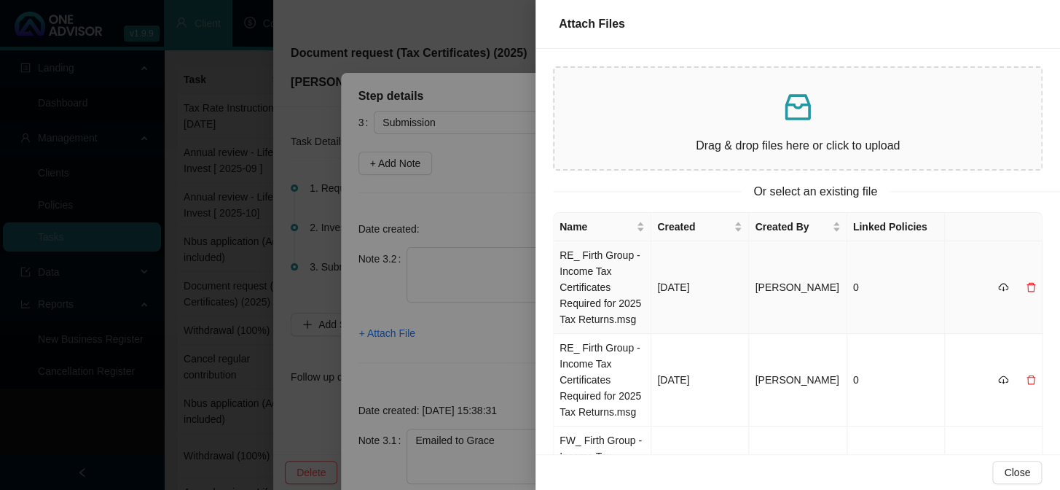
click at [602, 280] on td "RE_ Firth Group - Income Tax Certificates Required for 2025 Tax Returns.msg" at bounding box center [603, 287] width 98 height 93
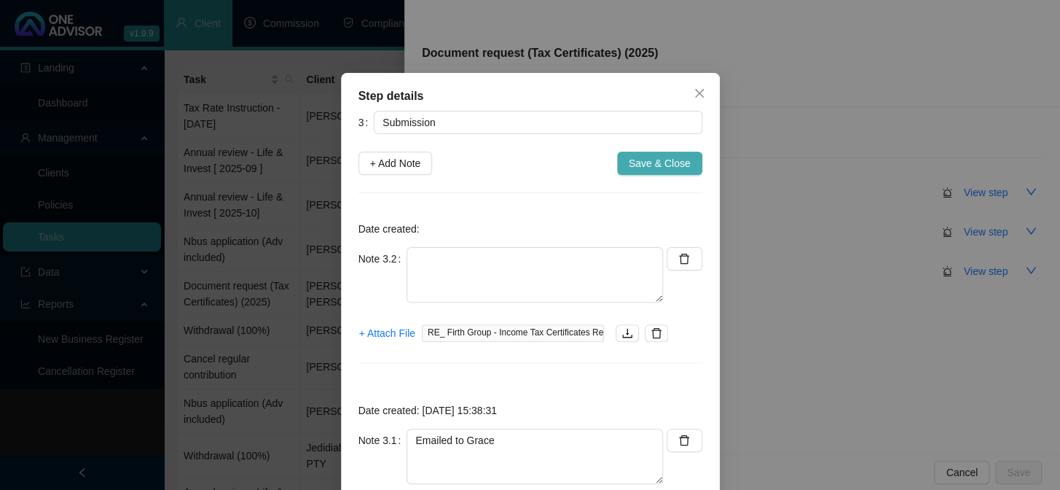
click at [677, 163] on span "Save & Close" at bounding box center [660, 163] width 62 height 16
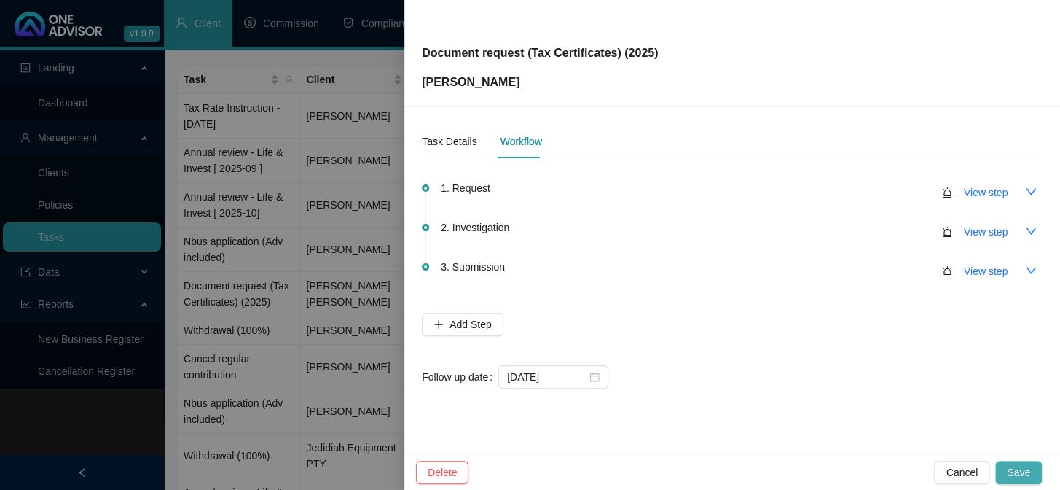
click at [1018, 471] on span "Save" at bounding box center [1018, 472] width 23 height 16
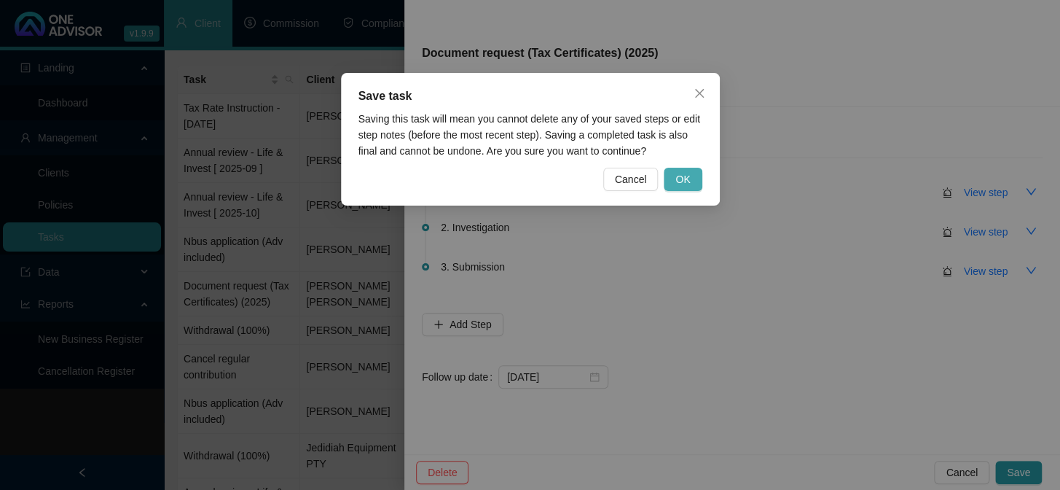
click at [686, 181] on span "OK" at bounding box center [682, 179] width 15 height 16
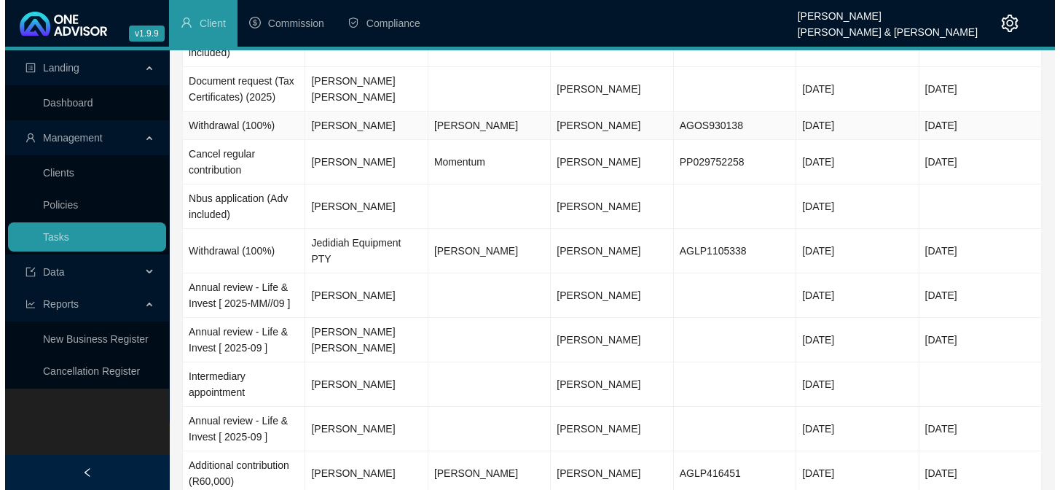
scroll to position [29, 0]
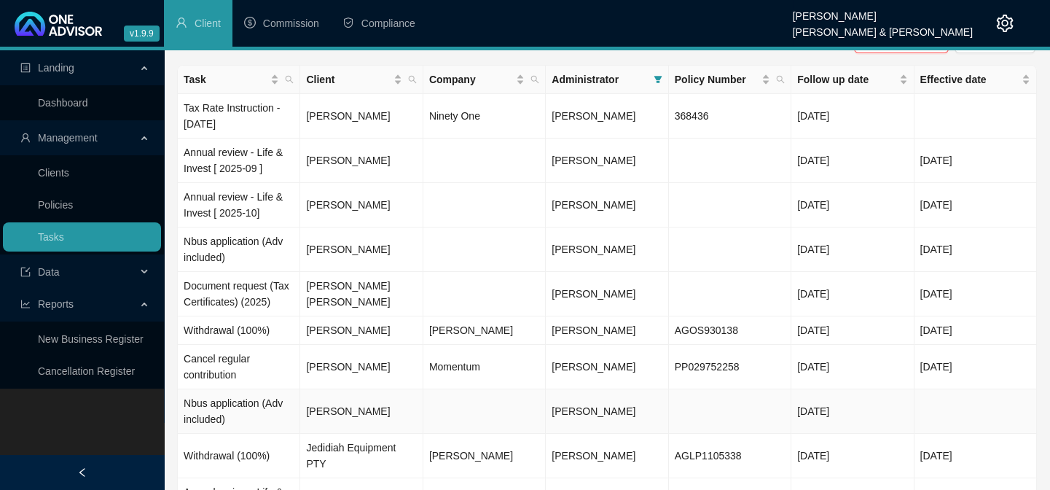
click at [353, 408] on td "[PERSON_NAME]" at bounding box center [361, 411] width 122 height 44
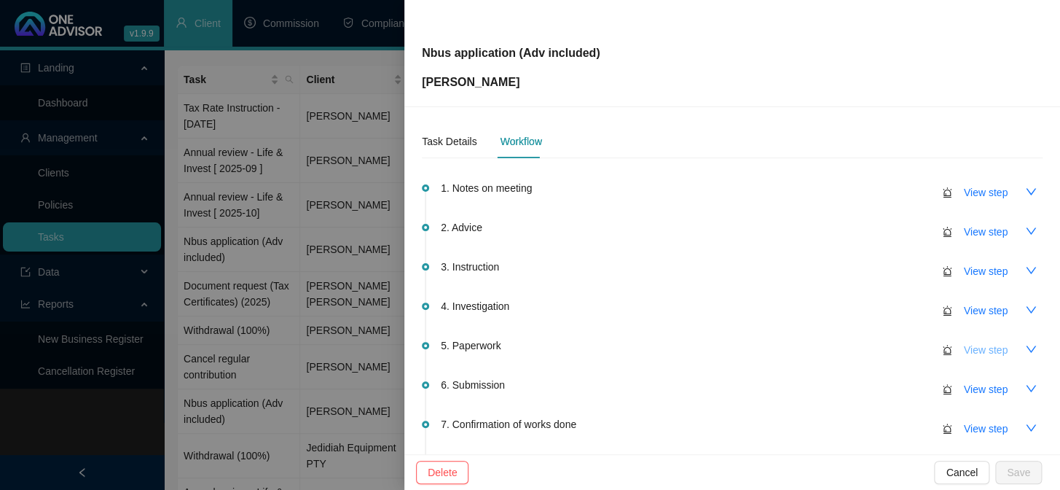
click at [970, 342] on span "View step" at bounding box center [986, 350] width 44 height 16
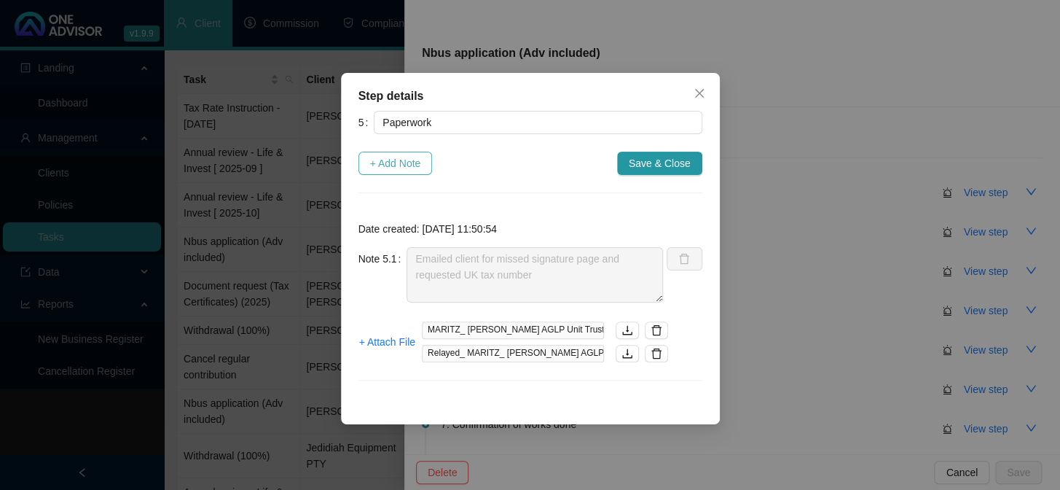
click at [381, 169] on span "+ Add Note" at bounding box center [395, 163] width 51 height 16
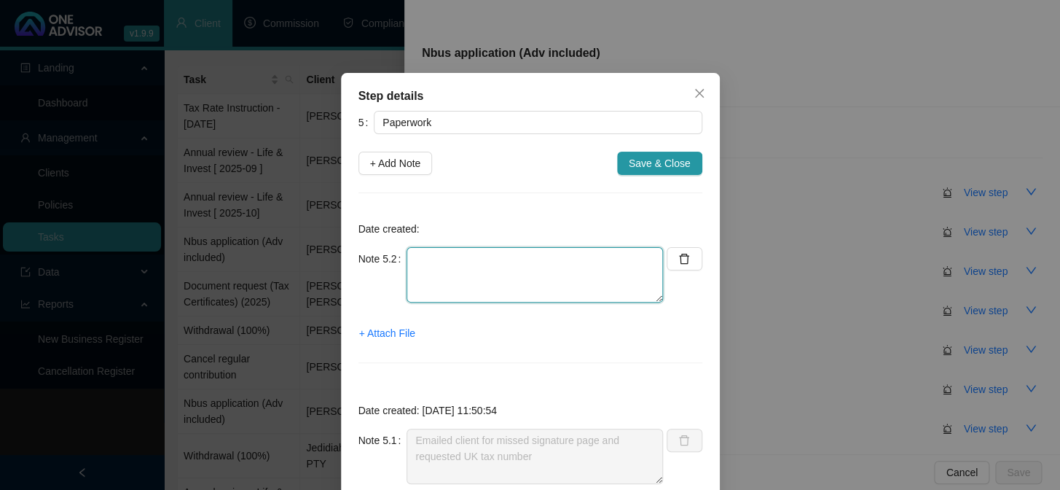
click at [474, 282] on textarea at bounding box center [535, 274] width 256 height 55
click at [399, 330] on span "+ Attach File" at bounding box center [387, 333] width 56 height 16
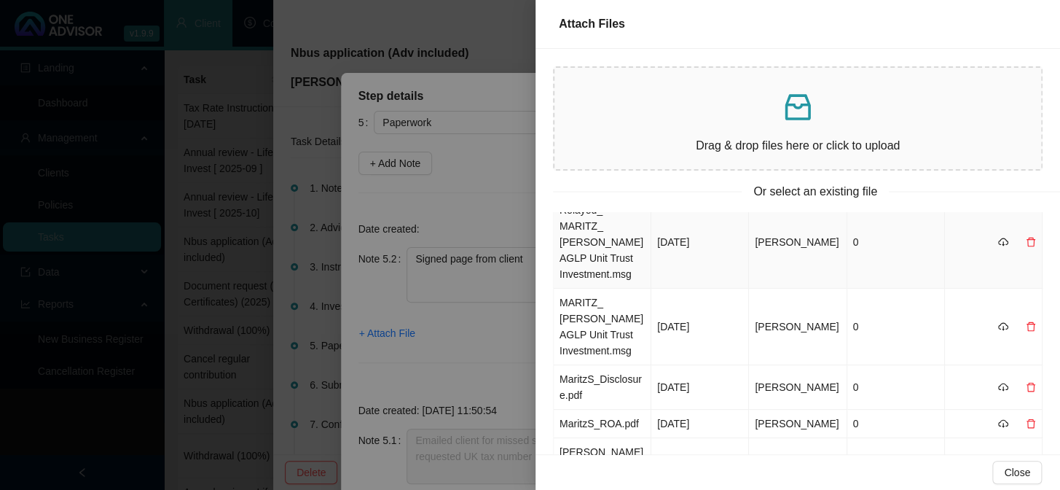
scroll to position [0, 0]
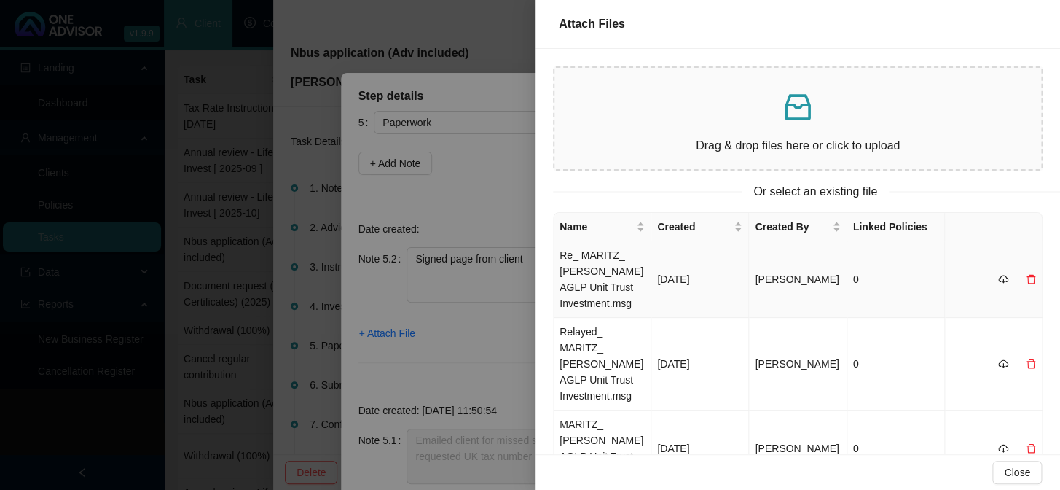
click at [586, 286] on td "Re_ MARITZ_ [PERSON_NAME] AGLP Unit Trust Investment.msg" at bounding box center [603, 279] width 98 height 76
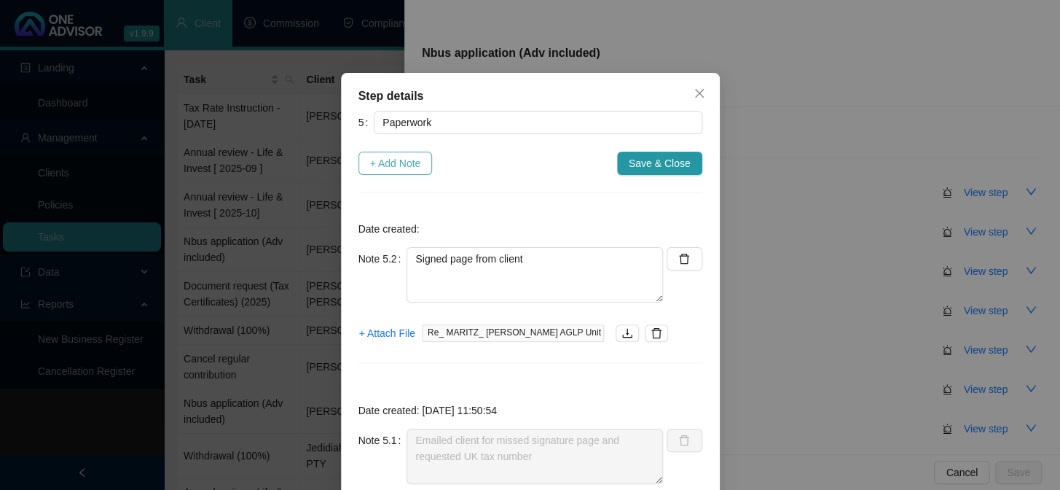
click at [385, 165] on span "+ Add Note" at bounding box center [395, 163] width 51 height 16
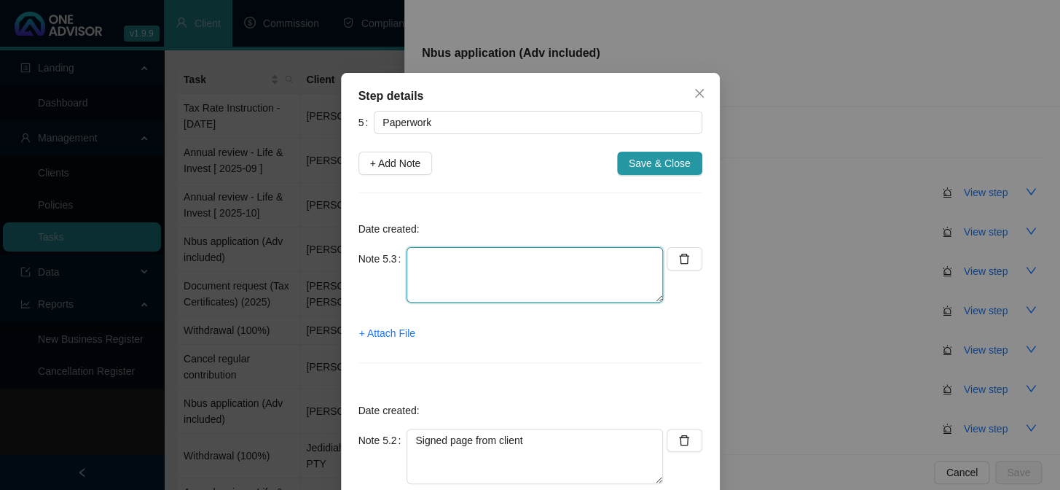
click at [423, 280] on textarea at bounding box center [535, 274] width 256 height 55
click at [379, 327] on span "+ Attach File" at bounding box center [387, 333] width 56 height 16
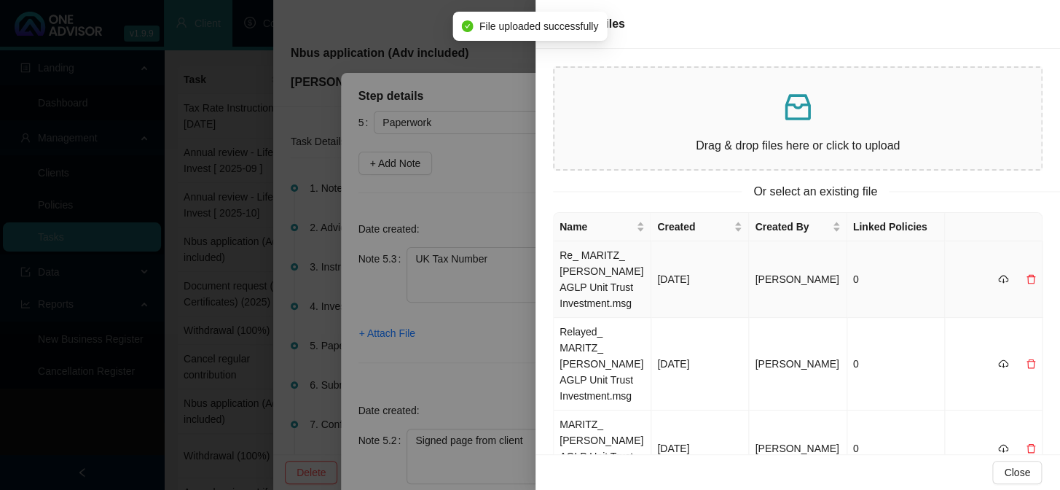
click at [602, 277] on td "Re_ MARITZ_ [PERSON_NAME] AGLP Unit Trust Investment.msg" at bounding box center [603, 279] width 98 height 76
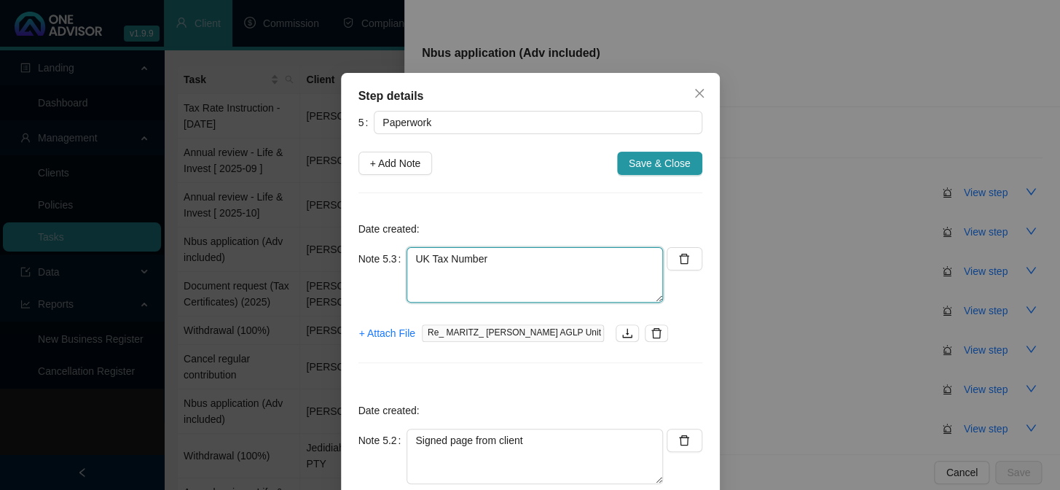
click at [566, 266] on textarea "UK Tax Number" at bounding box center [535, 274] width 256 height 55
paste textarea "UK tax reference number which is 72571 96881"
click at [488, 258] on textarea "UK Tax Number: UK tax reference number which is 72571 96881" at bounding box center [535, 274] width 256 height 55
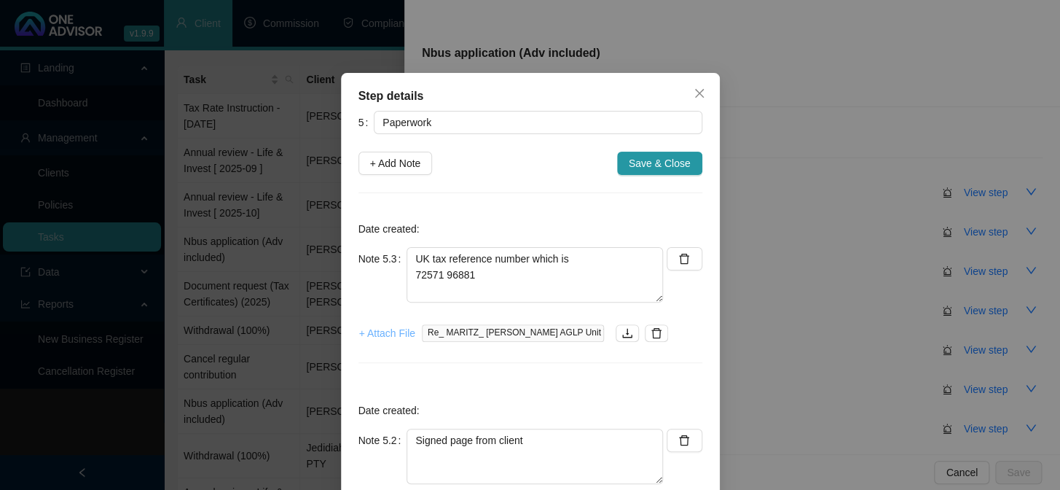
click at [371, 334] on span "+ Attach File" at bounding box center [387, 333] width 56 height 16
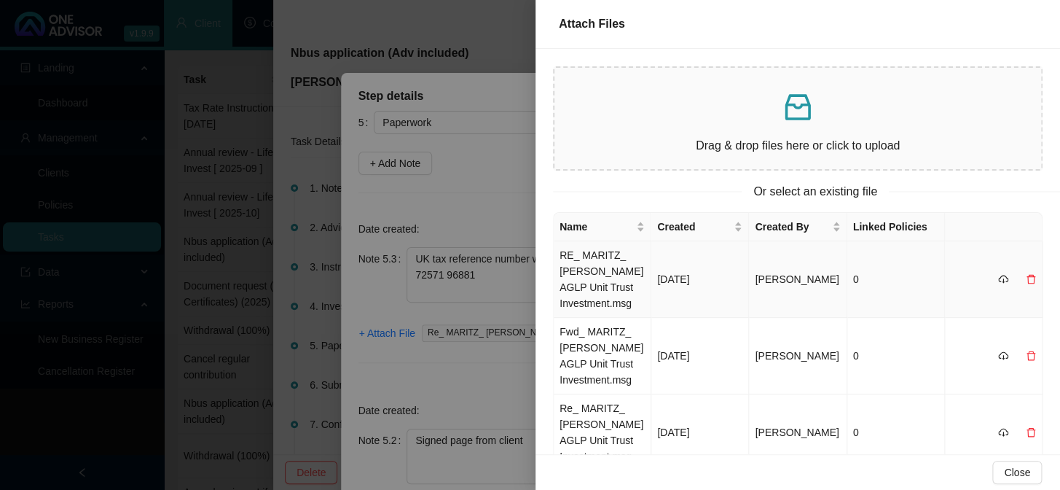
click at [595, 275] on td "RE_ MARITZ_ [PERSON_NAME] AGLP Unit Trust Investment.msg" at bounding box center [603, 279] width 98 height 76
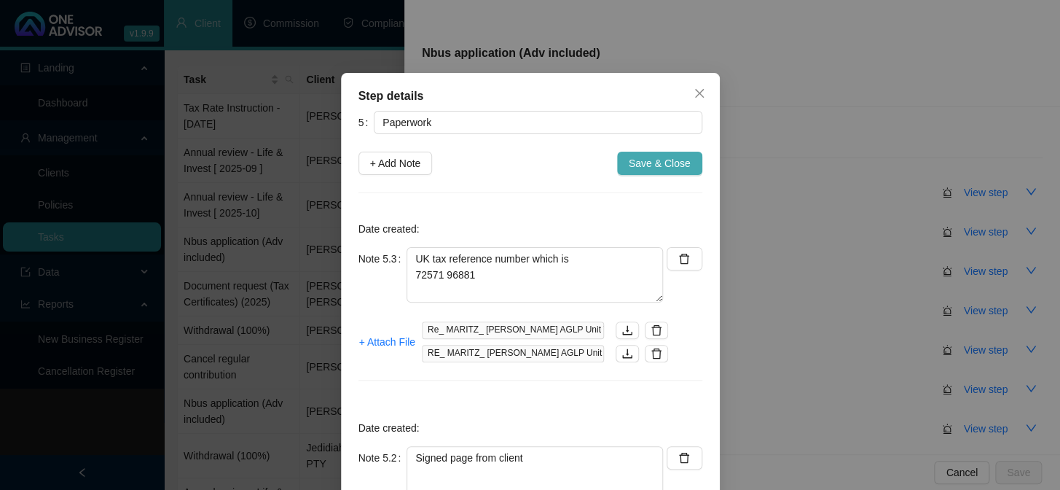
click at [636, 164] on span "Save & Close" at bounding box center [660, 163] width 62 height 16
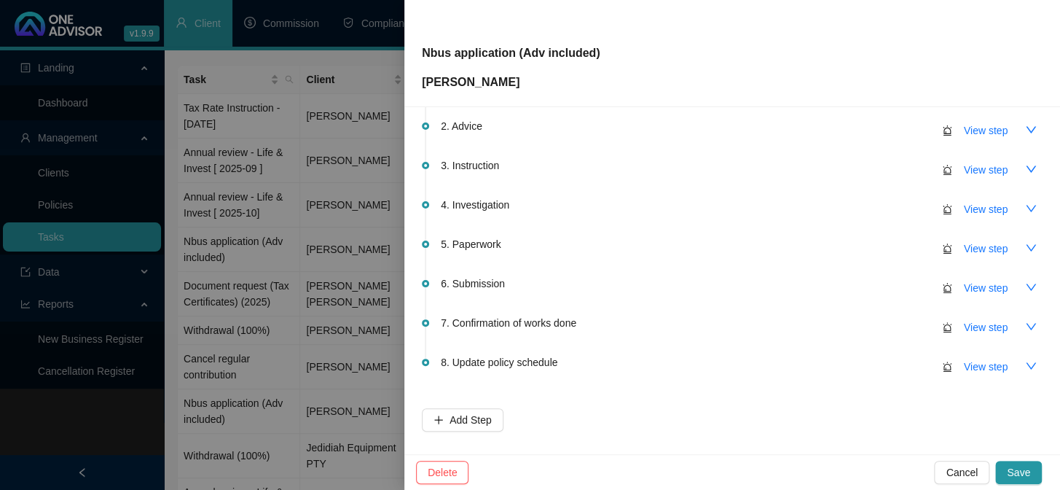
scroll to position [164, 0]
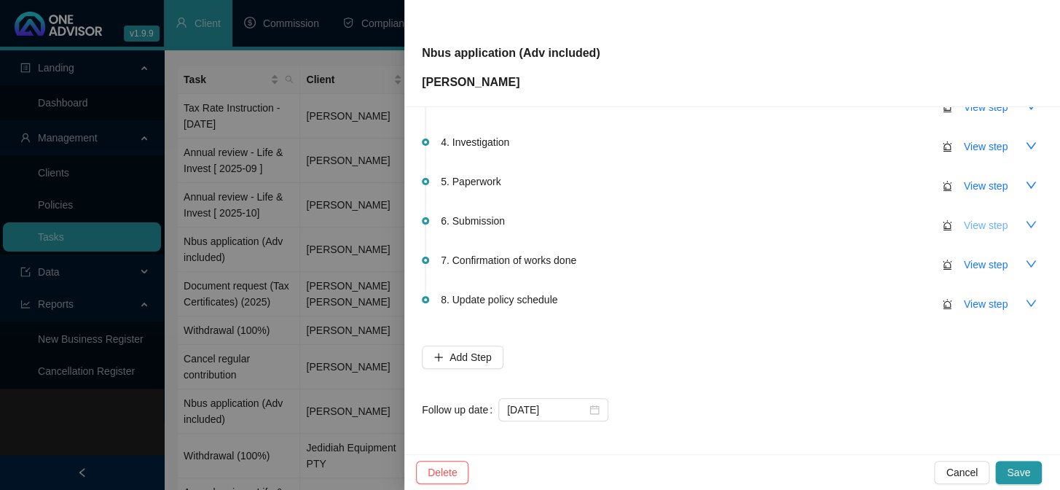
click at [985, 222] on span "View step" at bounding box center [986, 225] width 44 height 16
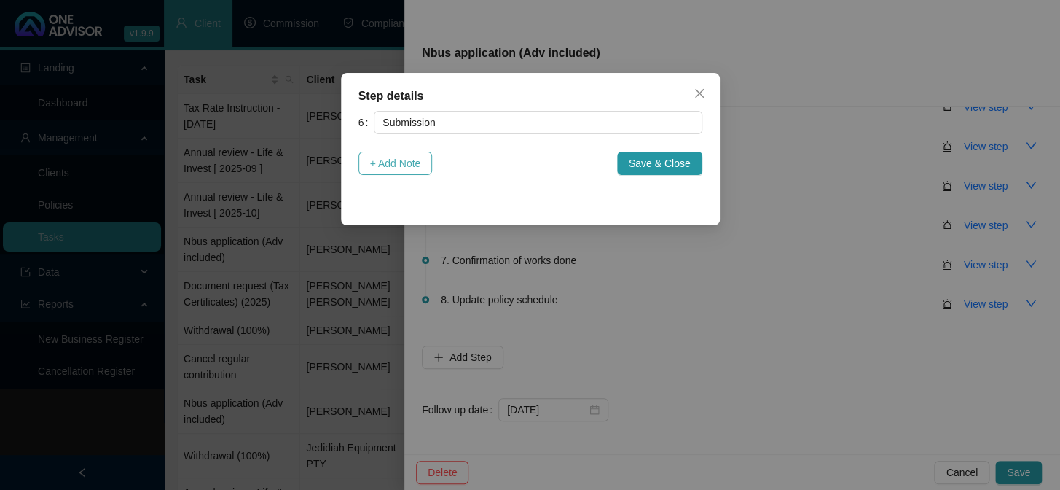
click at [408, 162] on span "+ Add Note" at bounding box center [395, 163] width 51 height 16
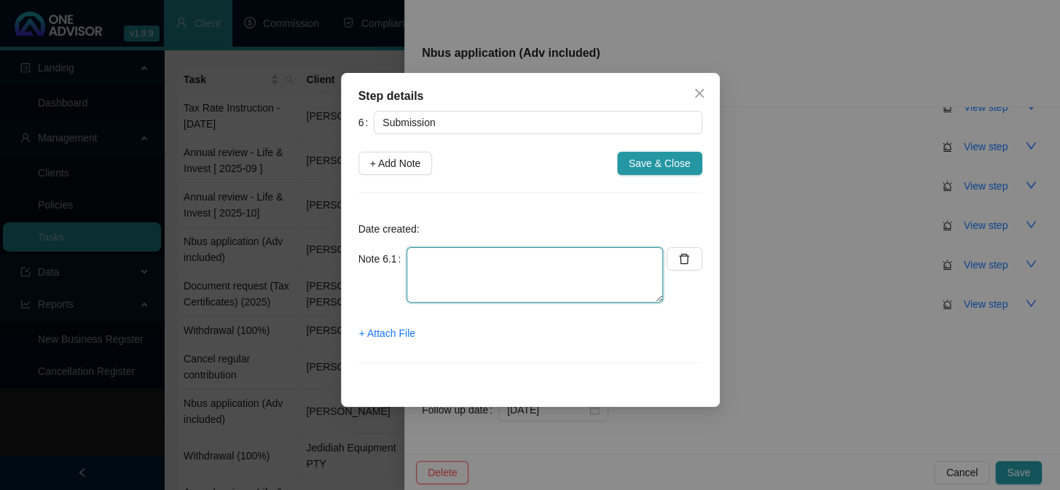
click at [440, 267] on textarea at bounding box center [535, 274] width 256 height 55
drag, startPoint x: 411, startPoint y: 260, endPoint x: 581, endPoint y: 261, distance: 169.8
click at [581, 261] on textarea "Emailed Application to [PERSON_NAME]" at bounding box center [535, 274] width 256 height 55
click at [868, 312] on div "Step details 6 Submission + Add Note Save & Close Date created: Note 6.1 Emaile…" at bounding box center [530, 245] width 1060 height 490
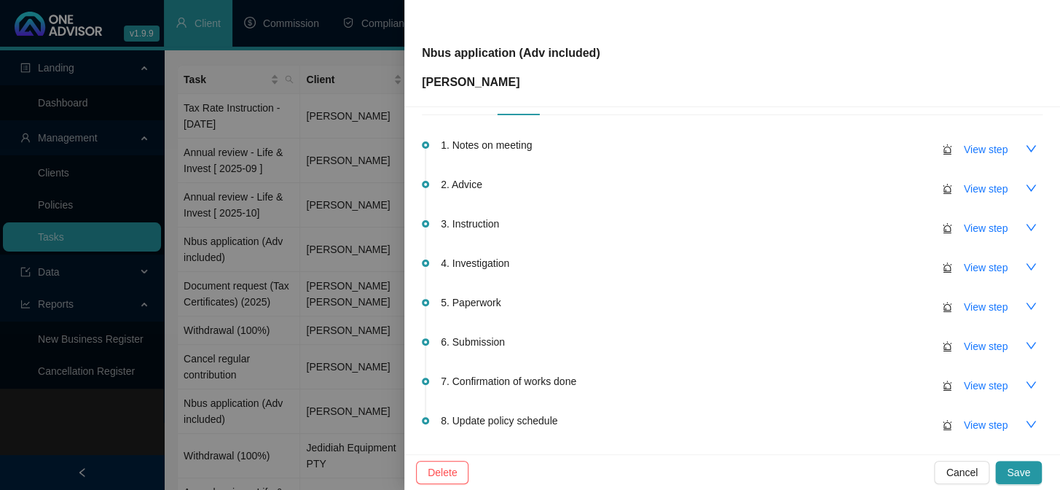
scroll to position [31, 0]
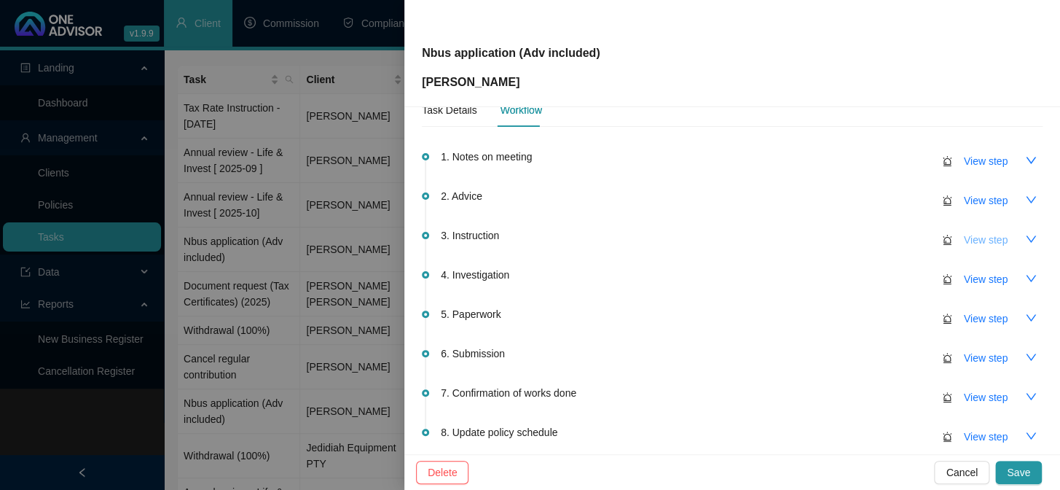
click at [981, 240] on span "View step" at bounding box center [986, 240] width 44 height 16
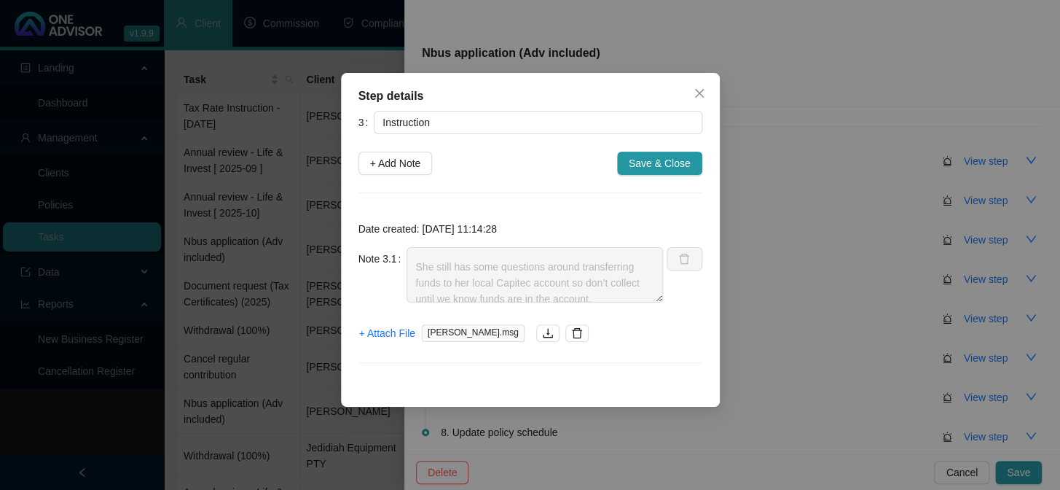
scroll to position [238, 0]
click at [696, 99] on button "Close" at bounding box center [699, 93] width 23 height 23
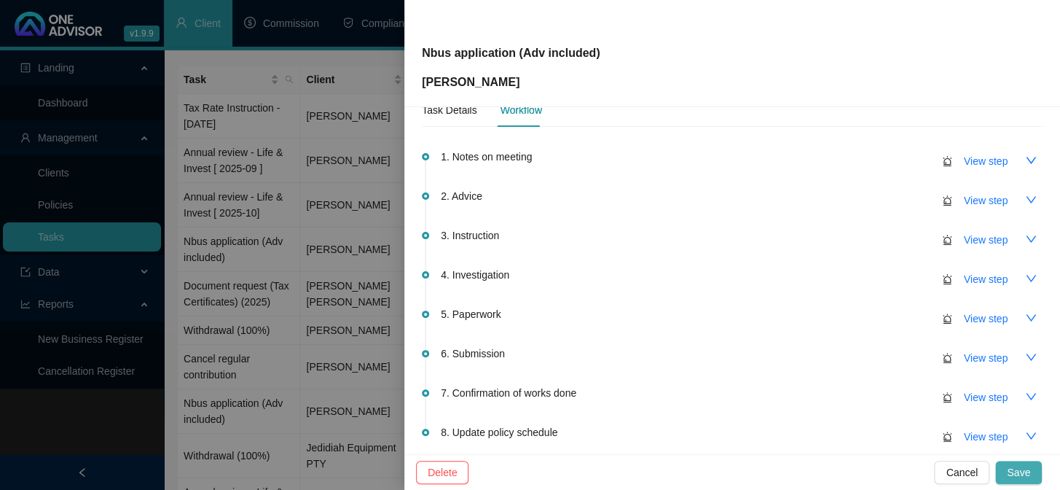
click at [1020, 476] on span "Save" at bounding box center [1018, 472] width 23 height 16
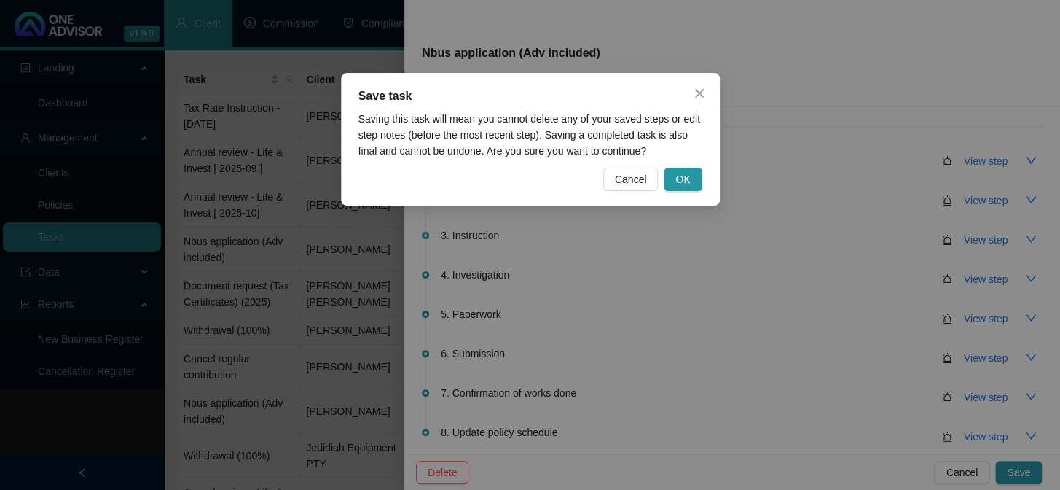
click at [568, 337] on div "Save task Saving this task will mean you cannot delete any of your saved steps …" at bounding box center [530, 245] width 1060 height 490
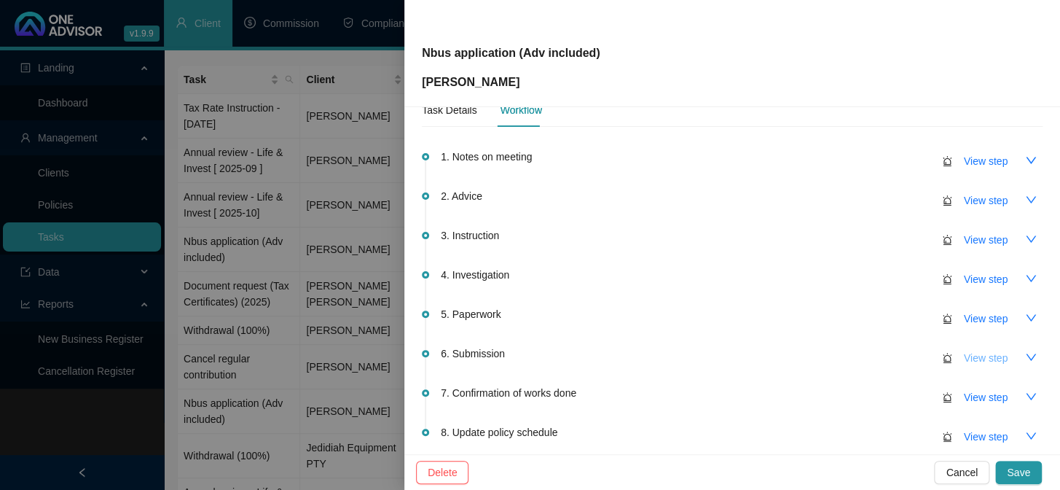
click at [966, 356] on span "View step" at bounding box center [986, 358] width 44 height 16
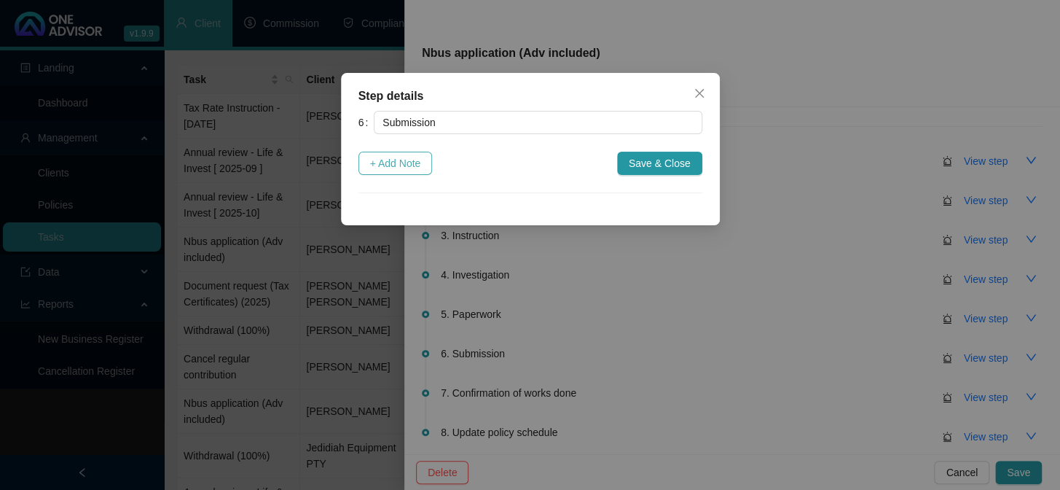
click at [393, 157] on span "+ Add Note" at bounding box center [395, 163] width 51 height 16
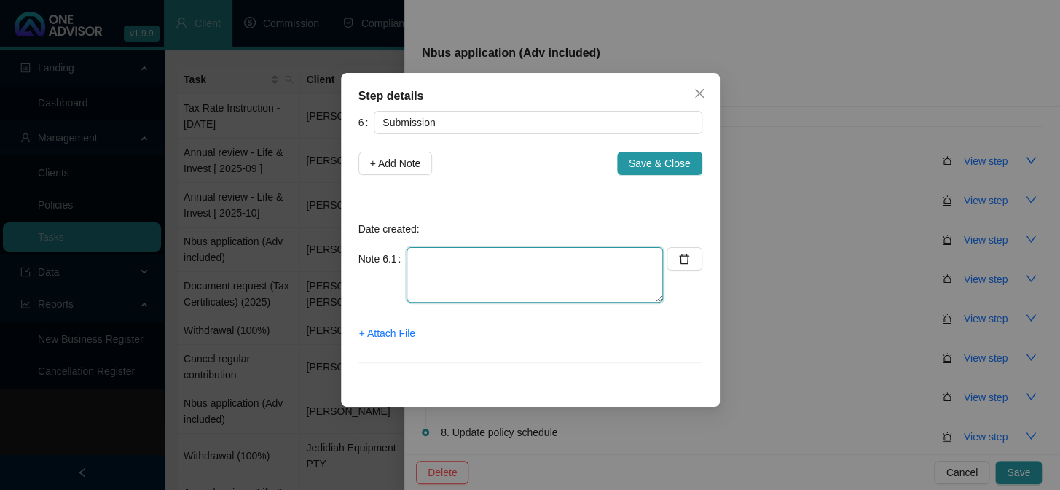
click at [443, 251] on textarea at bounding box center [535, 274] width 256 height 55
click at [565, 257] on textarea "Pending client to confirm funds ar in the Capitec account" at bounding box center [535, 274] width 256 height 55
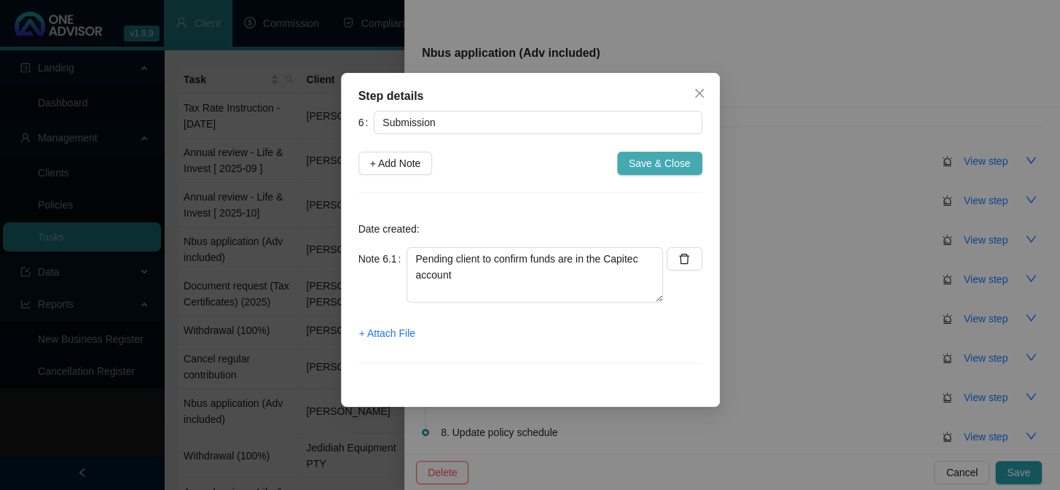
click at [676, 157] on span "Save & Close" at bounding box center [660, 163] width 62 height 16
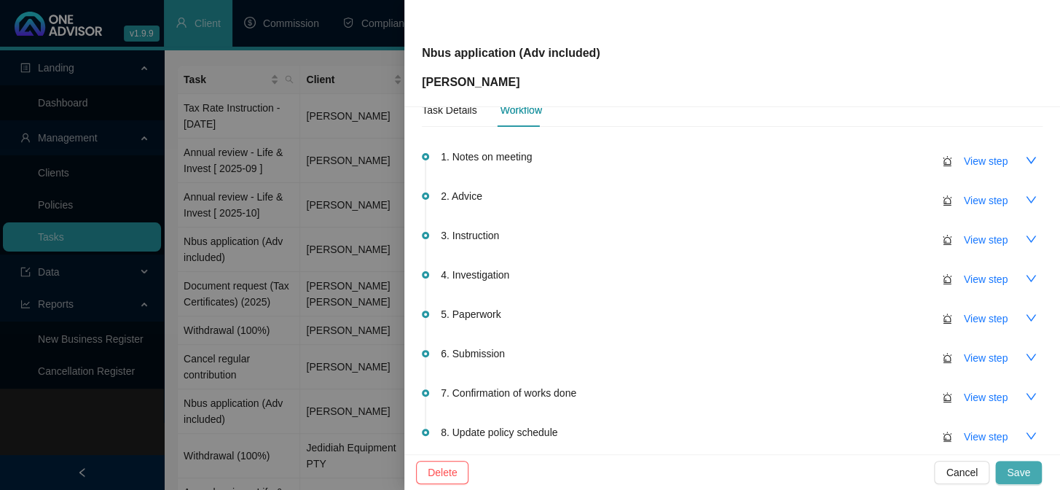
click at [1005, 466] on button "Save" at bounding box center [1018, 471] width 47 height 23
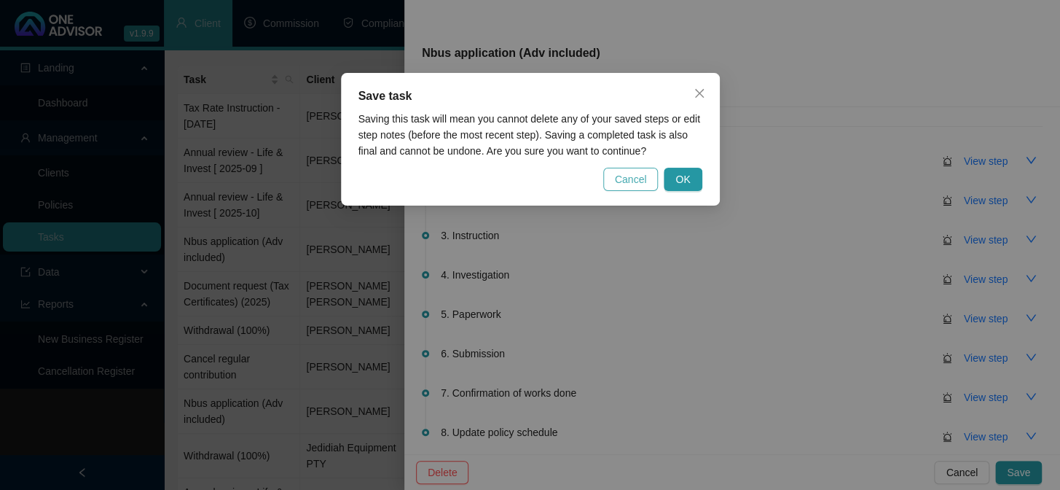
click at [626, 178] on span "Cancel" at bounding box center [631, 179] width 32 height 16
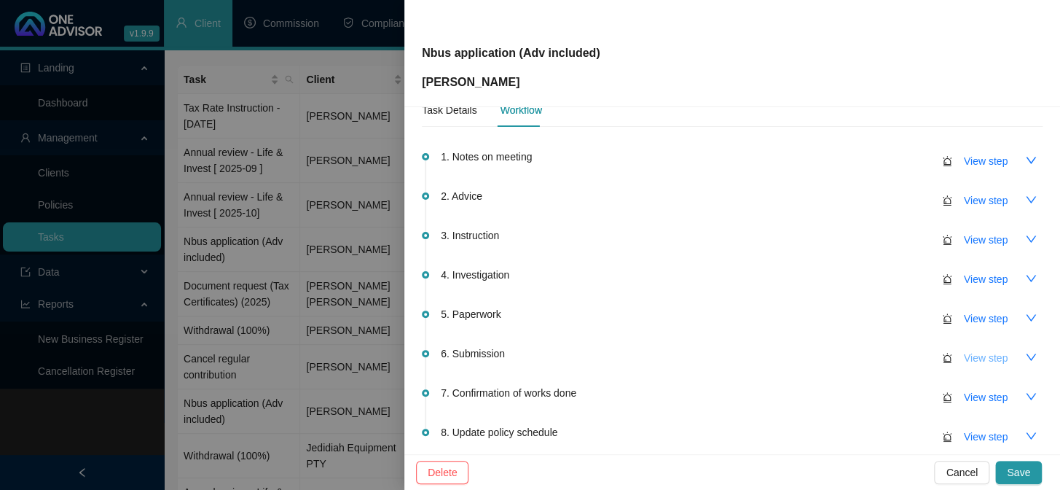
click at [977, 353] on span "View step" at bounding box center [986, 358] width 44 height 16
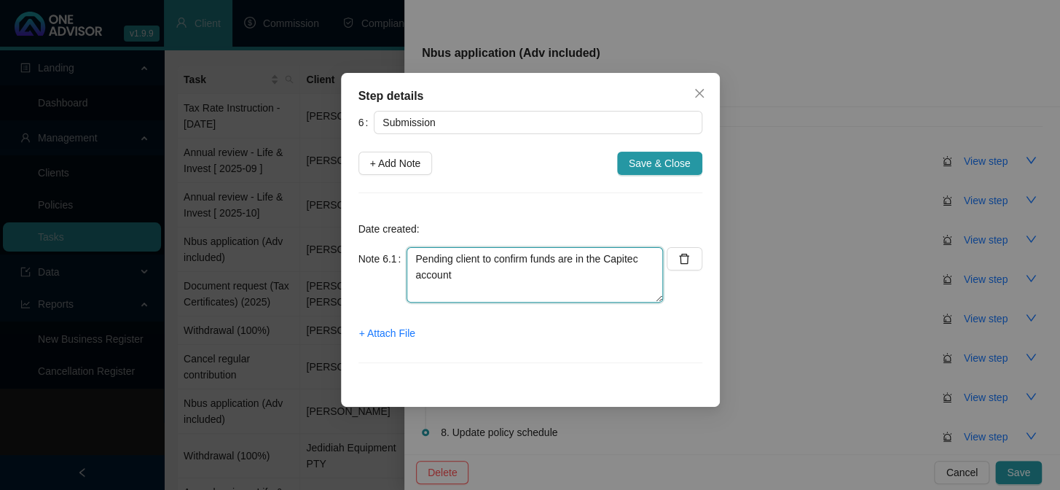
click at [491, 280] on textarea "Pending client to confirm funds are in the Capitec account" at bounding box center [535, 274] width 256 height 55
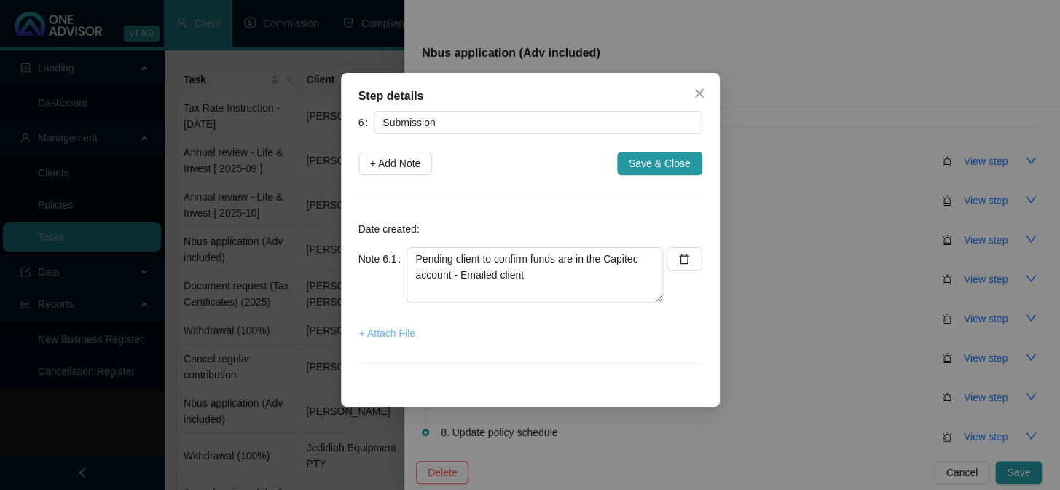
click at [396, 335] on span "+ Attach File" at bounding box center [387, 333] width 56 height 16
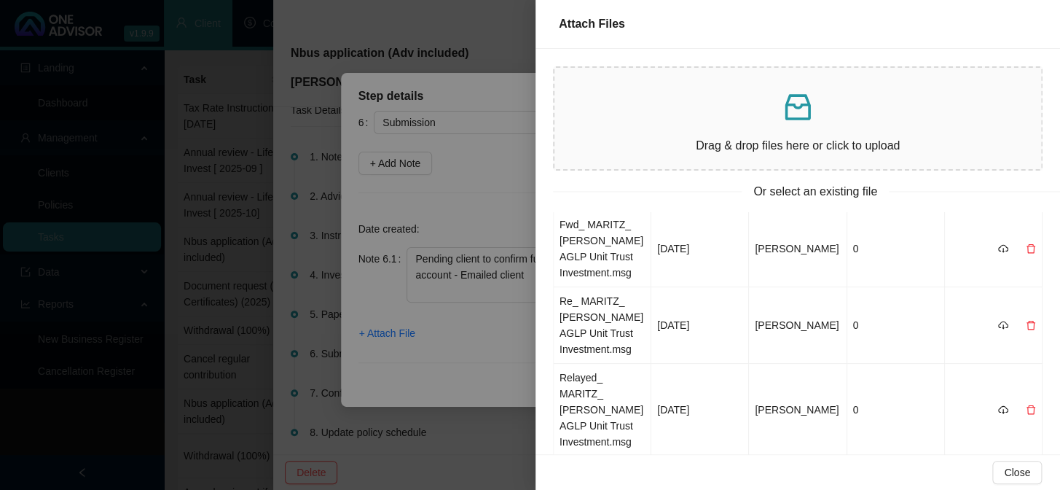
scroll to position [0, 0]
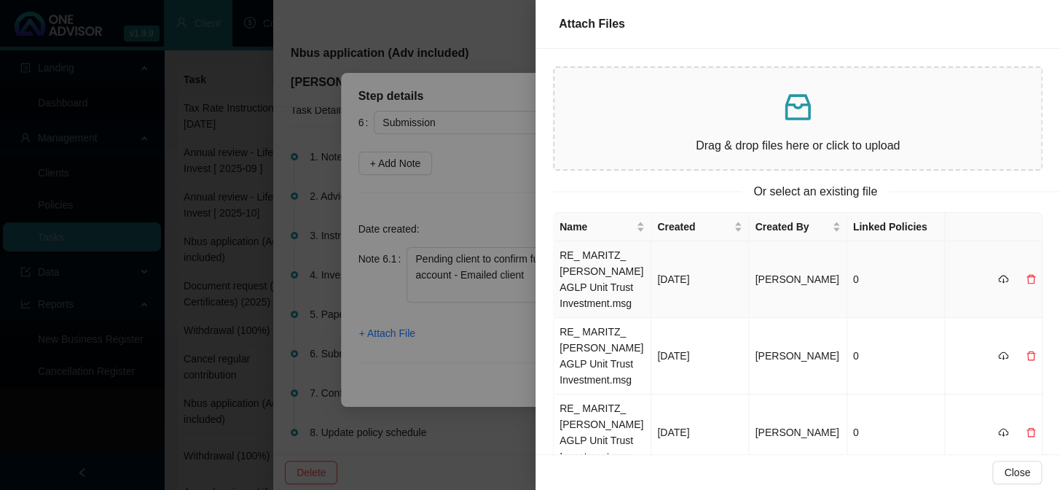
click at [590, 287] on td "RE_ MARITZ_ [PERSON_NAME] AGLP Unit Trust Investment.msg" at bounding box center [603, 279] width 98 height 76
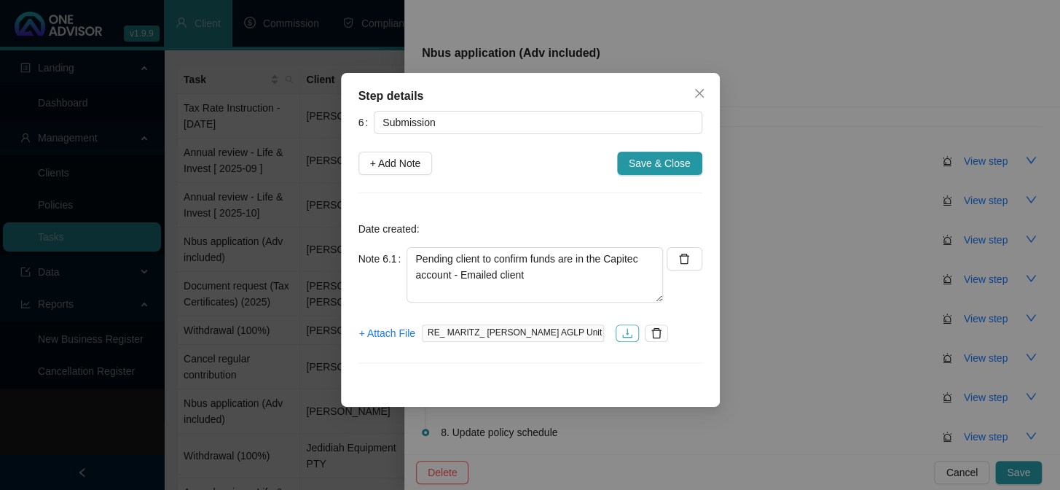
click at [633, 327] on icon "download" at bounding box center [627, 333] width 12 height 12
click at [650, 168] on span "Save & Close" at bounding box center [660, 163] width 62 height 16
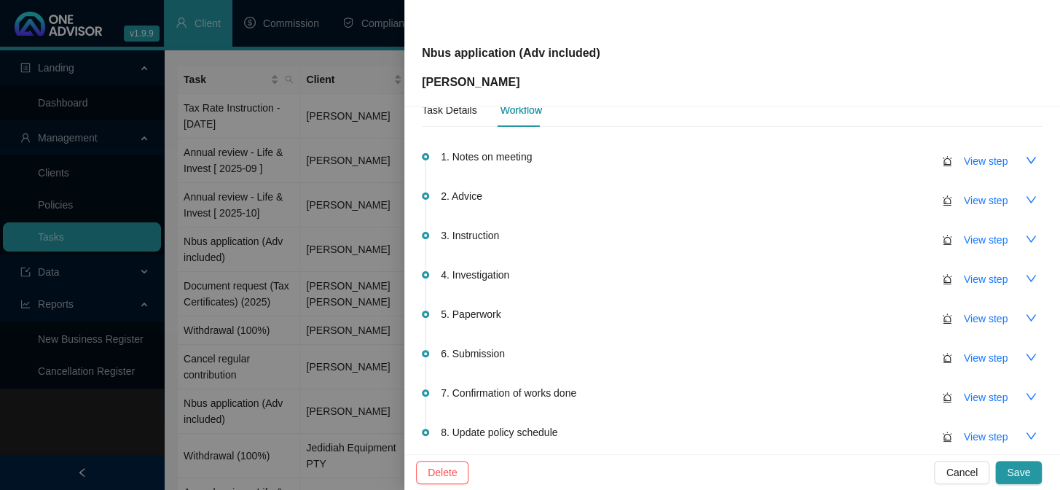
scroll to position [164, 0]
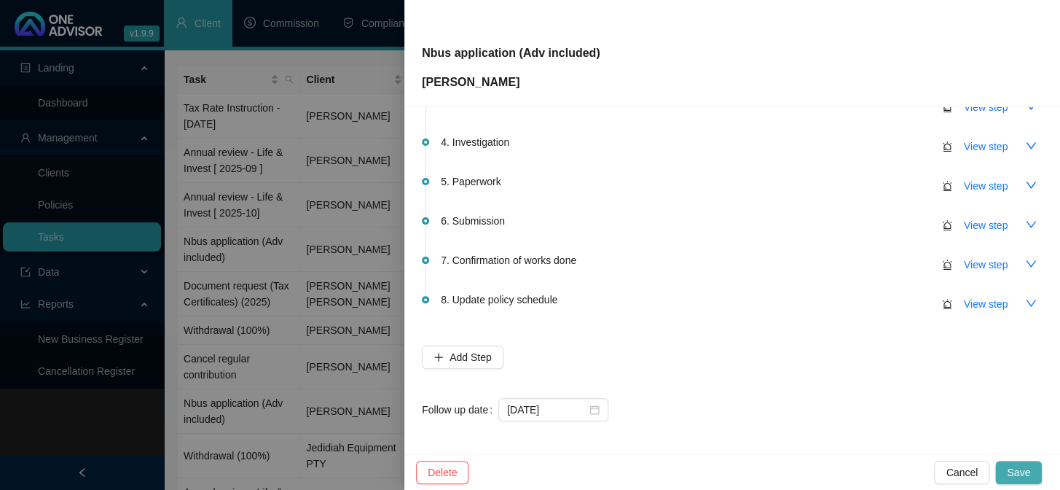
click at [1019, 468] on span "Save" at bounding box center [1018, 472] width 23 height 16
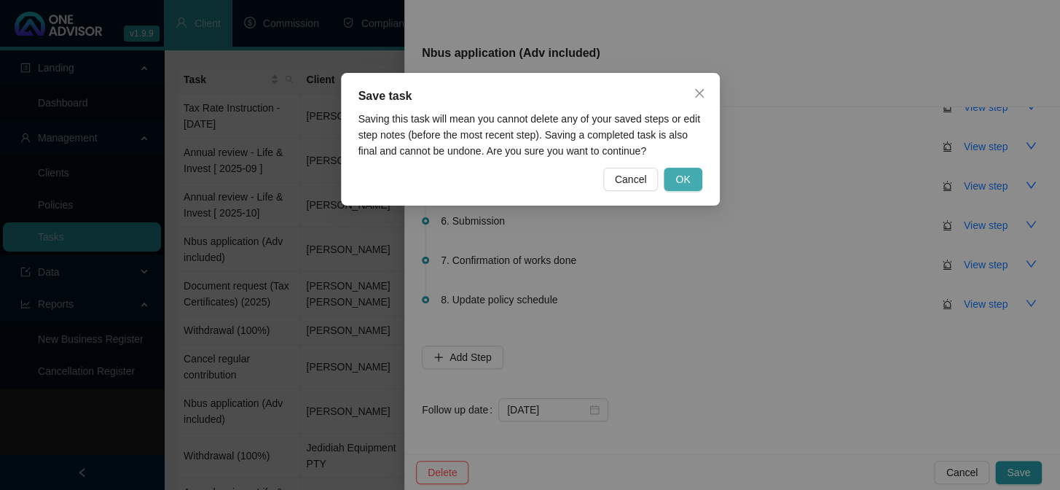
click at [673, 181] on button "OK" at bounding box center [683, 179] width 38 height 23
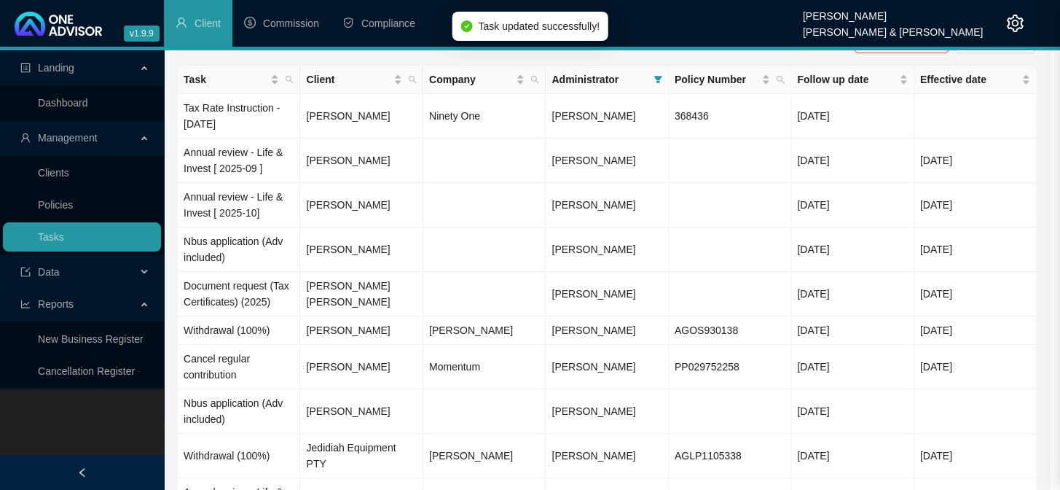
scroll to position [0, 0]
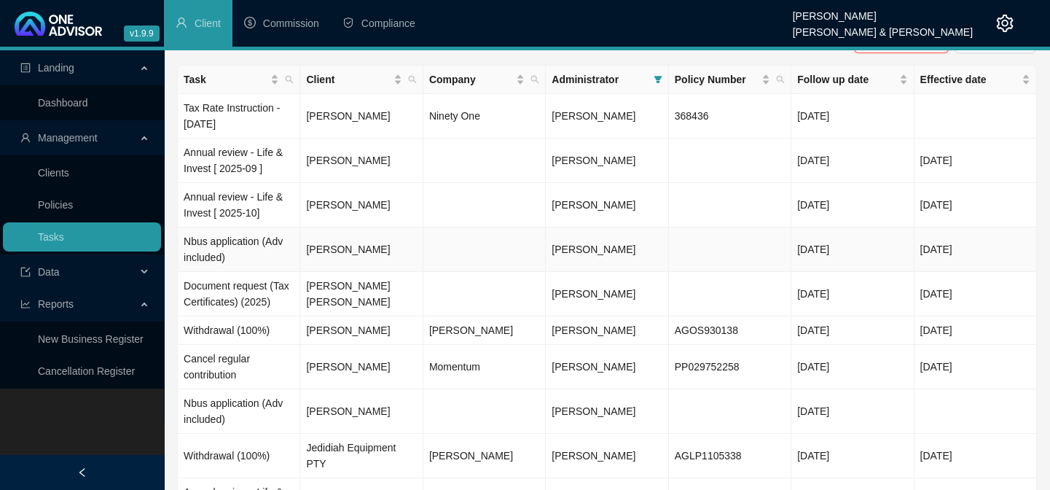
click at [221, 240] on td "Nbus application (Adv included)" at bounding box center [239, 249] width 122 height 44
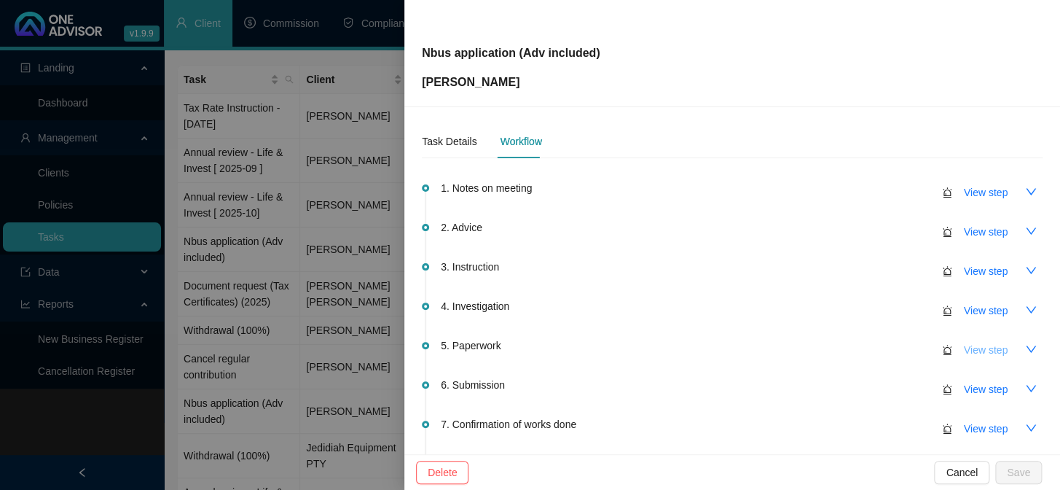
click at [964, 347] on span "View step" at bounding box center [986, 350] width 44 height 16
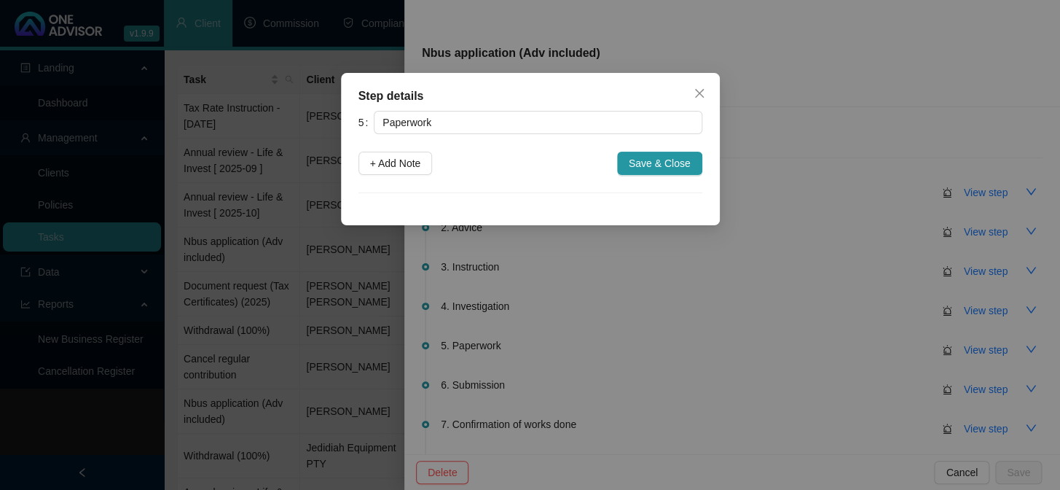
click at [973, 348] on div "Step details 5 Paperwork + Add Note Save & Close Cancel OK" at bounding box center [530, 245] width 1060 height 490
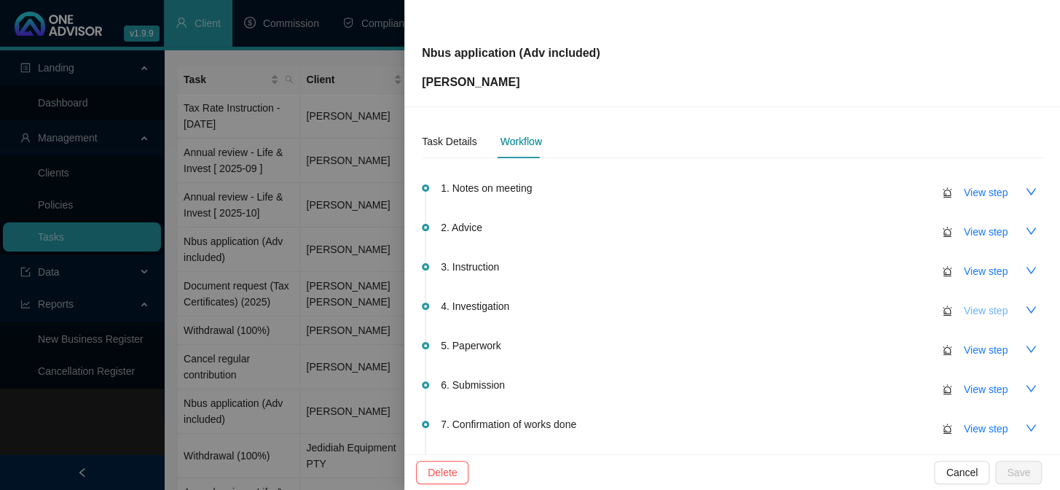
click at [976, 313] on span "View step" at bounding box center [986, 310] width 44 height 16
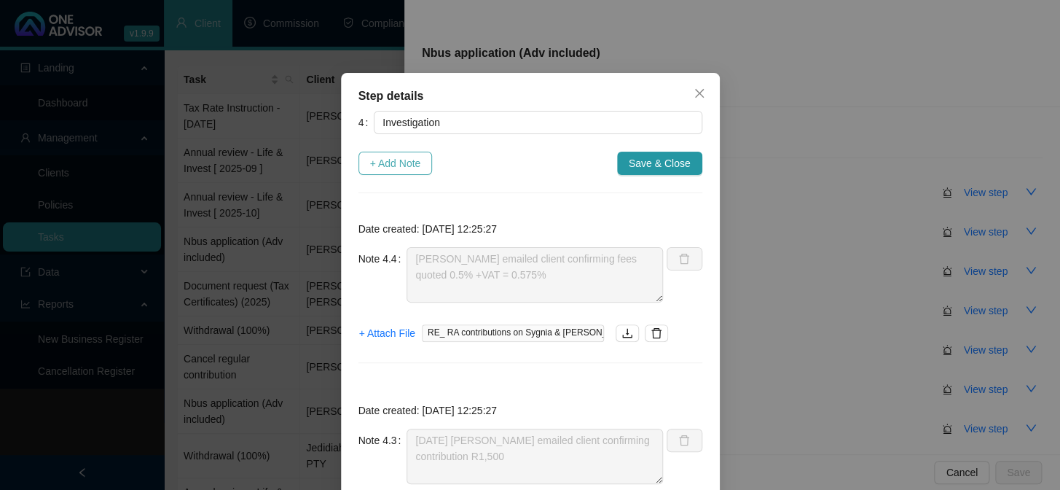
click at [393, 160] on span "+ Add Note" at bounding box center [395, 163] width 51 height 16
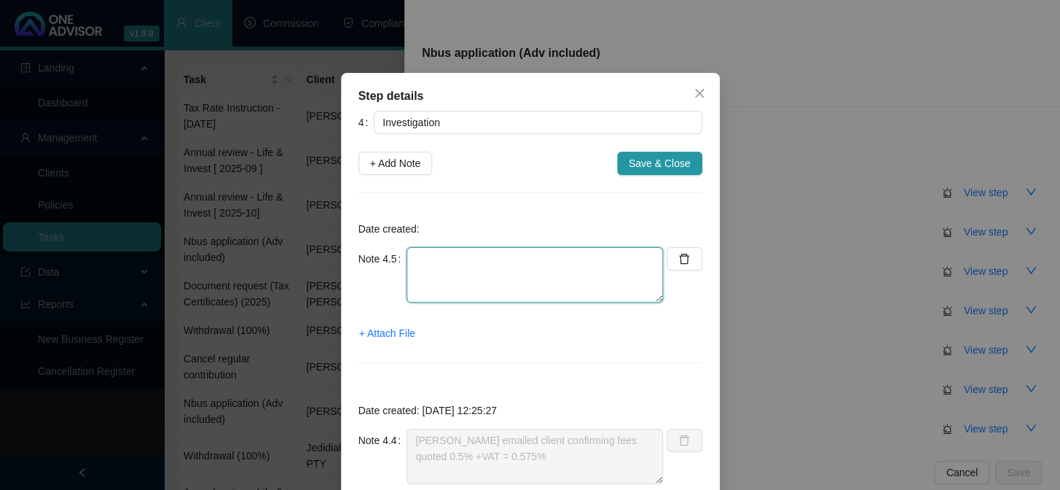
click at [440, 264] on textarea at bounding box center [535, 274] width 256 height 55
click at [387, 329] on span "+ Attach File" at bounding box center [387, 333] width 56 height 16
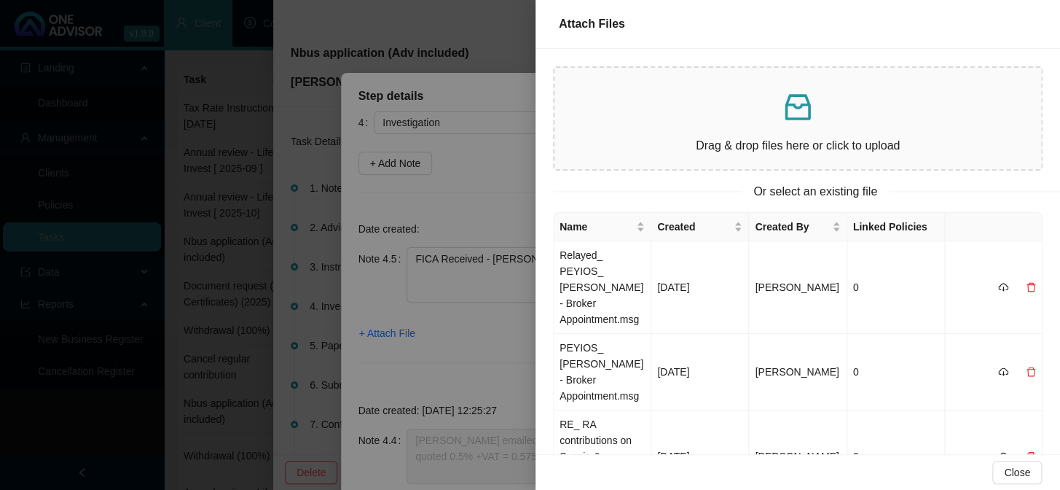
click at [721, 117] on p at bounding box center [797, 107] width 463 height 35
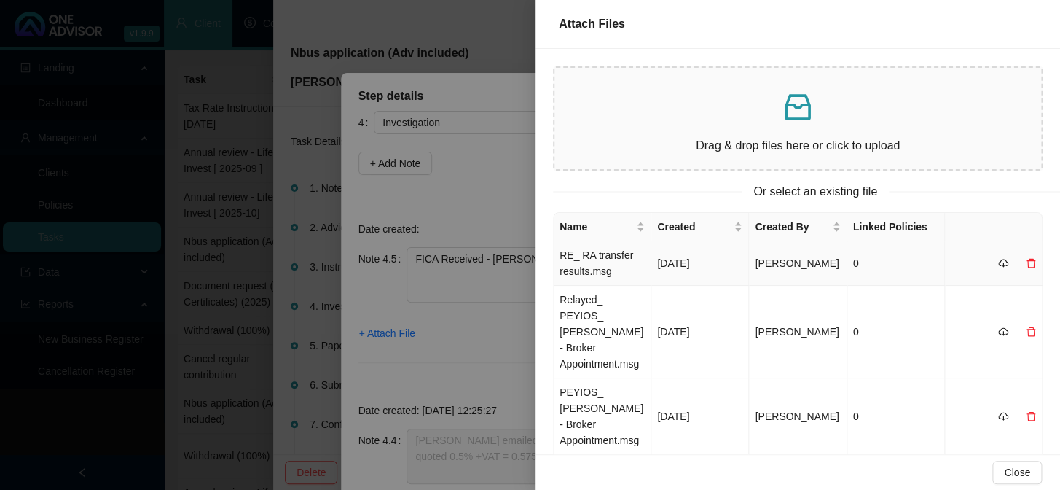
click at [603, 272] on td "RE_ RA transfer results.msg" at bounding box center [603, 263] width 98 height 44
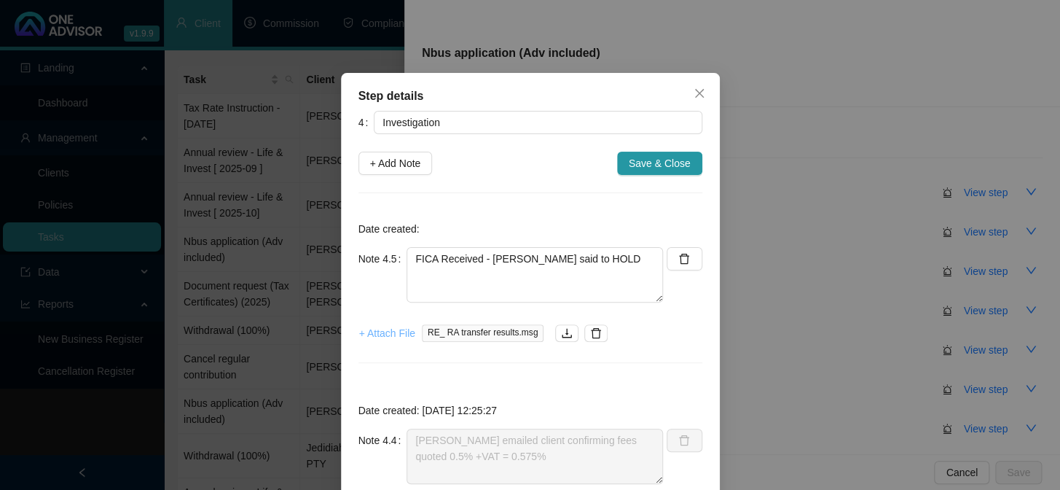
click at [391, 327] on span "+ Attach File" at bounding box center [387, 333] width 56 height 16
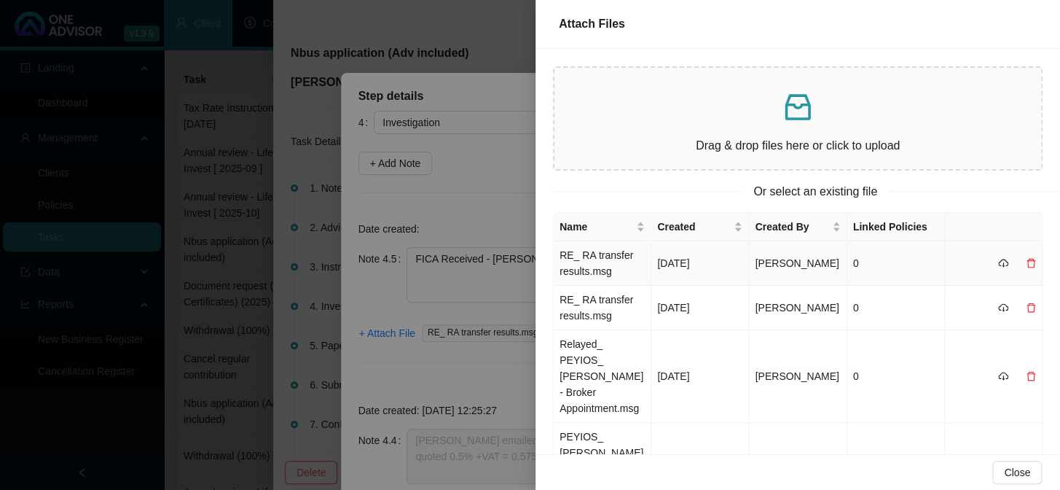
click at [595, 270] on td "RE_ RA transfer results.msg" at bounding box center [603, 263] width 98 height 44
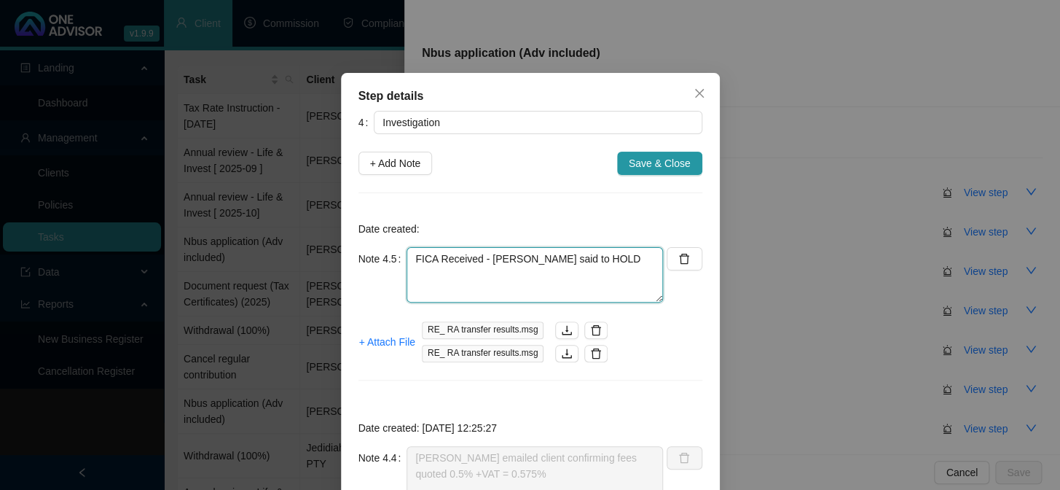
click at [509, 281] on textarea "FICA Received - [PERSON_NAME] said to HOLD" at bounding box center [535, 274] width 256 height 55
click at [625, 266] on textarea "FICA Received - [PERSON_NAME] said to HOLD" at bounding box center [535, 274] width 256 height 55
paste textarea "[PERSON_NAME] – please hold on submission until I have finalised where the cont…"
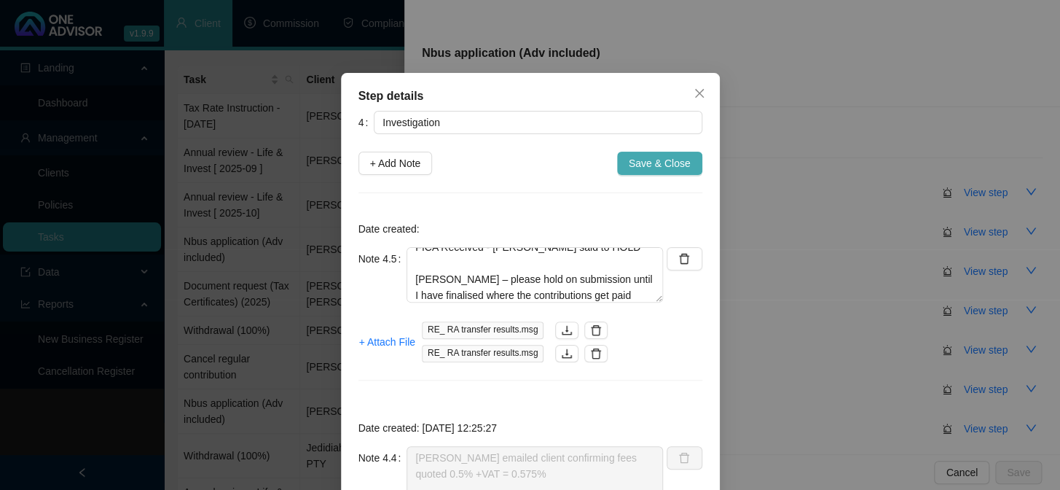
click at [654, 167] on span "Save & Close" at bounding box center [660, 163] width 62 height 16
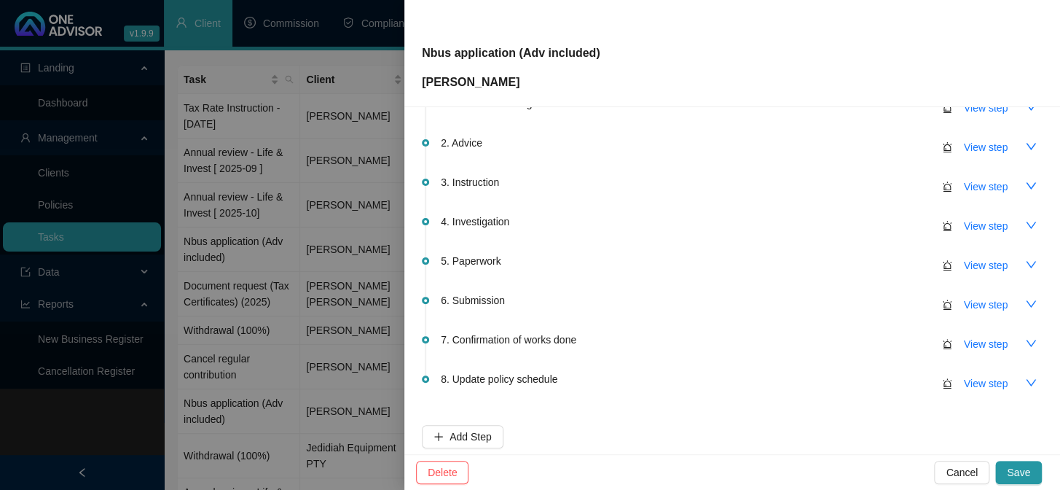
scroll to position [164, 0]
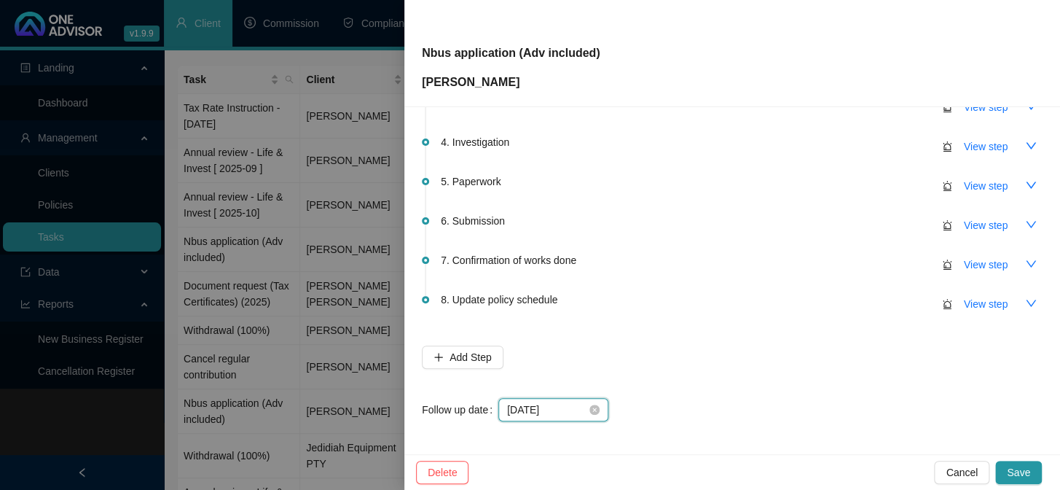
click at [566, 414] on input "[DATE]" at bounding box center [546, 409] width 79 height 16
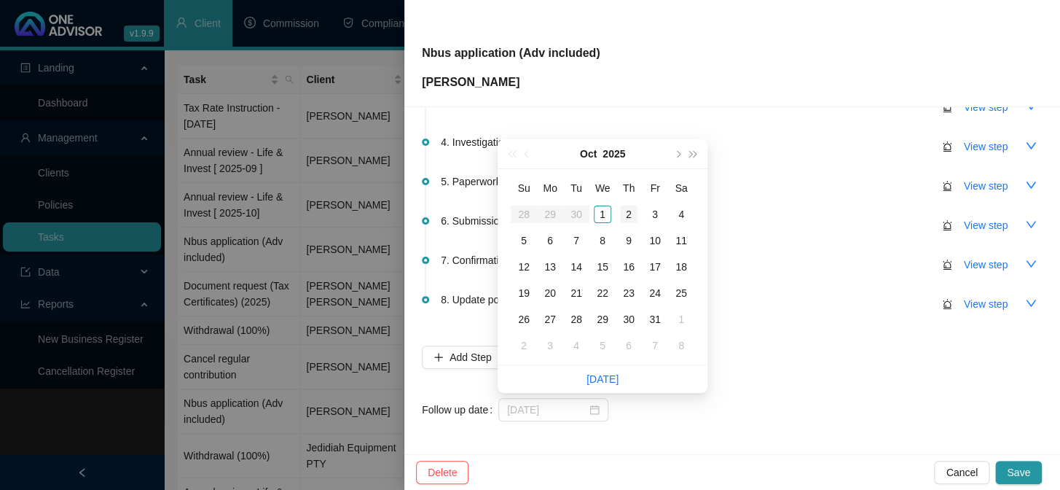
click at [625, 211] on div "2" at bounding box center [628, 213] width 17 height 17
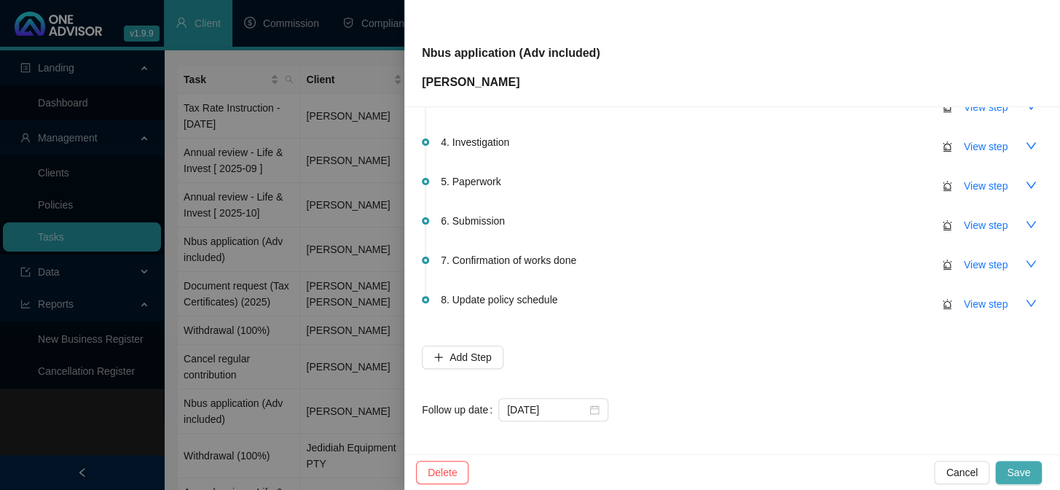
click at [1021, 469] on span "Save" at bounding box center [1018, 472] width 23 height 16
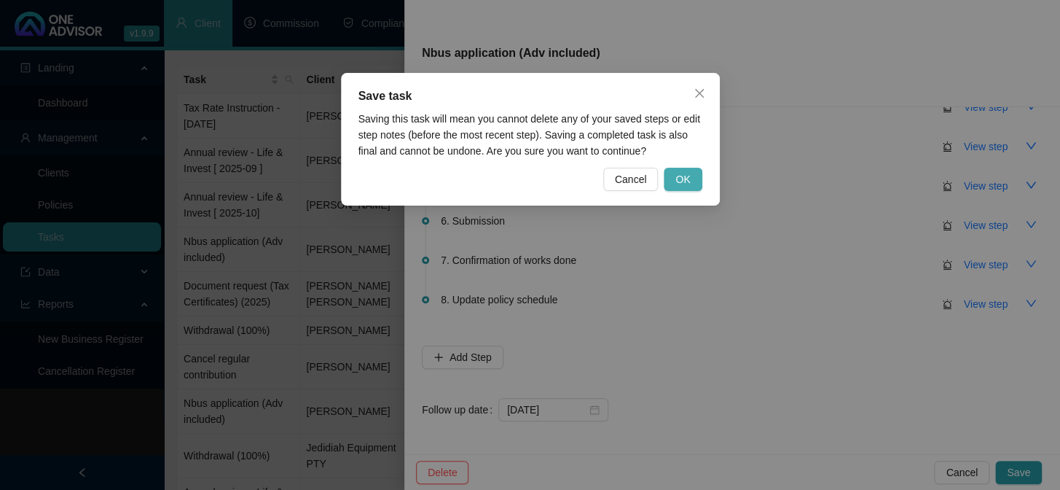
drag, startPoint x: 676, startPoint y: 185, endPoint x: 678, endPoint y: 176, distance: 9.6
click at [676, 184] on span "OK" at bounding box center [682, 179] width 15 height 16
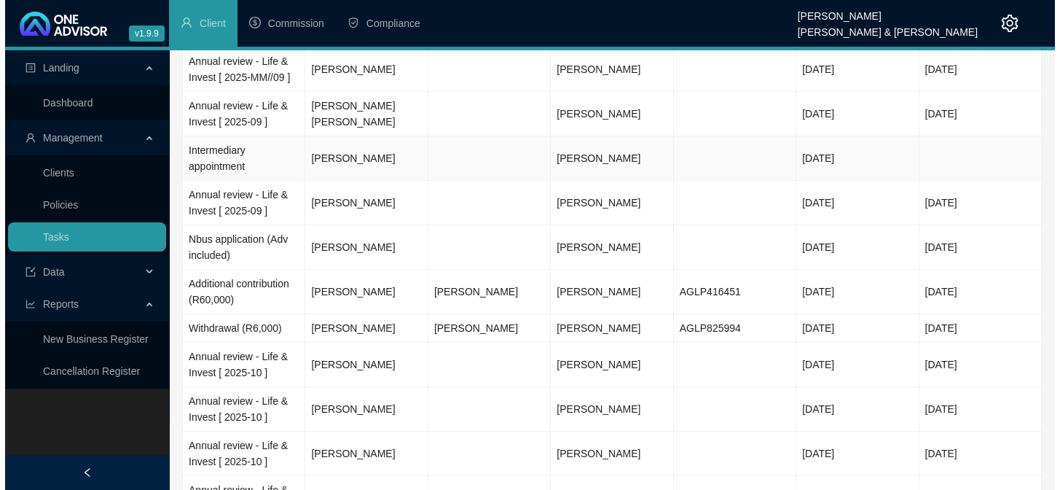
scroll to position [427, 0]
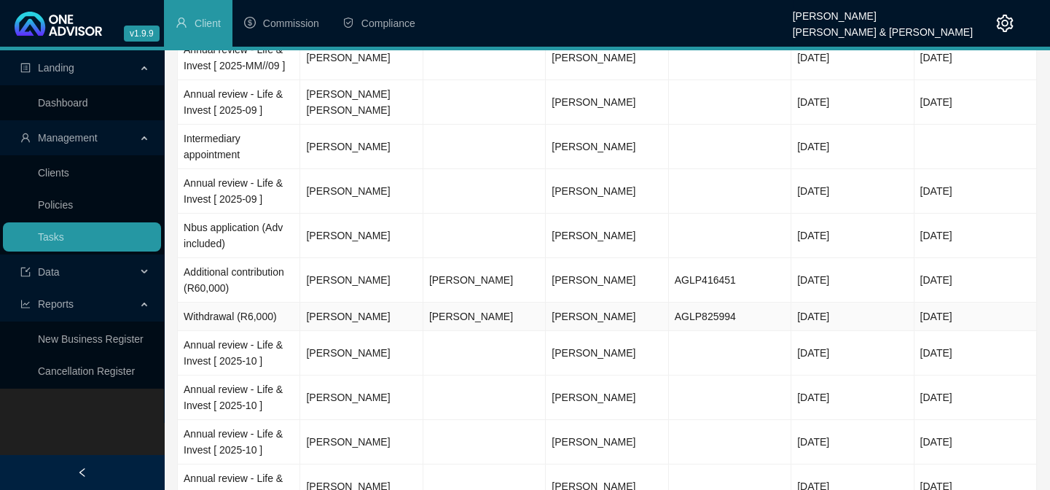
click at [344, 302] on td "[PERSON_NAME]" at bounding box center [361, 316] width 122 height 28
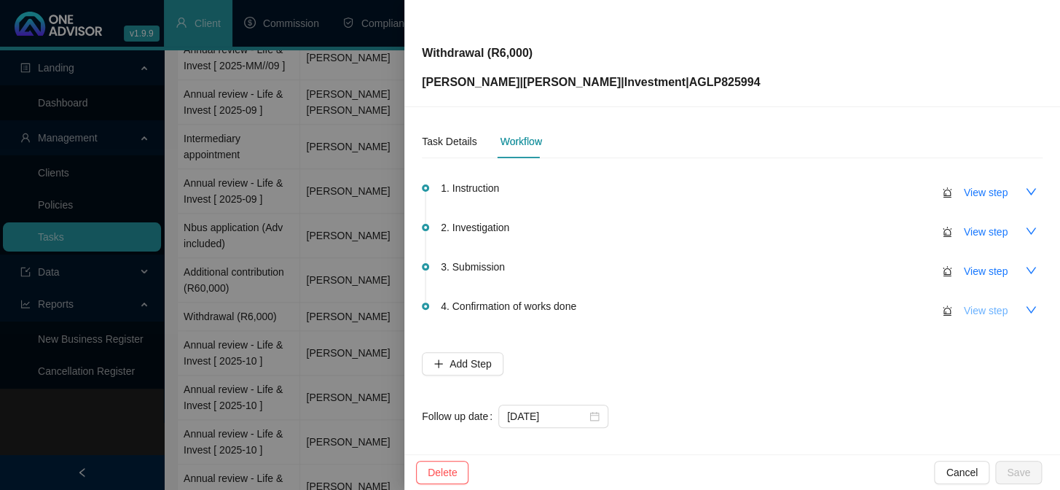
click at [981, 313] on span "View step" at bounding box center [986, 310] width 44 height 16
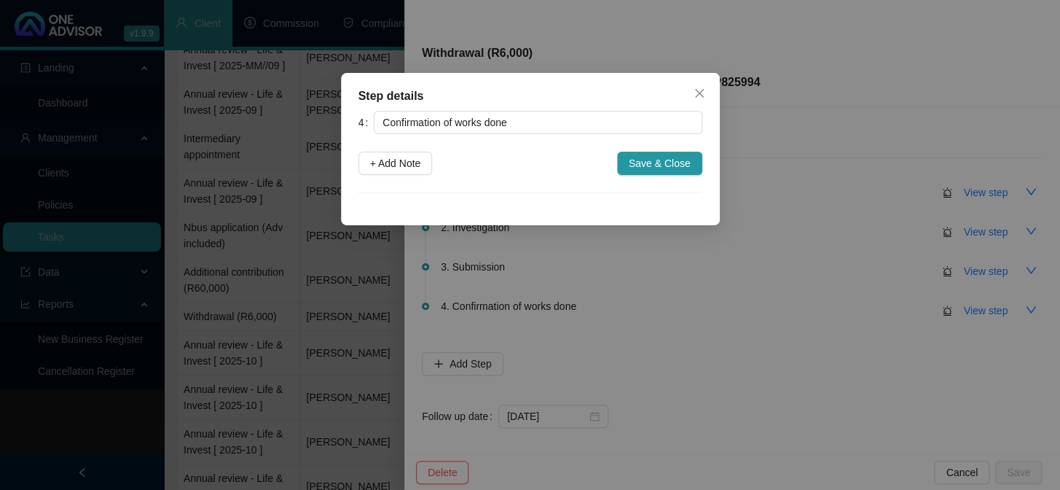
click at [961, 270] on div "Step details 4 Confirmation of works done + Add Note Save & Close Cancel OK" at bounding box center [530, 245] width 1060 height 490
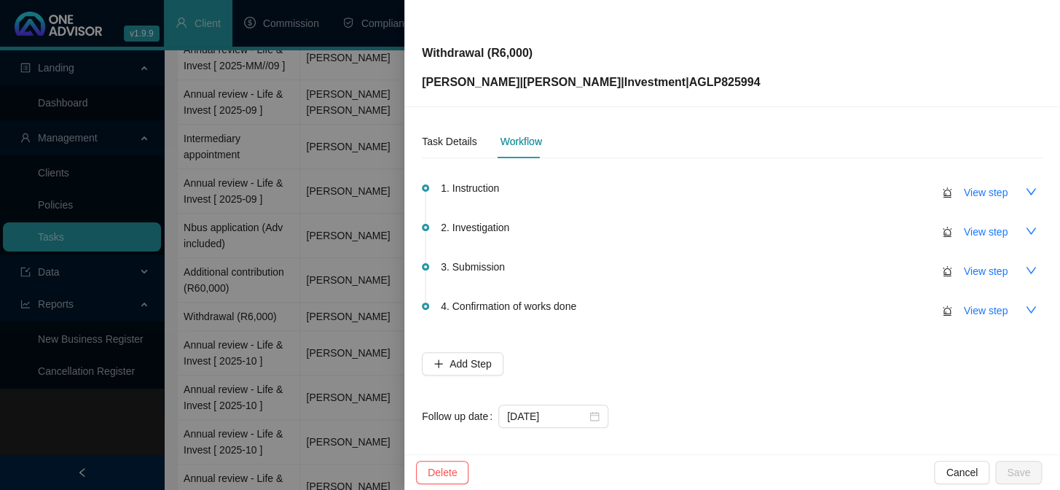
click at [964, 270] on span "View step" at bounding box center [986, 271] width 44 height 16
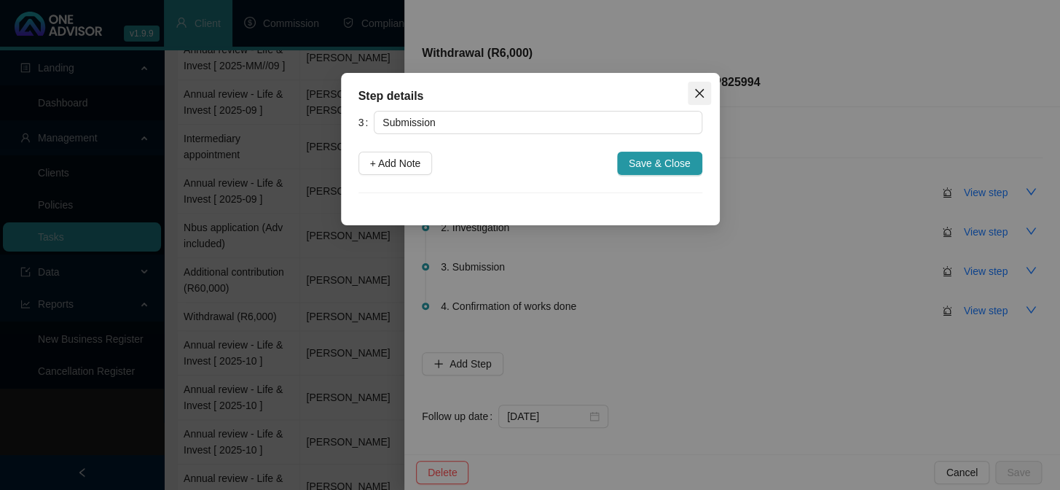
click at [699, 95] on icon "close" at bounding box center [700, 93] width 12 height 12
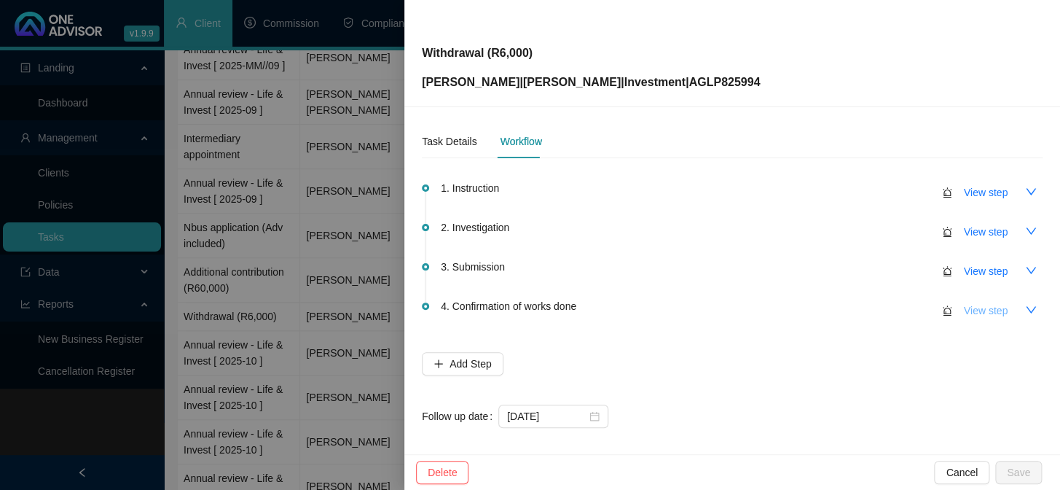
click at [980, 307] on span "View step" at bounding box center [986, 310] width 44 height 16
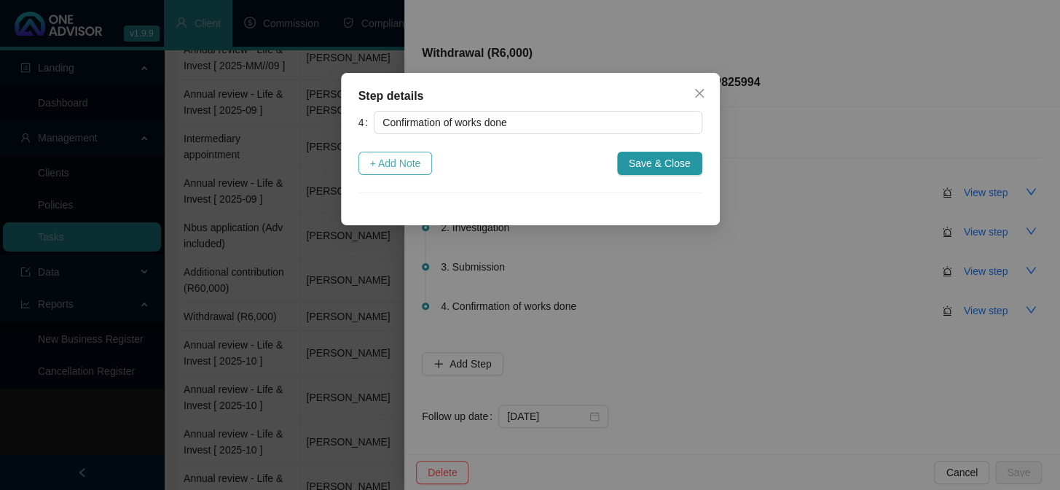
click at [404, 165] on span "+ Add Note" at bounding box center [395, 163] width 51 height 16
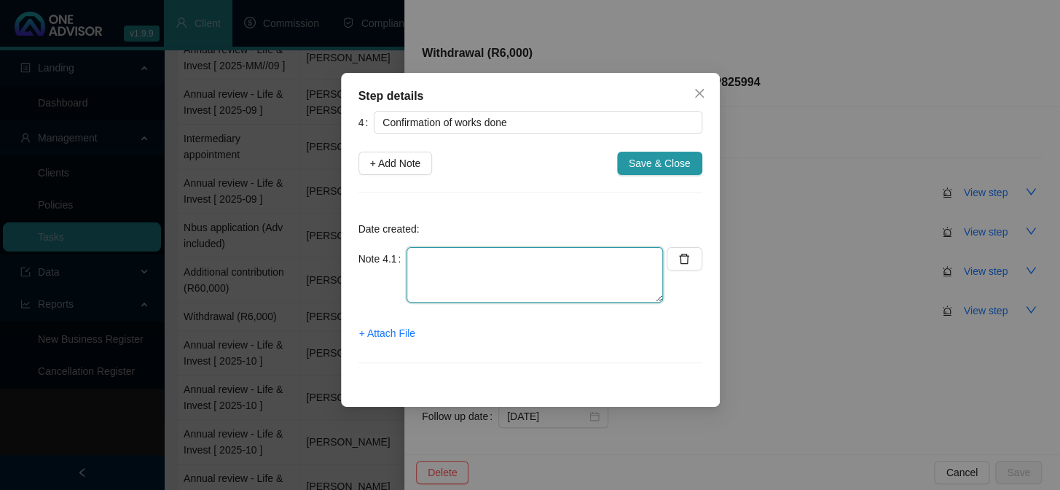
click at [479, 277] on textarea at bounding box center [535, 274] width 256 height 55
click at [390, 334] on span "+ Attach File" at bounding box center [387, 333] width 56 height 16
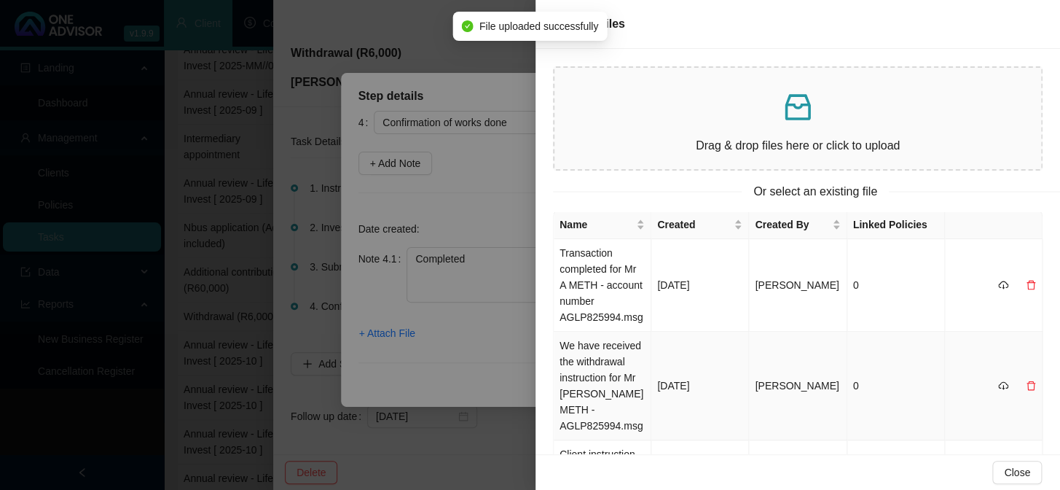
scroll to position [0, 0]
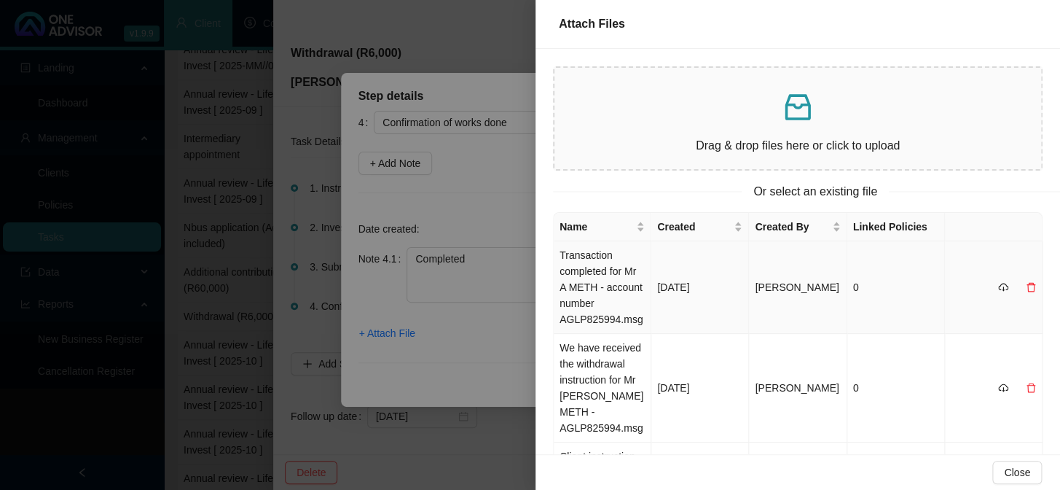
click at [579, 262] on td "Transaction completed for Mr A METH - account number AGLP825994.msg" at bounding box center [603, 287] width 98 height 93
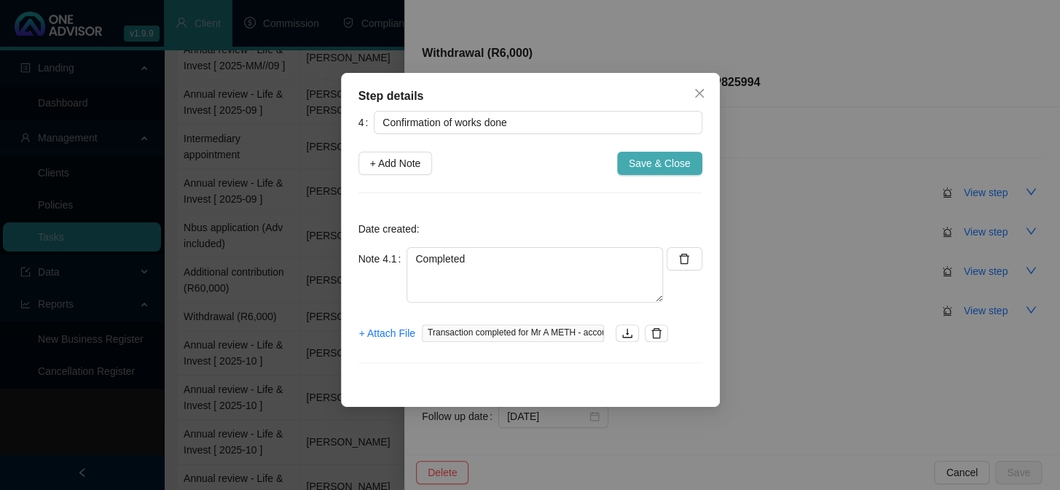
click at [648, 161] on span "Save & Close" at bounding box center [660, 163] width 62 height 16
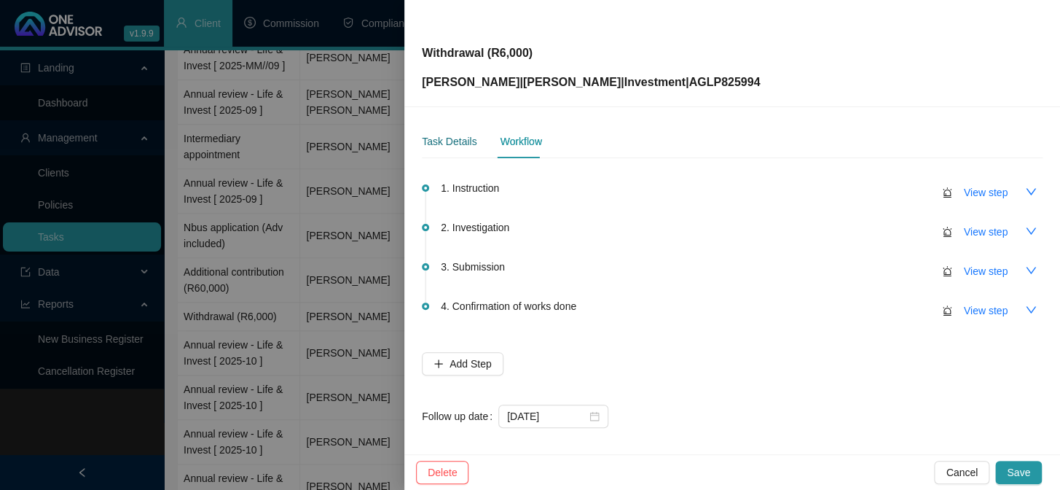
click at [448, 137] on div "Task Details" at bounding box center [449, 141] width 55 height 16
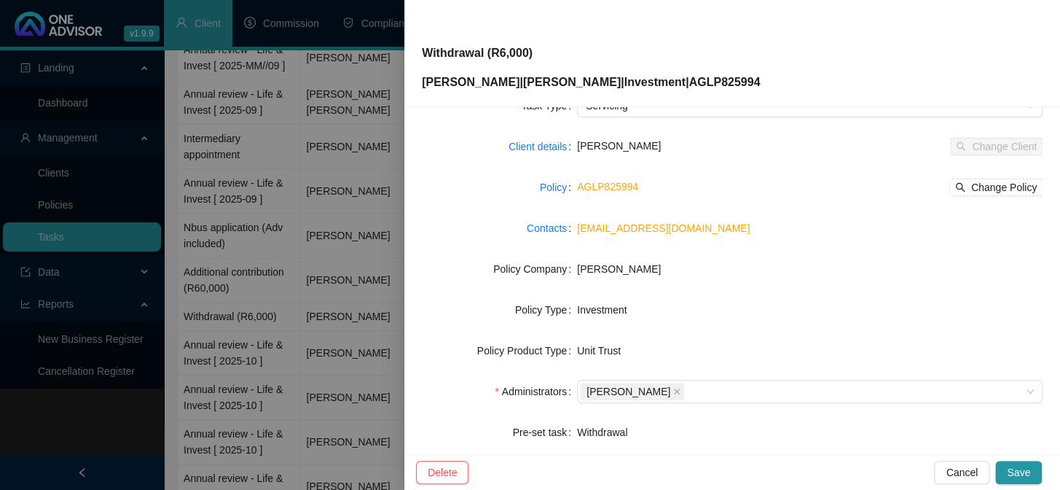
scroll to position [222, 0]
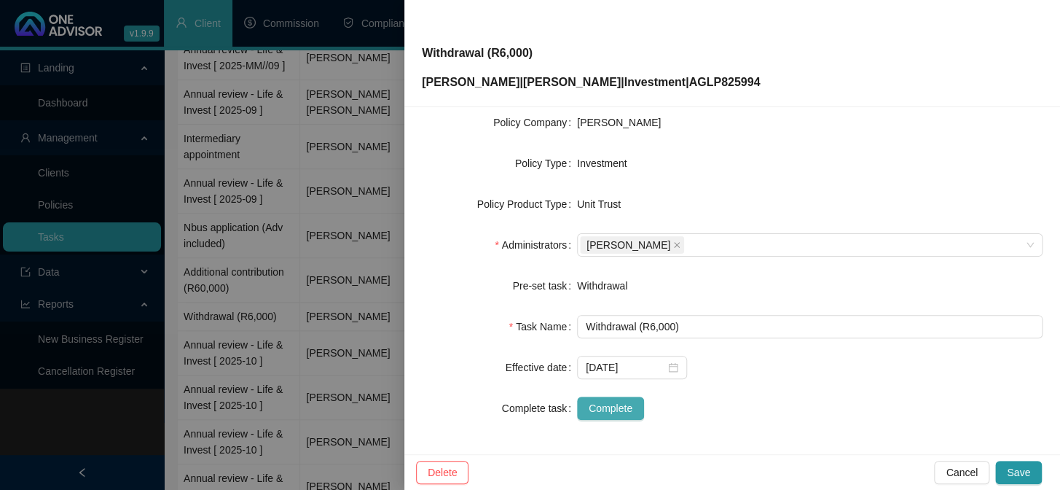
click at [609, 403] on span "Complete" at bounding box center [611, 408] width 44 height 16
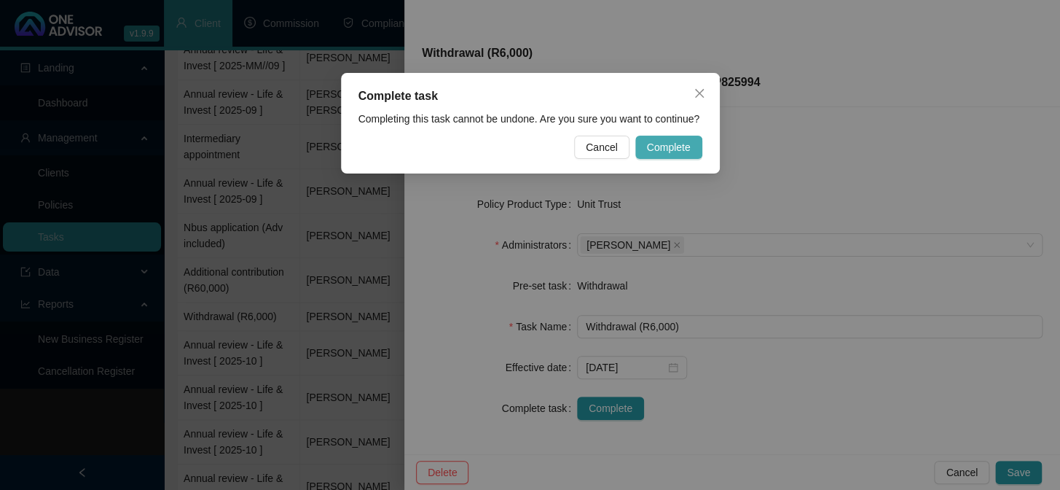
click at [669, 152] on span "Complete" at bounding box center [669, 147] width 44 height 16
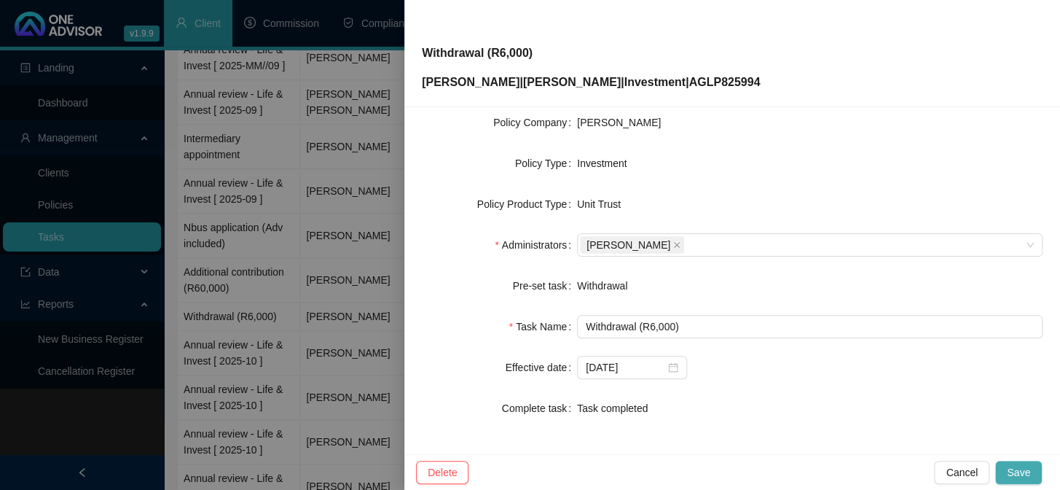
click at [1021, 475] on span "Save" at bounding box center [1018, 472] width 23 height 16
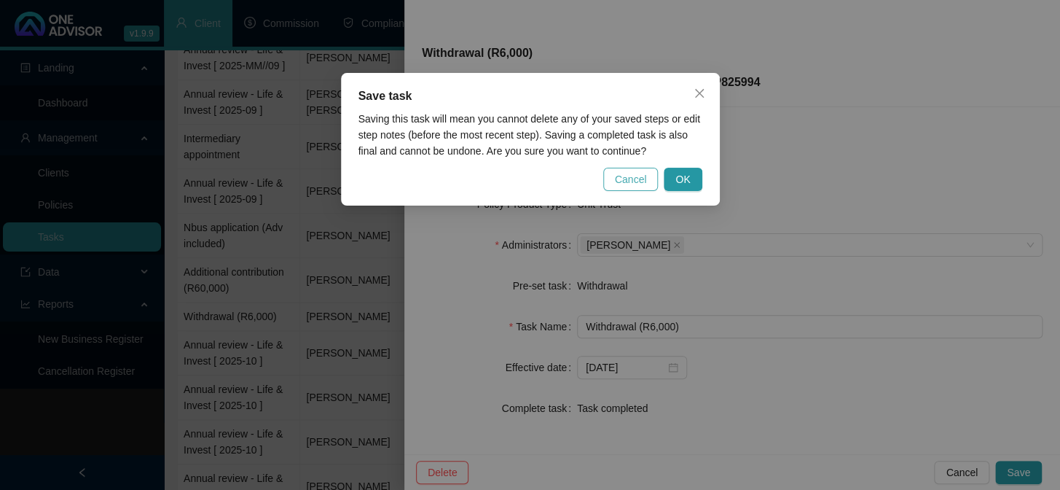
click at [640, 181] on span "Cancel" at bounding box center [631, 179] width 32 height 16
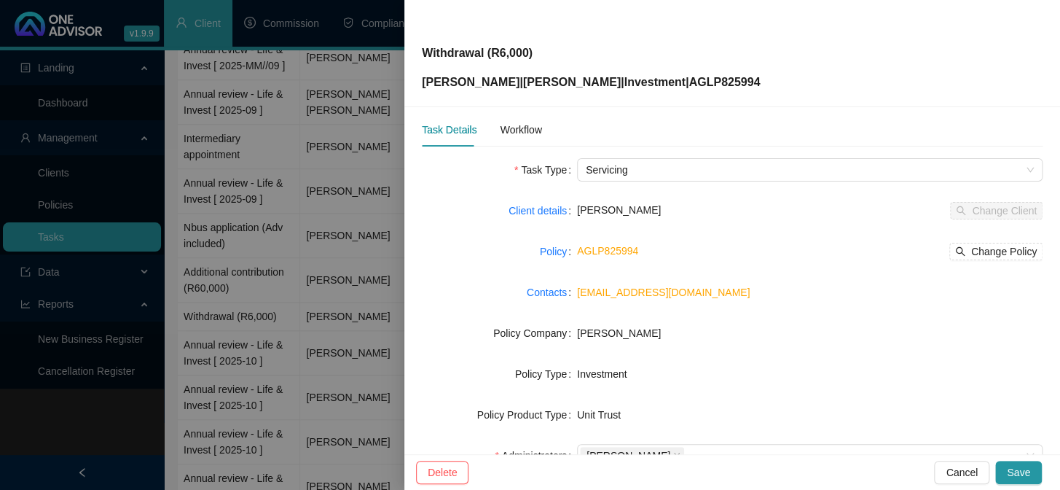
scroll to position [0, 0]
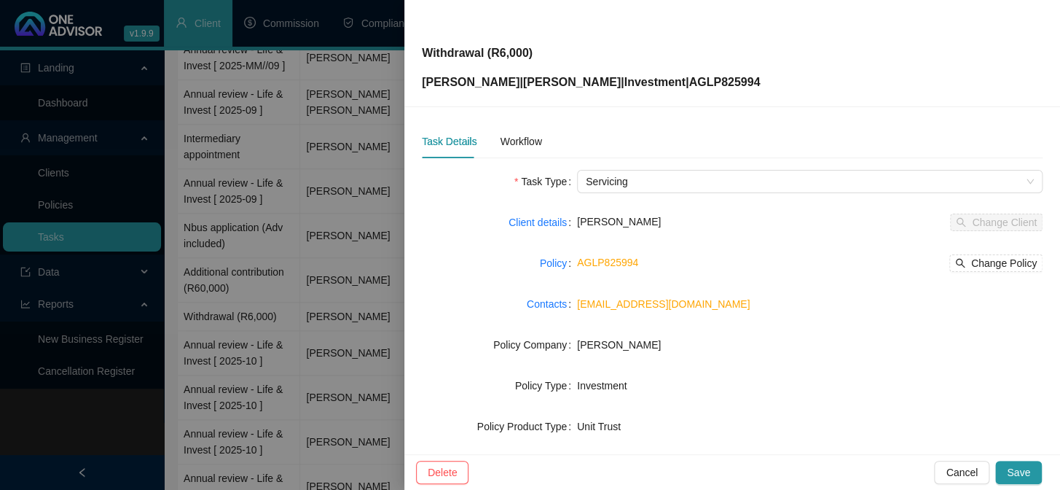
click at [442, 138] on div "Task Details" at bounding box center [449, 141] width 55 height 16
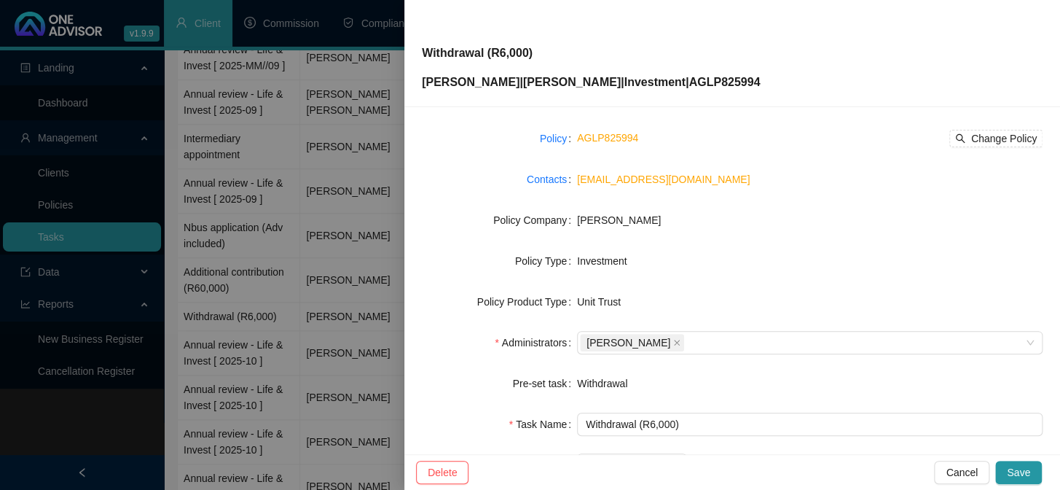
scroll to position [222, 0]
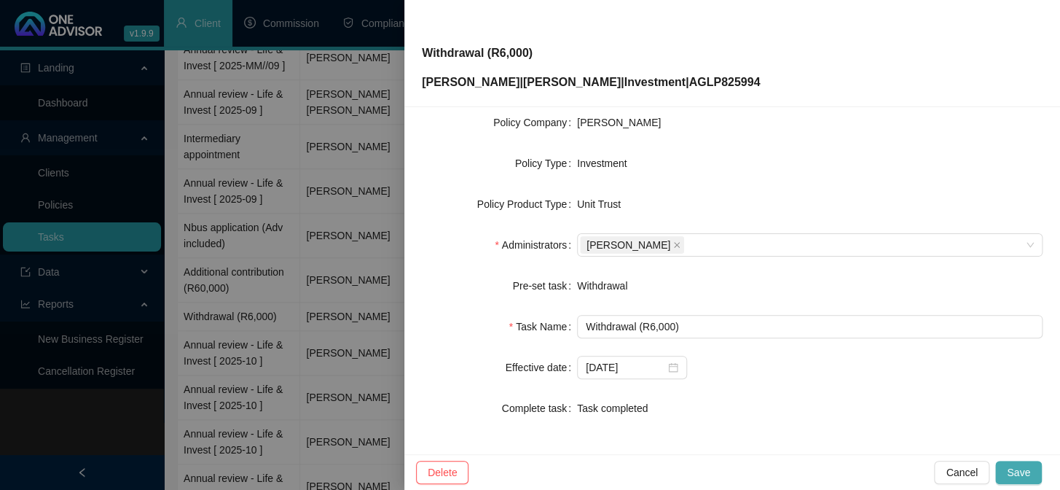
click at [1016, 462] on button "Save" at bounding box center [1018, 471] width 47 height 23
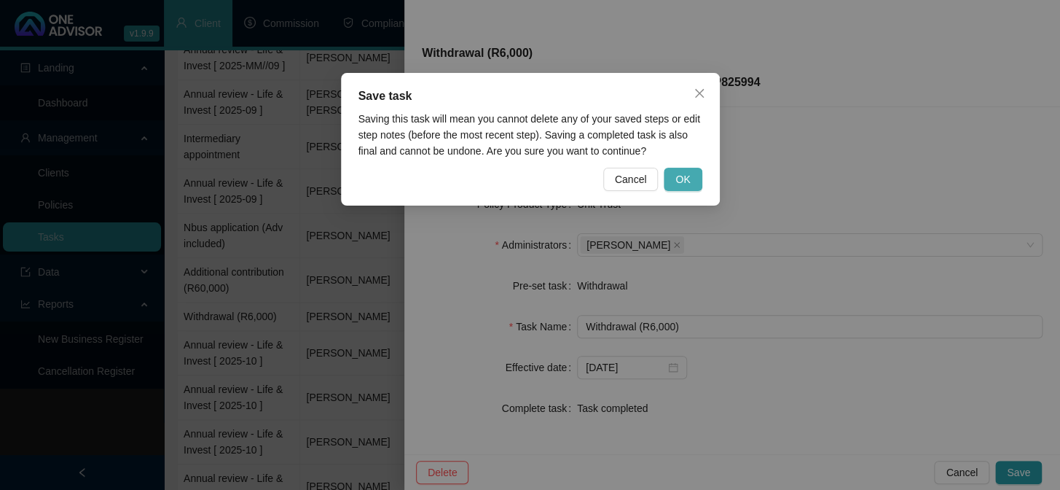
click at [691, 169] on button "OK" at bounding box center [683, 179] width 38 height 23
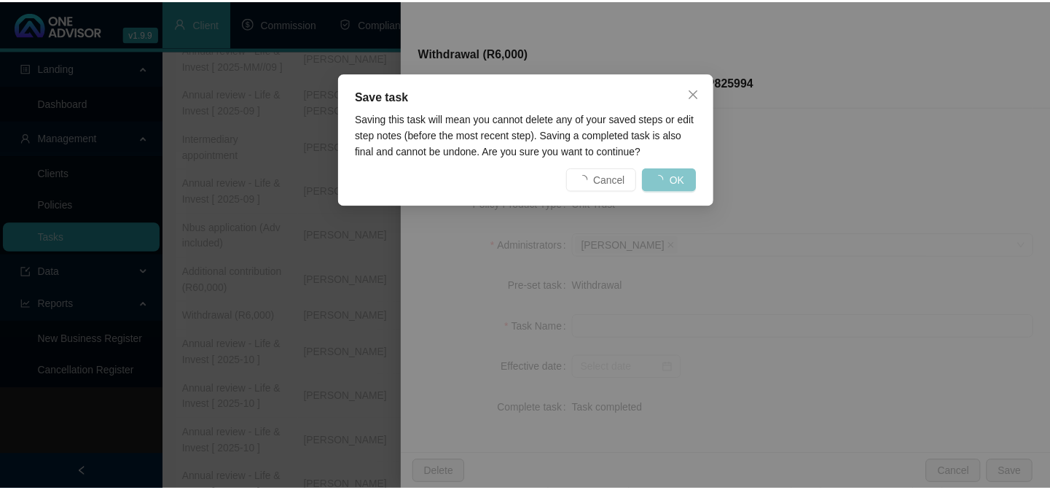
scroll to position [205, 0]
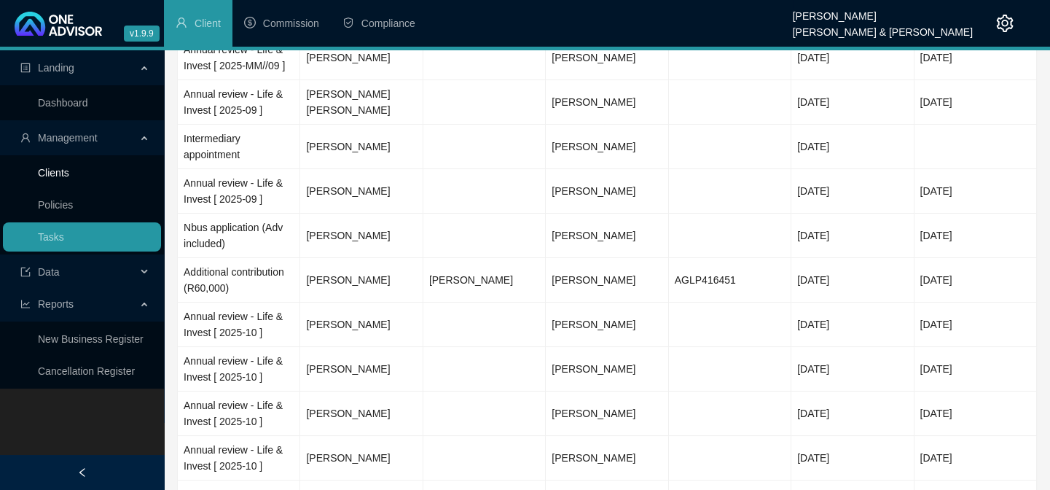
click at [58, 172] on link "Clients" at bounding box center [53, 173] width 31 height 12
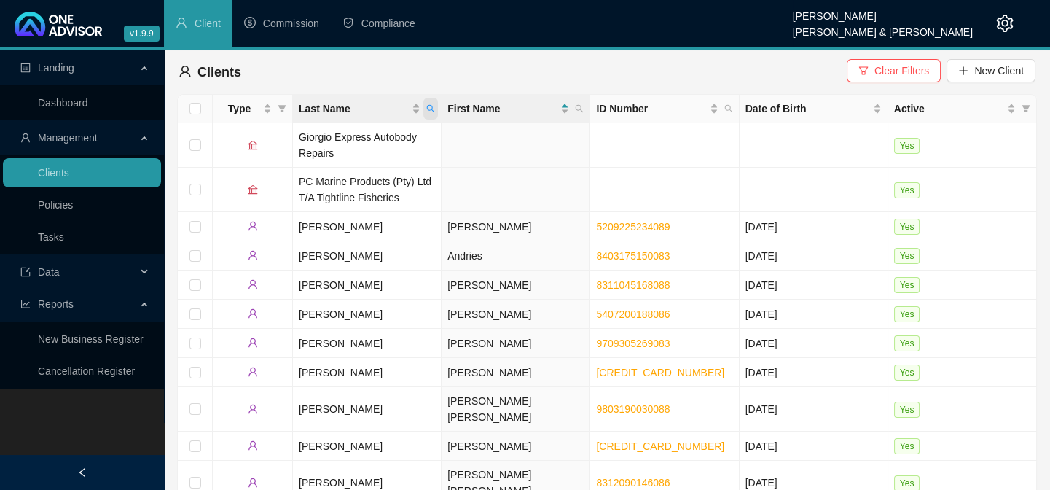
click at [430, 109] on icon "search" at bounding box center [431, 109] width 8 height 8
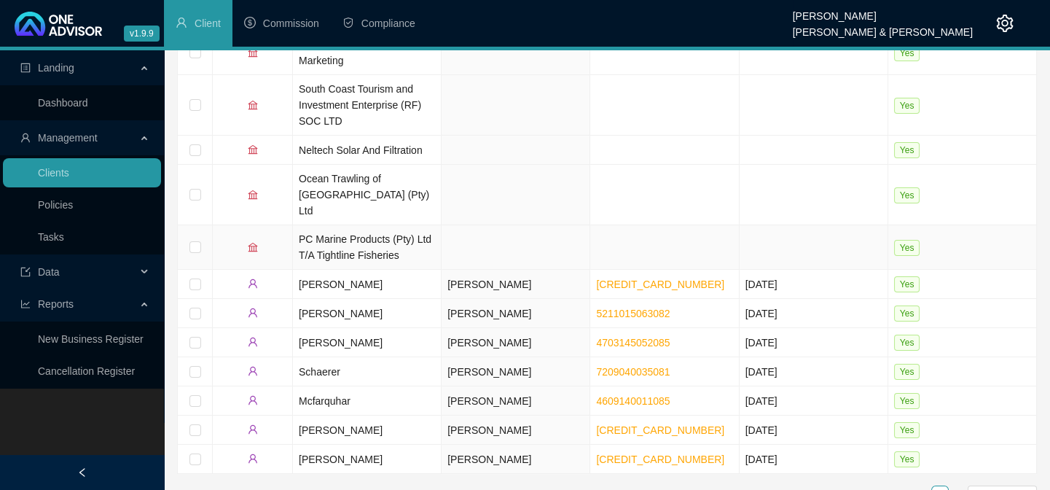
scroll to position [98, 0]
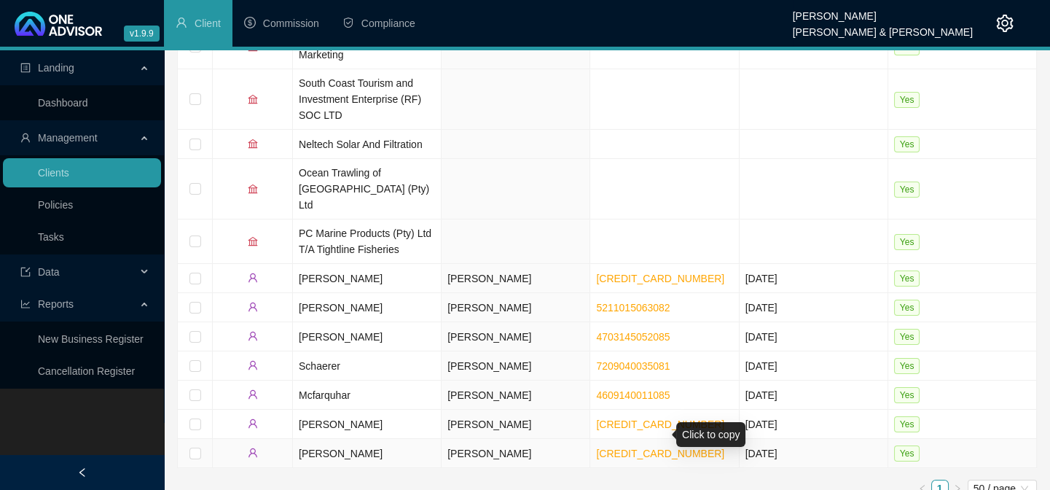
click at [616, 447] on link "[CREDIT_CARD_NUMBER]" at bounding box center [660, 453] width 128 height 12
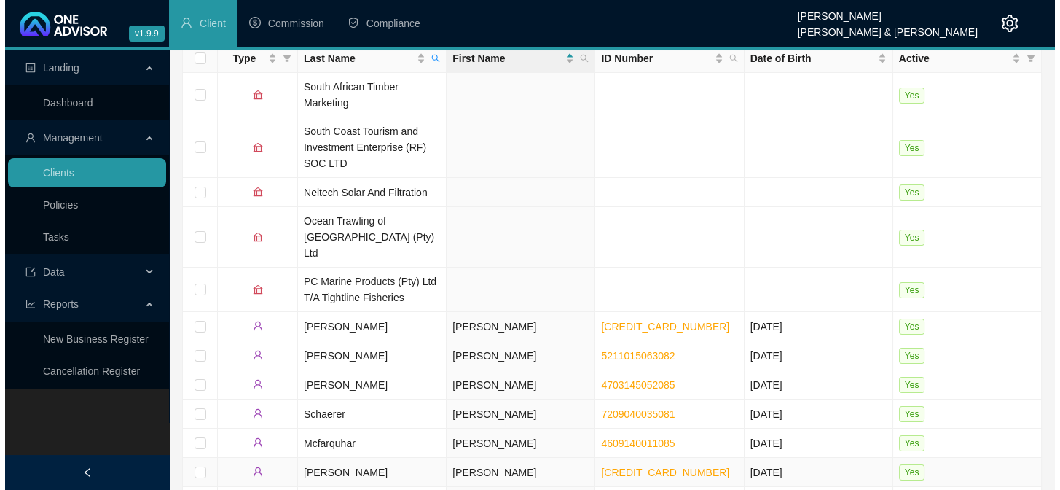
scroll to position [0, 0]
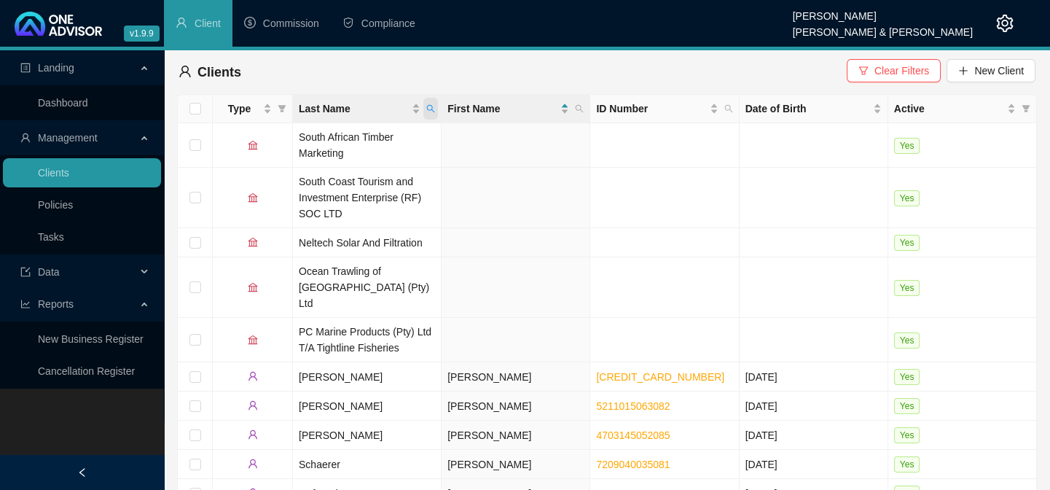
click at [435, 107] on span "Last Name" at bounding box center [430, 109] width 15 height 22
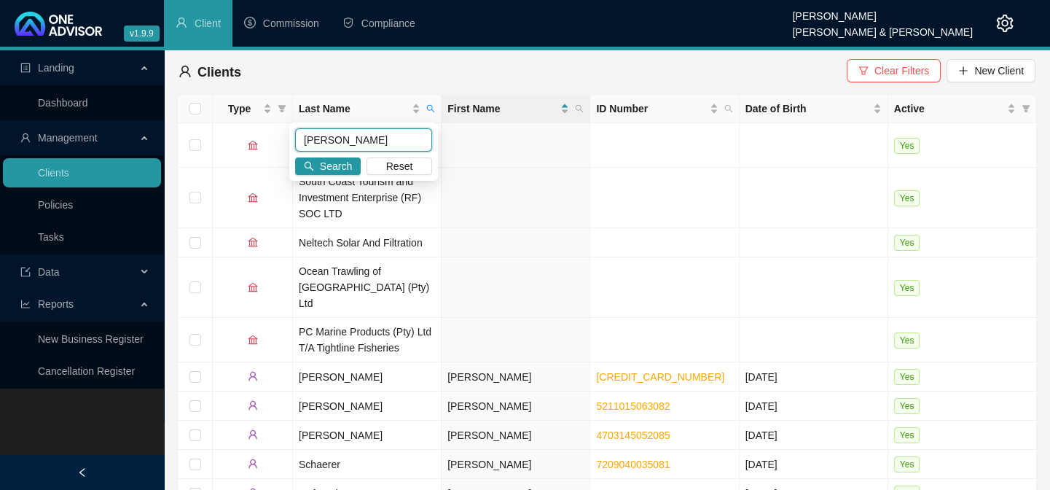
drag, startPoint x: 331, startPoint y: 137, endPoint x: 299, endPoint y: 141, distance: 32.4
click at [299, 141] on input "[PERSON_NAME]" at bounding box center [363, 139] width 137 height 23
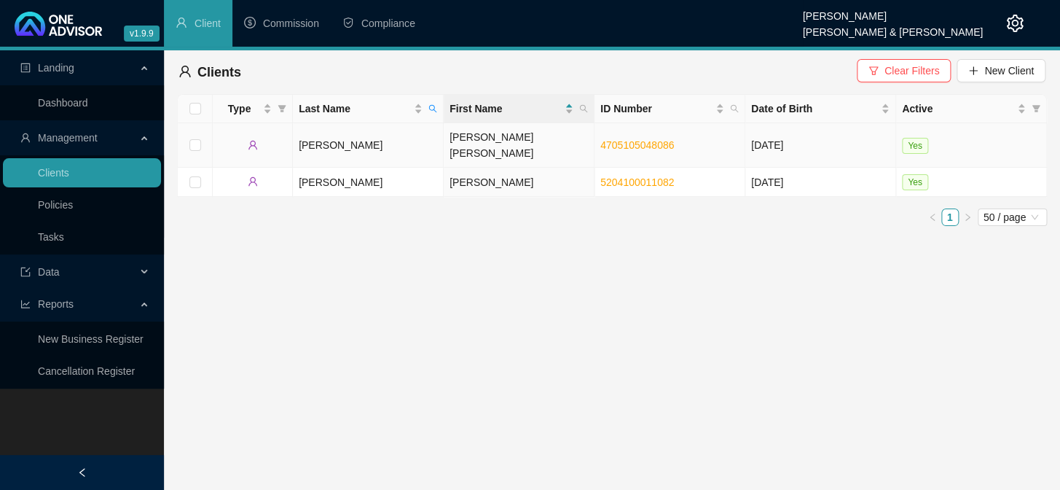
click at [455, 133] on td "[PERSON_NAME] [PERSON_NAME]" at bounding box center [519, 145] width 151 height 44
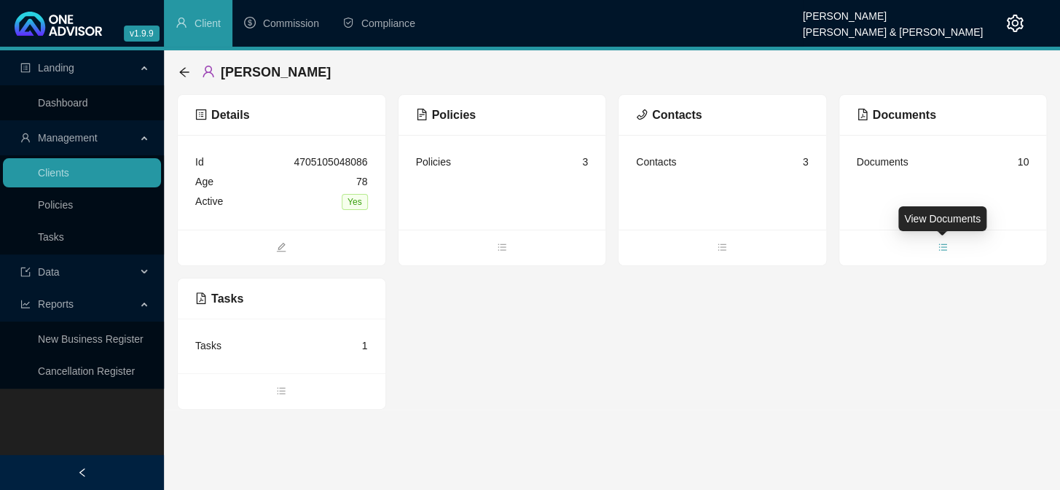
click at [938, 247] on icon "bars" at bounding box center [943, 247] width 10 height 10
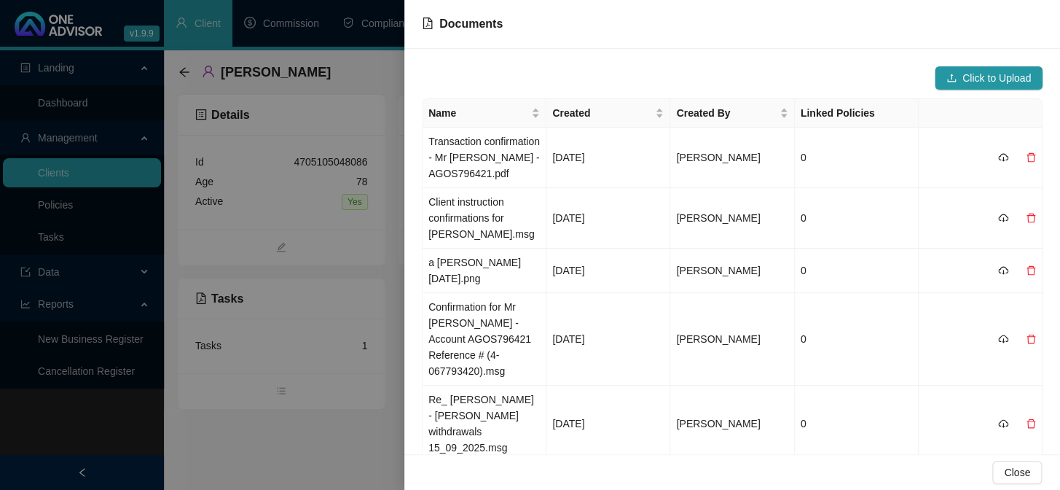
click at [242, 446] on div at bounding box center [530, 245] width 1060 height 490
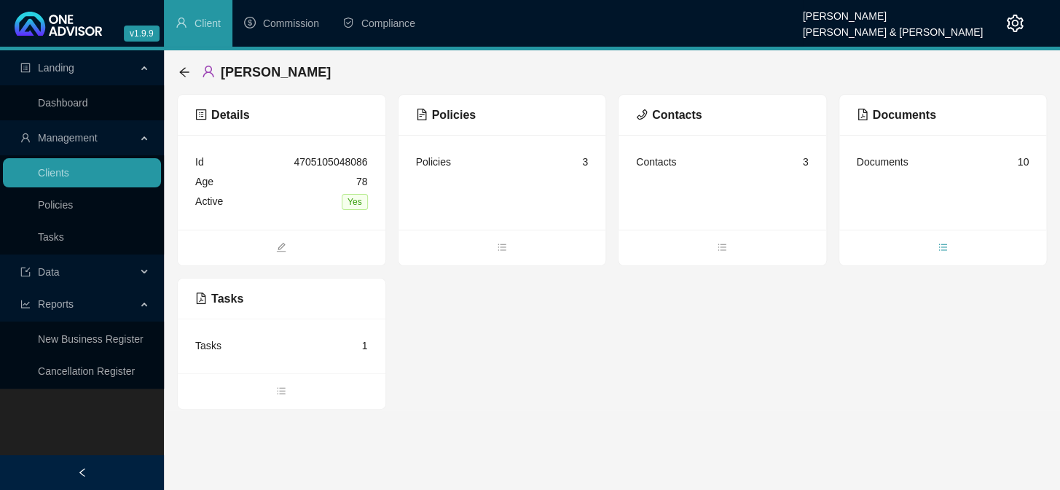
click at [944, 252] on span "bars" at bounding box center [943, 248] width 208 height 16
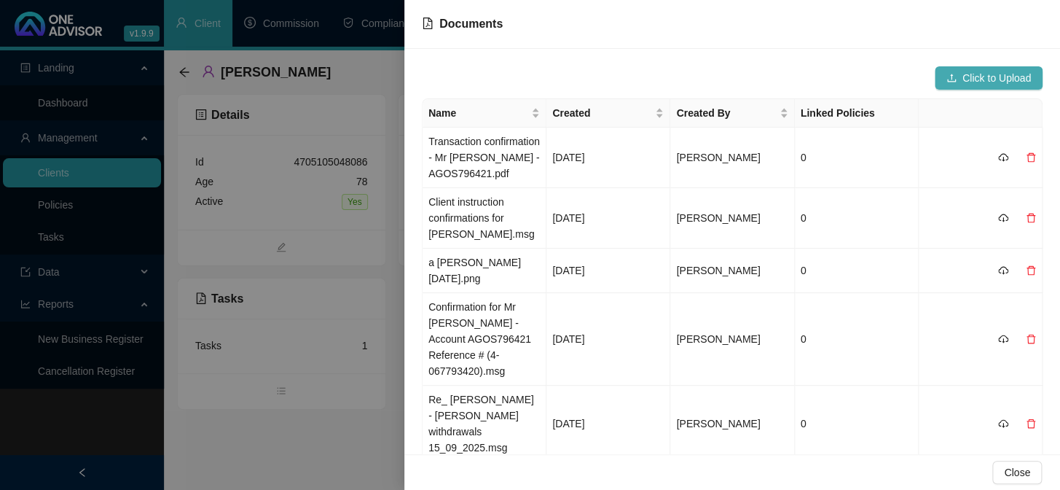
click at [962, 79] on span "Click to Upload" at bounding box center [996, 78] width 68 height 16
click at [994, 70] on span "Click to Upload" at bounding box center [996, 78] width 68 height 16
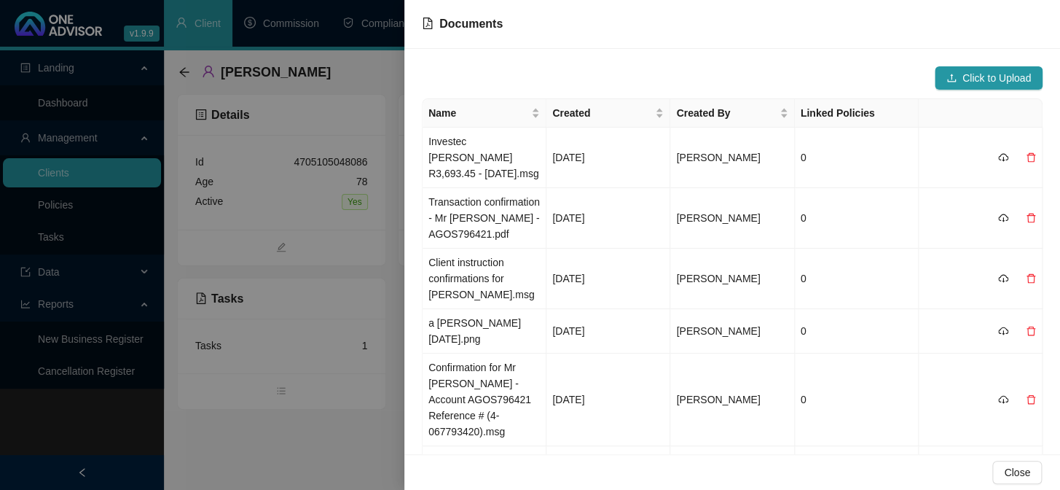
click at [353, 448] on div at bounding box center [530, 245] width 1060 height 490
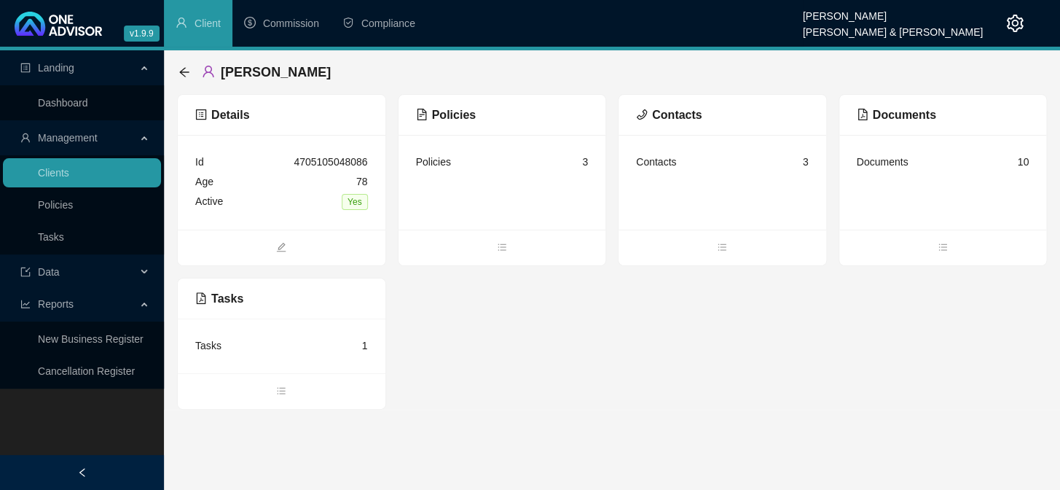
click at [52, 416] on div "Landing Dashboard Management Clients Policies Tasks Data Reports New Business R…" at bounding box center [82, 295] width 164 height 490
click at [57, 237] on link "Tasks" at bounding box center [51, 237] width 26 height 12
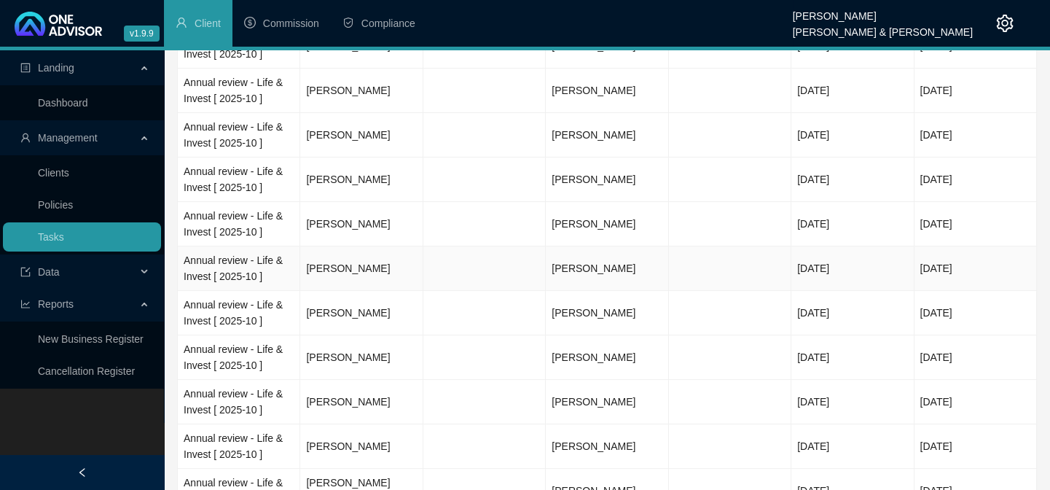
scroll to position [729, 0]
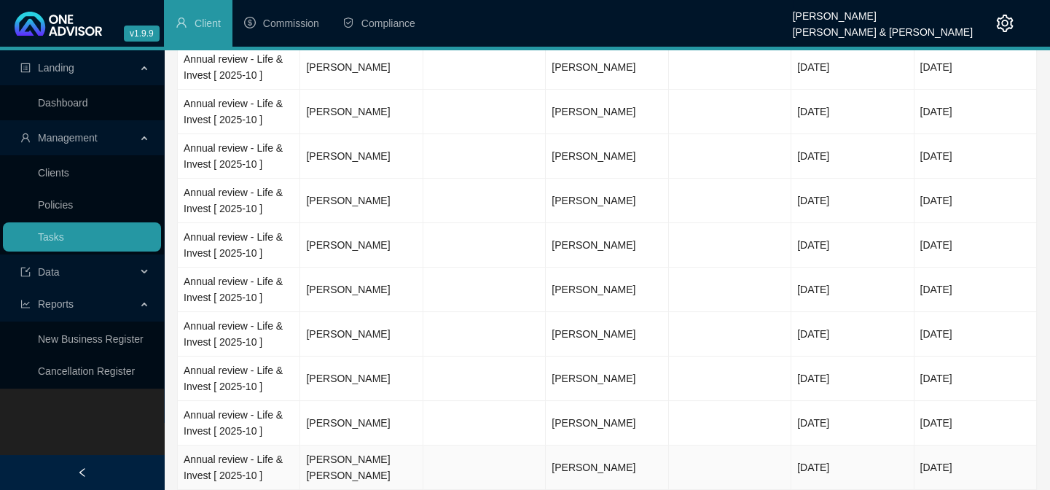
click at [354, 454] on td "[PERSON_NAME] [PERSON_NAME]" at bounding box center [361, 467] width 122 height 44
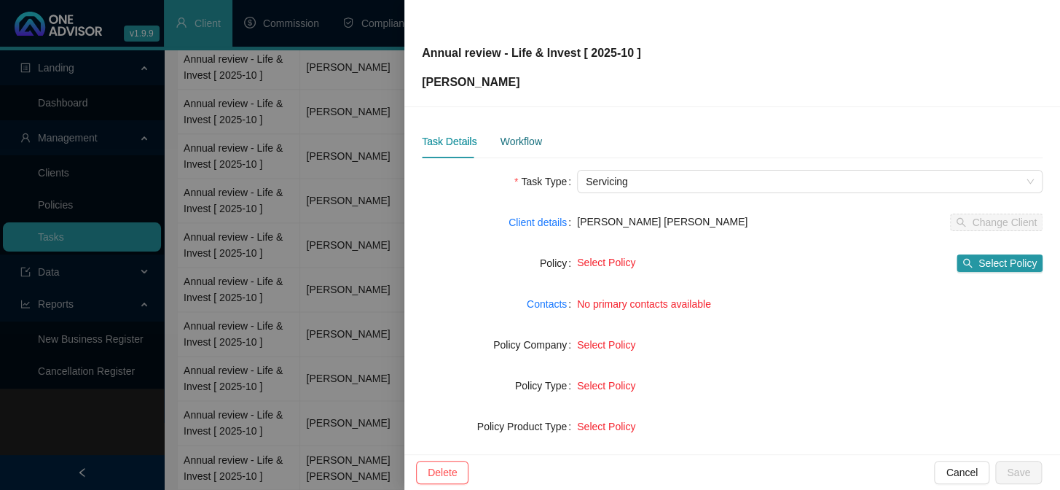
click at [531, 144] on div "Workflow" at bounding box center [521, 141] width 42 height 16
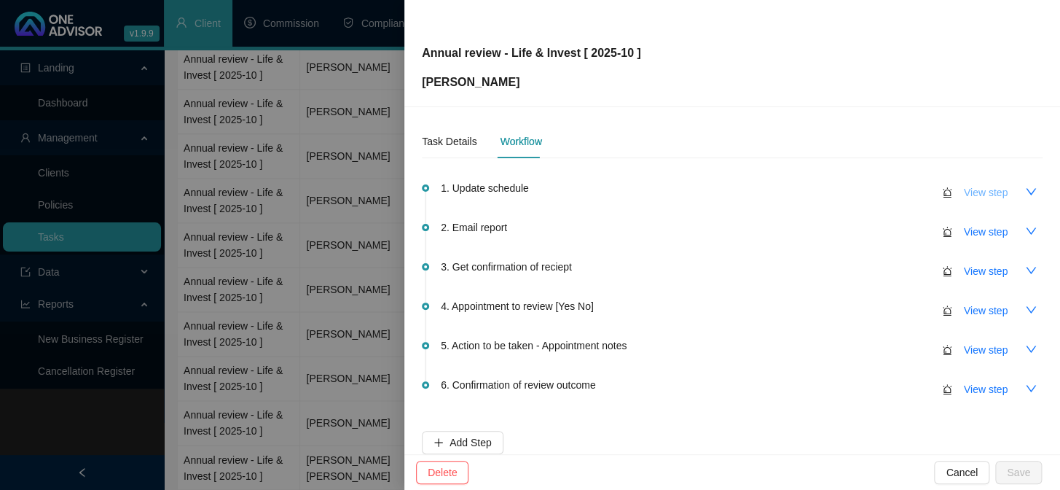
click at [973, 198] on span "View step" at bounding box center [986, 192] width 44 height 16
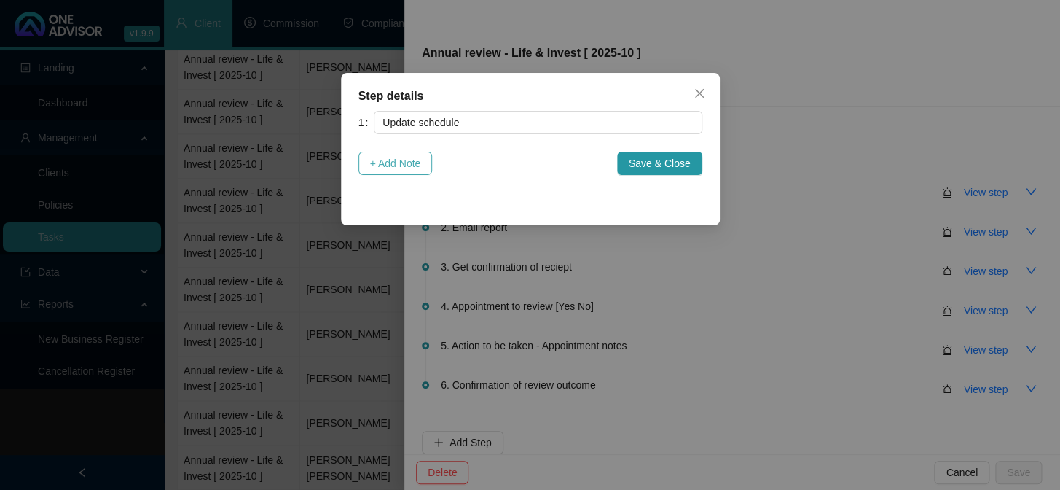
click at [396, 163] on span "+ Add Note" at bounding box center [395, 163] width 51 height 16
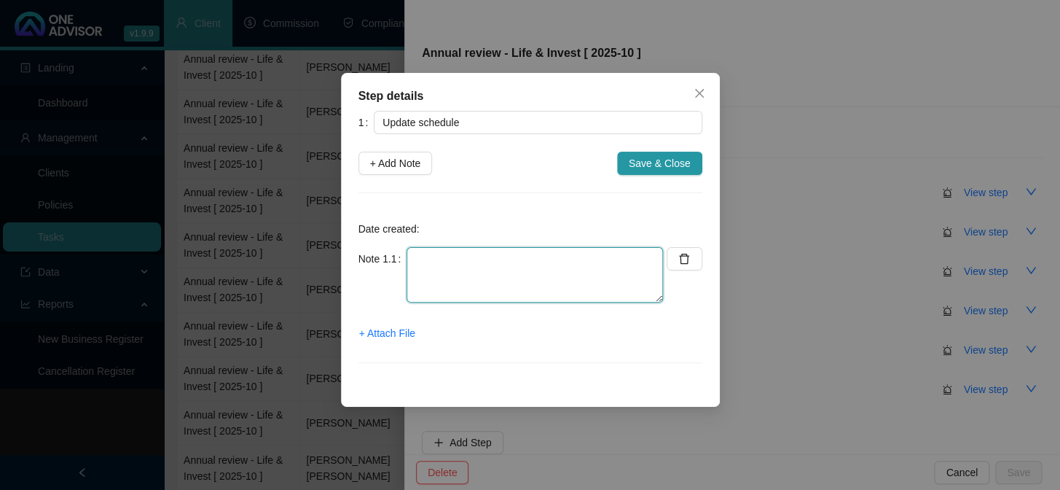
click at [433, 286] on textarea at bounding box center [535, 274] width 256 height 55
click at [475, 256] on textarea "No Invest" at bounding box center [535, 274] width 256 height 55
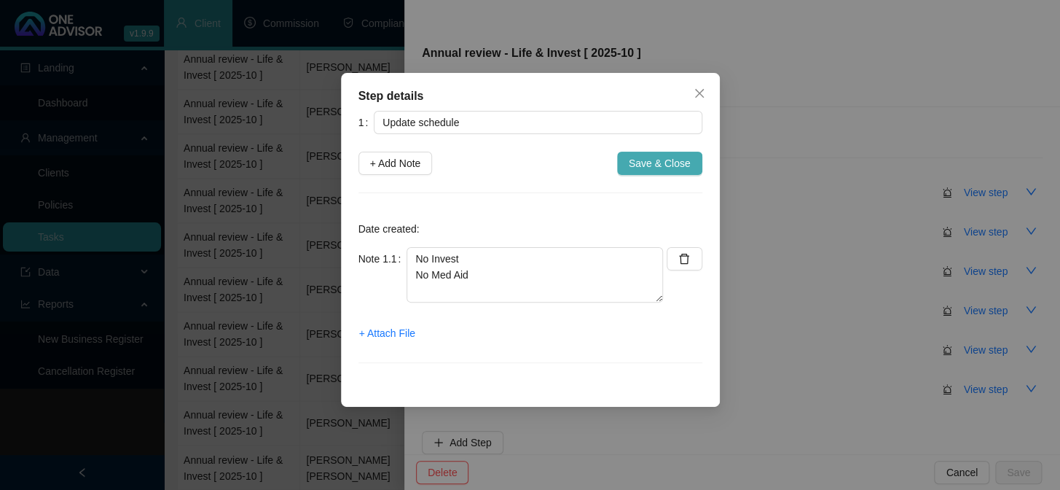
click at [640, 164] on span "Save & Close" at bounding box center [660, 163] width 62 height 16
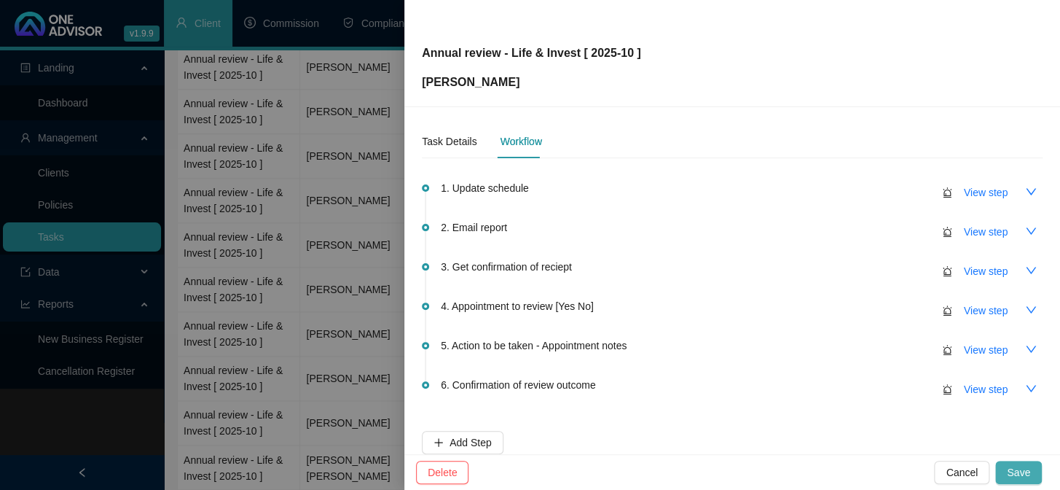
click at [1010, 468] on span "Save" at bounding box center [1018, 472] width 23 height 16
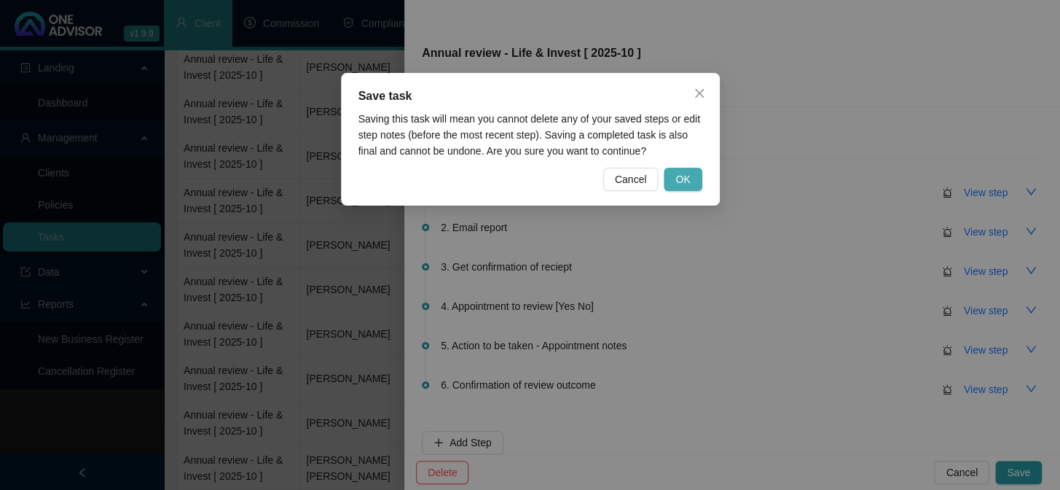
click at [681, 177] on span "OK" at bounding box center [682, 179] width 15 height 16
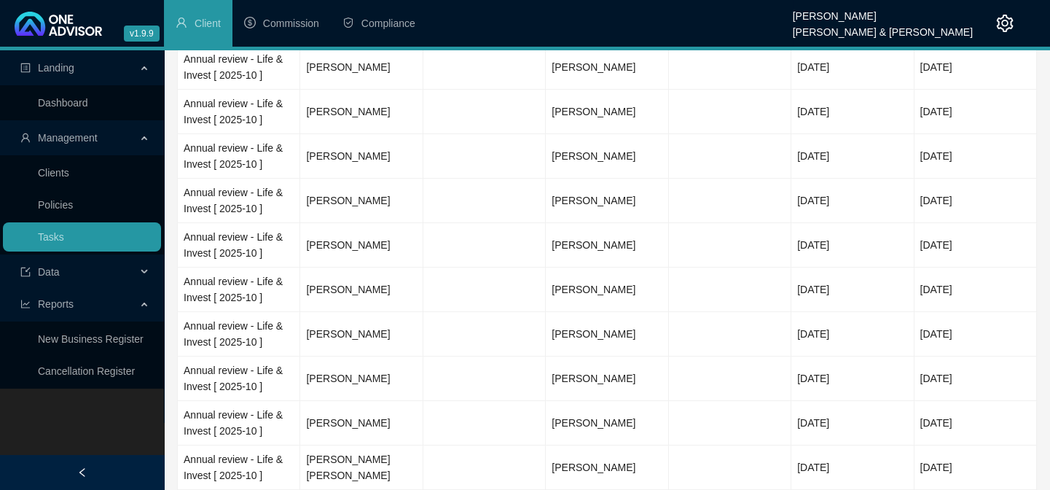
click at [95, 444] on div "Landing Dashboard Management Clients Policies Tasks Data Reports New Business R…" at bounding box center [82, 295] width 164 height 490
click at [357, 227] on td "[PERSON_NAME]" at bounding box center [361, 245] width 122 height 44
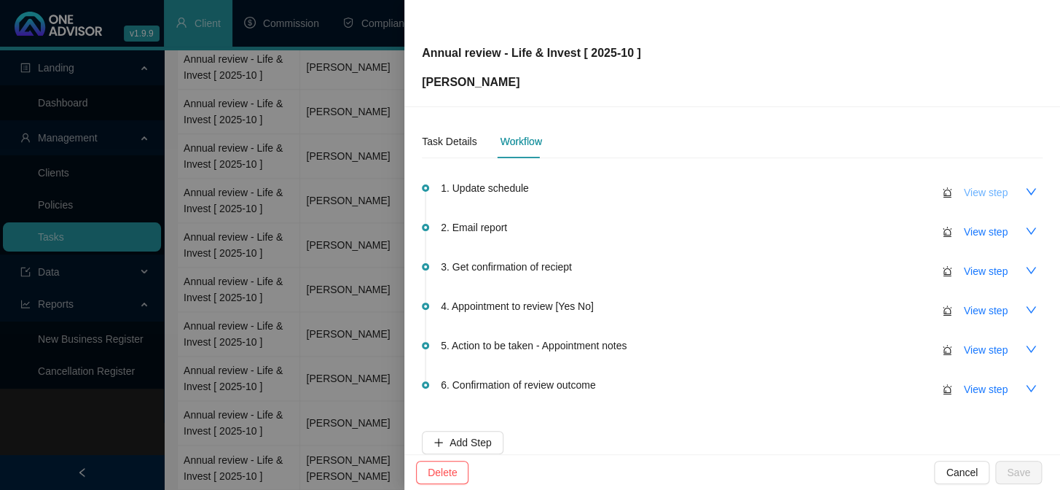
click at [964, 191] on span "View step" at bounding box center [986, 192] width 44 height 16
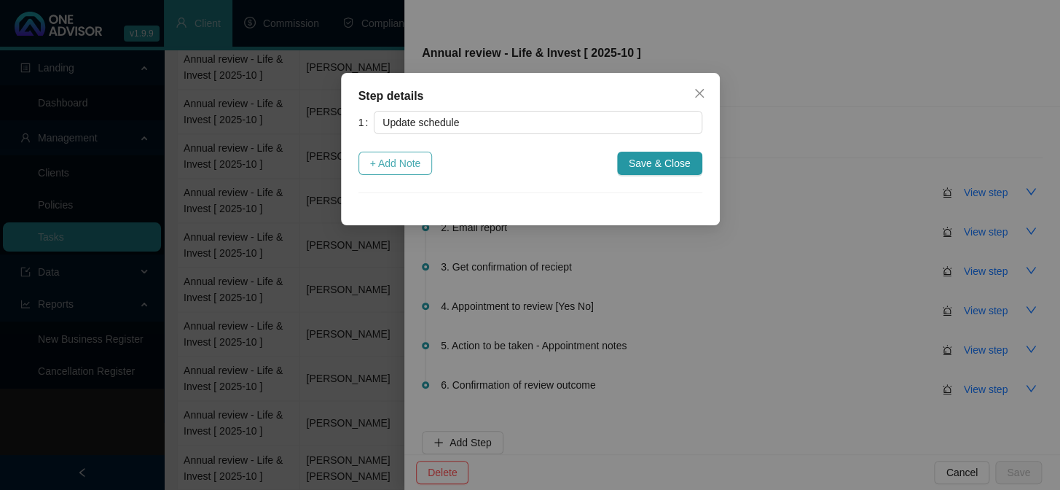
click at [421, 160] on span "+ Add Note" at bounding box center [395, 163] width 51 height 16
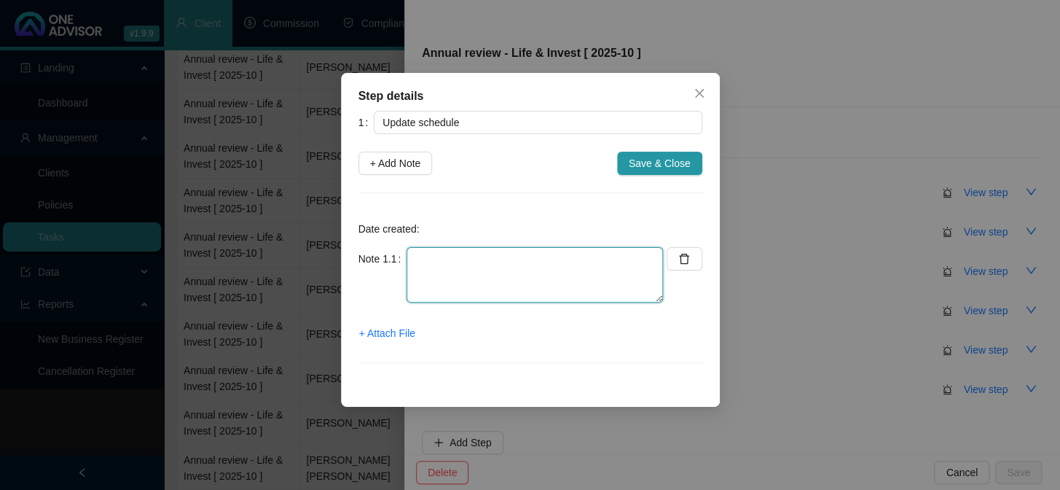
click at [438, 277] on textarea at bounding box center [535, 274] width 256 height 55
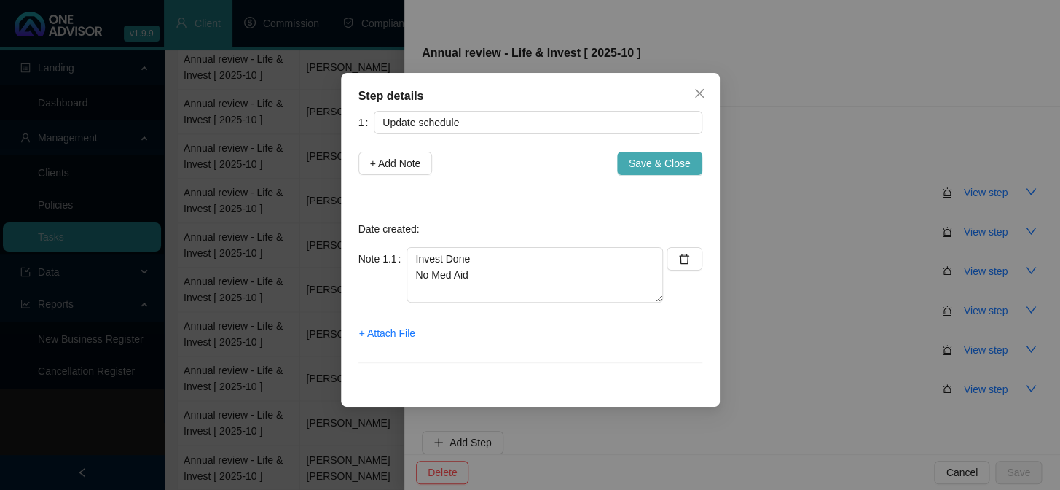
click at [646, 156] on span "Save & Close" at bounding box center [660, 163] width 62 height 16
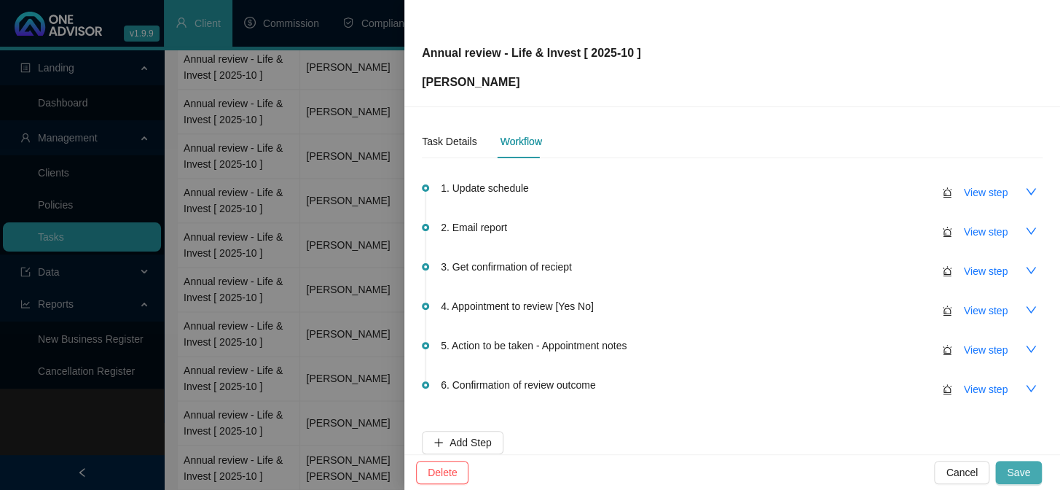
click at [1035, 476] on button "Save" at bounding box center [1018, 471] width 47 height 23
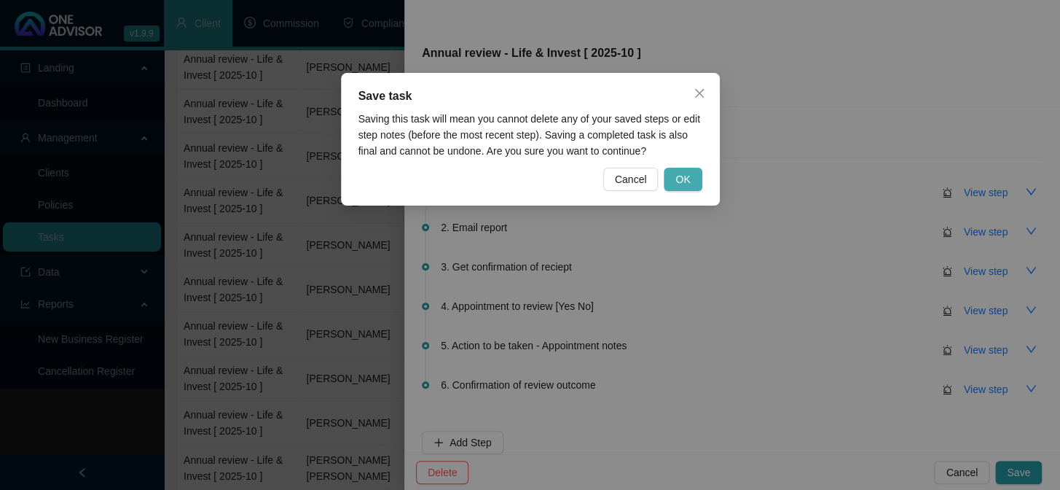
click at [699, 181] on button "OK" at bounding box center [683, 179] width 38 height 23
